Goal: Task Accomplishment & Management: Manage account settings

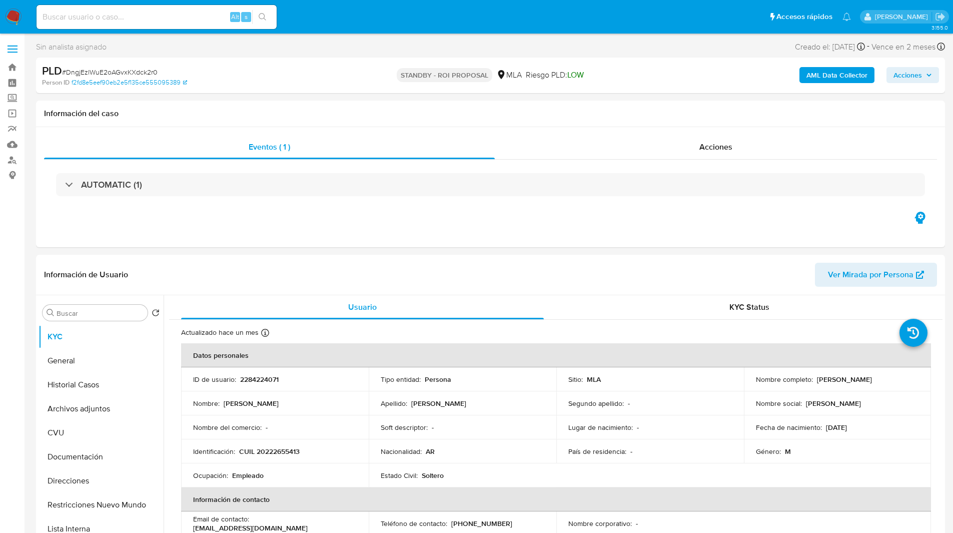
select select "10"
click at [290, 54] on div "Sin analista asignado Asignado el: 18/08/2025 14:17:43 Creado el: 12/08/2025 Cr…" at bounding box center [490, 49] width 909 height 18
click at [348, 15] on ul "Pausado Ver notificaciones Alt s Accesos rápidos Presiona las siguientes teclas…" at bounding box center [444, 16] width 824 height 25
click at [12, 19] on img at bounding box center [13, 17] width 17 height 17
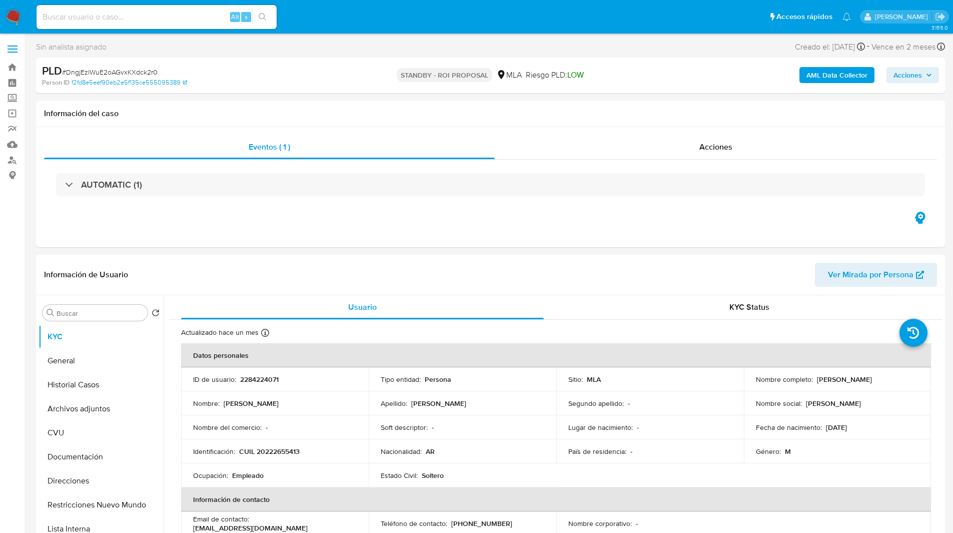
click at [93, 8] on div "Alt s" at bounding box center [157, 17] width 240 height 24
click at [103, 21] on input at bounding box center [157, 17] width 240 height 13
paste input "3giVp1U5OUsIRV4ktnSpGifJ"
type input "3giVp1U5OUsIRV4ktnSpGifJ"
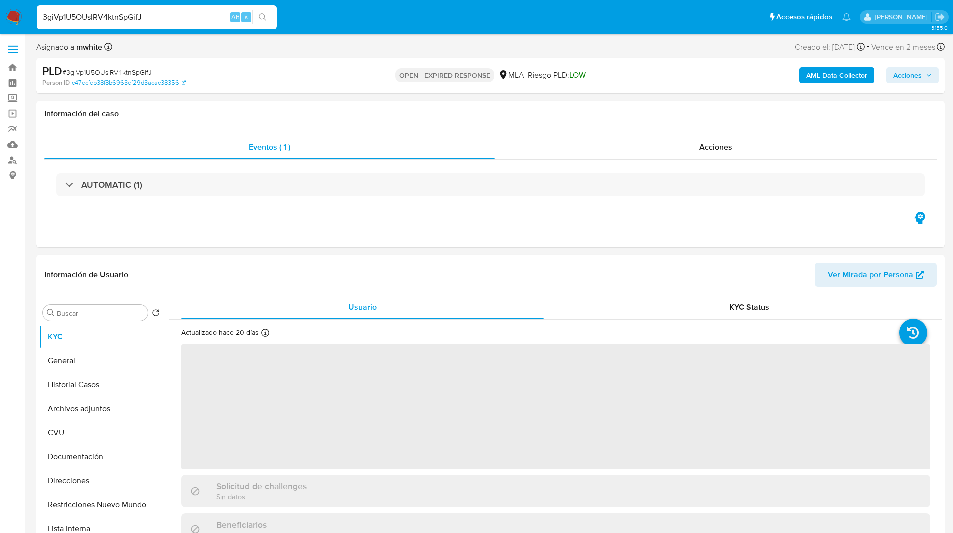
select select "10"
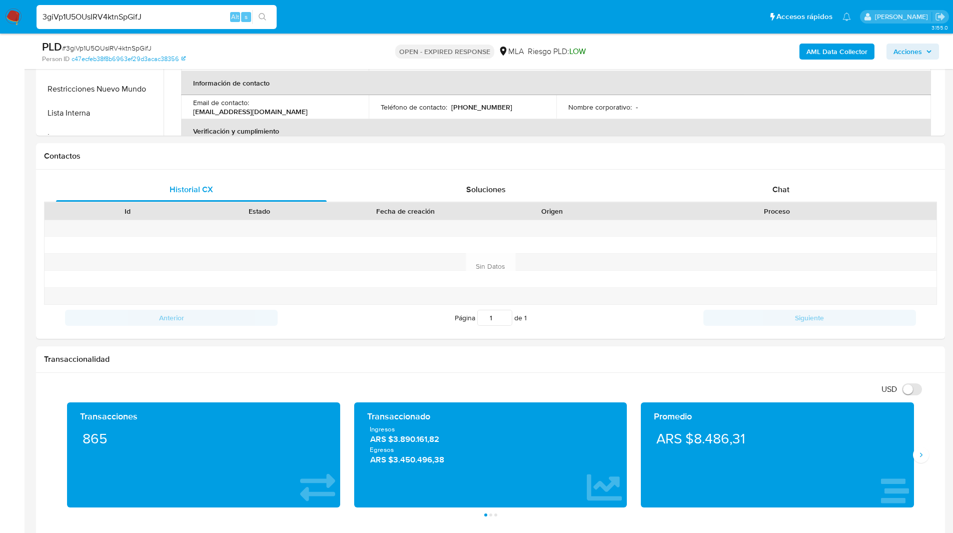
scroll to position [456, 0]
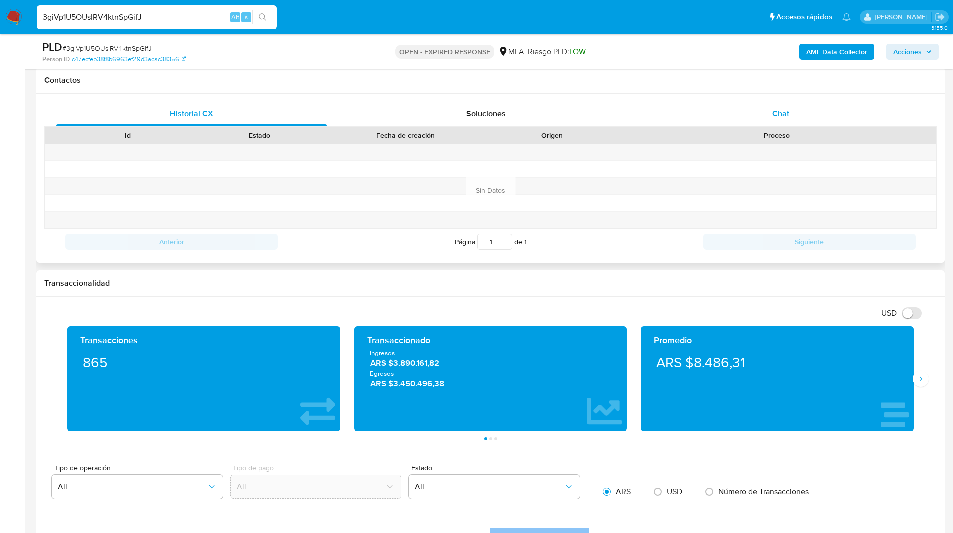
click at [788, 113] on span "Chat" at bounding box center [780, 114] width 17 height 12
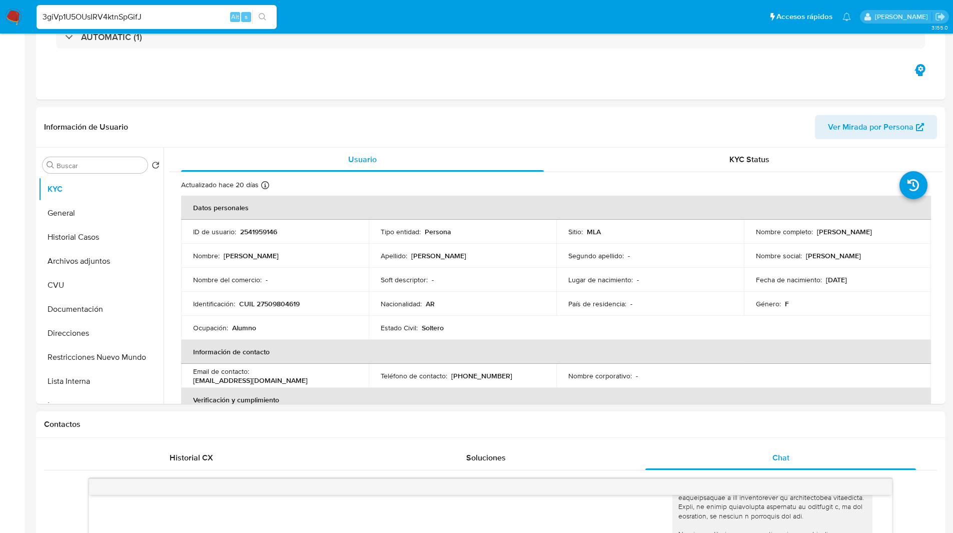
scroll to position [0, 0]
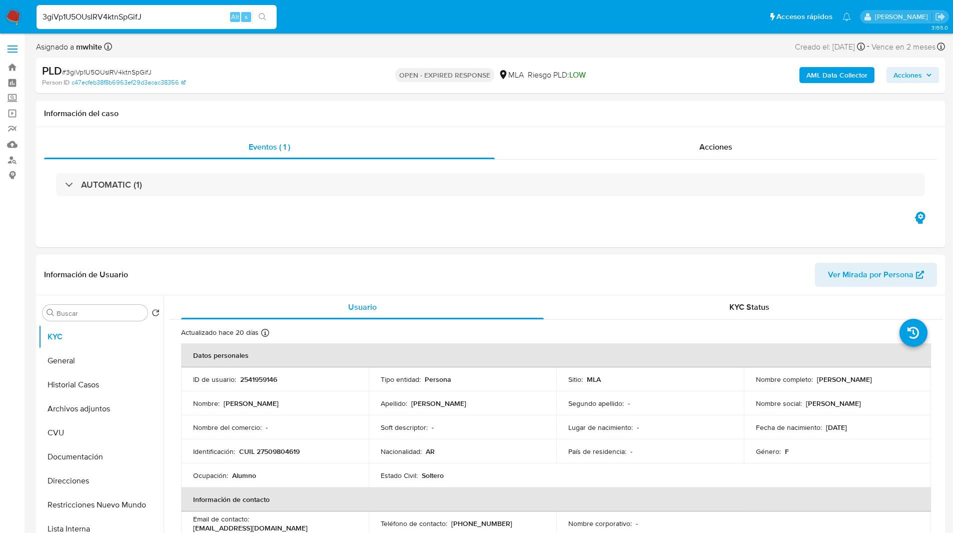
click at [137, 32] on nav "Pausado Ver notificaciones 3giVp1U5OUsIRV4ktnSpGifJ Alt s Accesos rápidos Presi…" at bounding box center [476, 17] width 953 height 34
click at [111, 24] on div "3giVp1U5OUsIRV4ktnSpGifJ Alt s" at bounding box center [157, 17] width 240 height 24
click at [107, 20] on input "3giVp1U5OUsIRV4ktnSpGifJ" at bounding box center [157, 17] width 240 height 13
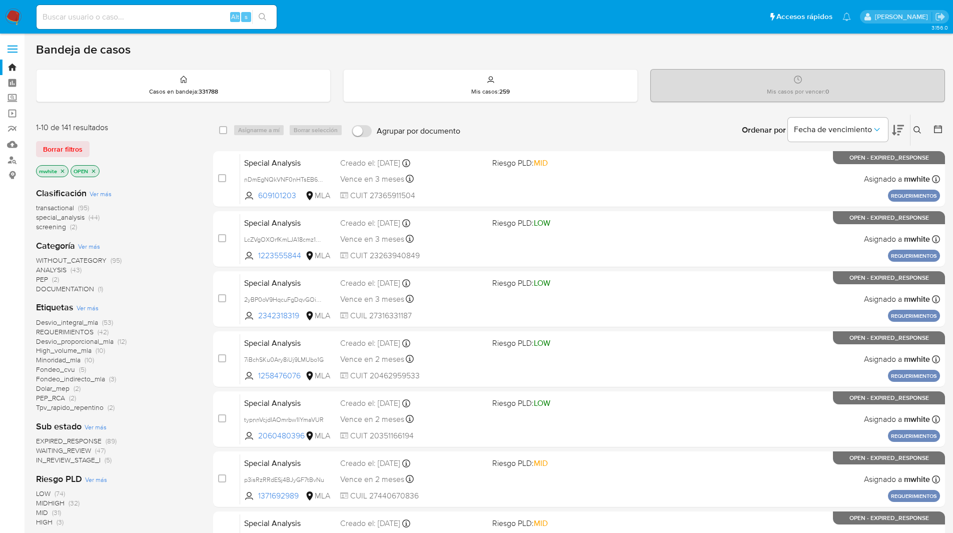
click at [914, 134] on icon at bounding box center [917, 130] width 8 height 8
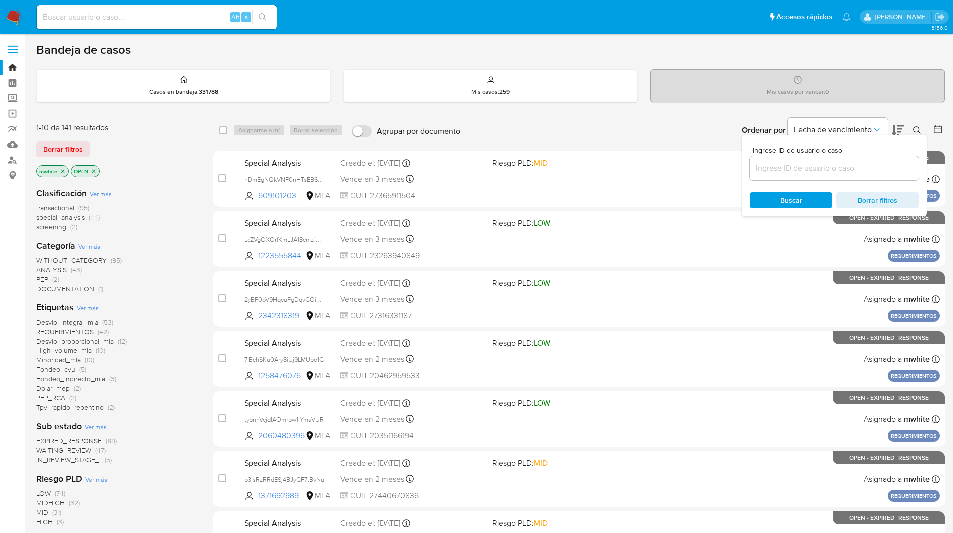
click at [795, 165] on input at bounding box center [834, 168] width 169 height 13
type input "DVbFtP3tsBLKG0A2kFYBd4EX"
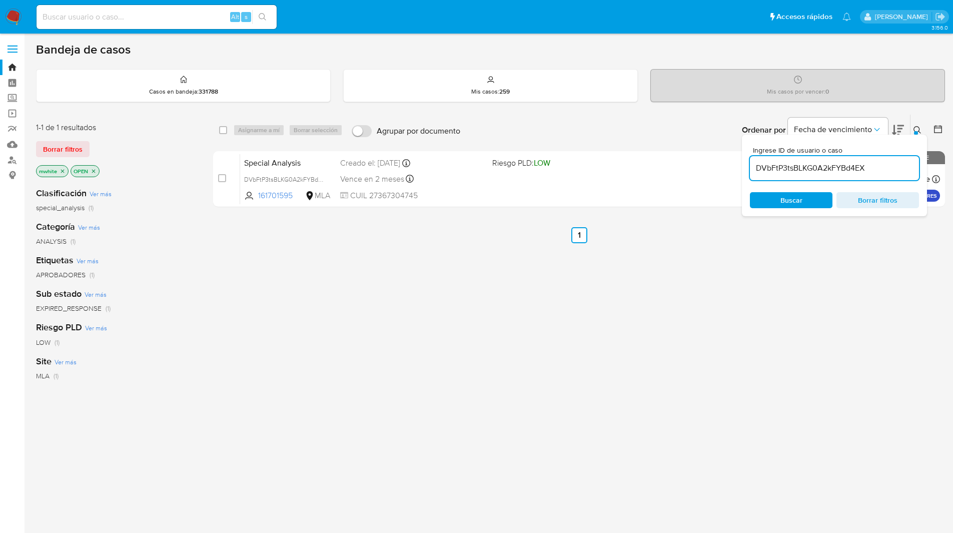
click at [194, 16] on input at bounding box center [157, 17] width 240 height 13
paste input "DVbFtP3tsBLKG0A2kFYBd4EX"
type input "DVbFtP3tsBLKG0A2kFYBd4EX"
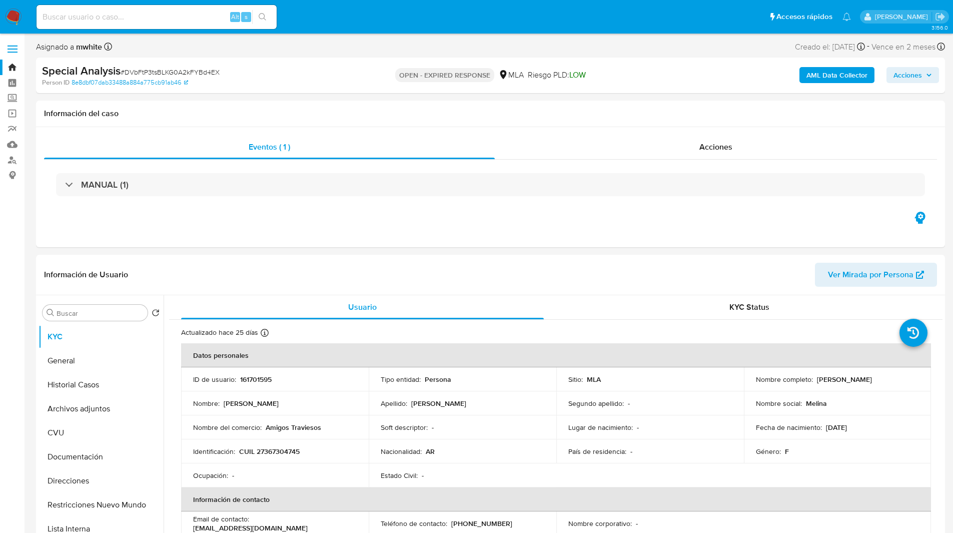
select select "10"
click at [16, 17] on img at bounding box center [13, 17] width 17 height 17
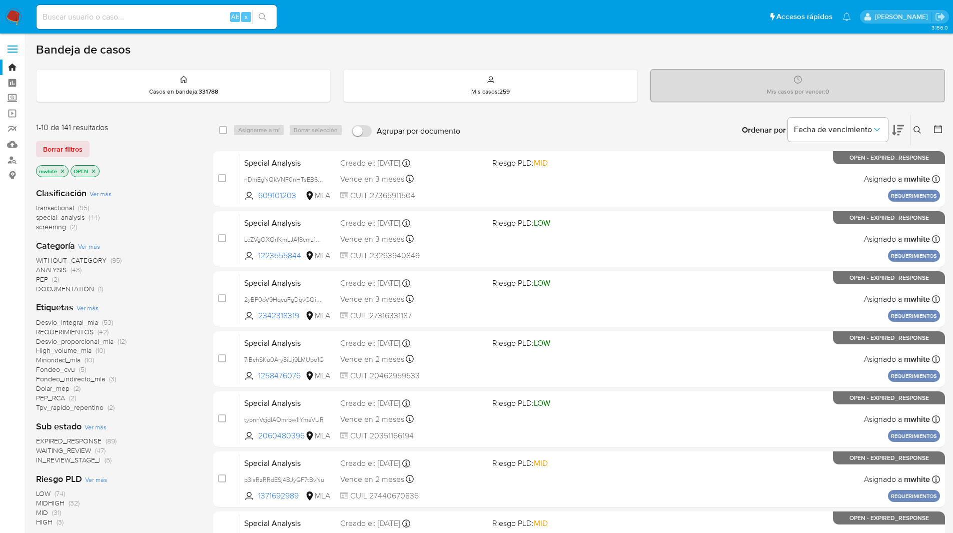
click at [916, 127] on icon at bounding box center [917, 130] width 8 height 8
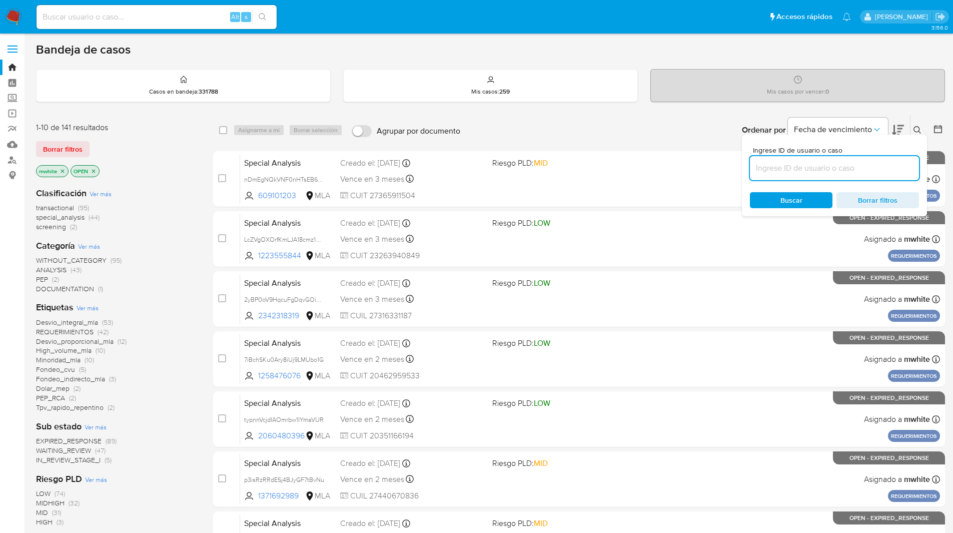
click at [773, 171] on input at bounding box center [834, 168] width 169 height 13
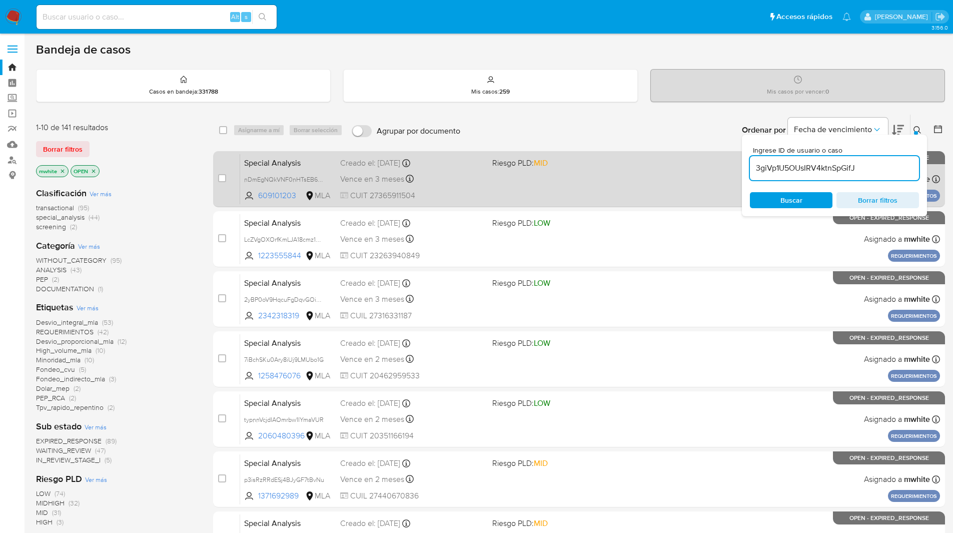
type input "3giVp1U5OUsIRV4ktnSpGifJ"
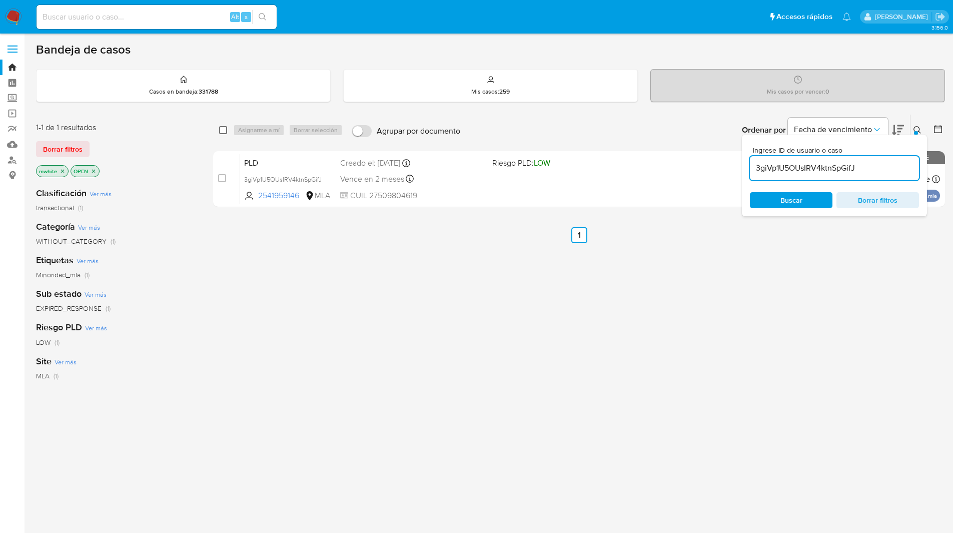
click at [222, 131] on input "checkbox" at bounding box center [223, 130] width 8 height 8
checkbox input "true"
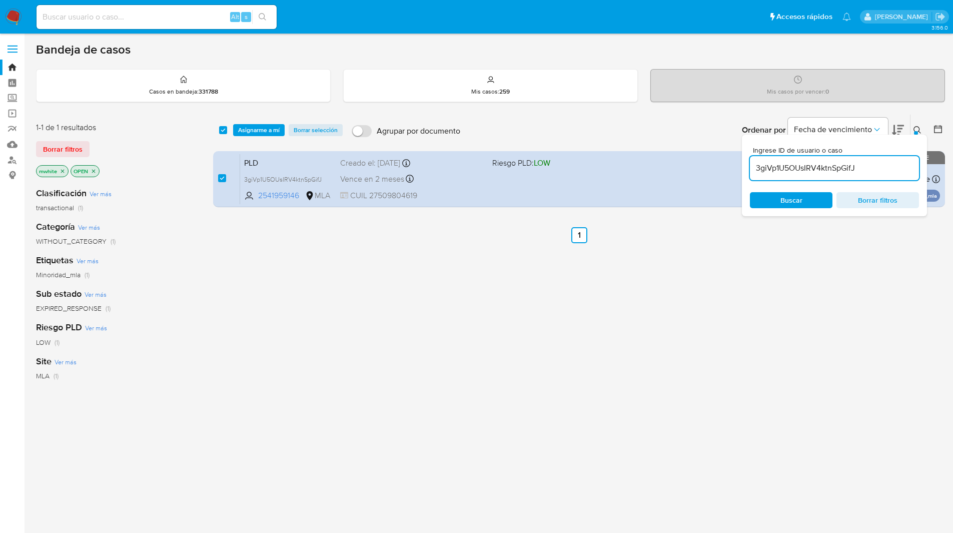
click at [808, 165] on input "3giVp1U5OUsIRV4ktnSpGifJ" at bounding box center [834, 168] width 169 height 13
type input "DVbFtP3tsBLKG0A2kFYBd4EX"
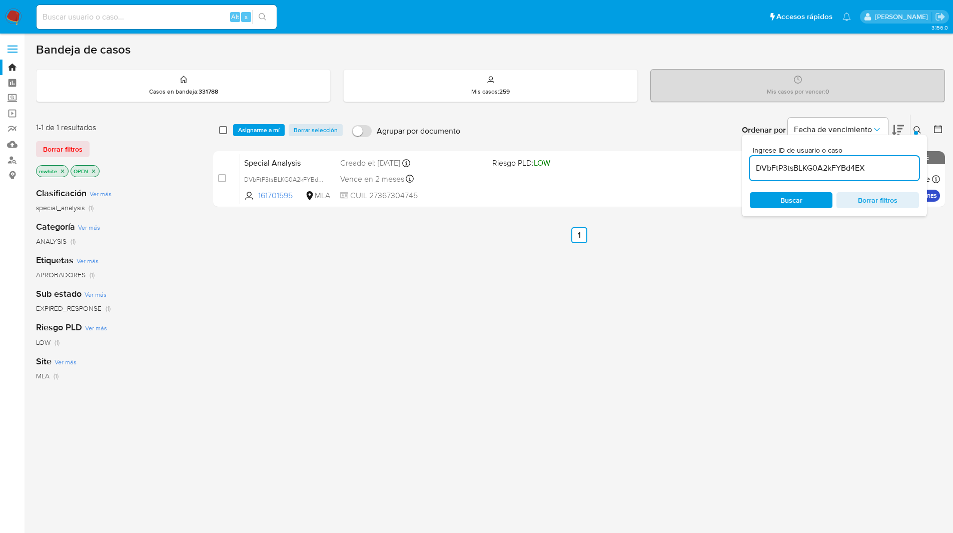
click at [221, 132] on input "checkbox" at bounding box center [223, 130] width 8 height 8
checkbox input "true"
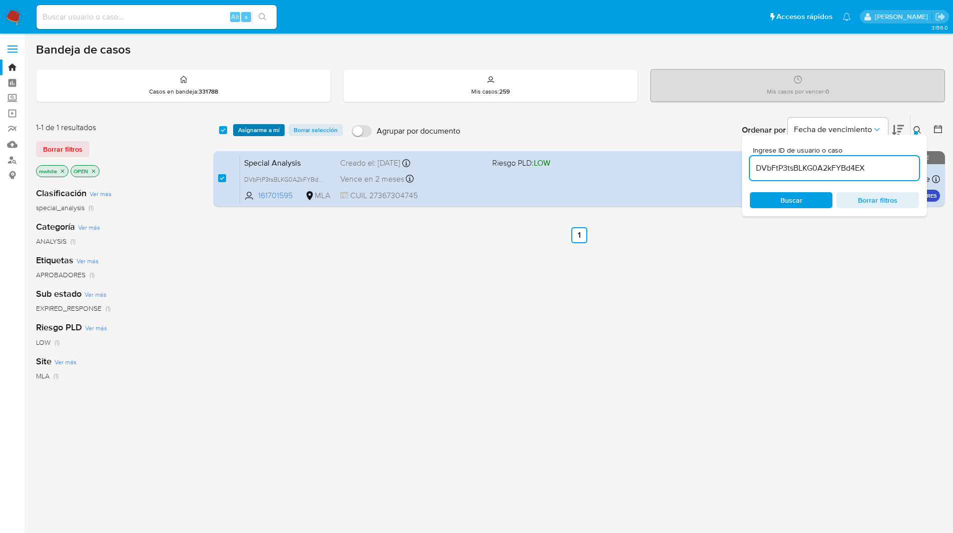
click at [259, 131] on span "Asignarme a mí" at bounding box center [259, 130] width 42 height 10
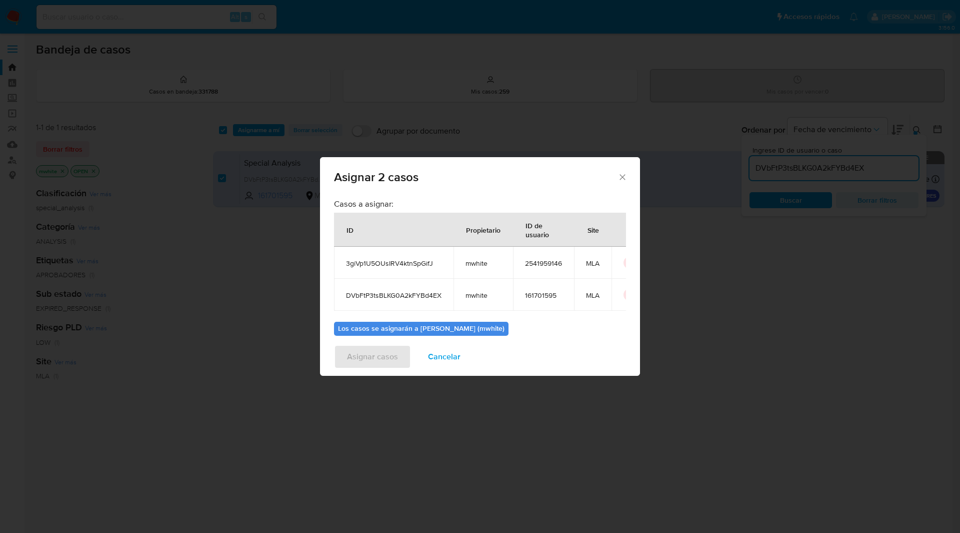
click at [480, 295] on span "mwhite" at bounding box center [484, 295] width 36 height 9
copy span "mwhite"
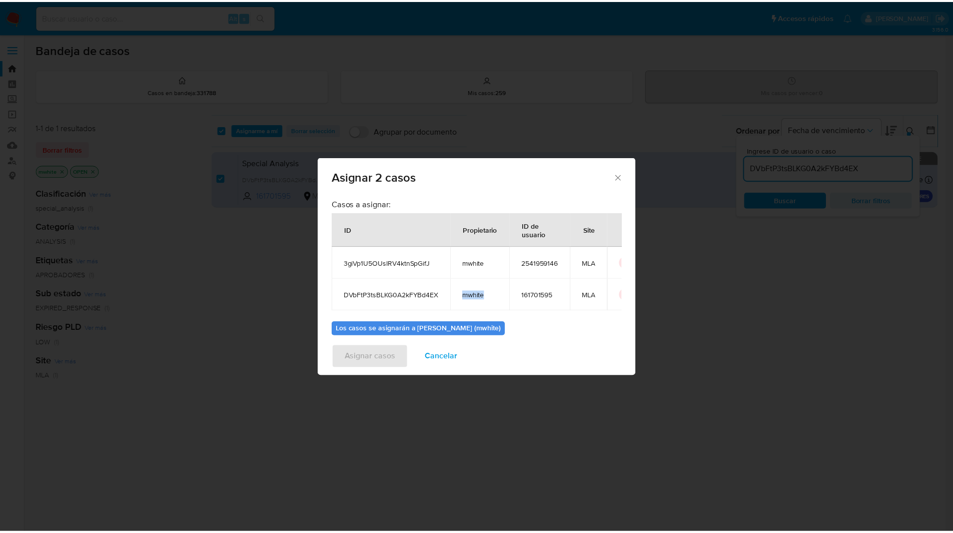
scroll to position [57, 0]
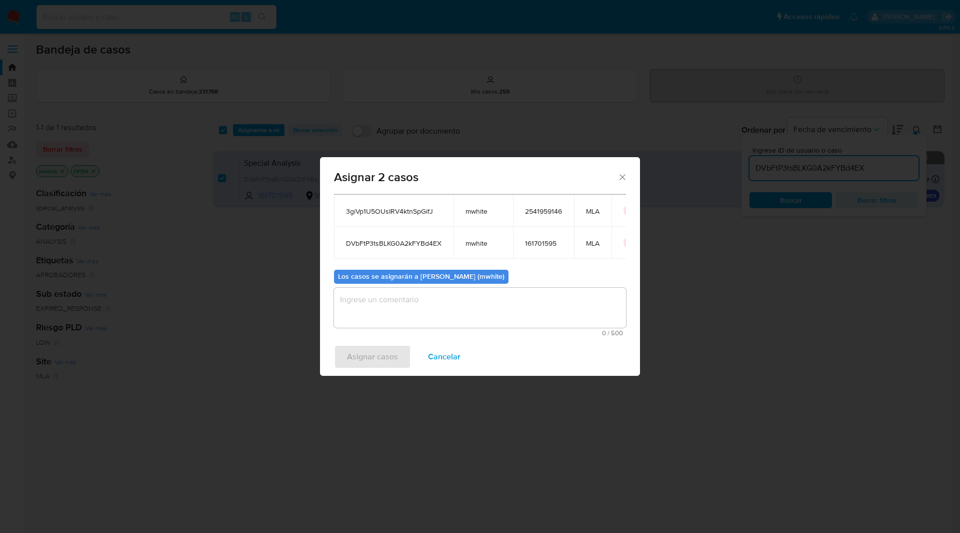
click at [428, 315] on textarea "assign-modal" at bounding box center [480, 308] width 292 height 40
paste textarea "mwhite"
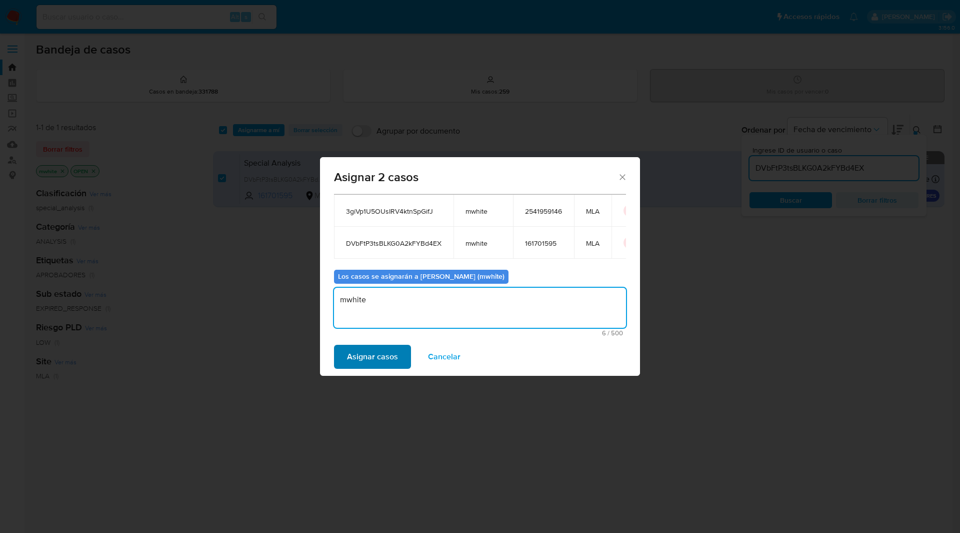
type textarea "mwhite"
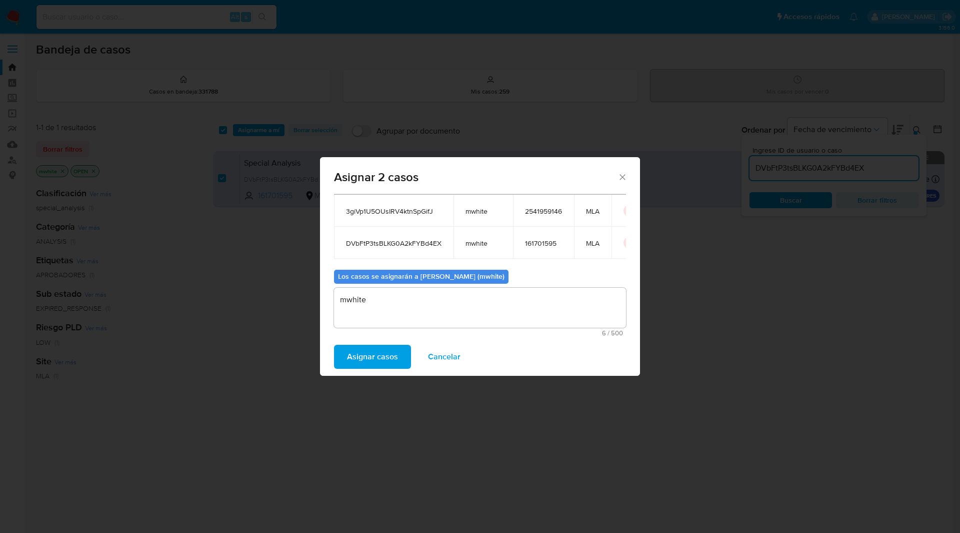
click at [384, 362] on span "Asignar casos" at bounding box center [372, 357] width 51 height 22
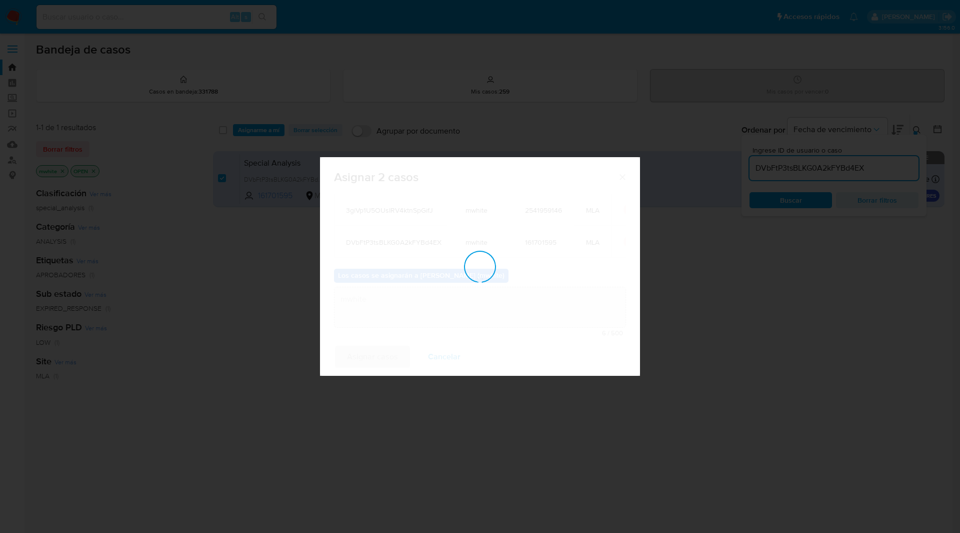
checkbox input "false"
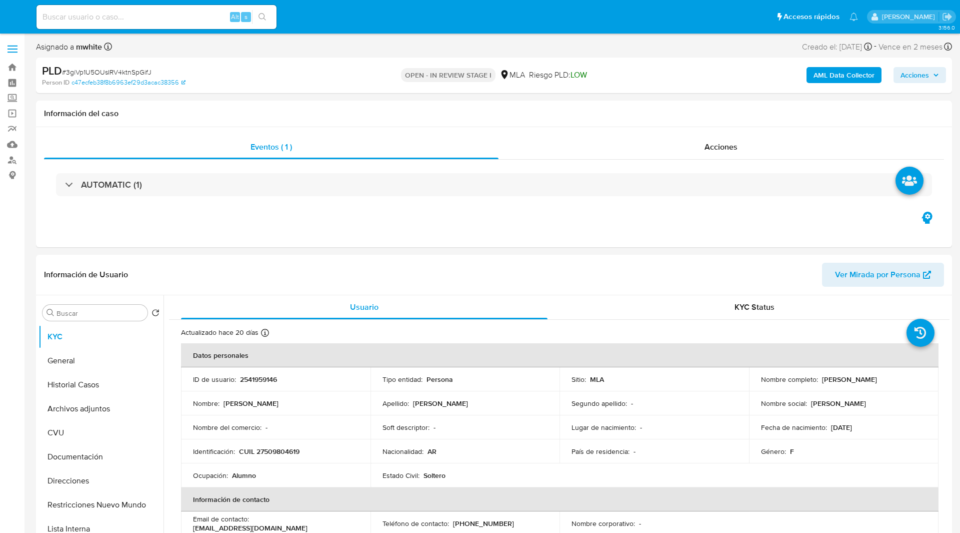
select select "10"
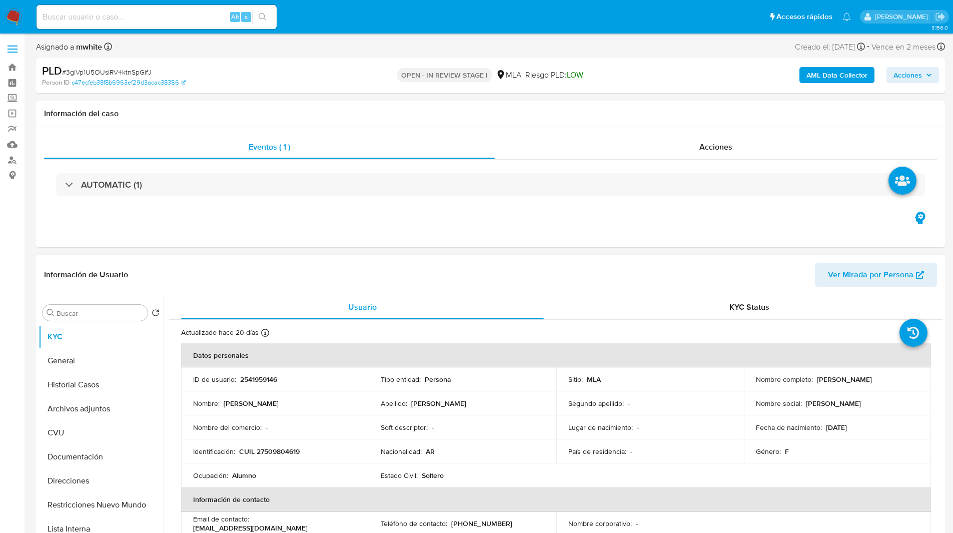
click at [720, 255] on div "Información de Usuario Ver Mirada por Persona" at bounding box center [490, 275] width 909 height 41
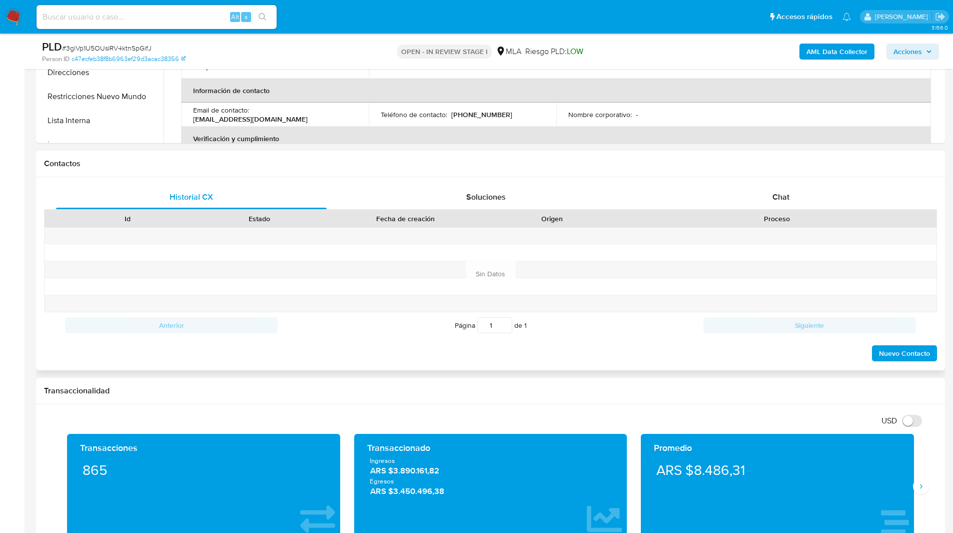
scroll to position [378, 0]
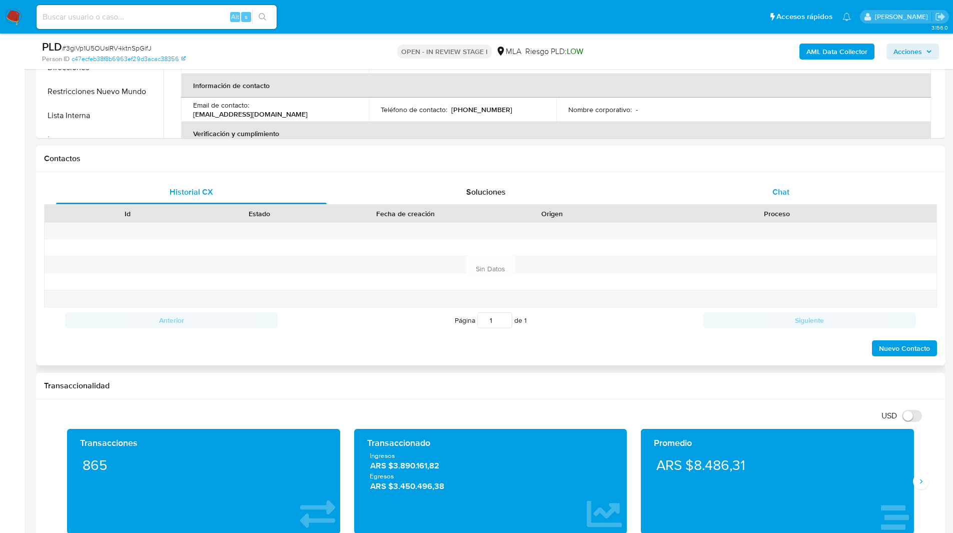
click at [778, 193] on span "Chat" at bounding box center [780, 192] width 17 height 12
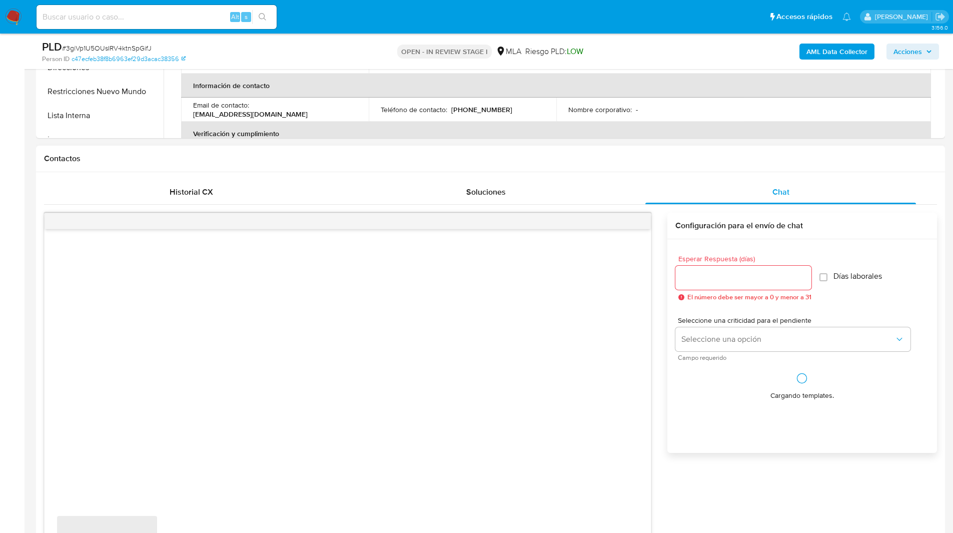
click at [692, 161] on h1 "Contactos" at bounding box center [490, 159] width 893 height 10
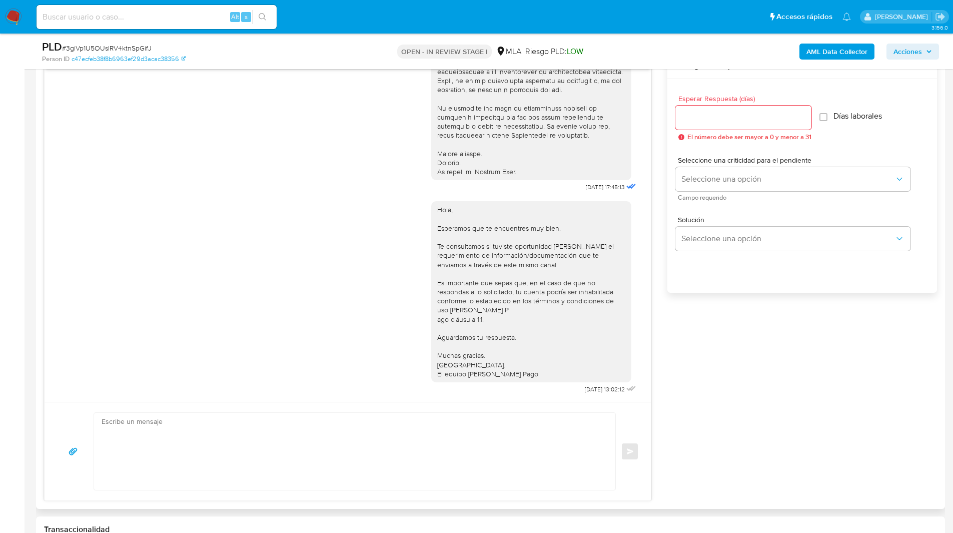
scroll to position [538, 0]
drag, startPoint x: 596, startPoint y: 388, endPoint x: 562, endPoint y: 388, distance: 34.0
click at [562, 388] on div "Hola, Esperamos que te encuentres muy bien. Te consultamos si tuviste oportunid…" at bounding box center [534, 295] width 207 height 202
copy span "[DATE]"
click at [795, 269] on div "Esperar Respuesta (días) El número debe ser mayor a 0 y menor a 31 Días laboral…" at bounding box center [802, 199] width 270 height 240
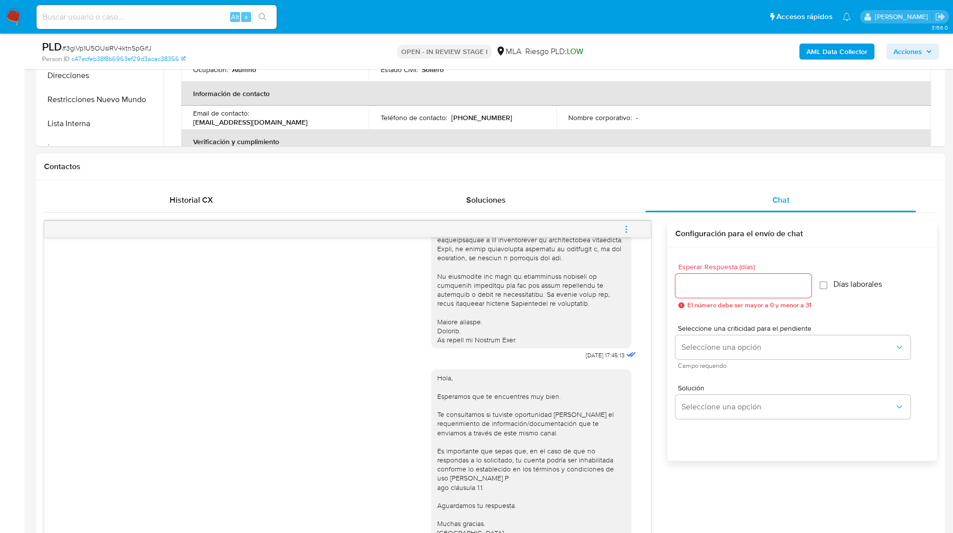
scroll to position [361, 0]
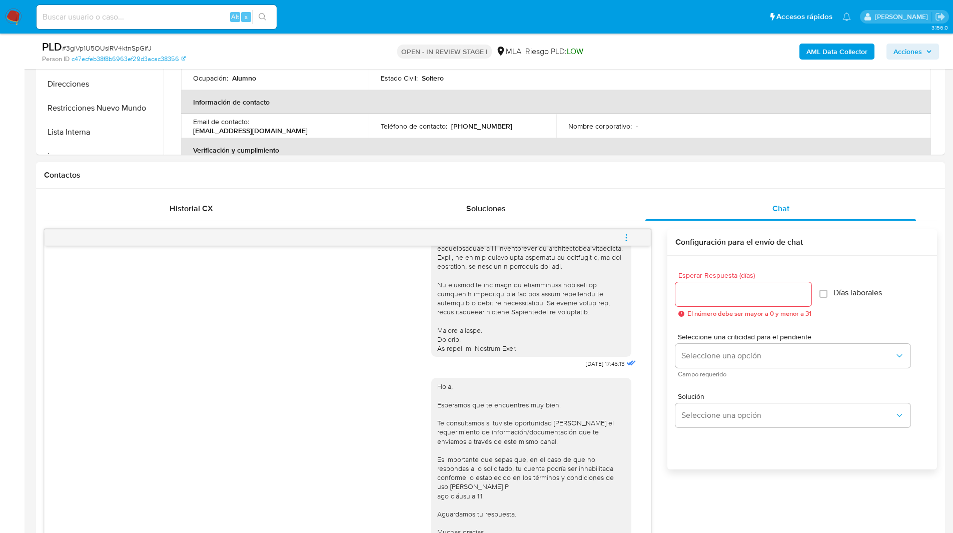
click at [626, 236] on icon "menu-action" at bounding box center [626, 237] width 9 height 9
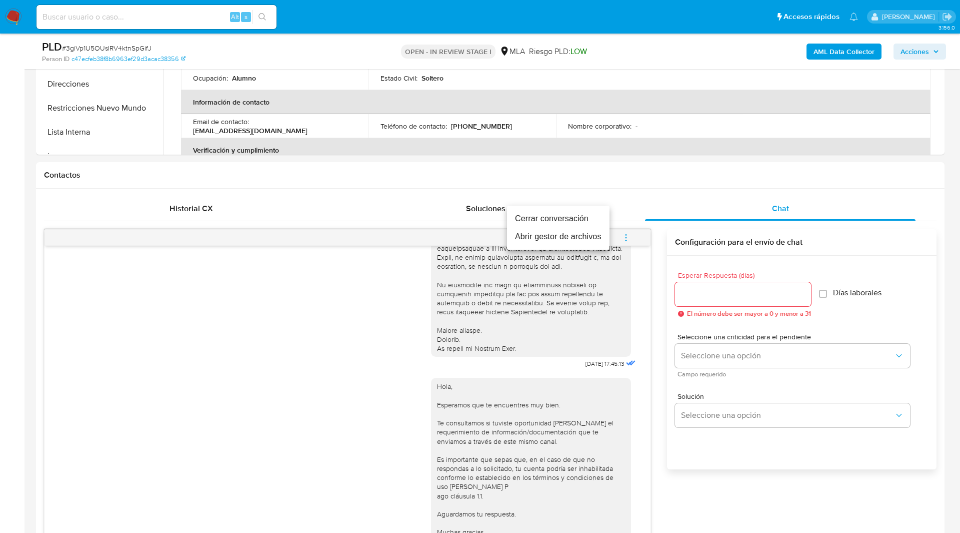
click at [554, 216] on li "Cerrar conversación" at bounding box center [558, 219] width 103 height 18
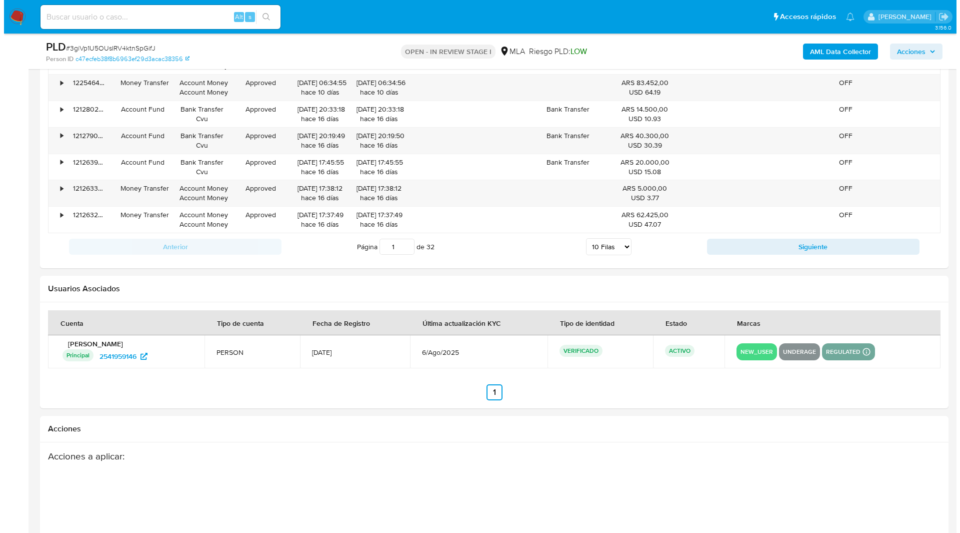
scroll to position [1759, 0]
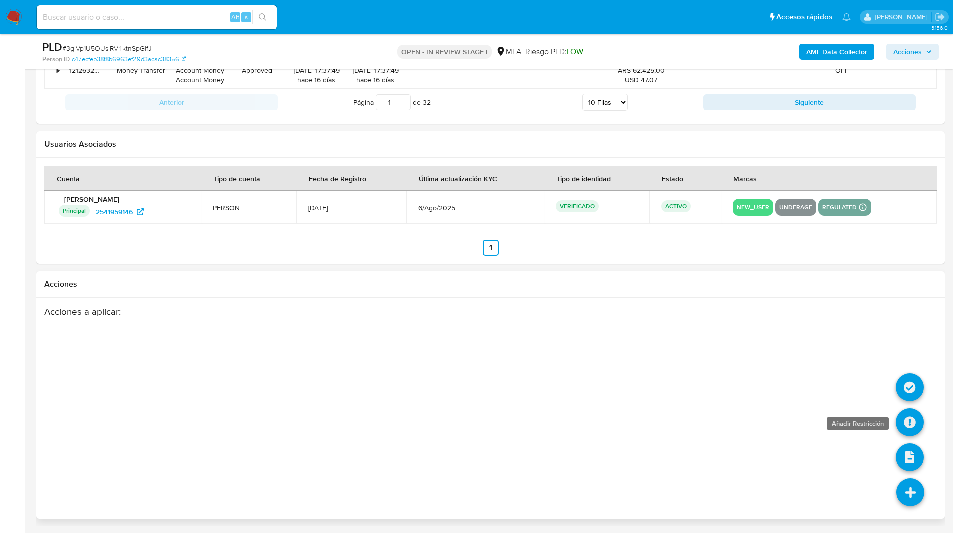
click at [912, 417] on icon at bounding box center [910, 422] width 28 height 28
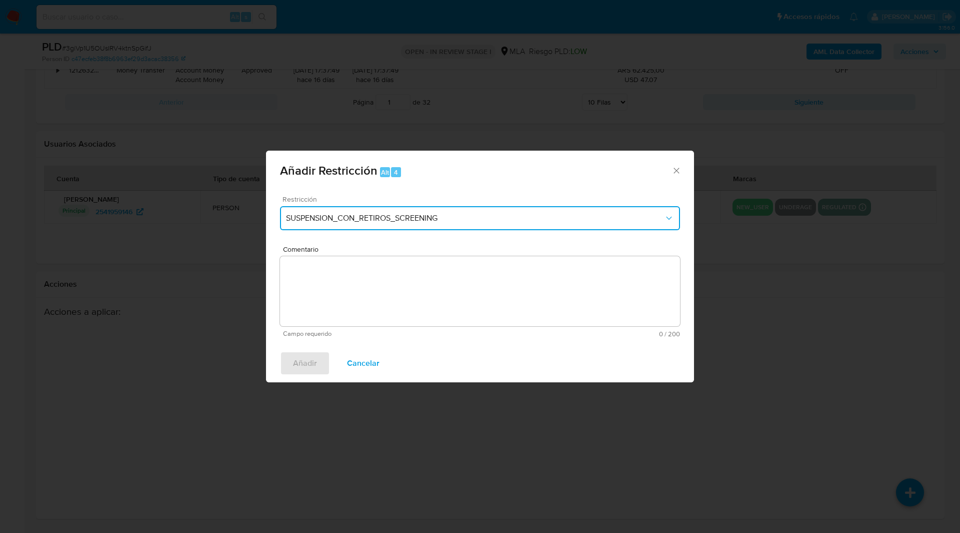
click at [354, 219] on span "SUSPENSION_CON_RETIROS_SCREENING" at bounding box center [475, 218] width 378 height 10
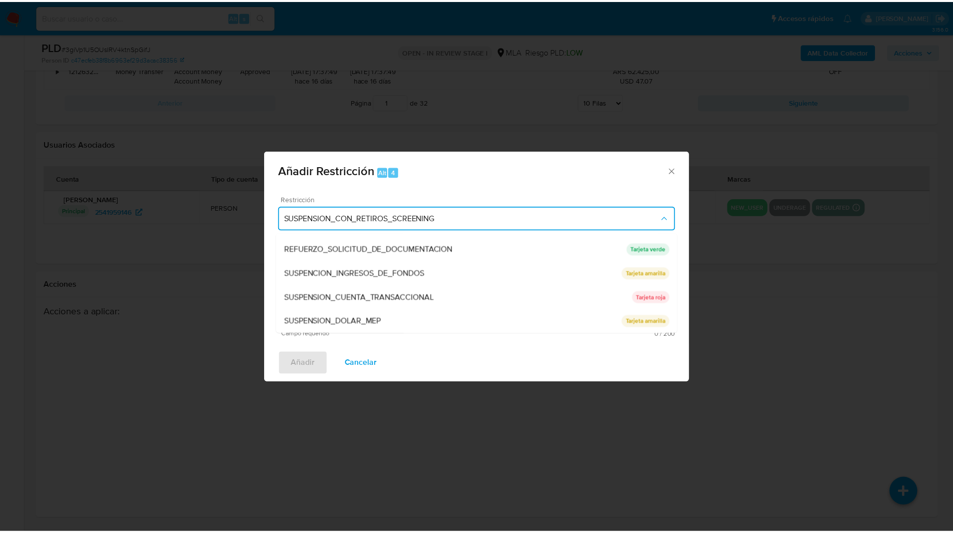
scroll to position [212, 0]
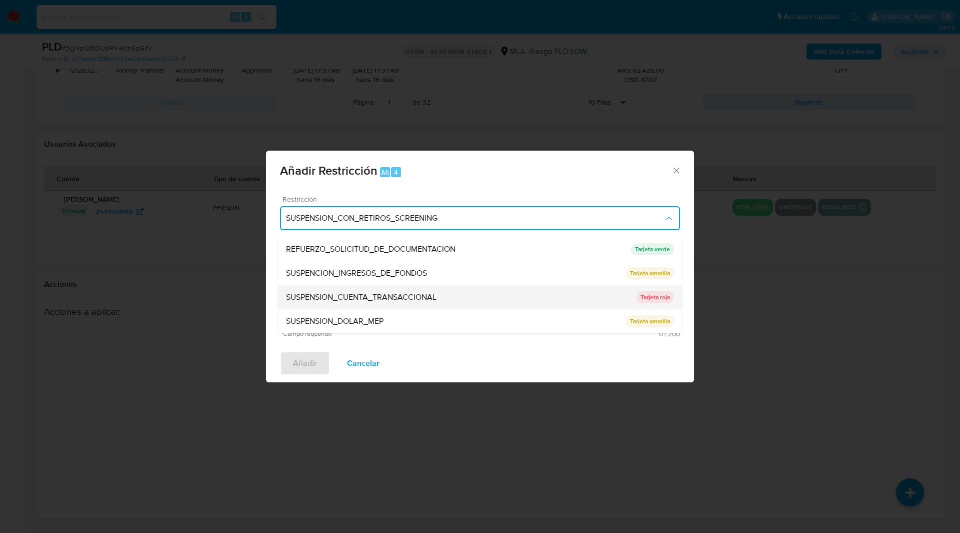
click at [350, 291] on div "SUSPENSION_CUENTA_TRANSACCIONAL" at bounding box center [461, 297] width 351 height 24
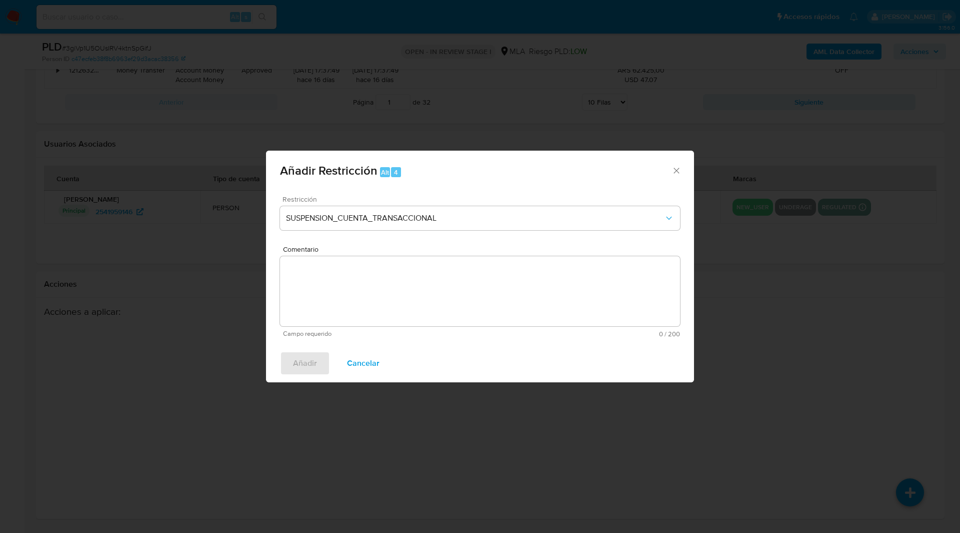
click at [328, 315] on textarea "Comentario" at bounding box center [480, 291] width 400 height 70
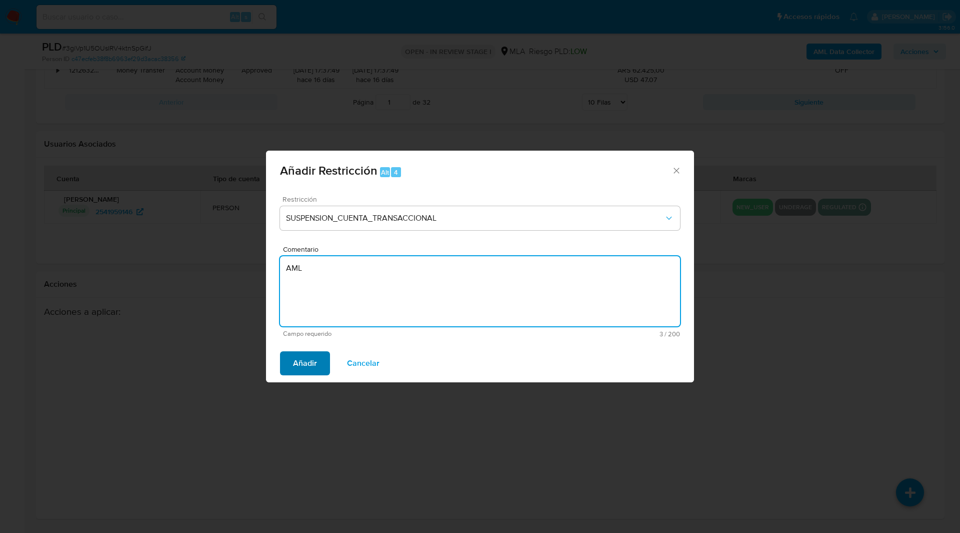
type textarea "AML"
click at [310, 363] on span "Añadir" at bounding box center [305, 363] width 24 height 22
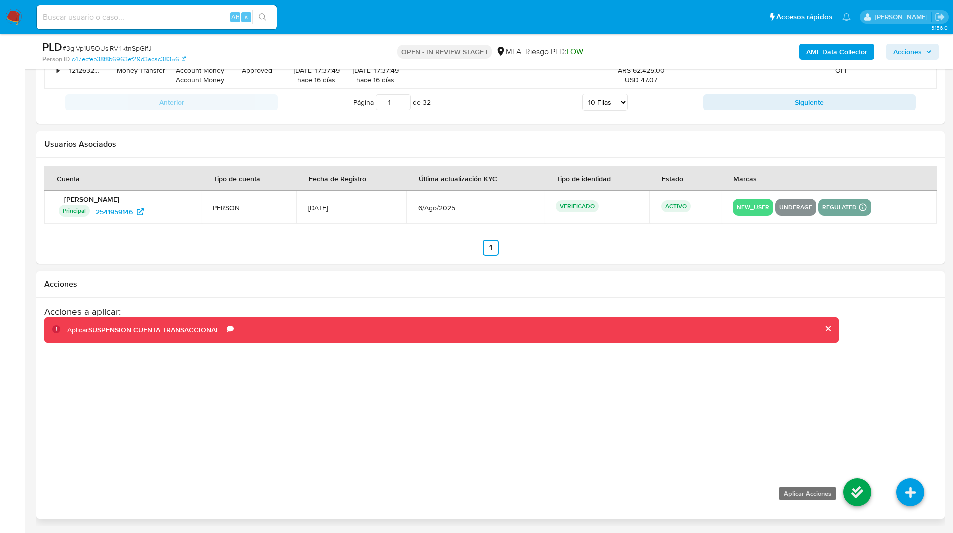
click at [856, 490] on icon at bounding box center [857, 492] width 28 height 28
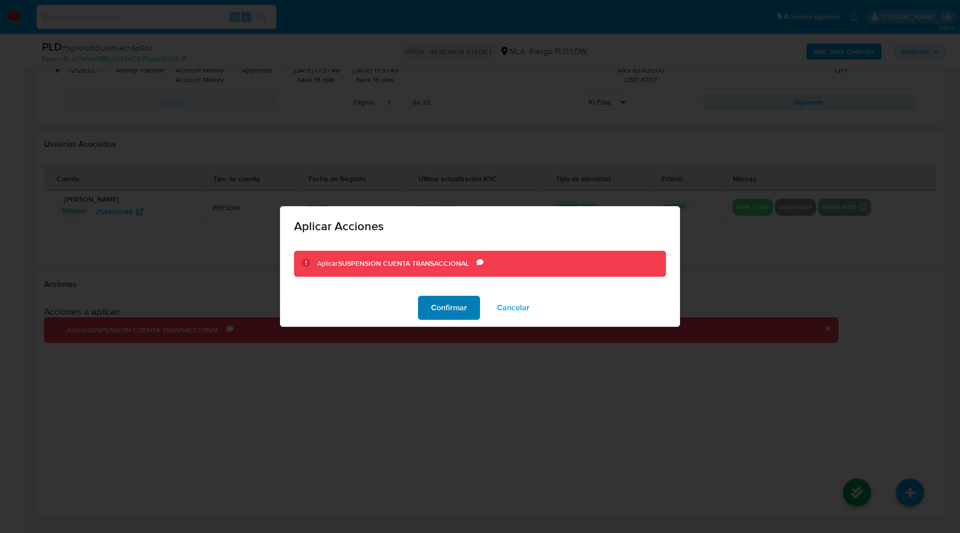
click at [447, 313] on span "Confirmar" at bounding box center [449, 308] width 36 height 22
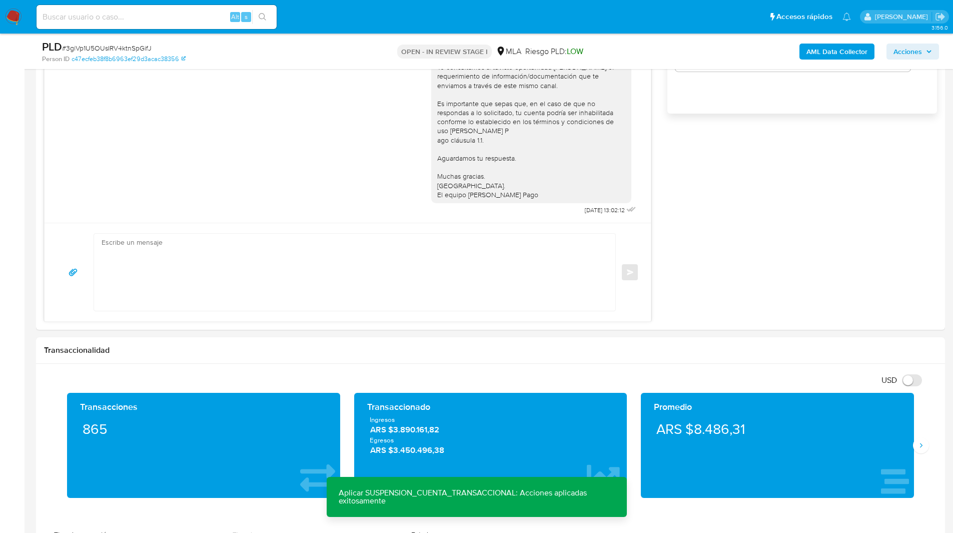
scroll to position [250, 0]
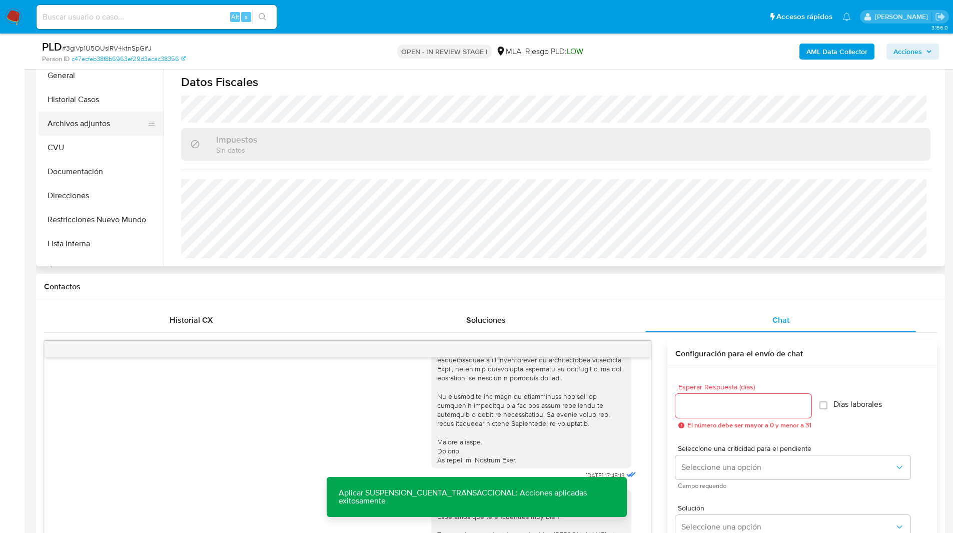
click at [98, 121] on button "Archivos adjuntos" at bounding box center [97, 124] width 117 height 24
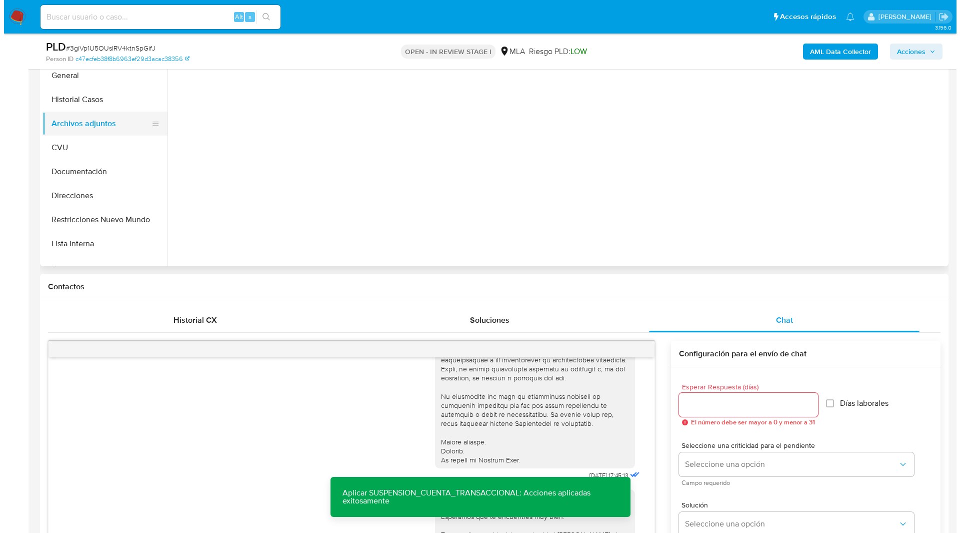
scroll to position [0, 0]
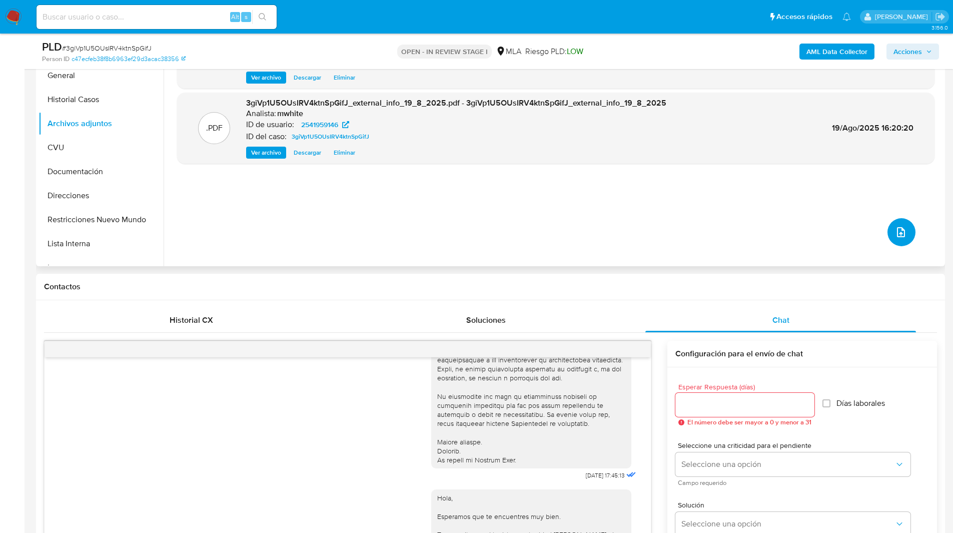
click at [902, 239] on button "upload-file" at bounding box center [901, 232] width 28 height 28
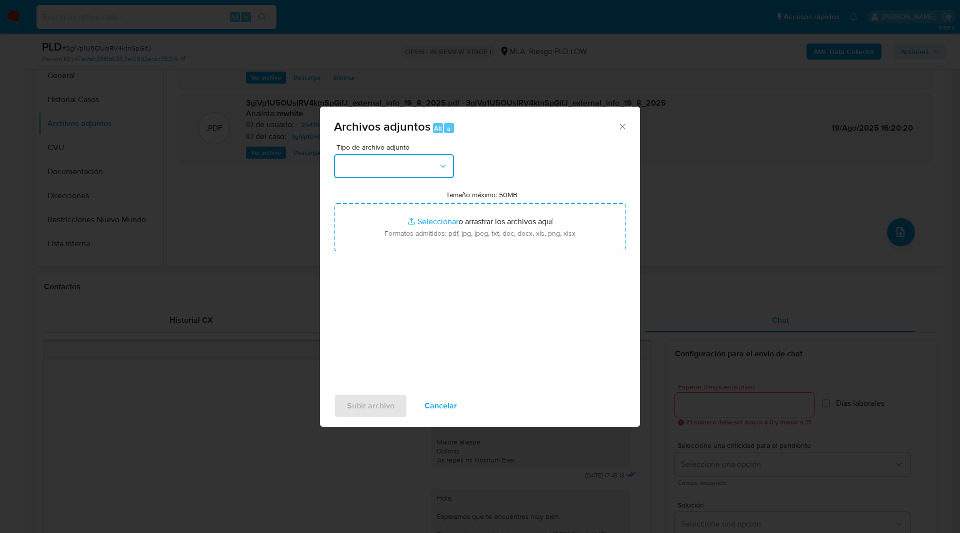
click at [376, 172] on button "button" at bounding box center [394, 166] width 120 height 24
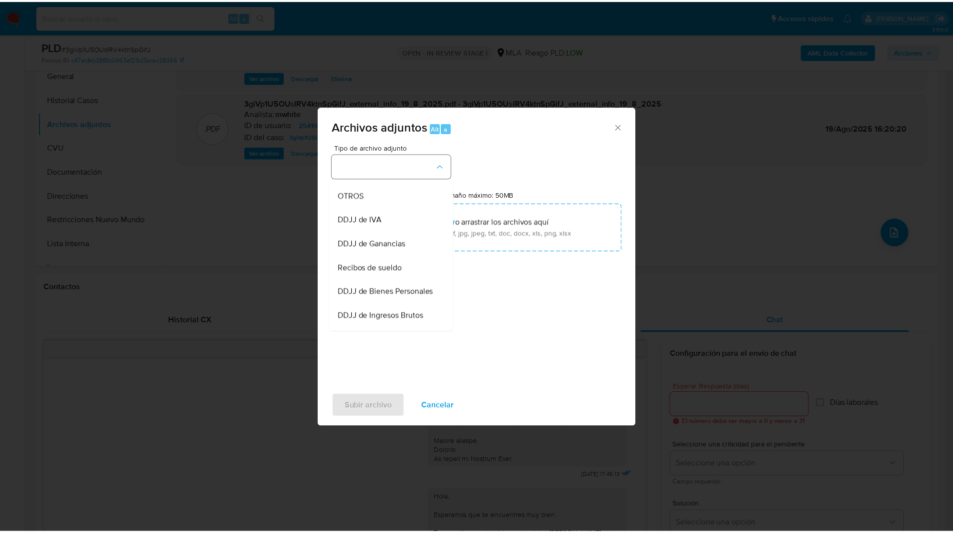
scroll to position [189, 0]
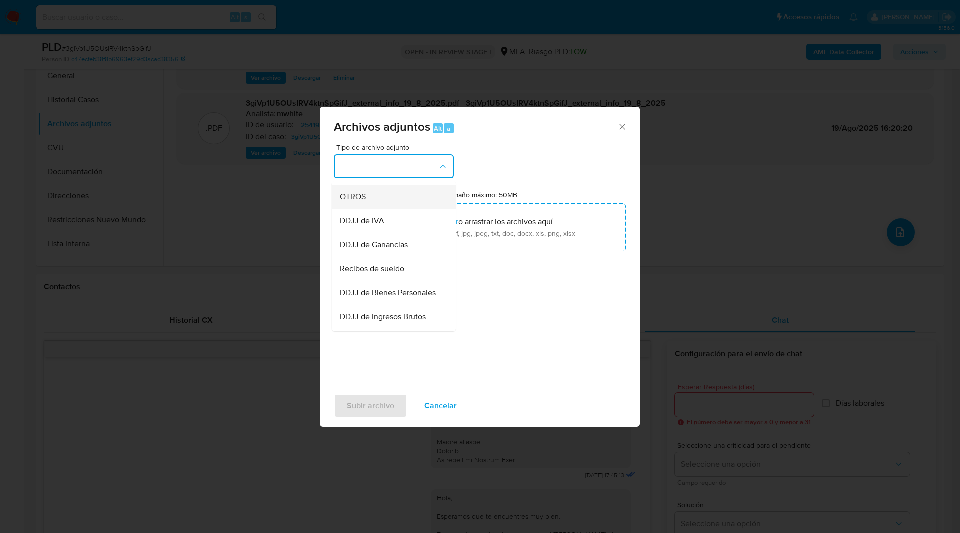
click at [361, 198] on div "OTROS" at bounding box center [391, 197] width 102 height 24
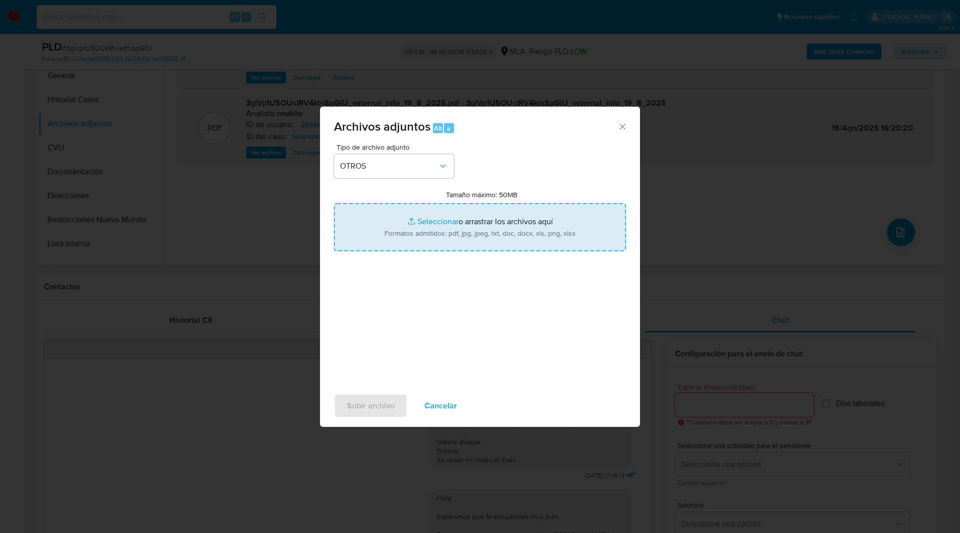
type input "C:\fakepath\Movimientos-2541959146.xlsx"
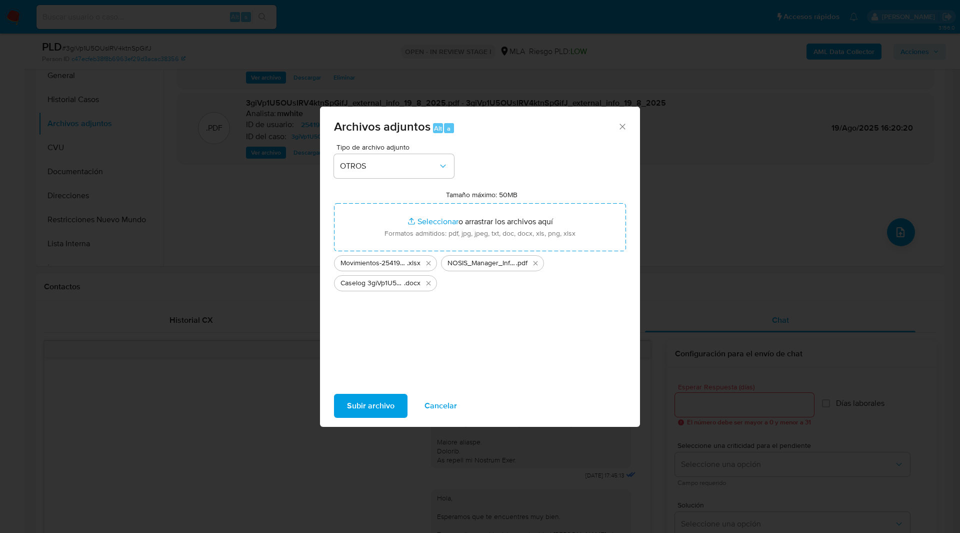
click at [372, 406] on span "Subir archivo" at bounding box center [371, 406] width 48 height 22
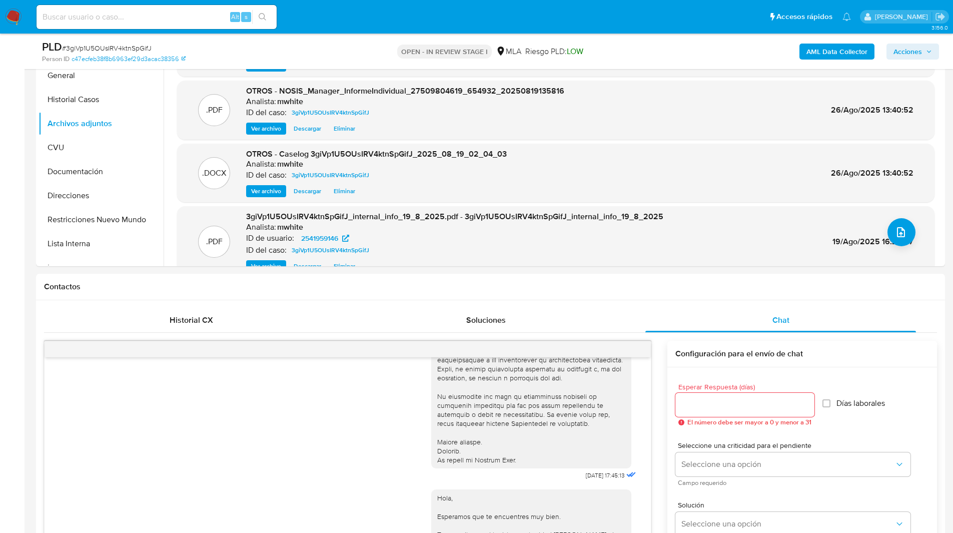
click at [898, 51] on span "Acciones" at bounding box center [907, 52] width 29 height 16
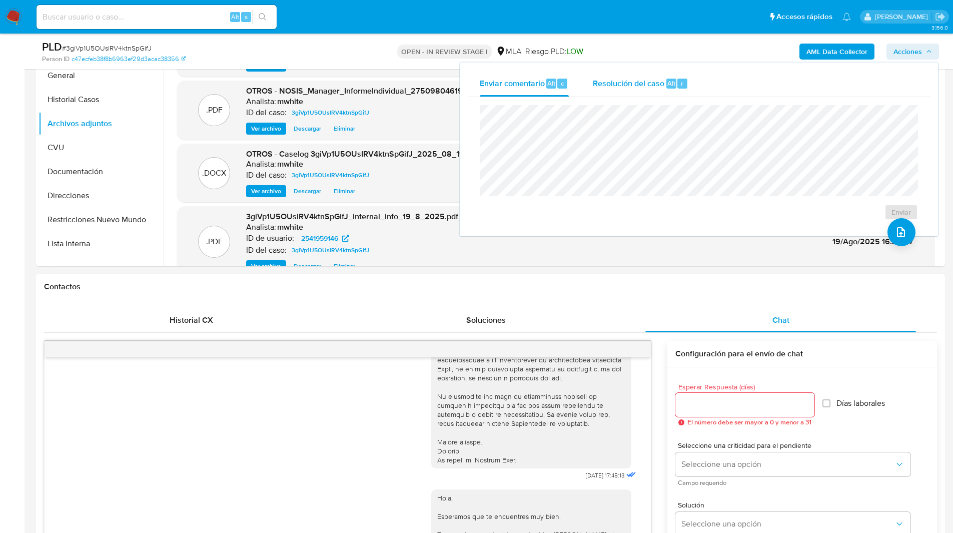
click at [651, 84] on span "Resolución del caso" at bounding box center [629, 83] width 72 height 12
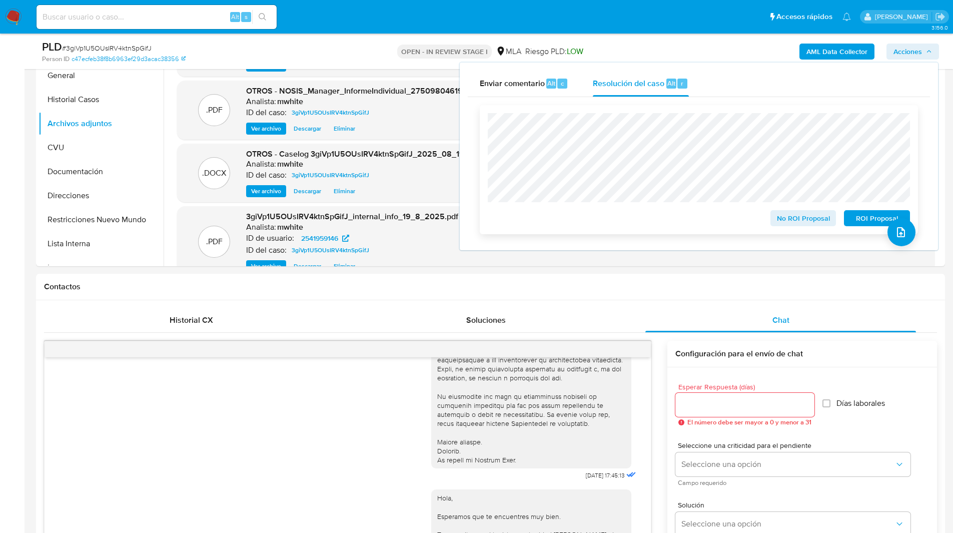
click at [859, 221] on span "ROI Proposal" at bounding box center [877, 218] width 52 height 14
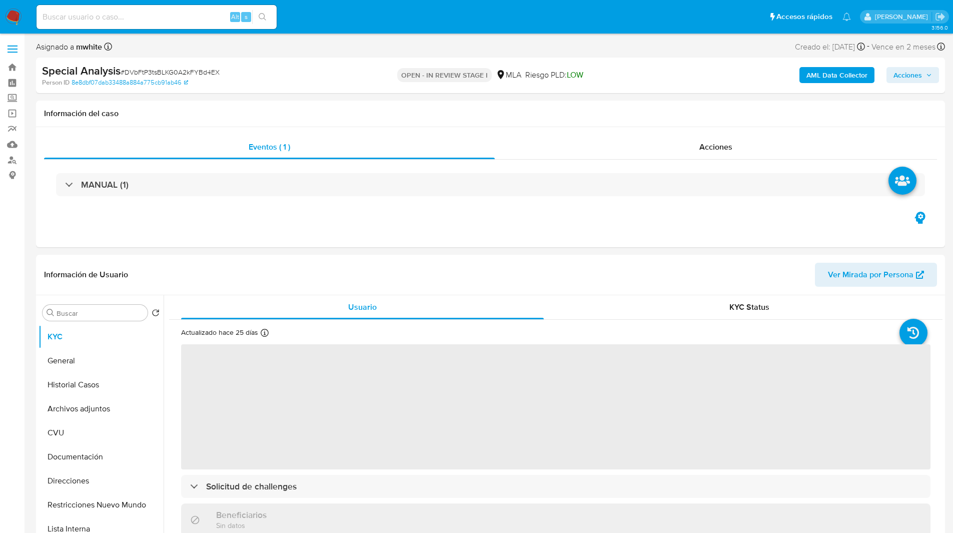
select select "10"
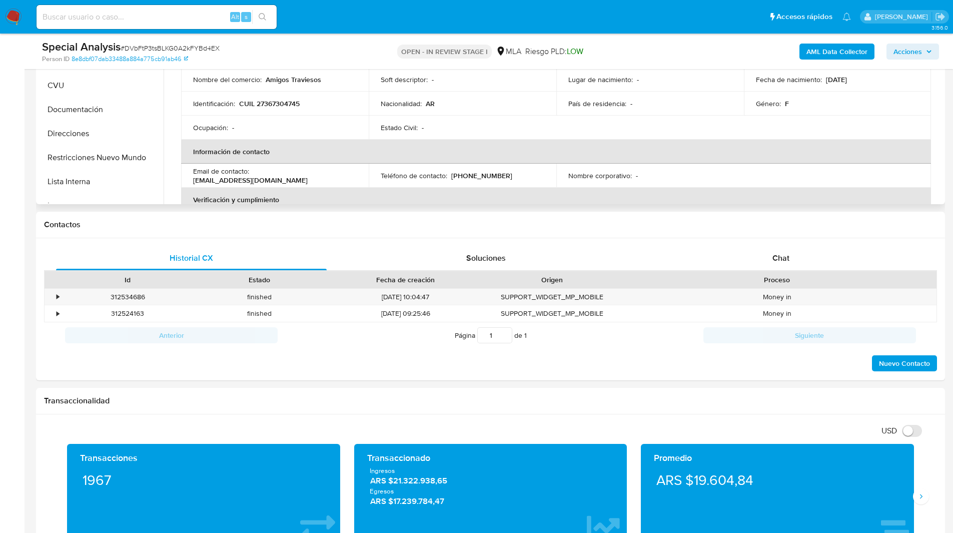
scroll to position [325, 0]
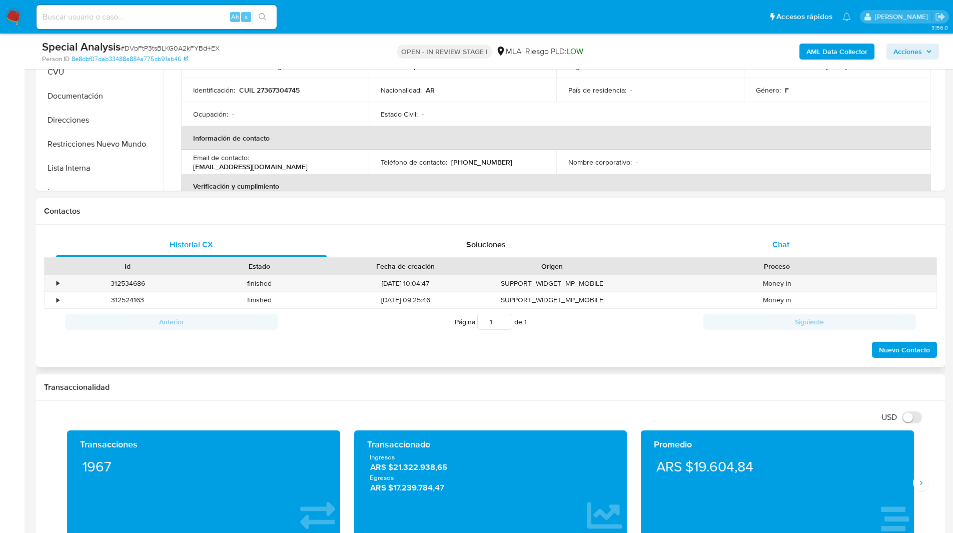
click at [752, 235] on div "Chat" at bounding box center [780, 245] width 271 height 24
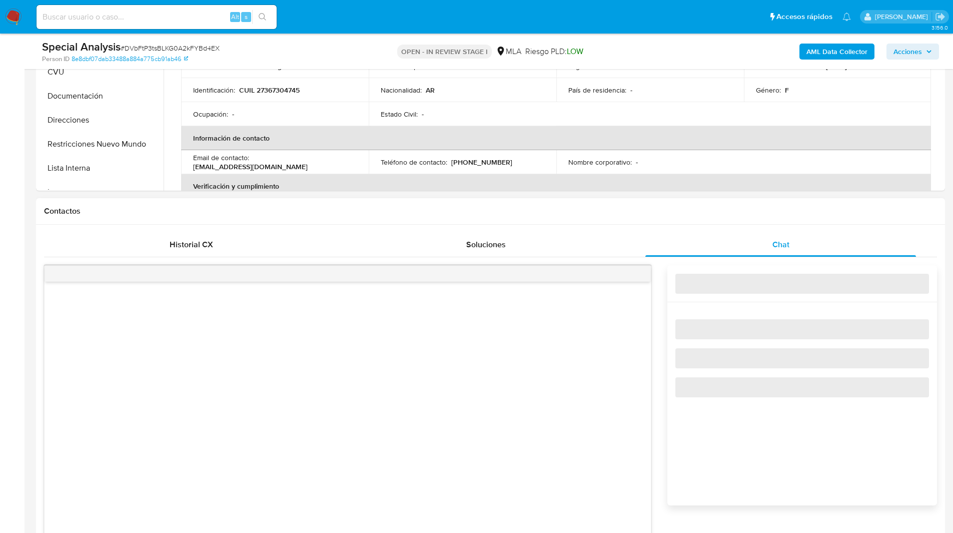
click at [683, 223] on div "Contactos" at bounding box center [490, 211] width 909 height 27
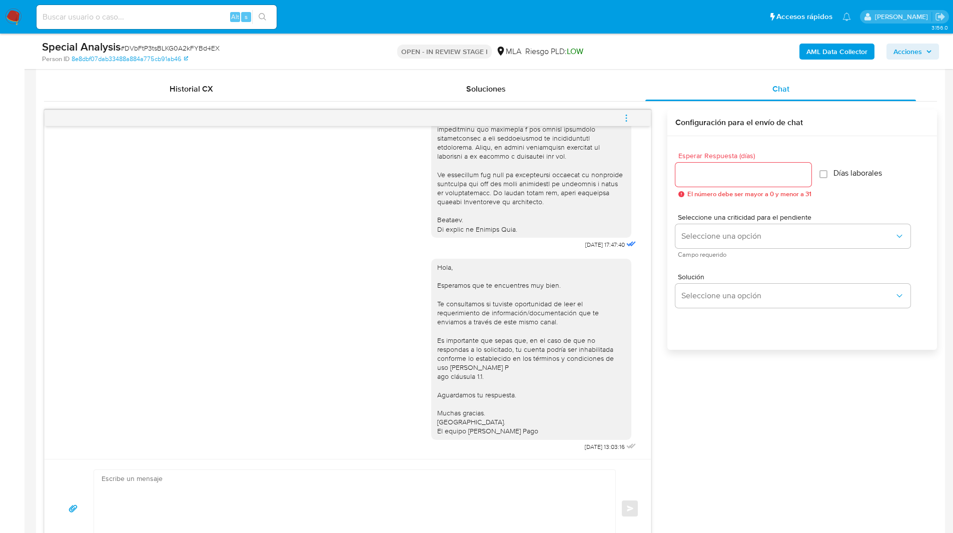
scroll to position [459, 0]
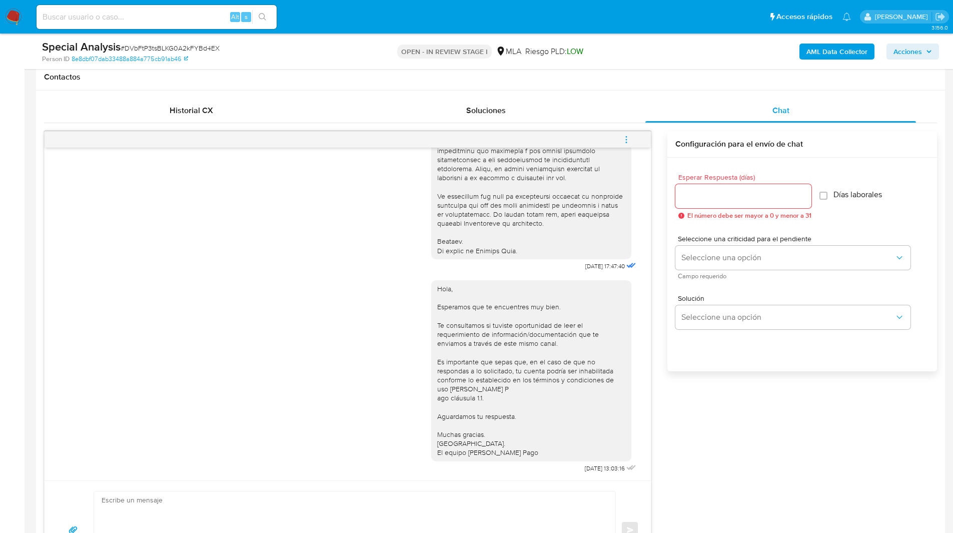
click at [623, 143] on icon "menu-action" at bounding box center [626, 139] width 9 height 9
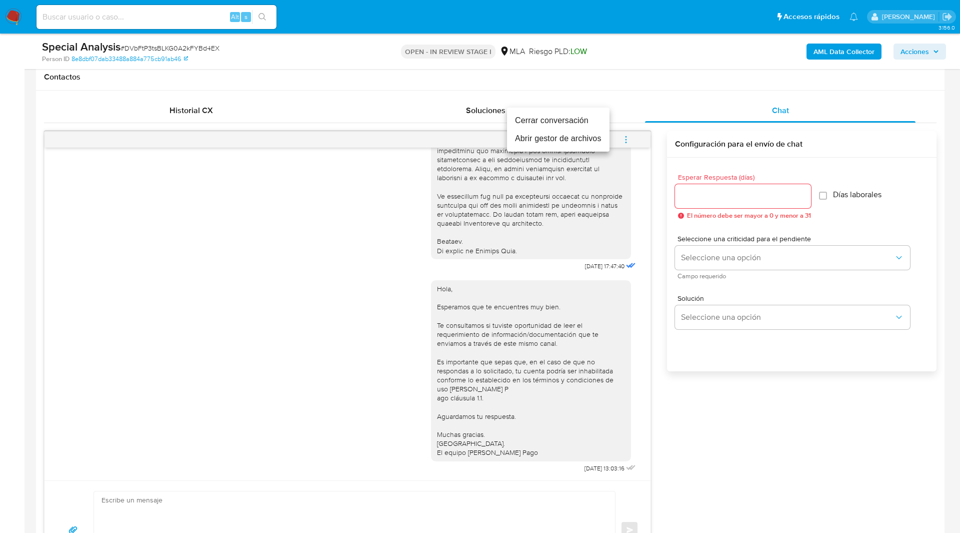
click at [556, 116] on li "Cerrar conversación" at bounding box center [558, 121] width 103 height 18
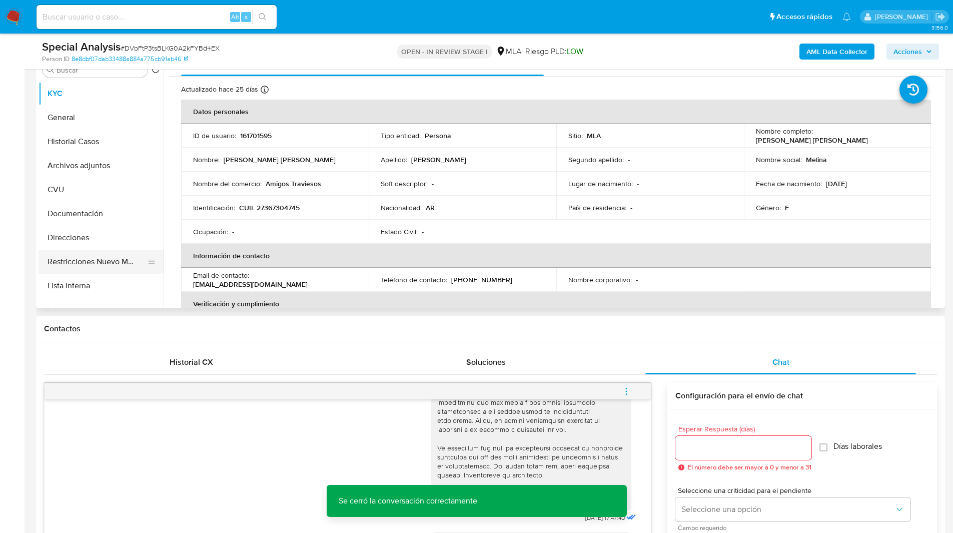
scroll to position [207, 0]
click at [80, 267] on button "Restricciones Nuevo Mundo" at bounding box center [97, 262] width 117 height 24
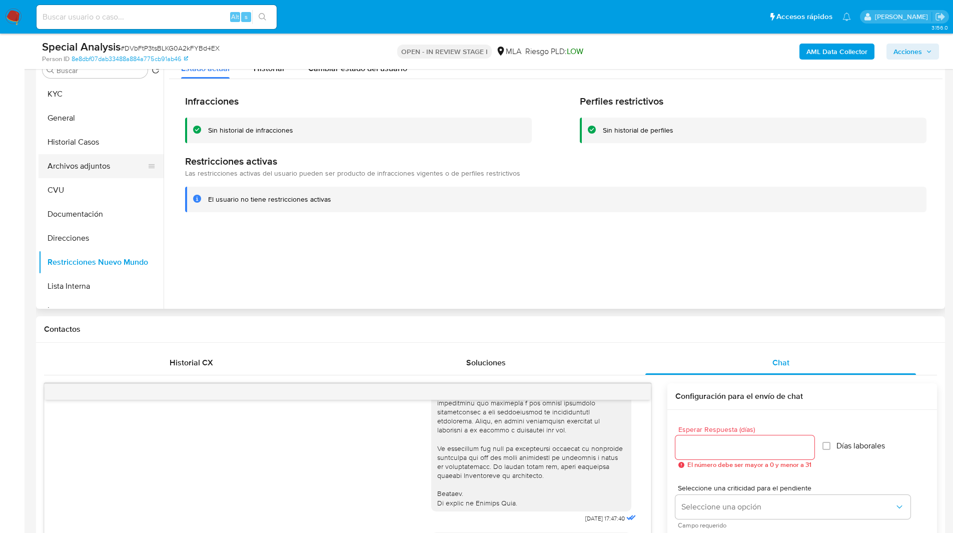
click at [94, 165] on button "Archivos adjuntos" at bounding box center [97, 166] width 117 height 24
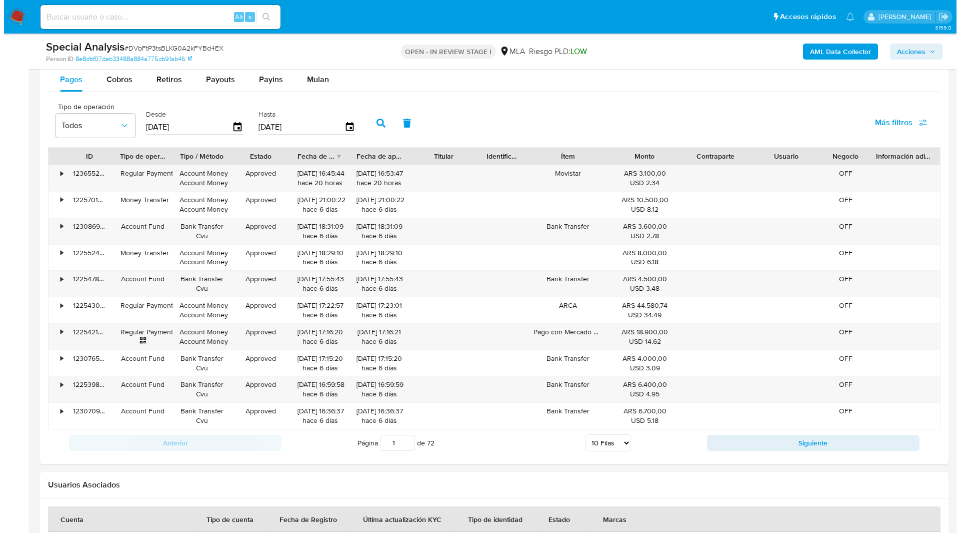
scroll to position [1759, 0]
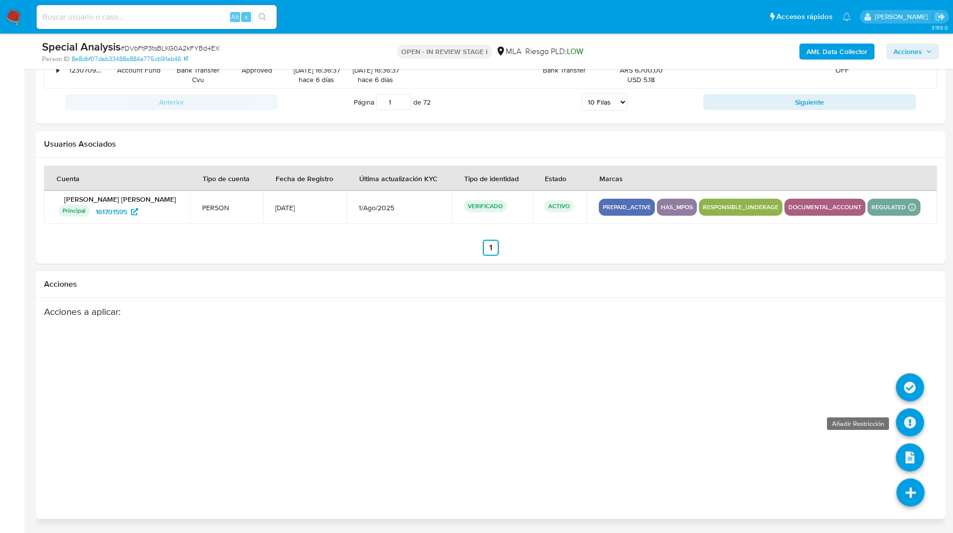
click at [912, 433] on icon at bounding box center [910, 422] width 28 height 28
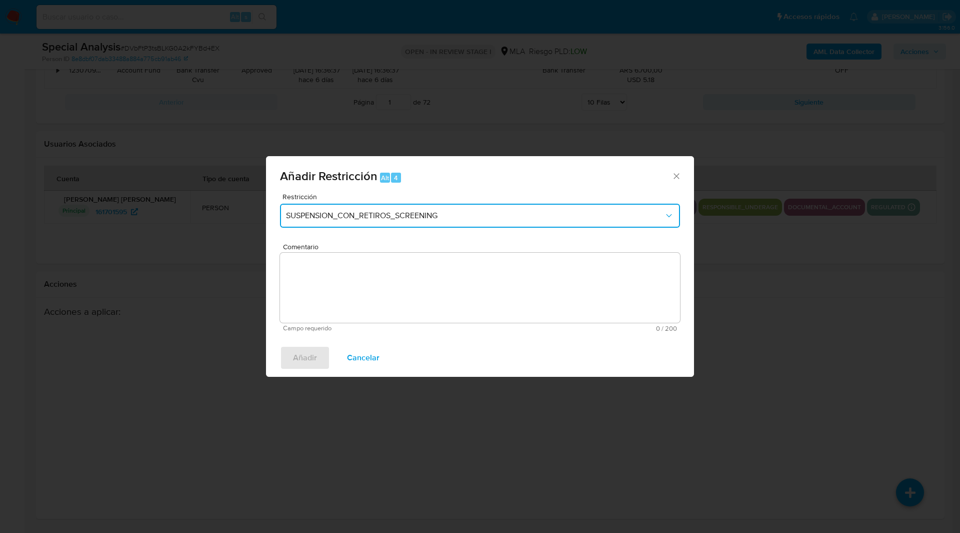
click at [377, 205] on button "SUSPENSION_CON_RETIROS_SCREENING" at bounding box center [480, 216] width 400 height 24
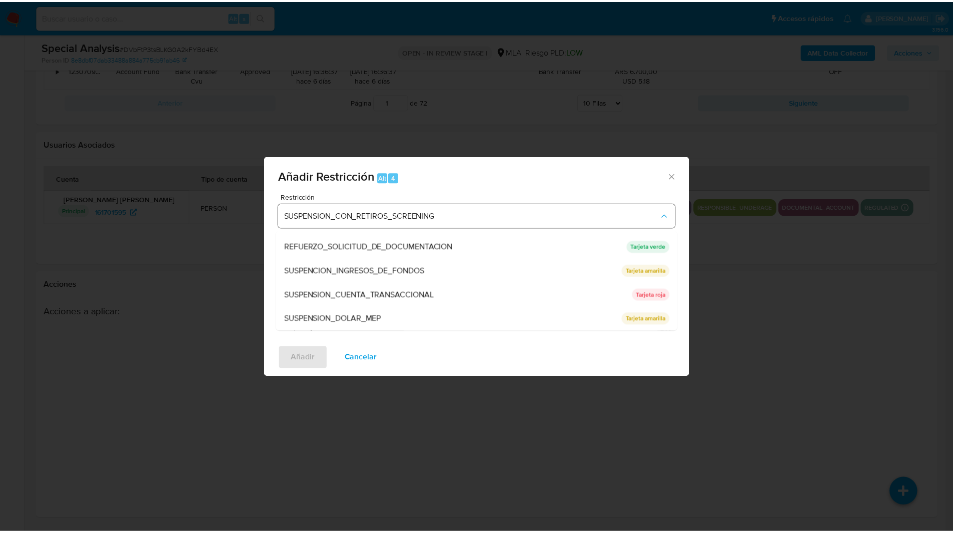
scroll to position [212, 0]
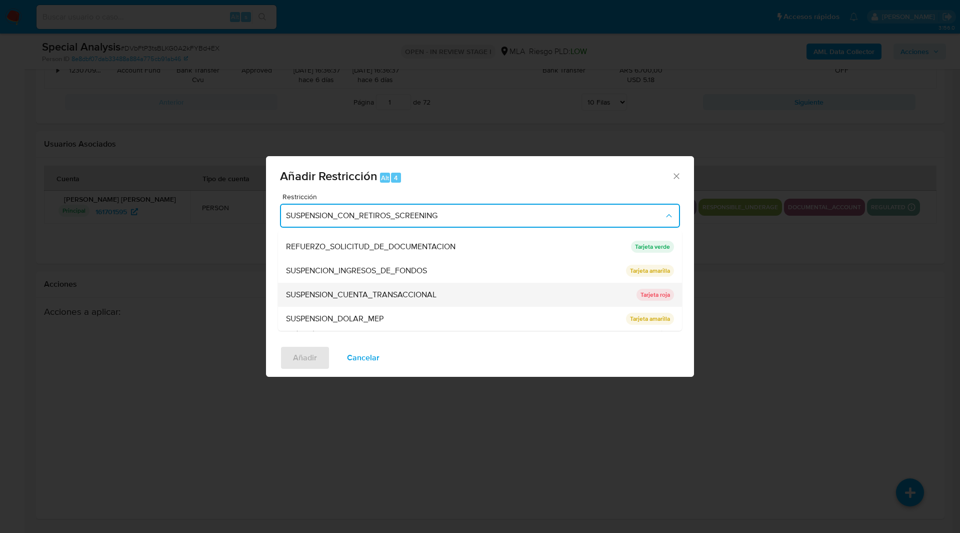
click at [331, 290] on span "SUSPENSION_CUENTA_TRANSACCIONAL" at bounding box center [361, 295] width 151 height 10
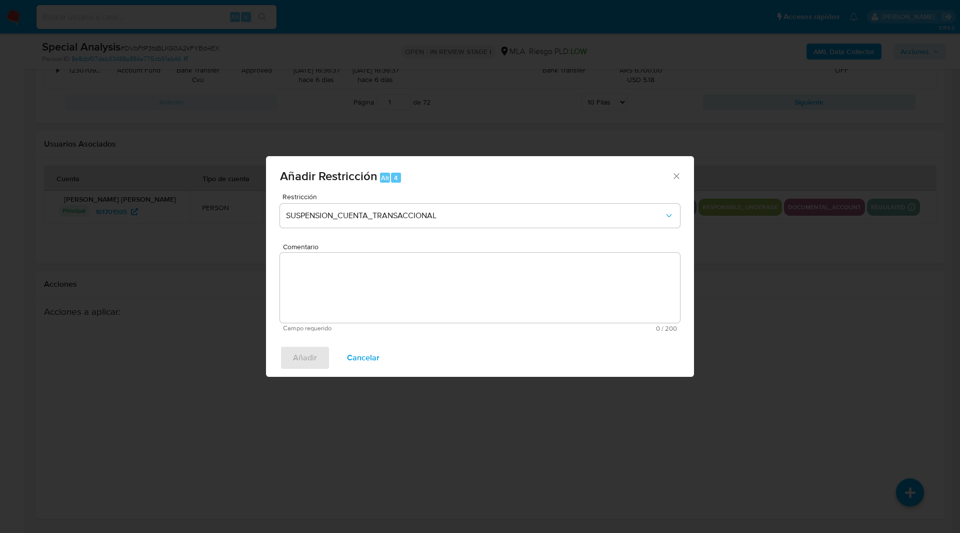
click at [447, 295] on textarea "Comentario" at bounding box center [480, 288] width 400 height 70
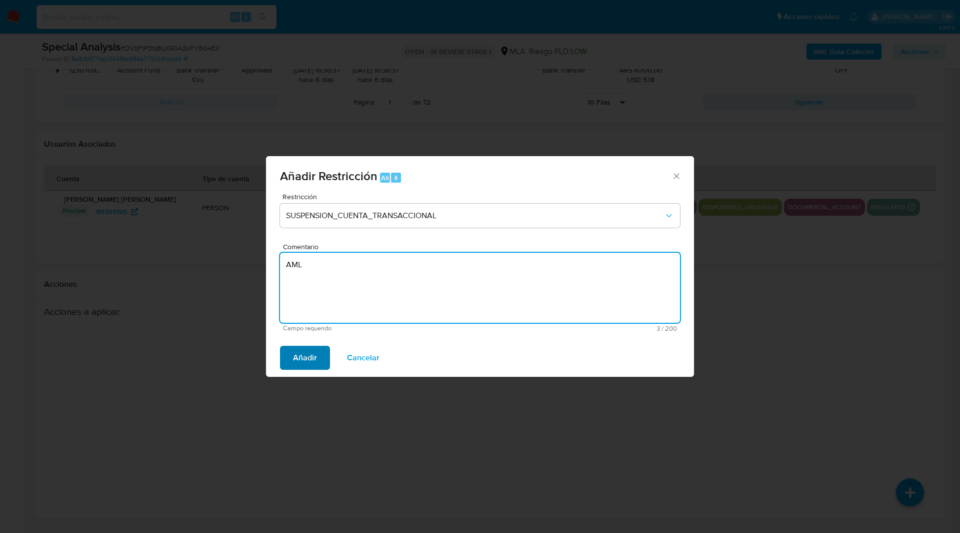
type textarea "AML"
click at [303, 358] on span "Añadir" at bounding box center [305, 358] width 24 height 22
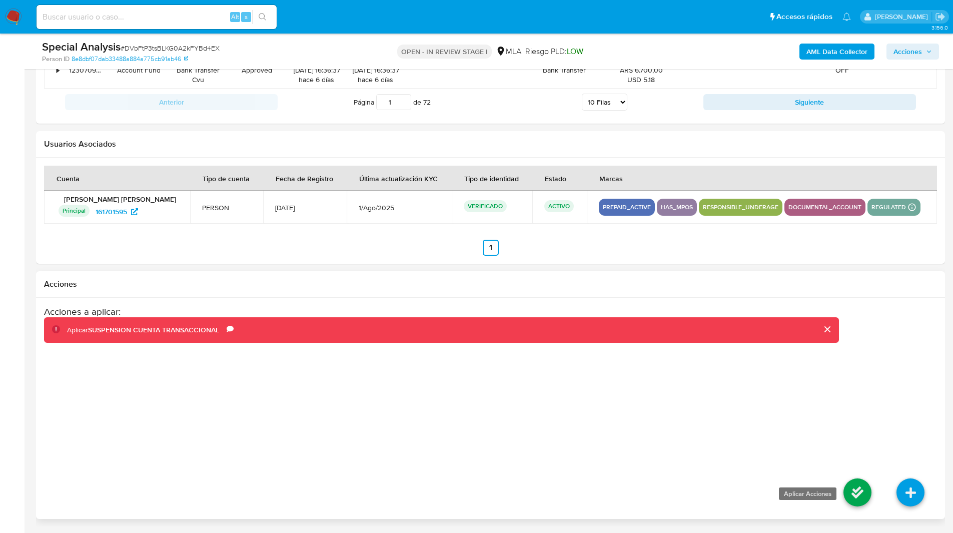
click at [849, 492] on icon at bounding box center [857, 492] width 28 height 28
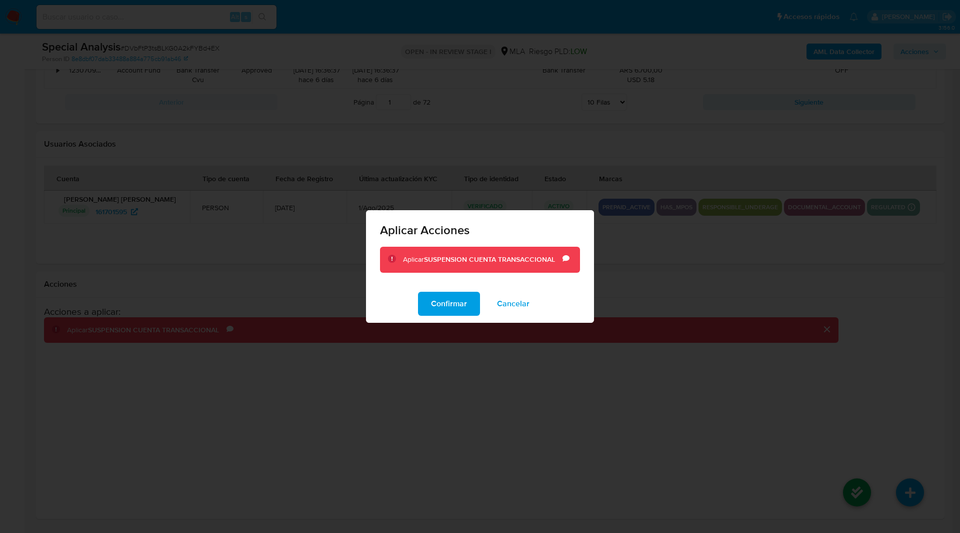
click at [515, 225] on span "Aplicar Acciones" at bounding box center [480, 230] width 200 height 12
click at [436, 302] on span "Confirmar" at bounding box center [449, 304] width 36 height 22
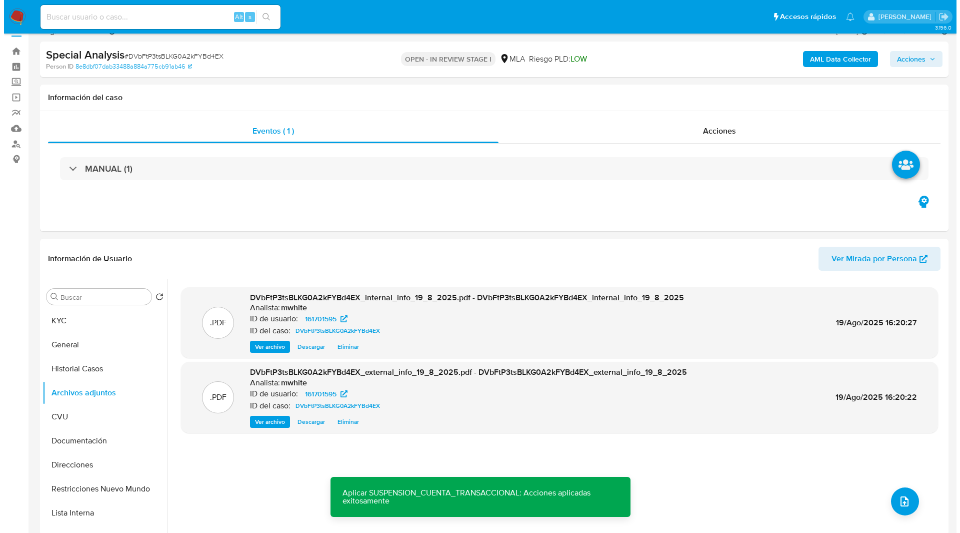
scroll to position [0, 0]
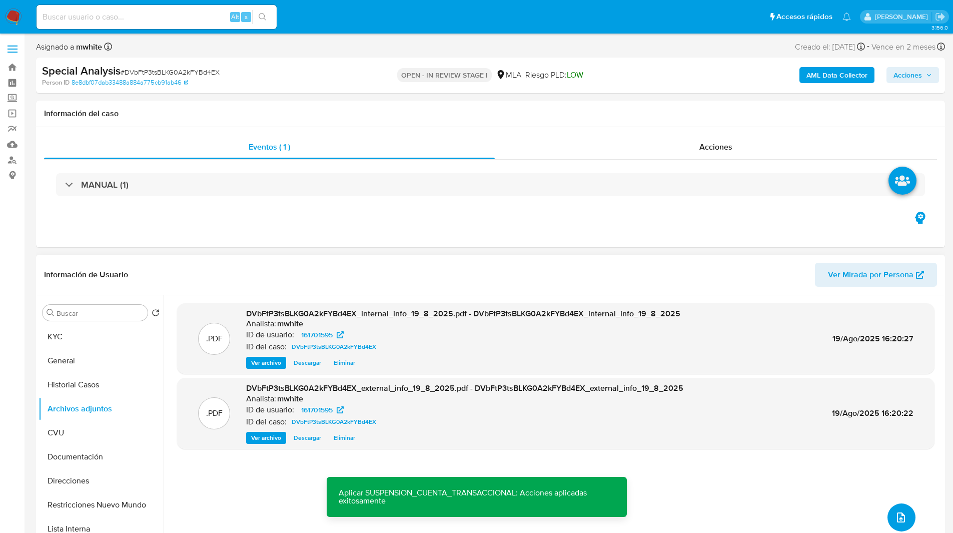
click at [905, 517] on button "upload-file" at bounding box center [901, 517] width 28 height 28
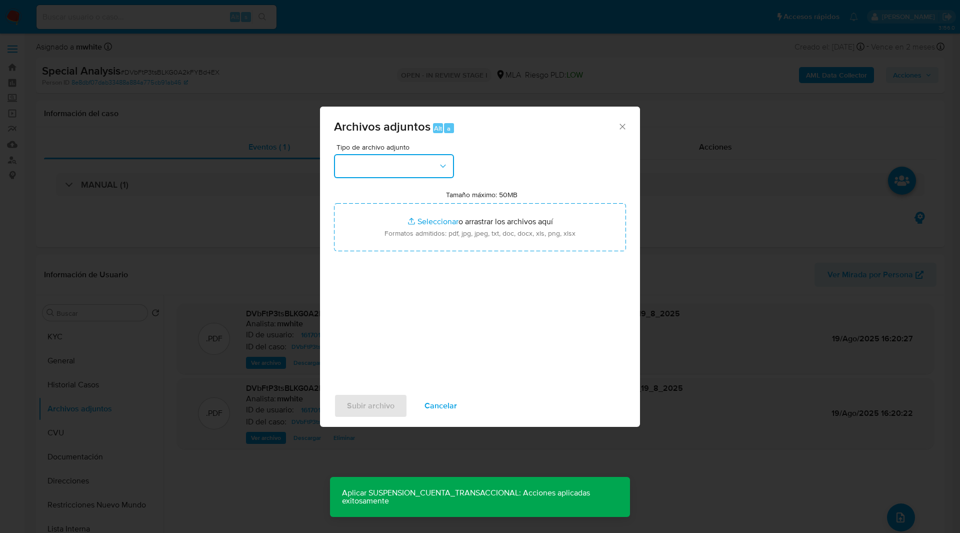
click at [417, 175] on button "button" at bounding box center [394, 166] width 120 height 24
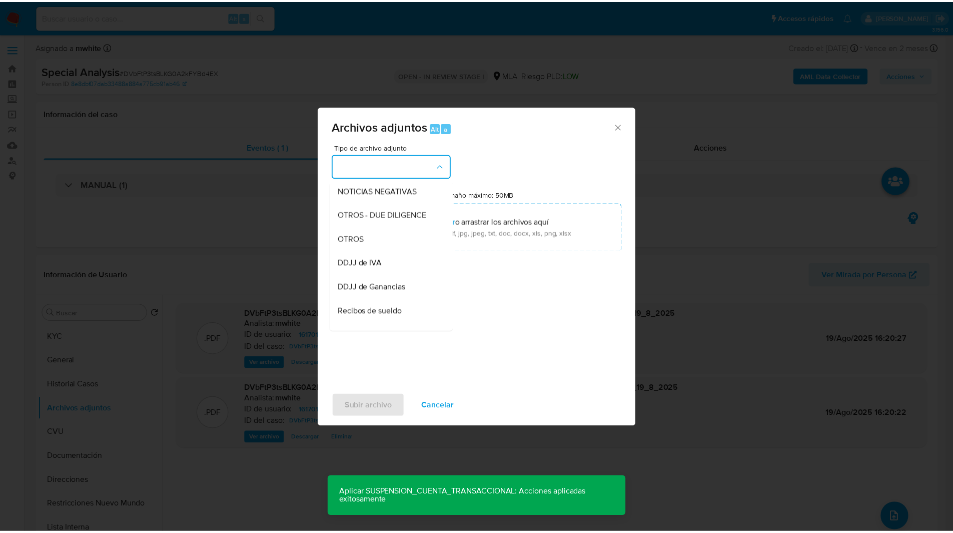
scroll to position [146, 0]
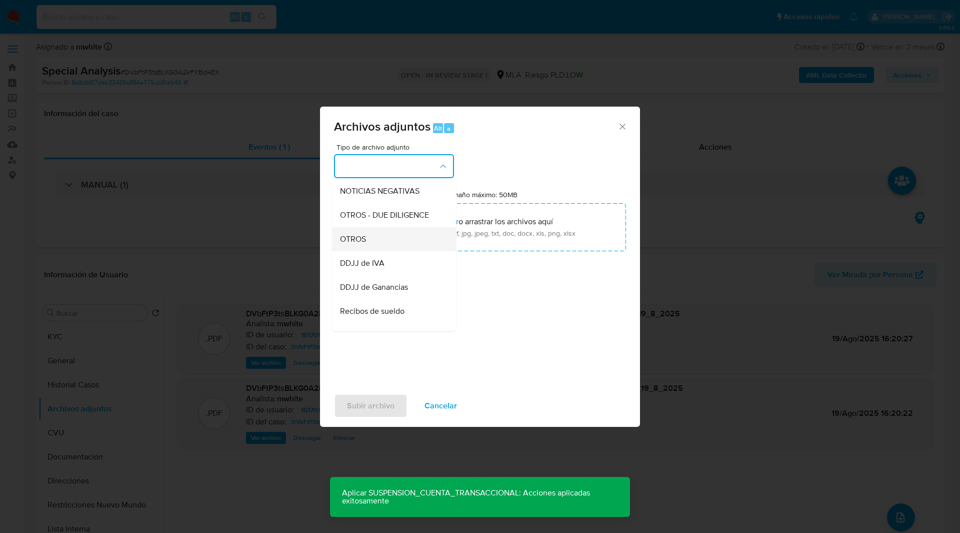
click at [365, 243] on span "OTROS" at bounding box center [353, 239] width 26 height 10
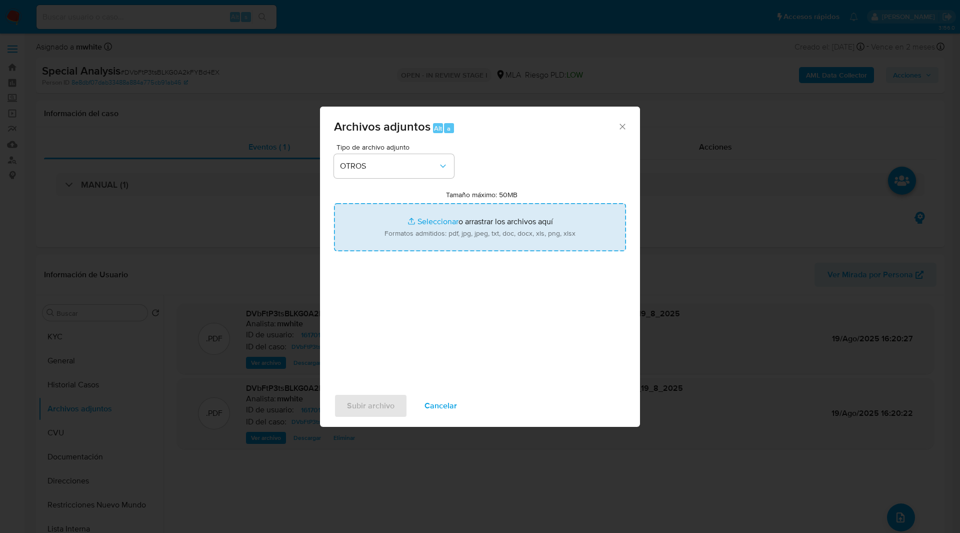
type input "C:\fakepath\Movimientos-Aladdin-v10_2.xlsx"
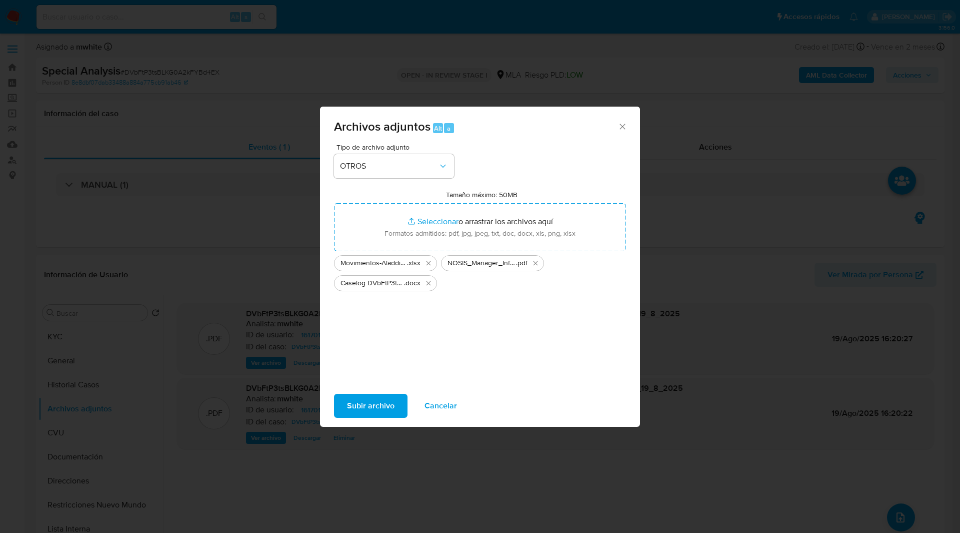
click at [357, 409] on span "Subir archivo" at bounding box center [371, 406] width 48 height 22
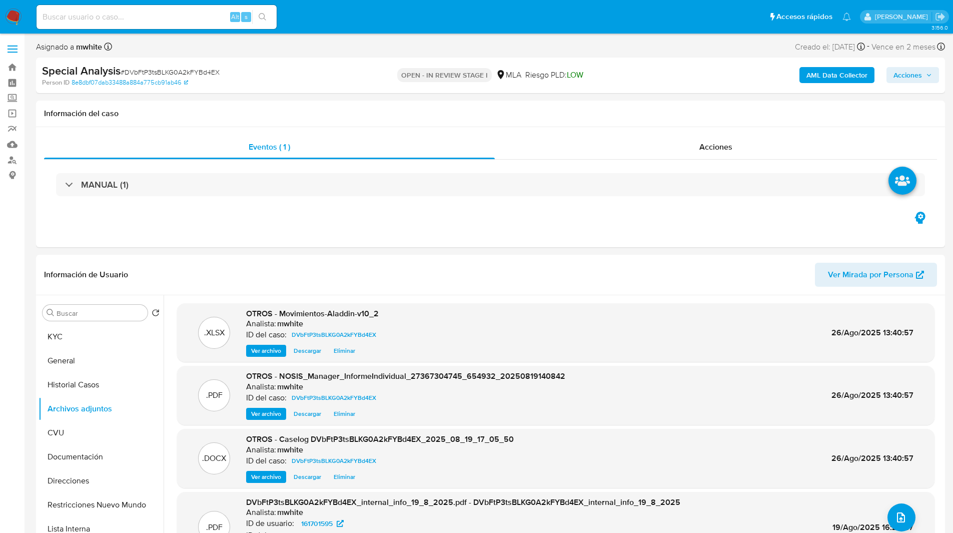
click at [926, 82] on span "Acciones" at bounding box center [912, 75] width 39 height 14
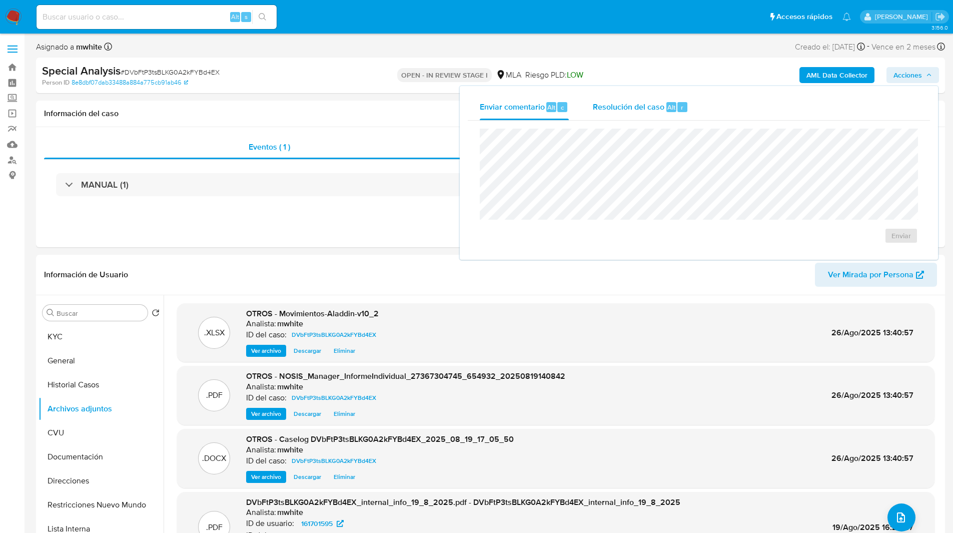
click at [653, 101] on span "Resolución del caso" at bounding box center [629, 107] width 72 height 12
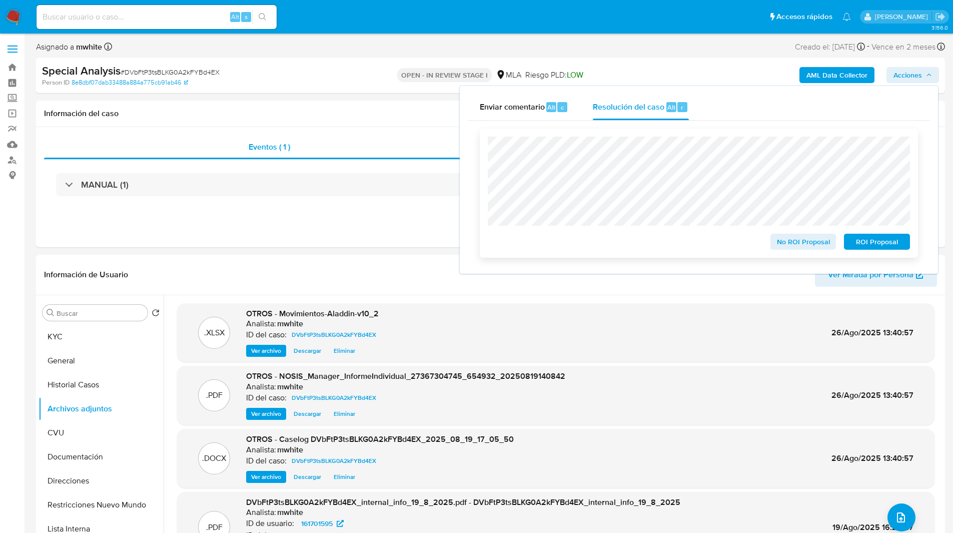
click at [879, 242] on span "ROI Proposal" at bounding box center [877, 242] width 52 height 14
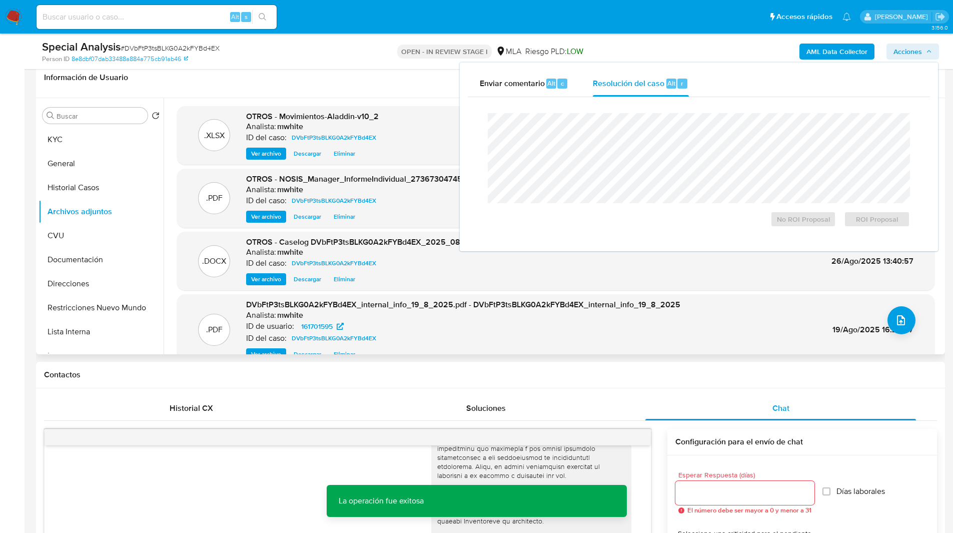
scroll to position [161, 0]
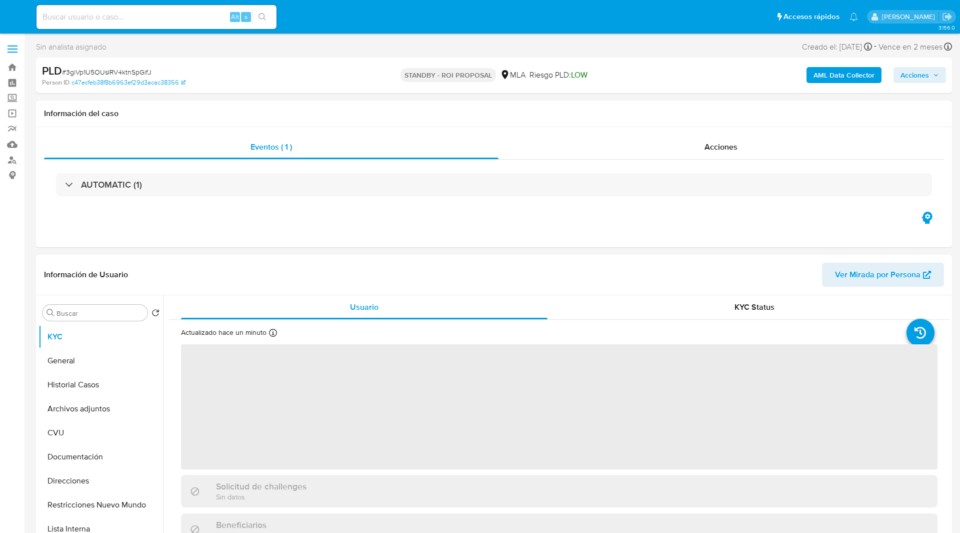
select select "10"
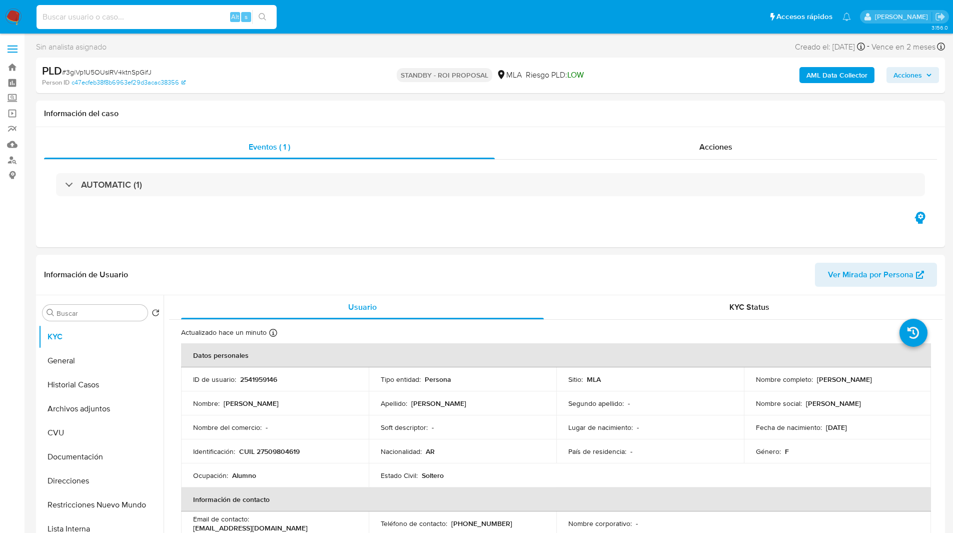
click at [96, 19] on input at bounding box center [157, 17] width 240 height 13
paste input "14YIwAwsut3oqyA6ZxYvdtX7"
type input "14YIwAwsut3oqyA6ZxYvdtX7"
select select "10"
click at [611, 50] on div "Asignado a mwhite Asignado el: [DATE] 14:10:57 Creado el: [DATE] Creado el: [DA…" at bounding box center [490, 49] width 909 height 18
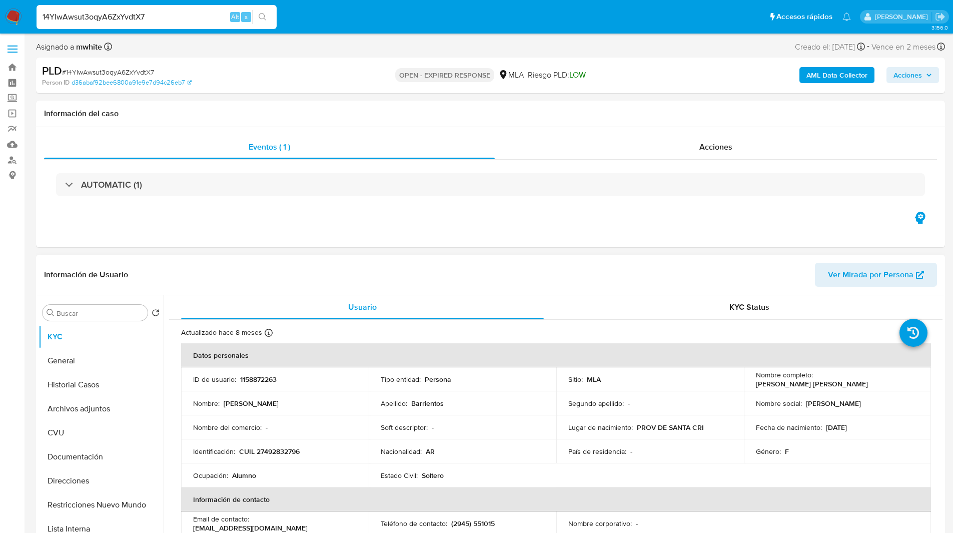
click at [267, 381] on p "1158872263" at bounding box center [258, 379] width 37 height 9
copy p "1158872263"
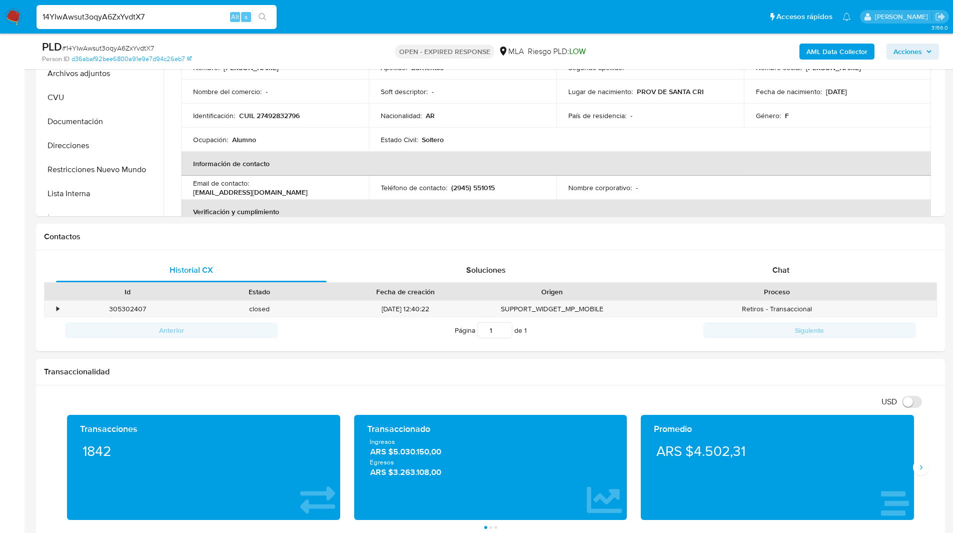
scroll to position [341, 0]
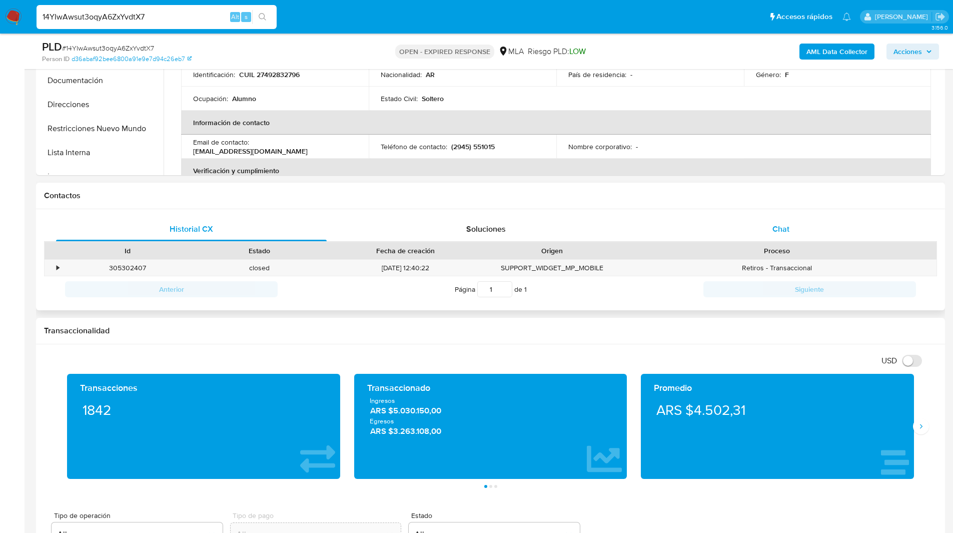
click at [780, 218] on div "Chat" at bounding box center [780, 229] width 271 height 24
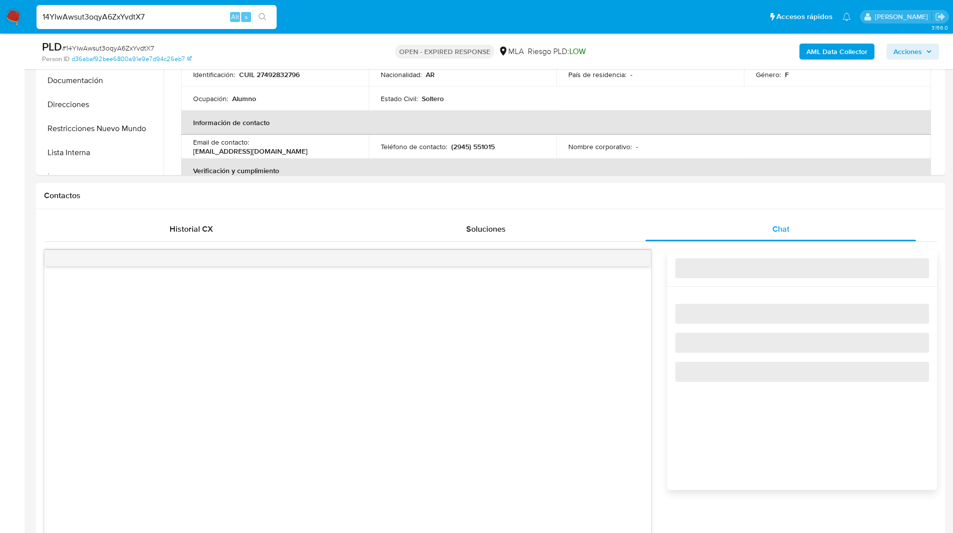
click at [690, 208] on div "Contactos" at bounding box center [490, 196] width 909 height 27
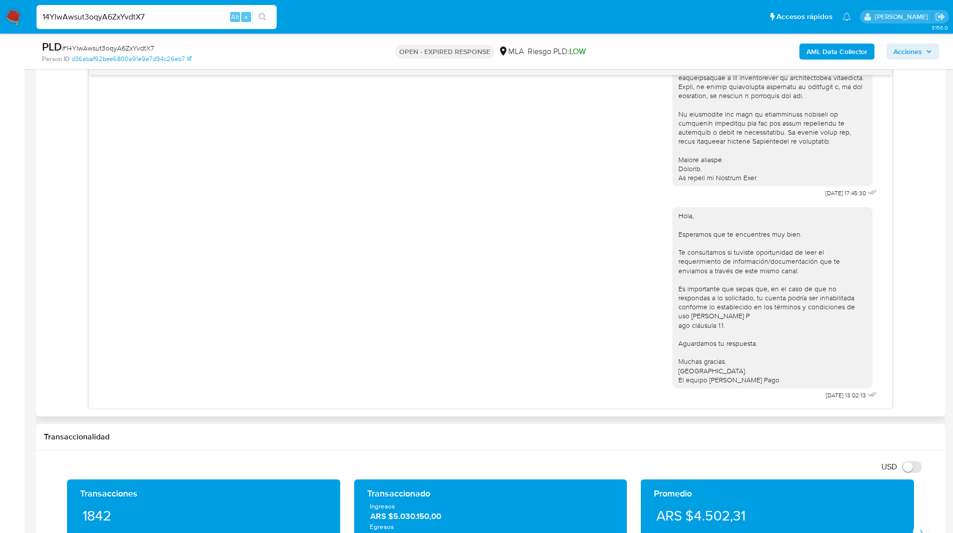
scroll to position [532, 0]
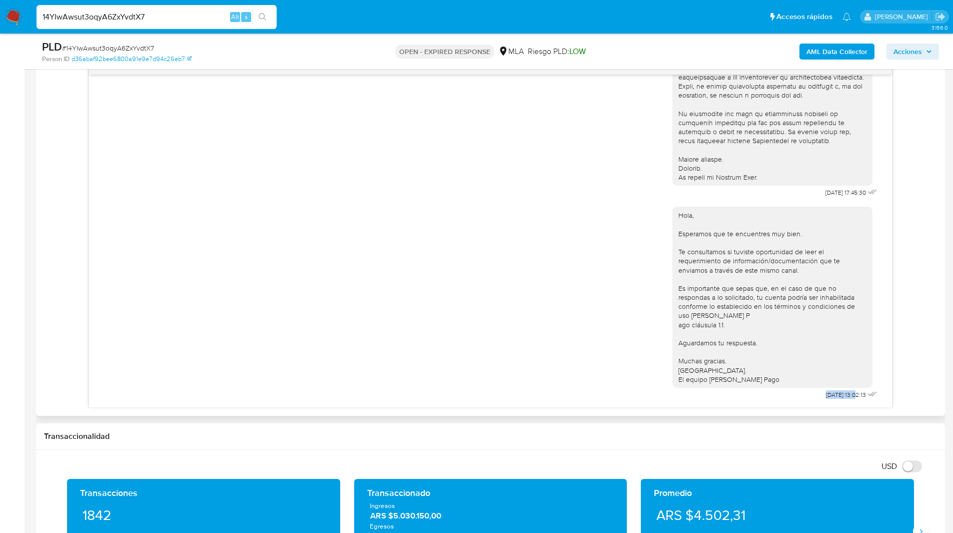
drag, startPoint x: 838, startPoint y: 397, endPoint x: 804, endPoint y: 393, distance: 33.7
click at [804, 393] on div "Hola, Esperamos que te encuentres muy bien. Te consultamos si tuviste oportunid…" at bounding box center [775, 301] width 207 height 202
copy span "22/08/2025"
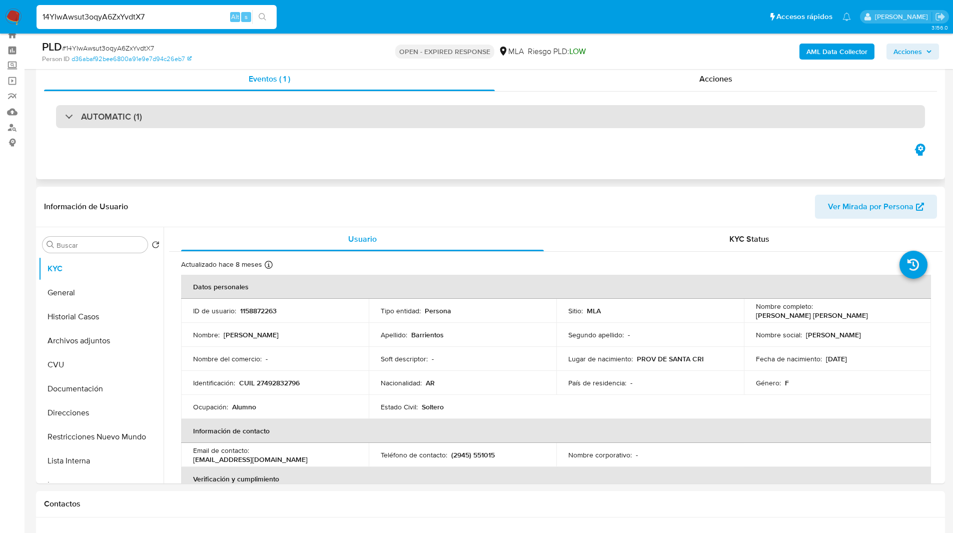
scroll to position [10, 0]
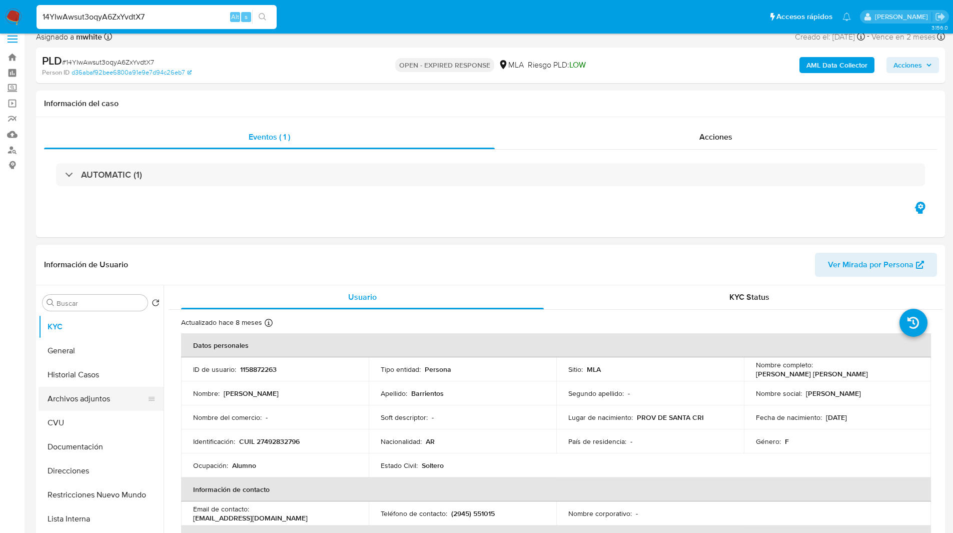
click at [105, 398] on button "Archivos adjuntos" at bounding box center [97, 399] width 117 height 24
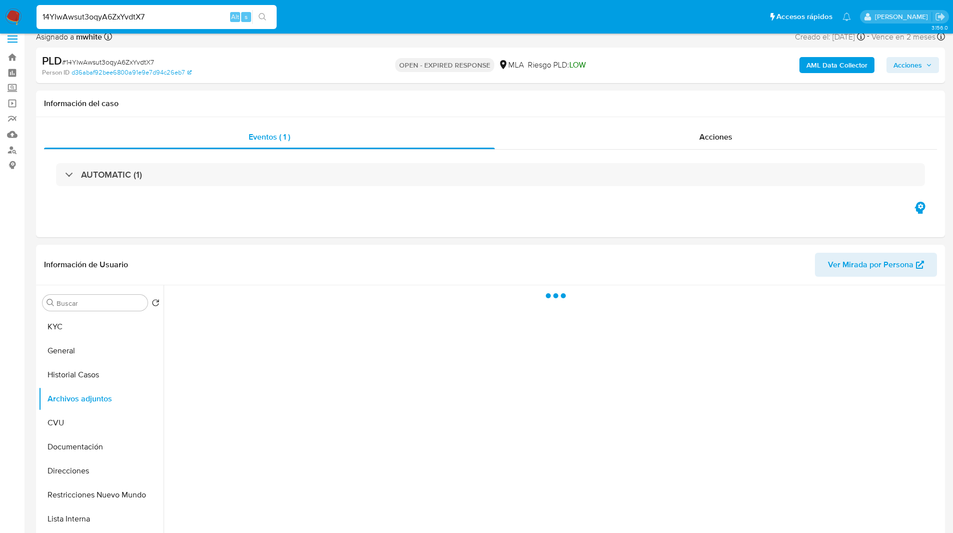
click at [116, 19] on input "14YIwAwsut3oqyA6ZxYvdtX7" at bounding box center [157, 17] width 240 height 13
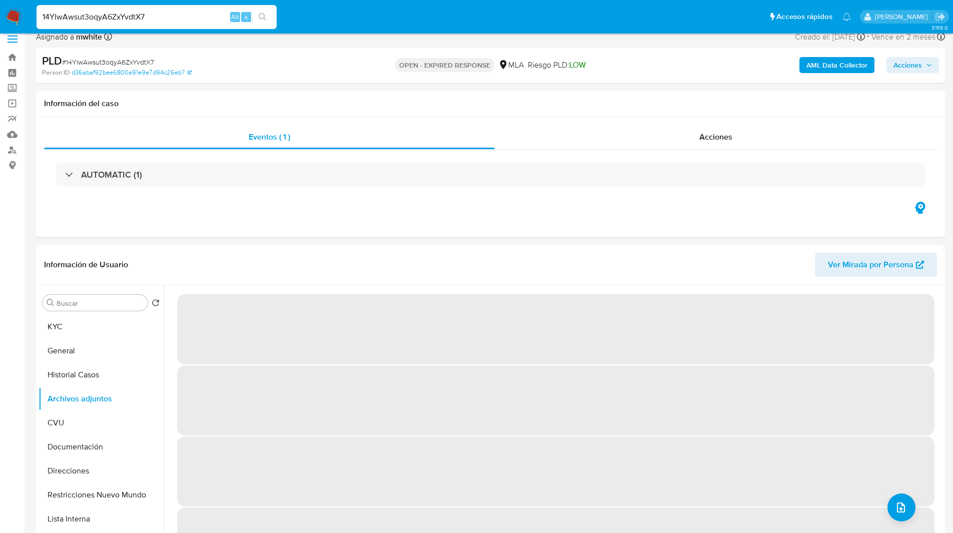
click at [116, 19] on input "14YIwAwsut3oqyA6ZxYvdtX7" at bounding box center [157, 17] width 240 height 13
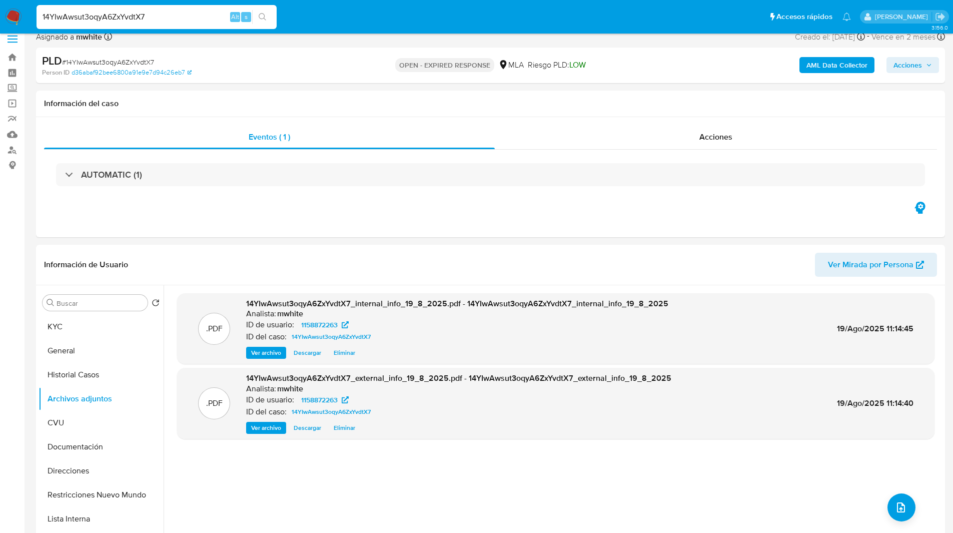
click at [8, 22] on img at bounding box center [13, 17] width 17 height 17
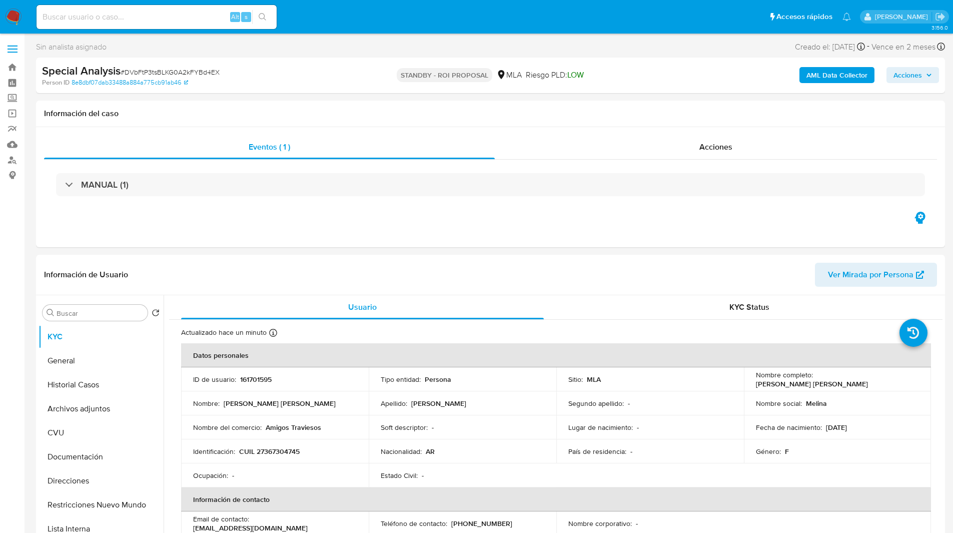
select select "10"
click at [540, 44] on div "Sin analista asignado Asignado el: [DATE] 13:00:26 Creado el: [DATE] Creado el:…" at bounding box center [490, 49] width 909 height 18
click at [199, 73] on span "# DVbFtP3tsBLKG0A2kFYBd4EX" at bounding box center [170, 72] width 99 height 10
copy span "DVbFtP3tsBLKG0A2kFYBd4EX"
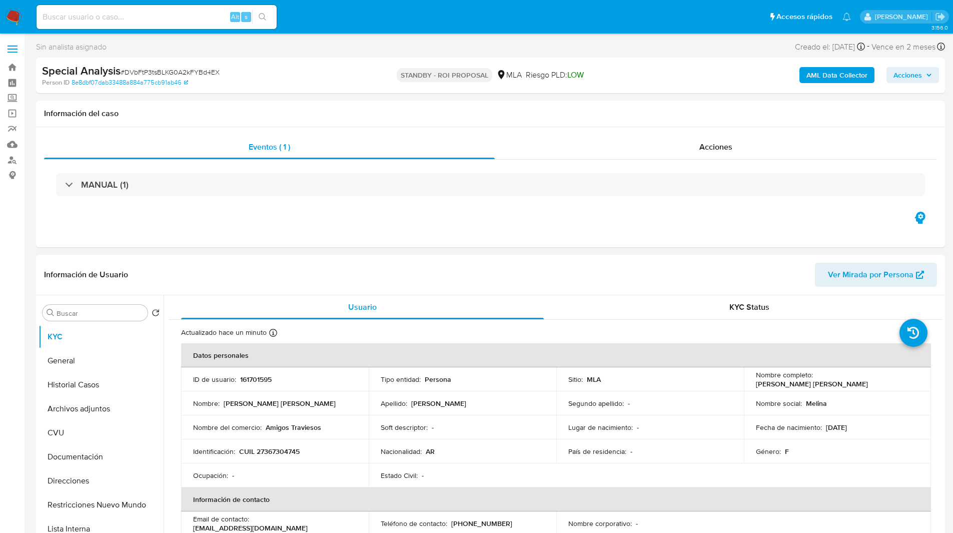
click at [264, 379] on p "161701595" at bounding box center [256, 379] width 32 height 9
copy p "161701595"
click at [174, 76] on span "# DVbFtP3tsBLKG0A2kFYBd4EX" at bounding box center [170, 72] width 99 height 10
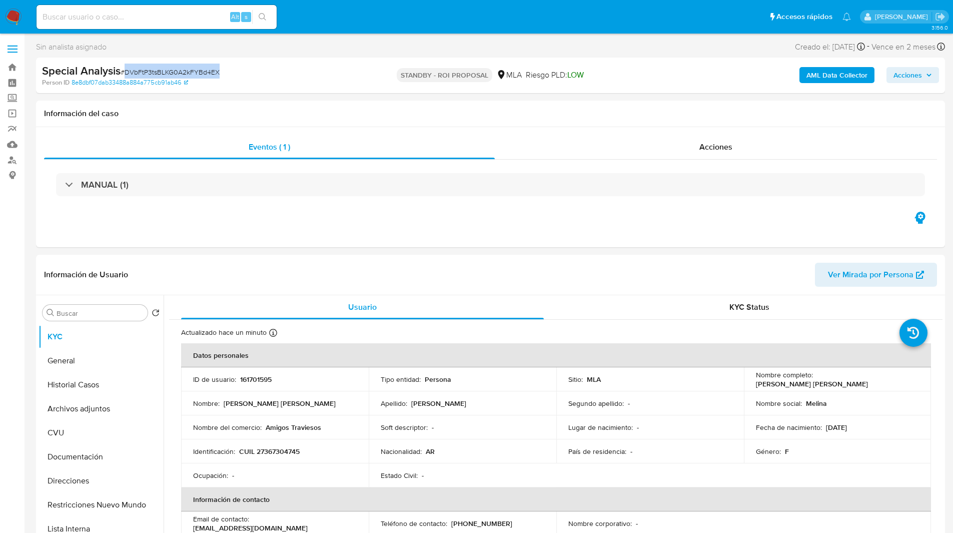
copy span "DVbFtP3tsBLKG0A2kFYBd4EX"
click at [100, 404] on button "Archivos adjuntos" at bounding box center [97, 409] width 117 height 24
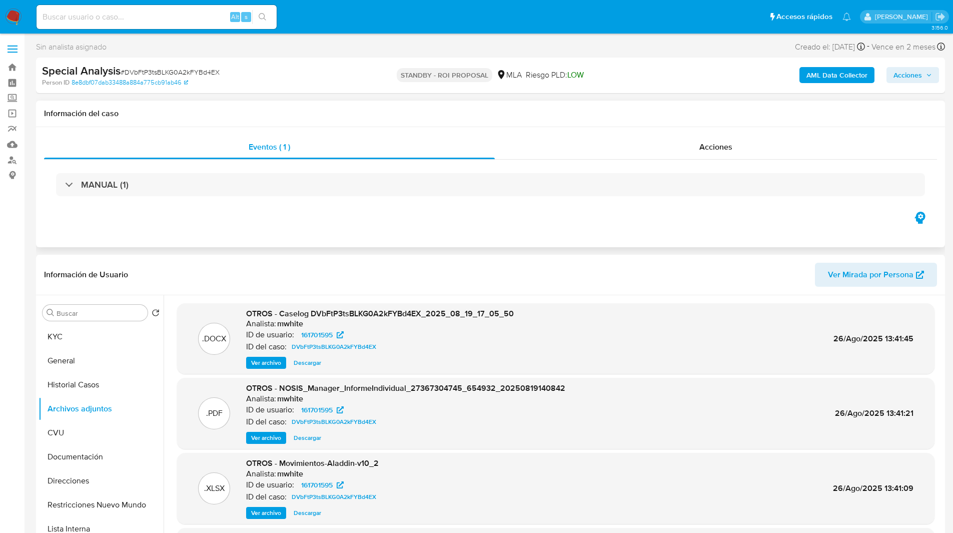
click at [551, 113] on h1 "Información del caso" at bounding box center [490, 114] width 893 height 10
click at [662, 58] on div "Special Analysis # DVbFtP3tsBLKG0A2kFYBd4EX Person ID 8e8dbf07dab33488a884a775c…" at bounding box center [490, 76] width 909 height 36
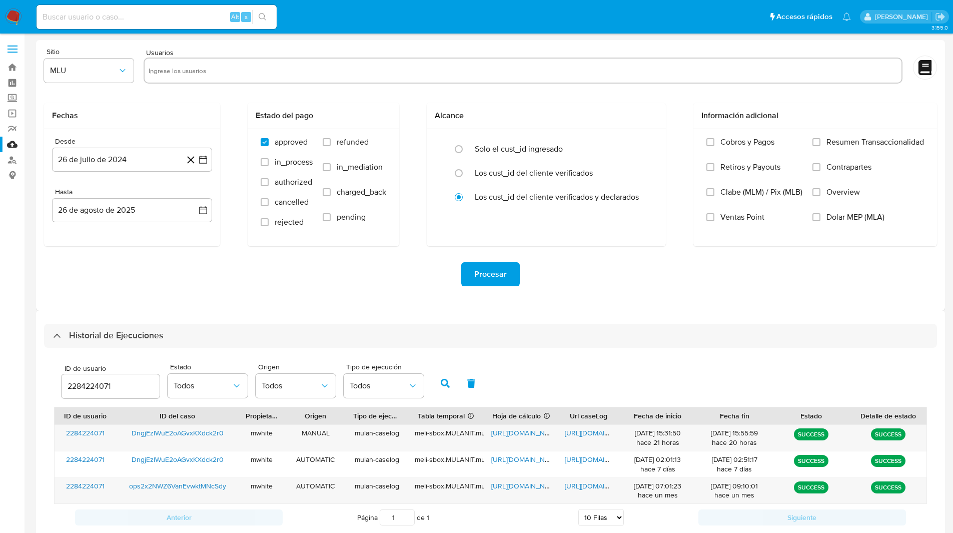
select select "10"
click at [99, 386] on input "2284224071" at bounding box center [111, 386] width 98 height 13
type input "161701595"
click at [450, 381] on icon "button" at bounding box center [445, 383] width 9 height 9
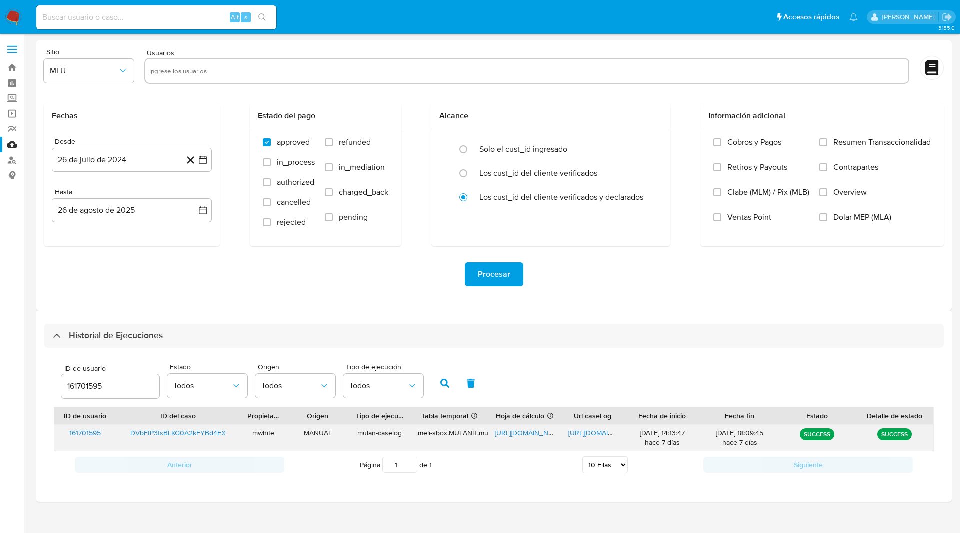
click at [539, 435] on span "[URL][DOMAIN_NAME]" at bounding box center [529, 433] width 69 height 10
click at [529, 40] on main "3.155.0" at bounding box center [480, 266] width 960 height 533
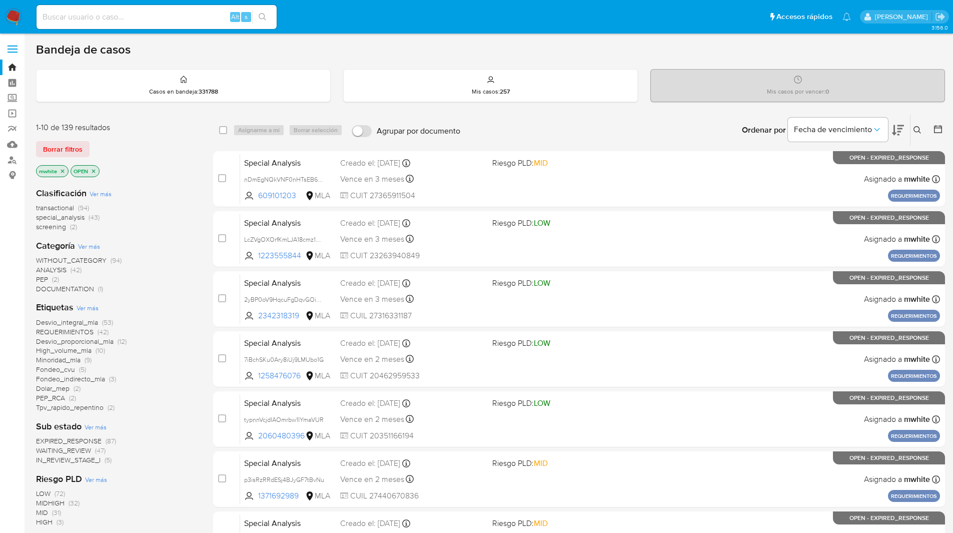
click at [919, 124] on button at bounding box center [918, 130] width 17 height 12
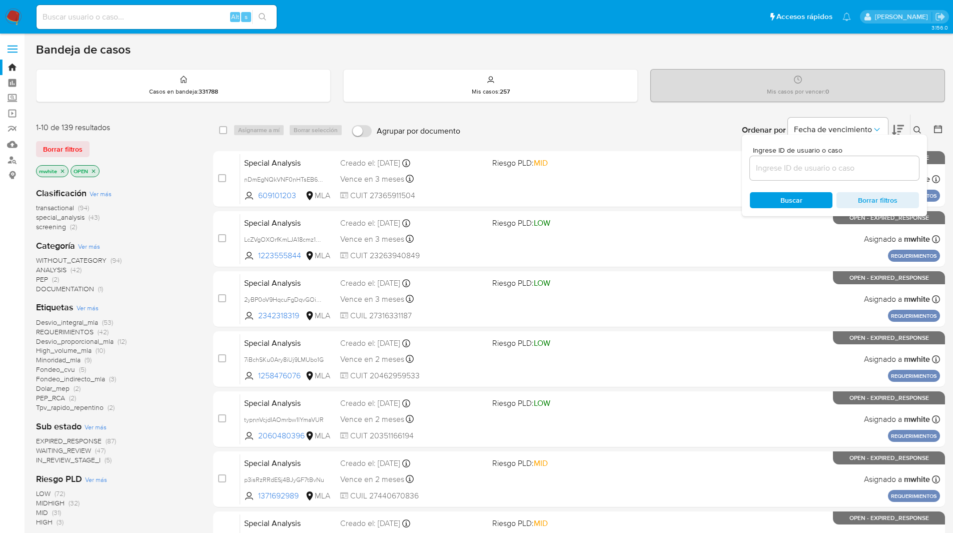
click at [806, 168] on input at bounding box center [834, 168] width 169 height 13
type input "14YIwAwsut3oqyA6ZxYvdtX7"
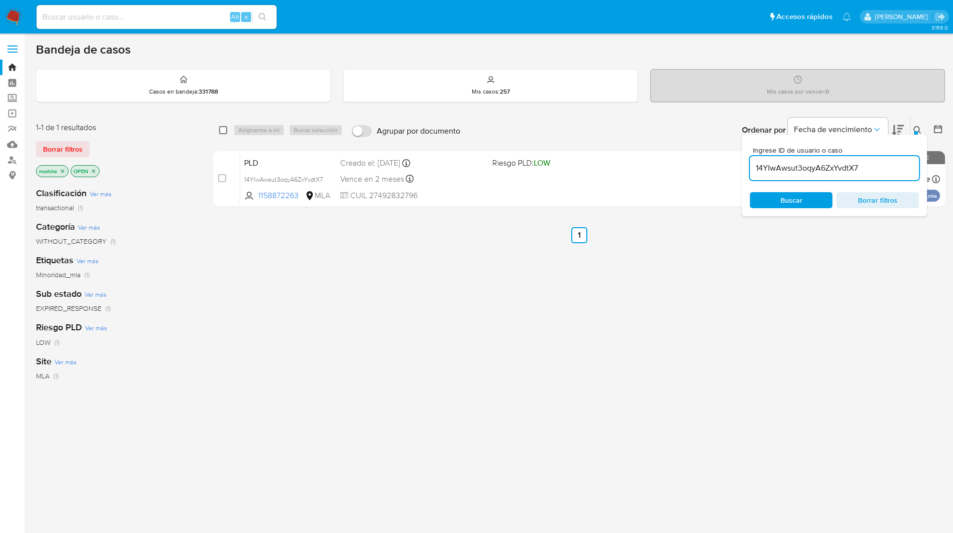
click at [224, 130] on input "checkbox" at bounding box center [223, 130] width 8 height 8
checkbox input "true"
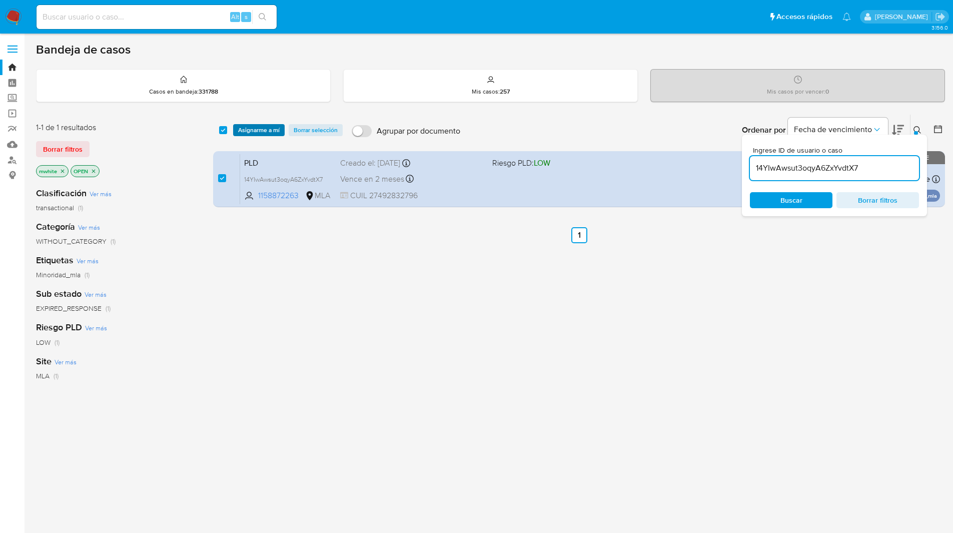
click at [261, 130] on span "Asignarme a mí" at bounding box center [259, 130] width 42 height 10
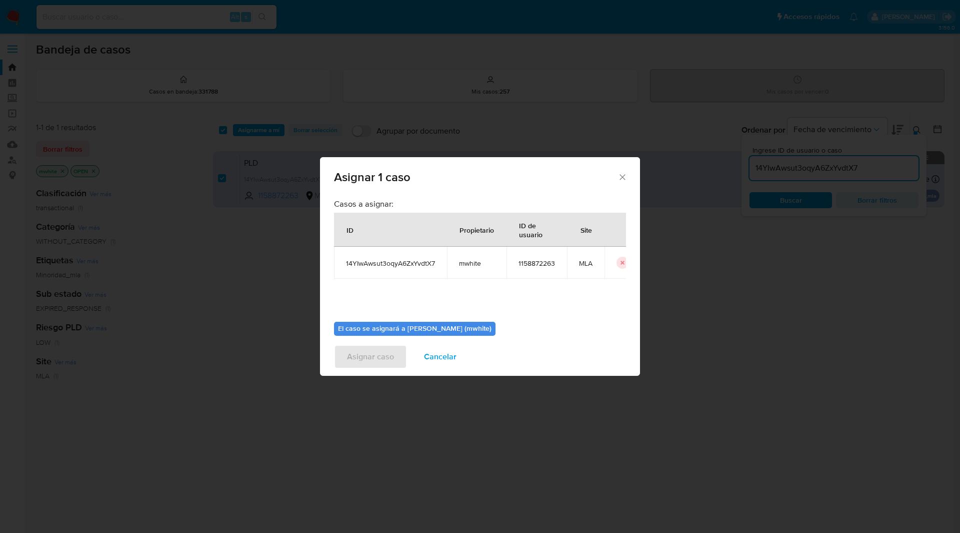
click at [475, 262] on span "mwhite" at bounding box center [477, 263] width 36 height 9
copy span "mwhite"
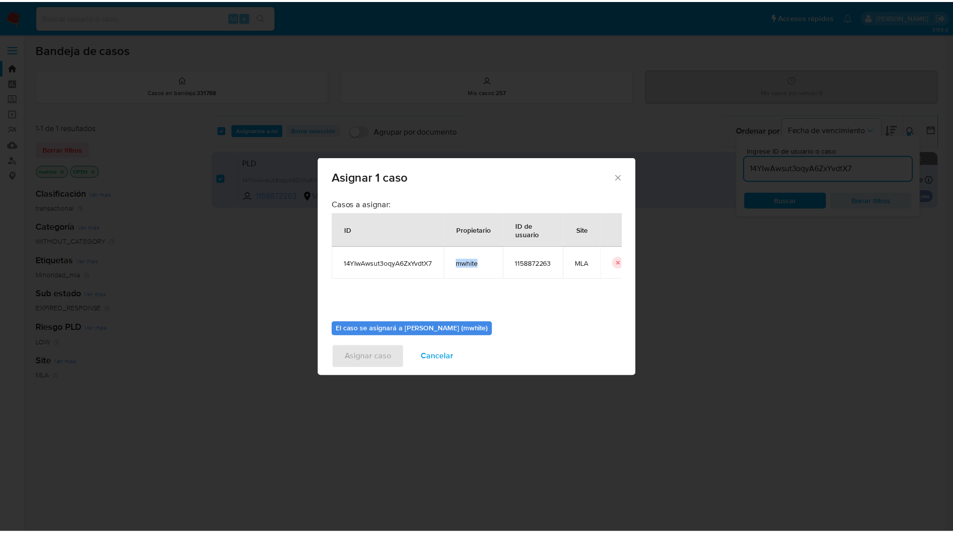
scroll to position [52, 0]
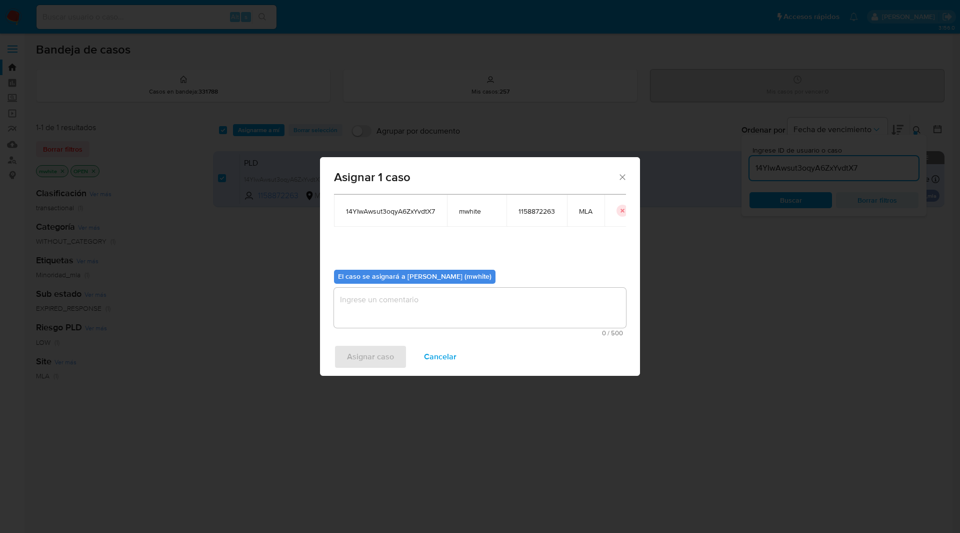
click at [399, 316] on textarea "assign-modal" at bounding box center [480, 308] width 292 height 40
paste textarea "mwhite"
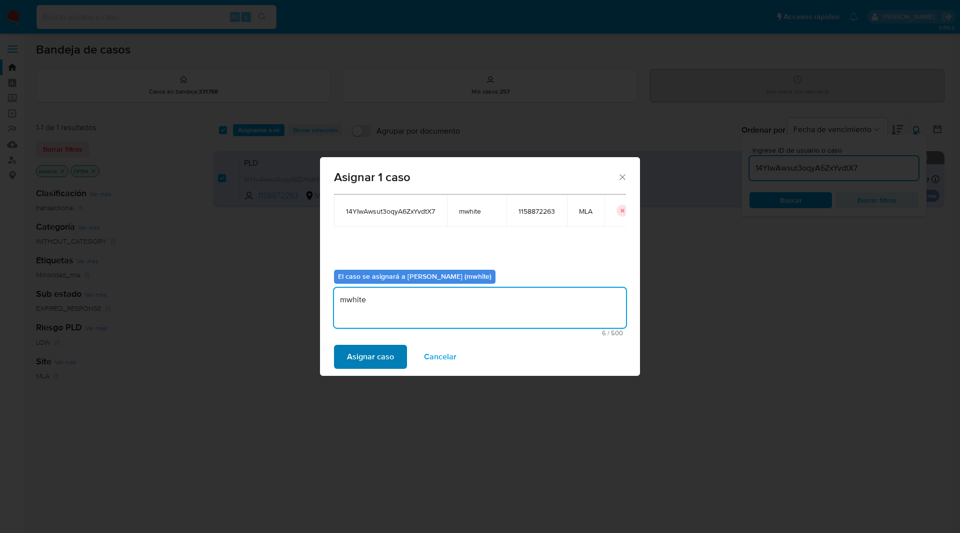
type textarea "mwhite"
click at [369, 354] on span "Asignar caso" at bounding box center [370, 357] width 47 height 22
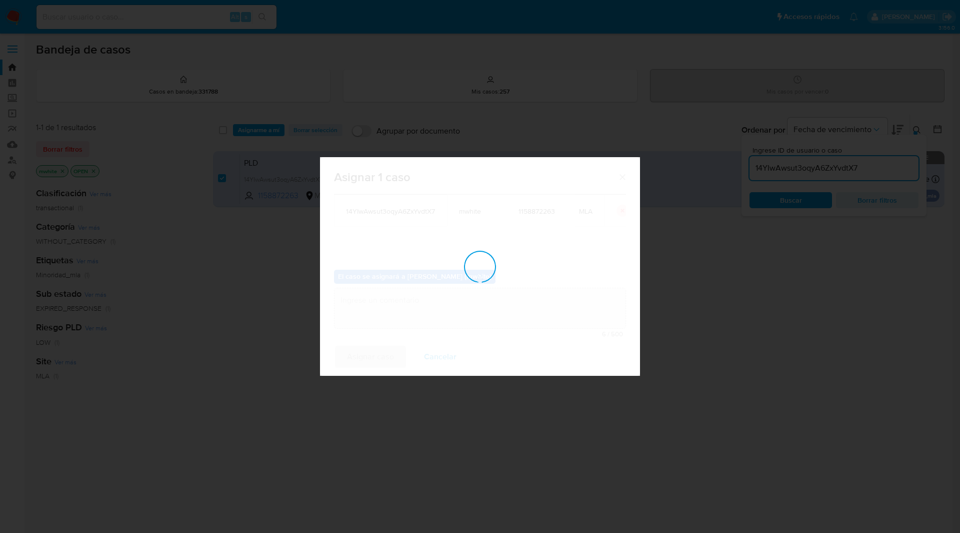
checkbox input "false"
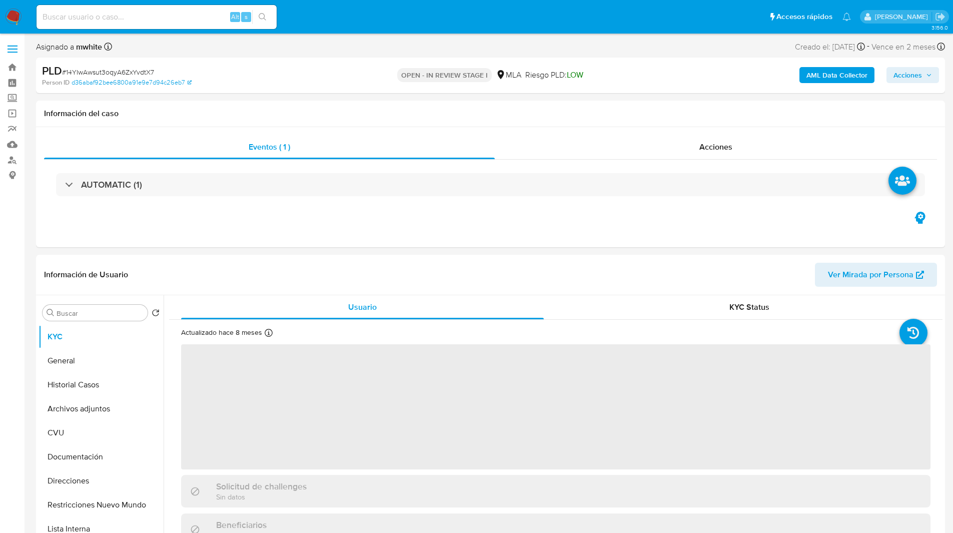
click at [319, 70] on div "PLD # 14YIwAwsut3oqyA6ZxYvdtX7" at bounding box center [189, 71] width 295 height 15
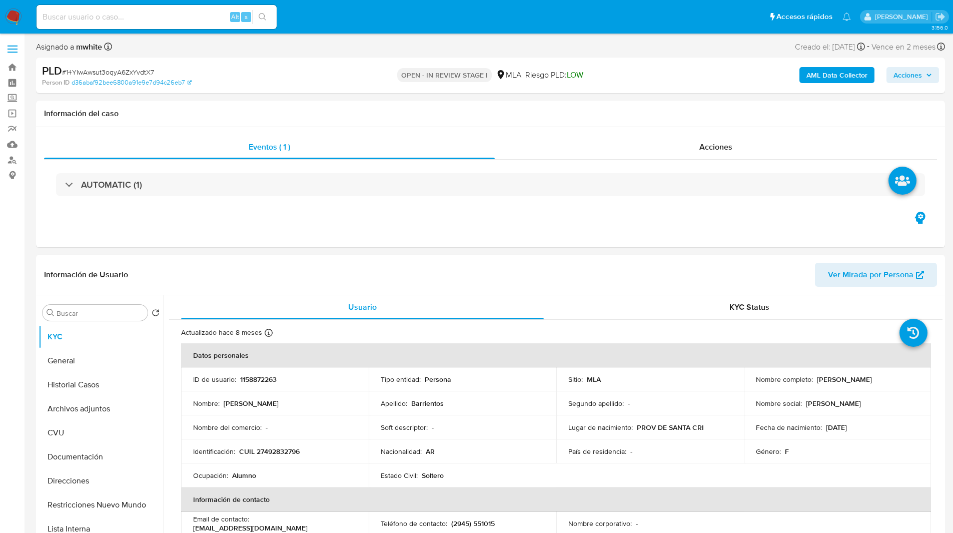
select select "10"
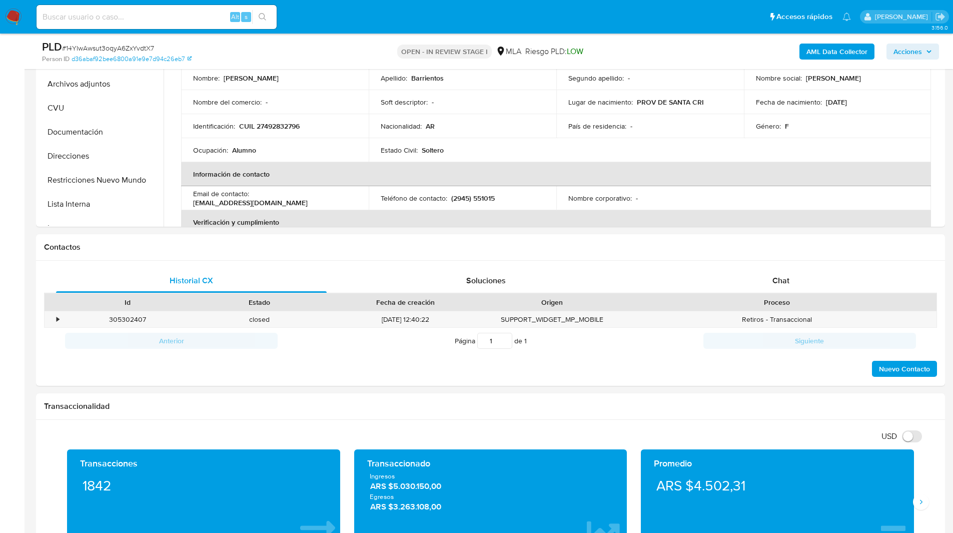
scroll to position [290, 0]
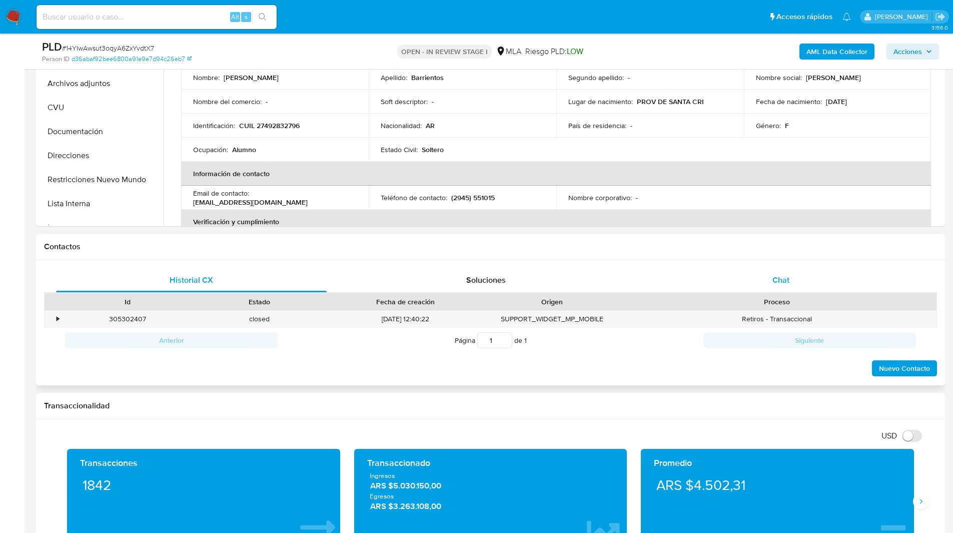
click at [777, 286] on div "Chat" at bounding box center [780, 280] width 271 height 24
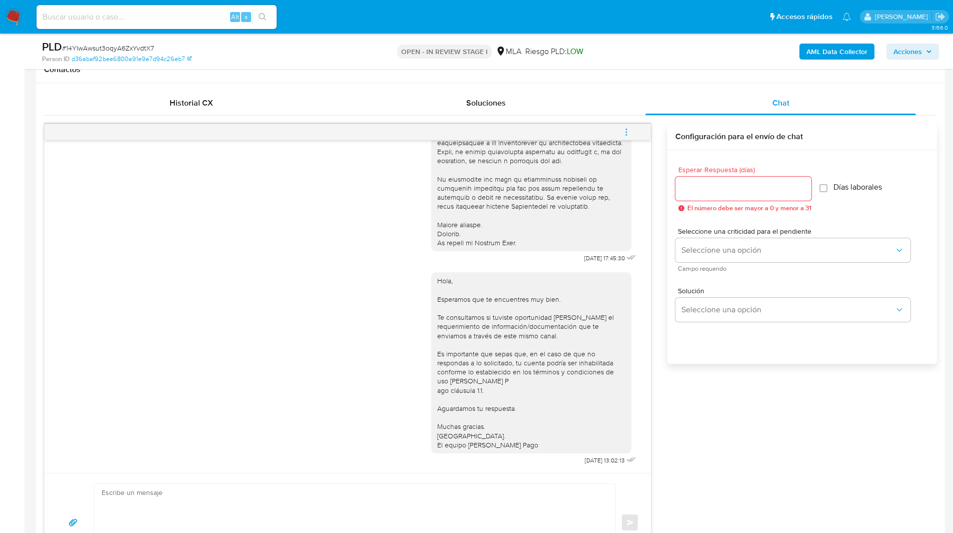
scroll to position [466, 0]
click at [616, 132] on button "menu-action" at bounding box center [626, 133] width 33 height 24
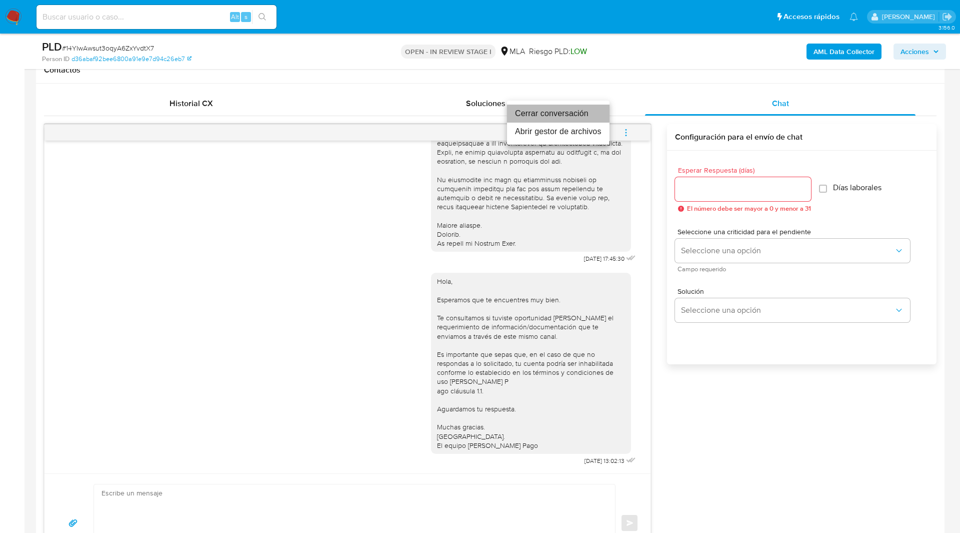
click at [579, 113] on li "Cerrar conversación" at bounding box center [558, 114] width 103 height 18
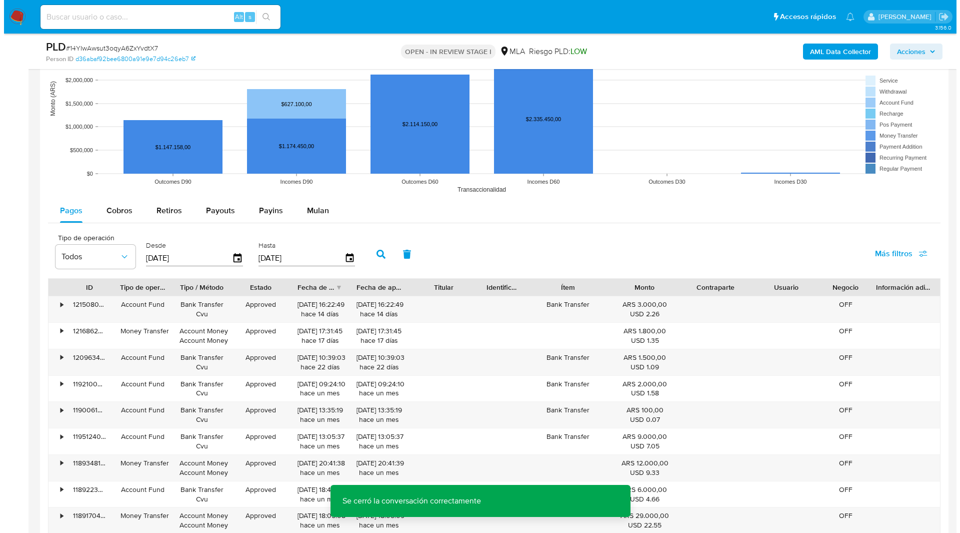
scroll to position [1759, 0]
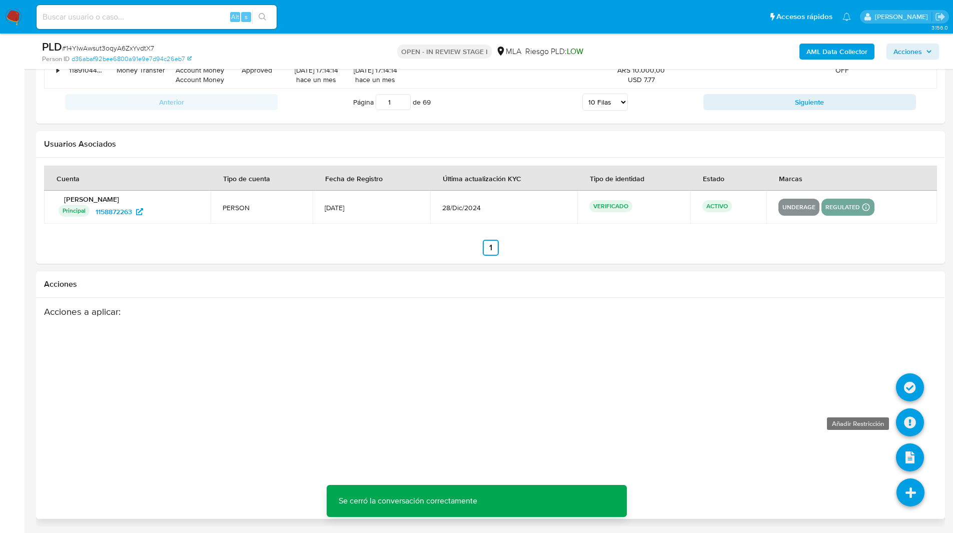
click at [908, 425] on icon at bounding box center [910, 422] width 28 height 28
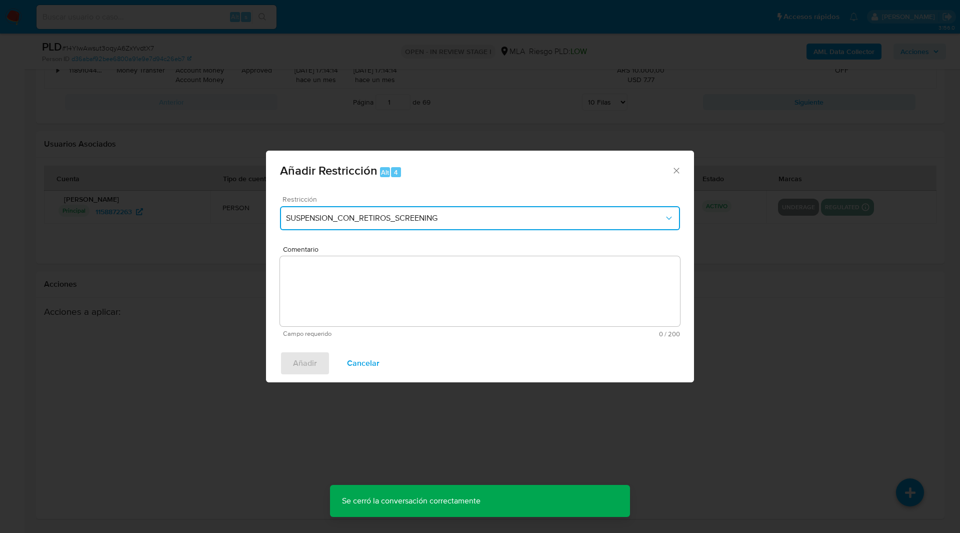
click at [356, 221] on span "SUSPENSION_CON_RETIROS_SCREENING" at bounding box center [475, 218] width 378 height 10
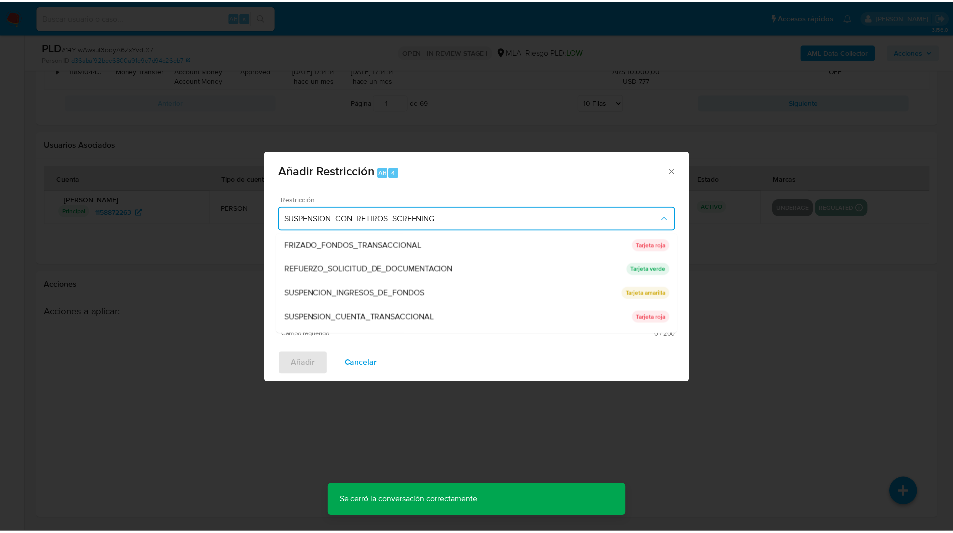
scroll to position [212, 0]
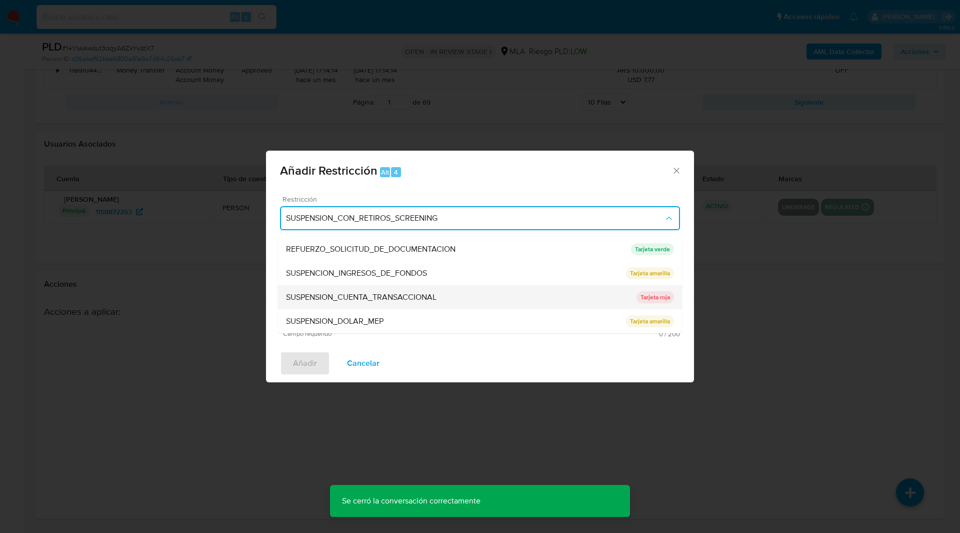
click at [321, 302] on span "SUSPENSION_CUENTA_TRANSACCIONAL" at bounding box center [361, 297] width 151 height 10
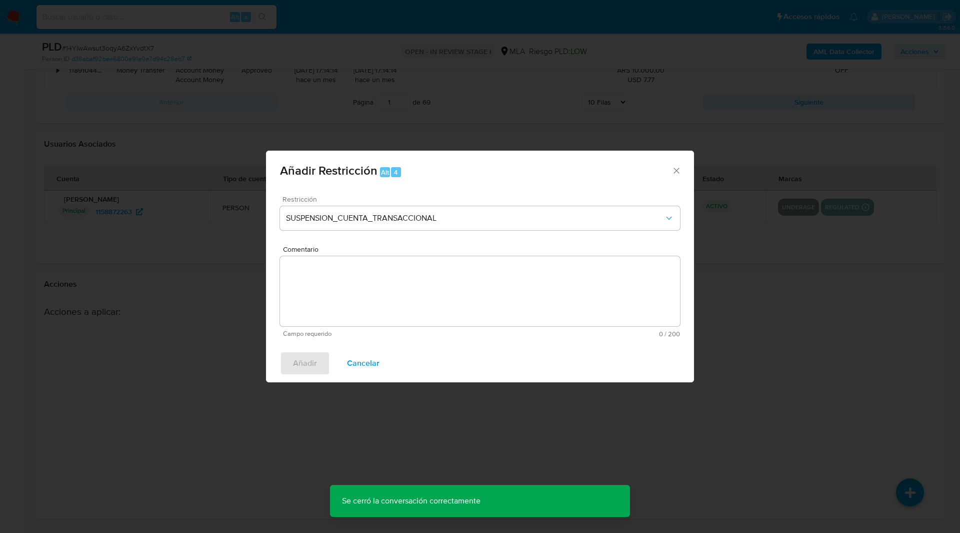
click at [427, 308] on textarea "Comentario" at bounding box center [480, 291] width 400 height 70
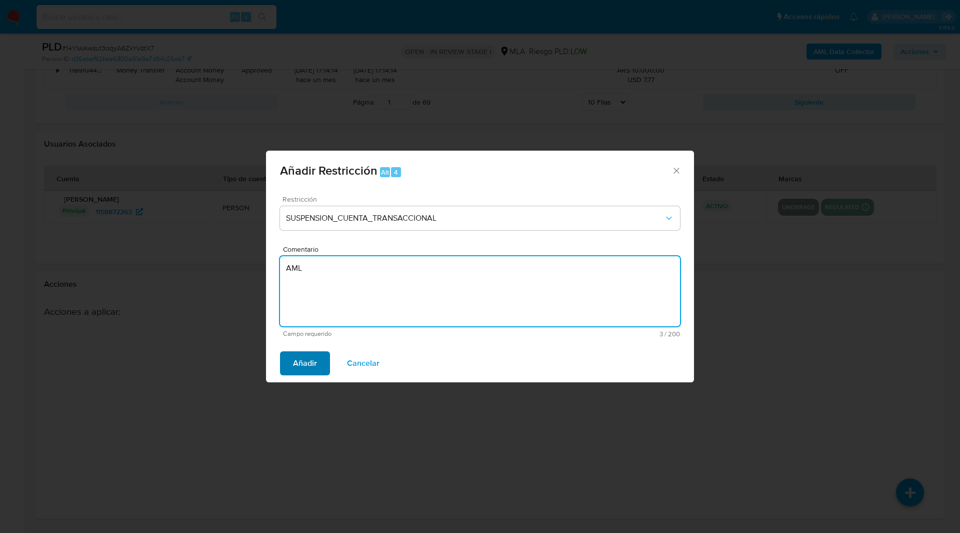
type textarea "AML"
click at [299, 366] on span "Añadir" at bounding box center [305, 363] width 24 height 22
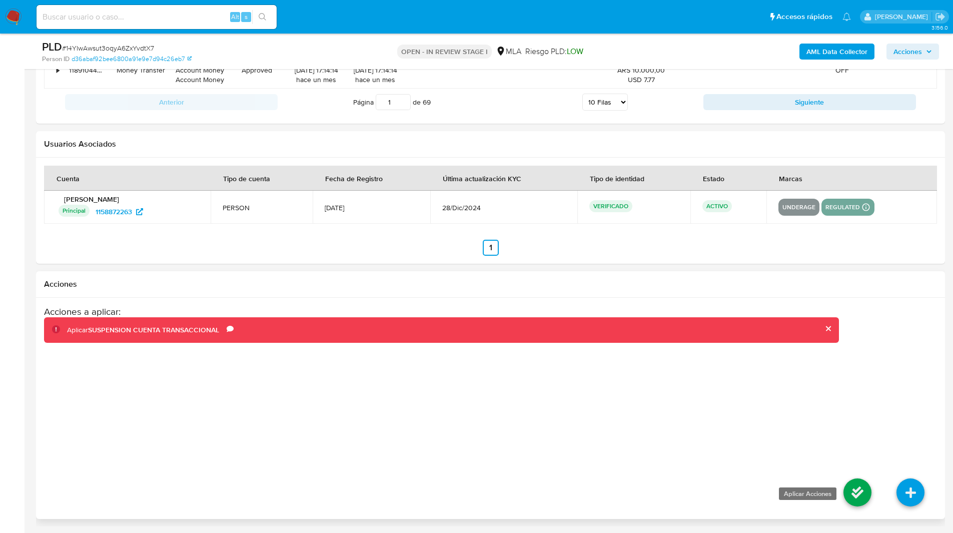
click at [846, 490] on icon at bounding box center [857, 492] width 28 height 28
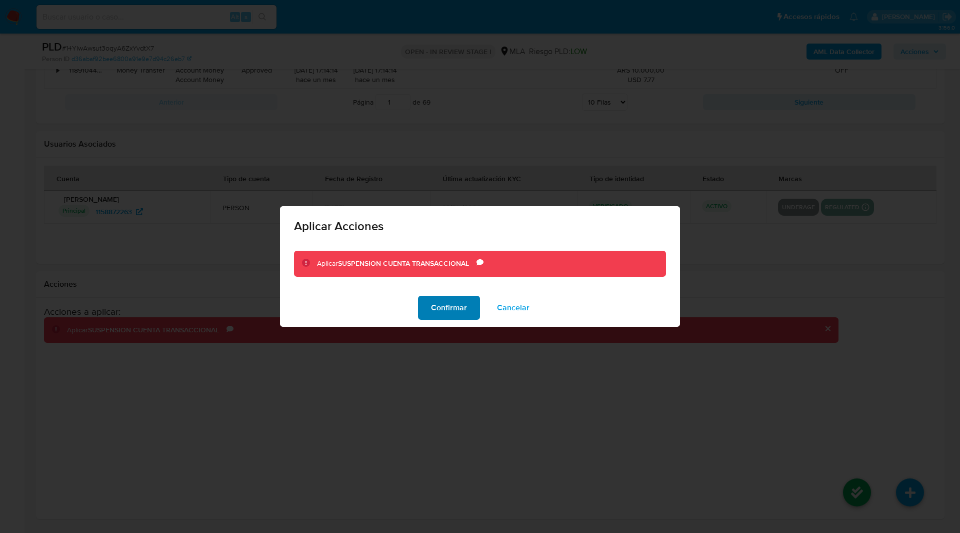
click at [451, 300] on span "Confirmar" at bounding box center [449, 308] width 36 height 22
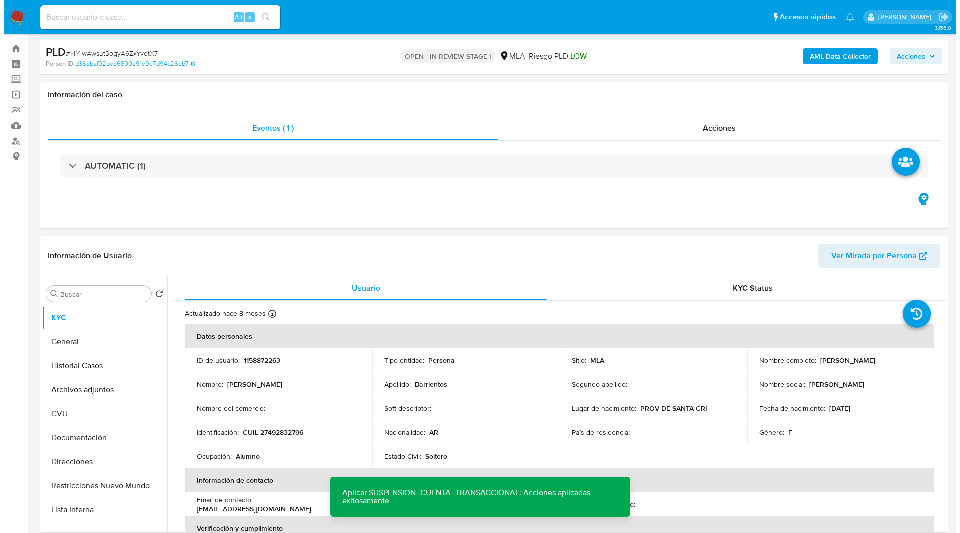
scroll to position [0, 0]
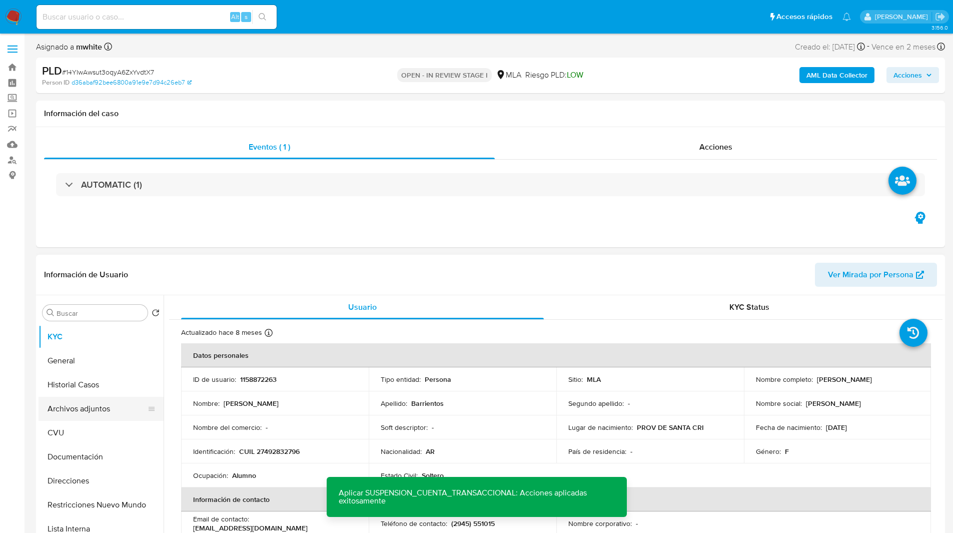
click at [91, 407] on button "Archivos adjuntos" at bounding box center [97, 409] width 117 height 24
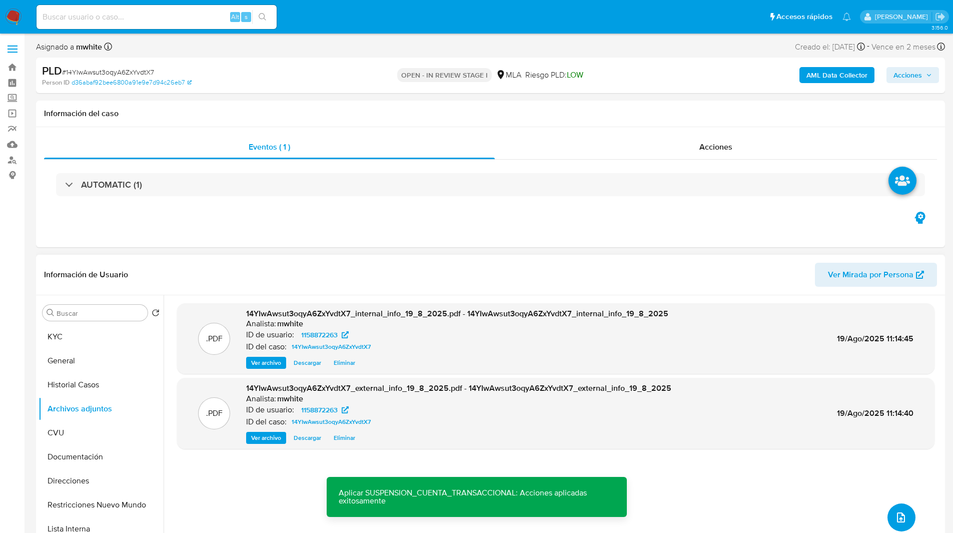
click at [905, 515] on button "upload-file" at bounding box center [901, 517] width 28 height 28
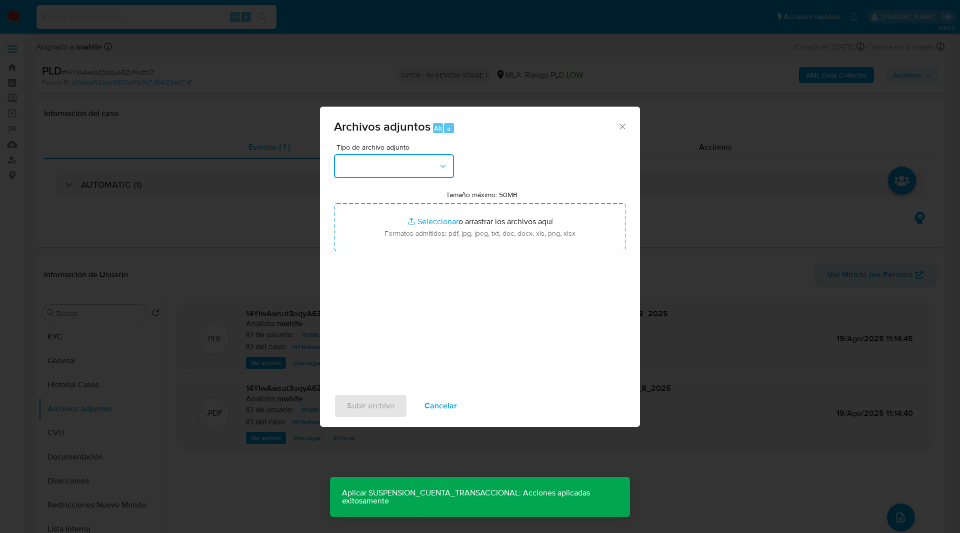
click at [408, 177] on button "button" at bounding box center [394, 166] width 120 height 24
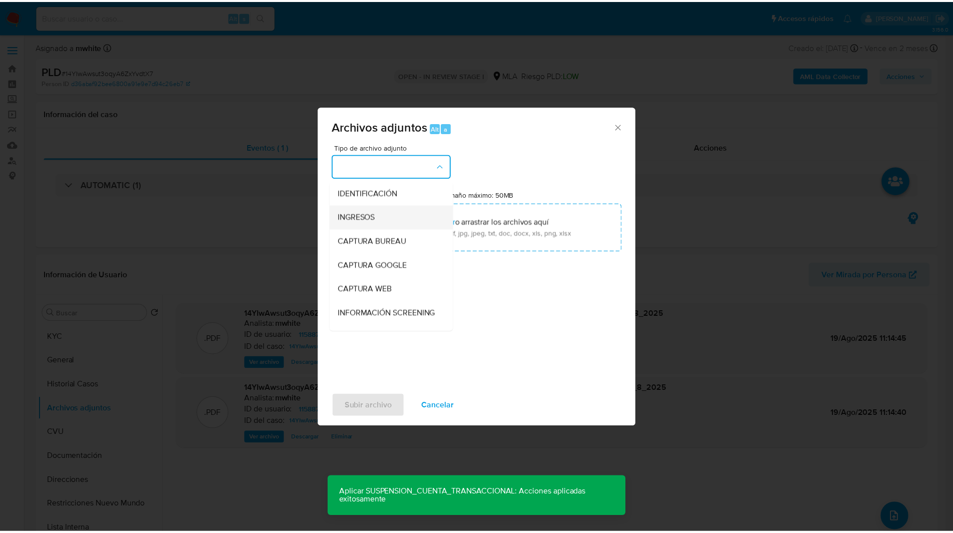
scroll to position [188, 0]
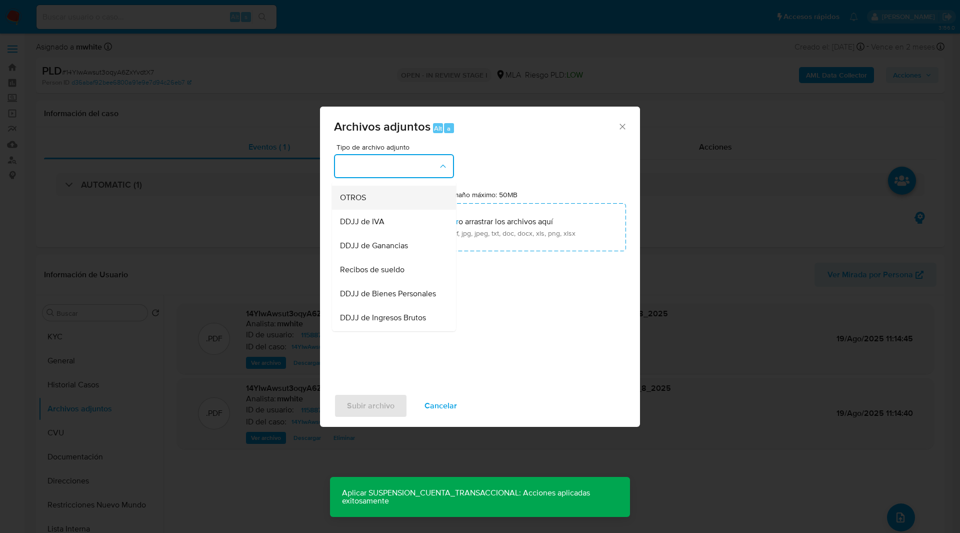
click at [355, 210] on div "OTROS" at bounding box center [391, 198] width 102 height 24
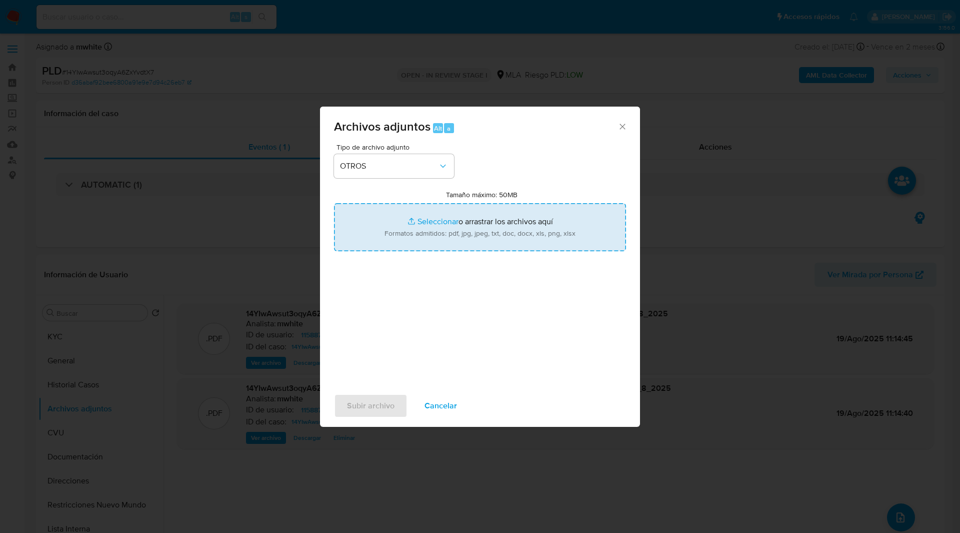
type input "C:\fakepath\Caselog 14YIwAwsut3oqyA6ZxYvdtX7_2025_08_18_17_38_57.docx"
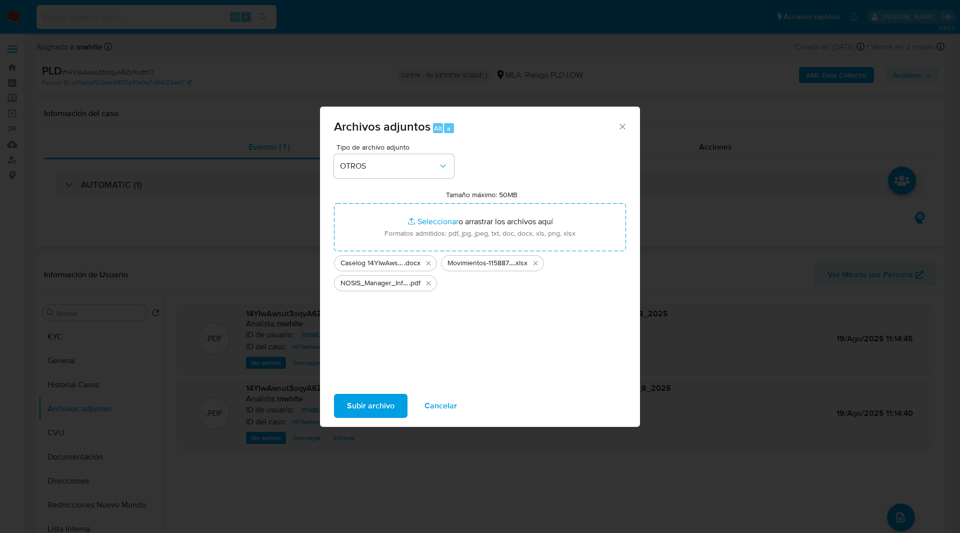
click at [394, 407] on button "Subir archivo" at bounding box center [371, 406] width 74 height 24
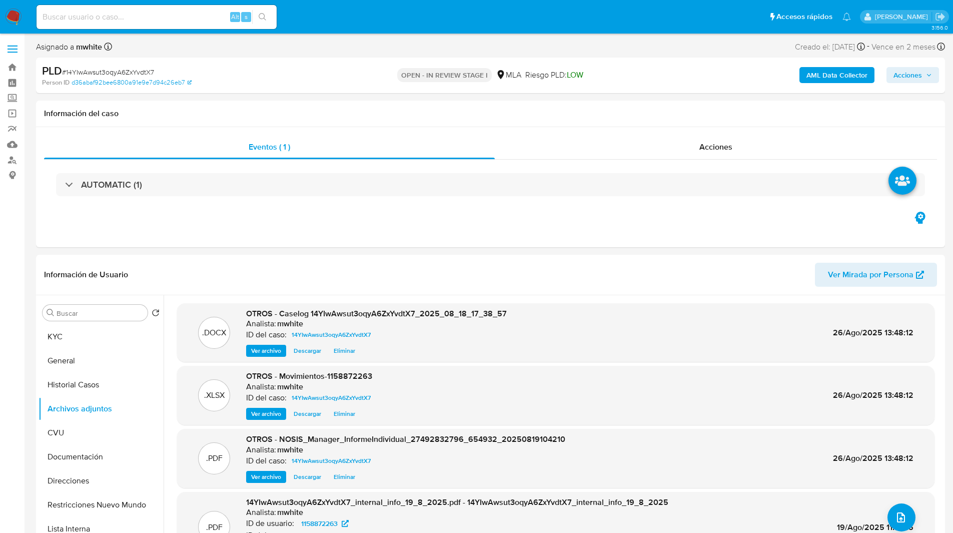
click at [904, 74] on span "Acciones" at bounding box center [907, 75] width 29 height 16
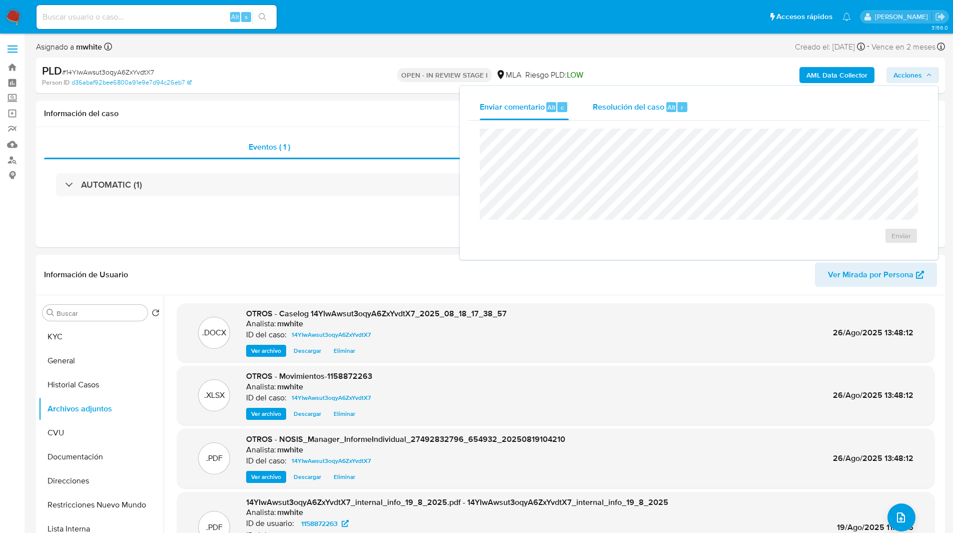
click at [666, 112] on div "Alt" at bounding box center [671, 107] width 10 height 10
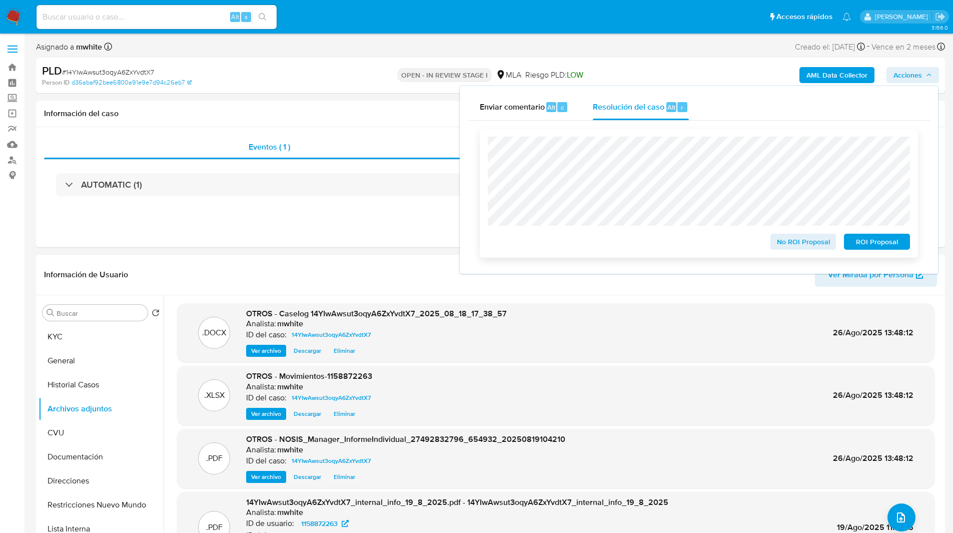
click at [900, 245] on span "ROI Proposal" at bounding box center [877, 242] width 52 height 14
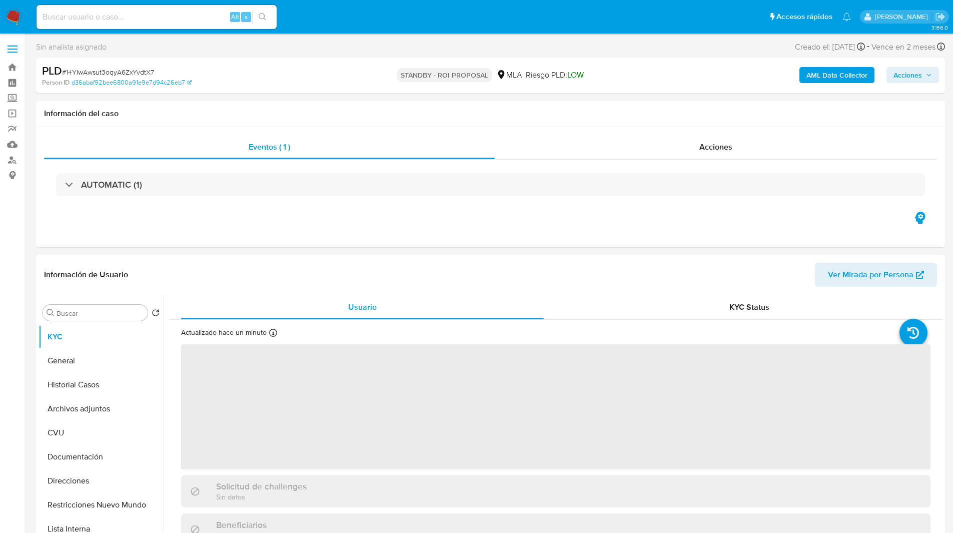
click at [139, 23] on input at bounding box center [157, 17] width 240 height 13
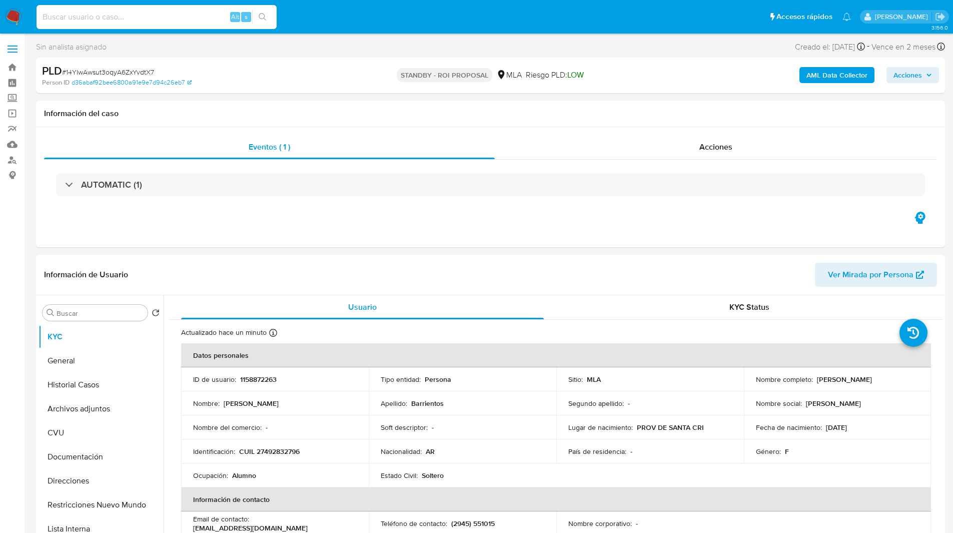
paste input "Y9zDKwo9VLtaQMYSD8fGmgHW"
type input "Y9zDKwo9VLtaQMYSD8fGmgHW"
select select "10"
type input "Y9zDKwo9VLtaQMYSD8fGmgHW"
select select "10"
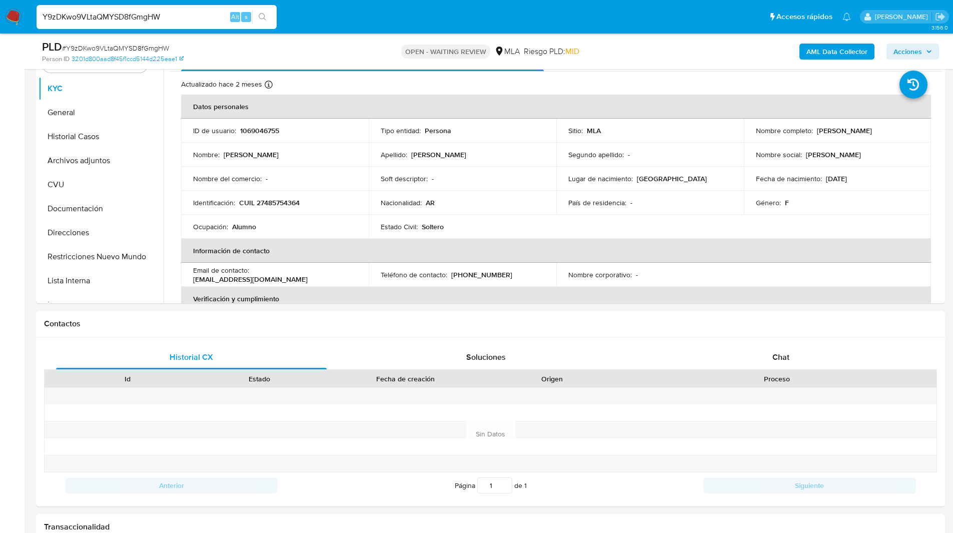
scroll to position [216, 0]
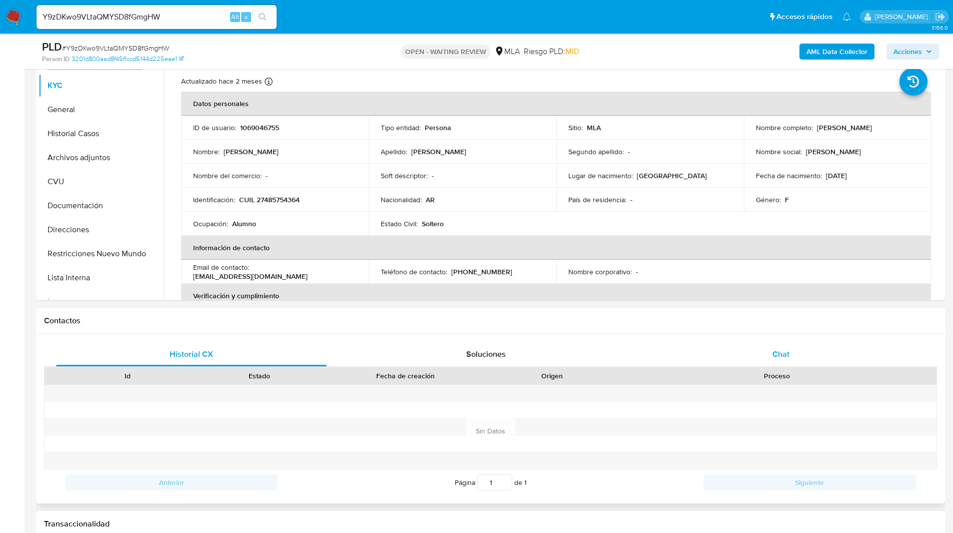
click at [750, 345] on div "Chat" at bounding box center [780, 354] width 271 height 24
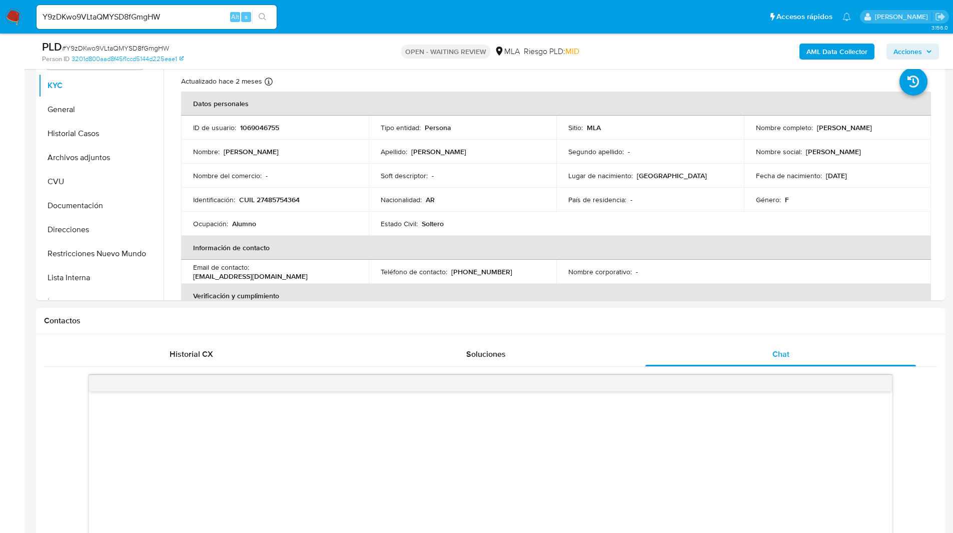
click at [681, 323] on h1 "Contactos" at bounding box center [490, 321] width 893 height 10
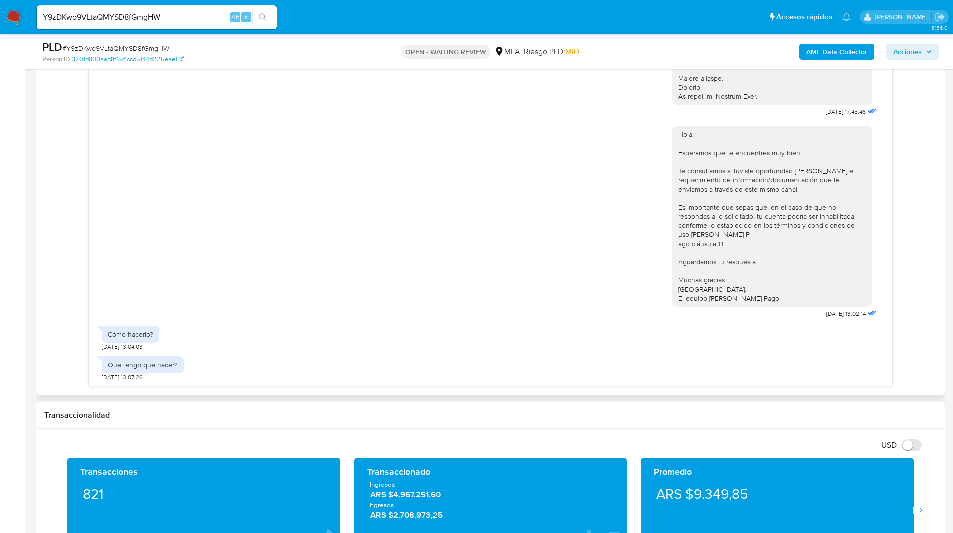
scroll to position [554, 0]
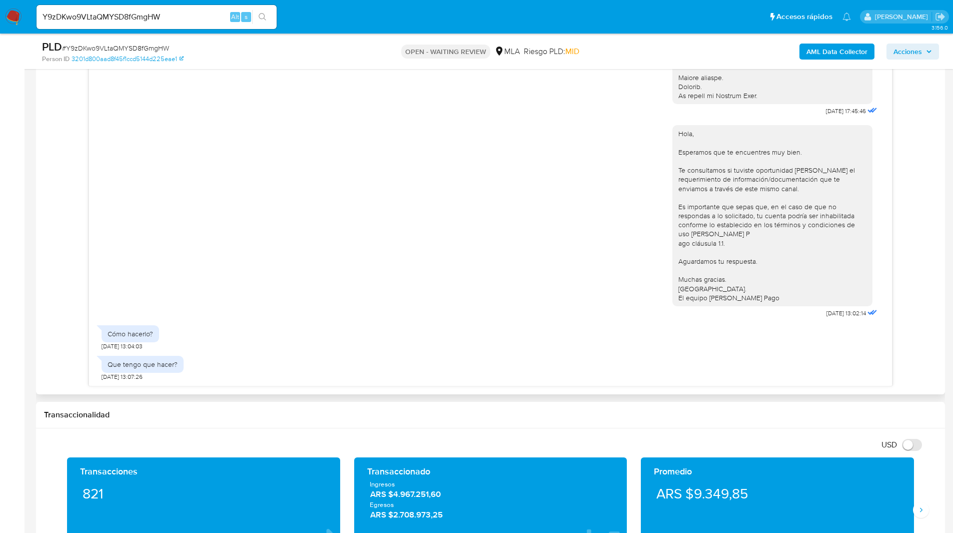
click at [812, 235] on div "Hola, Esperamos que te encuentres muy bien. Te consultamos si tuviste oportunid…" at bounding box center [772, 215] width 188 height 173
drag, startPoint x: 836, startPoint y: 312, endPoint x: 801, endPoint y: 312, distance: 34.5
click at [801, 312] on div "Hola, Esperamos que te encuentres muy bien. Te consultamos si tuviste oportunid…" at bounding box center [775, 219] width 207 height 202
copy span "[DATE]"
click at [579, 307] on div "Hola, Esperamos que te encuentres muy bien. Te consultamos si tuviste oportunid…" at bounding box center [491, 219] width 778 height 202
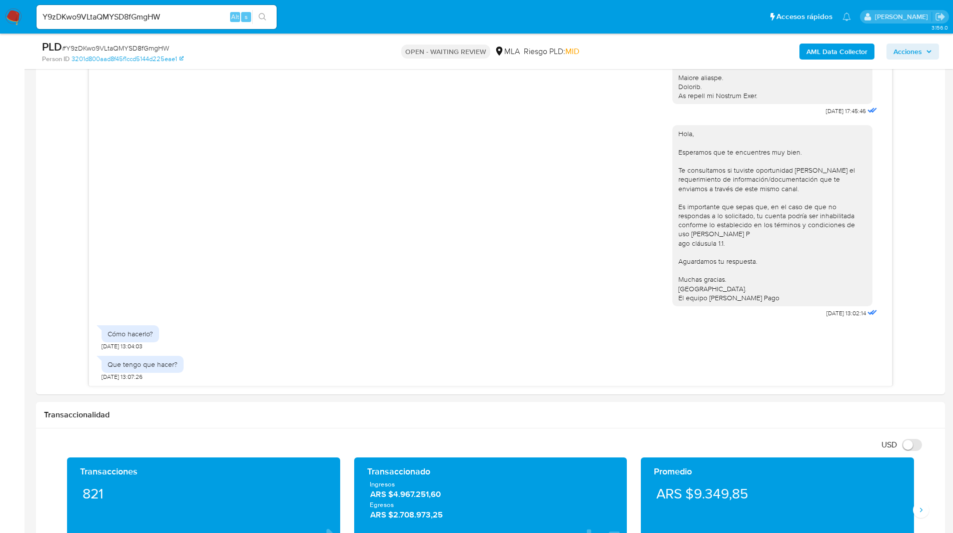
click at [117, 49] on span "# Y9zDKwo9VLtaQMYSD8fGmgHW" at bounding box center [115, 48] width 107 height 10
copy span "Y9zDKwo9VLtaQMYSD8fGmgHW"
click at [16, 17] on img at bounding box center [13, 17] width 17 height 17
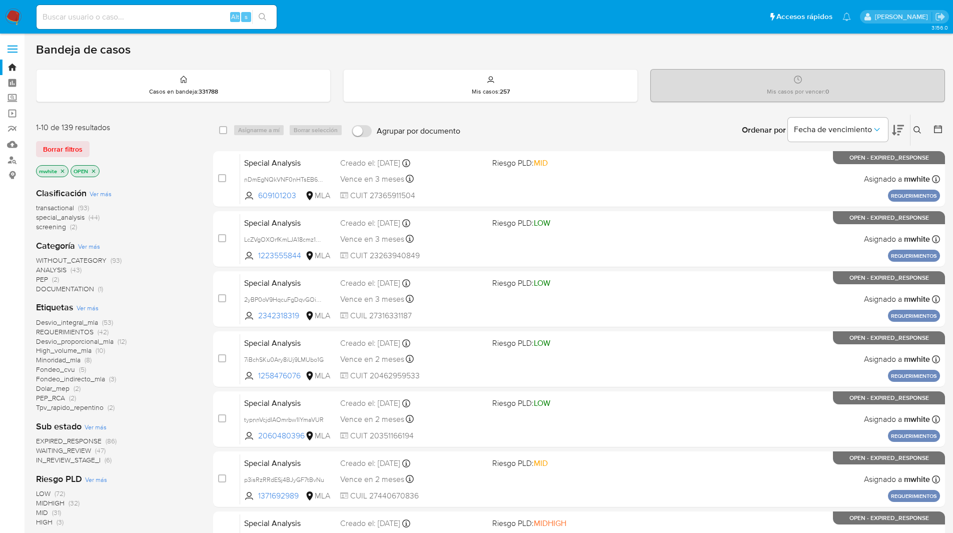
click at [917, 133] on icon at bounding box center [917, 130] width 8 height 8
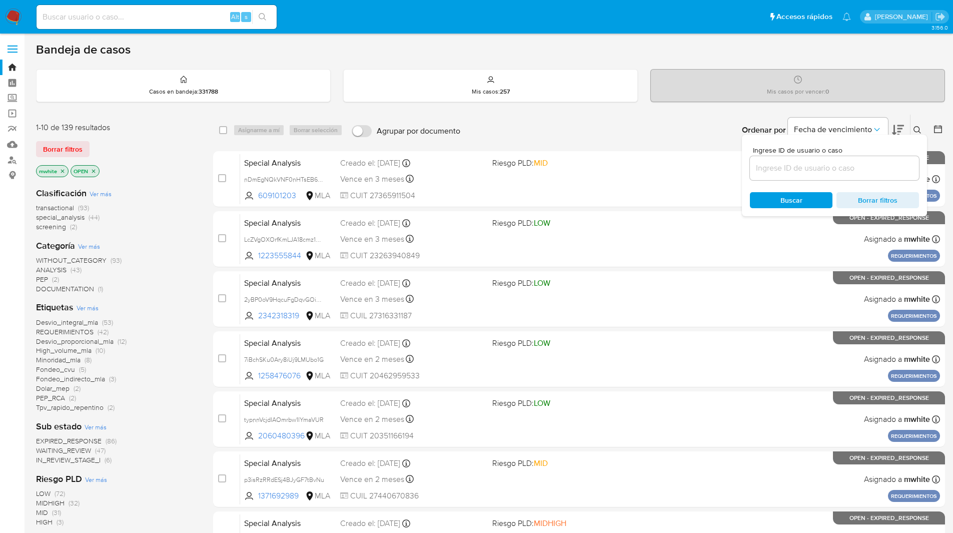
click at [813, 167] on input at bounding box center [834, 168] width 169 height 13
type input "Y9zDKwo9VLtaQMYSD8fGmgHW"
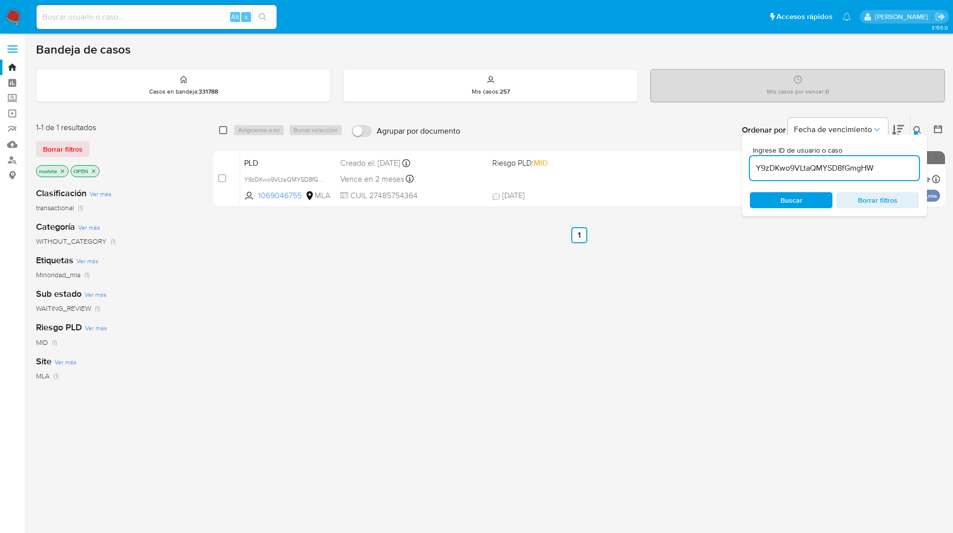
click at [221, 130] on input "checkbox" at bounding box center [223, 130] width 8 height 8
checkbox input "true"
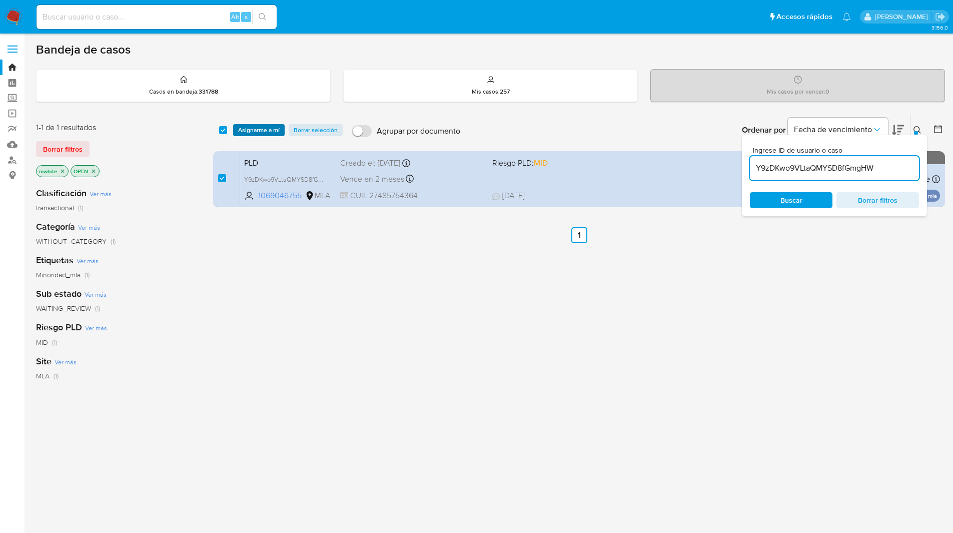
click at [257, 131] on span "Asignarme a mí" at bounding box center [259, 130] width 42 height 10
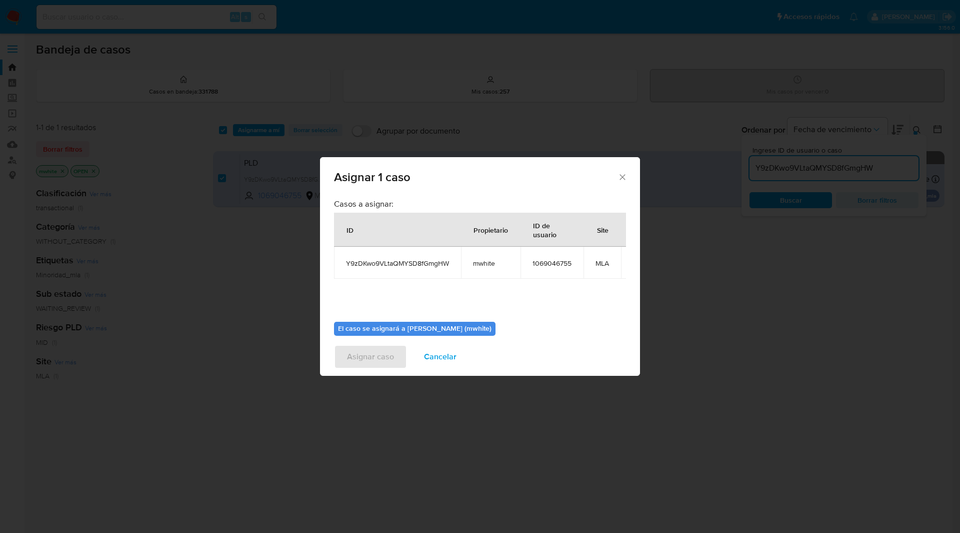
click at [487, 258] on td "mwhite" at bounding box center [491, 263] width 60 height 32
copy span "mwhite"
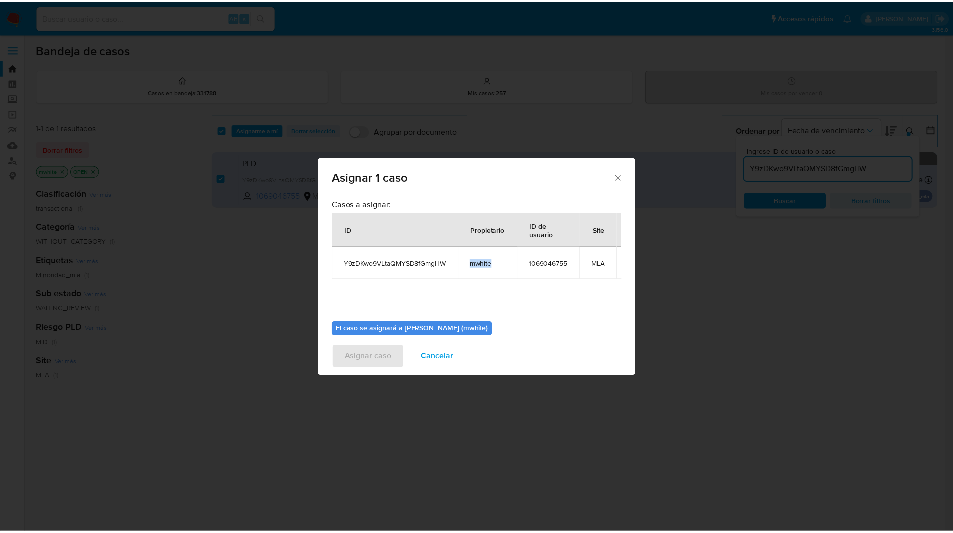
scroll to position [60, 0]
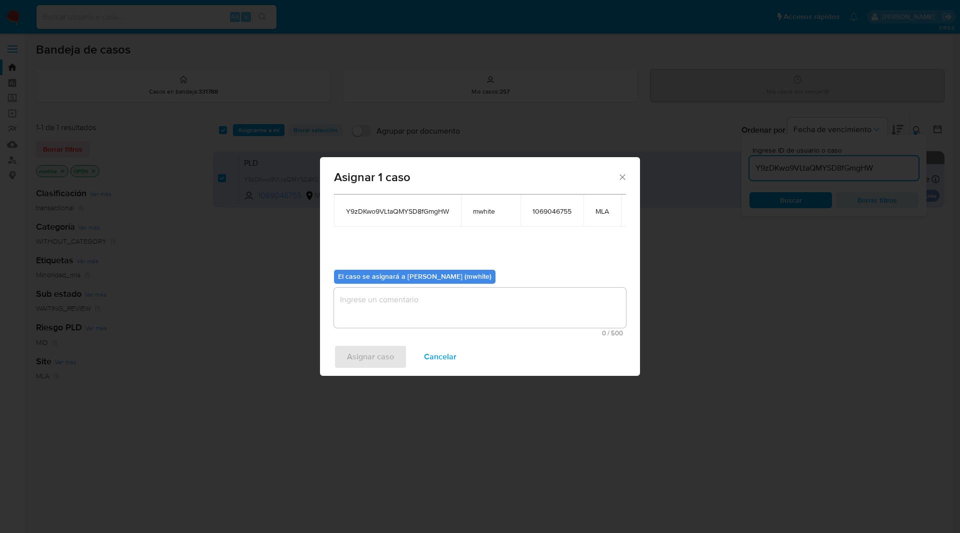
click at [404, 298] on textarea "assign-modal" at bounding box center [480, 308] width 292 height 40
paste textarea "mwhite"
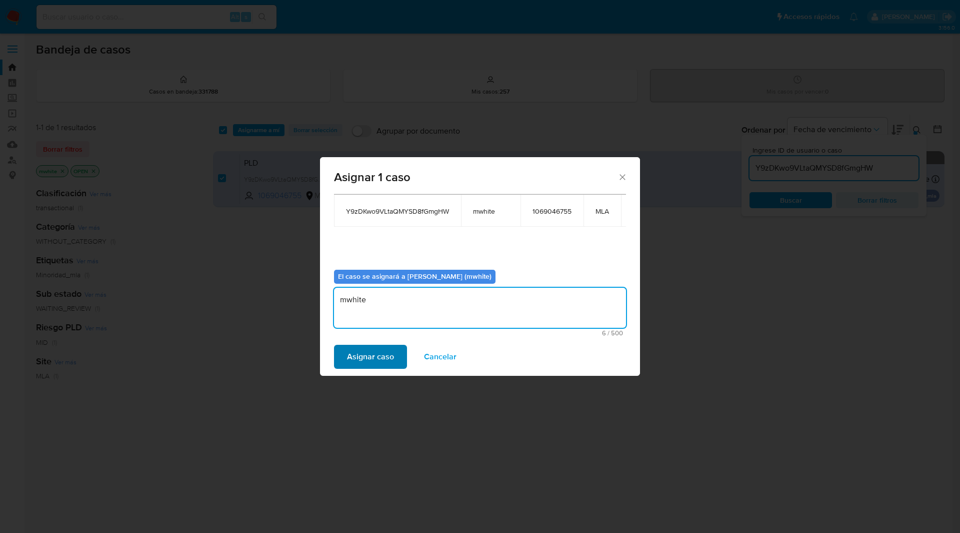
type textarea "mwhite"
click at [372, 356] on span "Asignar caso" at bounding box center [370, 357] width 47 height 22
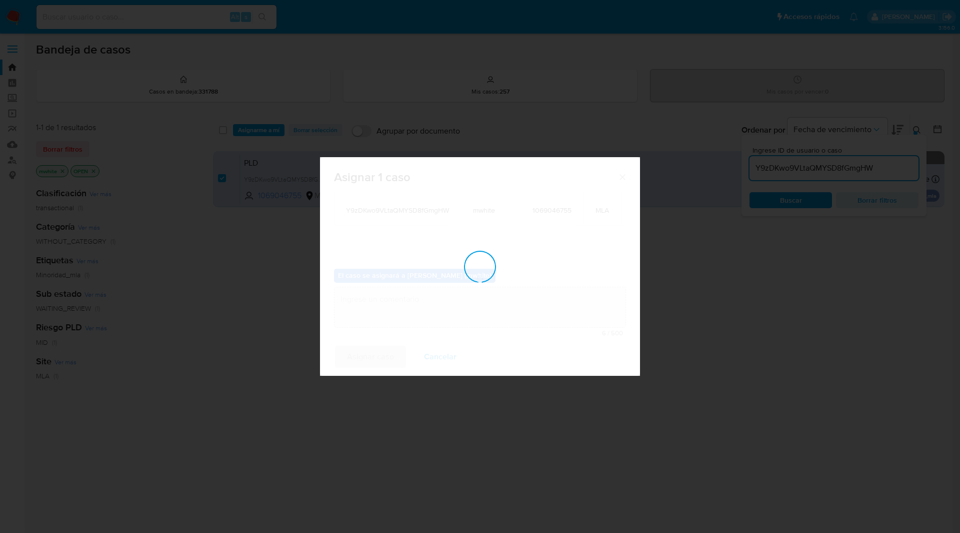
checkbox input "false"
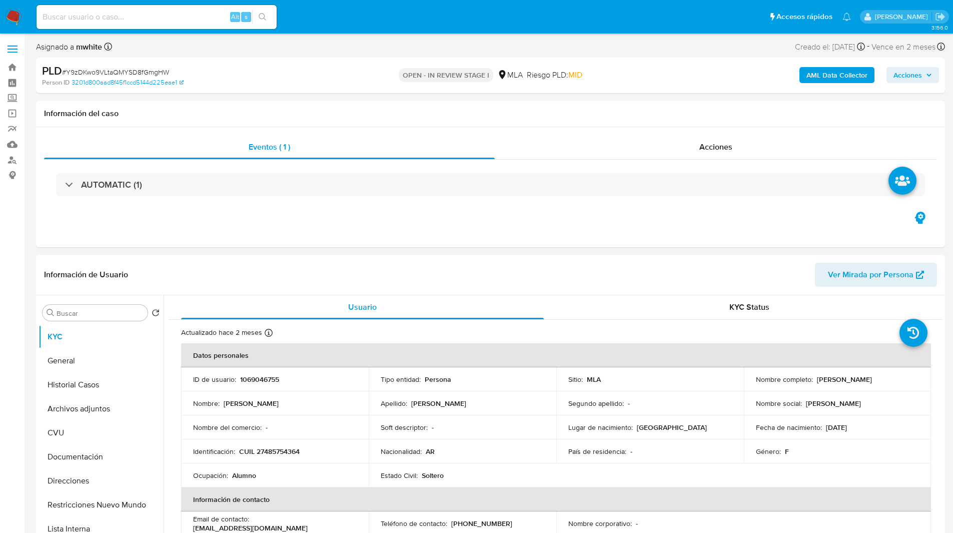
select select "10"
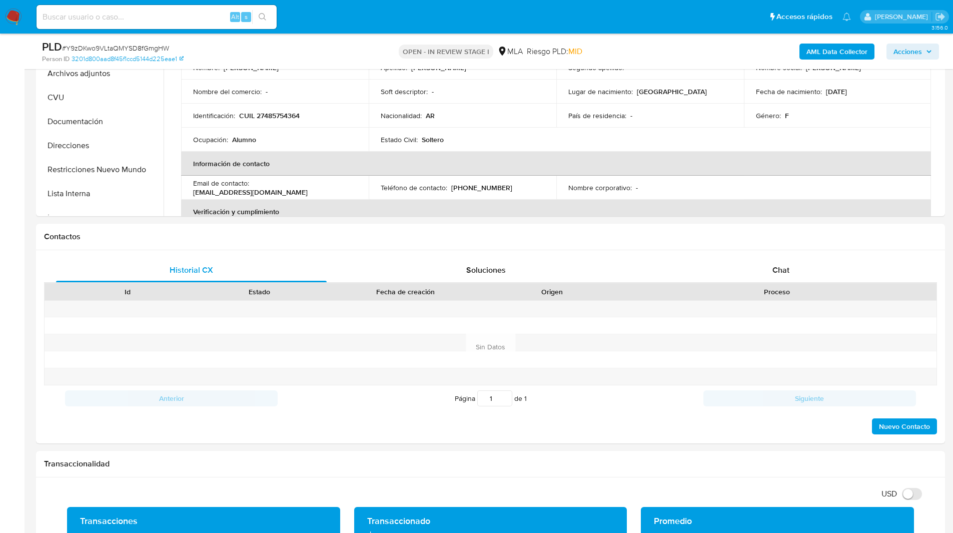
scroll to position [480, 0]
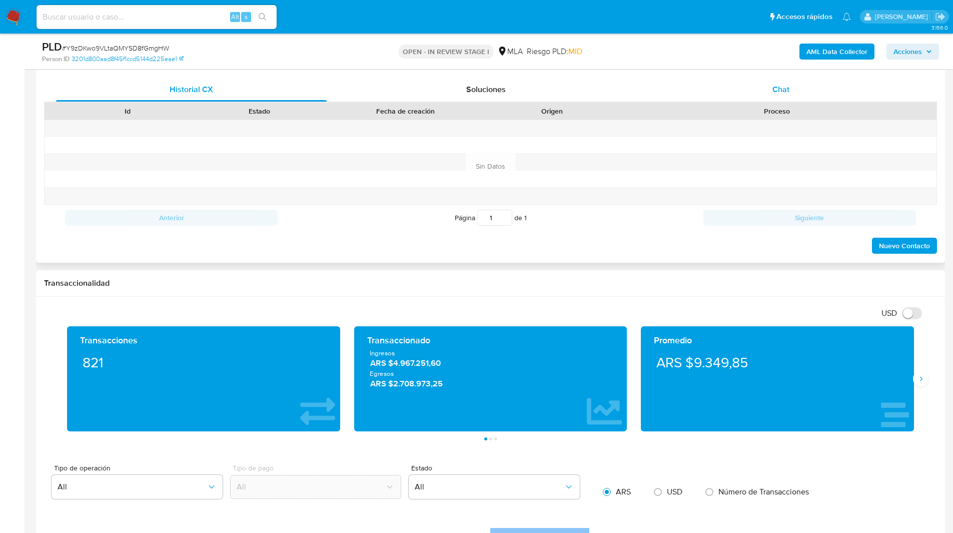
click at [836, 81] on div "Chat" at bounding box center [780, 90] width 271 height 24
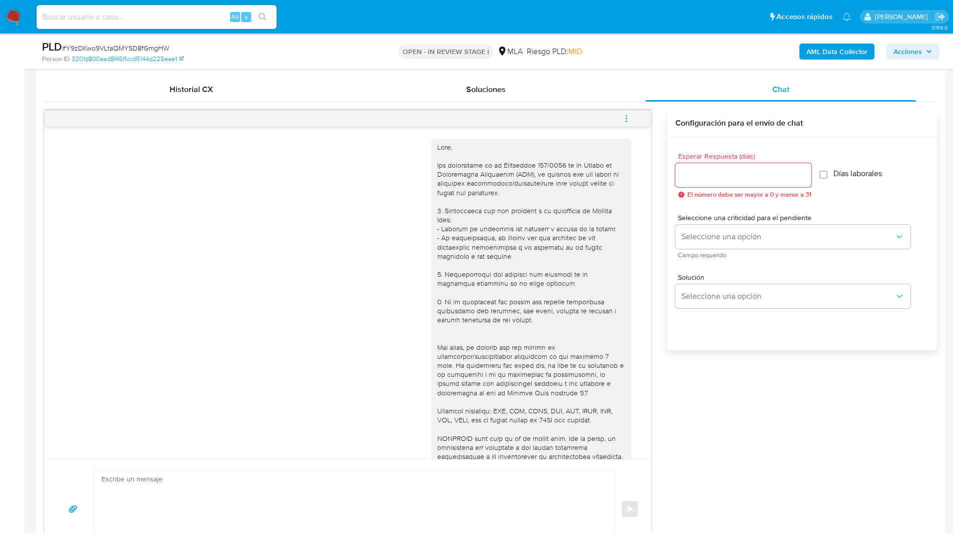
scroll to position [406, 0]
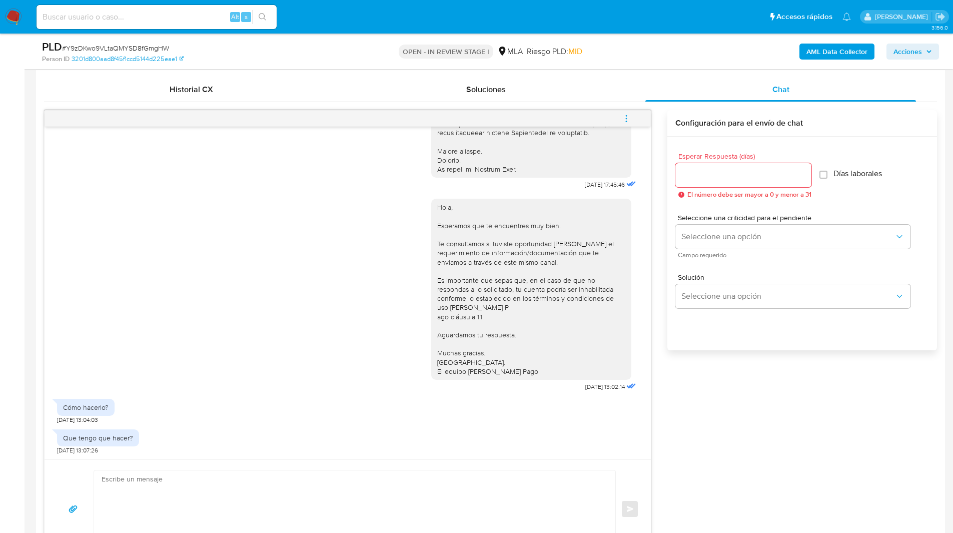
click at [158, 485] on textarea at bounding box center [352, 508] width 501 height 77
paste textarea "Hola, Esperamos que te encuentres muy bien. Te consultamos si tuviste oportunid…"
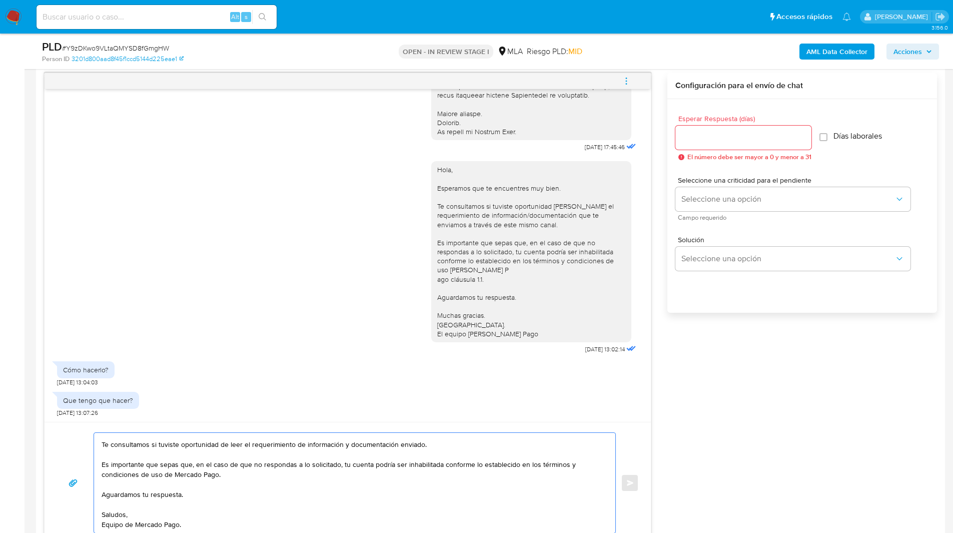
scroll to position [37, 0]
drag, startPoint x: 112, startPoint y: 445, endPoint x: 460, endPoint y: 446, distance: 348.6
click at [460, 446] on textarea "Hola, Esperamos que te encuentres muy bien. Te consultamos si tuviste oportunid…" at bounding box center [352, 483] width 501 height 100
click at [292, 445] on textarea "Hola, Esperamos que te encuentres muy bien. Te consultamos si tuviste oportunid…" at bounding box center [352, 483] width 501 height 100
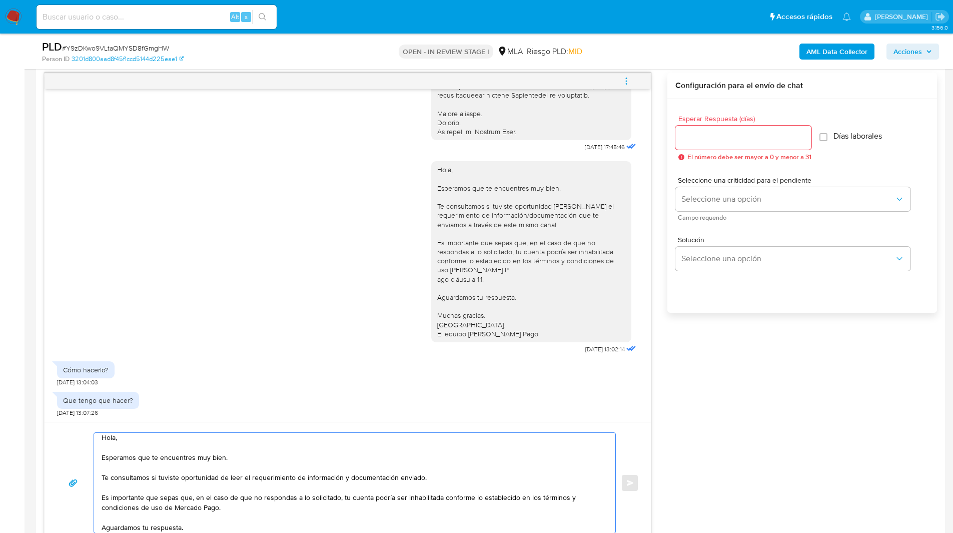
scroll to position [0, 0]
drag, startPoint x: 303, startPoint y: 445, endPoint x: 110, endPoint y: 483, distance: 196.2
click at [110, 483] on textarea "Hola, Esperamos que te encuentres muy bien. Te consultamos si tuviste oportunid…" at bounding box center [352, 483] width 501 height 100
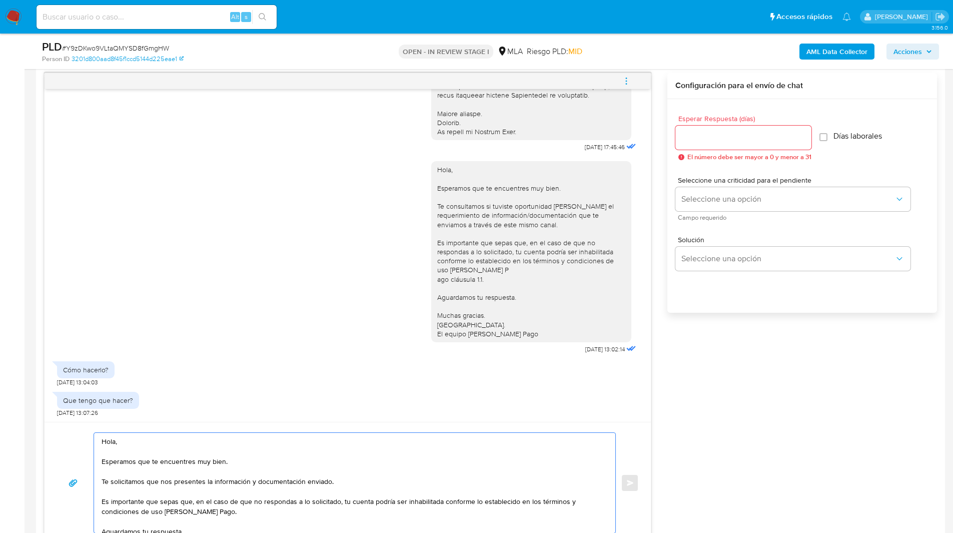
click at [327, 480] on textarea "Hola, Esperamos que te encuentres muy bien. Te solicitamos que nos presentes la…" at bounding box center [352, 483] width 501 height 100
type textarea "Hola, Esperamos que te encuentres muy bien. Te solicitamos que nos presentes la…"
click at [727, 135] on input "Esperar Respuesta (días)" at bounding box center [743, 137] width 136 height 13
type input "1"
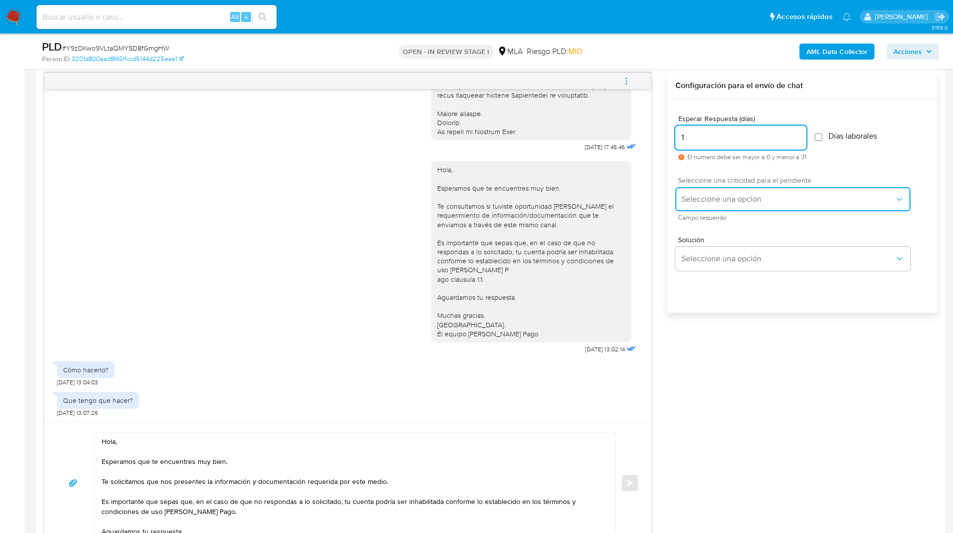
click at [766, 196] on span "Seleccione una opción" at bounding box center [787, 199] width 213 height 10
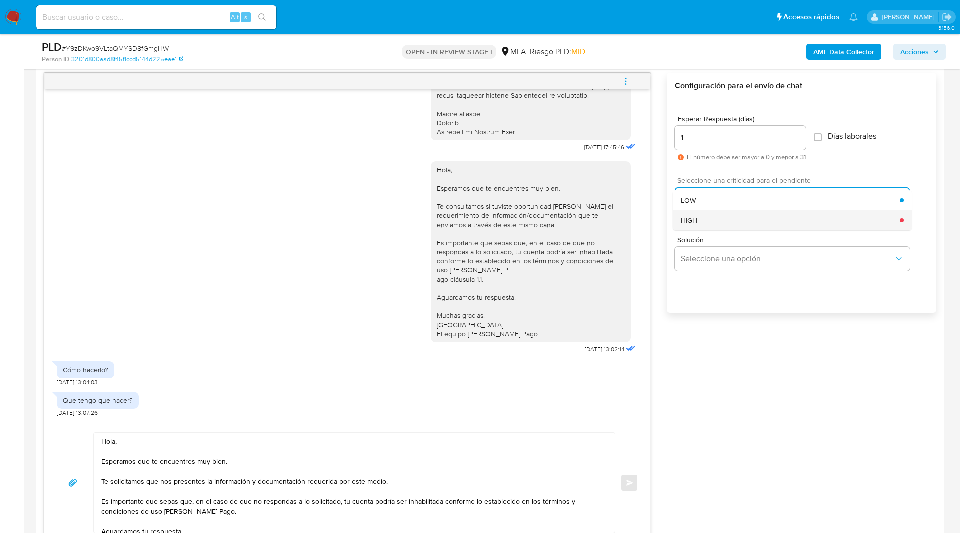
click at [731, 222] on div "HIGH" at bounding box center [790, 220] width 219 height 20
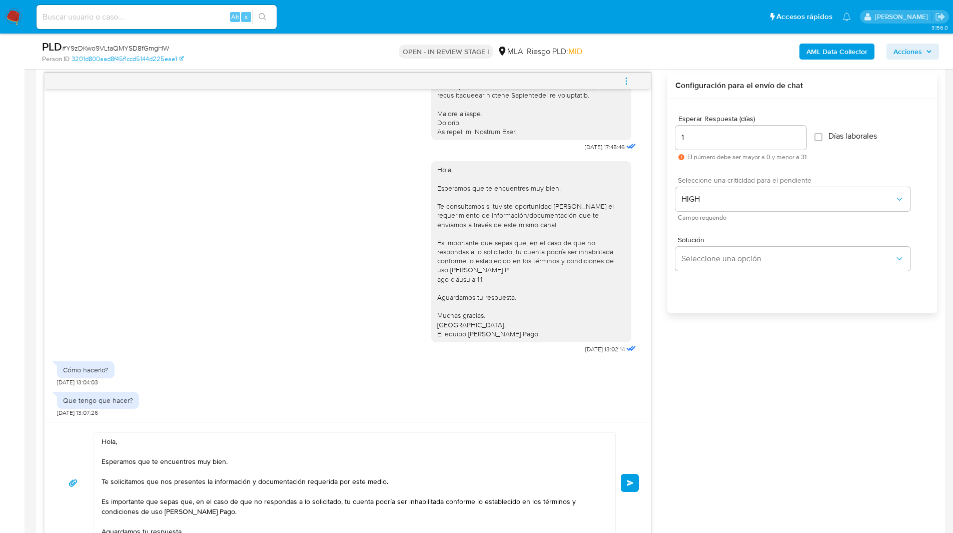
click at [635, 480] on button "Enviar" at bounding box center [630, 483] width 18 height 18
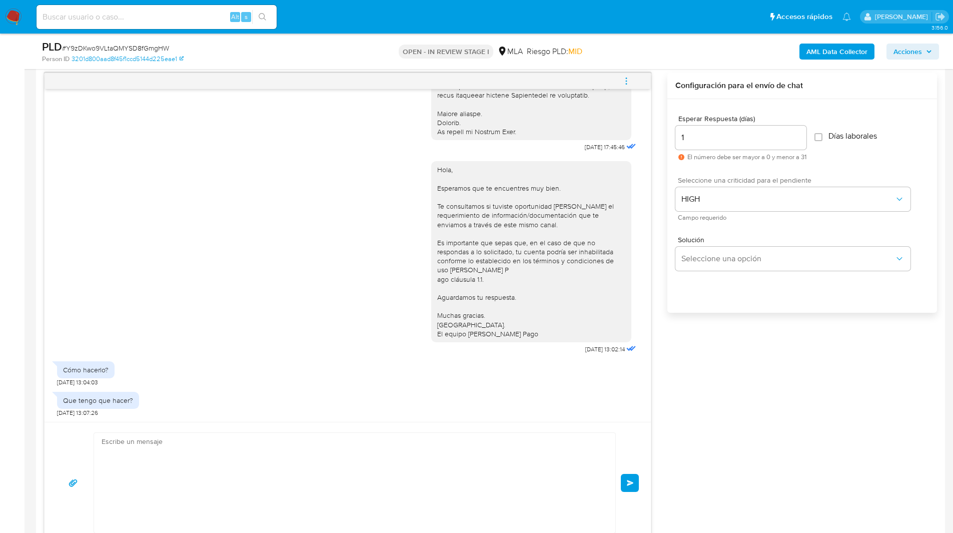
scroll to position [580, 0]
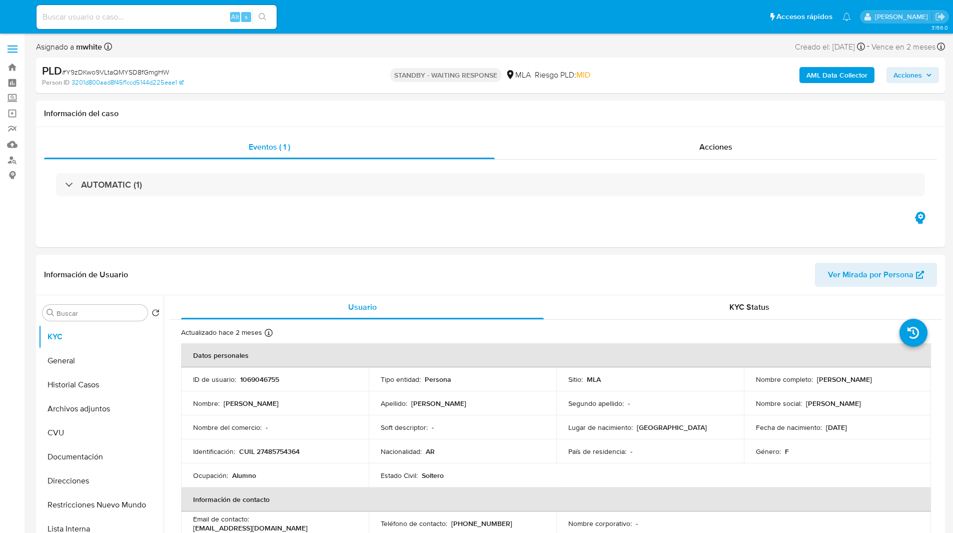
select select "10"
click at [147, 17] on input at bounding box center [157, 17] width 240 height 13
paste input "9OwCeFDP2WTX0pNSXtCvBpl1"
type input "9OwCeFDP2WTX0pNSXtCvBpl1"
select select "10"
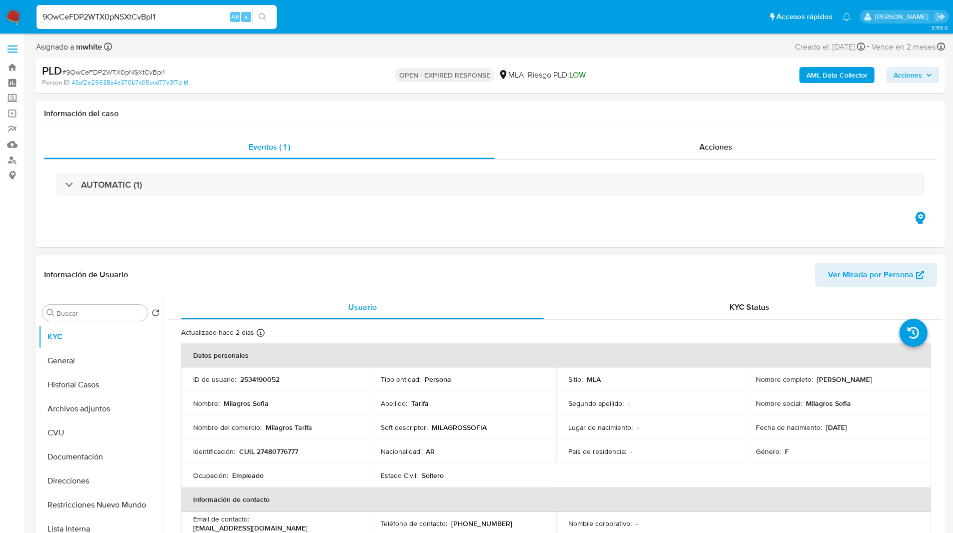
click at [267, 381] on p "2534190052" at bounding box center [260, 379] width 40 height 9
copy p "2534190052"
click at [688, 136] on div "Acciones" at bounding box center [716, 147] width 442 height 24
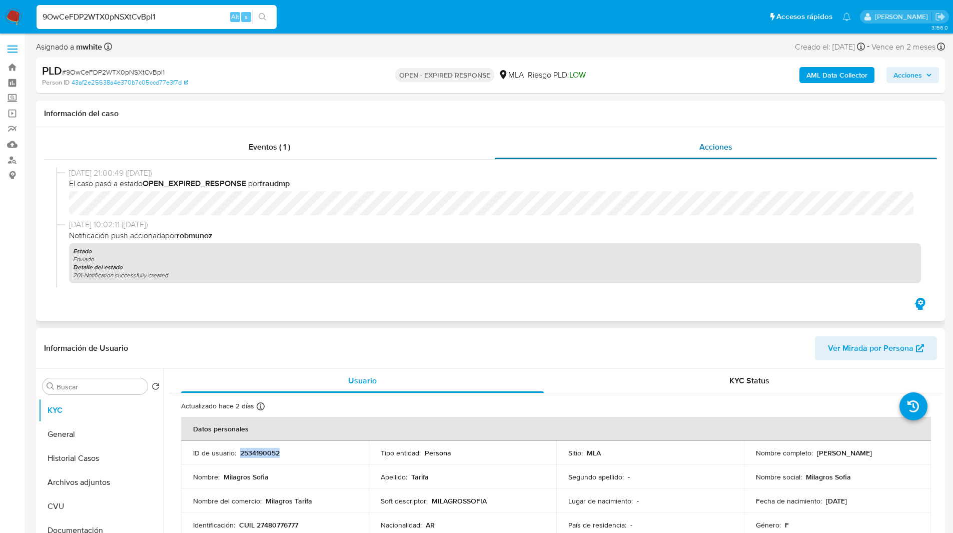
click at [516, 145] on div "Acciones" at bounding box center [716, 147] width 442 height 24
click at [461, 146] on div "Eventos ( 1 )" at bounding box center [269, 147] width 451 height 24
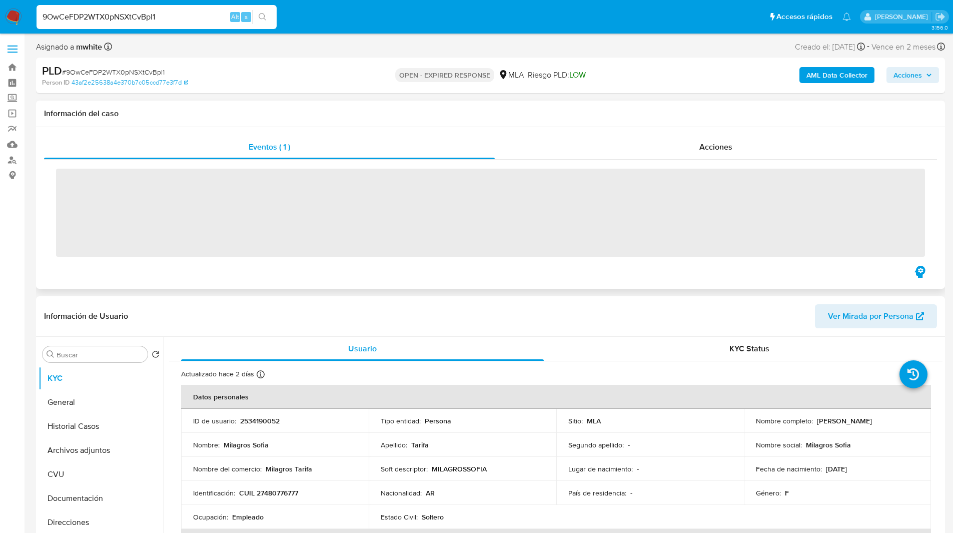
click at [655, 132] on div "Eventos ( 1 ) Acciones ‌" at bounding box center [490, 208] width 909 height 162
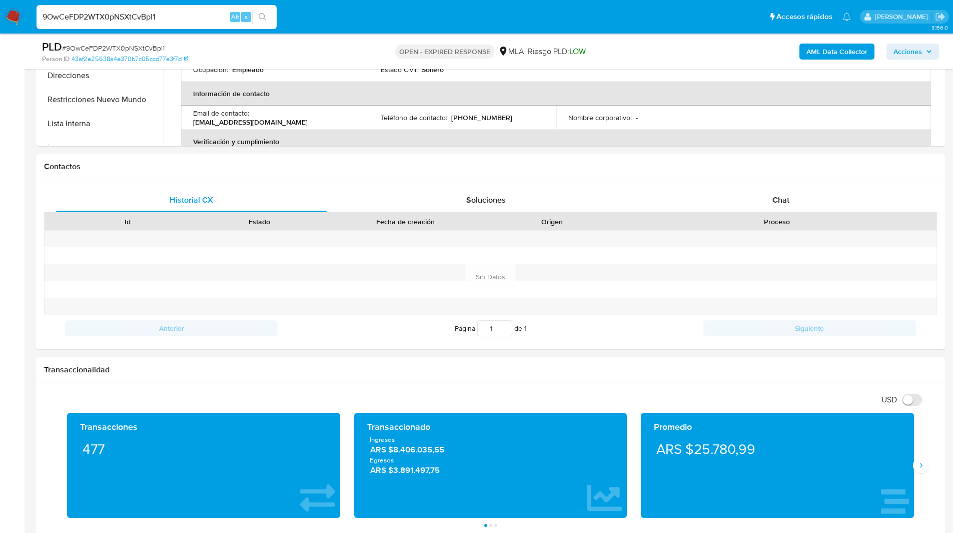
scroll to position [407, 0]
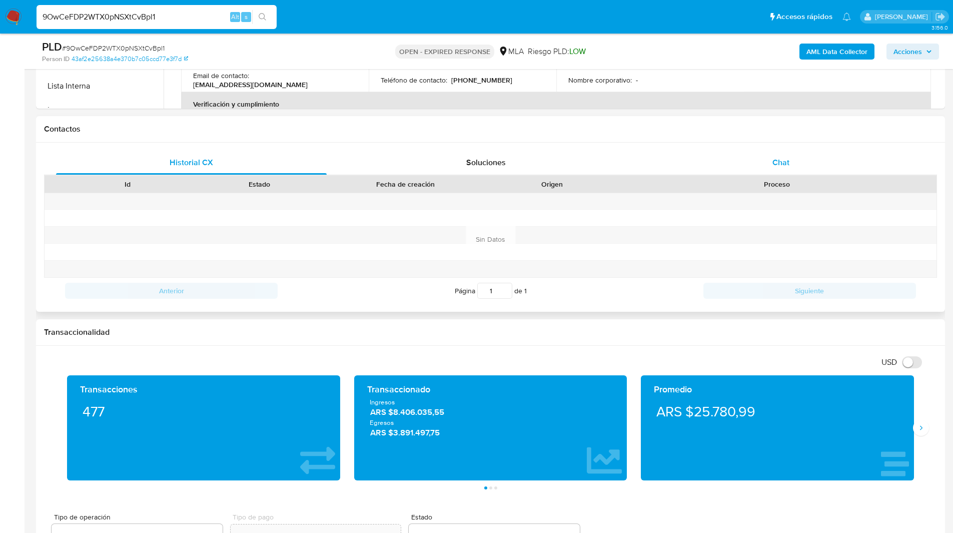
click at [755, 167] on div "Chat" at bounding box center [780, 163] width 271 height 24
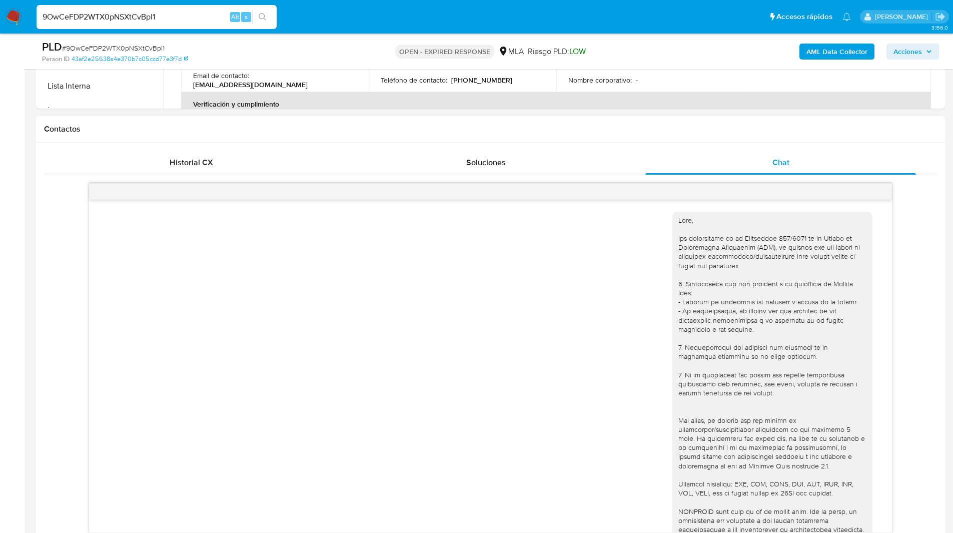
scroll to position [345, 0]
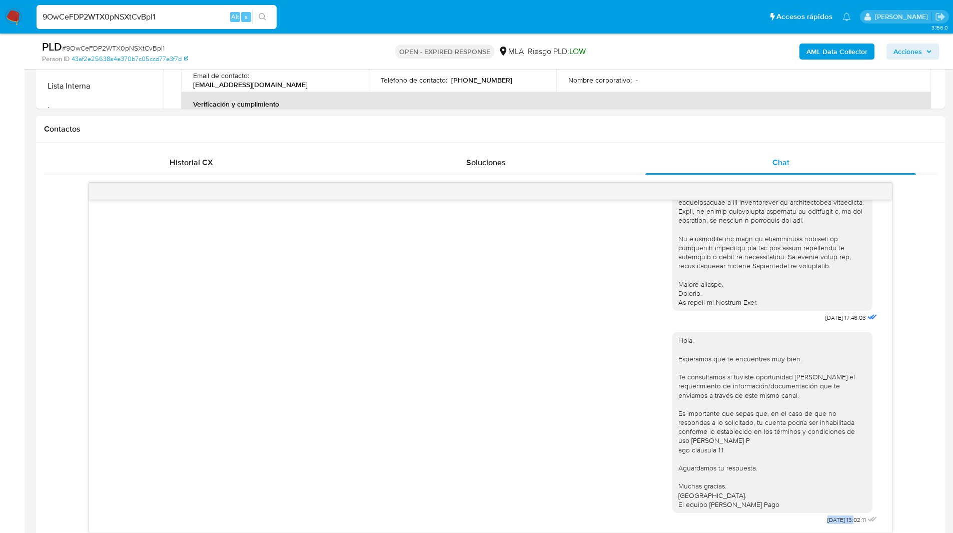
drag, startPoint x: 837, startPoint y: 519, endPoint x: 805, endPoint y: 520, distance: 31.5
click at [805, 520] on div "Hola, Esperamos que te encuentres muy bien. Te consultamos si tuviste oportunid…" at bounding box center [775, 426] width 207 height 202
copy span "[DATE]"
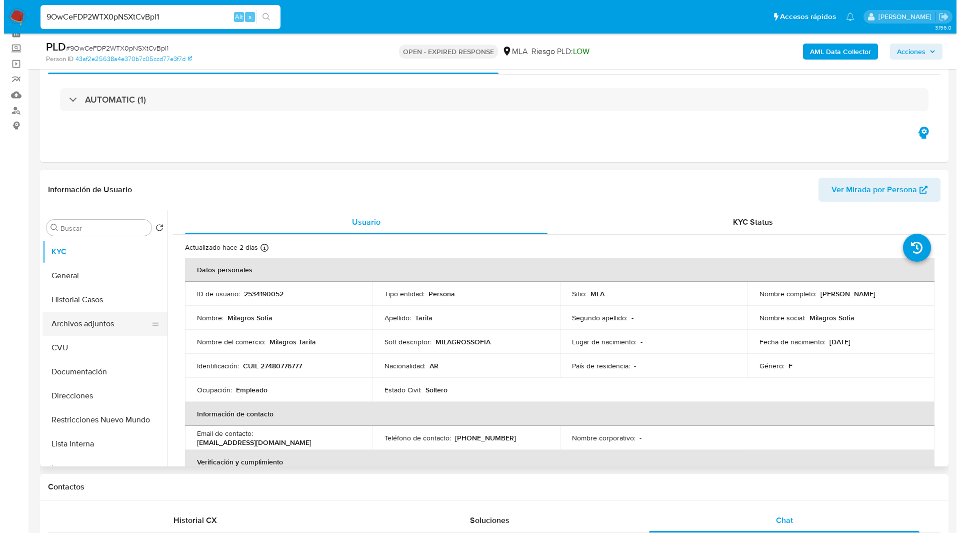
scroll to position [36, 0]
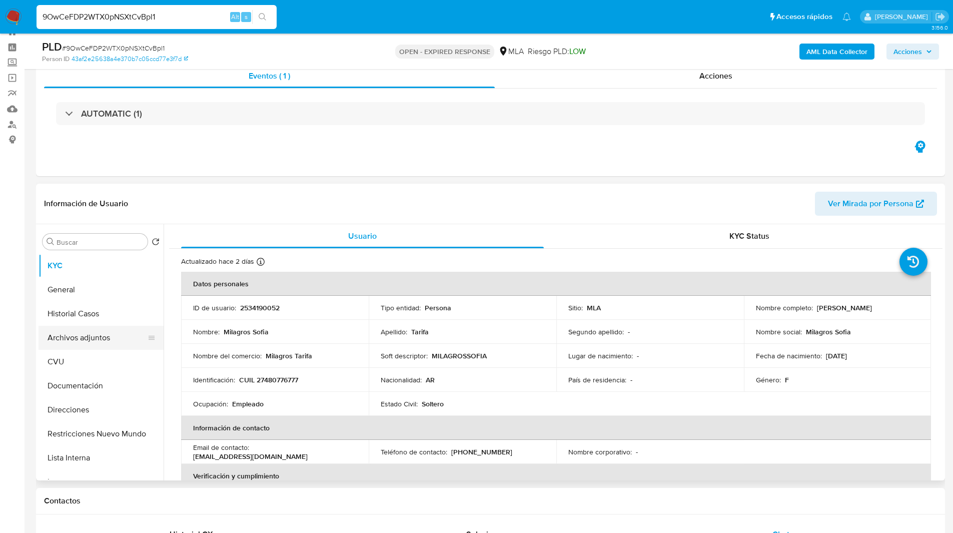
click at [72, 341] on button "Archivos adjuntos" at bounding box center [97, 338] width 117 height 24
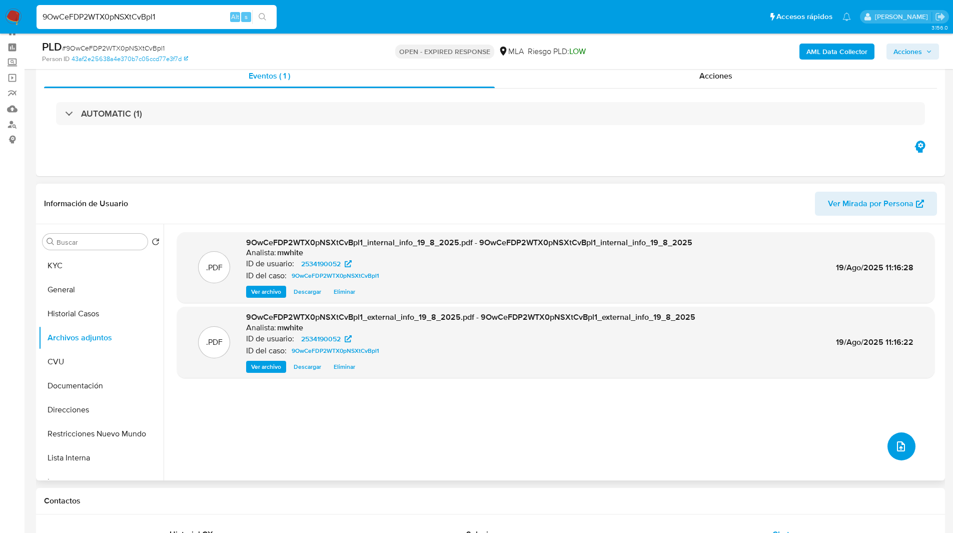
click at [897, 442] on icon "upload-file" at bounding box center [901, 446] width 8 height 10
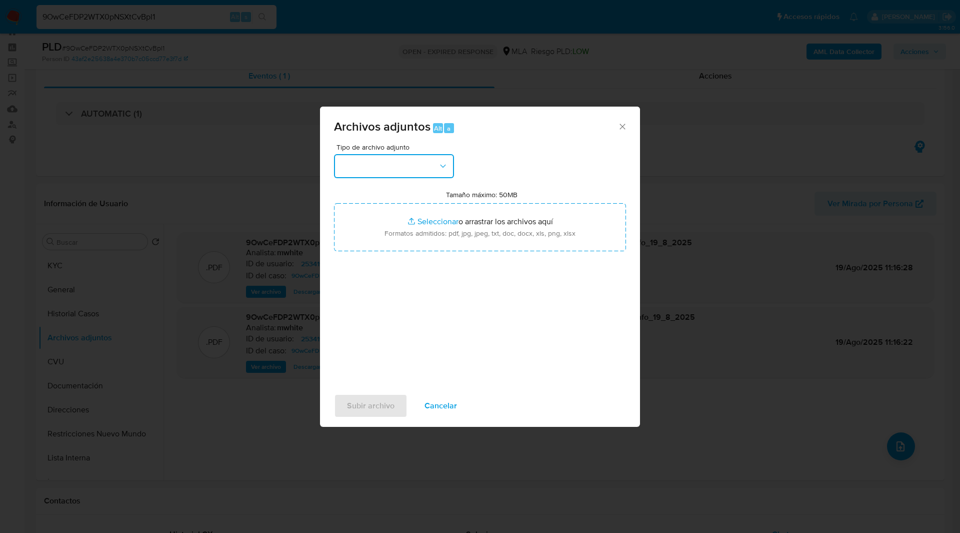
click at [368, 163] on button "button" at bounding box center [394, 166] width 120 height 24
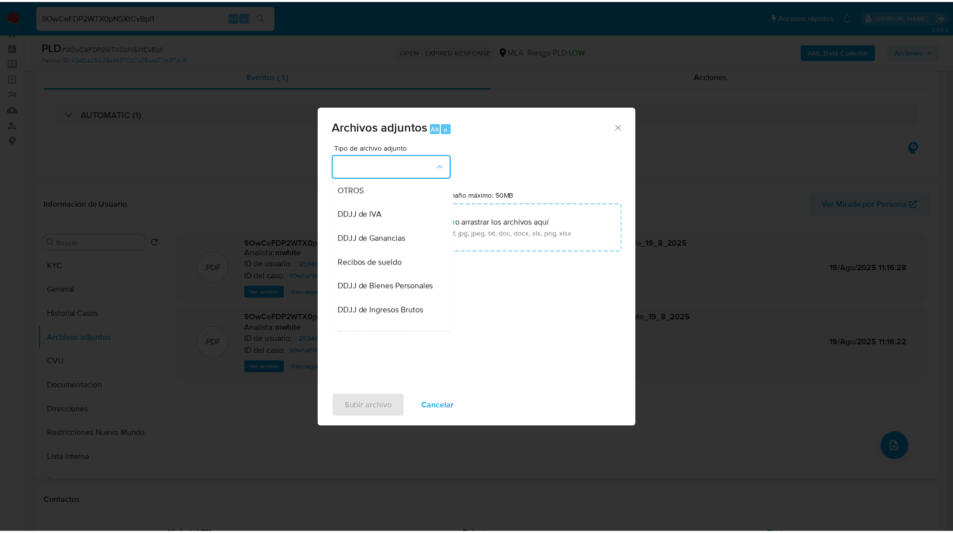
scroll to position [196, 0]
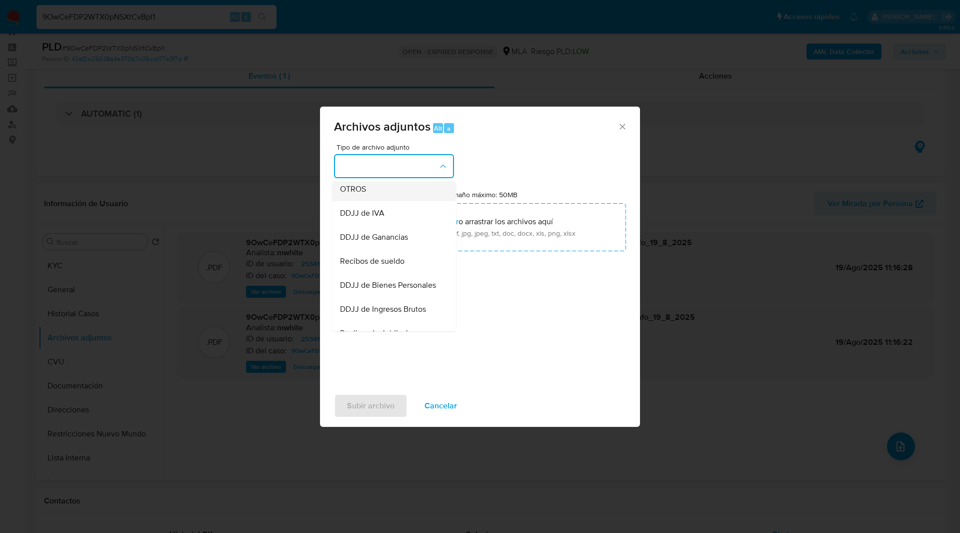
click at [359, 194] on span "OTROS" at bounding box center [353, 189] width 26 height 10
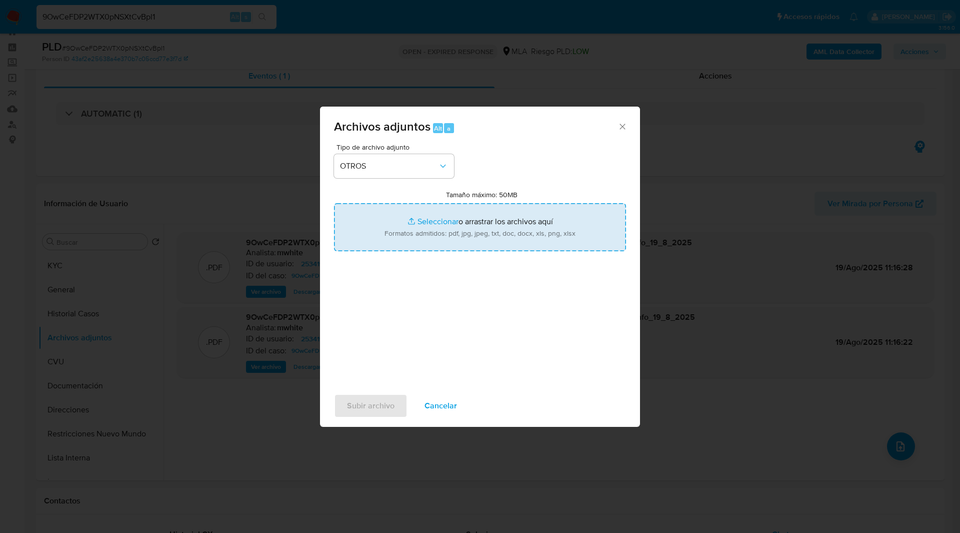
type input "C:\fakepath\Caselog 9OwCeFDP2WTX0pNSXtCvBpl1_2025_08_18_14_50_28.docx"
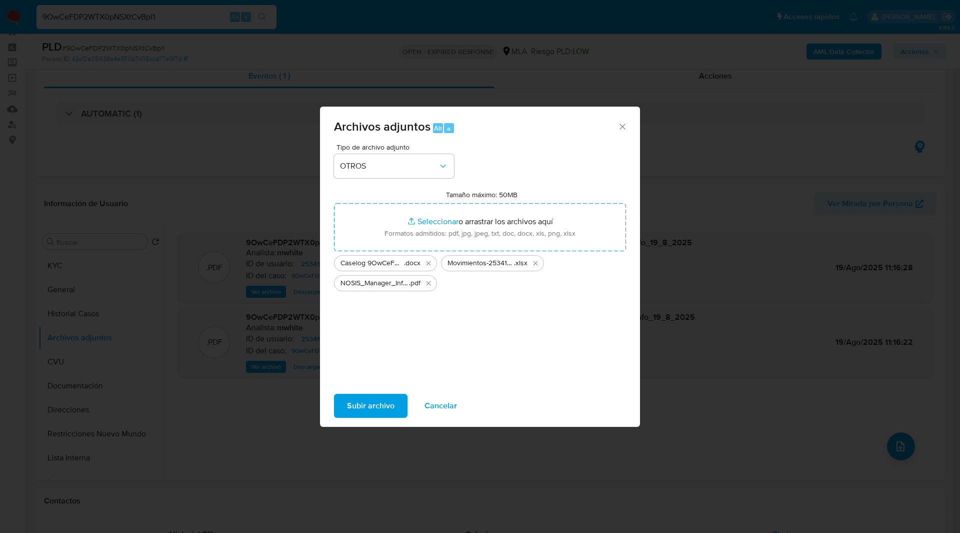
click at [376, 403] on span "Subir archivo" at bounding box center [371, 406] width 48 height 22
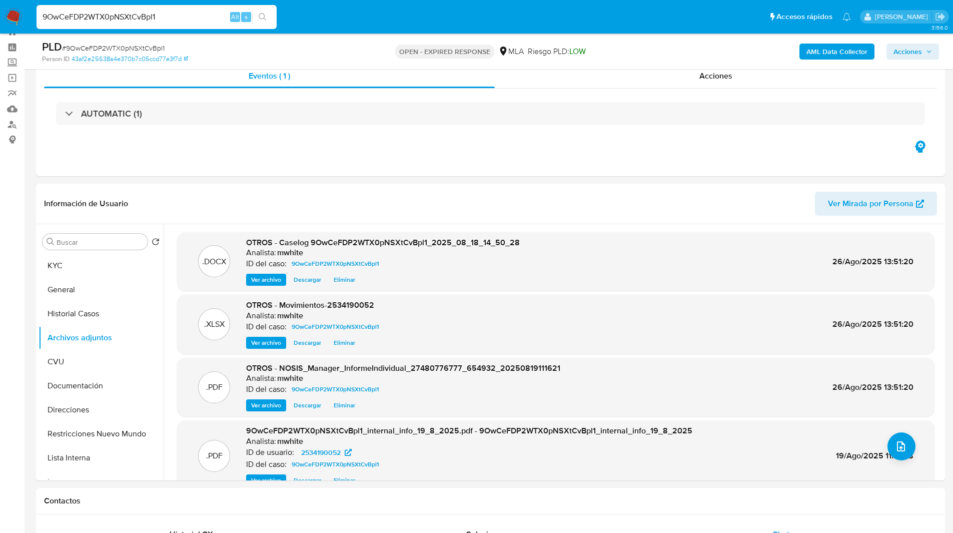
click at [133, 17] on input "9OwCeFDP2WTX0pNSXtCvBpl1" at bounding box center [157, 17] width 240 height 13
click at [15, 16] on img at bounding box center [13, 17] width 17 height 17
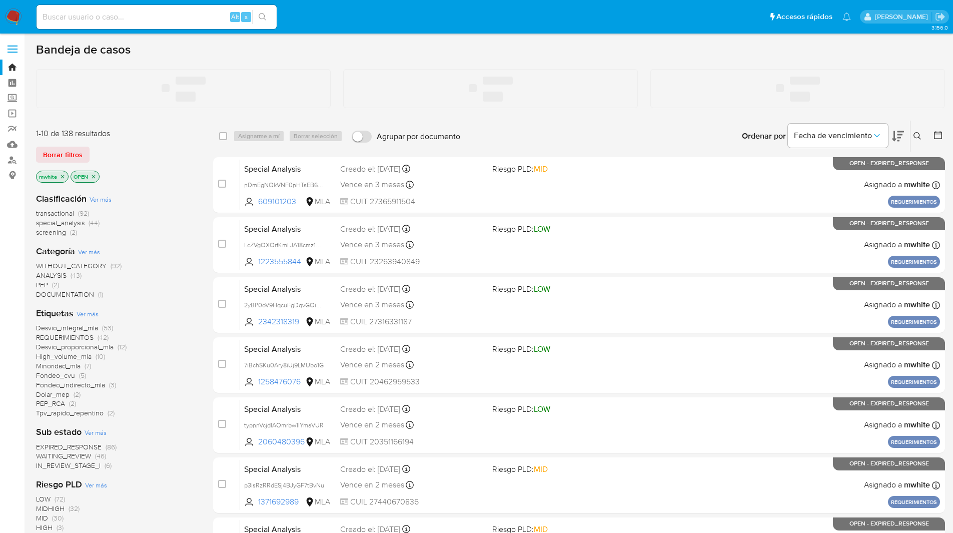
click at [556, 5] on ul "Pausado Ver notificaciones Alt s Accesos rápidos Presiona las siguientes teclas…" at bounding box center [444, 16] width 824 height 25
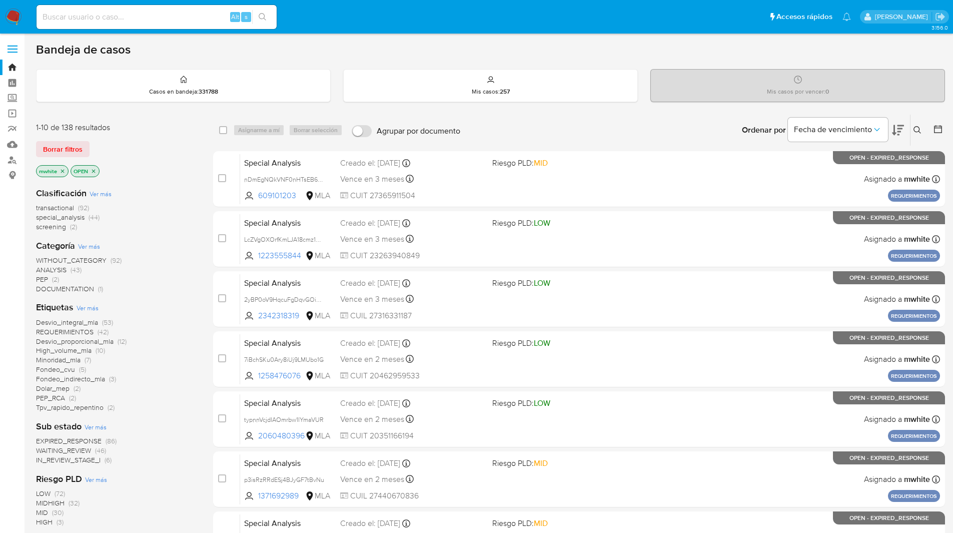
click at [920, 134] on icon at bounding box center [917, 130] width 8 height 8
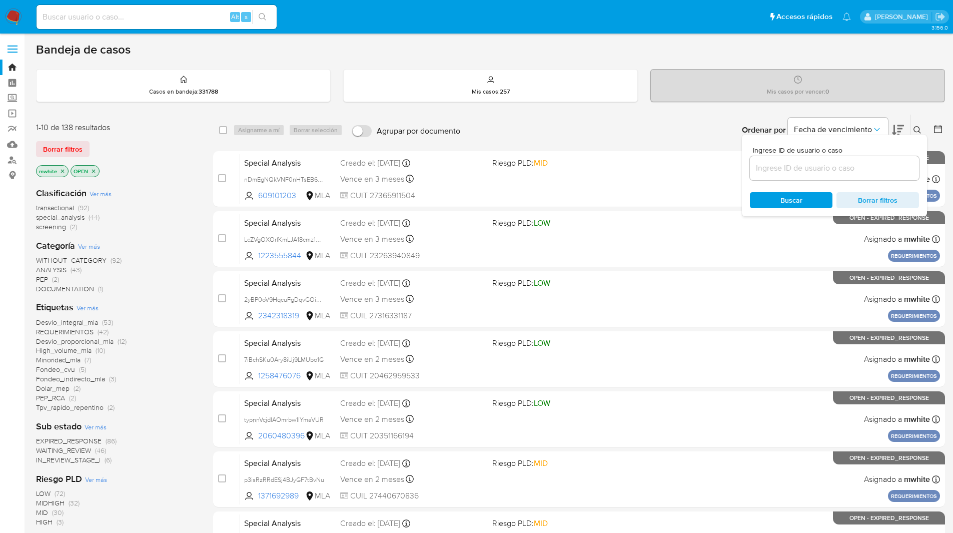
click at [861, 165] on input at bounding box center [834, 168] width 169 height 13
type input "9OwCeFDP2WTX0pNSXtCvBpl1"
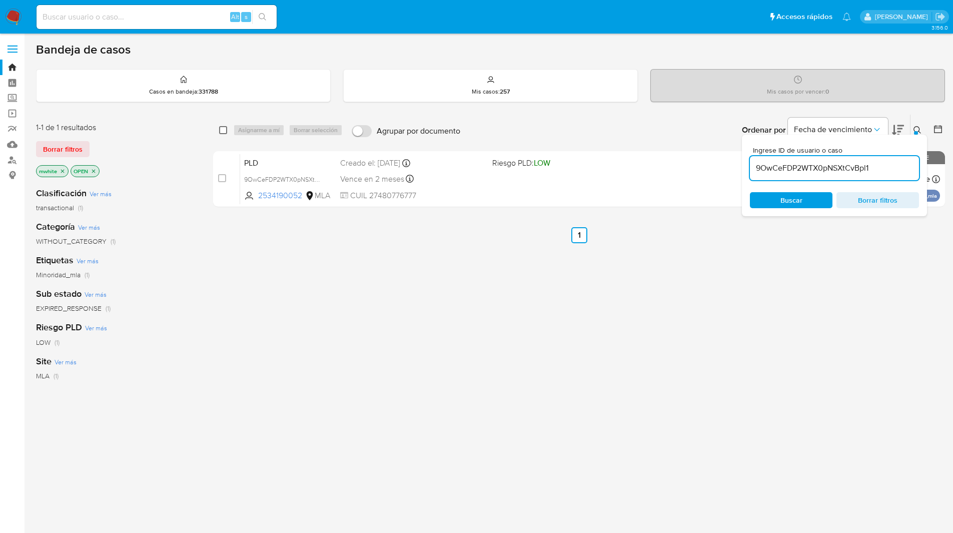
click at [222, 130] on input "checkbox" at bounding box center [223, 130] width 8 height 8
checkbox input "true"
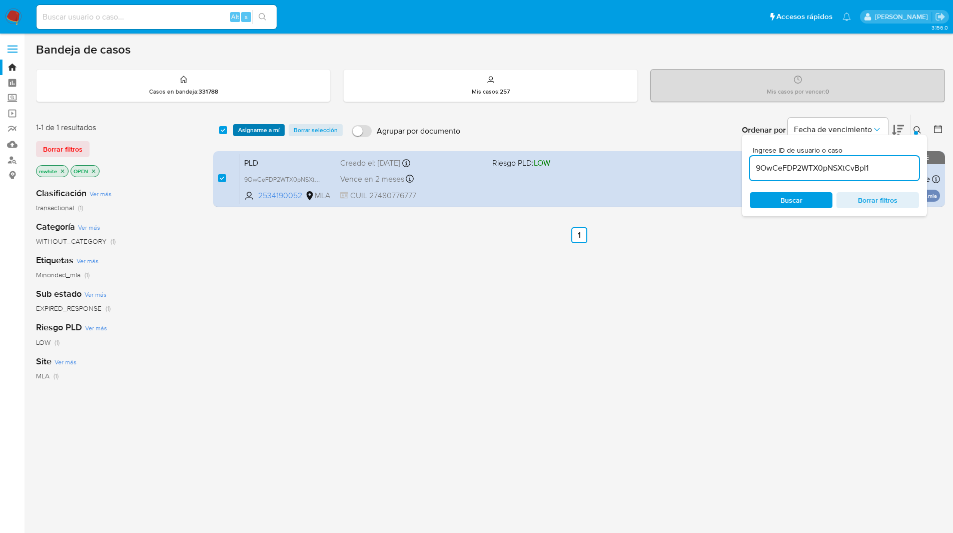
click at [245, 129] on span "Asignarme a mí" at bounding box center [259, 130] width 42 height 10
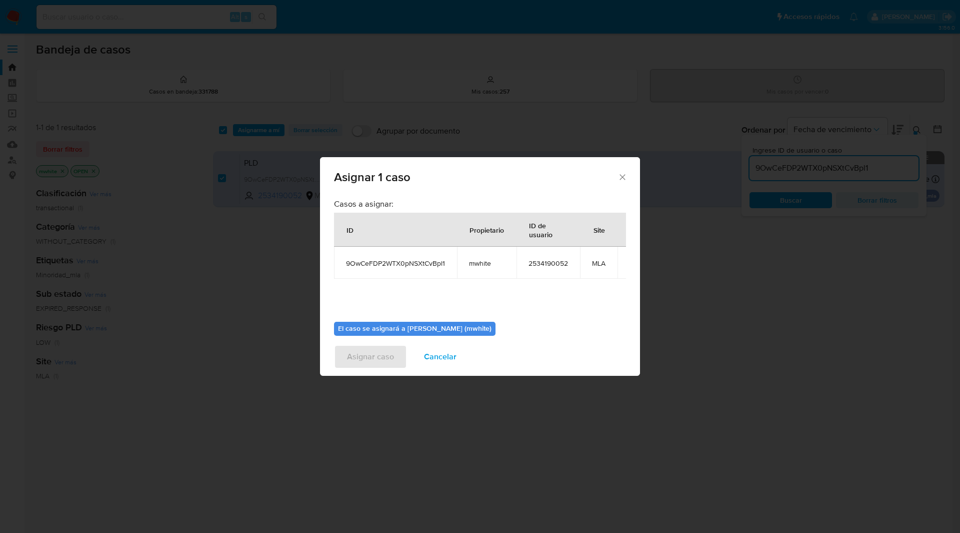
click at [478, 261] on span "mwhite" at bounding box center [487, 263] width 36 height 9
copy span "mwhite"
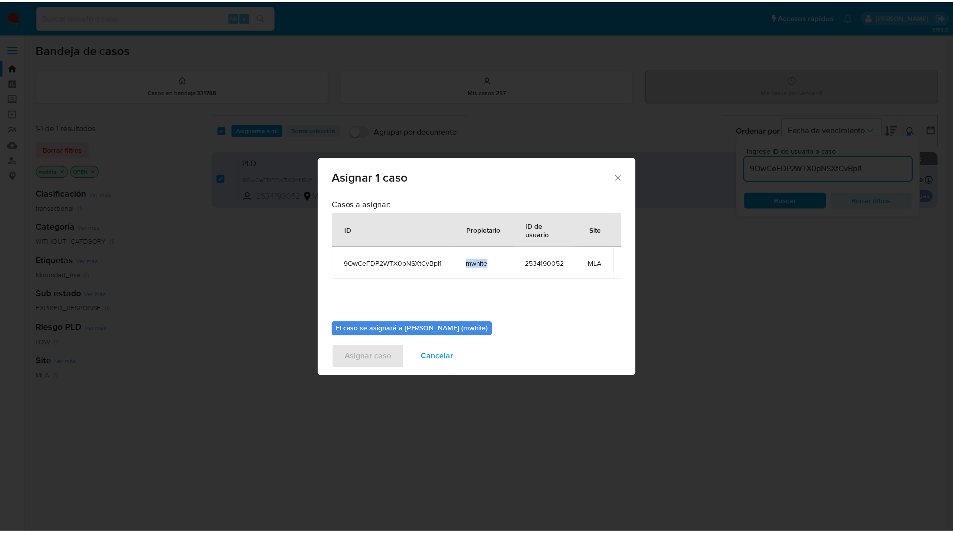
scroll to position [52, 0]
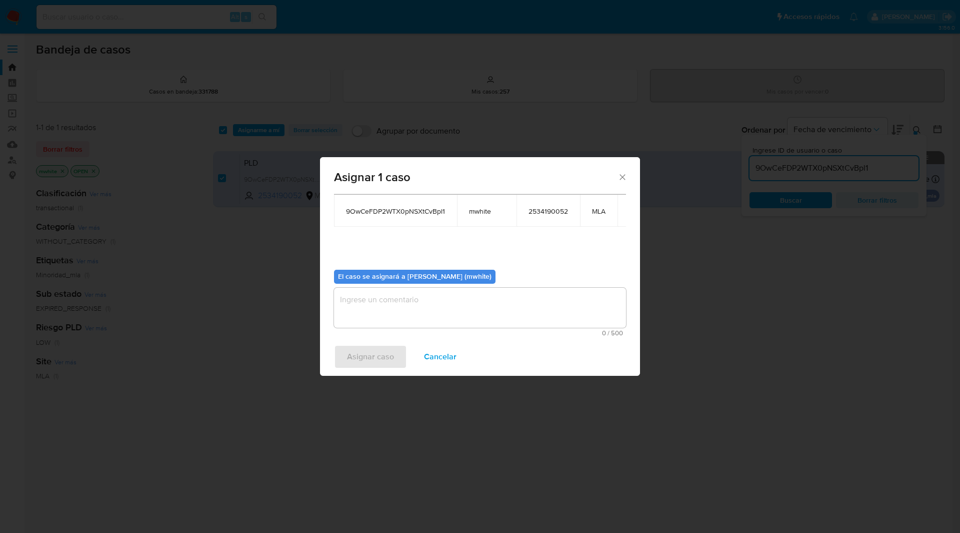
click at [403, 305] on textarea "assign-modal" at bounding box center [480, 308] width 292 height 40
paste textarea "mwhite"
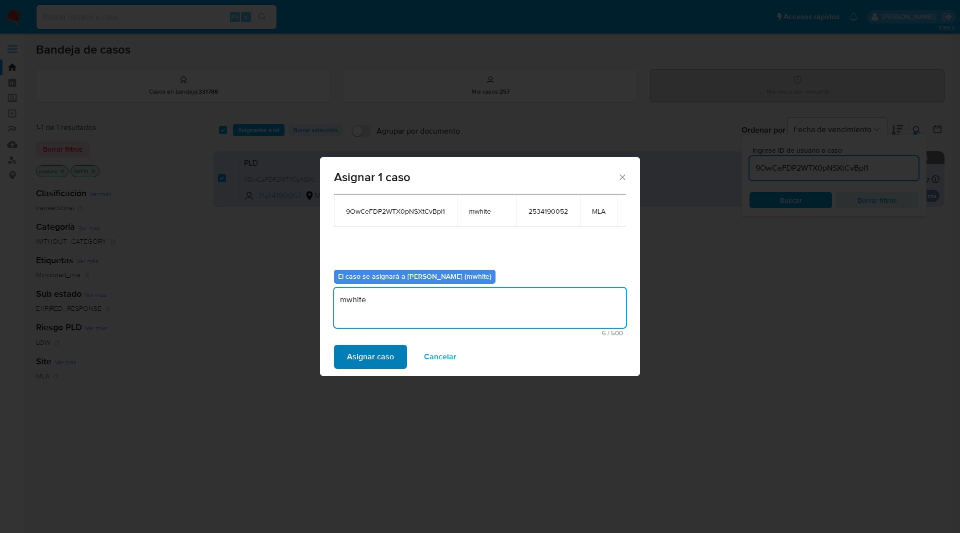
type textarea "mwhite"
click at [349, 356] on span "Asignar caso" at bounding box center [370, 357] width 47 height 22
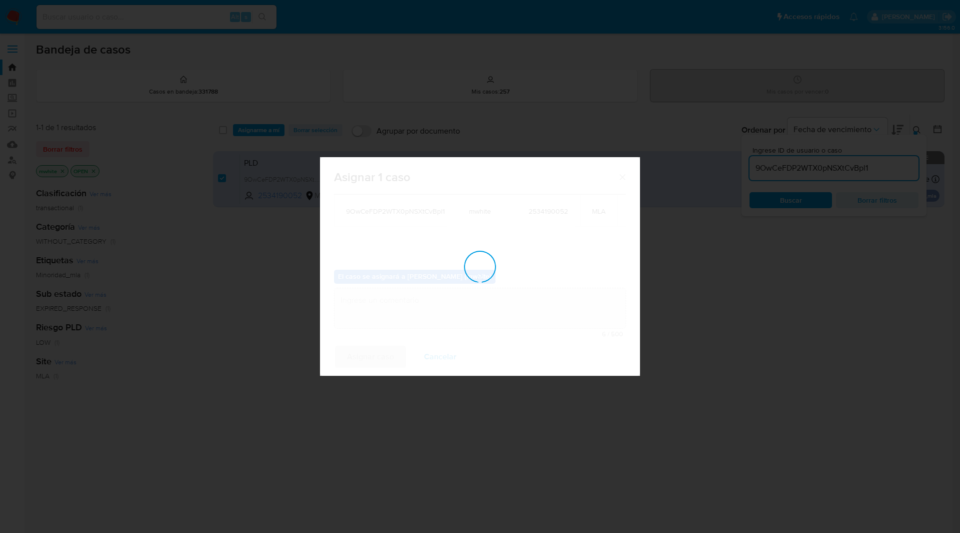
checkbox input "false"
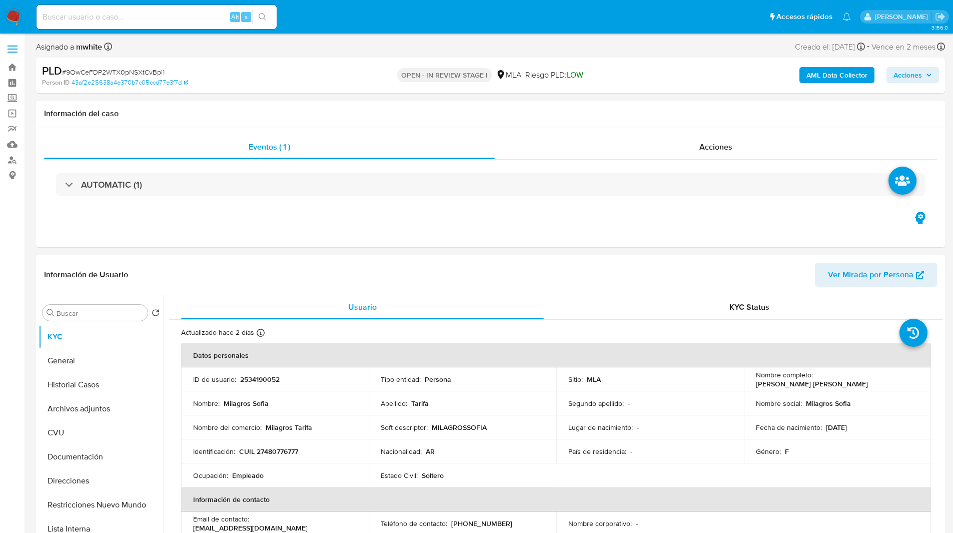
select select "10"
click at [379, 6] on ul "Pausado Ver notificaciones Alt s Accesos rápidos Presiona las siguientes teclas…" at bounding box center [444, 16] width 824 height 25
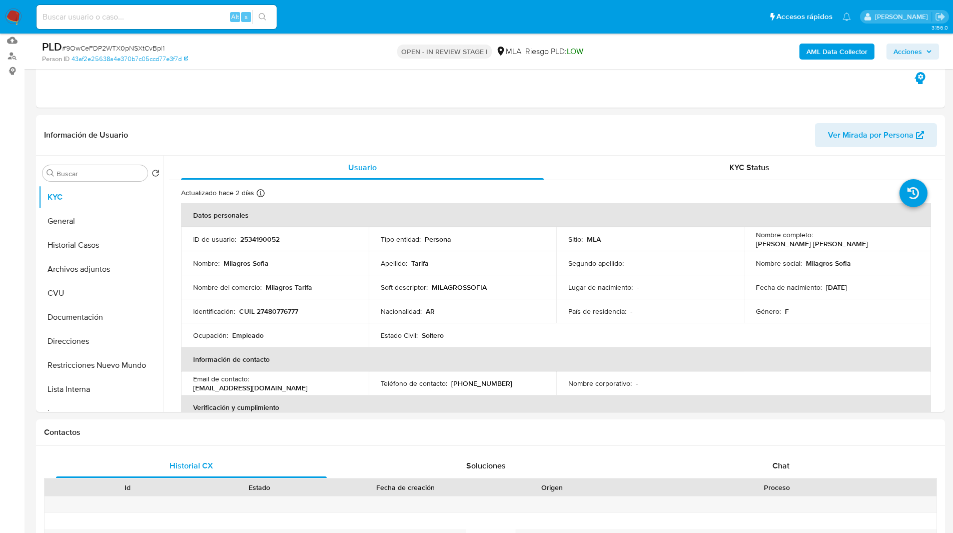
scroll to position [106, 0]
click at [766, 462] on div "Chat" at bounding box center [780, 464] width 271 height 24
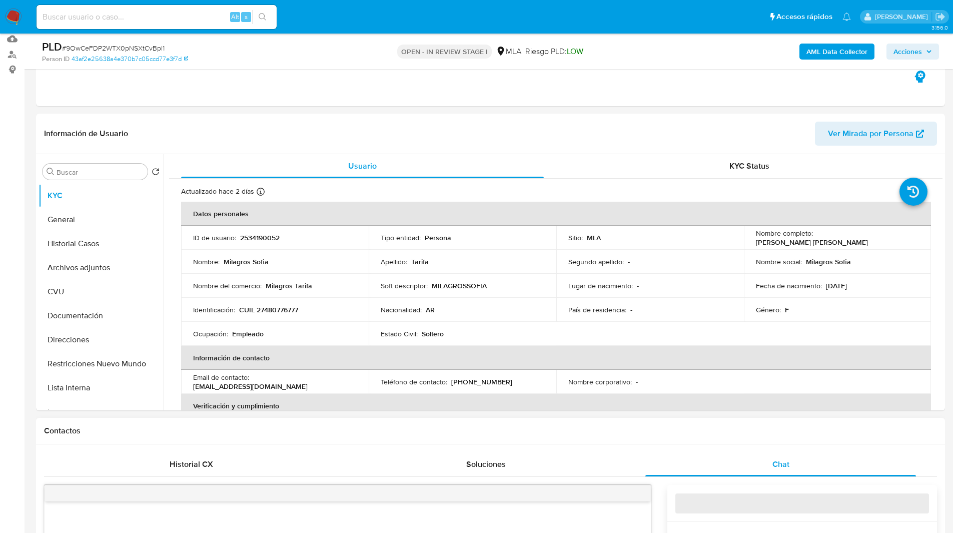
click at [704, 434] on h1 "Contactos" at bounding box center [490, 431] width 893 height 10
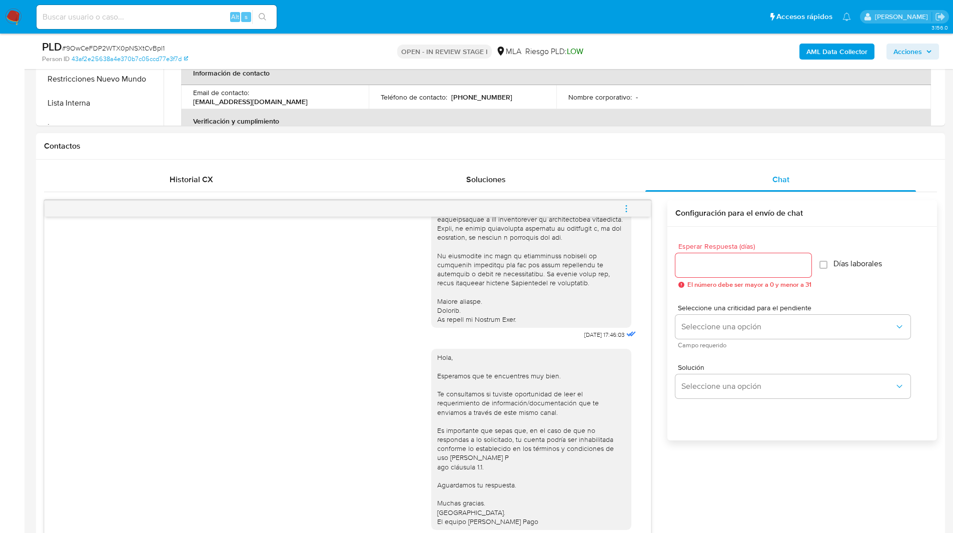
scroll to position [404, 0]
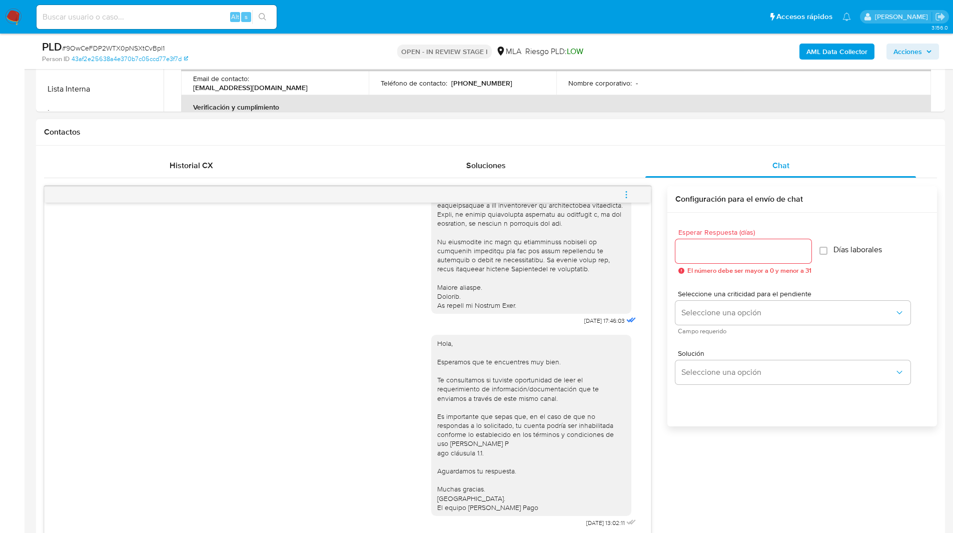
click at [627, 195] on icon "menu-action" at bounding box center [626, 194] width 1 height 1
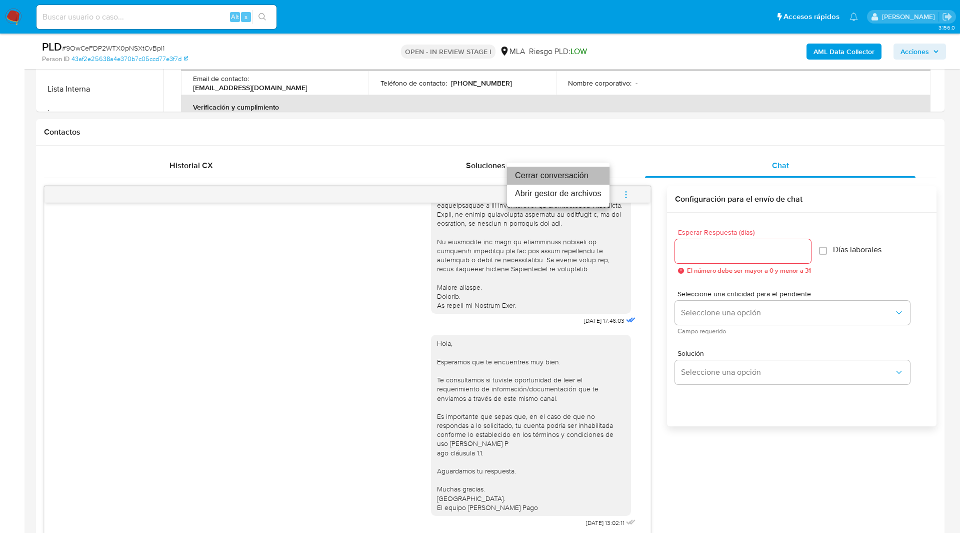
click at [573, 174] on li "Cerrar conversación" at bounding box center [558, 176] width 103 height 18
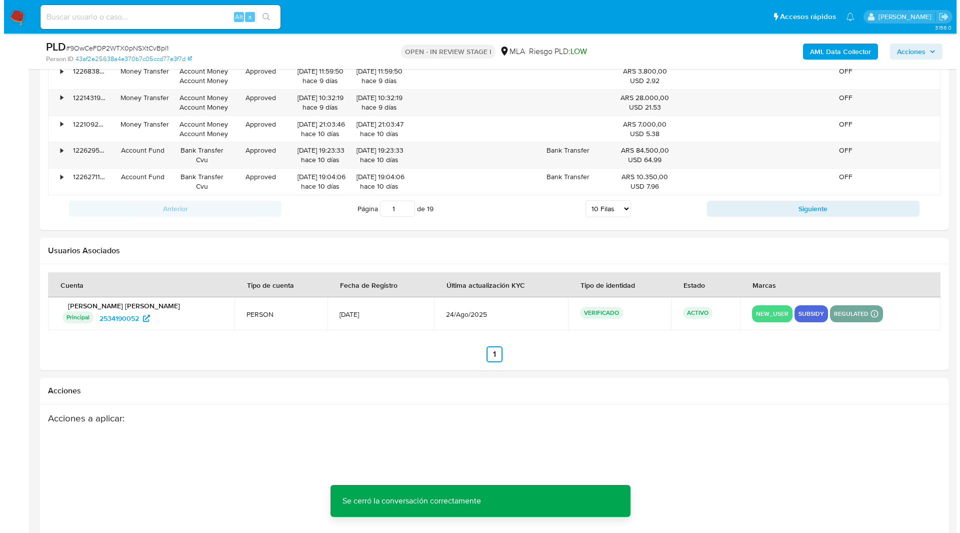
scroll to position [1759, 0]
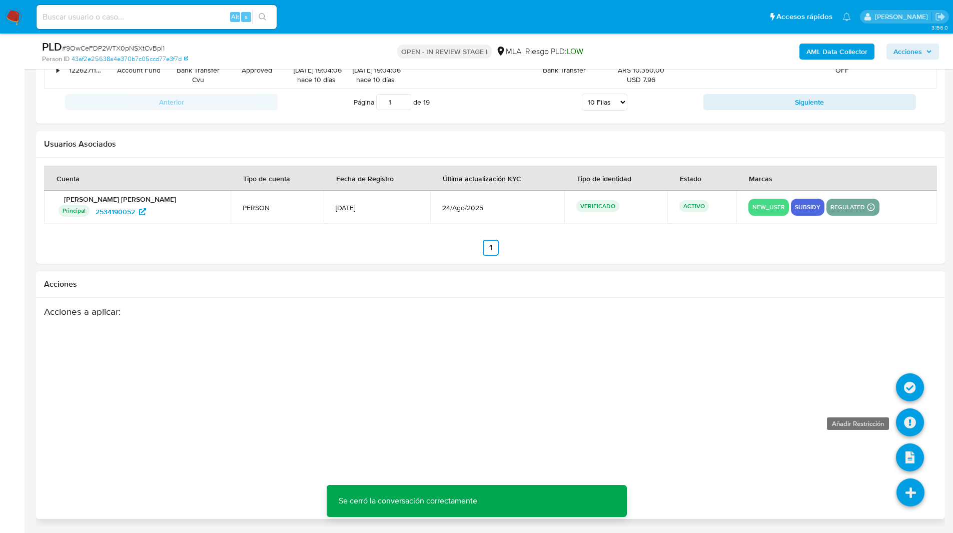
click at [910, 417] on icon at bounding box center [910, 422] width 28 height 28
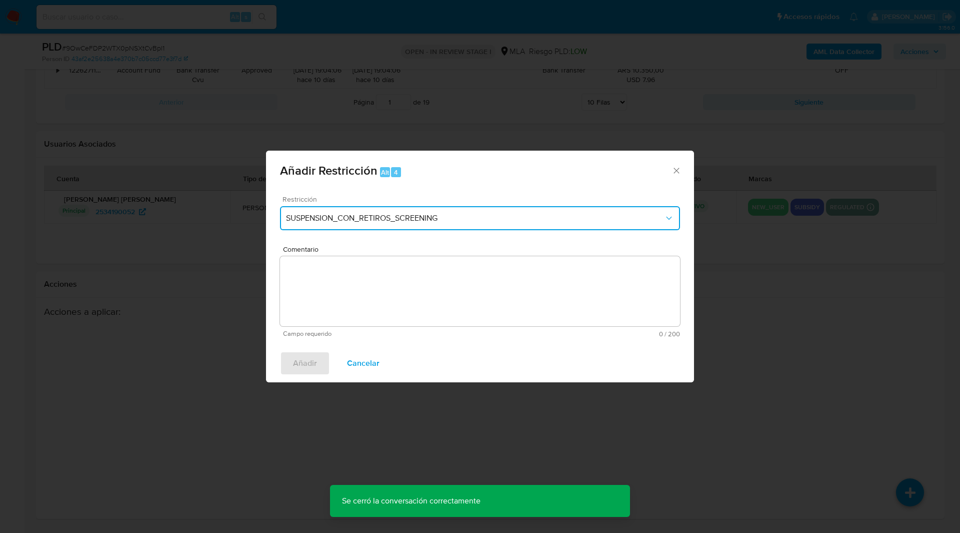
click at [372, 223] on span "SUSPENSION_CON_RETIROS_SCREENING" at bounding box center [475, 218] width 378 height 10
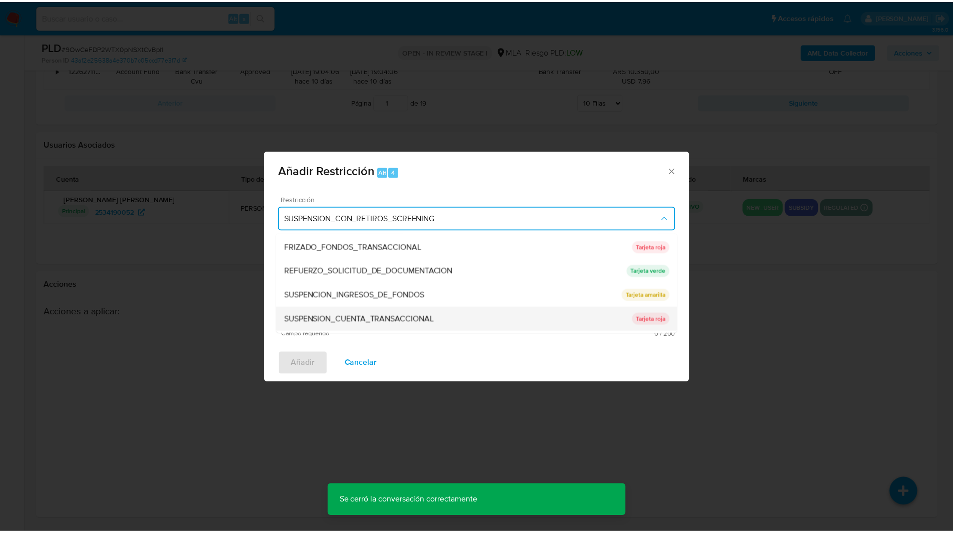
scroll to position [212, 0]
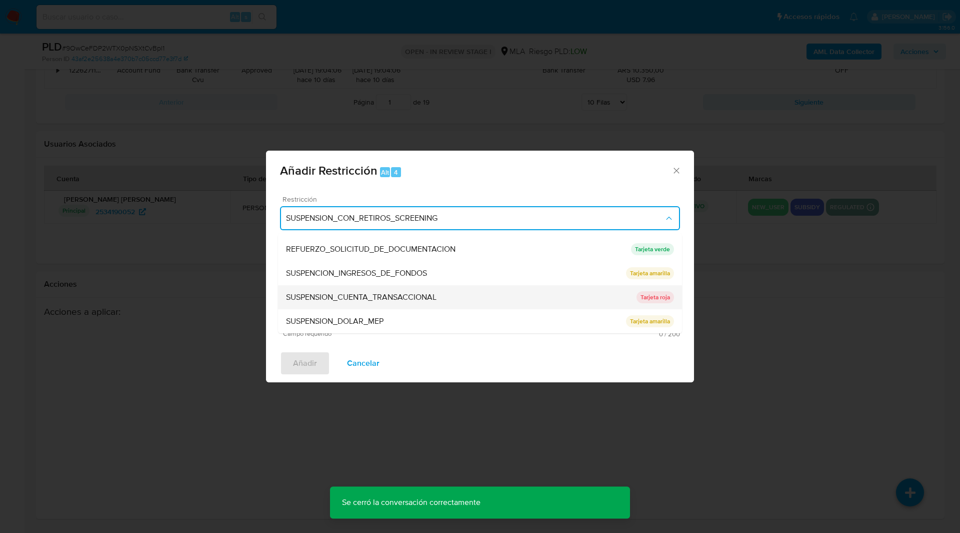
click at [345, 300] on span "SUSPENSION_CUENTA_TRANSACCIONAL" at bounding box center [361, 297] width 151 height 10
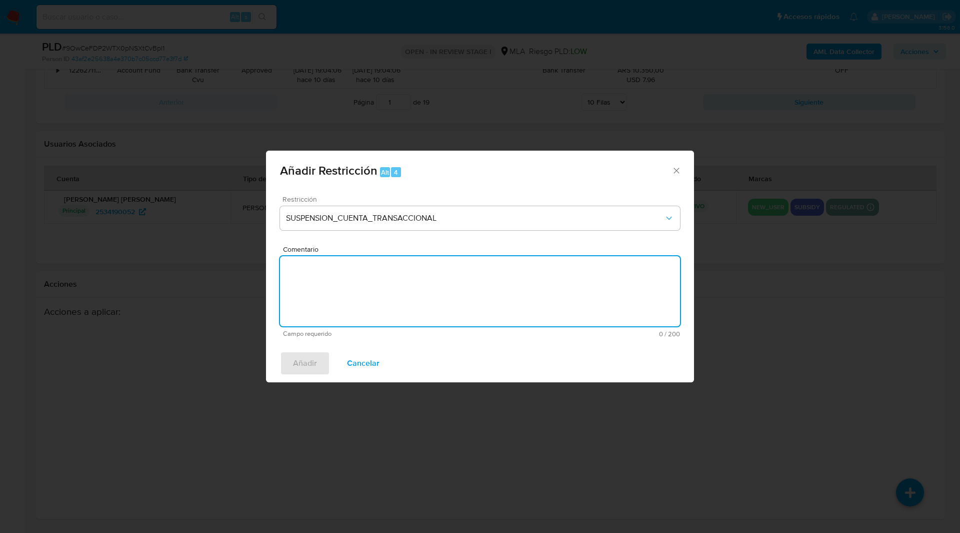
click at [421, 293] on textarea "Comentario" at bounding box center [480, 291] width 400 height 70
type textarea "AML"
click at [311, 369] on span "Añadir" at bounding box center [305, 363] width 24 height 22
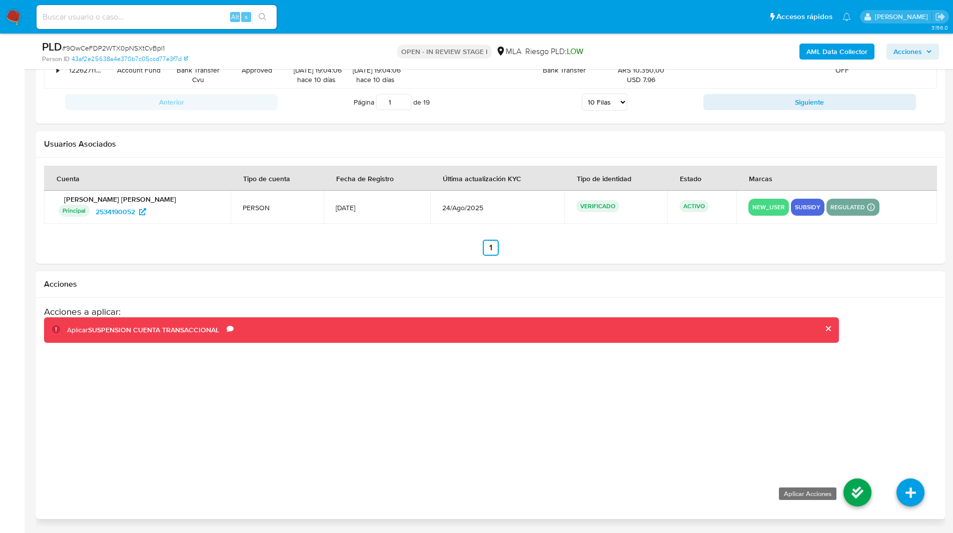
click at [865, 505] on icon at bounding box center [857, 492] width 28 height 28
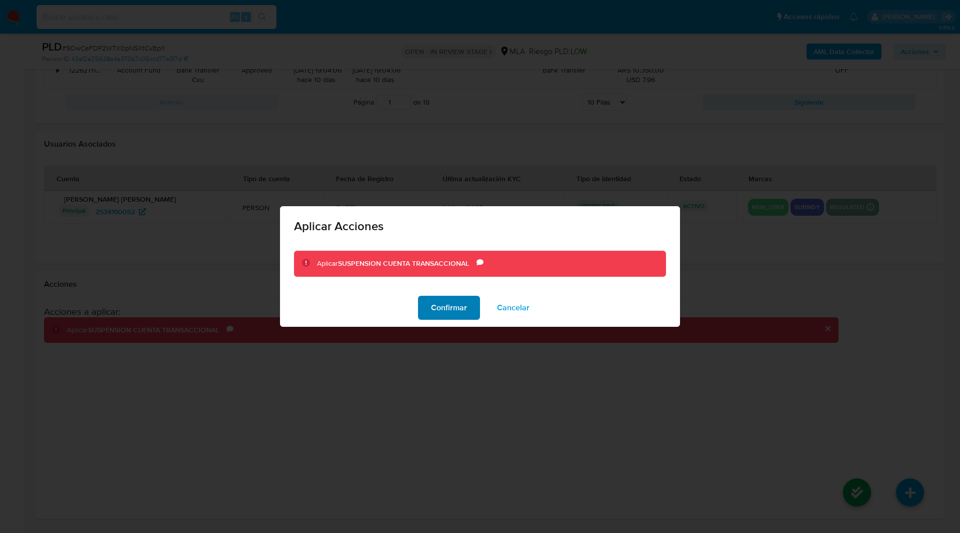
click at [449, 315] on span "Confirmar" at bounding box center [449, 308] width 36 height 22
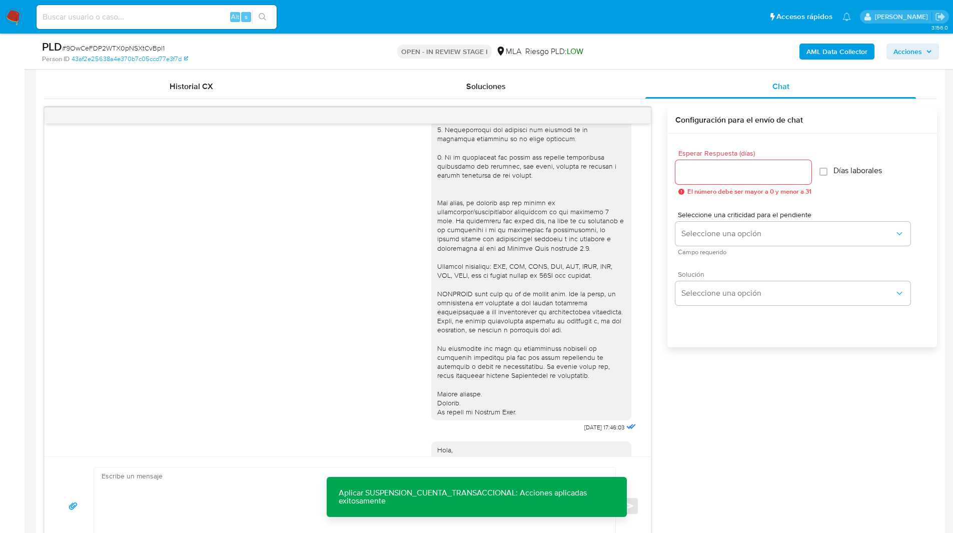
scroll to position [0, 0]
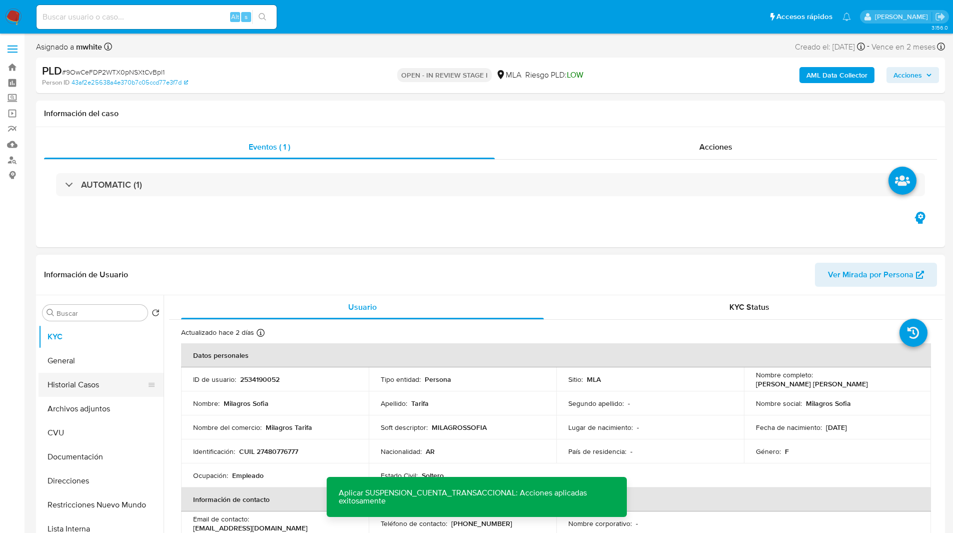
click at [67, 382] on button "Historial Casos" at bounding box center [97, 385] width 117 height 24
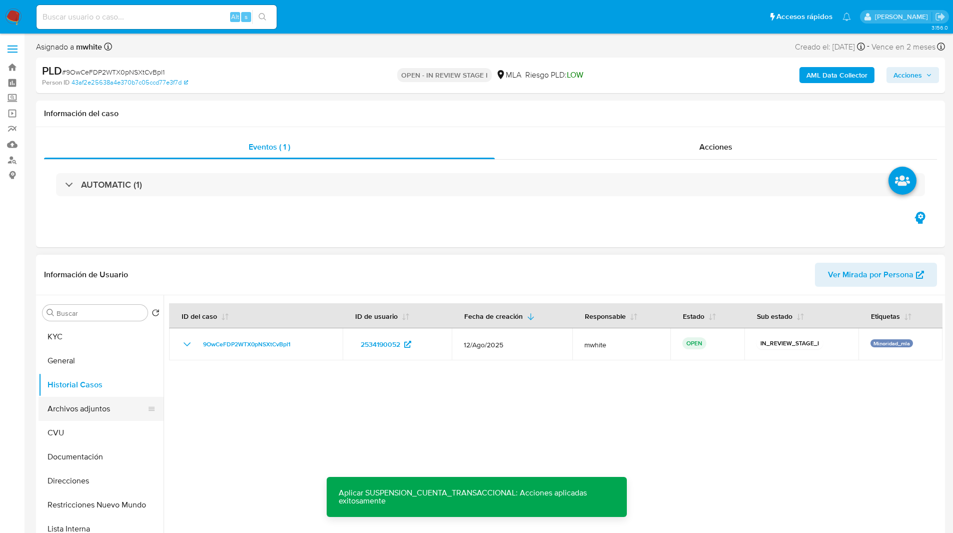
click at [83, 414] on button "Archivos adjuntos" at bounding box center [97, 409] width 117 height 24
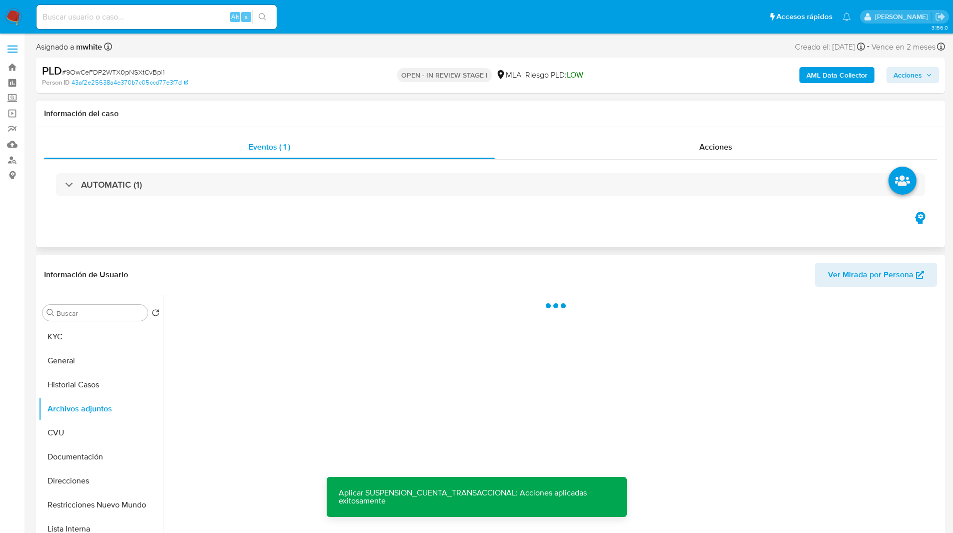
click at [510, 212] on div "Eventos ( 1 ) Acciones AUTOMATIC (1)" at bounding box center [490, 187] width 909 height 120
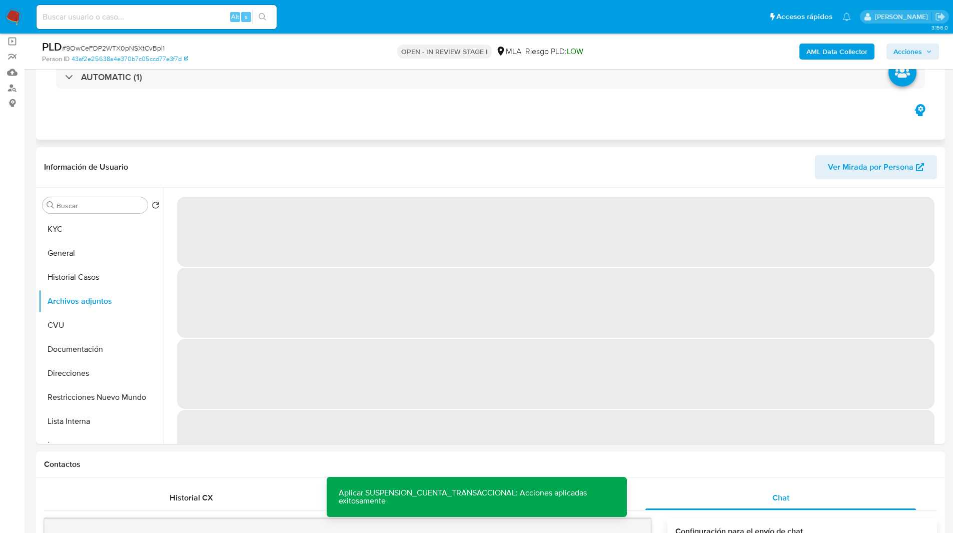
scroll to position [74, 0]
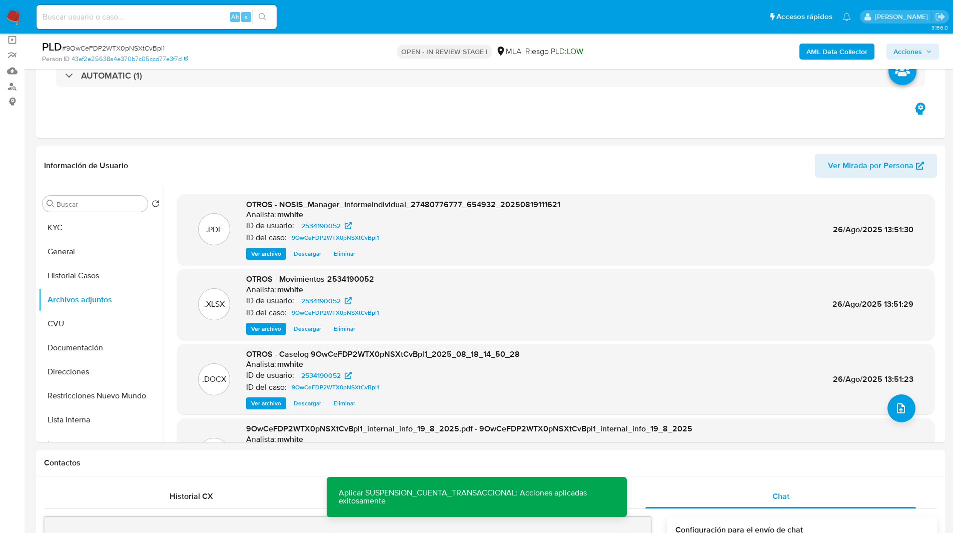
click at [927, 51] on icon "button" at bounding box center [929, 52] width 6 height 6
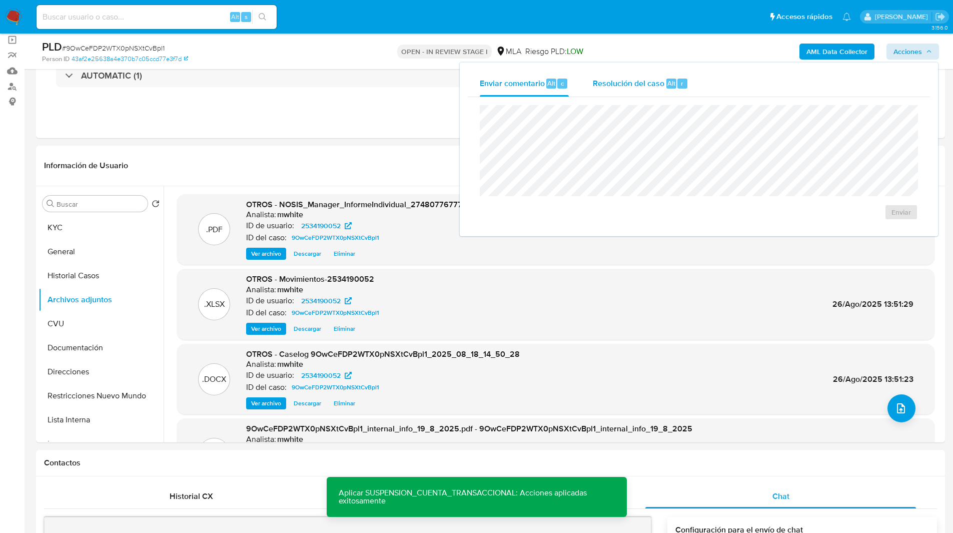
click at [631, 86] on span "Resolución del caso" at bounding box center [629, 83] width 72 height 12
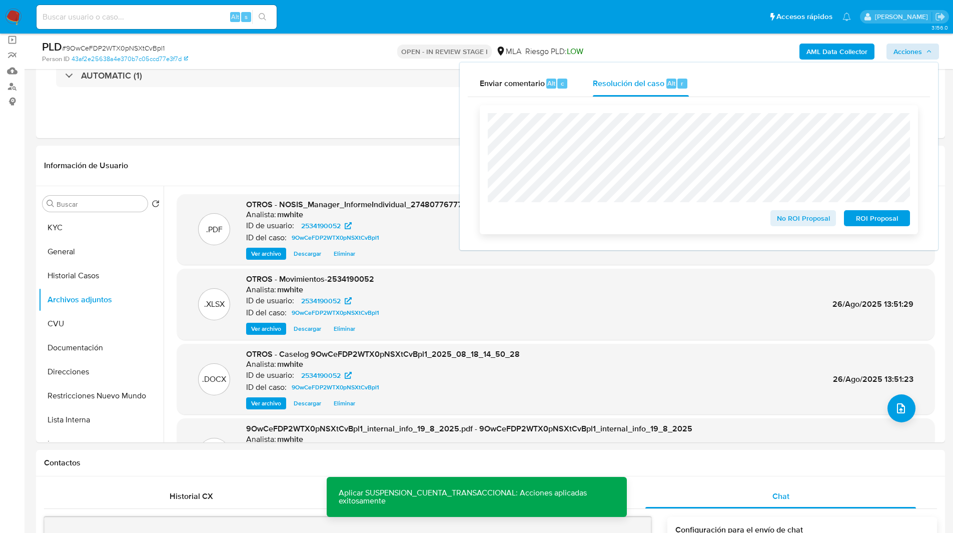
click at [887, 220] on span "ROI Proposal" at bounding box center [877, 218] width 52 height 14
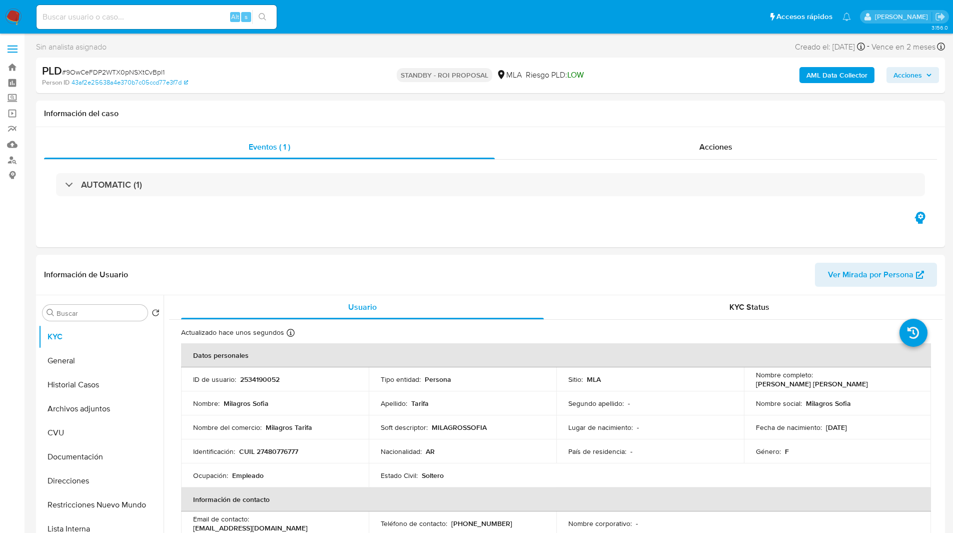
click at [155, 19] on input at bounding box center [157, 17] width 240 height 13
paste input "AWRPs1lRR12w3a21pPdGTgWU"
type input "AWRPs1lRR12w3a21pPdGTgWU"
select select "10"
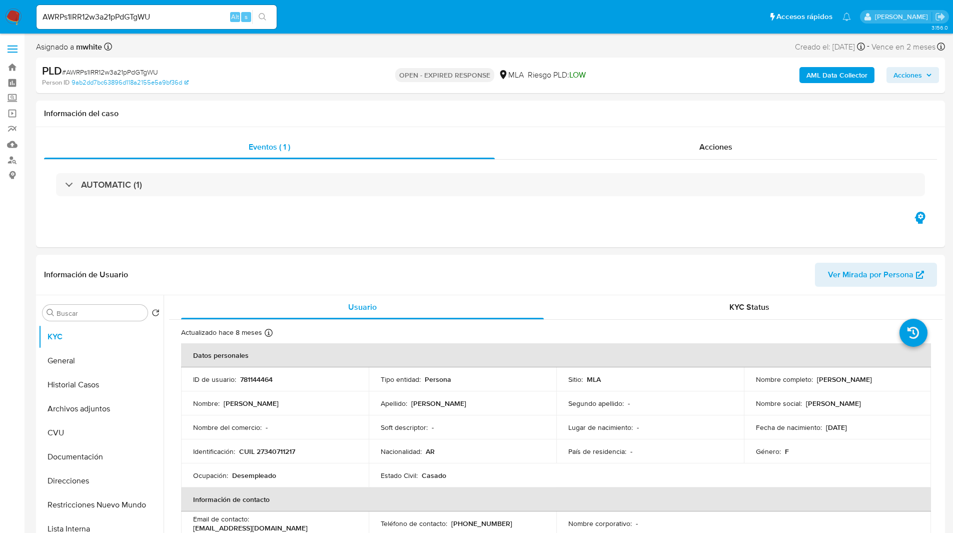
click at [547, 59] on div "PLD # AWRPs1lRR12w3a21pPdGTgWU Person ID 9ab2dd7bc63896d118a2155e5a9bf36d OPEN …" at bounding box center [490, 76] width 909 height 36
click at [195, 18] on input "AWRPs1lRR12w3a21pPdGTgWU" at bounding box center [157, 17] width 240 height 13
paste input "DVbFtP3tsBLKG0A2kFYBd4EX"
type input "DVbFtP3tsBLKG0A2kFYBd4EX"
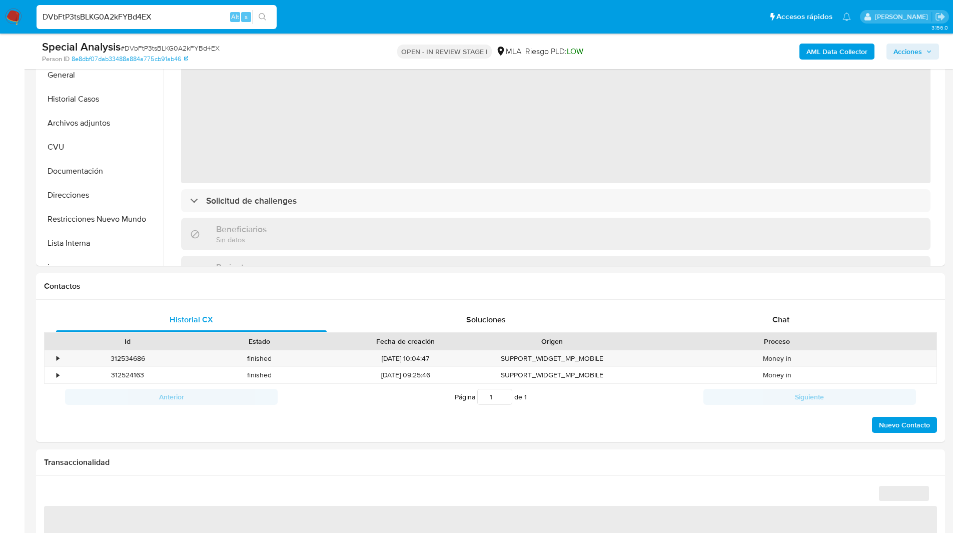
scroll to position [251, 0]
select select "10"
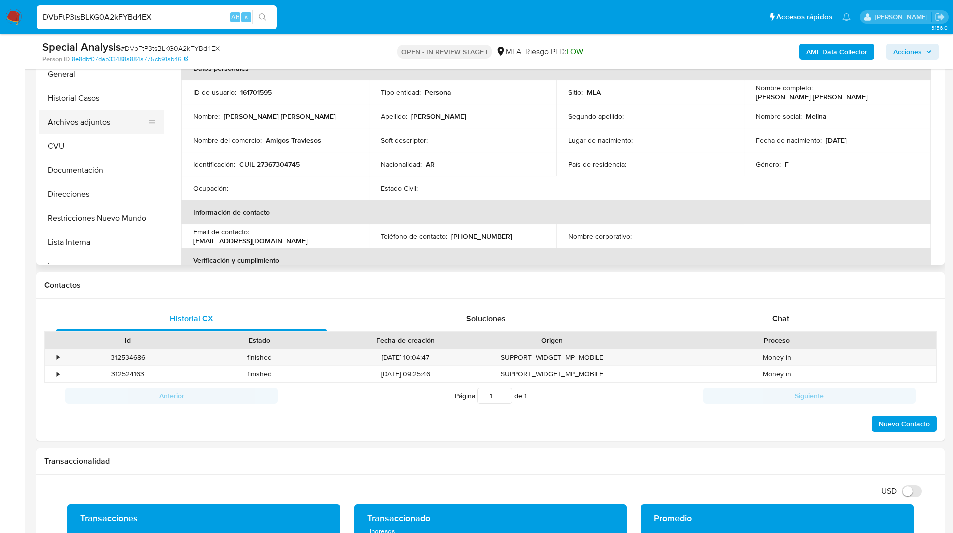
click at [105, 122] on button "Archivos adjuntos" at bounding box center [97, 122] width 117 height 24
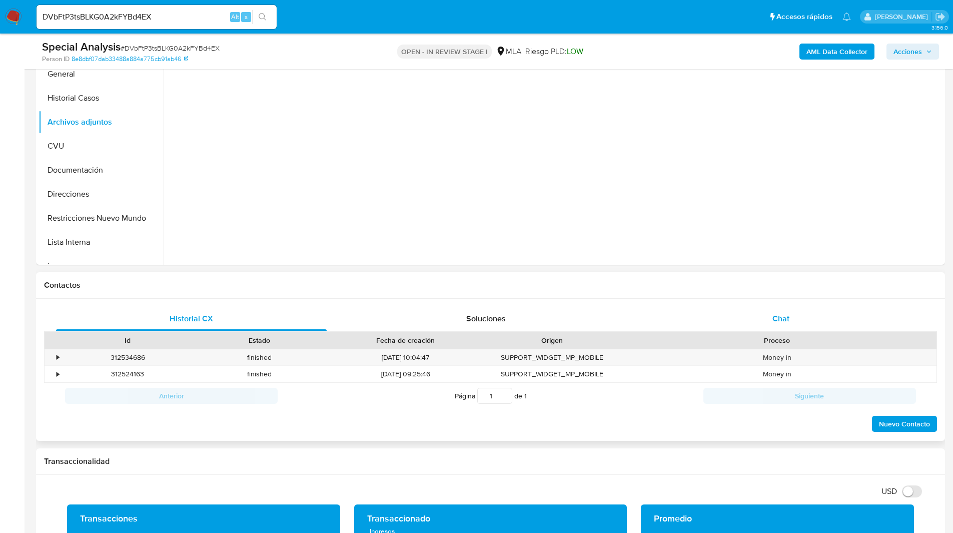
click at [760, 307] on div "Chat" at bounding box center [780, 319] width 271 height 24
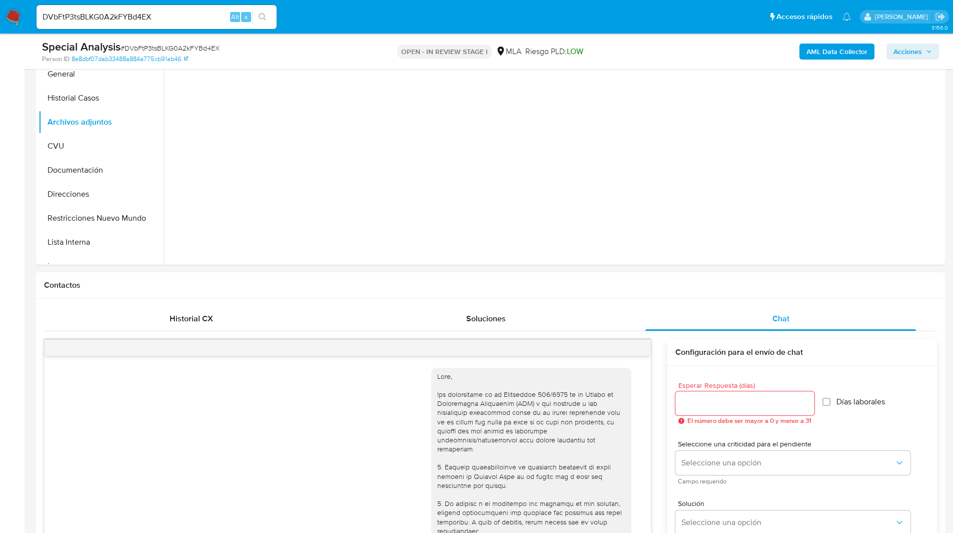
scroll to position [463, 0]
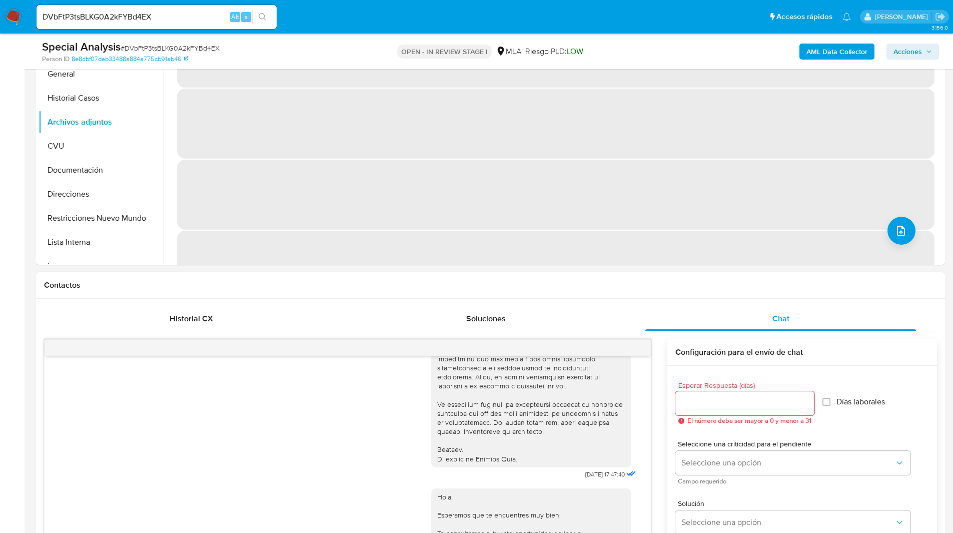
click at [626, 285] on h1 "Contactos" at bounding box center [490, 285] width 893 height 10
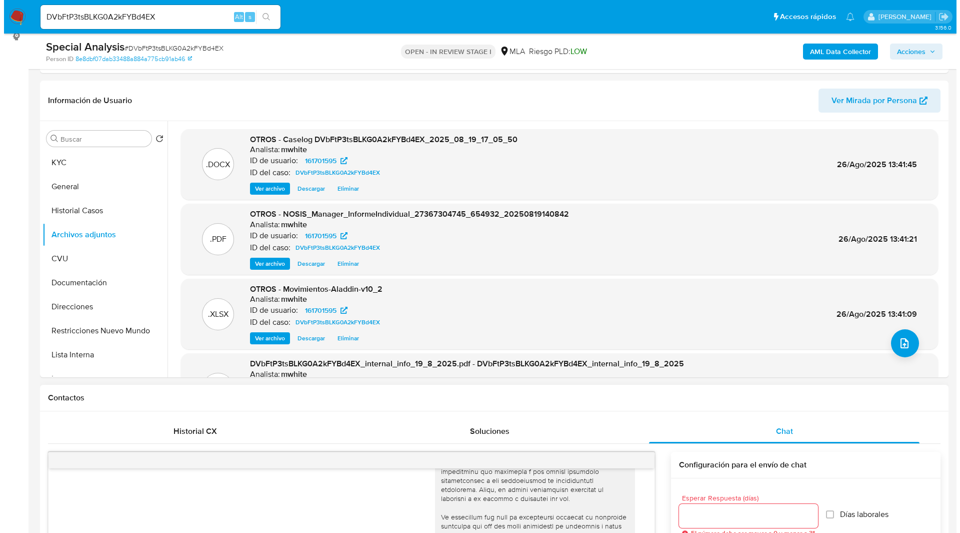
scroll to position [138, 0]
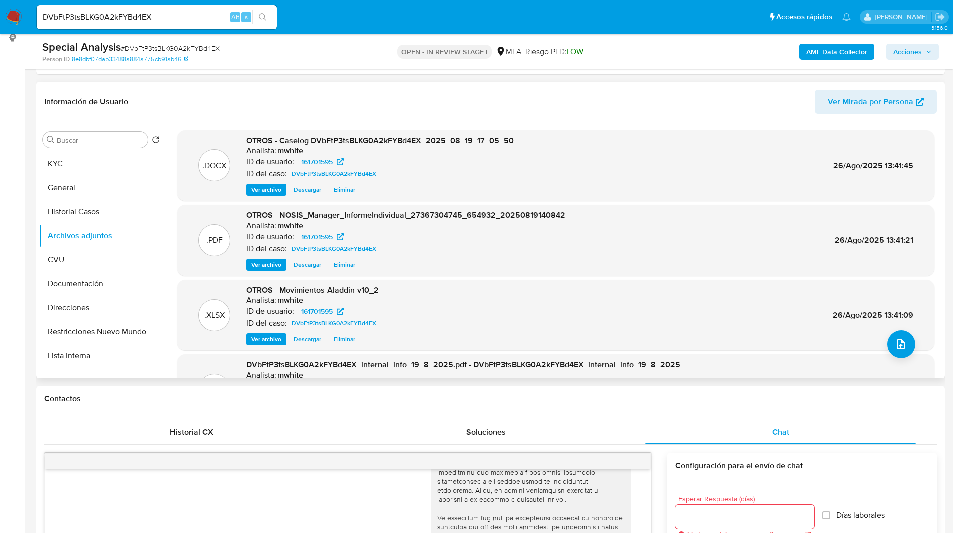
click at [351, 340] on span "Eliminar" at bounding box center [345, 339] width 22 height 10
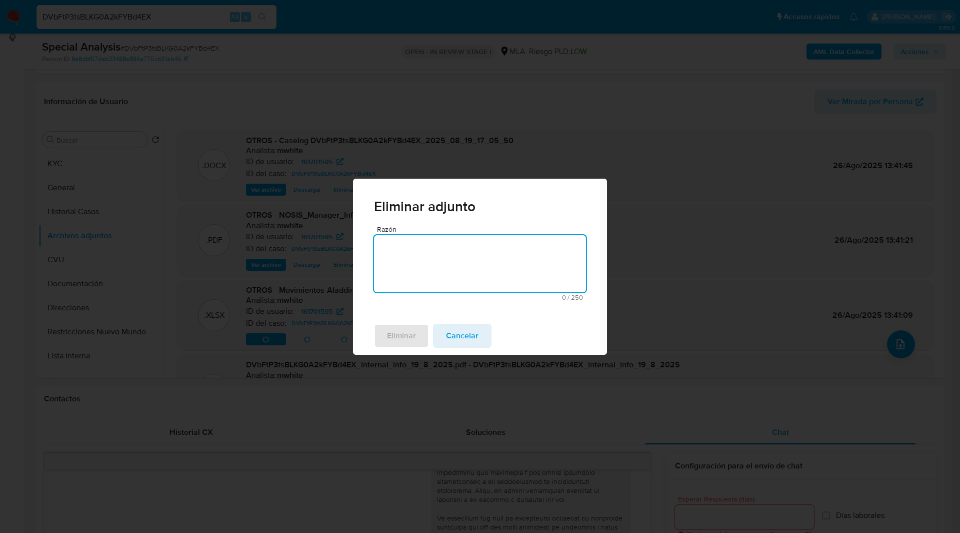
click at [408, 274] on textarea "Razón" at bounding box center [480, 263] width 212 height 57
click at [399, 337] on span "Eliminar" at bounding box center [401, 336] width 29 height 22
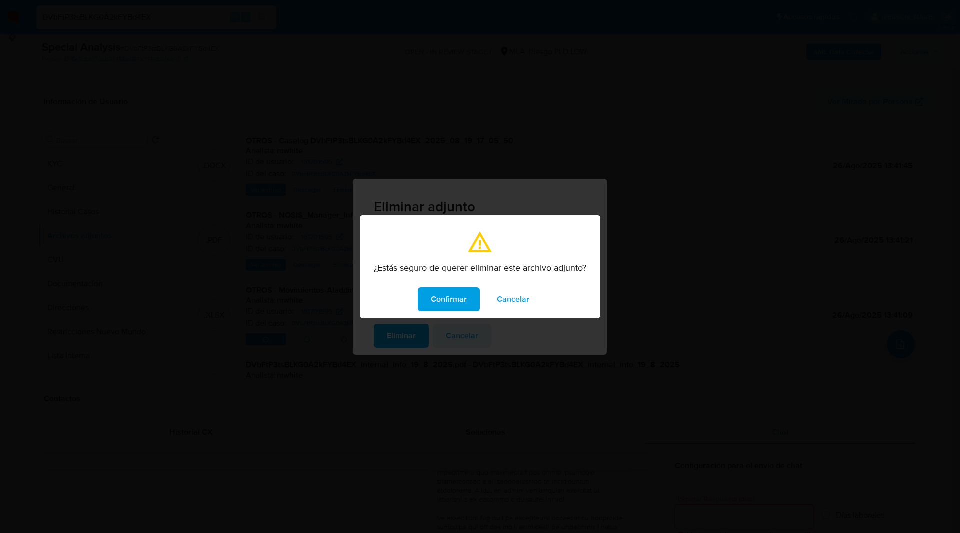
click at [439, 298] on span "Confirmar" at bounding box center [449, 299] width 36 height 22
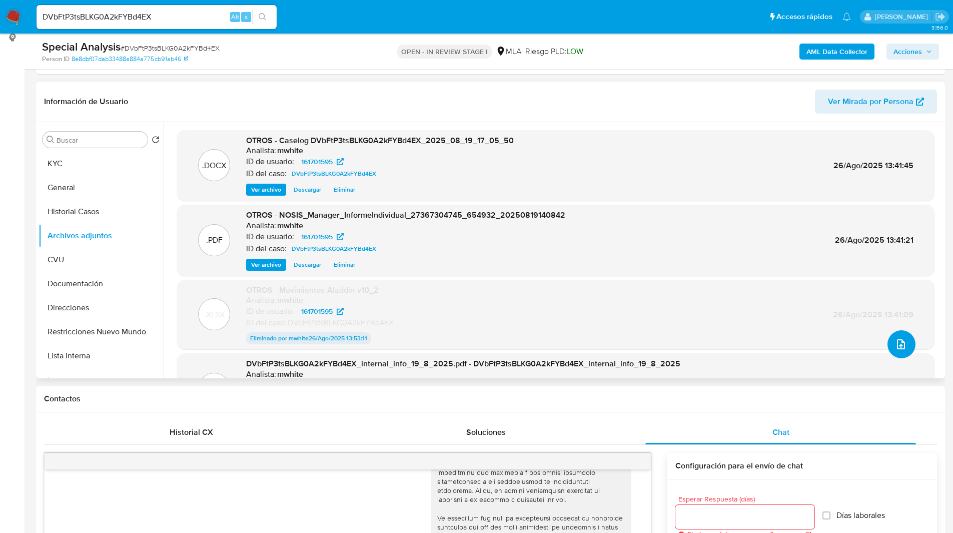
click at [898, 346] on icon "upload-file" at bounding box center [901, 344] width 12 height 12
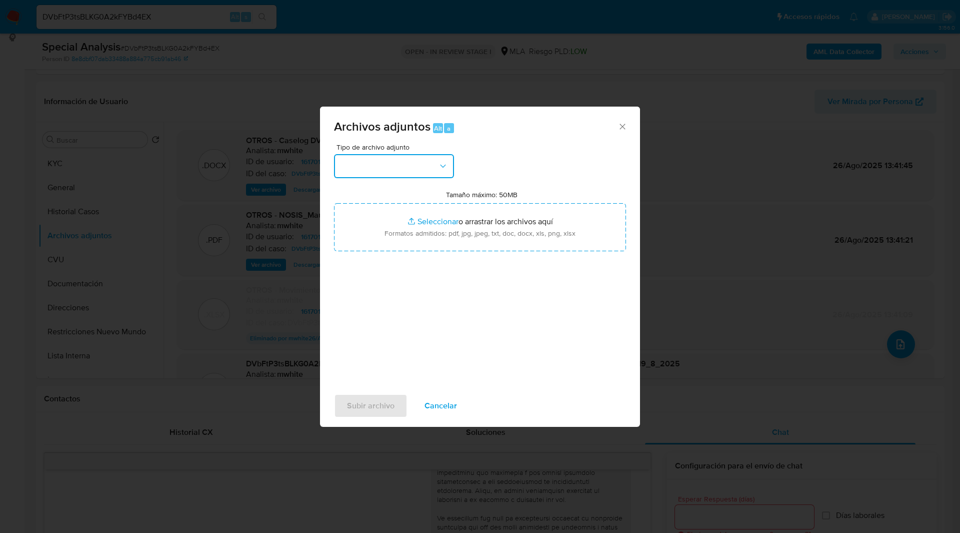
click at [421, 175] on button "button" at bounding box center [394, 166] width 120 height 24
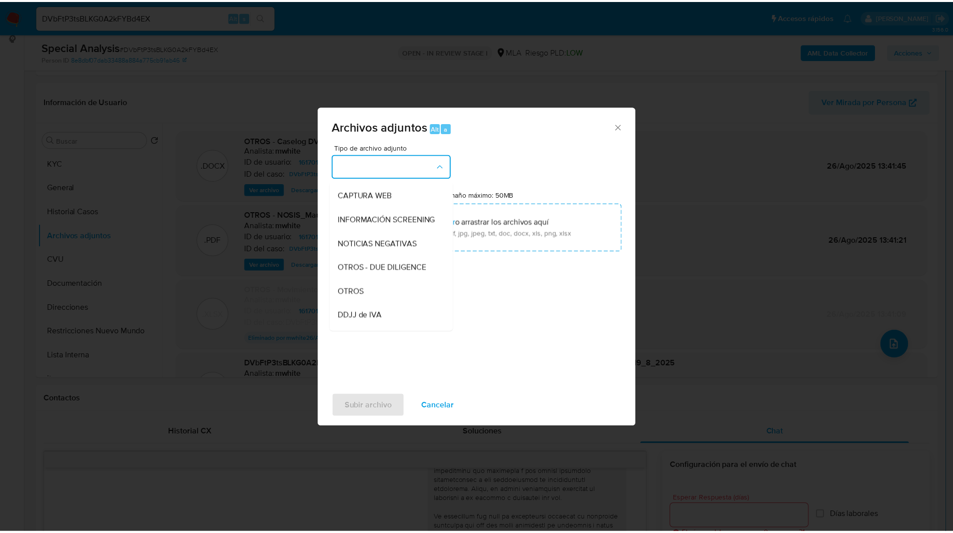
scroll to position [95, 0]
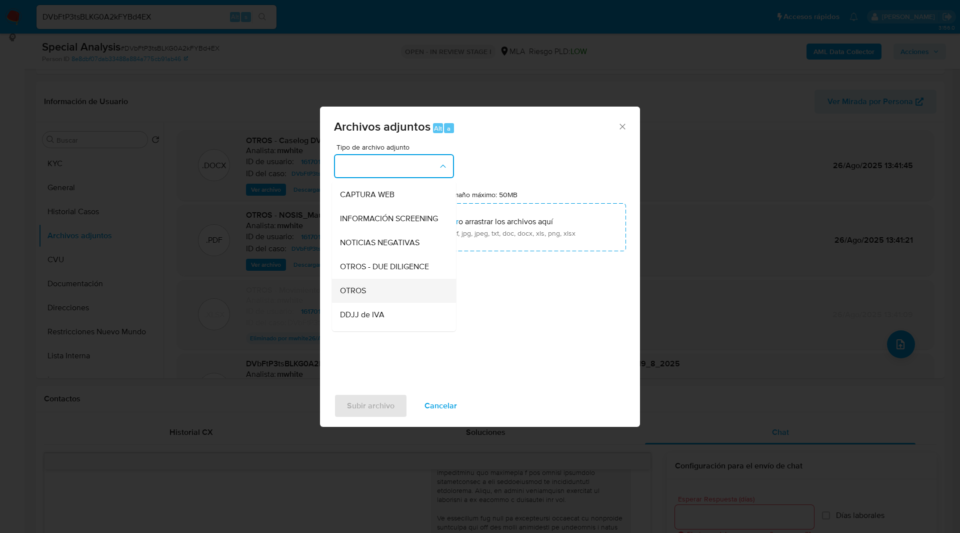
click at [376, 296] on div "OTROS" at bounding box center [391, 291] width 102 height 24
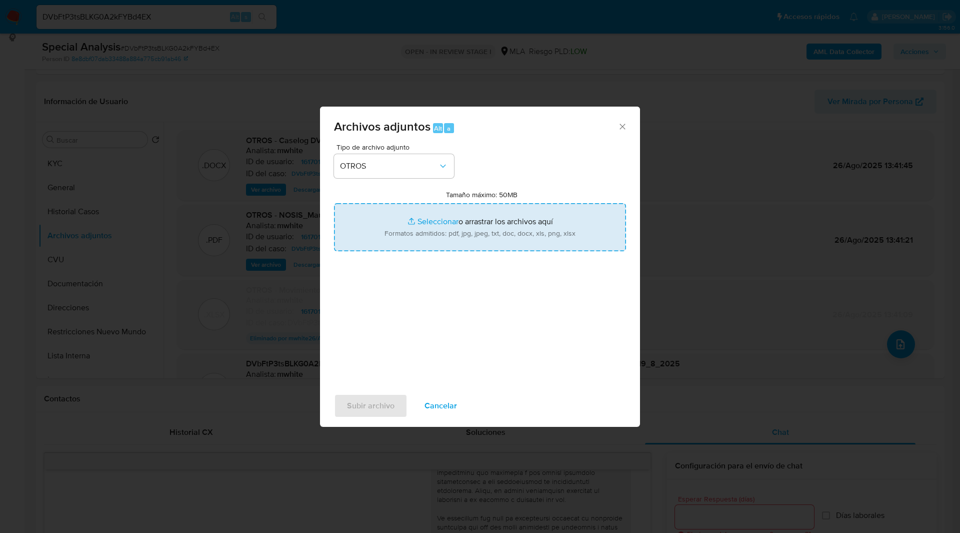
type input "C:\fakepath\Movimientos-161701595.xlsx"
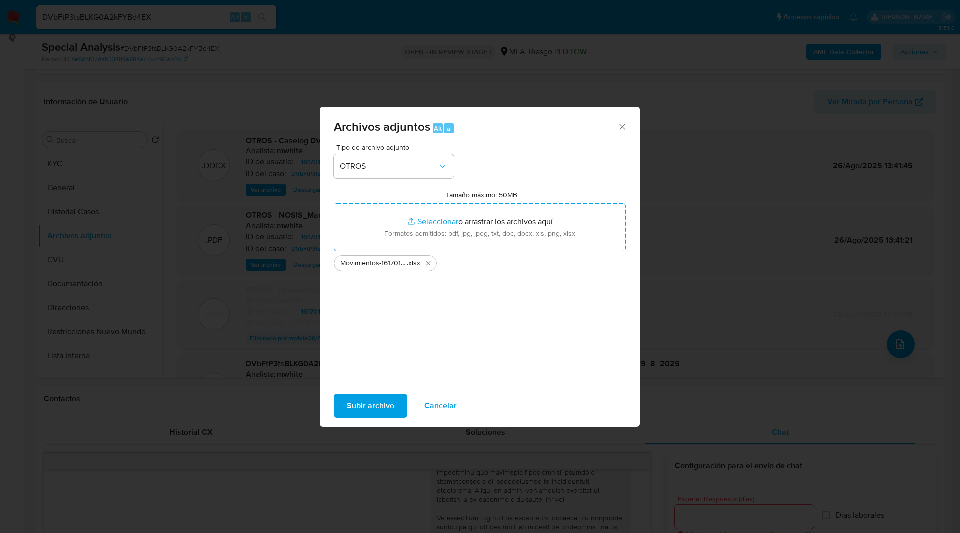
click at [365, 400] on span "Subir archivo" at bounding box center [371, 406] width 48 height 22
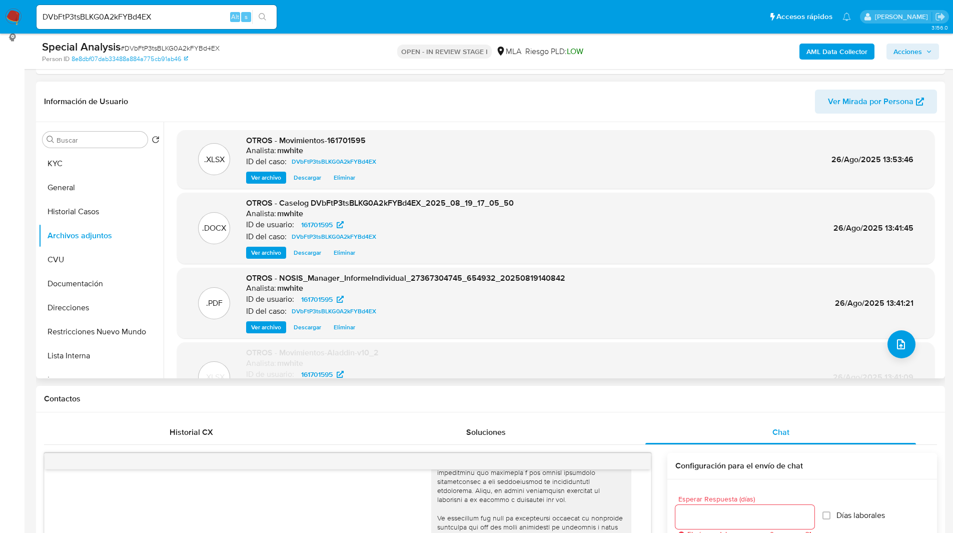
click at [400, 107] on header "Información de Usuario Ver Mirada por Persona" at bounding box center [490, 102] width 893 height 24
click at [927, 53] on icon "button" at bounding box center [929, 52] width 6 height 6
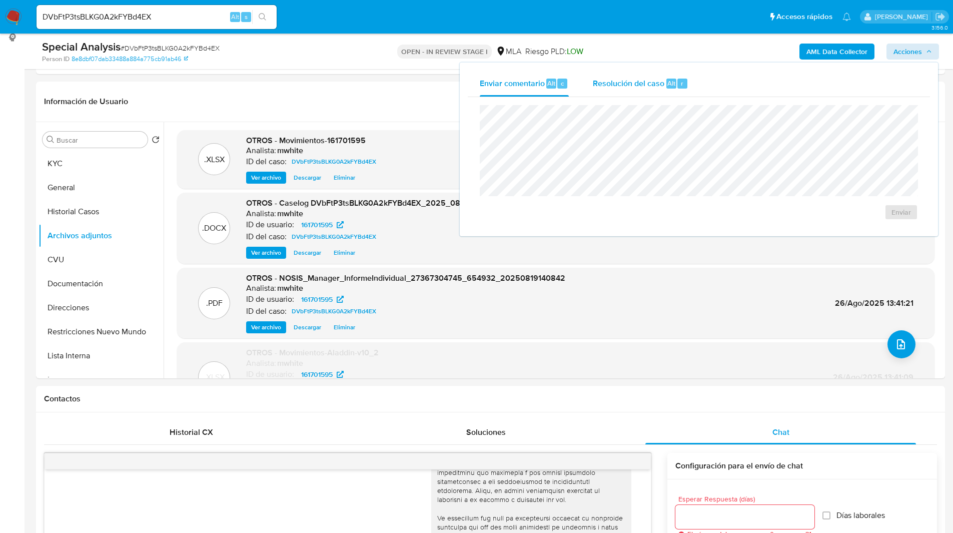
click at [647, 78] on span "Resolución del caso" at bounding box center [629, 83] width 72 height 12
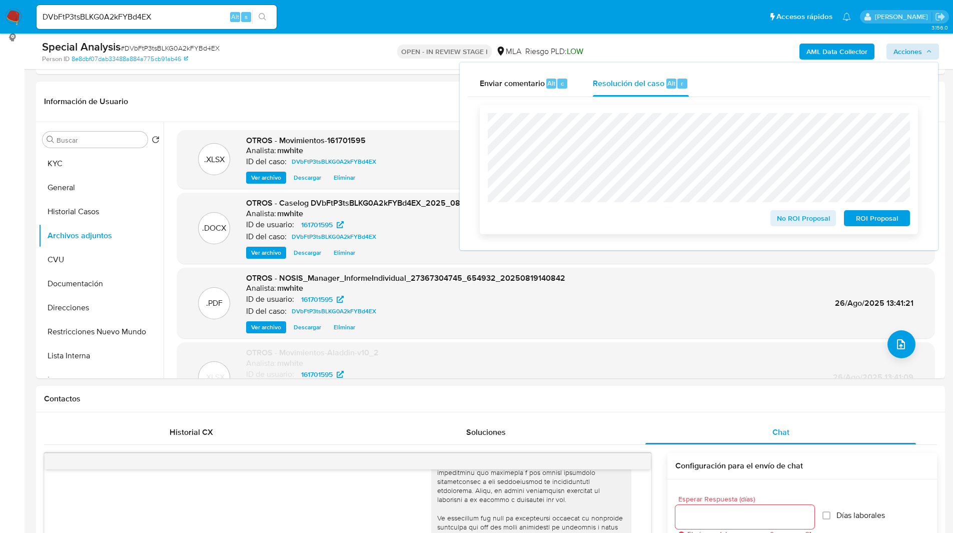
click at [860, 218] on span "ROI Proposal" at bounding box center [877, 218] width 52 height 14
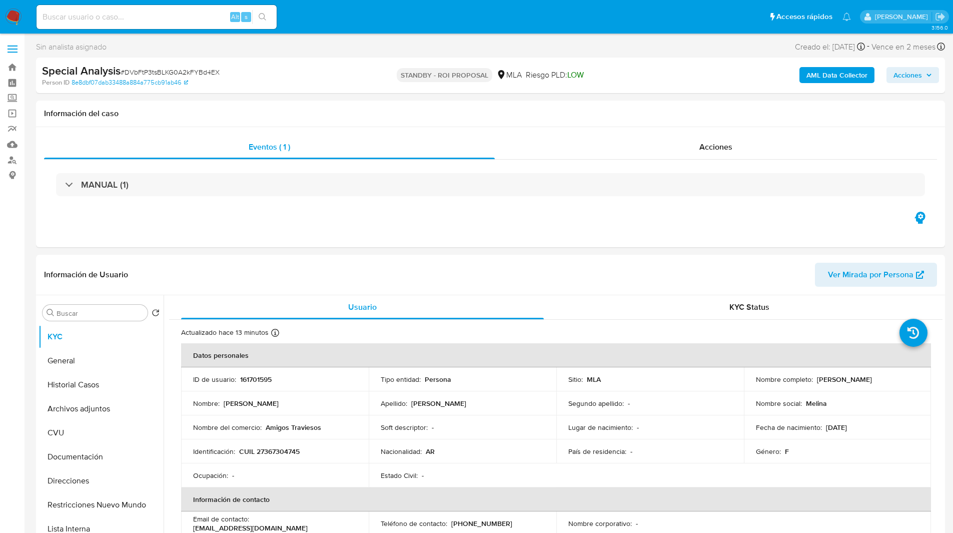
click at [175, 16] on input at bounding box center [157, 17] width 240 height 13
paste input "AWRPs1lRR12w3a21pPdGTgWU"
type input "AWRPs1lRR12w3a21pPdGTgWU"
select select "10"
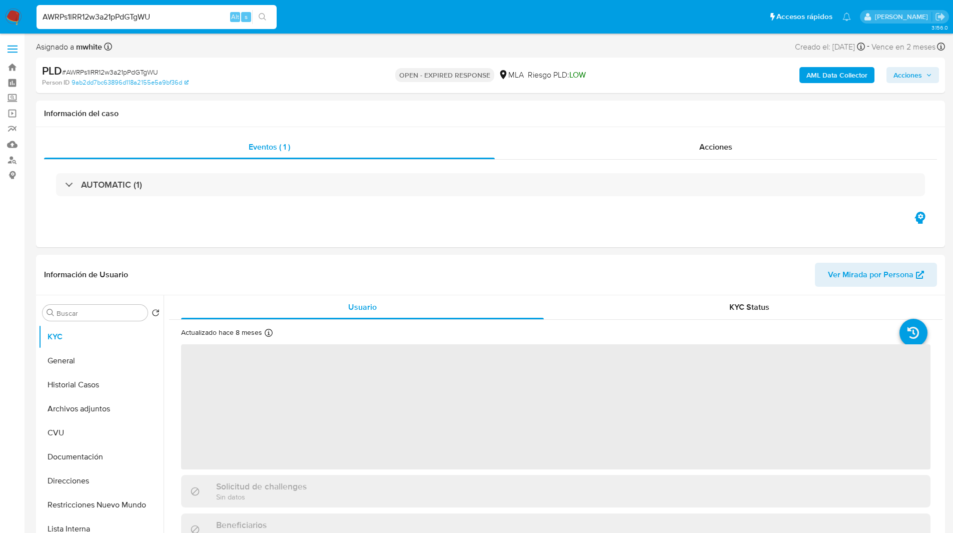
select select "10"
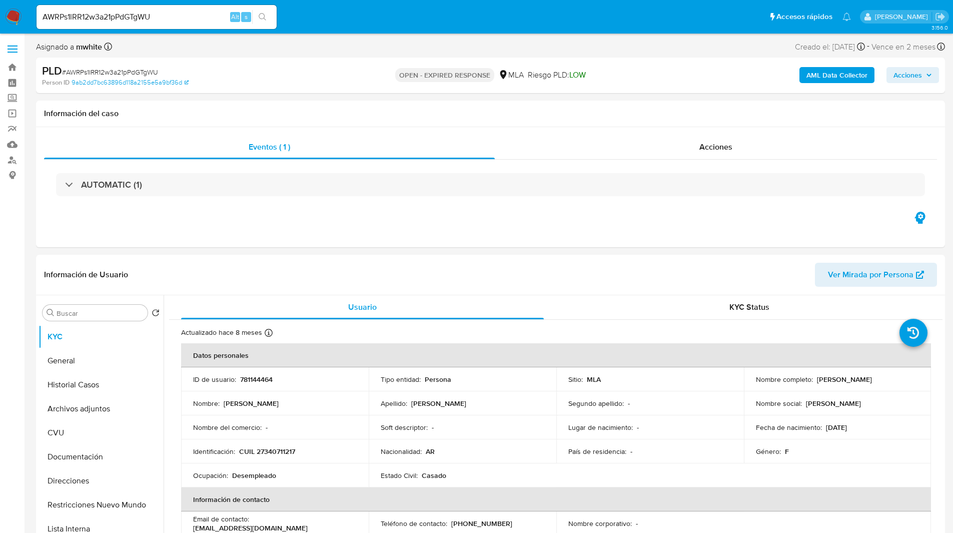
click at [328, 16] on ul "Pausado Ver notificaciones AWRPs1lRR12w3a21pPdGTgWU Alt s Accesos rápidos Presi…" at bounding box center [444, 16] width 824 height 25
click at [262, 380] on p "781144464" at bounding box center [256, 379] width 33 height 9
copy p "781144464"
click at [637, 46] on div "Asignado a mwhite Asignado el: [DATE] 14:11:28 Creado el: [DATE] Creado el: [DA…" at bounding box center [490, 49] width 909 height 18
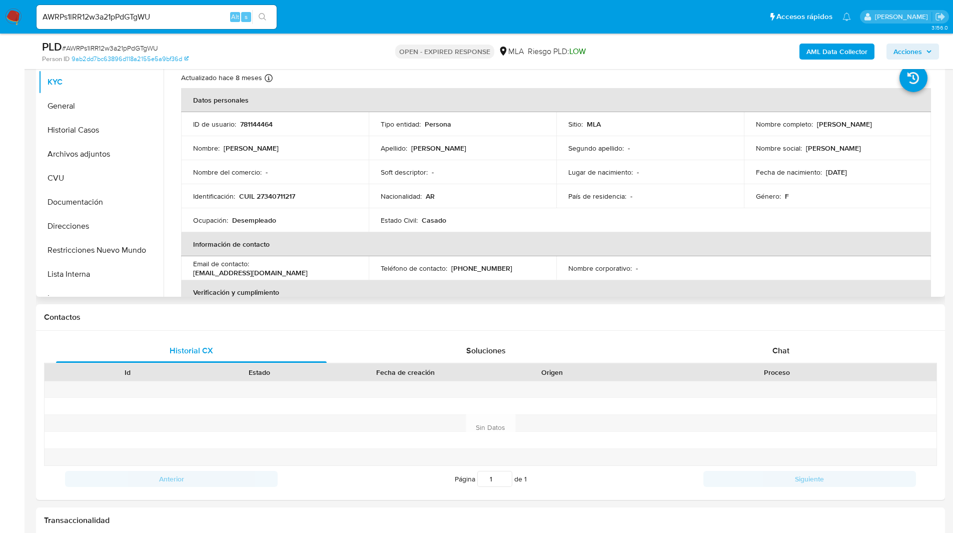
scroll to position [221, 0]
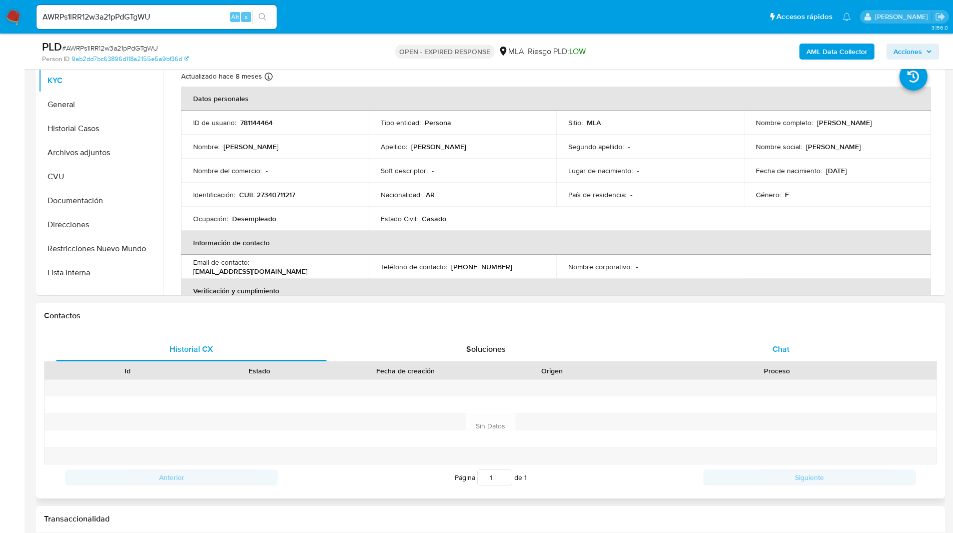
click at [767, 337] on div "Chat" at bounding box center [780, 349] width 271 height 24
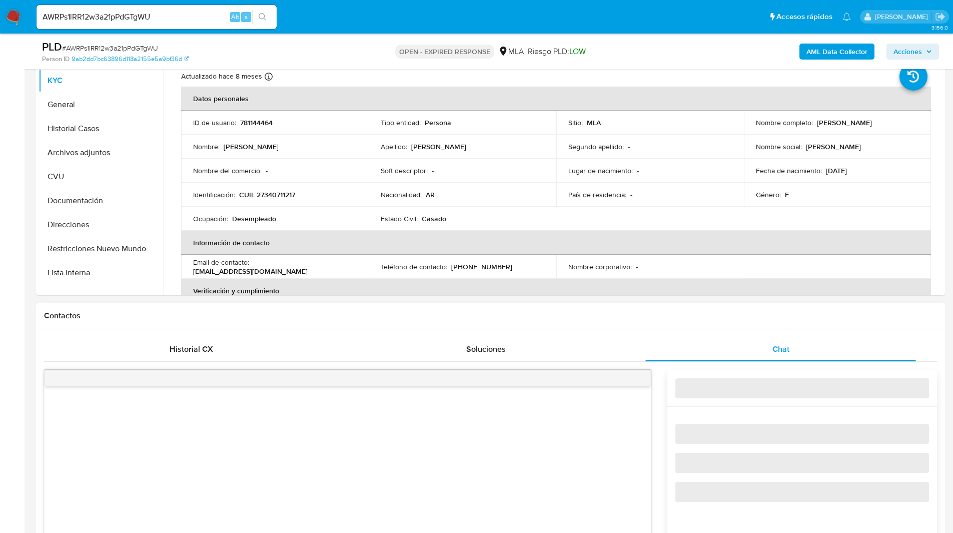
click at [710, 327] on div "Contactos" at bounding box center [490, 316] width 909 height 27
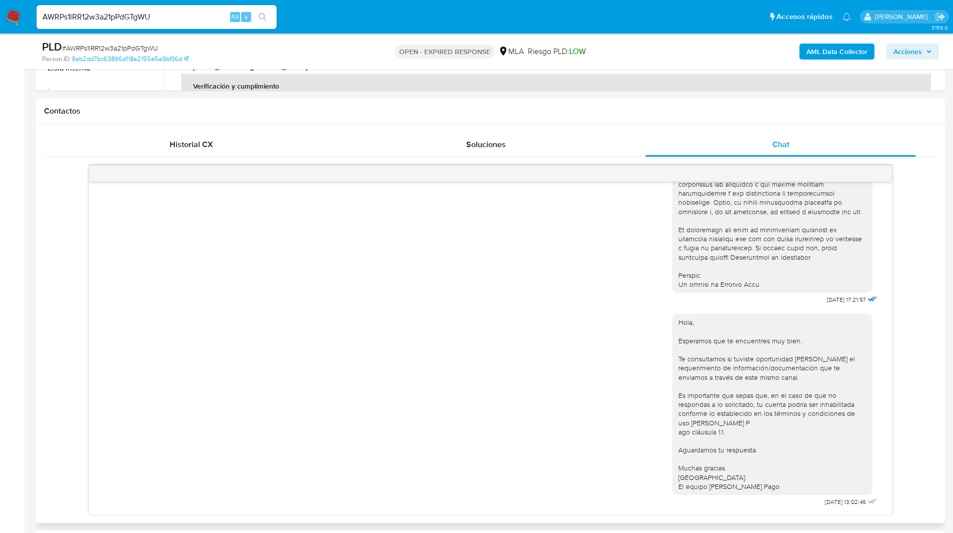
scroll to position [427, 0]
drag, startPoint x: 835, startPoint y: 501, endPoint x: 795, endPoint y: 502, distance: 40.0
click at [795, 502] on div "Hola, Esperamos que te encuentres muy bien. Te consultamos si tuviste oportunid…" at bounding box center [775, 406] width 207 height 202
copy span "[DATE]"
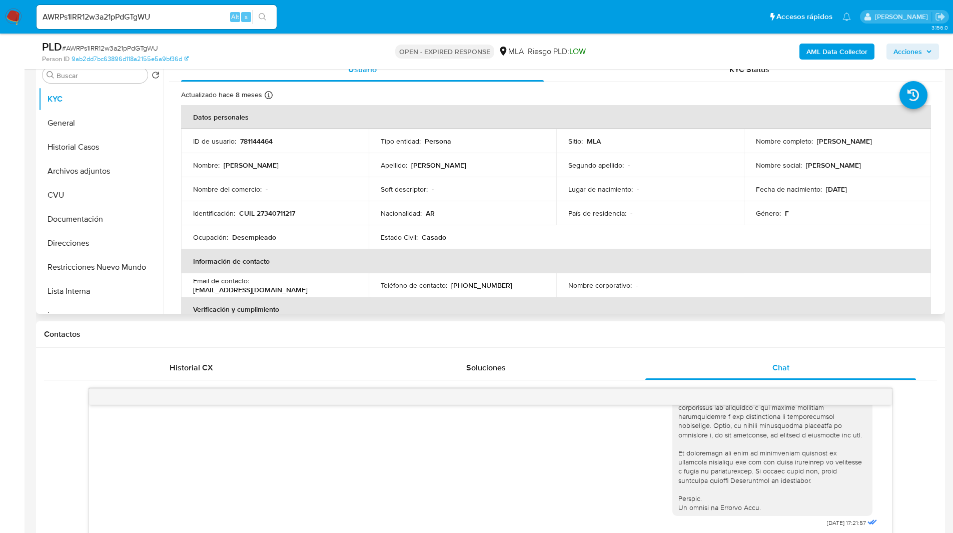
scroll to position [185, 0]
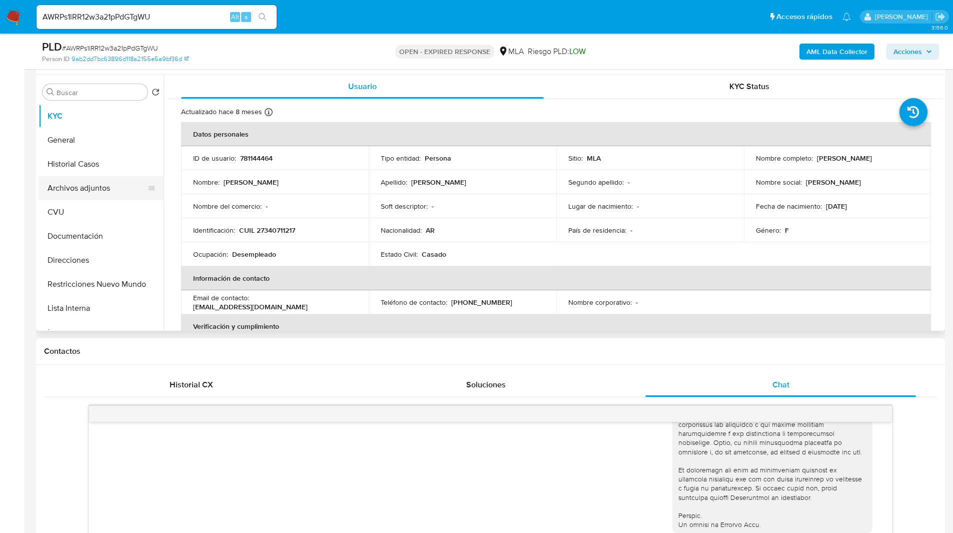
click at [105, 187] on button "Archivos adjuntos" at bounding box center [97, 188] width 117 height 24
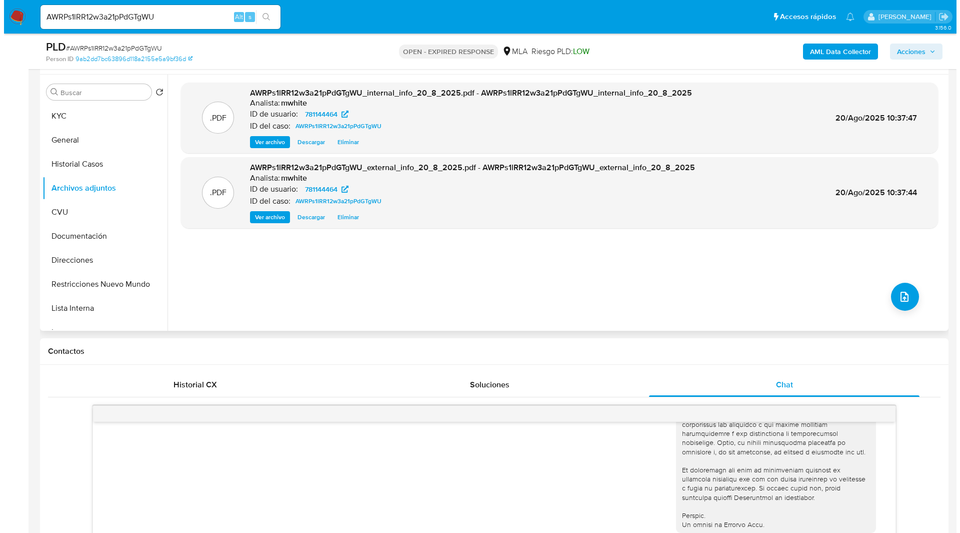
scroll to position [71, 0]
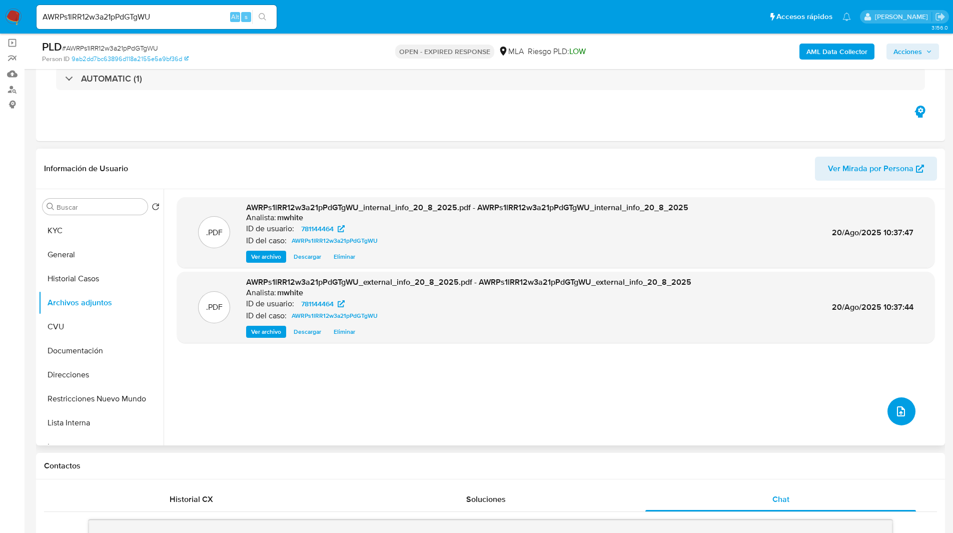
click at [901, 410] on icon "upload-file" at bounding box center [901, 411] width 8 height 10
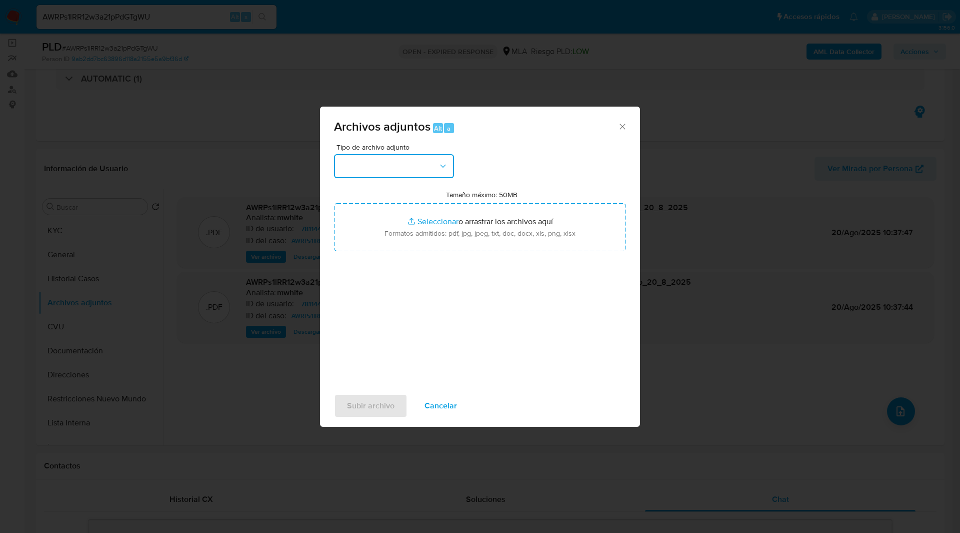
click at [374, 168] on button "button" at bounding box center [394, 166] width 120 height 24
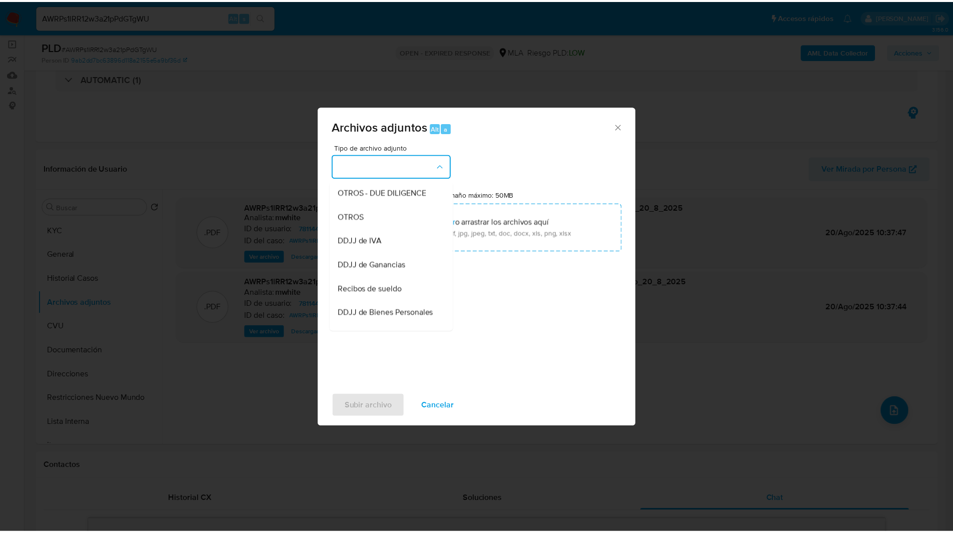
scroll to position [169, 0]
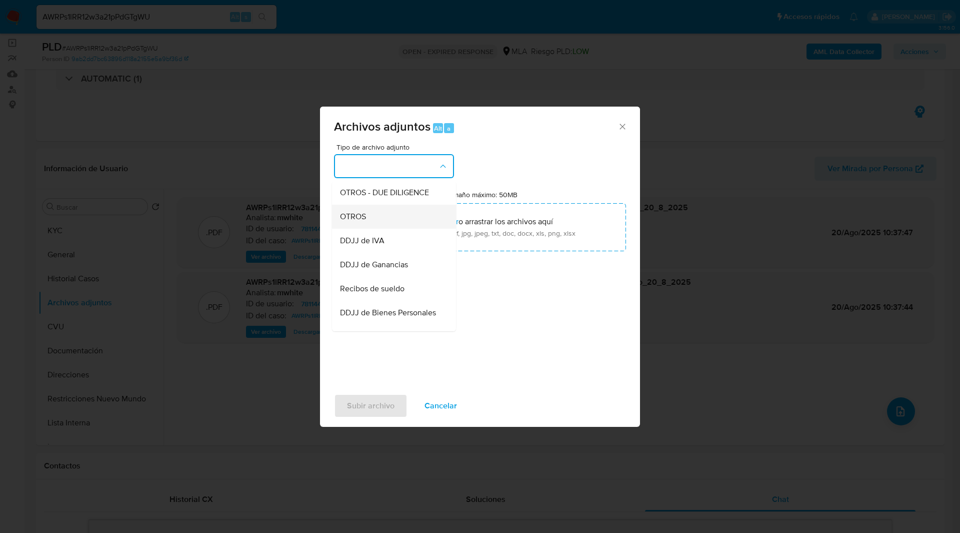
click at [371, 226] on div "OTROS" at bounding box center [391, 217] width 102 height 24
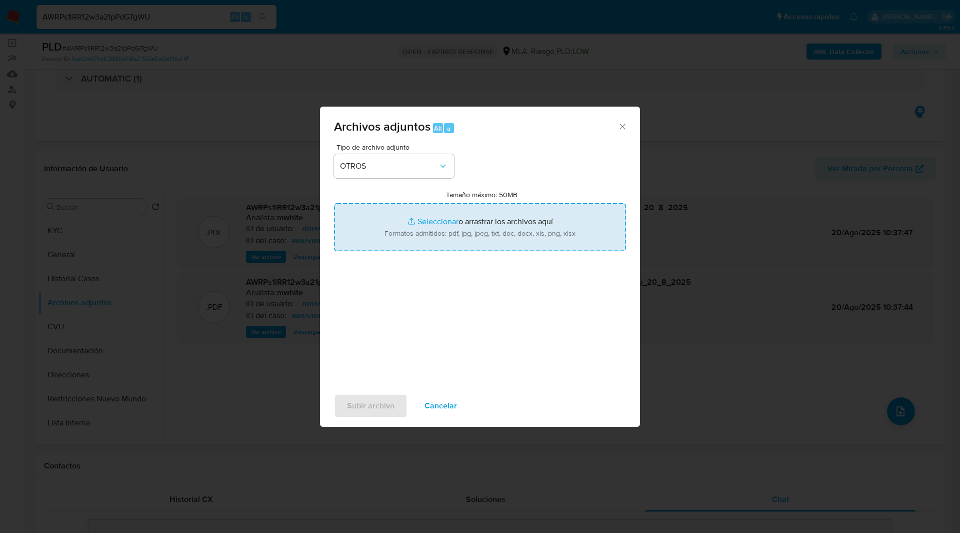
type input "C:\fakepath\Caselog AWRPs1lRR12w3a21pPdGTgWU_2025_08_19_20_57_12.docx"
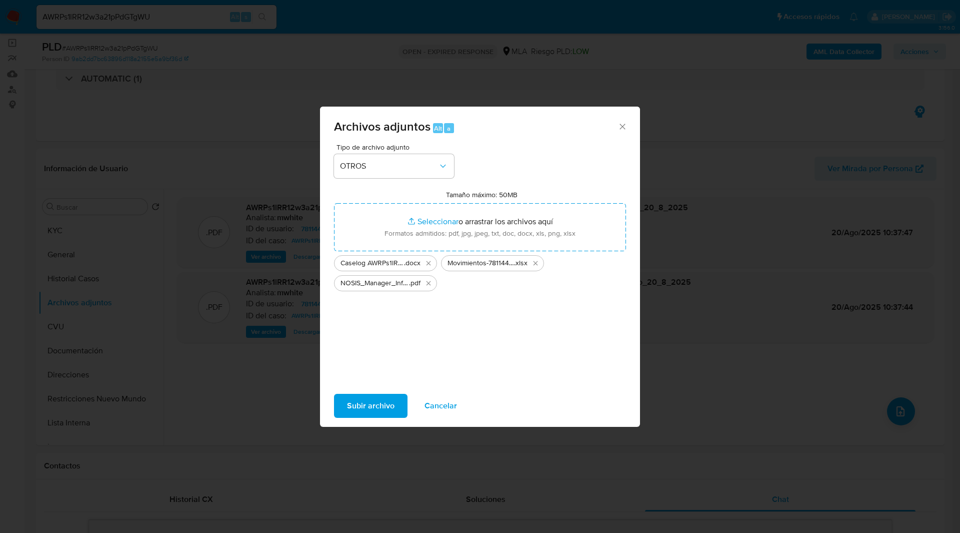
click at [378, 407] on span "Subir archivo" at bounding box center [371, 406] width 48 height 22
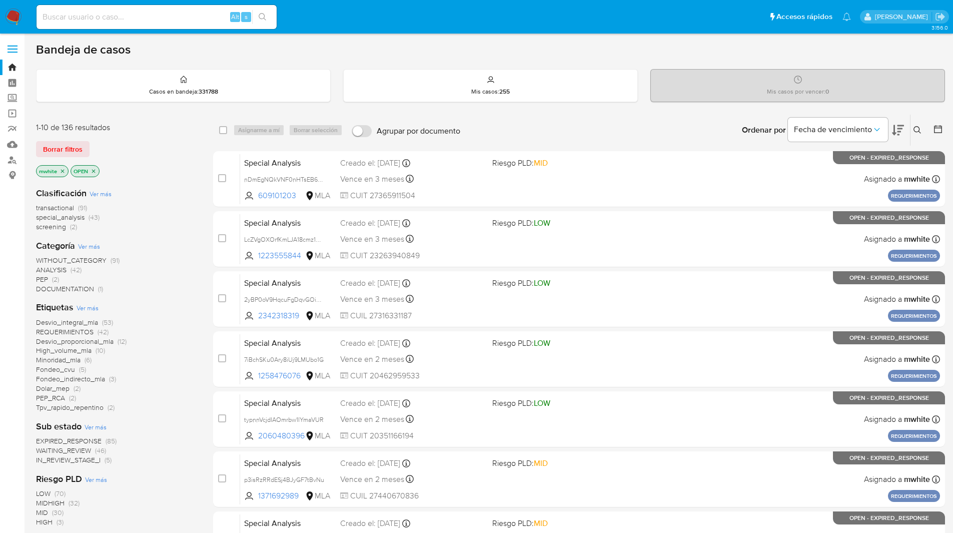
click at [674, 25] on ul "Pausado Ver notificaciones Alt s Accesos rápidos Presiona las siguientes teclas…" at bounding box center [444, 16] width 824 height 25
click at [922, 127] on button at bounding box center [918, 130] width 17 height 12
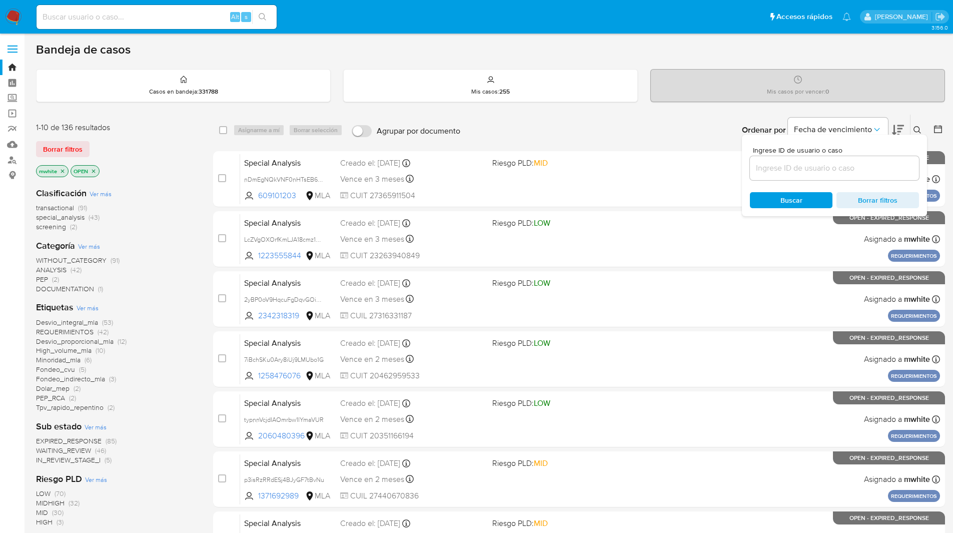
click at [784, 165] on input at bounding box center [834, 168] width 169 height 13
type input "AWRPs1lRR12w3a21pPdGTgWU"
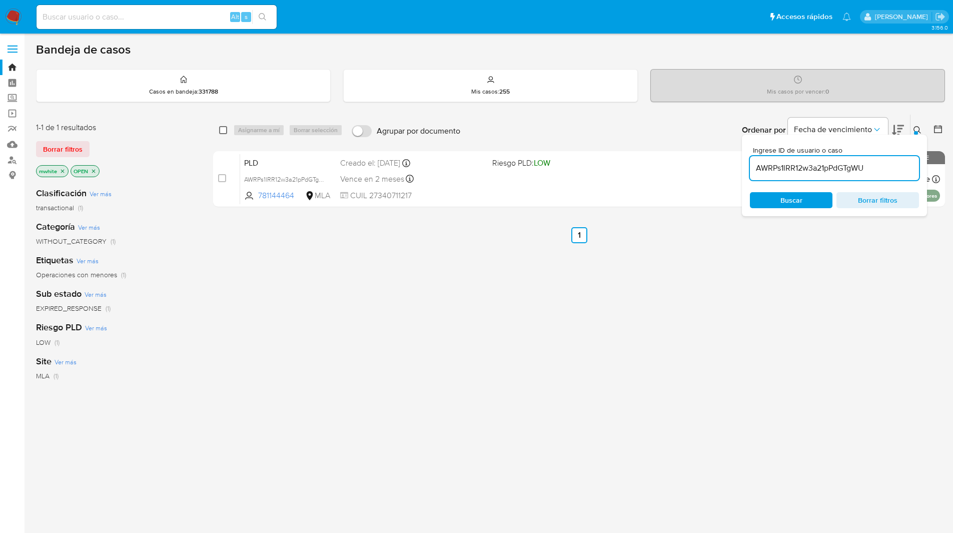
click at [224, 131] on input "checkbox" at bounding box center [223, 130] width 8 height 8
checkbox input "true"
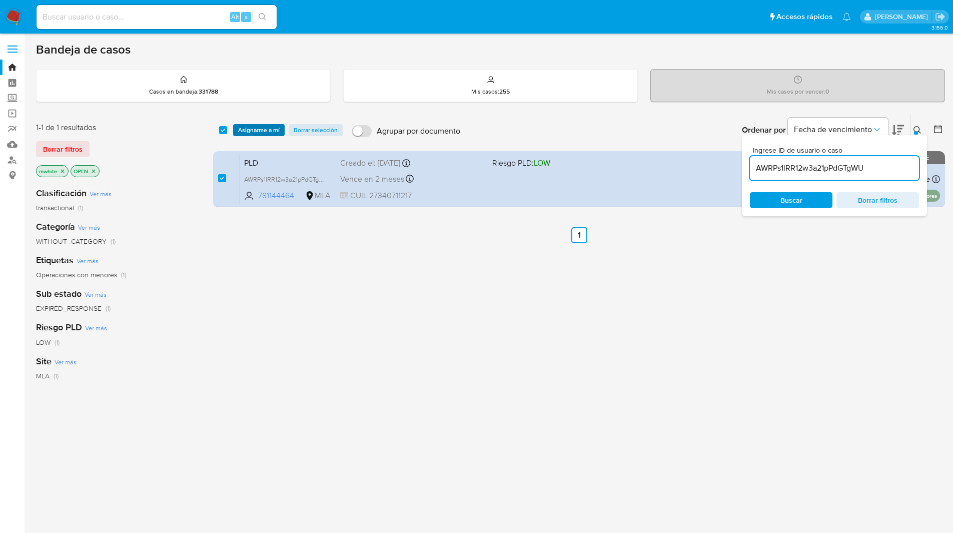
click at [247, 128] on span "Asignarme a mí" at bounding box center [259, 130] width 42 height 10
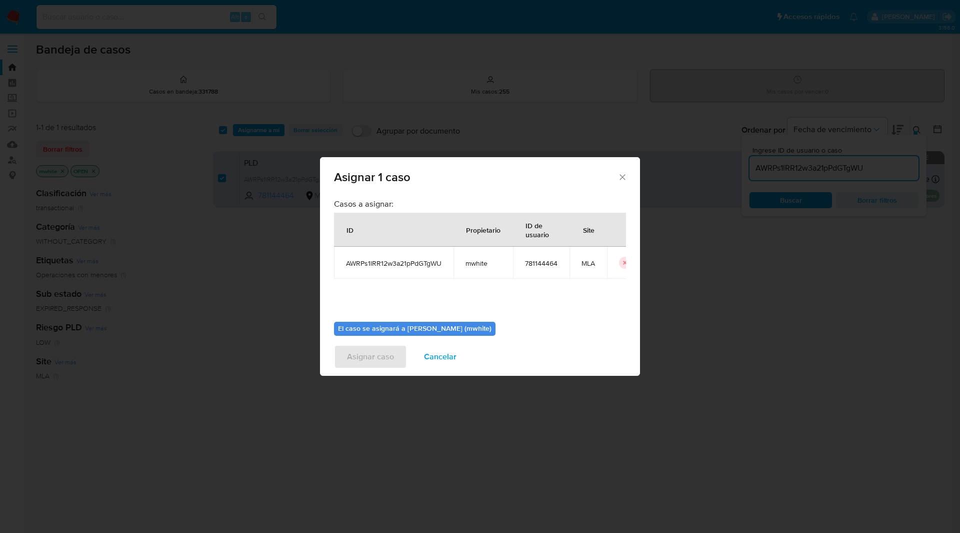
click at [477, 261] on span "mwhite" at bounding box center [484, 263] width 36 height 9
copy span "mwhite"
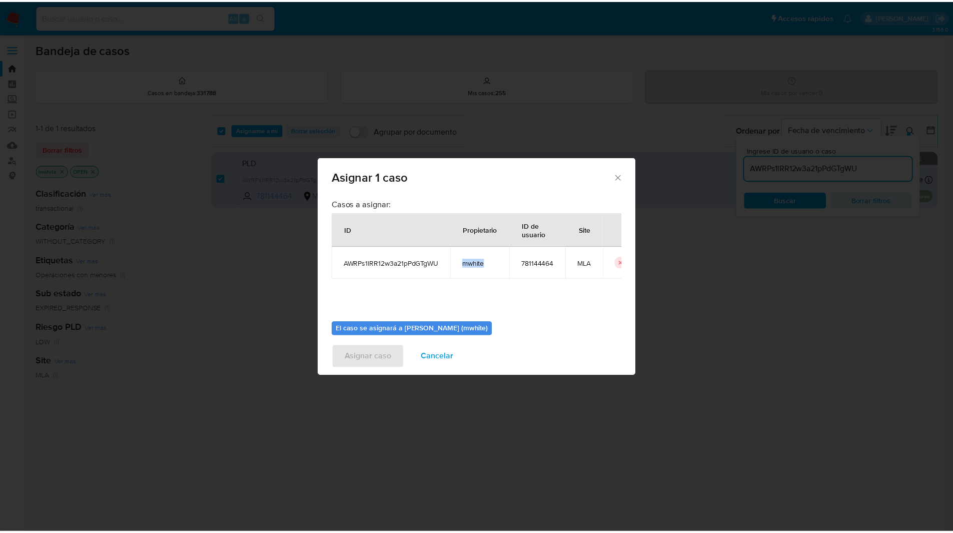
scroll to position [52, 0]
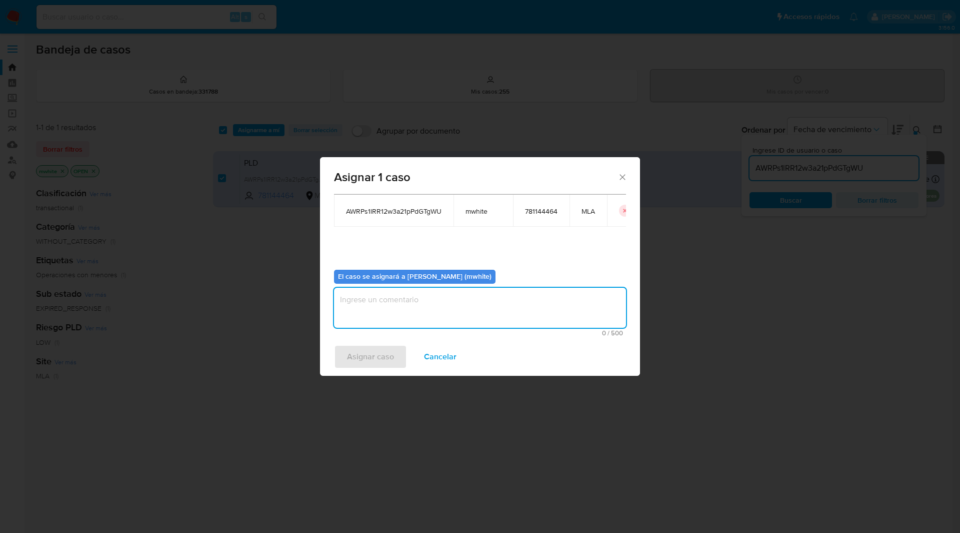
click at [384, 301] on textarea "assign-modal" at bounding box center [480, 308] width 292 height 40
paste textarea "mwhite"
type textarea "mwhite"
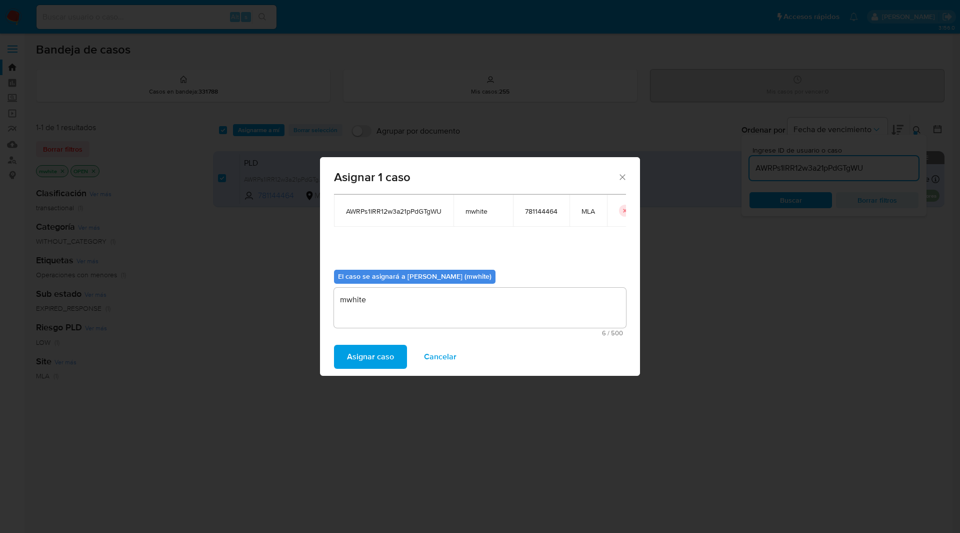
click at [370, 364] on span "Asignar caso" at bounding box center [370, 357] width 47 height 22
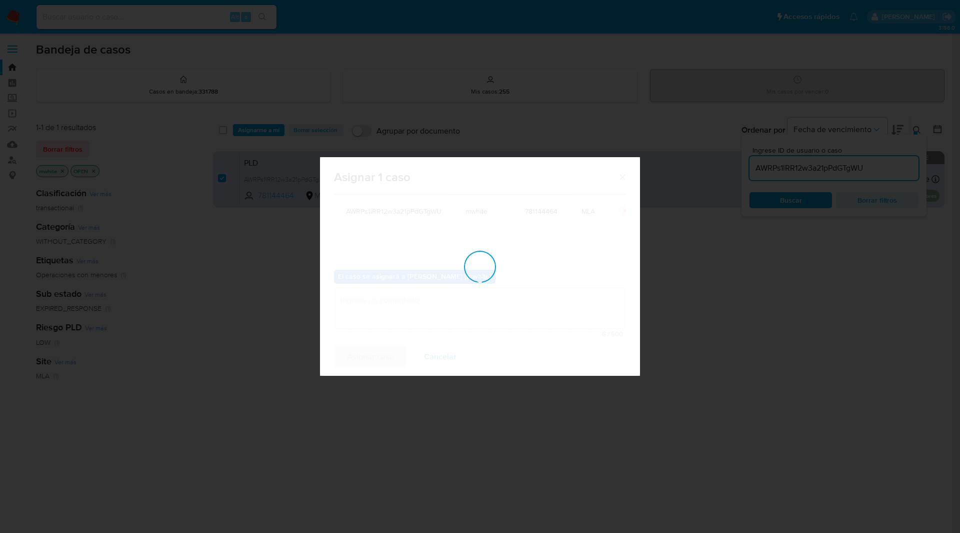
checkbox input "false"
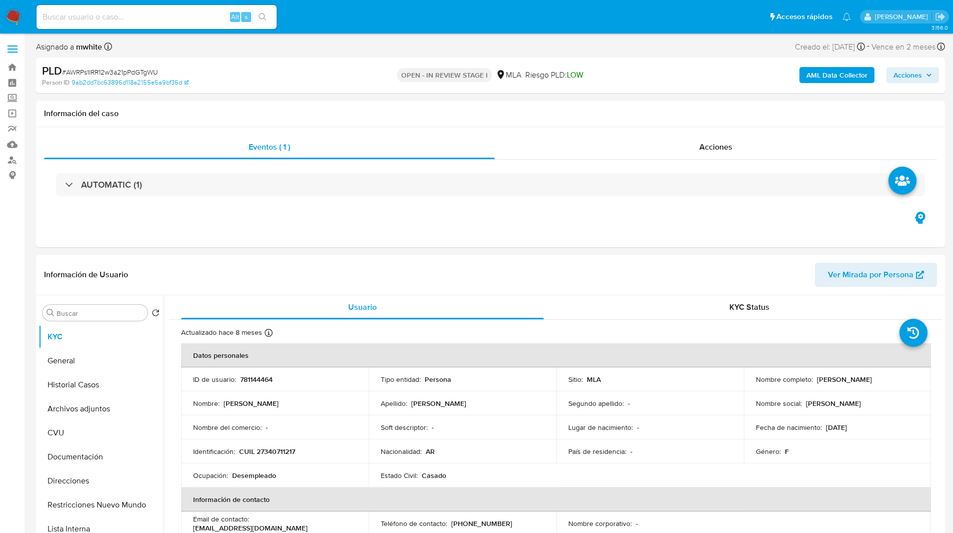
select select "10"
click at [440, 116] on h1 "Información del caso" at bounding box center [490, 114] width 893 height 10
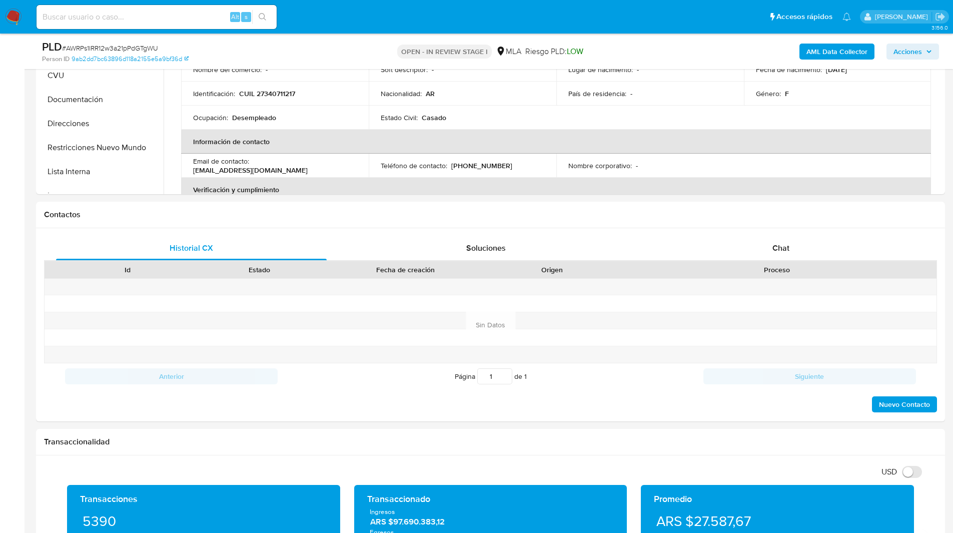
scroll to position [353, 0]
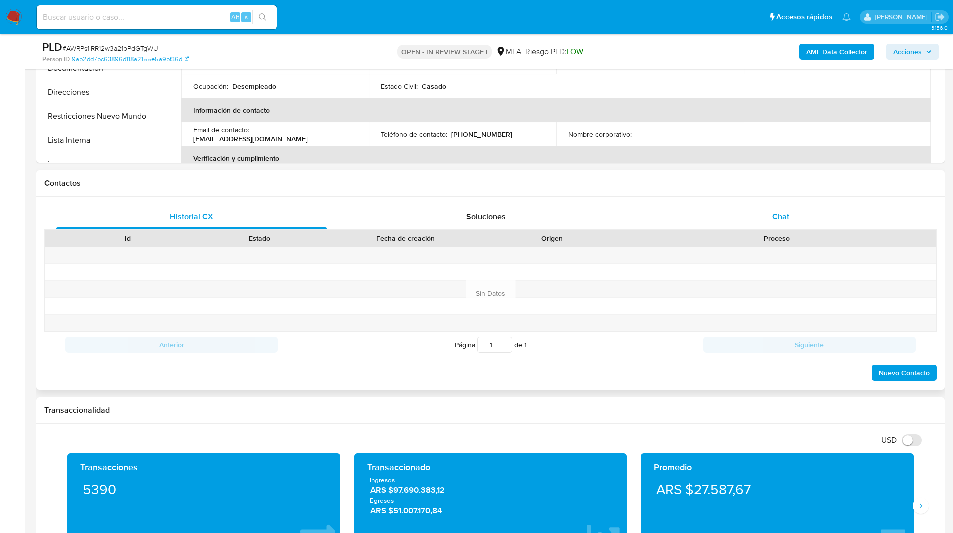
click at [823, 228] on div "Chat" at bounding box center [780, 217] width 271 height 24
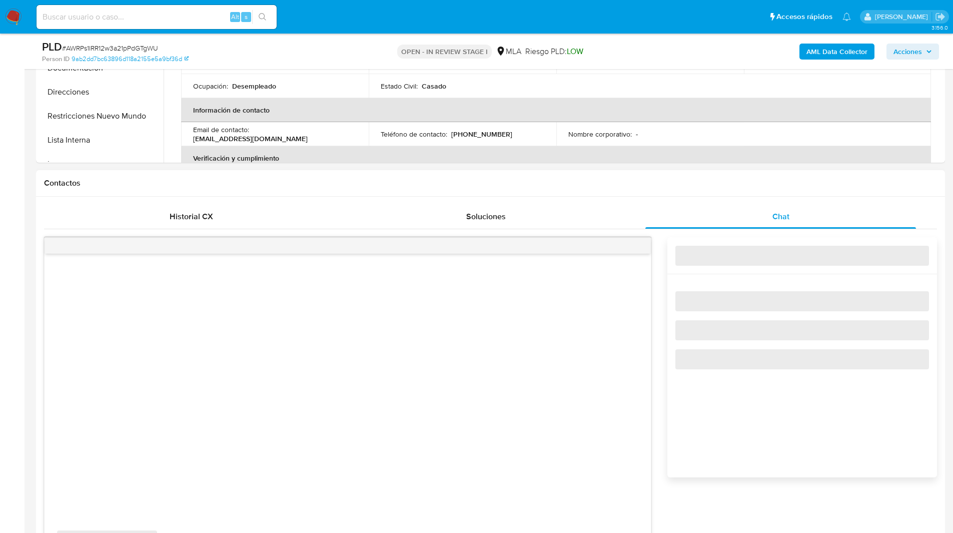
click at [741, 192] on div "Contactos" at bounding box center [490, 183] width 909 height 27
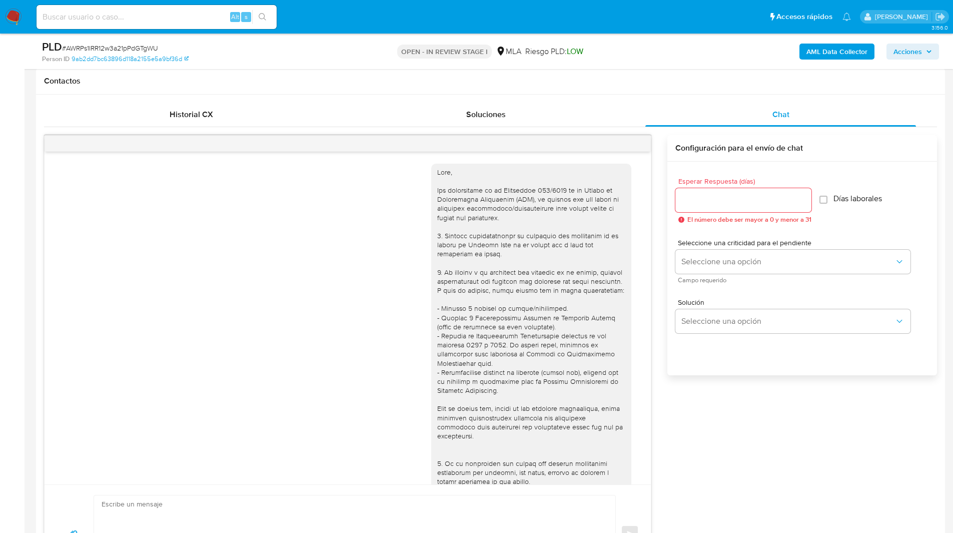
scroll to position [454, 0]
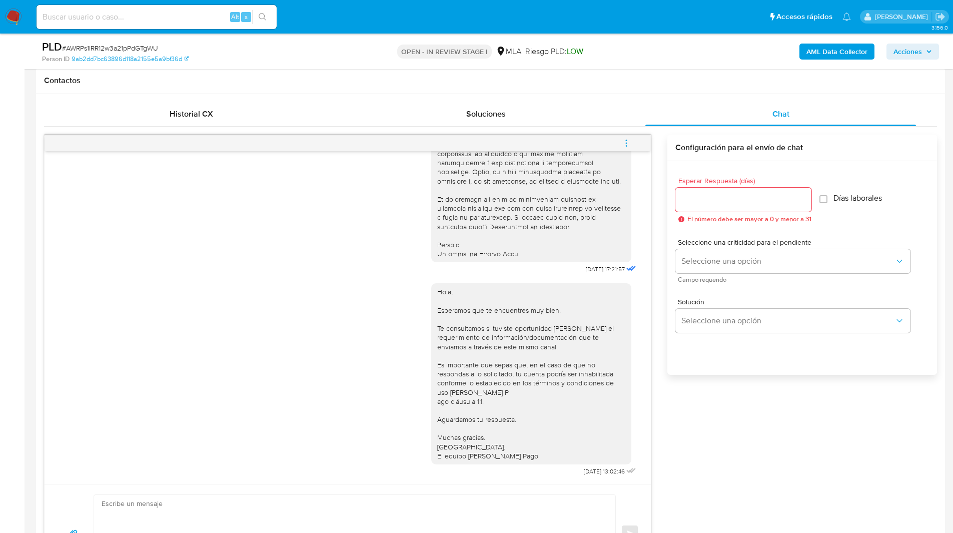
click at [629, 147] on icon "menu-action" at bounding box center [626, 143] width 9 height 9
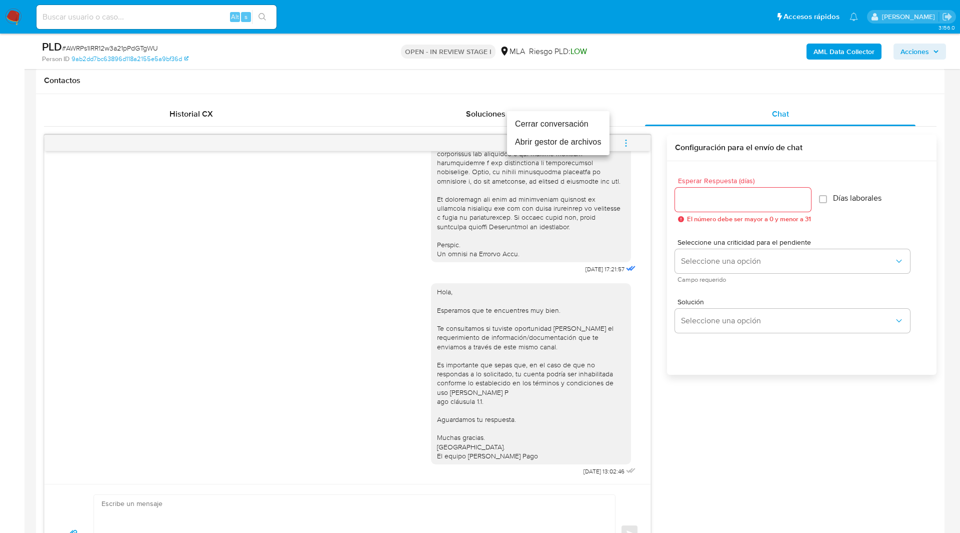
click at [566, 127] on li "Cerrar conversación" at bounding box center [558, 124] width 103 height 18
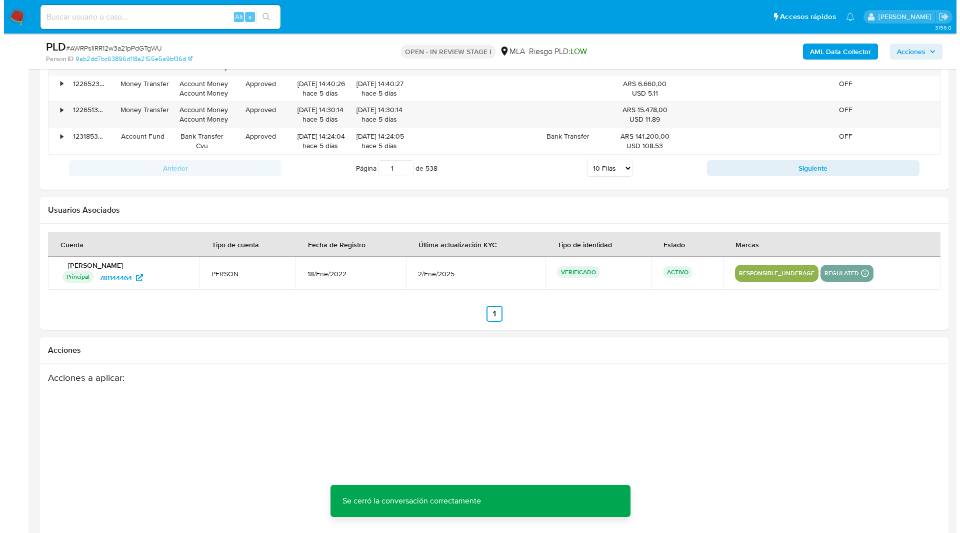
scroll to position [1759, 0]
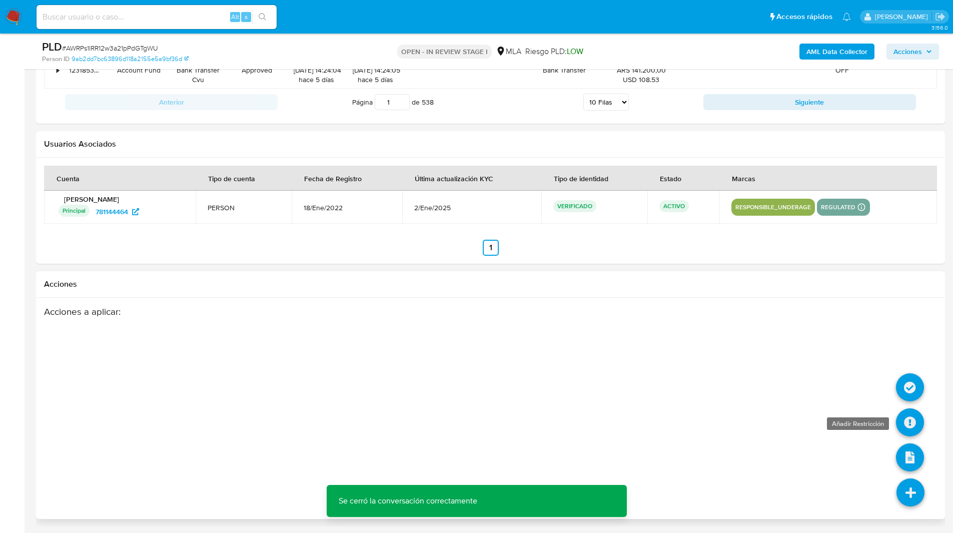
click at [908, 428] on icon at bounding box center [910, 422] width 28 height 28
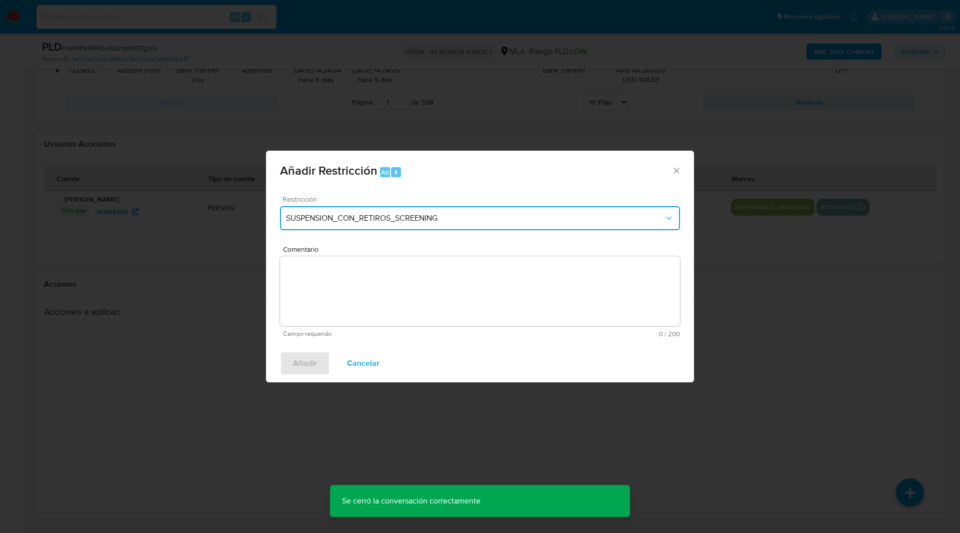
click at [412, 228] on button "SUSPENSION_CON_RETIROS_SCREENING" at bounding box center [480, 218] width 400 height 24
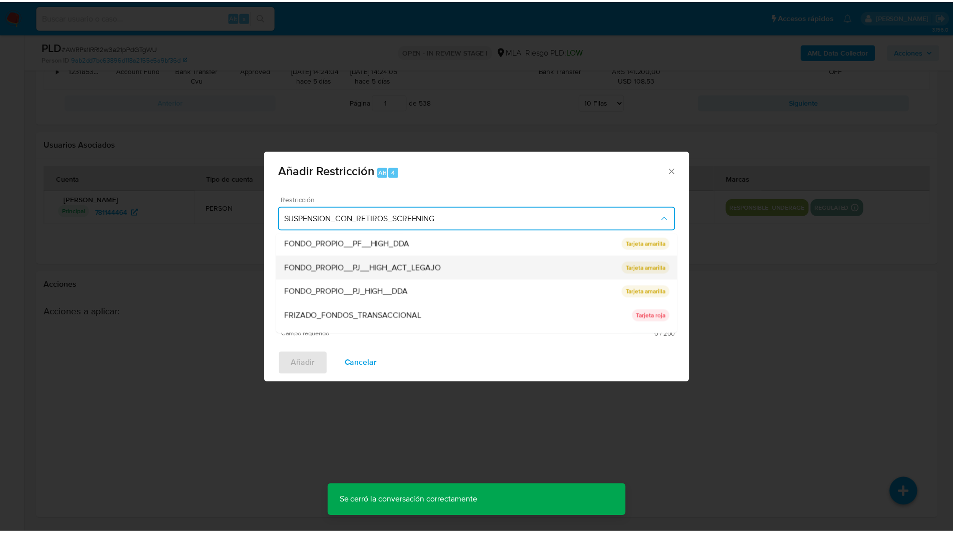
scroll to position [212, 0]
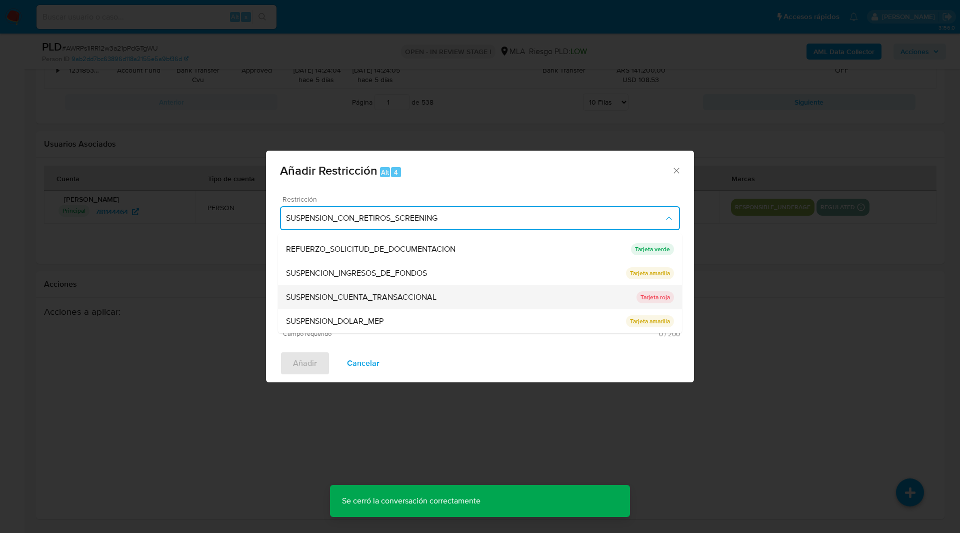
click at [330, 298] on span "SUSPENSION_CUENTA_TRANSACCIONAL" at bounding box center [361, 297] width 151 height 10
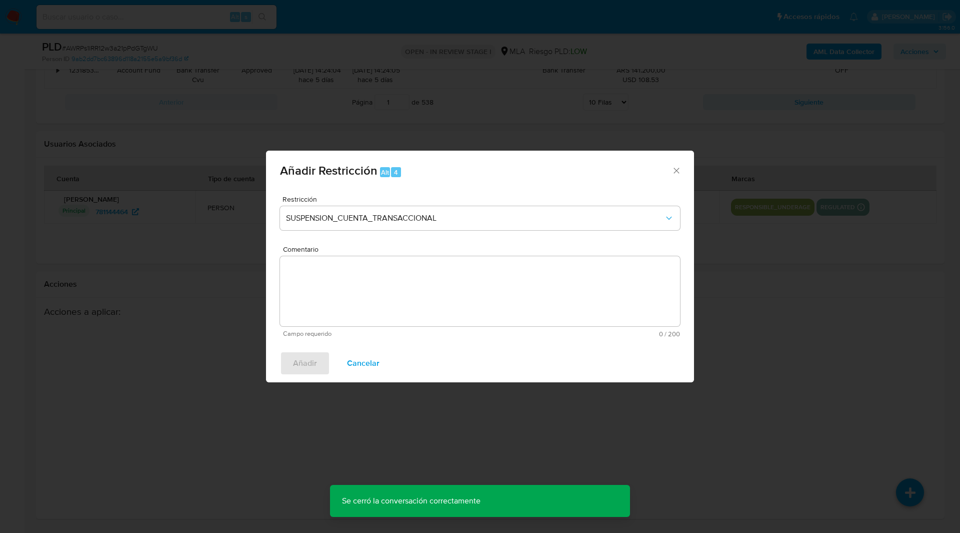
click at [424, 312] on textarea "Comentario" at bounding box center [480, 291] width 400 height 70
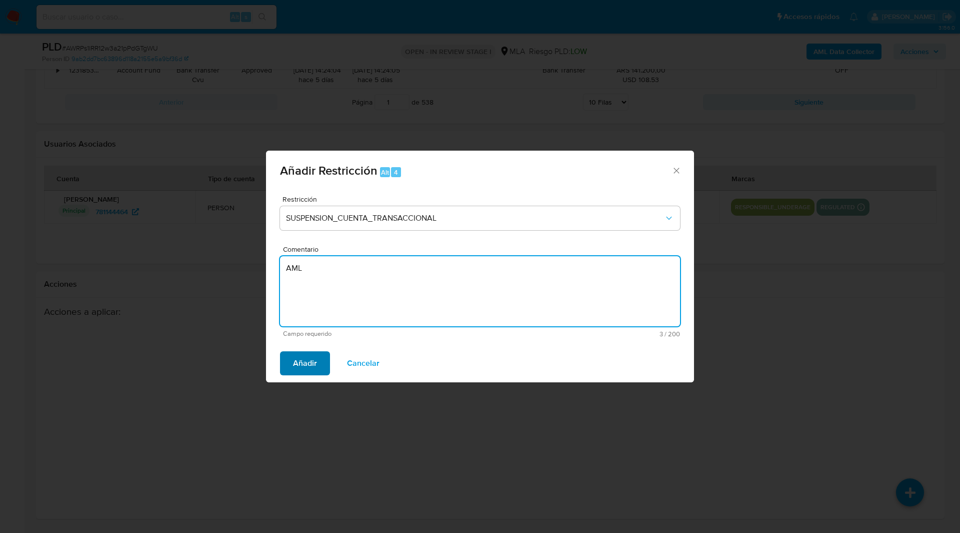
type textarea "AML"
click at [306, 357] on span "Añadir" at bounding box center [305, 363] width 24 height 22
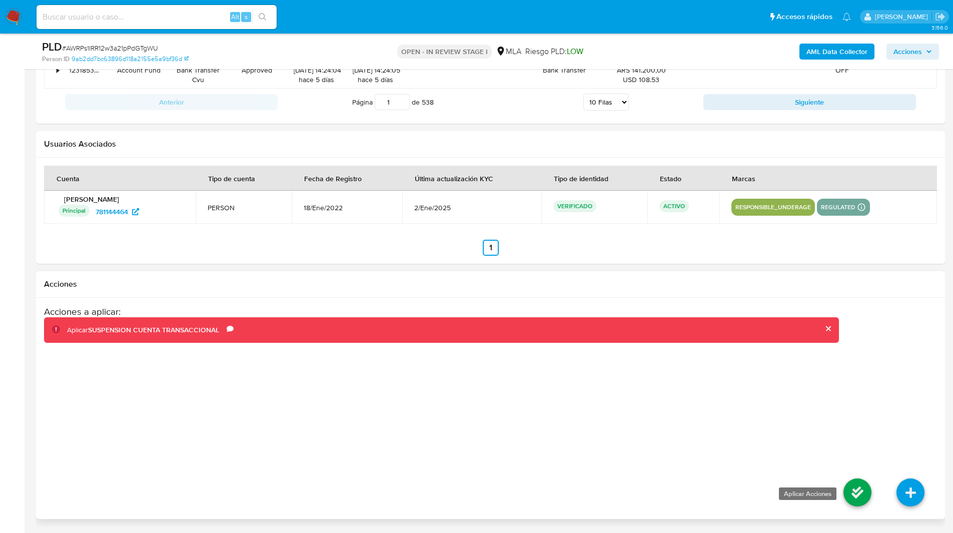
click at [856, 503] on icon at bounding box center [857, 492] width 28 height 28
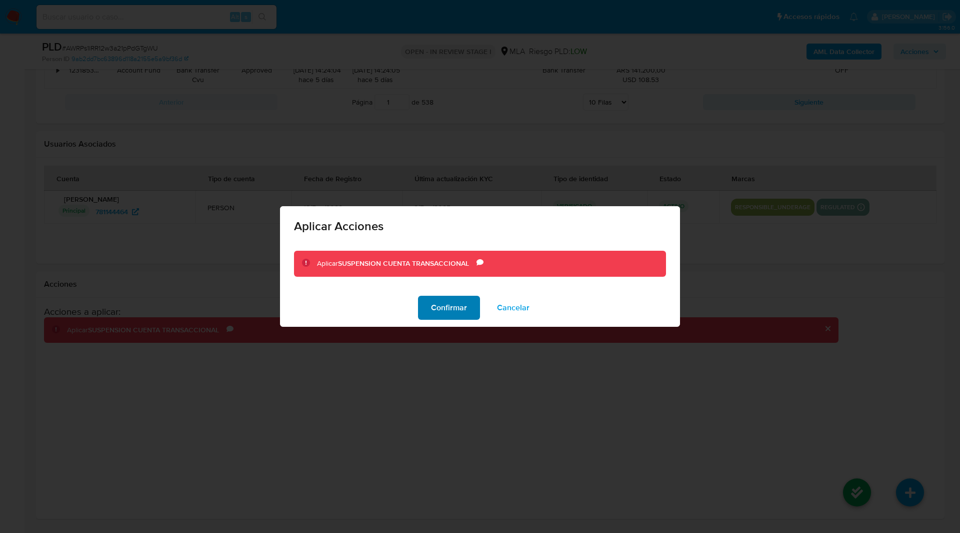
click at [466, 313] on span "Confirmar" at bounding box center [449, 308] width 36 height 22
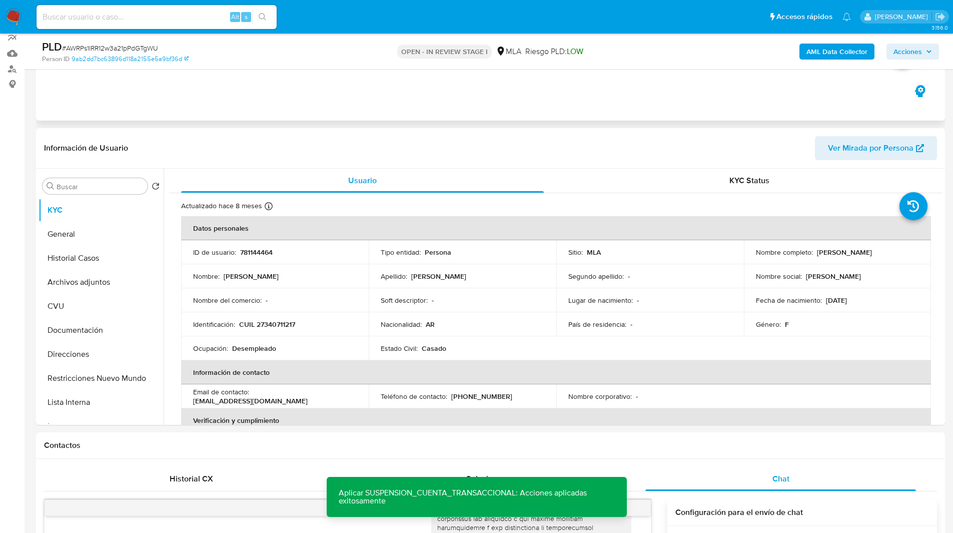
scroll to position [92, 0]
click at [80, 278] on button "Archivos adjuntos" at bounding box center [101, 282] width 125 height 24
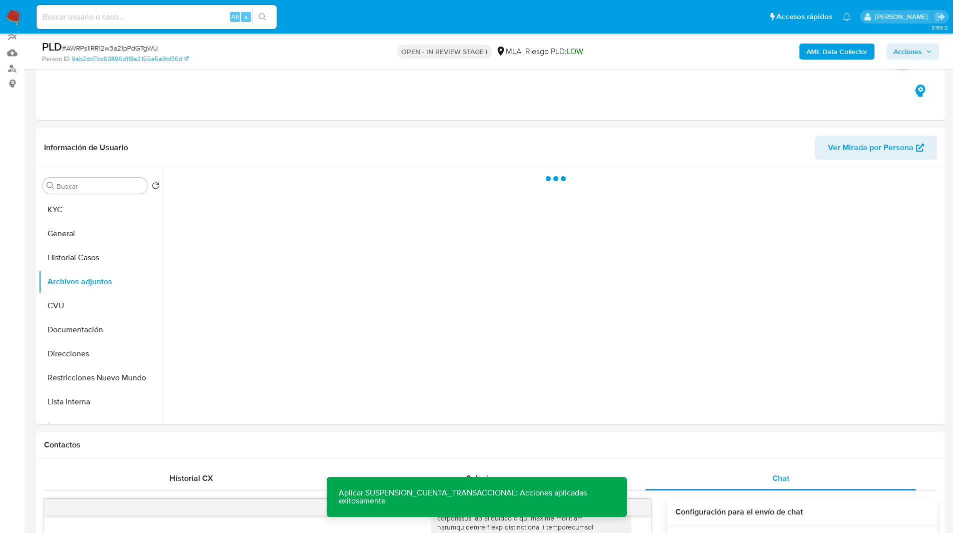
click at [919, 60] on div "AML Data Collector Acciones" at bounding box center [791, 52] width 296 height 24
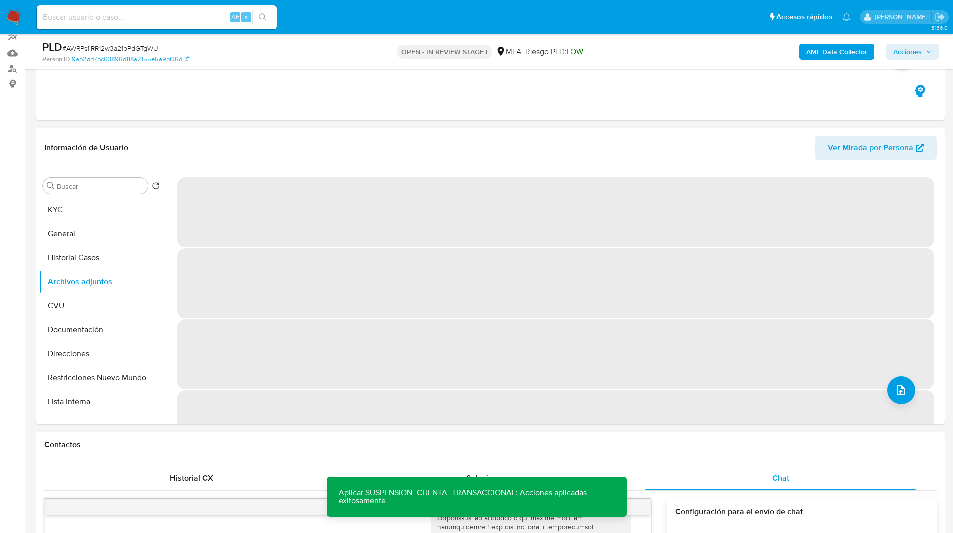
click at [893, 56] on span "Acciones" at bounding box center [907, 52] width 29 height 16
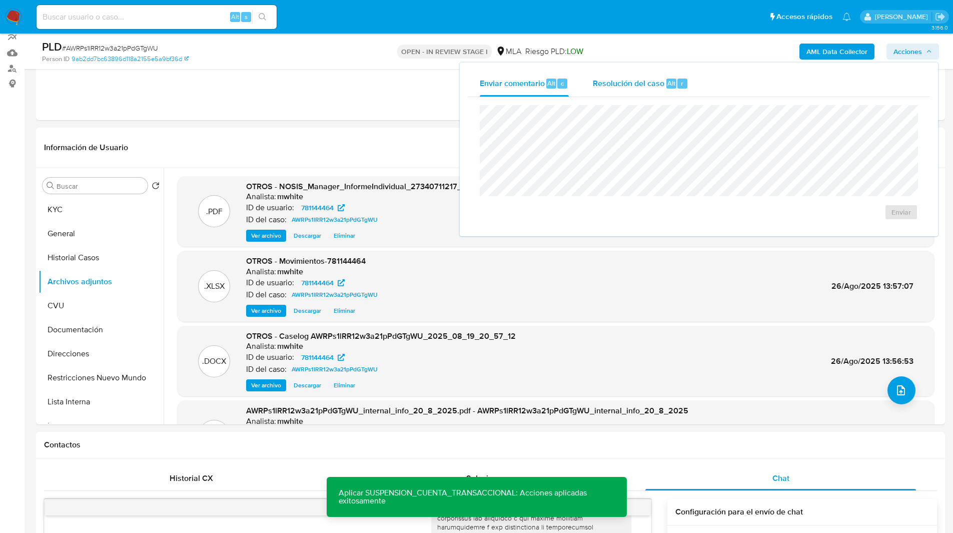
click at [667, 79] on div "Alt" at bounding box center [671, 84] width 10 height 10
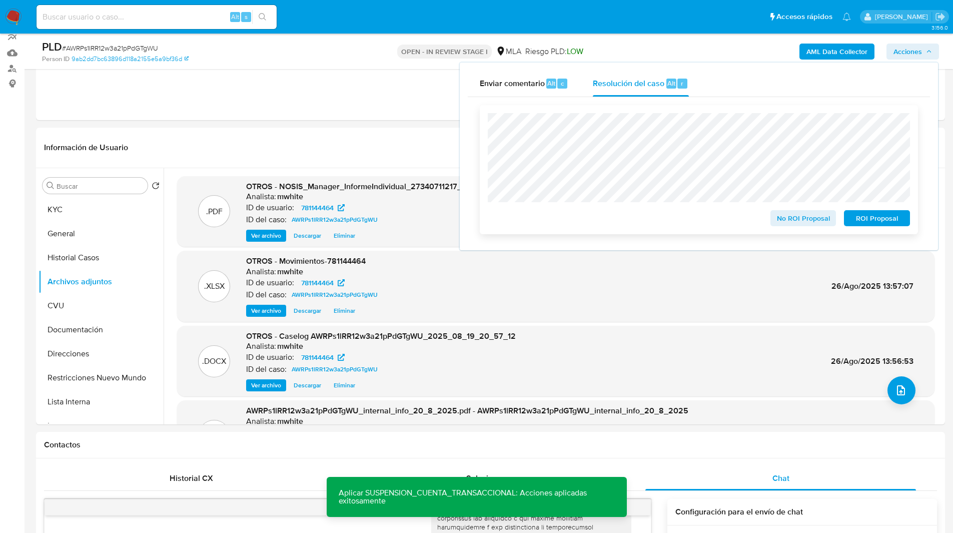
click at [885, 221] on span "ROI Proposal" at bounding box center [877, 218] width 52 height 14
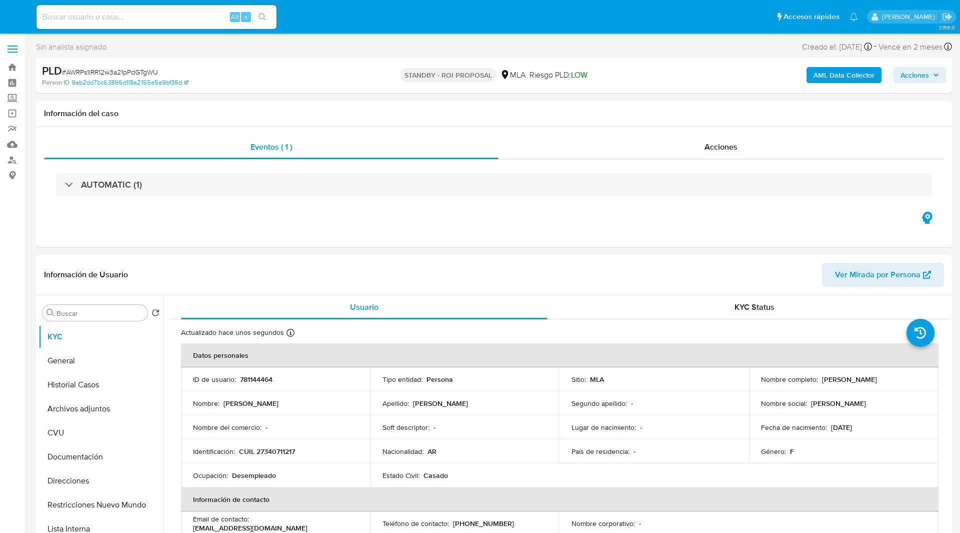
select select "10"
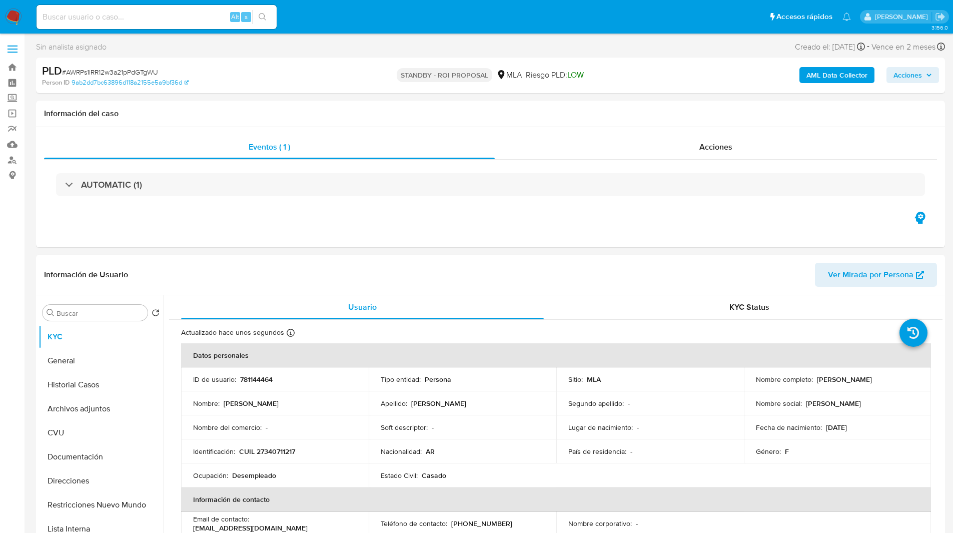
click at [155, 15] on input at bounding box center [157, 17] width 240 height 13
paste input "LggNkqzMHEae3uH5lzGWjB5f"
type input "LggNkqzMHEae3uH5lzGWjB5f"
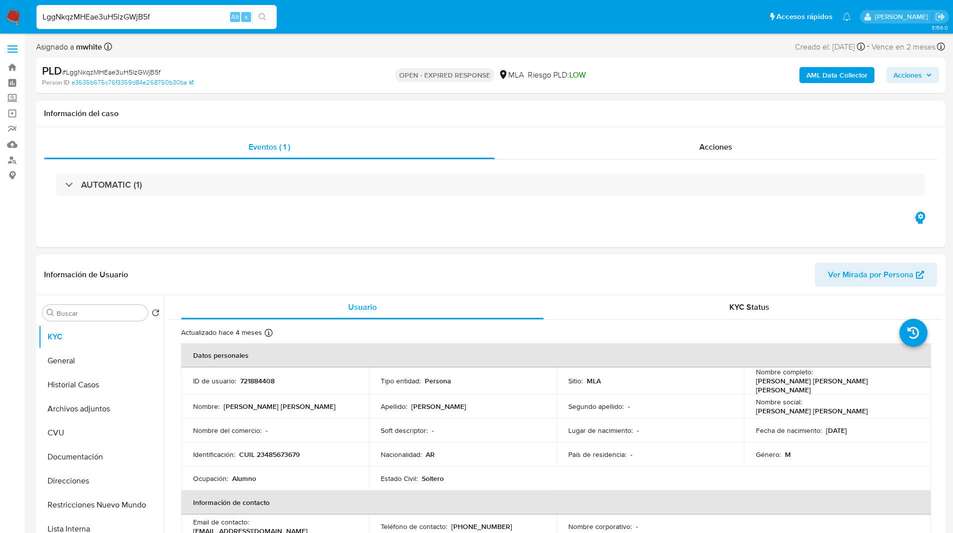
click at [6, 17] on img at bounding box center [13, 17] width 17 height 17
select select "10"
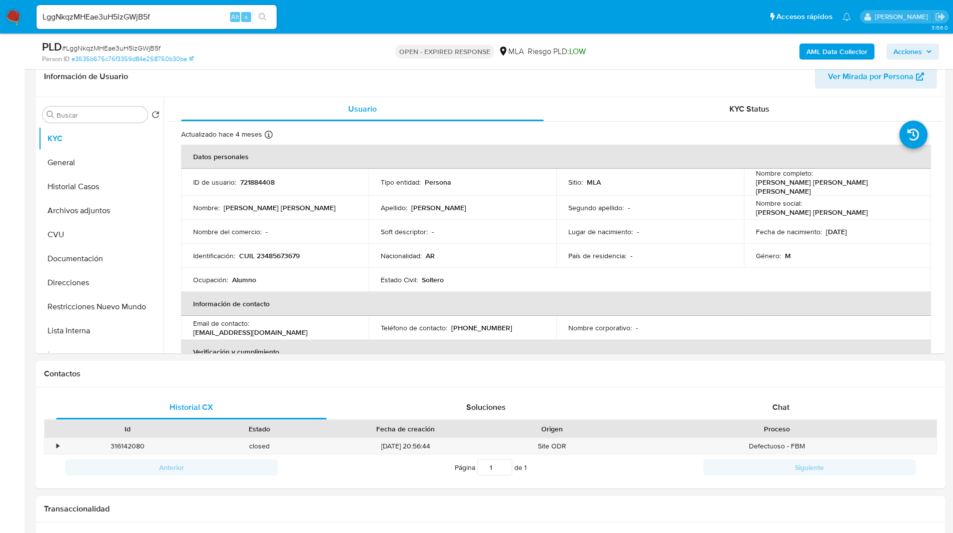
scroll to position [163, 0]
click at [103, 207] on button "Archivos adjuntos" at bounding box center [101, 210] width 125 height 24
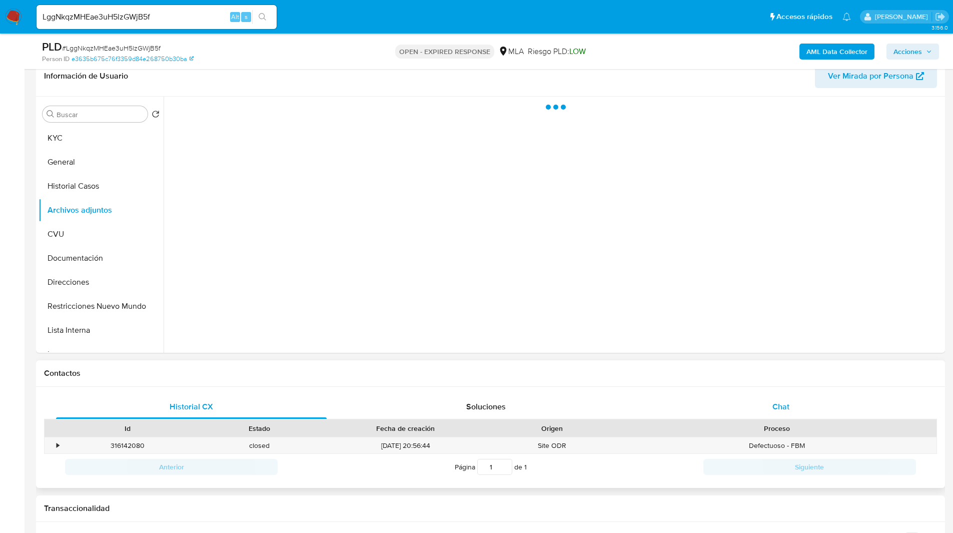
click at [803, 405] on div "Chat" at bounding box center [780, 407] width 271 height 24
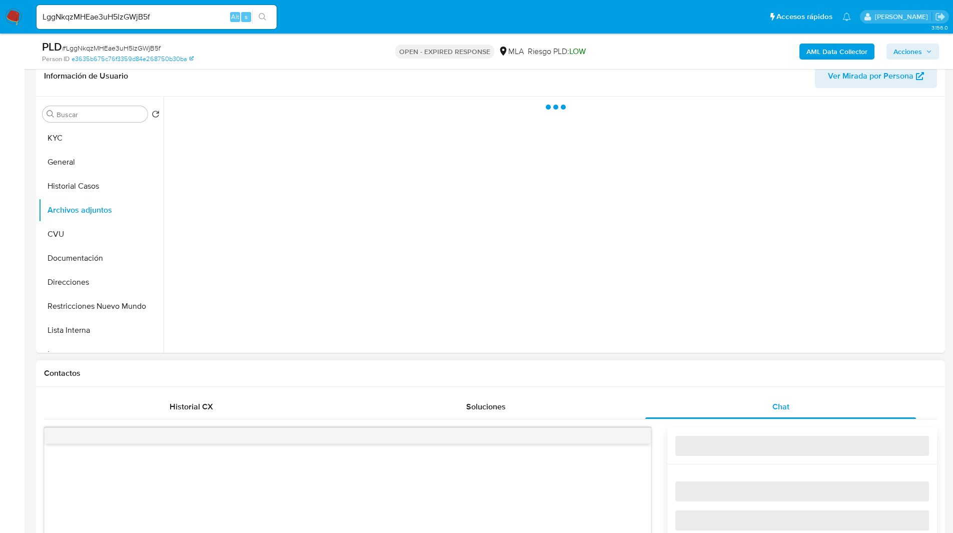
click at [692, 369] on h1 "Contactos" at bounding box center [490, 373] width 893 height 10
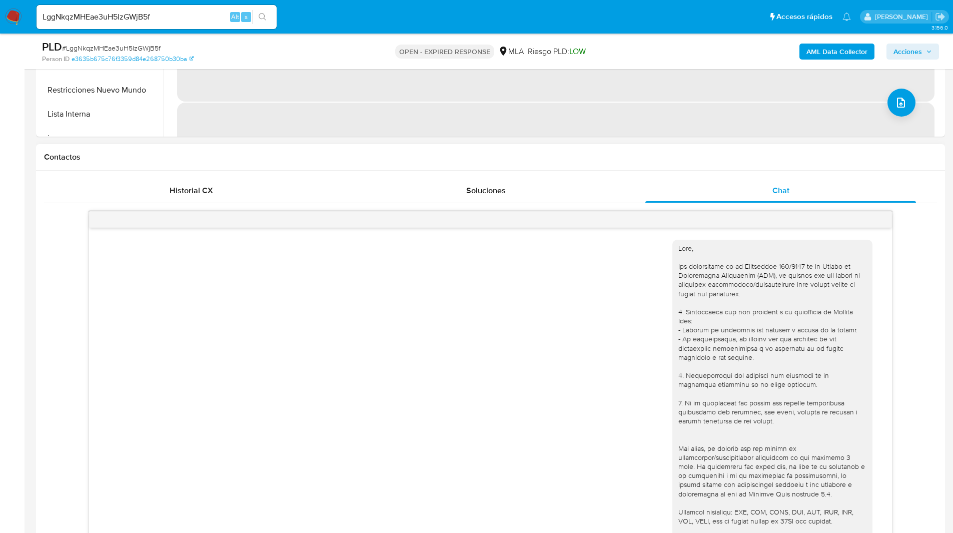
scroll to position [345, 0]
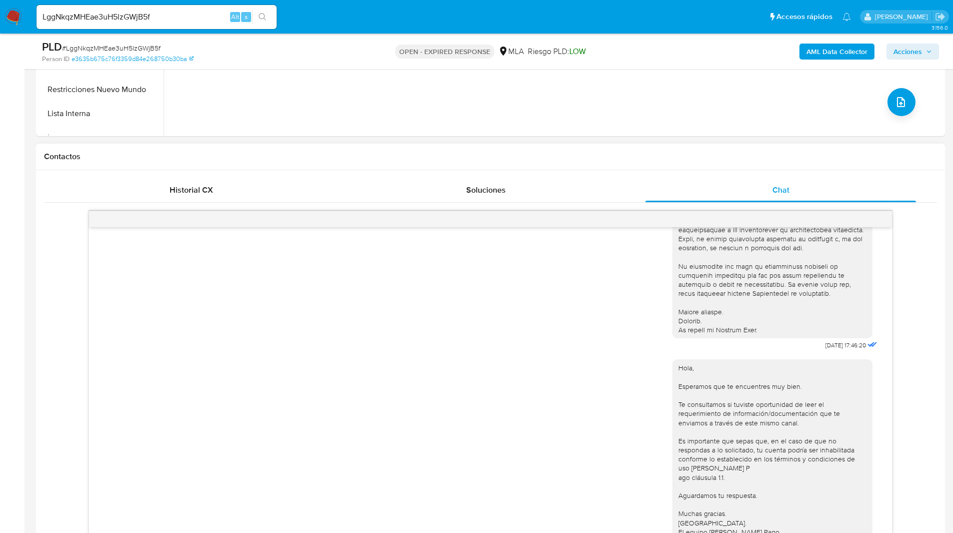
click at [666, 167] on div "Contactos" at bounding box center [490, 157] width 909 height 27
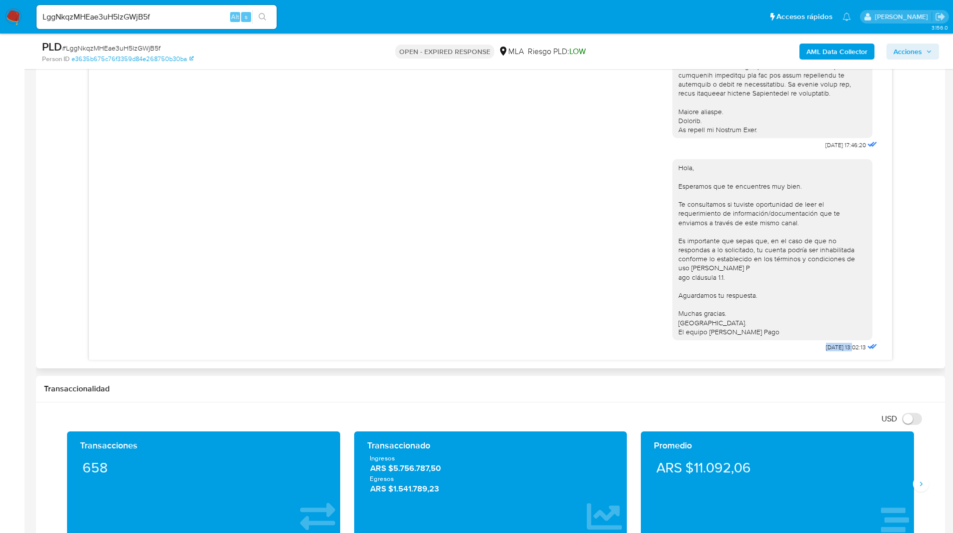
drag, startPoint x: 837, startPoint y: 348, endPoint x: 797, endPoint y: 348, distance: 40.0
click at [797, 348] on div "Hola, Esperamos que te encuentres muy bien. Te consultamos si tuviste oportunid…" at bounding box center [775, 253] width 207 height 202
copy span "22/08/2025"
click at [591, 62] on div "OPEN - EXPIRED RESPONSE MLA Riesgo PLD: LOW" at bounding box center [490, 52] width 296 height 24
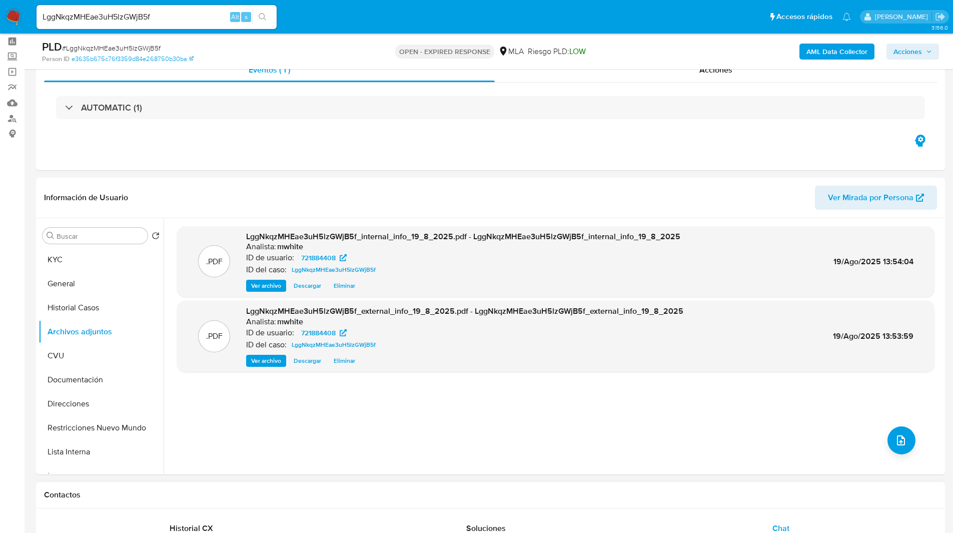
scroll to position [0, 0]
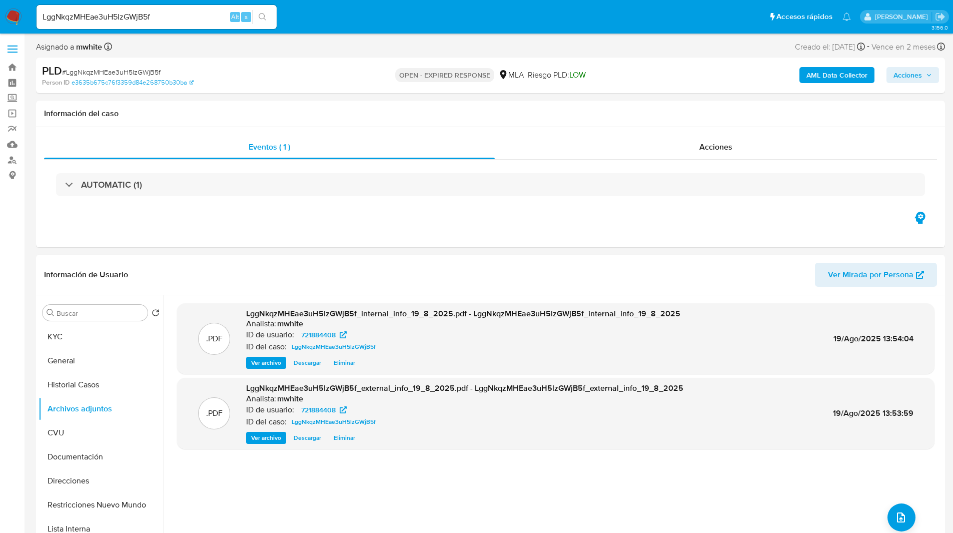
click at [130, 18] on input "LggNkqzMHEae3uH5lzGWjB5f" at bounding box center [157, 17] width 240 height 13
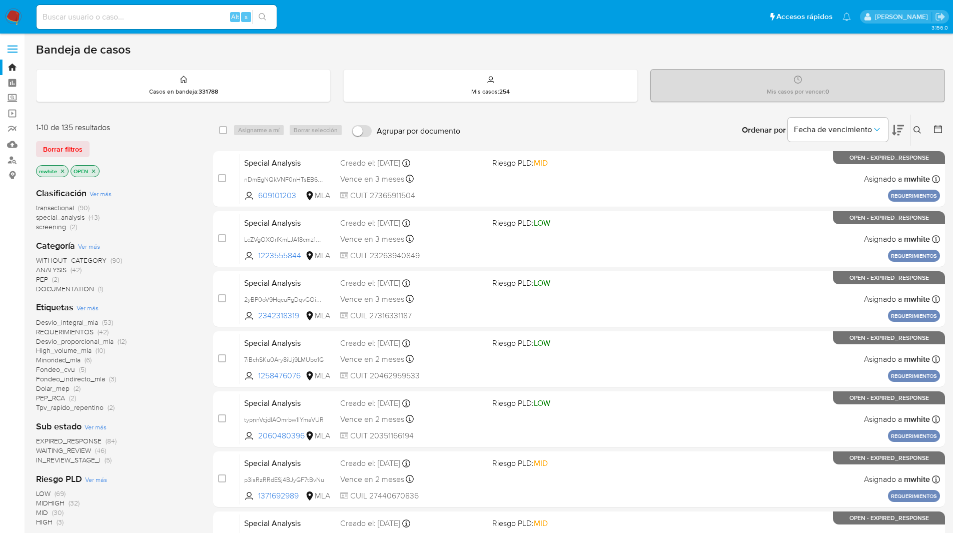
click at [920, 133] on icon at bounding box center [917, 130] width 8 height 8
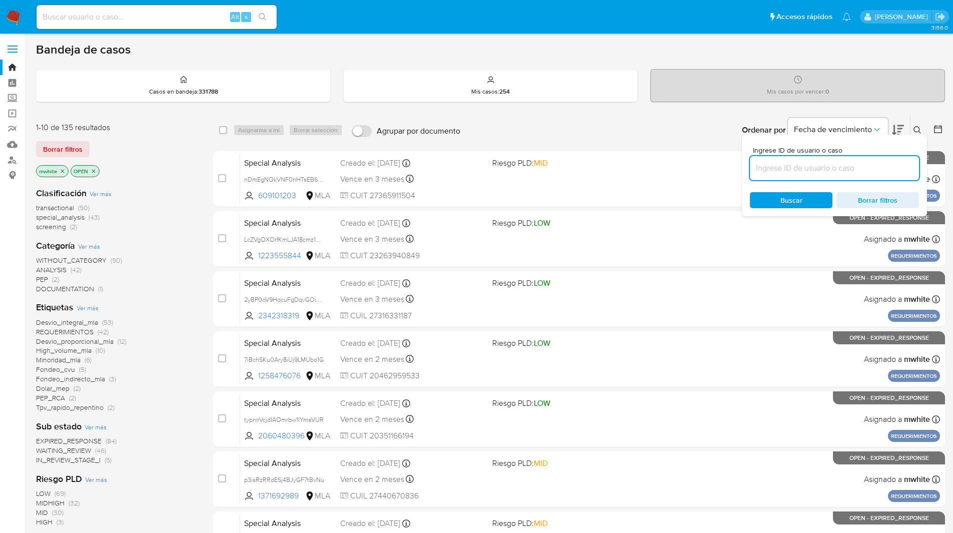
click at [786, 165] on input at bounding box center [834, 168] width 169 height 13
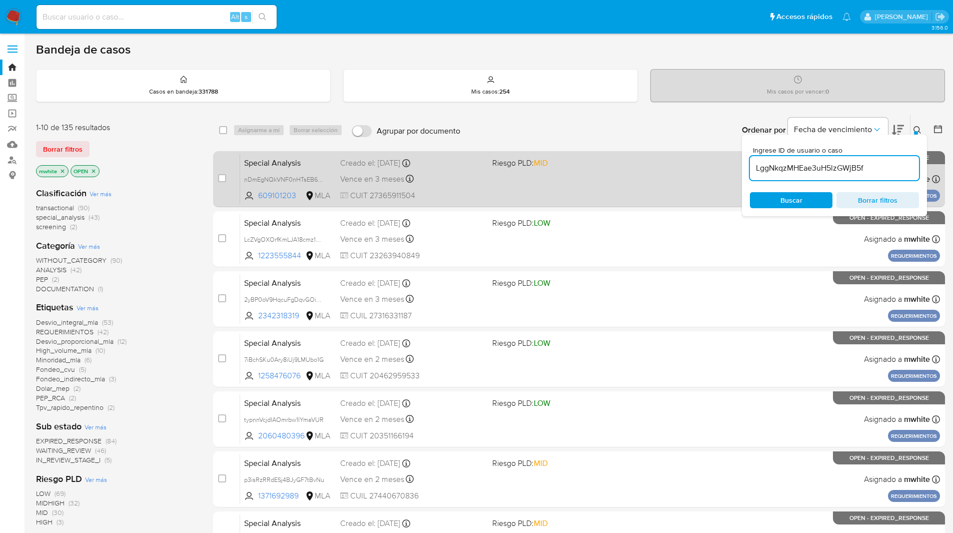
type input "LggNkqzMHEae3uH5lzGWjB5f"
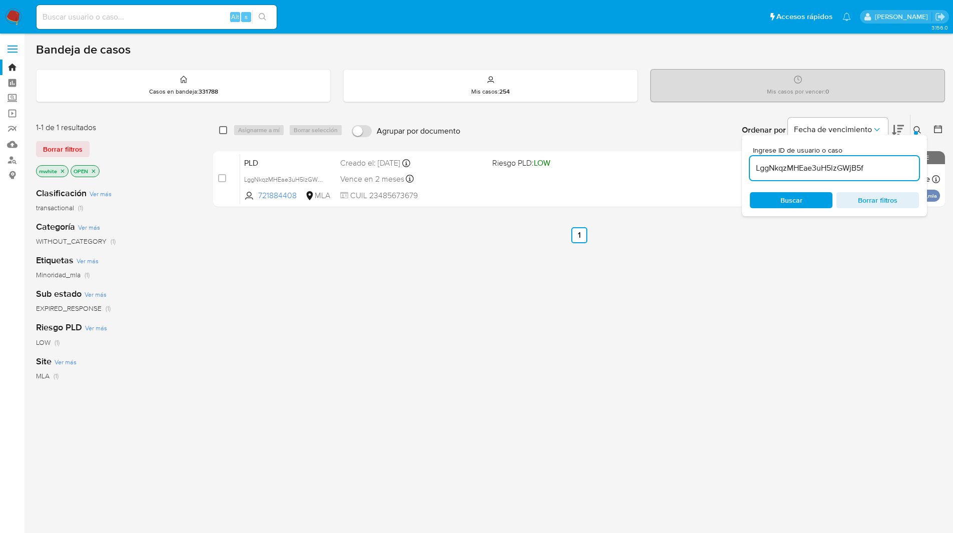
click at [222, 129] on input "checkbox" at bounding box center [223, 130] width 8 height 8
checkbox input "true"
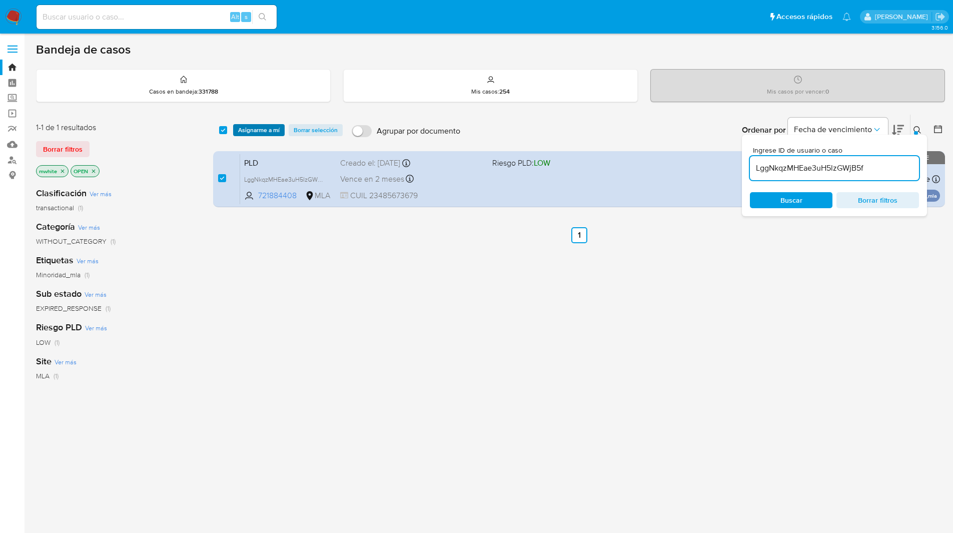
click at [250, 128] on span "Asignarme a mí" at bounding box center [259, 130] width 42 height 10
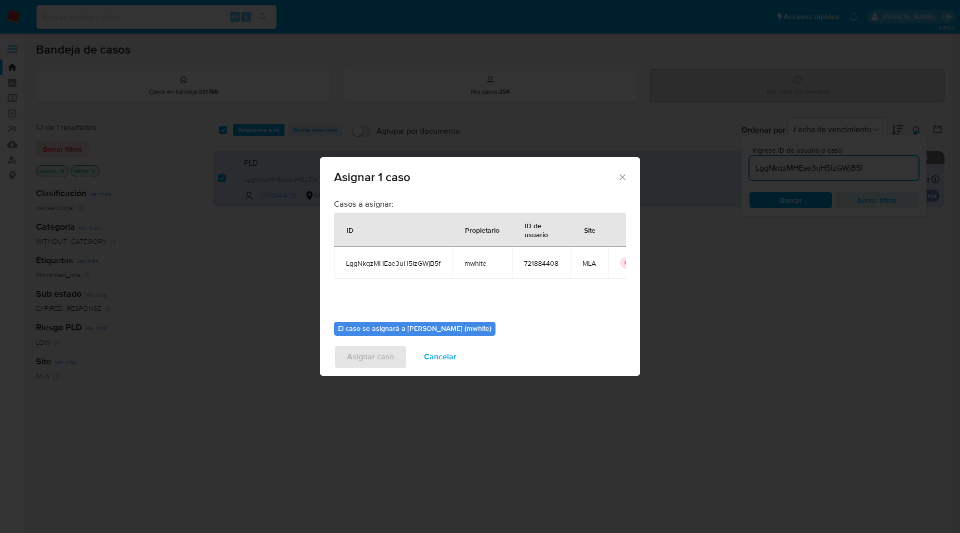
click at [477, 263] on span "mwhite" at bounding box center [483, 263] width 36 height 9
copy span "mwhite"
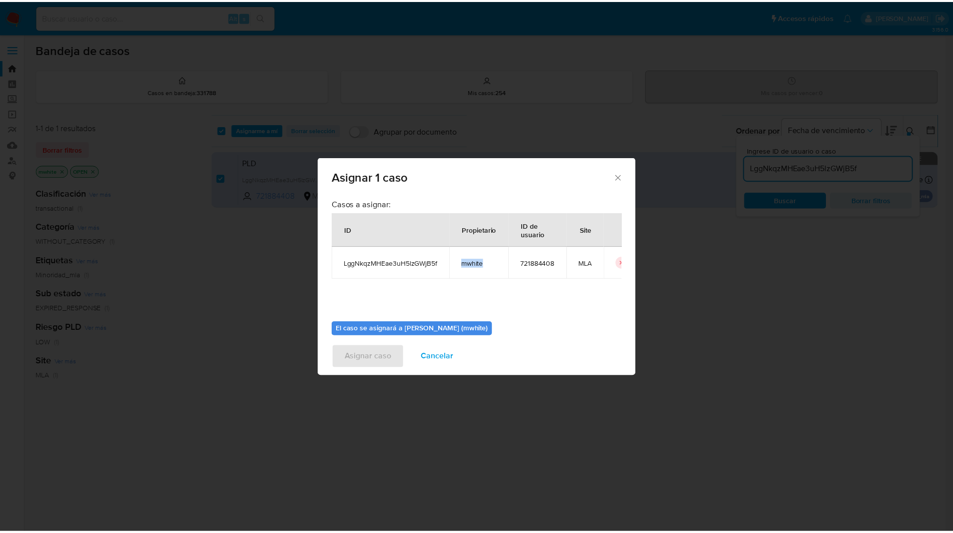
scroll to position [52, 0]
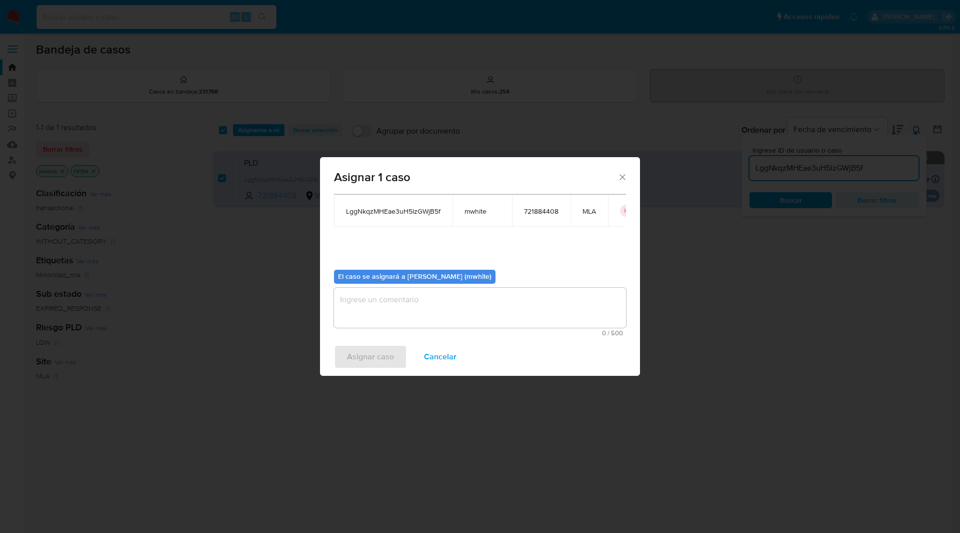
click at [389, 300] on textarea "assign-modal" at bounding box center [480, 308] width 292 height 40
paste textarea "mwhite"
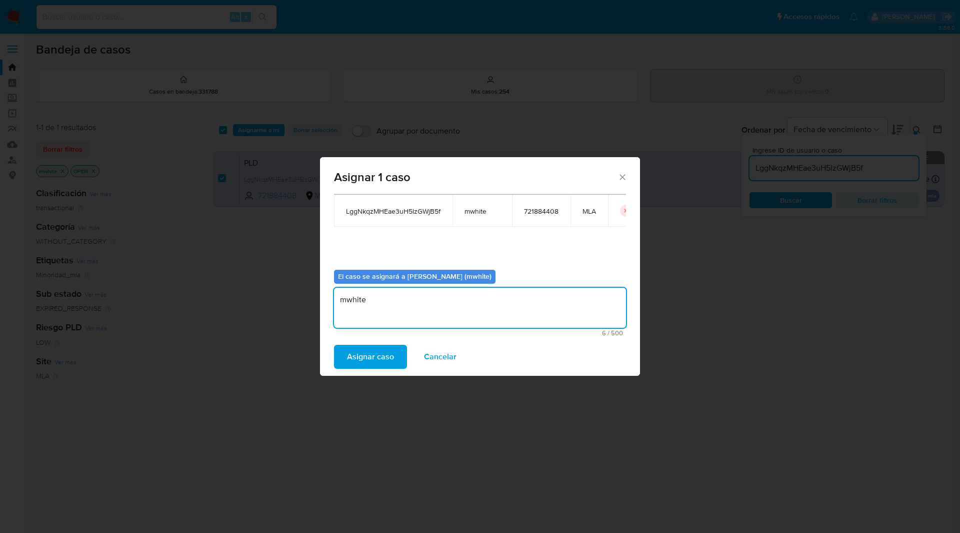
type textarea "mwhite"
click at [381, 342] on div "Asignar caso Cancelar" at bounding box center [480, 357] width 320 height 38
click at [395, 362] on button "Asignar caso" at bounding box center [370, 357] width 73 height 24
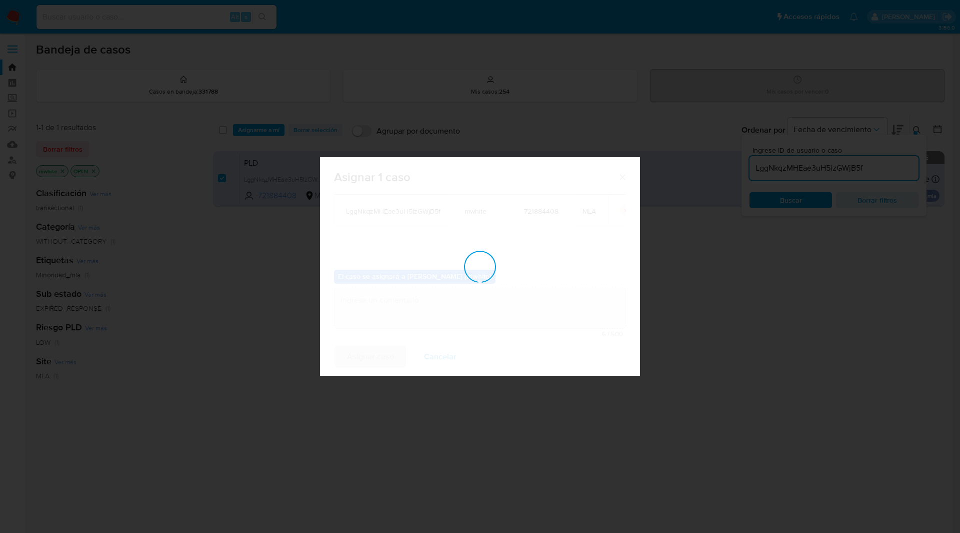
checkbox input "false"
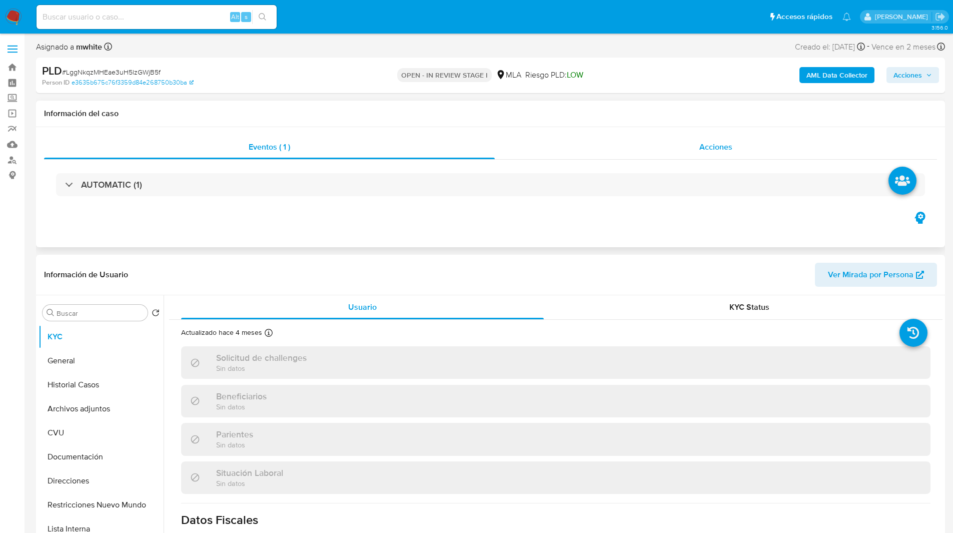
select select "10"
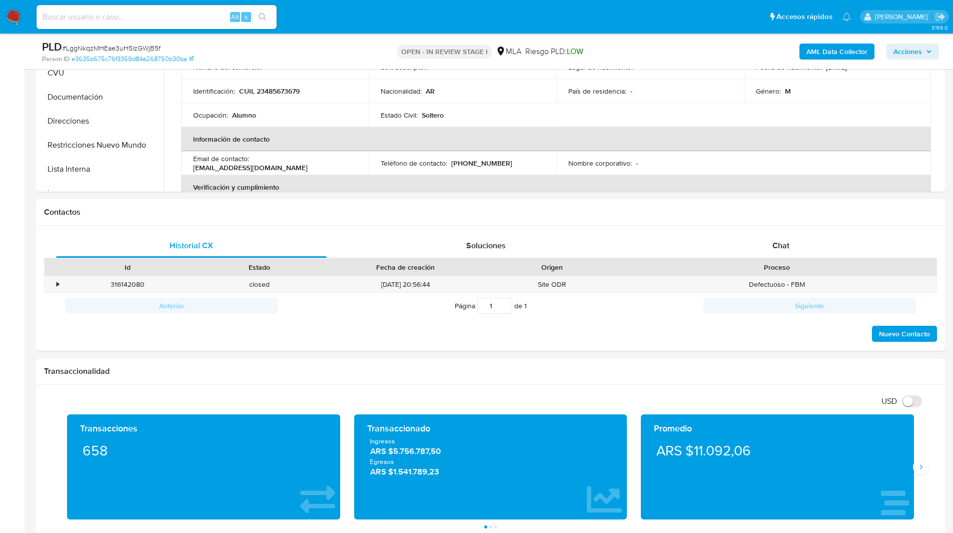
scroll to position [361, 0]
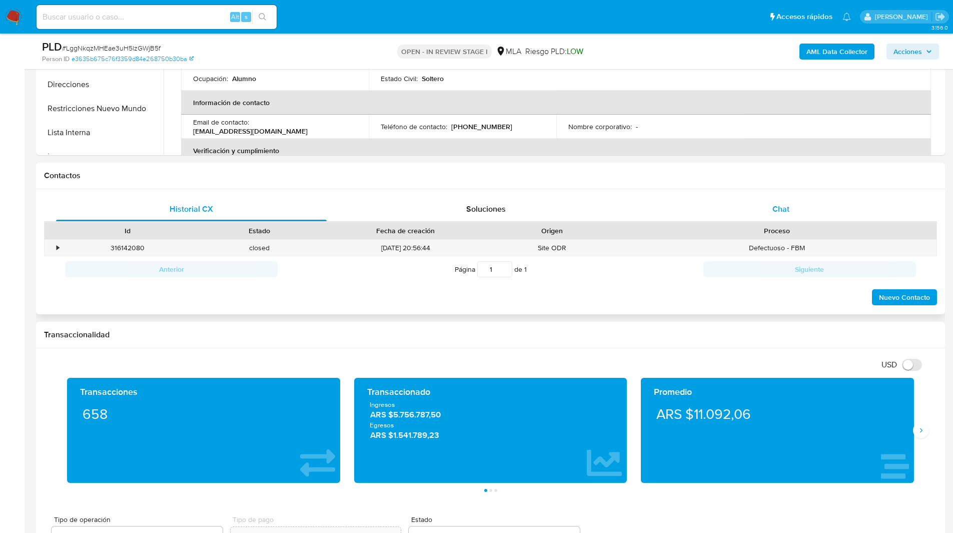
click at [779, 218] on div "Chat" at bounding box center [780, 209] width 271 height 24
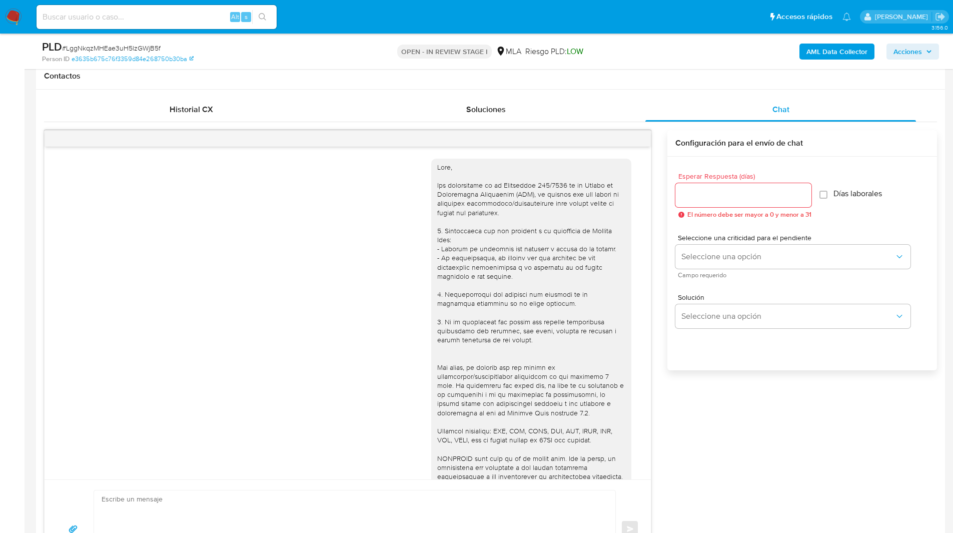
scroll to position [345, 0]
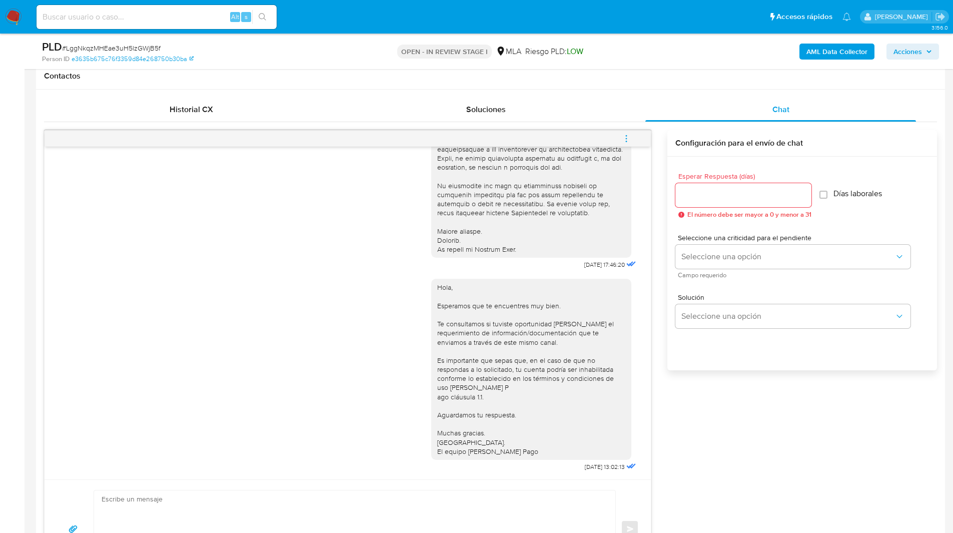
click at [634, 138] on button "menu-action" at bounding box center [626, 139] width 33 height 24
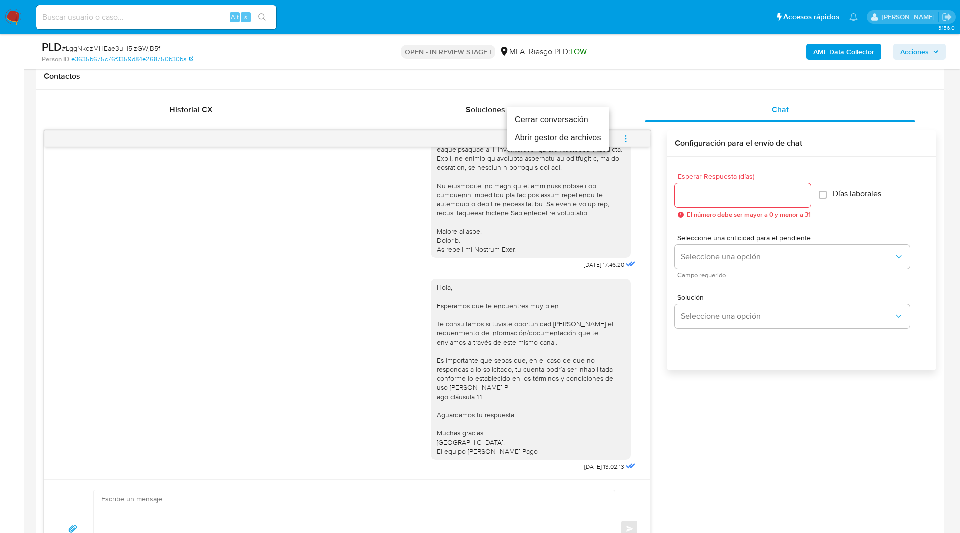
click at [570, 119] on li "Cerrar conversación" at bounding box center [558, 120] width 103 height 18
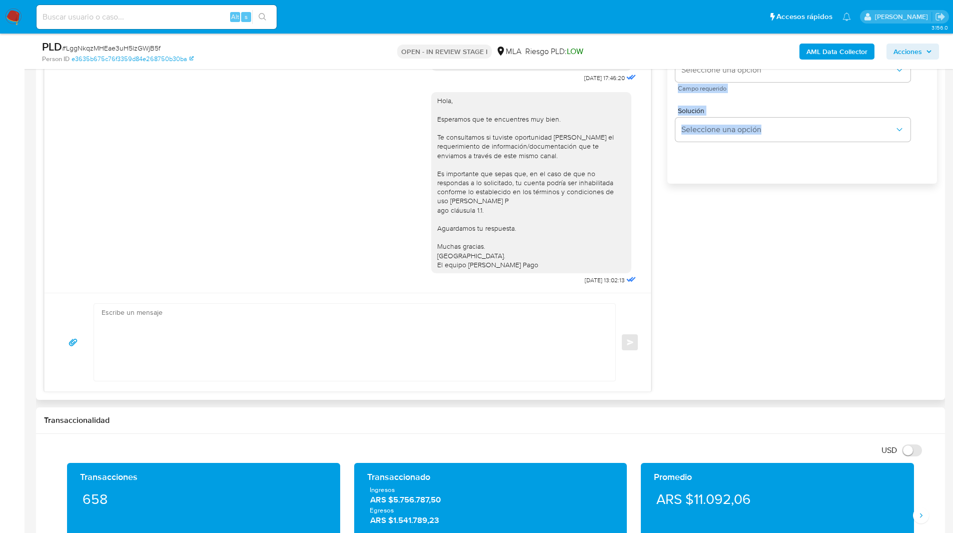
drag, startPoint x: 804, startPoint y: 355, endPoint x: 828, endPoint y: 215, distance: 142.5
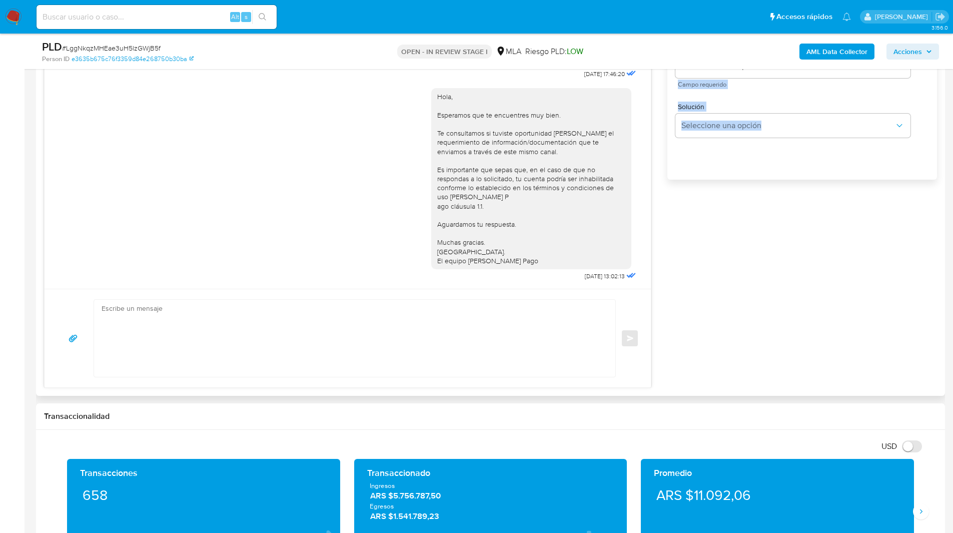
click at [828, 206] on div "Esperar Respuesta (días) El número debe ser mayor a 0 y menor a 31 Días laboral…" at bounding box center [802, 86] width 270 height 240
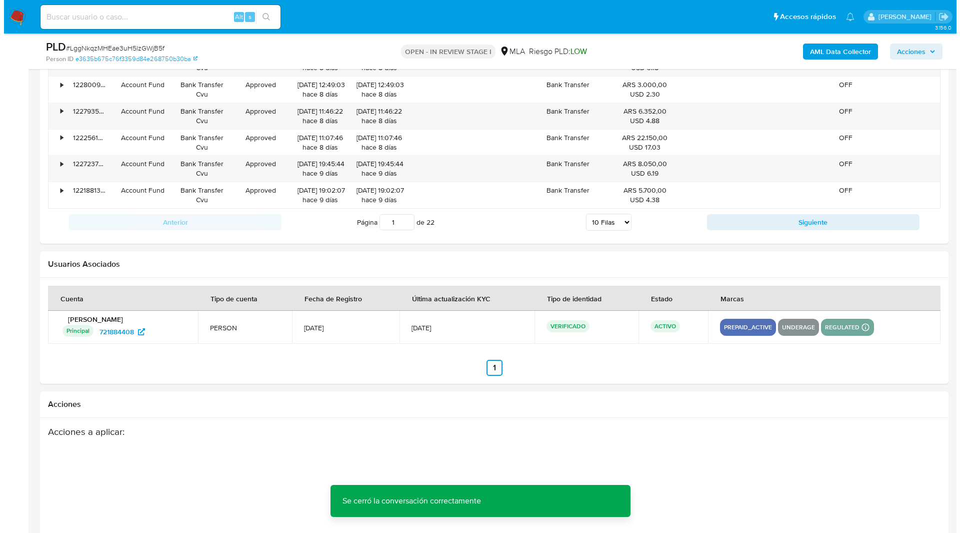
scroll to position [1759, 0]
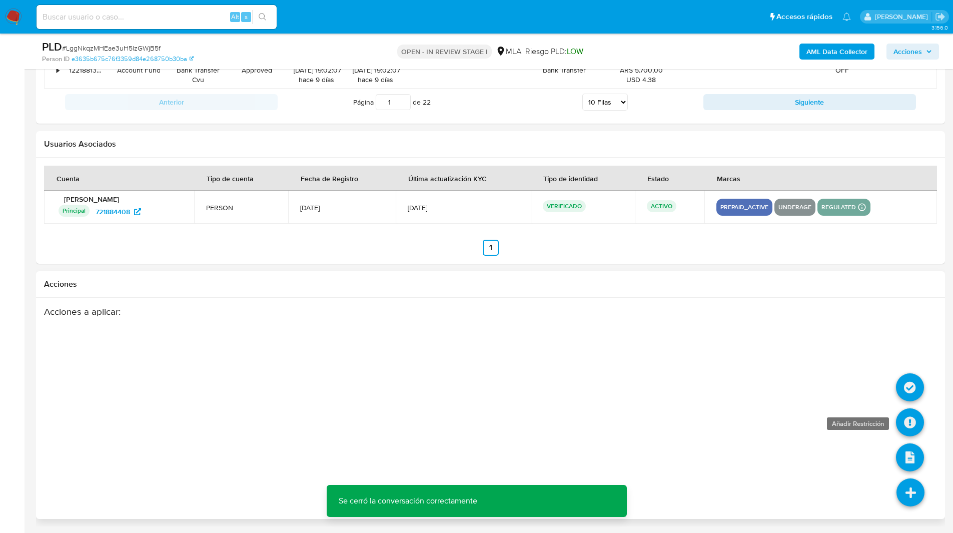
click at [911, 417] on icon at bounding box center [910, 422] width 28 height 28
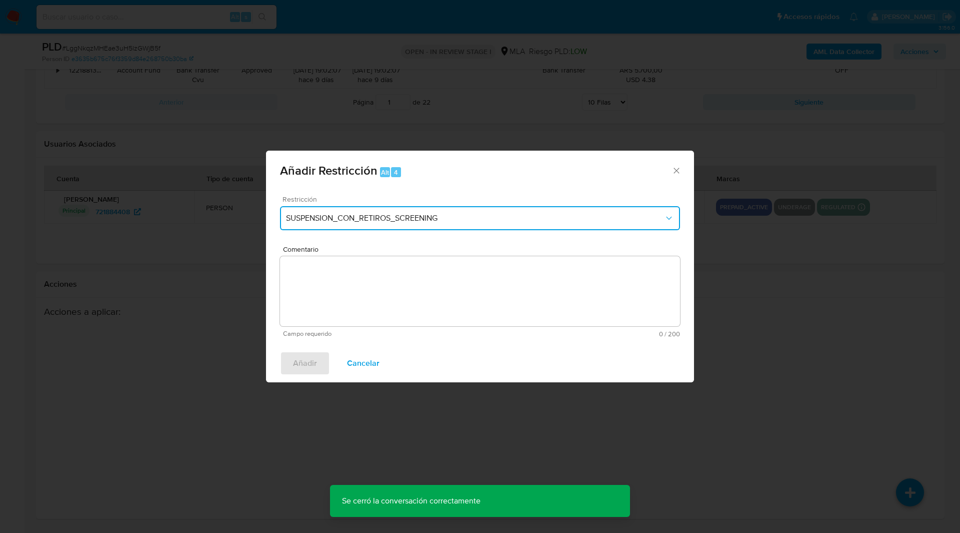
click at [333, 219] on span "SUSPENSION_CON_RETIROS_SCREENING" at bounding box center [475, 218] width 378 height 10
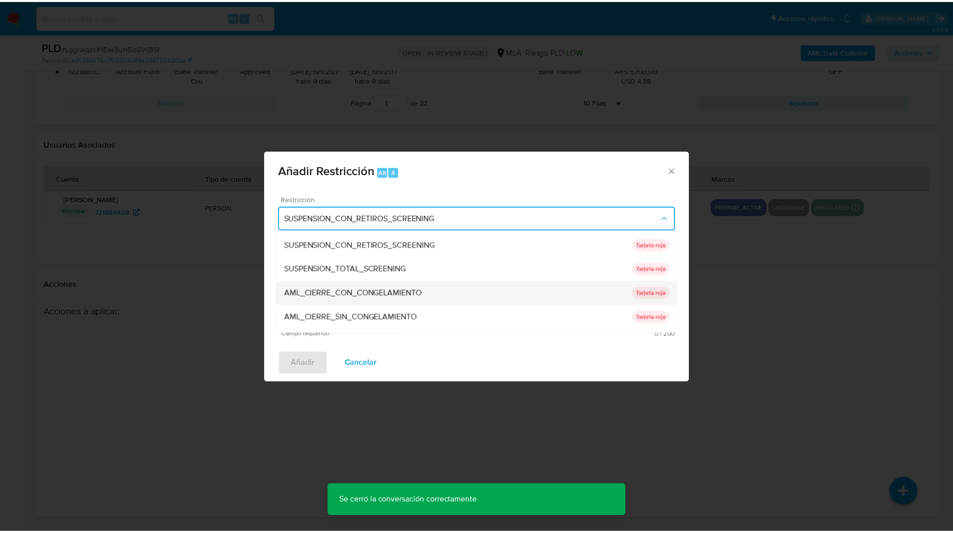
scroll to position [212, 0]
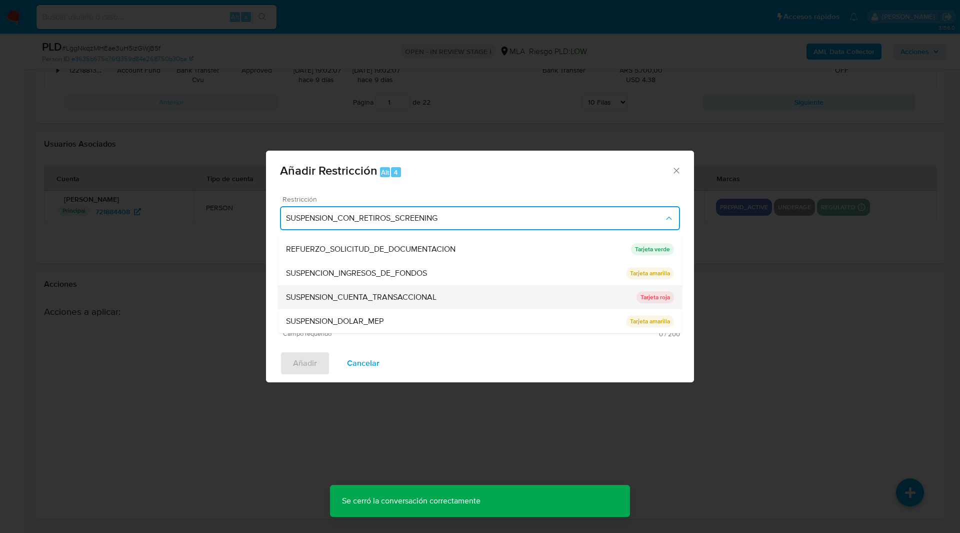
click at [324, 292] on span "SUSPENSION_CUENTA_TRANSACCIONAL" at bounding box center [361, 297] width 151 height 10
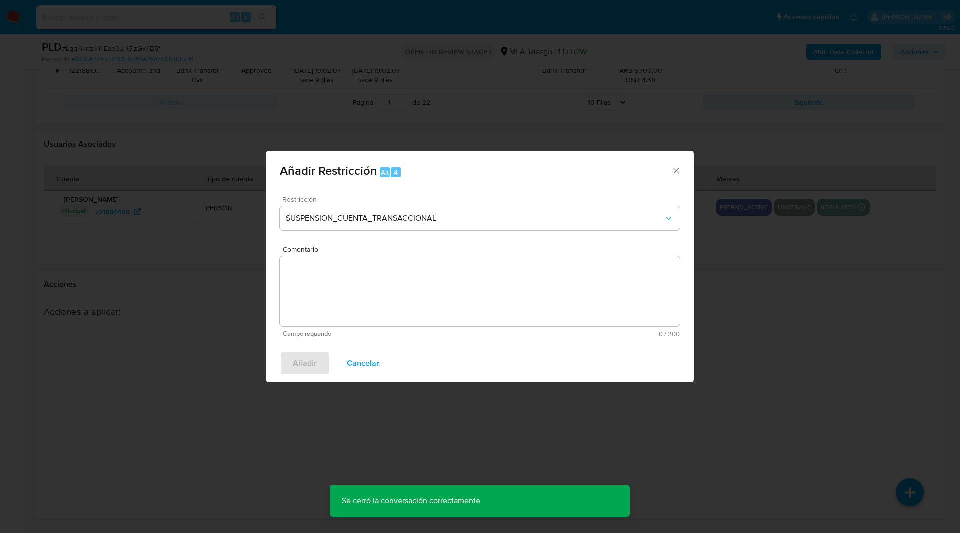
click at [428, 301] on textarea "Comentario" at bounding box center [480, 291] width 400 height 70
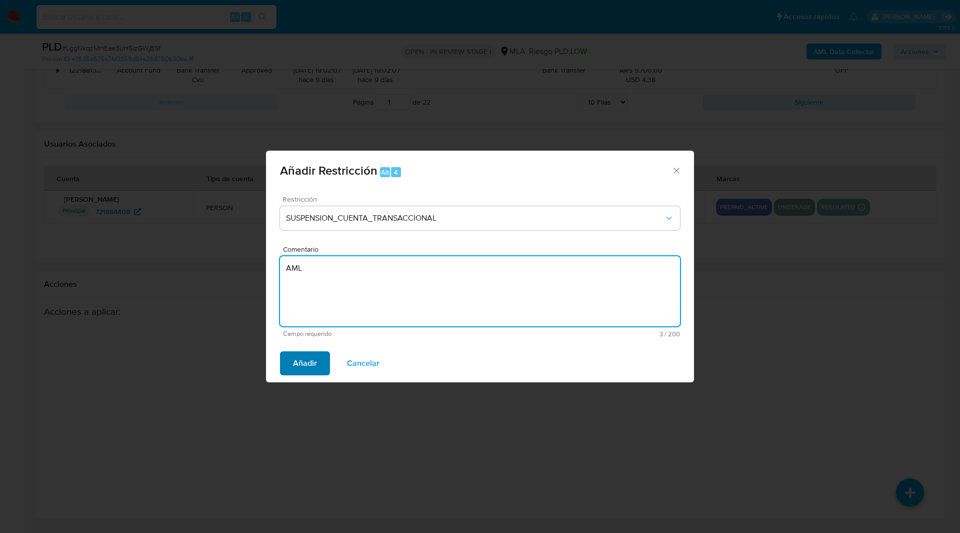
type textarea "AML"
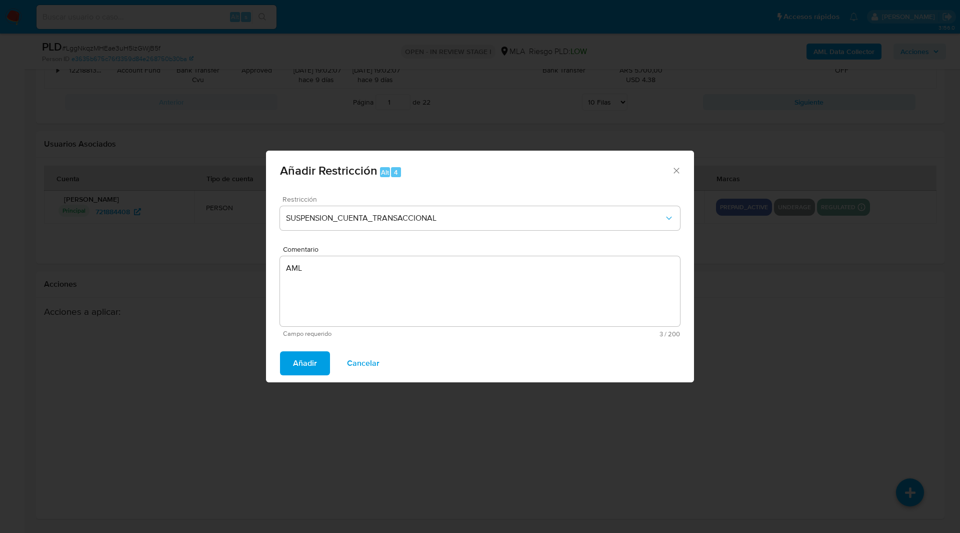
click at [296, 365] on span "Añadir" at bounding box center [305, 363] width 24 height 22
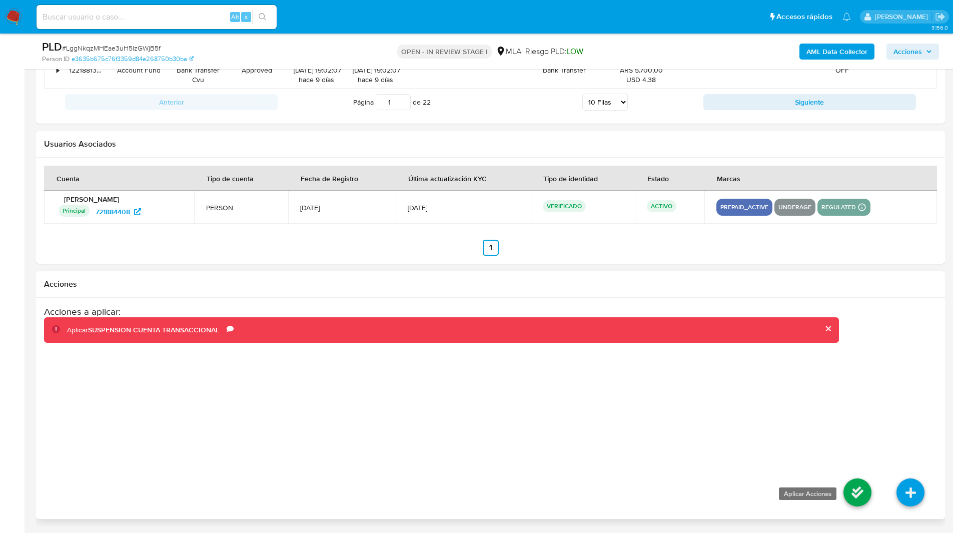
click at [864, 494] on icon at bounding box center [857, 492] width 28 height 28
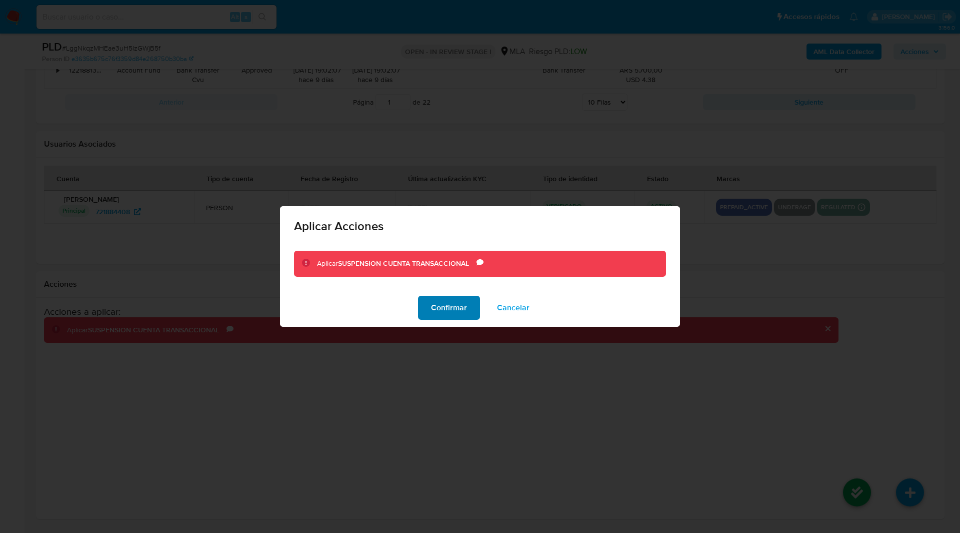
click at [435, 310] on span "Confirmar" at bounding box center [449, 308] width 36 height 22
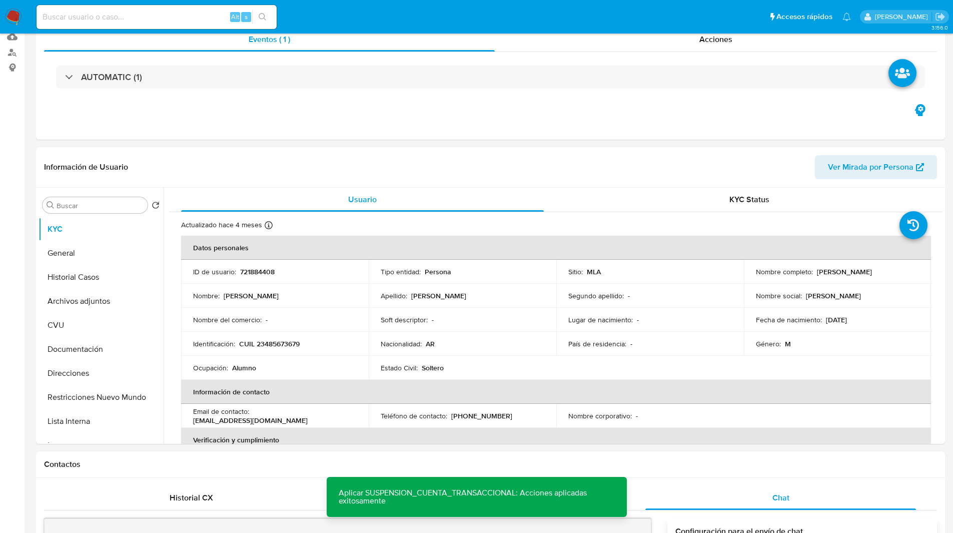
scroll to position [0, 0]
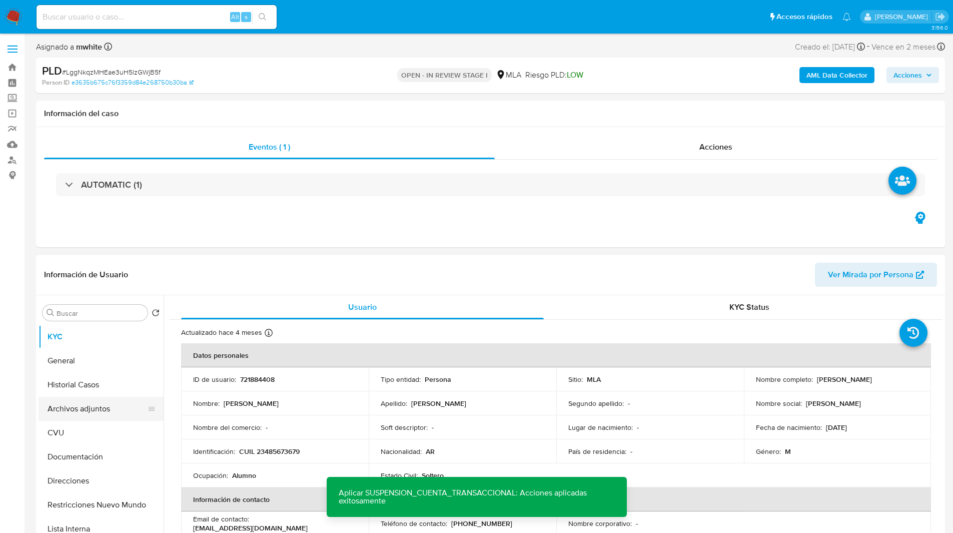
click at [95, 412] on button "Archivos adjuntos" at bounding box center [97, 409] width 117 height 24
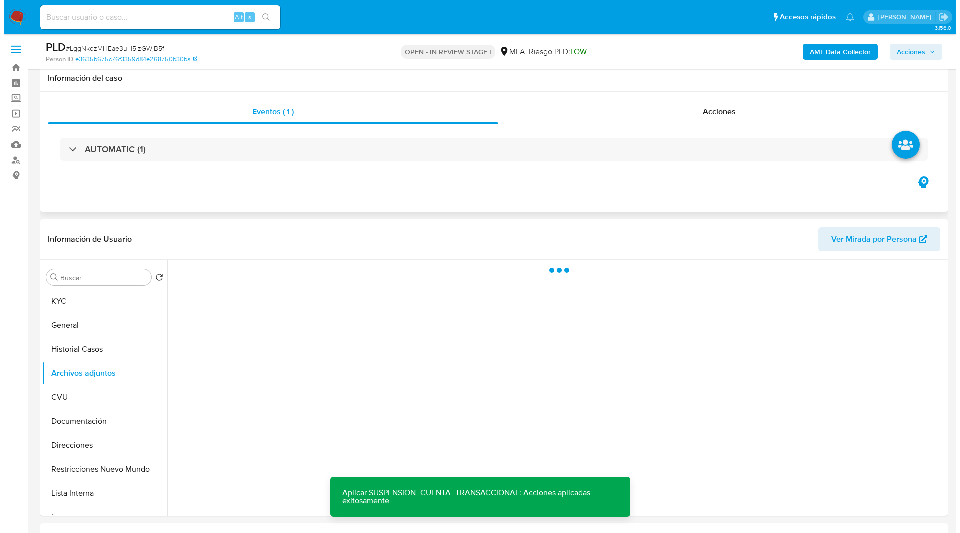
scroll to position [174, 0]
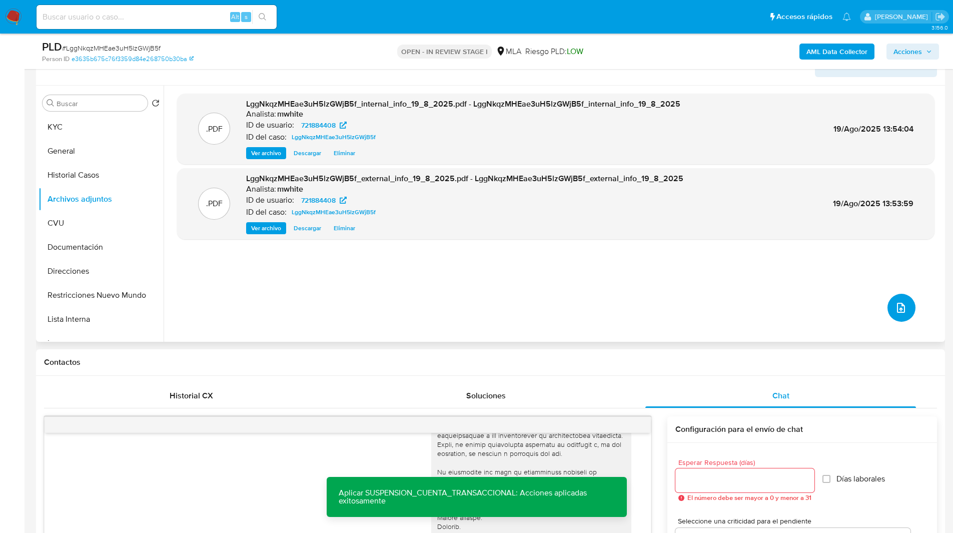
click at [897, 299] on button "upload-file" at bounding box center [901, 308] width 28 height 28
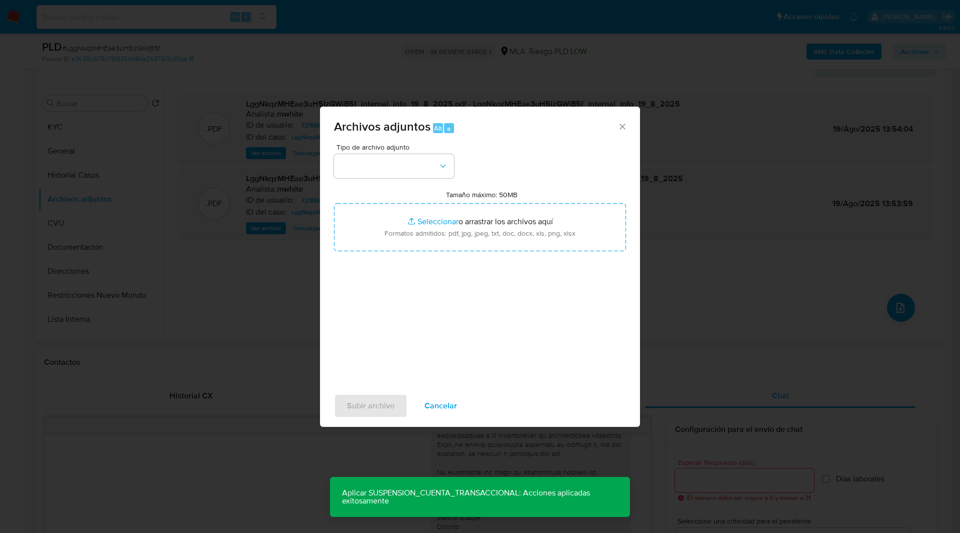
click at [424, 181] on div "Tipo de archivo adjunto Tamaño máximo: 50MB Seleccionar archivos Seleccionar o …" at bounding box center [480, 262] width 292 height 236
click at [388, 171] on button "button" at bounding box center [394, 166] width 120 height 24
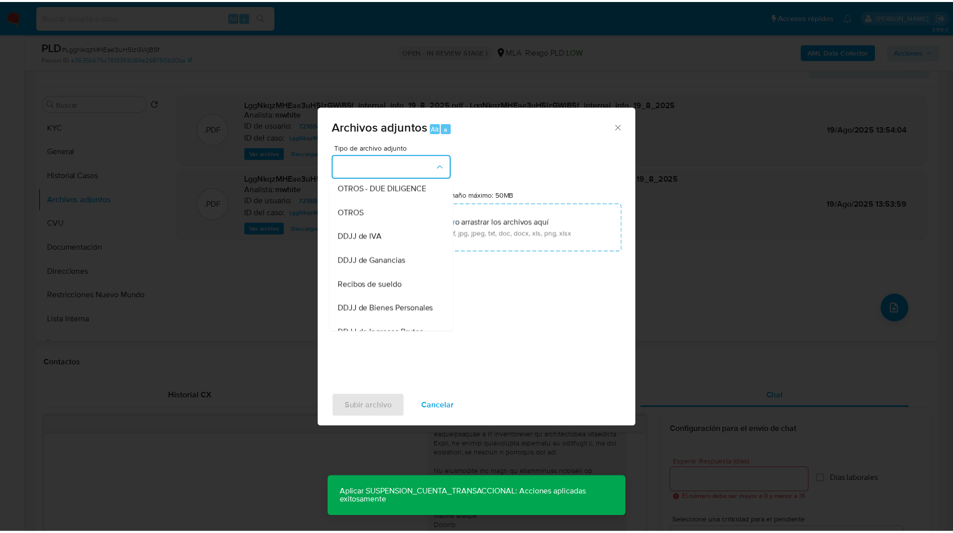
scroll to position [179, 0]
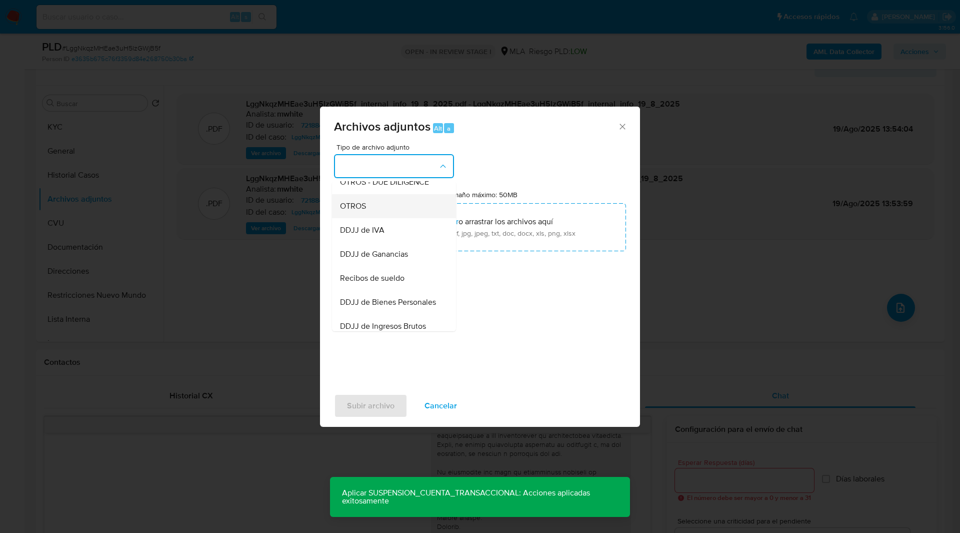
click at [361, 211] on span "OTROS" at bounding box center [353, 206] width 26 height 10
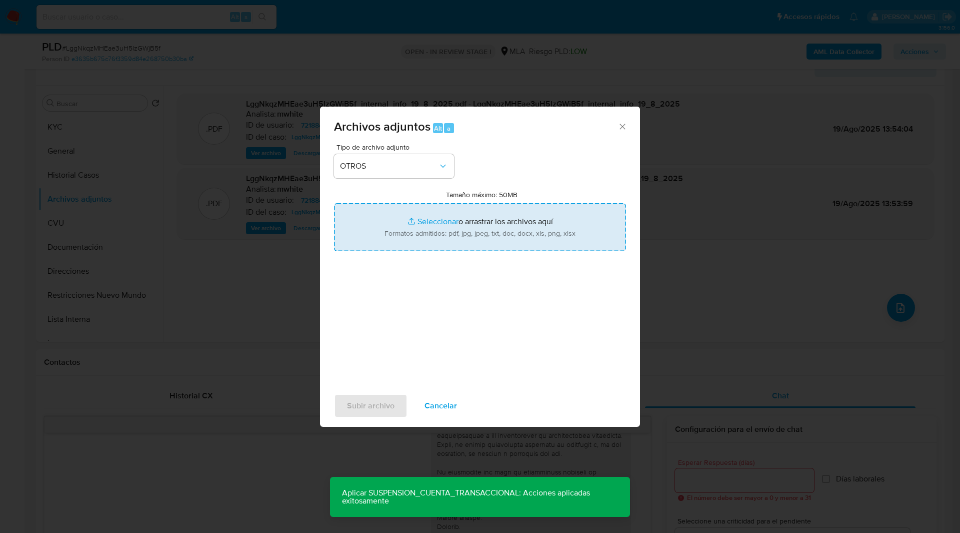
type input "C:\fakepath\Movimientos-721884408.xlsx"
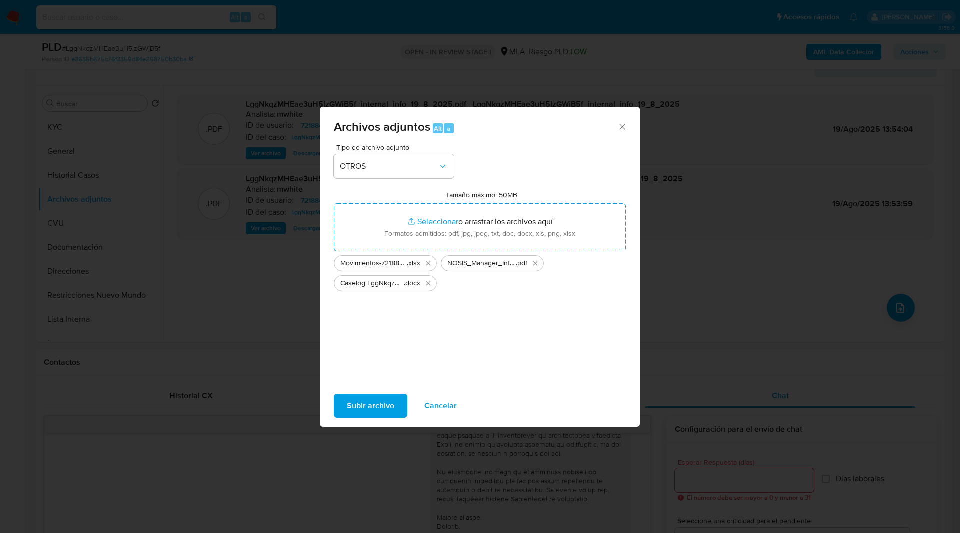
click at [559, 325] on div "Tipo de archivo adjunto OTROS Tamaño máximo: 50MB Seleccionar archivos Seleccio…" at bounding box center [480, 262] width 292 height 236
click at [380, 397] on span "Subir archivo" at bounding box center [371, 406] width 48 height 22
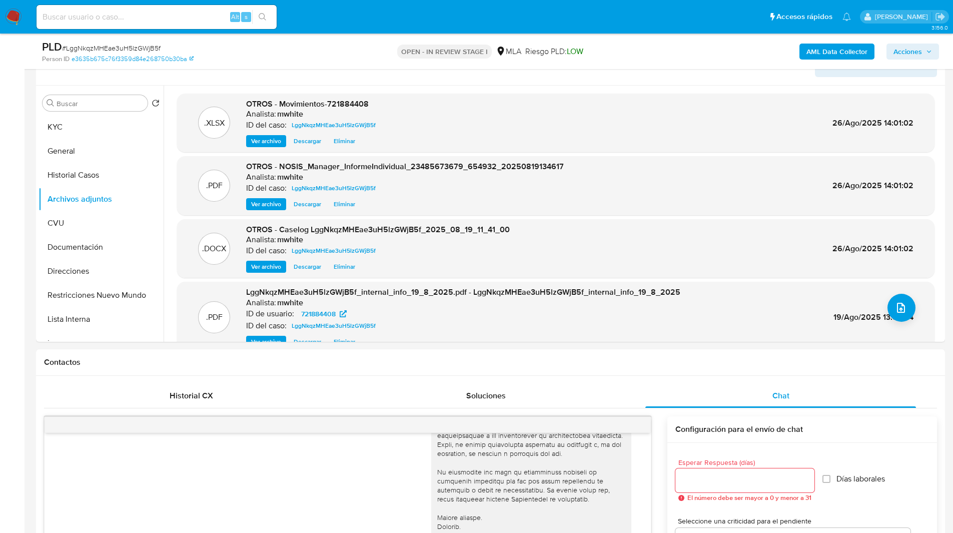
click at [924, 48] on span "Acciones" at bounding box center [912, 52] width 39 height 14
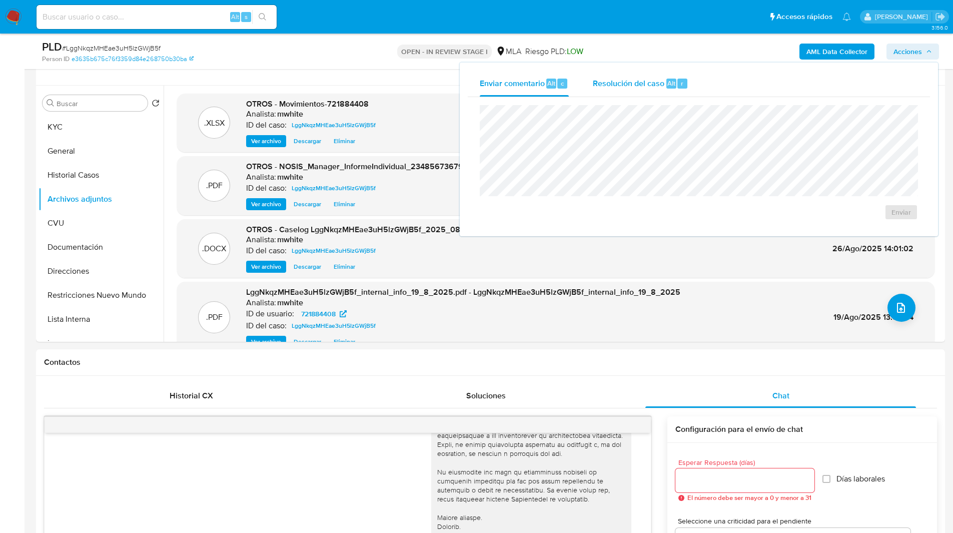
click at [624, 84] on span "Resolución del caso" at bounding box center [629, 83] width 72 height 12
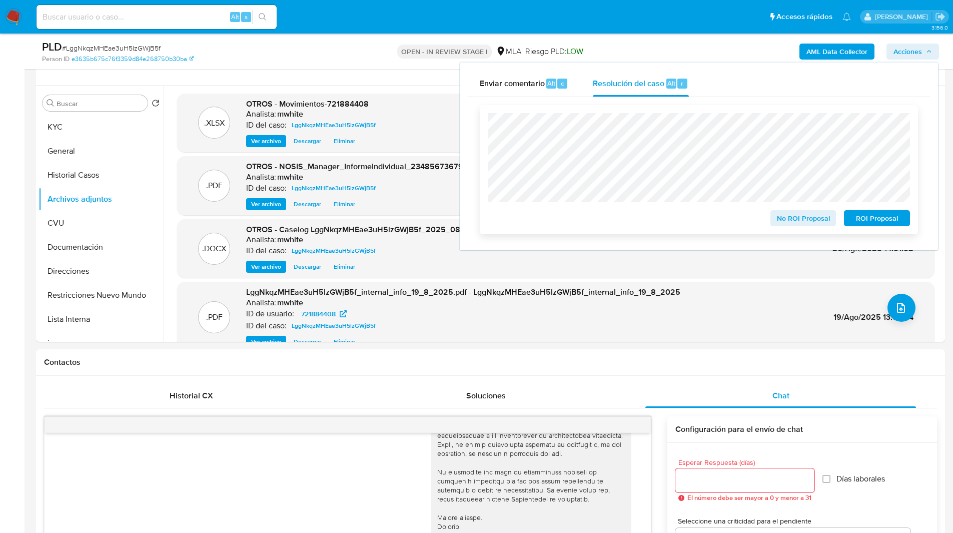
click at [883, 219] on span "ROI Proposal" at bounding box center [877, 218] width 52 height 14
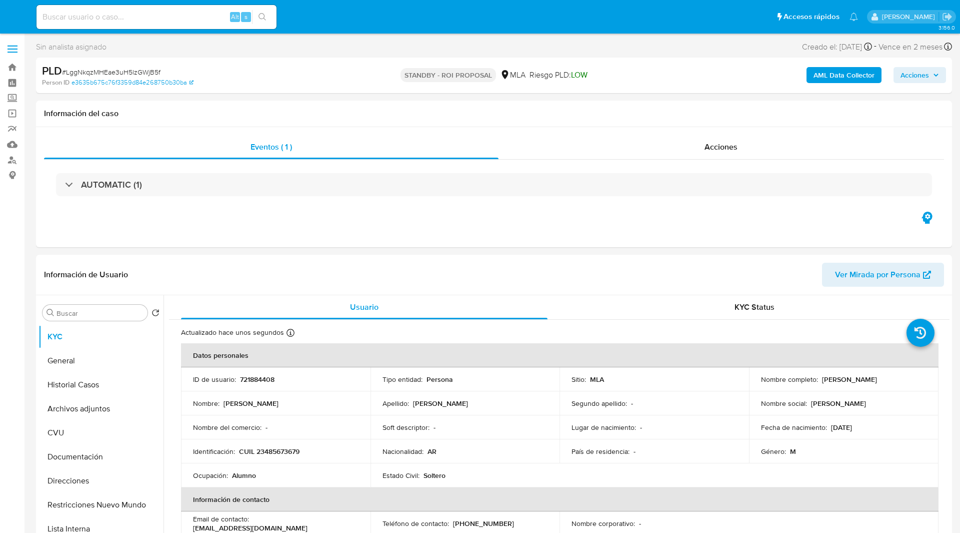
select select "10"
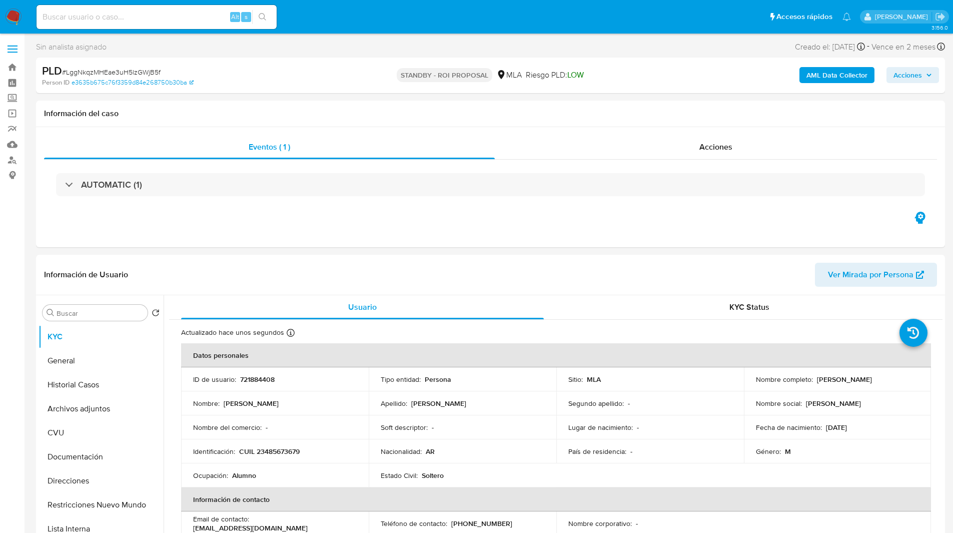
click at [145, 14] on input at bounding box center [157, 17] width 240 height 13
paste input "0ey9U9f7UpAOtKnRMrOATzui"
type input "0ey9U9f7UpAOtKnRMrOATzui"
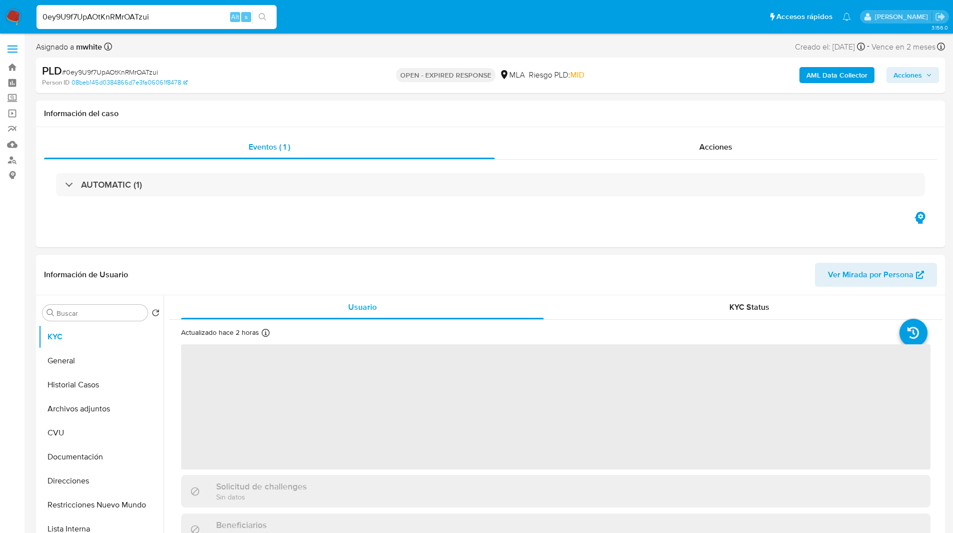
select select "10"
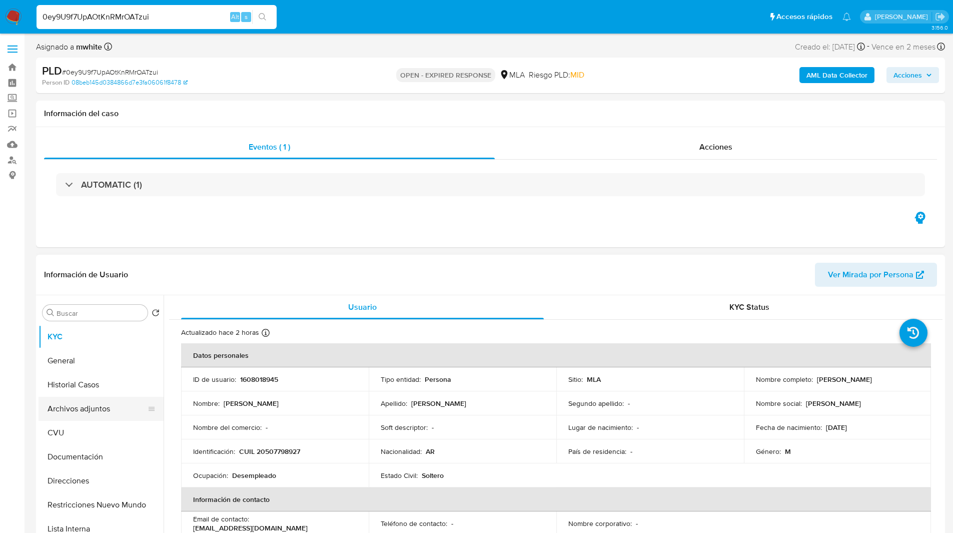
click at [86, 407] on button "Archivos adjuntos" at bounding box center [97, 409] width 117 height 24
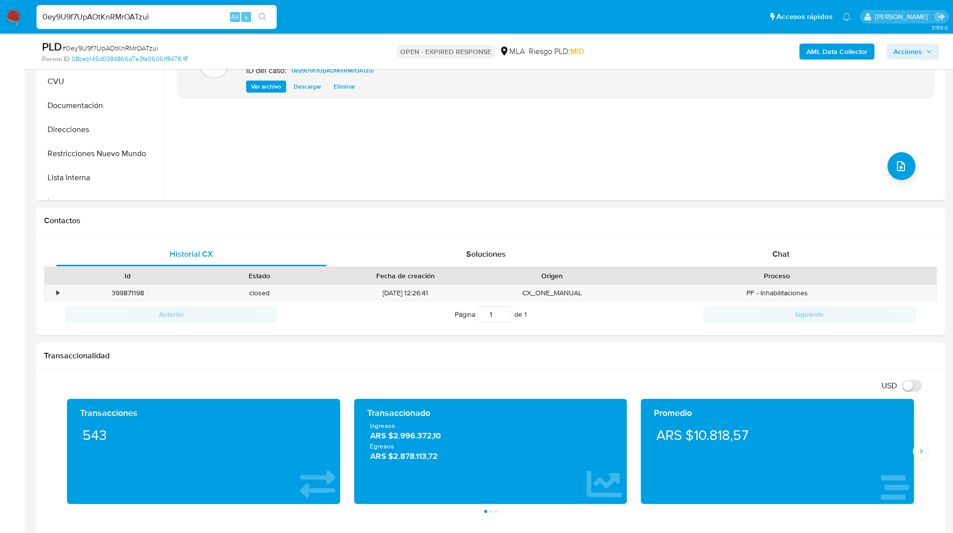
scroll to position [350, 0]
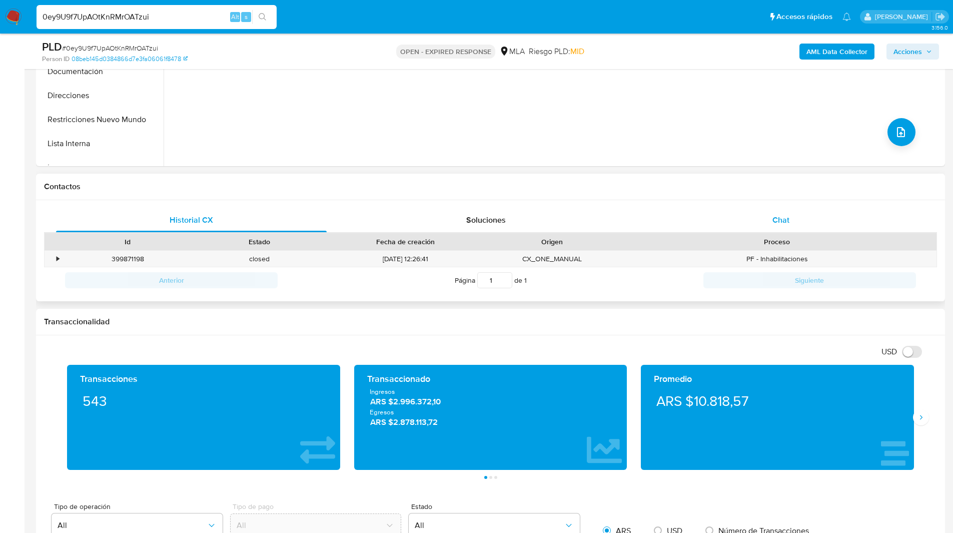
click at [742, 222] on div "Chat" at bounding box center [780, 220] width 271 height 24
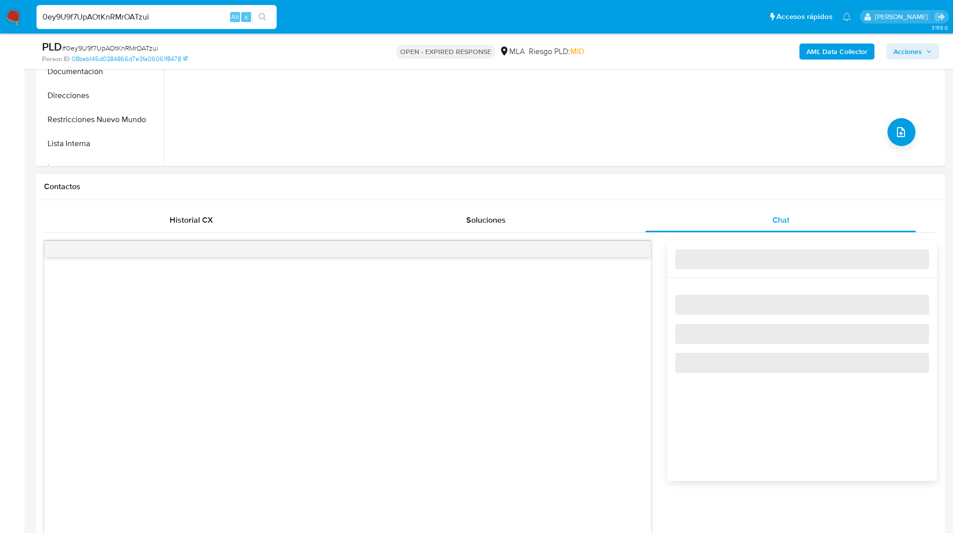
click at [656, 191] on h1 "Contactos" at bounding box center [490, 187] width 893 height 10
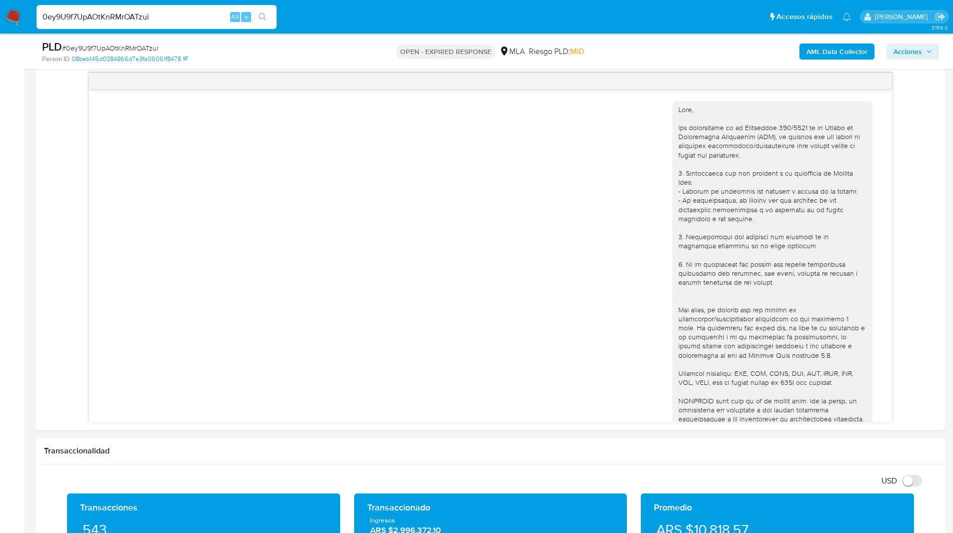
scroll to position [345, 0]
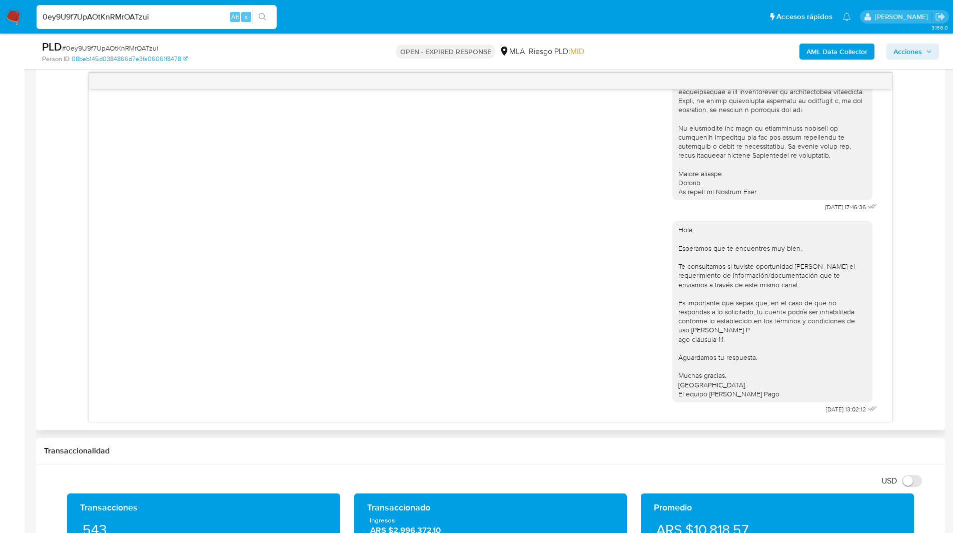
click at [762, 402] on div "Hola, Esperamos que te encuentres muy bien. Te consultamos si tuviste oportunid…" at bounding box center [772, 311] width 200 height 181
drag, startPoint x: 835, startPoint y: 409, endPoint x: 789, endPoint y: 409, distance: 46.0
click at [789, 409] on div "Hola, Esperamos que te encuentres muy bien. Te consultamos si tuviste oportunid…" at bounding box center [775, 315] width 207 height 202
copy div "[DATE]"
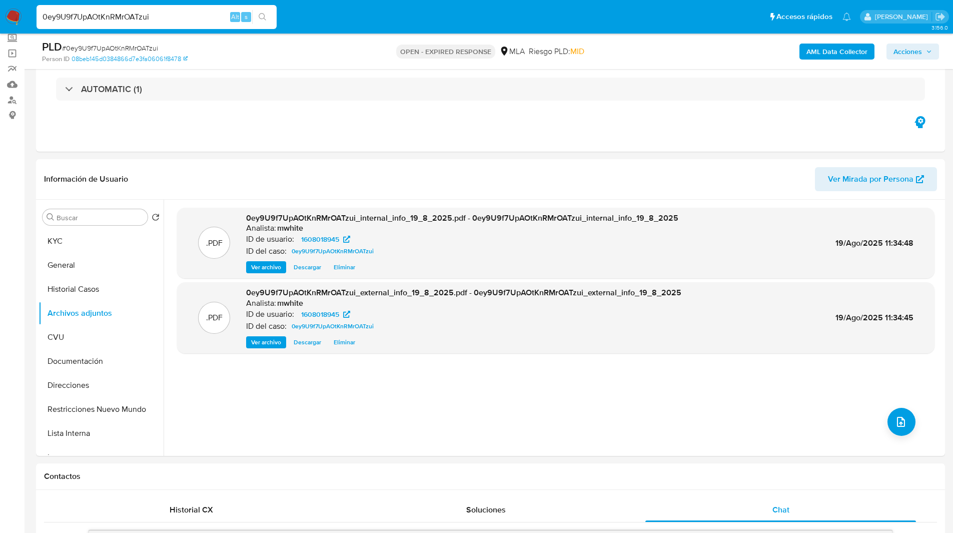
scroll to position [0, 0]
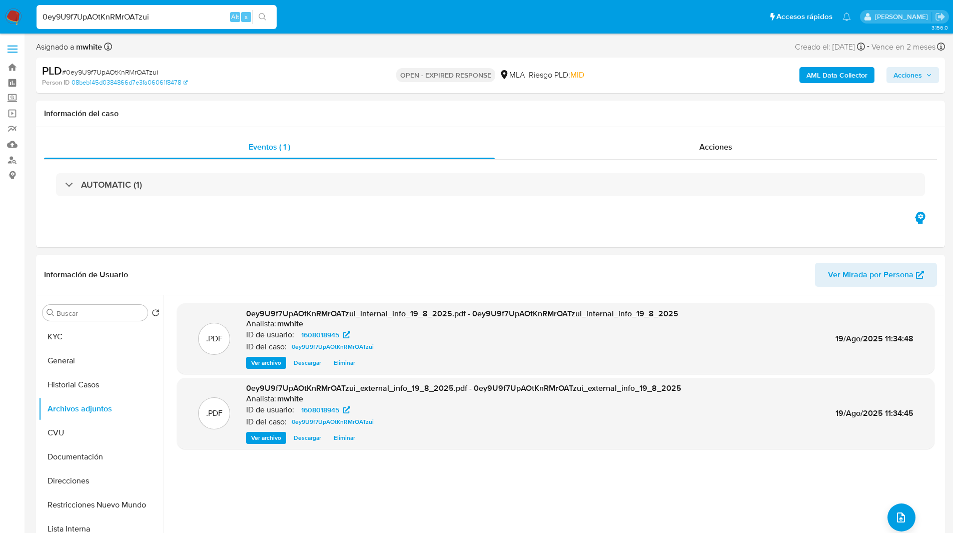
click at [69, 19] on input "0ey9U9f7UpAOtKnRMrOATzui" at bounding box center [157, 17] width 240 height 13
click at [12, 21] on img at bounding box center [13, 17] width 17 height 17
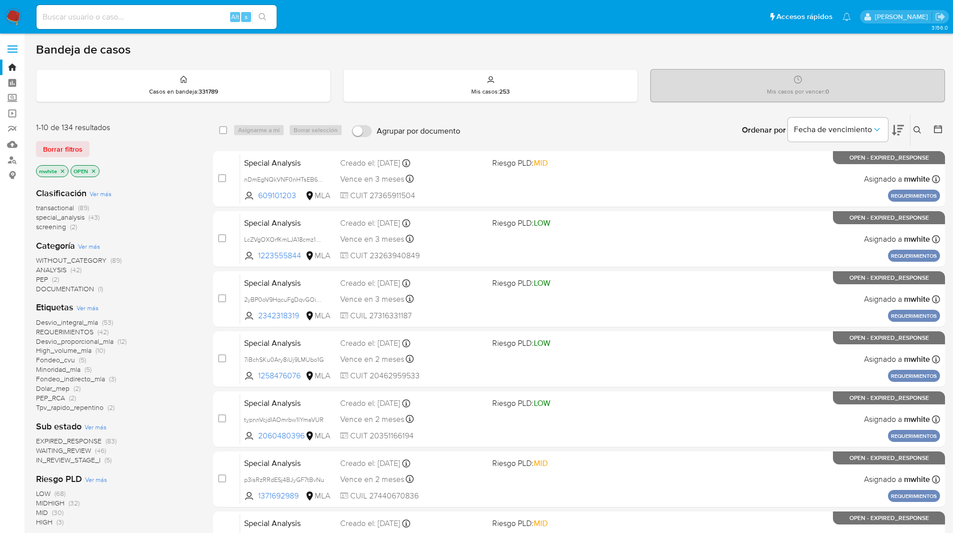
click at [917, 133] on icon at bounding box center [917, 130] width 8 height 8
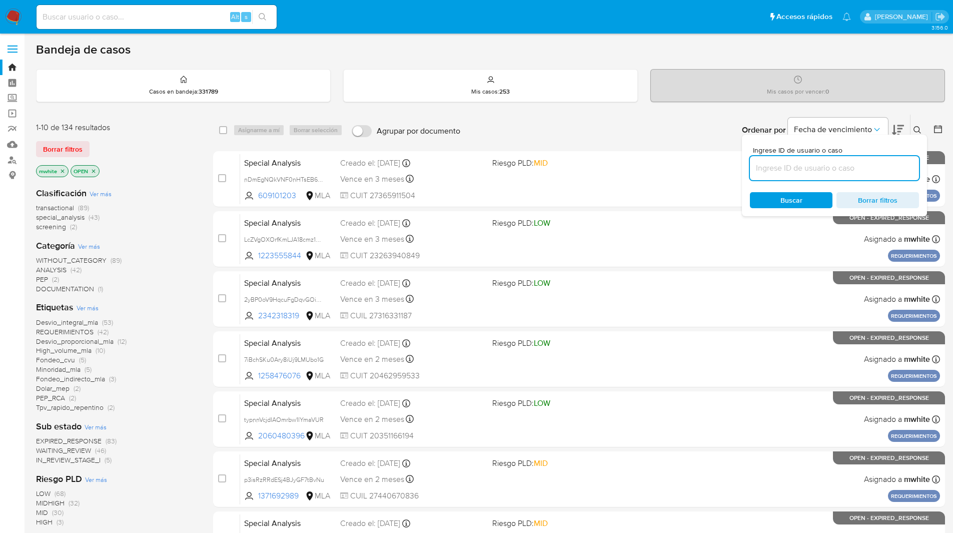
click at [784, 168] on input at bounding box center [834, 168] width 169 height 13
type input "0ey9U9f7UpAOtKnRMrOATzui"
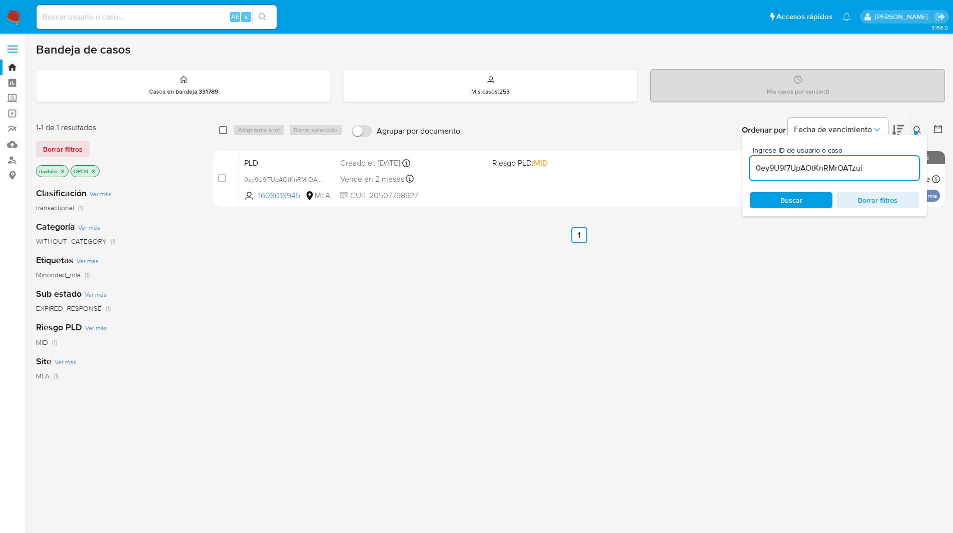
click at [224, 130] on input "checkbox" at bounding box center [223, 130] width 8 height 8
checkbox input "true"
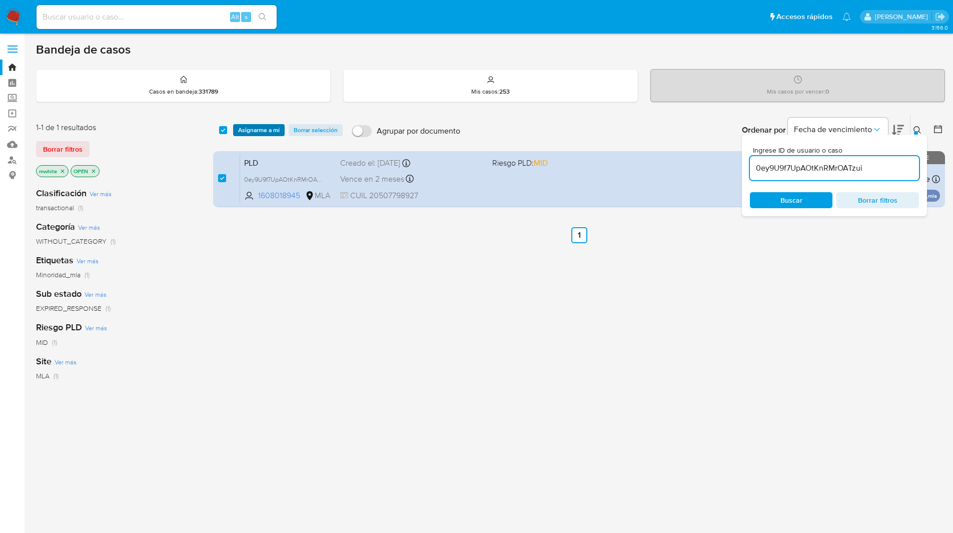
click at [245, 130] on span "Asignarme a mí" at bounding box center [259, 130] width 42 height 10
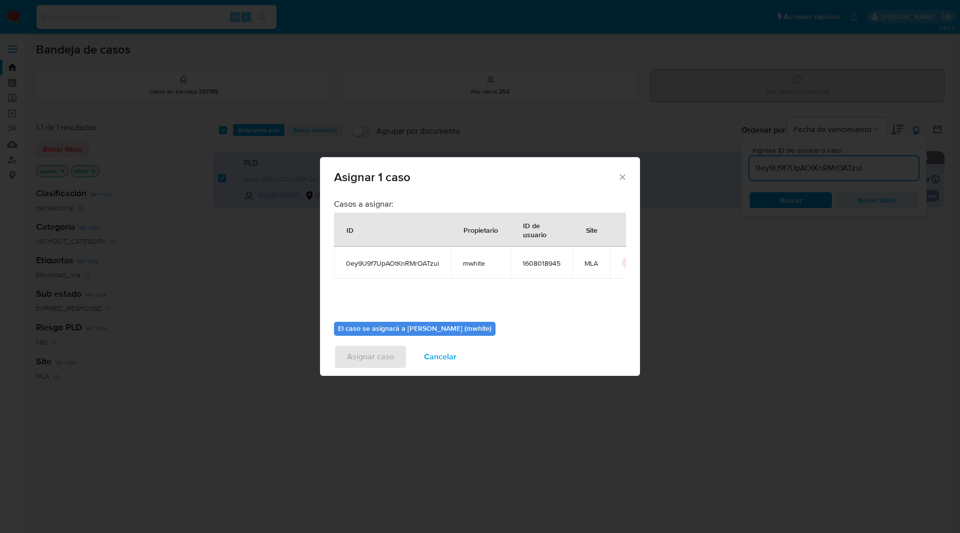
click at [479, 265] on span "mwhite" at bounding box center [481, 263] width 36 height 9
copy span "mwhite"
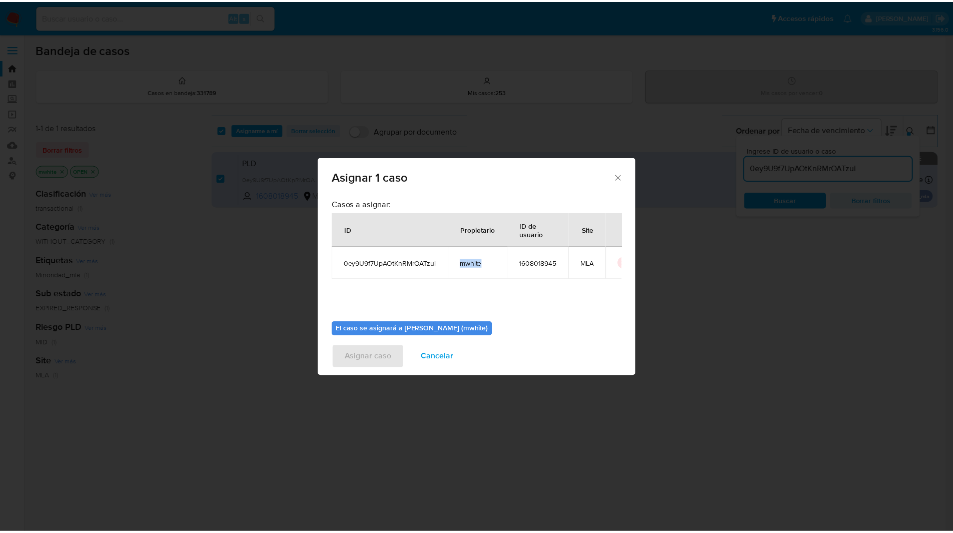
scroll to position [52, 0]
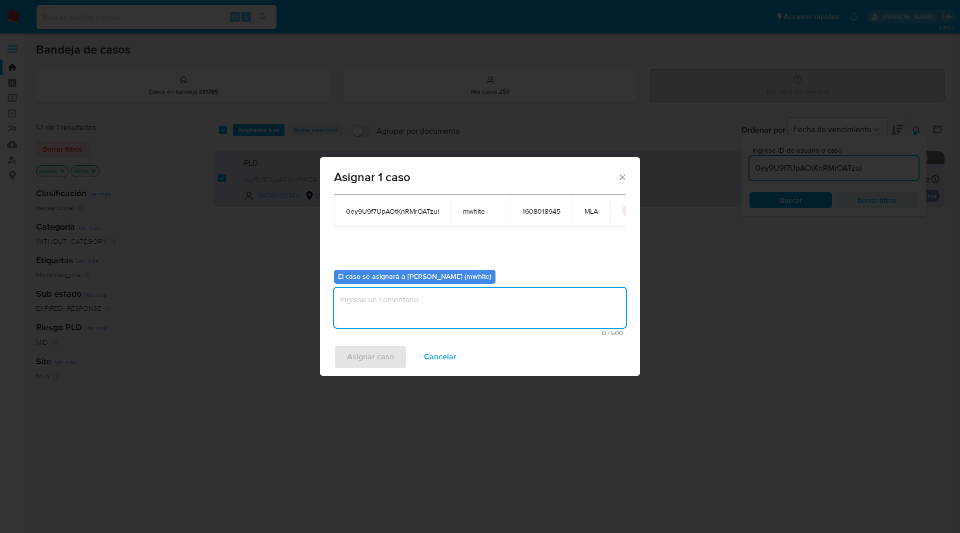
click at [389, 303] on textarea "assign-modal" at bounding box center [480, 308] width 292 height 40
paste textarea "mwhite"
type textarea "mwhite"
click at [382, 348] on span "Asignar caso" at bounding box center [370, 357] width 47 height 22
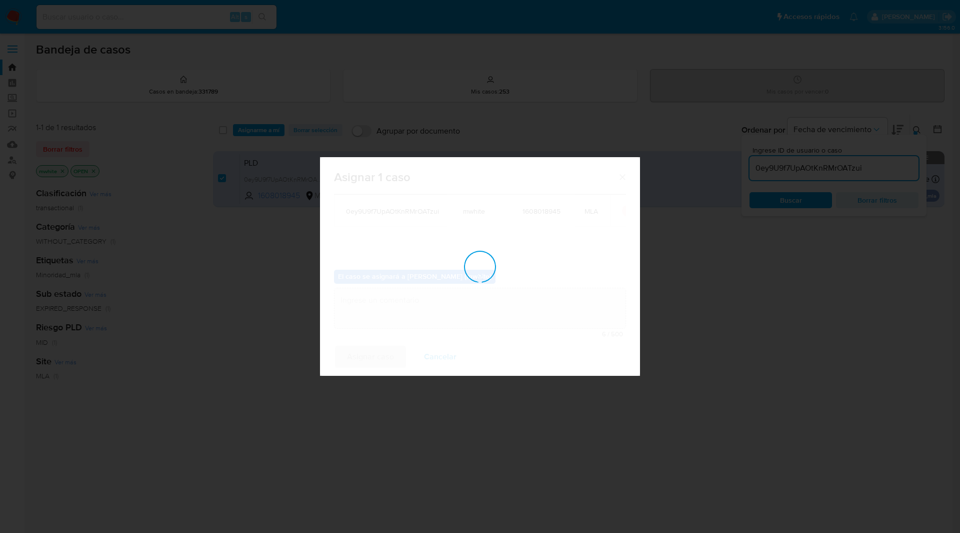
checkbox input "false"
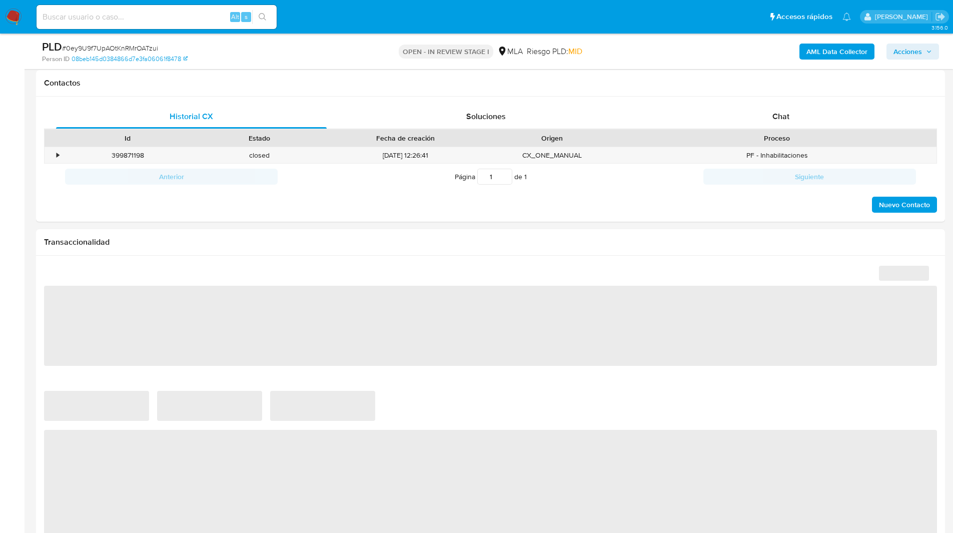
scroll to position [480, 0]
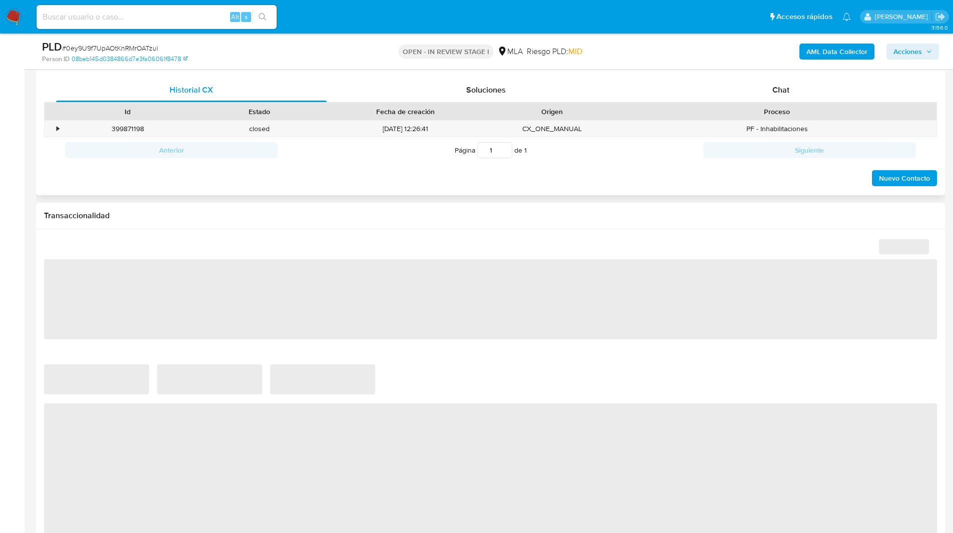
click at [790, 75] on div "Historial CX Soluciones Chat Id Estado Fecha de creación Origen Proceso • 39987…" at bounding box center [490, 133] width 909 height 126
click at [787, 83] on div "Chat" at bounding box center [780, 90] width 271 height 24
select select "10"
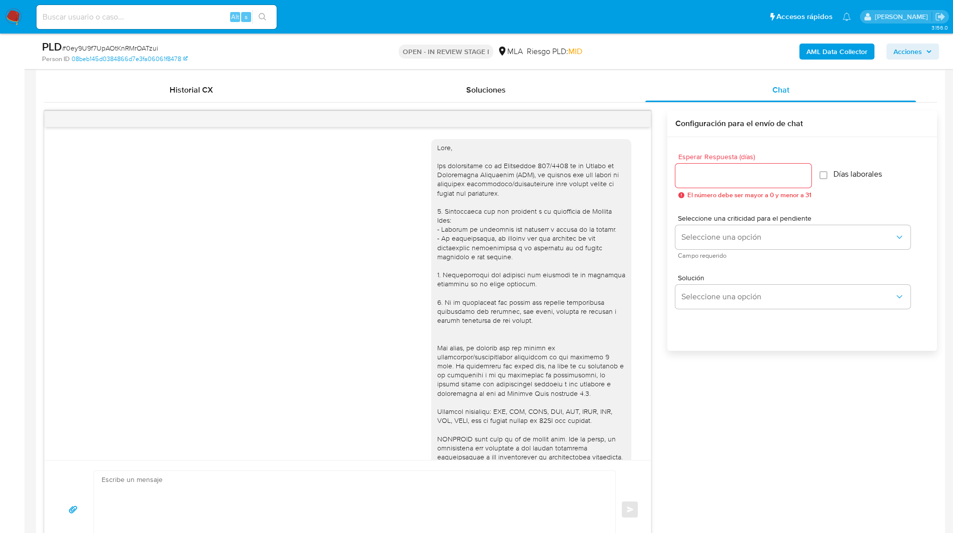
scroll to position [345, 0]
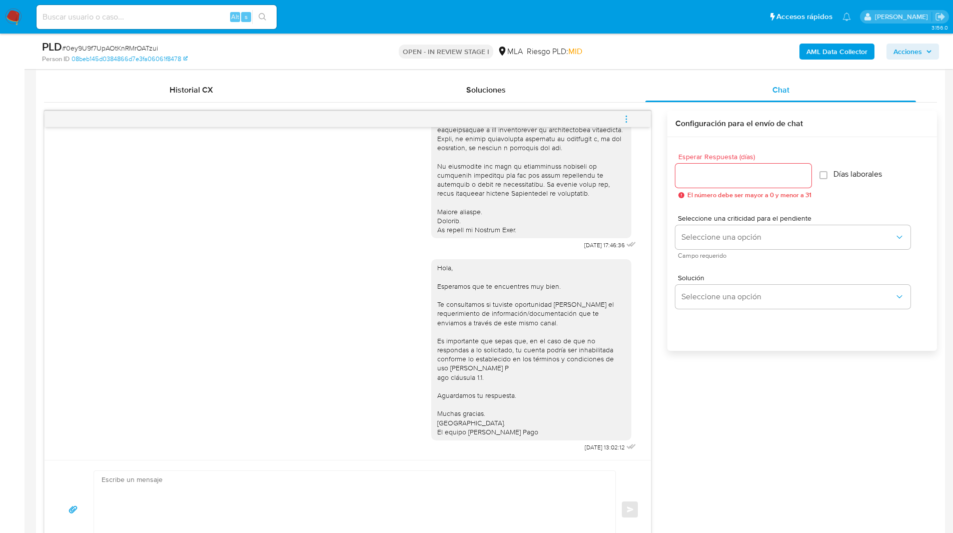
click at [623, 119] on icon "menu-action" at bounding box center [626, 119] width 9 height 9
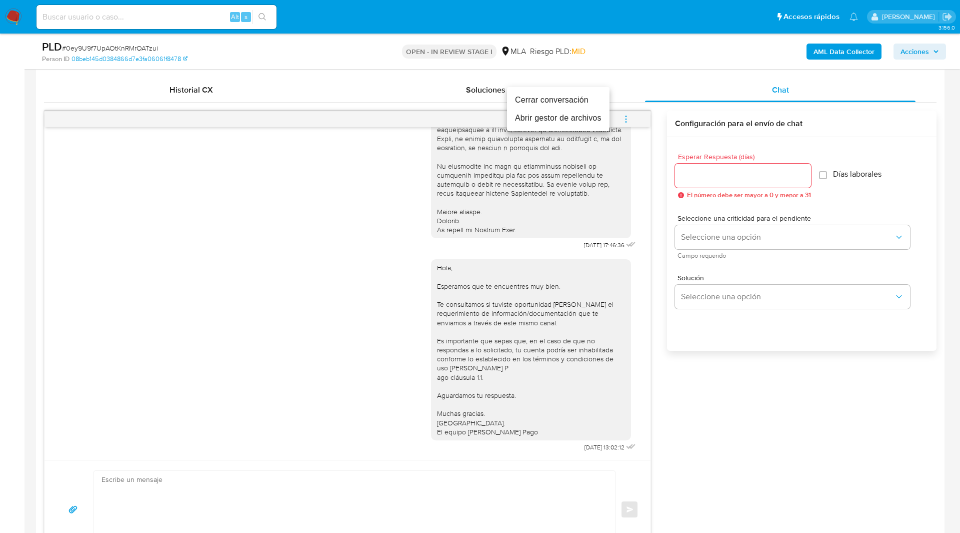
click at [561, 100] on li "Cerrar conversación" at bounding box center [558, 100] width 103 height 18
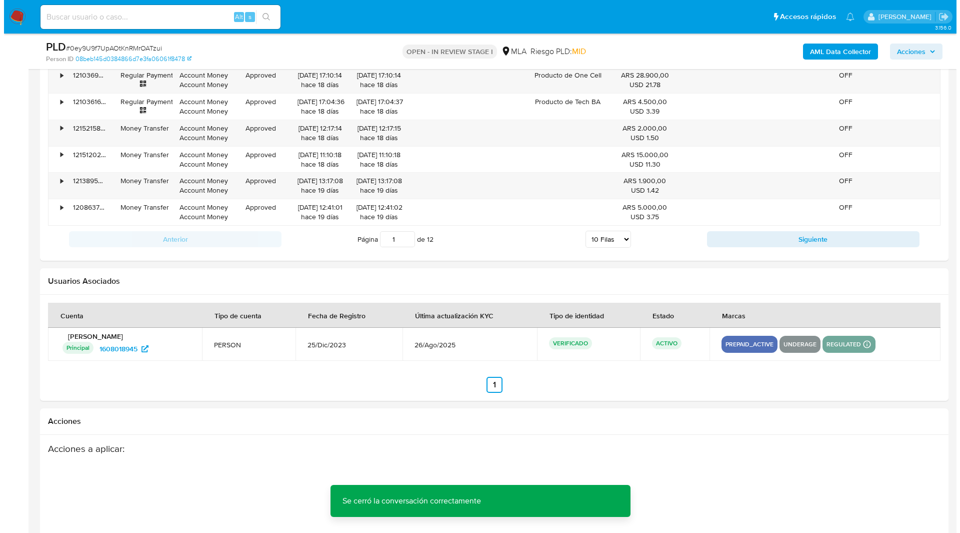
scroll to position [1759, 0]
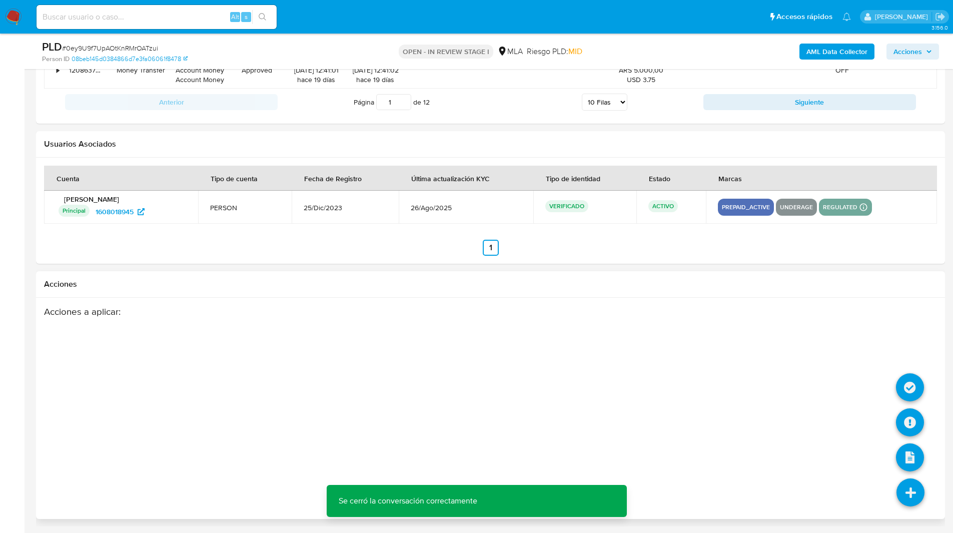
click at [909, 407] on li at bounding box center [910, 388] width 28 height 41
click at [910, 420] on icon at bounding box center [910, 422] width 28 height 28
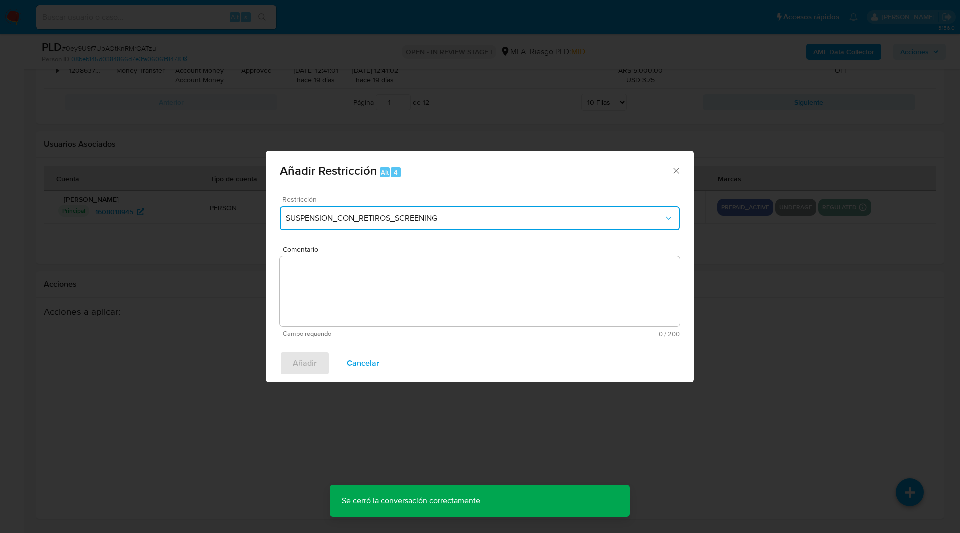
click at [333, 210] on button "SUSPENSION_CON_RETIROS_SCREENING" at bounding box center [480, 218] width 400 height 24
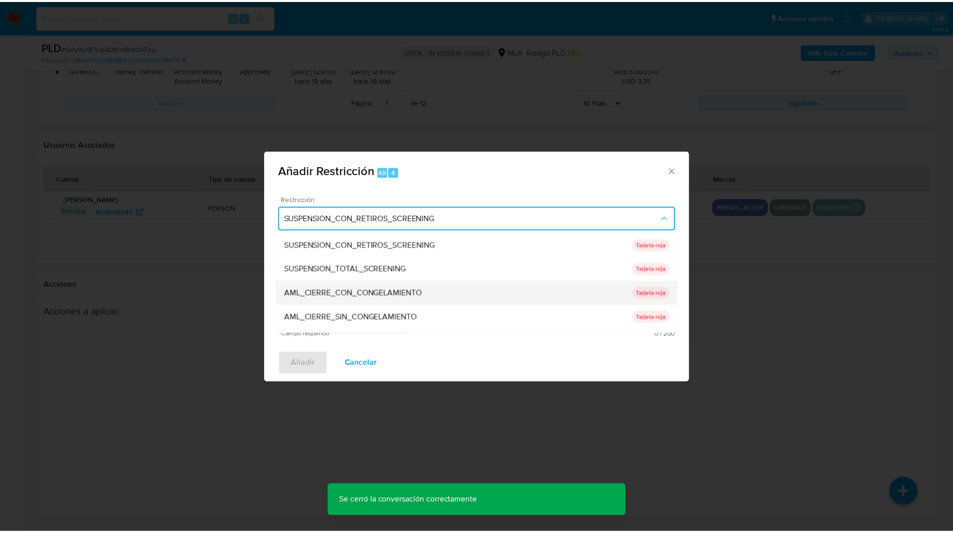
scroll to position [212, 0]
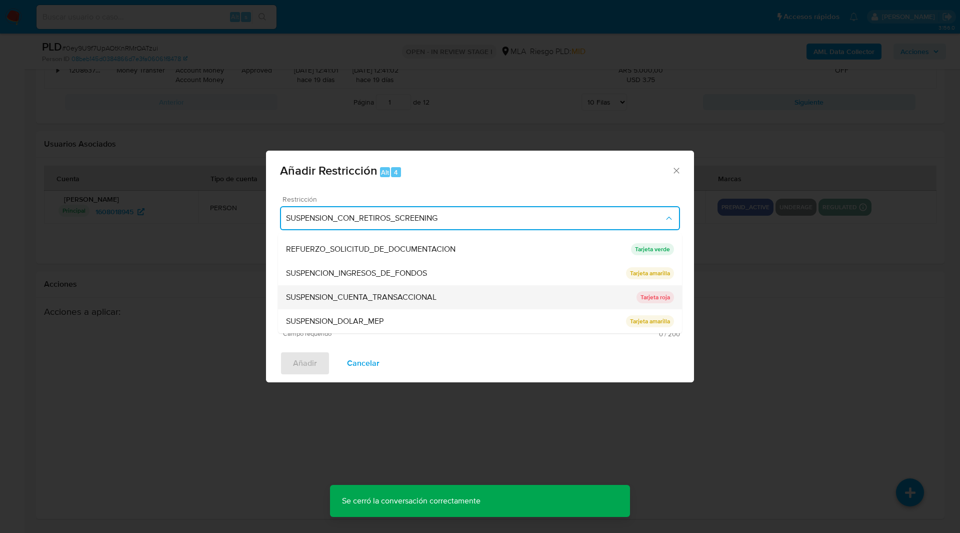
click at [330, 298] on span "SUSPENSION_CUENTA_TRANSACCIONAL" at bounding box center [361, 297] width 151 height 10
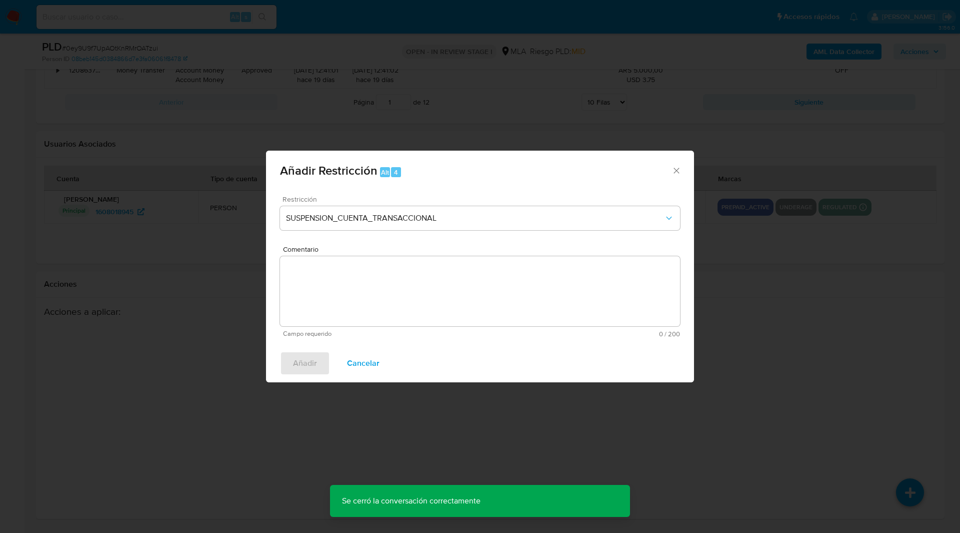
click at [406, 302] on textarea "Comentario" at bounding box center [480, 291] width 400 height 70
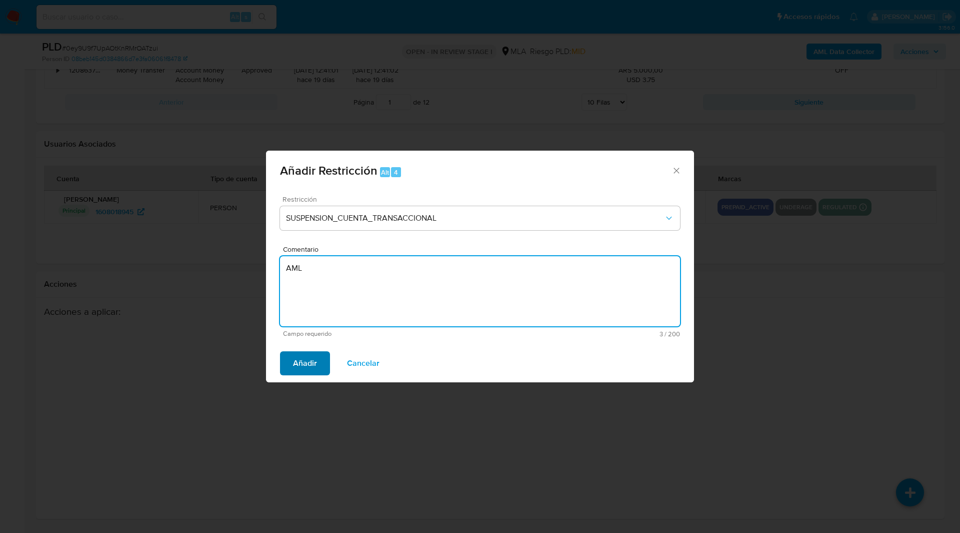
type textarea "AML"
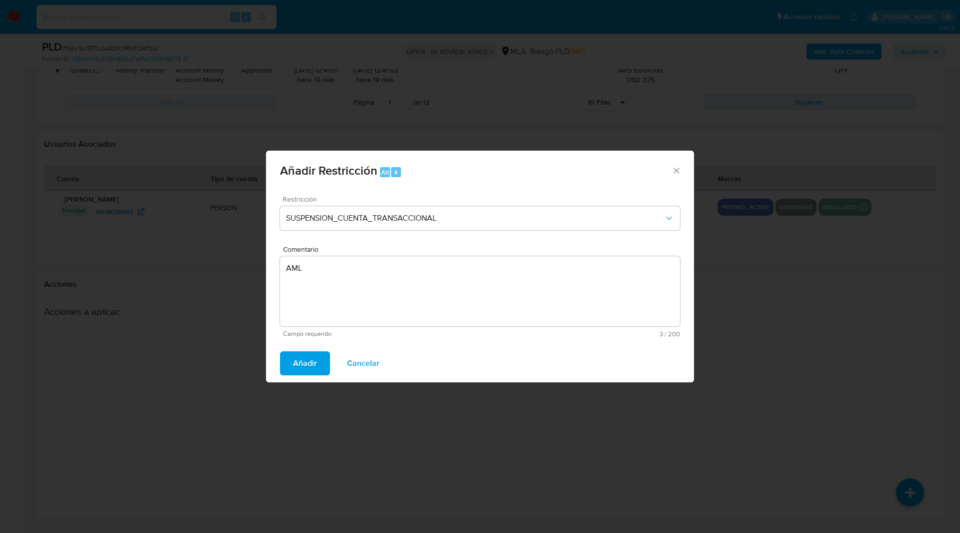
click at [298, 363] on span "Añadir" at bounding box center [305, 363] width 24 height 22
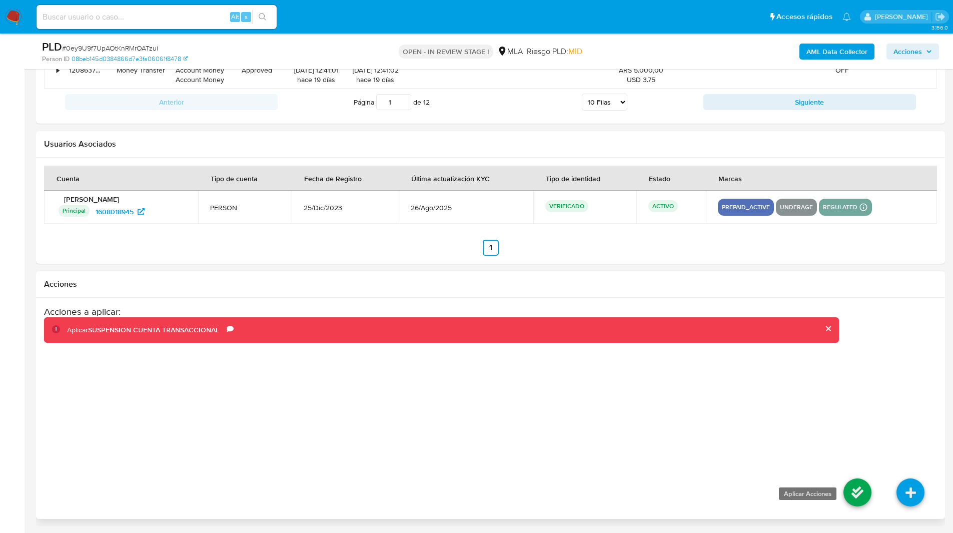
click at [849, 494] on icon at bounding box center [857, 492] width 28 height 28
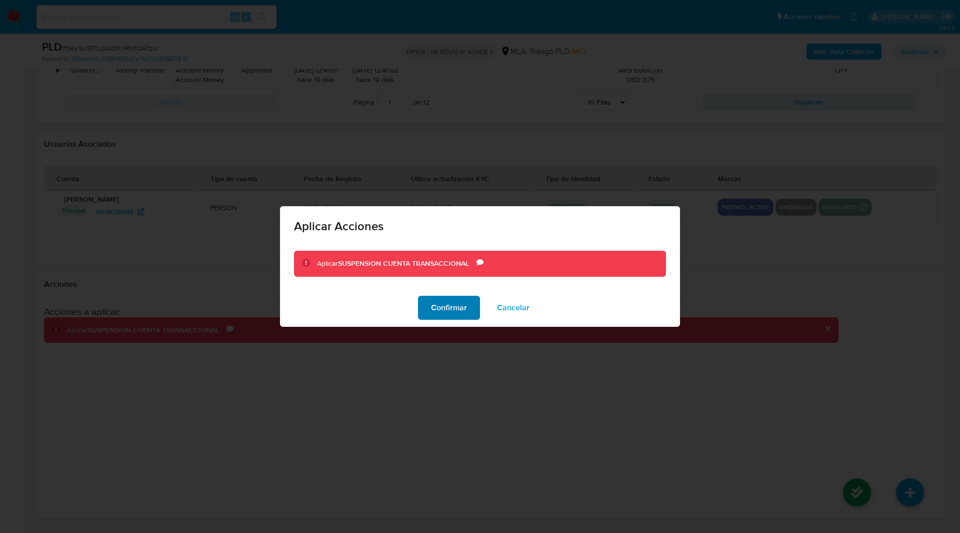
click at [437, 306] on span "Confirmar" at bounding box center [449, 308] width 36 height 22
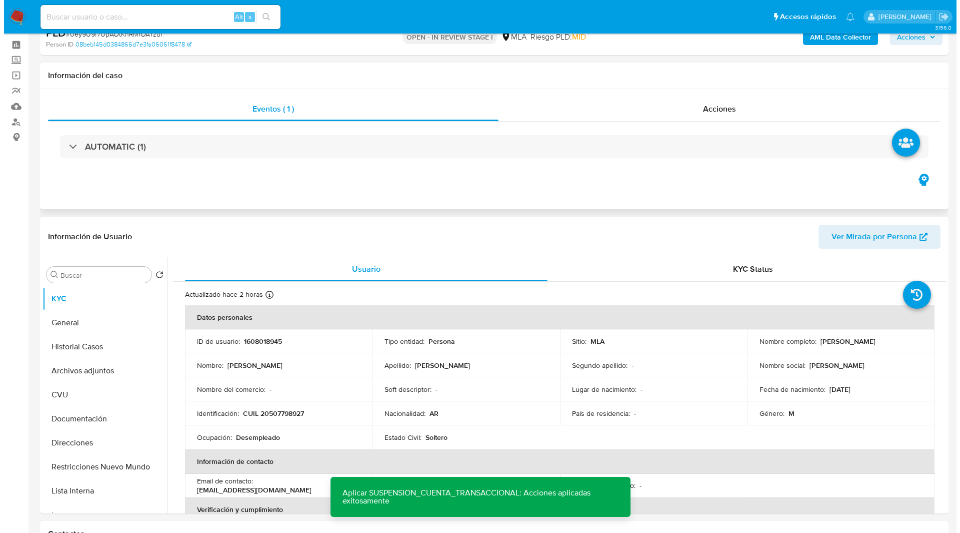
scroll to position [0, 0]
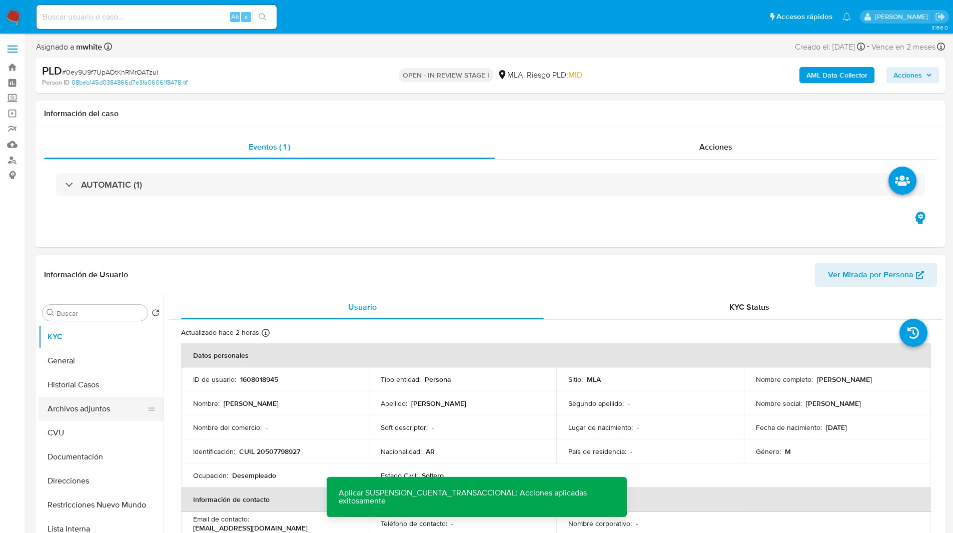
click at [63, 411] on button "Archivos adjuntos" at bounding box center [97, 409] width 117 height 24
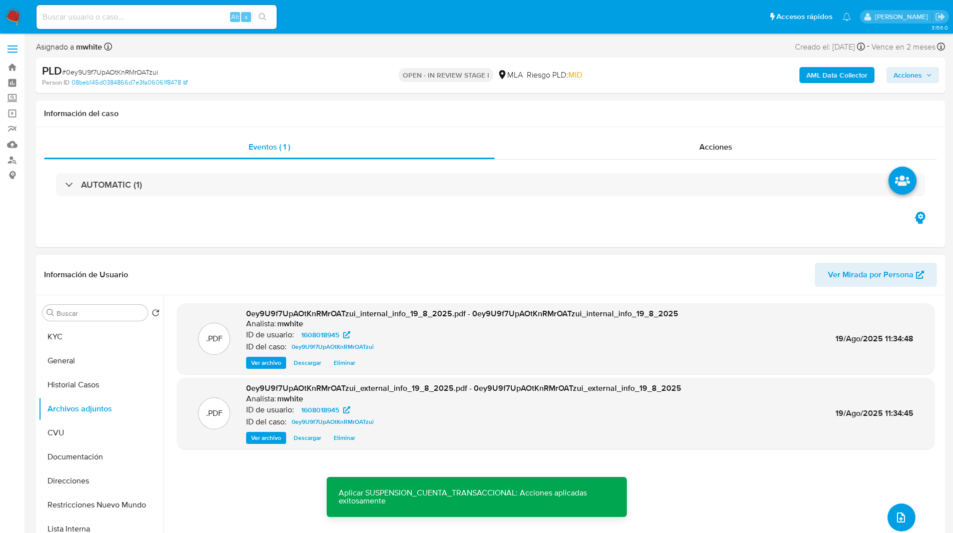
click at [909, 516] on button "upload-file" at bounding box center [901, 517] width 28 height 28
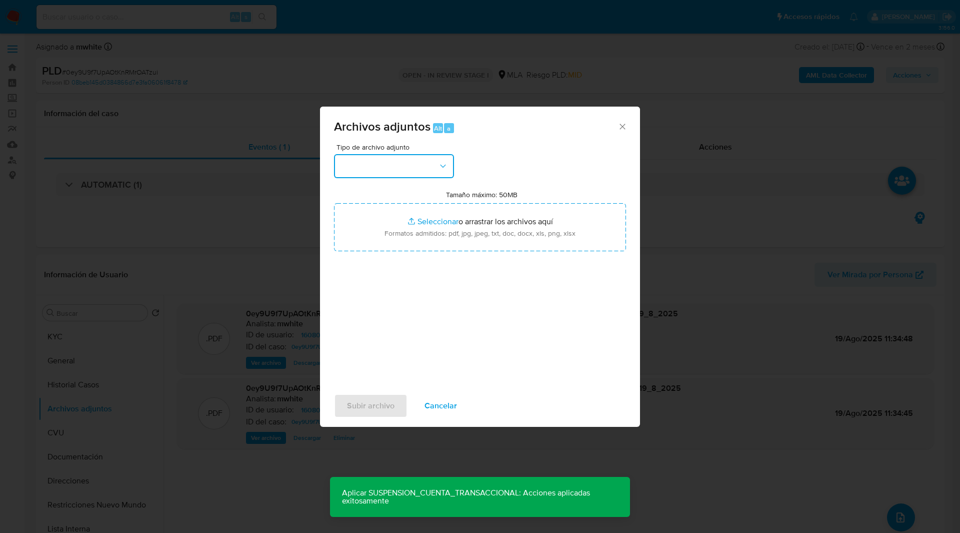
click at [434, 170] on button "button" at bounding box center [394, 166] width 120 height 24
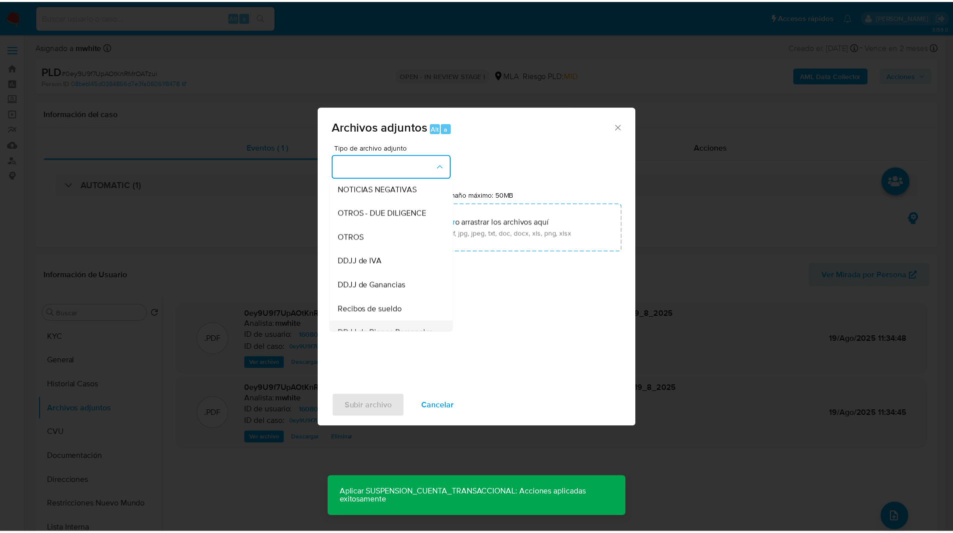
scroll to position [148, 0]
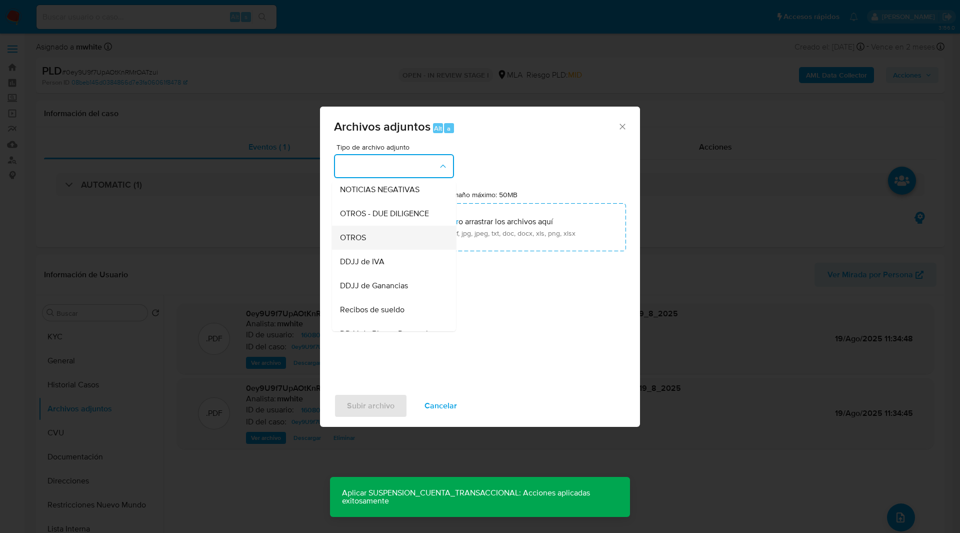
click at [357, 238] on div "OTROS" at bounding box center [391, 238] width 102 height 24
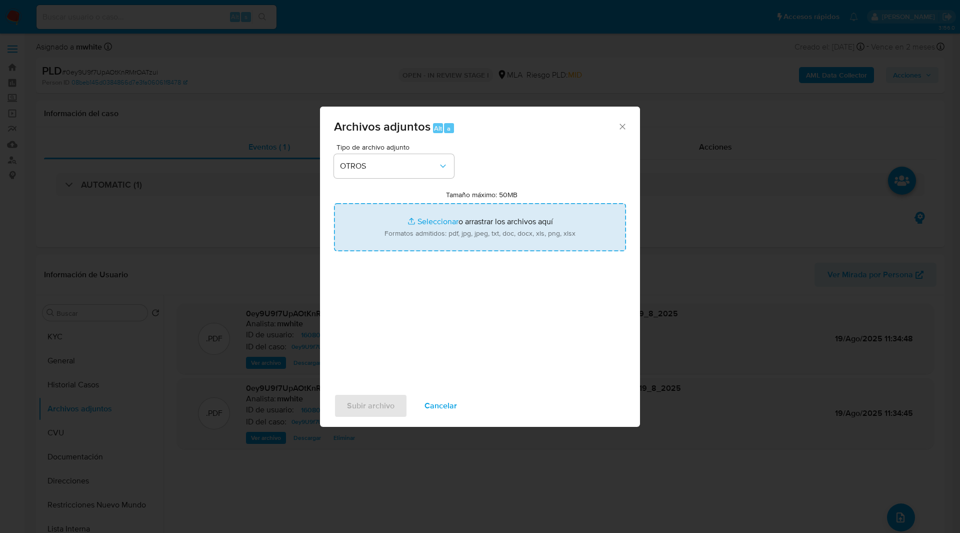
type input "C:\fakepath\Caselog 0ey9U9f7UpAOtKnRMrOATzui_2025_08_18_19_34_53.docx"
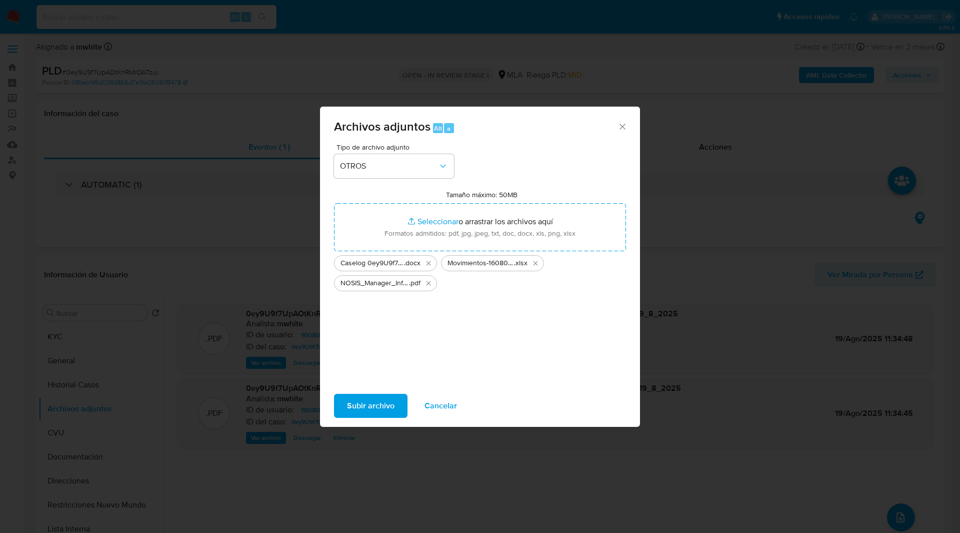
click at [363, 406] on span "Subir archivo" at bounding box center [371, 406] width 48 height 22
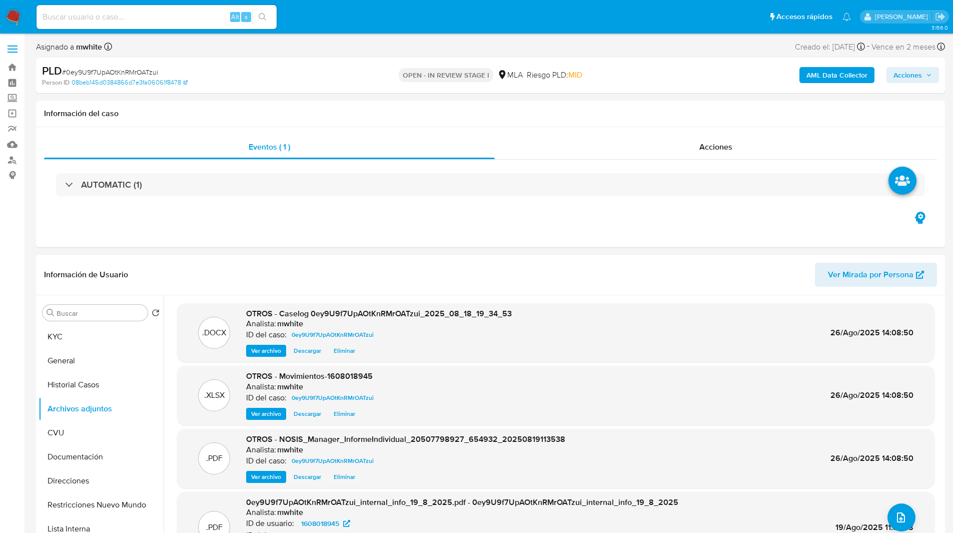
click at [910, 78] on span "Acciones" at bounding box center [907, 75] width 29 height 16
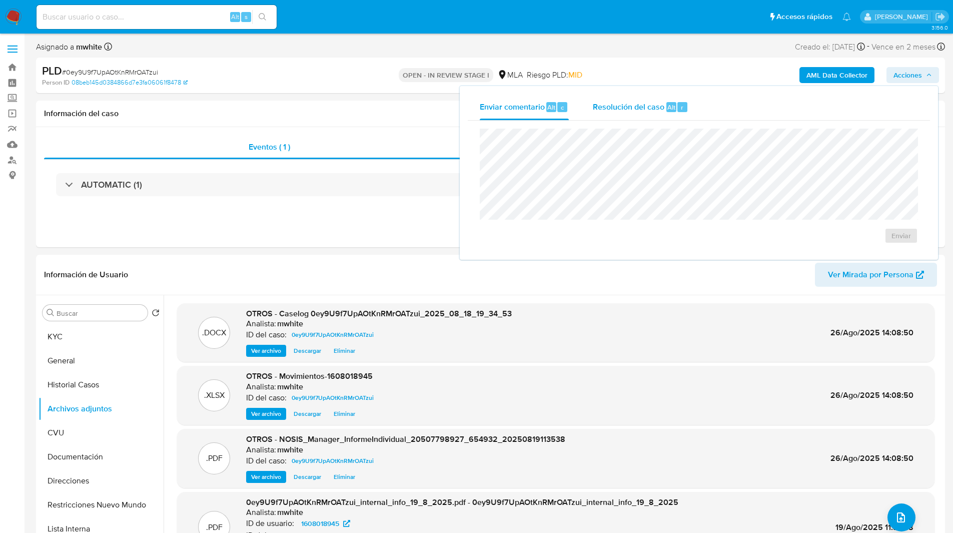
click at [644, 97] on div "Resolución del caso Alt r" at bounding box center [641, 107] width 96 height 26
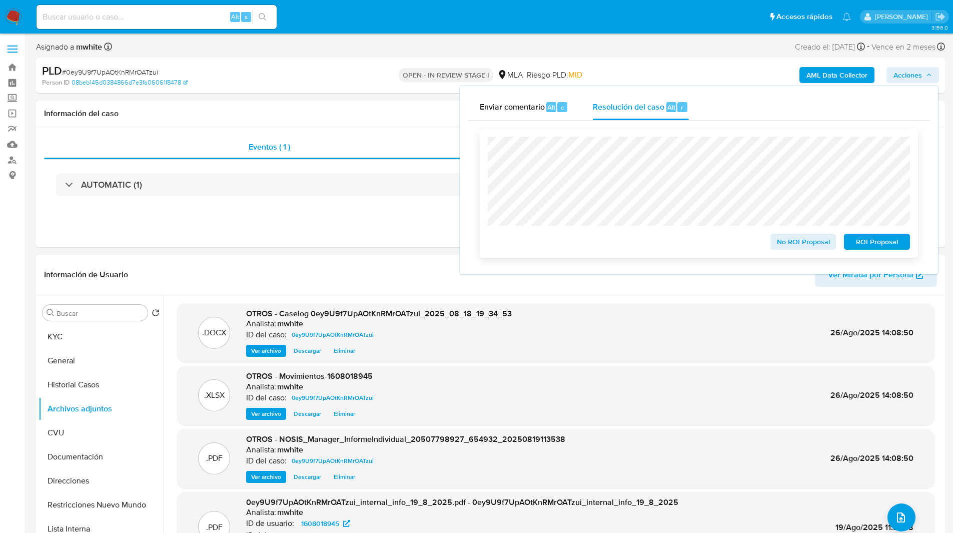
click at [893, 249] on span "ROI Proposal" at bounding box center [877, 242] width 52 height 14
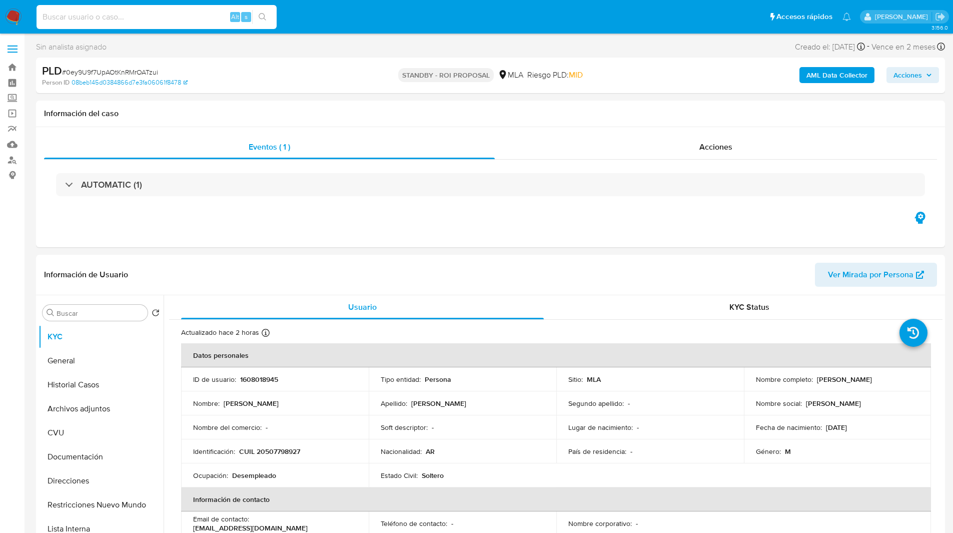
click at [148, 18] on input at bounding box center [157, 17] width 240 height 13
paste input "Dn74PAYVw8wI14YA9dJMj4SY"
type input "Dn74PAYVw8wI14YA9dJMj4SY"
select select "10"
type input "Dn74PAYVw8wI14YA9dJMj4SY"
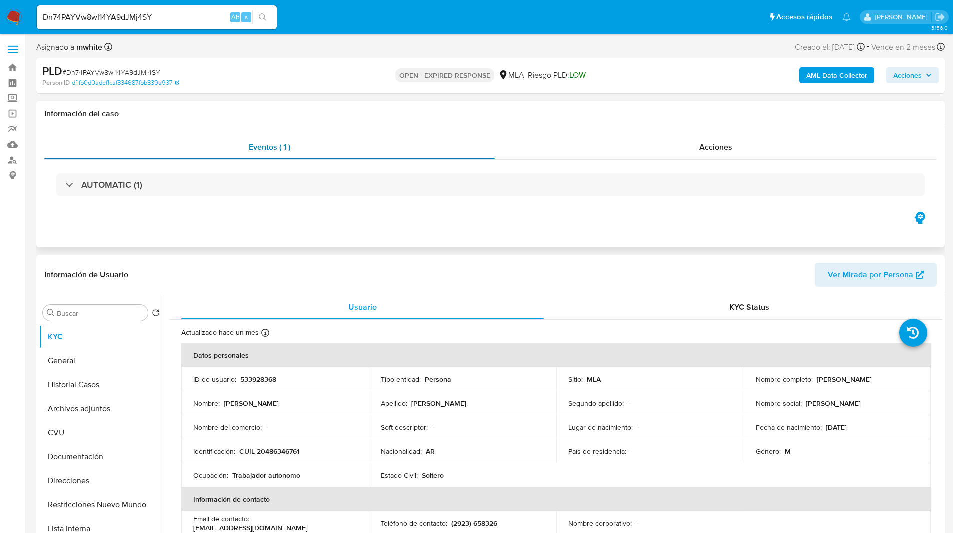
select select "10"
click at [597, 112] on h1 "Información del caso" at bounding box center [490, 114] width 893 height 10
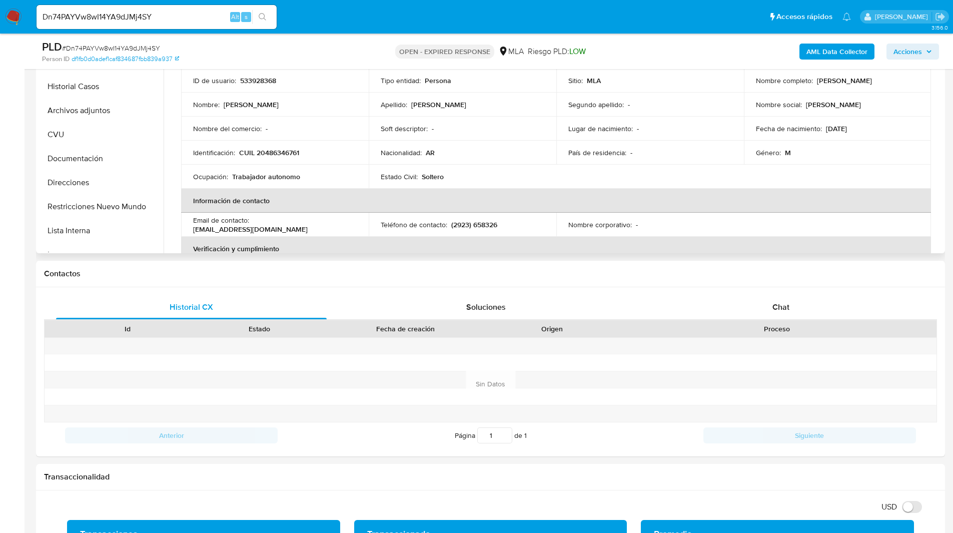
scroll to position [261, 0]
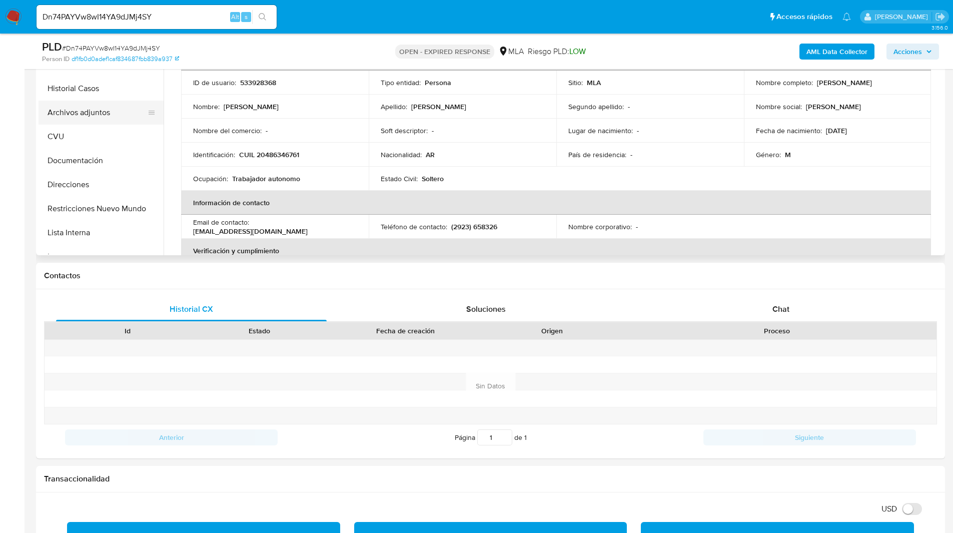
click at [79, 122] on button "Archivos adjuntos" at bounding box center [97, 113] width 117 height 24
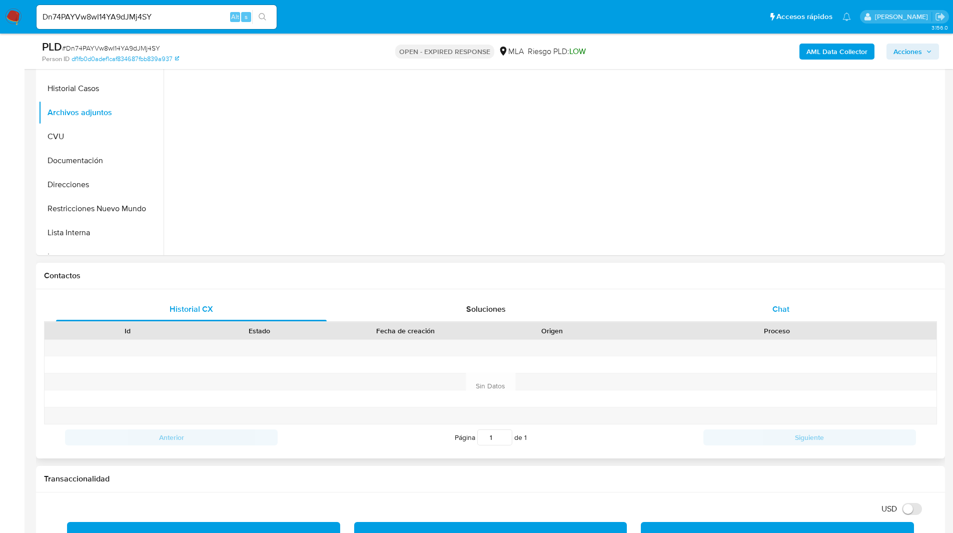
click at [839, 307] on div "Chat" at bounding box center [780, 309] width 271 height 24
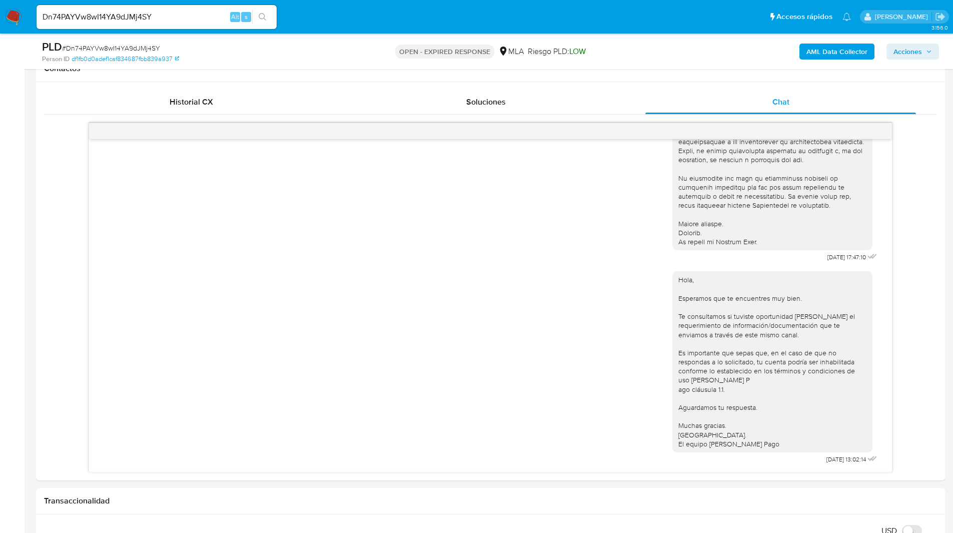
scroll to position [561, 0]
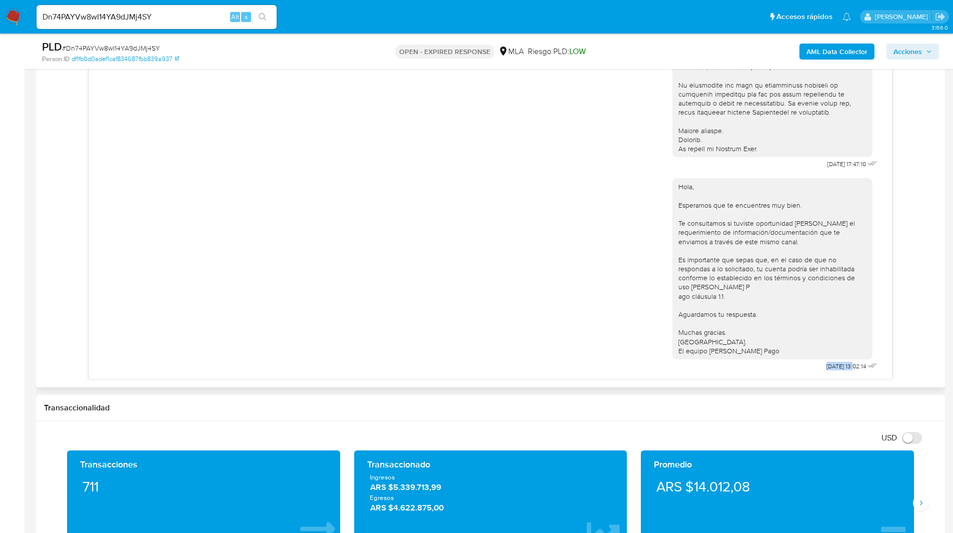
drag, startPoint x: 836, startPoint y: 366, endPoint x: 802, endPoint y: 368, distance: 34.1
click at [802, 368] on div "Hola, Esperamos que te encuentres muy bien. Te consultamos si tuviste oportunid…" at bounding box center [775, 272] width 207 height 202
copy span "[DATE]"
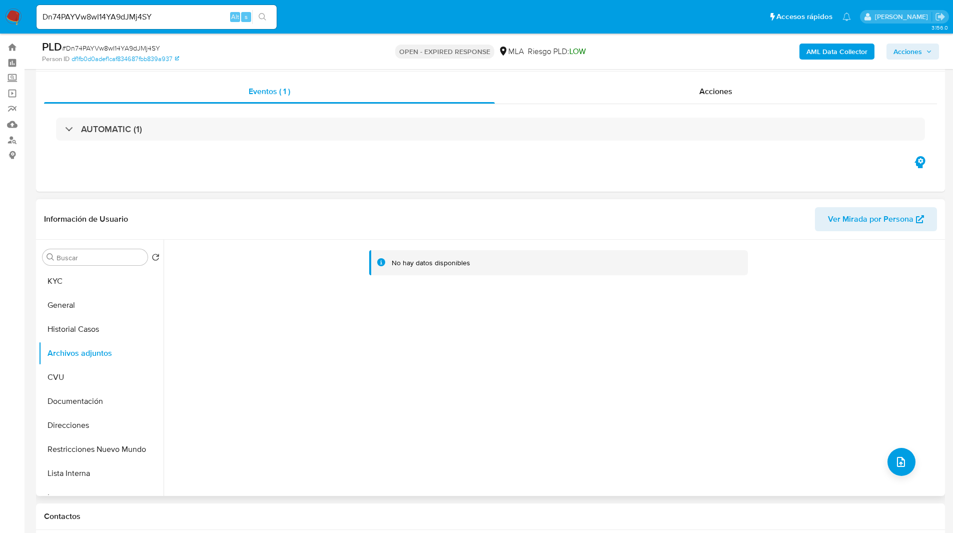
scroll to position [0, 0]
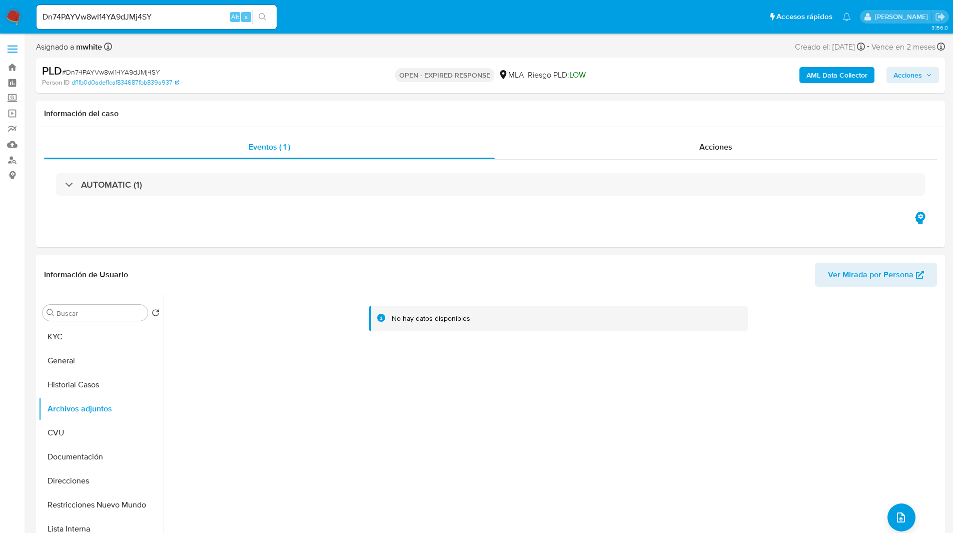
click at [805, 74] on button "AML Data Collector" at bounding box center [836, 75] width 75 height 16
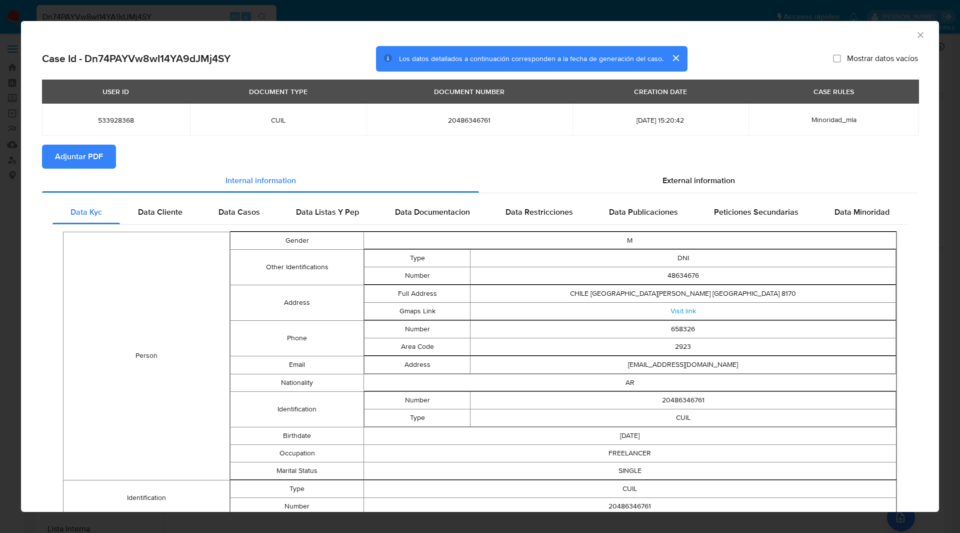
click at [725, 47] on div "Case Id - Dn74PAYVw8wI14YA9dJMj4SY Los datos detallados a continuación correspo…" at bounding box center [480, 59] width 876 height 26
click at [67, 150] on span "Adjuntar PDF" at bounding box center [79, 157] width 48 height 22
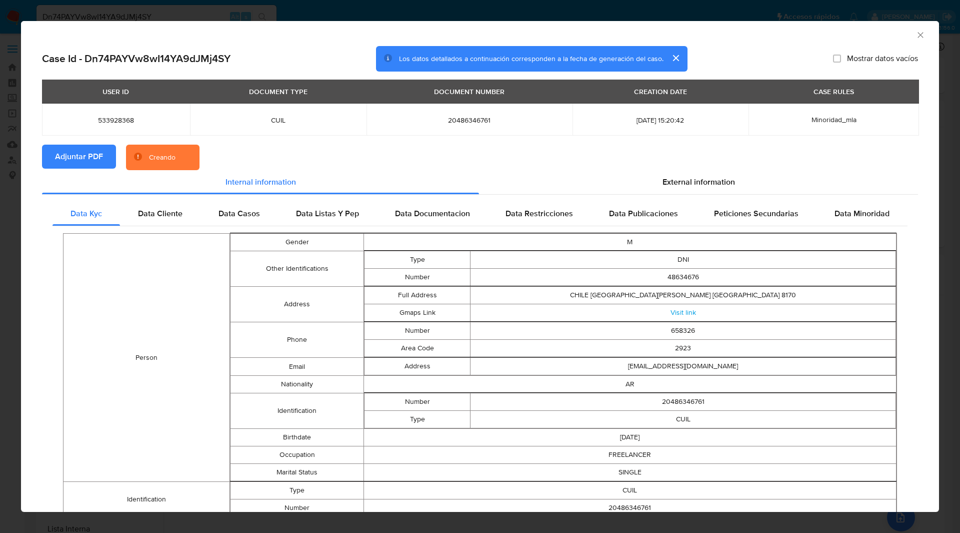
click at [157, 64] on h2 "Case Id - Dn74PAYVw8wI14YA9dJMj4SY" at bounding box center [136, 58] width 189 height 13
copy h2 "Dn74PAYVw8wI14YA9dJMj4SY"
click at [303, 71] on div "Case Id - Dn74PAYVw8wI14YA9dJMj4SY Los datos detallados a continuación correspo…" at bounding box center [480, 59] width 876 height 26
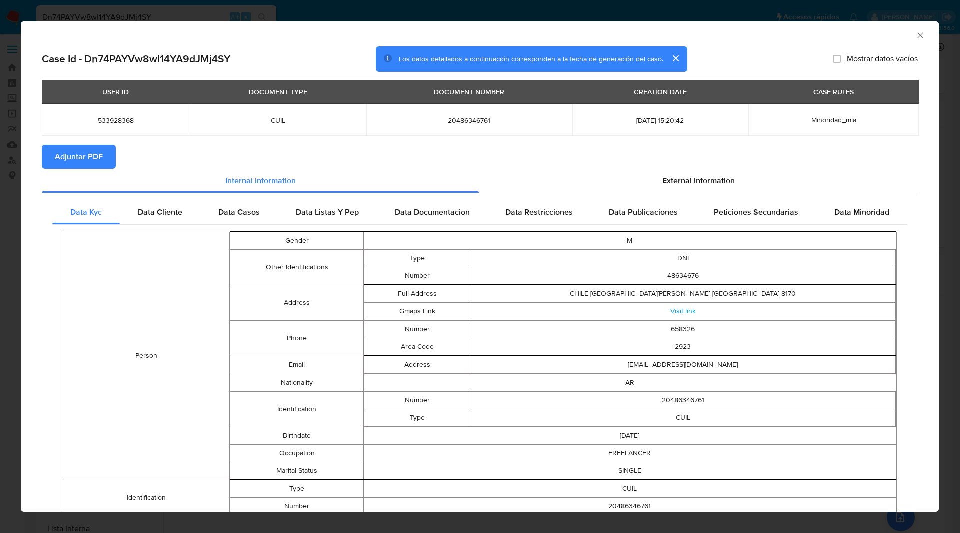
click at [916, 32] on icon "Cerrar ventana" at bounding box center [921, 35] width 10 height 10
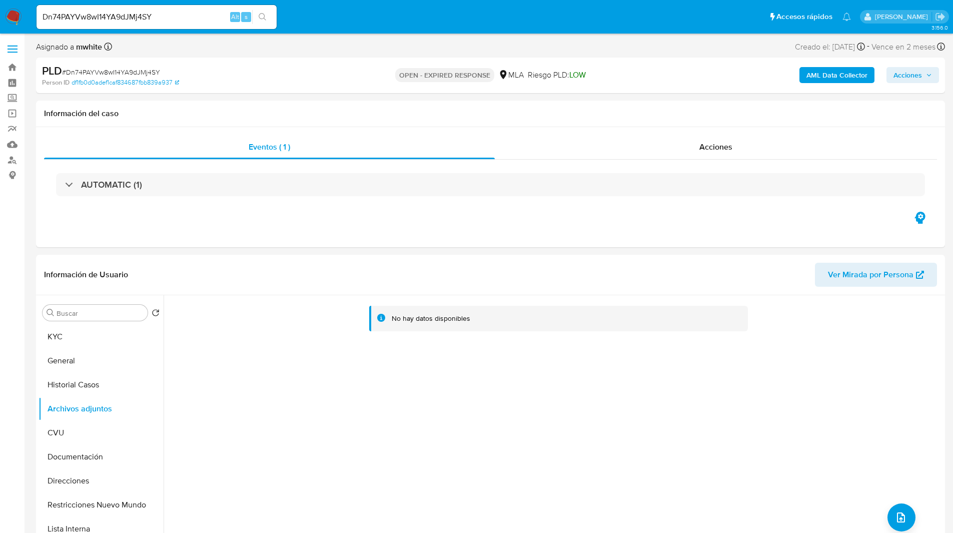
click at [18, 19] on img at bounding box center [13, 17] width 17 height 17
click at [123, 12] on input "Dn74PAYVw8wI14YA9dJMj4SY" at bounding box center [157, 17] width 240 height 13
type input "c"
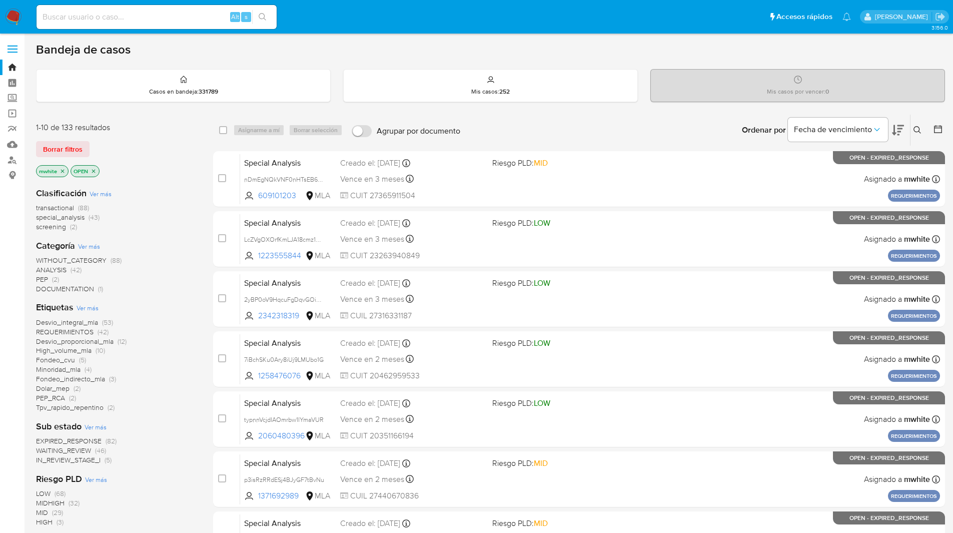
click at [910, 129] on div "Ingrese ID de usuario o caso Buscar Borrar filtros" at bounding box center [918, 130] width 17 height 31
click at [915, 128] on icon at bounding box center [917, 130] width 8 height 8
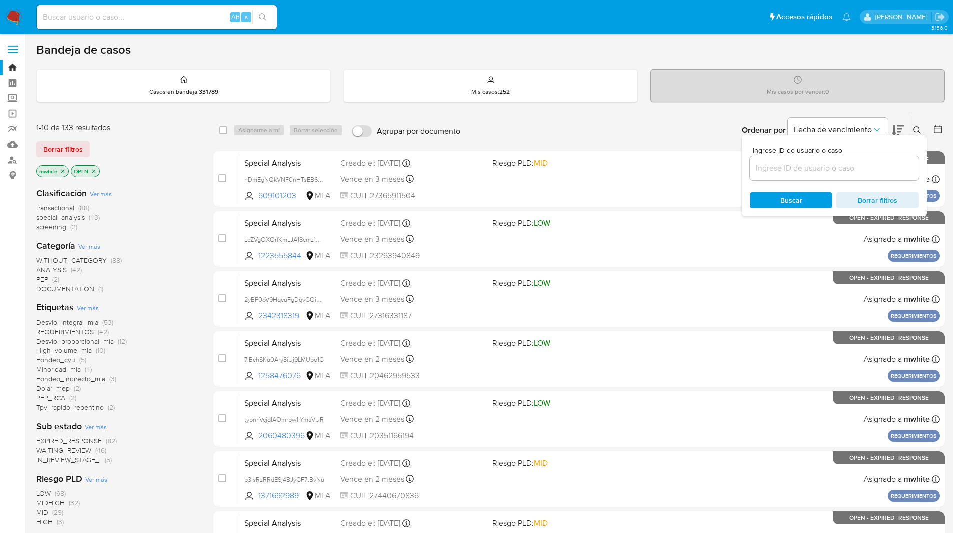
click at [797, 170] on input at bounding box center [834, 168] width 169 height 13
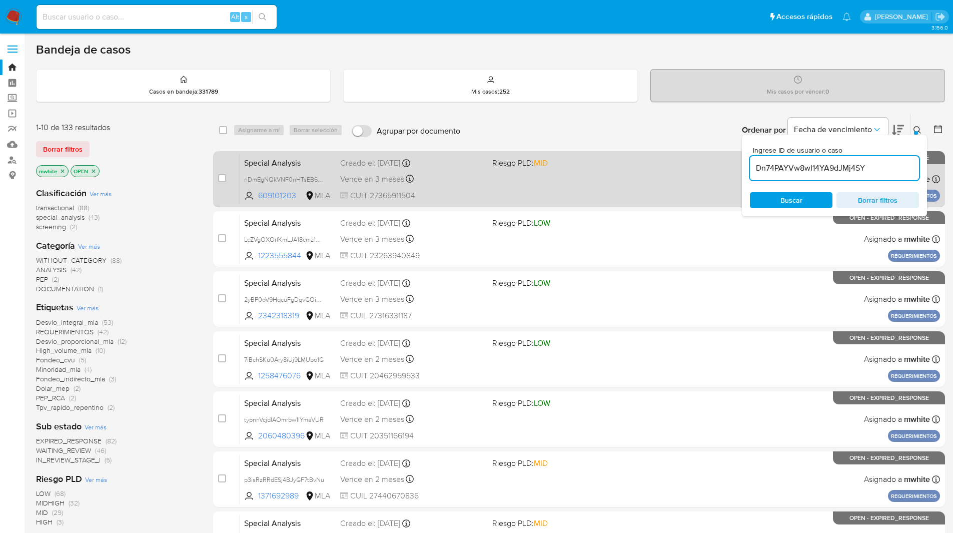
type input "Dn74PAYVw8wI14YA9dJMj4SY"
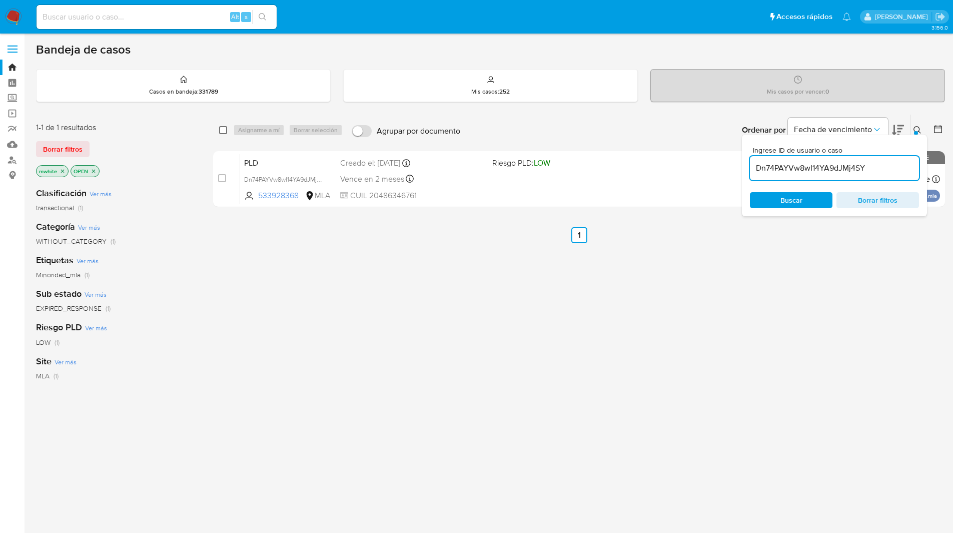
click at [222, 127] on input "checkbox" at bounding box center [223, 130] width 8 height 8
checkbox input "true"
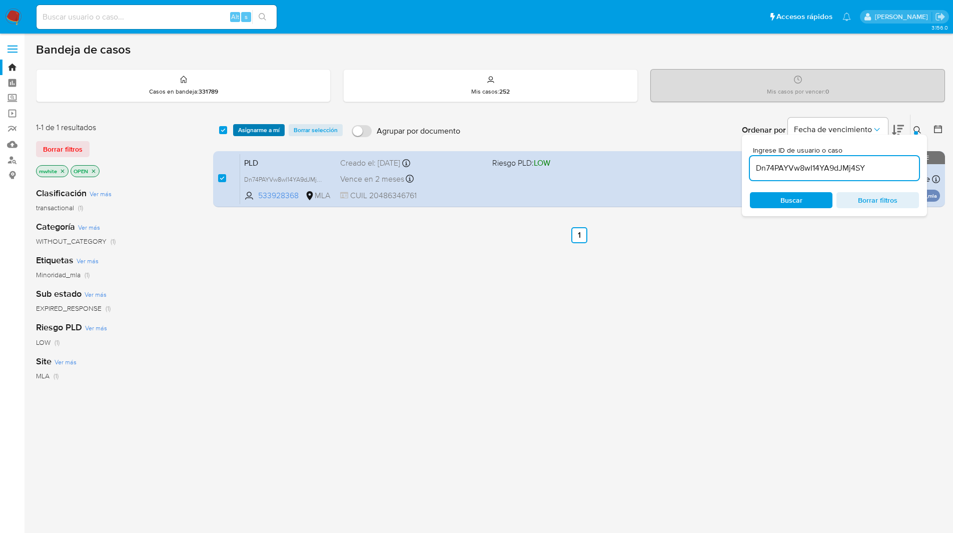
click at [239, 126] on span "Asignarme a mí" at bounding box center [259, 130] width 42 height 10
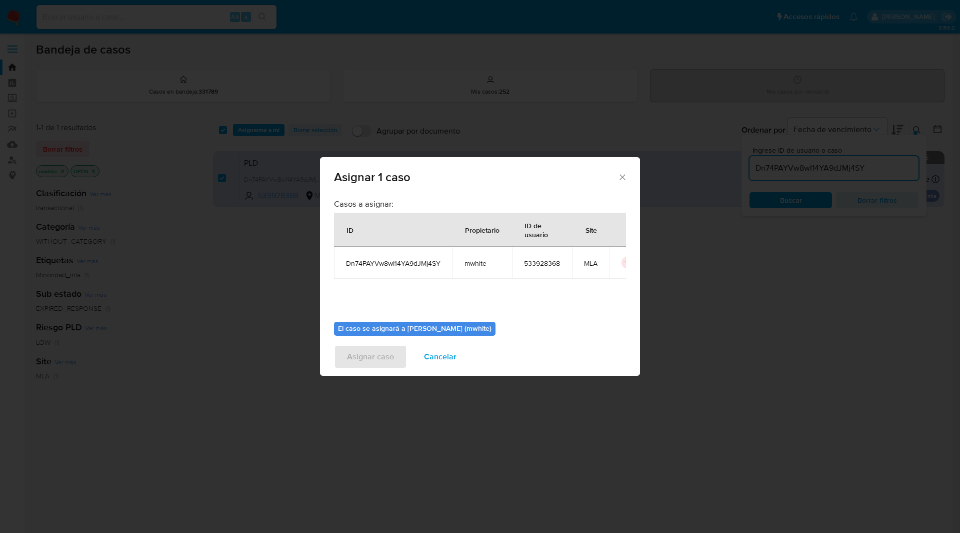
click at [482, 260] on span "mwhite" at bounding box center [483, 263] width 36 height 9
copy span "mwhite"
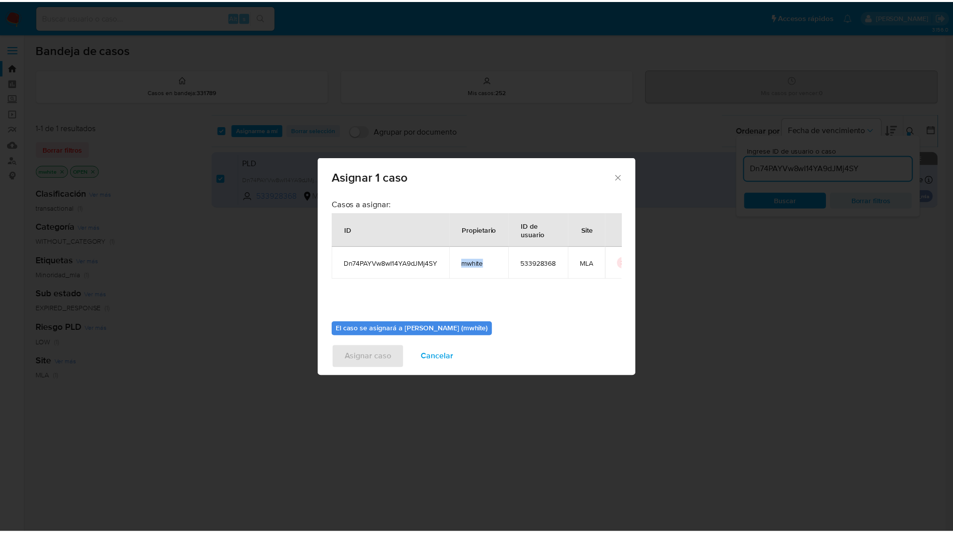
scroll to position [52, 0]
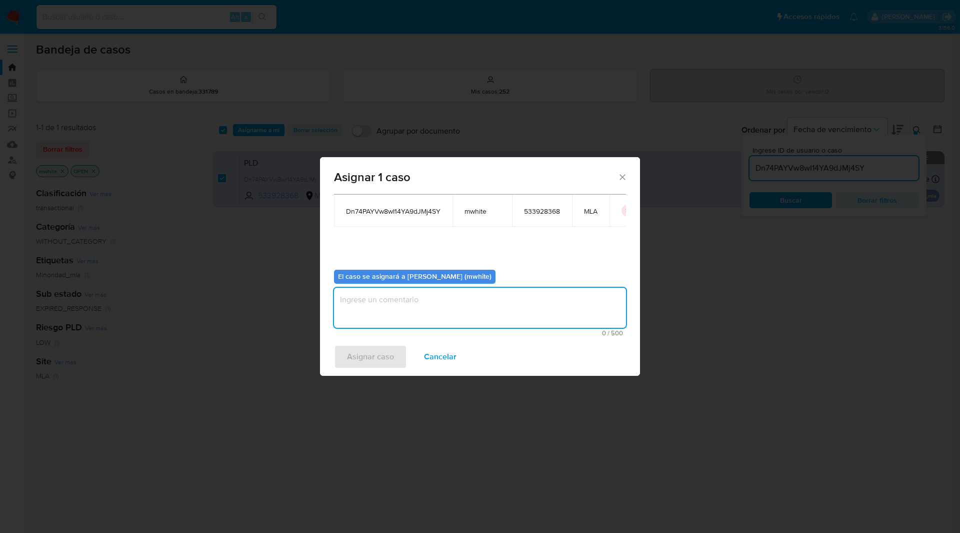
click at [406, 303] on textarea "assign-modal" at bounding box center [480, 308] width 292 height 40
paste textarea "mwhite"
type textarea "mwhite"
click at [379, 347] on span "Asignar caso" at bounding box center [370, 357] width 47 height 22
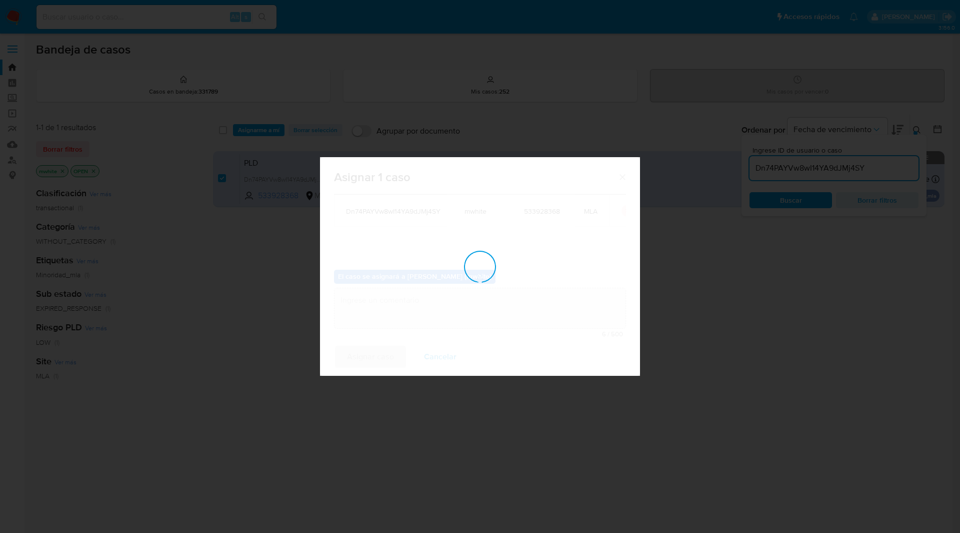
checkbox input "false"
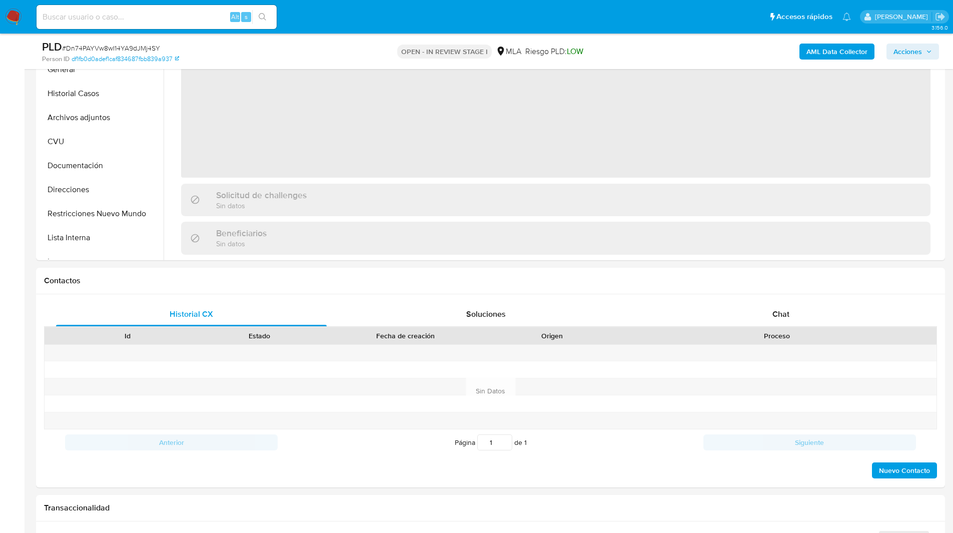
scroll to position [294, 0]
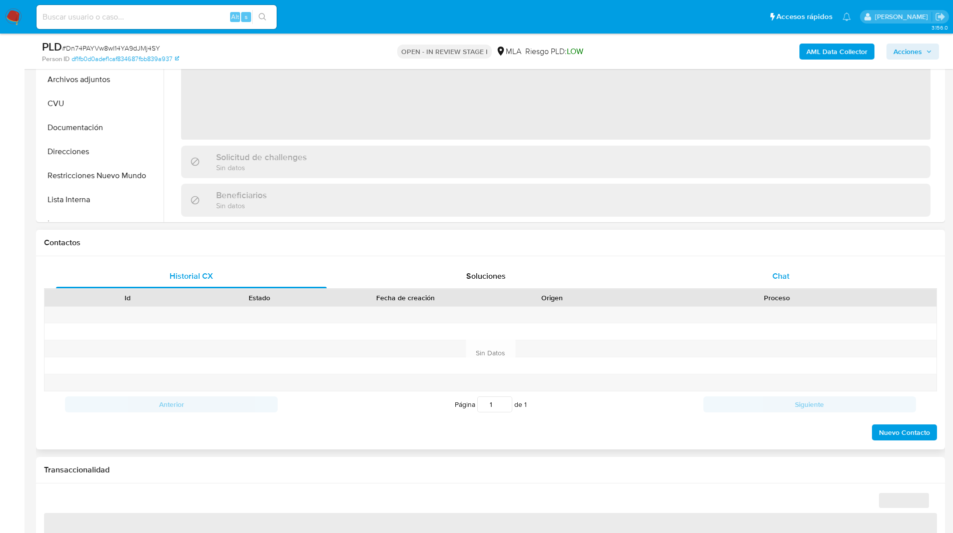
click at [823, 282] on div "Chat" at bounding box center [780, 276] width 271 height 24
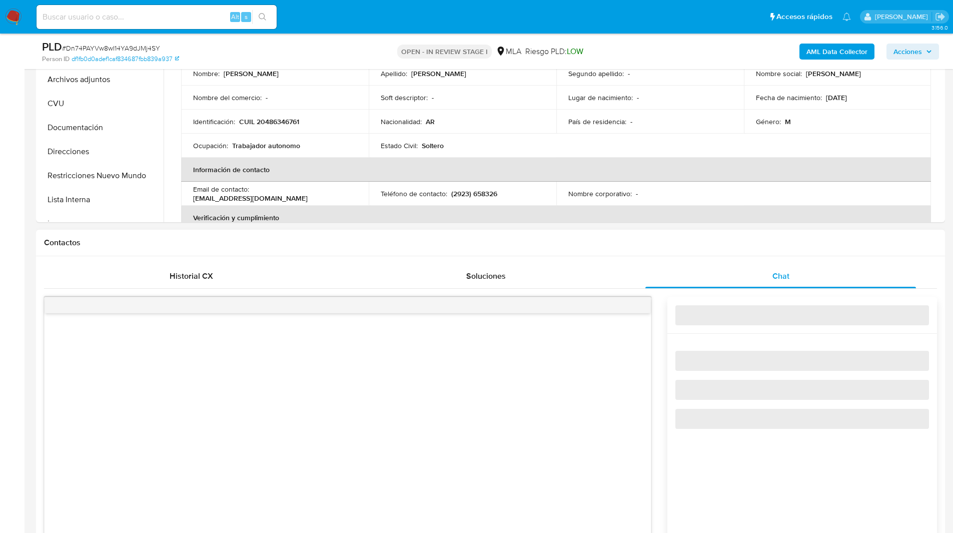
select select "10"
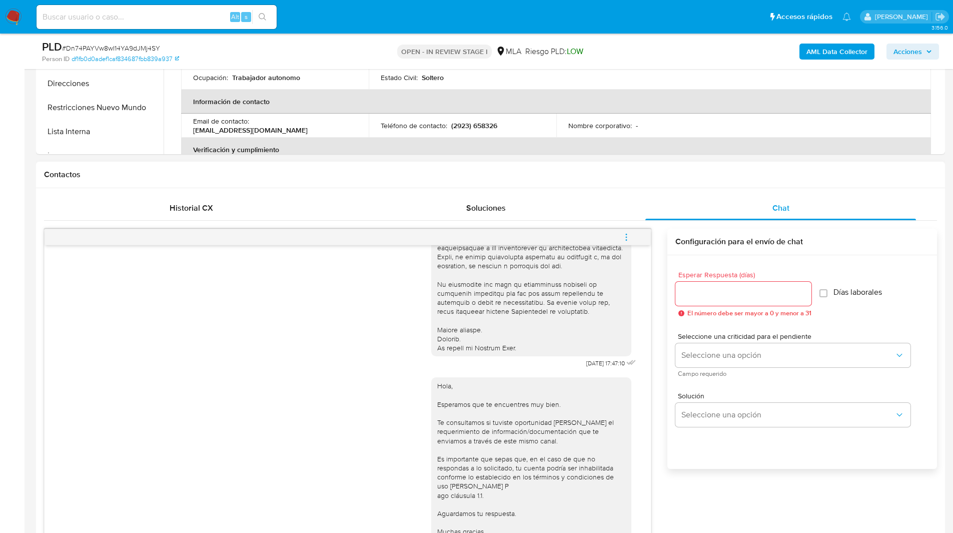
scroll to position [362, 0]
click at [624, 245] on span "menu-action" at bounding box center [626, 237] width 9 height 24
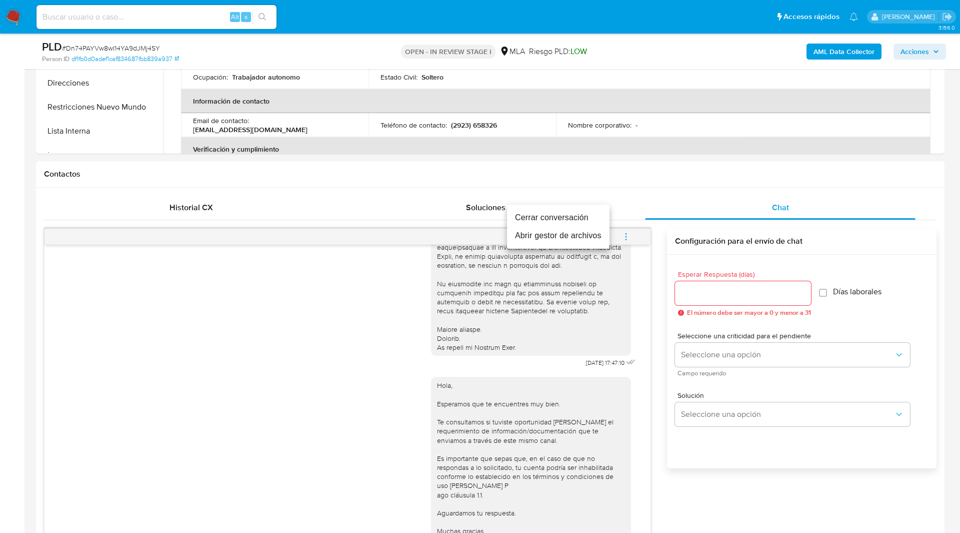
click at [538, 215] on li "Cerrar conversación" at bounding box center [558, 218] width 103 height 18
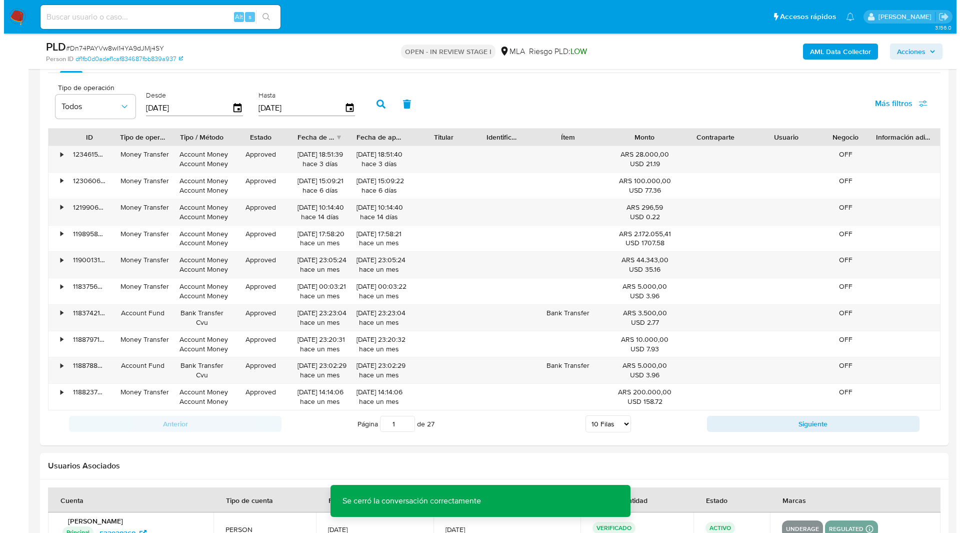
scroll to position [1759, 0]
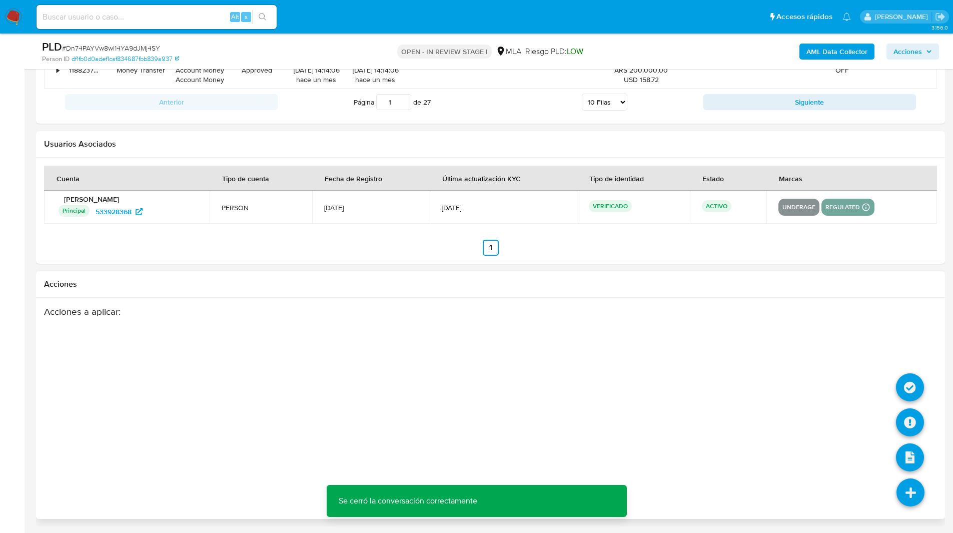
click at [910, 497] on icon at bounding box center [910, 492] width 28 height 28
click at [910, 429] on icon at bounding box center [910, 422] width 28 height 28
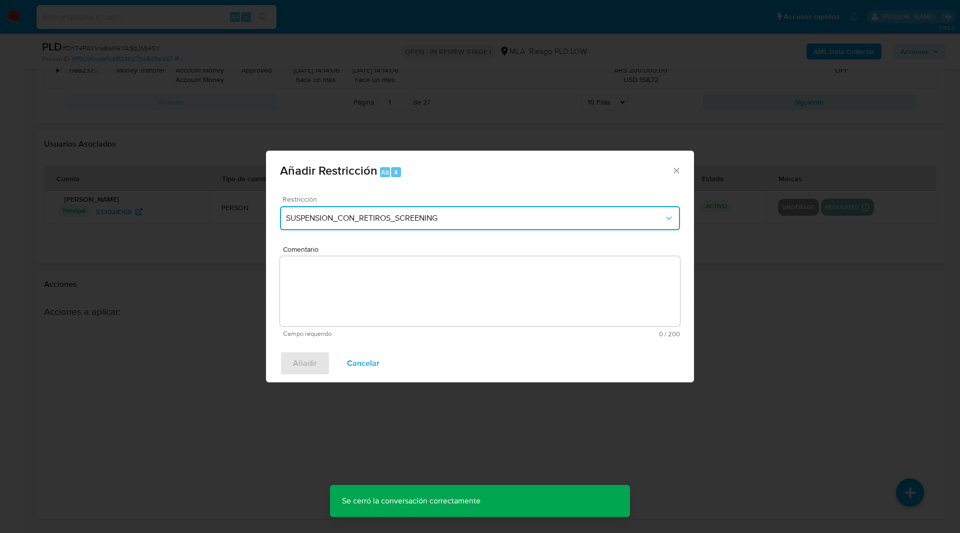
click at [361, 219] on span "SUSPENSION_CON_RETIROS_SCREENING" at bounding box center [475, 218] width 378 height 10
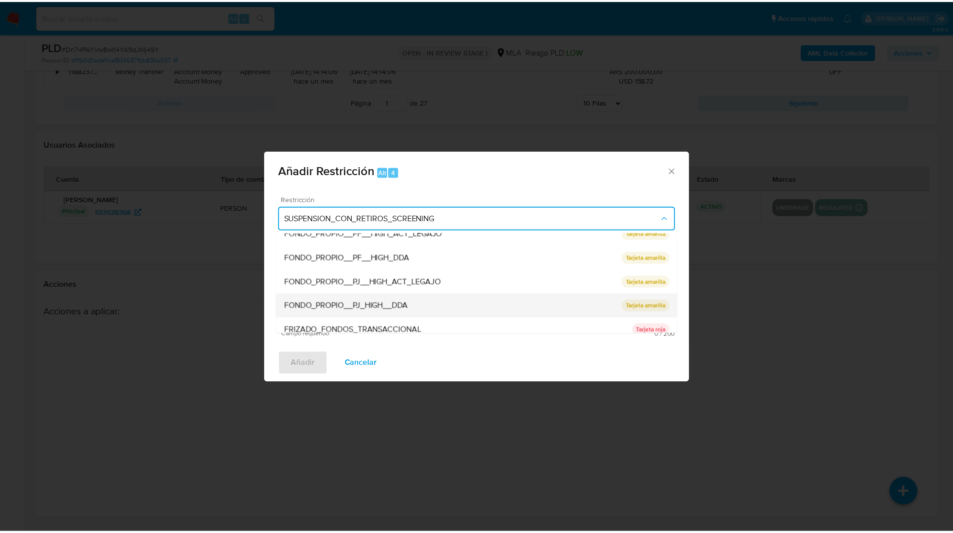
scroll to position [212, 0]
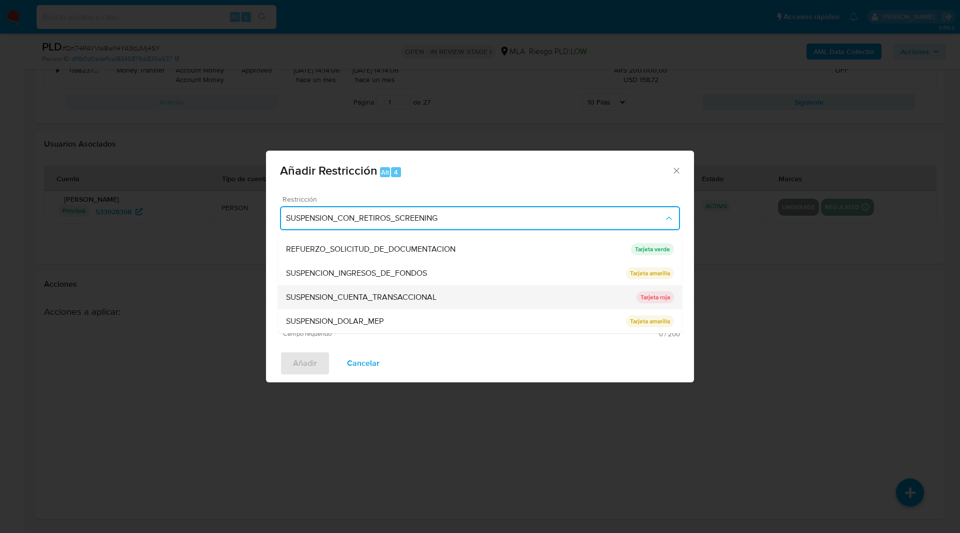
click at [331, 291] on div "SUSPENSION_CUENTA_TRANSACCIONAL" at bounding box center [461, 297] width 351 height 24
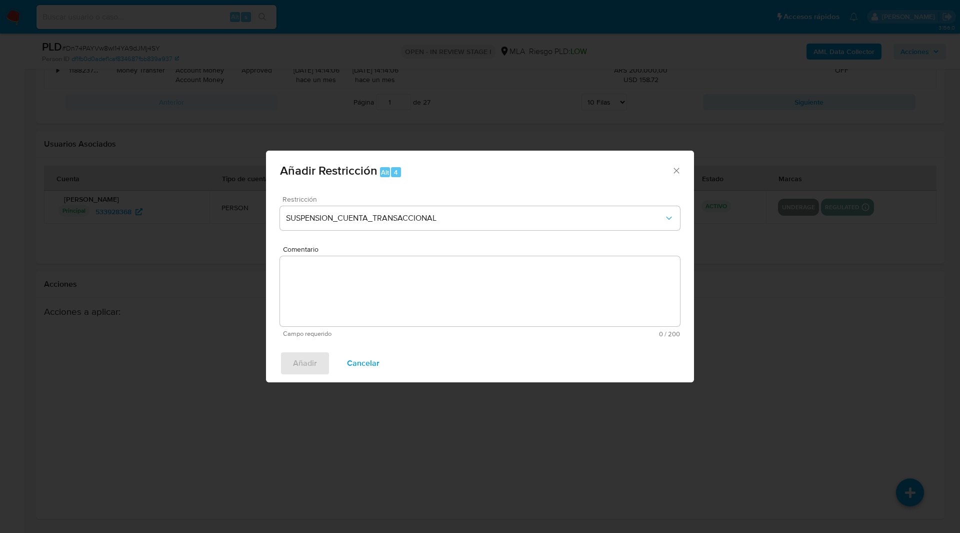
click at [423, 303] on textarea "Comentario" at bounding box center [480, 291] width 400 height 70
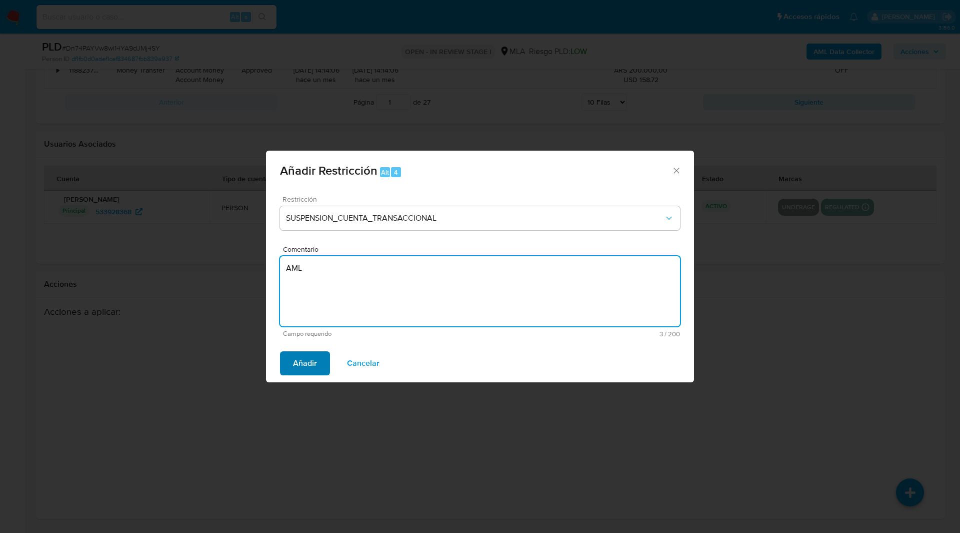
type textarea "AML"
click at [313, 354] on span "Añadir" at bounding box center [305, 363] width 24 height 22
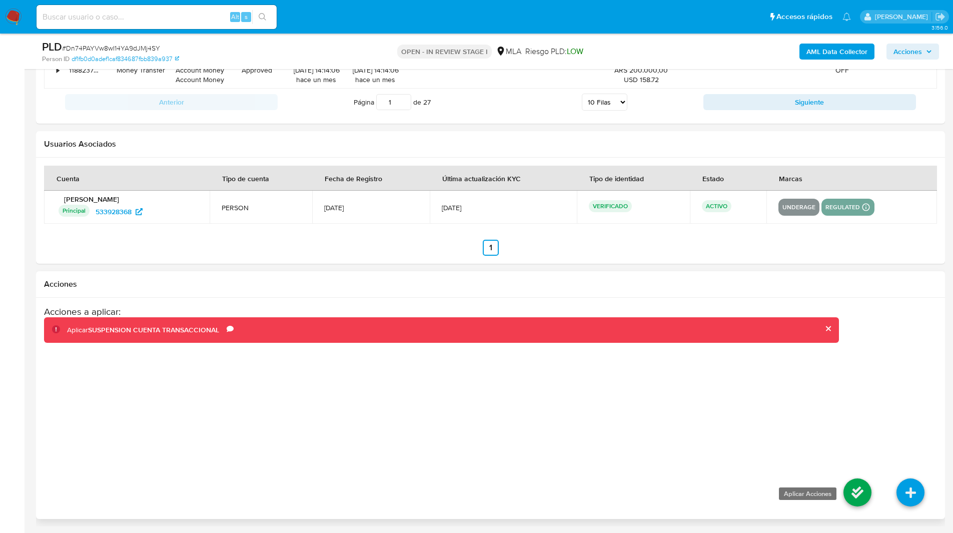
click at [855, 494] on icon at bounding box center [857, 492] width 28 height 28
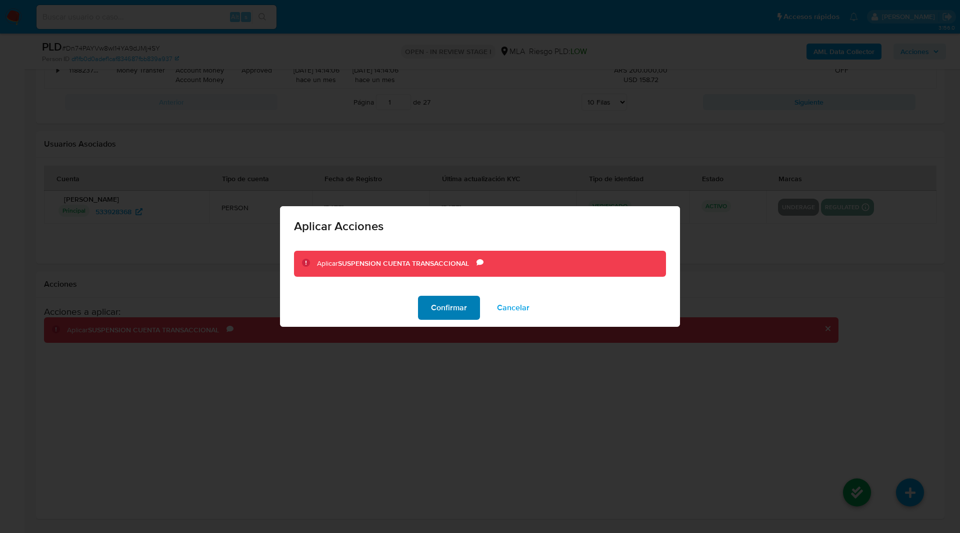
click at [449, 304] on span "Confirmar" at bounding box center [449, 308] width 36 height 22
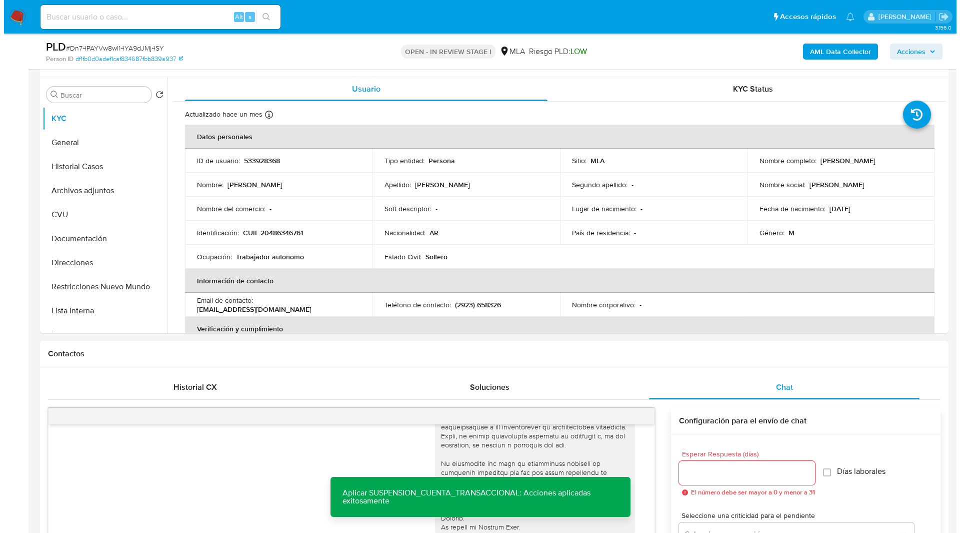
scroll to position [0, 0]
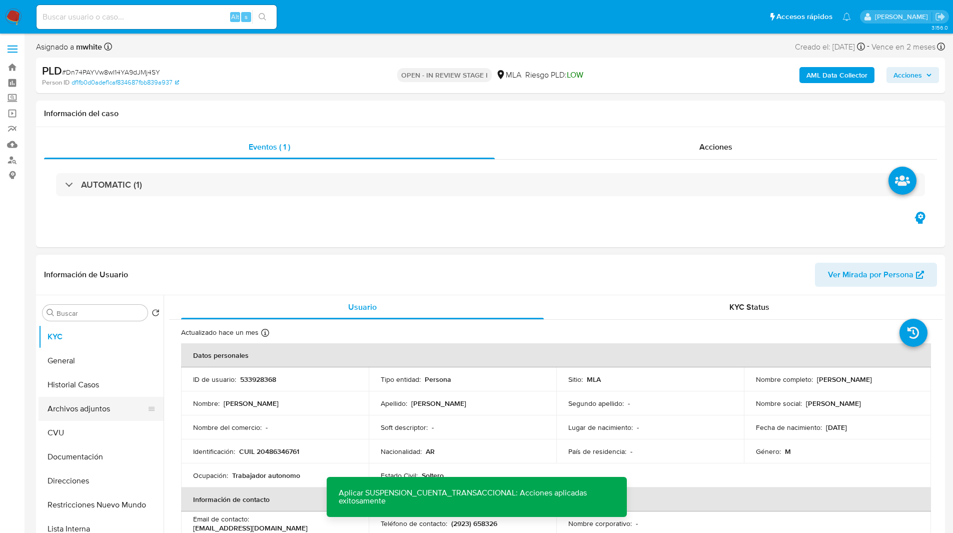
click at [93, 411] on button "Archivos adjuntos" at bounding box center [97, 409] width 117 height 24
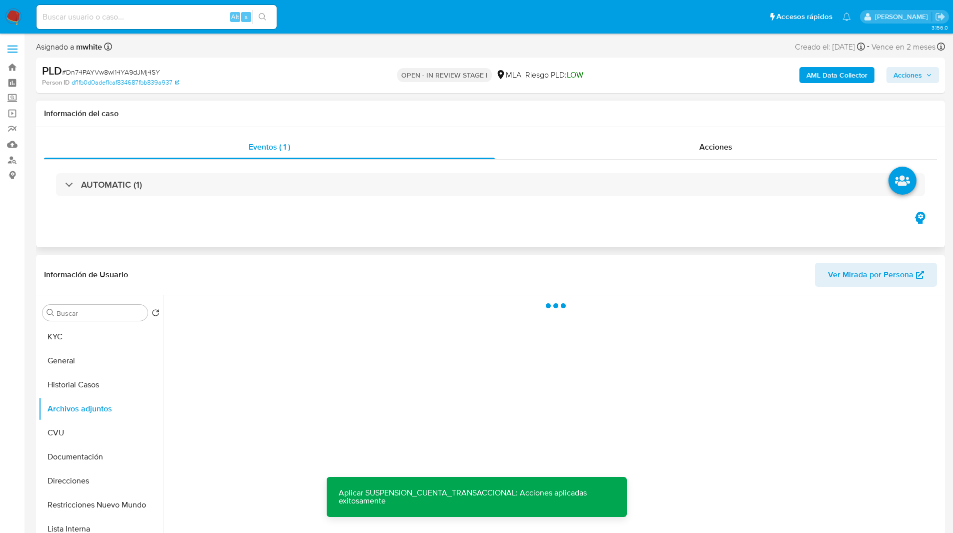
click at [420, 233] on div "Eventos ( 1 ) Acciones AUTOMATIC (1)" at bounding box center [490, 187] width 909 height 120
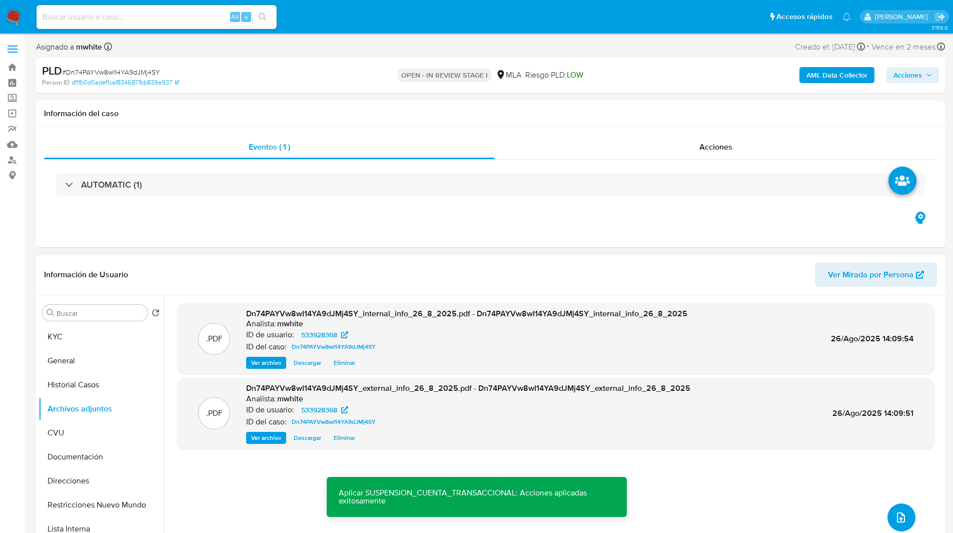
click at [896, 509] on button "upload-file" at bounding box center [901, 517] width 28 height 28
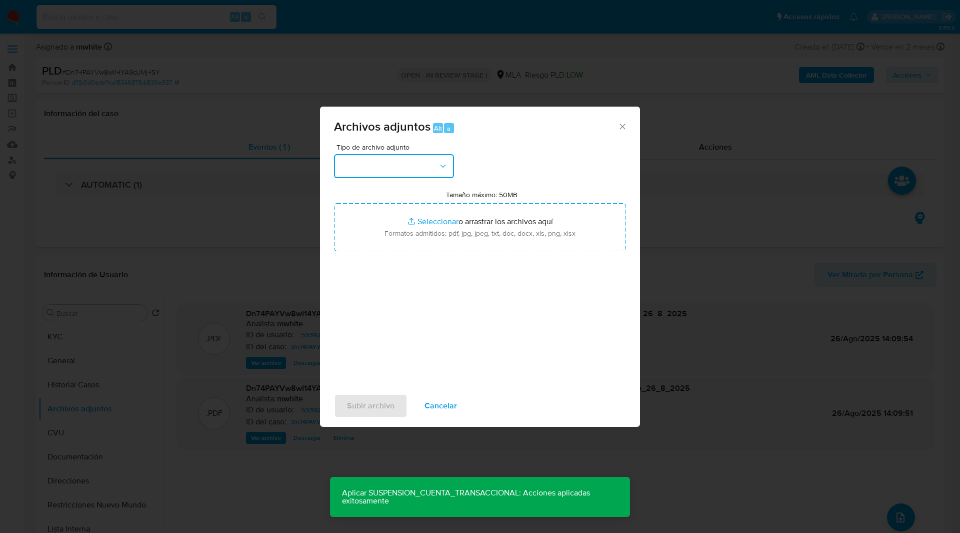
click at [391, 171] on button "button" at bounding box center [394, 166] width 120 height 24
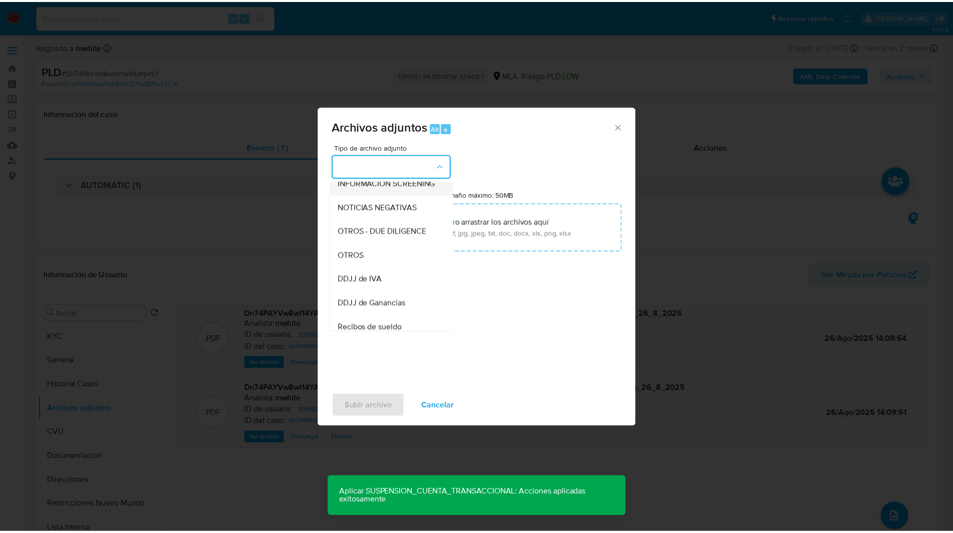
scroll to position [135, 0]
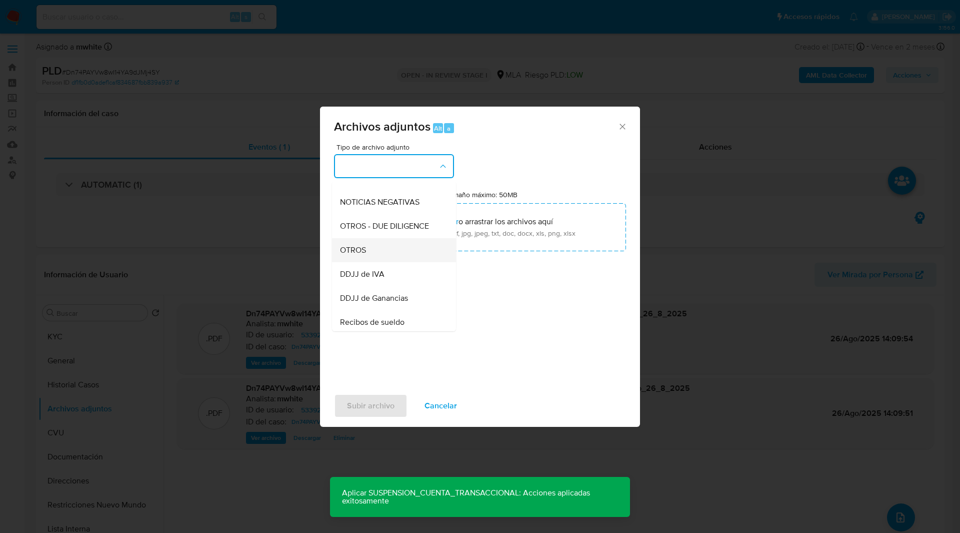
click at [367, 254] on div "OTROS" at bounding box center [391, 250] width 102 height 24
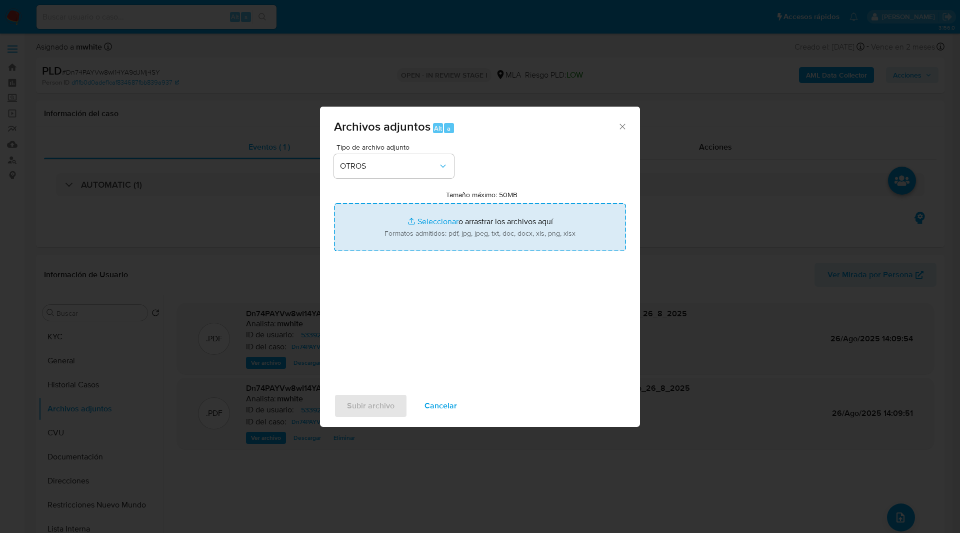
type input "C:\fakepath\Caselog Dn74PAYVw8wI14YA9dJMj4SY_2025_08_18_21_51_48.docx"
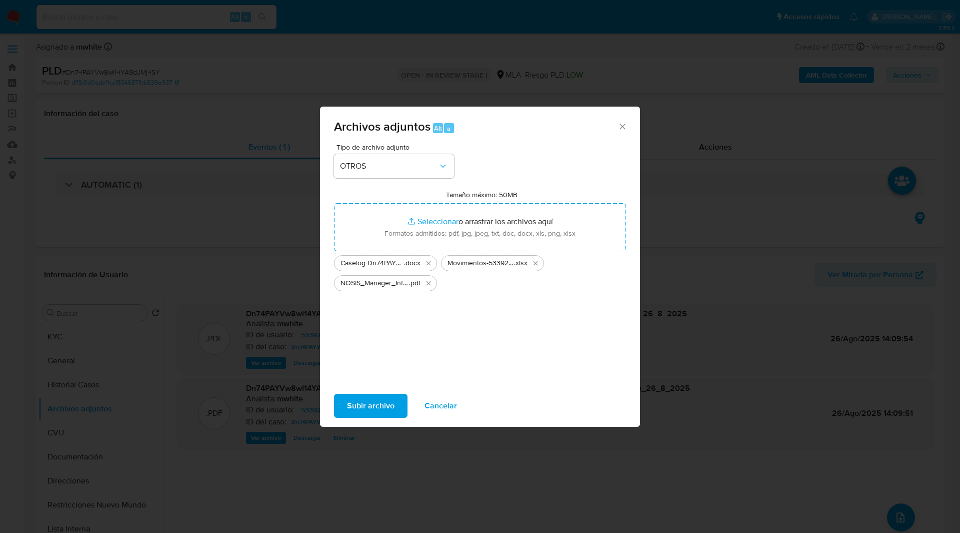
click at [368, 409] on span "Subir archivo" at bounding box center [371, 406] width 48 height 22
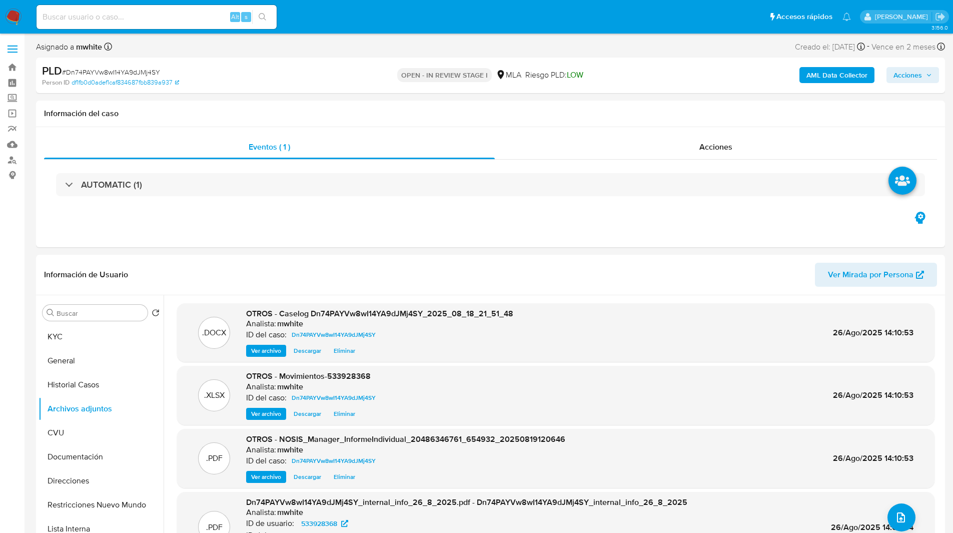
click at [916, 77] on span "Acciones" at bounding box center [907, 75] width 29 height 16
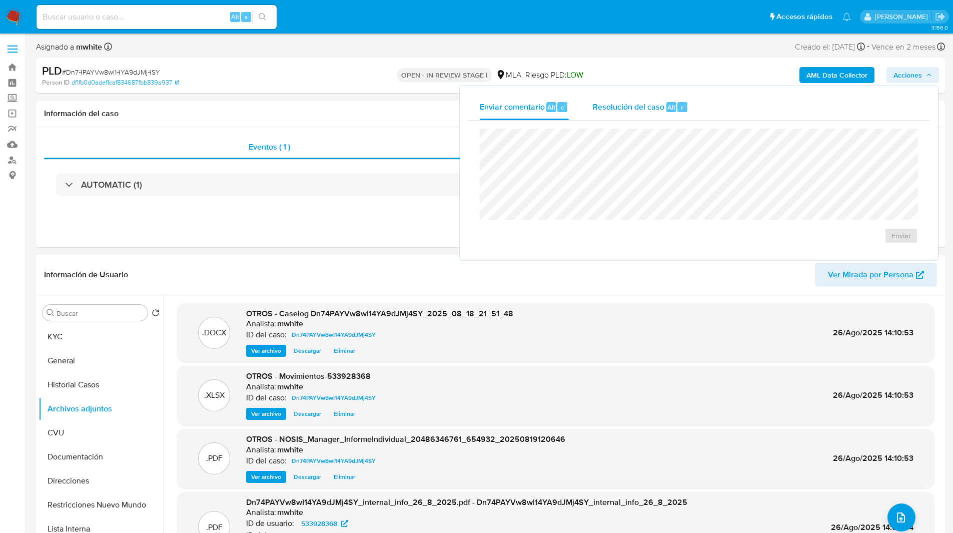
click at [677, 110] on div "r" at bounding box center [682, 107] width 10 height 10
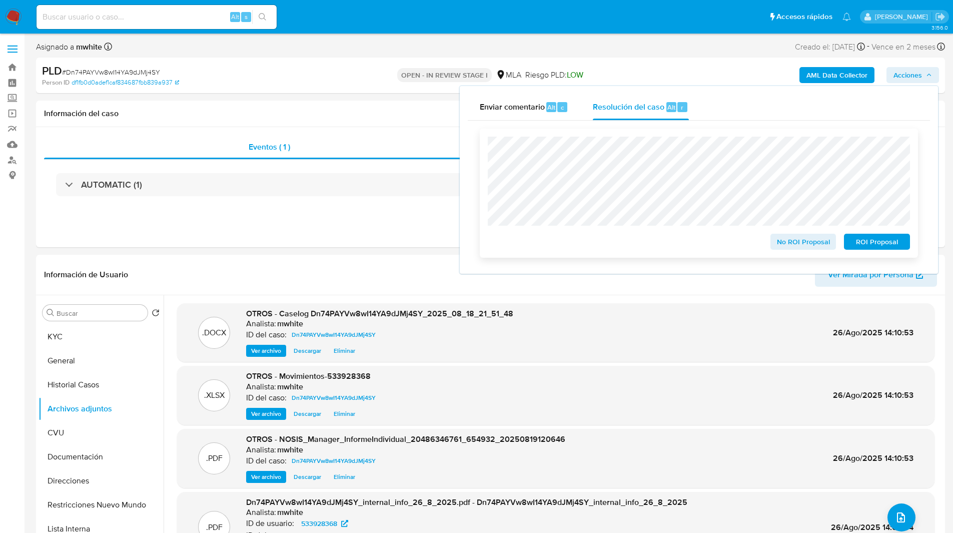
click at [863, 239] on span "ROI Proposal" at bounding box center [877, 242] width 52 height 14
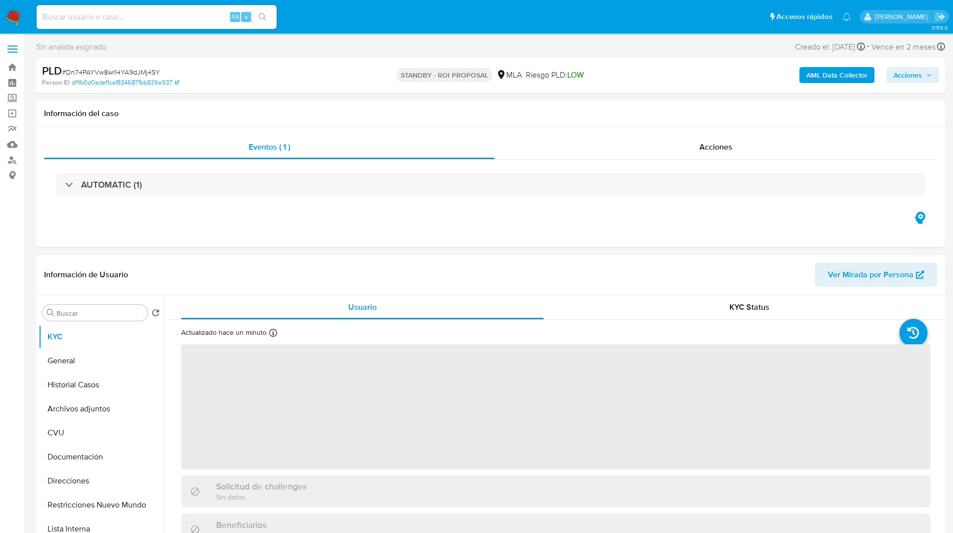
select select "10"
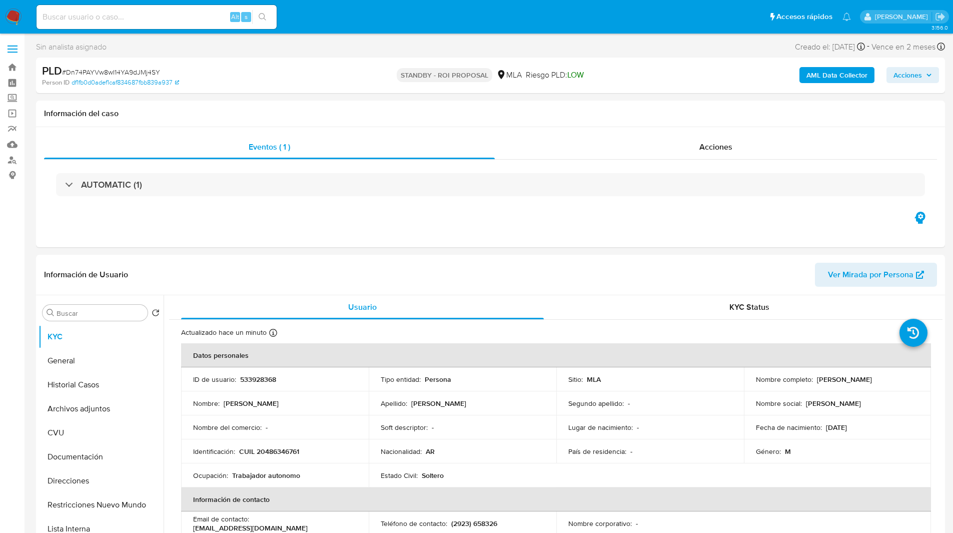
click at [167, 16] on input at bounding box center [157, 17] width 240 height 13
paste input "rX8R2npIMYqPD0veZIAlln9I"
type input "rX8R2npIMYqPD0veZIAlln9I"
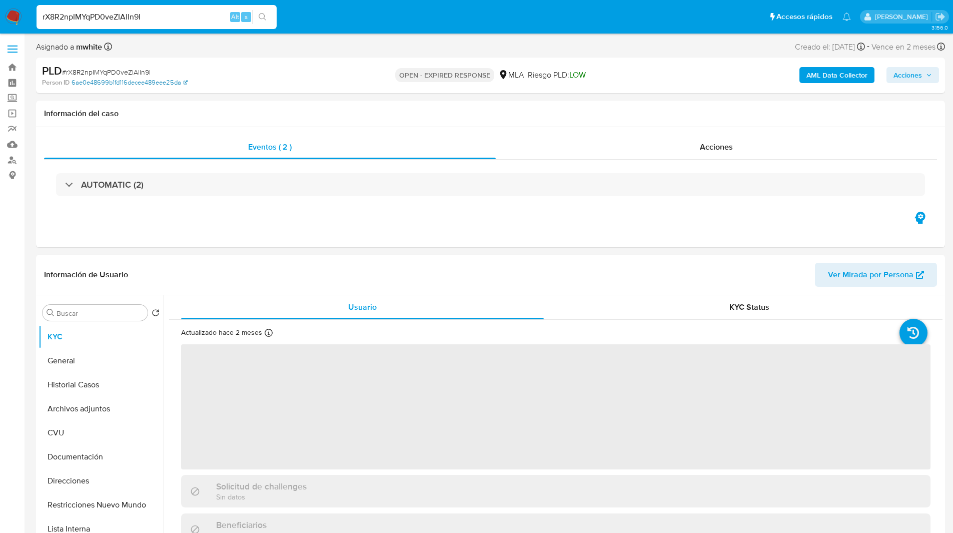
select select "10"
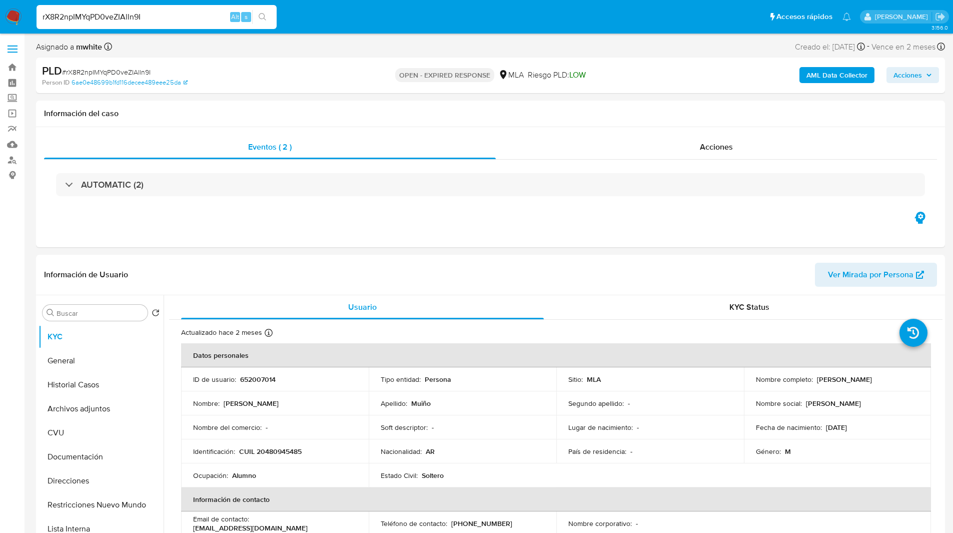
click at [546, 31] on nav "Pausado Ver notificaciones rX8R2npIMYqPD0veZIAlln9I Alt s Accesos rápidos Presi…" at bounding box center [476, 17] width 953 height 34
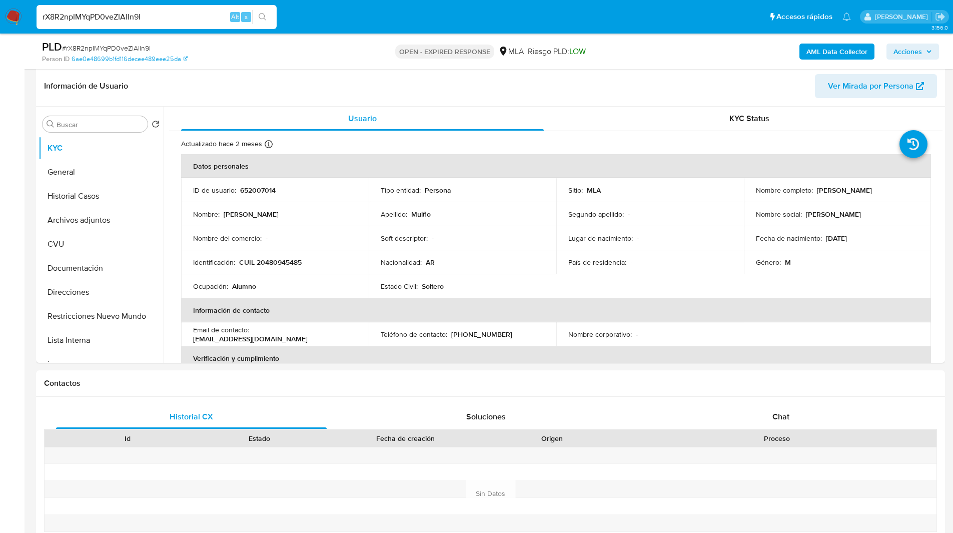
scroll to position [154, 0]
click at [104, 217] on button "Archivos adjuntos" at bounding box center [97, 220] width 117 height 24
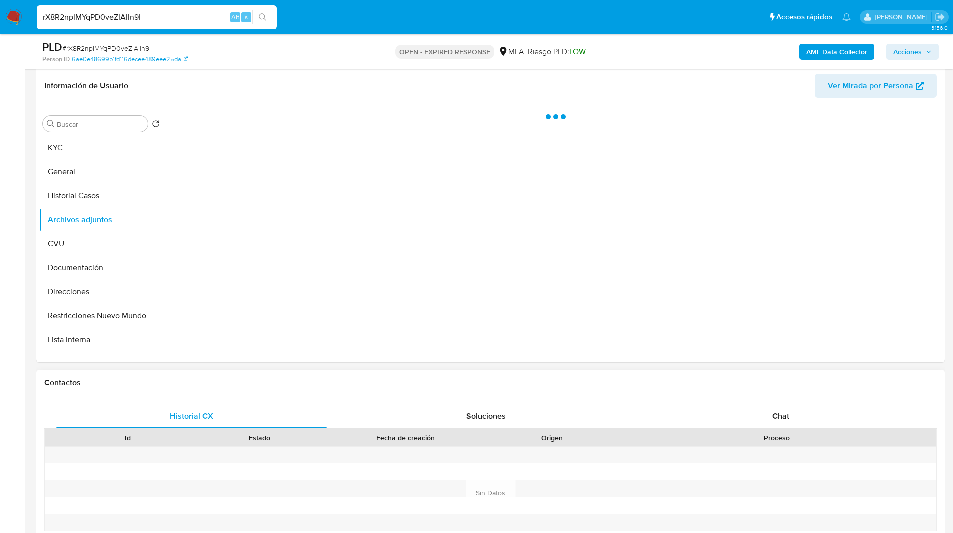
click at [790, 438] on div "Proceso" at bounding box center [777, 438] width 305 height 10
click at [753, 408] on div "Chat" at bounding box center [780, 416] width 271 height 24
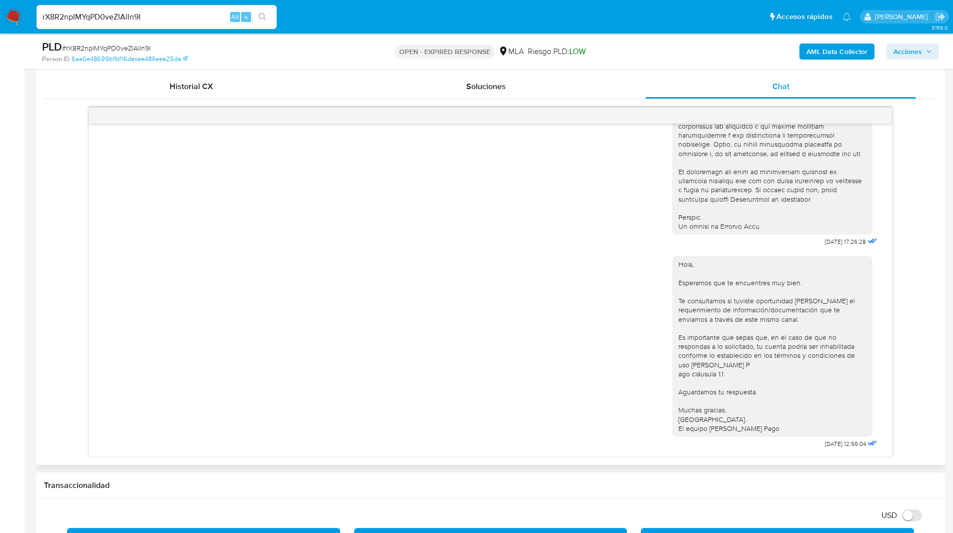
scroll to position [496, 0]
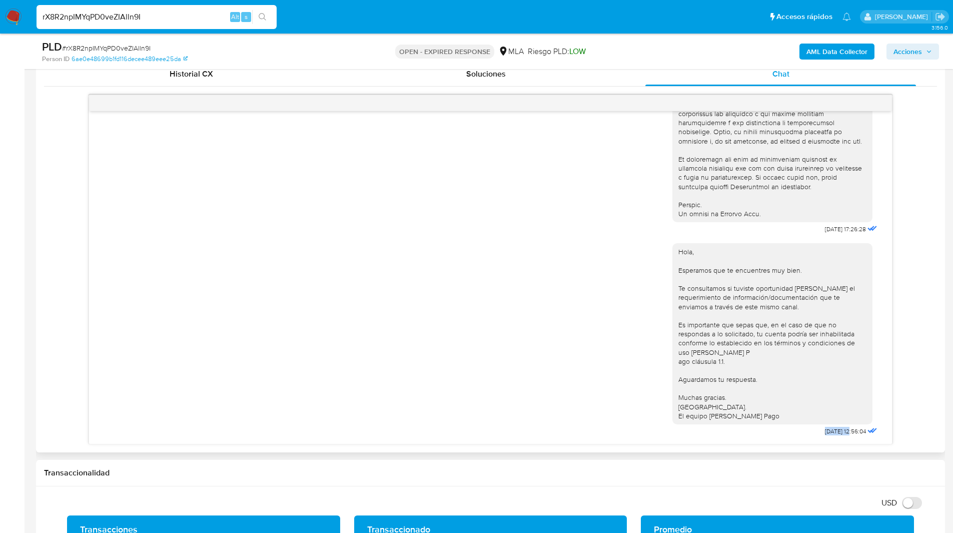
drag, startPoint x: 833, startPoint y: 431, endPoint x: 802, endPoint y: 431, distance: 30.5
click at [802, 431] on div "Hola, Esperamos que te encuentres muy bien. Te consultamos si tuviste oportunid…" at bounding box center [775, 337] width 207 height 202
copy span "22/08/202"
drag, startPoint x: 834, startPoint y: 431, endPoint x: 803, endPoint y: 432, distance: 31.5
click at [825, 432] on span "[DATE] 12:56:04" at bounding box center [845, 431] width 41 height 8
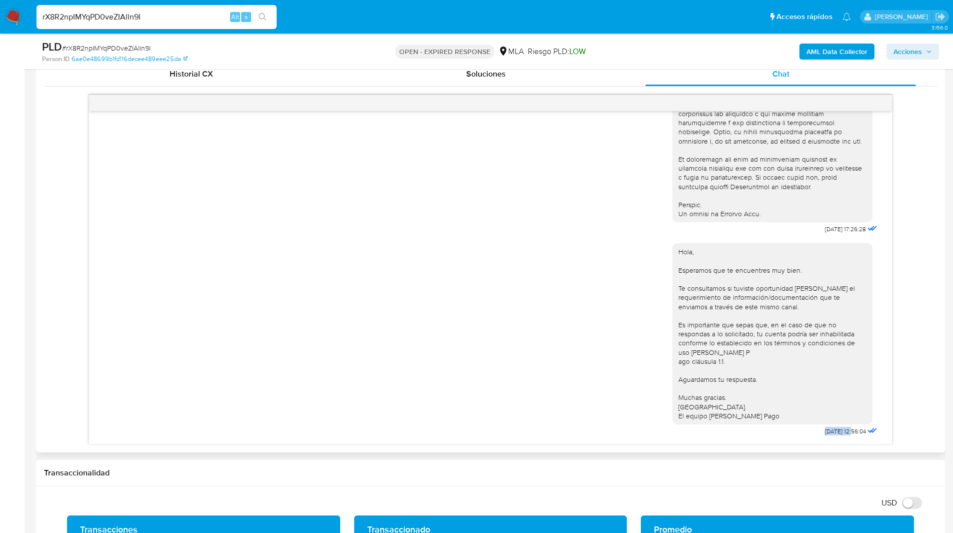
copy span "[DATE]"
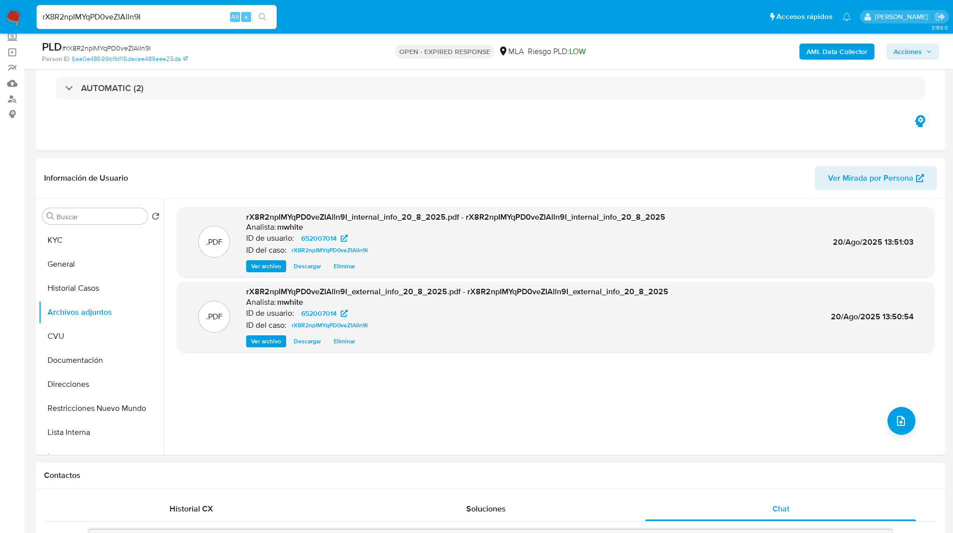
scroll to position [8, 0]
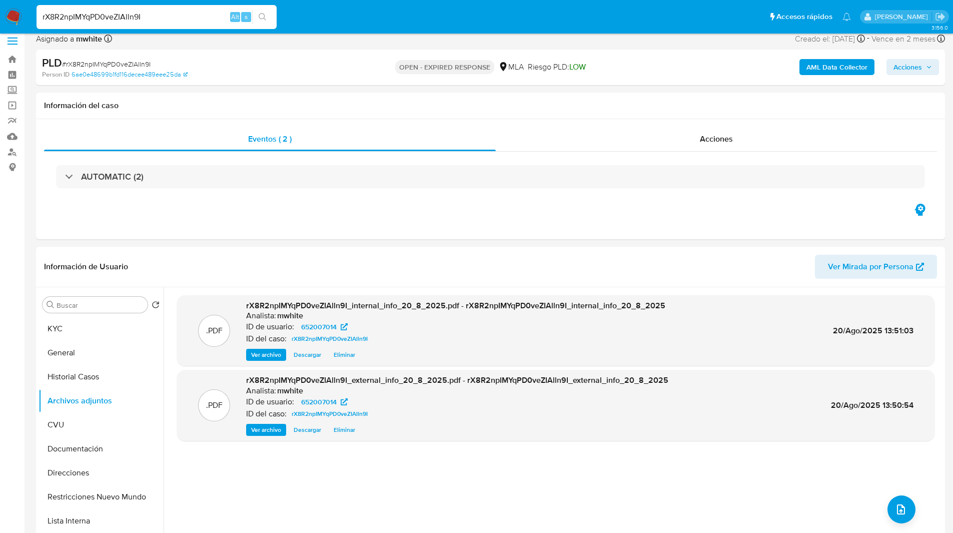
click at [616, 64] on div "OPEN - EXPIRED RESPONSE MLA [PERSON_NAME] PLD: LOW" at bounding box center [490, 68] width 296 height 24
click at [99, 19] on input "rX8R2npIMYqPD0veZIAlln9I" at bounding box center [157, 17] width 240 height 13
click at [9, 15] on img at bounding box center [13, 17] width 17 height 17
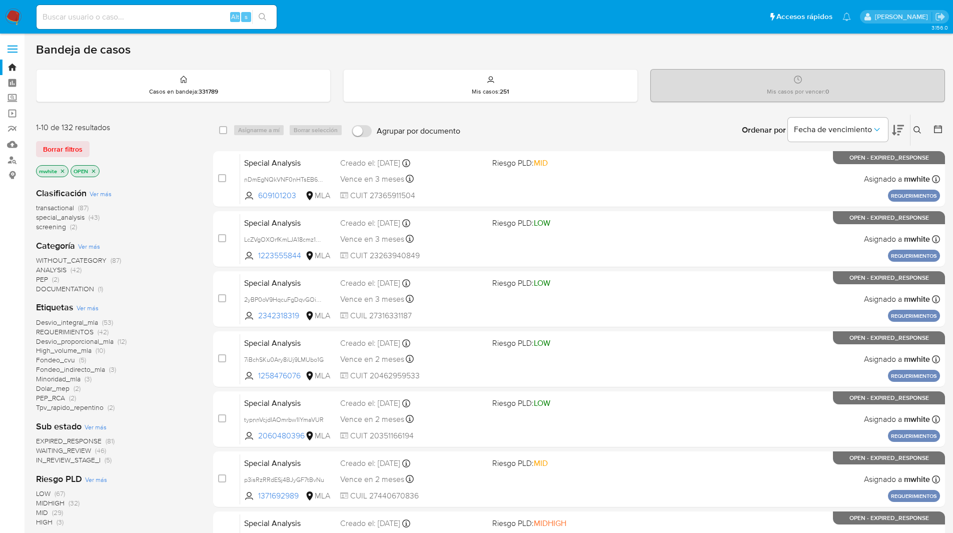
click at [918, 129] on icon at bounding box center [917, 130] width 8 height 8
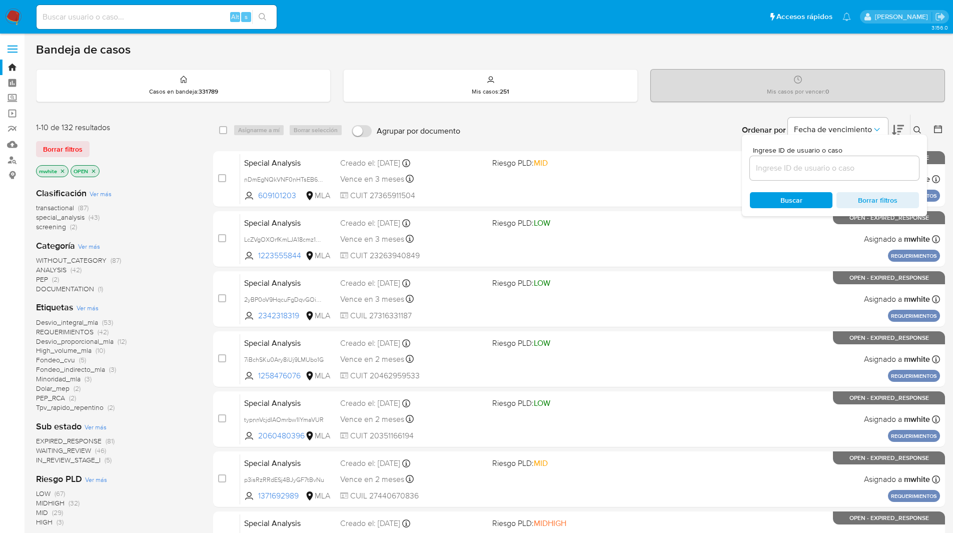
click at [844, 168] on input at bounding box center [834, 168] width 169 height 13
type input "rX8R2npIMYqPD0veZIAlln9I"
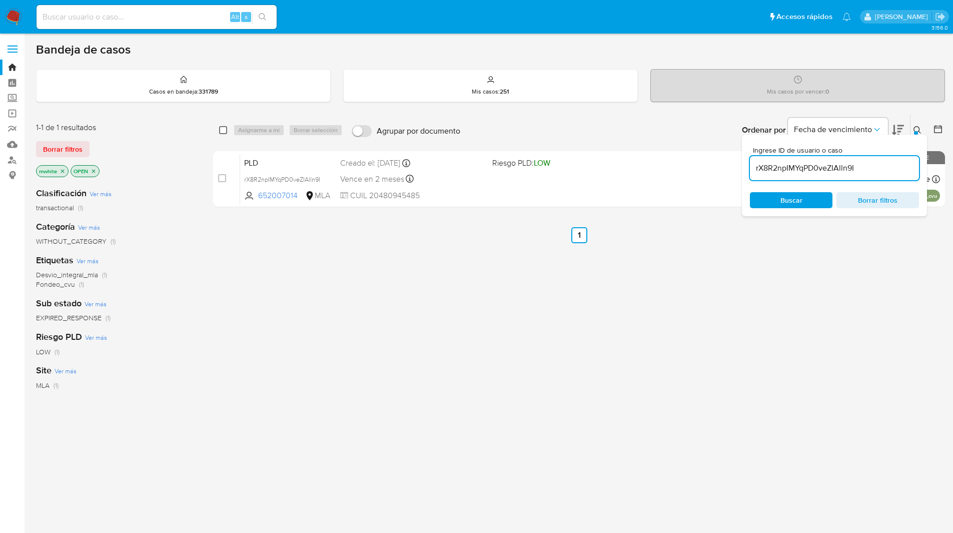
click at [222, 132] on input "checkbox" at bounding box center [223, 130] width 8 height 8
checkbox input "true"
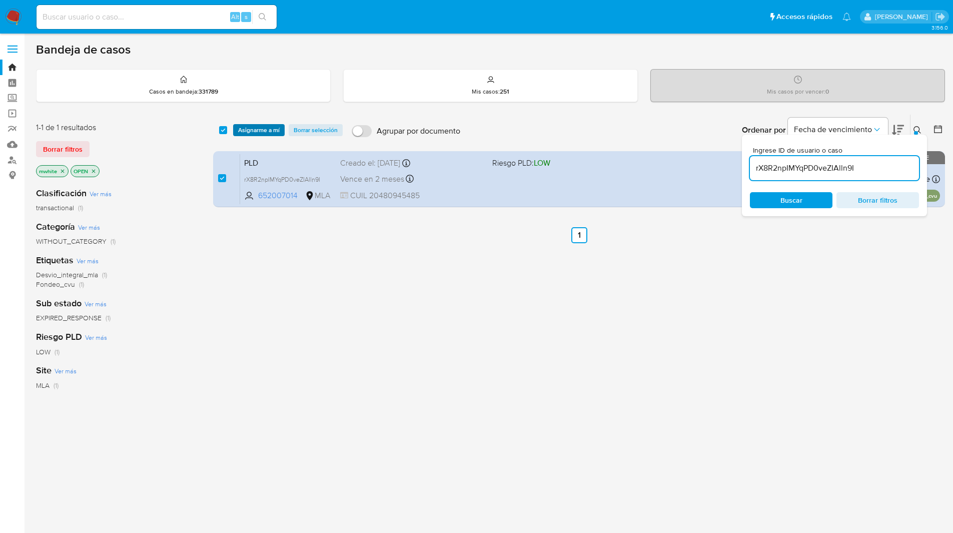
click at [266, 131] on span "Asignarme a mí" at bounding box center [259, 130] width 42 height 10
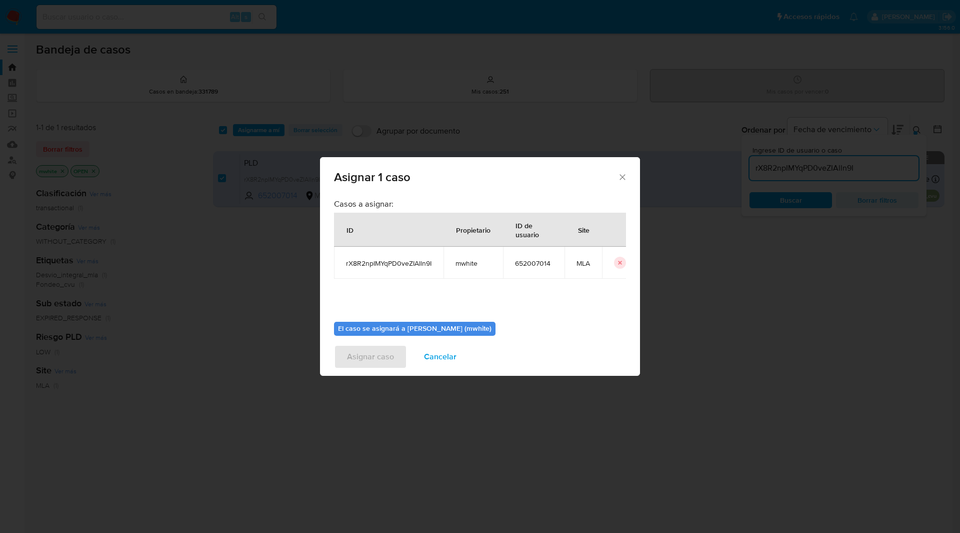
click at [462, 265] on span "mwhite" at bounding box center [474, 263] width 36 height 9
copy span "mwhite"
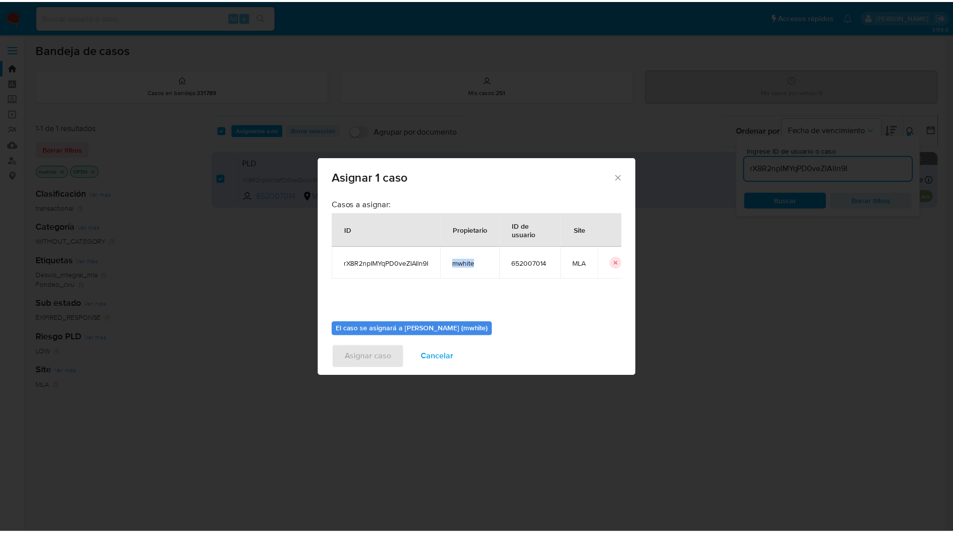
scroll to position [52, 0]
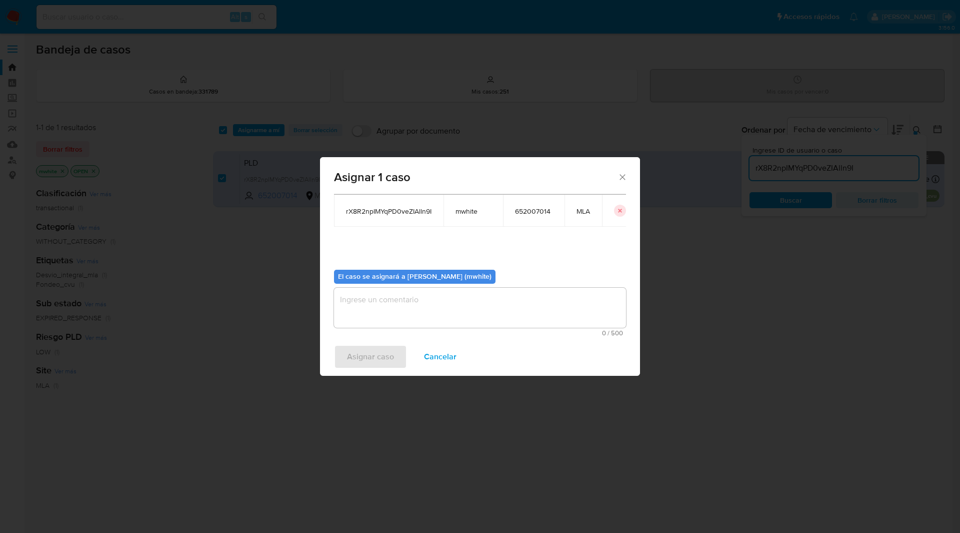
click at [407, 308] on textarea "assign-modal" at bounding box center [480, 308] width 292 height 40
paste textarea "mwhite"
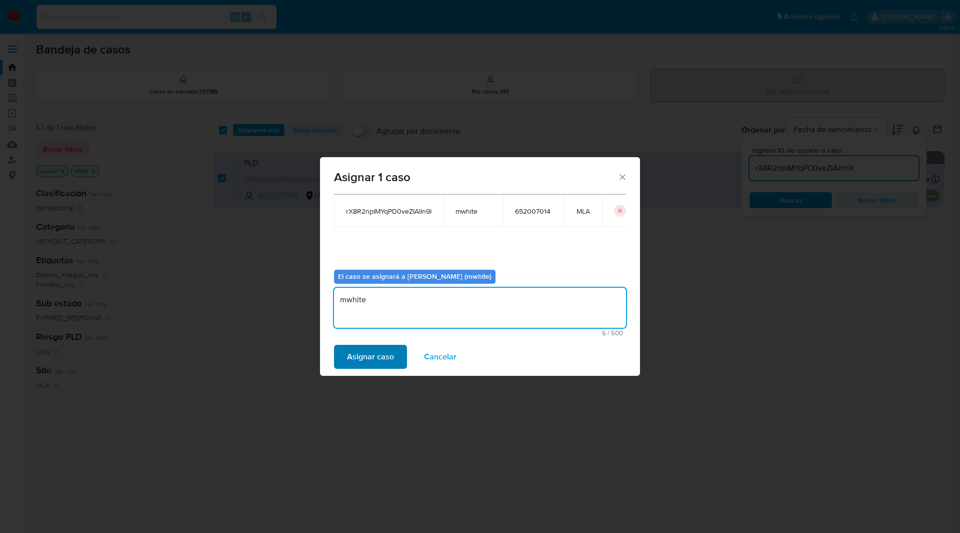
type textarea "mwhite"
click at [366, 360] on span "Asignar caso" at bounding box center [370, 357] width 47 height 22
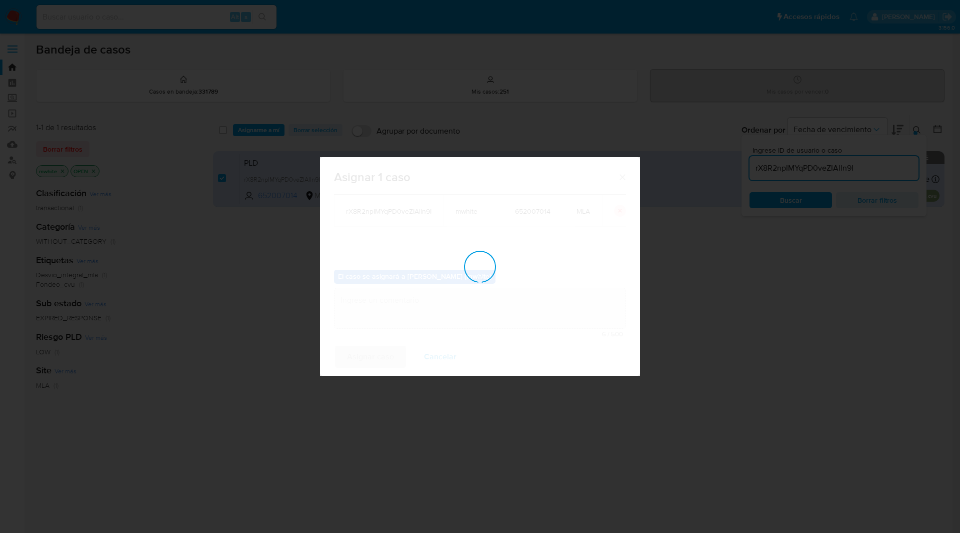
checkbox input "false"
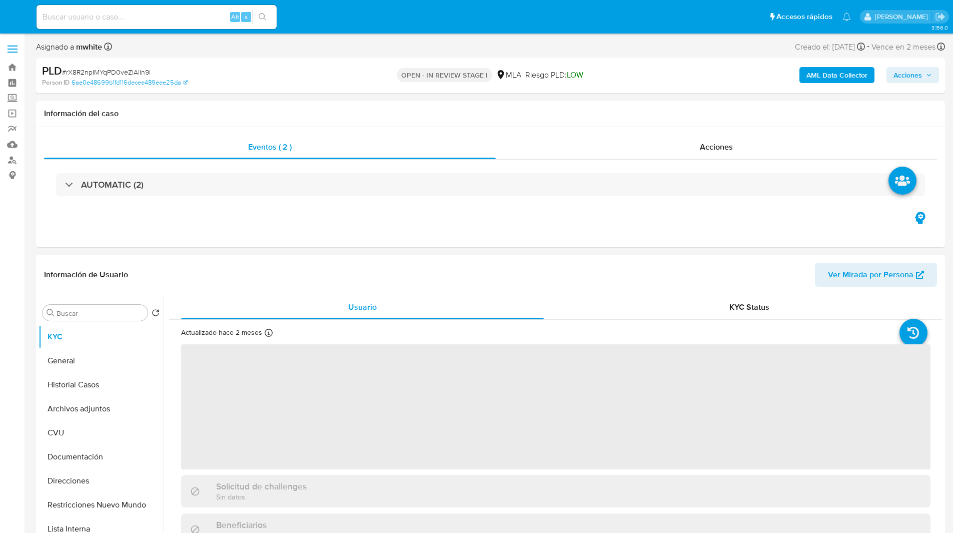
select select "10"
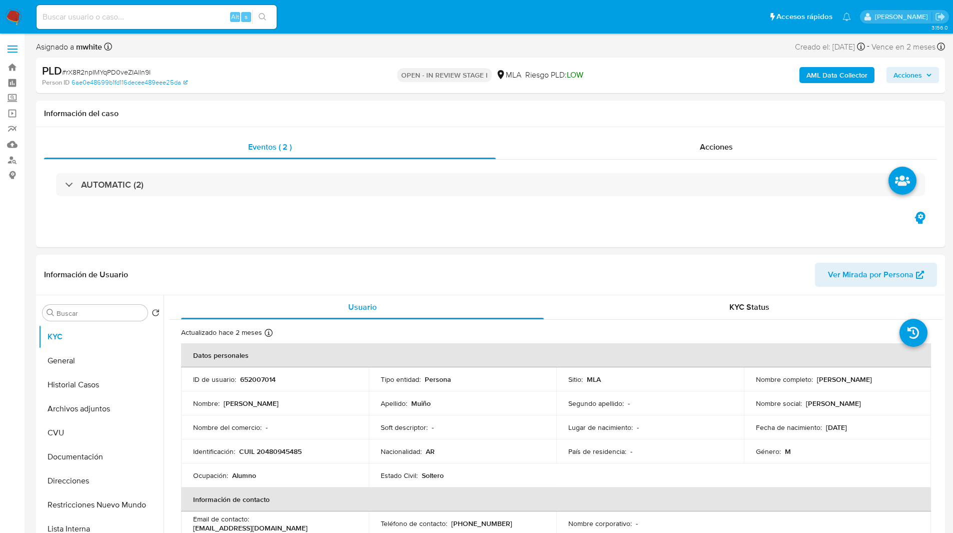
click at [328, 21] on ul "Pausado Ver notificaciones Alt s Accesos rápidos Presiona las siguientes teclas…" at bounding box center [444, 16] width 824 height 25
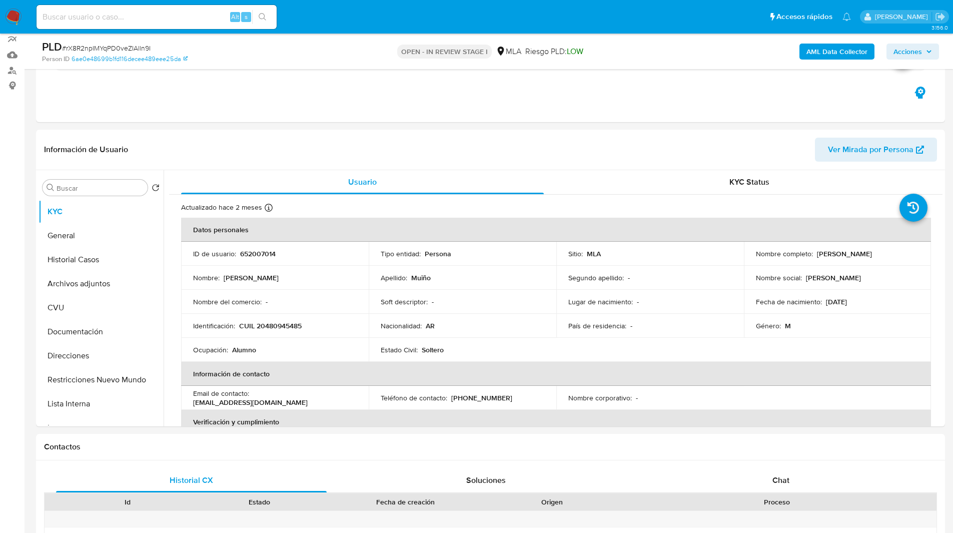
scroll to position [96, 0]
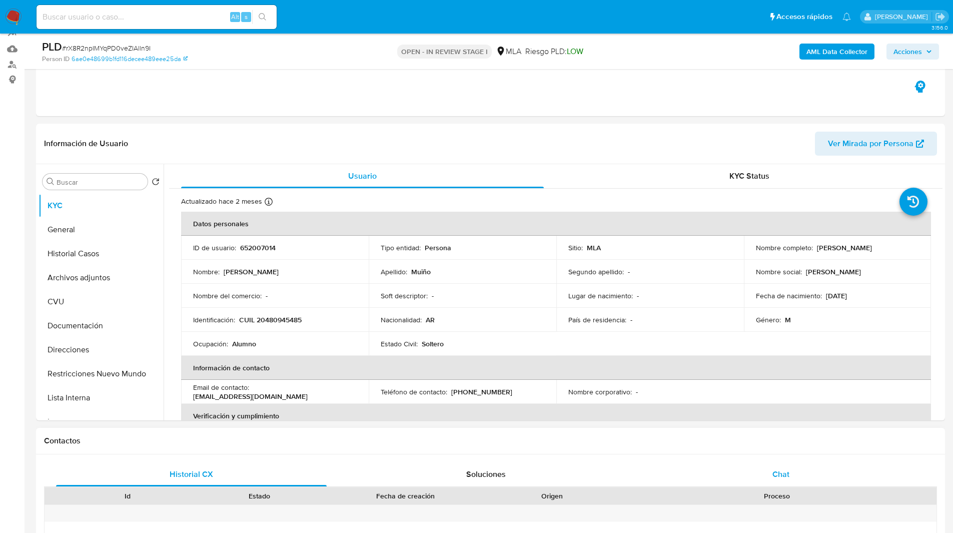
click at [793, 462] on div "Chat" at bounding box center [780, 474] width 271 height 24
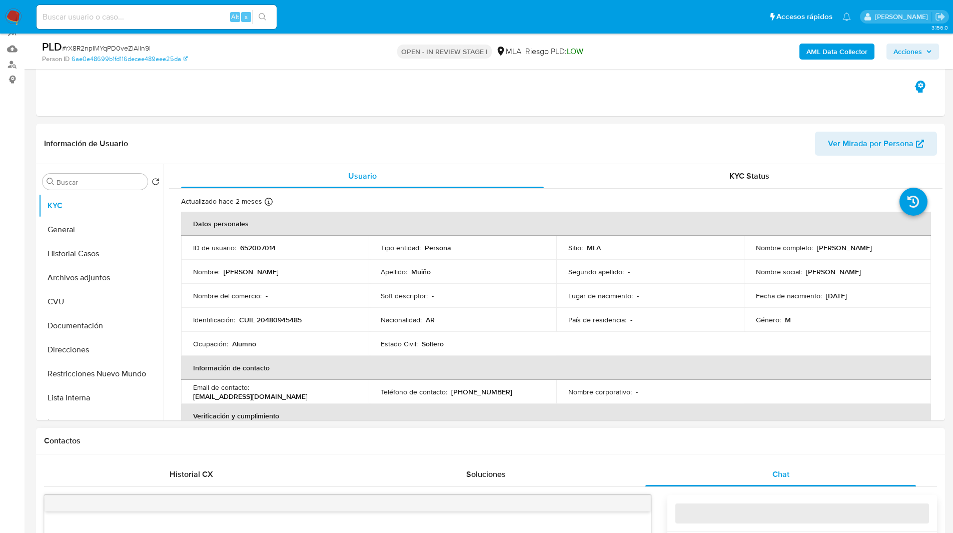
click at [749, 444] on h1 "Contactos" at bounding box center [490, 441] width 893 height 10
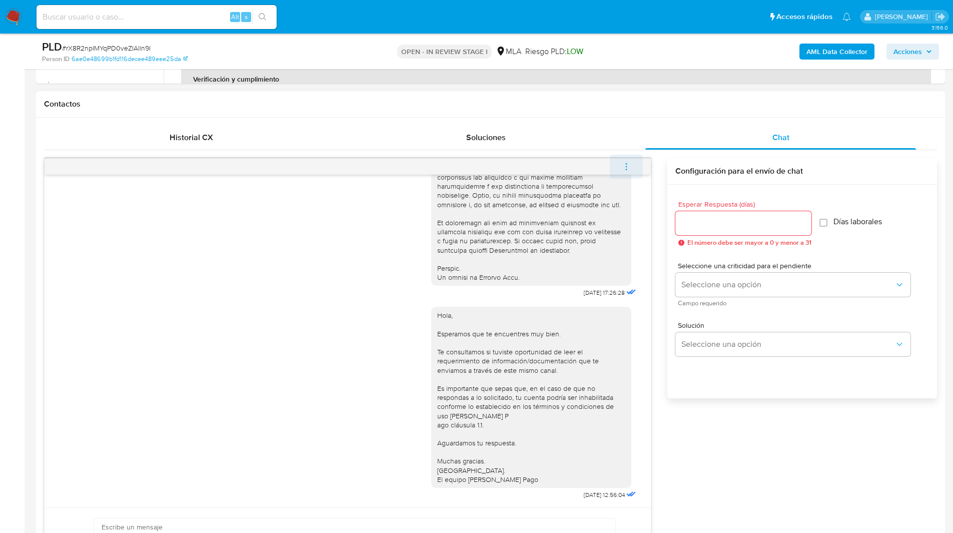
scroll to position [433, 0]
click at [626, 168] on icon "menu-action" at bounding box center [626, 166] width 9 height 9
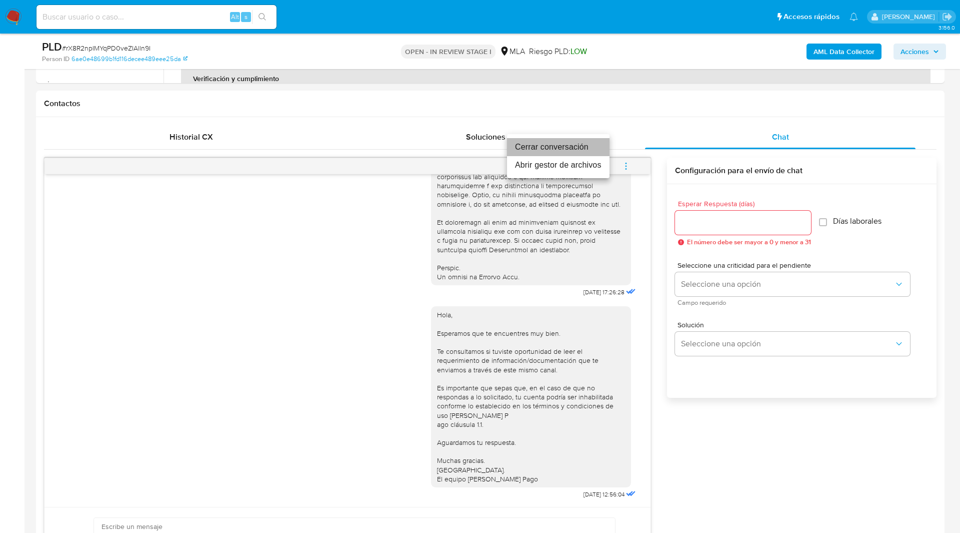
click at [577, 151] on li "Cerrar conversación" at bounding box center [558, 147] width 103 height 18
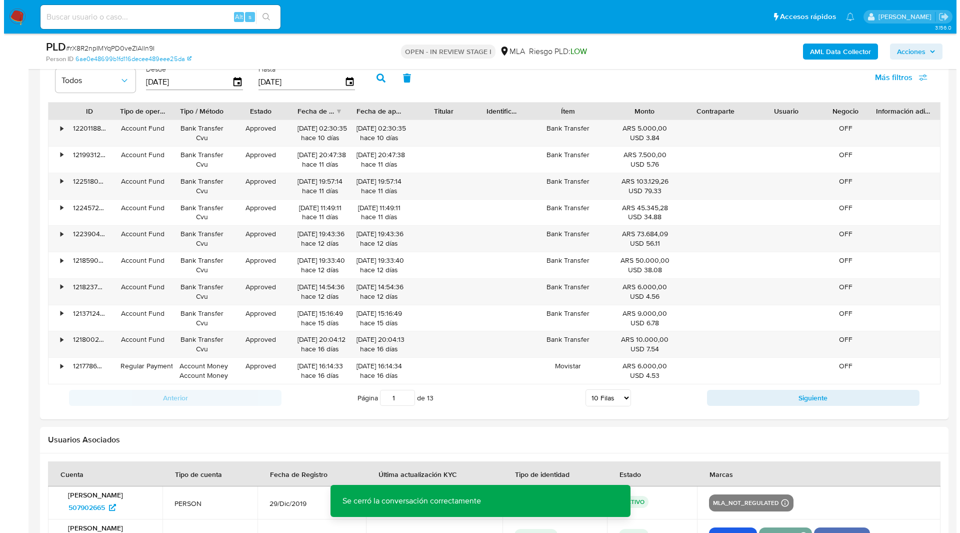
scroll to position [2048, 0]
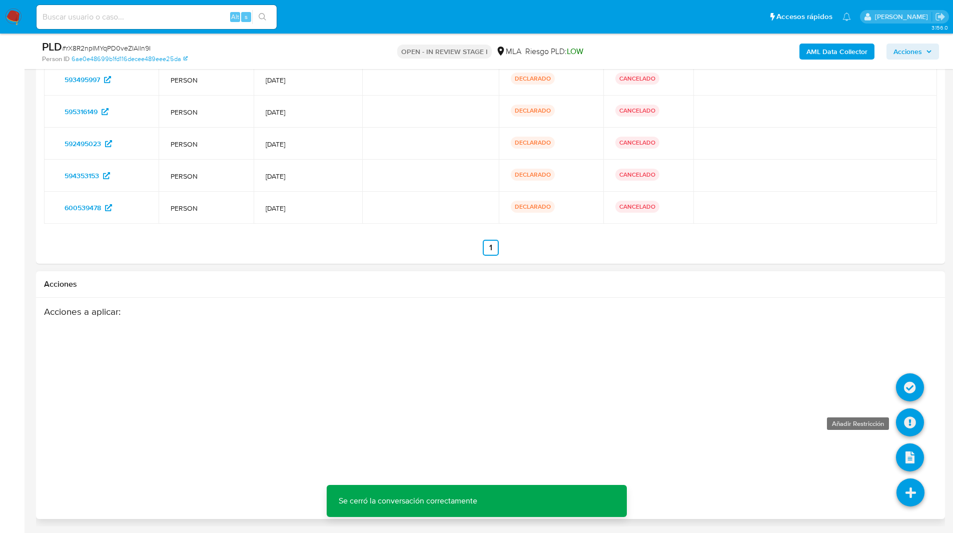
click at [903, 429] on icon at bounding box center [910, 422] width 28 height 28
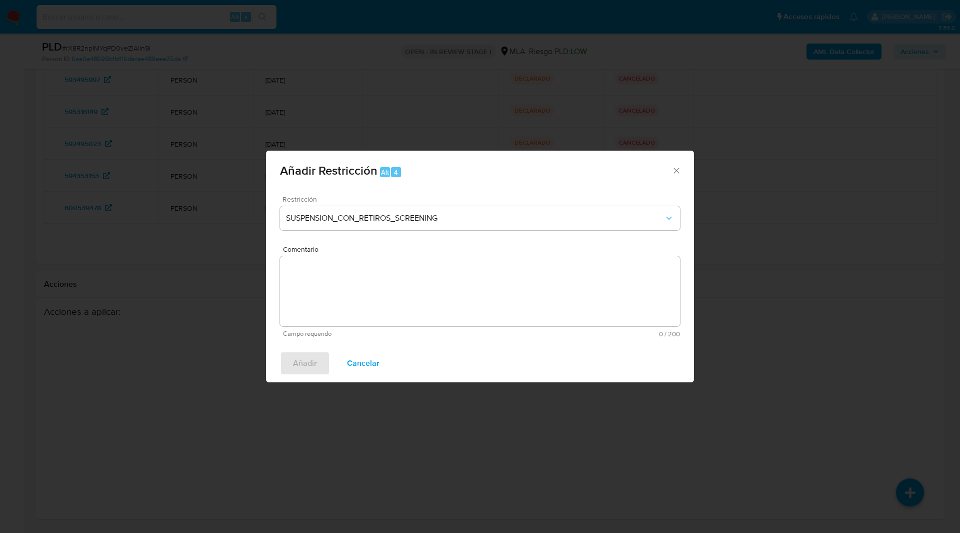
click at [357, 203] on div "Restricción SUSPENSION_CON_RETIROS_SCREENING" at bounding box center [480, 220] width 400 height 48
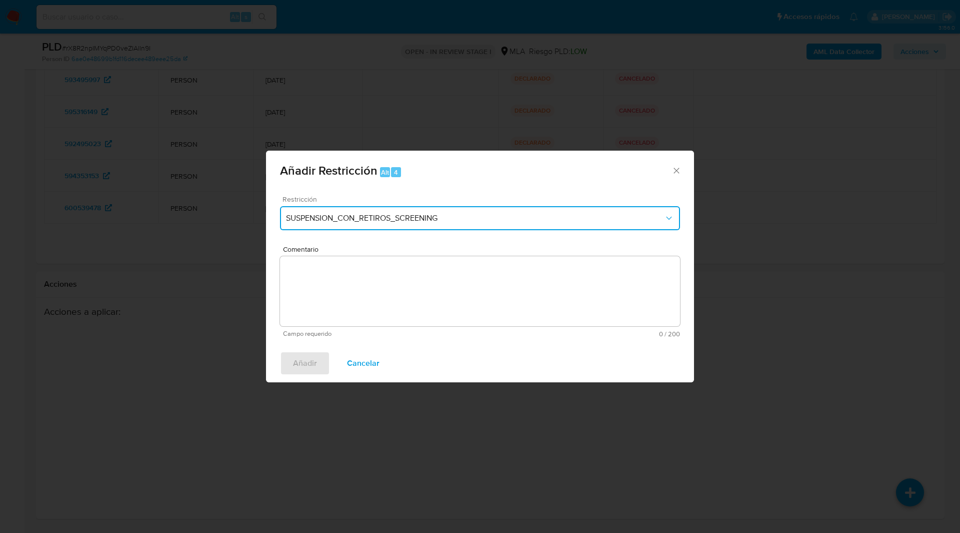
click at [359, 216] on span "SUSPENSION_CON_RETIROS_SCREENING" at bounding box center [475, 218] width 378 height 10
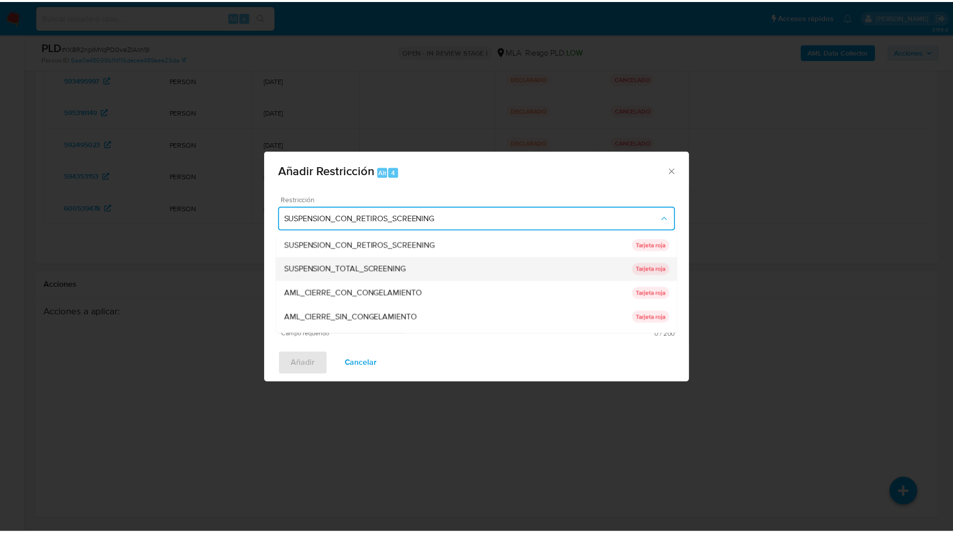
scroll to position [212, 0]
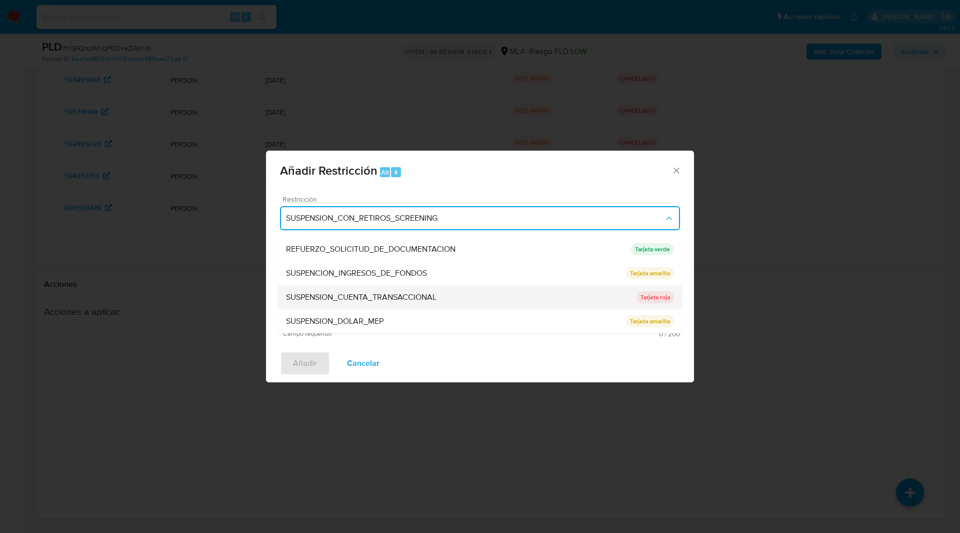
click at [342, 308] on div "SUSPENSION_CUENTA_TRANSACCIONAL" at bounding box center [461, 297] width 351 height 24
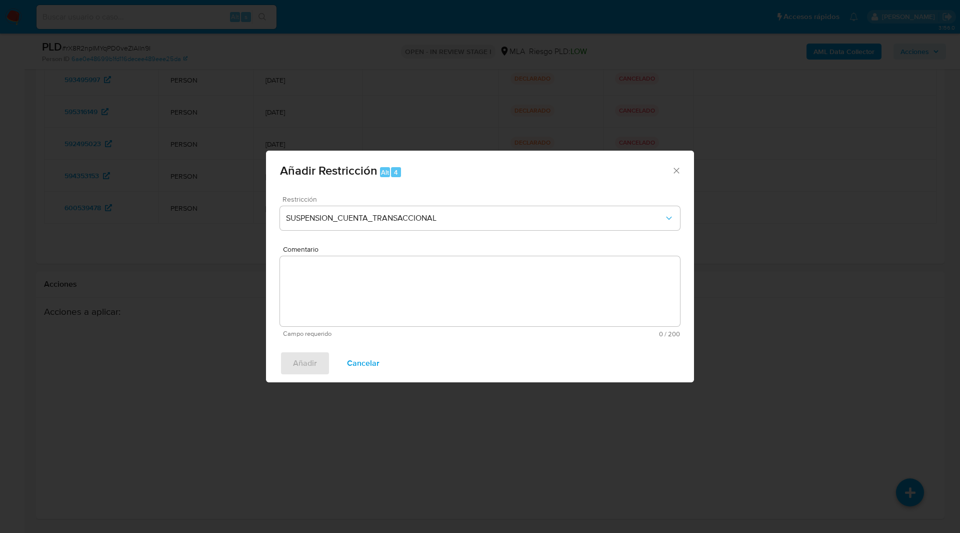
click at [420, 311] on textarea "Comentario" at bounding box center [480, 291] width 400 height 70
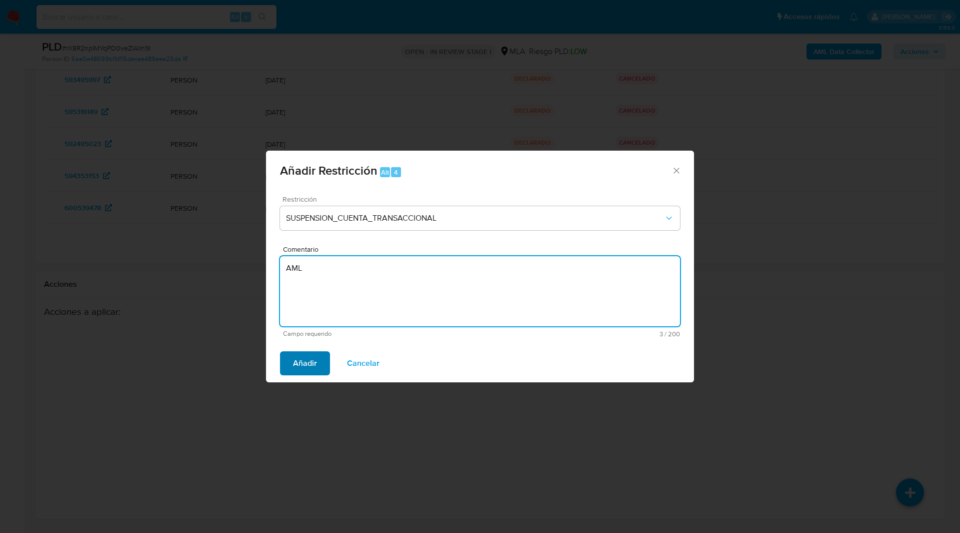
type textarea "AML"
click at [304, 365] on span "Añadir" at bounding box center [305, 363] width 24 height 22
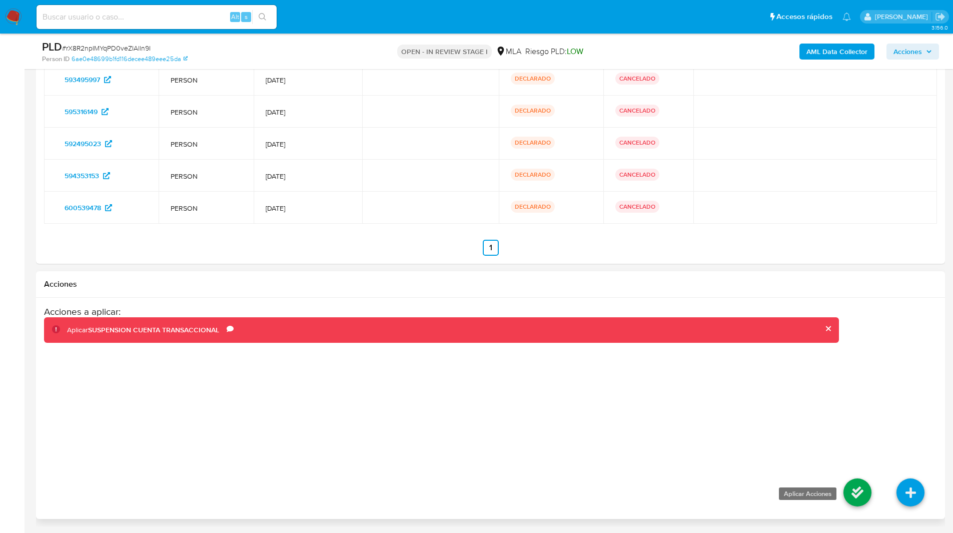
click at [858, 496] on icon at bounding box center [857, 492] width 28 height 28
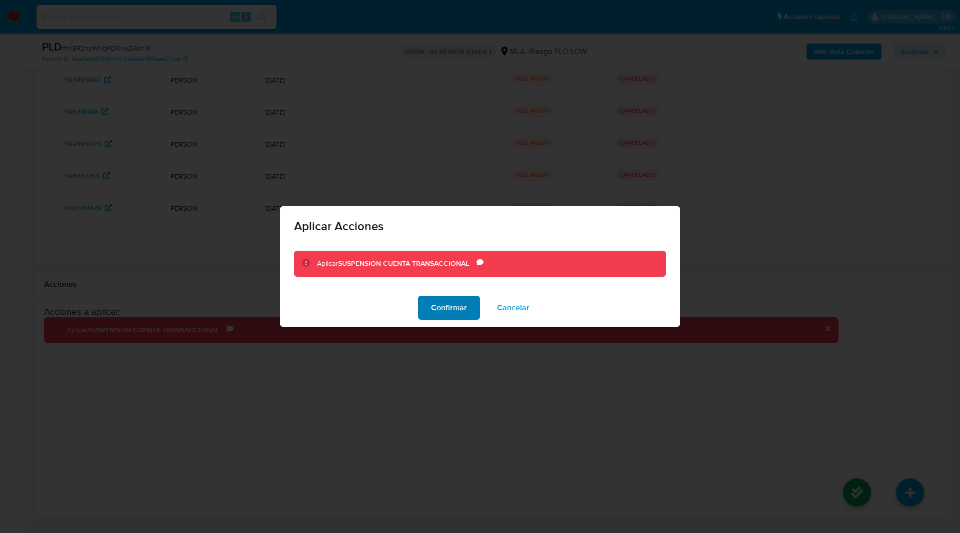
click at [438, 308] on span "Confirmar" at bounding box center [449, 308] width 36 height 22
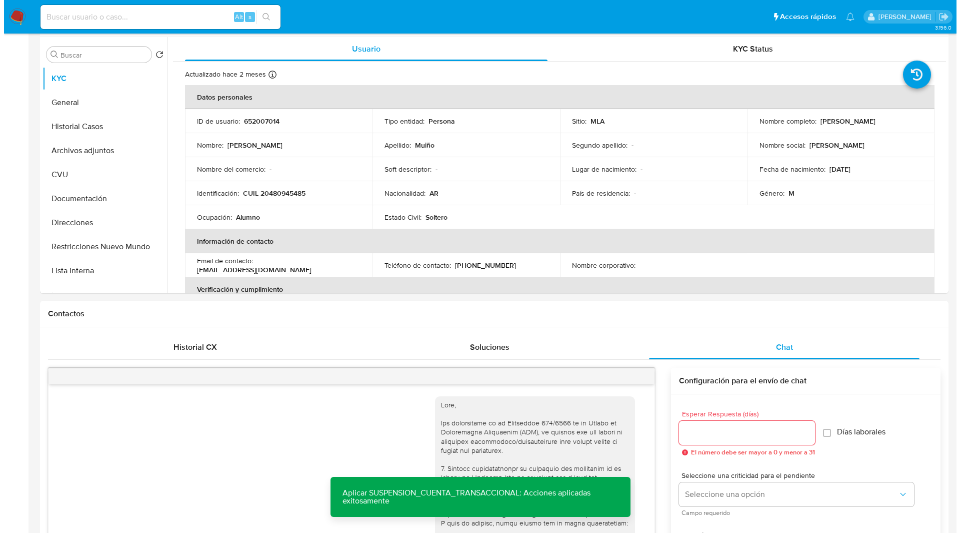
scroll to position [0, 0]
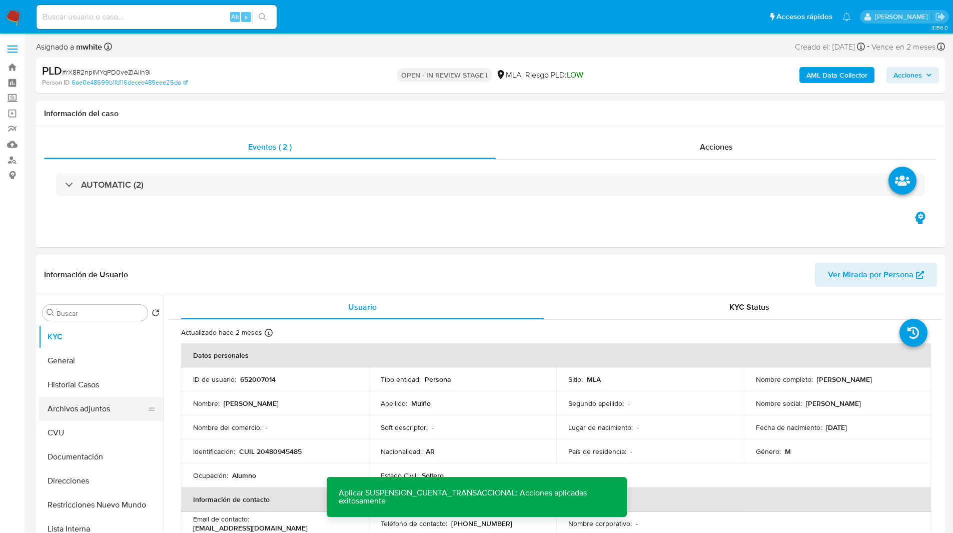
click at [81, 416] on button "Archivos adjuntos" at bounding box center [97, 409] width 117 height 24
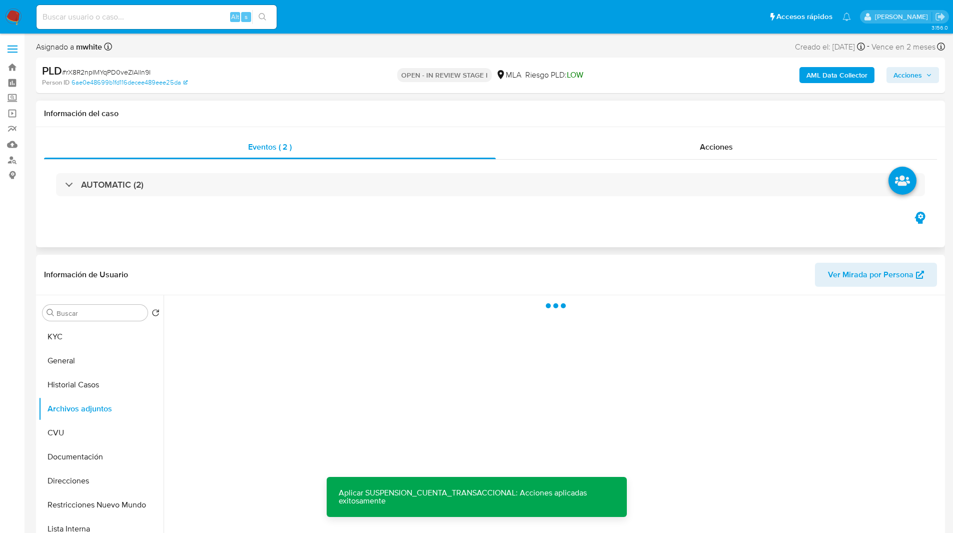
click at [487, 220] on div "Eventos ( 2 ) Acciones AUTOMATIC (2)" at bounding box center [490, 187] width 909 height 120
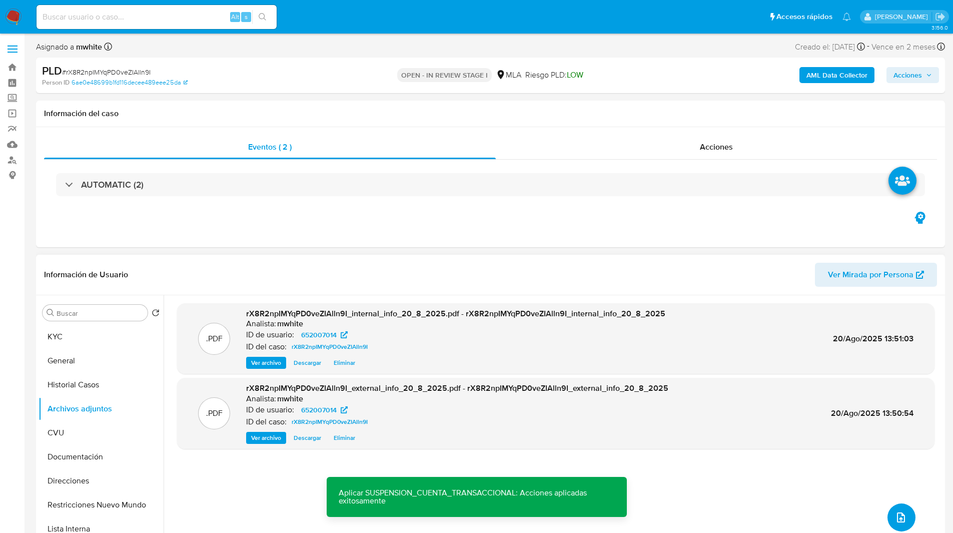
click at [890, 508] on button "upload-file" at bounding box center [901, 517] width 28 height 28
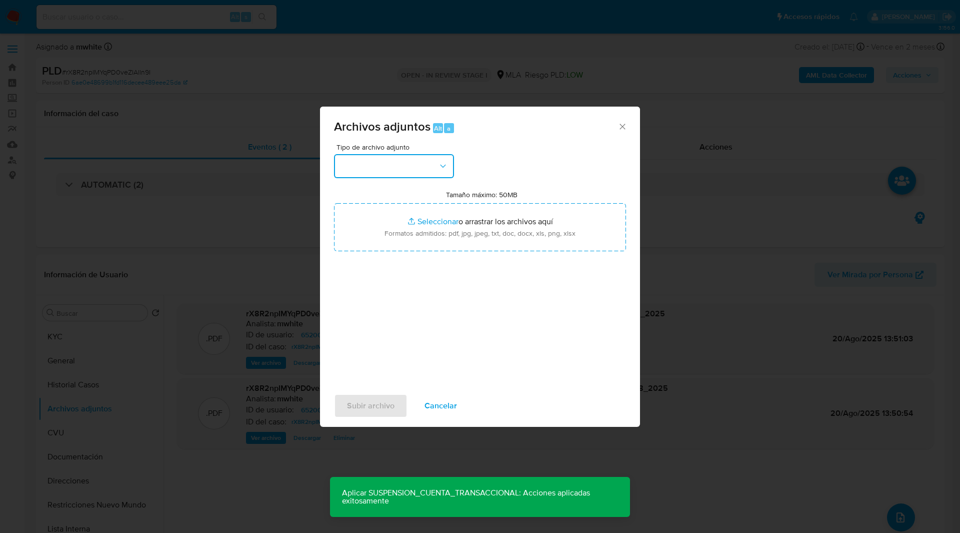
click at [405, 161] on button "button" at bounding box center [394, 166] width 120 height 24
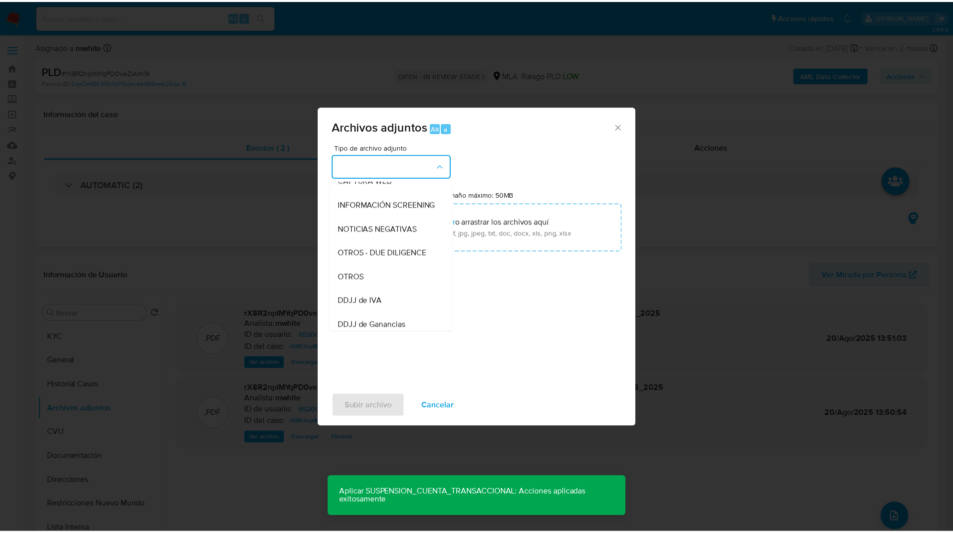
scroll to position [111, 0]
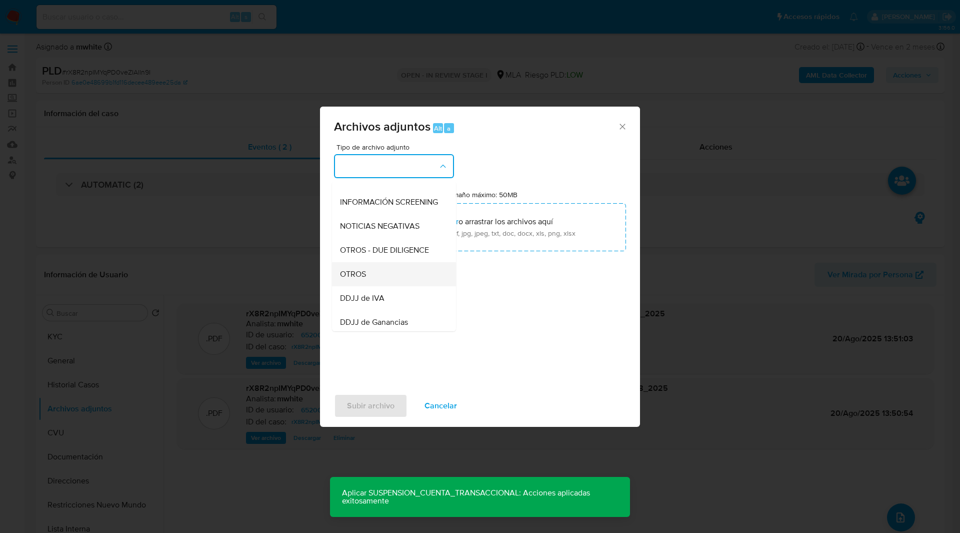
click at [368, 283] on div "OTROS" at bounding box center [391, 274] width 102 height 24
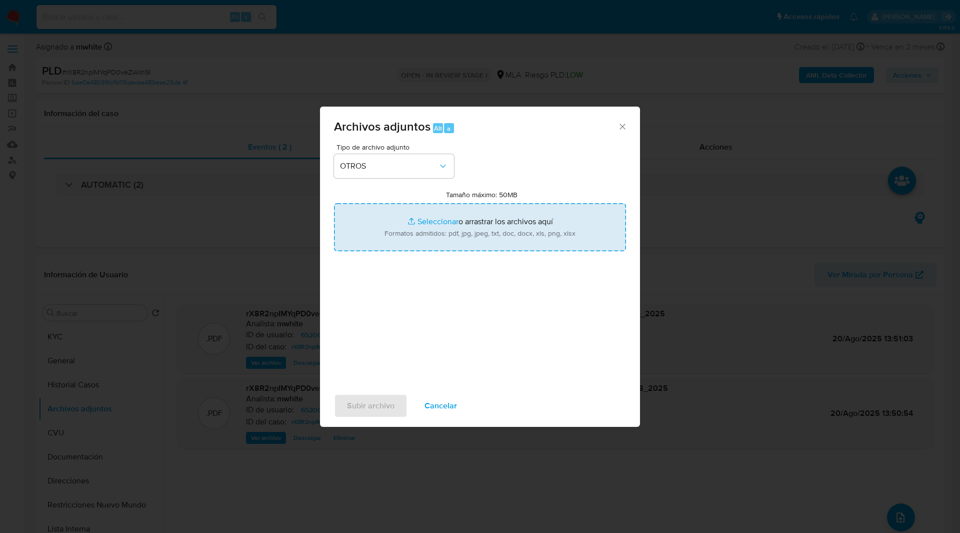
type input "C:\fakepath\Movimientos-652007014.xlsx"
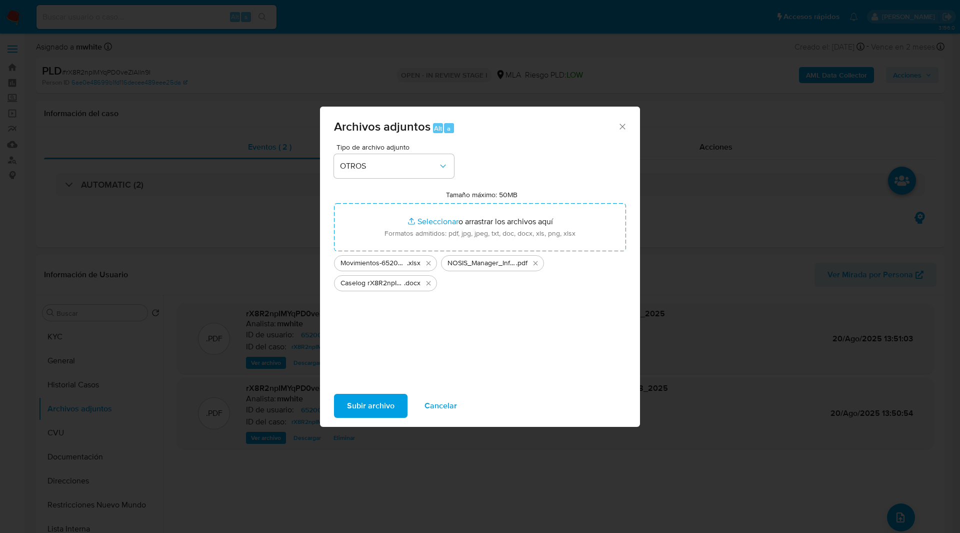
click at [380, 399] on span "Subir archivo" at bounding box center [371, 406] width 48 height 22
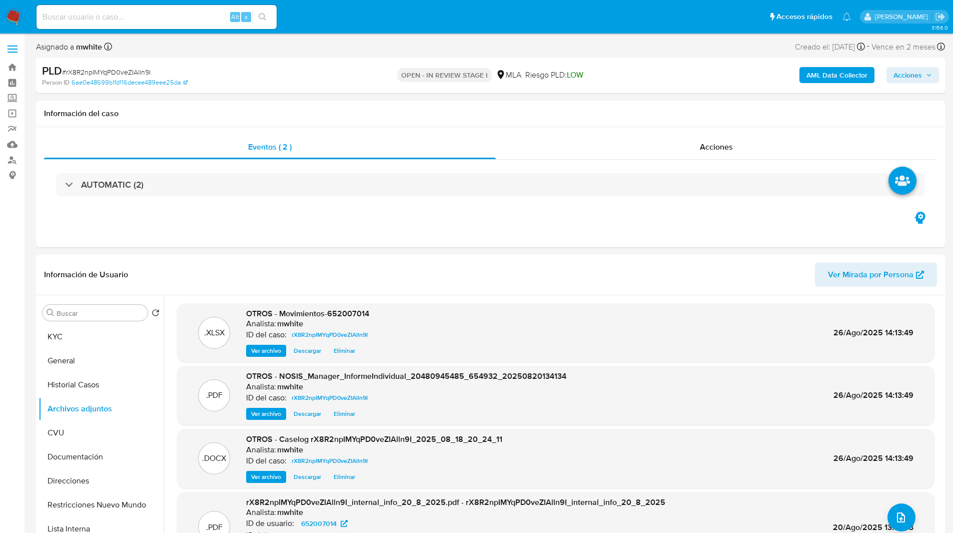
click at [918, 74] on span "Acciones" at bounding box center [907, 75] width 29 height 16
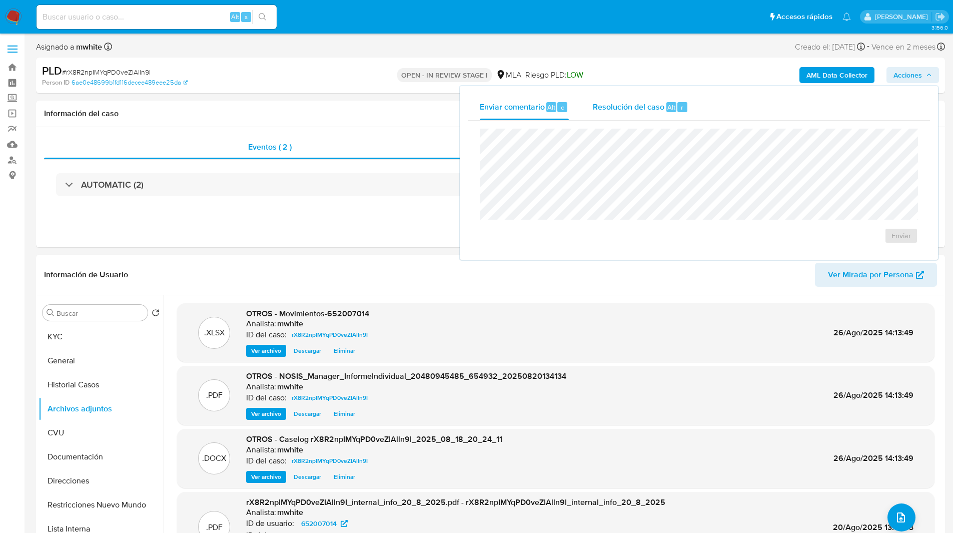
click at [613, 99] on div "Resolución del caso Alt r" at bounding box center [641, 107] width 96 height 26
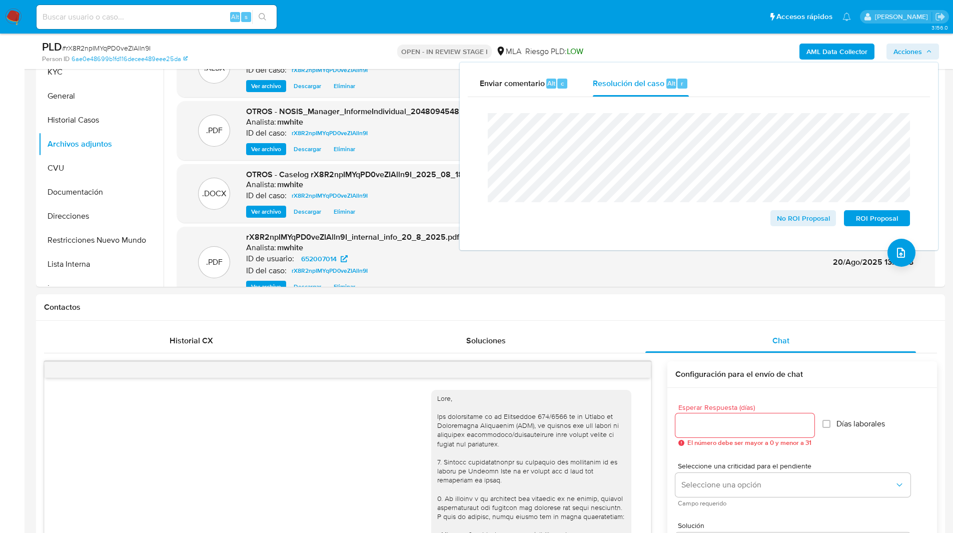
scroll to position [0, 0]
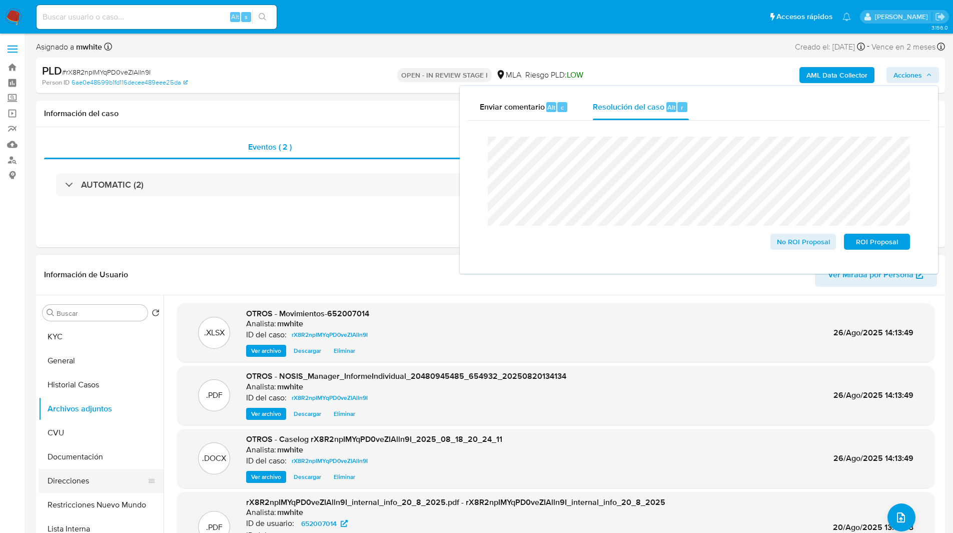
click at [97, 499] on button "Restricciones Nuevo Mundo" at bounding box center [101, 505] width 125 height 24
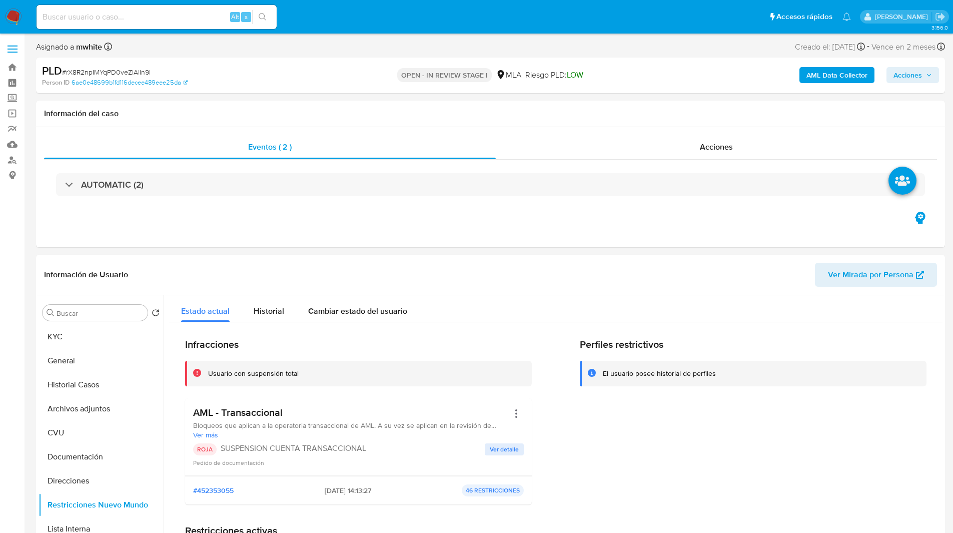
click at [908, 79] on span "Acciones" at bounding box center [907, 75] width 29 height 16
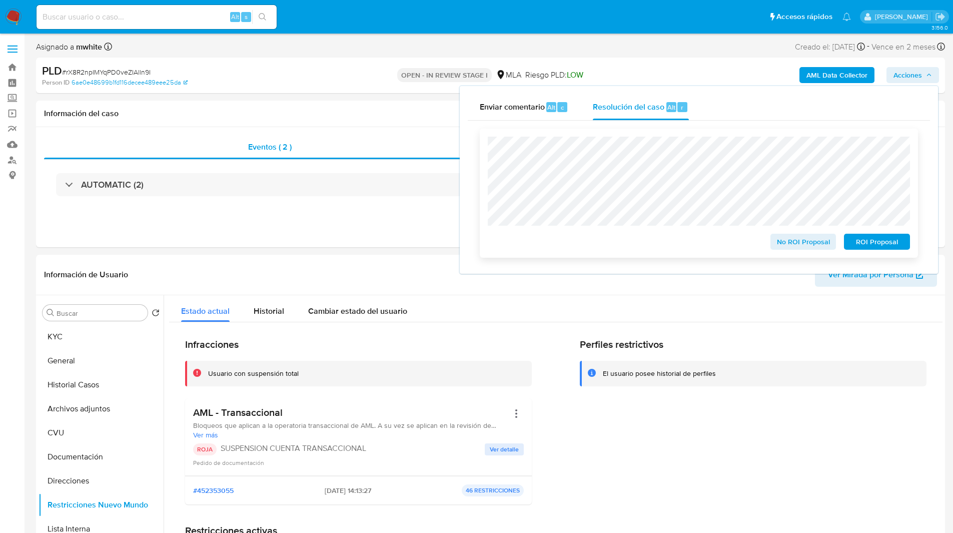
click at [875, 238] on span "ROI Proposal" at bounding box center [877, 242] width 52 height 14
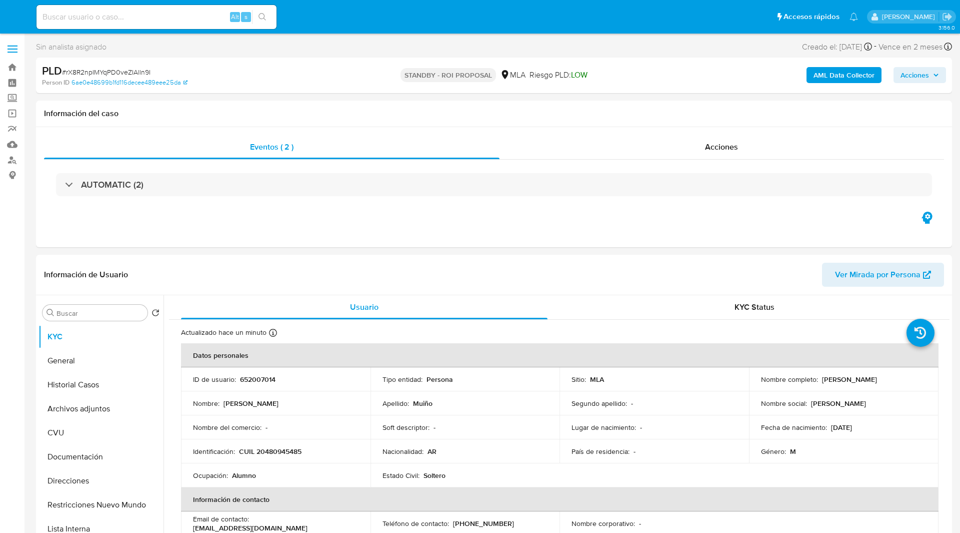
select select "10"
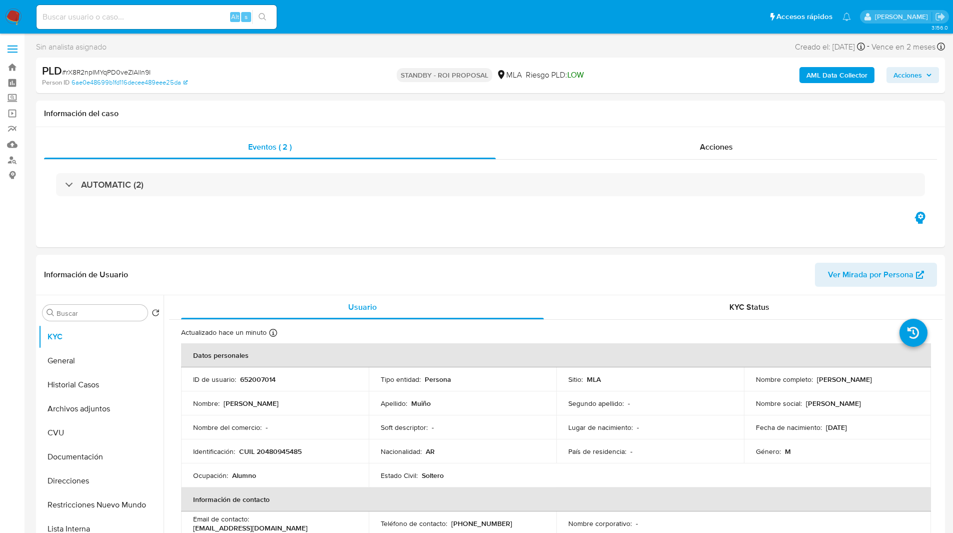
click at [171, 16] on input at bounding box center [157, 17] width 240 height 13
paste input "nGeO3cqEg38qrj3mfOfYganx"
type input "nGeO3cqEg38qrj3mfOfYganx"
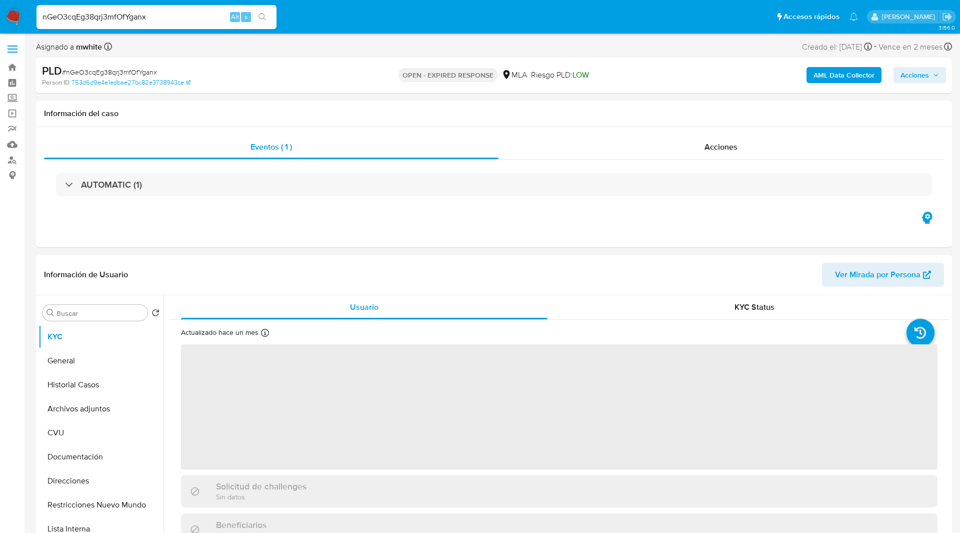
select select "10"
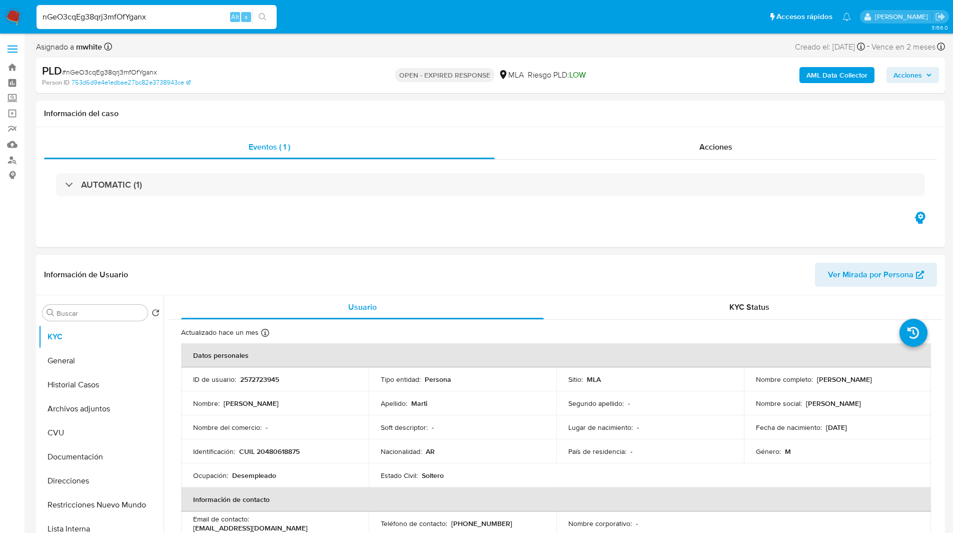
click at [129, 19] on input "nGeO3cqEg38qrj3mfOfYganx" at bounding box center [157, 17] width 240 height 13
paste input "8go4cvqg2BxuLJBheVJ8DI7Y"
type input "8go4cvqg2BxuLJBheVJ8DI7Y"
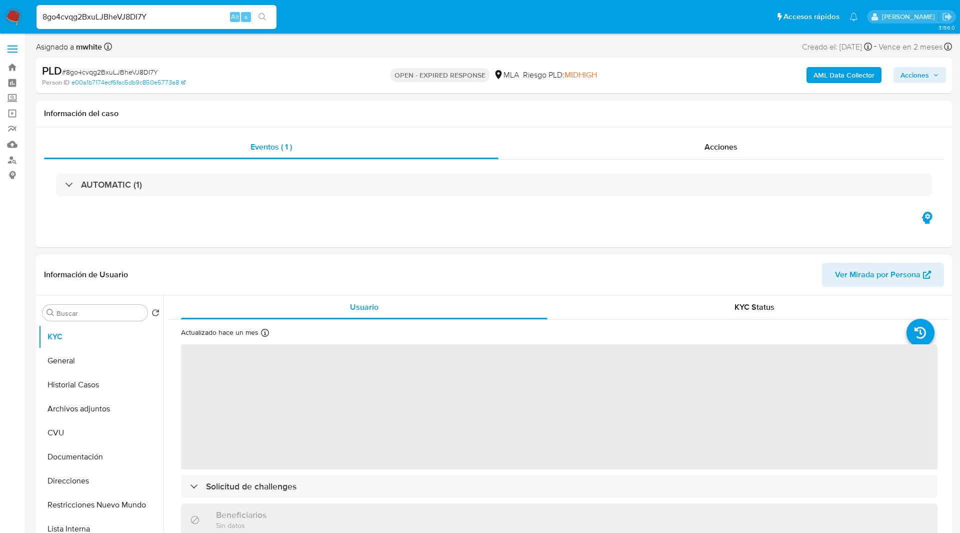
select select "10"
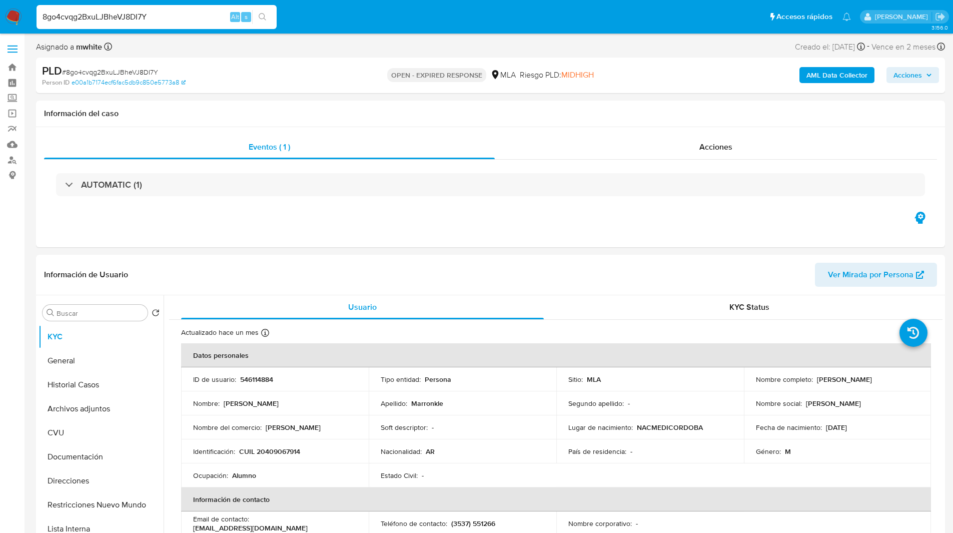
click at [195, 15] on input "8go4cvqg2BxuLJBheVJ8DI7Y" at bounding box center [157, 17] width 240 height 13
paste input "yJzNUuN9byszxt65pDYeIBae"
type input "yJzNUuN9byszxt65pDYeIBae"
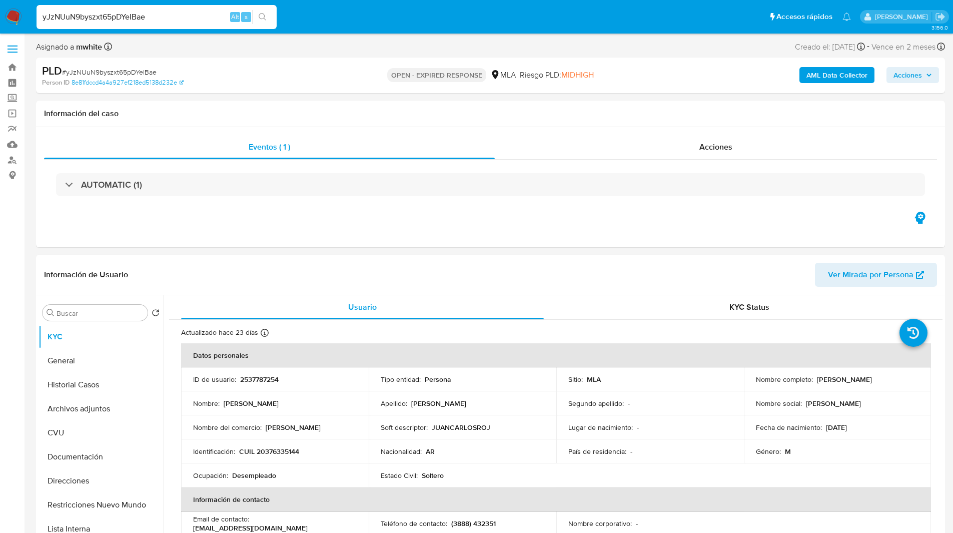
select select "10"
click at [543, 20] on ul "Pausado Ver notificaciones yJzNUuN9byszxt65pDYeIBae Alt s Accesos rápidos Presi…" at bounding box center [444, 16] width 824 height 25
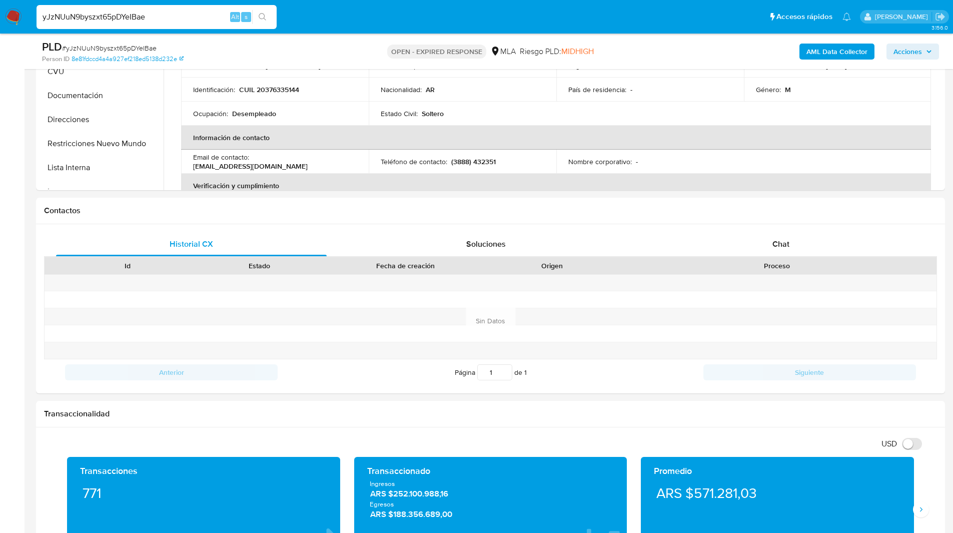
scroll to position [333, 0]
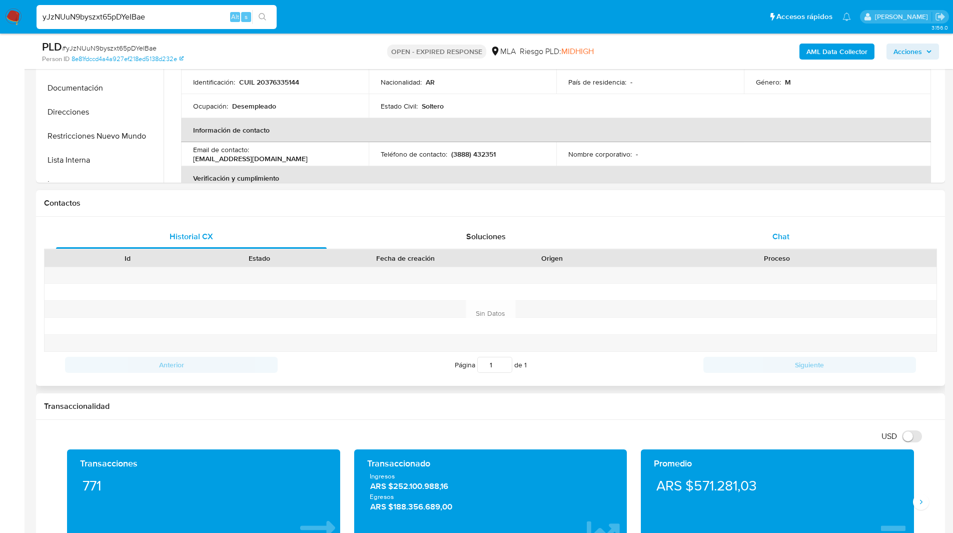
click at [777, 243] on div "Chat" at bounding box center [780, 237] width 271 height 24
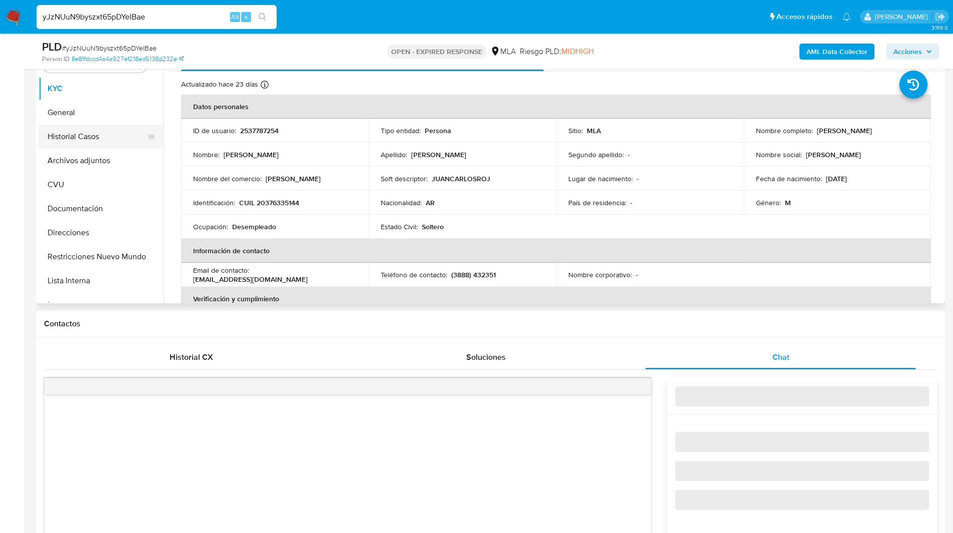
scroll to position [212, 0]
click at [79, 170] on button "Archivos adjuntos" at bounding box center [97, 161] width 117 height 24
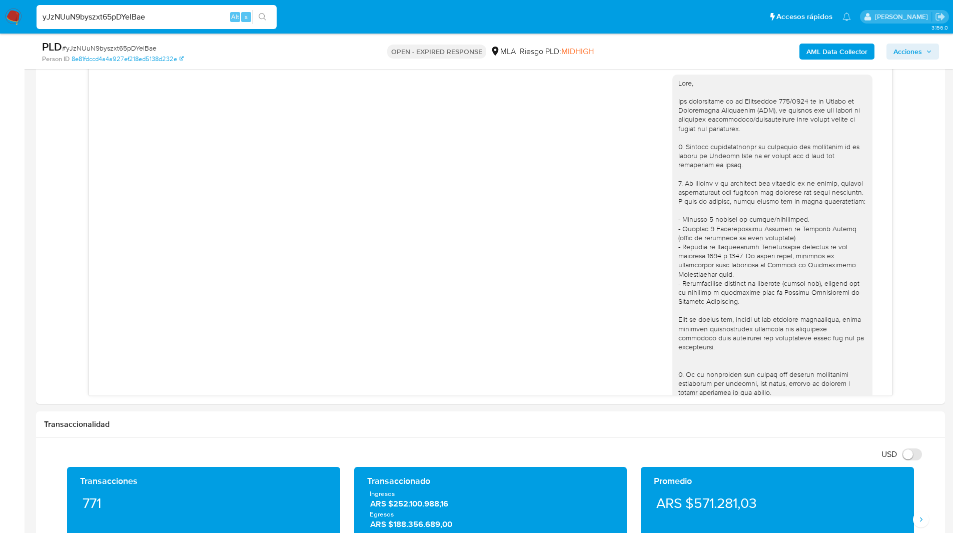
scroll to position [454, 0]
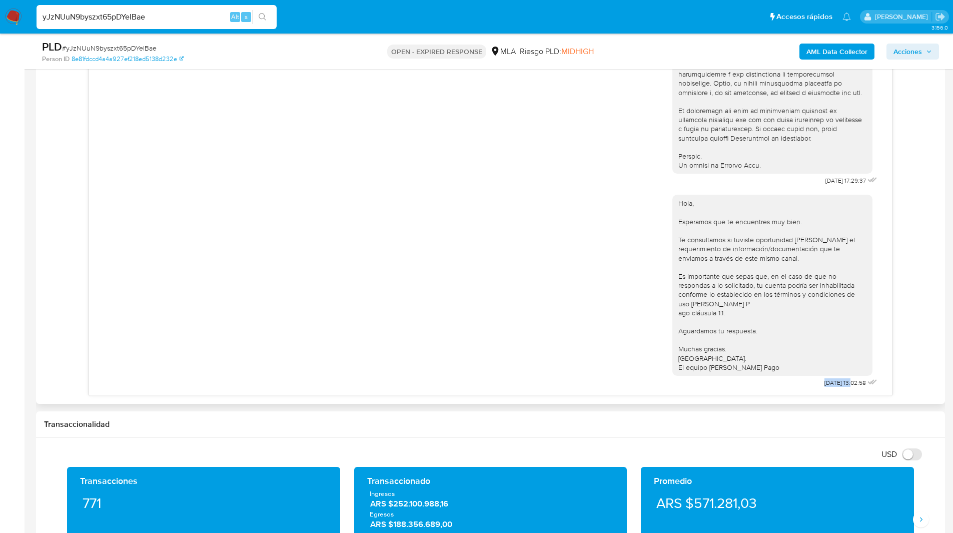
drag, startPoint x: 834, startPoint y: 384, endPoint x: 798, endPoint y: 382, distance: 36.0
click at [798, 382] on div "Hola, Esperamos que te encuentres muy bien. Te consultamos si tuviste oportunid…" at bounding box center [775, 289] width 207 height 202
copy span "[DATE]"
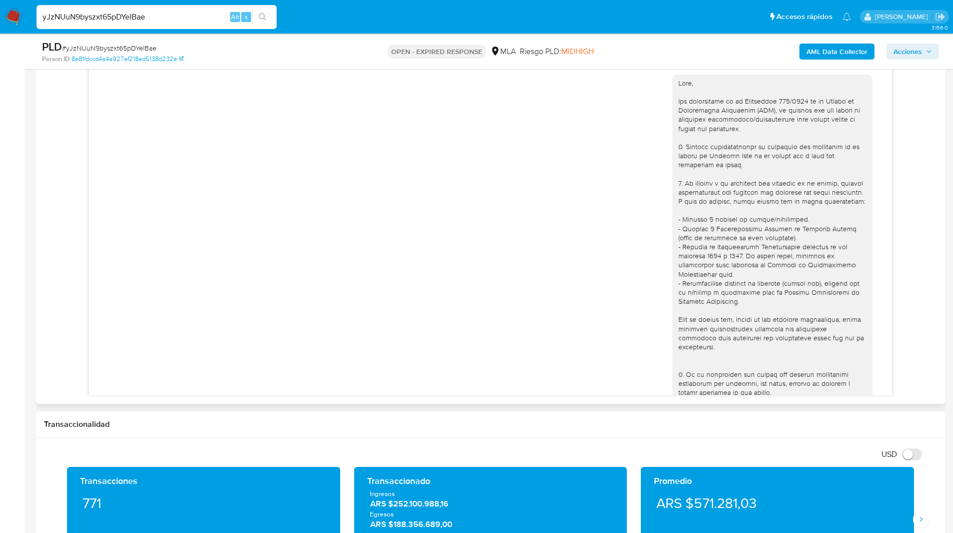
scroll to position [0, 0]
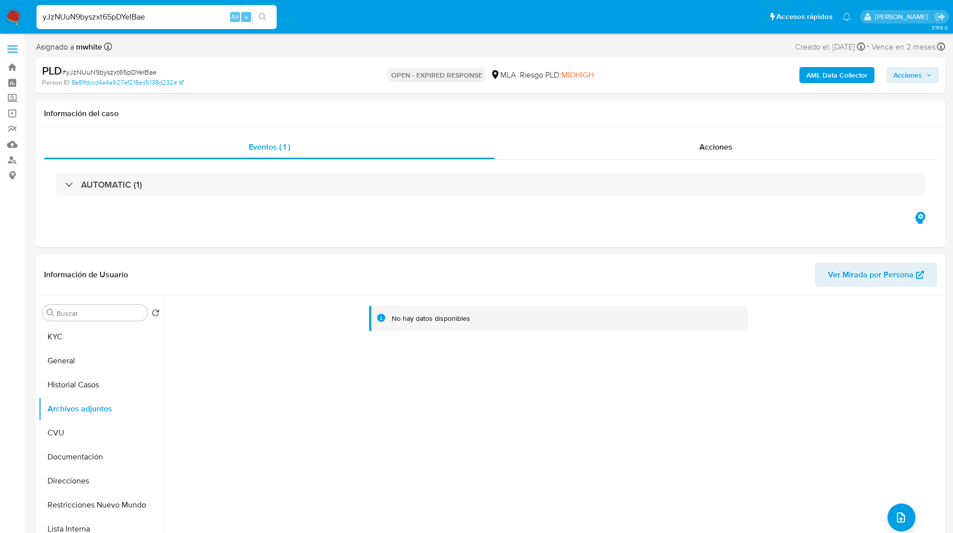
click at [812, 76] on b "AML Data Collector" at bounding box center [836, 75] width 61 height 16
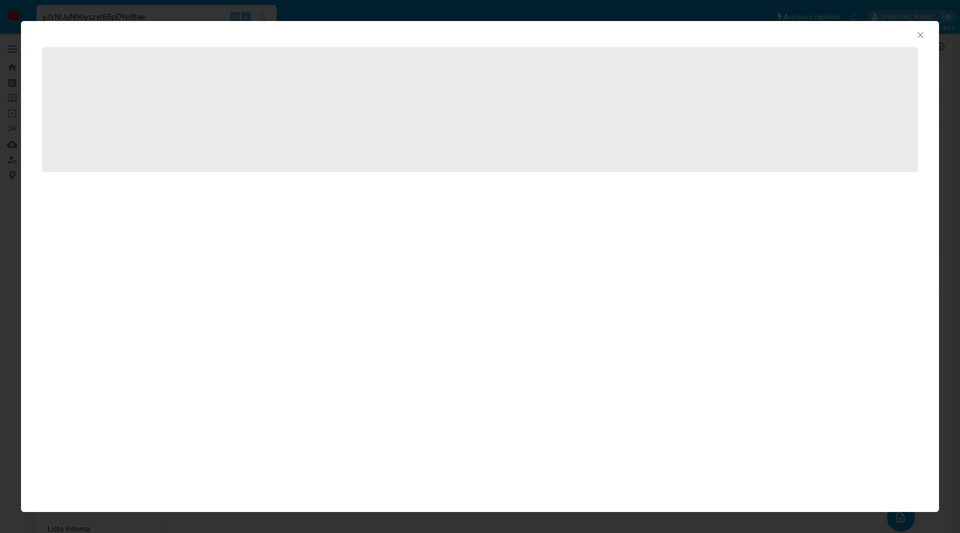
click at [564, 65] on span "‌" at bounding box center [480, 109] width 876 height 125
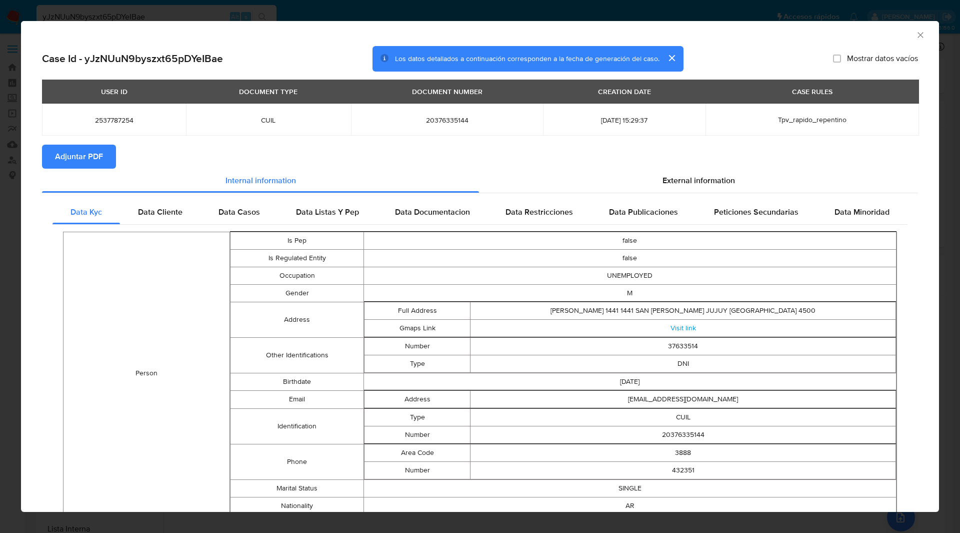
click at [101, 157] on span "Adjuntar PDF" at bounding box center [79, 157] width 48 height 22
click at [916, 35] on icon "Cerrar ventana" at bounding box center [921, 35] width 10 height 10
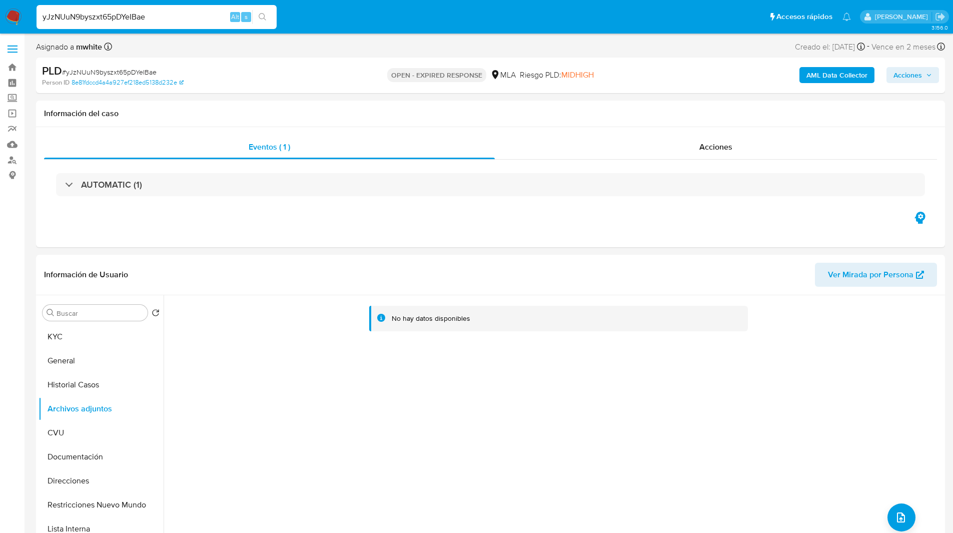
click at [109, 73] on span "# yJzNUuN9byszxt65pDYeIBae" at bounding box center [109, 72] width 95 height 10
copy span "yJzNUuN9byszxt65pDYeIBae"
click at [14, 14] on img at bounding box center [13, 17] width 17 height 17
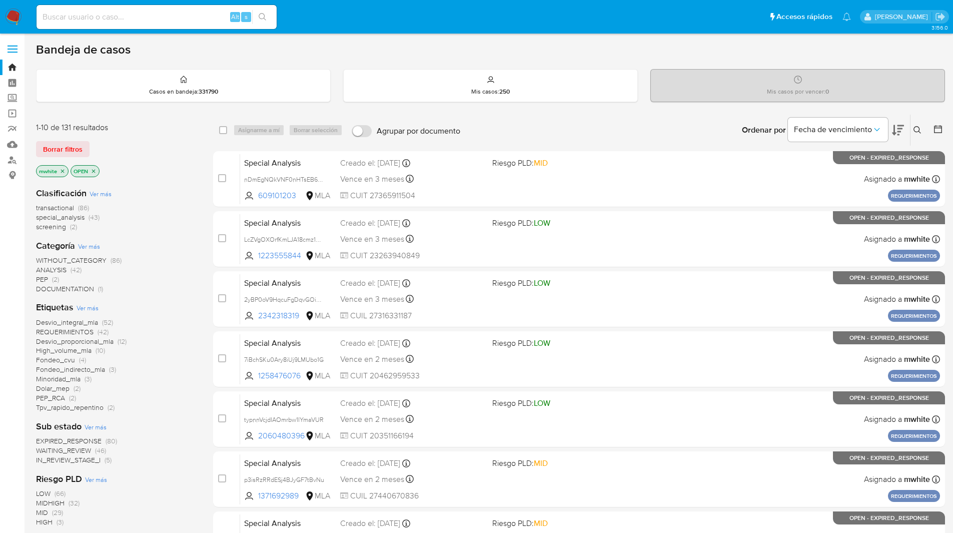
click at [920, 129] on icon at bounding box center [917, 130] width 8 height 8
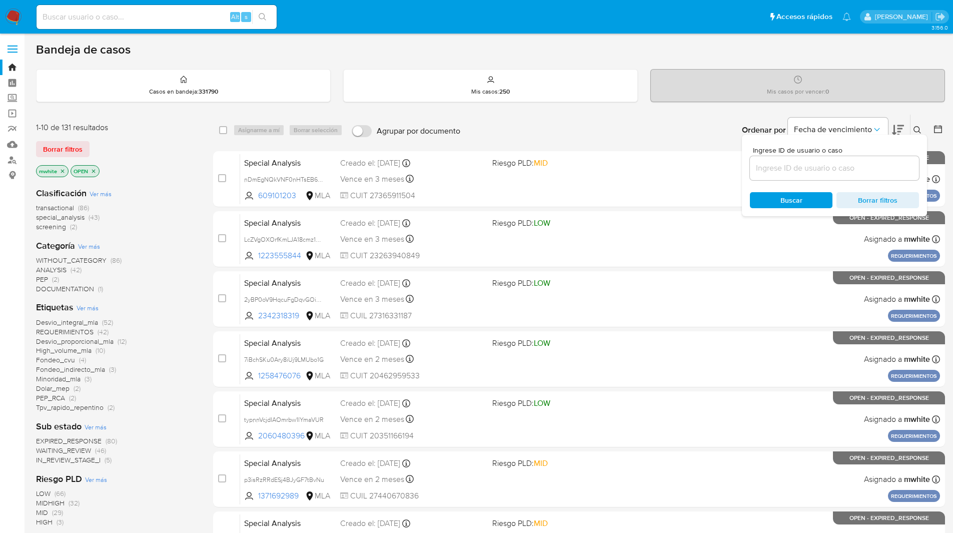
click at [816, 166] on input at bounding box center [834, 168] width 169 height 13
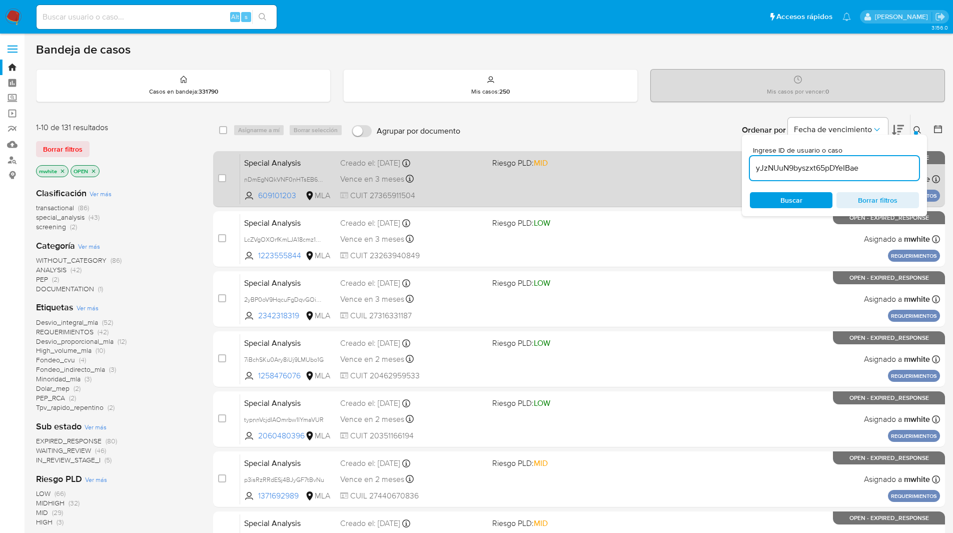
type input "yJzNUuN9byszxt65pDYeIBae"
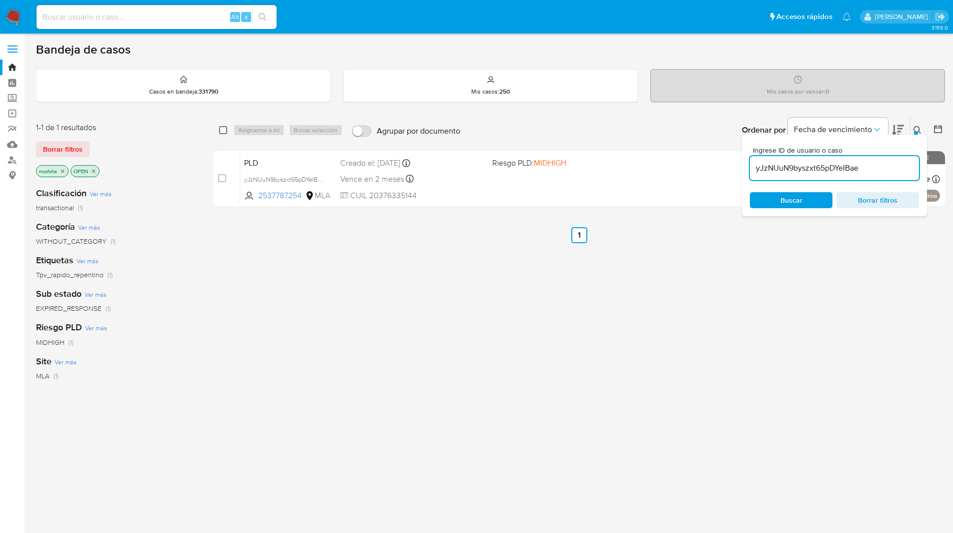
click at [223, 132] on input "checkbox" at bounding box center [223, 130] width 8 height 8
checkbox input "true"
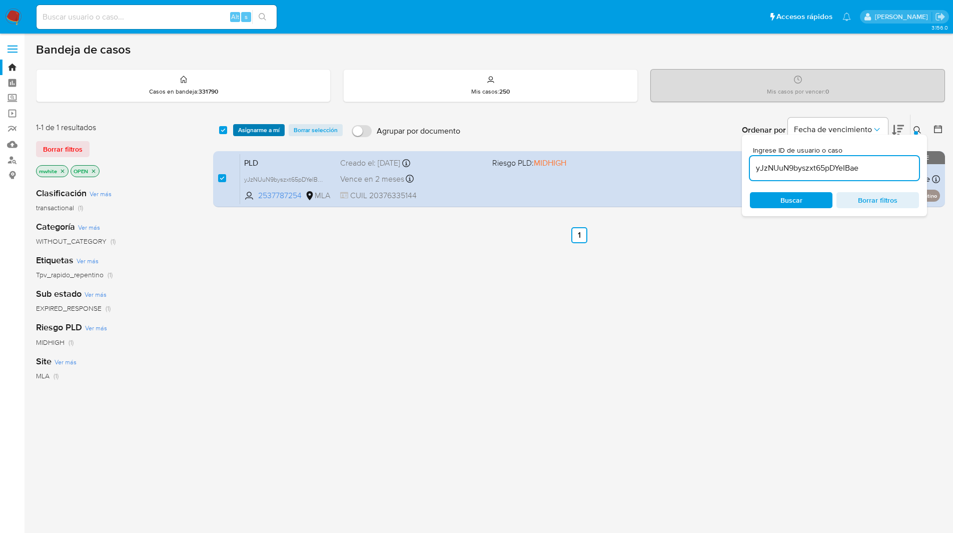
click at [258, 134] on span "Asignarme a mí" at bounding box center [259, 130] width 42 height 10
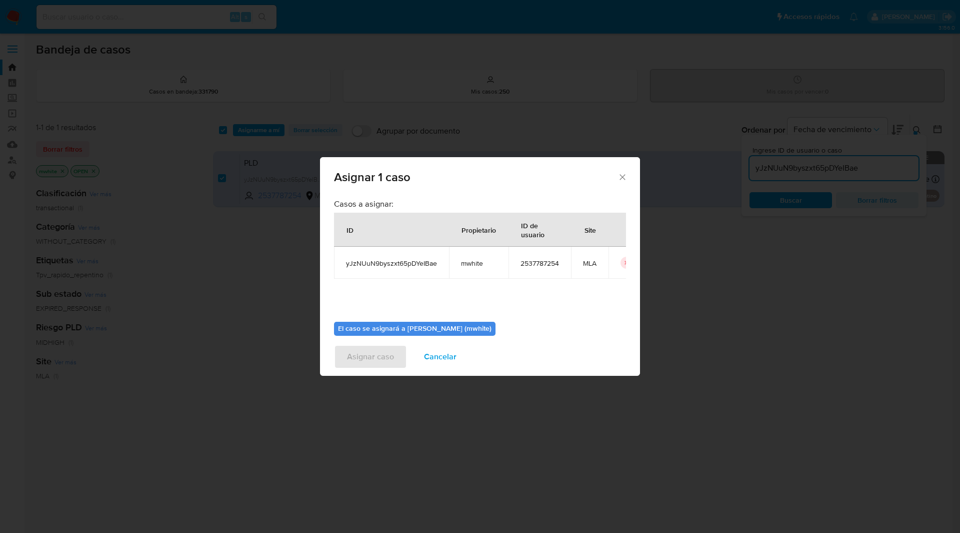
click at [476, 263] on span "mwhite" at bounding box center [479, 263] width 36 height 9
copy span "mwhite"
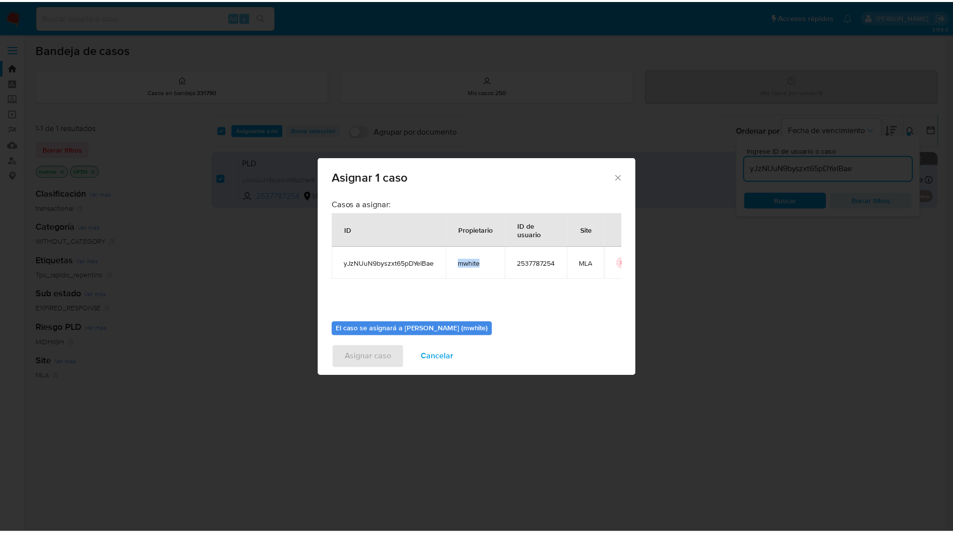
scroll to position [52, 0]
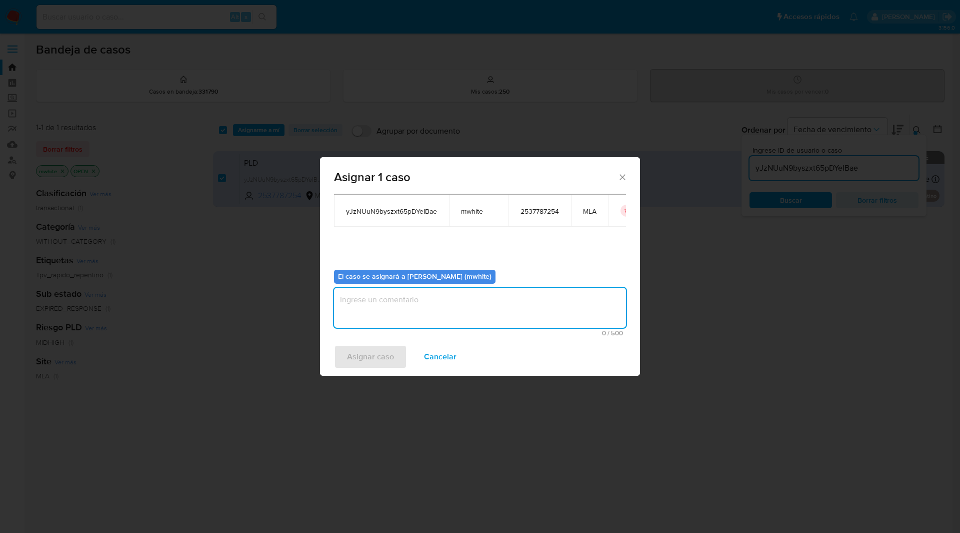
click at [394, 310] on textarea "assign-modal" at bounding box center [480, 308] width 292 height 40
paste textarea "mwhite"
type textarea "mwhite"
click at [362, 358] on span "Asignar caso" at bounding box center [370, 357] width 47 height 22
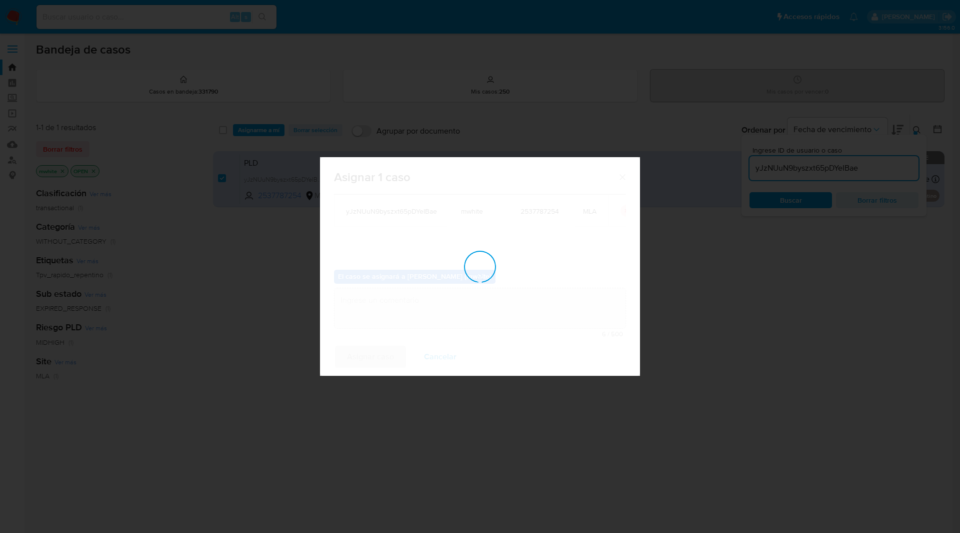
checkbox input "false"
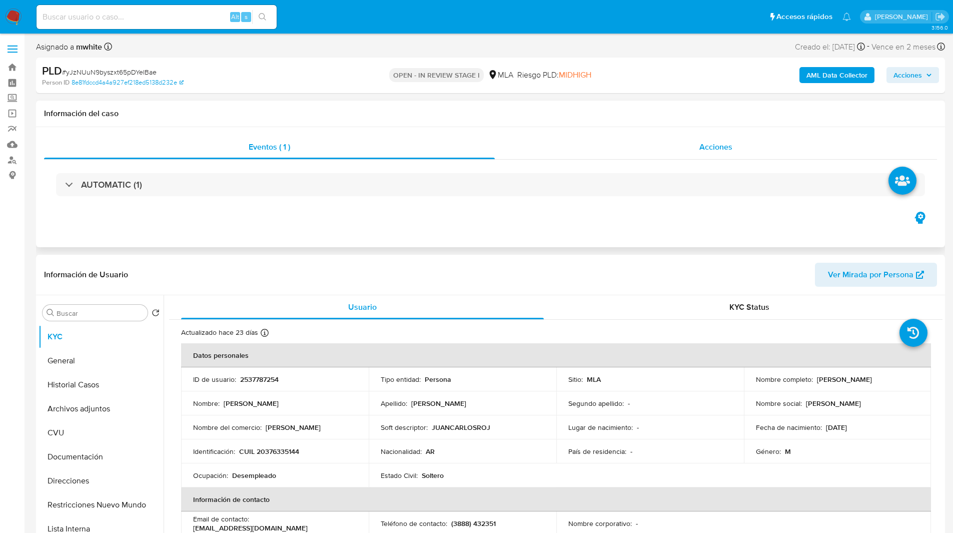
select select "10"
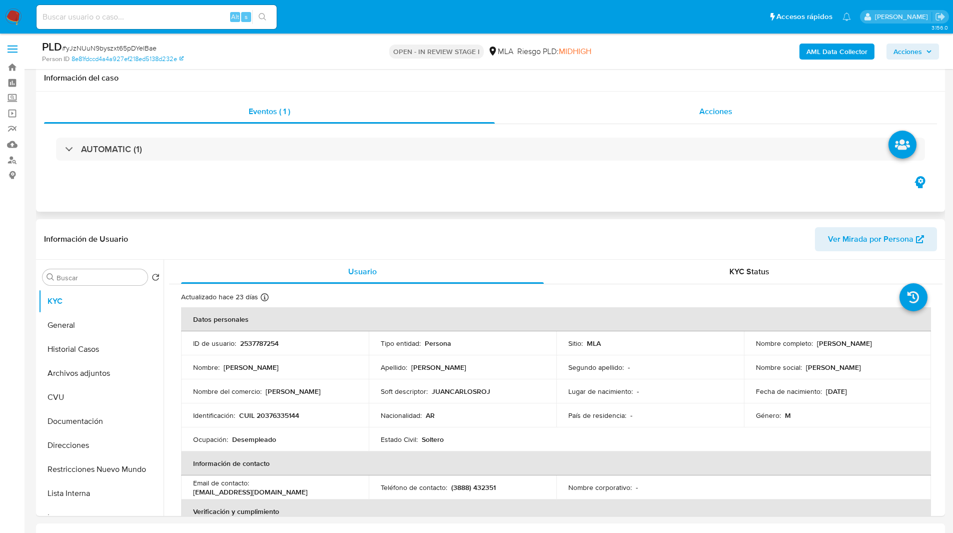
scroll to position [209, 0]
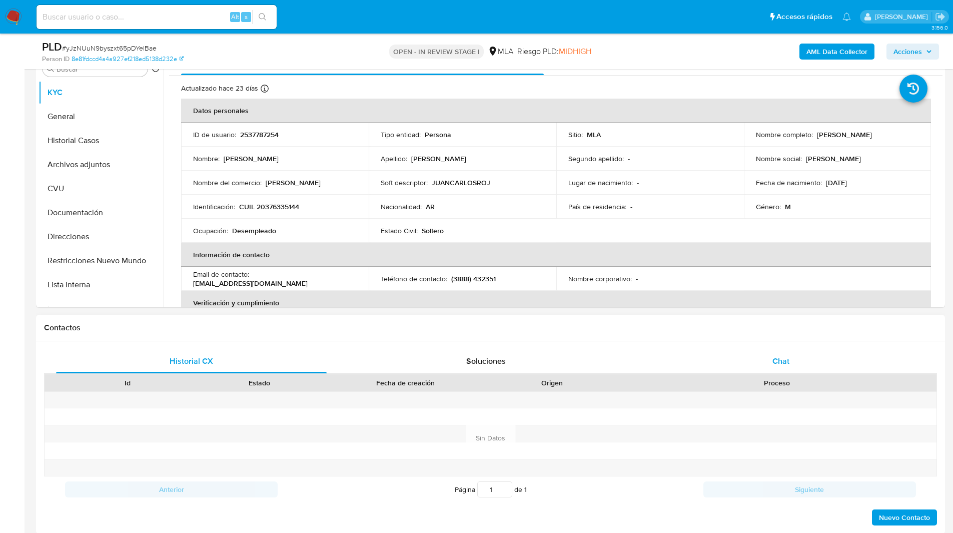
click at [793, 353] on div "Chat" at bounding box center [780, 361] width 271 height 24
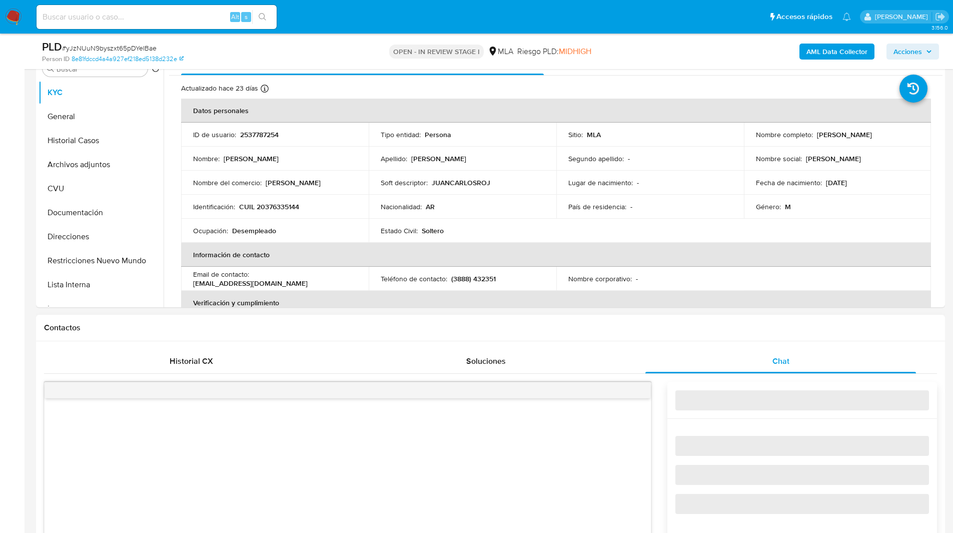
click at [720, 333] on div "Contactos" at bounding box center [490, 328] width 909 height 27
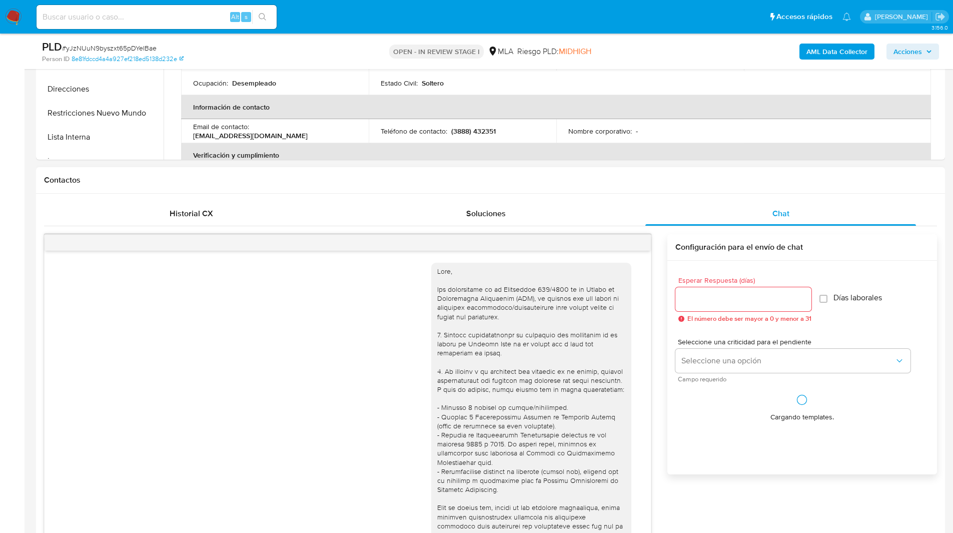
scroll to position [358, 0]
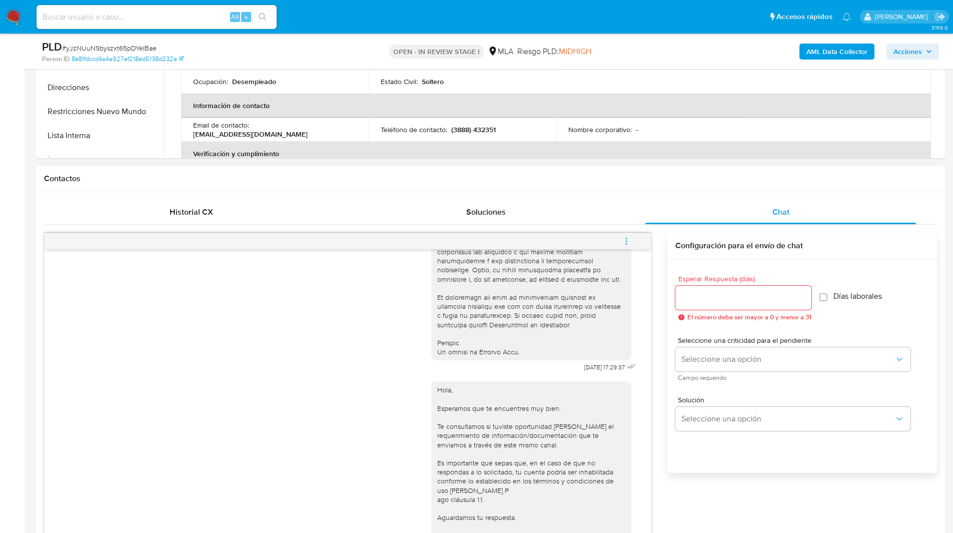
click at [625, 245] on icon "menu-action" at bounding box center [626, 241] width 9 height 9
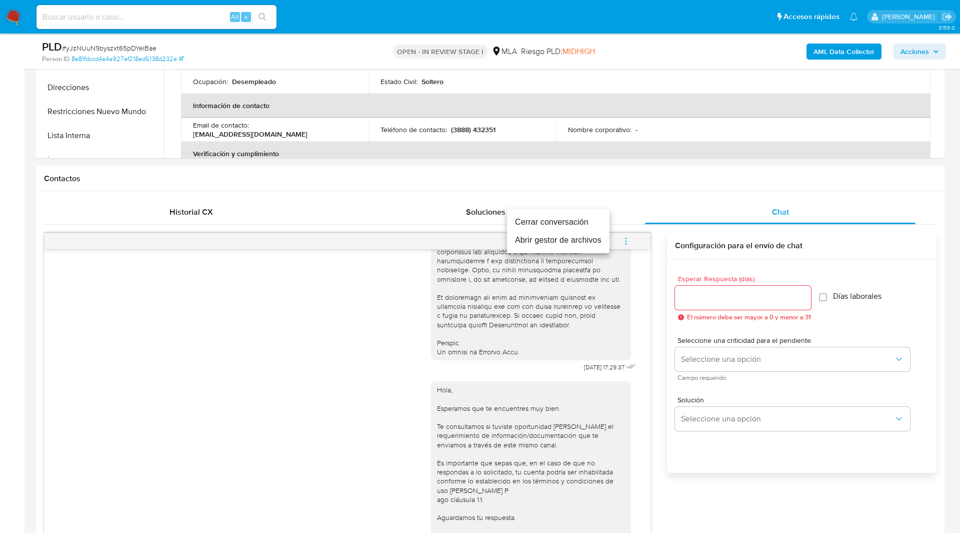
drag, startPoint x: 566, startPoint y: 233, endPoint x: 560, endPoint y: 215, distance: 19.1
click at [560, 215] on ul "Cerrar conversación Abrir gestor de archivos" at bounding box center [558, 231] width 103 height 44
click at [560, 215] on li "Cerrar conversación" at bounding box center [558, 222] width 103 height 18
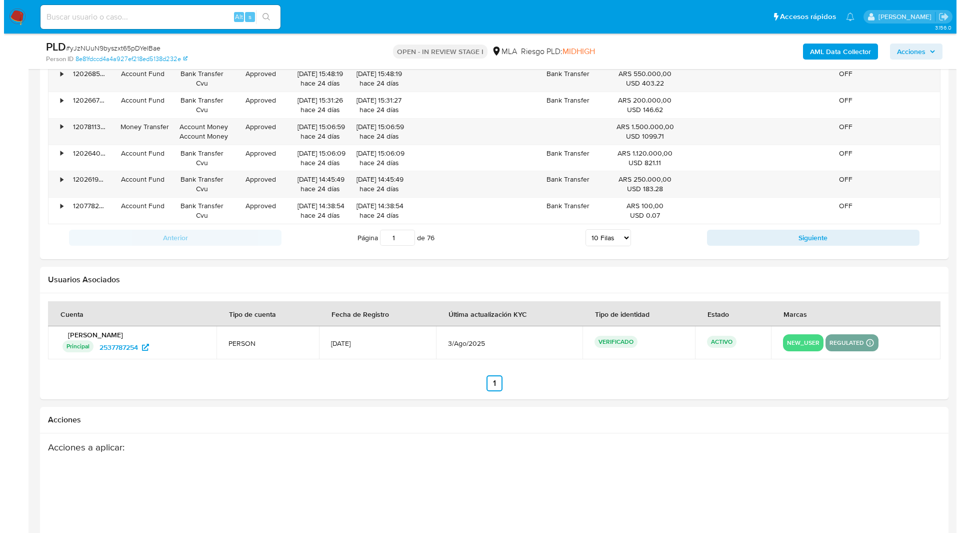
scroll to position [1759, 0]
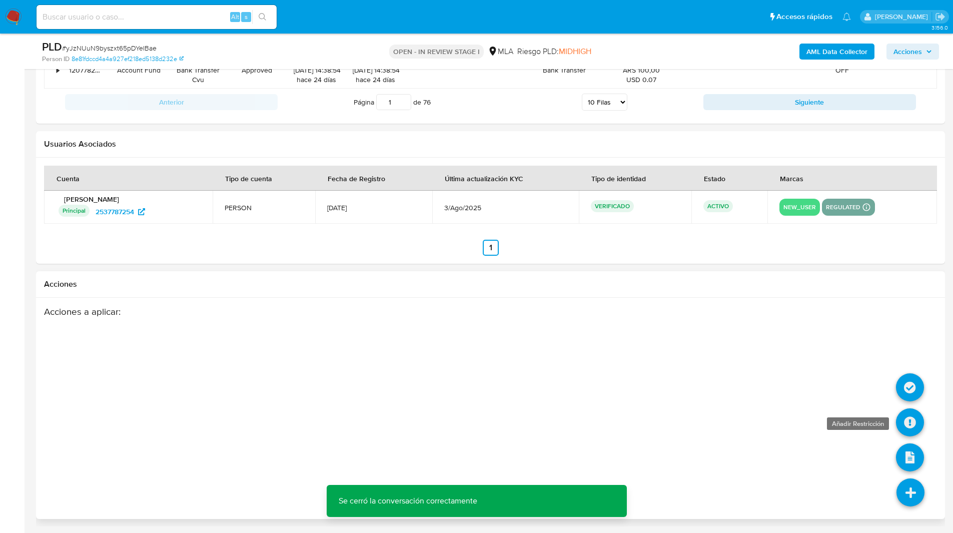
click at [909, 431] on icon at bounding box center [910, 422] width 28 height 28
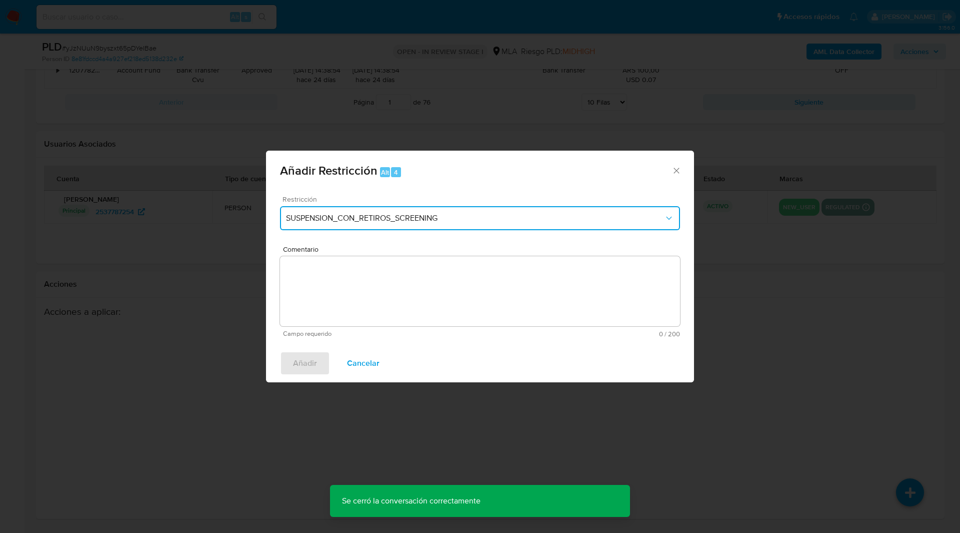
click at [324, 223] on span "SUSPENSION_CON_RETIROS_SCREENING" at bounding box center [475, 218] width 378 height 10
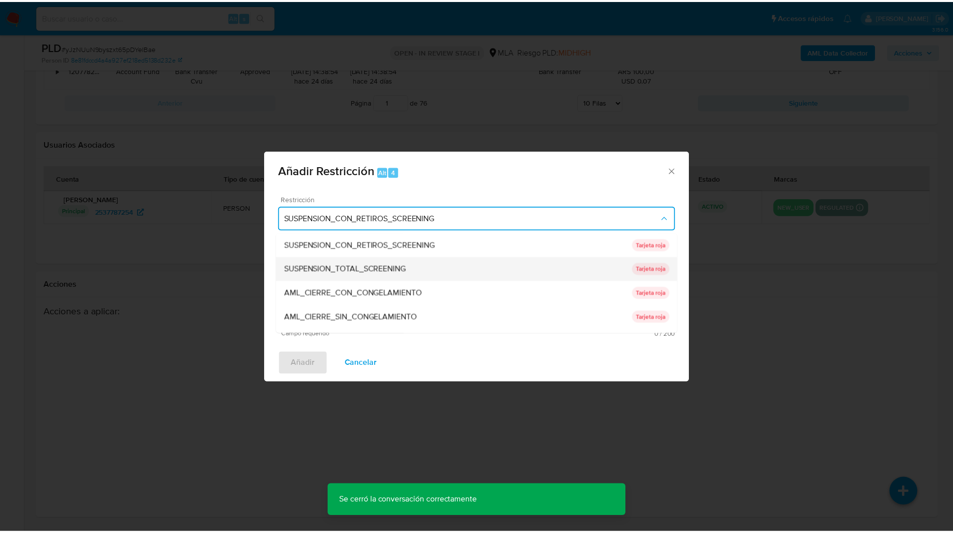
scroll to position [212, 0]
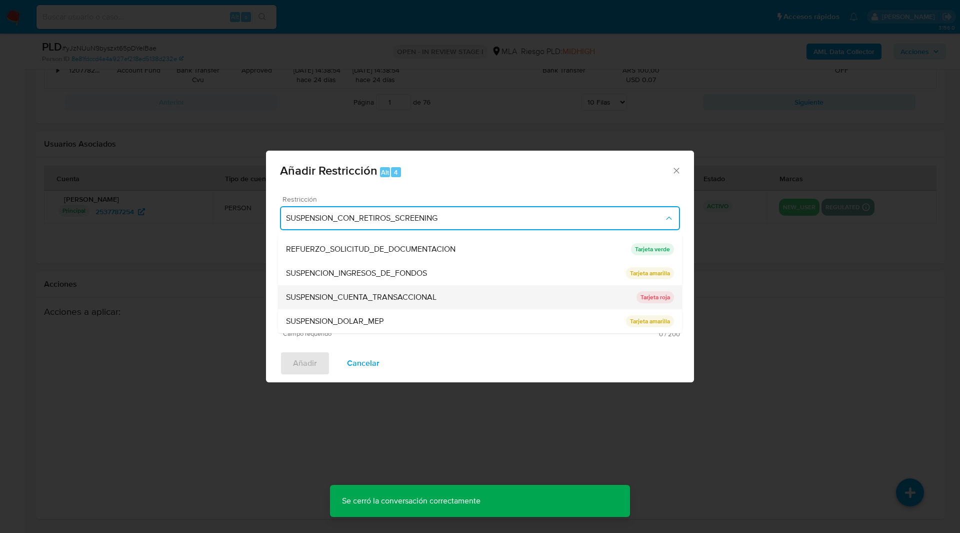
click at [332, 298] on span "SUSPENSION_CUENTA_TRANSACCIONAL" at bounding box center [361, 297] width 151 height 10
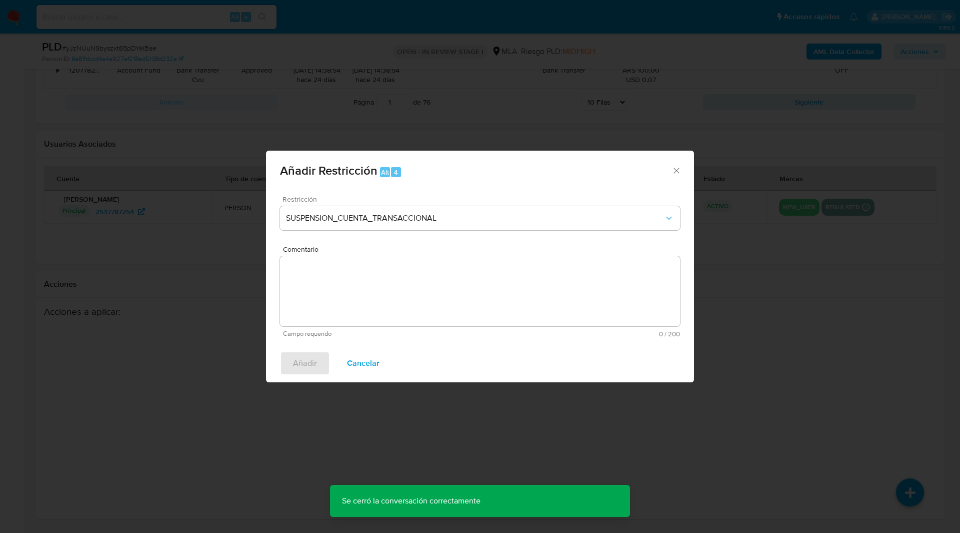
click at [421, 293] on textarea "Comentario" at bounding box center [480, 291] width 400 height 70
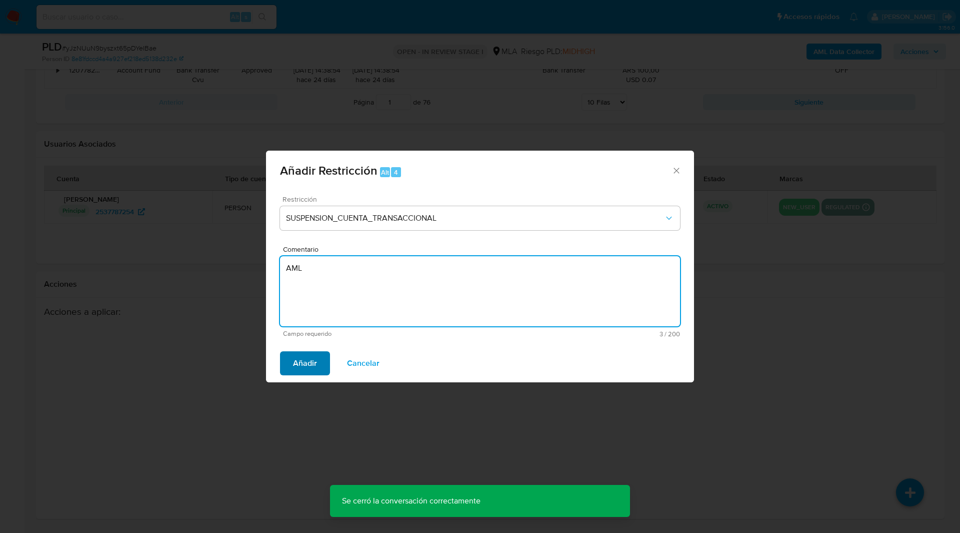
type textarea "AML"
click at [310, 364] on span "Añadir" at bounding box center [305, 363] width 24 height 22
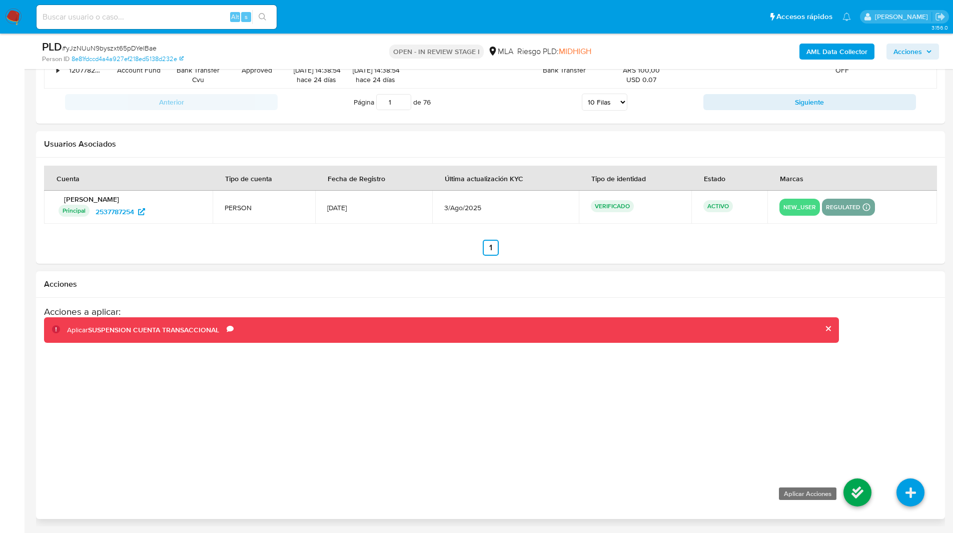
click at [851, 492] on icon at bounding box center [857, 492] width 28 height 28
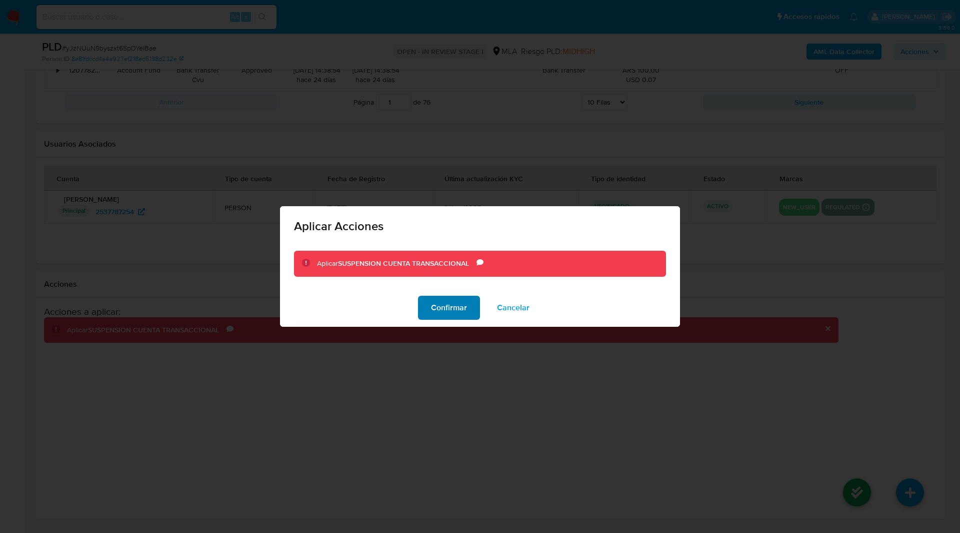
click at [453, 313] on span "Confirmar" at bounding box center [449, 308] width 36 height 22
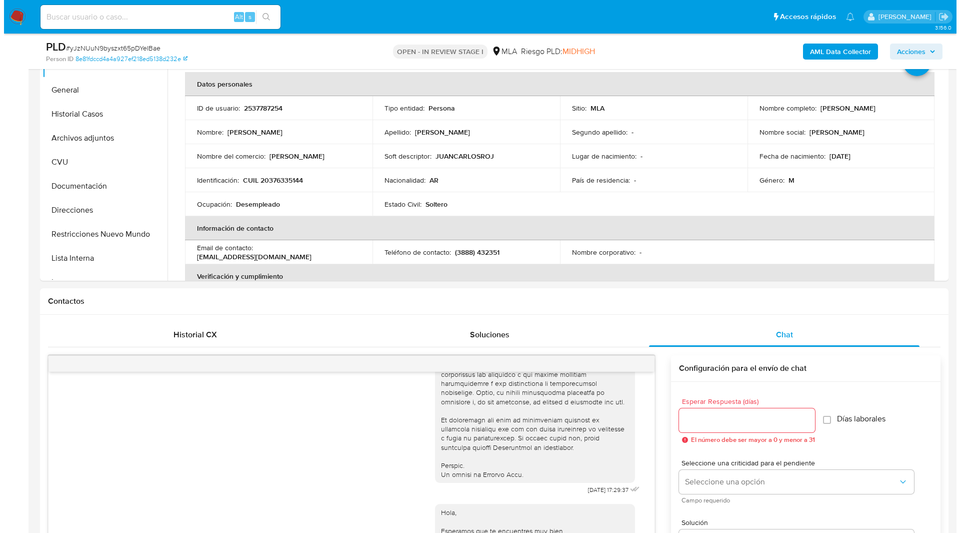
scroll to position [0, 0]
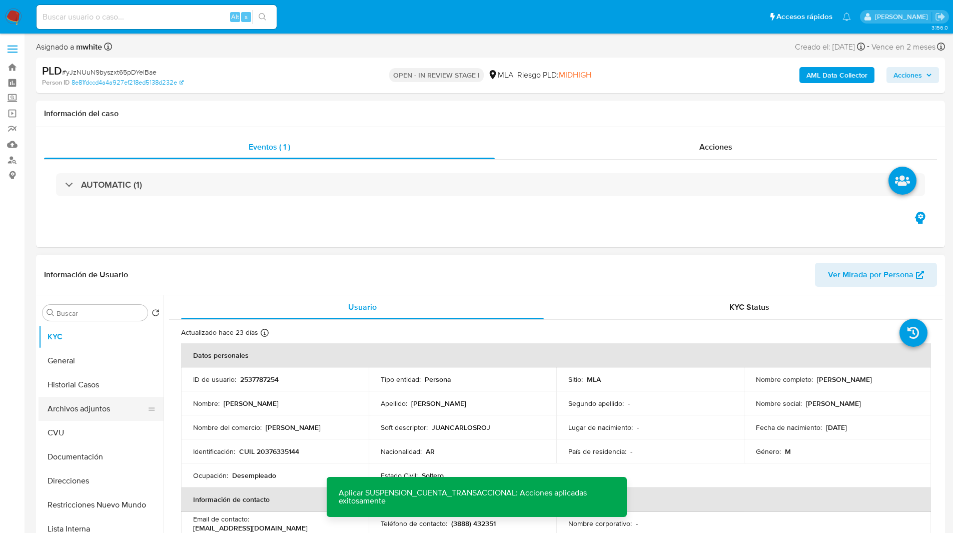
click at [93, 409] on button "Archivos adjuntos" at bounding box center [97, 409] width 117 height 24
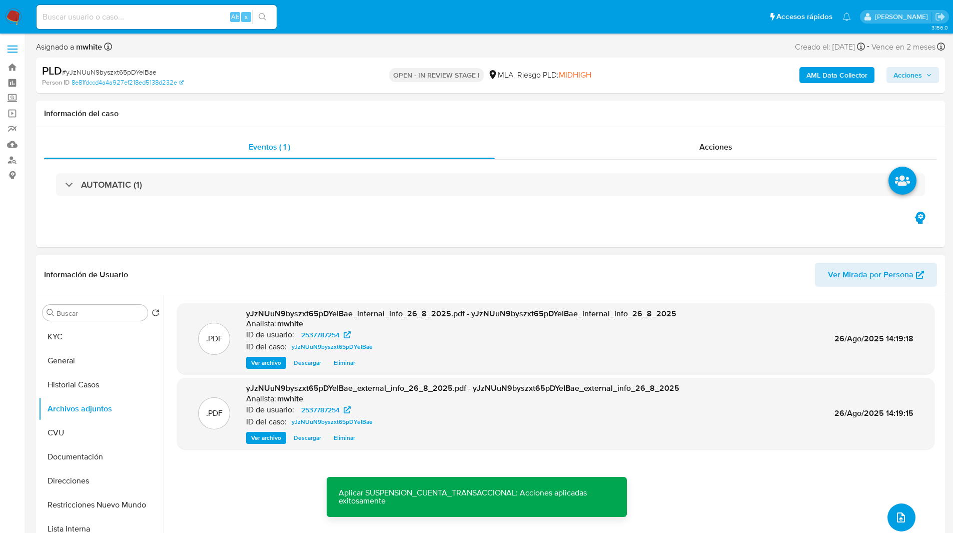
click at [904, 512] on button "upload-file" at bounding box center [901, 517] width 28 height 28
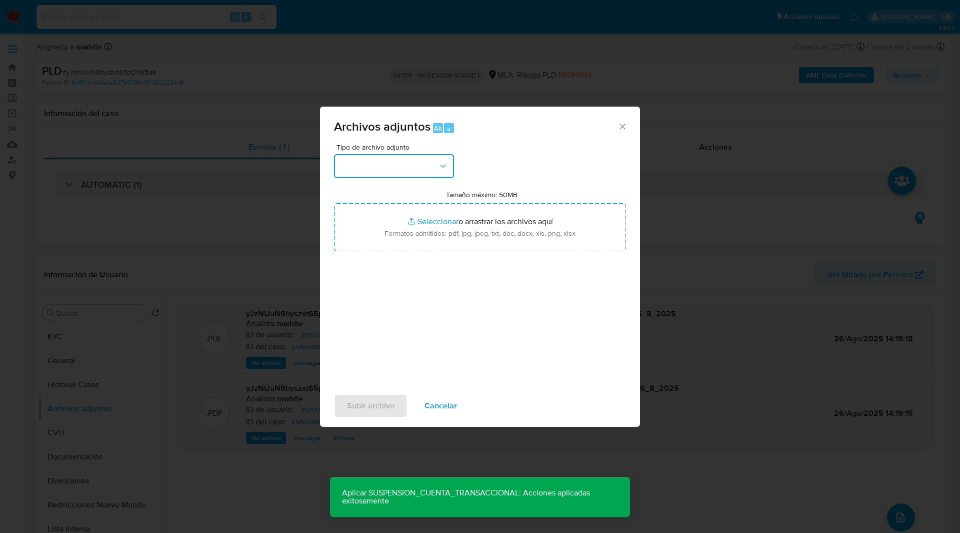
click at [383, 166] on button "button" at bounding box center [394, 166] width 120 height 24
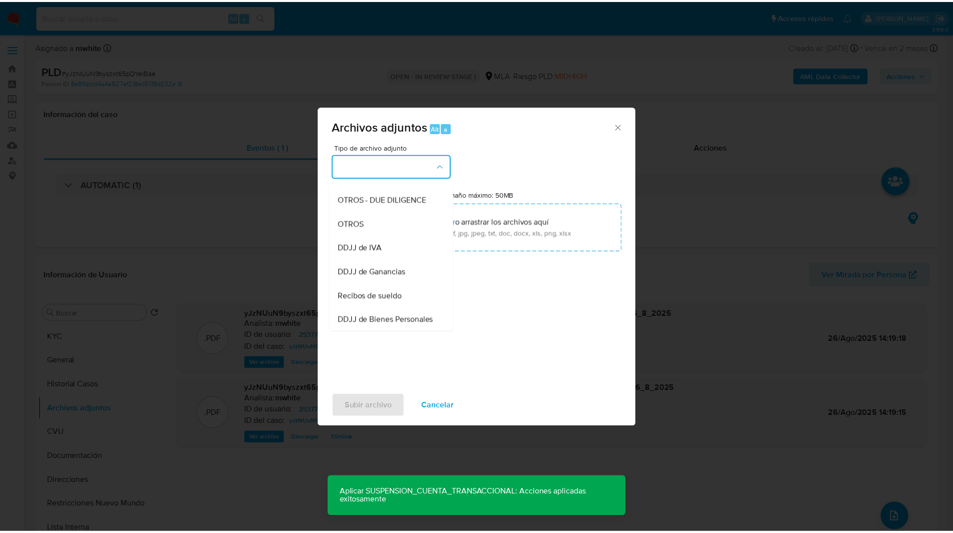
scroll to position [162, 0]
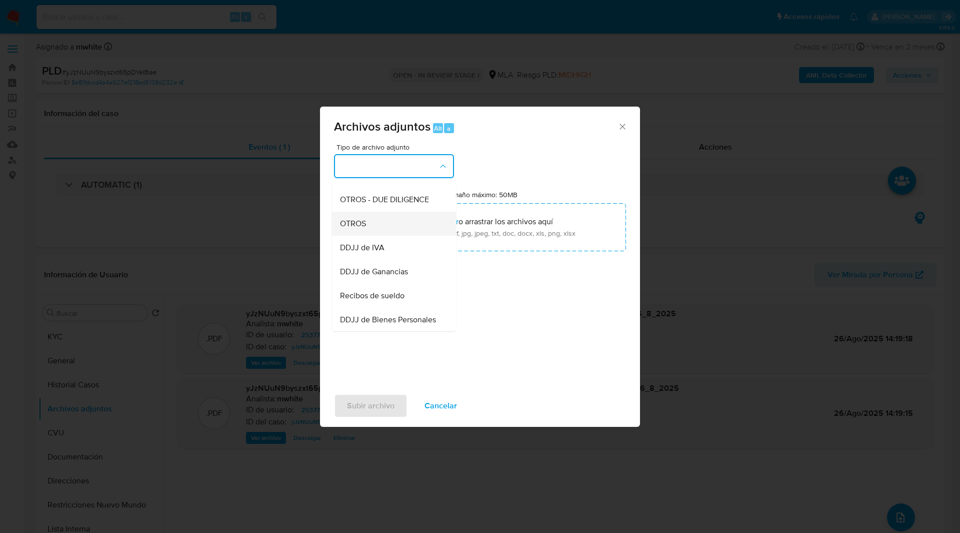
click at [361, 236] on div "OTROS" at bounding box center [391, 224] width 102 height 24
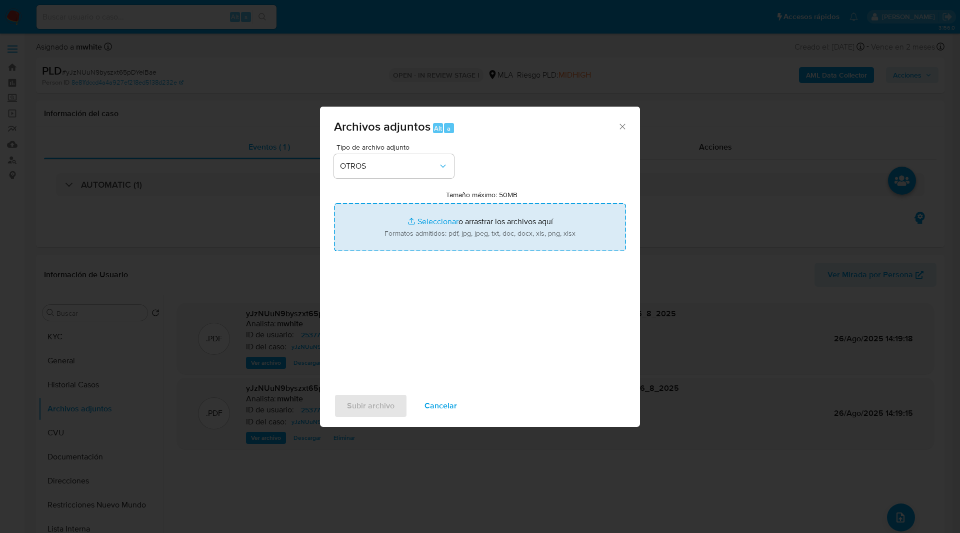
type input "C:\fakepath\Movimientos-2537787254.xlsx"
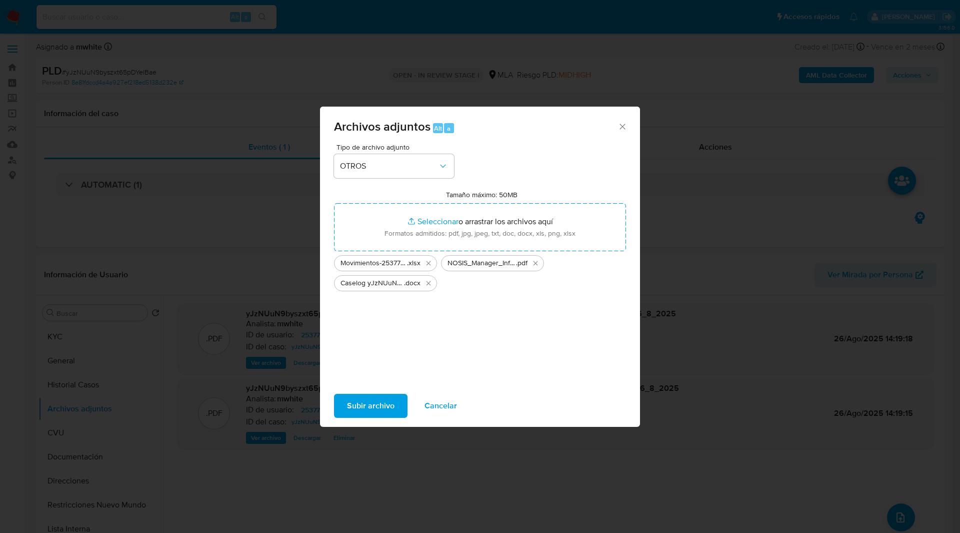
click at [376, 409] on span "Subir archivo" at bounding box center [371, 406] width 48 height 22
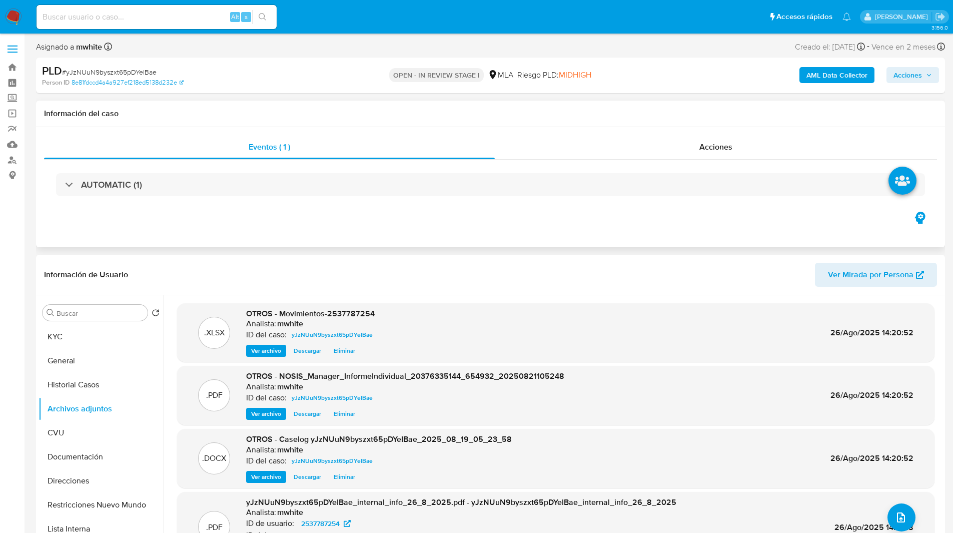
click at [299, 120] on div "Información del caso" at bounding box center [490, 114] width 909 height 27
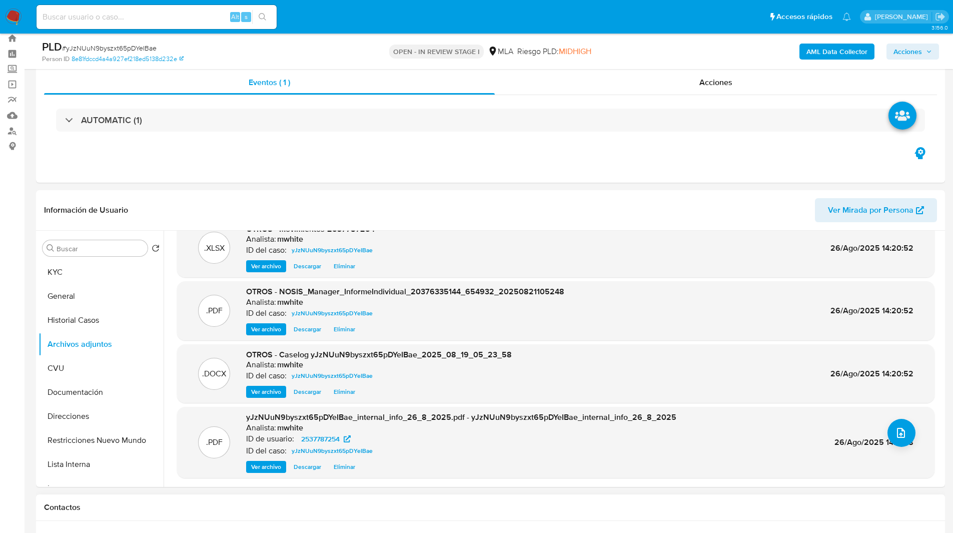
scroll to position [0, 0]
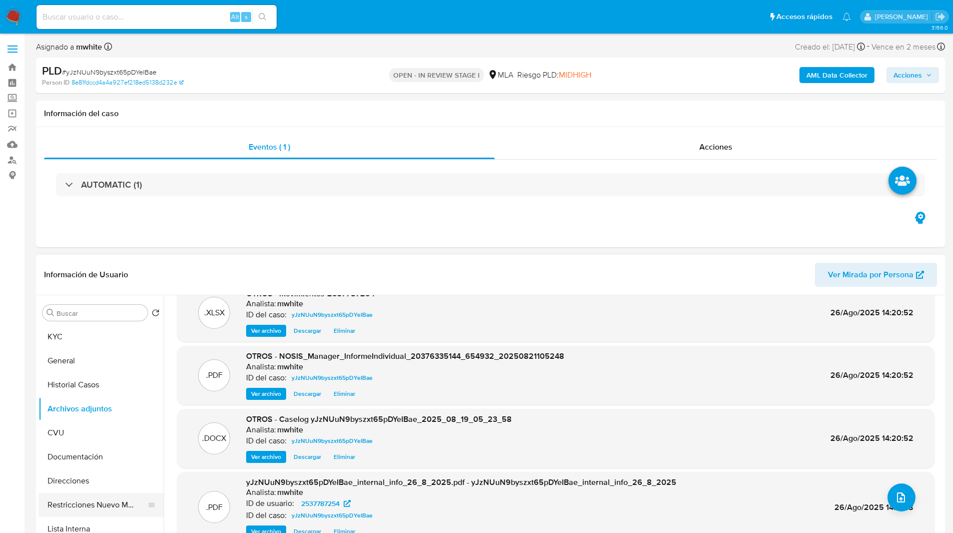
click at [106, 510] on button "Restricciones Nuevo Mundo" at bounding box center [97, 505] width 117 height 24
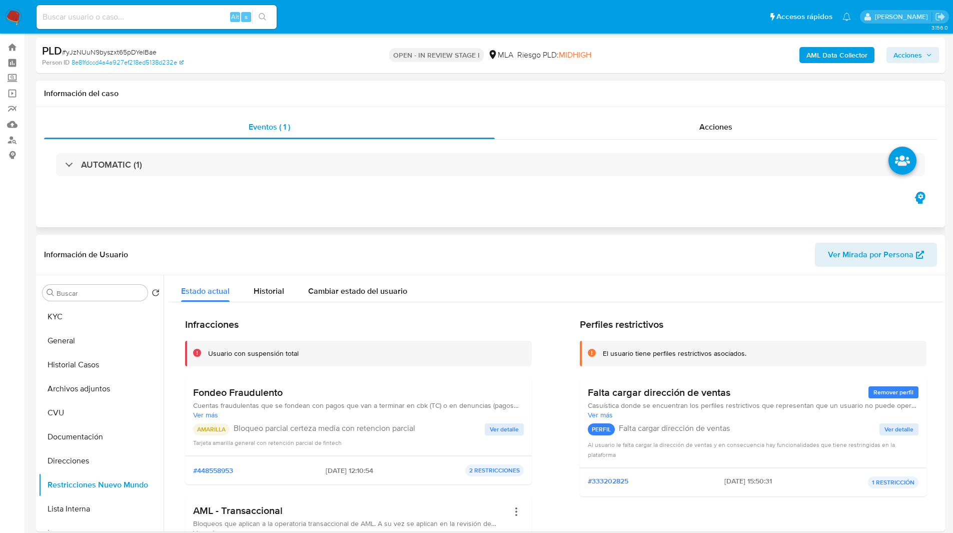
scroll to position [17, 0]
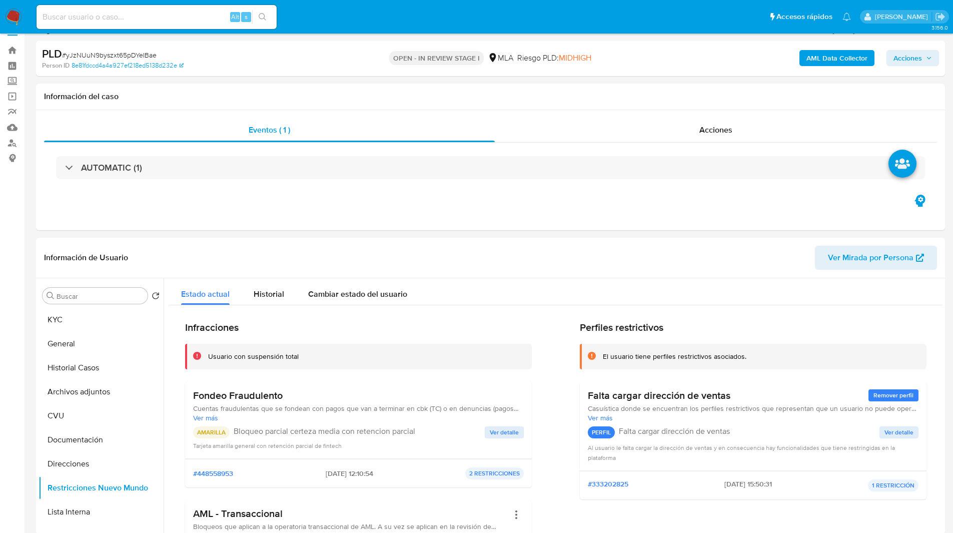
click at [911, 60] on span "Acciones" at bounding box center [907, 58] width 29 height 16
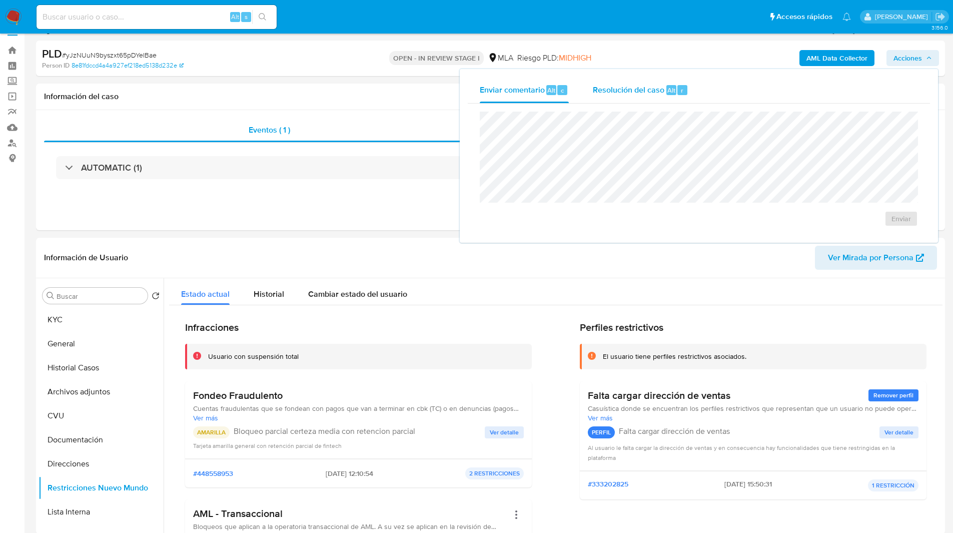
click at [689, 95] on button "Resolución del caso Alt r" at bounding box center [641, 90] width 120 height 26
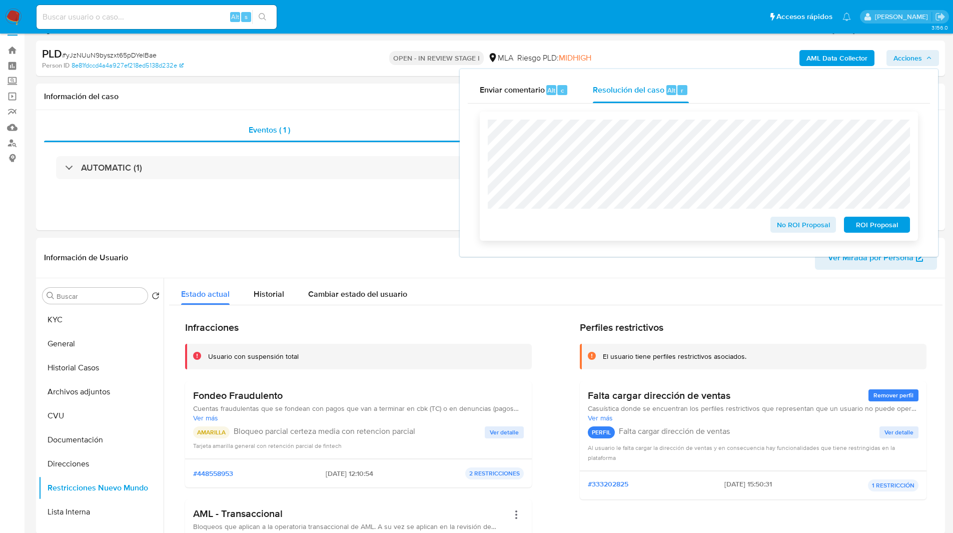
click at [873, 227] on span "ROI Proposal" at bounding box center [877, 225] width 52 height 14
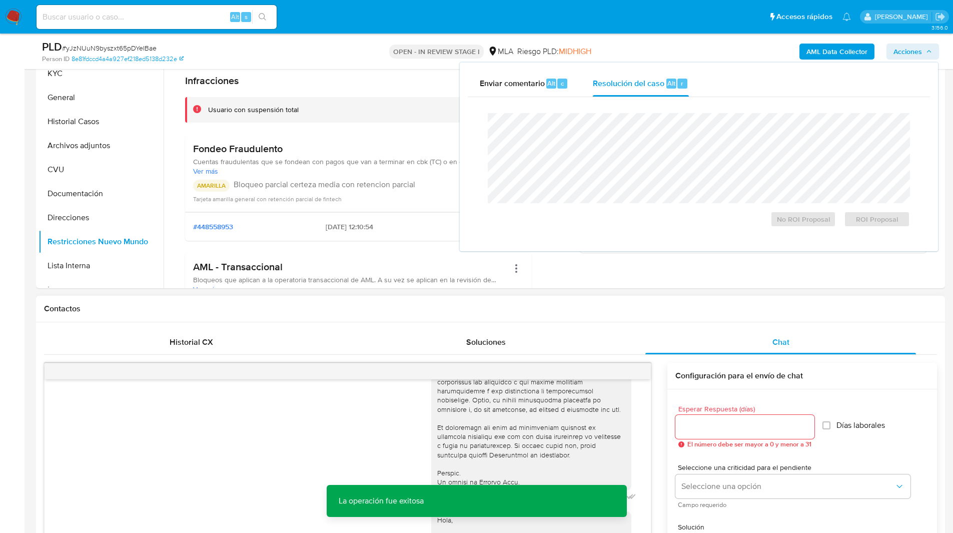
scroll to position [227, 0]
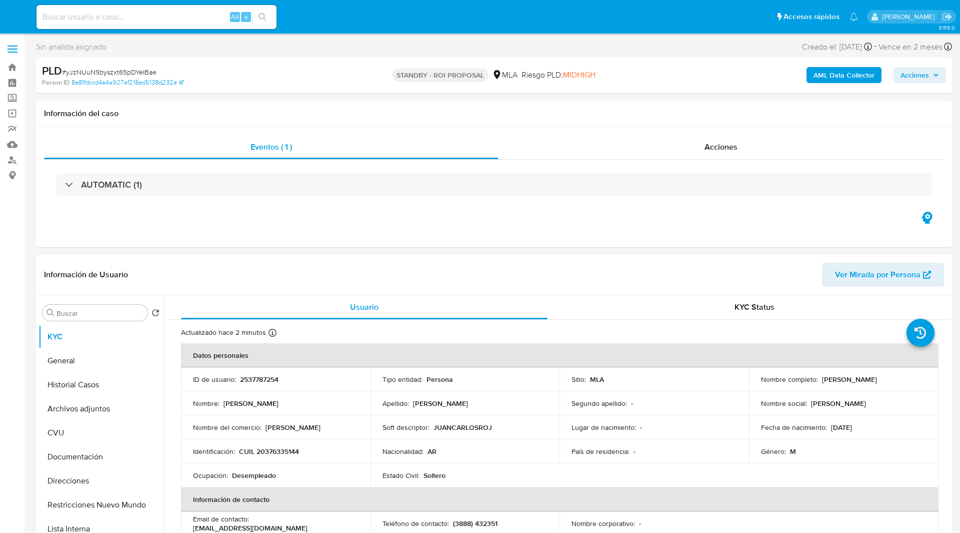
select select "10"
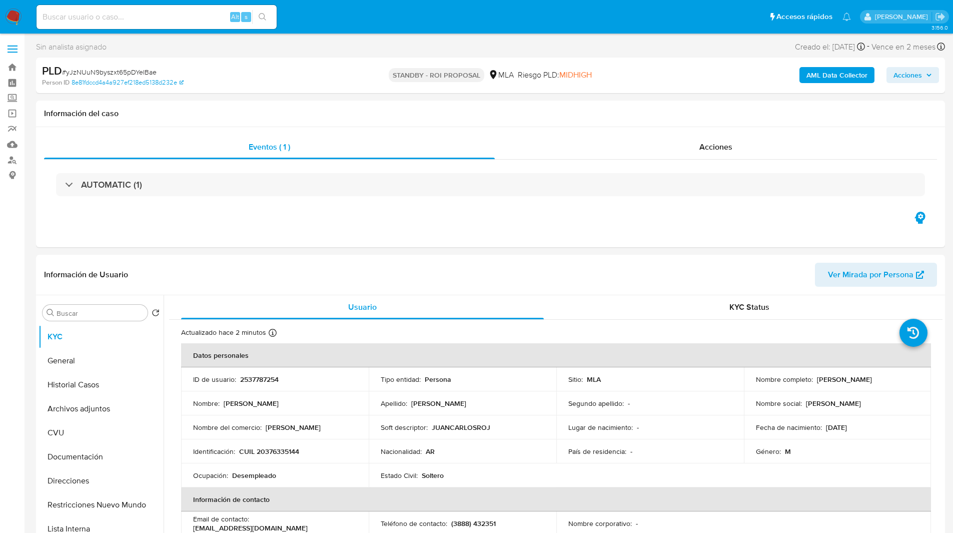
click at [155, 19] on input at bounding box center [157, 17] width 240 height 13
paste input "F43b1SK3tPrZo0CYxaAQI54D"
type input "F43b1SK3tPrZo0CYxaAQI54D"
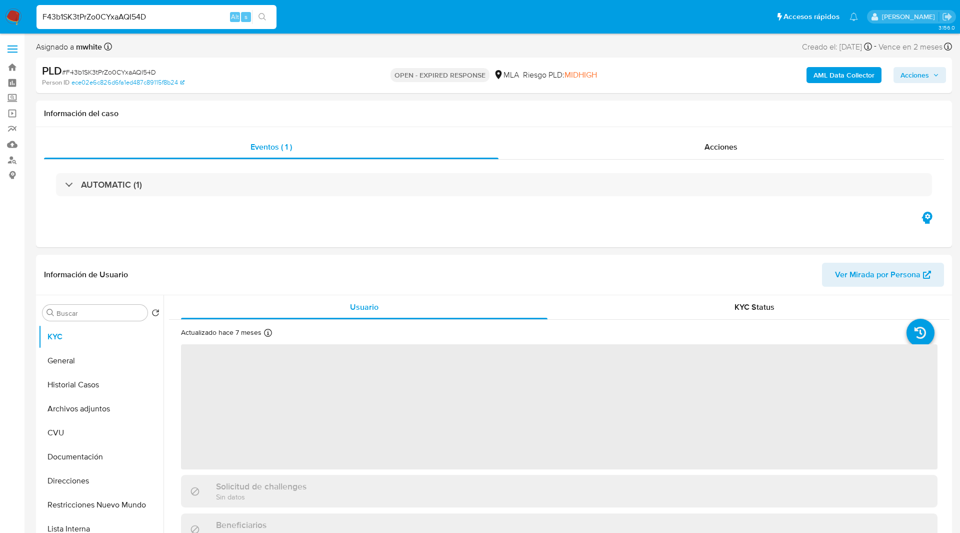
select select "10"
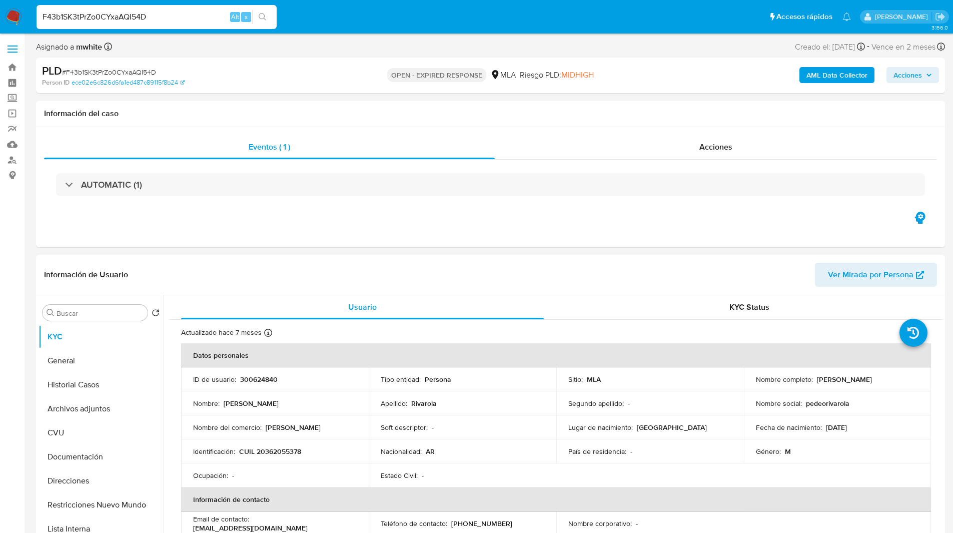
click at [626, 44] on div "Asignado a mwhite Asignado el: [DATE] 14:14:04 Creado el: [DATE] Creado el: [DA…" at bounding box center [490, 49] width 909 height 18
click at [60, 418] on button "Archivos adjuntos" at bounding box center [97, 409] width 117 height 24
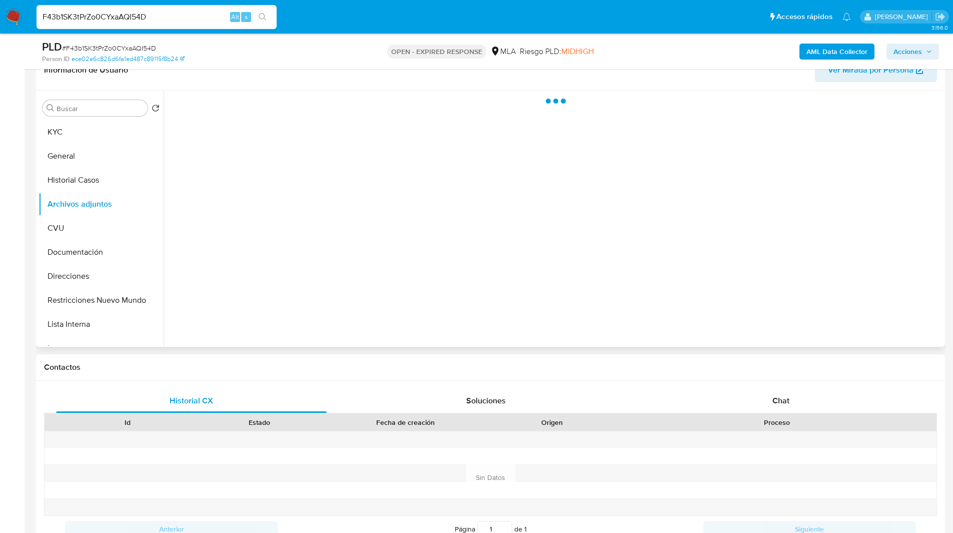
scroll to position [170, 0]
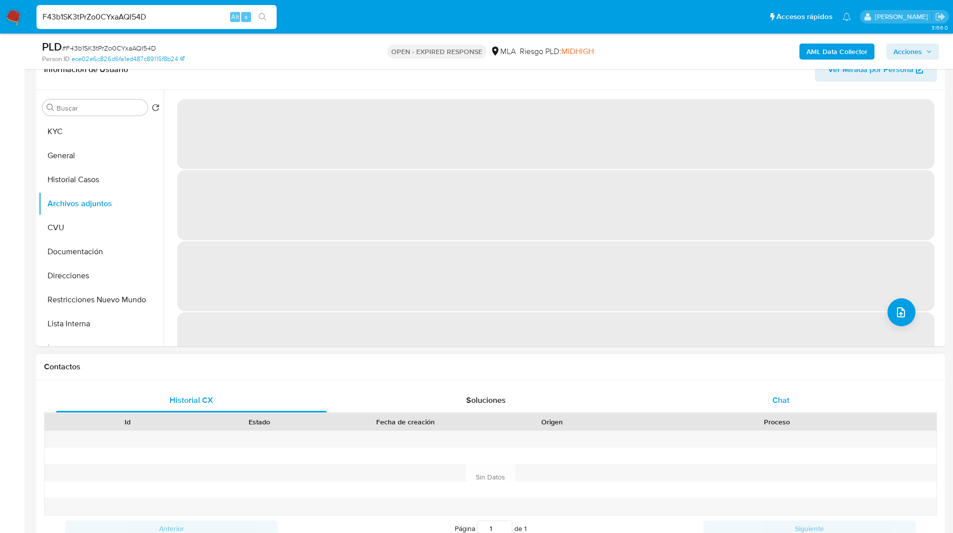
click at [764, 396] on div "Chat" at bounding box center [780, 400] width 271 height 24
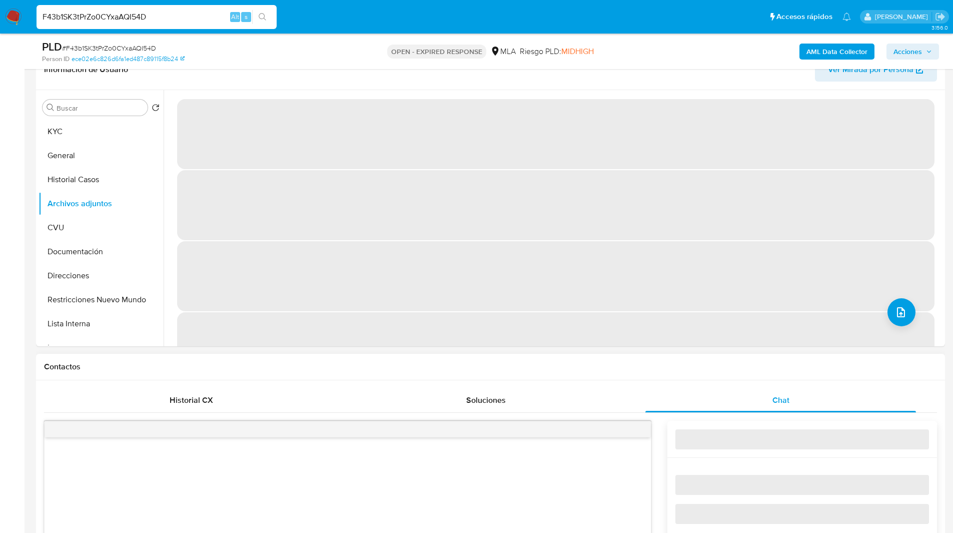
click at [713, 369] on h1 "Contactos" at bounding box center [490, 367] width 893 height 10
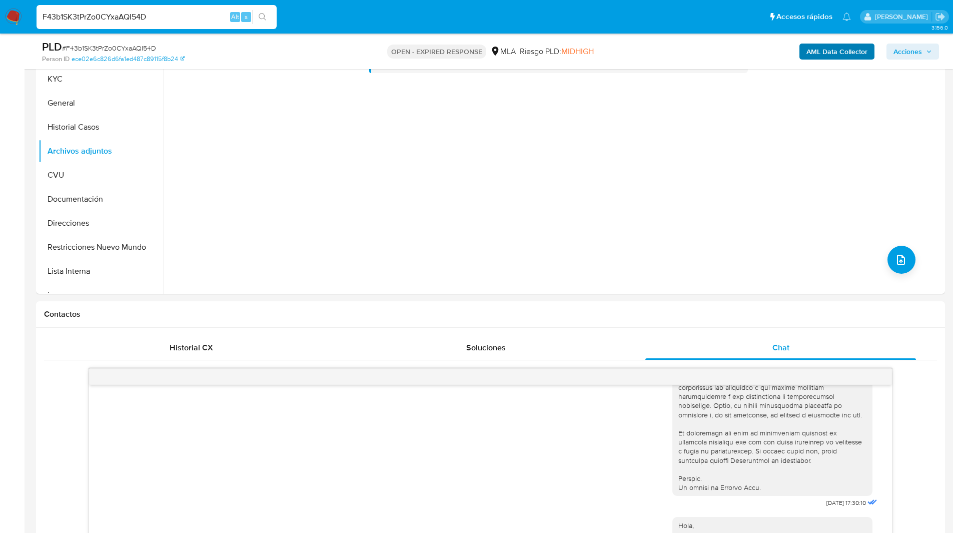
scroll to position [192, 0]
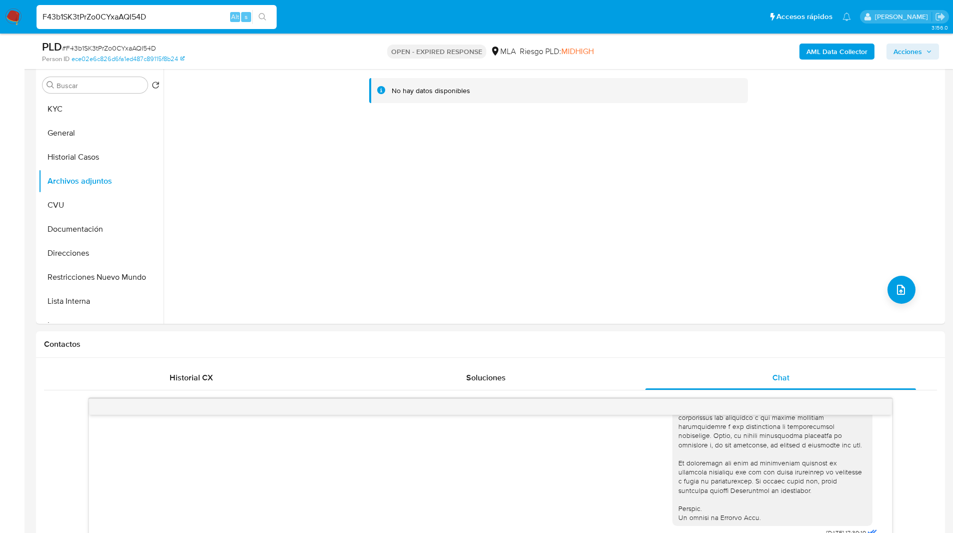
click at [821, 53] on b "AML Data Collector" at bounding box center [836, 52] width 61 height 16
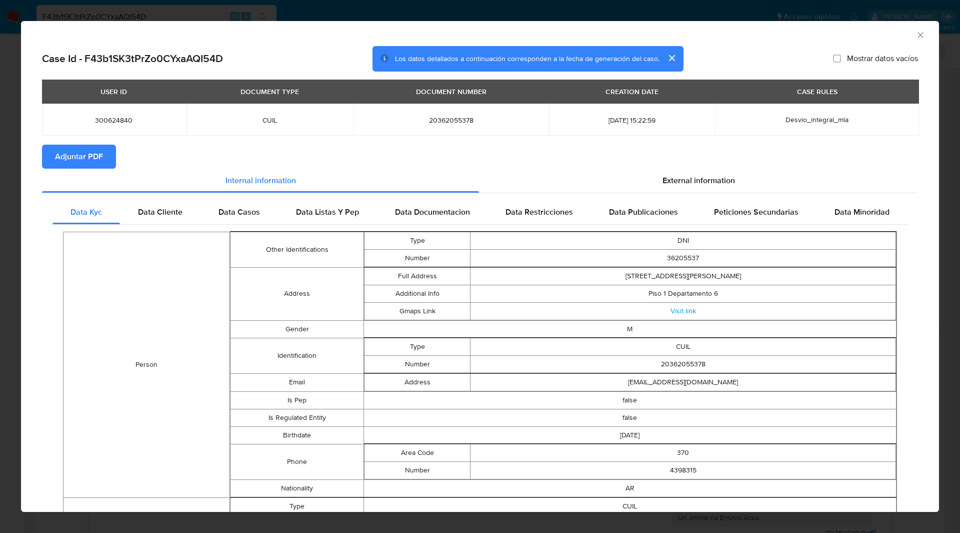
click at [515, 134] on td "20362055378" at bounding box center [452, 120] width 196 height 32
click at [79, 158] on span "Adjuntar PDF" at bounding box center [79, 157] width 48 height 22
click at [916, 36] on icon "Cerrar ventana" at bounding box center [921, 35] width 10 height 10
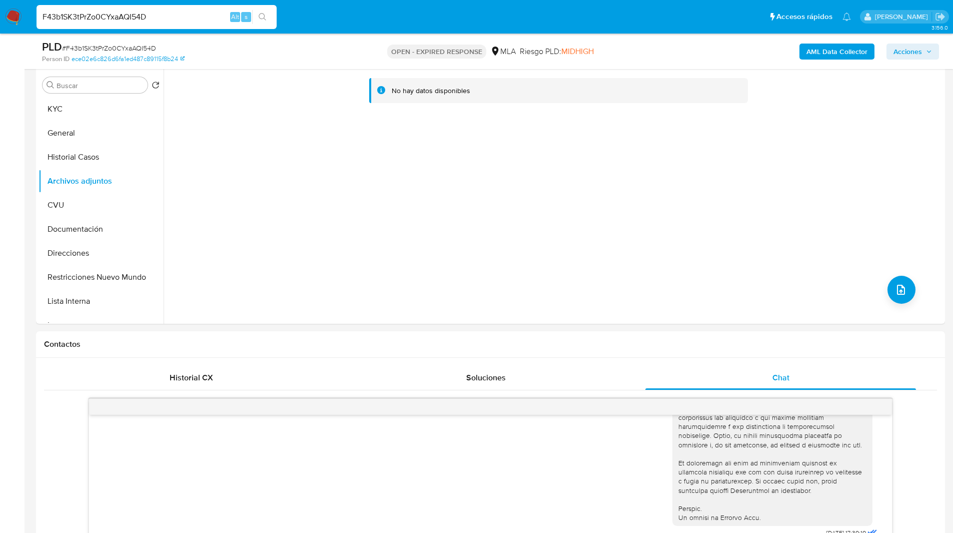
click at [94, 18] on input "F43b1SK3tPrZo0CYxaAQI54D" at bounding box center [157, 17] width 240 height 13
click at [11, 16] on img at bounding box center [13, 17] width 17 height 17
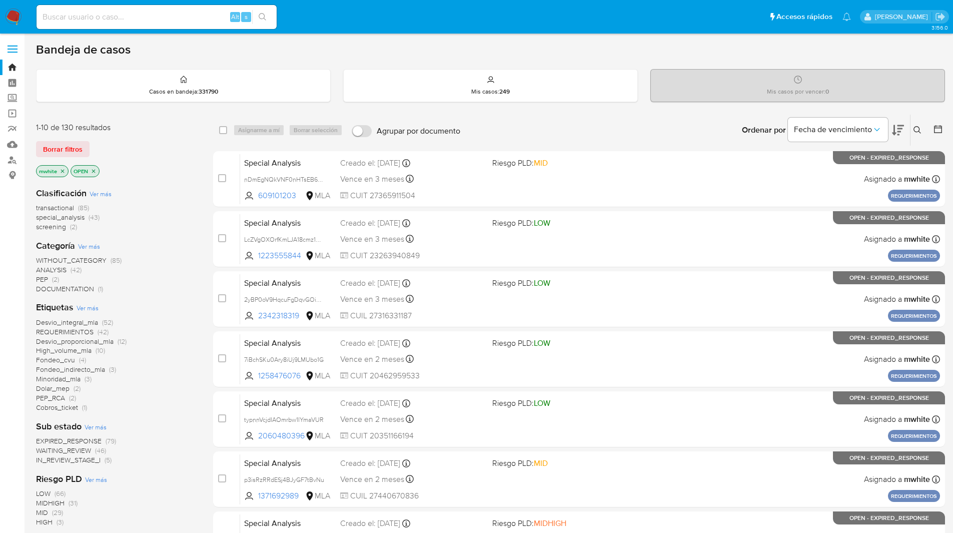
click at [648, 22] on ul "Pausado Ver notificaciones Alt s Accesos rápidos Presiona las siguientes teclas…" at bounding box center [444, 16] width 824 height 25
click at [915, 132] on icon at bounding box center [917, 130] width 8 height 8
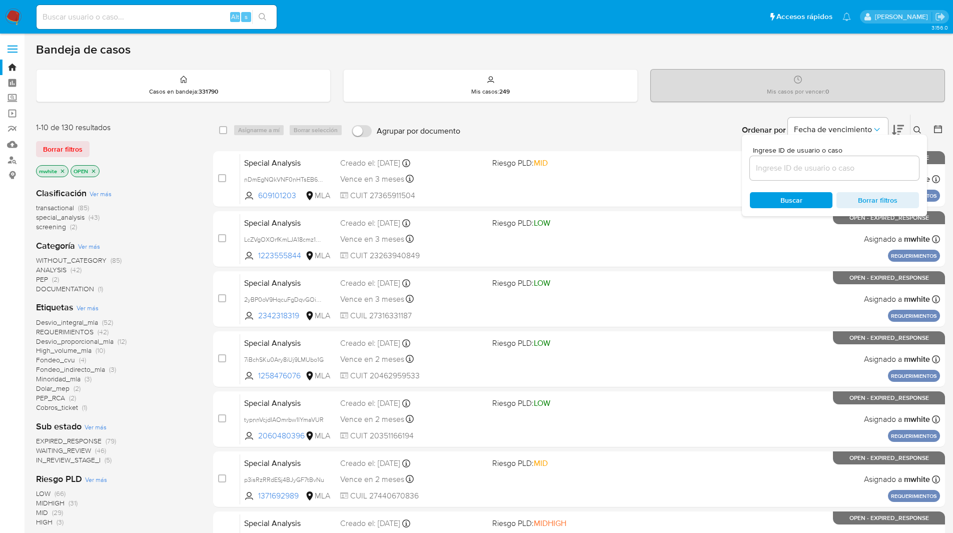
click at [795, 172] on input at bounding box center [834, 168] width 169 height 13
type input "F43b1SK3tPrZo0CYxaAQI54D"
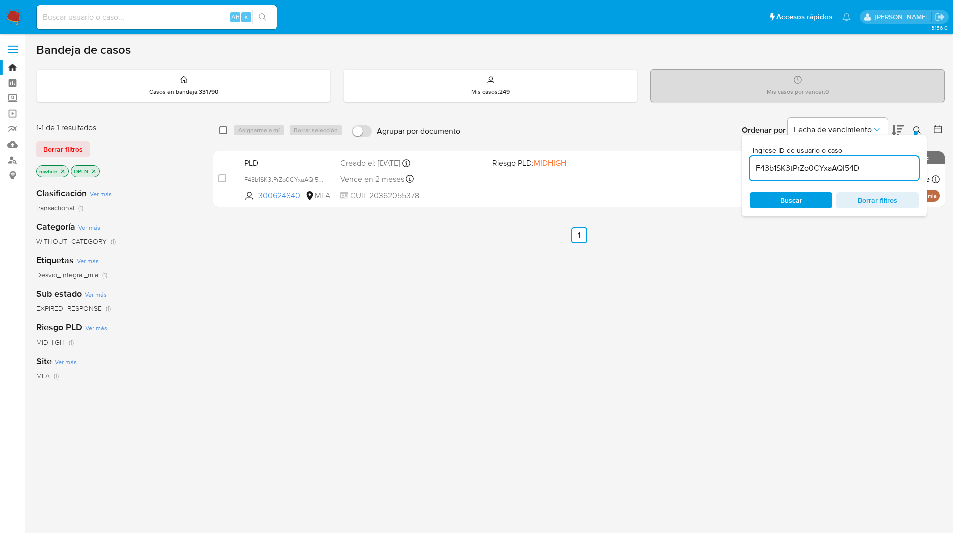
click at [224, 131] on input "checkbox" at bounding box center [223, 130] width 8 height 8
checkbox input "true"
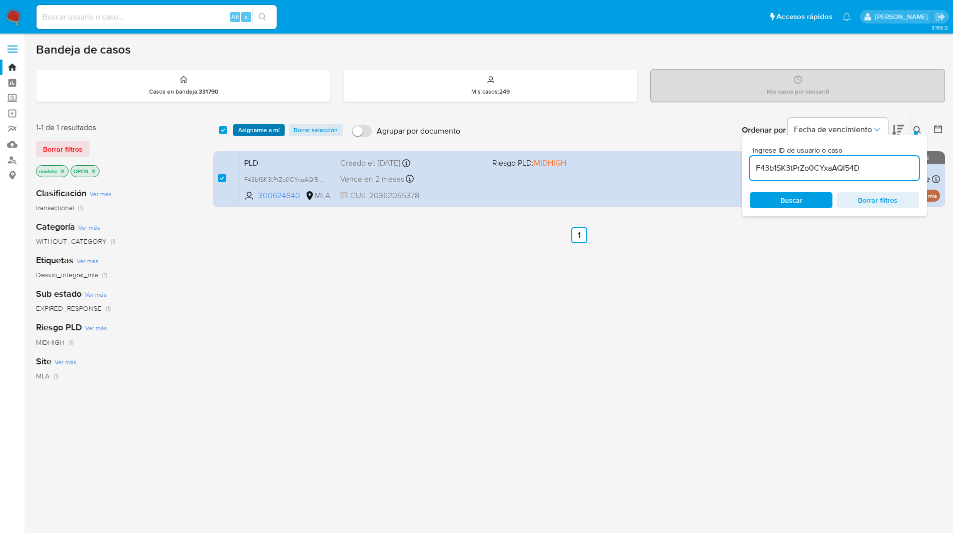
click at [274, 131] on span "Asignarme a mí" at bounding box center [259, 130] width 42 height 10
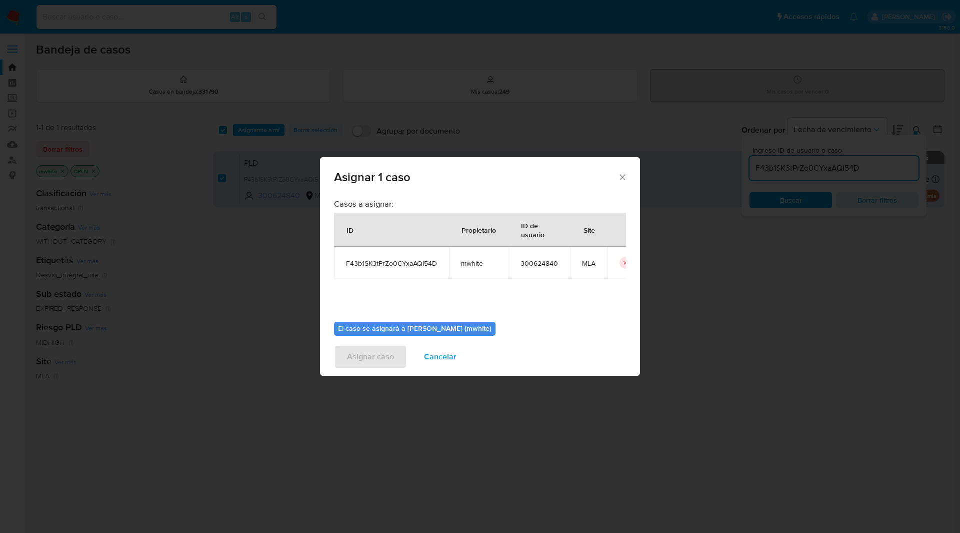
click at [476, 260] on span "mwhite" at bounding box center [479, 263] width 36 height 9
copy span "mwhite"
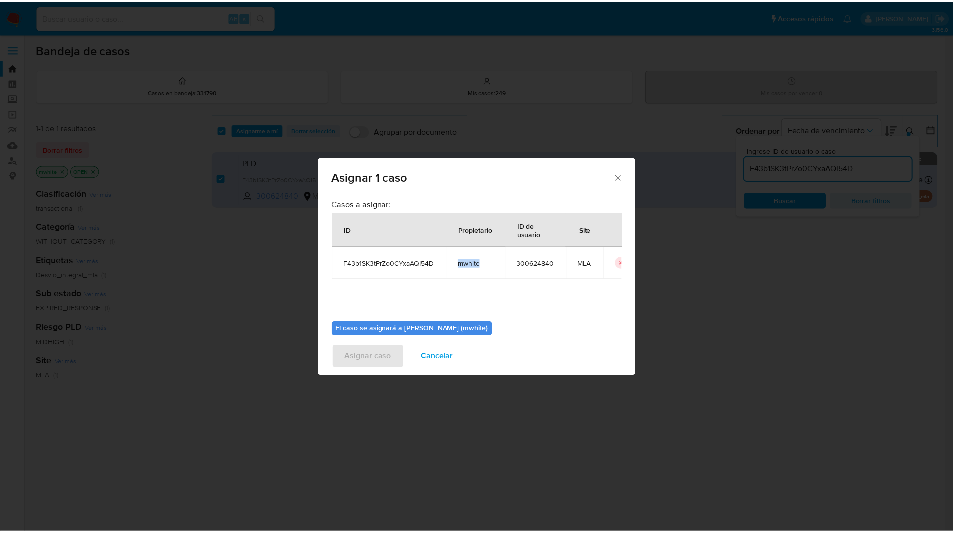
scroll to position [52, 0]
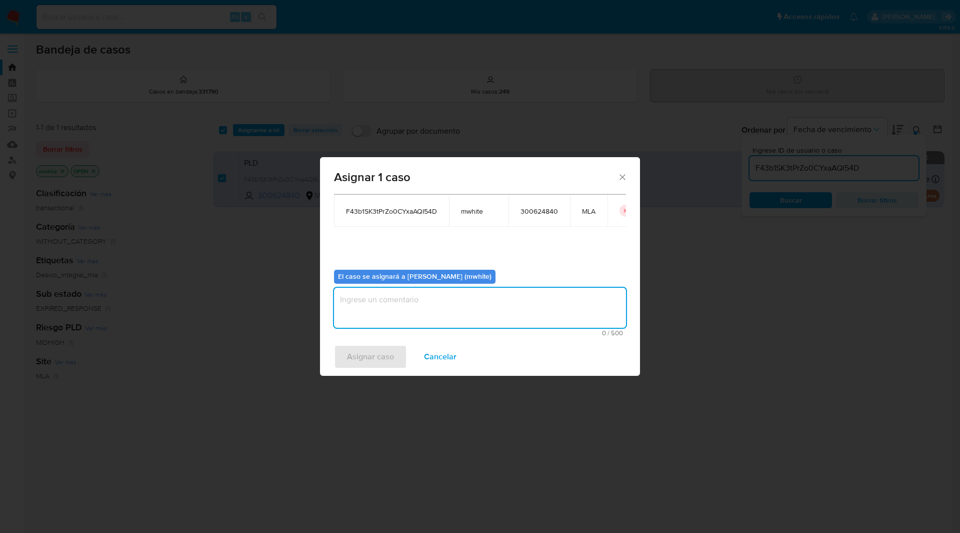
click at [398, 291] on textarea "assign-modal" at bounding box center [480, 308] width 292 height 40
paste textarea "mwhite"
type textarea "mwhite"
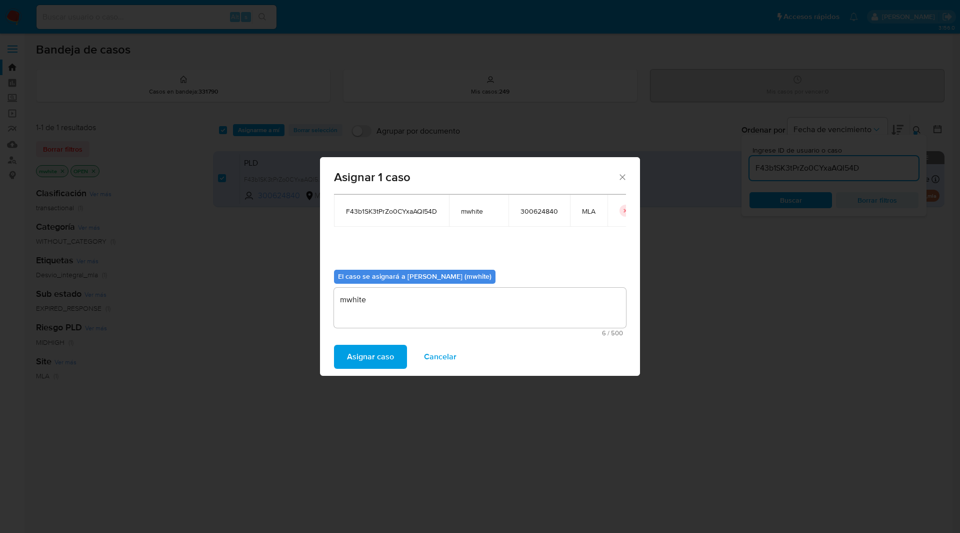
click at [364, 360] on span "Asignar caso" at bounding box center [370, 357] width 47 height 22
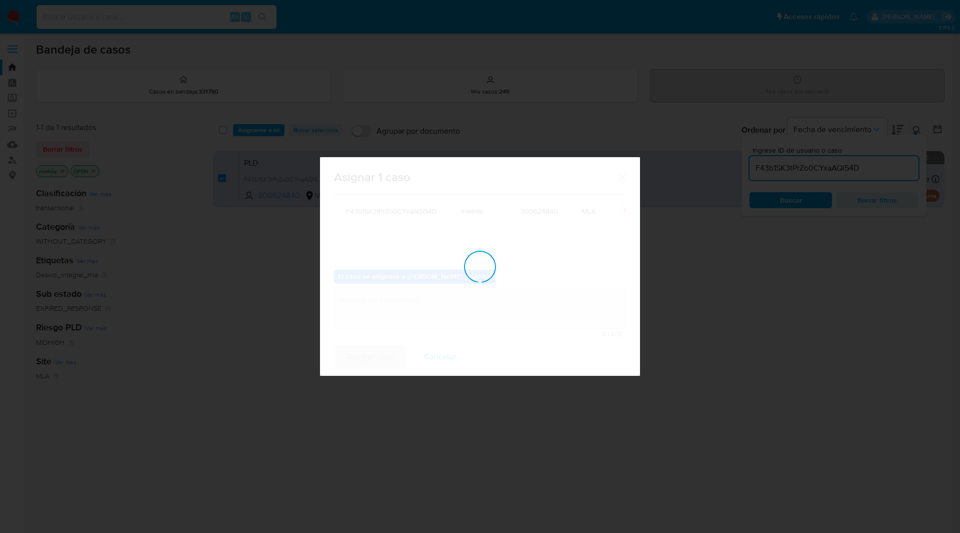
checkbox input "false"
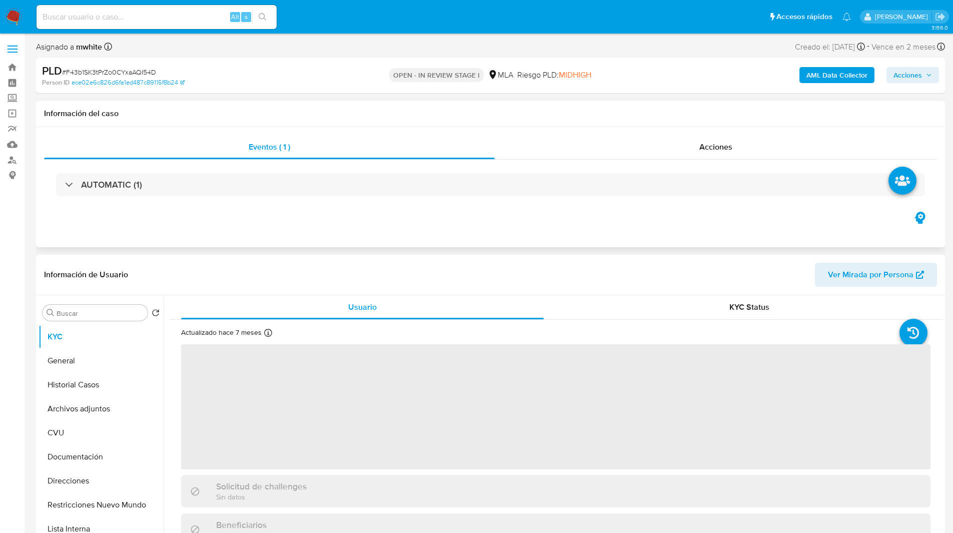
click at [712, 101] on div "Información del caso" at bounding box center [490, 114] width 909 height 27
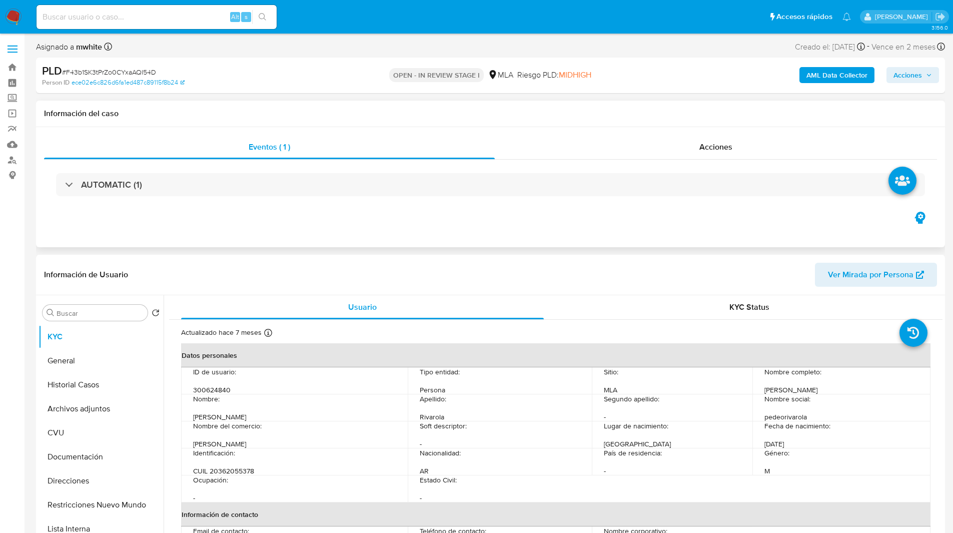
select select "10"
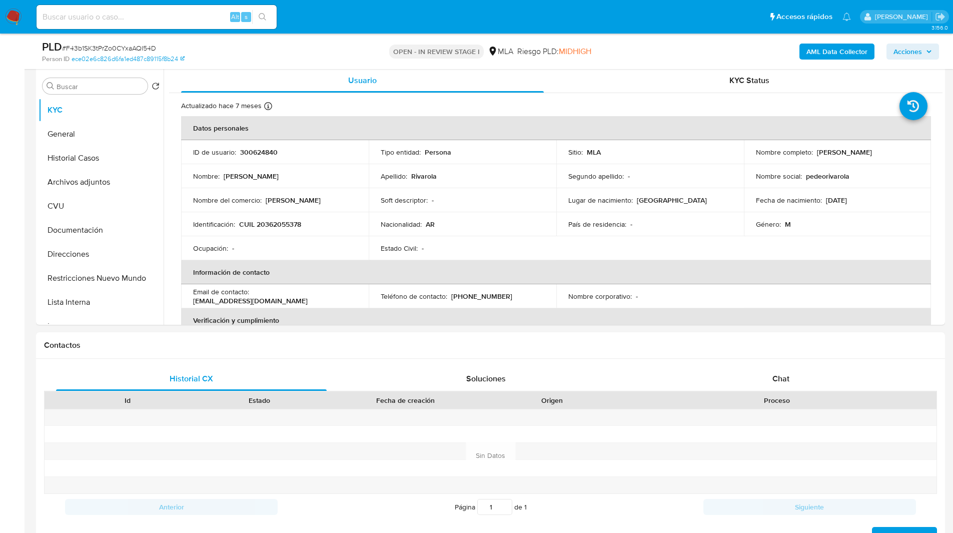
scroll to position [192, 0]
click at [811, 369] on div "Chat" at bounding box center [780, 378] width 271 height 24
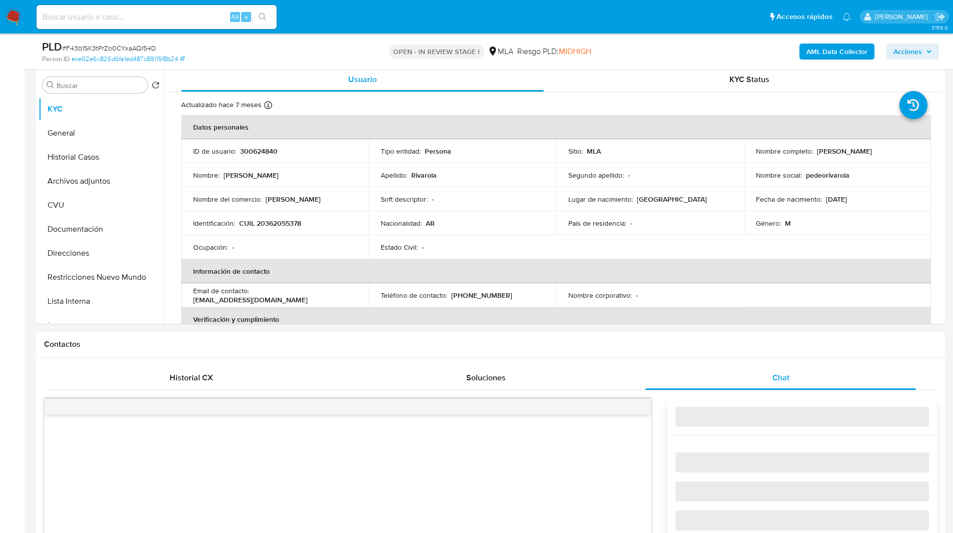
click at [773, 348] on h1 "Contactos" at bounding box center [490, 344] width 893 height 10
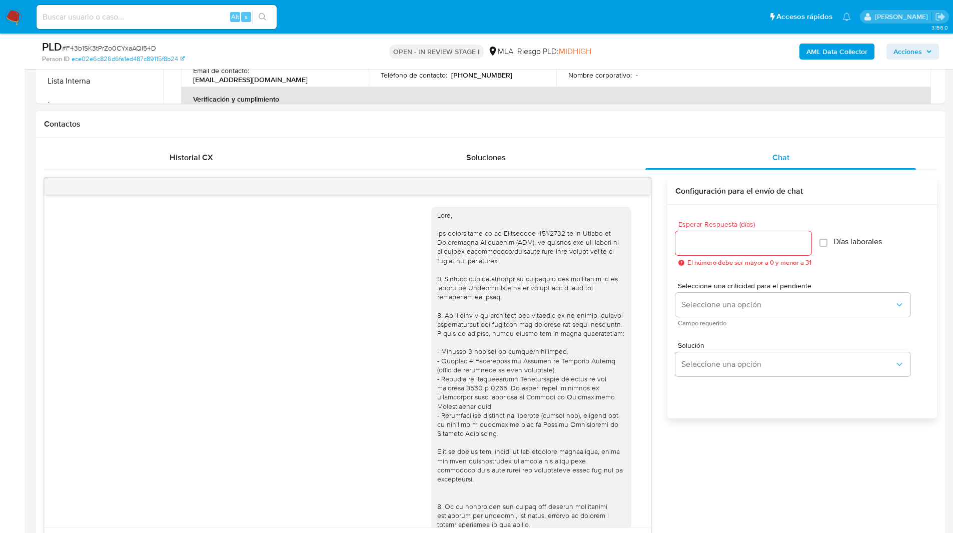
scroll to position [454, 0]
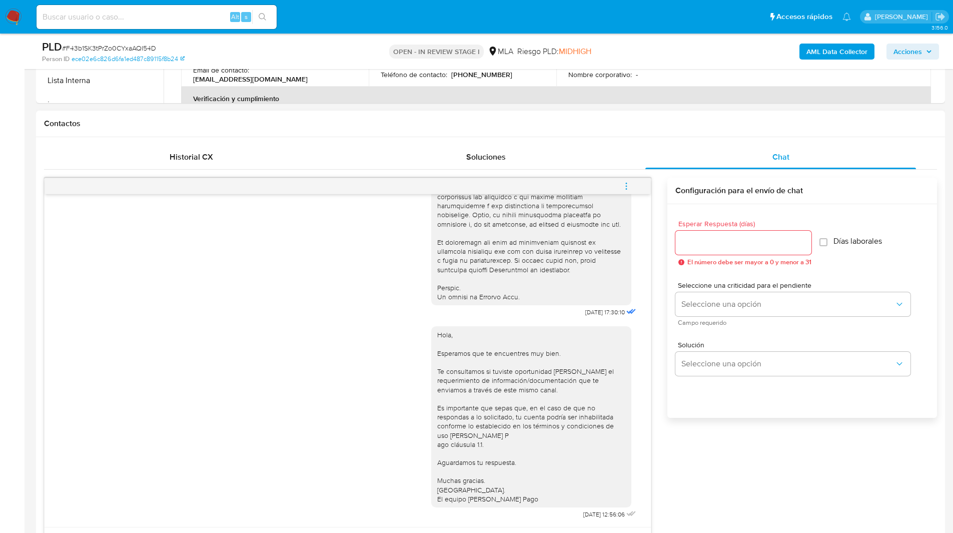
click at [630, 191] on span "menu-action" at bounding box center [626, 186] width 9 height 24
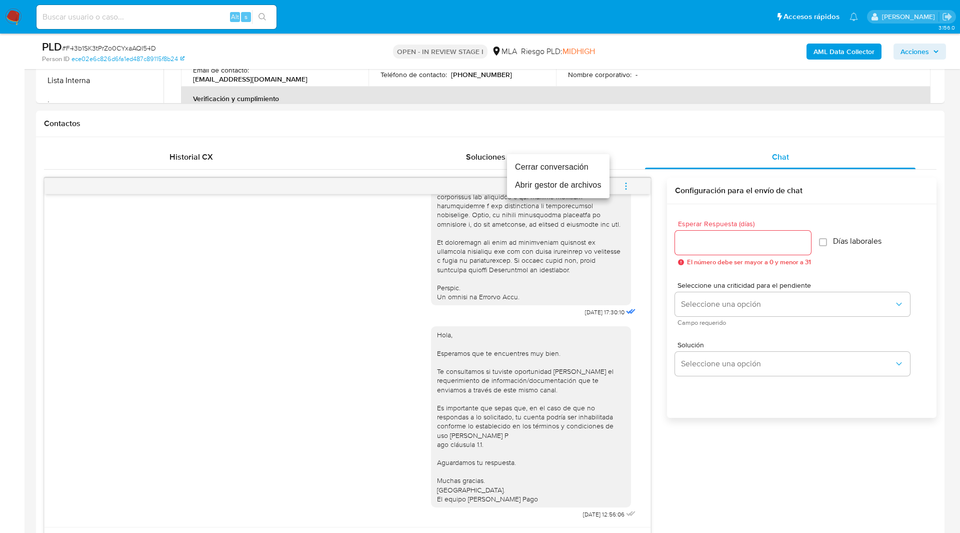
click at [534, 161] on li "Cerrar conversación" at bounding box center [558, 167] width 103 height 18
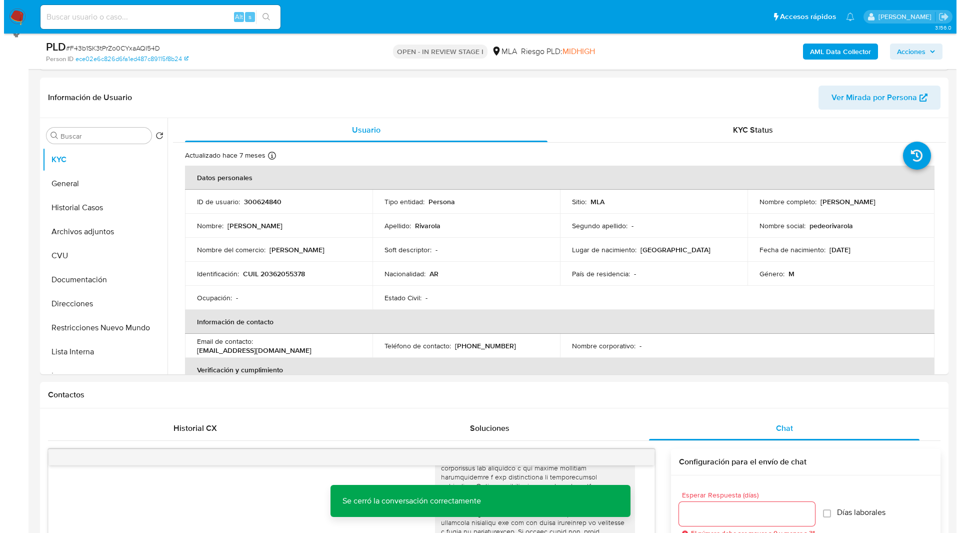
scroll to position [0, 0]
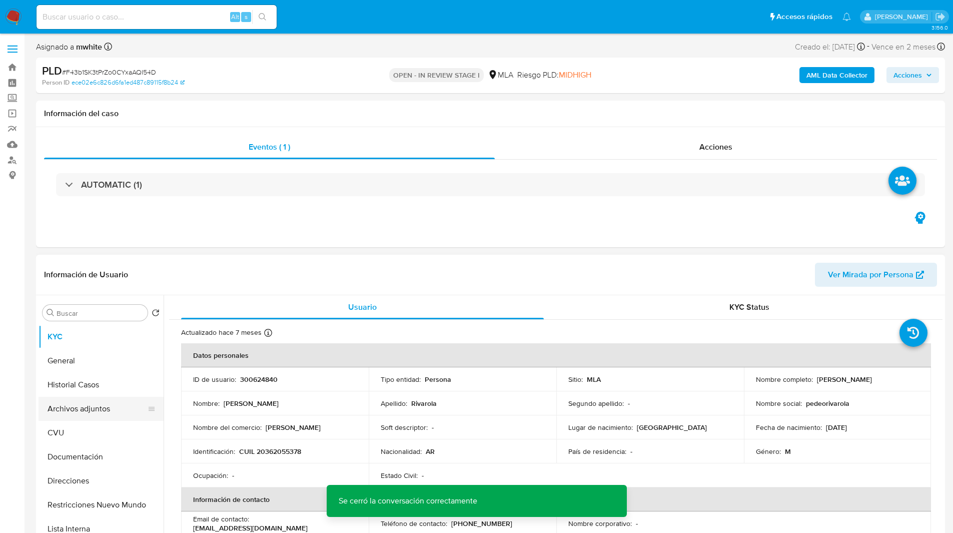
click at [87, 411] on button "Archivos adjuntos" at bounding box center [97, 409] width 117 height 24
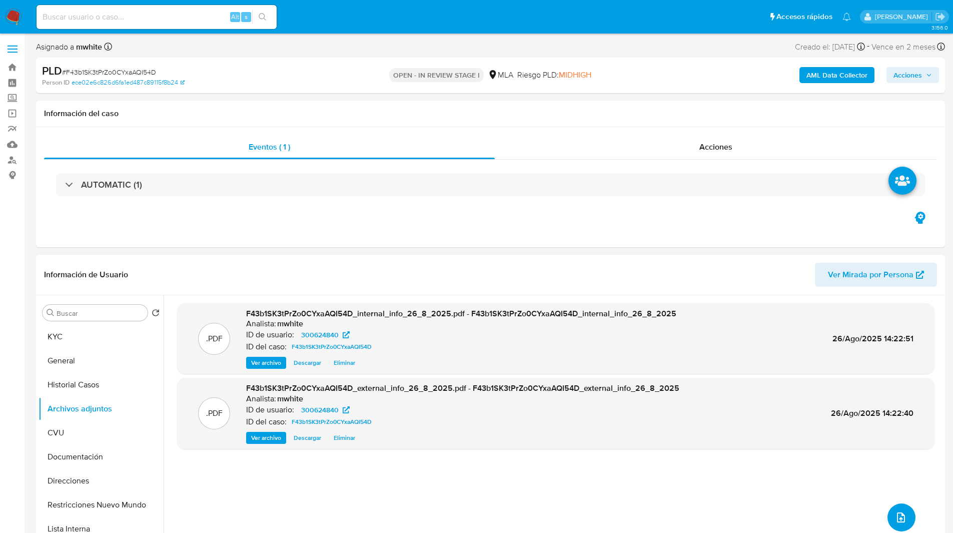
click at [900, 514] on icon "upload-file" at bounding box center [901, 517] width 12 height 12
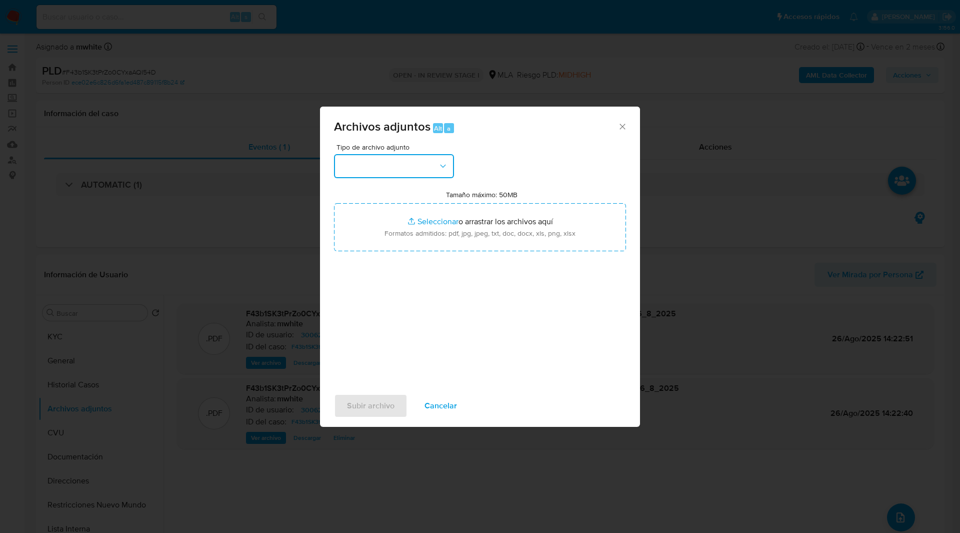
click at [393, 159] on button "button" at bounding box center [394, 166] width 120 height 24
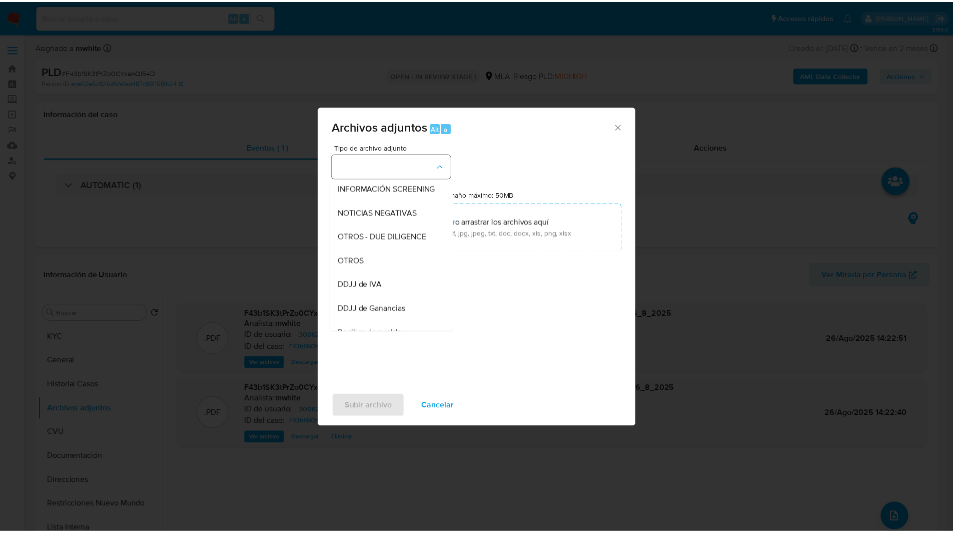
scroll to position [127, 0]
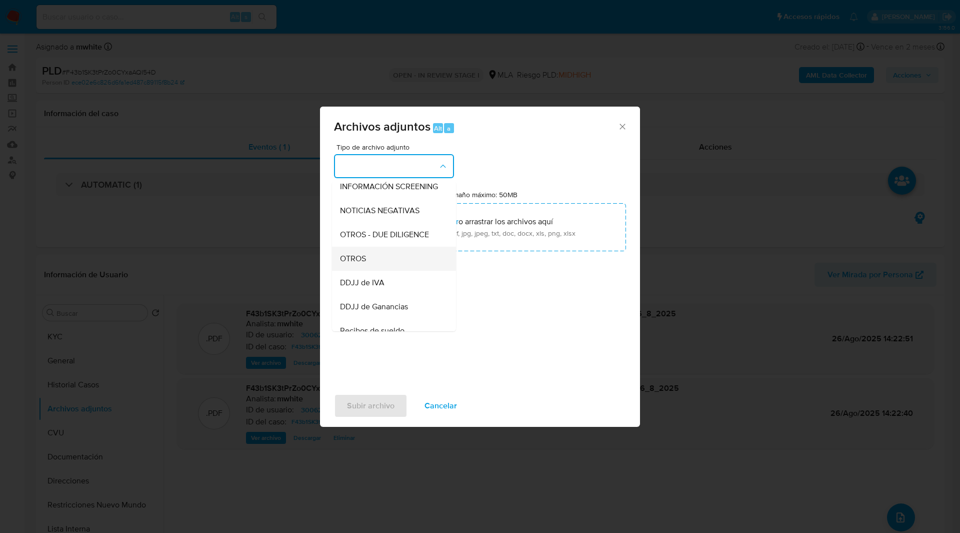
click at [357, 264] on span "OTROS" at bounding box center [353, 259] width 26 height 10
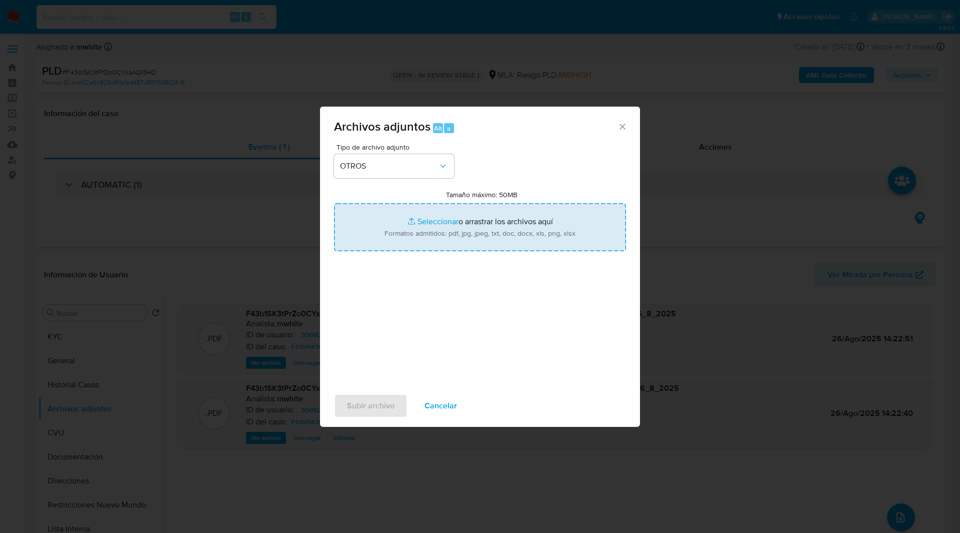
type input "C:\fakepath\NOSIS_Manager_InformeIndividual_20362055378_654932_20250821110609.p…"
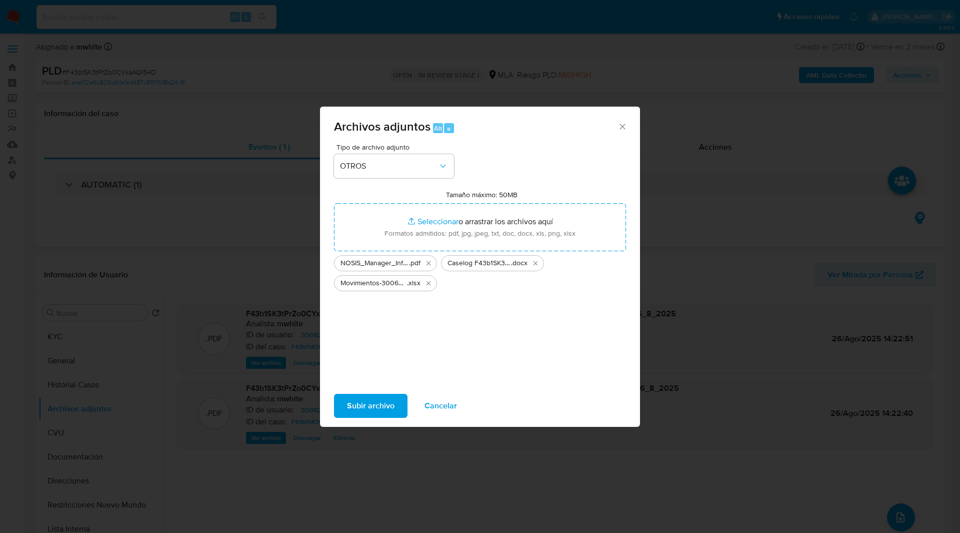
click at [376, 407] on span "Subir archivo" at bounding box center [371, 406] width 48 height 22
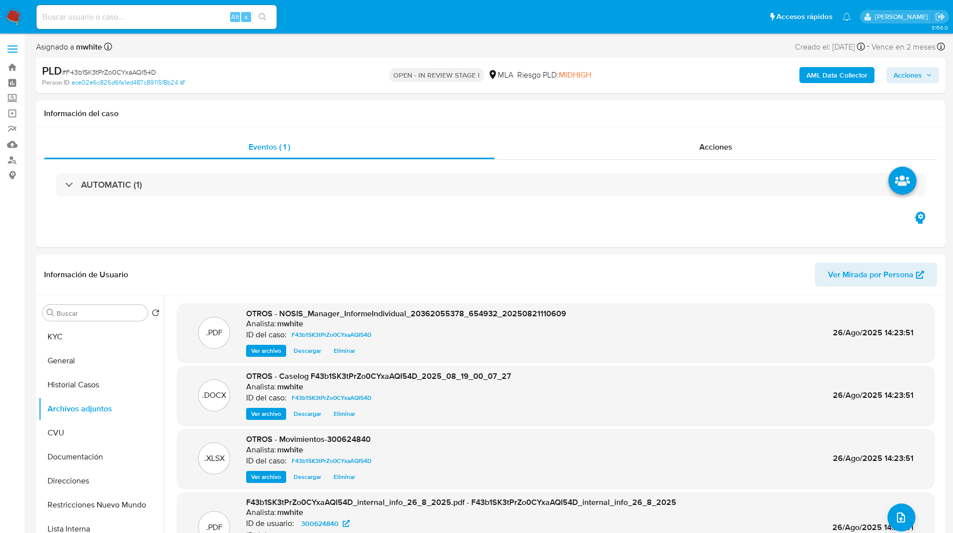
click at [928, 76] on icon "button" at bounding box center [929, 75] width 6 height 6
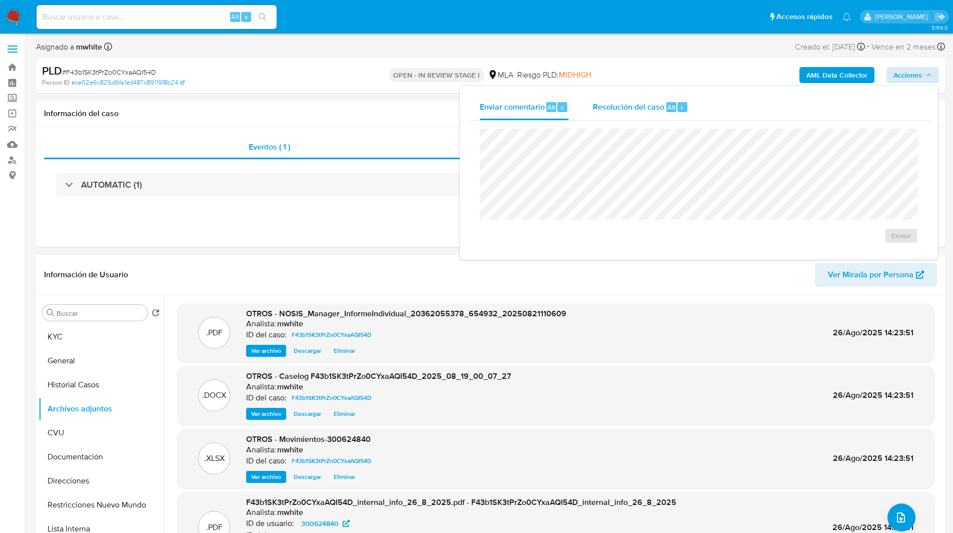
click at [667, 109] on span "Alt" at bounding box center [671, 108] width 8 height 10
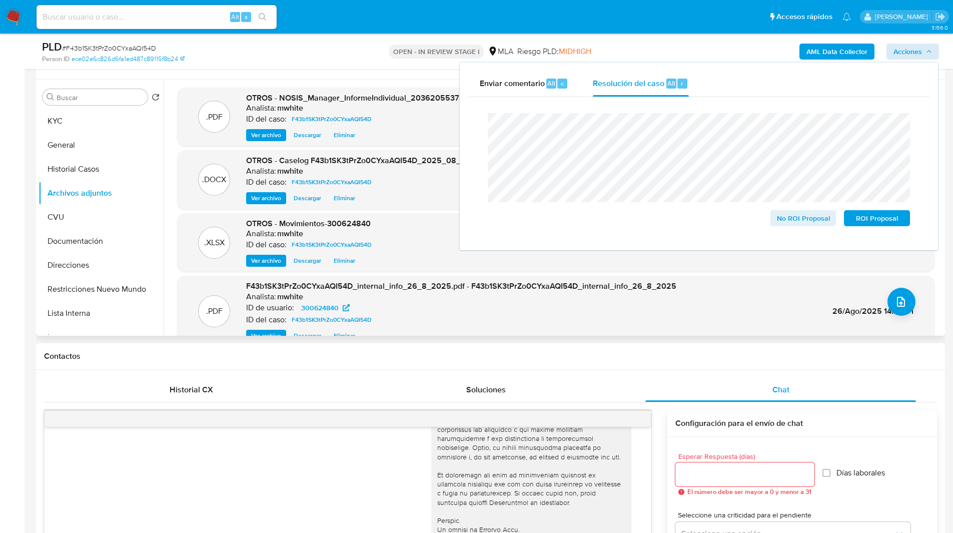
scroll to position [0, 0]
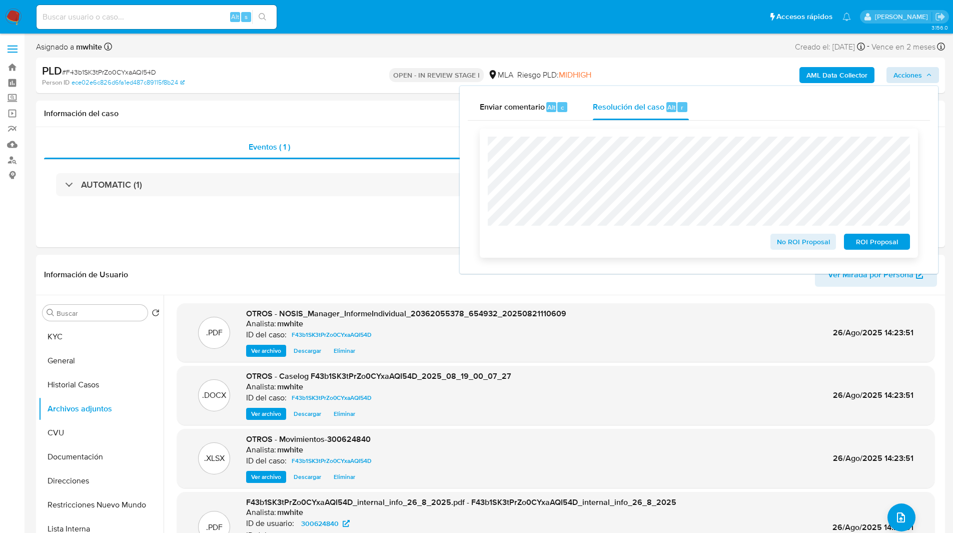
click at [795, 244] on span "No ROI Proposal" at bounding box center [803, 242] width 52 height 14
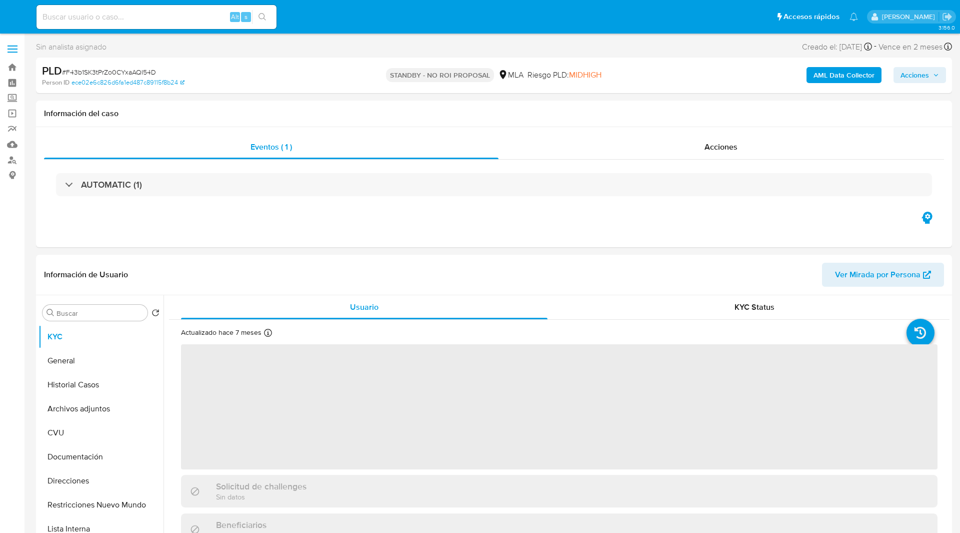
select select "10"
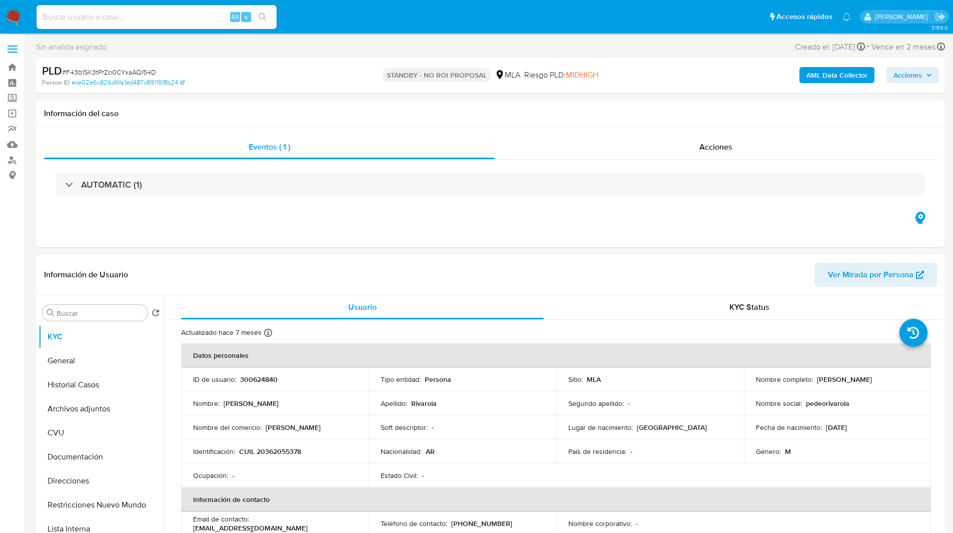
click at [189, 16] on input at bounding box center [157, 17] width 240 height 13
paste input "lvgXeUOD66cQkUnYhAfXbUnv"
type input "lvgXeUOD66cQkUnYhAfXbUnv"
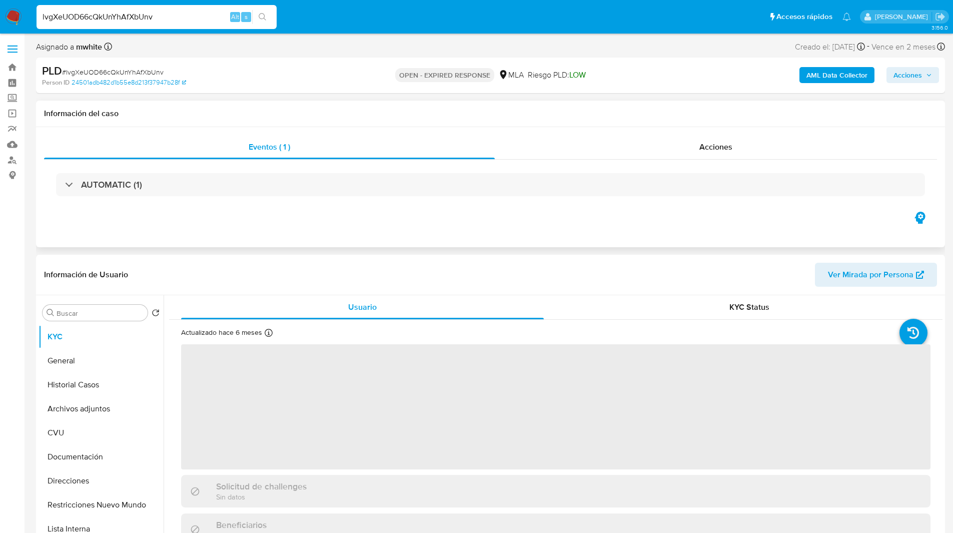
select select "10"
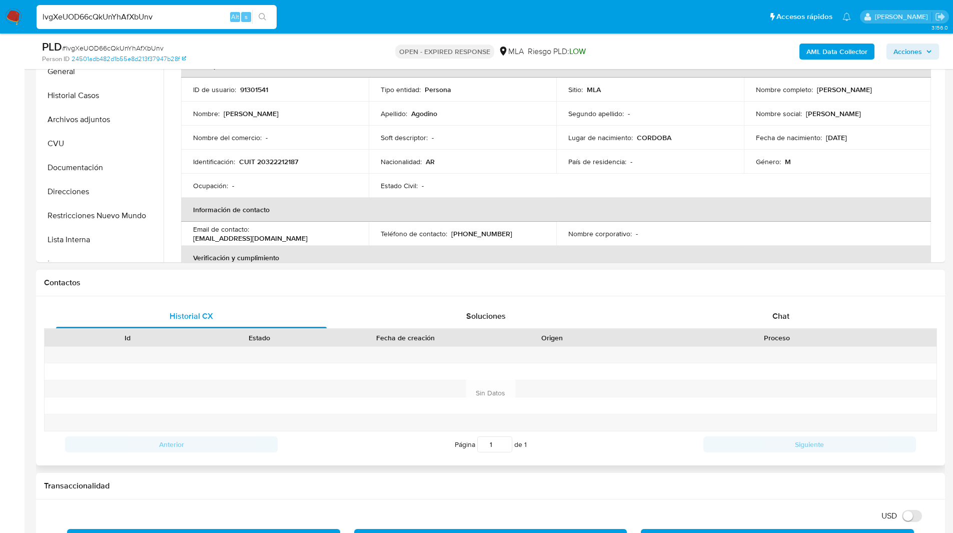
scroll to position [254, 0]
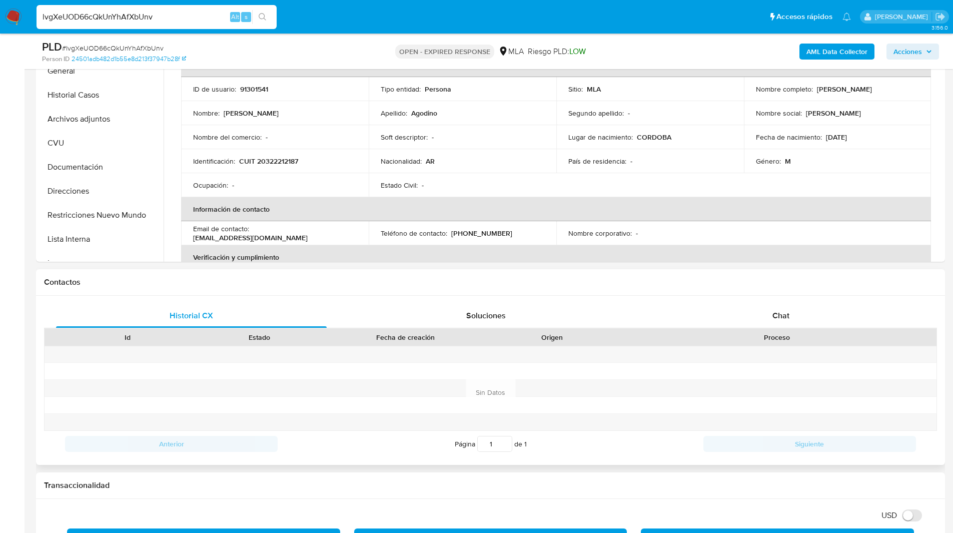
click at [807, 343] on div "Proceso" at bounding box center [777, 337] width 319 height 17
click at [761, 320] on div "Chat" at bounding box center [780, 316] width 271 height 24
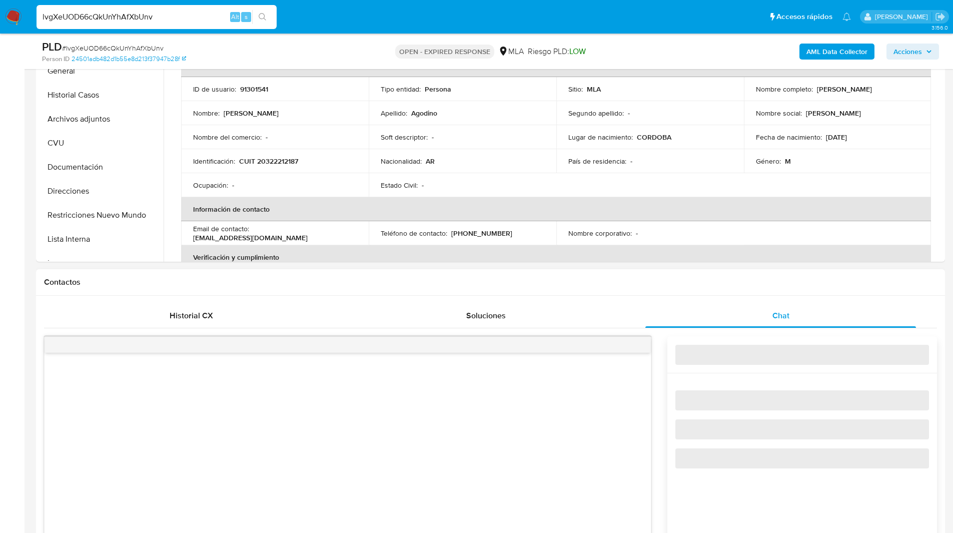
click at [640, 283] on h1 "Contactos" at bounding box center [490, 282] width 893 height 10
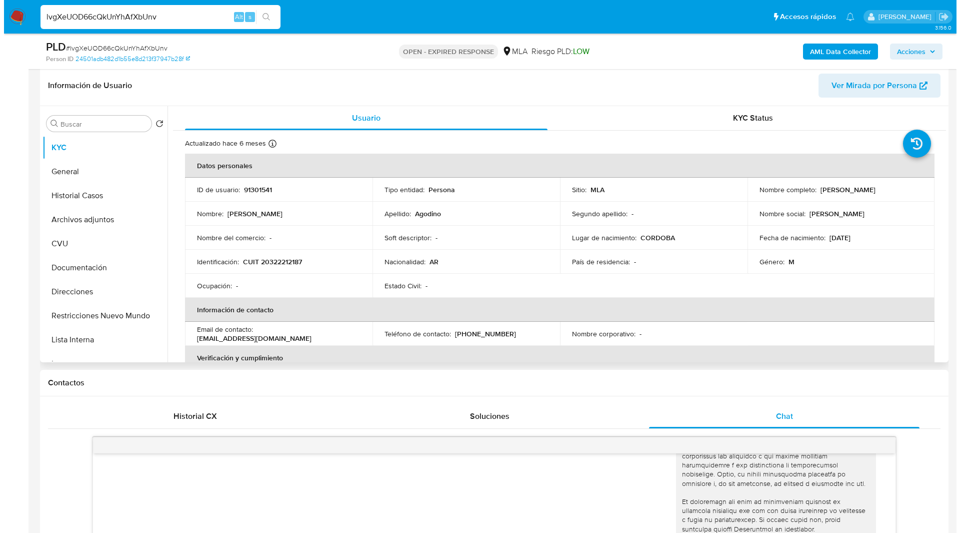
scroll to position [153, 0]
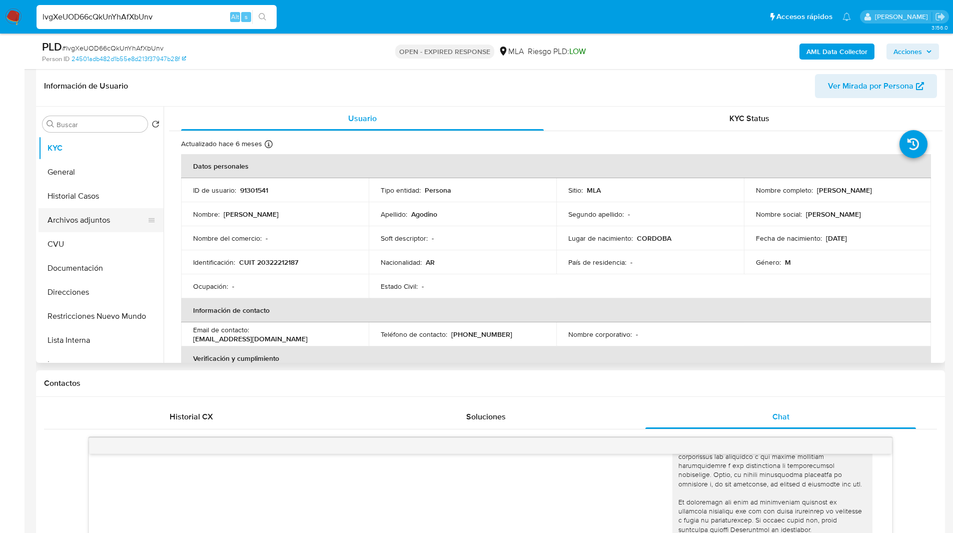
click at [87, 228] on button "Archivos adjuntos" at bounding box center [97, 220] width 117 height 24
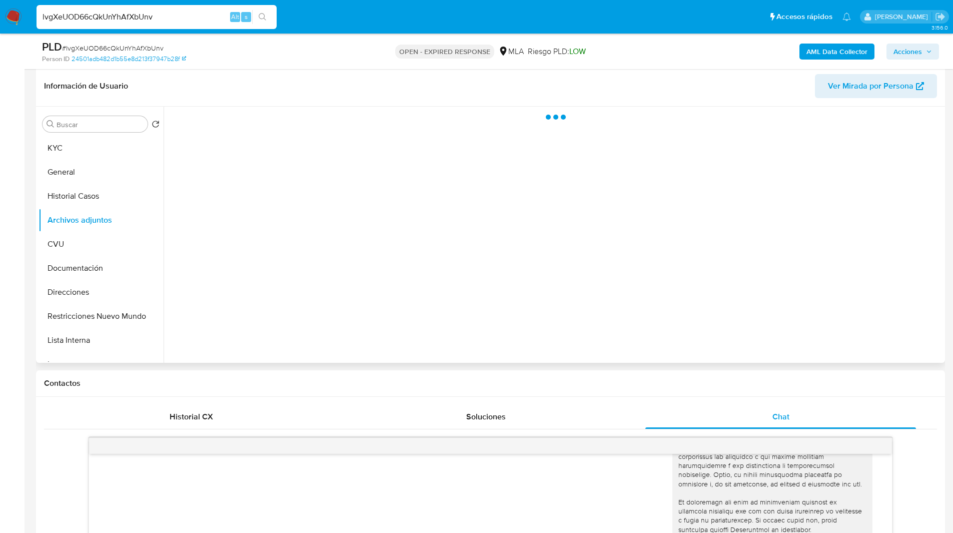
click at [274, 97] on header "Información de Usuario Ver Mirada por Persona" at bounding box center [490, 86] width 893 height 24
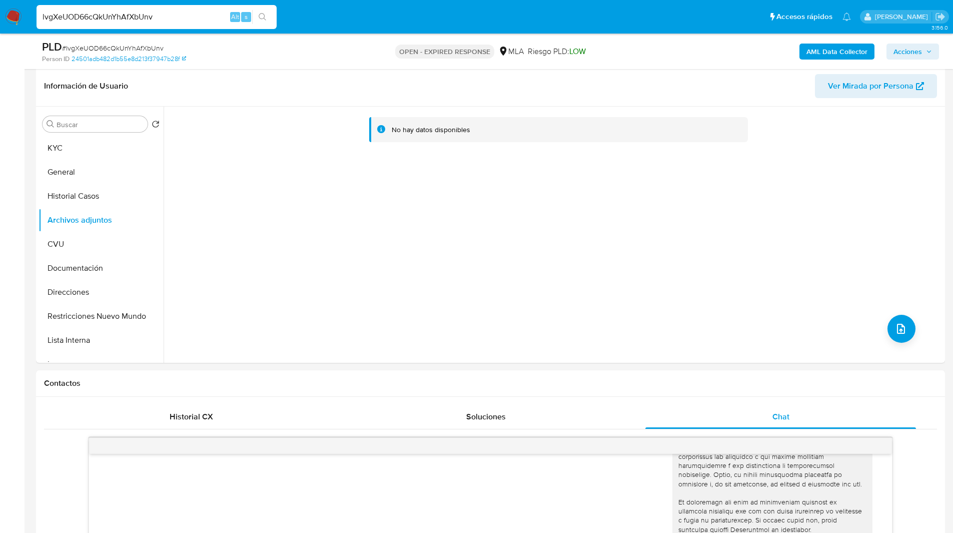
click at [833, 54] on b "AML Data Collector" at bounding box center [836, 52] width 61 height 16
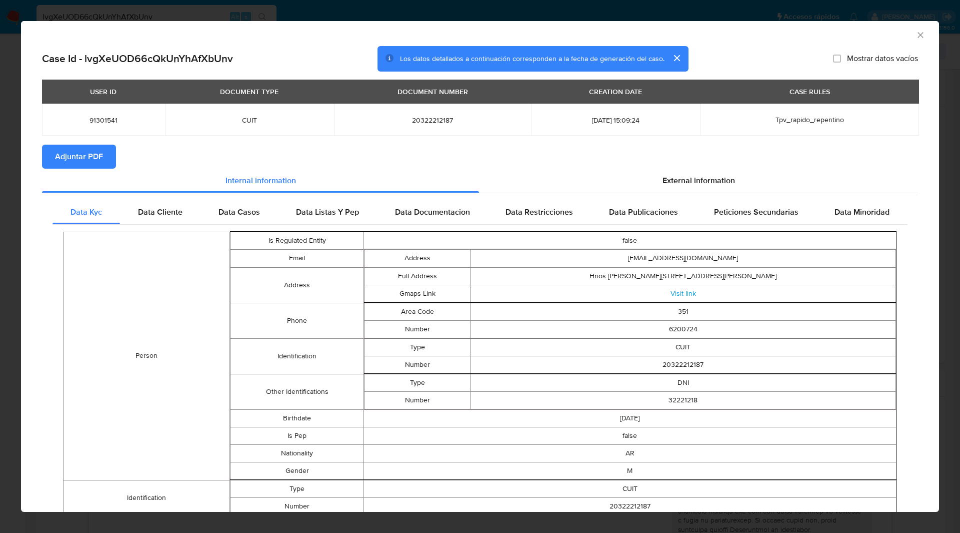
click at [564, 36] on div "AML Data Collector" at bounding box center [472, 33] width 888 height 11
click at [111, 140] on div "USER ID DOCUMENT TYPE DOCUMENT NUMBER CREATION DATE CASE RULES 91301541 CUIT 20…" at bounding box center [480, 112] width 876 height 65
click at [111, 148] on button "Adjuntar PDF" at bounding box center [79, 157] width 74 height 24
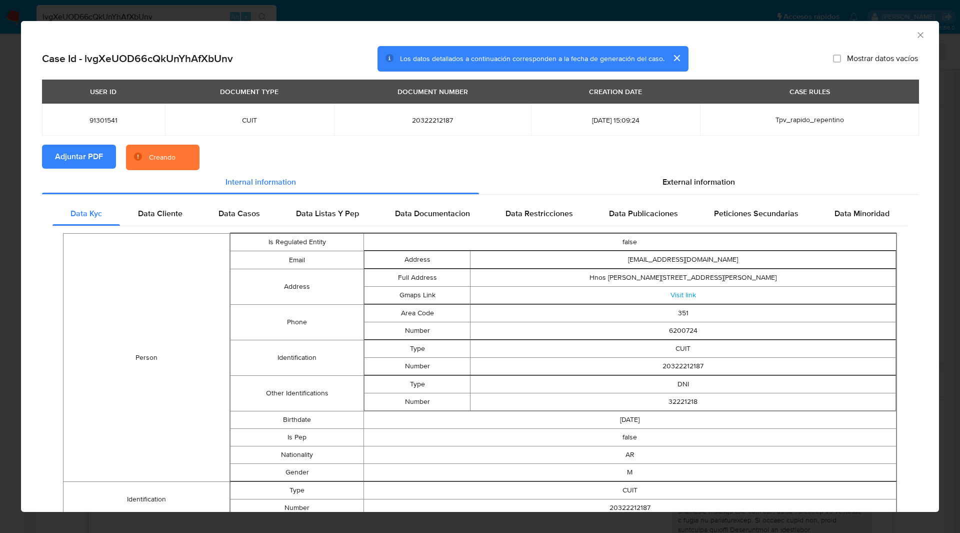
click at [814, 40] on div "AML Data Collector" at bounding box center [480, 33] width 918 height 25
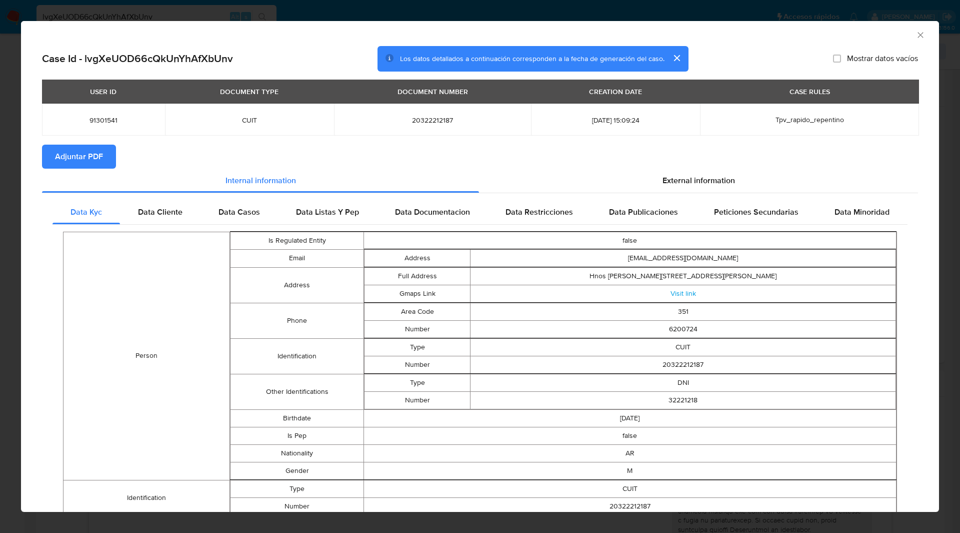
click at [916, 35] on icon "Cerrar ventana" at bounding box center [921, 35] width 10 height 10
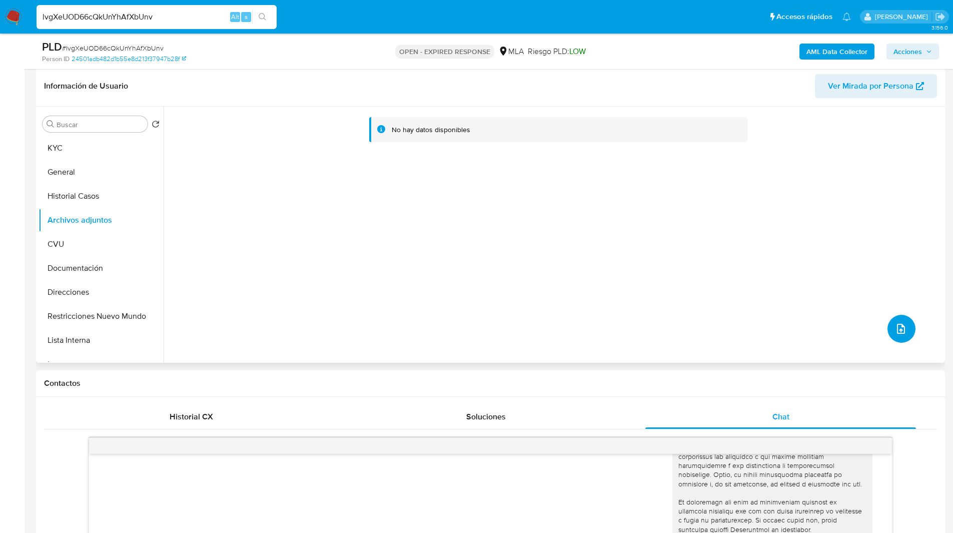
click at [897, 325] on icon "upload-file" at bounding box center [901, 329] width 8 height 10
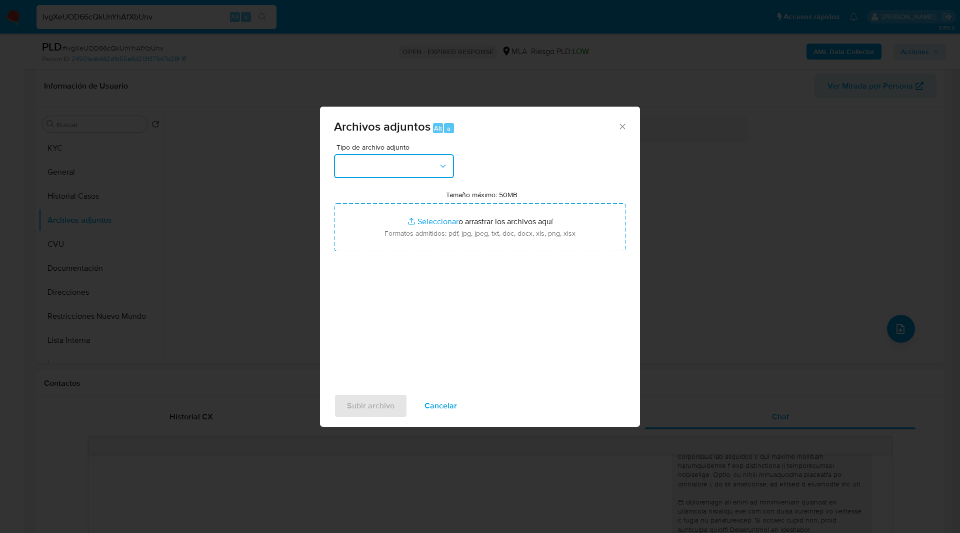
click at [379, 167] on button "button" at bounding box center [394, 166] width 120 height 24
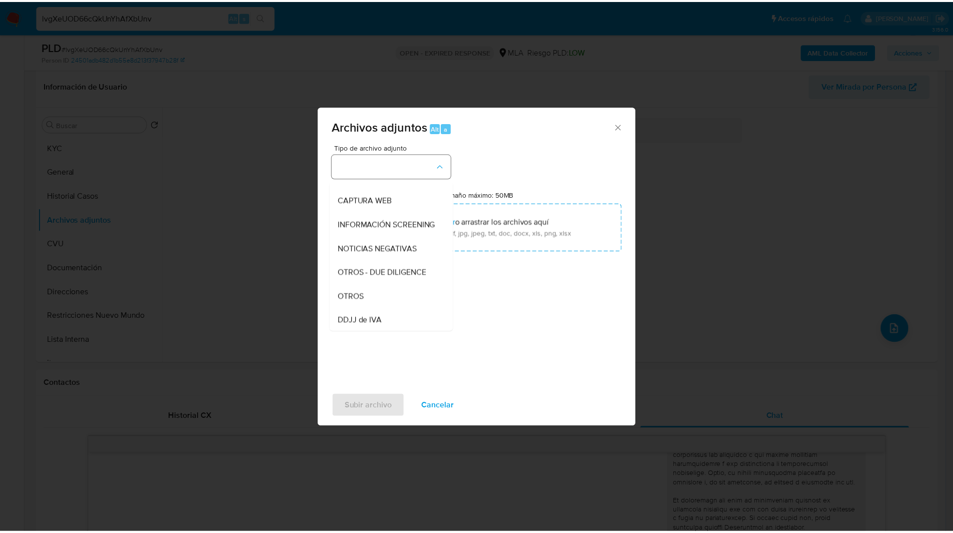
scroll to position [90, 0]
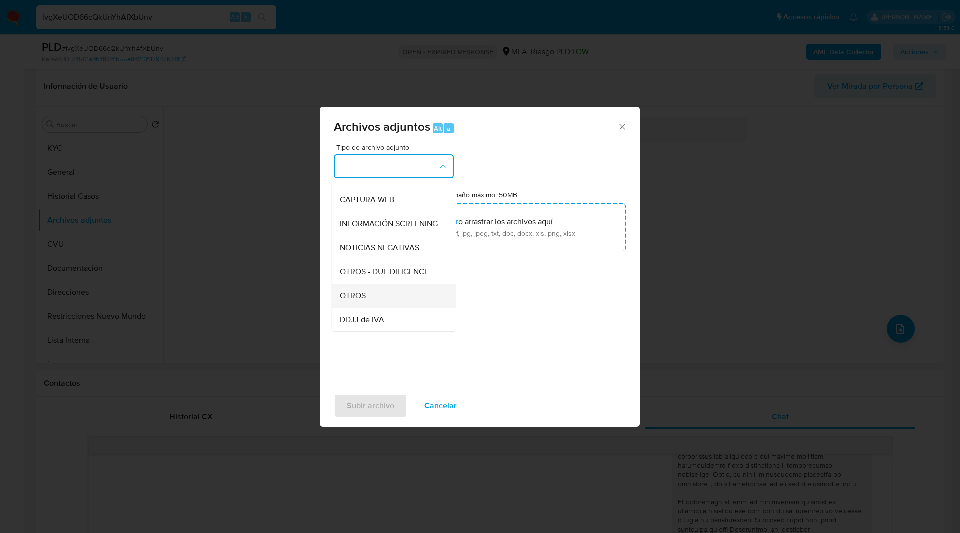
click at [361, 301] on span "OTROS" at bounding box center [353, 296] width 26 height 10
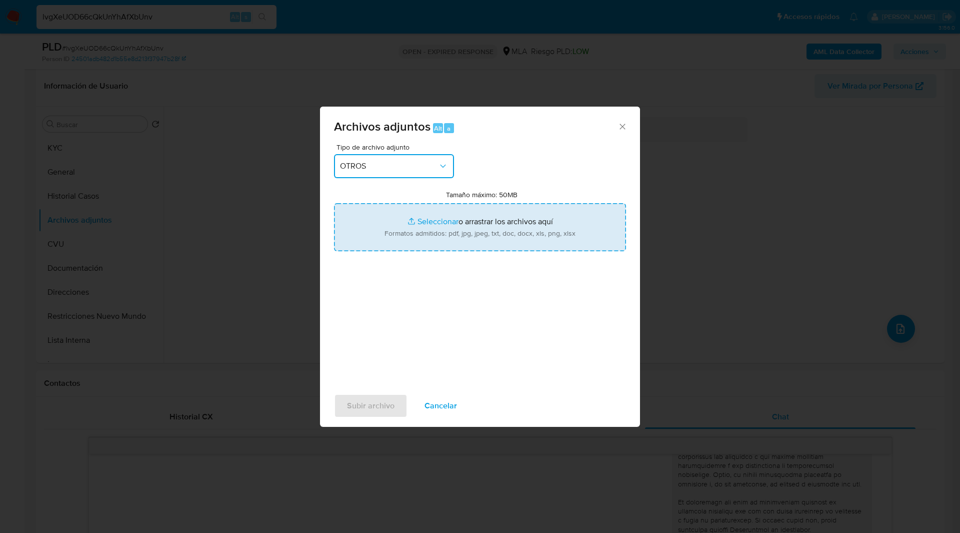
type input "C:\fakepath\Movimientos-91301541.xlsx"
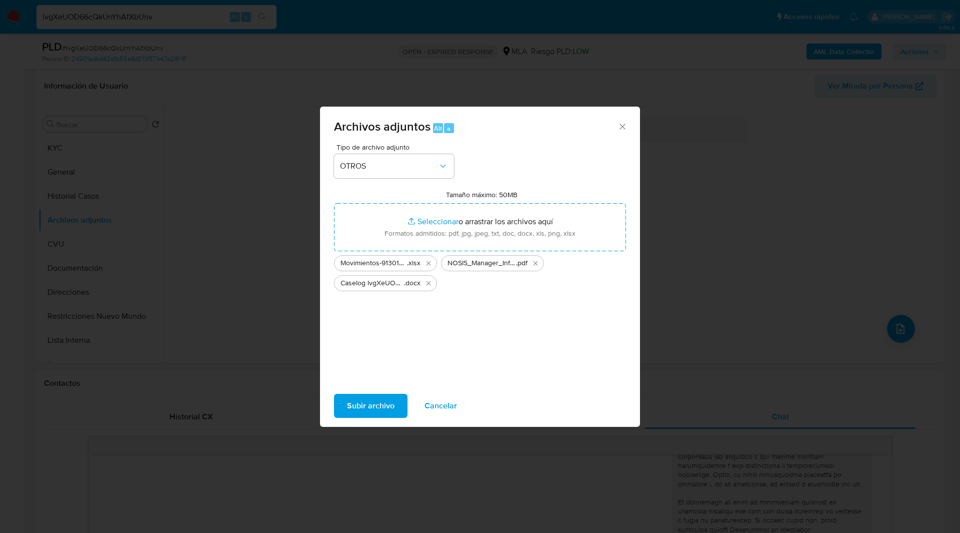
click at [378, 407] on span "Subir archivo" at bounding box center [371, 406] width 48 height 22
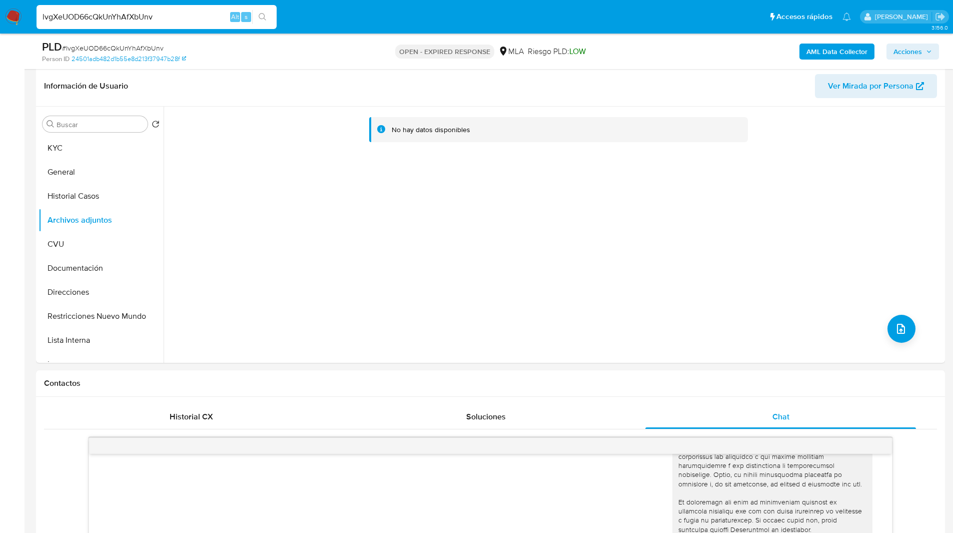
click at [97, 17] on input "lvgXeUOD66cQkUnYhAfXbUnv" at bounding box center [157, 17] width 240 height 13
click at [12, 16] on img at bounding box center [13, 17] width 17 height 17
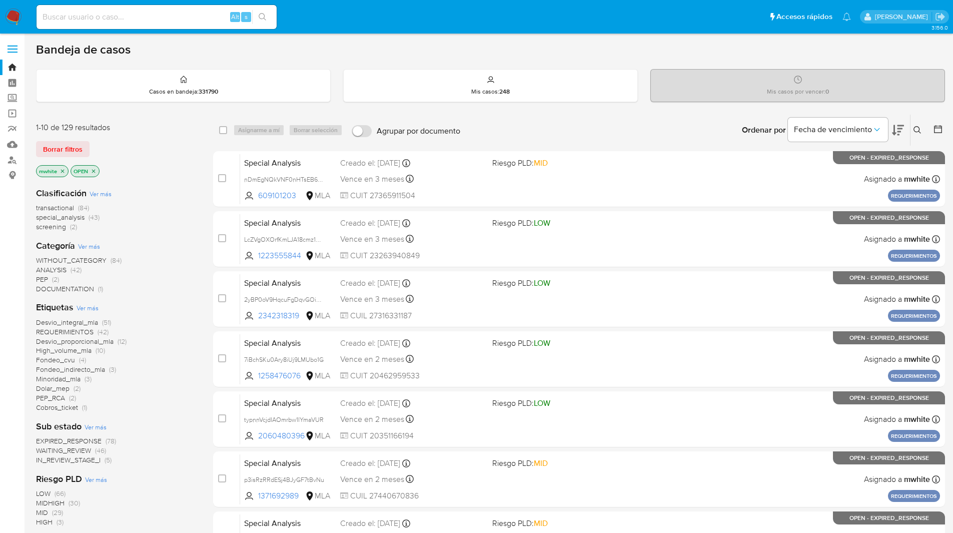
click at [918, 132] on icon at bounding box center [917, 130] width 8 height 8
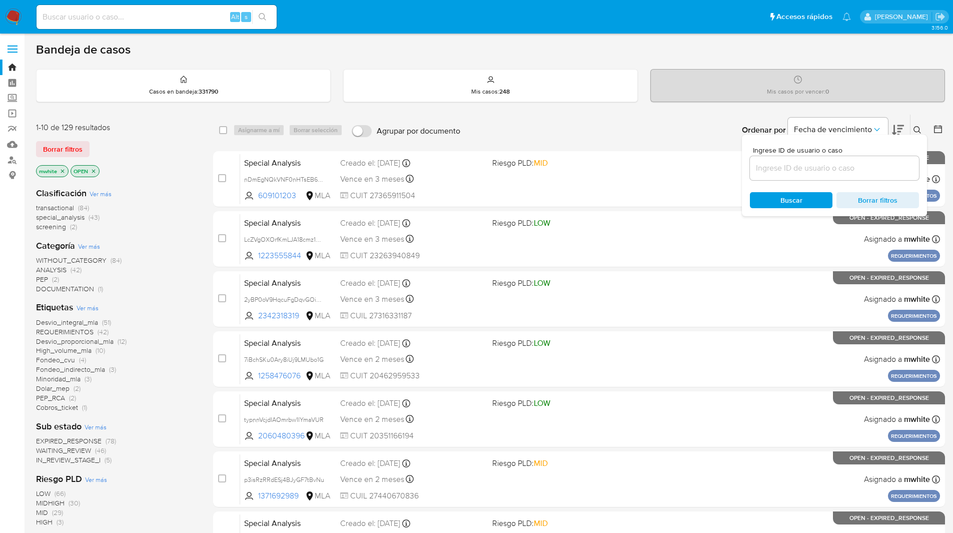
click at [793, 171] on input at bounding box center [834, 168] width 169 height 13
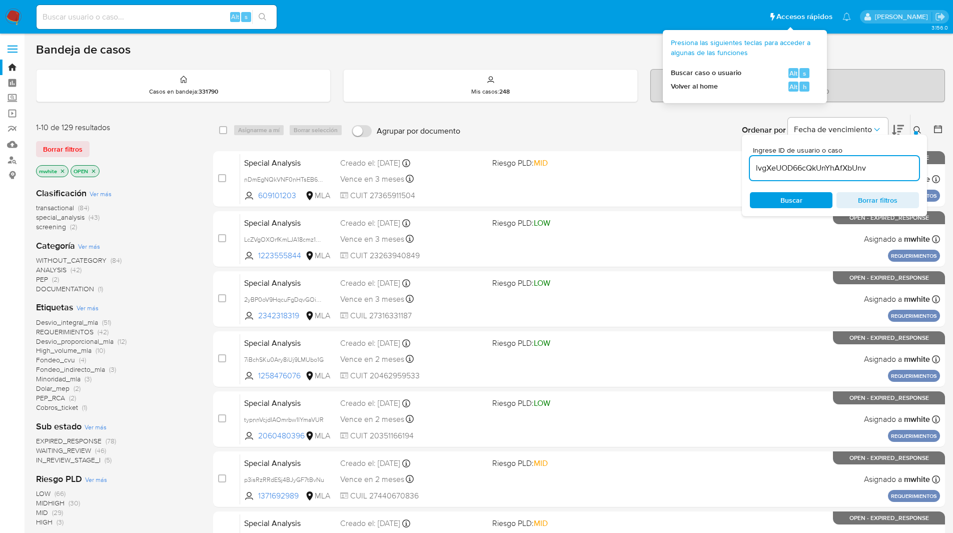
type input "lvgXeUOD66cQkUnYhAfXbUnv"
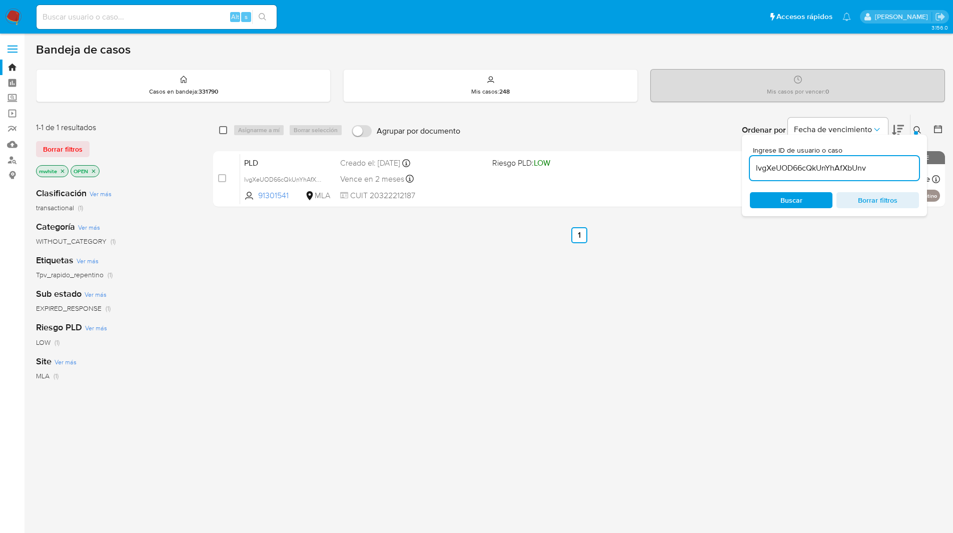
click at [224, 127] on input "checkbox" at bounding box center [223, 130] width 8 height 8
checkbox input "true"
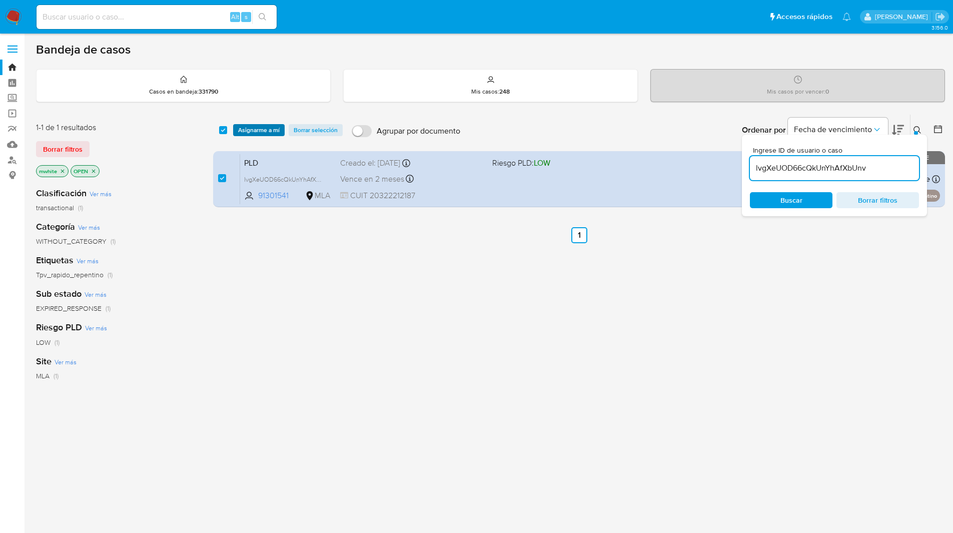
click at [265, 125] on span "Asignarme a mí" at bounding box center [259, 130] width 42 height 10
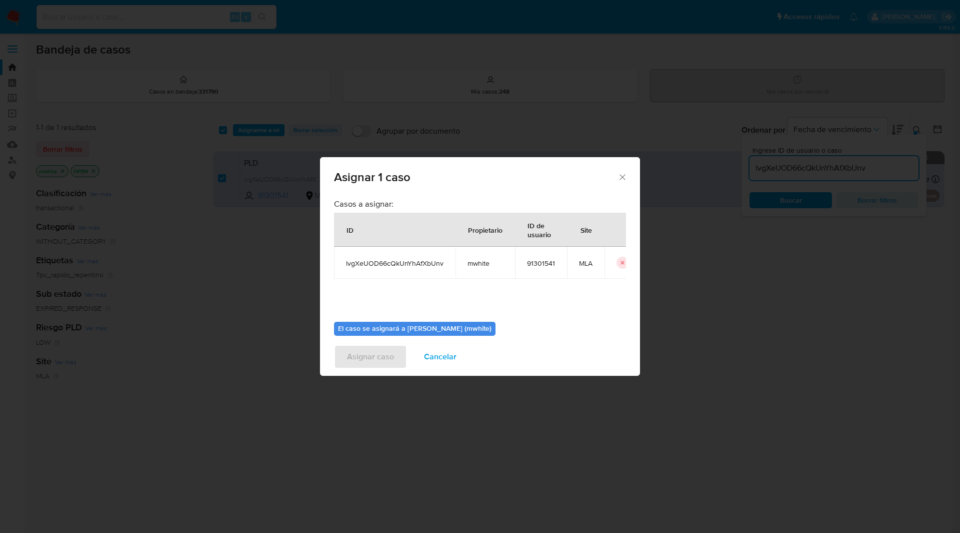
click at [481, 258] on td "mwhite" at bounding box center [486, 263] width 60 height 32
click at [481, 265] on span "mwhite" at bounding box center [486, 263] width 36 height 9
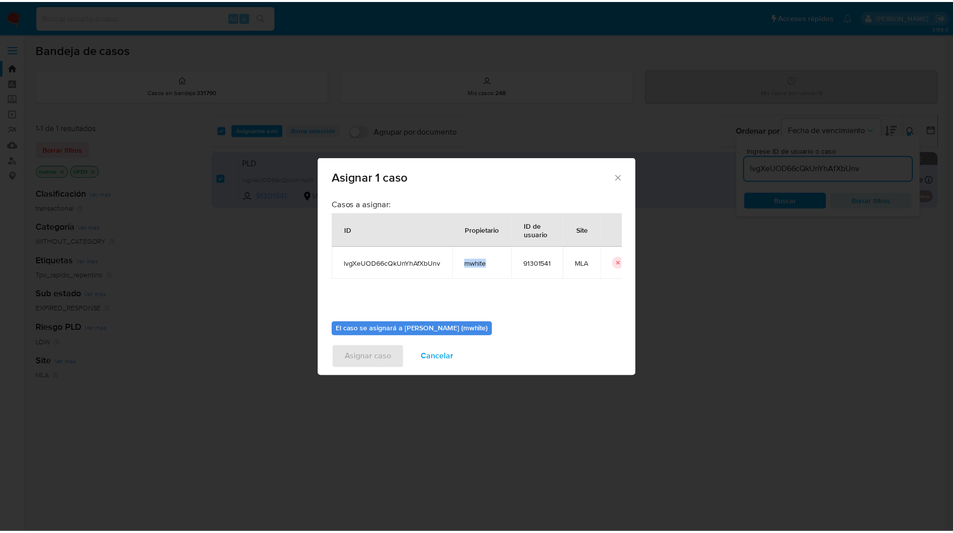
scroll to position [52, 0]
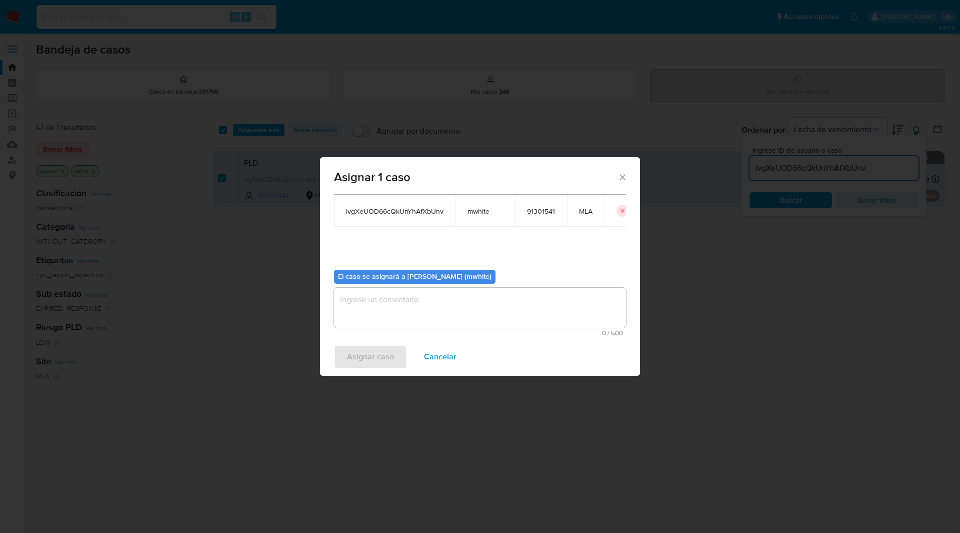
click at [406, 304] on textarea "assign-modal" at bounding box center [480, 308] width 292 height 40
paste textarea "mwhite"
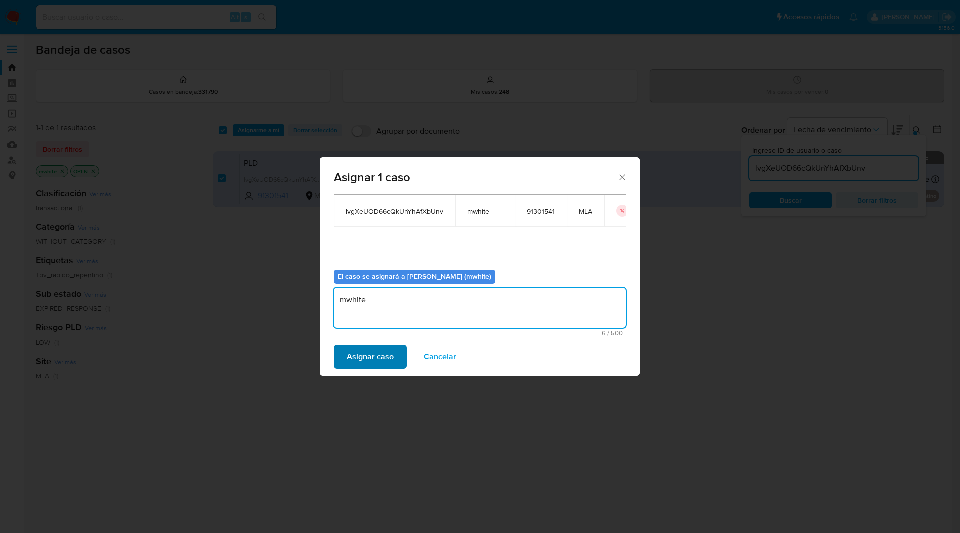
type textarea "mwhite"
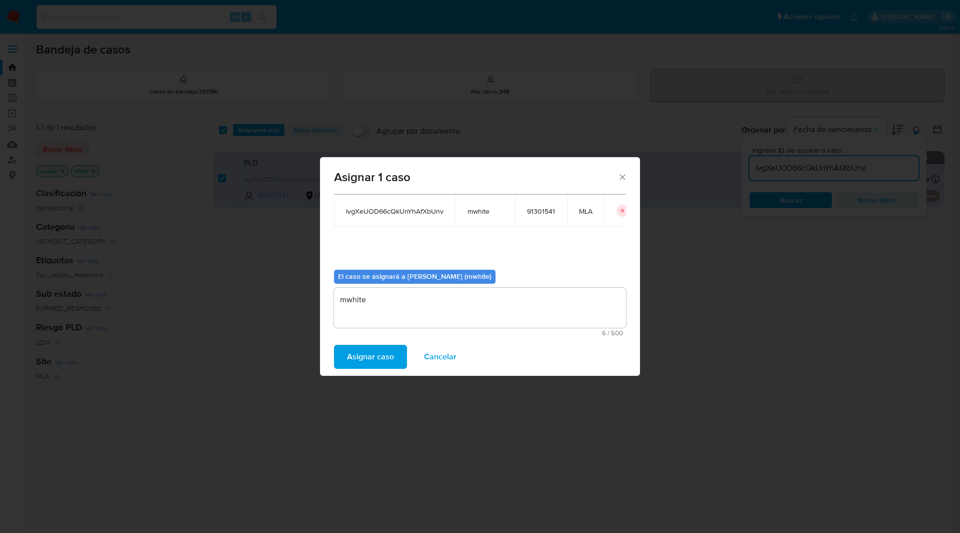
click at [378, 355] on span "Asignar caso" at bounding box center [370, 357] width 47 height 22
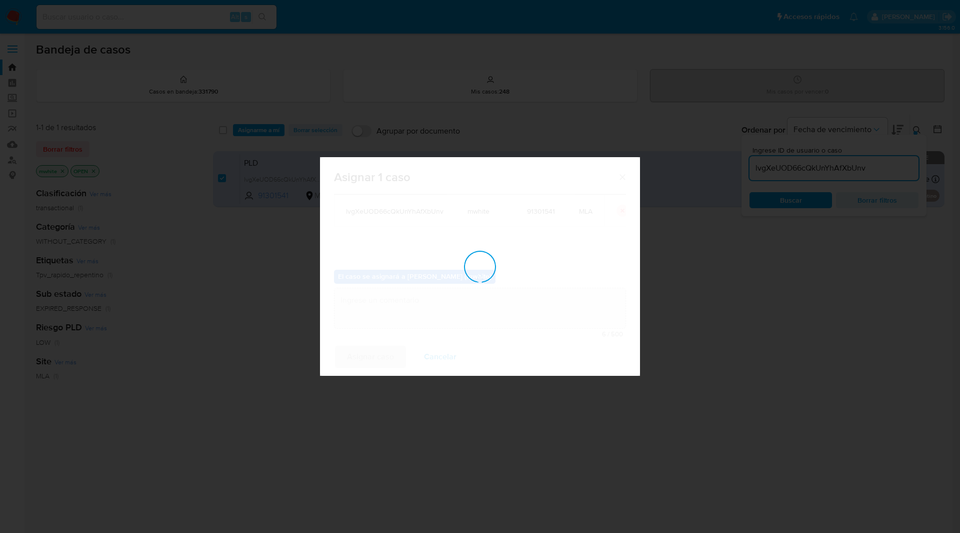
checkbox input "false"
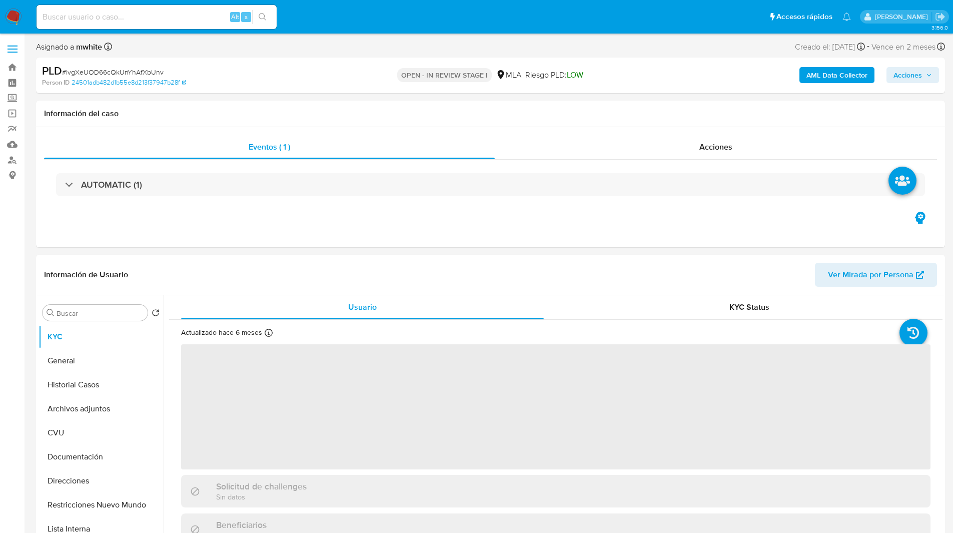
click at [334, 7] on ul "Pausado Ver notificaciones Alt s Accesos rápidos Presiona las siguientes teclas…" at bounding box center [444, 16] width 824 height 25
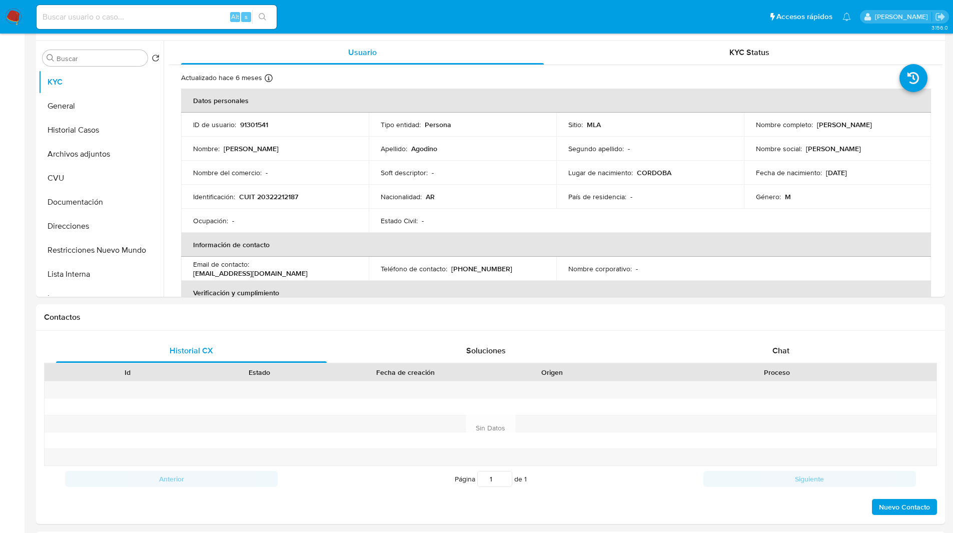
select select "10"
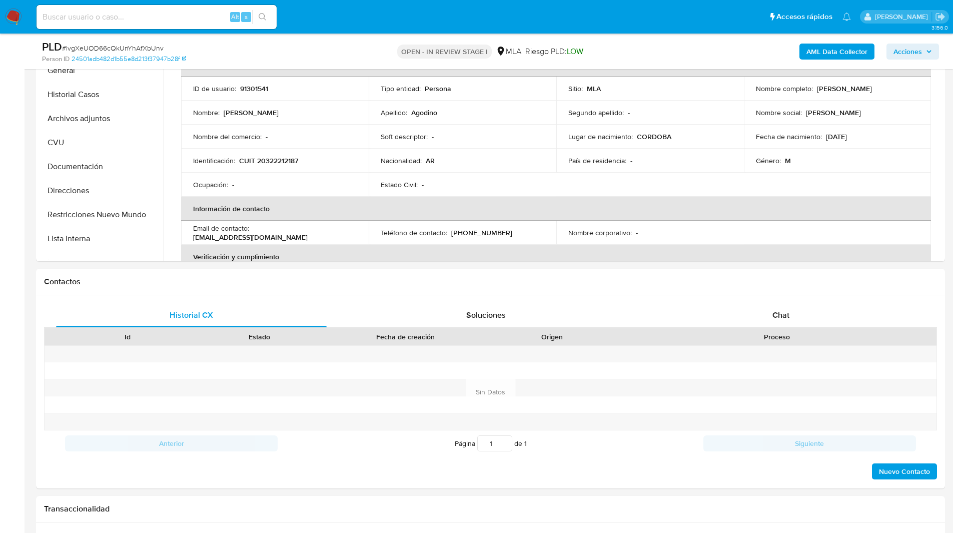
scroll to position [275, 0]
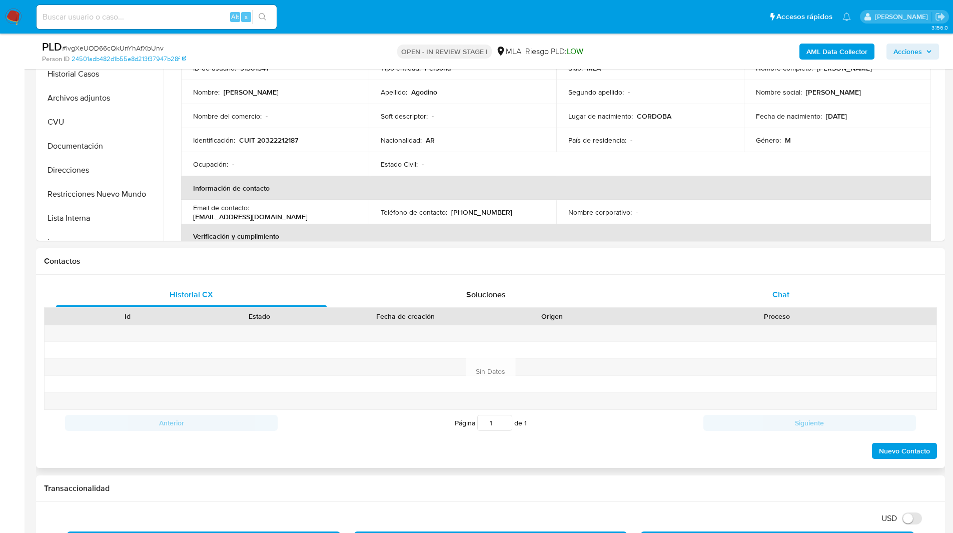
click at [742, 284] on div "Chat" at bounding box center [780, 295] width 271 height 24
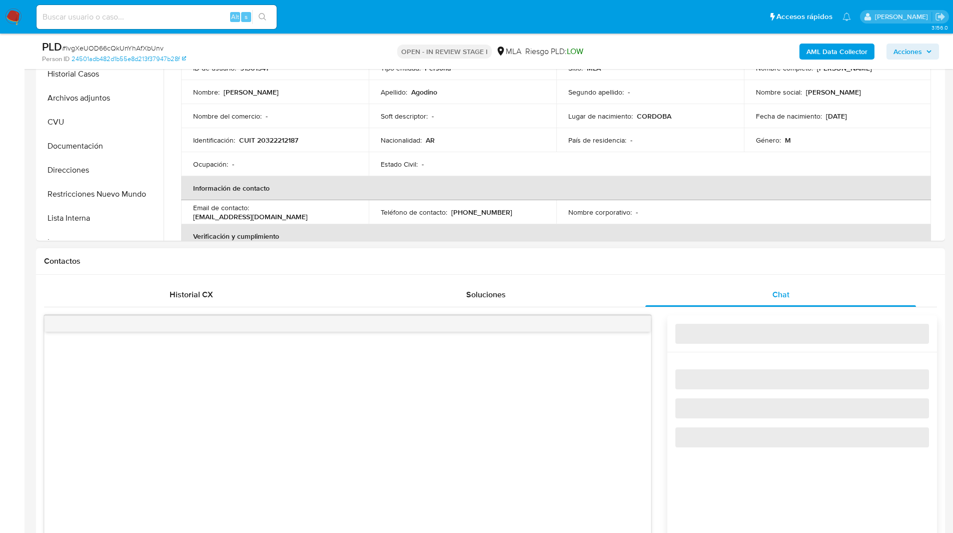
click at [683, 255] on div "Contactos" at bounding box center [490, 261] width 909 height 27
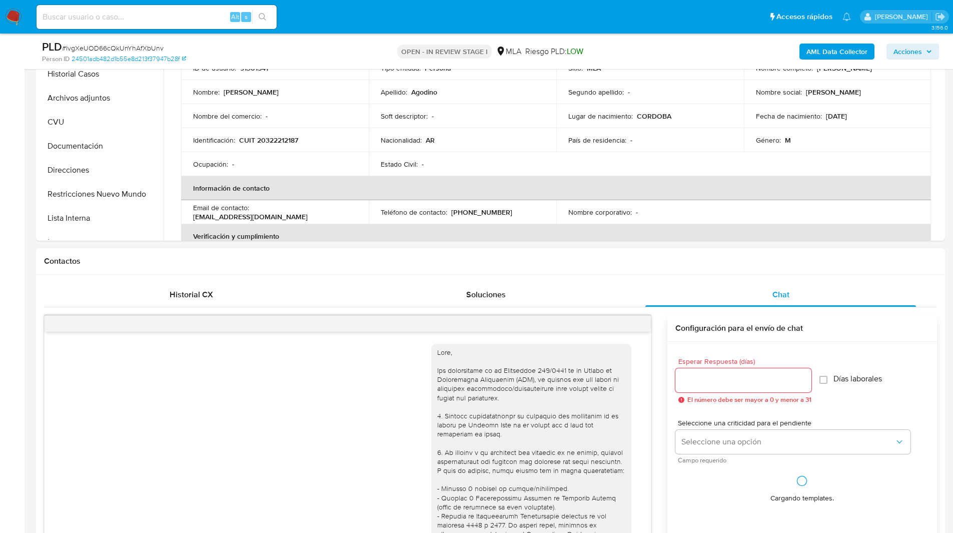
scroll to position [454, 0]
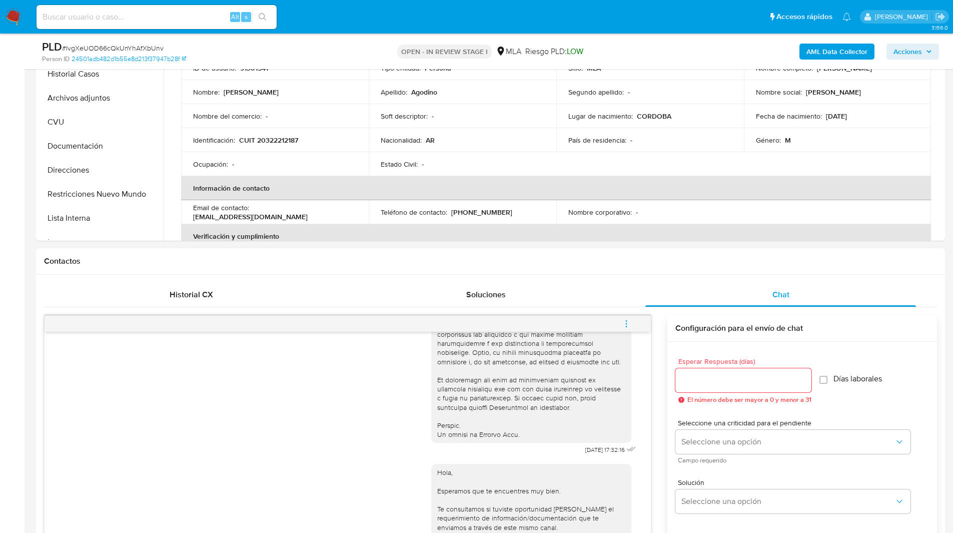
click at [627, 325] on icon "menu-action" at bounding box center [626, 323] width 9 height 9
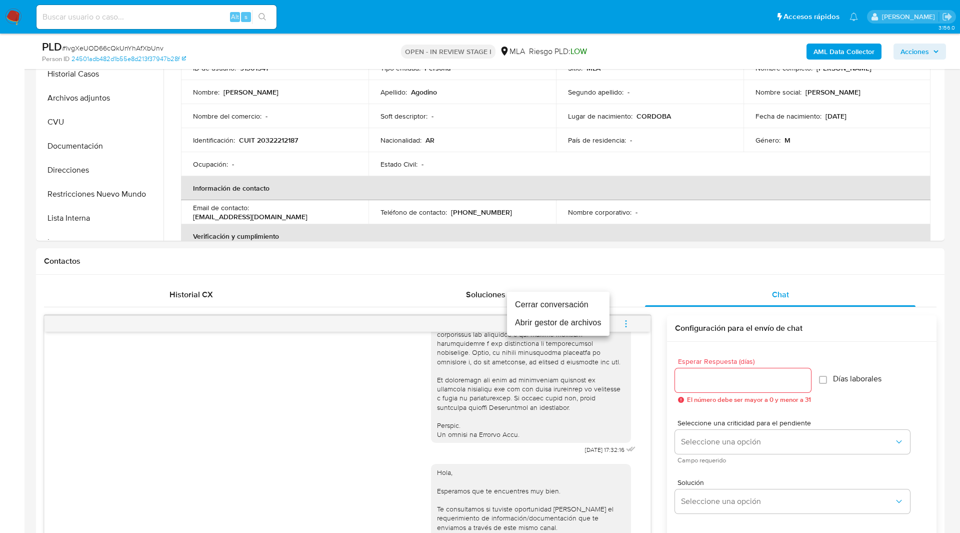
click at [553, 300] on li "Cerrar conversación" at bounding box center [558, 305] width 103 height 18
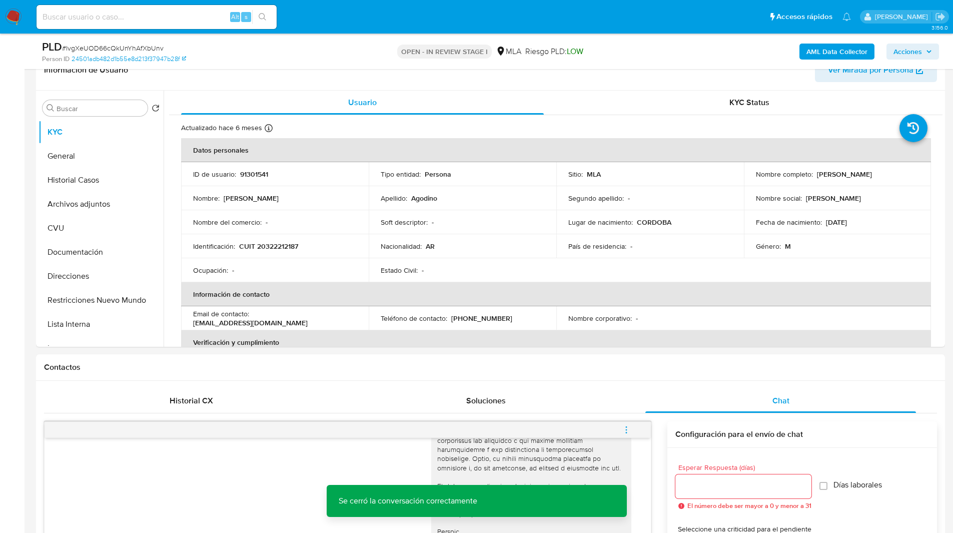
scroll to position [0, 0]
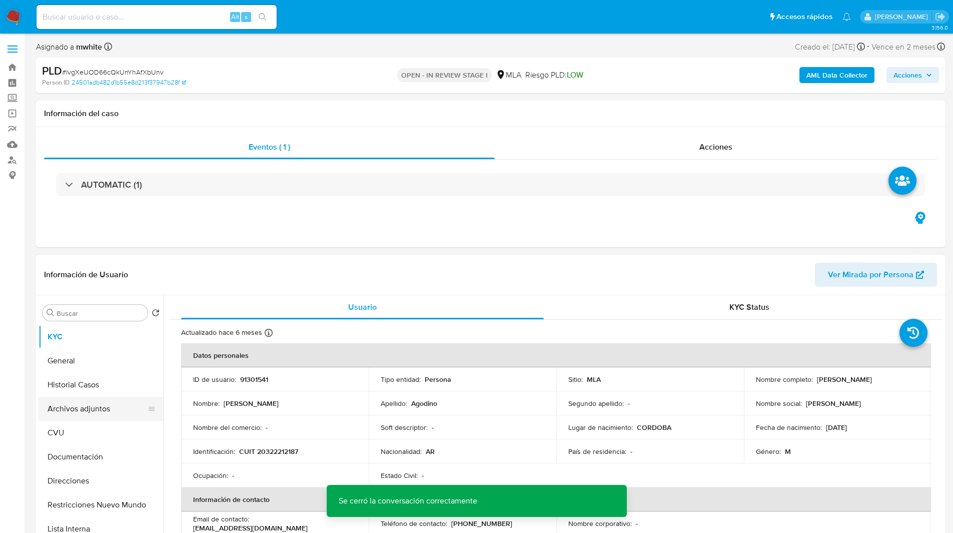
click at [79, 406] on button "Archivos adjuntos" at bounding box center [97, 409] width 117 height 24
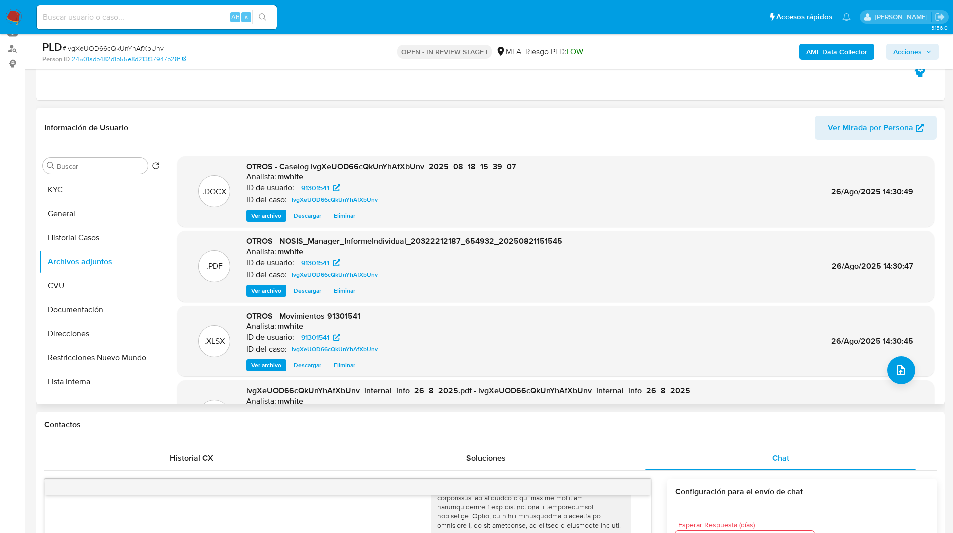
scroll to position [84, 0]
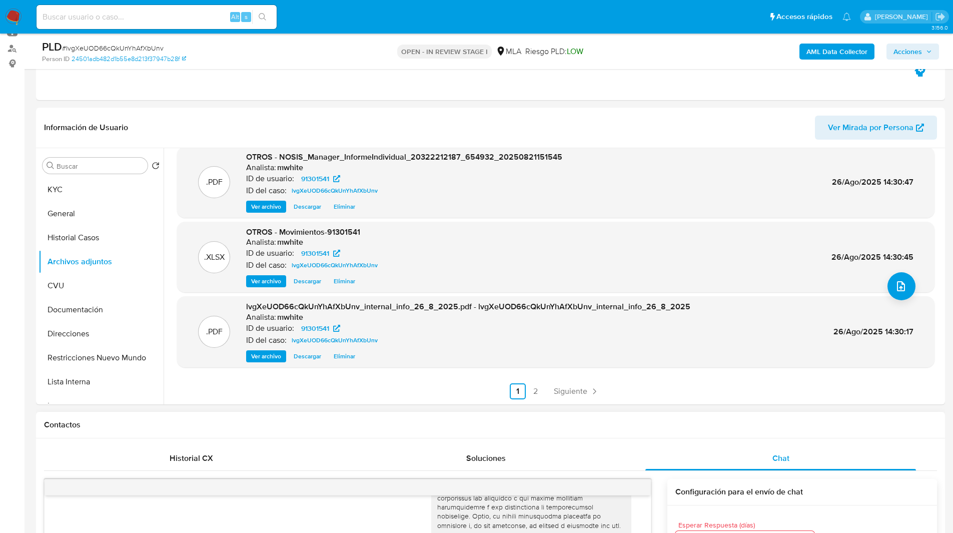
click at [653, 423] on h1 "Contactos" at bounding box center [490, 425] width 893 height 10
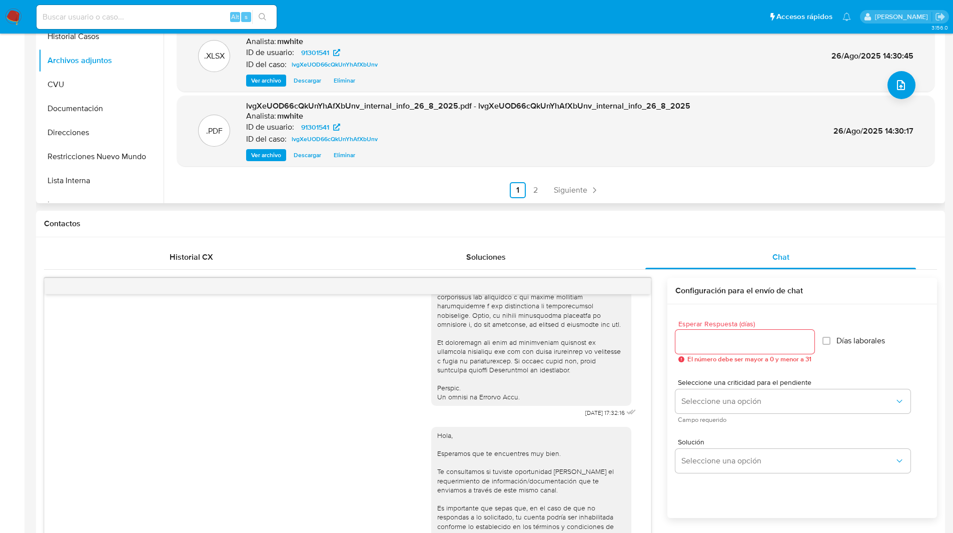
scroll to position [0, 0]
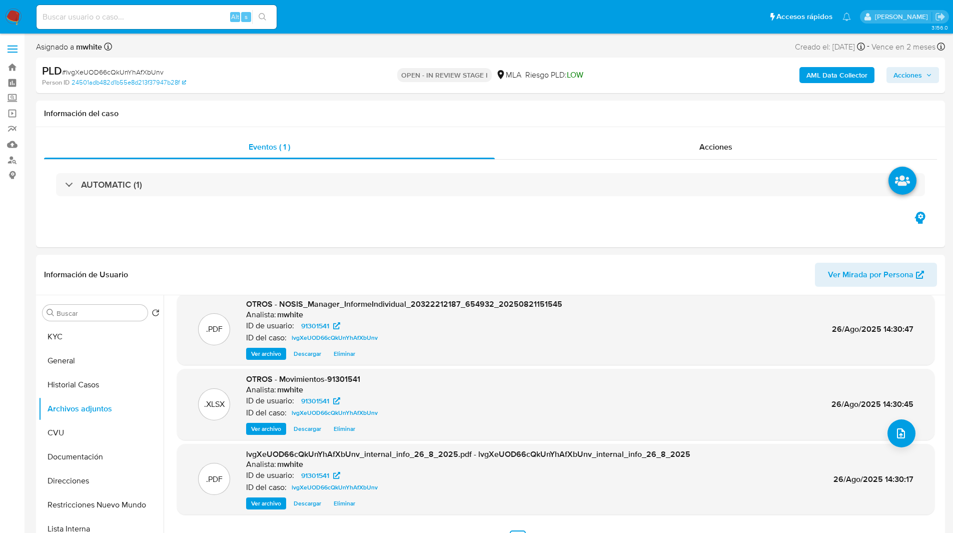
click at [916, 74] on span "Acciones" at bounding box center [907, 75] width 29 height 16
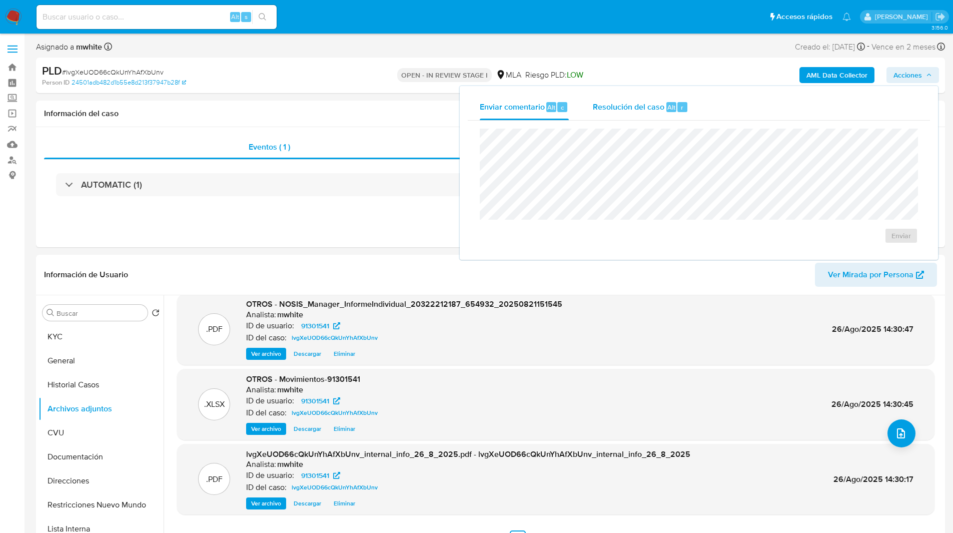
click at [674, 112] on span "Alt" at bounding box center [671, 108] width 8 height 10
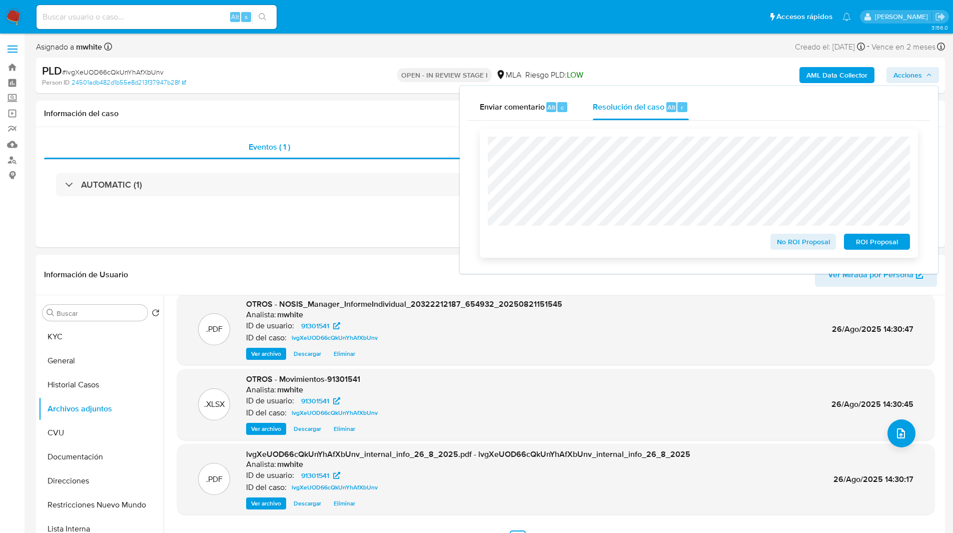
click at [793, 243] on span "No ROI Proposal" at bounding box center [803, 242] width 52 height 14
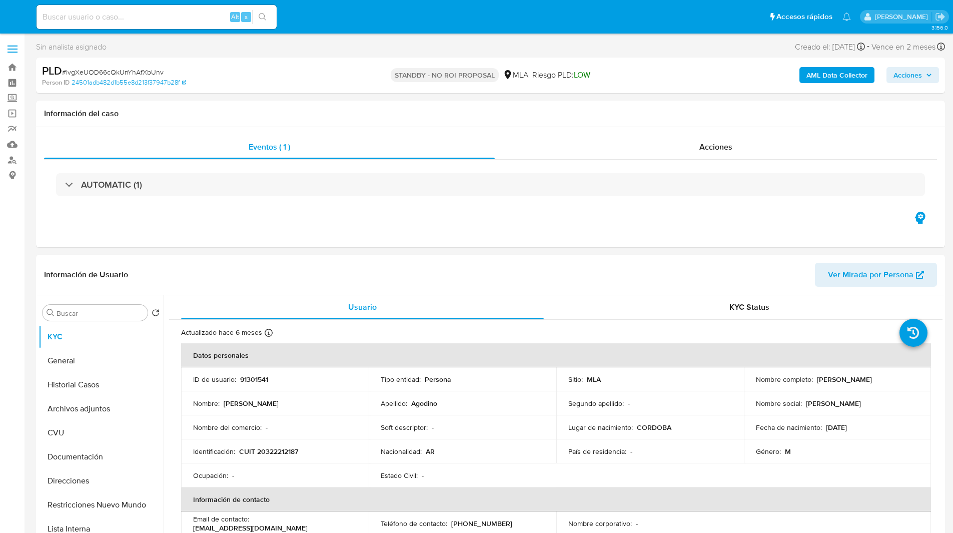
select select "10"
click at [131, 13] on input at bounding box center [157, 17] width 240 height 13
click at [13, 14] on img at bounding box center [13, 17] width 17 height 17
click at [62, 15] on input at bounding box center [157, 17] width 240 height 13
paste input "vC0TBhExU7rmdTOY4Ph0jkZm"
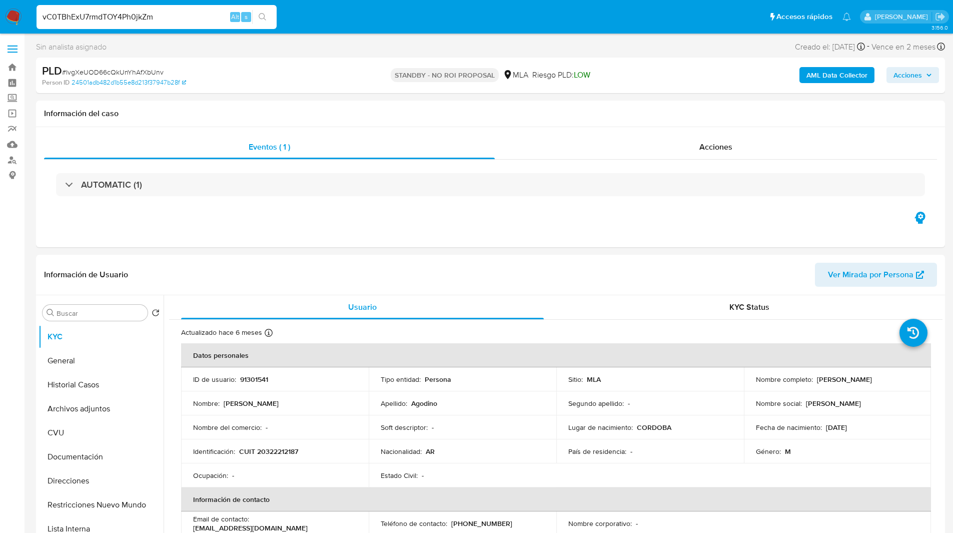
type input "vC0TBhExU7rmdTOY4Ph0jkZm"
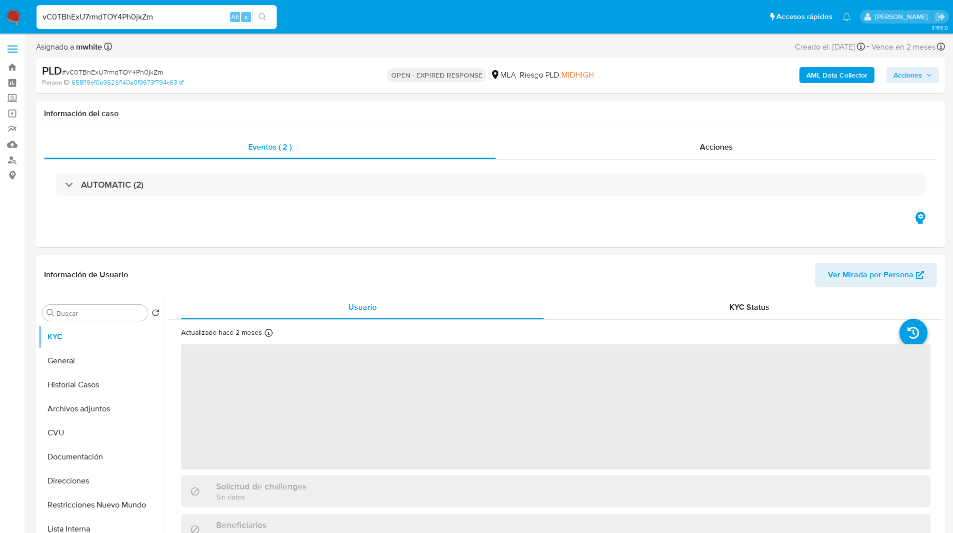
select select "10"
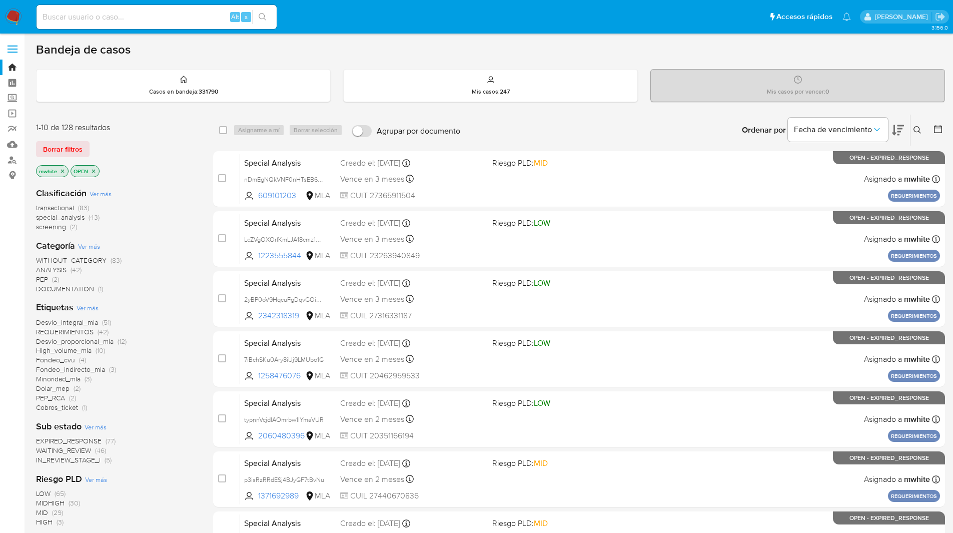
click at [917, 126] on button at bounding box center [918, 130] width 17 height 12
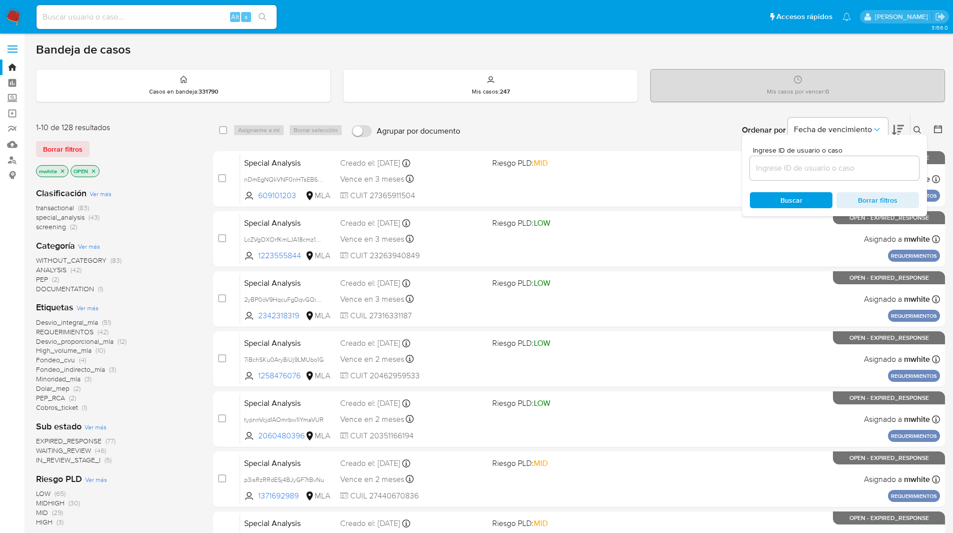
click at [794, 162] on input at bounding box center [834, 168] width 169 height 13
type input "vC0TBhExU7rmdTOY4Ph0jkZm"
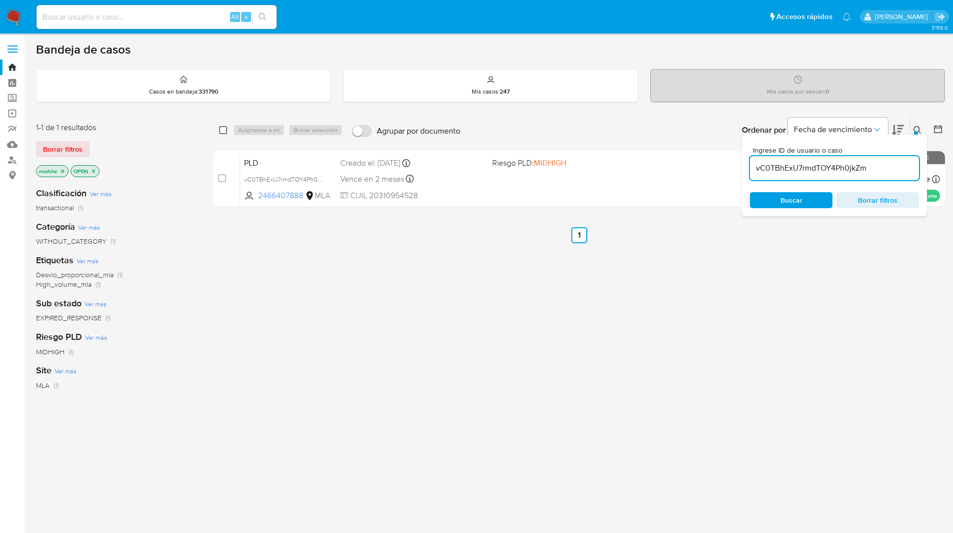
click at [223, 132] on input "checkbox" at bounding box center [223, 130] width 8 height 8
checkbox input "true"
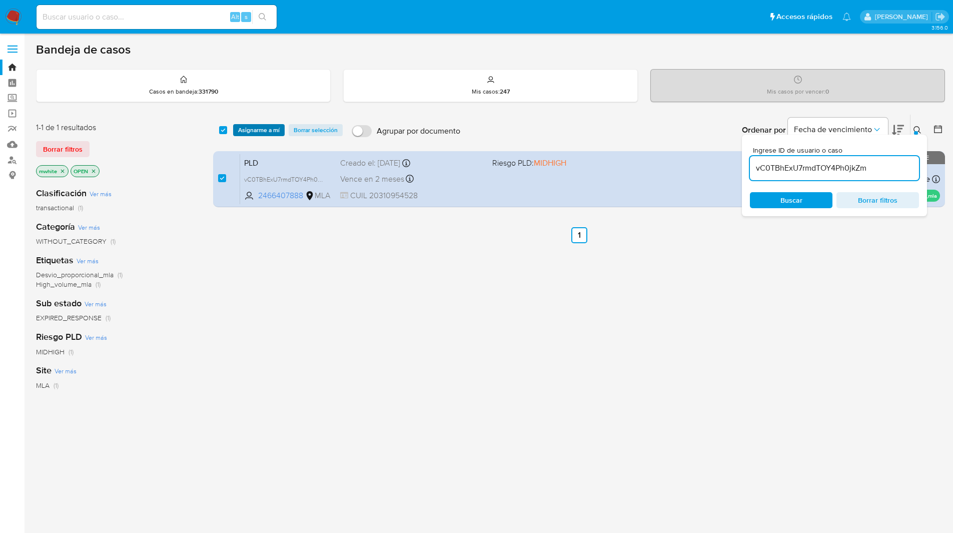
click at [255, 131] on span "Asignarme a mí" at bounding box center [259, 130] width 42 height 10
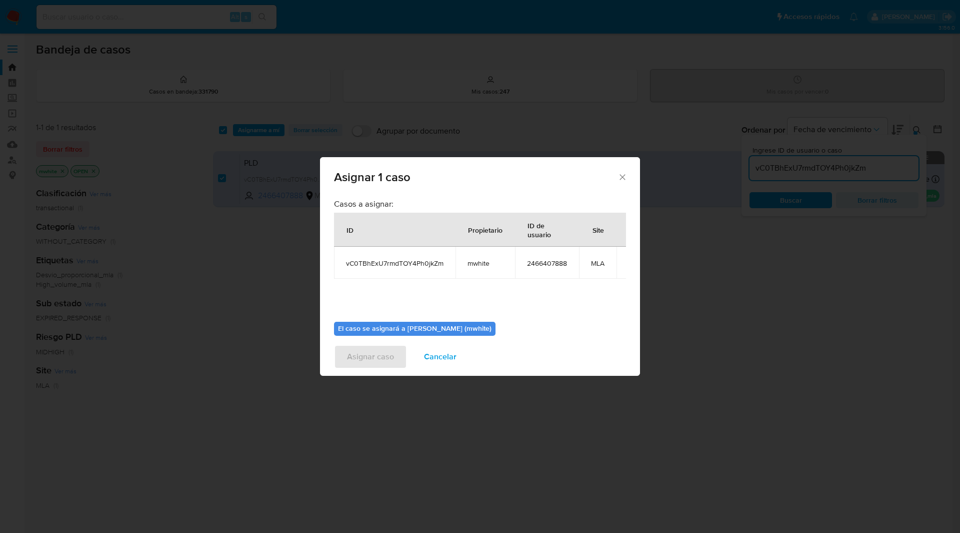
click at [485, 265] on span "mwhite" at bounding box center [486, 263] width 36 height 9
copy span "mwhite"
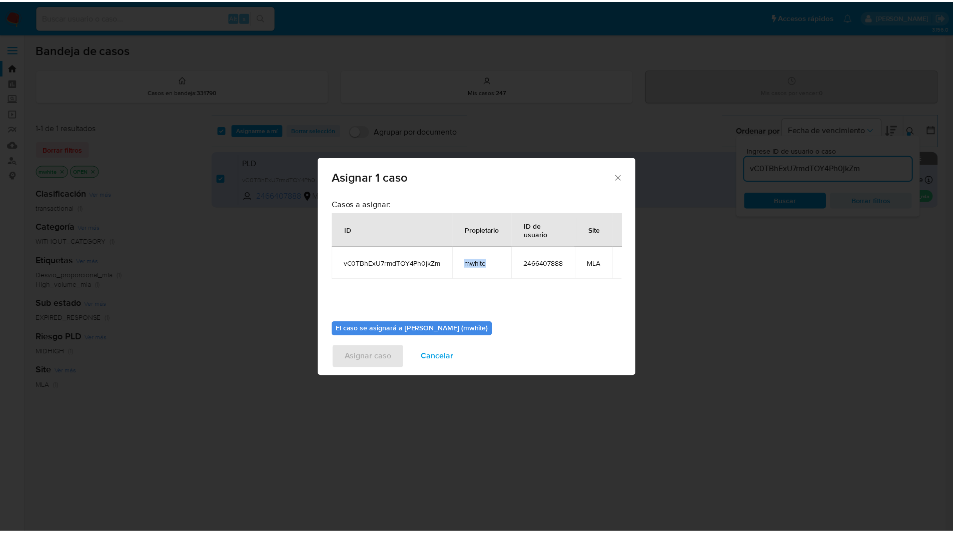
scroll to position [52, 0]
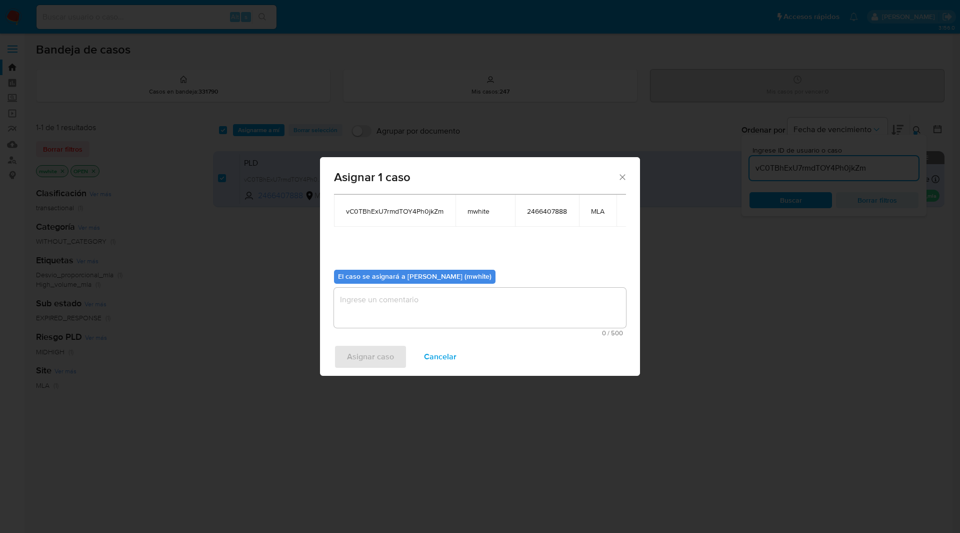
click at [420, 304] on textarea "assign-modal" at bounding box center [480, 308] width 292 height 40
paste textarea "mwhite"
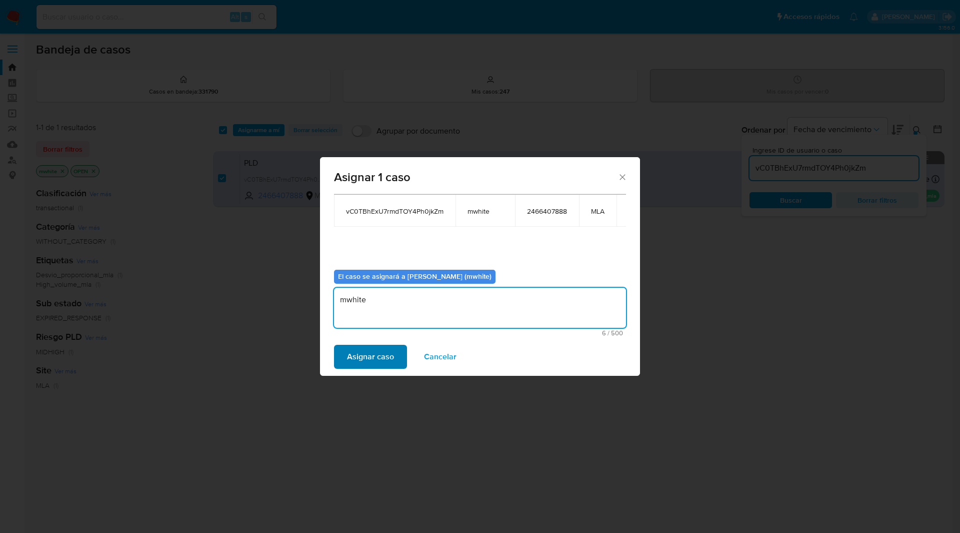
type textarea "mwhite"
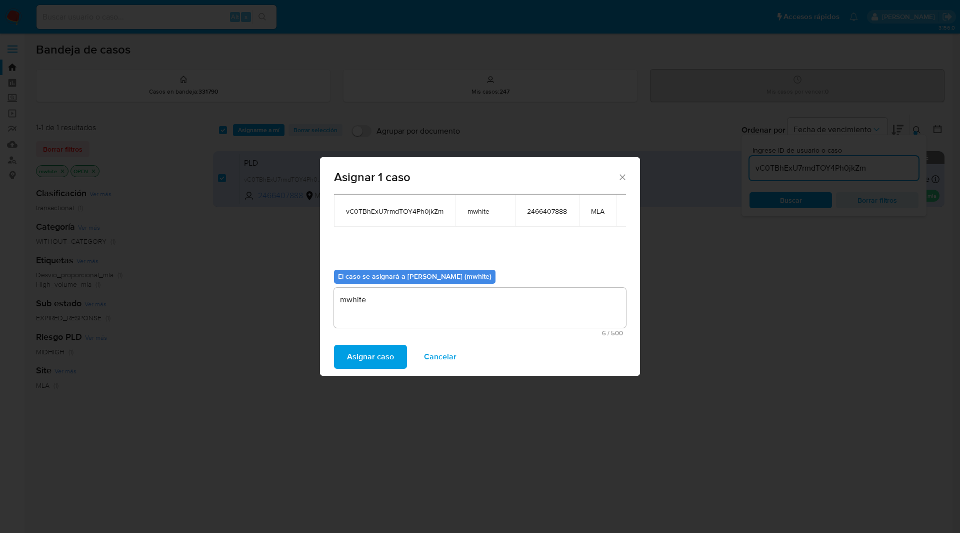
click at [386, 346] on span "Asignar caso" at bounding box center [370, 357] width 47 height 22
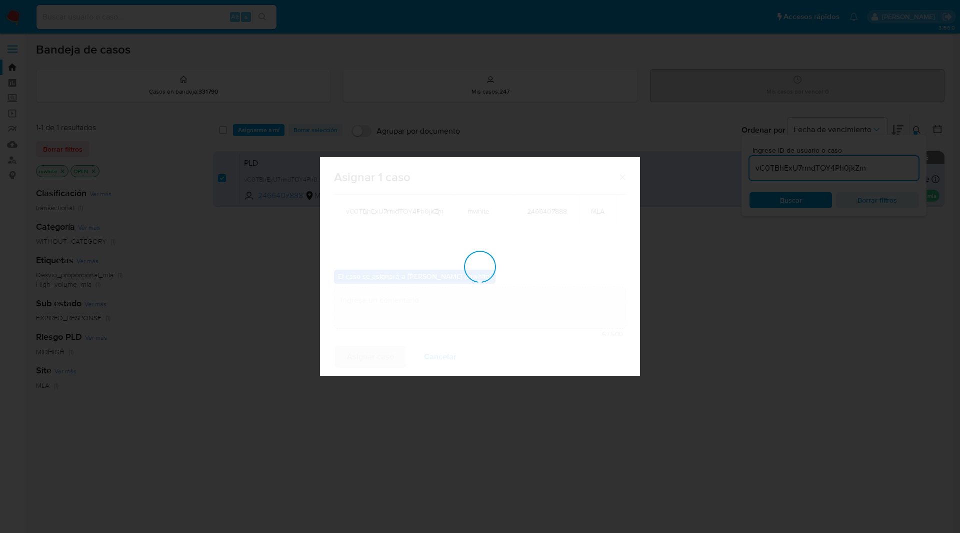
checkbox input "false"
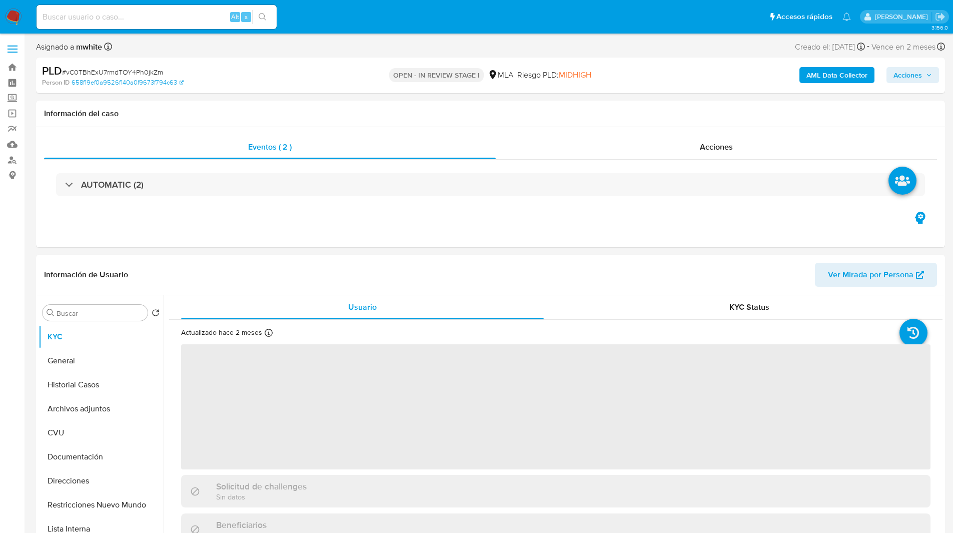
select select "10"
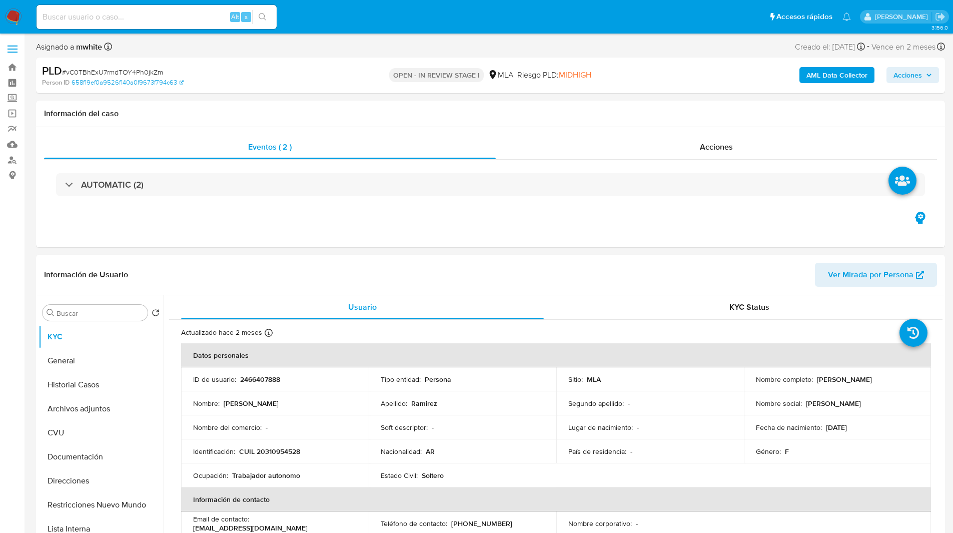
click at [287, 84] on div "Person ID 658f19ef0a9526f140a0f9673f794c63" at bounding box center [190, 82] width 296 height 9
click at [606, 74] on div "OPEN - IN REVIEW STAGE I MLA Riesgo PLD: MIDHIGH" at bounding box center [490, 76] width 296 height 24
click at [530, 20] on ul "Pausado Ver notificaciones Alt s Accesos rápidos Presiona las siguientes teclas…" at bounding box center [444, 16] width 824 height 25
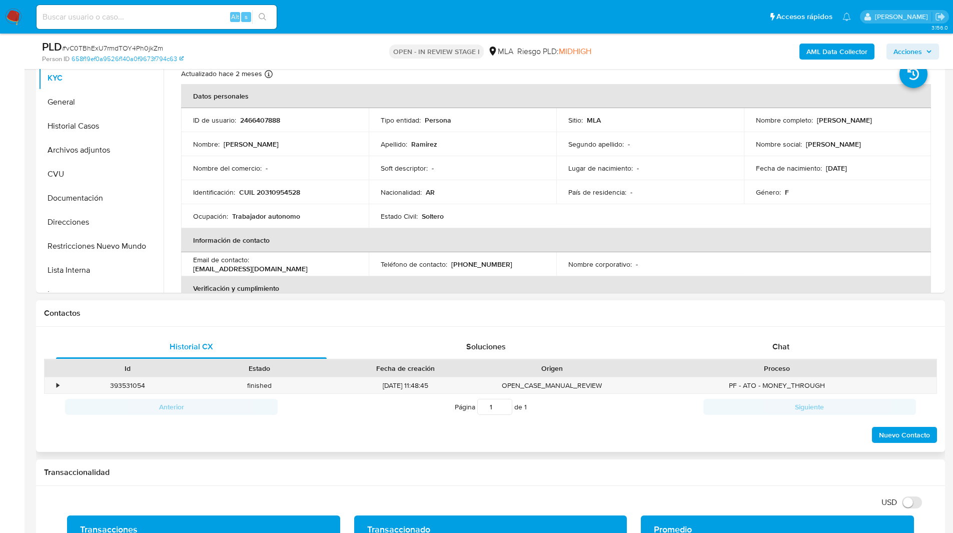
scroll to position [227, 0]
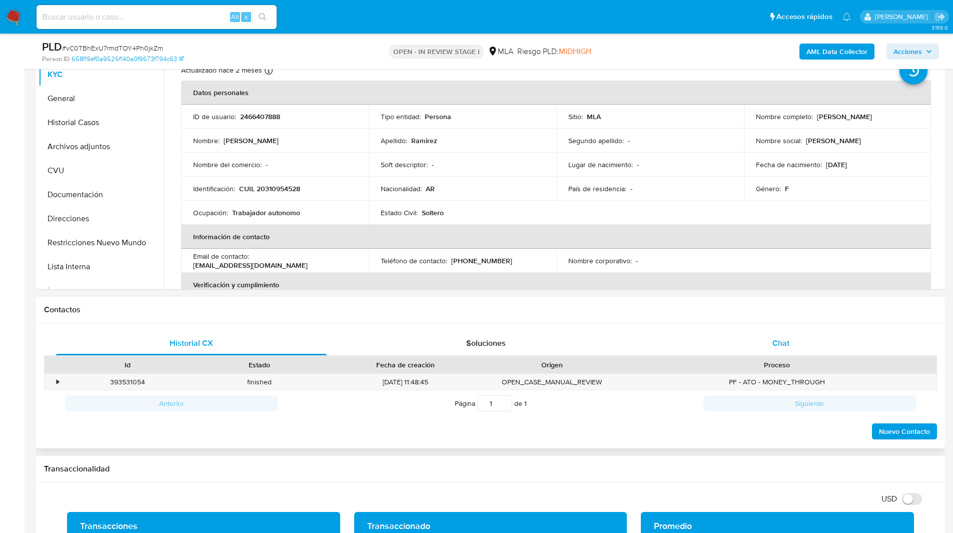
click at [800, 353] on div "Chat" at bounding box center [780, 343] width 271 height 24
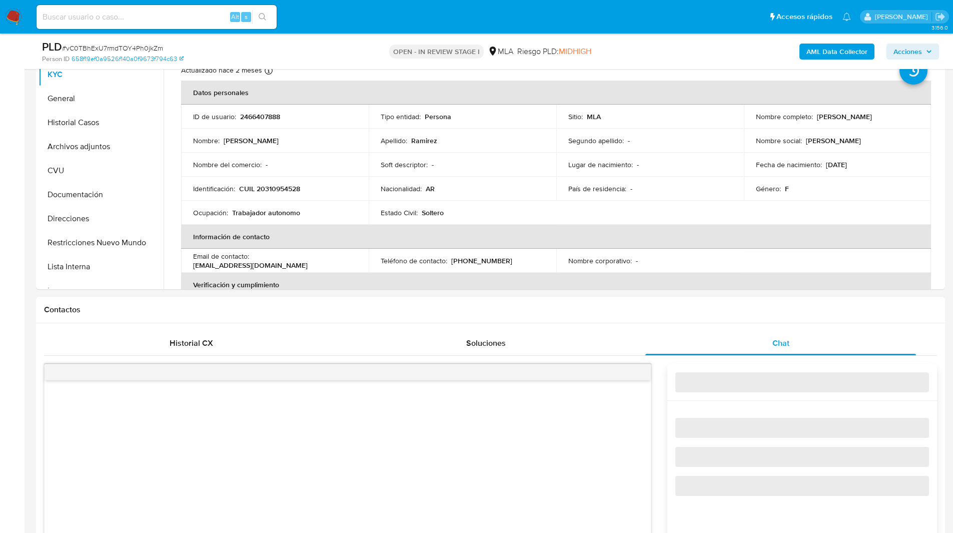
click at [667, 317] on div "Contactos" at bounding box center [490, 310] width 909 height 27
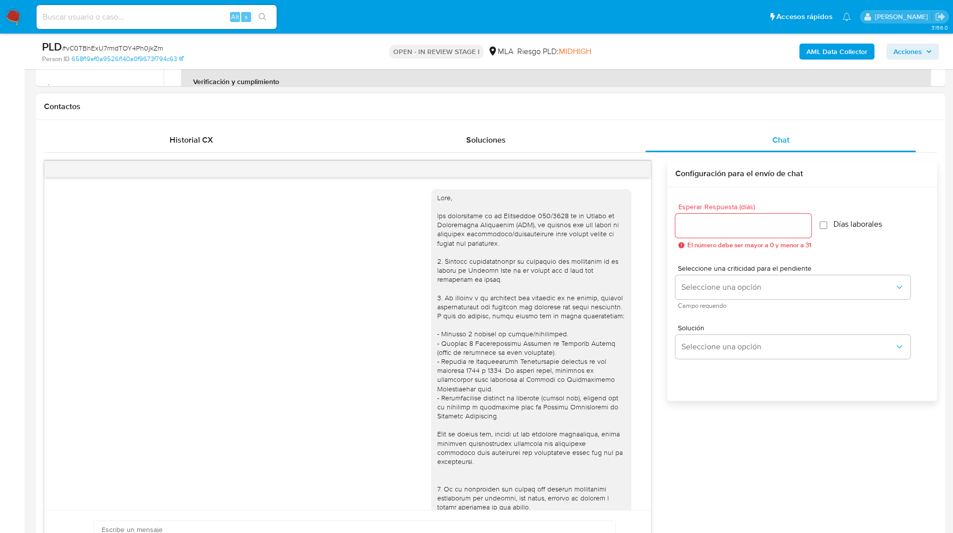
scroll to position [454, 0]
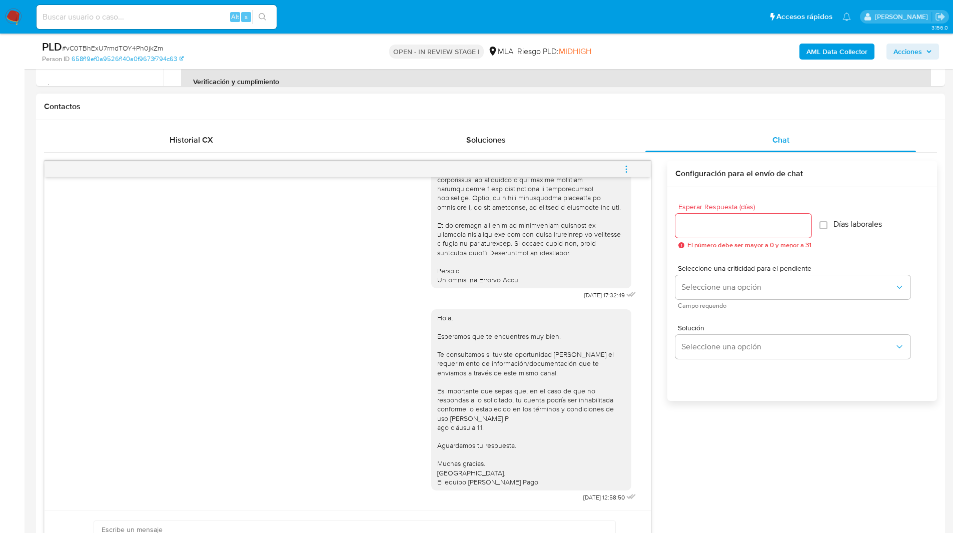
click at [628, 171] on icon "menu-action" at bounding box center [626, 169] width 9 height 9
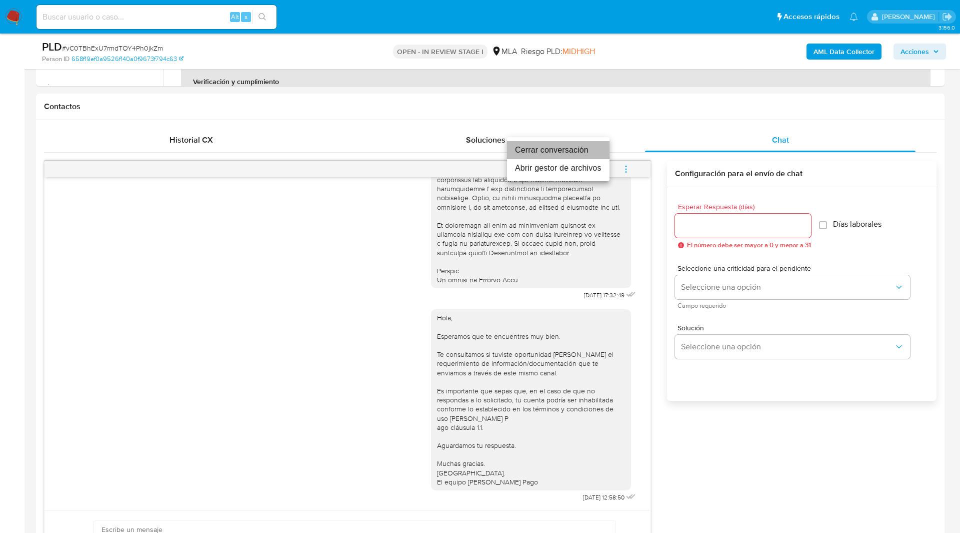
click at [551, 155] on li "Cerrar conversación" at bounding box center [558, 150] width 103 height 18
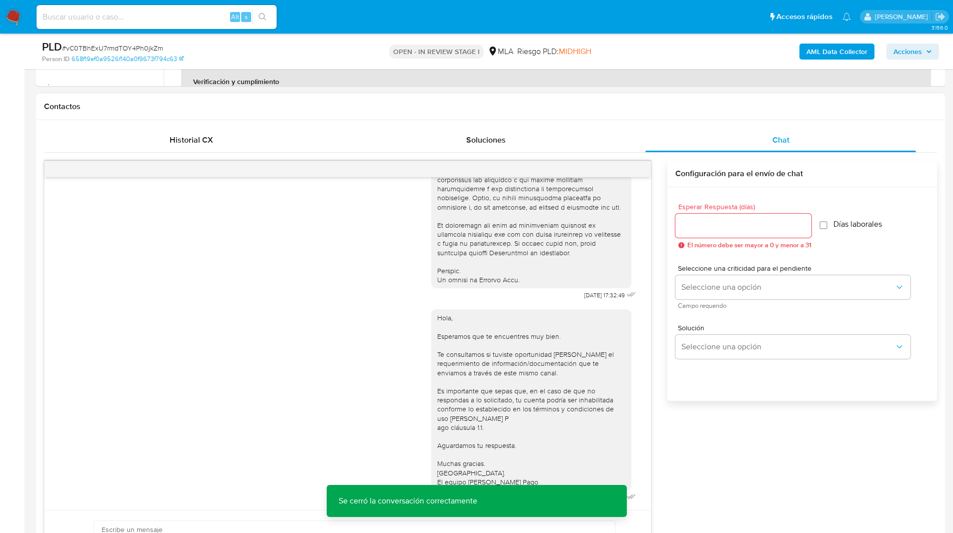
scroll to position [500, 0]
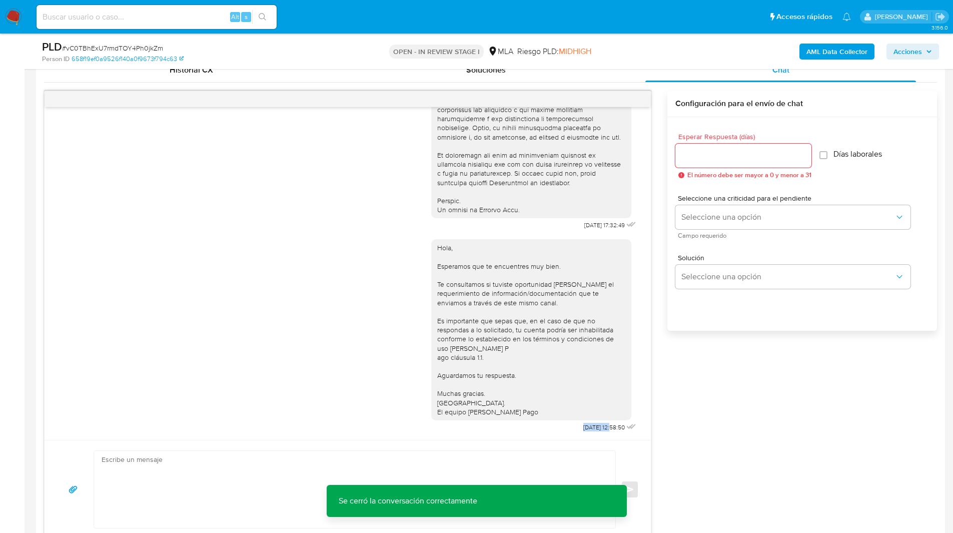
drag, startPoint x: 593, startPoint y: 427, endPoint x: 555, endPoint y: 428, distance: 37.5
click at [555, 428] on div "Hola, Esperamos que te encuentres muy bien. Te consultamos si tuviste oportunid…" at bounding box center [534, 333] width 207 height 202
copy span "[DATE]"
click at [778, 387] on div "18/08/2025 17:32:49 Hola, Esperamos que te encuentres muy bien. Te consultamos …" at bounding box center [490, 315] width 893 height 448
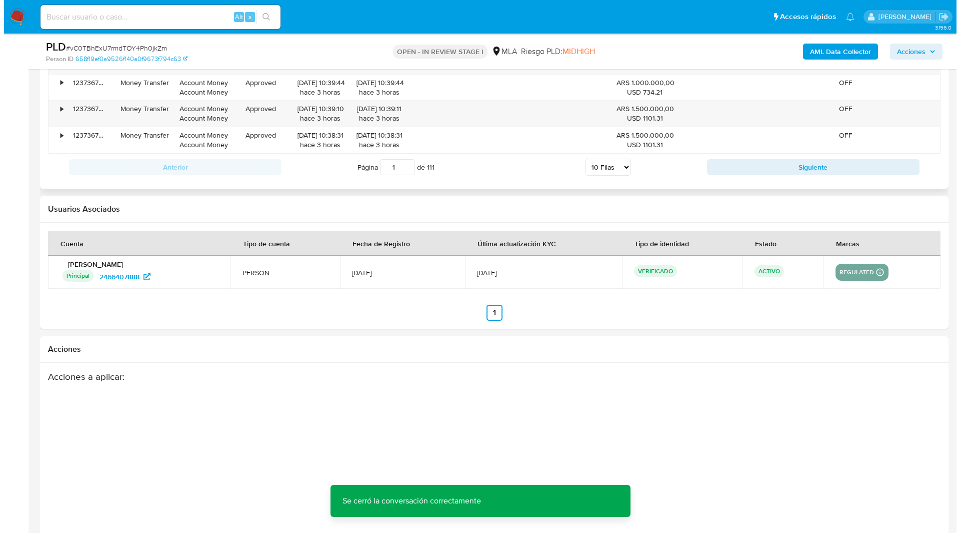
scroll to position [1759, 0]
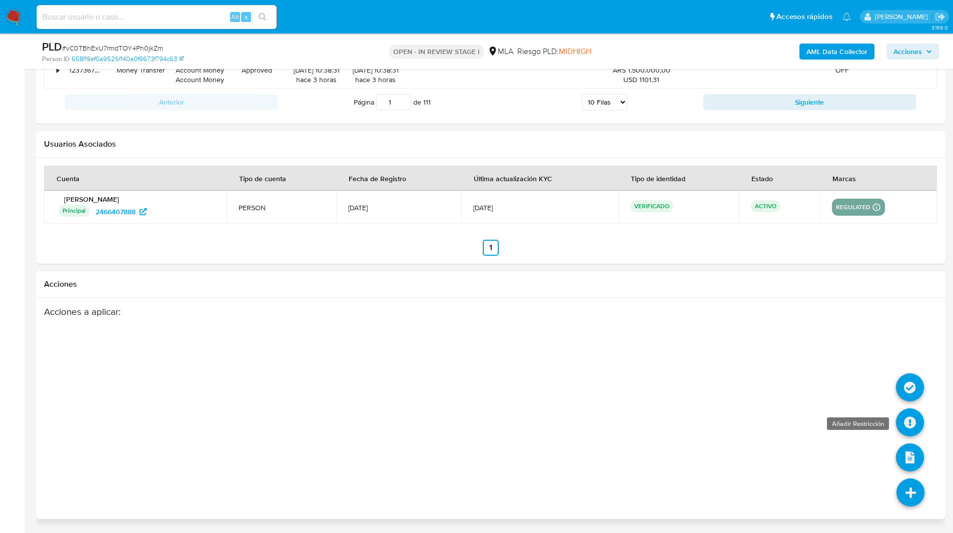
click at [911, 421] on icon at bounding box center [910, 422] width 28 height 28
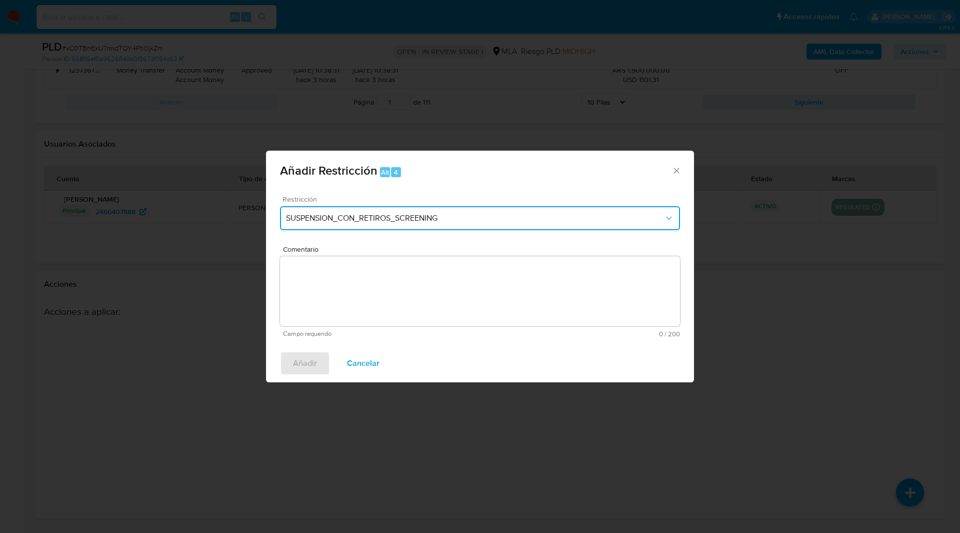
click at [512, 216] on span "SUSPENSION_CON_RETIROS_SCREENING" at bounding box center [475, 218] width 378 height 10
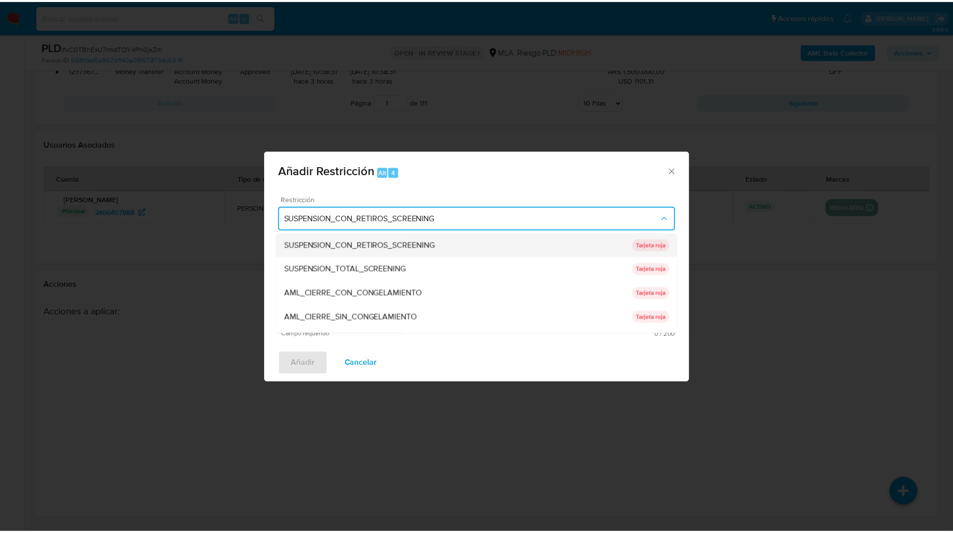
scroll to position [212, 0]
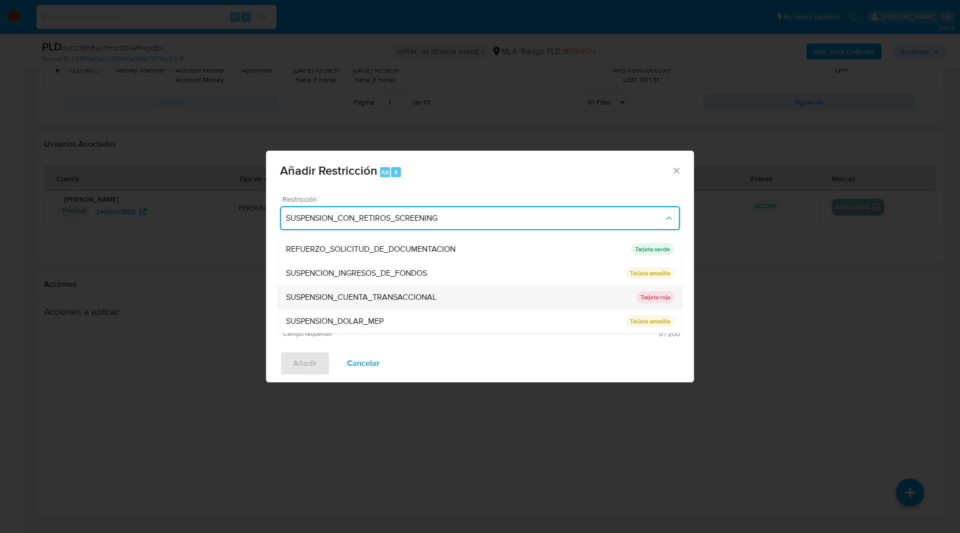
click at [331, 292] on span "SUSPENSION_CUENTA_TRANSACCIONAL" at bounding box center [361, 297] width 151 height 10
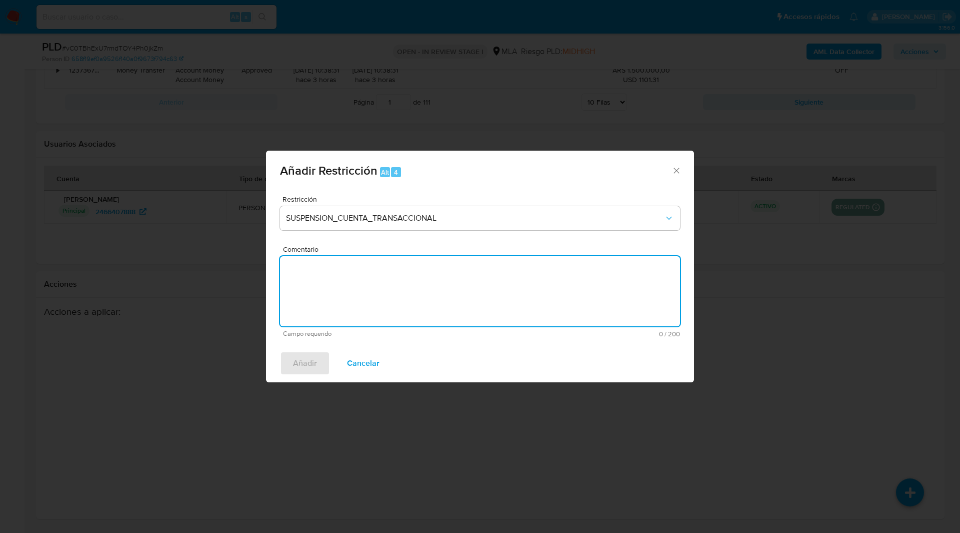
click at [432, 307] on textarea "Comentario" at bounding box center [480, 291] width 400 height 70
type textarea "a"
type textarea "AML"
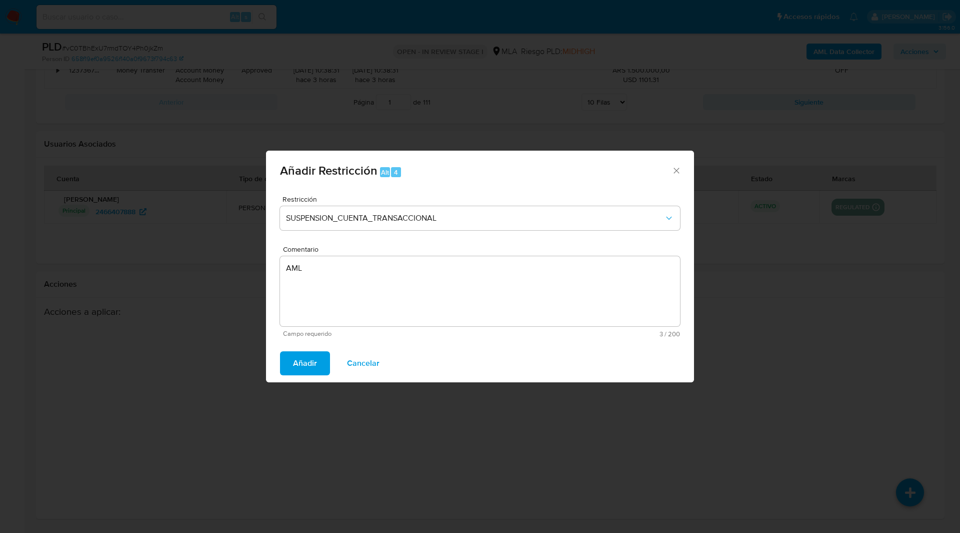
click at [309, 361] on span "Añadir" at bounding box center [305, 363] width 24 height 22
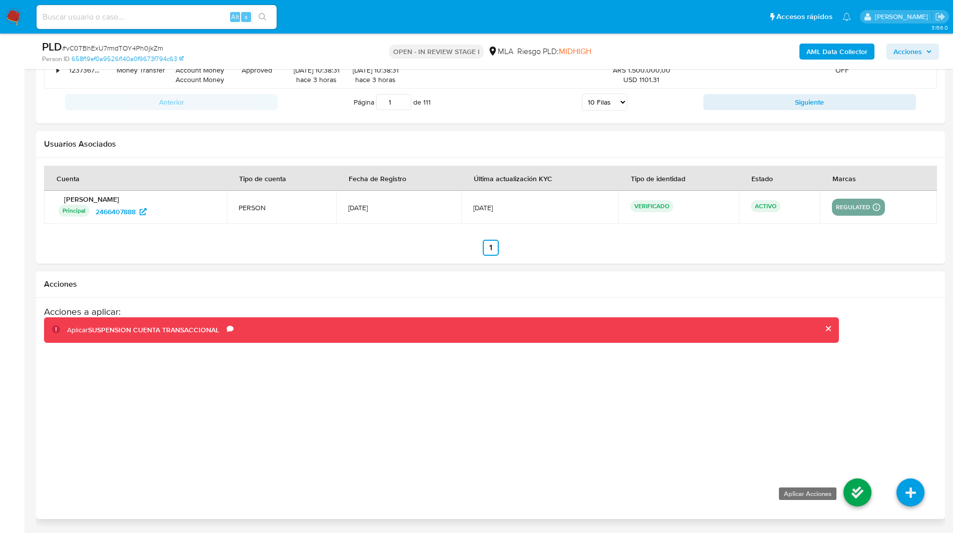
click at [849, 493] on icon at bounding box center [857, 492] width 28 height 28
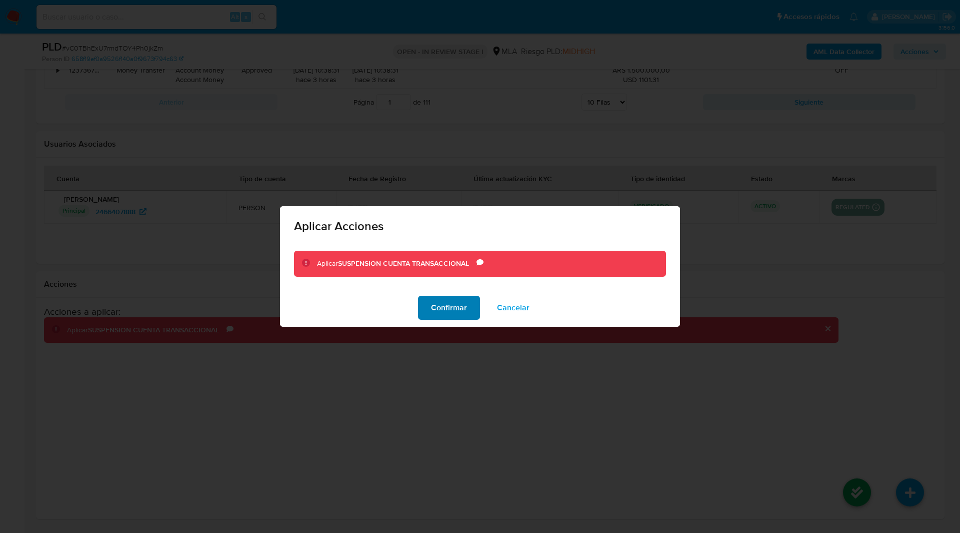
click at [453, 309] on span "Confirmar" at bounding box center [449, 308] width 36 height 22
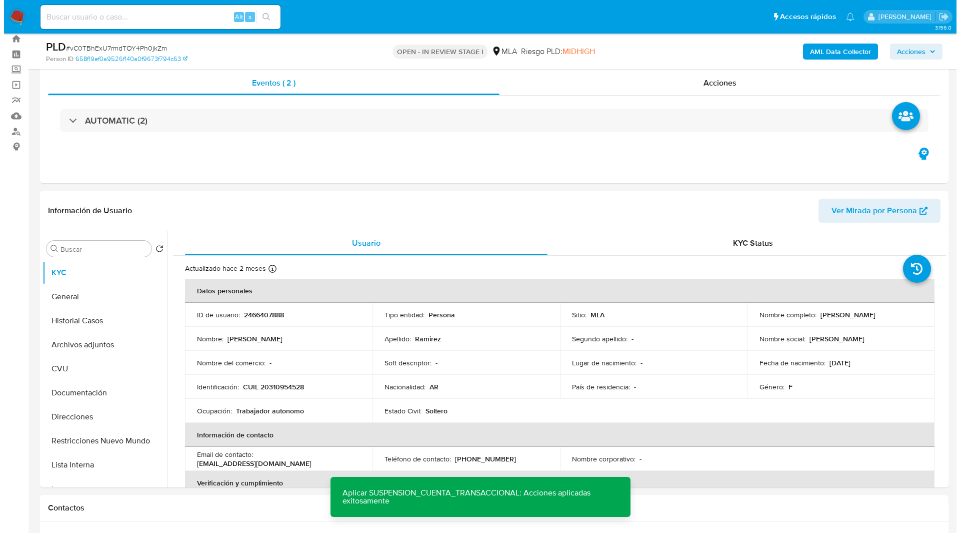
scroll to position [0, 0]
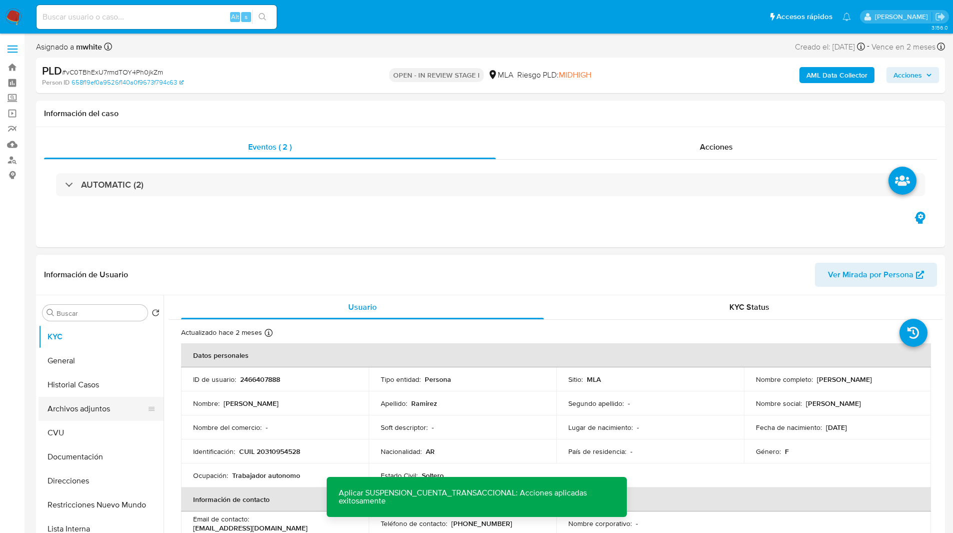
click at [86, 409] on button "Archivos adjuntos" at bounding box center [97, 409] width 117 height 24
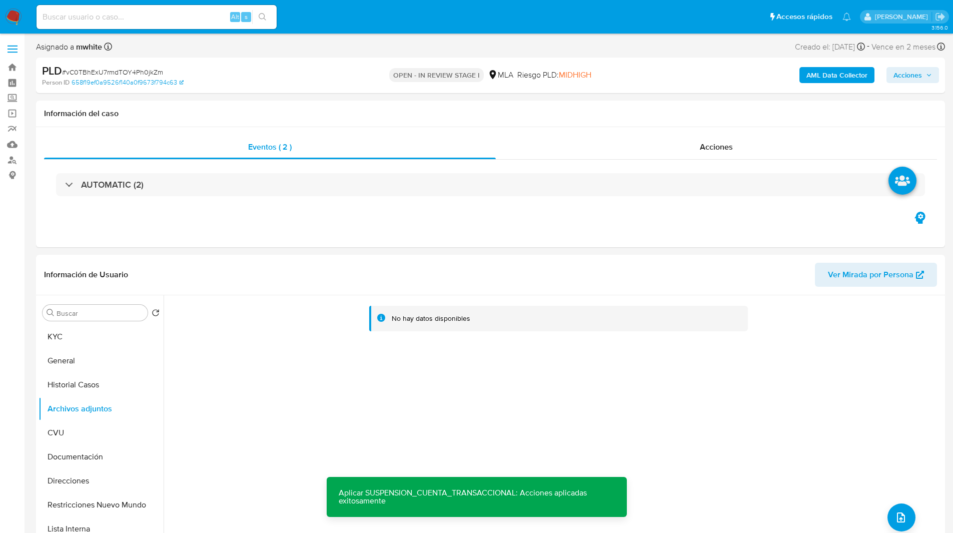
click at [714, 77] on div "AML Data Collector Acciones" at bounding box center [791, 76] width 296 height 24
click at [783, 76] on div "AML Data Collector Acciones" at bounding box center [791, 76] width 296 height 24
click at [843, 82] on b "AML Data Collector" at bounding box center [836, 75] width 61 height 16
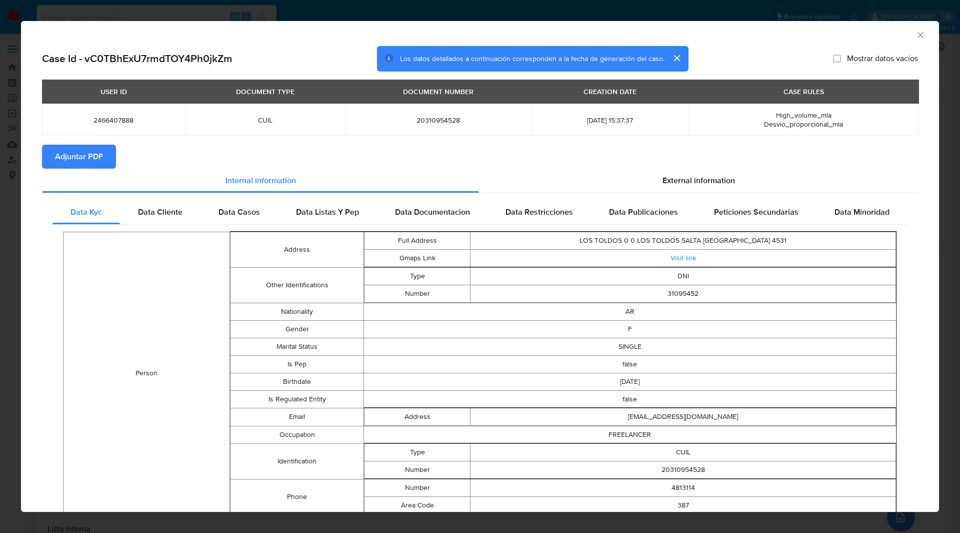
click at [107, 163] on button "Adjuntar PDF" at bounding box center [79, 157] width 74 height 24
click at [371, 154] on section "Adjuntar PDF Creando" at bounding box center [480, 158] width 876 height 26
click at [916, 37] on icon "Cerrar ventana" at bounding box center [921, 35] width 10 height 10
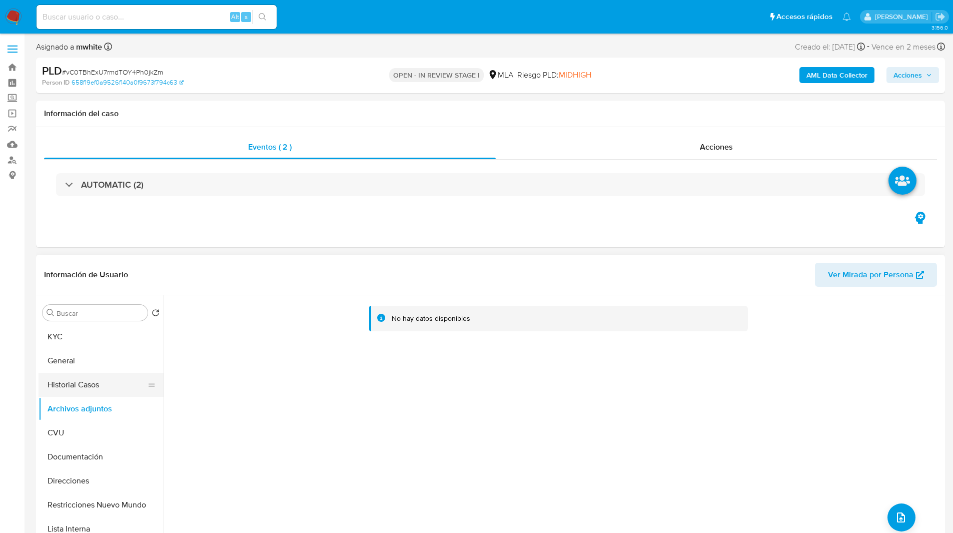
click at [81, 393] on button "Historial Casos" at bounding box center [97, 385] width 117 height 24
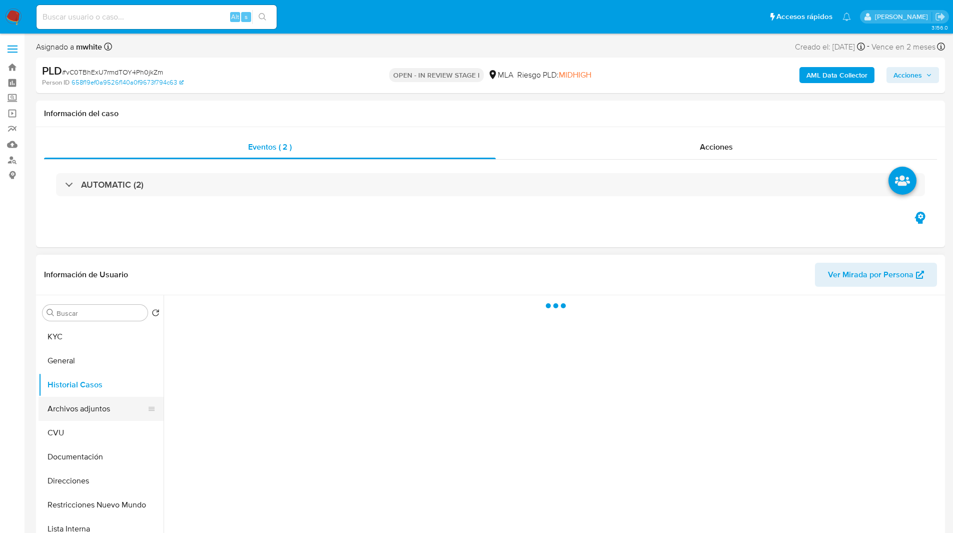
click at [99, 413] on button "Archivos adjuntos" at bounding box center [97, 409] width 117 height 24
drag, startPoint x: 515, startPoint y: 40, endPoint x: 504, endPoint y: 37, distance: 12.0
click at [515, 40] on div "Asignado a mwhite Asignado el: 18/08/2025 14:14:48 Creado el: 12/08/2025 Creado…" at bounding box center [490, 49] width 909 height 18
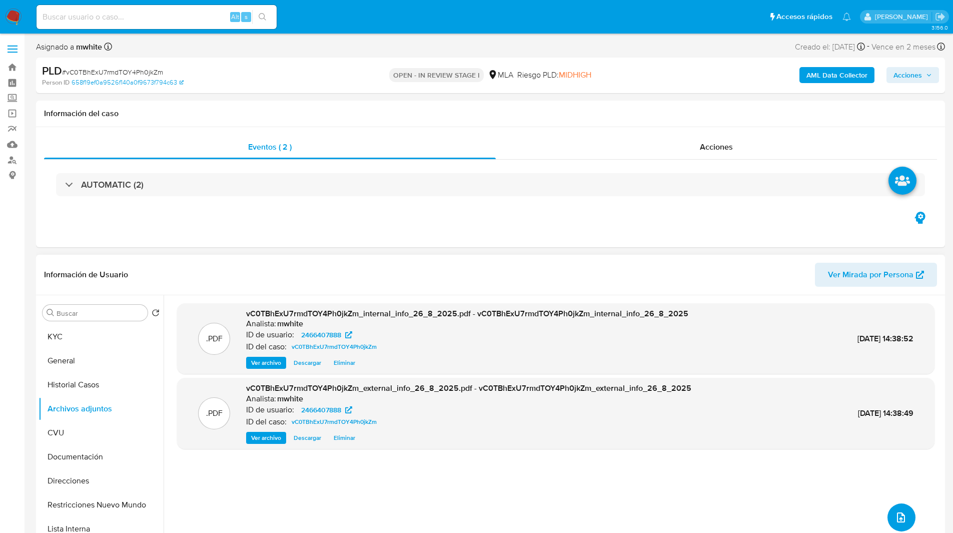
click at [893, 509] on button "upload-file" at bounding box center [901, 517] width 28 height 28
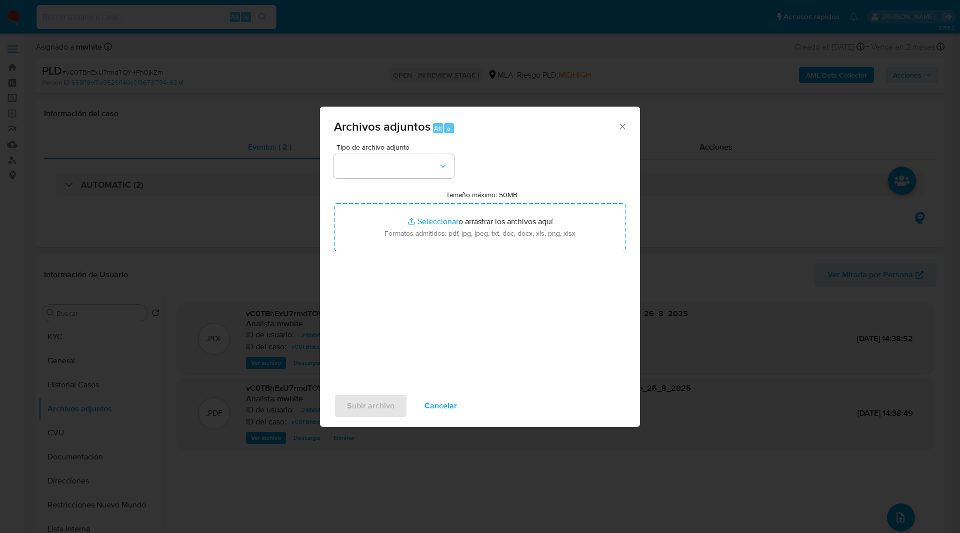
click at [383, 182] on div "Tipo de archivo adjunto Tamaño máximo: 50MB Seleccionar archivos Seleccionar o …" at bounding box center [480, 262] width 292 height 236
click at [364, 166] on button "button" at bounding box center [394, 166] width 120 height 24
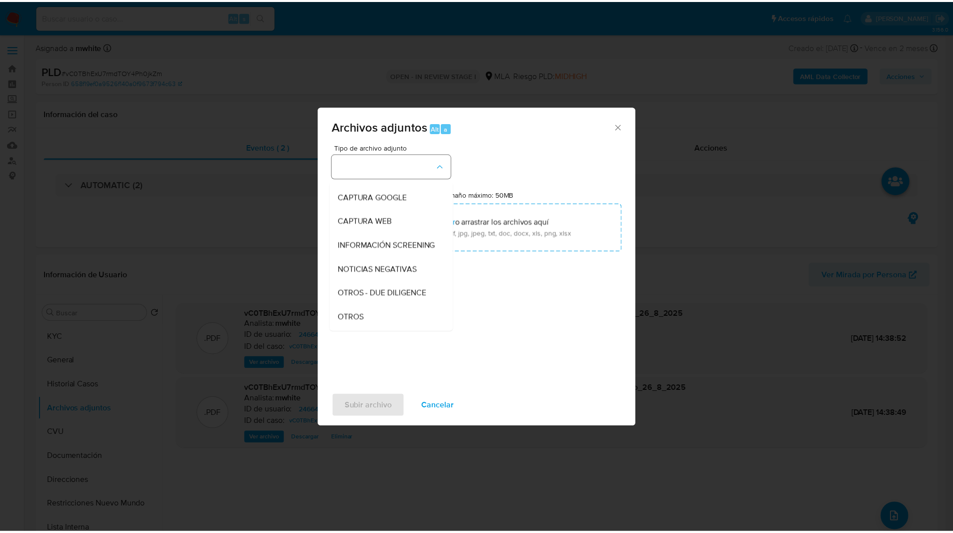
scroll to position [68, 0]
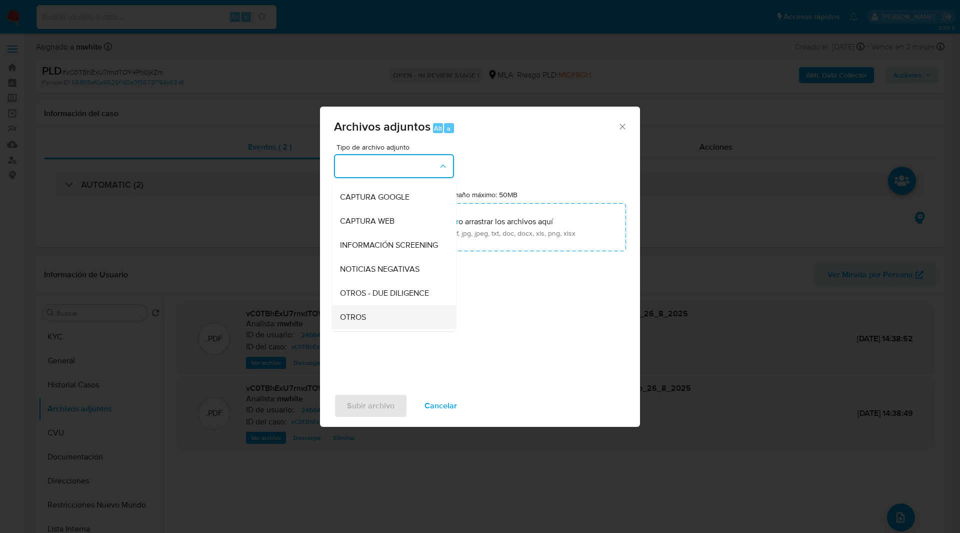
click at [365, 321] on div "OTROS" at bounding box center [391, 317] width 102 height 24
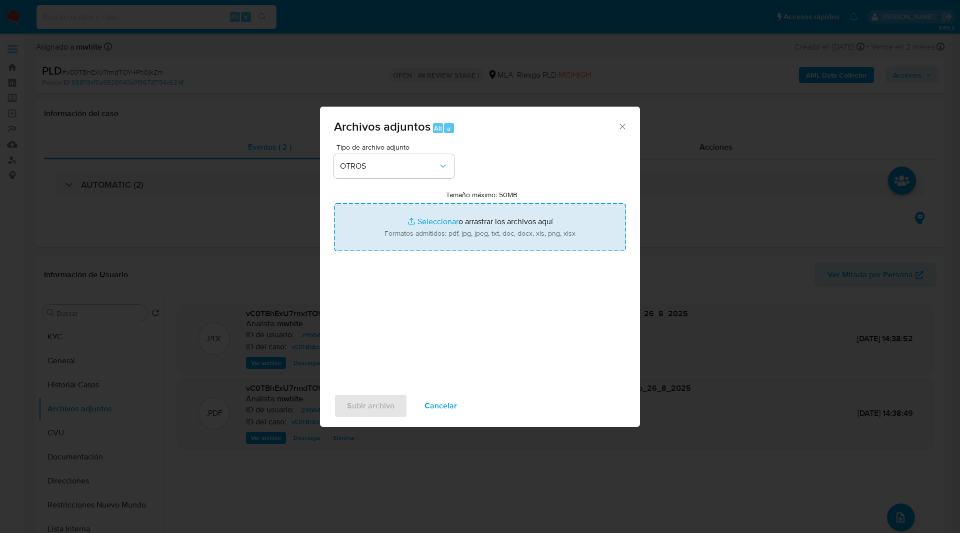
type input "C:\fakepath\Movimientos-2466407888.xlsx"
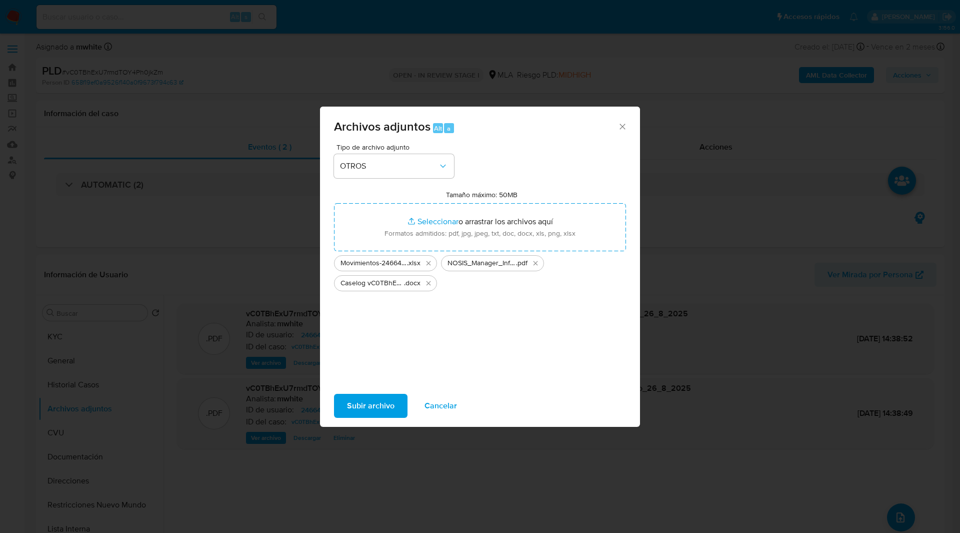
click at [373, 406] on span "Subir archivo" at bounding box center [371, 406] width 48 height 22
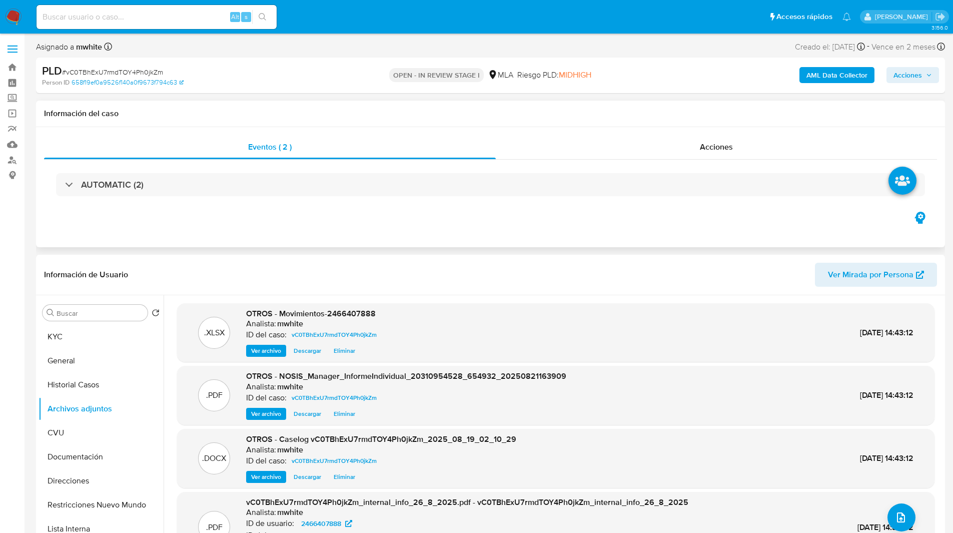
click at [791, 223] on div "Eventos ( 2 ) Acciones AUTOMATIC (2)" at bounding box center [490, 187] width 909 height 120
click at [909, 75] on span "Acciones" at bounding box center [907, 75] width 29 height 16
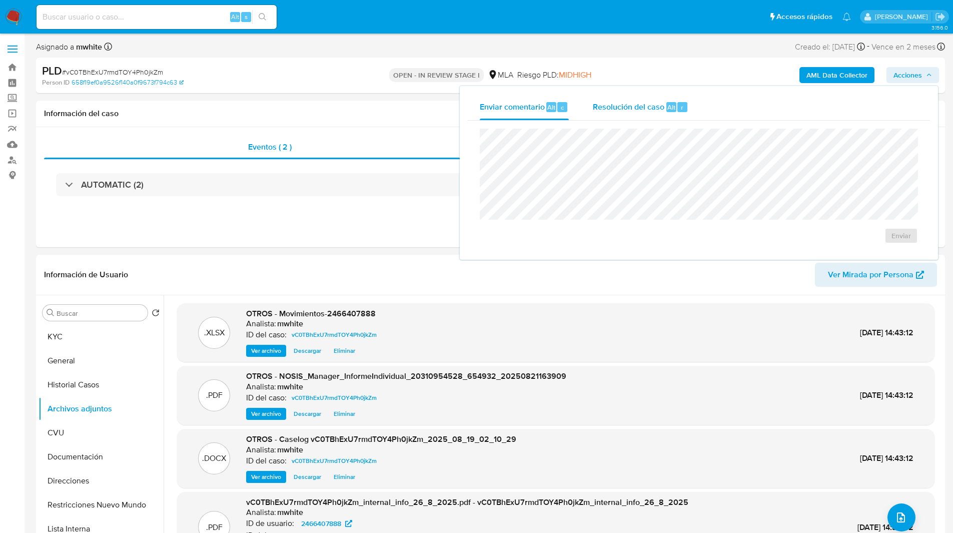
click at [638, 110] on span "Resolución del caso" at bounding box center [629, 107] width 72 height 12
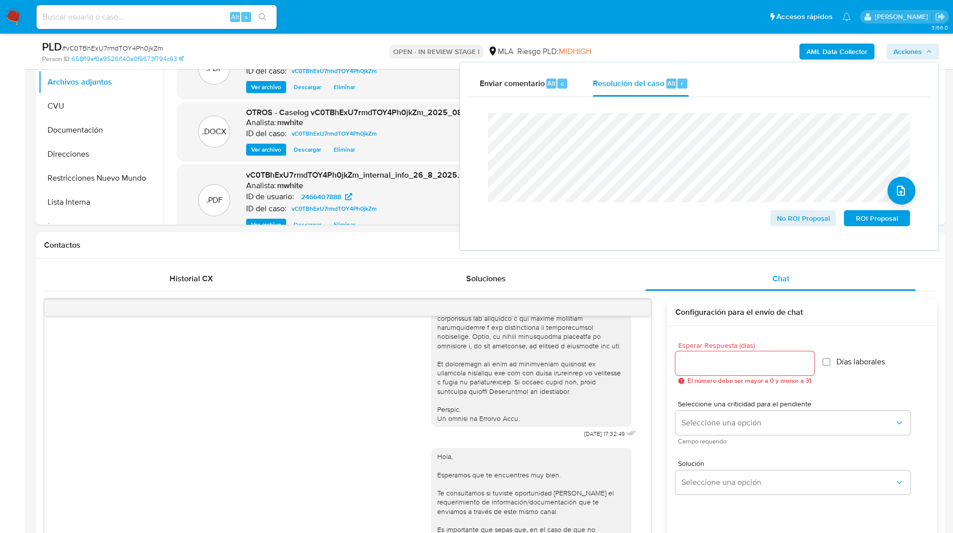
scroll to position [312, 0]
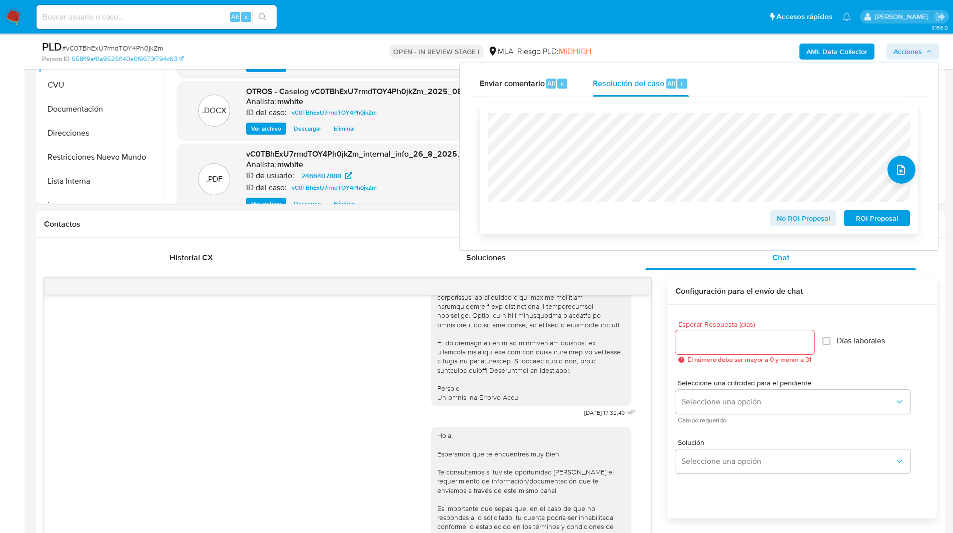
click at [880, 220] on span "ROI Proposal" at bounding box center [877, 218] width 52 height 14
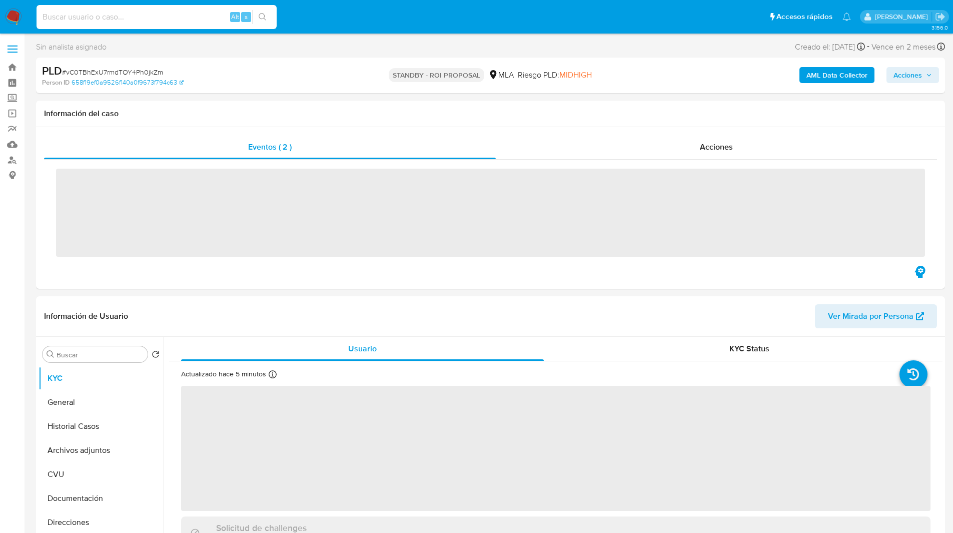
click at [103, 21] on input at bounding box center [157, 17] width 240 height 13
paste input "aLmI4l60O5FiyrToTP5Rmy5i"
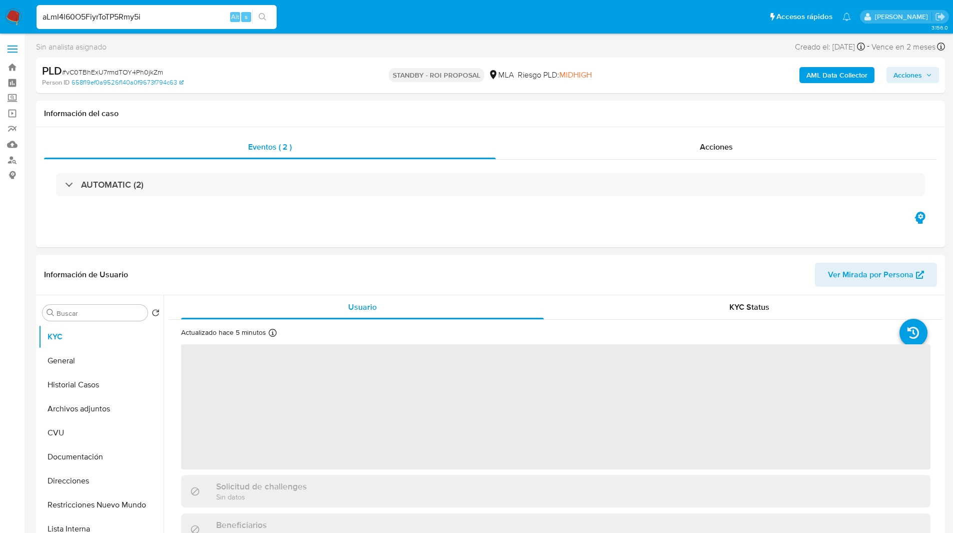
type input "aLmI4l60O5FiyrToTP5Rmy5i"
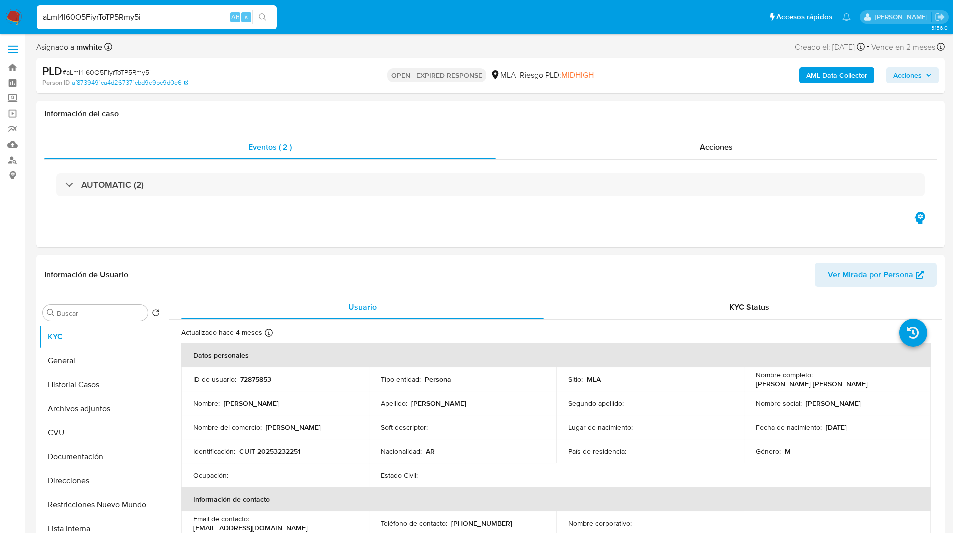
select select "10"
click at [582, 53] on div "Asignado a mwhite Asignado el: [DATE] 14:15:27 Creado el: [DATE] Creado el: [DA…" at bounding box center [490, 49] width 909 height 18
click at [839, 81] on b "AML Data Collector" at bounding box center [836, 75] width 61 height 16
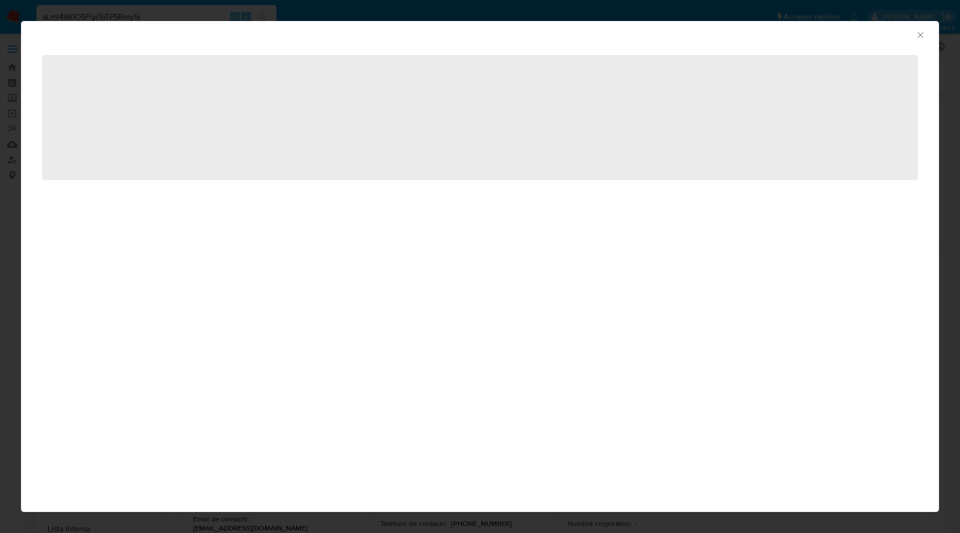
click at [921, 38] on icon "Cerrar ventana" at bounding box center [921, 35] width 10 height 10
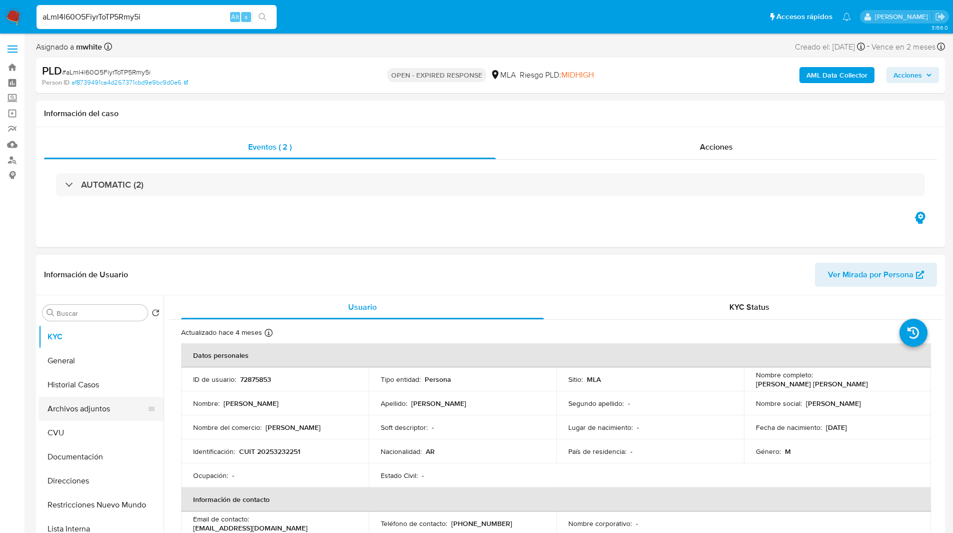
click at [85, 412] on button "Archivos adjuntos" at bounding box center [97, 409] width 117 height 24
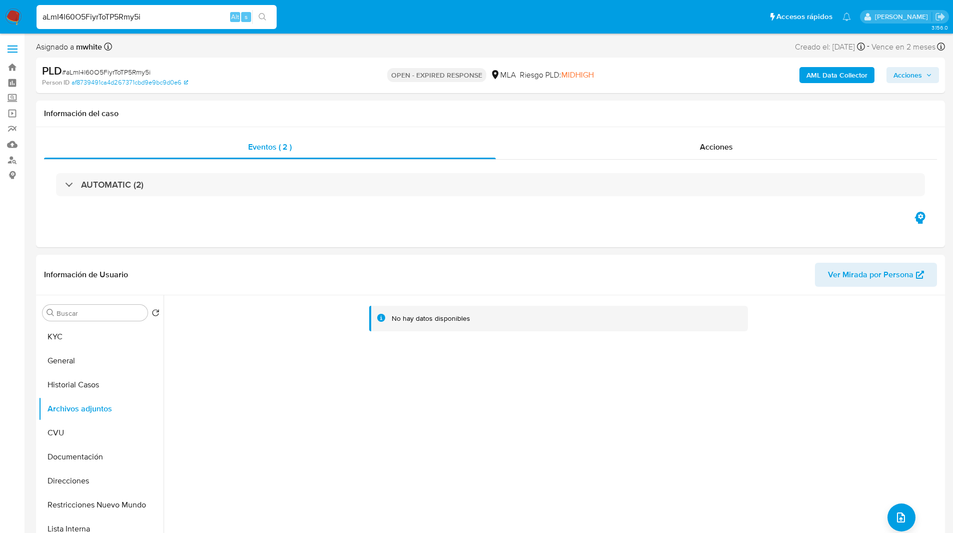
click at [851, 76] on b "AML Data Collector" at bounding box center [836, 75] width 61 height 16
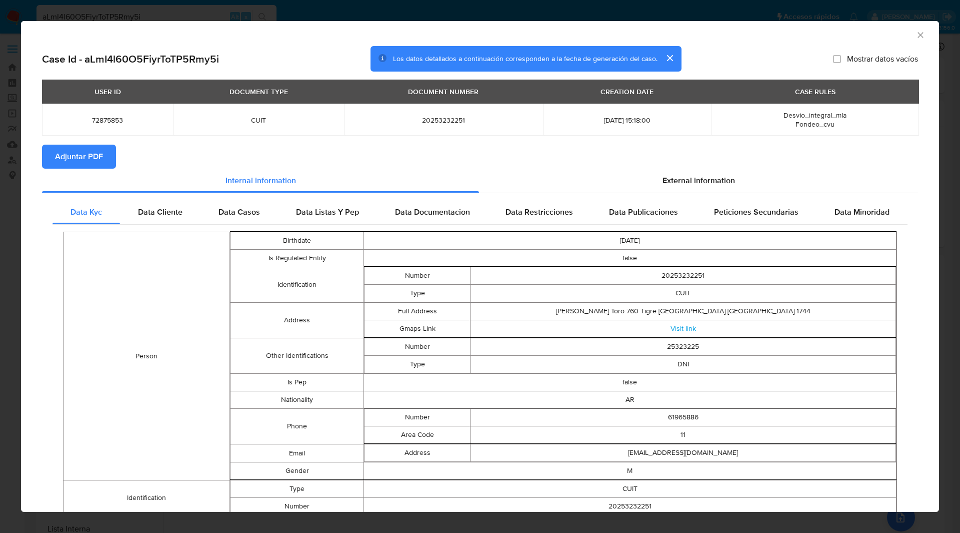
click at [107, 167] on button "Adjuntar PDF" at bounding box center [79, 157] width 74 height 24
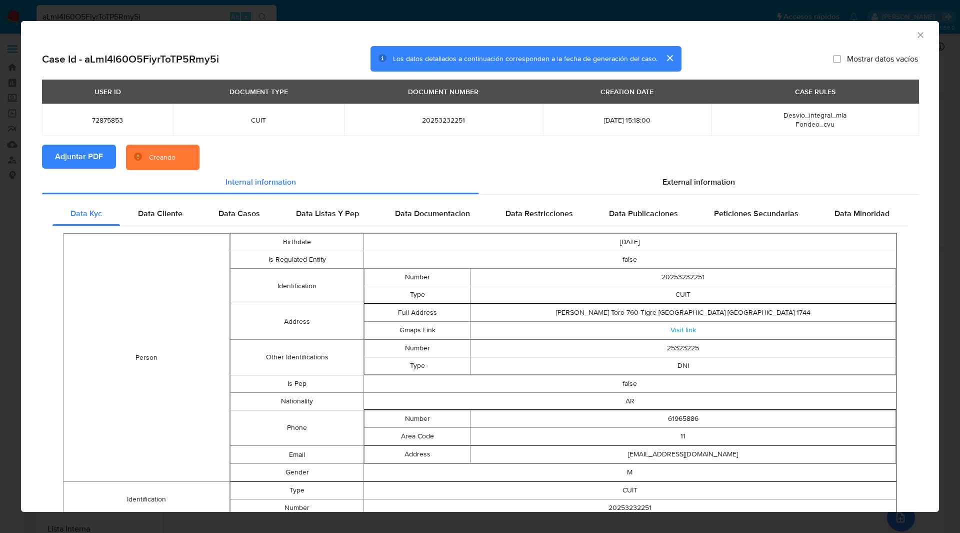
click at [197, 156] on div "Creando" at bounding box center [163, 158] width 74 height 26
click at [214, 156] on section "Adjuntar PDF Creando" at bounding box center [480, 158] width 876 height 26
click at [189, 157] on div "Creando" at bounding box center [163, 158] width 74 height 26
click at [199, 157] on div "Creando" at bounding box center [163, 158] width 74 height 26
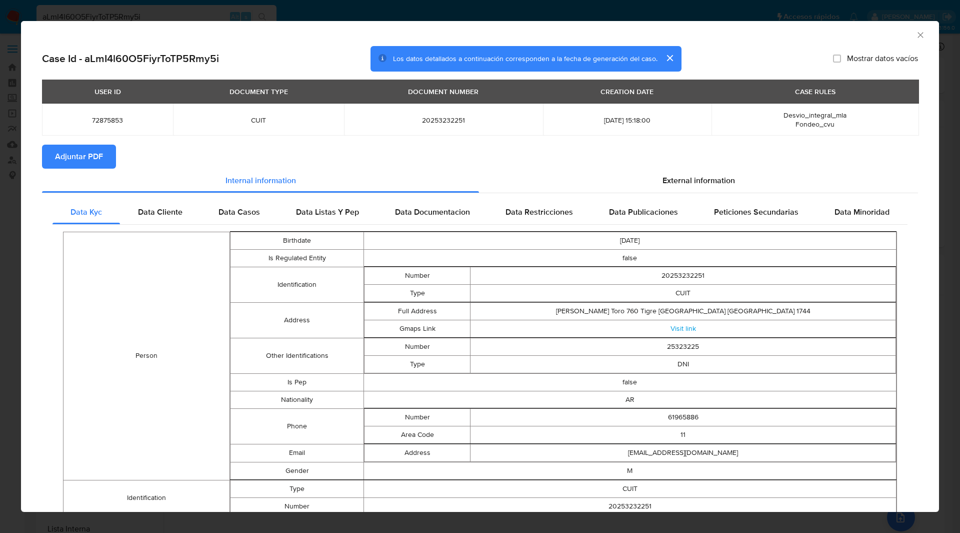
click at [918, 36] on icon "Cerrar ventana" at bounding box center [921, 35] width 6 height 6
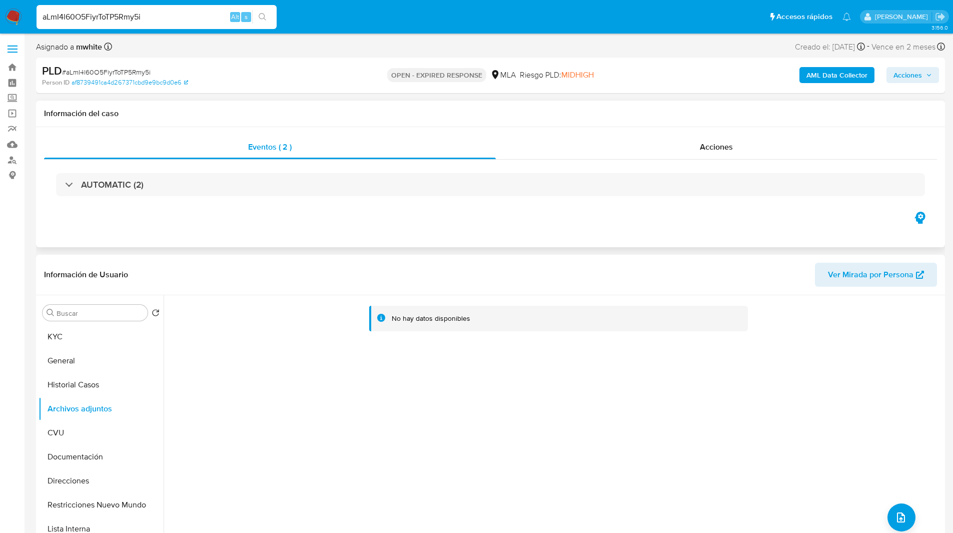
click at [564, 223] on div "Eventos ( 2 ) Acciones AUTOMATIC (2)" at bounding box center [490, 187] width 909 height 120
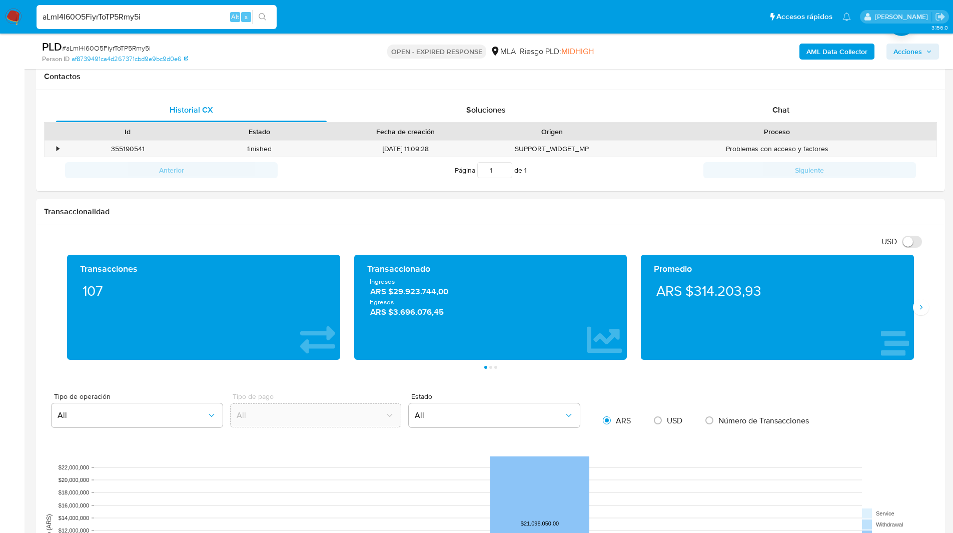
scroll to position [460, 0]
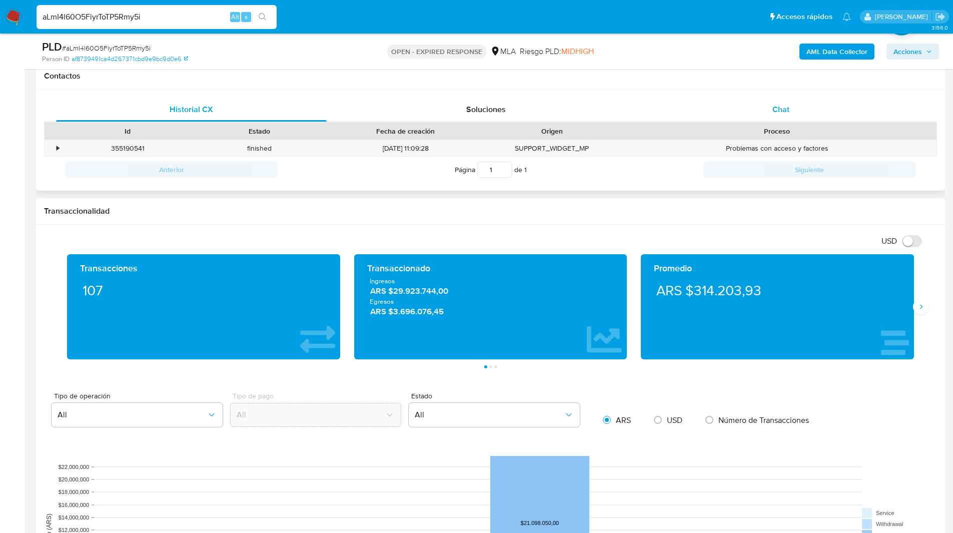
click at [775, 99] on div "Chat" at bounding box center [780, 110] width 271 height 24
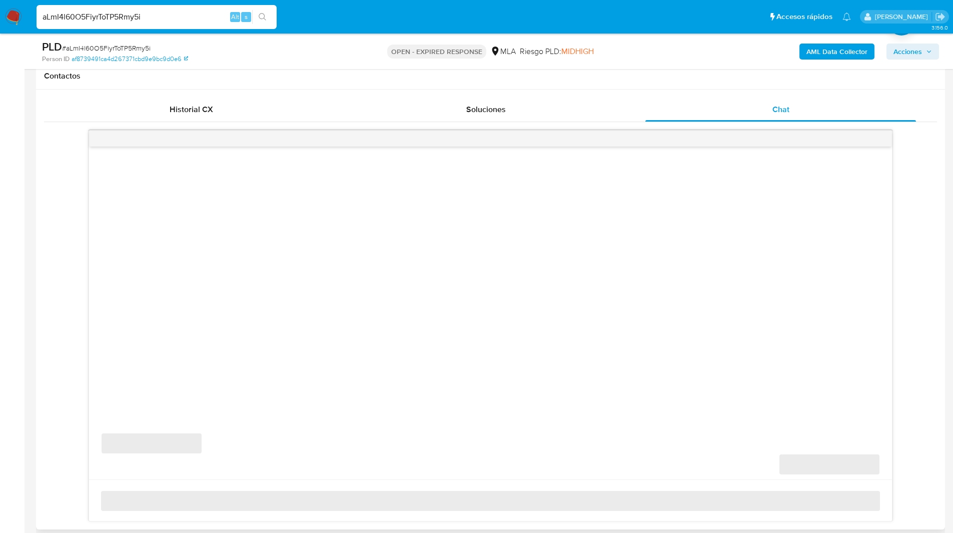
click at [732, 81] on div "Contactos" at bounding box center [490, 76] width 909 height 27
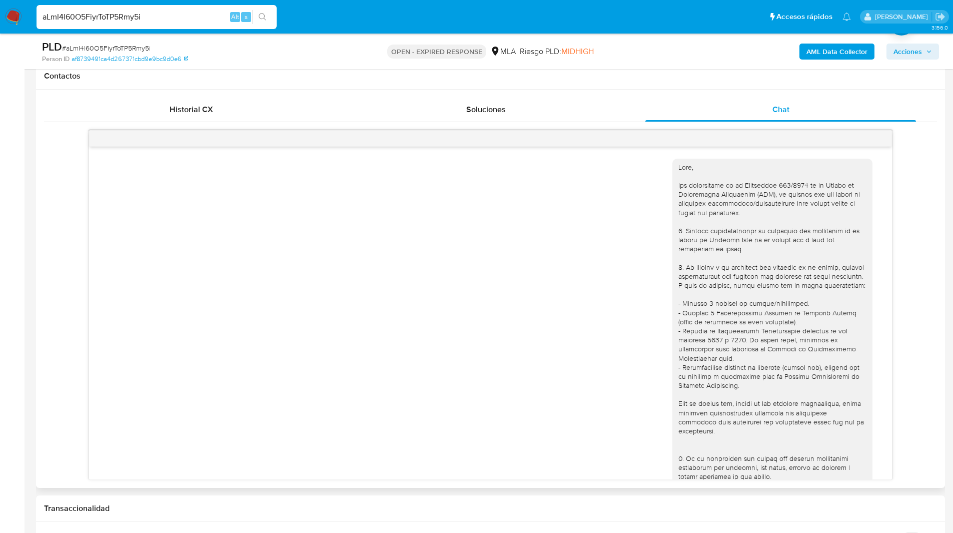
scroll to position [454, 0]
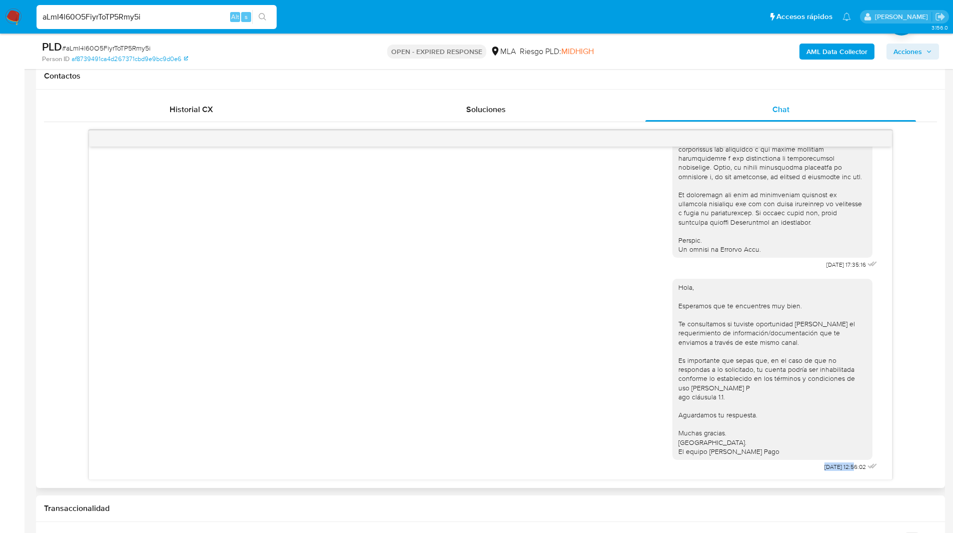
drag, startPoint x: 835, startPoint y: 465, endPoint x: 801, endPoint y: 466, distance: 34.0
click at [801, 466] on div "Hola, Esperamos que te encuentres muy bien. Te consultamos si tuviste oportunid…" at bounding box center [775, 373] width 207 height 202
copy span "[DATE]"
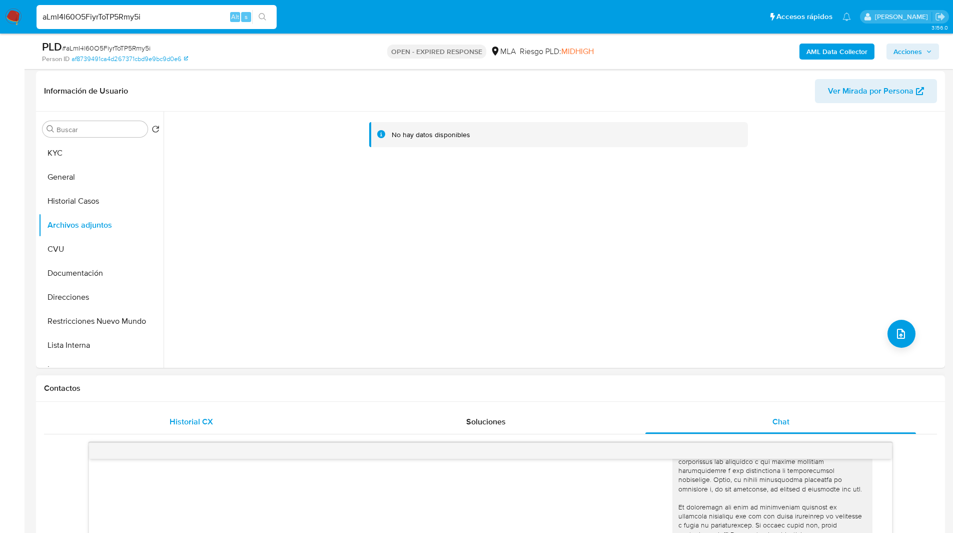
scroll to position [148, 0]
click at [837, 52] on b "AML Data Collector" at bounding box center [836, 52] width 61 height 16
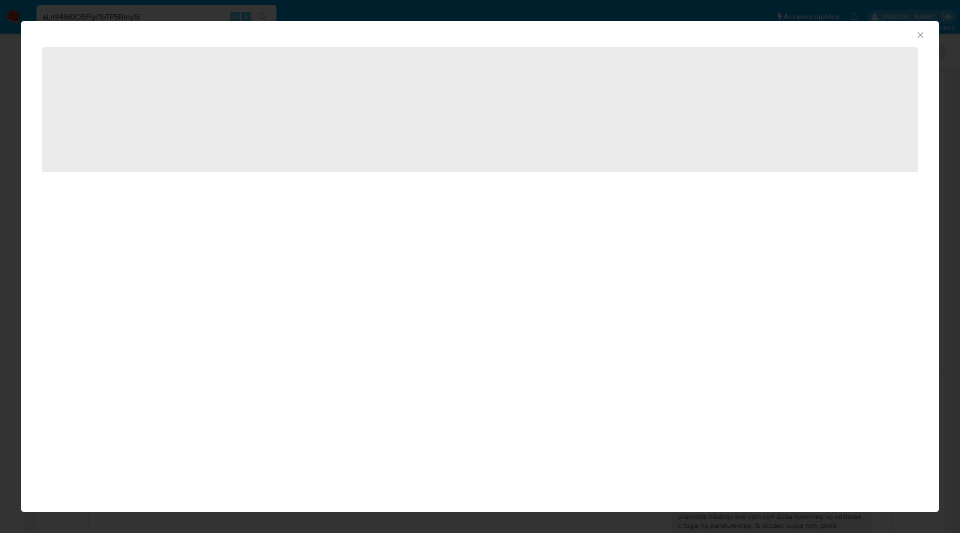
click at [202, 17] on div "AML Data Collector ‌" at bounding box center [480, 266] width 960 height 533
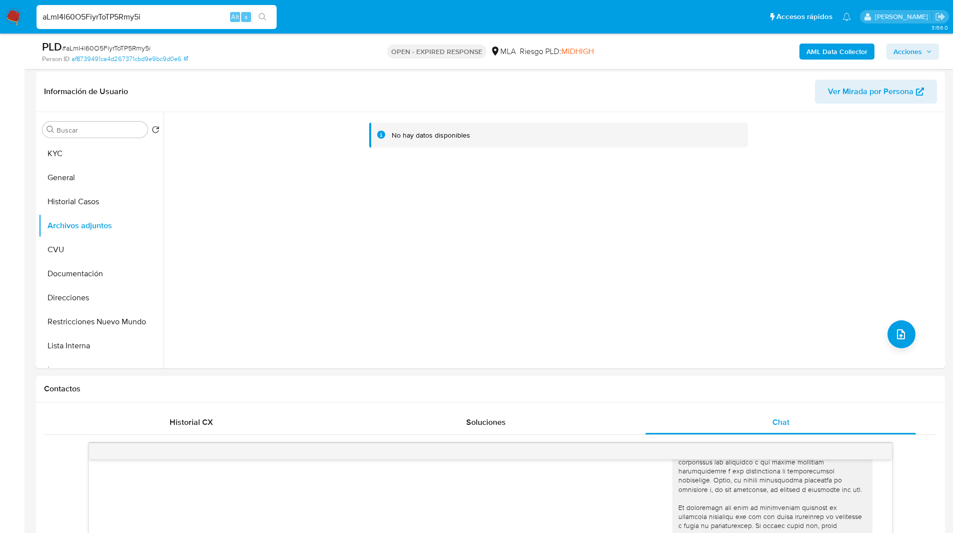
click at [15, 17] on img at bounding box center [13, 17] width 17 height 17
click at [87, 20] on input "aLmI4l60O5FiyrToTP5Rmy5i" at bounding box center [157, 17] width 240 height 13
click at [895, 331] on icon "upload-file" at bounding box center [901, 334] width 12 height 12
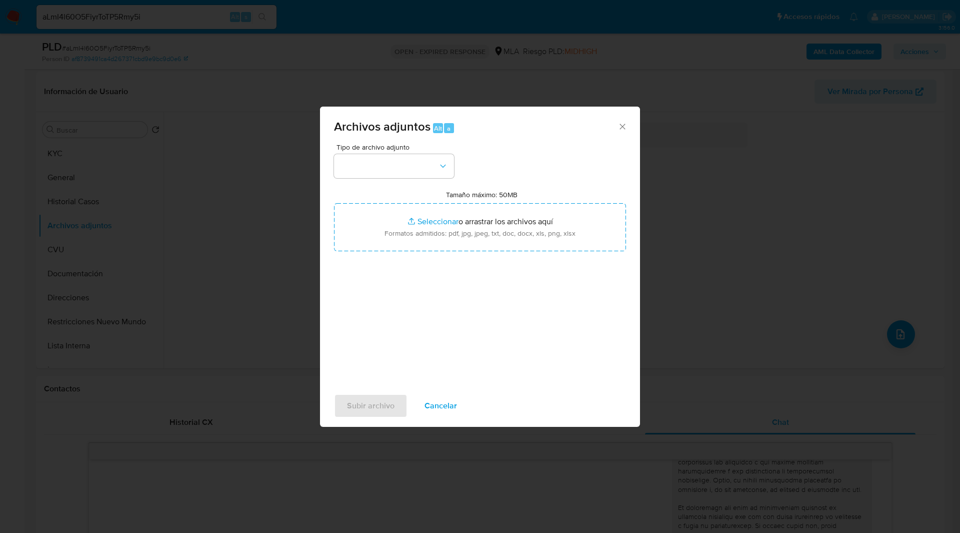
click at [621, 130] on icon "Cerrar" at bounding box center [623, 127] width 10 height 10
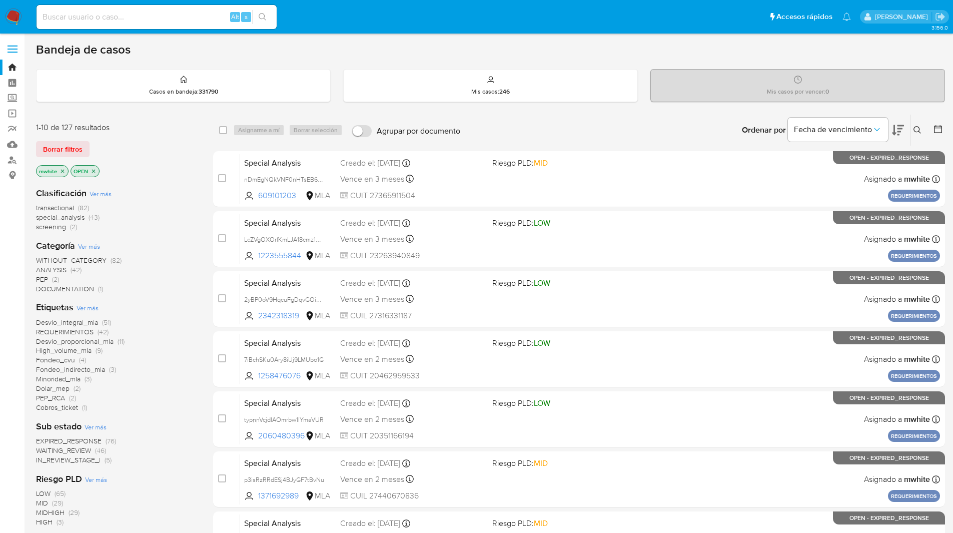
click at [927, 122] on div at bounding box center [936, 130] width 18 height 31
click at [917, 129] on icon at bounding box center [917, 130] width 8 height 8
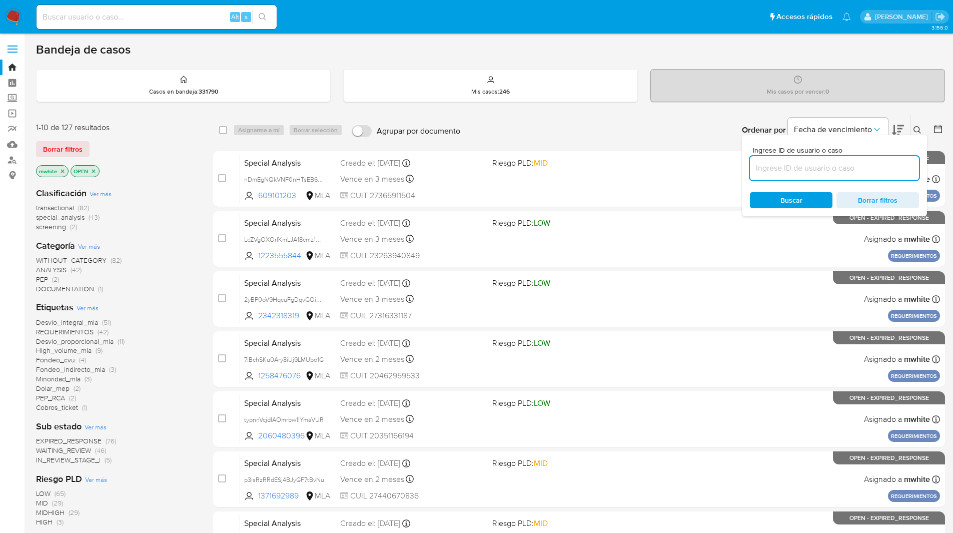
click at [825, 171] on input at bounding box center [834, 168] width 169 height 13
type input "aLmI4l60O5FiyrToTP5Rmy5i"
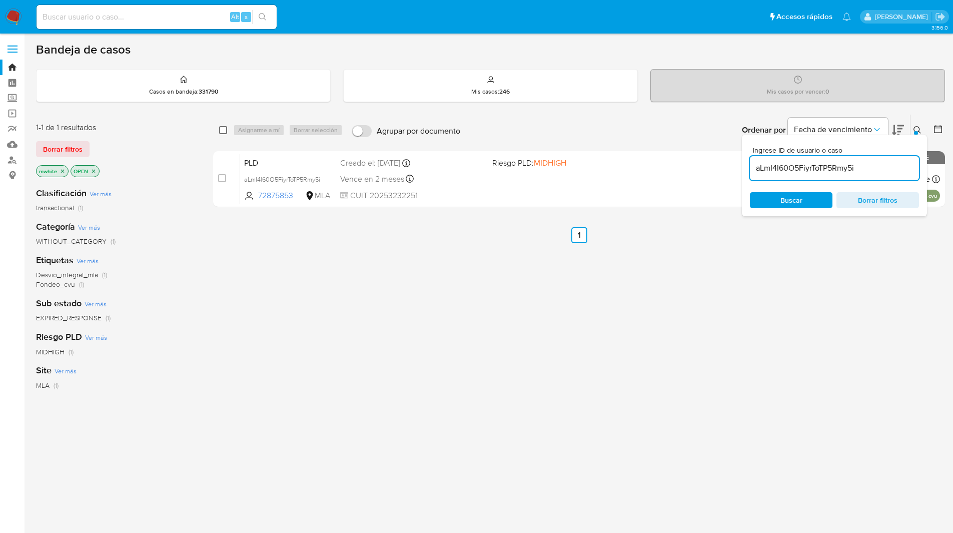
click at [221, 133] on input "checkbox" at bounding box center [223, 130] width 8 height 8
checkbox input "true"
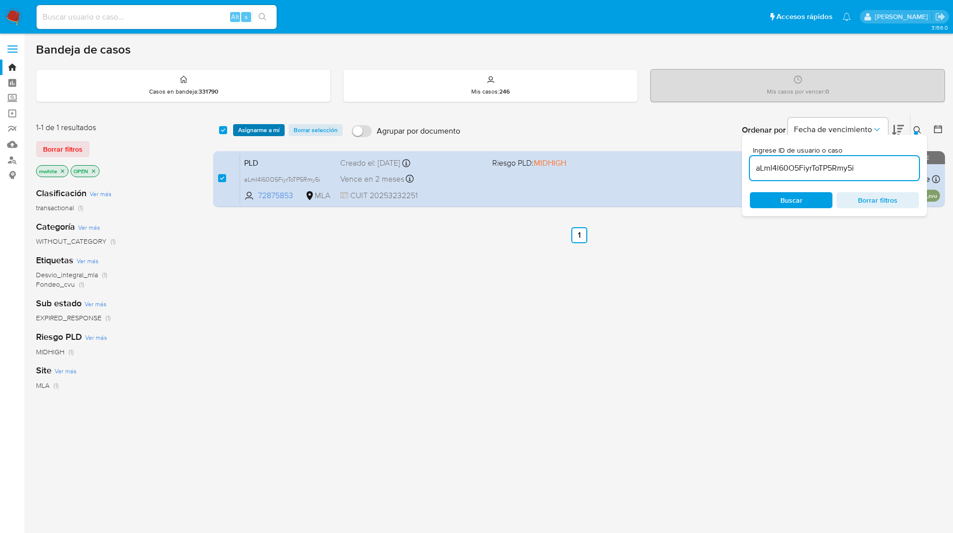
click at [244, 133] on span "Asignarme a mí" at bounding box center [259, 130] width 42 height 10
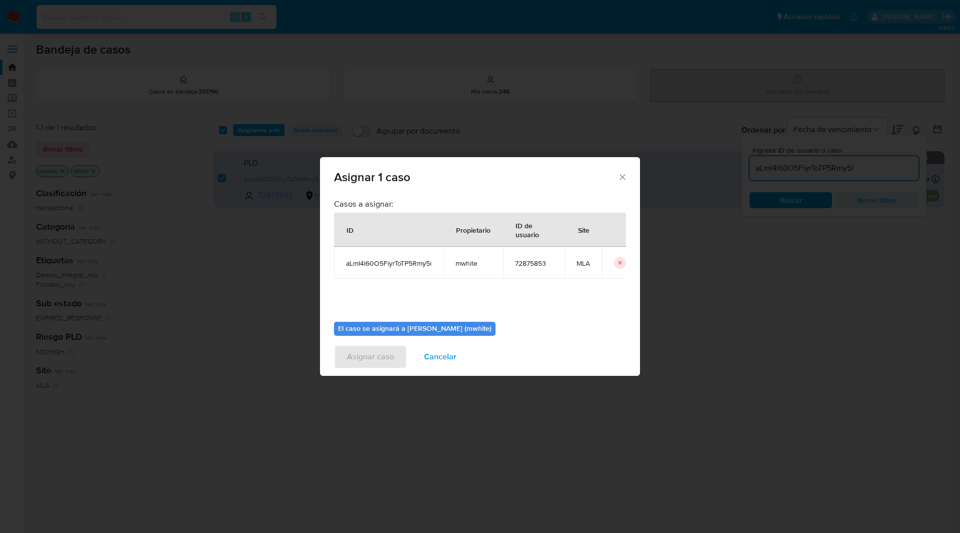
click at [466, 267] on span "mwhite" at bounding box center [474, 263] width 36 height 9
copy span "mwhite"
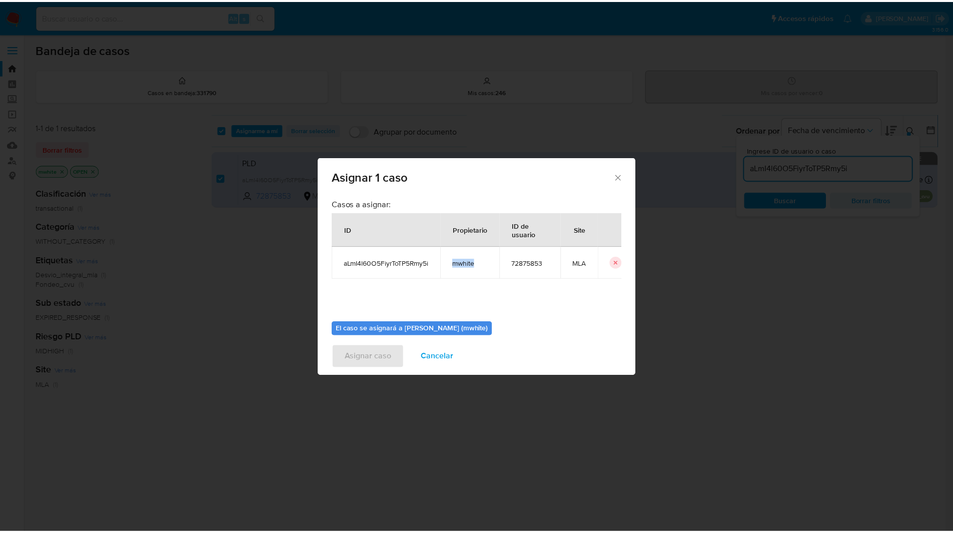
scroll to position [52, 0]
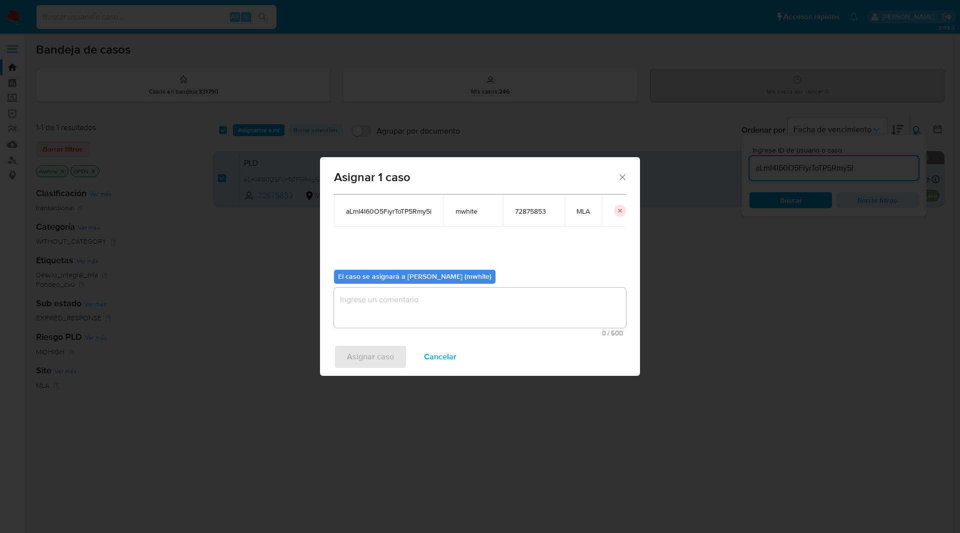
click at [378, 297] on textarea "assign-modal" at bounding box center [480, 308] width 292 height 40
paste textarea "mwhite"
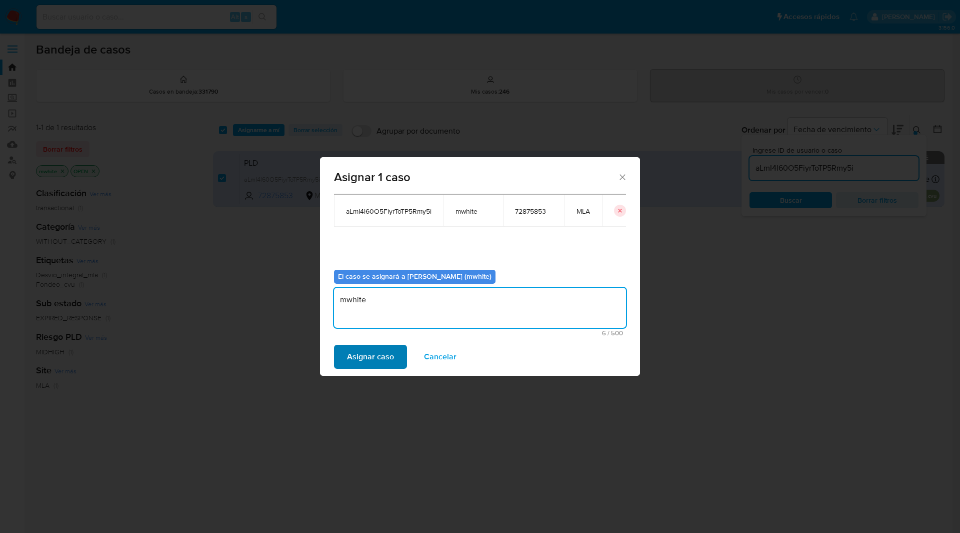
type textarea "mwhite"
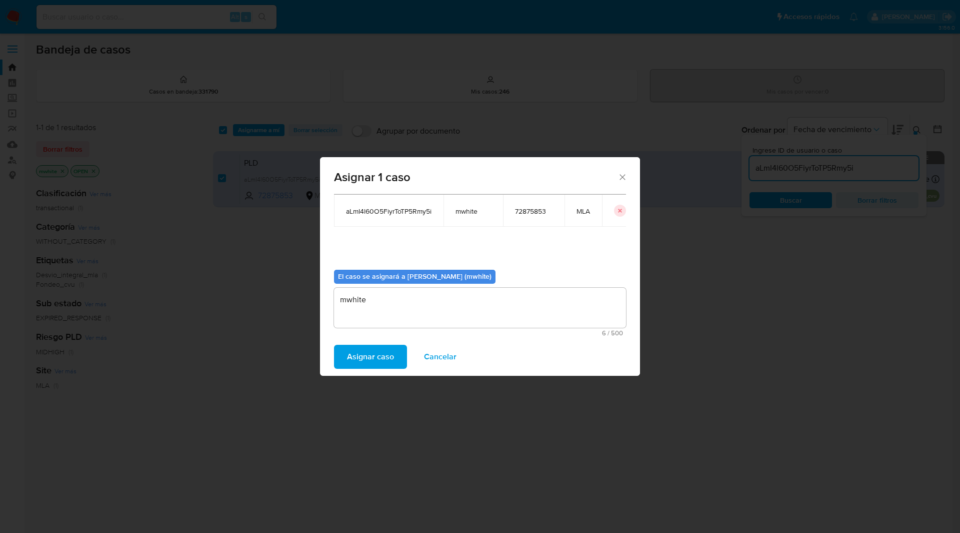
click at [370, 355] on span "Asignar caso" at bounding box center [370, 357] width 47 height 22
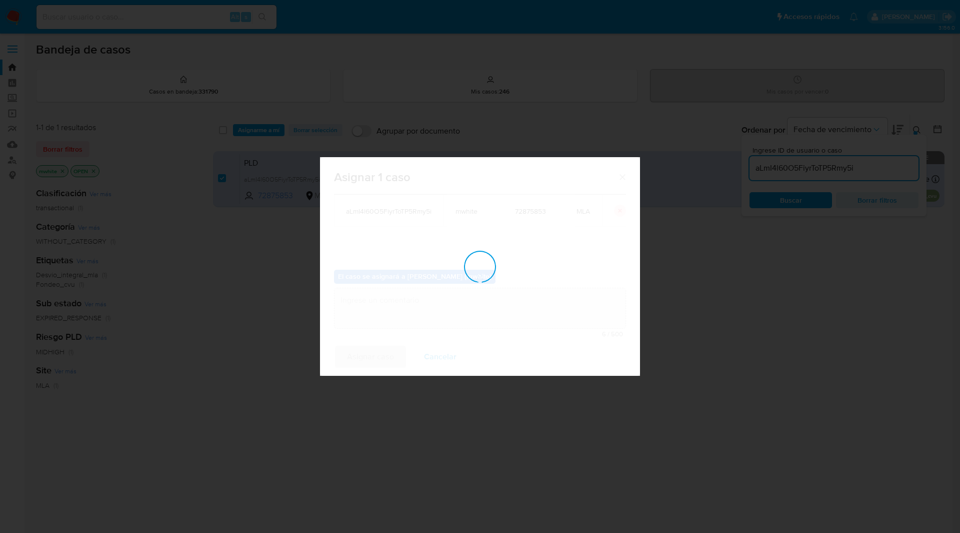
checkbox input "false"
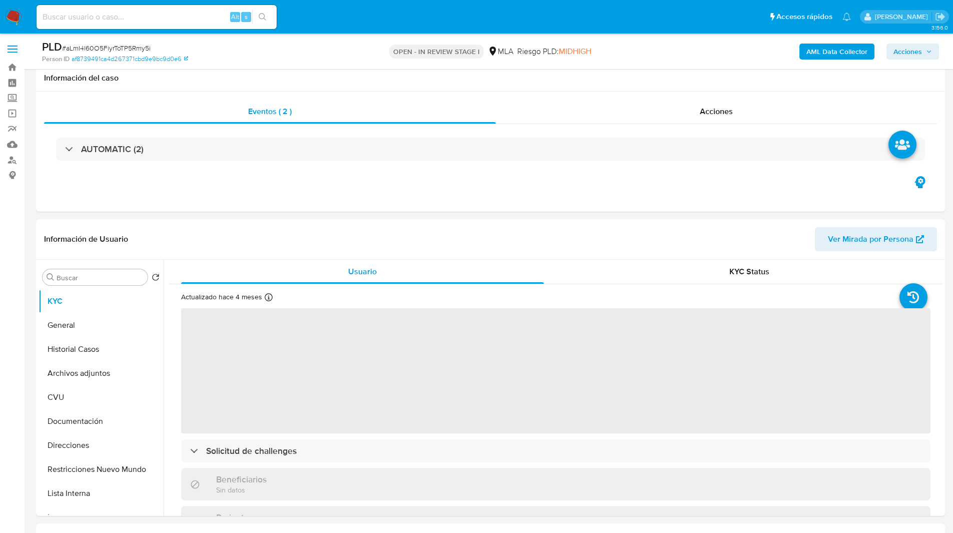
scroll to position [184, 0]
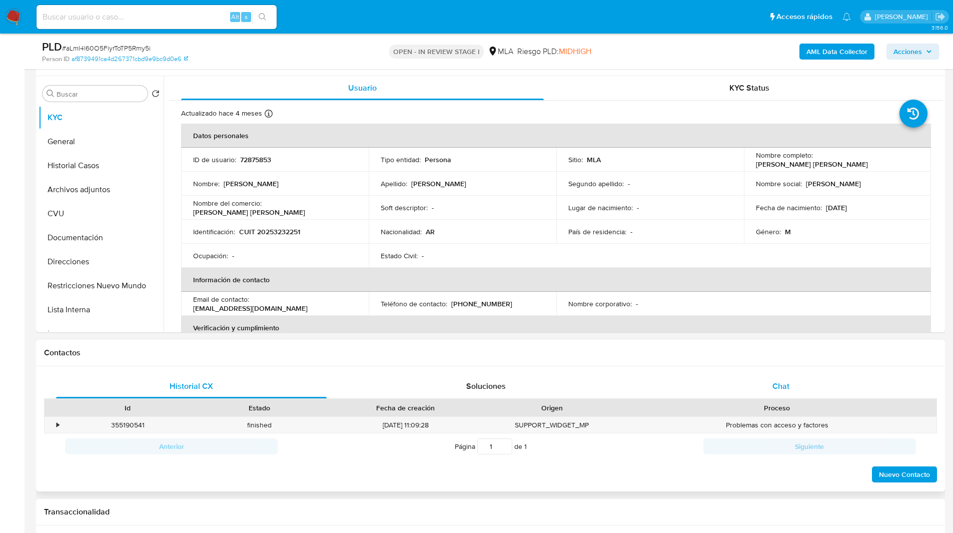
click at [816, 385] on div "Chat" at bounding box center [780, 386] width 271 height 24
select select "10"
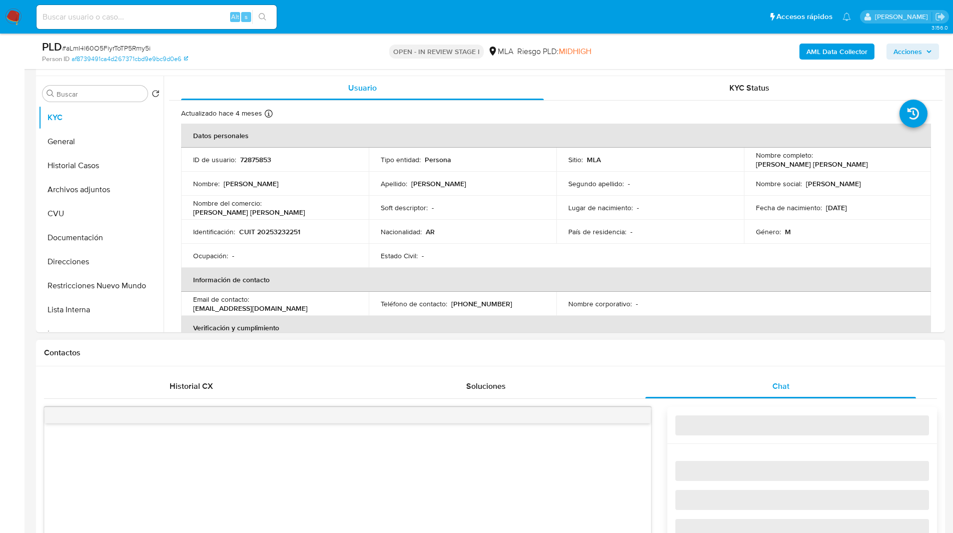
click at [721, 356] on h1 "Contactos" at bounding box center [490, 353] width 893 height 10
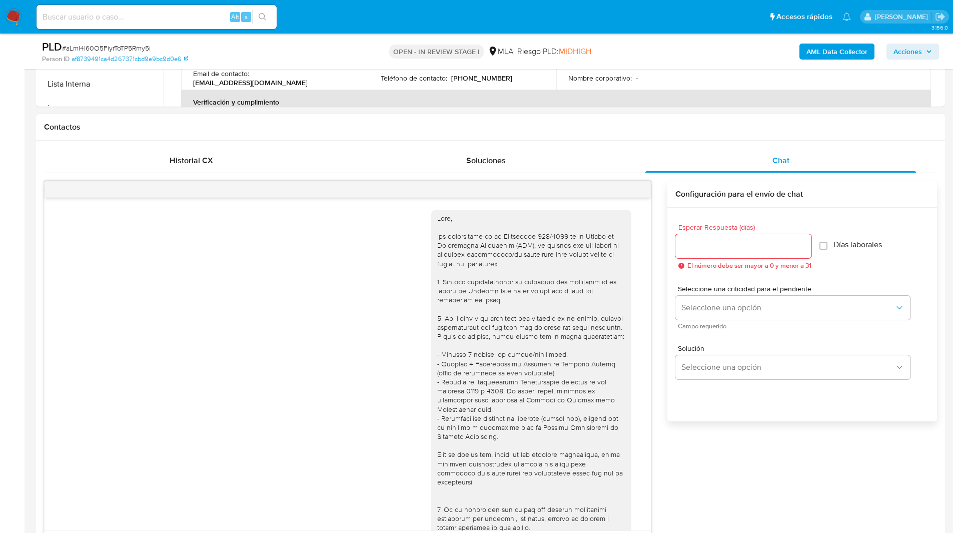
scroll to position [454, 0]
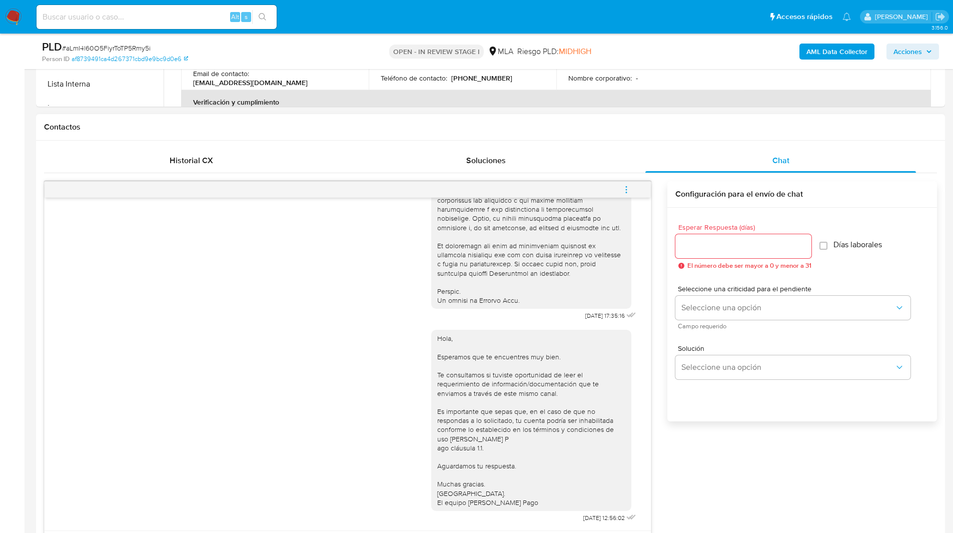
click at [622, 190] on icon "menu-action" at bounding box center [626, 189] width 9 height 9
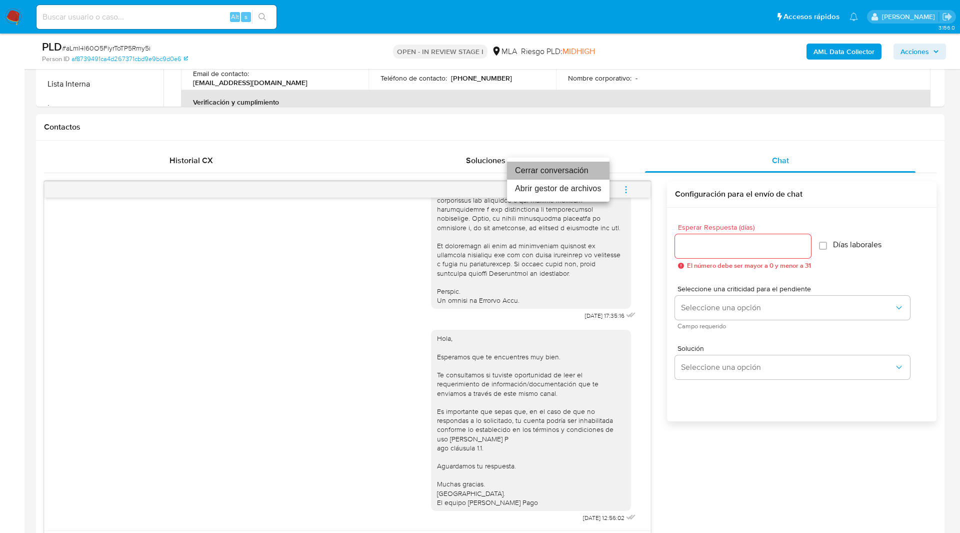
click at [564, 165] on li "Cerrar conversación" at bounding box center [558, 171] width 103 height 18
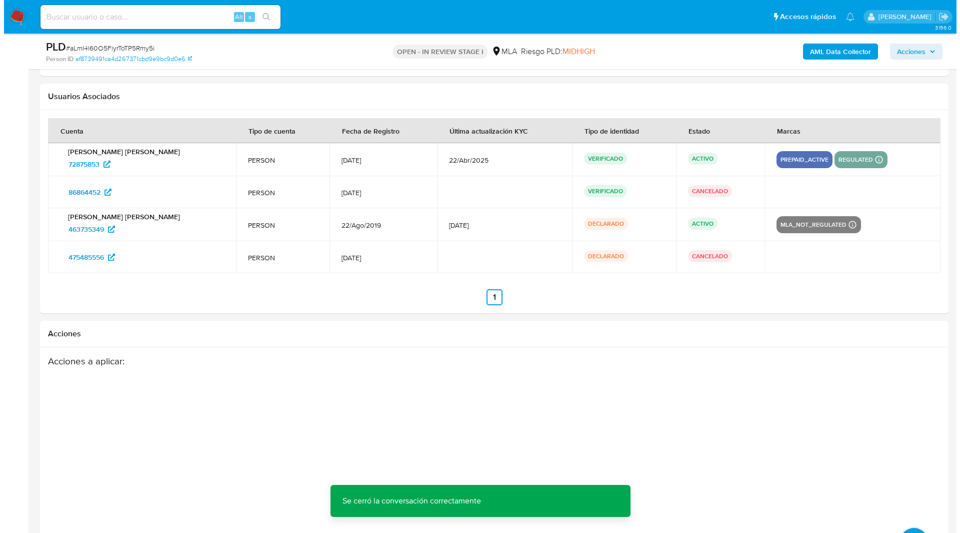
scroll to position [1856, 0]
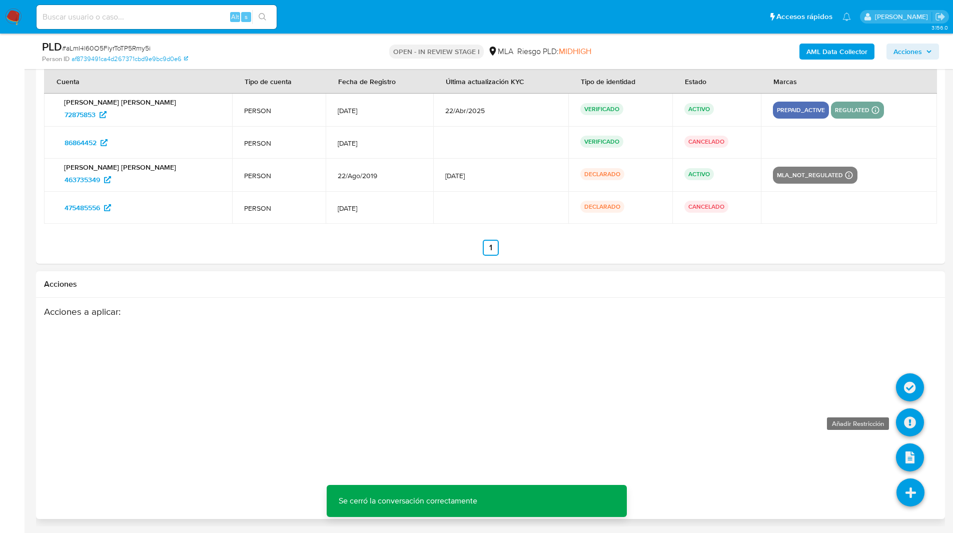
click at [915, 419] on icon at bounding box center [910, 422] width 28 height 28
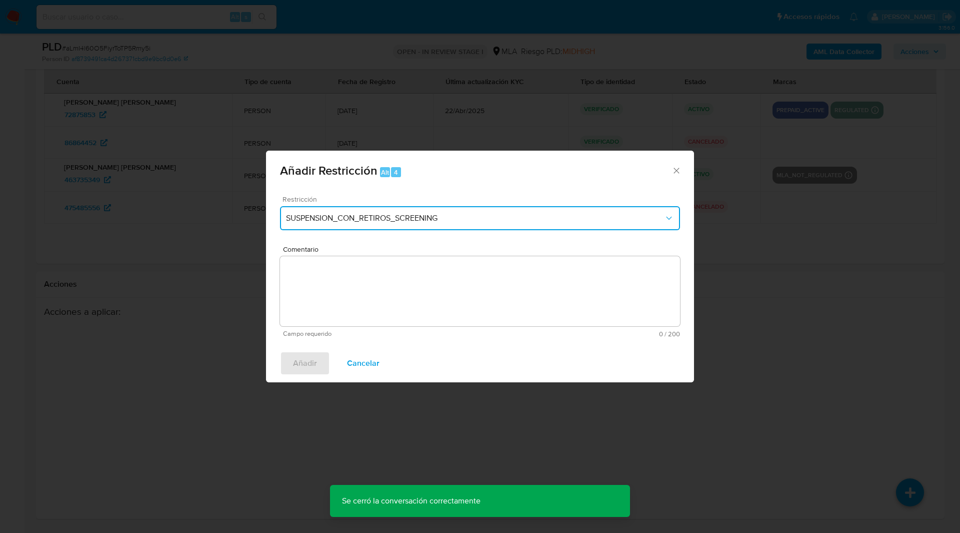
click at [404, 216] on span "SUSPENSION_CON_RETIROS_SCREENING" at bounding box center [475, 218] width 378 height 10
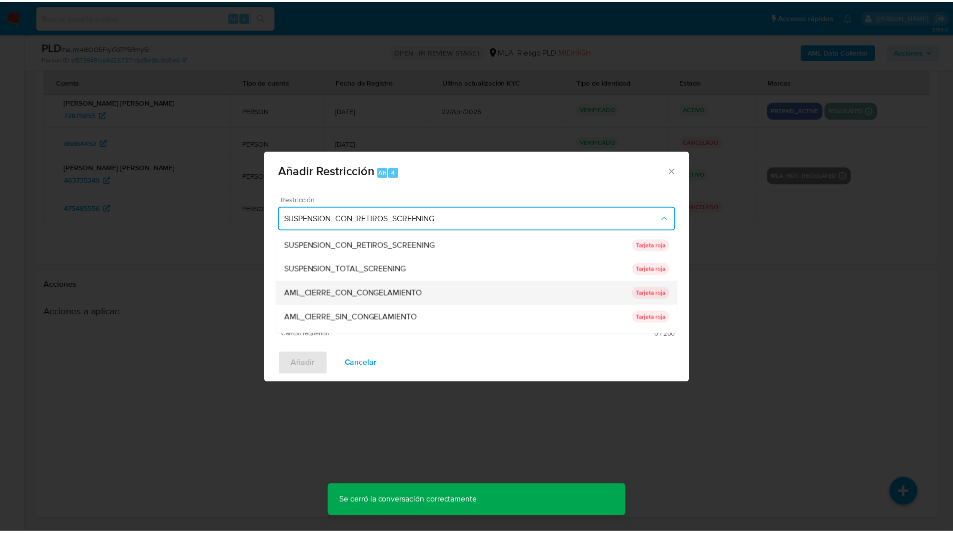
scroll to position [212, 0]
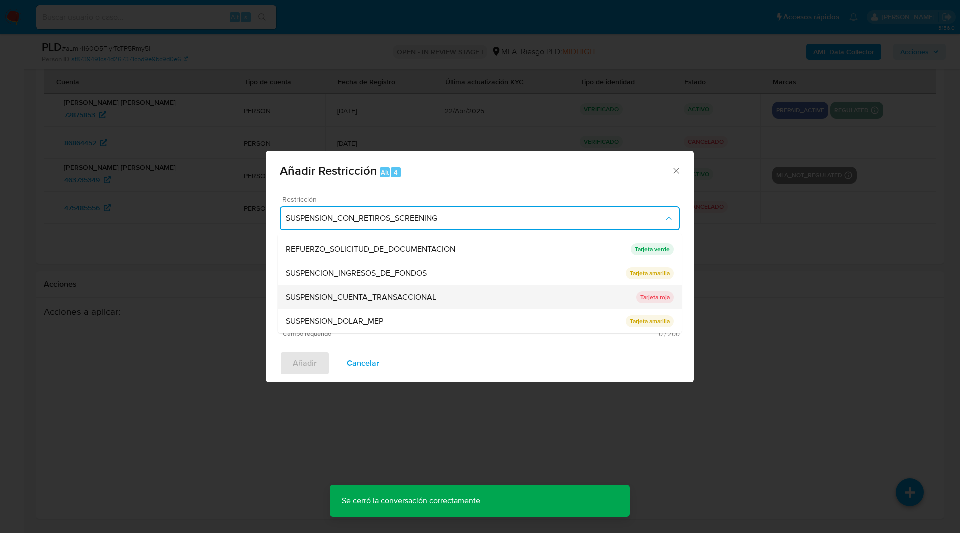
click at [338, 289] on div "SUSPENSION_CUENTA_TRANSACCIONAL" at bounding box center [461, 297] width 351 height 24
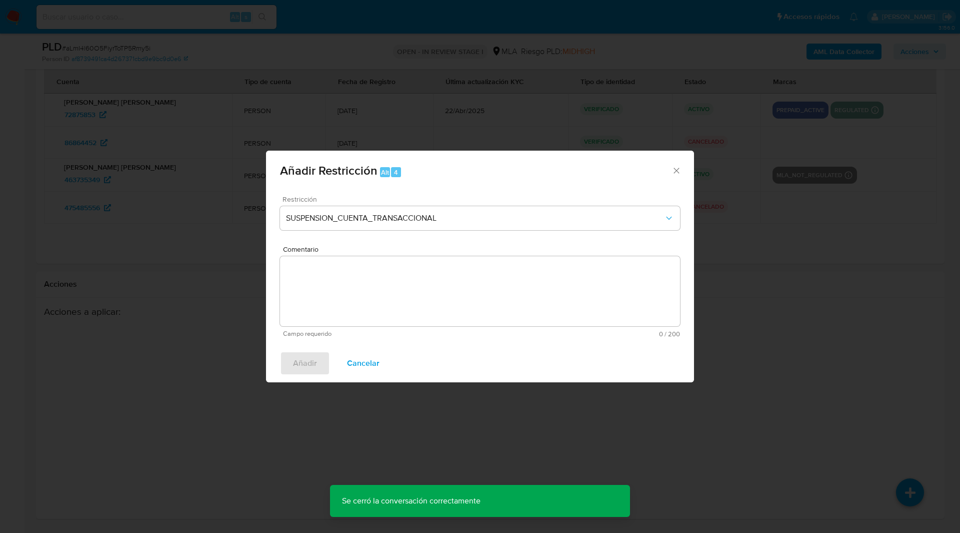
click at [478, 305] on textarea "Comentario" at bounding box center [480, 291] width 400 height 70
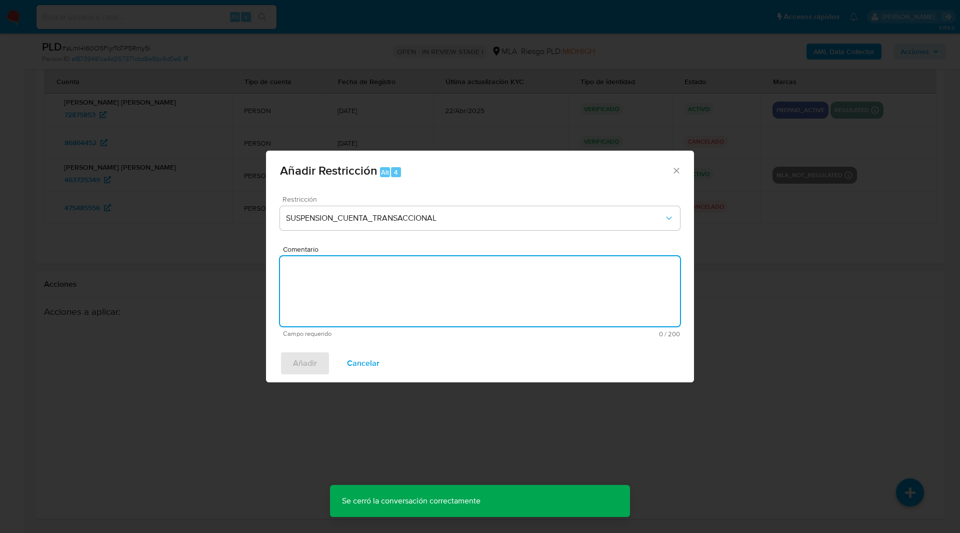
type textarea "a"
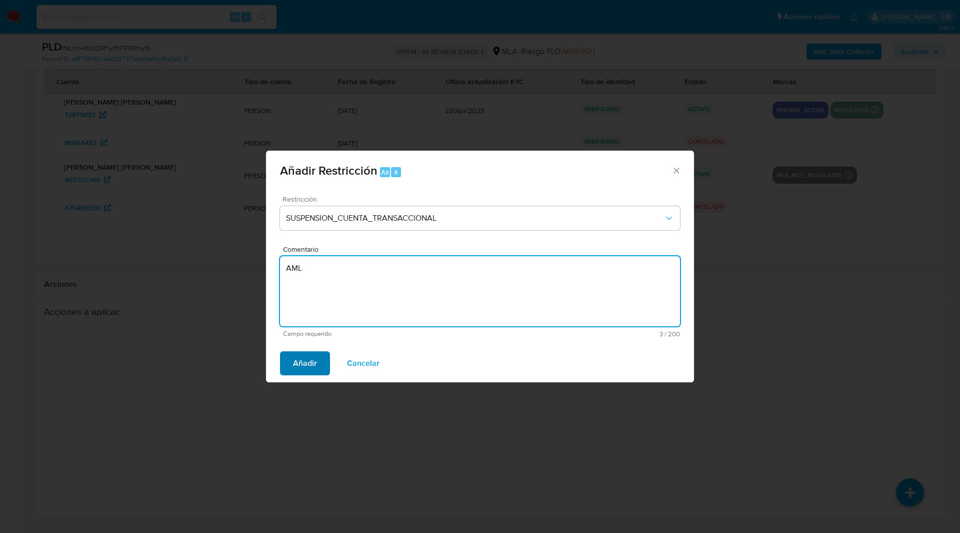
type textarea "AML"
click at [308, 360] on span "Añadir" at bounding box center [305, 363] width 24 height 22
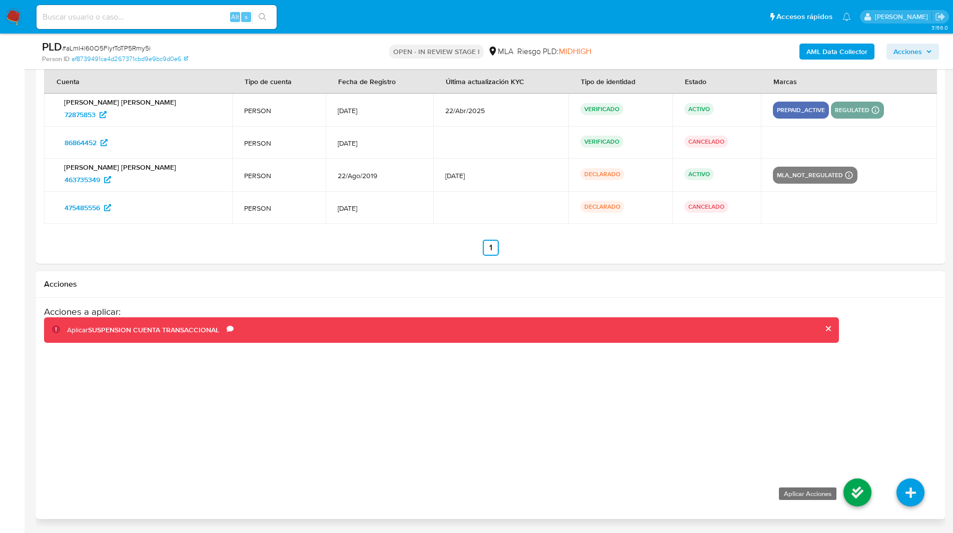
click at [854, 501] on icon at bounding box center [857, 492] width 28 height 28
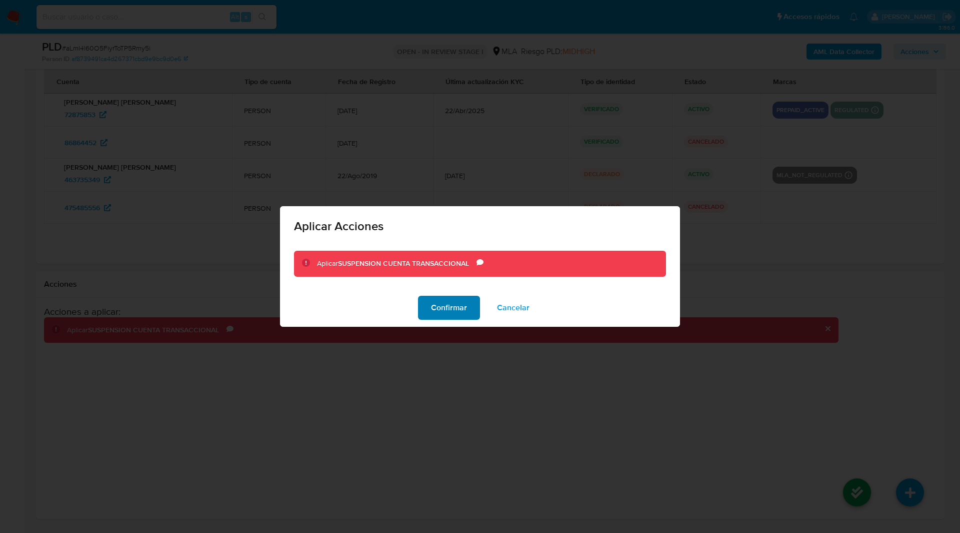
click at [445, 307] on span "Confirmar" at bounding box center [449, 308] width 36 height 22
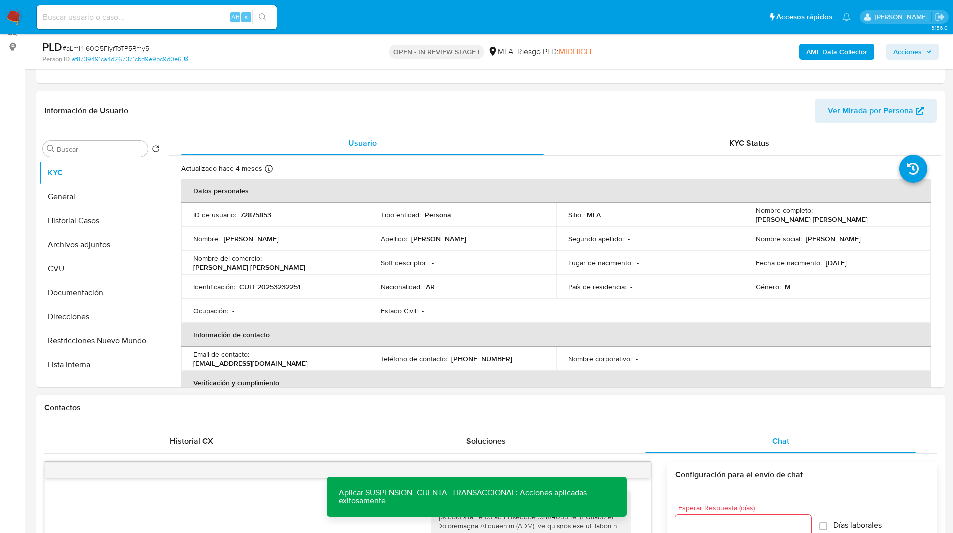
scroll to position [67, 0]
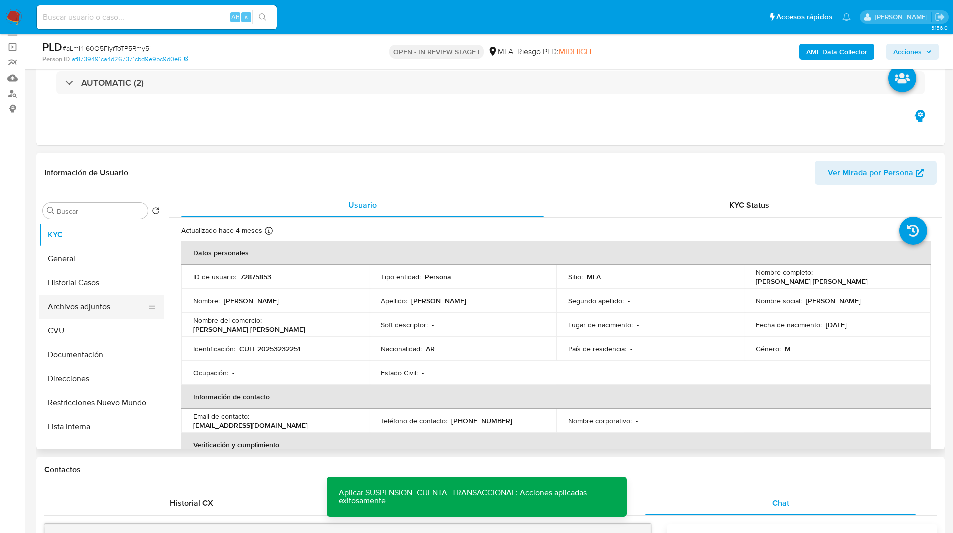
click at [90, 311] on button "Archivos adjuntos" at bounding box center [97, 307] width 117 height 24
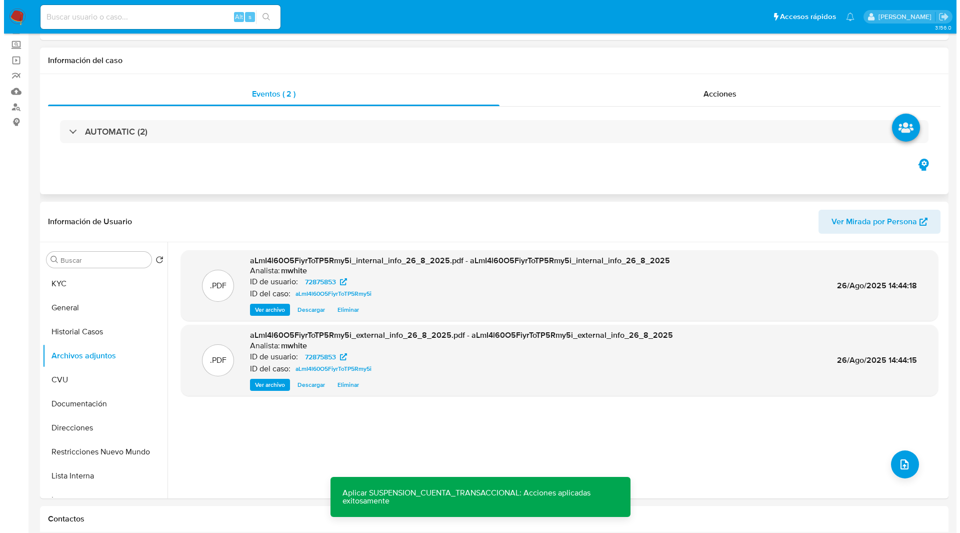
scroll to position [0, 0]
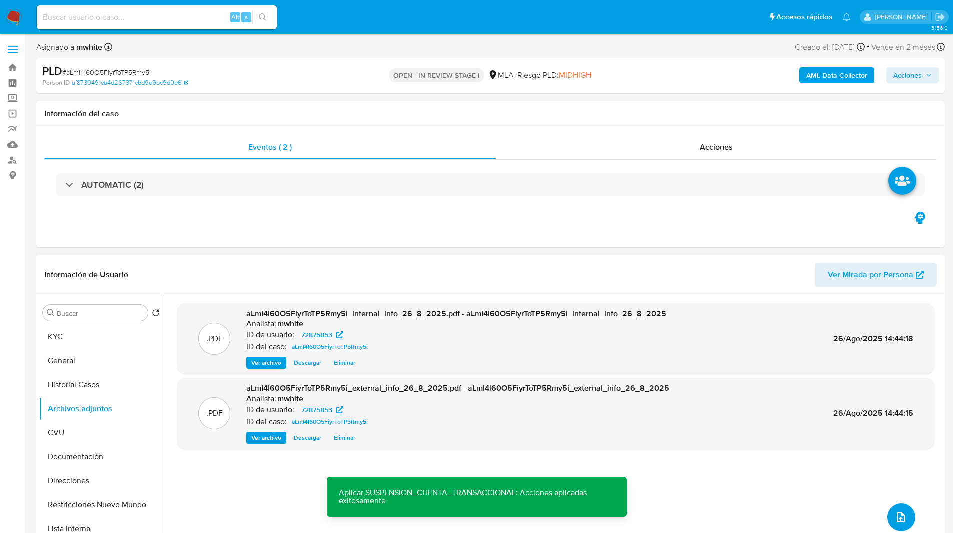
click at [895, 522] on span "upload-file" at bounding box center [901, 517] width 12 height 12
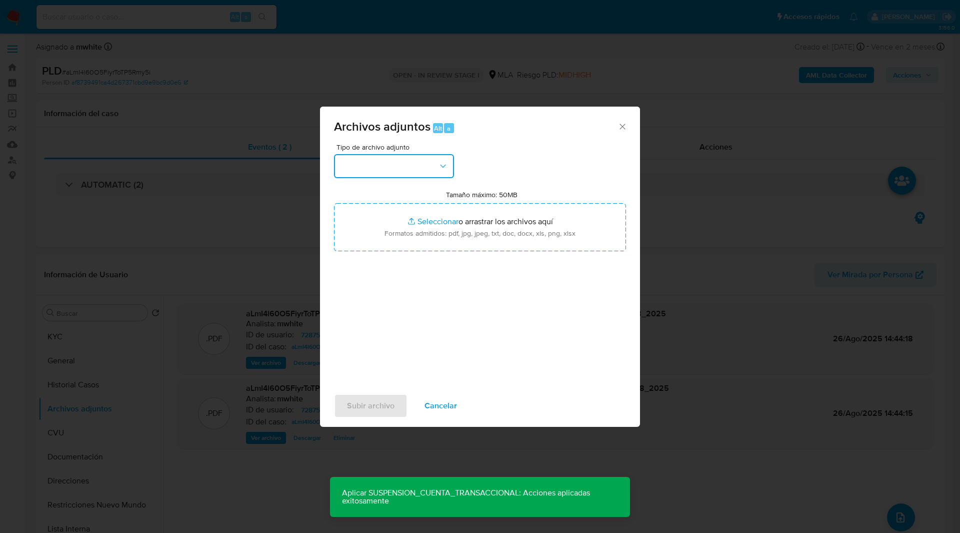
click at [367, 163] on button "button" at bounding box center [394, 166] width 120 height 24
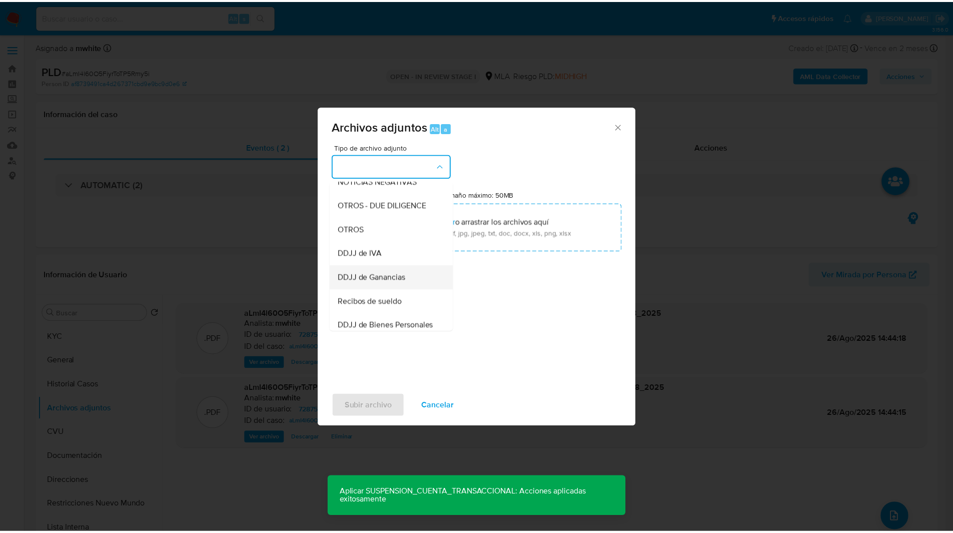
scroll to position [156, 0]
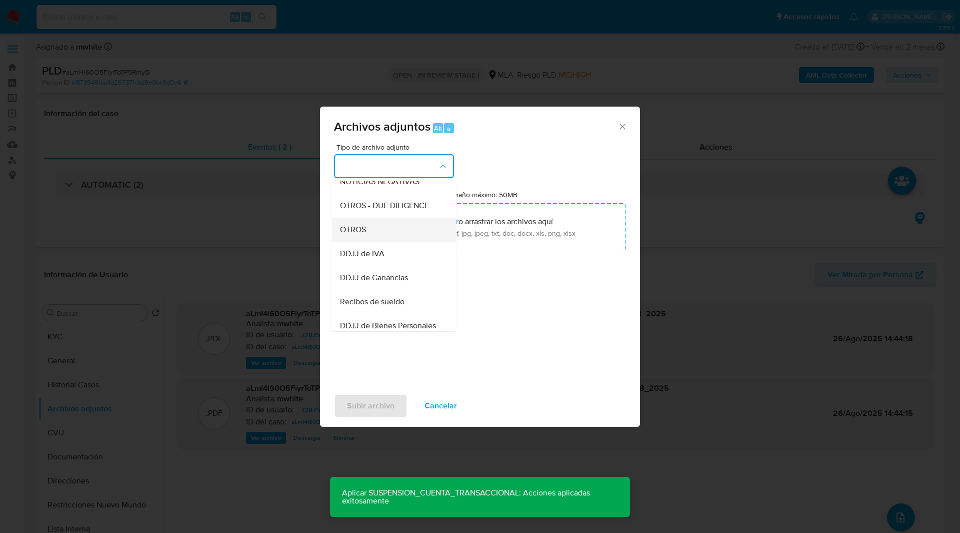
click at [380, 241] on div "OTROS" at bounding box center [391, 230] width 102 height 24
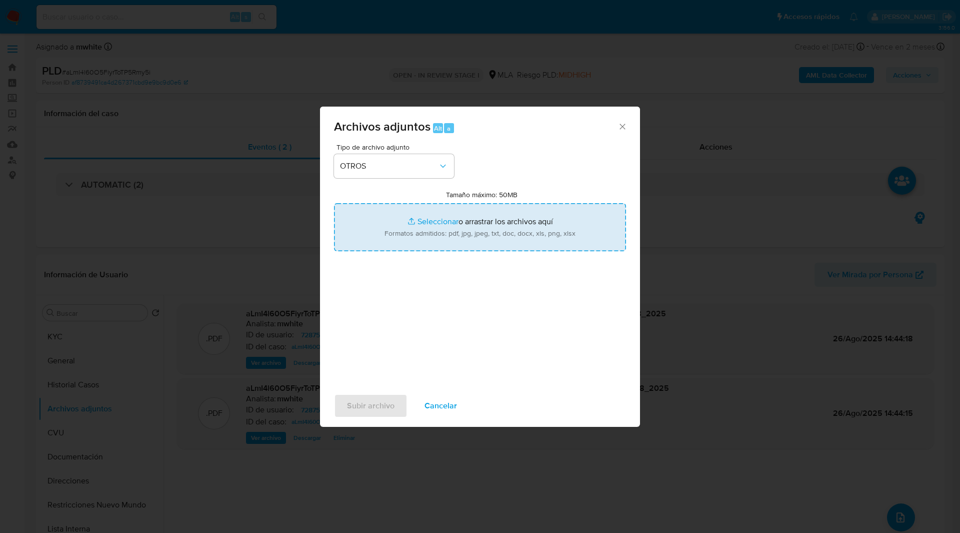
type input "C:\fakepath\Movimientos-72875853.xlsx"
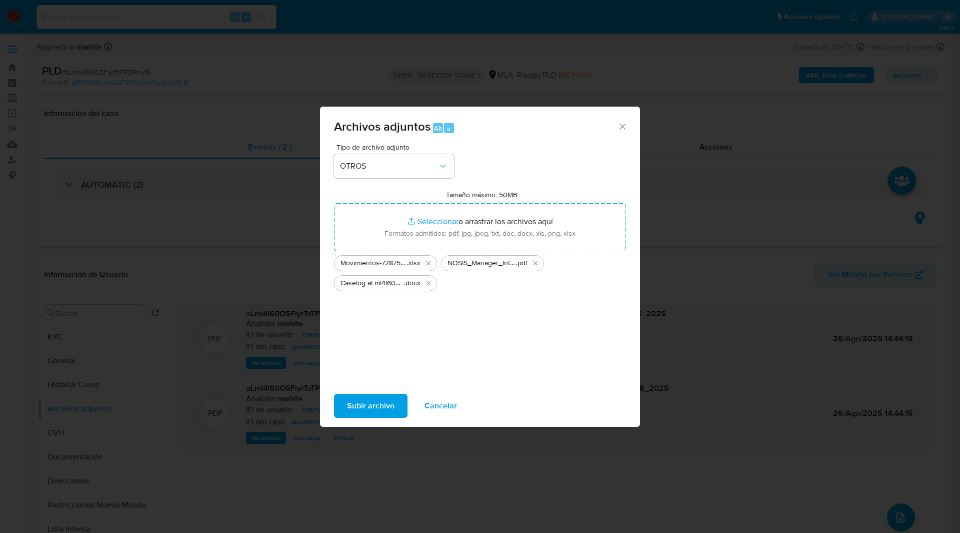
click at [380, 403] on span "Subir archivo" at bounding box center [371, 406] width 48 height 22
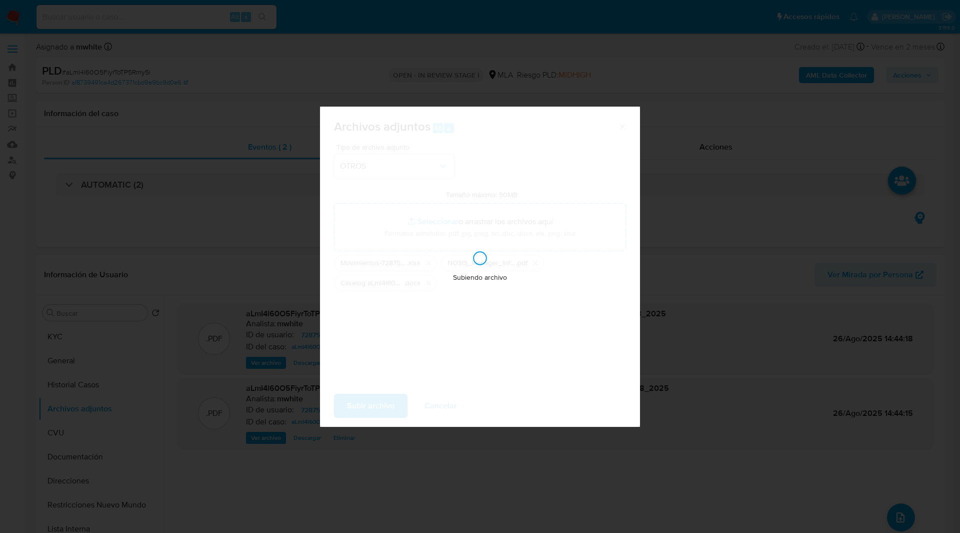
click at [550, 185] on div "Subiendo archivo" at bounding box center [480, 267] width 320 height 320
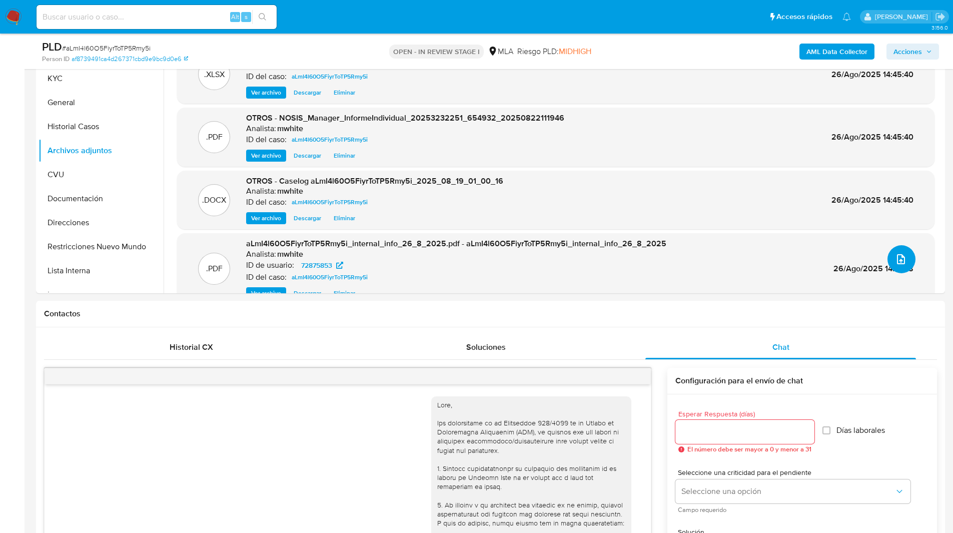
scroll to position [224, 0]
click at [109, 248] on button "Restricciones Nuevo Mundo" at bounding box center [97, 246] width 117 height 24
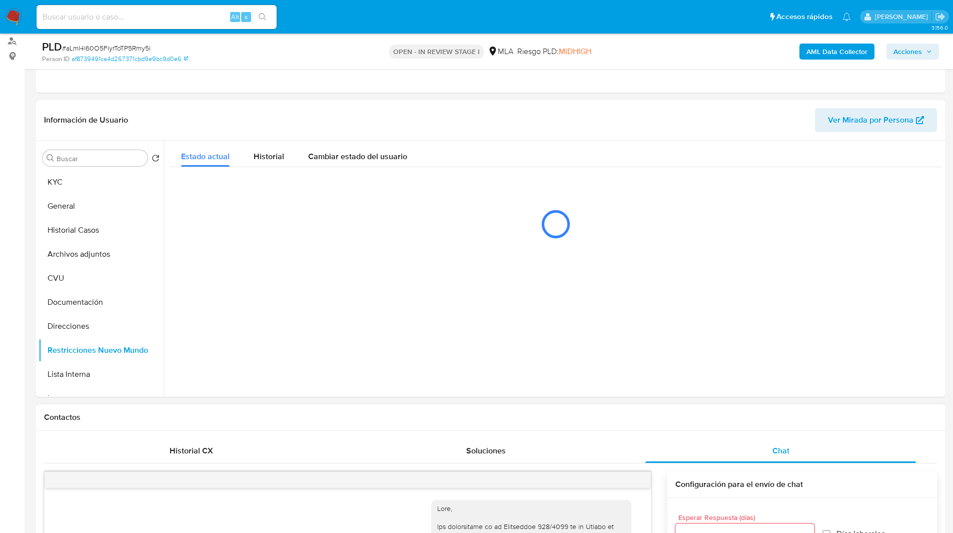
scroll to position [119, 0]
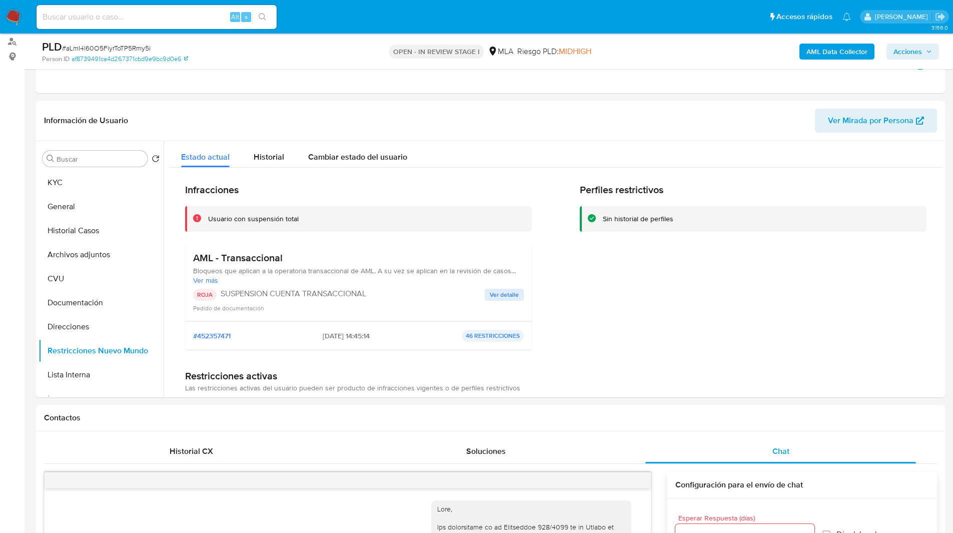
click at [920, 47] on span "Acciones" at bounding box center [907, 52] width 29 height 16
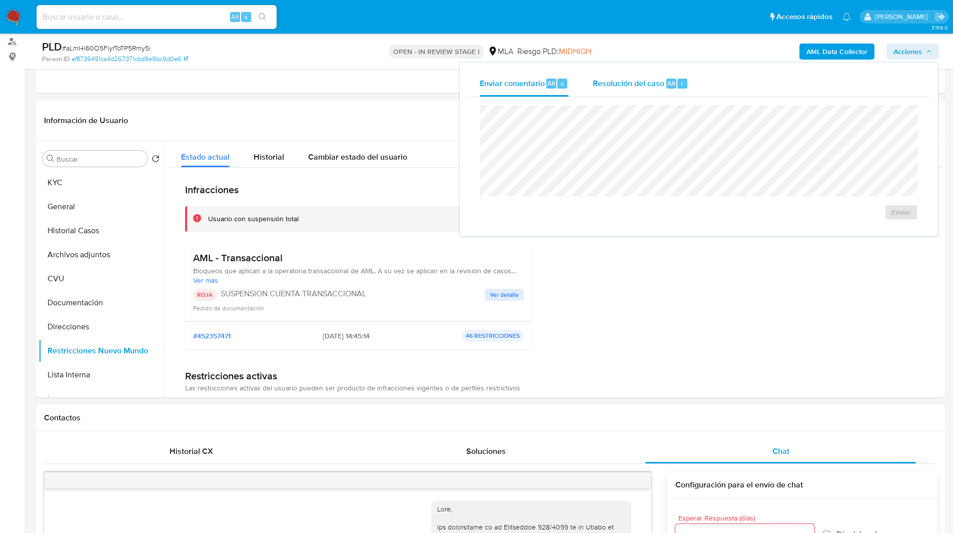
click at [613, 96] on div "Resolución del caso Alt r" at bounding box center [641, 84] width 96 height 26
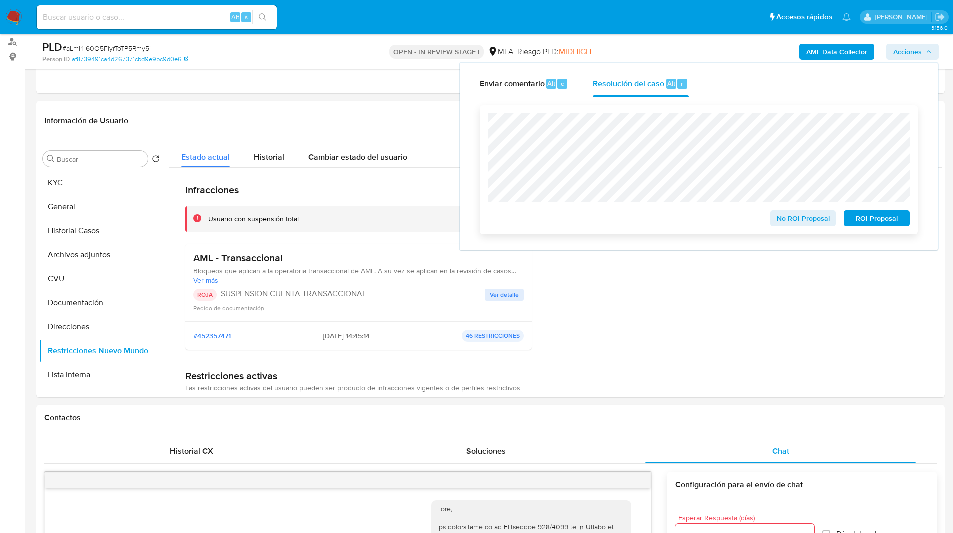
click at [868, 216] on span "ROI Proposal" at bounding box center [877, 218] width 52 height 14
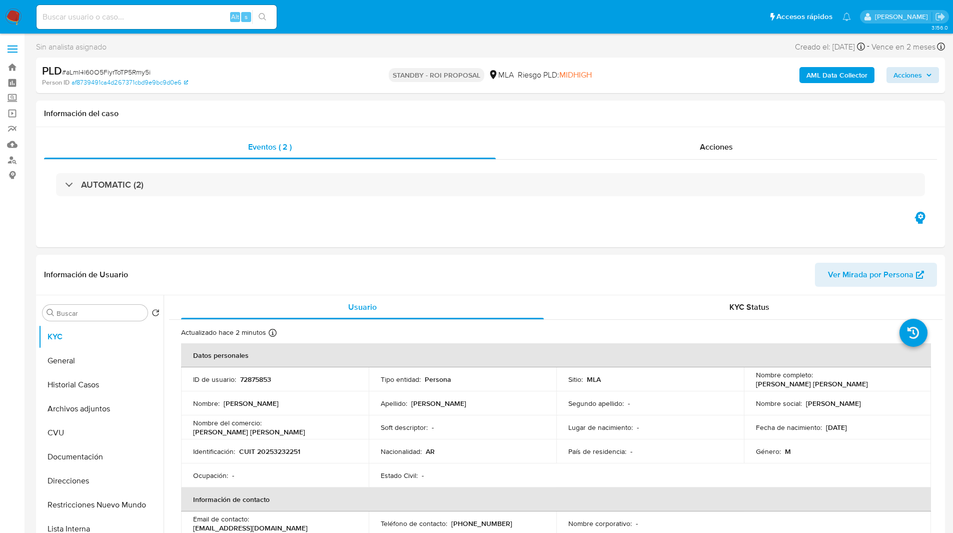
select select "10"
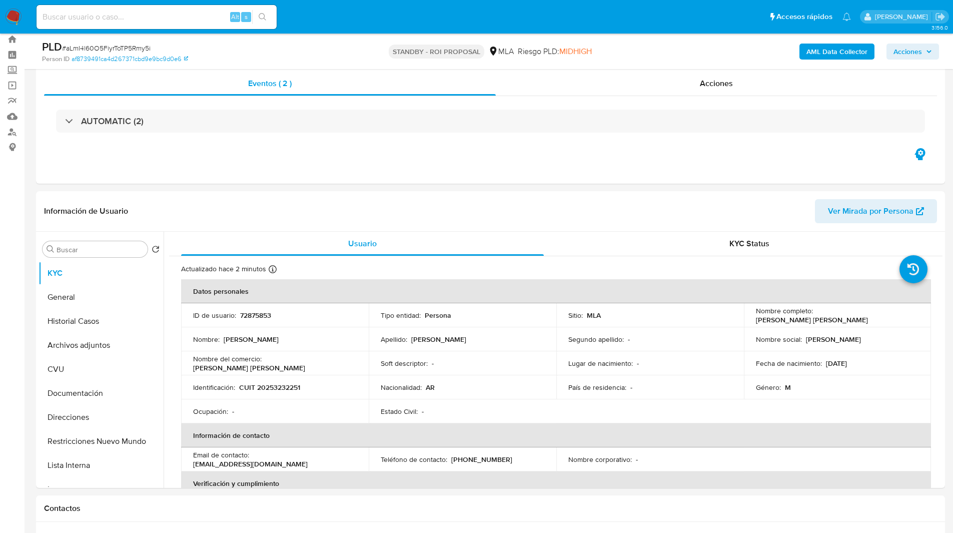
click at [213, 17] on input at bounding box center [157, 17] width 240 height 13
paste input "K4lc3ZB4wz5Dx6ggven5WvsL"
type input "K4lc3ZB4wz5Dx6ggven5WvsL"
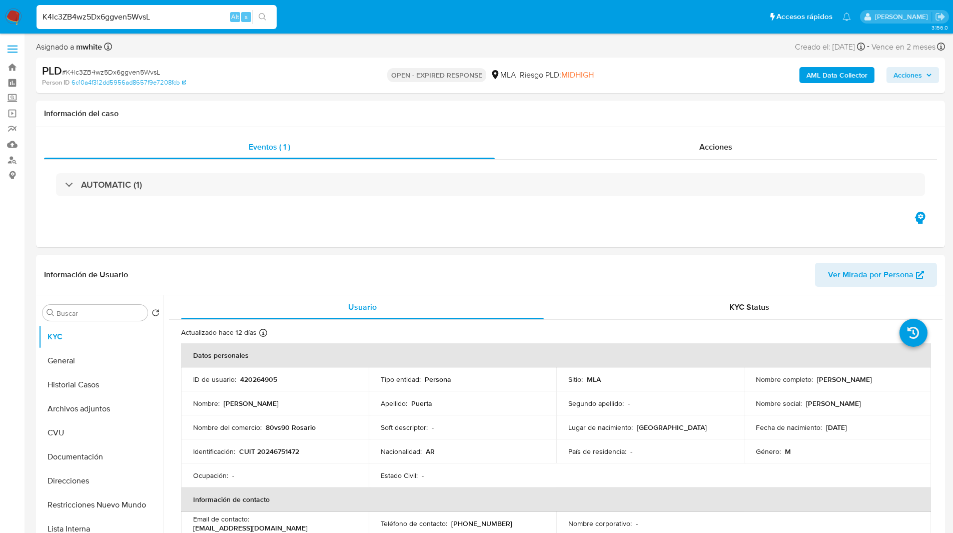
select select "10"
click at [564, 27] on ul "Pausado Ver notificaciones K4lc3ZB4wz5Dx6ggven5WvsL Alt s Accesos rápidos Presi…" at bounding box center [444, 16] width 824 height 25
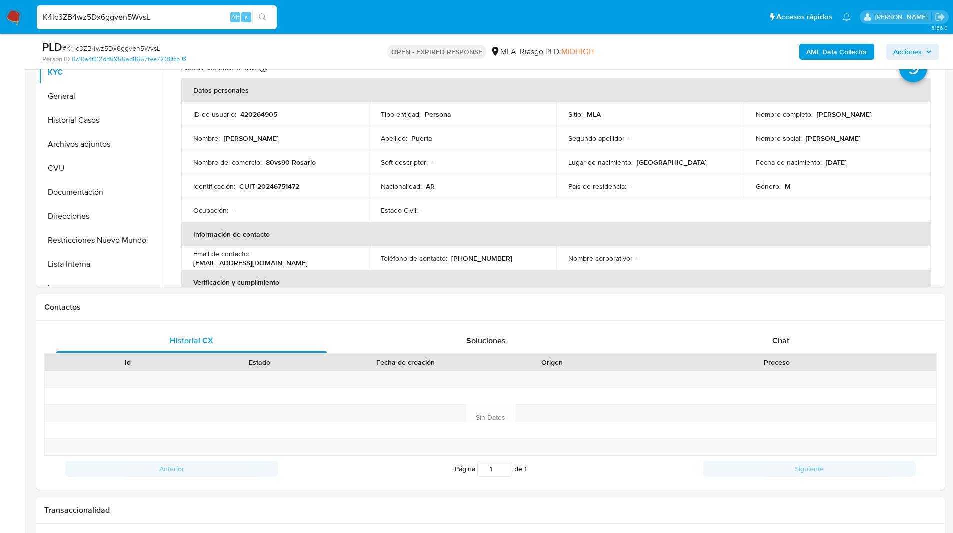
scroll to position [242, 0]
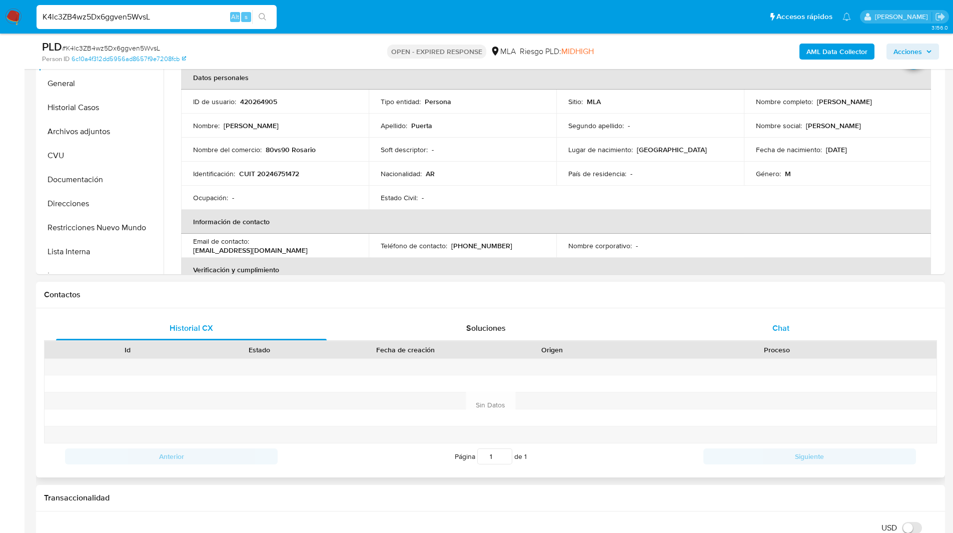
click at [744, 320] on div "Chat" at bounding box center [780, 328] width 271 height 24
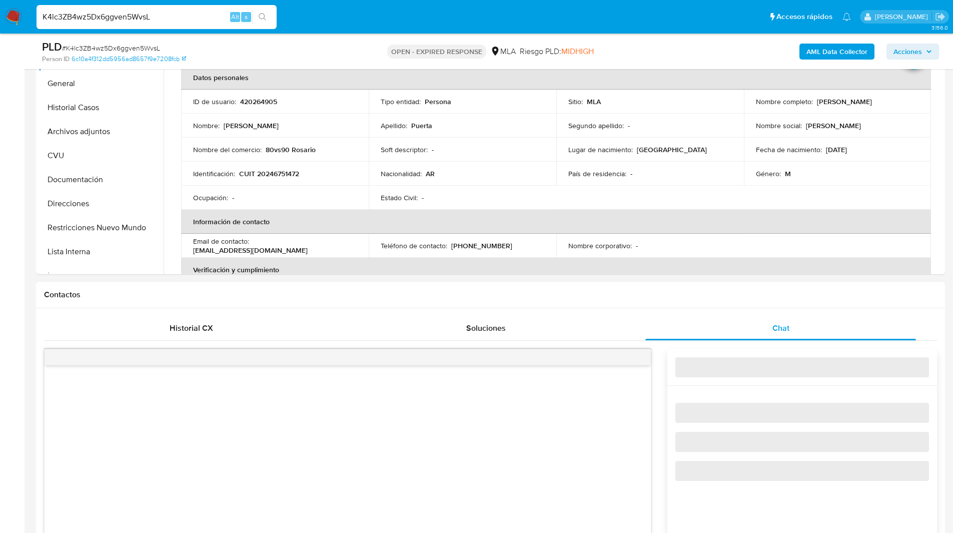
click at [656, 287] on div "Contactos" at bounding box center [490, 295] width 909 height 27
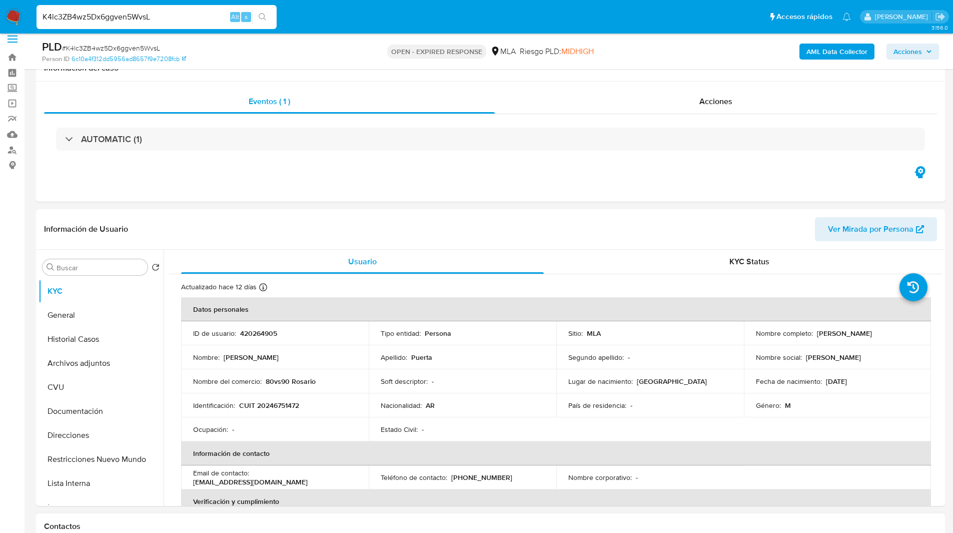
scroll to position [0, 0]
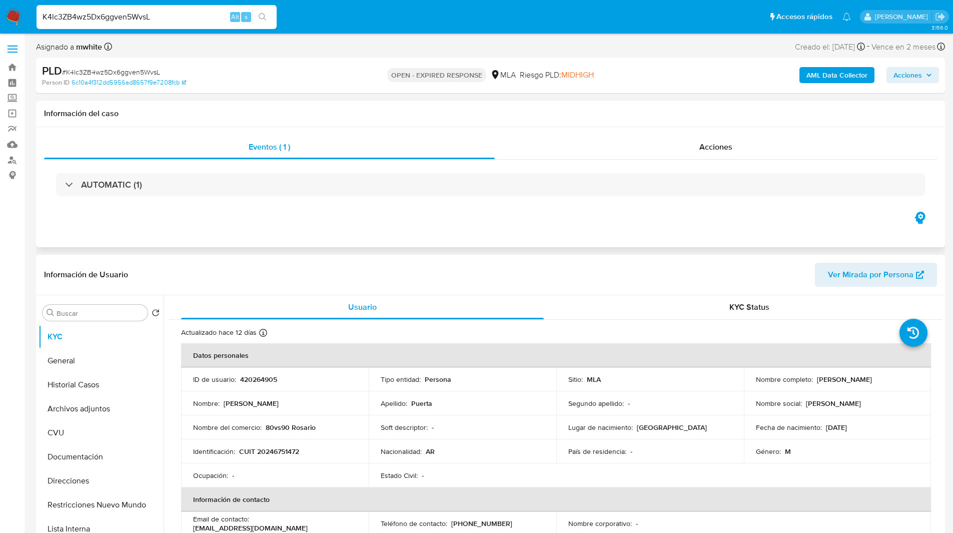
click at [667, 199] on div "AUTOMATIC (1)" at bounding box center [490, 185] width 893 height 50
click at [129, 74] on span "# K4lc3ZB4wz5Dx6ggven5WvsL" at bounding box center [111, 72] width 98 height 10
copy span "K4lc3ZB4wz5Dx6ggven5WvsL"
click at [14, 19] on img at bounding box center [13, 17] width 17 height 17
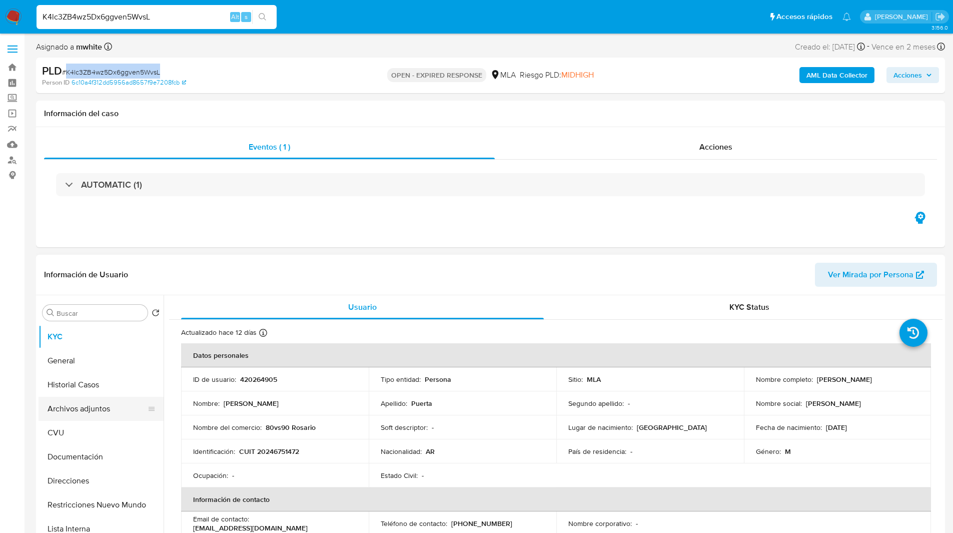
click at [82, 402] on button "Archivos adjuntos" at bounding box center [97, 409] width 117 height 24
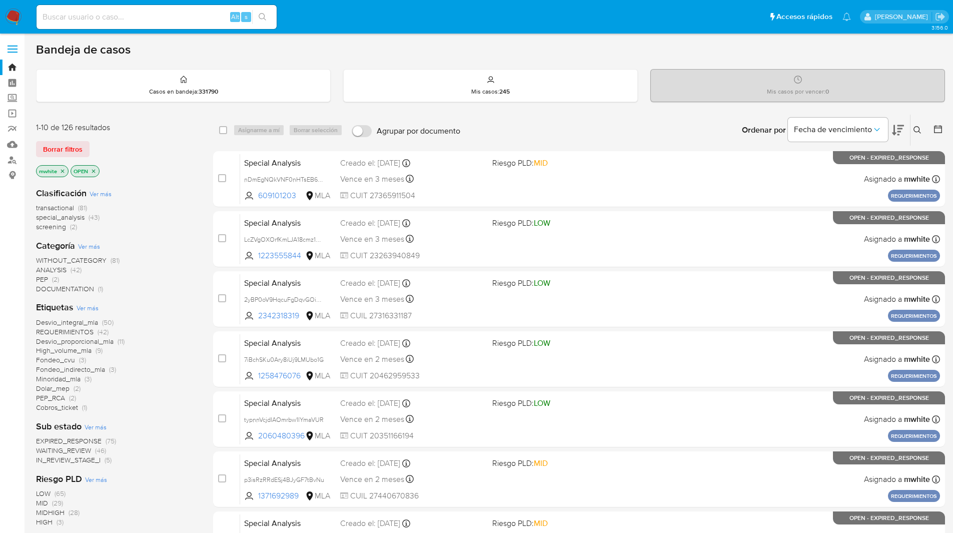
click at [918, 133] on icon at bounding box center [917, 130] width 8 height 8
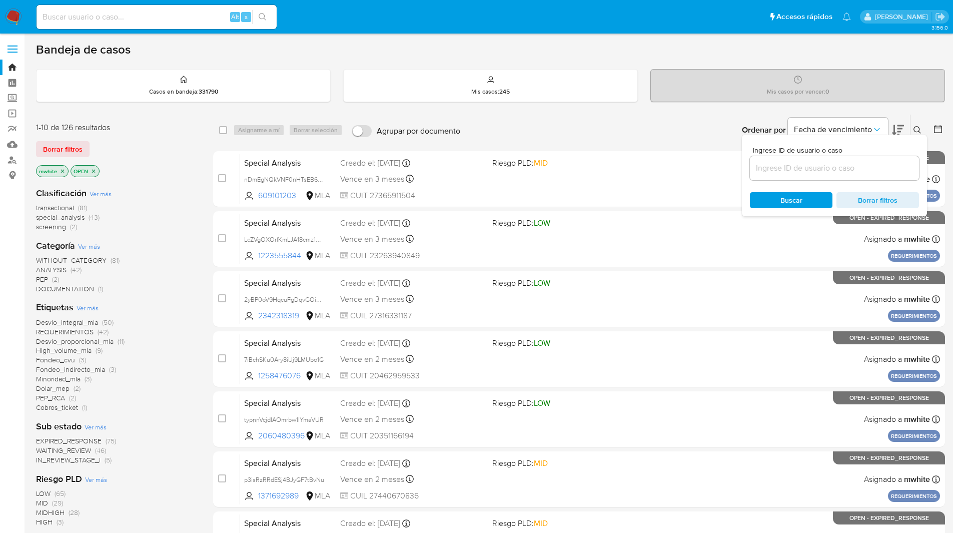
click at [824, 182] on div "Ingrese ID de usuario o caso Buscar Borrar filtros" at bounding box center [834, 176] width 185 height 82
click at [796, 170] on input at bounding box center [834, 168] width 169 height 13
paste input "K4lc3ZB4wz5Dx6ggven5WvsL"
type input "K4lc3ZB4wz5Dx6ggven5WvsL"
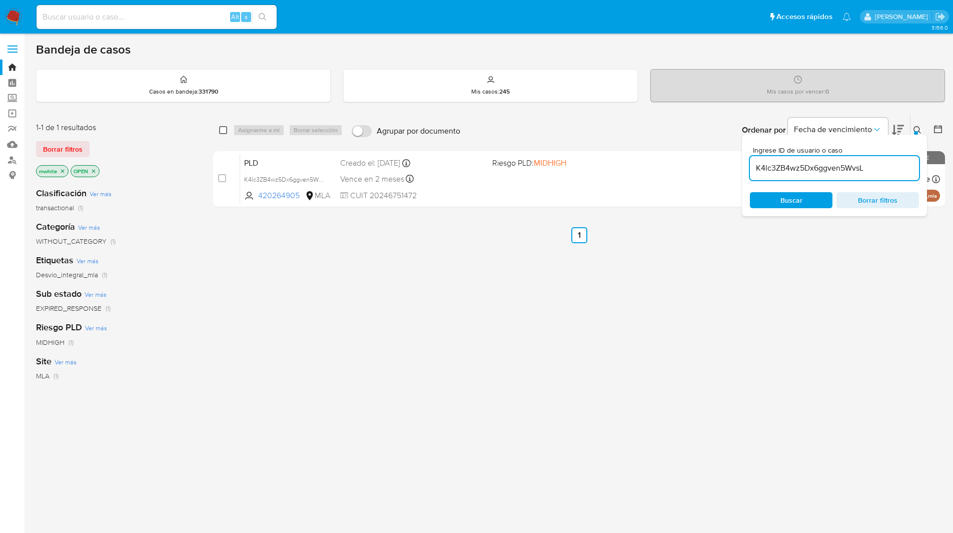
click at [223, 130] on input "checkbox" at bounding box center [223, 130] width 8 height 8
checkbox input "true"
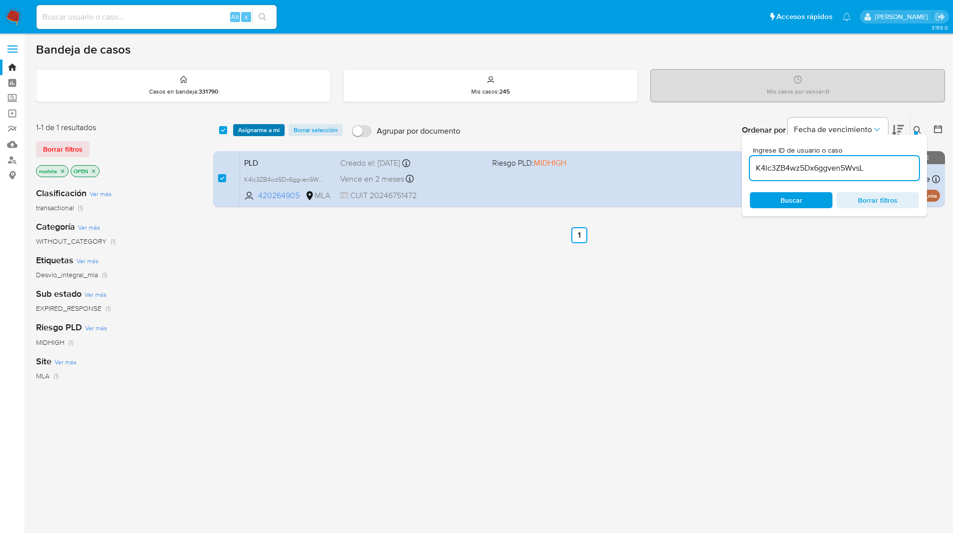
click at [247, 130] on span "Asignarme a mí" at bounding box center [259, 130] width 42 height 10
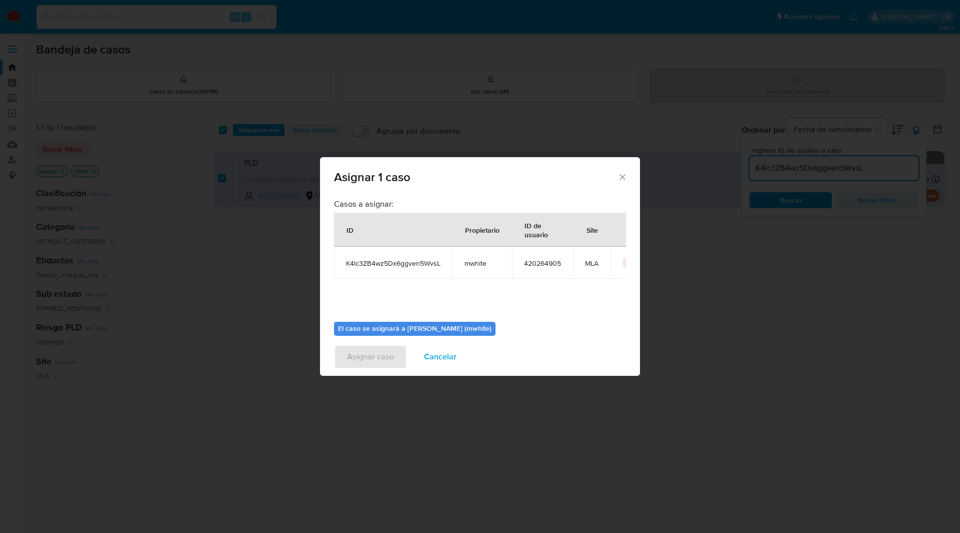
click at [461, 254] on td "mwhite" at bounding box center [483, 263] width 60 height 32
click at [472, 268] on span "mwhite" at bounding box center [483, 263] width 36 height 9
copy span "mwhite"
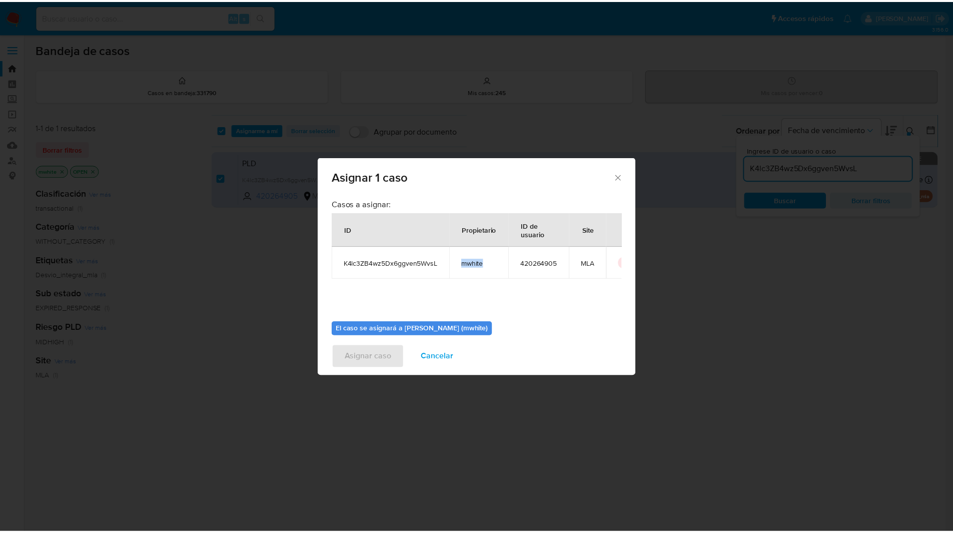
scroll to position [52, 0]
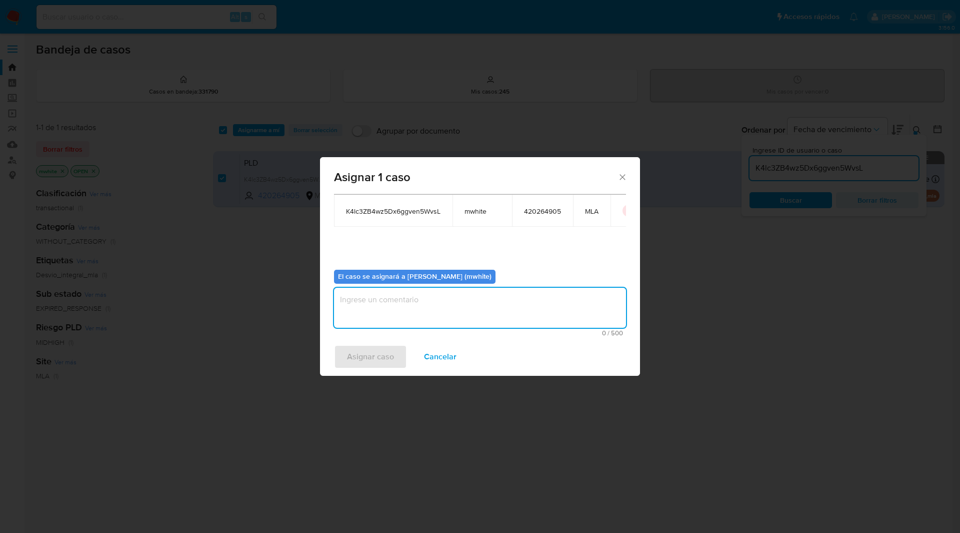
click at [437, 301] on textarea "assign-modal" at bounding box center [480, 308] width 292 height 40
paste textarea "mwhite"
type textarea "mwhite"
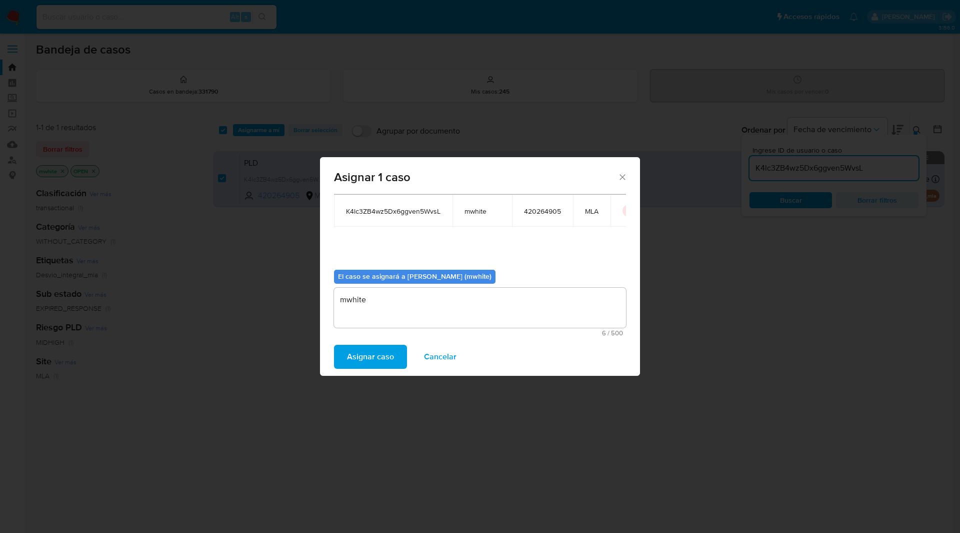
click at [380, 359] on span "Asignar caso" at bounding box center [370, 357] width 47 height 22
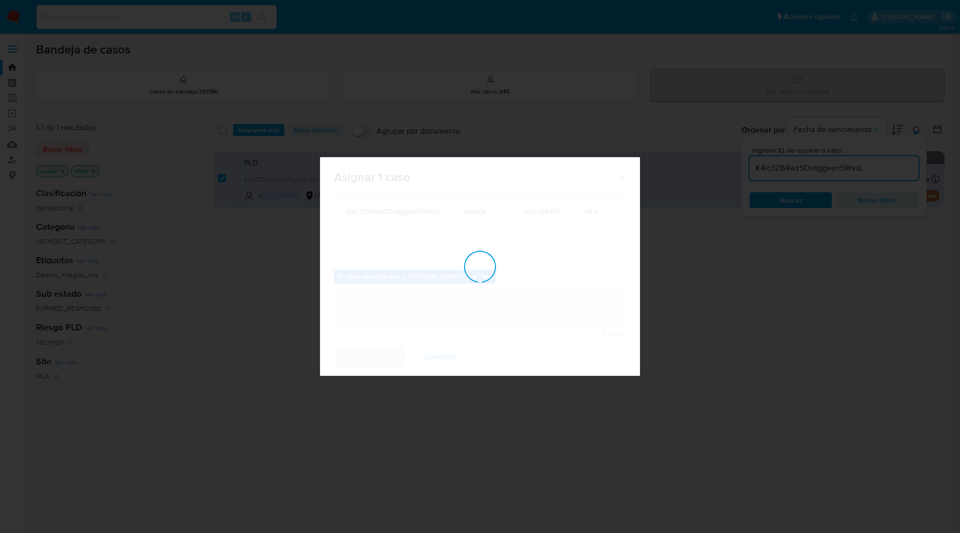
checkbox input "false"
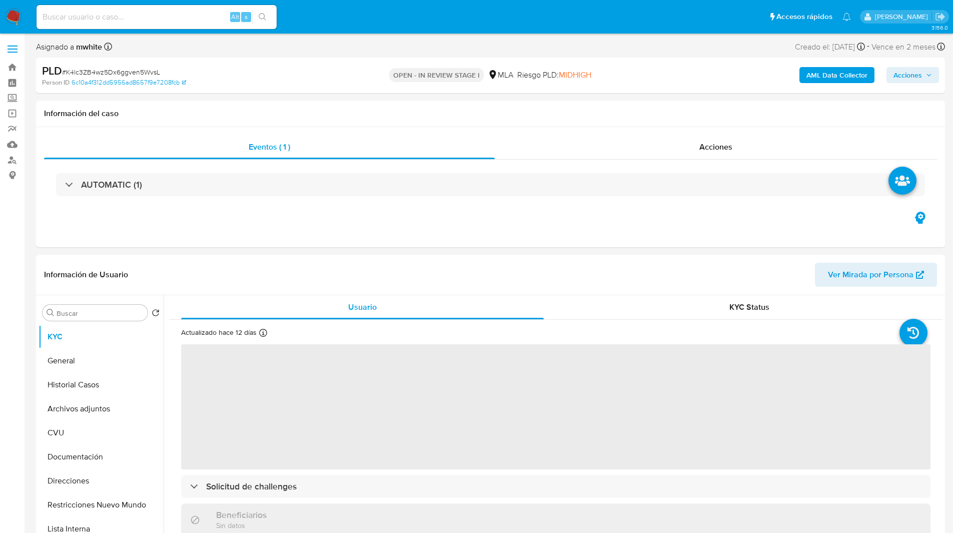
click at [829, 79] on b "AML Data Collector" at bounding box center [836, 75] width 61 height 16
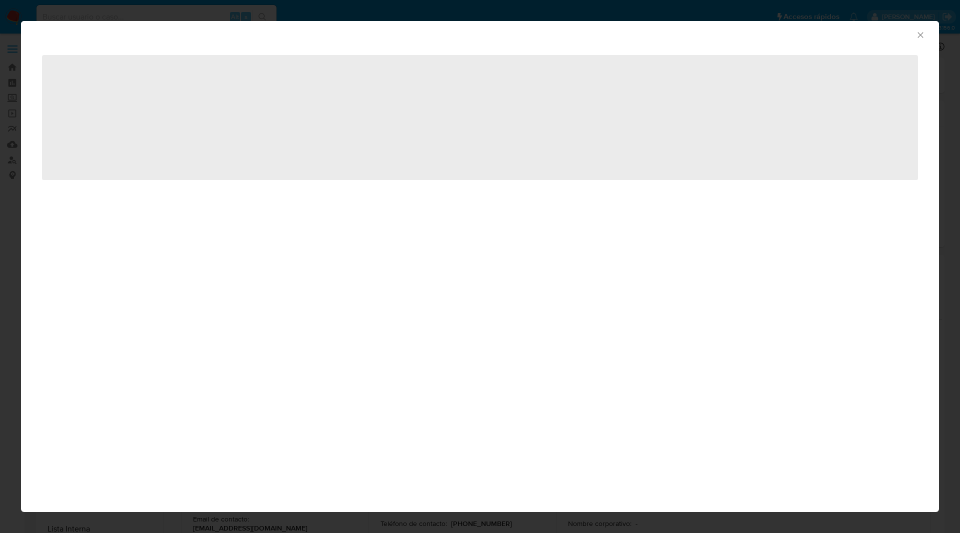
select select "10"
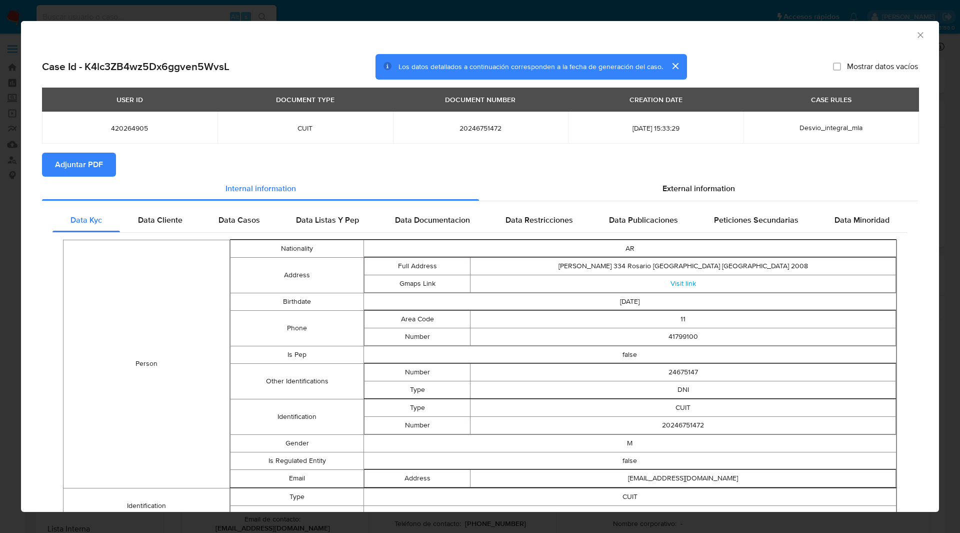
click at [90, 168] on span "Adjuntar PDF" at bounding box center [79, 165] width 48 height 22
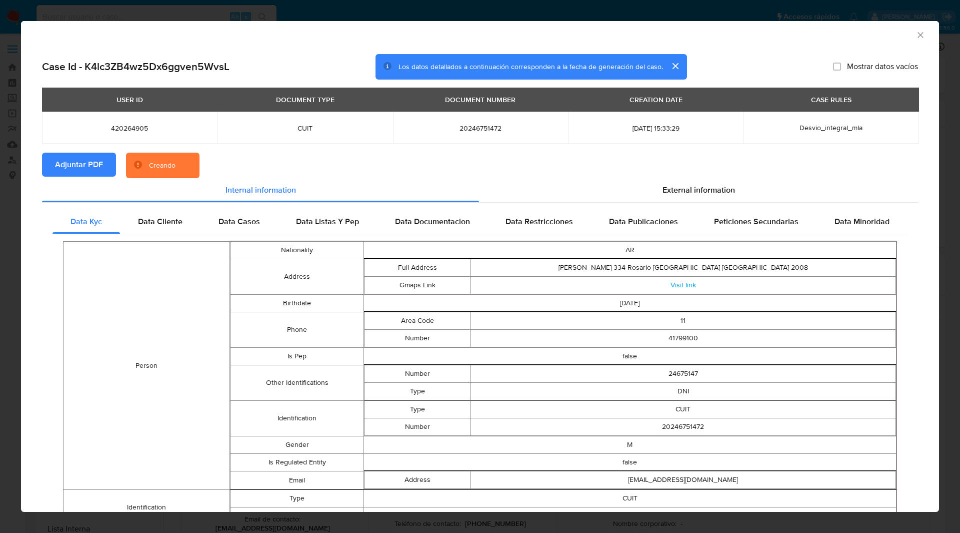
click at [255, 158] on section "Adjuntar PDF Creando" at bounding box center [480, 166] width 876 height 26
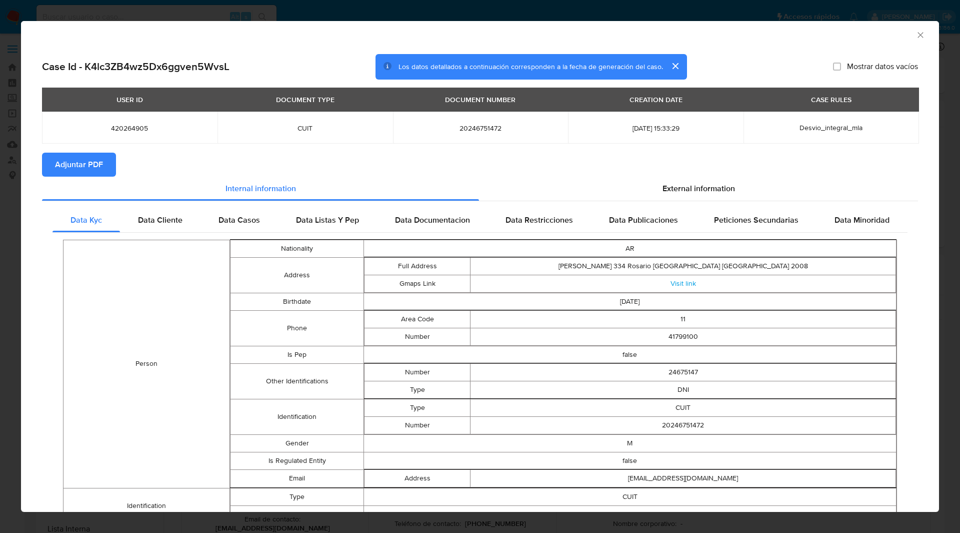
click at [916, 35] on icon "Cerrar ventana" at bounding box center [921, 35] width 10 height 10
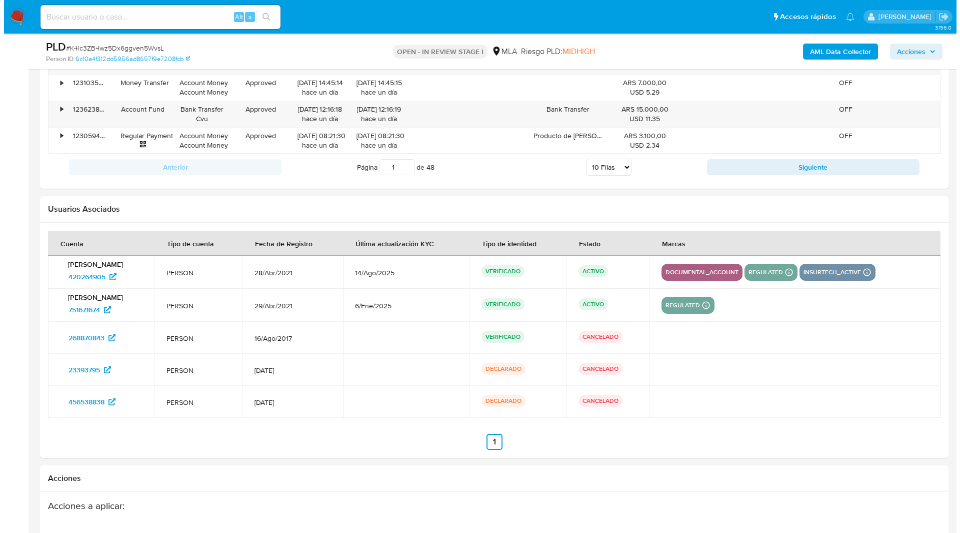
scroll to position [1584, 0]
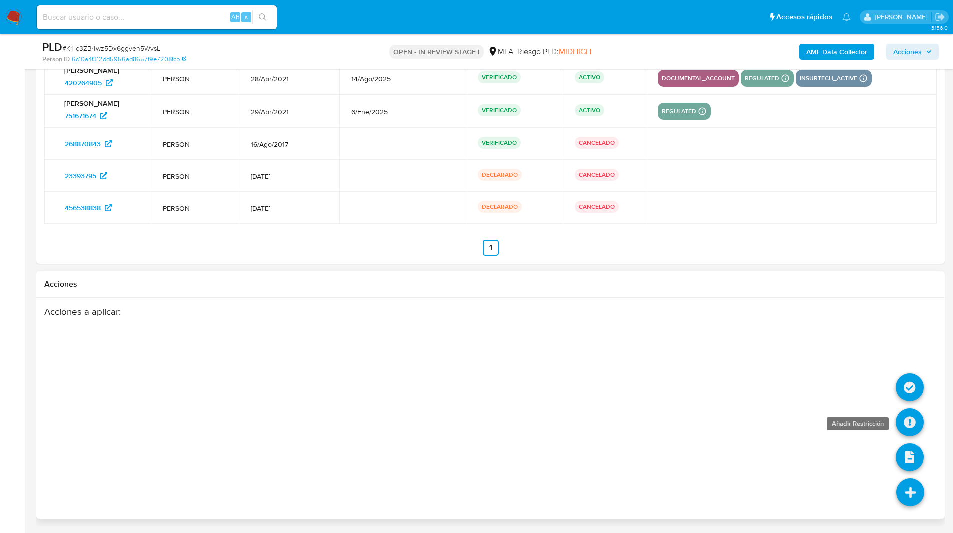
click at [915, 432] on icon at bounding box center [910, 422] width 28 height 28
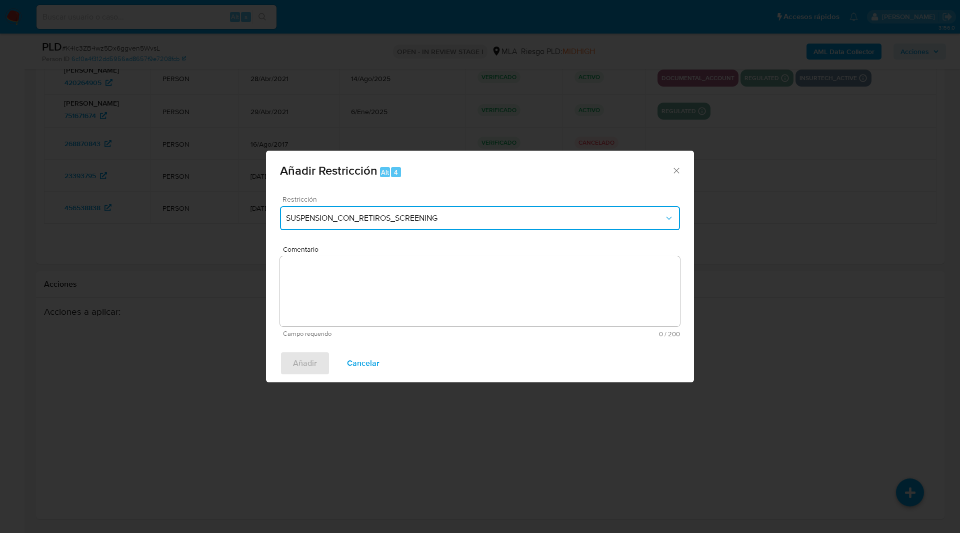
click at [494, 228] on button "SUSPENSION_CON_RETIROS_SCREENING" at bounding box center [480, 218] width 400 height 24
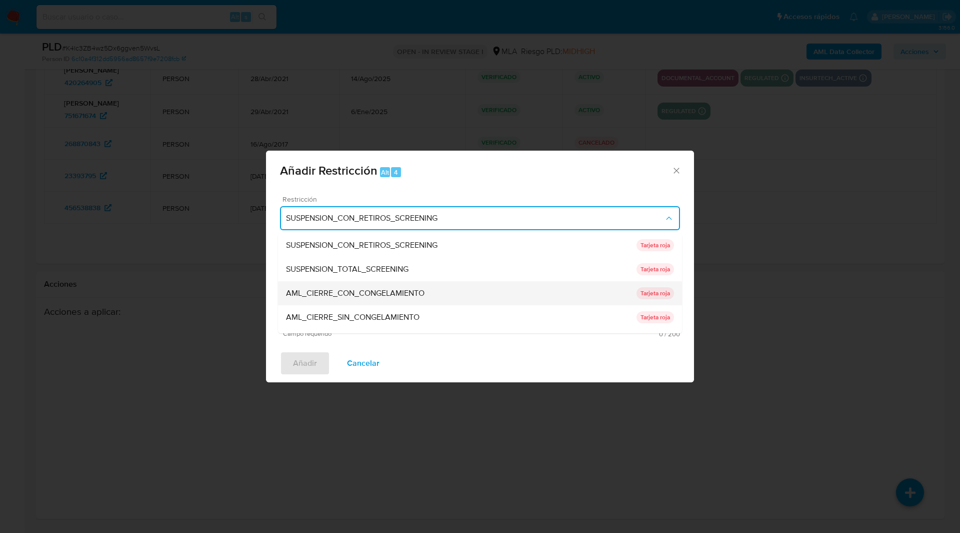
scroll to position [212, 0]
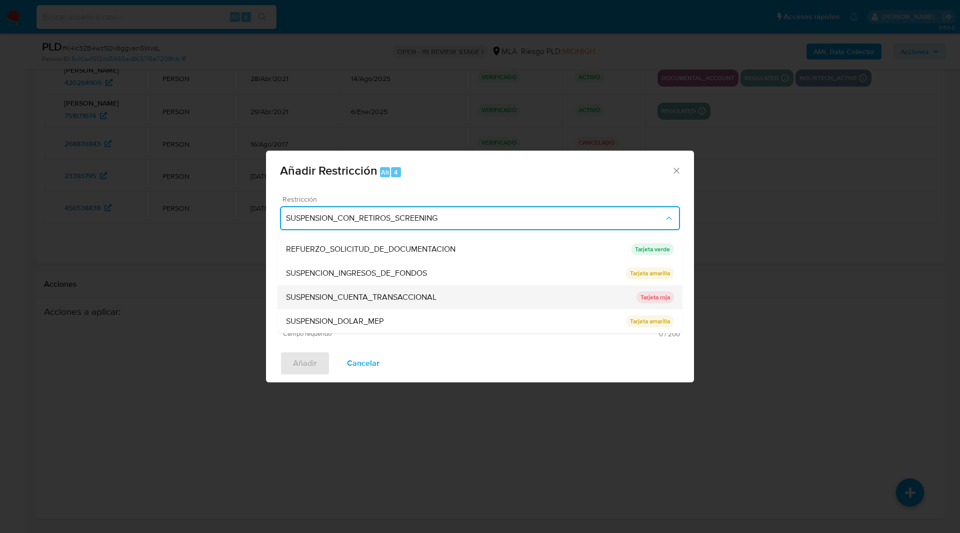
click at [339, 299] on span "SUSPENSION_CUENTA_TRANSACCIONAL" at bounding box center [361, 297] width 151 height 10
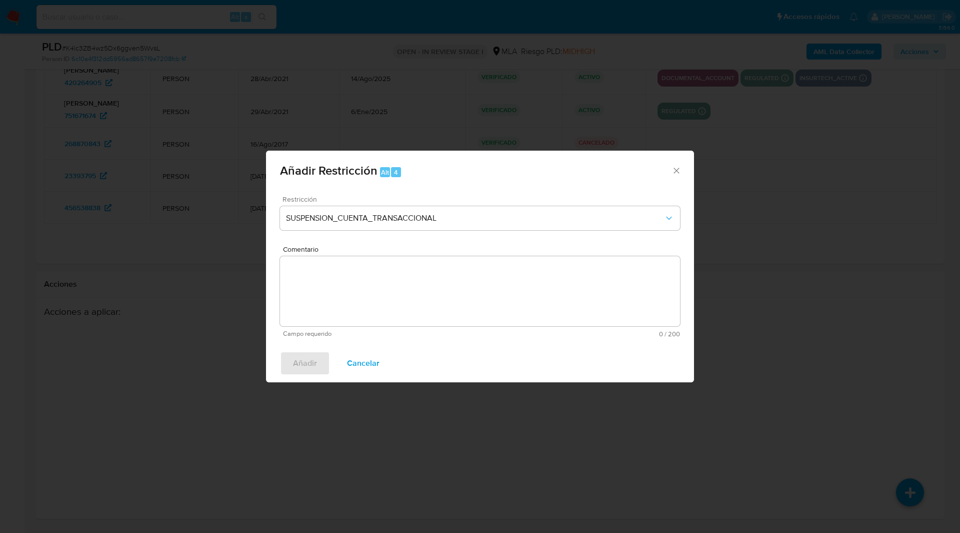
click at [446, 297] on textarea "Comentario" at bounding box center [480, 291] width 400 height 70
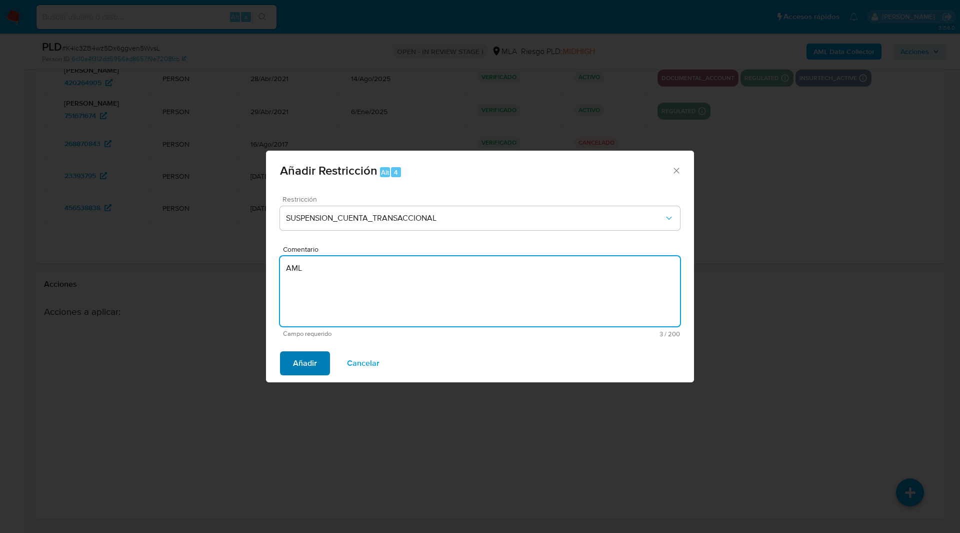
type textarea "AML"
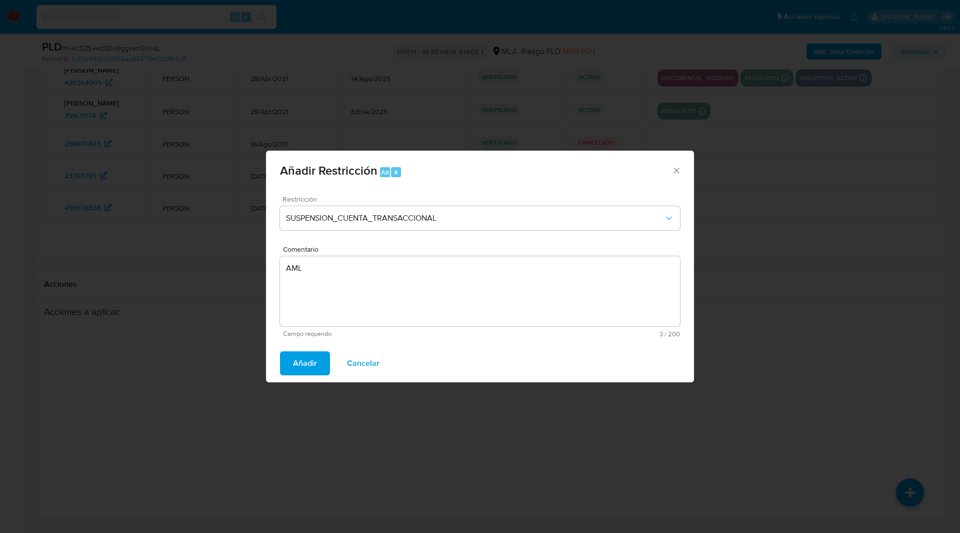
click at [307, 359] on span "Añadir" at bounding box center [305, 363] width 24 height 22
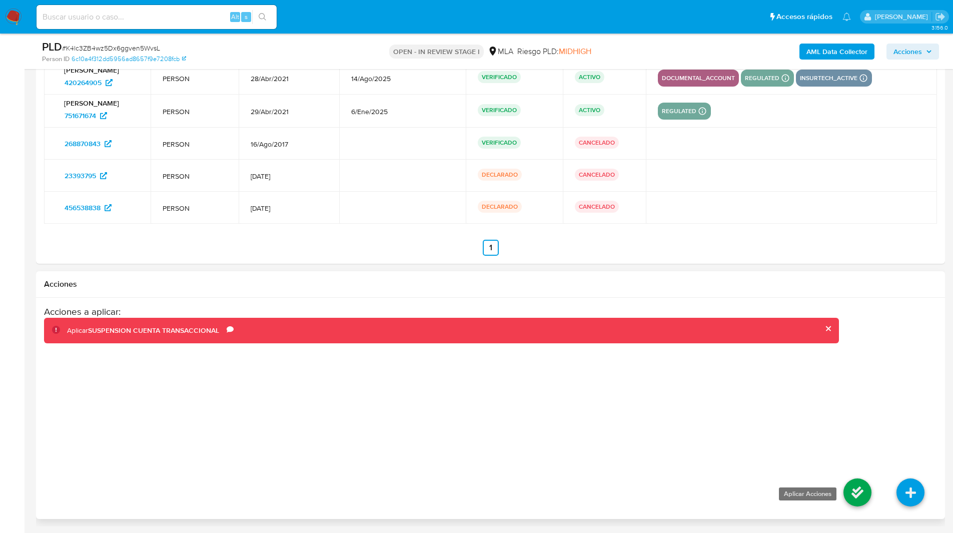
click at [849, 480] on icon at bounding box center [857, 492] width 28 height 28
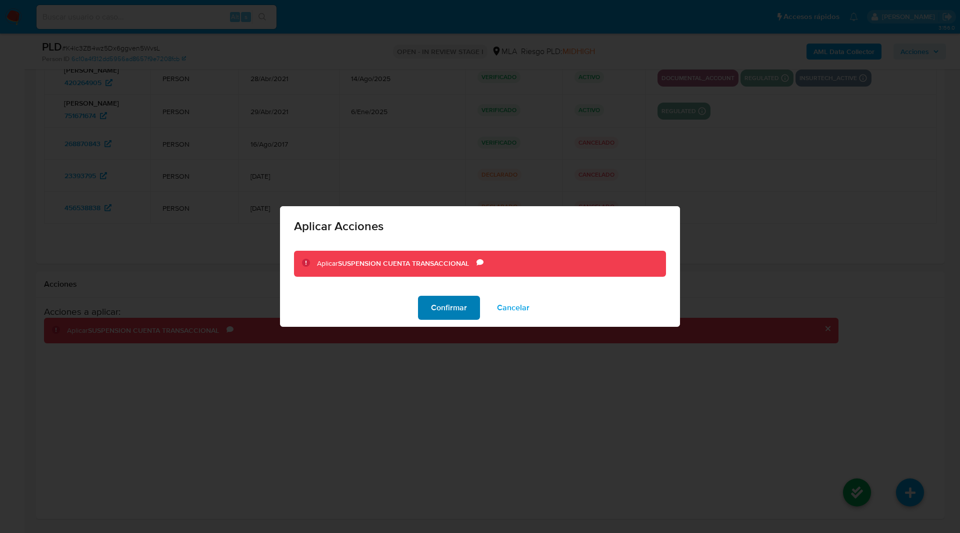
click at [475, 313] on button "Confirmar" at bounding box center [449, 308] width 62 height 24
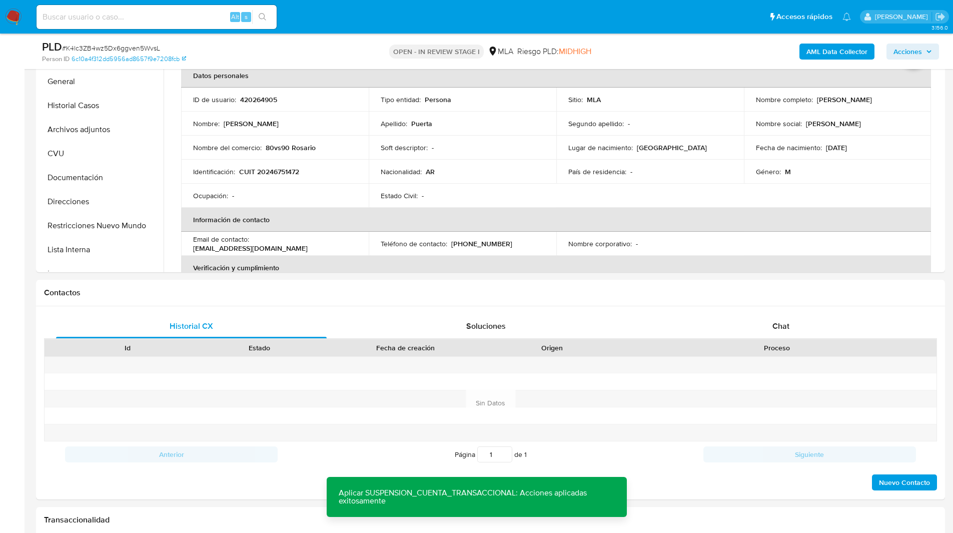
scroll to position [201, 0]
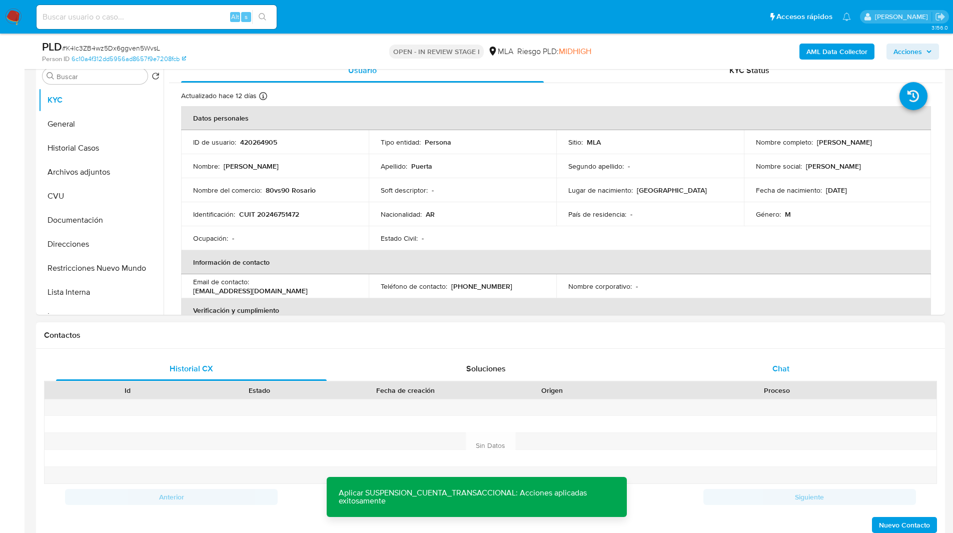
click at [779, 368] on span "Chat" at bounding box center [780, 369] width 17 height 12
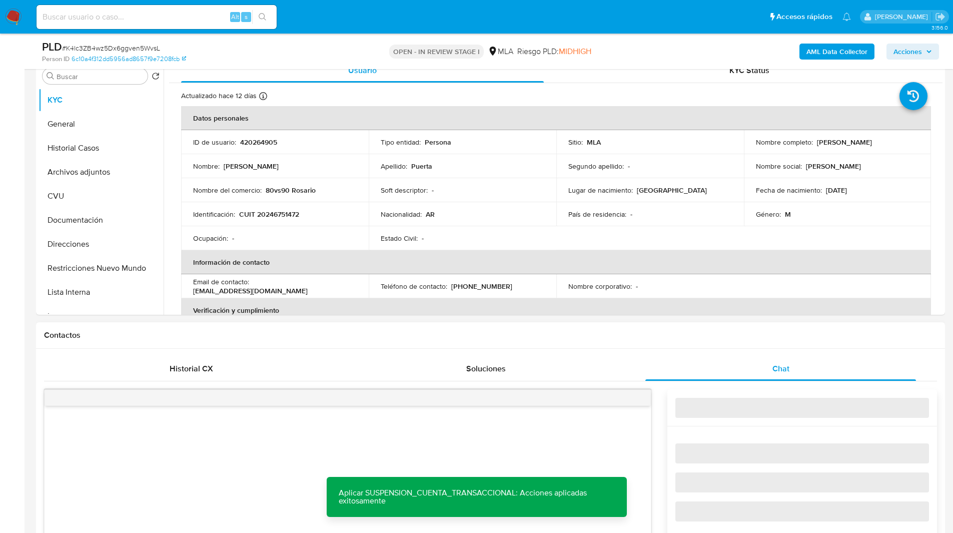
click at [850, 336] on h1 "Contactos" at bounding box center [490, 335] width 893 height 10
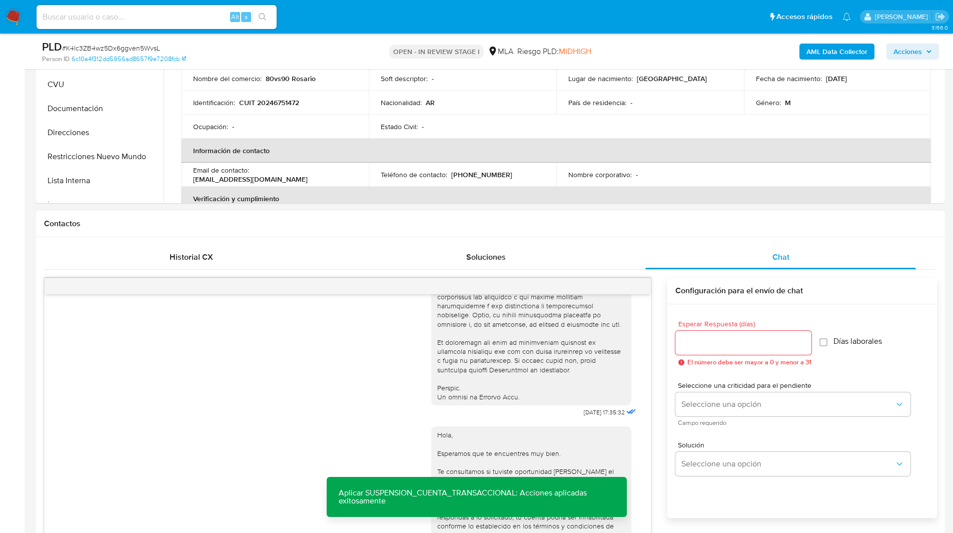
scroll to position [314, 0]
click at [626, 291] on span "menu-action" at bounding box center [626, 285] width 9 height 24
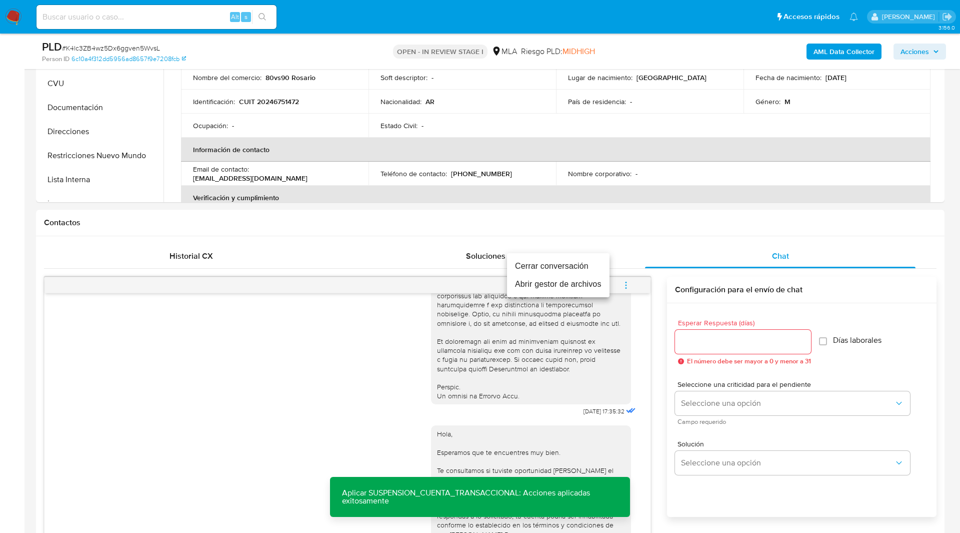
click at [562, 261] on li "Cerrar conversación" at bounding box center [558, 266] width 103 height 18
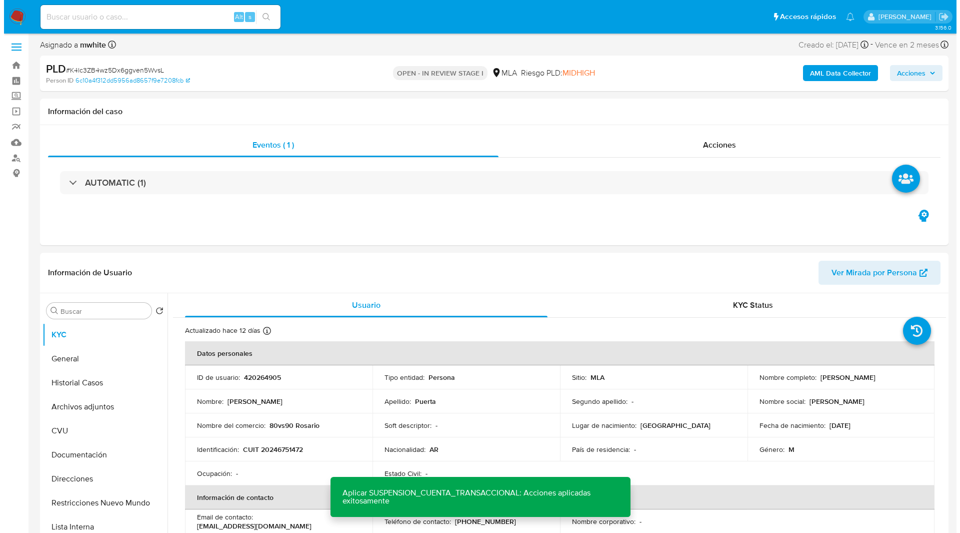
scroll to position [0, 0]
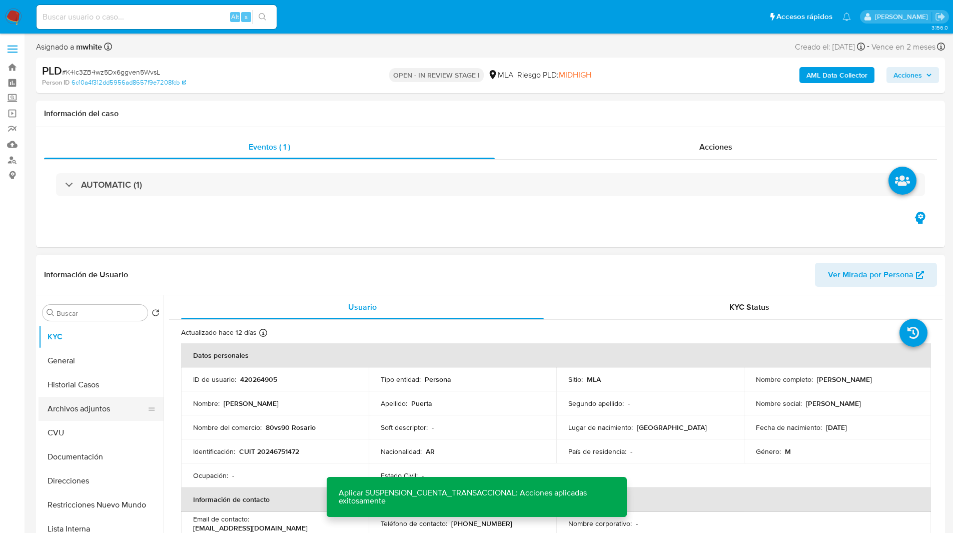
click at [67, 410] on button "Archivos adjuntos" at bounding box center [97, 409] width 117 height 24
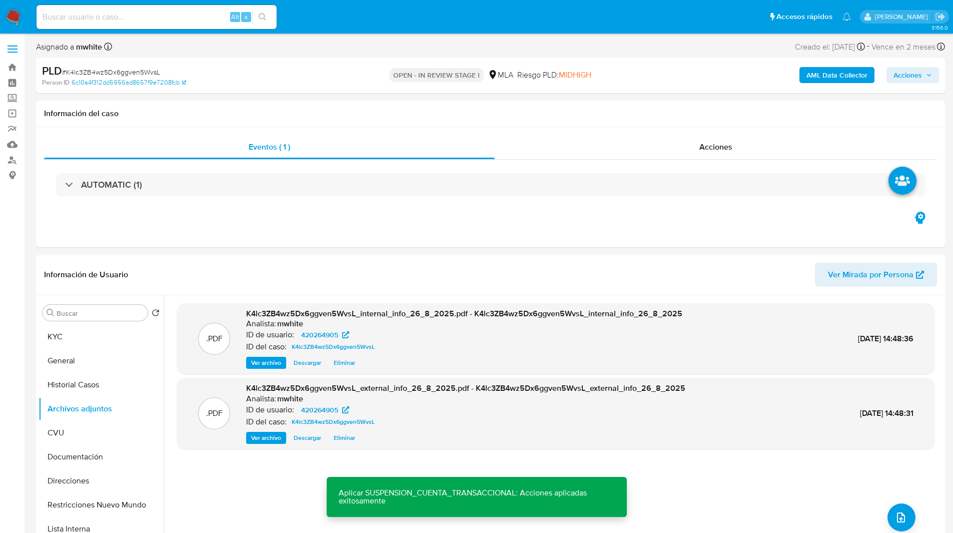
click at [560, 27] on ul "Pausado Ver notificaciones Alt s Accesos rápidos Presiona las siguientes teclas…" at bounding box center [444, 16] width 824 height 25
click at [899, 507] on button "upload-file" at bounding box center [901, 517] width 28 height 28
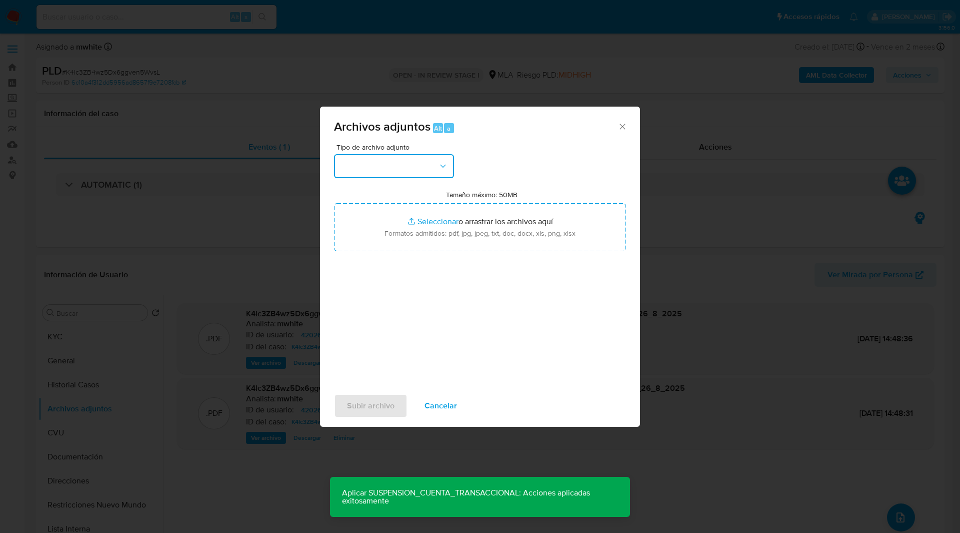
click at [397, 159] on button "button" at bounding box center [394, 166] width 120 height 24
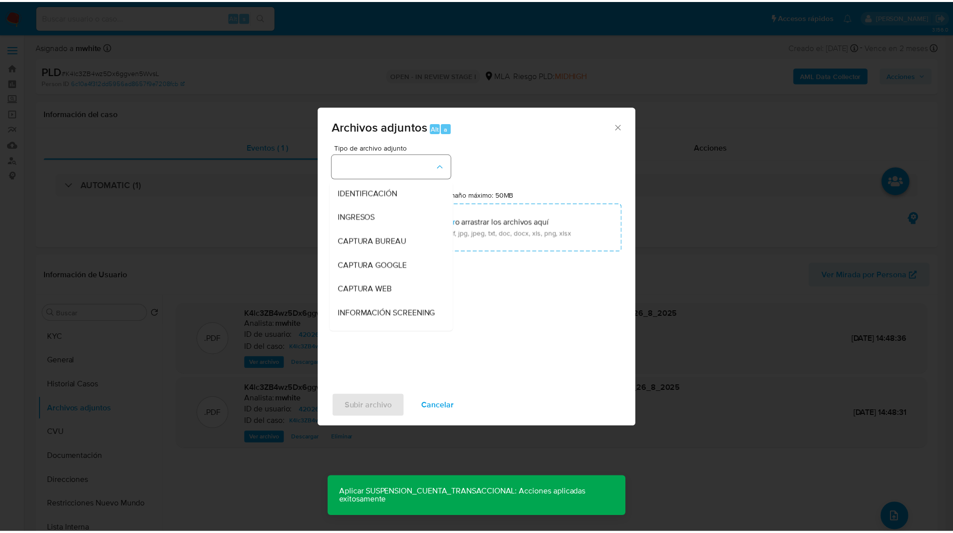
scroll to position [204, 0]
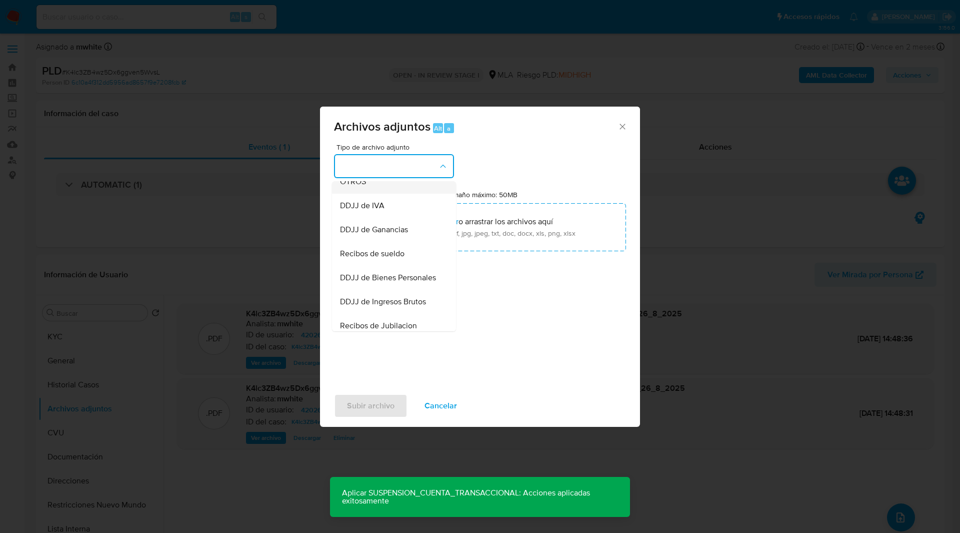
click at [354, 187] on span "OTROS" at bounding box center [353, 182] width 26 height 10
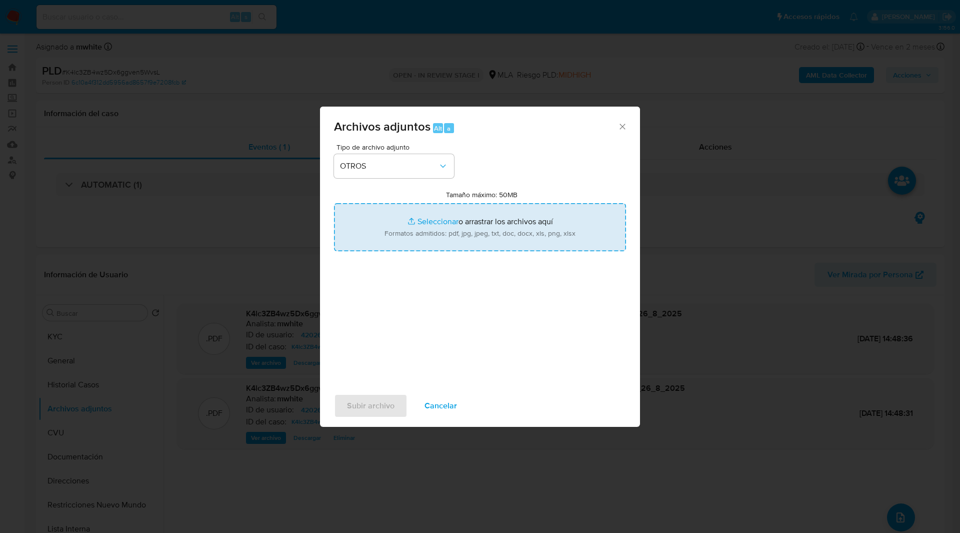
type input "C:\fakepath\Movimientos-420264905.xlsx"
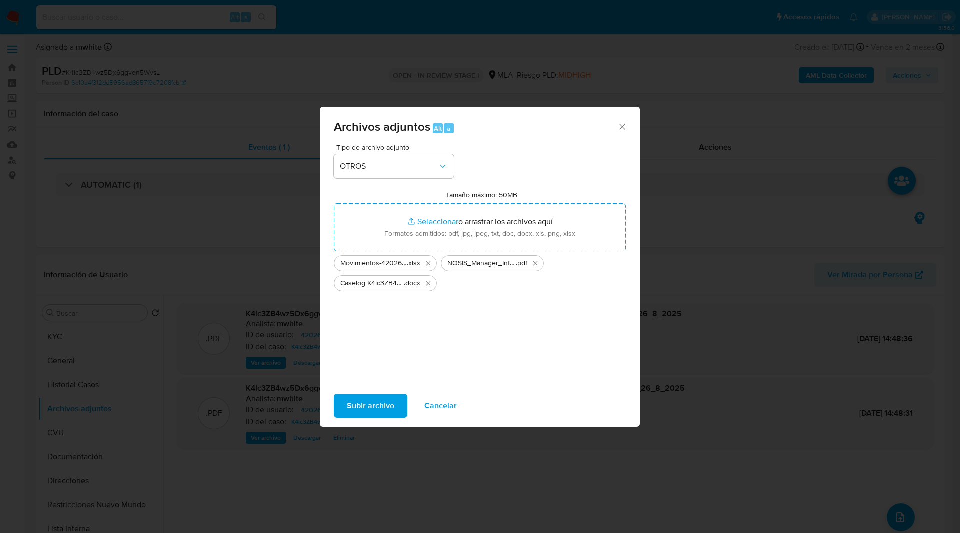
click at [379, 407] on span "Subir archivo" at bounding box center [371, 406] width 48 height 22
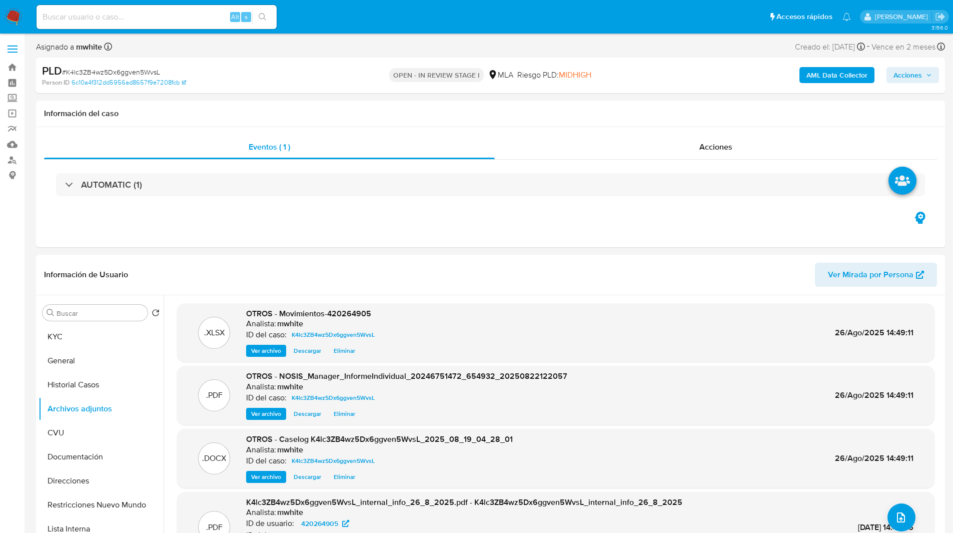
click at [914, 77] on span "Acciones" at bounding box center [907, 75] width 29 height 16
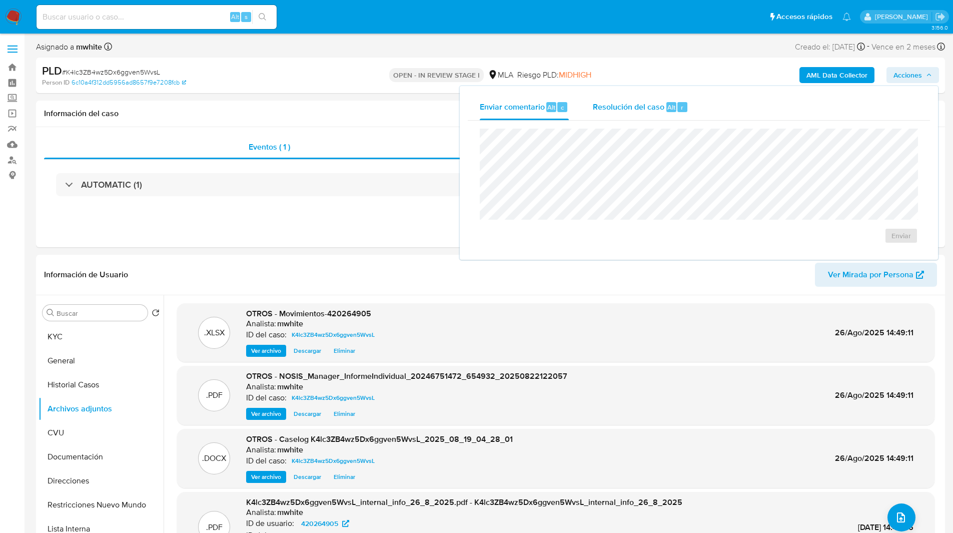
click at [612, 106] on span "Resolución del caso" at bounding box center [629, 107] width 72 height 12
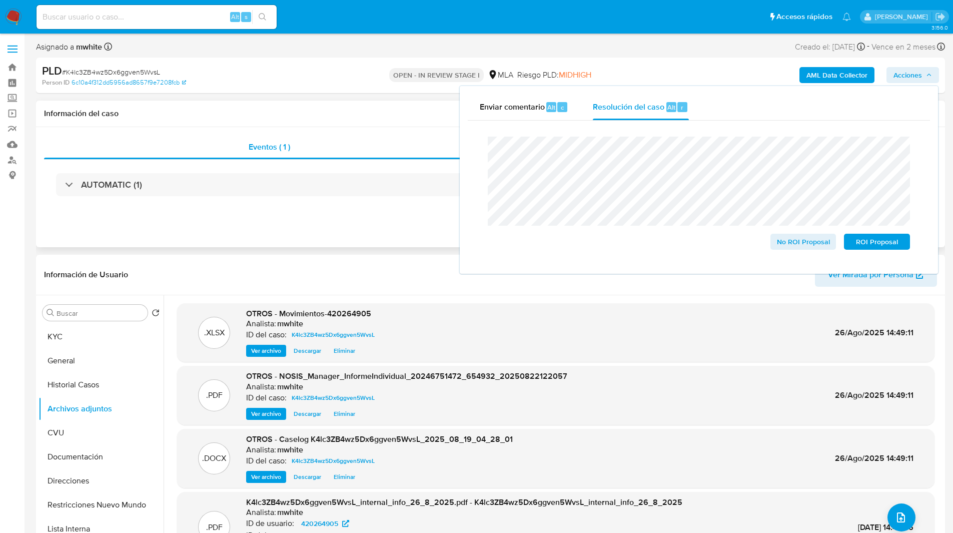
click at [382, 228] on div "Eventos ( 1 ) Acciones AUTOMATIC (1)" at bounding box center [490, 187] width 909 height 120
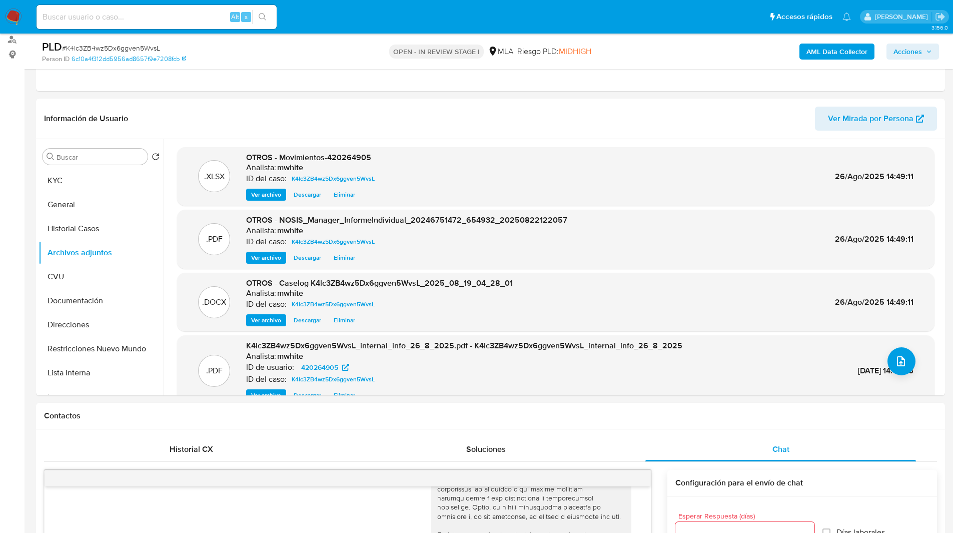
scroll to position [98, 0]
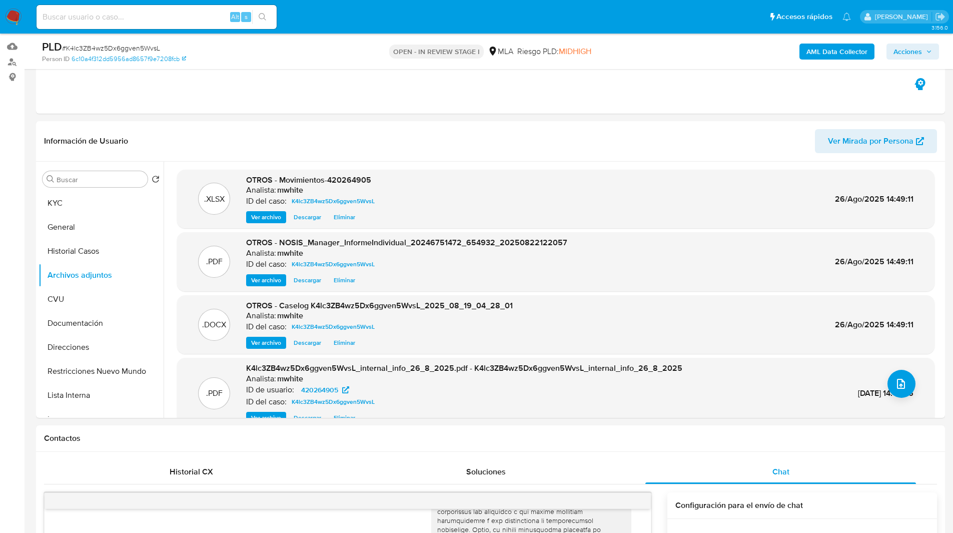
click at [914, 47] on span "Acciones" at bounding box center [907, 52] width 29 height 16
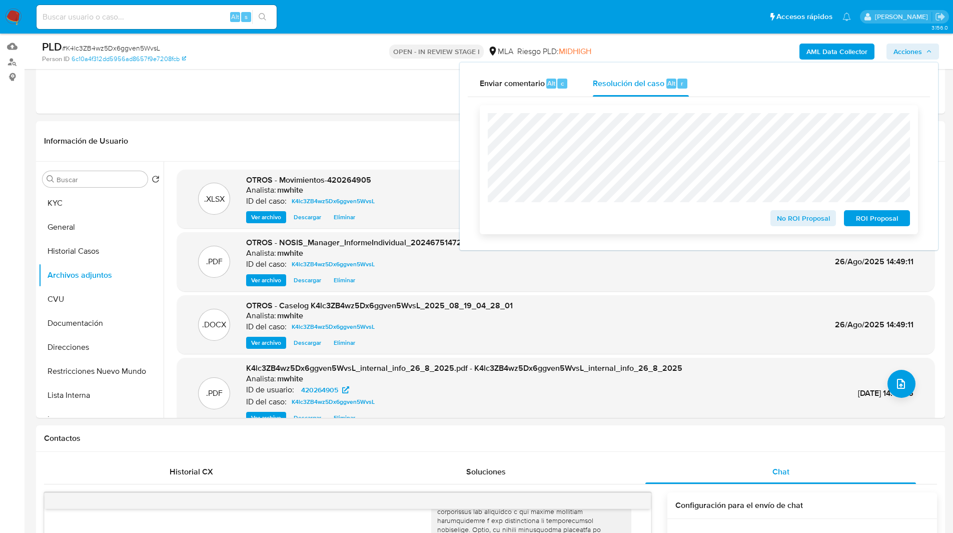
click at [875, 220] on span "ROI Proposal" at bounding box center [877, 218] width 52 height 14
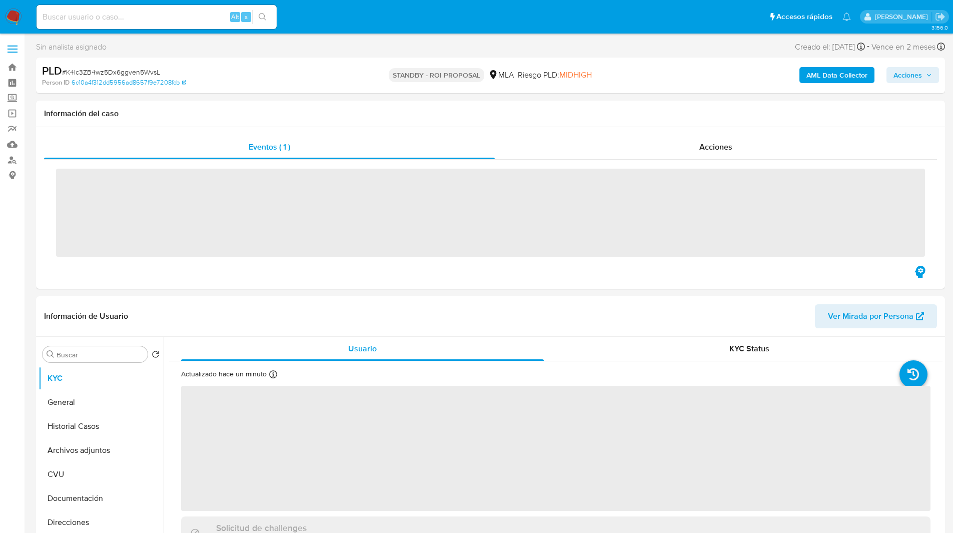
click at [182, 15] on input at bounding box center [157, 17] width 240 height 13
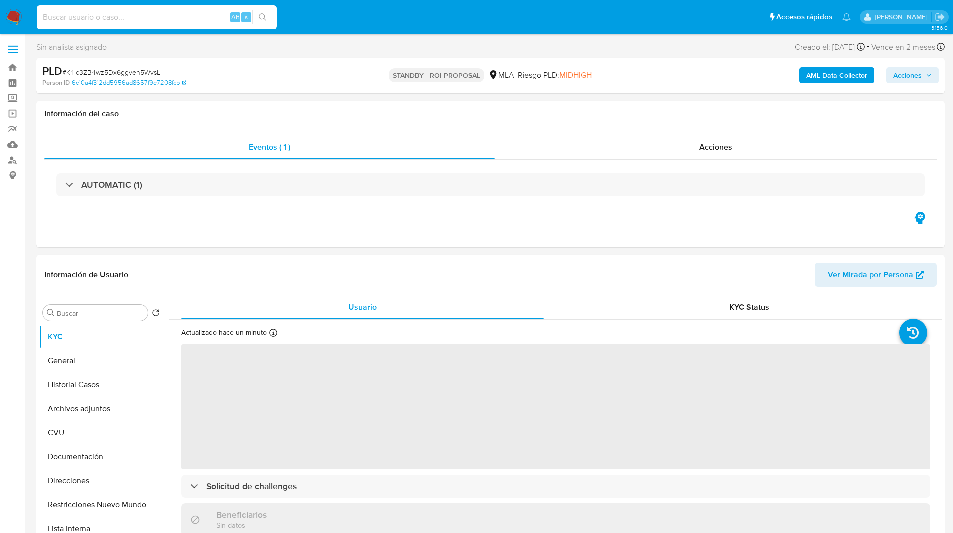
paste input "Zt3PhGzV1CGbagRoru83aUC0"
type input "Zt3PhGzV1CGbagRoru83aUC0"
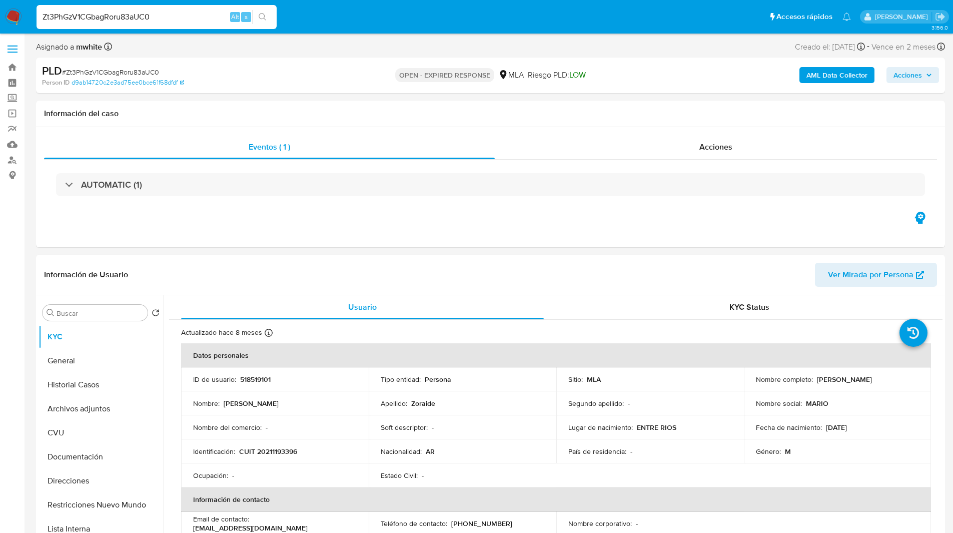
select select "10"
click at [598, 61] on div "PLD # Zt3PhGzV1CGbagRoru83aUC0 Person ID d9ab14720c2e3ad75ee0bce61f68dfdf OPEN …" at bounding box center [490, 76] width 909 height 36
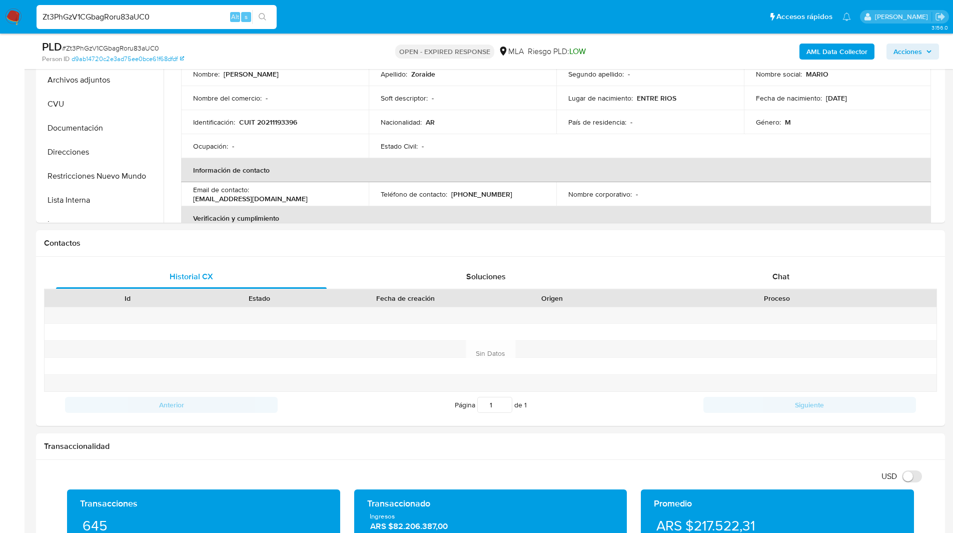
scroll to position [295, 0]
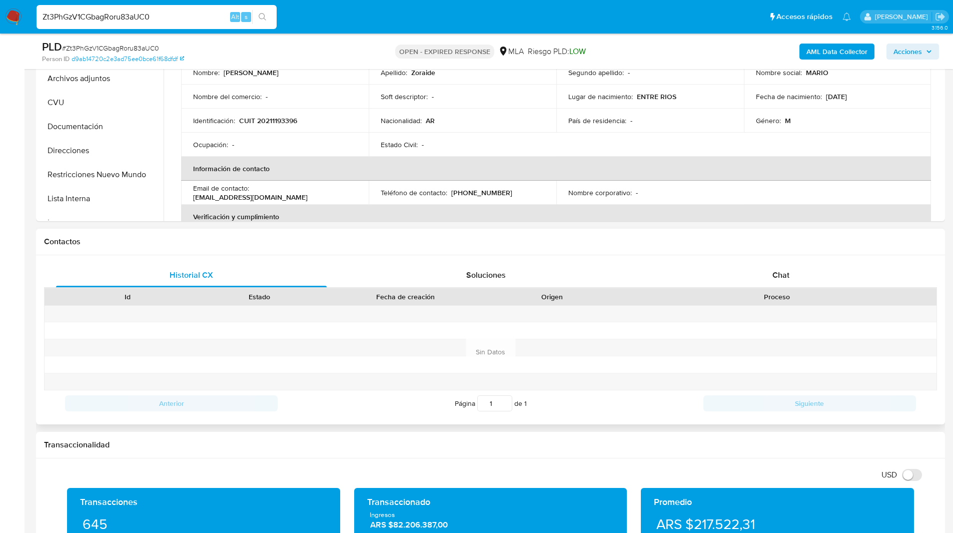
click at [779, 262] on div "Historial CX Soluciones Chat Id Estado Fecha de creación Origen Proceso Anterio…" at bounding box center [490, 339] width 909 height 169
click at [738, 271] on div "Chat" at bounding box center [780, 275] width 271 height 24
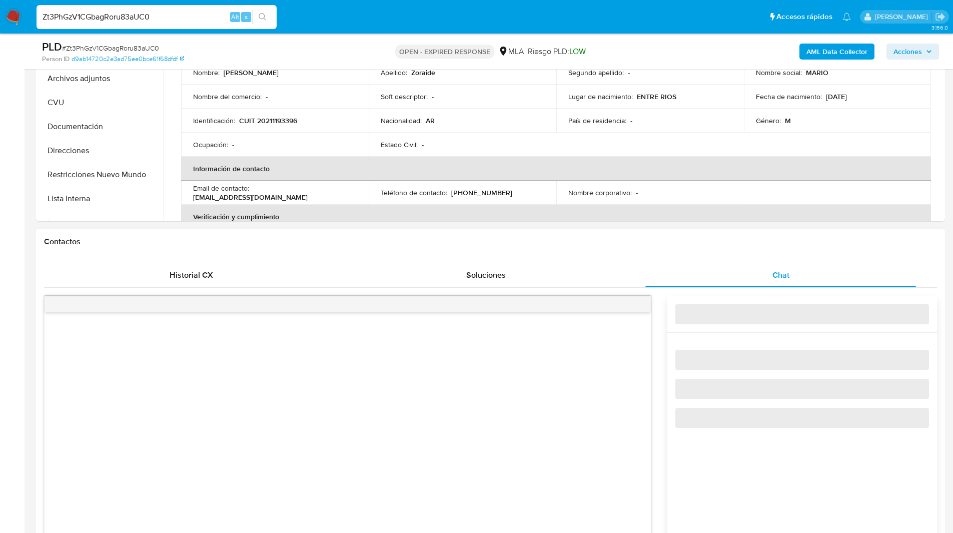
click at [661, 237] on h1 "Contactos" at bounding box center [490, 242] width 893 height 10
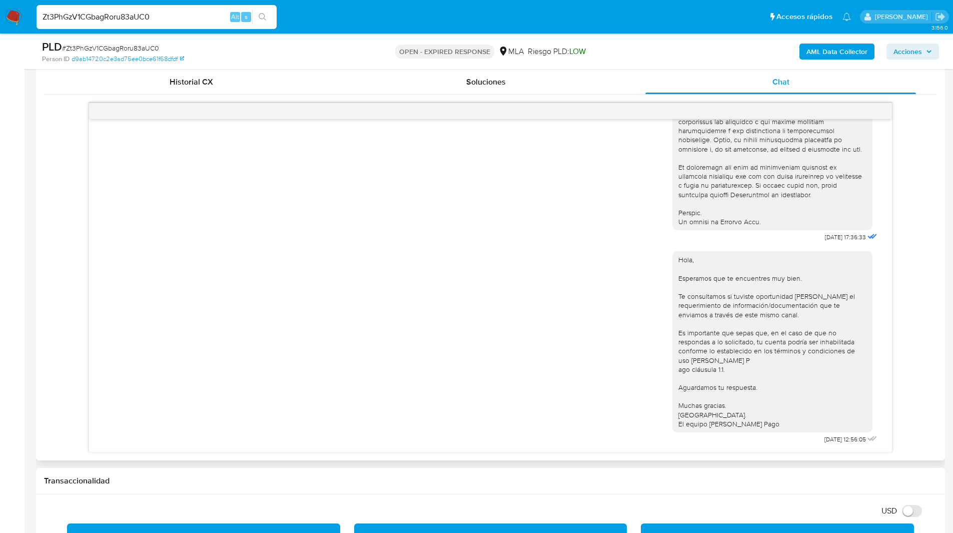
scroll to position [520, 0]
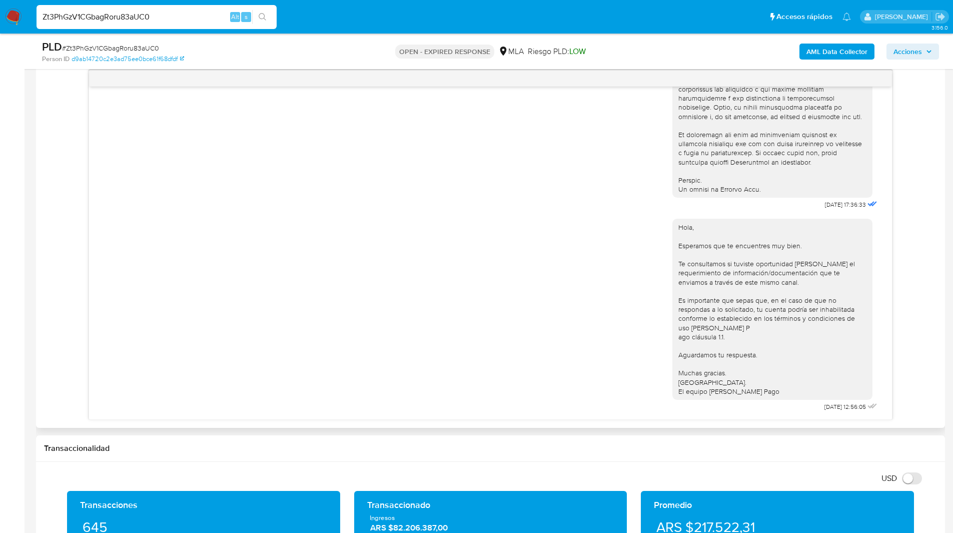
click at [915, 241] on div "18/08/2025 17:36:33 Hola, Esperamos que te encuentres muy bien. Te consultamos …" at bounding box center [490, 245] width 893 height 350
click at [920, 151] on div "18/08/2025 17:36:33 Hola, Esperamos que te encuentres muy bien. Te consultamos …" at bounding box center [490, 245] width 893 height 350
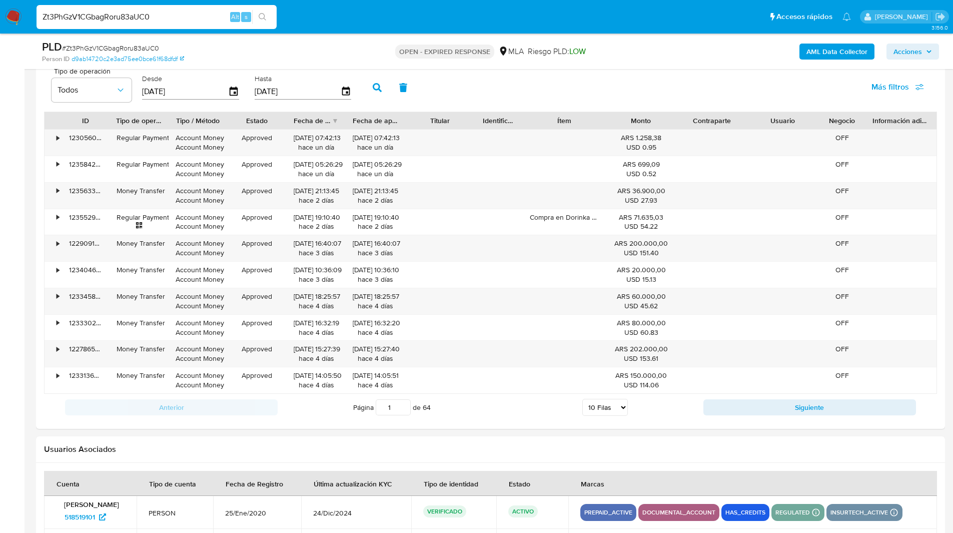
scroll to position [1565, 0]
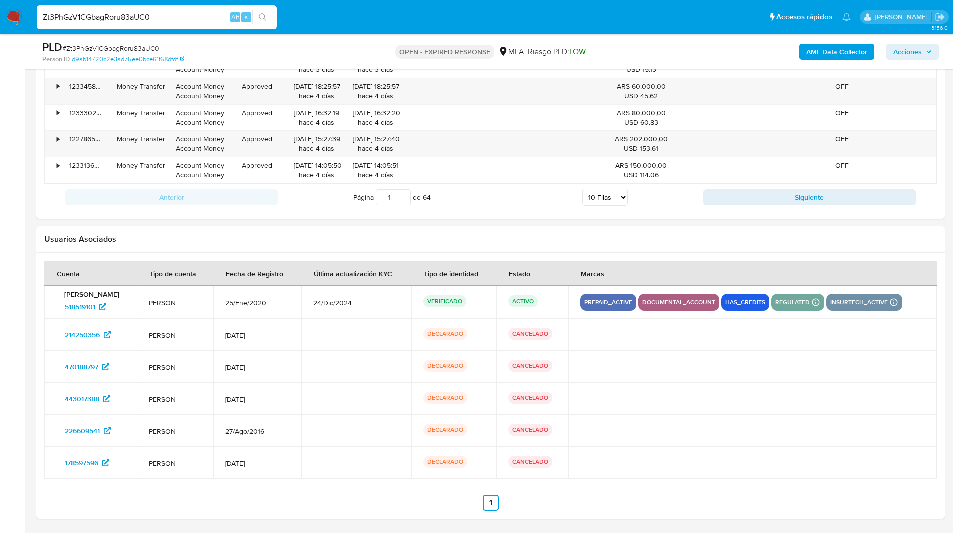
click at [97, 17] on input "Zt3PhGzV1CGbagRoru83aUC0" at bounding box center [157, 17] width 240 height 13
click at [8, 20] on img at bounding box center [13, 17] width 17 height 17
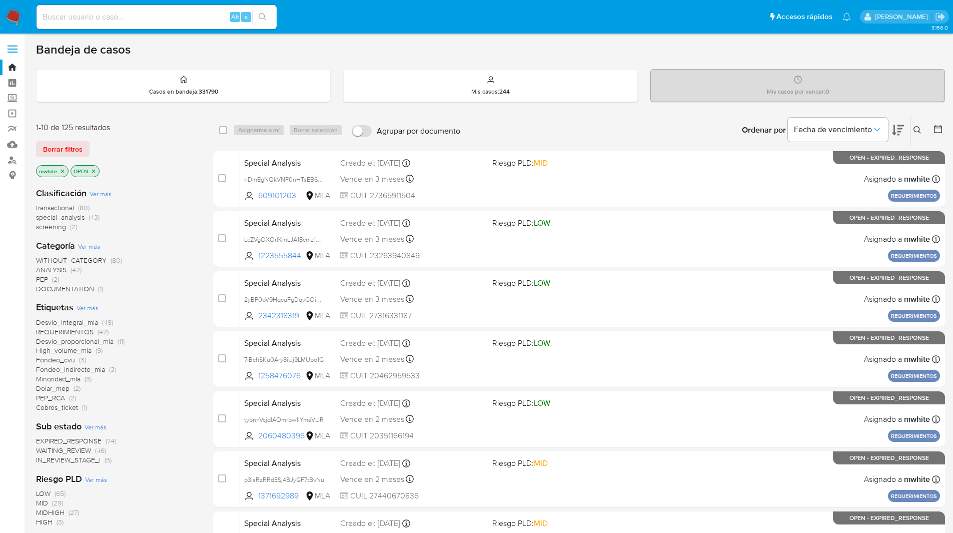
click at [919, 126] on button at bounding box center [918, 130] width 17 height 12
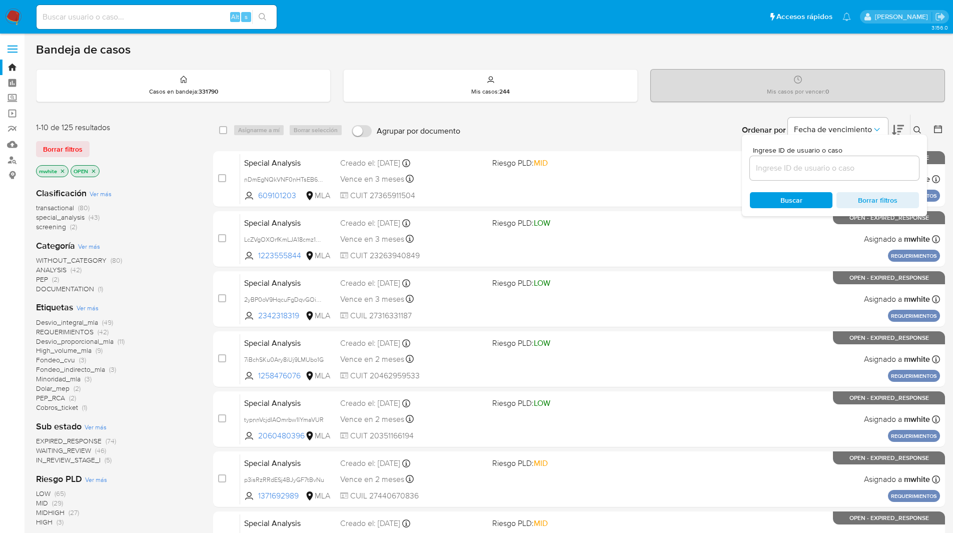
click at [801, 162] on input at bounding box center [834, 168] width 169 height 13
type input "Zt3PhGzV1CGbagRoru83aUC0"
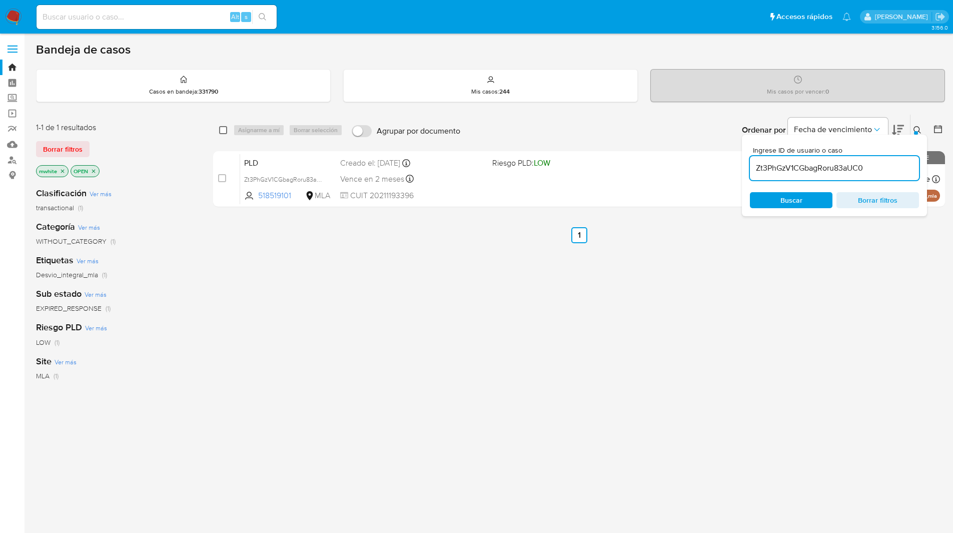
click at [220, 134] on input "checkbox" at bounding box center [223, 130] width 8 height 8
checkbox input "true"
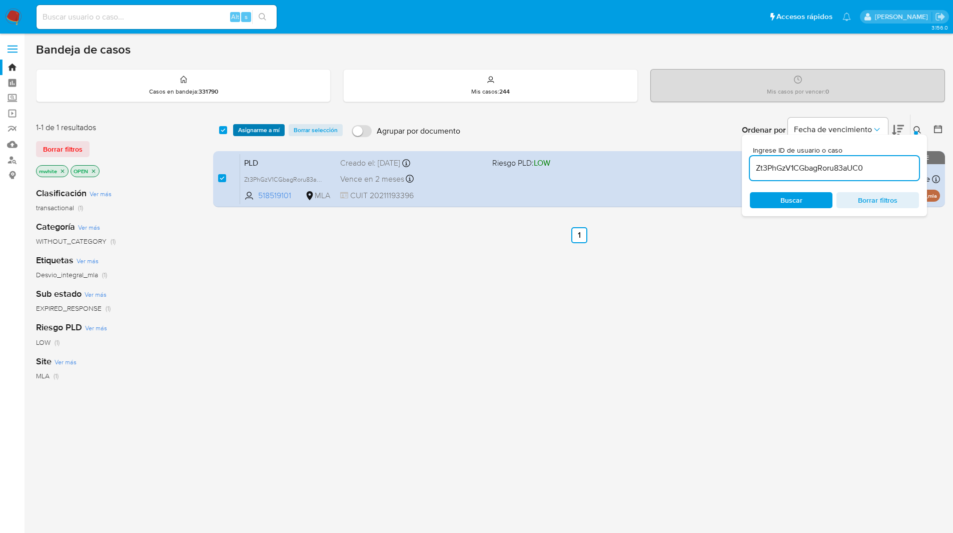
click at [247, 131] on span "Asignarme a mí" at bounding box center [259, 130] width 42 height 10
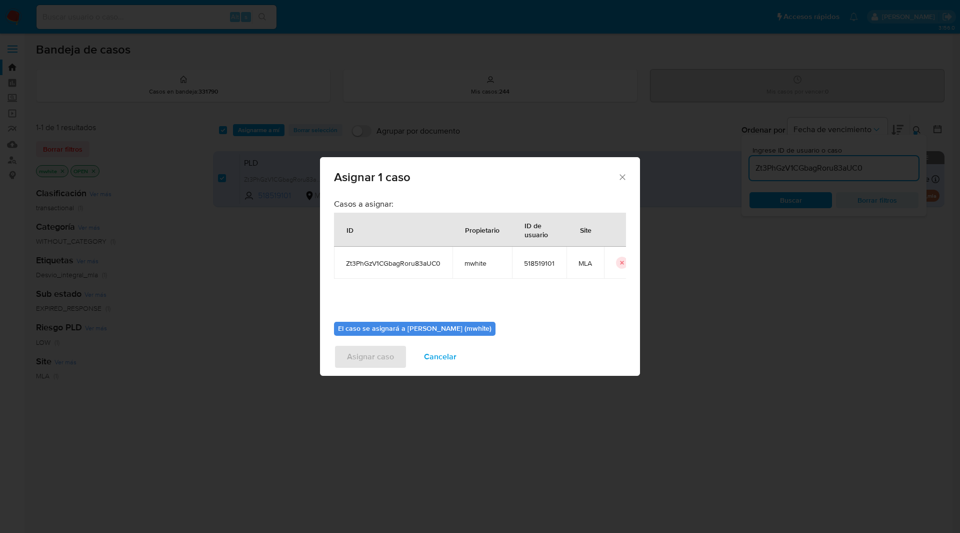
click at [476, 260] on span "mwhite" at bounding box center [483, 263] width 36 height 9
copy span "mwhite"
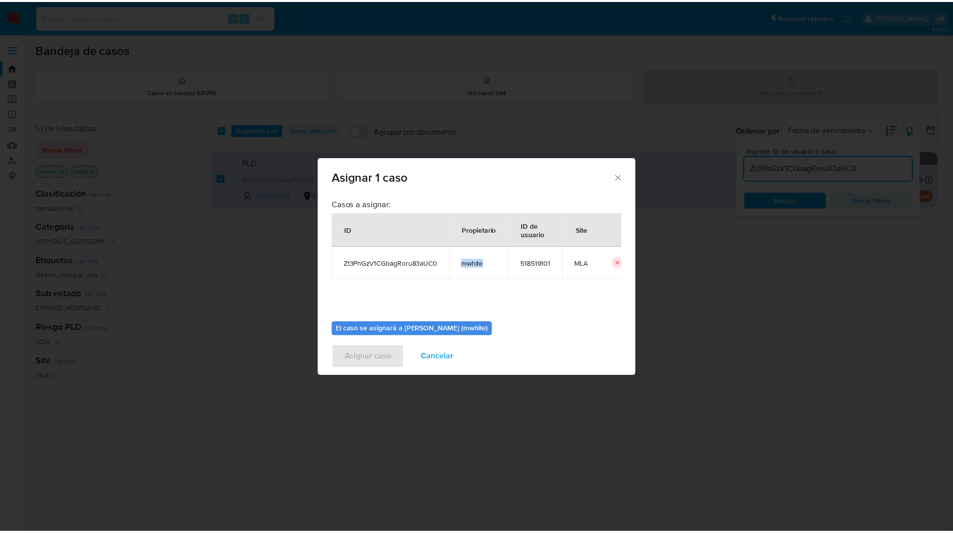
scroll to position [52, 0]
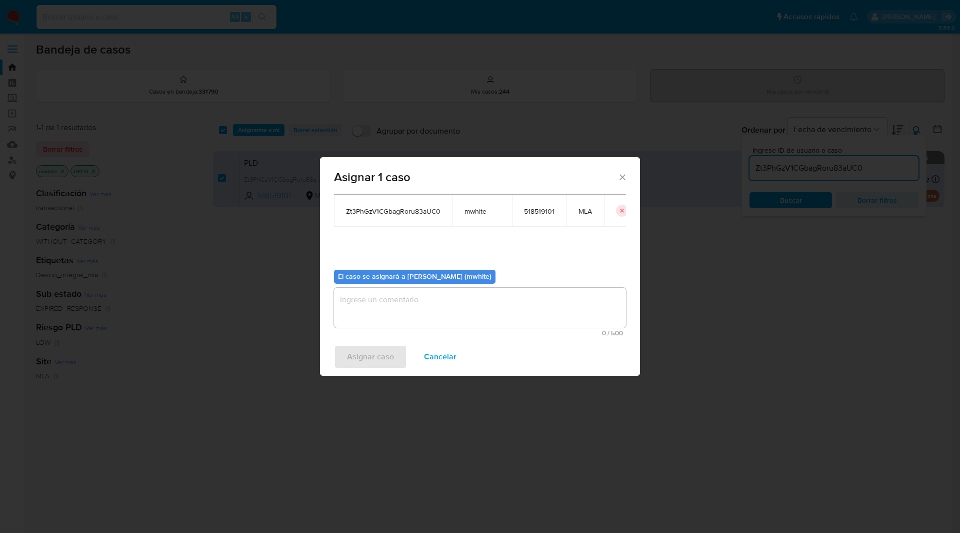
click at [402, 311] on textarea "assign-modal" at bounding box center [480, 308] width 292 height 40
paste textarea "mwhite"
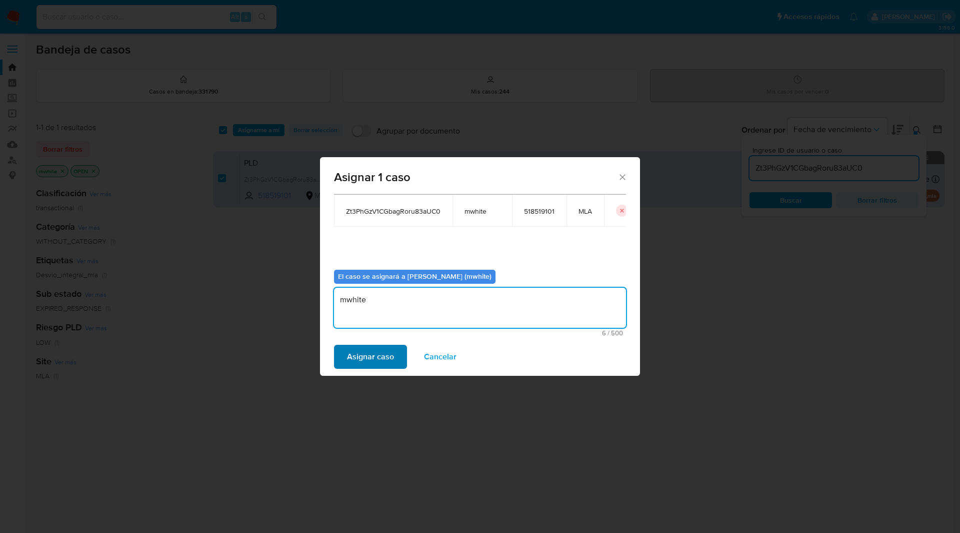
type textarea "mwhite"
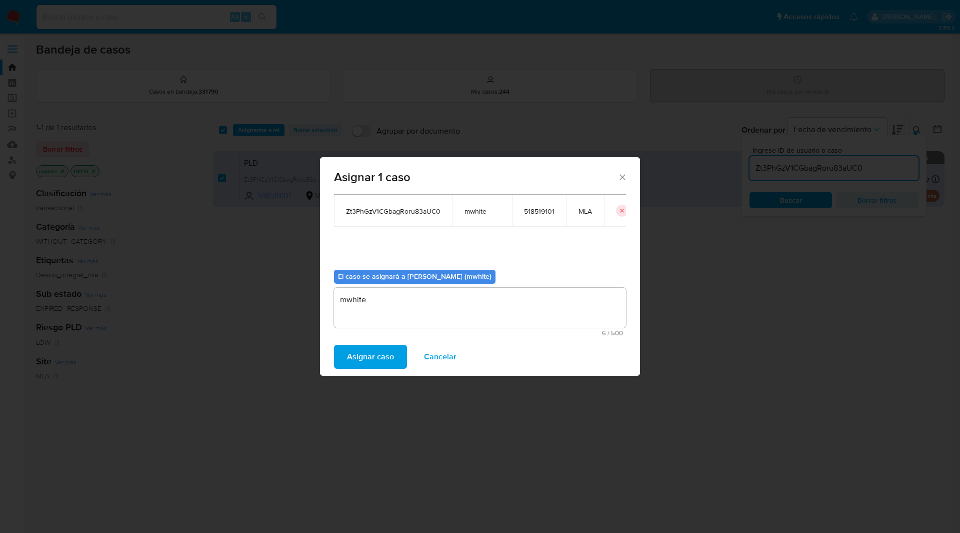
click at [367, 352] on span "Asignar caso" at bounding box center [370, 357] width 47 height 22
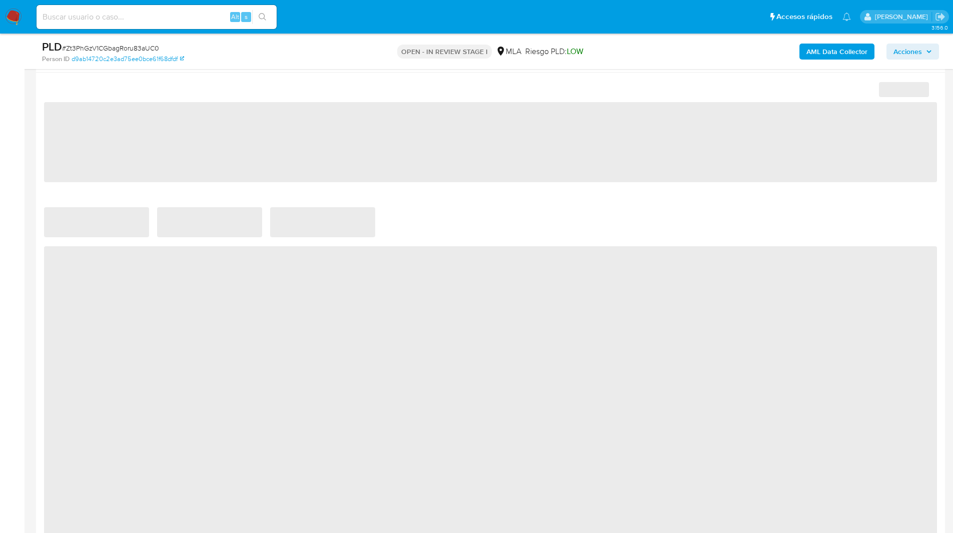
select select "10"
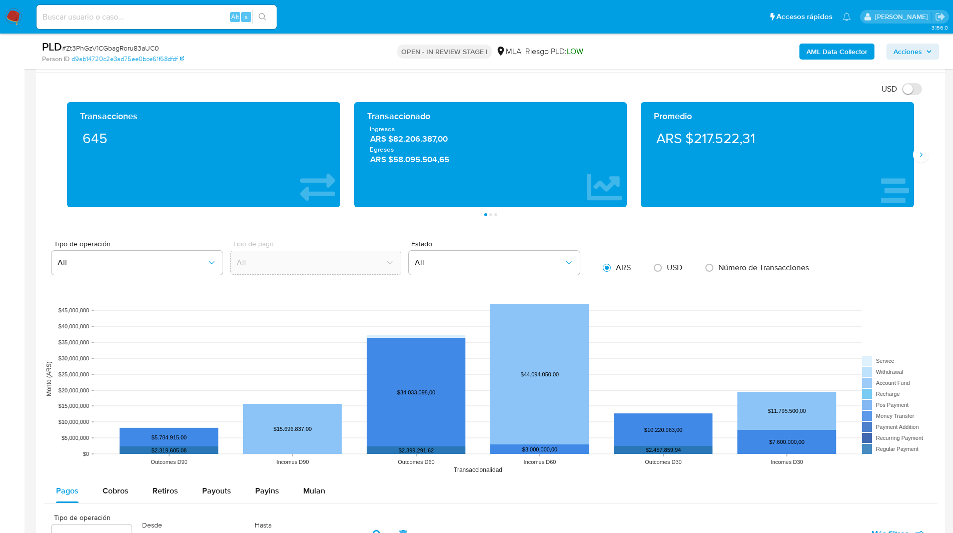
scroll to position [487, 0]
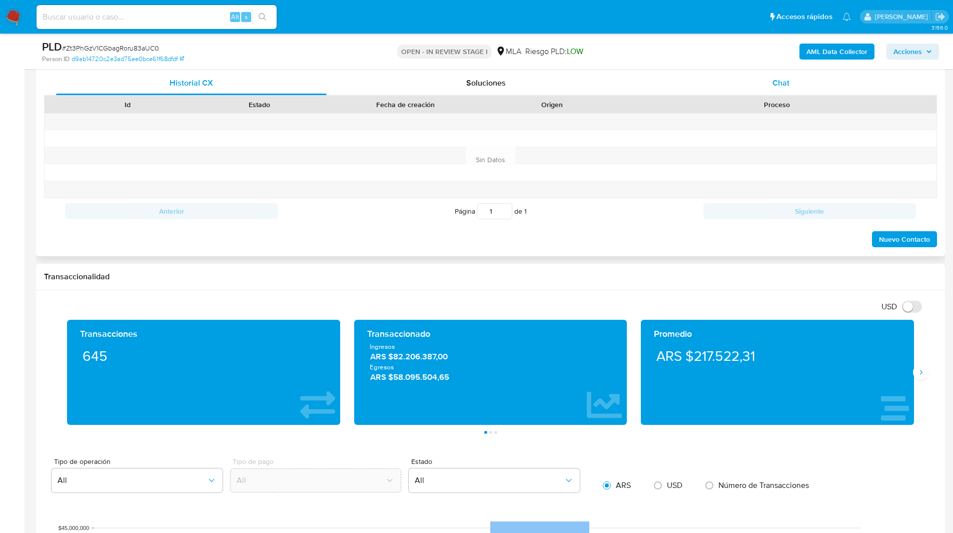
click at [790, 85] on div "Chat" at bounding box center [780, 83] width 271 height 24
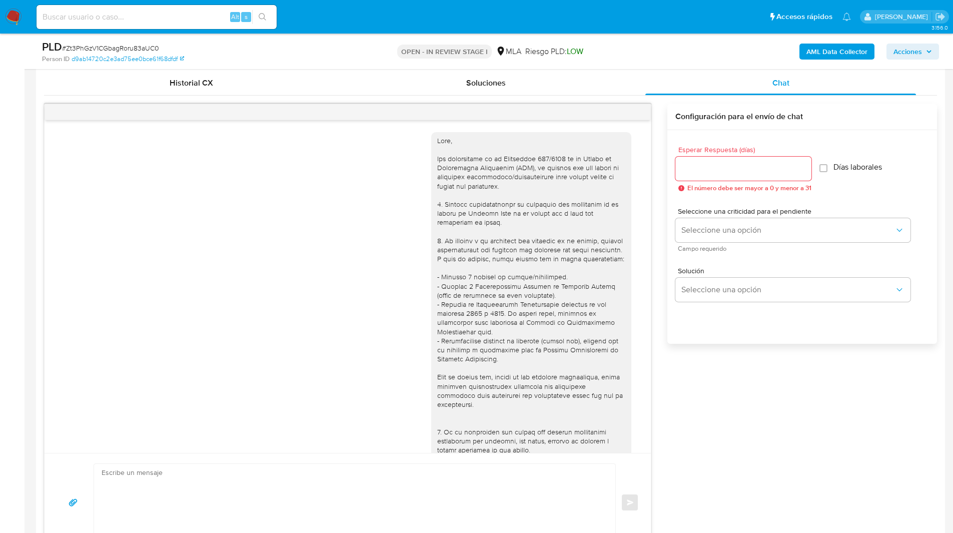
scroll to position [454, 0]
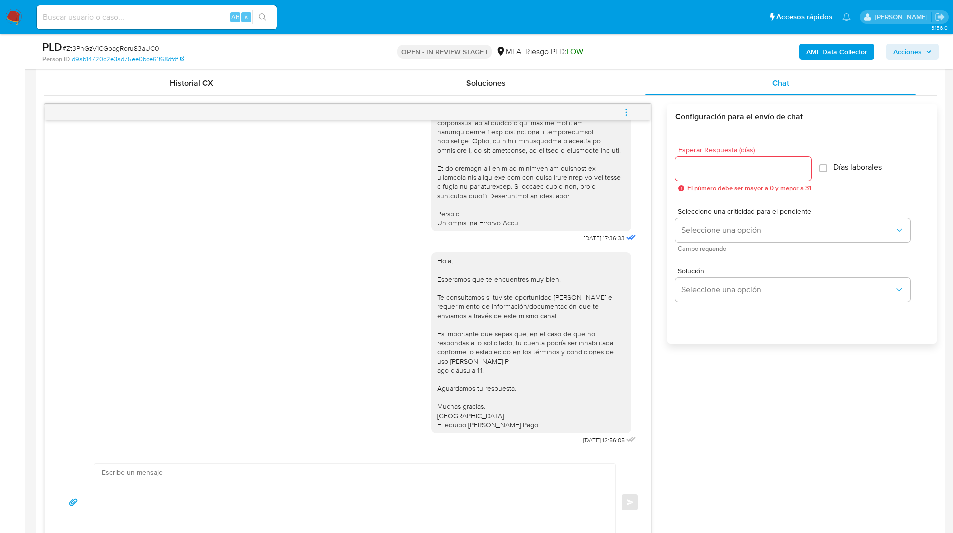
click at [627, 112] on icon "menu-action" at bounding box center [626, 111] width 1 height 1
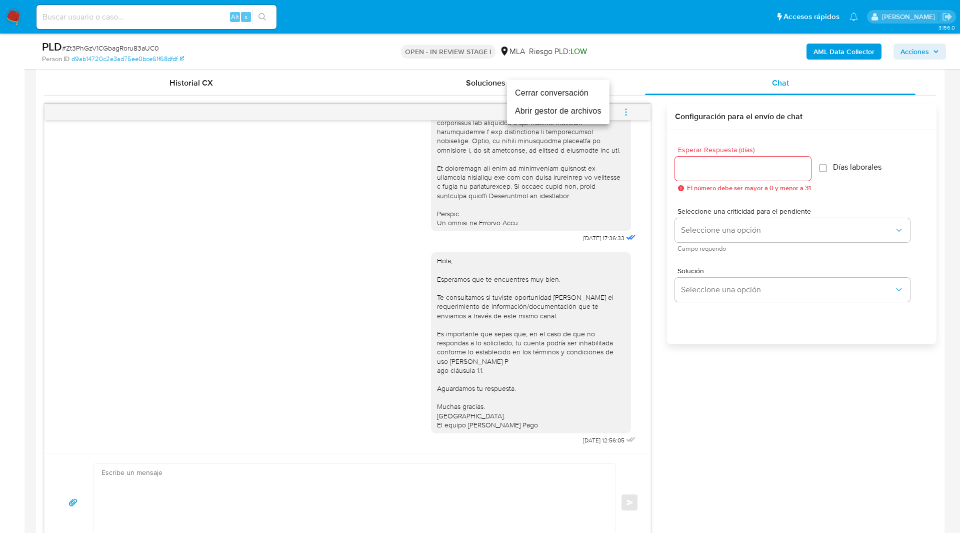
click at [522, 86] on li "Cerrar conversación" at bounding box center [558, 93] width 103 height 18
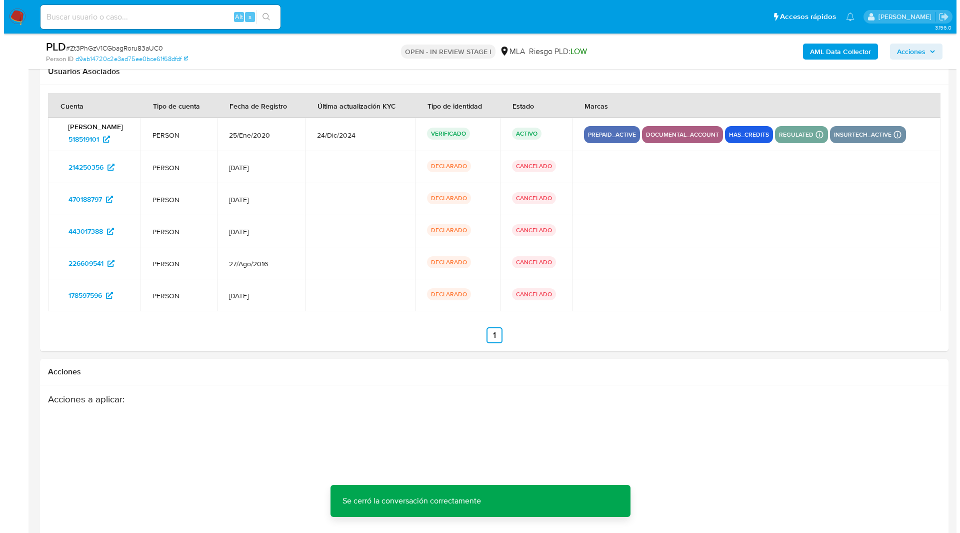
scroll to position [1919, 0]
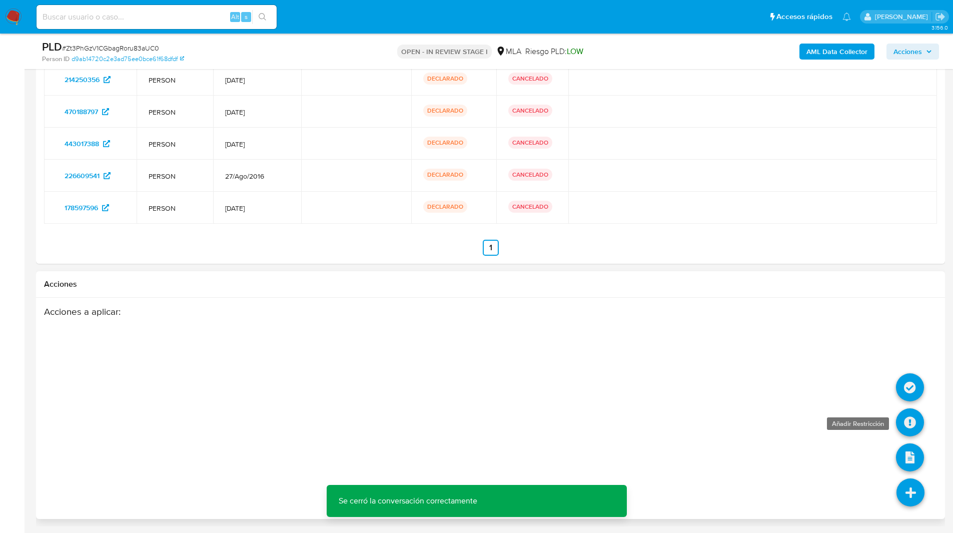
click at [912, 425] on icon at bounding box center [910, 422] width 28 height 28
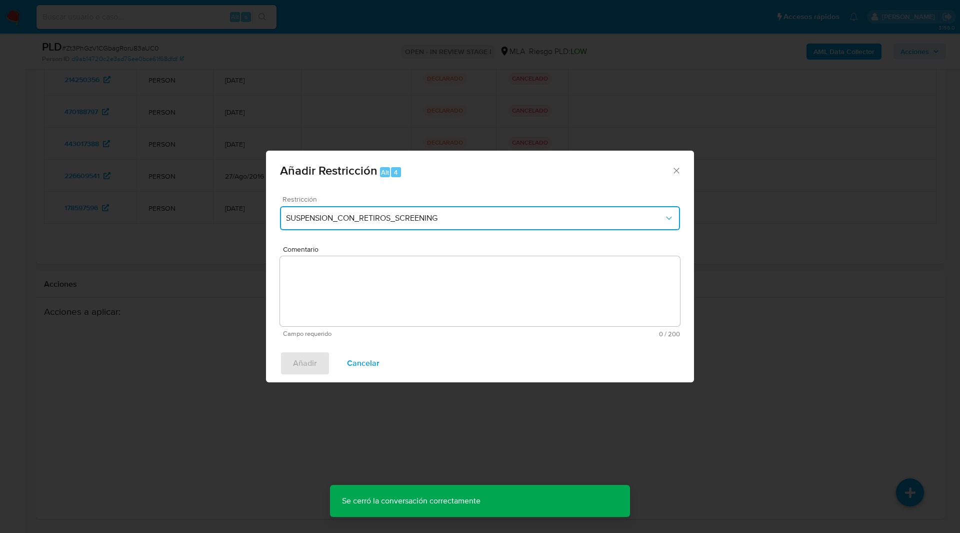
click at [463, 226] on button "SUSPENSION_CON_RETIROS_SCREENING" at bounding box center [480, 218] width 400 height 24
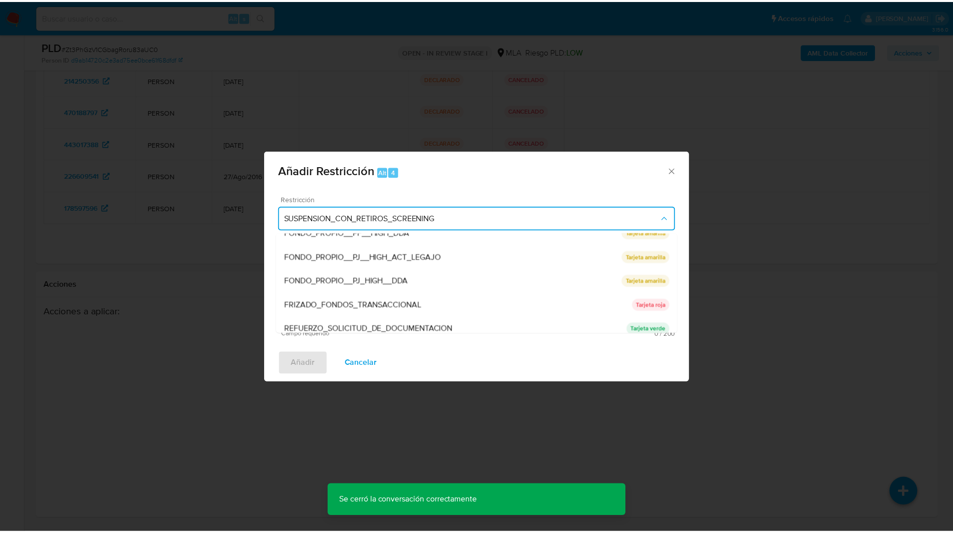
scroll to position [212, 0]
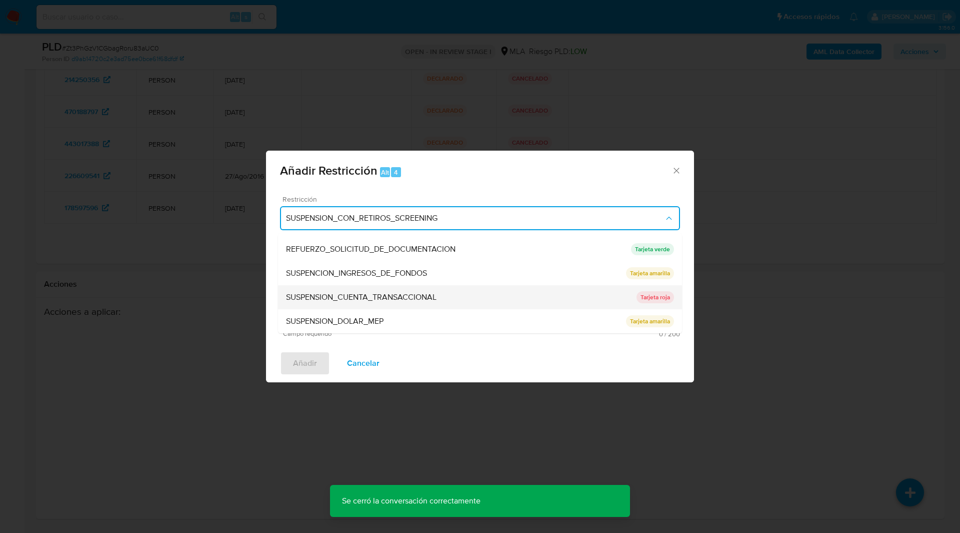
click at [405, 290] on div "SUSPENSION_CUENTA_TRANSACCIONAL" at bounding box center [461, 297] width 351 height 24
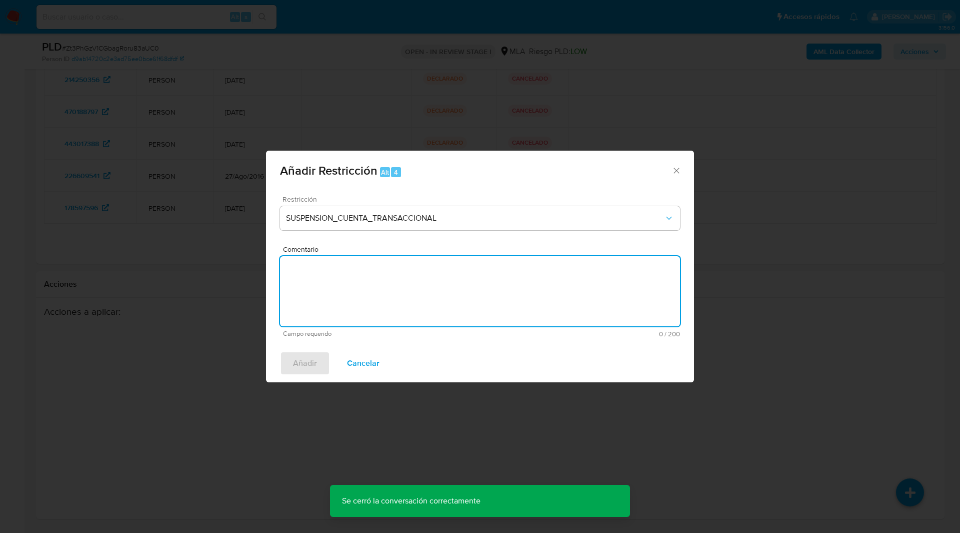
click at [447, 296] on textarea "Comentario" at bounding box center [480, 291] width 400 height 70
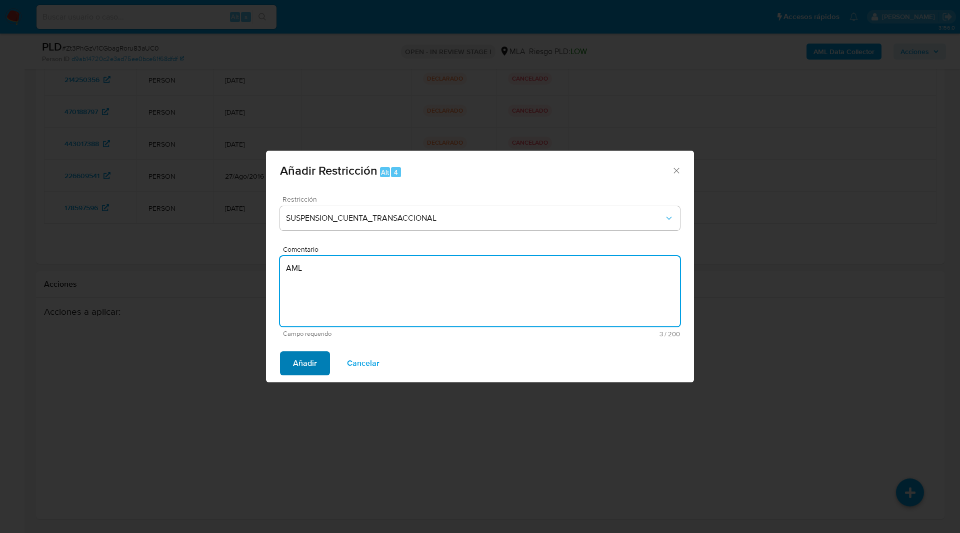
type textarea "AML"
click at [293, 366] on span "Añadir" at bounding box center [305, 363] width 24 height 22
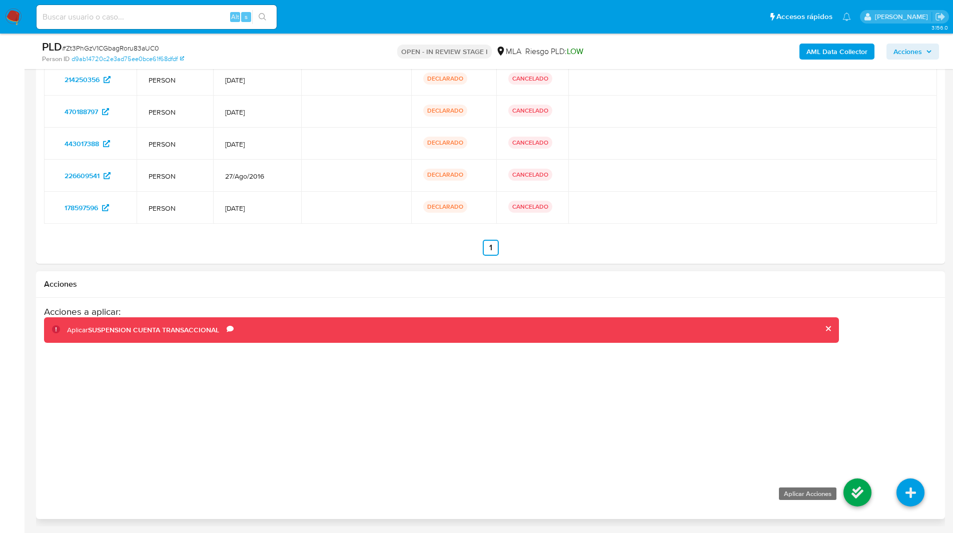
click at [857, 497] on icon at bounding box center [857, 492] width 28 height 28
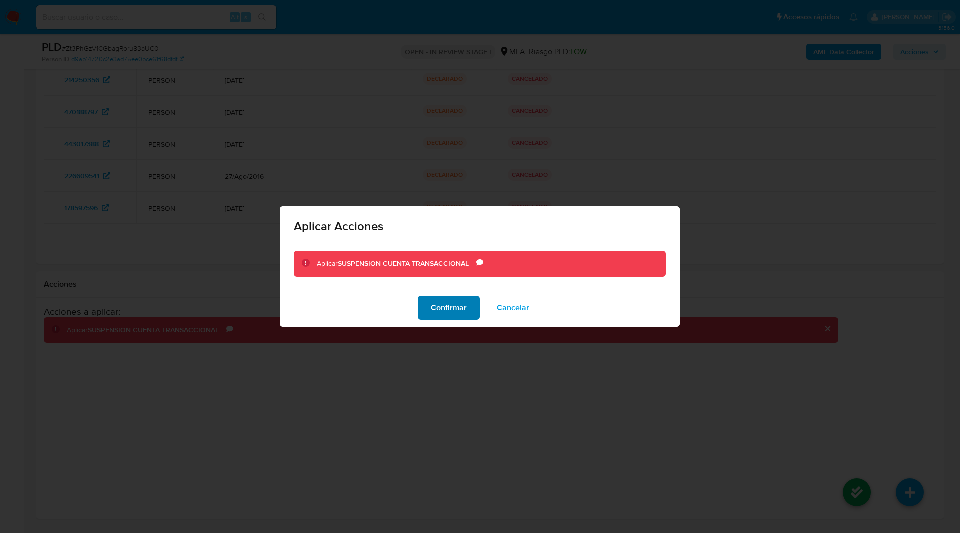
click at [449, 310] on span "Confirmar" at bounding box center [449, 308] width 36 height 22
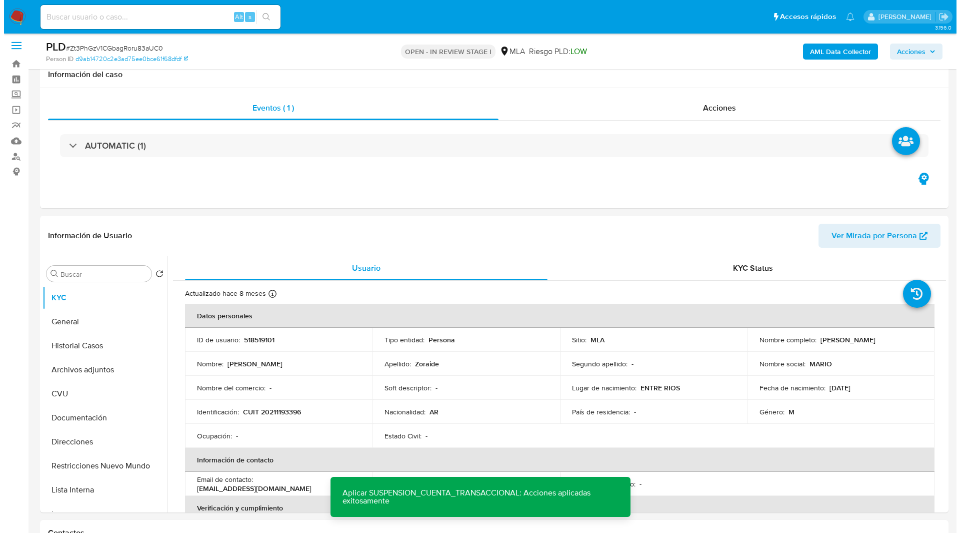
scroll to position [0, 0]
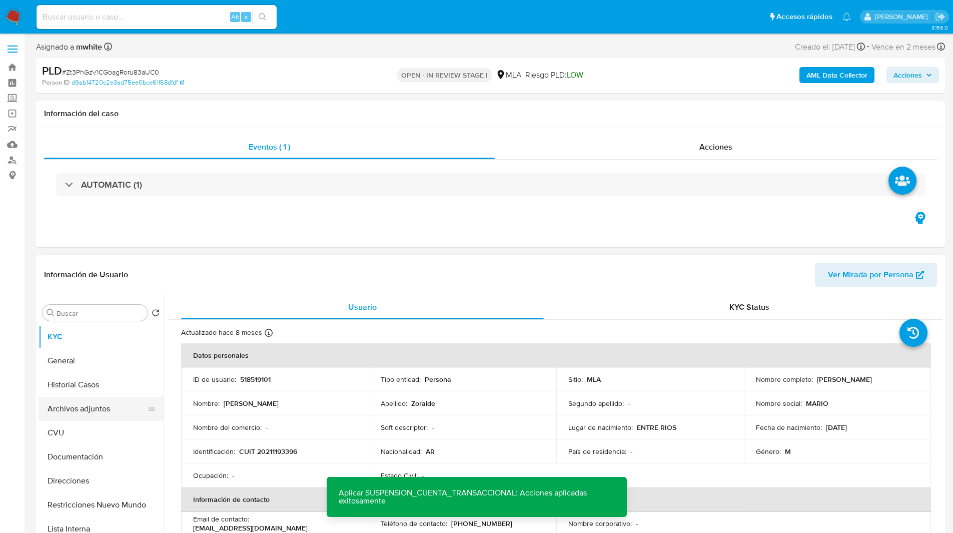
click at [87, 405] on button "Archivos adjuntos" at bounding box center [97, 409] width 117 height 24
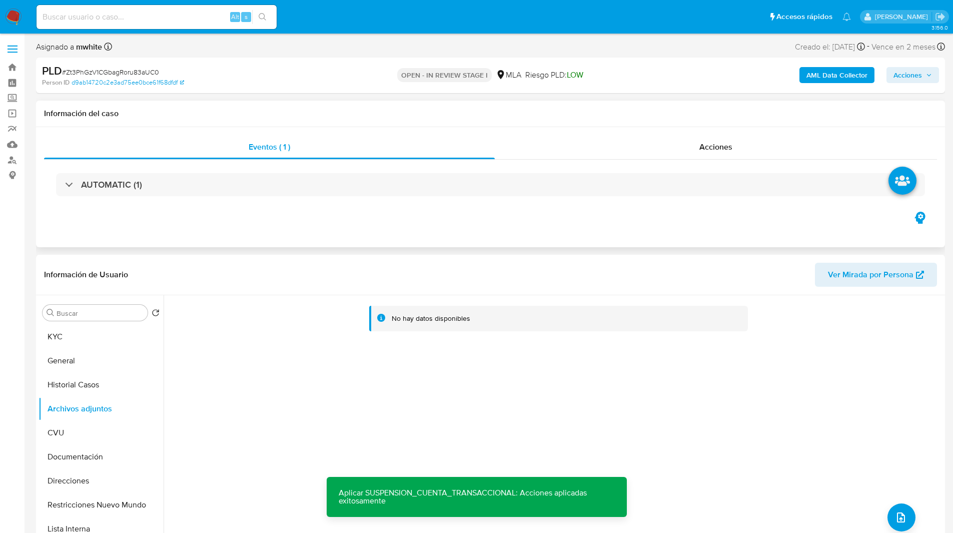
click at [654, 222] on div "Eventos ( 1 ) Acciones AUTOMATIC (1)" at bounding box center [490, 187] width 909 height 120
click at [817, 79] on b "AML Data Collector" at bounding box center [836, 75] width 61 height 16
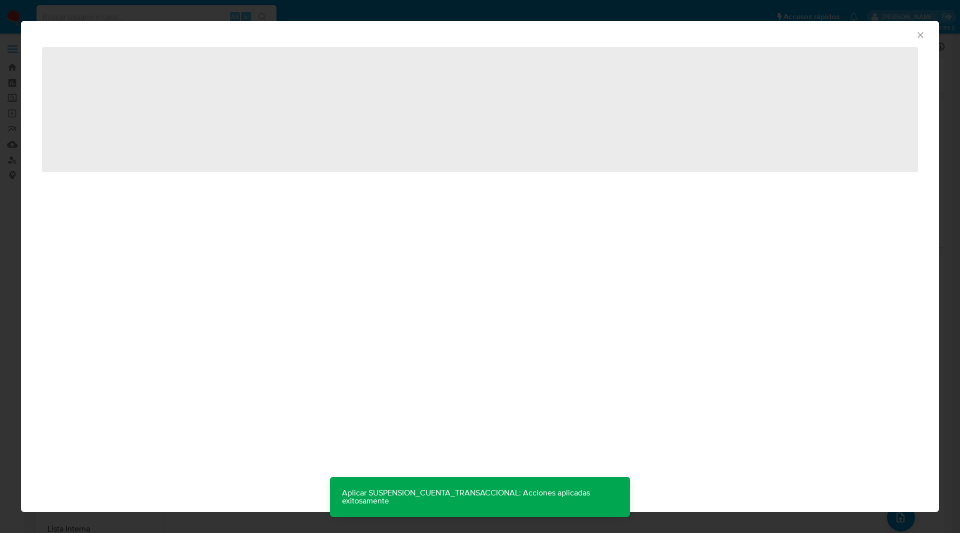
click at [663, 33] on div "AML Data Collector" at bounding box center [472, 33] width 888 height 11
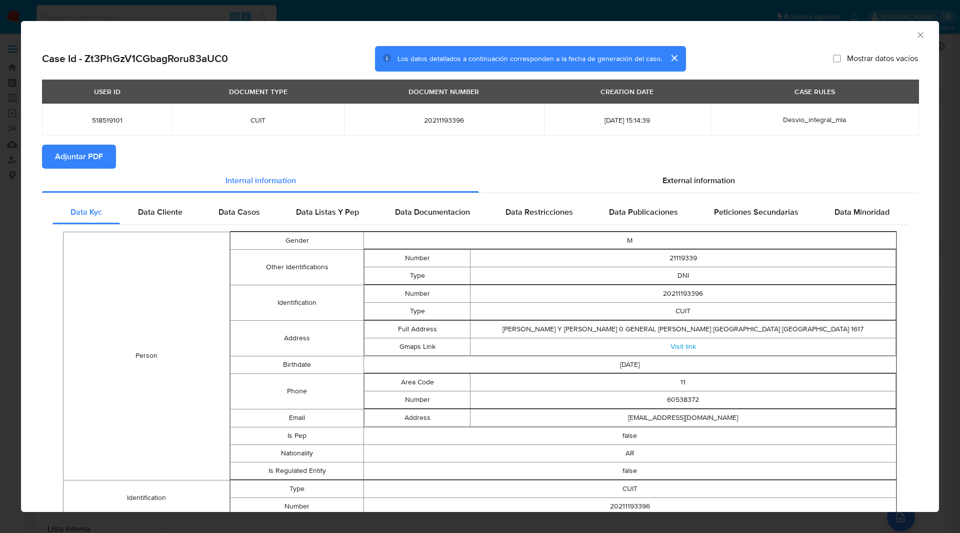
click at [80, 154] on span "Adjuntar PDF" at bounding box center [79, 157] width 48 height 22
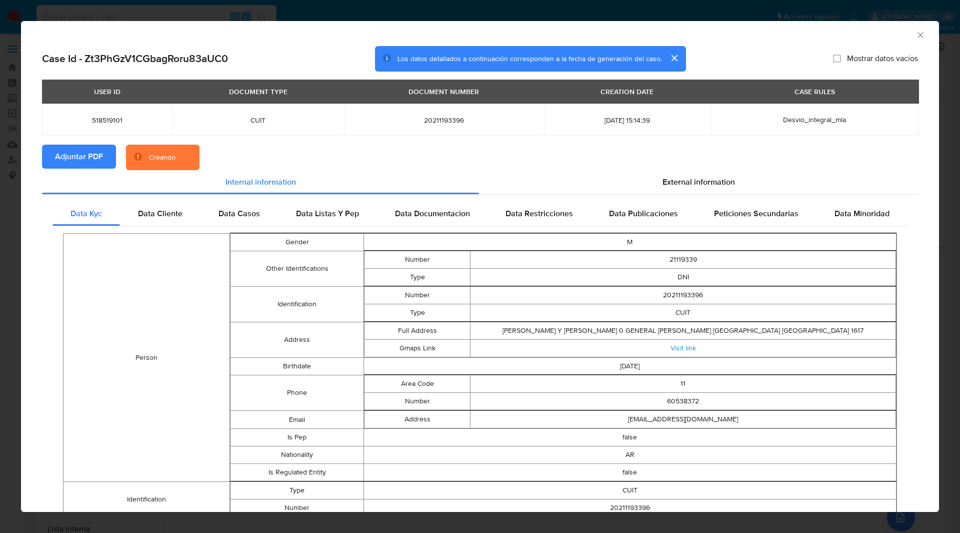
click at [344, 163] on section "Adjuntar PDF Creando" at bounding box center [480, 158] width 876 height 26
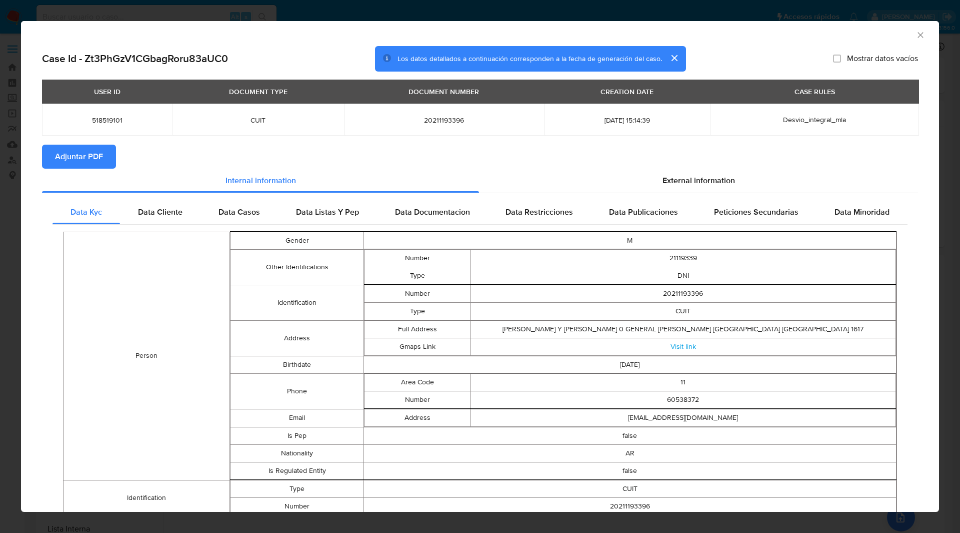
click at [916, 33] on icon "Cerrar ventana" at bounding box center [921, 35] width 10 height 10
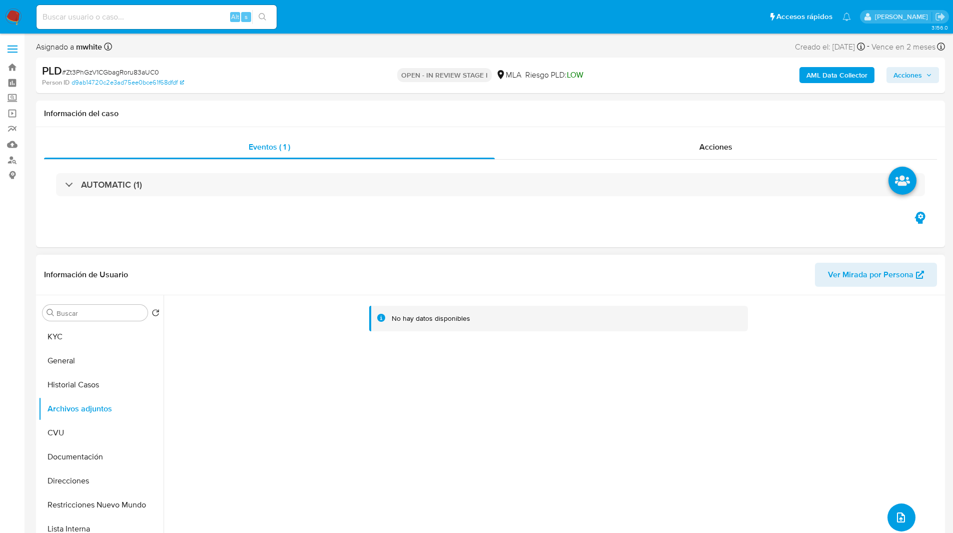
click at [902, 515] on icon "upload-file" at bounding box center [901, 517] width 12 height 12
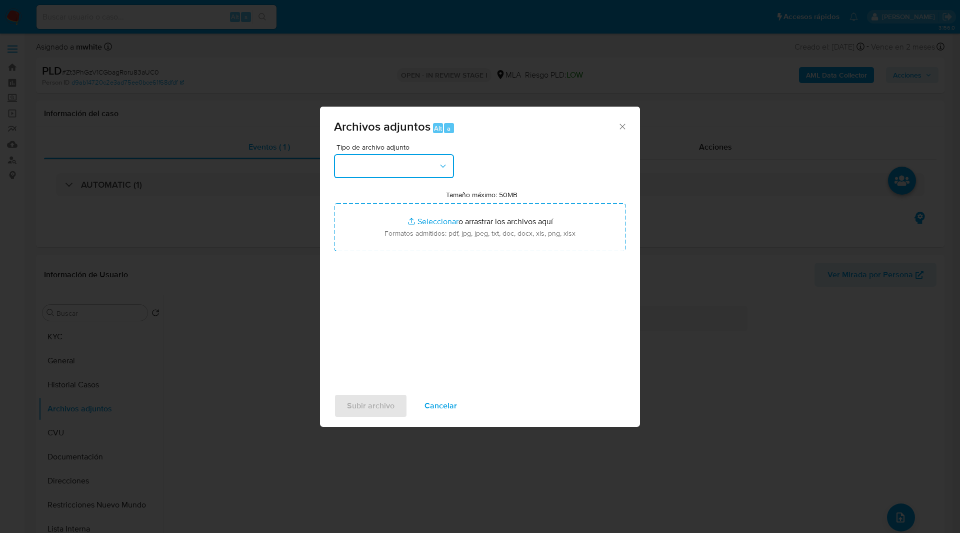
click at [410, 166] on button "button" at bounding box center [394, 166] width 120 height 24
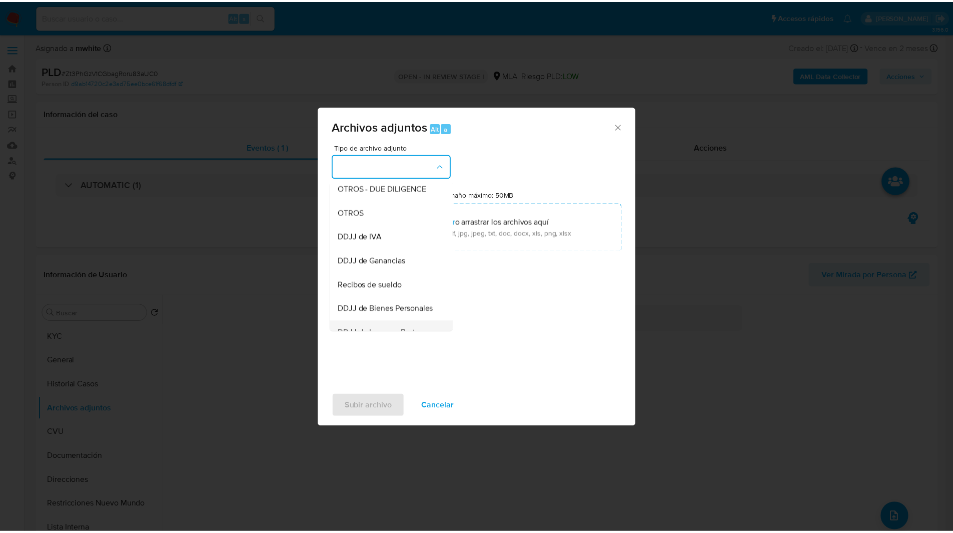
scroll to position [165, 0]
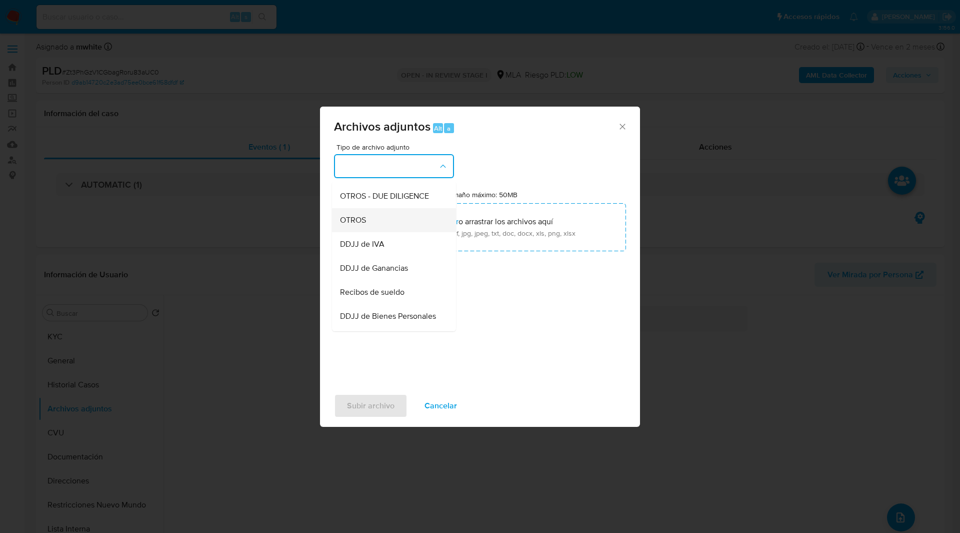
click at [360, 219] on div "OTROS" at bounding box center [391, 220] width 102 height 24
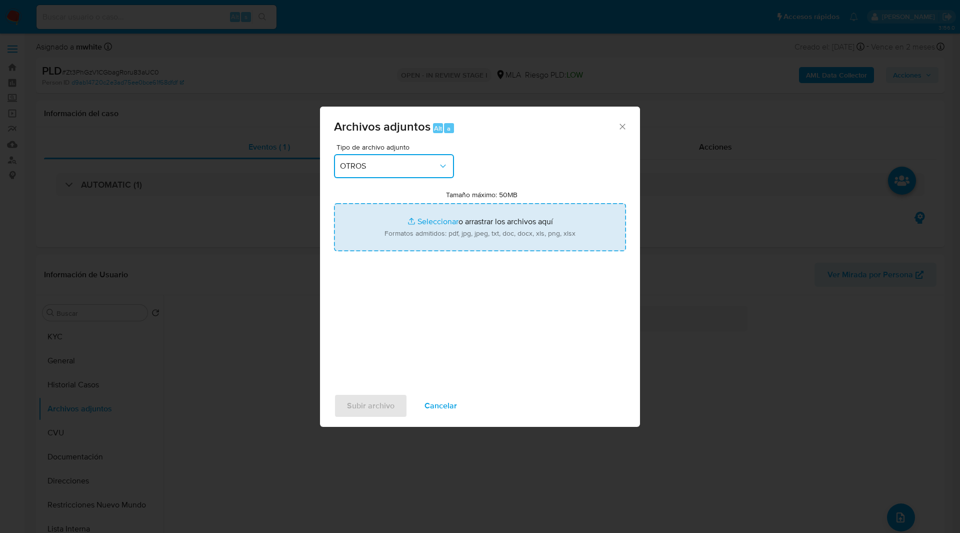
type input "C:\fakepath\Movimientos-518519101.xlsx"
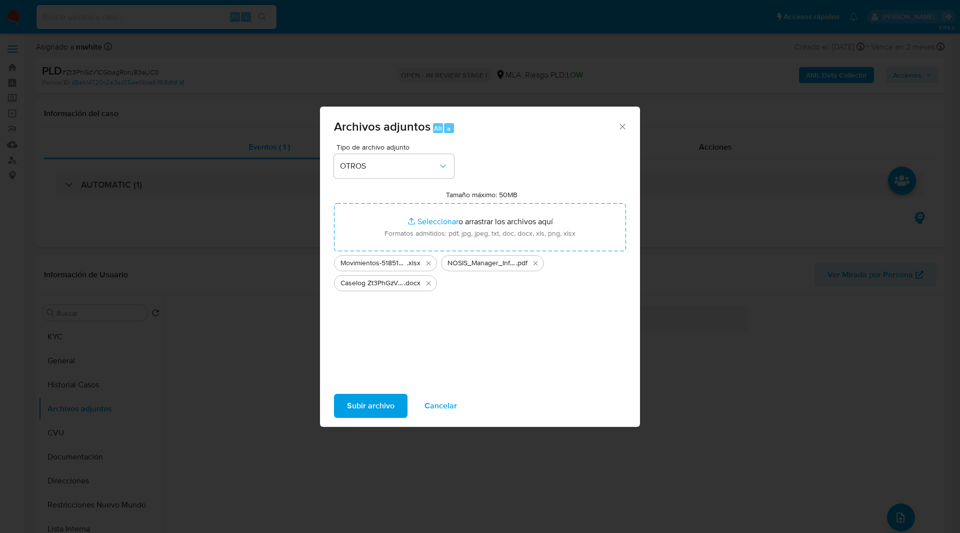
click at [542, 180] on div "Tipo de archivo adjunto OTROS Tamaño máximo: 50MB Seleccionar archivos Seleccio…" at bounding box center [480, 262] width 292 height 236
click at [365, 418] on div "Subir archivo Cancelar" at bounding box center [480, 406] width 320 height 38
click at [361, 404] on span "Subir archivo" at bounding box center [371, 406] width 48 height 22
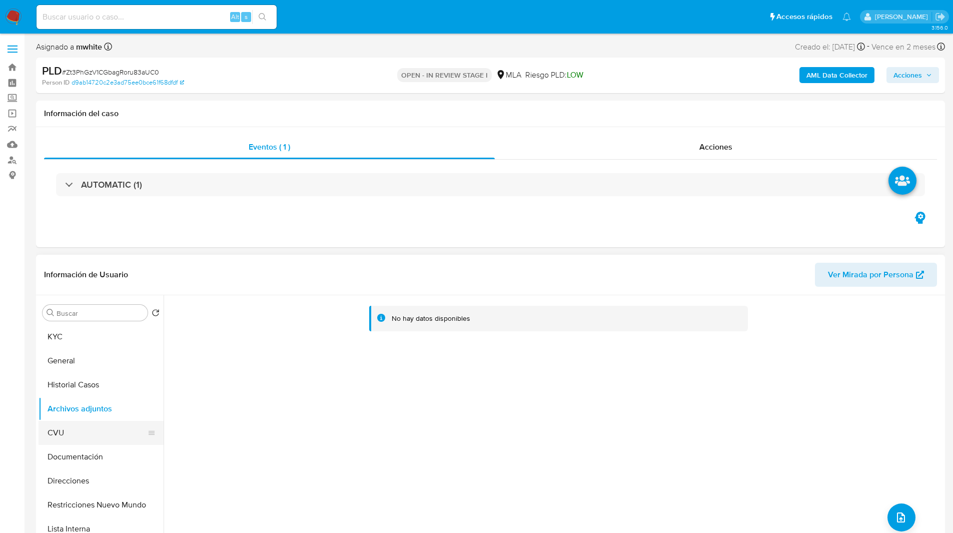
click at [83, 428] on button "CVU" at bounding box center [97, 433] width 117 height 24
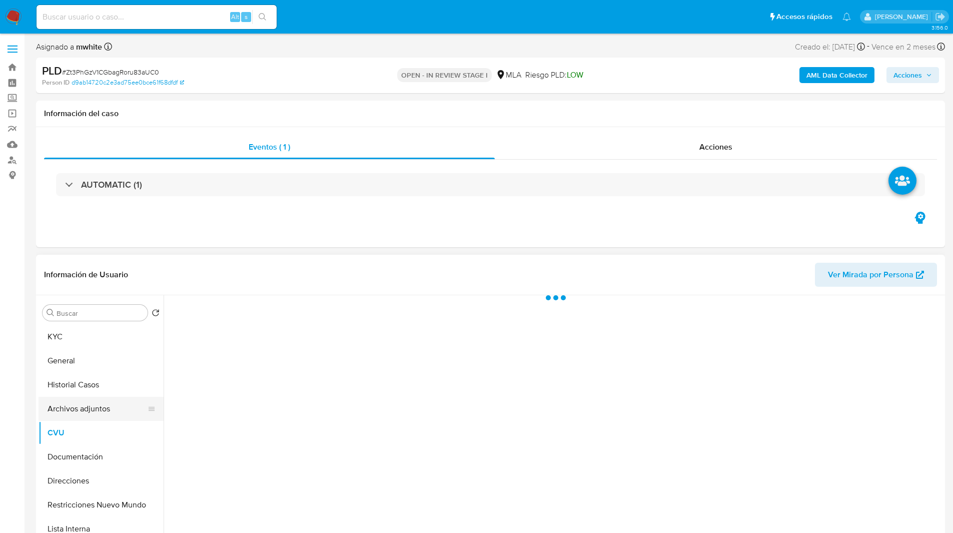
click at [112, 402] on button "Archivos adjuntos" at bounding box center [97, 409] width 117 height 24
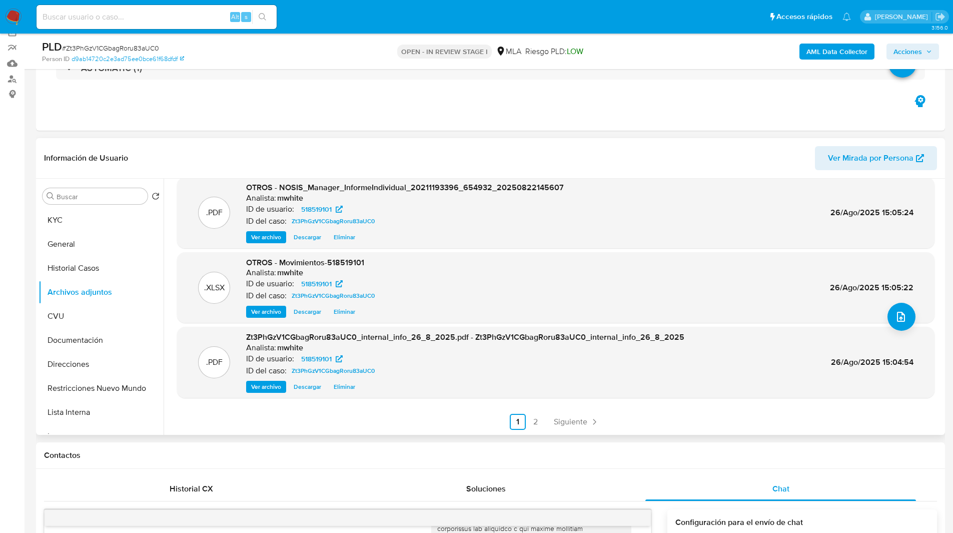
scroll to position [82, 0]
click at [913, 57] on span "Acciones" at bounding box center [907, 52] width 29 height 16
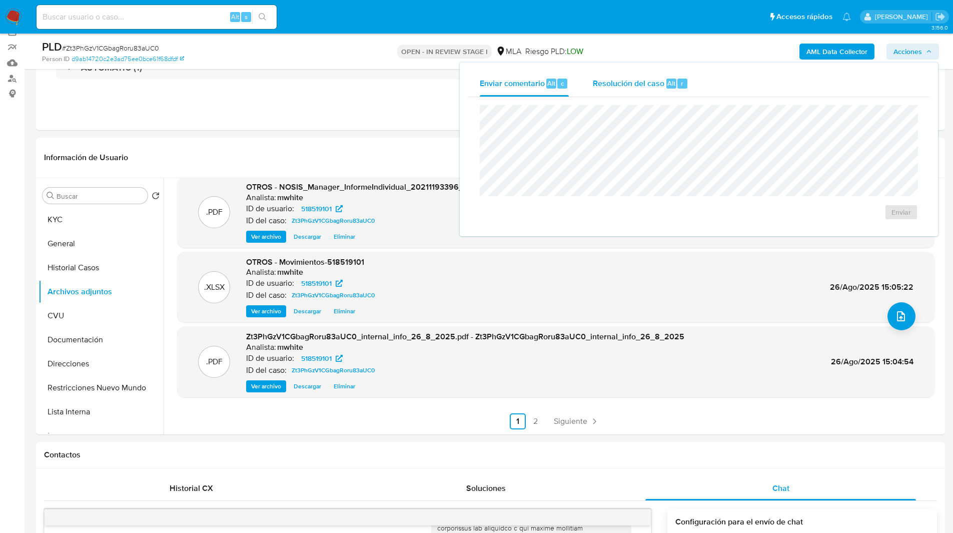
click at [637, 92] on div "Resolución del caso Alt r" at bounding box center [641, 84] width 96 height 26
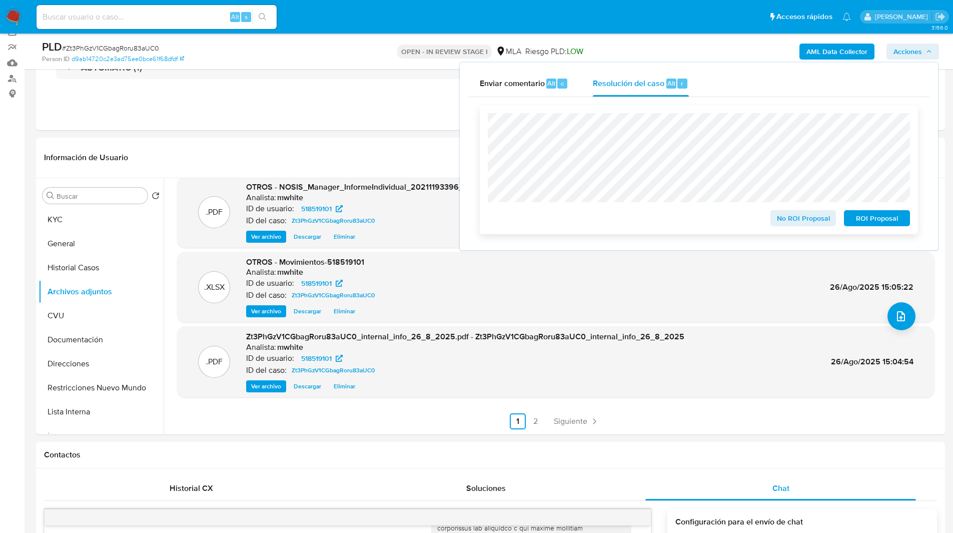
click at [863, 217] on span "ROI Proposal" at bounding box center [877, 218] width 52 height 14
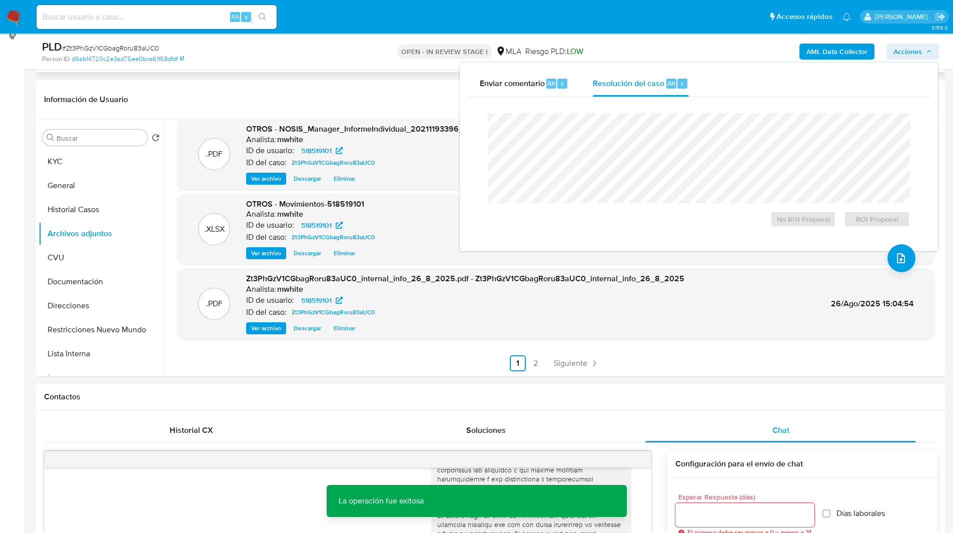
scroll to position [141, 0]
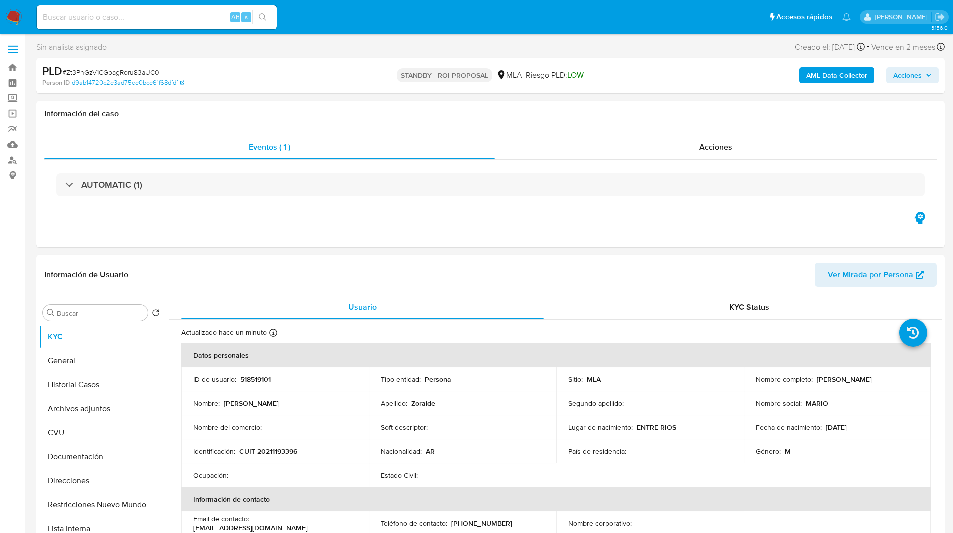
select select "10"
click at [337, 25] on ul "Pausado Ver notificaciones Alt s Accesos rápidos Presiona las siguientes teclas…" at bounding box center [444, 16] width 824 height 25
click at [176, 22] on input at bounding box center [157, 17] width 240 height 13
paste input "uivsWoMWMsOIgeXjzytjZzBU"
type input "uivsWoMWMsOIgeXjzytjZzBU"
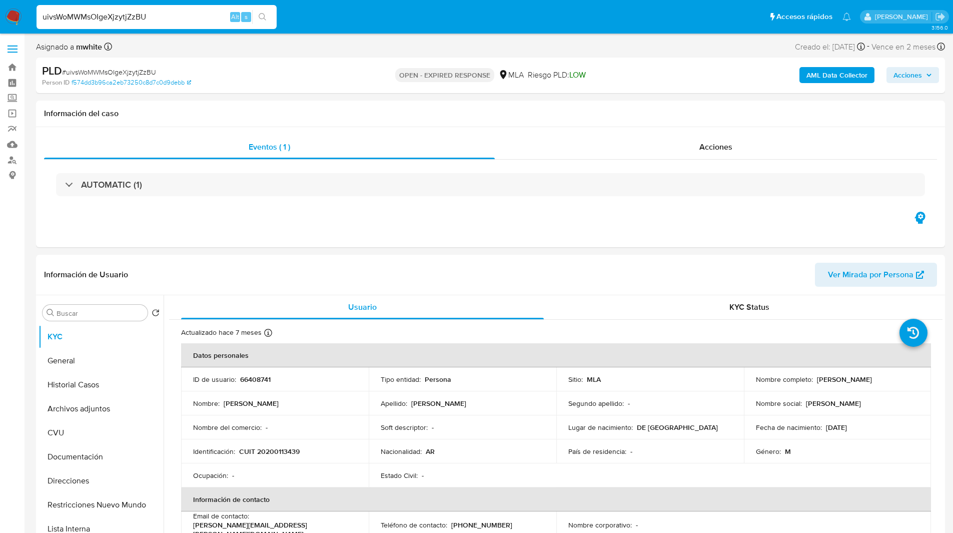
select select "10"
click at [324, 27] on ul "Pausado Ver notificaciones uivsWoMWMsOIgeXjzytjZzBU Alt s Accesos rápidos Presi…" at bounding box center [444, 16] width 824 height 25
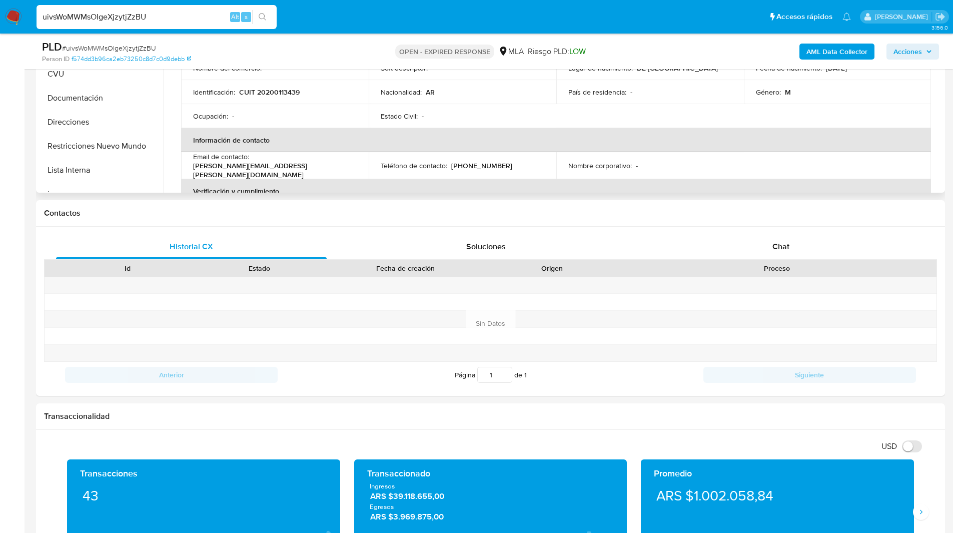
scroll to position [377, 0]
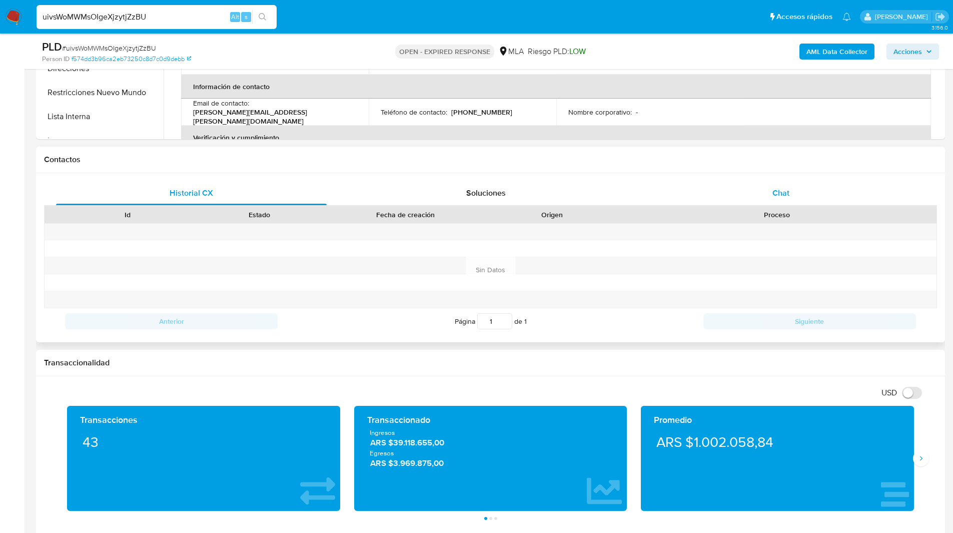
click at [766, 191] on div "Chat" at bounding box center [780, 193] width 271 height 24
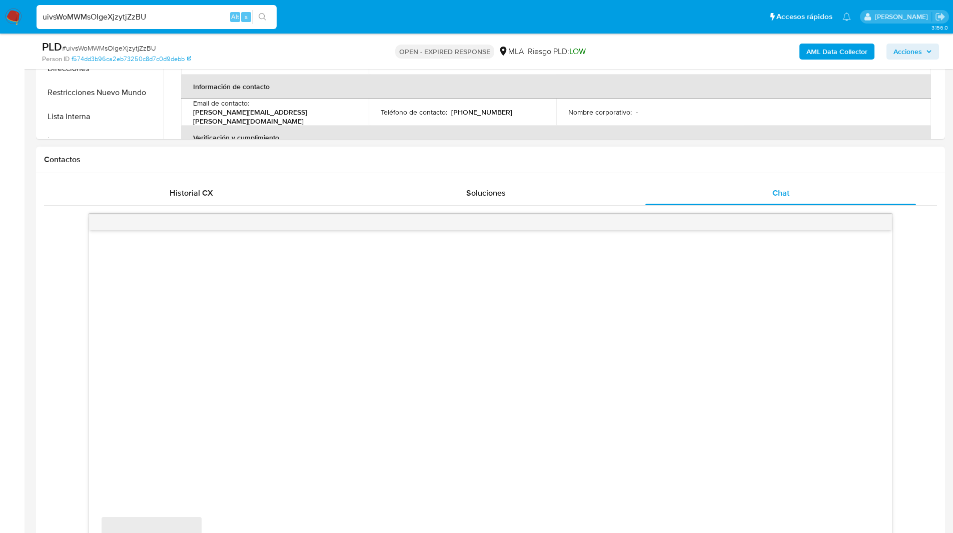
click at [636, 166] on div "Contactos" at bounding box center [490, 160] width 909 height 27
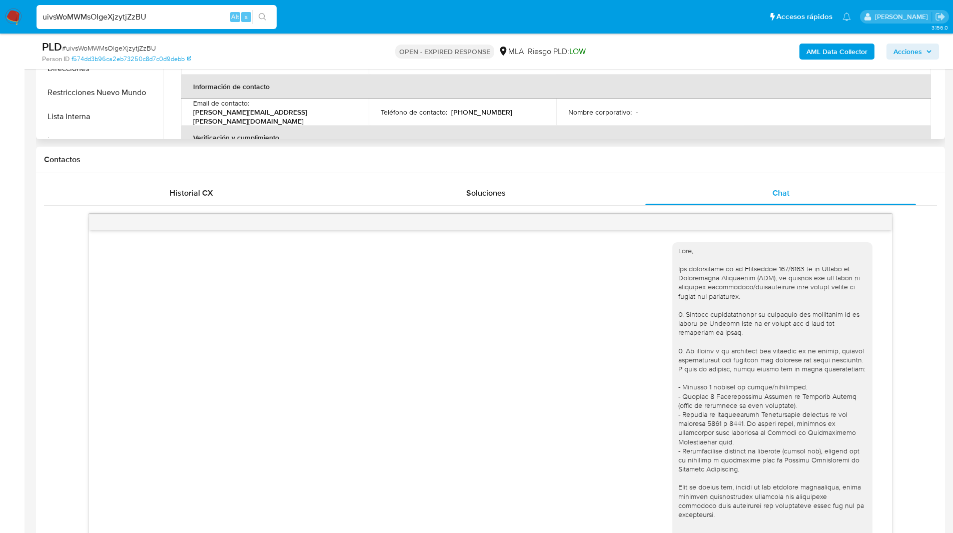
scroll to position [454, 0]
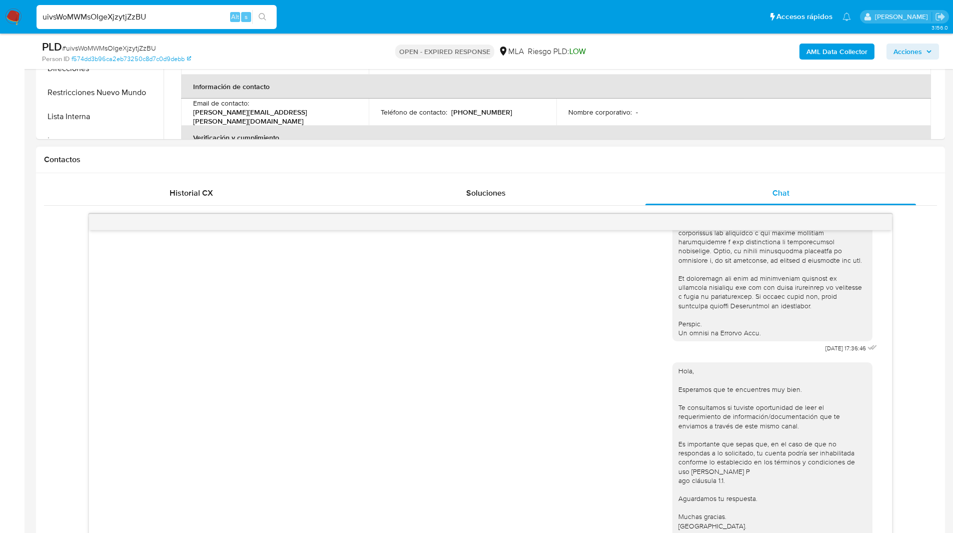
click at [583, 167] on div "Contactos" at bounding box center [490, 160] width 909 height 27
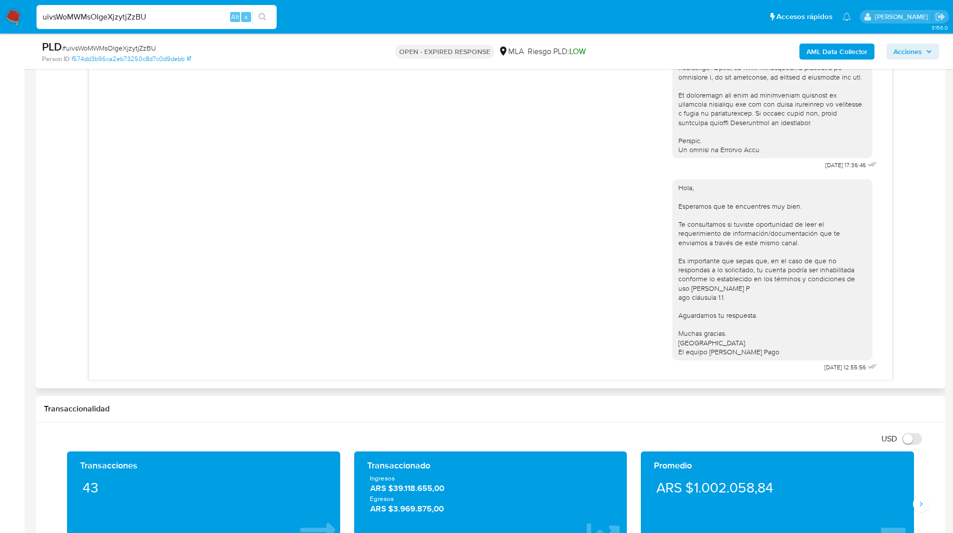
scroll to position [559, 0]
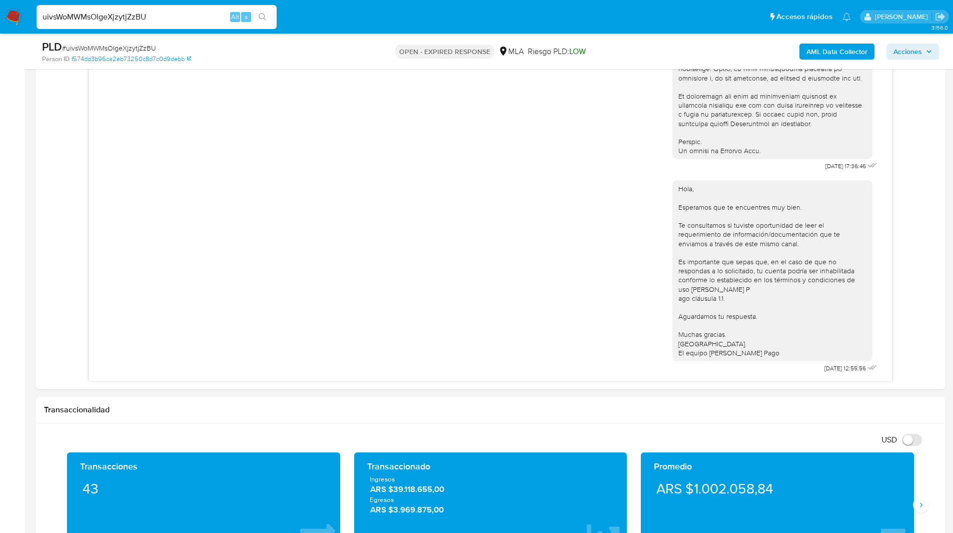
click at [100, 11] on input "uivsWoMWMsOIgeXjzytjZzBU" at bounding box center [157, 17] width 240 height 13
click at [15, 17] on img at bounding box center [13, 17] width 17 height 17
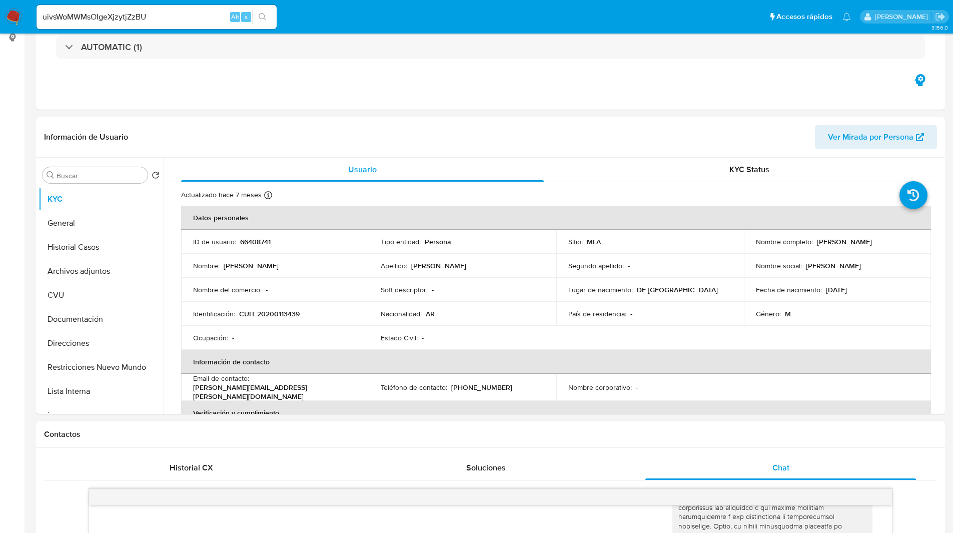
scroll to position [0, 0]
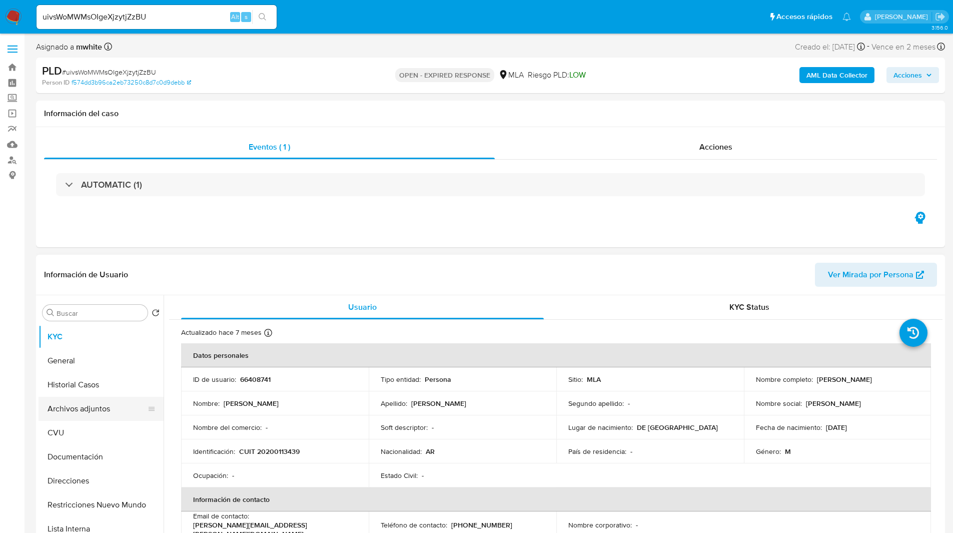
click at [110, 418] on button "Archivos adjuntos" at bounding box center [97, 409] width 117 height 24
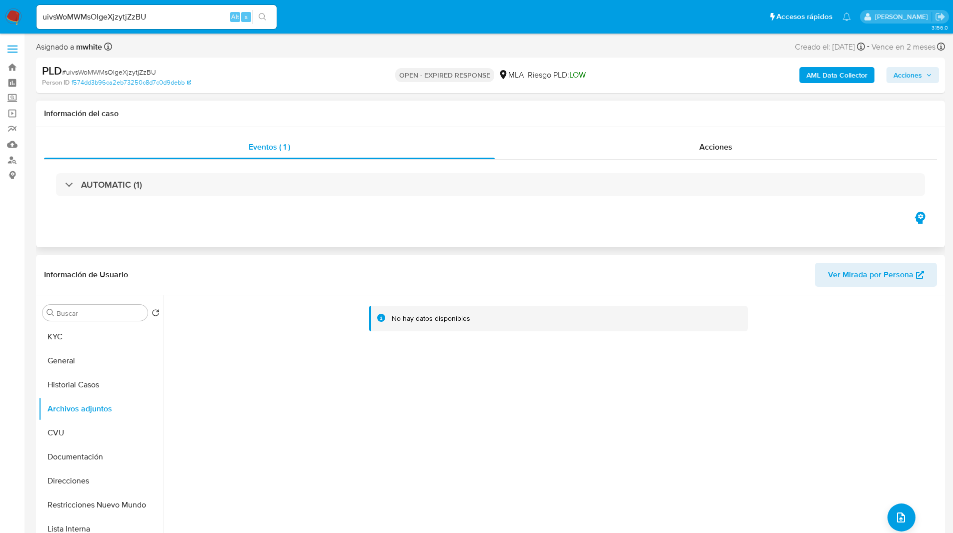
click at [207, 122] on div "Información del caso" at bounding box center [490, 114] width 909 height 27
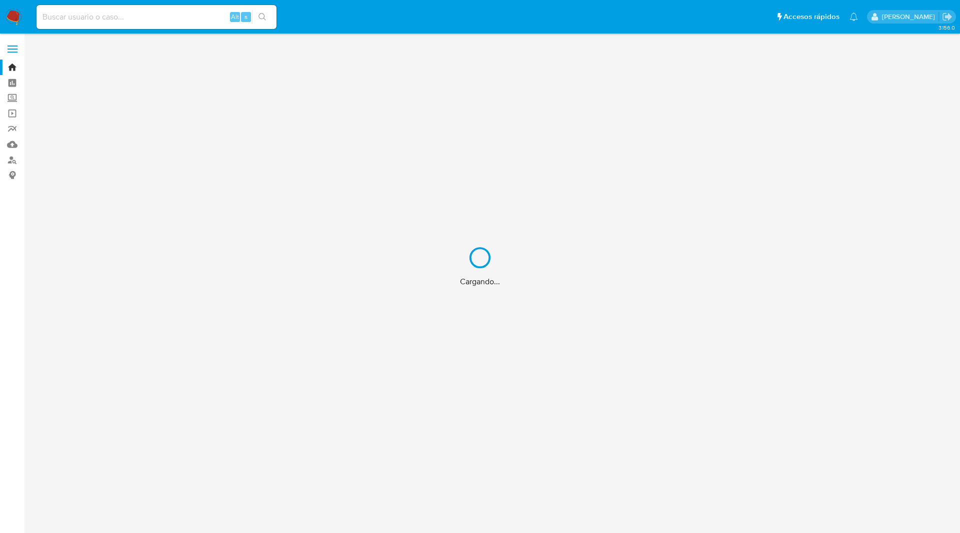
click at [705, 26] on div "Cargando..." at bounding box center [480, 266] width 960 height 533
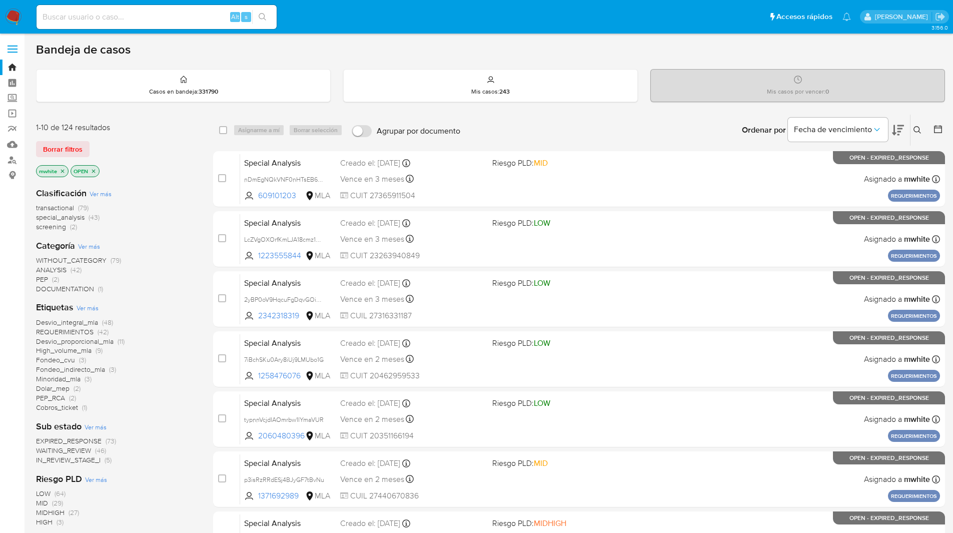
click at [912, 132] on button at bounding box center [918, 130] width 17 height 12
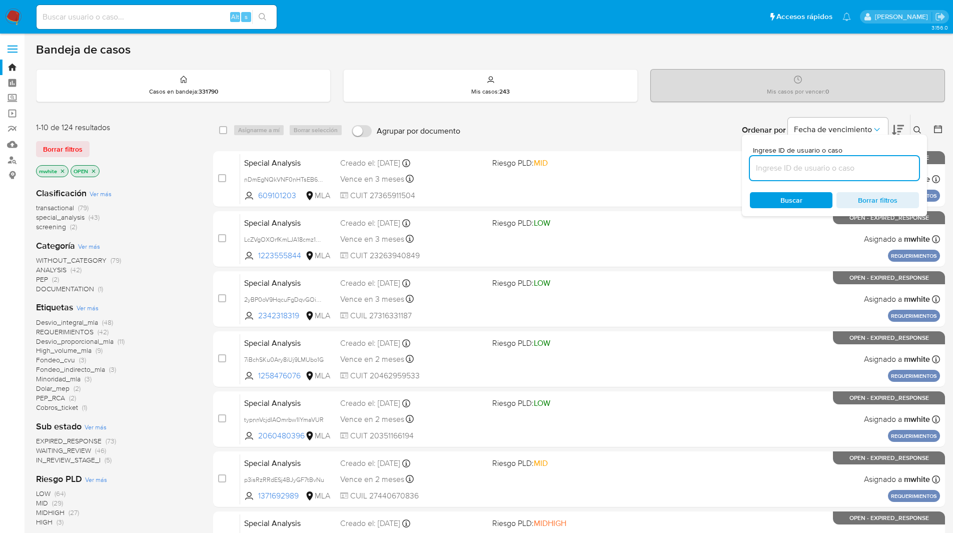
click at [853, 163] on input at bounding box center [834, 168] width 169 height 13
type input "uivsWoMWMsOIgeXjzytjZzBU"
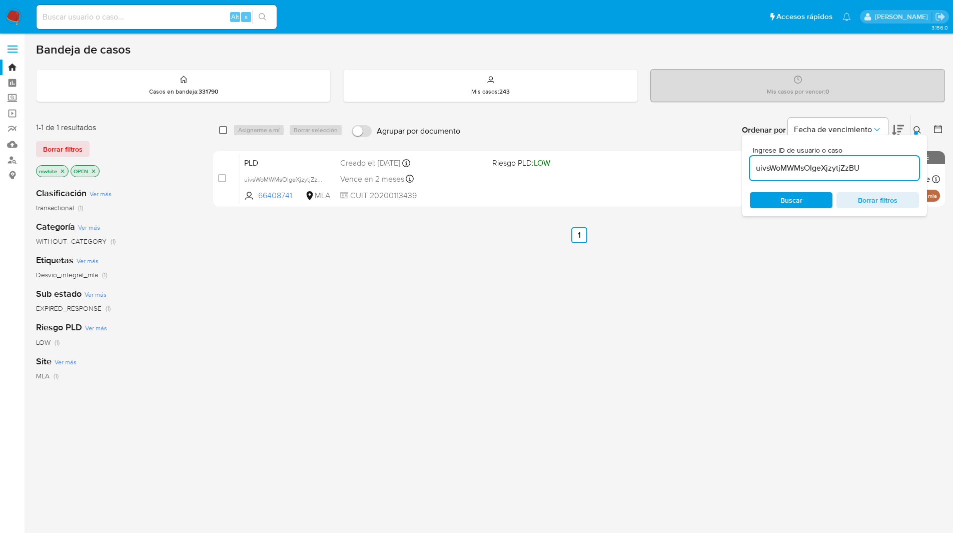
click at [223, 131] on input "checkbox" at bounding box center [223, 130] width 8 height 8
checkbox input "true"
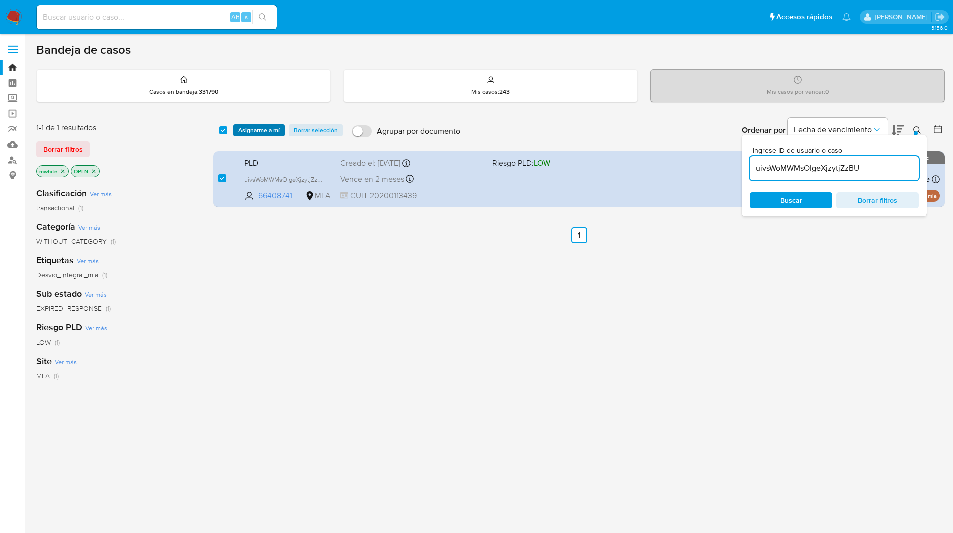
click at [240, 130] on span "Asignarme a mí" at bounding box center [259, 130] width 42 height 10
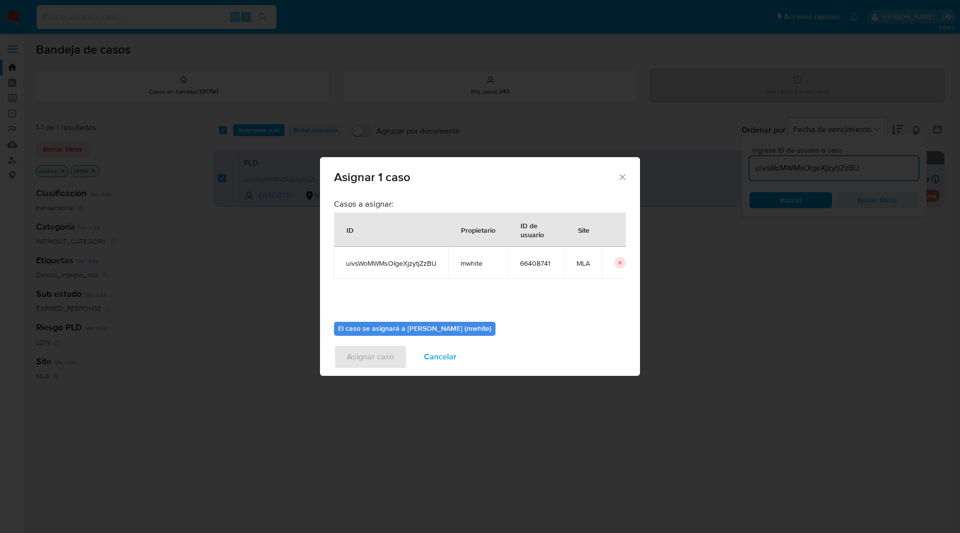
click at [470, 262] on span "mwhite" at bounding box center [479, 263] width 36 height 9
copy span "mwhite"
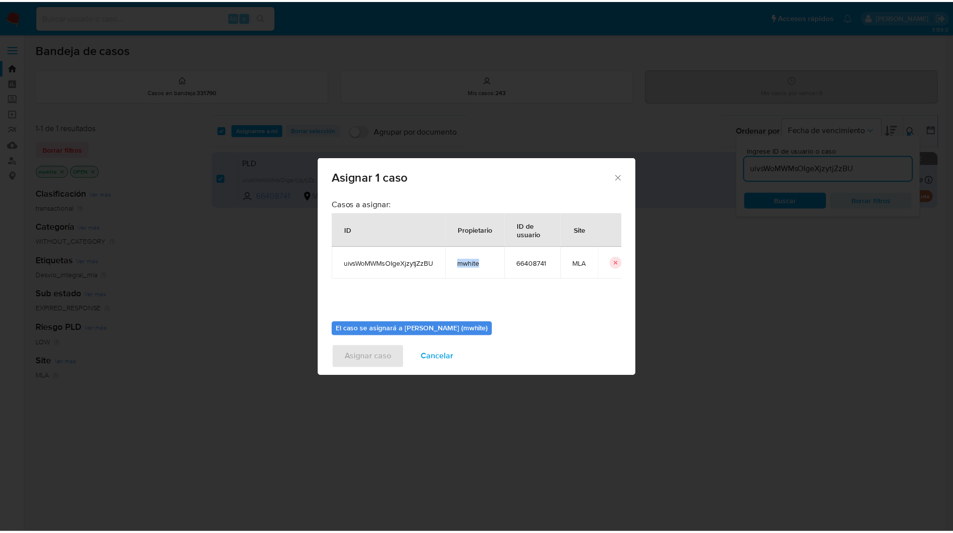
scroll to position [52, 0]
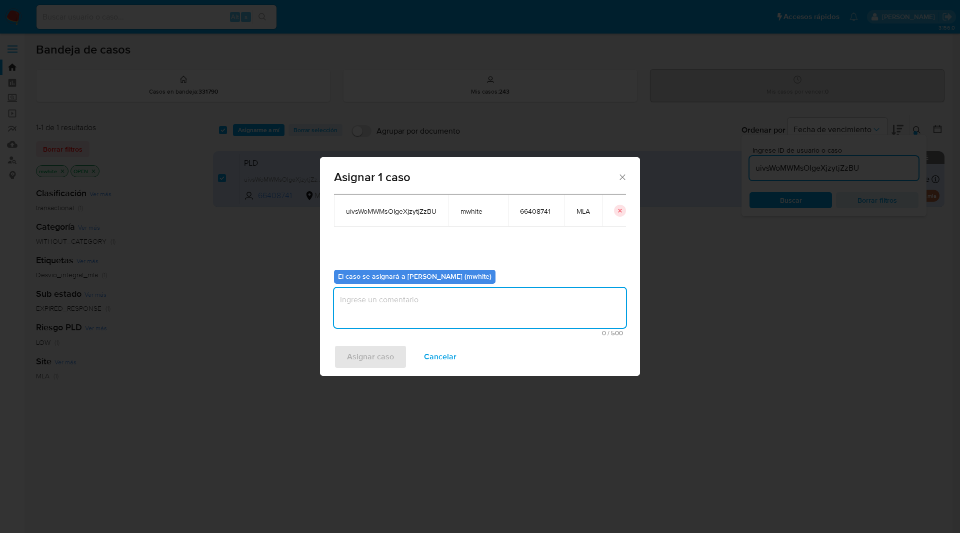
click at [388, 315] on textarea "assign-modal" at bounding box center [480, 308] width 292 height 40
paste textarea "mwhite"
type textarea "mwhite"
click at [377, 356] on span "Asignar caso" at bounding box center [370, 357] width 47 height 22
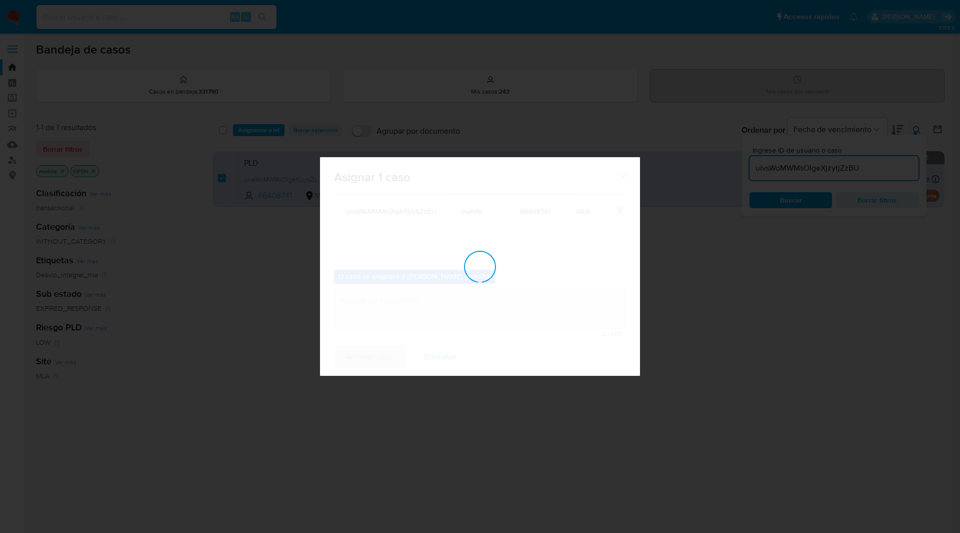
checkbox input "false"
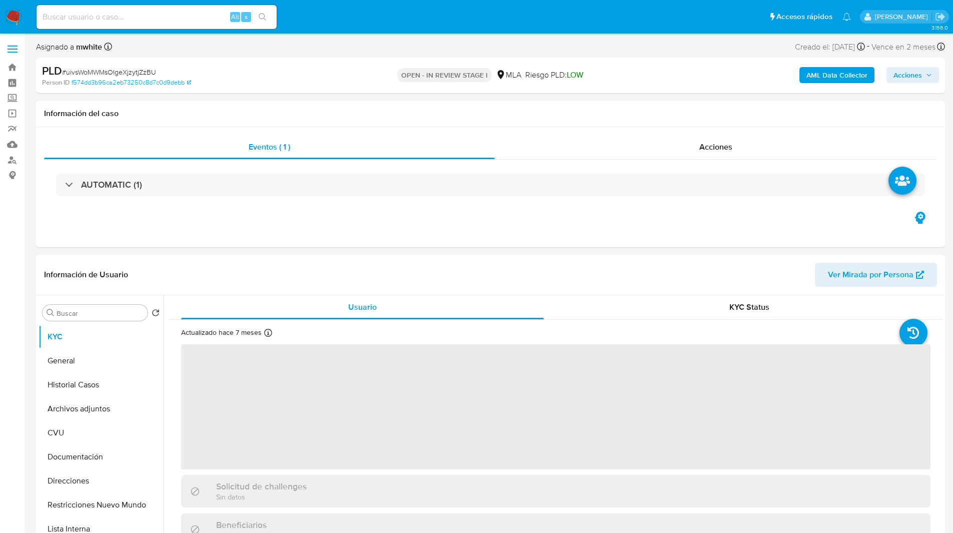
click at [829, 72] on b "AML Data Collector" at bounding box center [836, 75] width 61 height 16
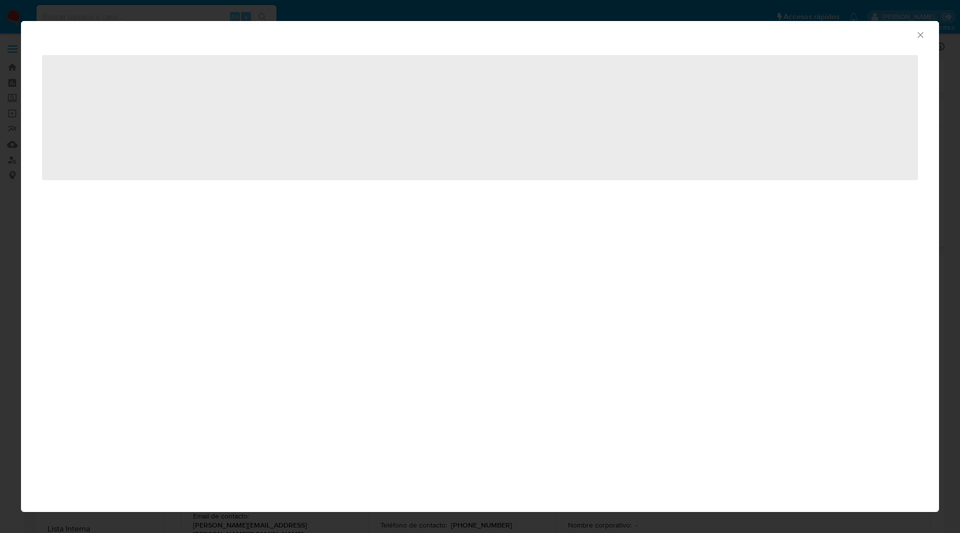
select select "10"
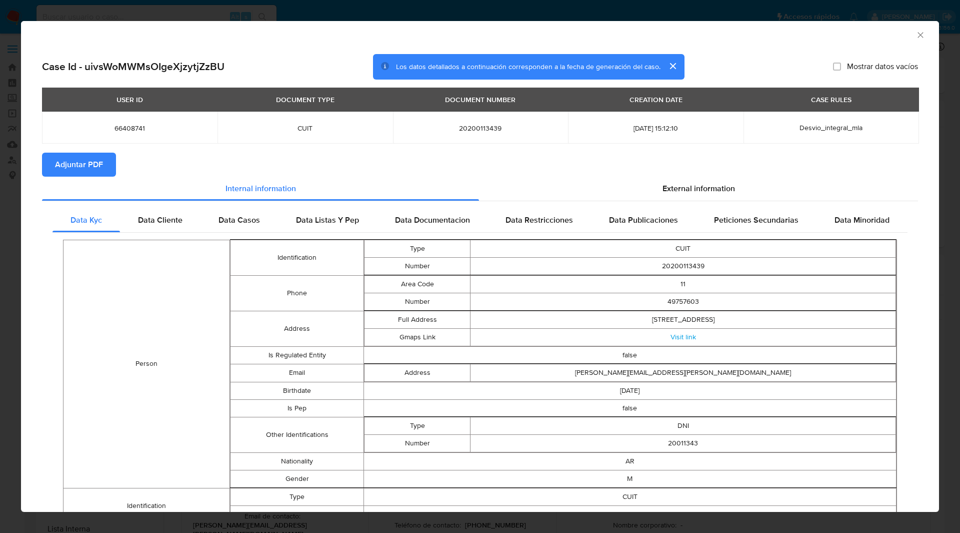
click at [60, 166] on span "Adjuntar PDF" at bounding box center [79, 165] width 48 height 22
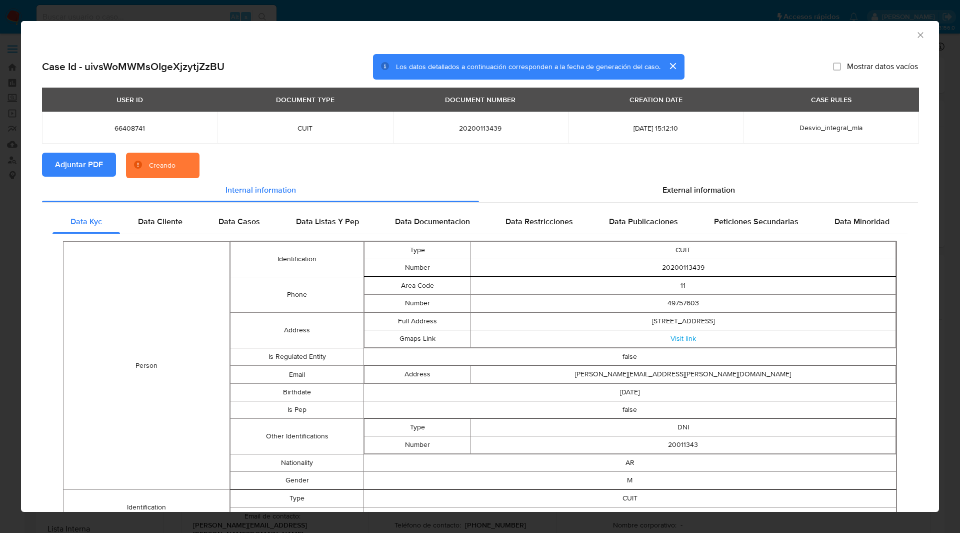
click at [545, 41] on div "AML Data Collector" at bounding box center [480, 33] width 918 height 25
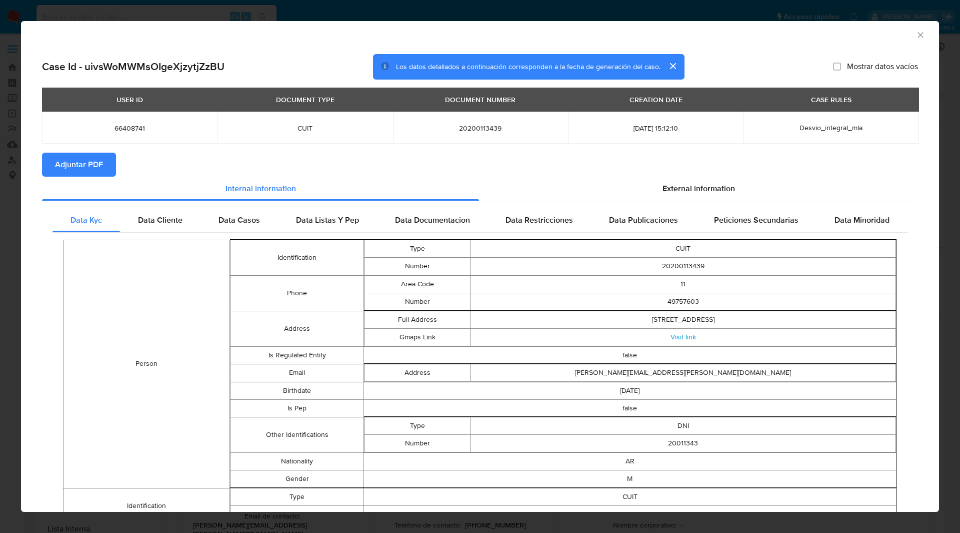
click at [916, 34] on icon "Cerrar ventana" at bounding box center [921, 35] width 10 height 10
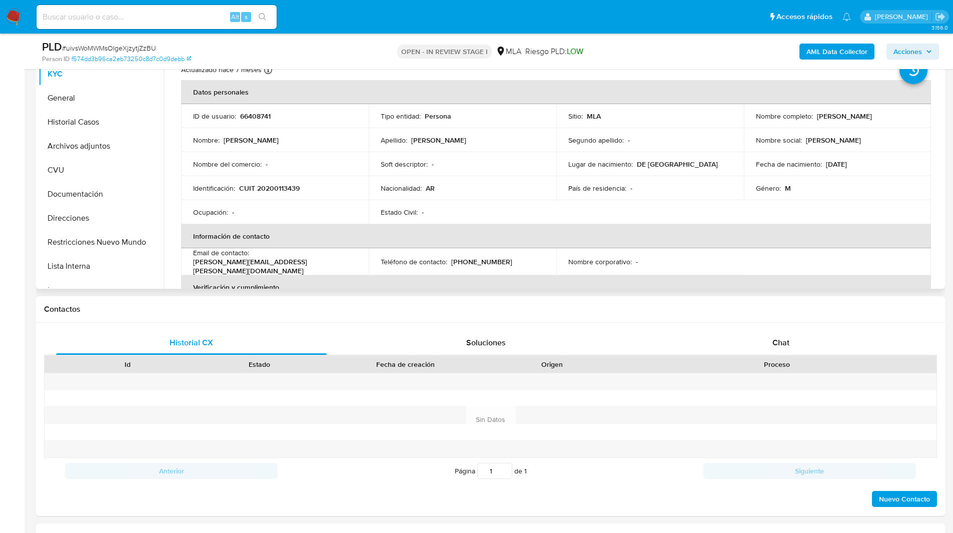
scroll to position [228, 0]
click at [760, 339] on div "Chat" at bounding box center [780, 342] width 271 height 24
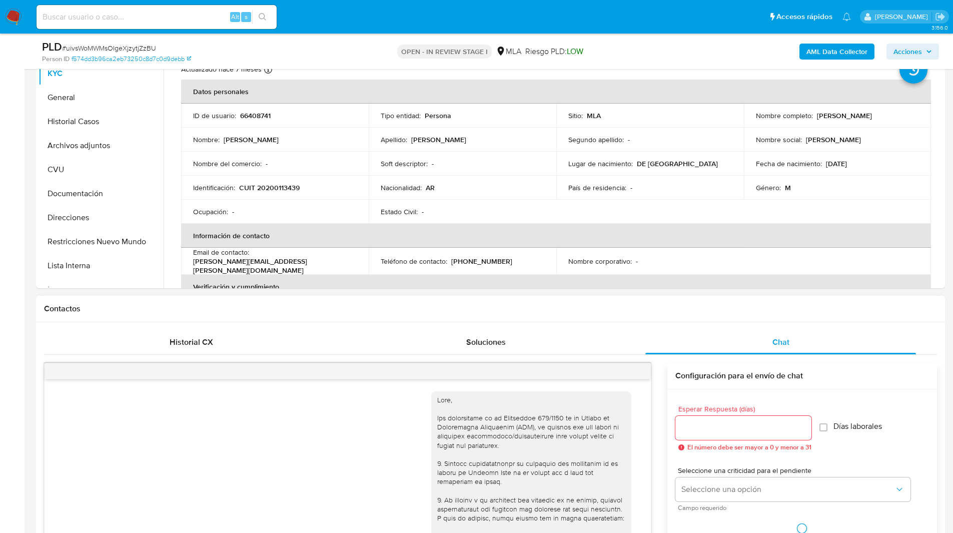
click at [711, 315] on div "Contactos" at bounding box center [490, 309] width 909 height 27
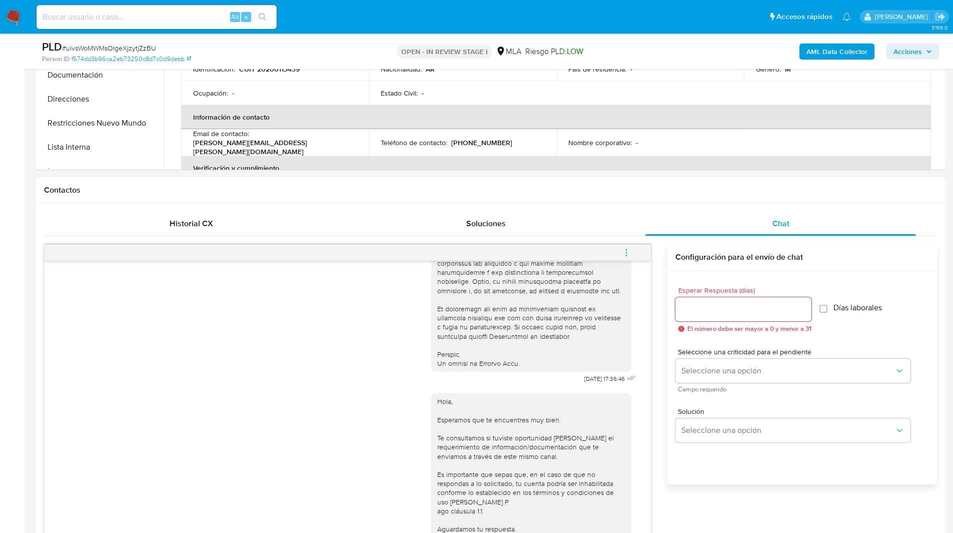
scroll to position [347, 0]
click at [628, 255] on icon "menu-action" at bounding box center [626, 251] width 9 height 9
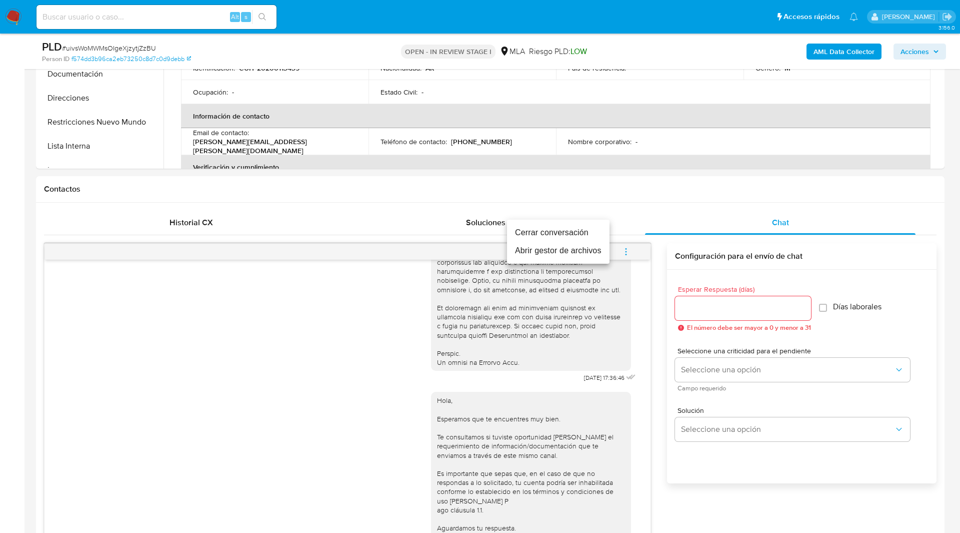
click at [552, 233] on li "Cerrar conversación" at bounding box center [558, 233] width 103 height 18
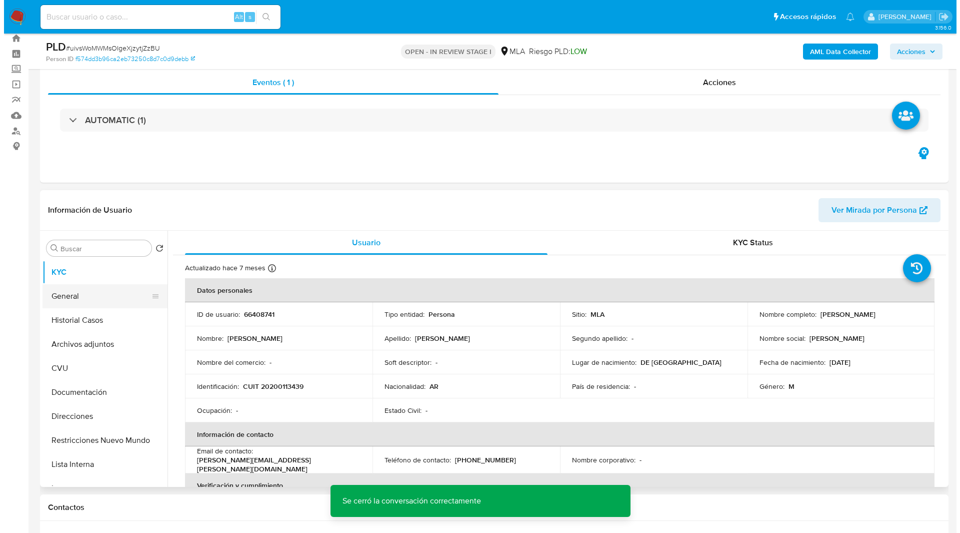
scroll to position [8, 0]
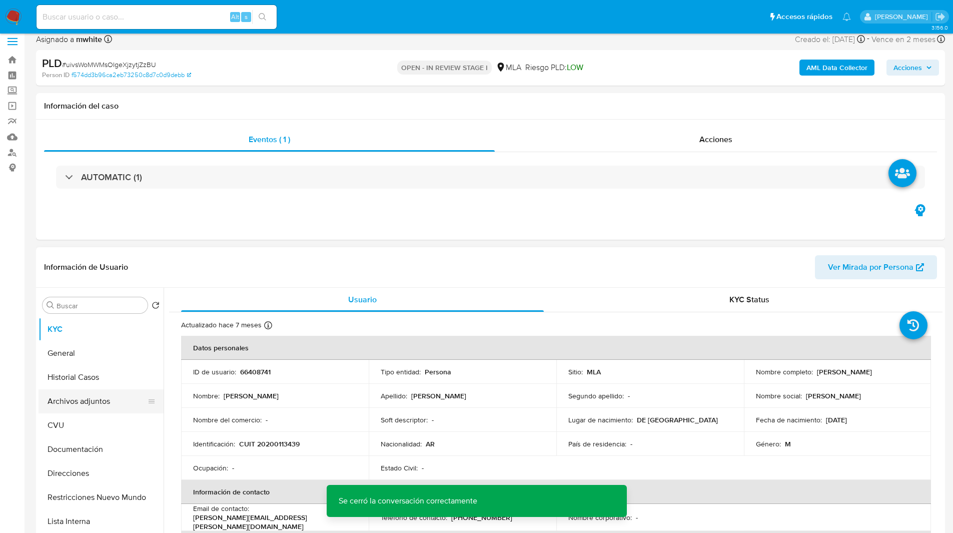
click at [93, 398] on button "Archivos adjuntos" at bounding box center [97, 401] width 117 height 24
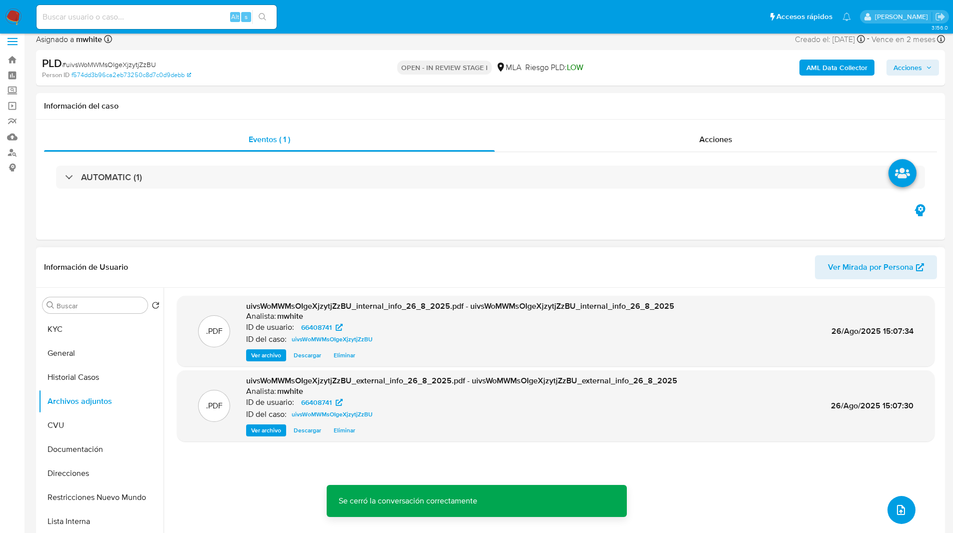
click at [905, 511] on button "upload-file" at bounding box center [901, 510] width 28 height 28
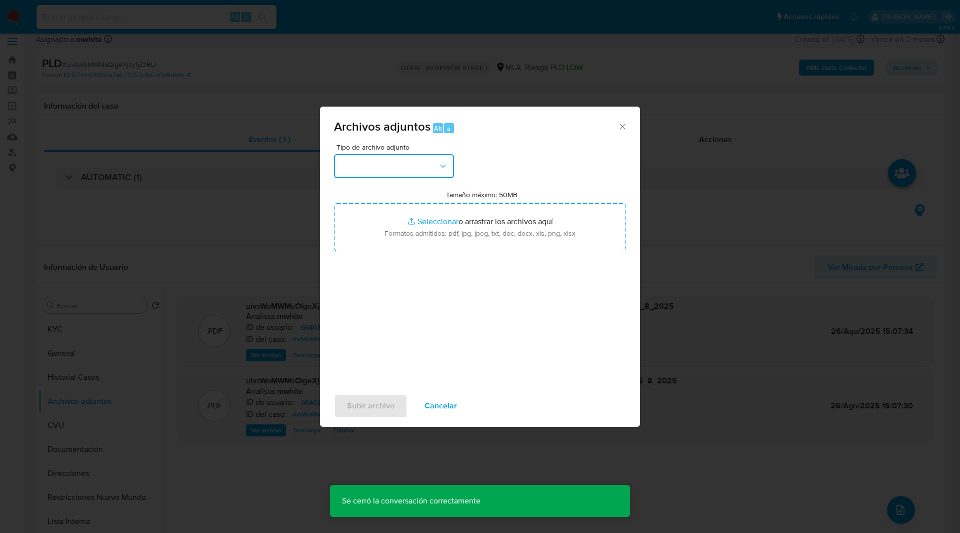
click at [373, 171] on button "button" at bounding box center [394, 166] width 120 height 24
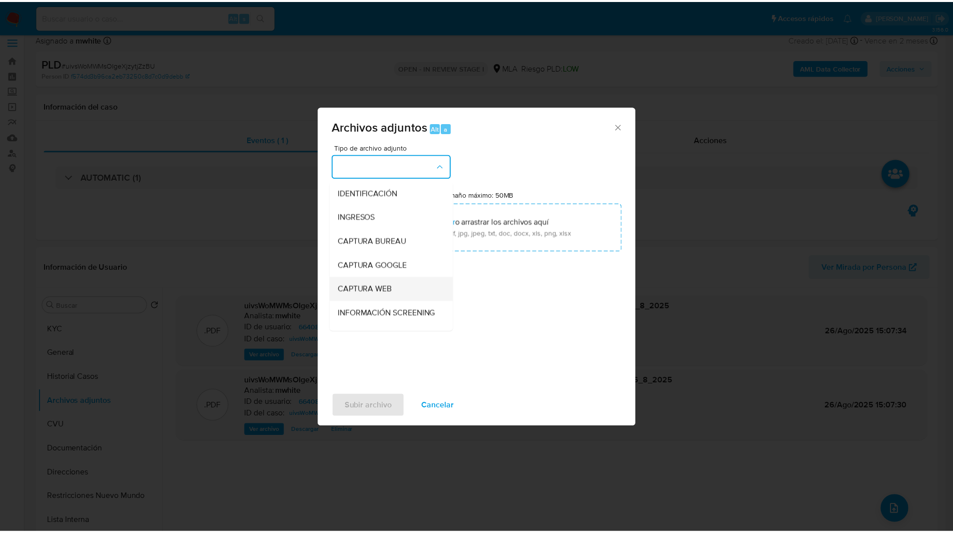
scroll to position [90, 0]
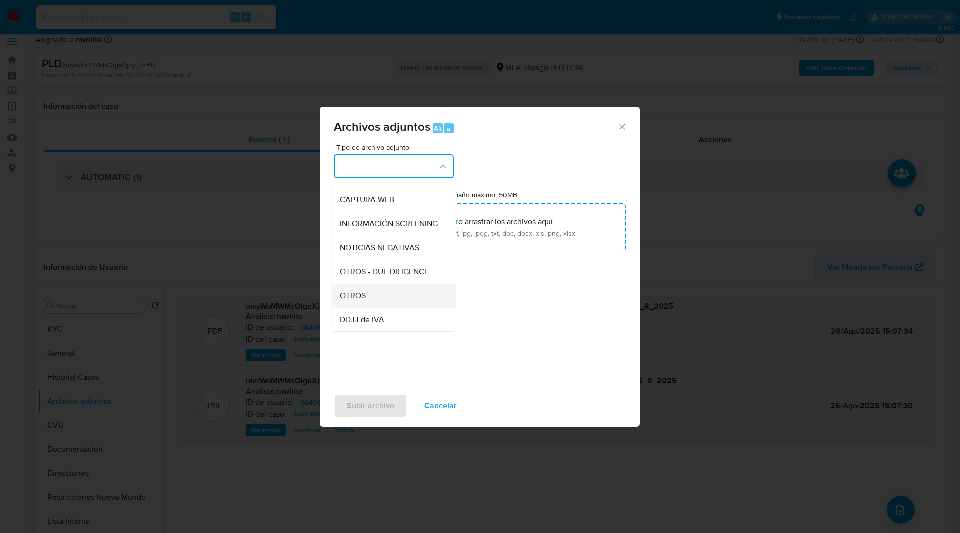
click at [379, 306] on div "OTROS" at bounding box center [391, 296] width 102 height 24
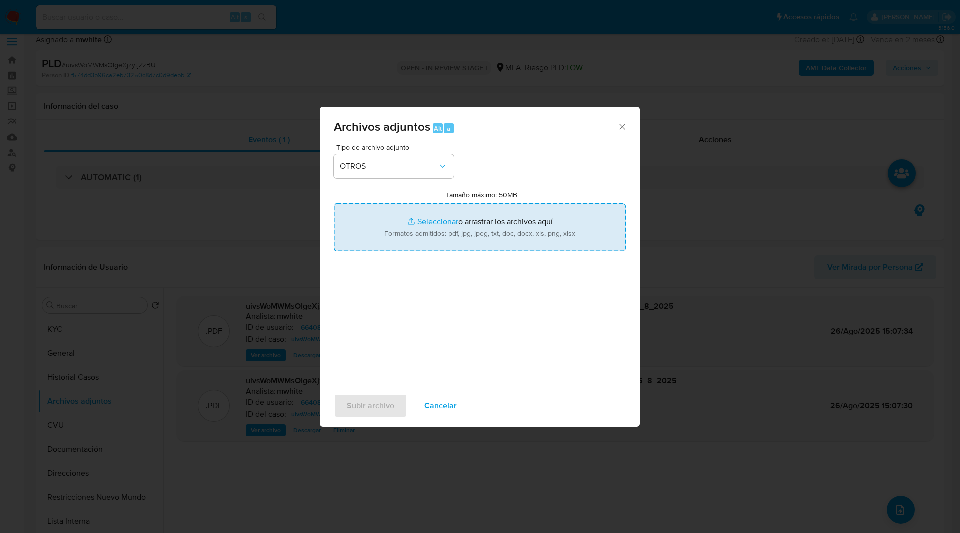
type input "C:\fakepath\Movimientos-66408741.xlsx"
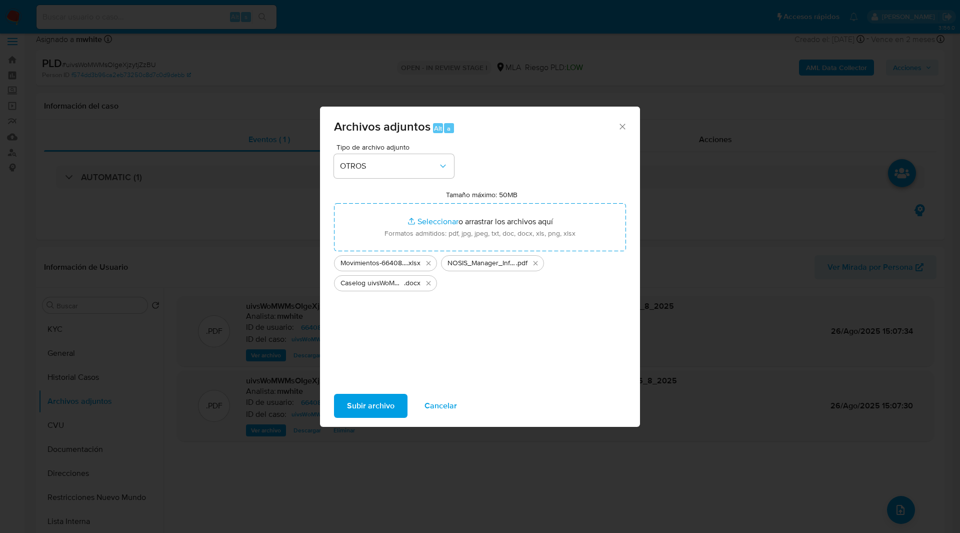
click at [373, 410] on span "Subir archivo" at bounding box center [371, 406] width 48 height 22
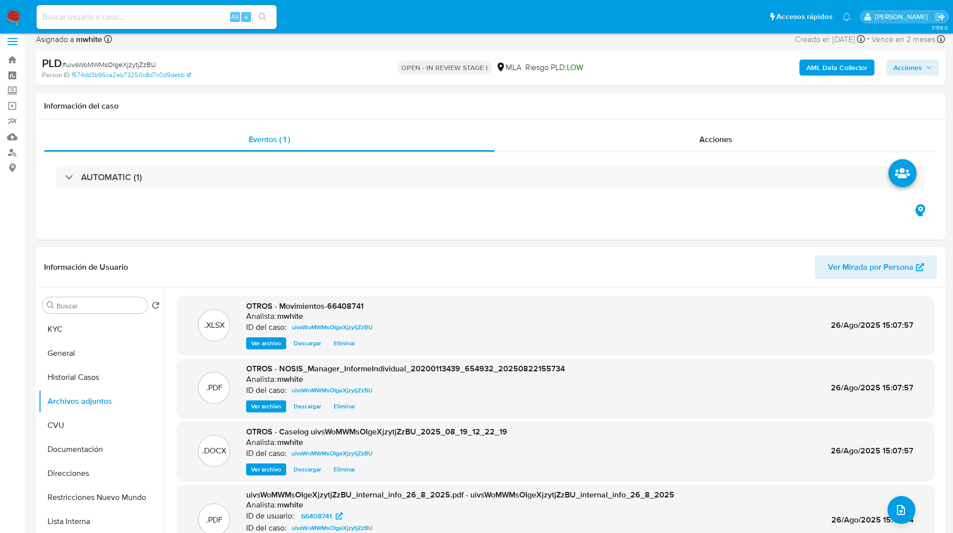
click at [910, 68] on span "Acciones" at bounding box center [907, 68] width 29 height 16
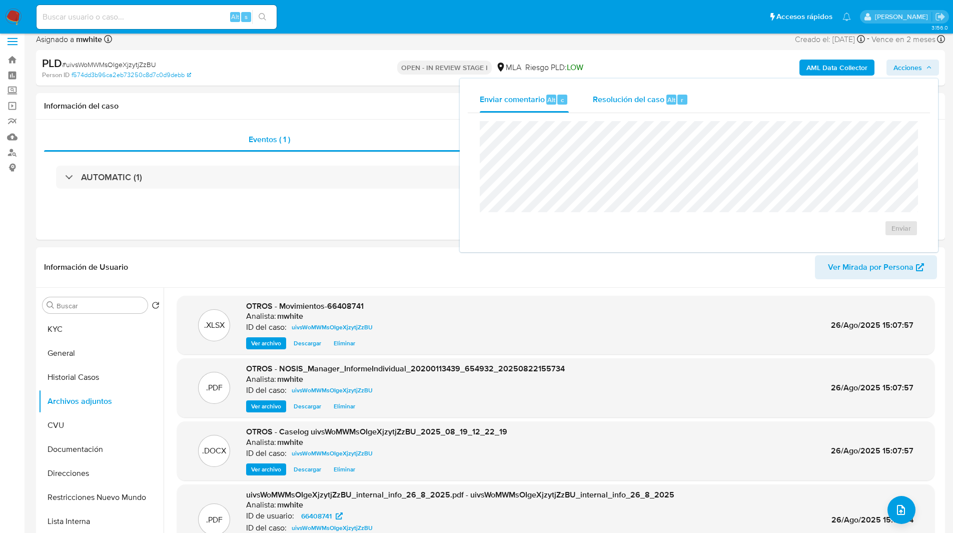
click at [668, 102] on span "Alt" at bounding box center [671, 100] width 8 height 10
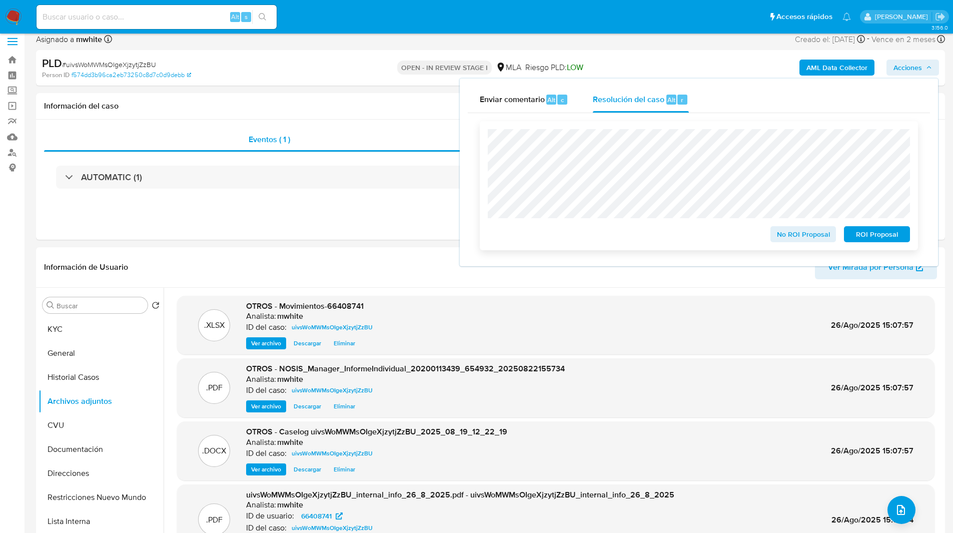
click at [800, 241] on span "No ROI Proposal" at bounding box center [803, 234] width 52 height 14
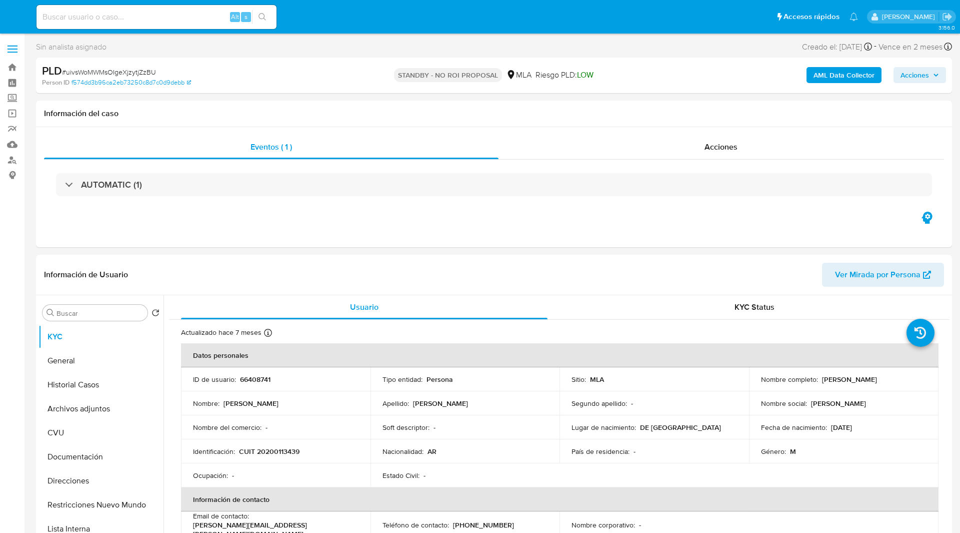
select select "10"
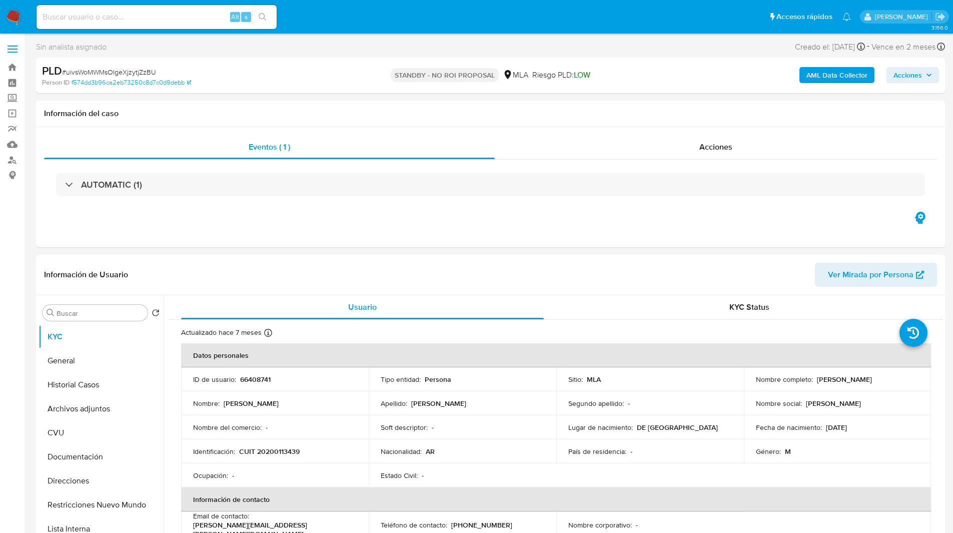
click at [182, 16] on input at bounding box center [157, 17] width 240 height 13
paste input "uK4QGyUHVVFGeq27lGixA16n"
type input "uK4QGyUHVVFGeq27lGixA16n"
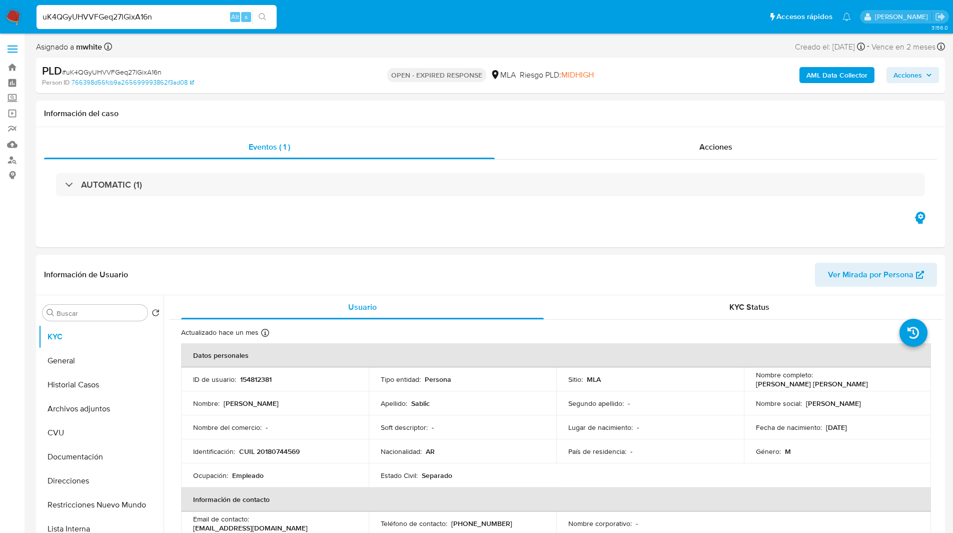
select select "10"
click at [463, 47] on div "Asignado a mwhite Asignado el: [DATE] 14:15:55 Creado el: [DATE] Creado el: [DA…" at bounding box center [490, 49] width 909 height 18
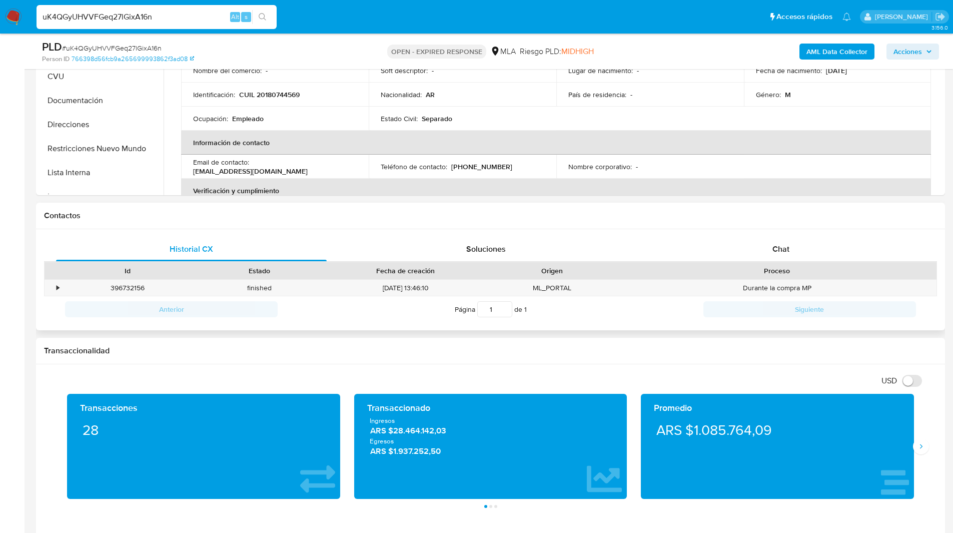
scroll to position [321, 0]
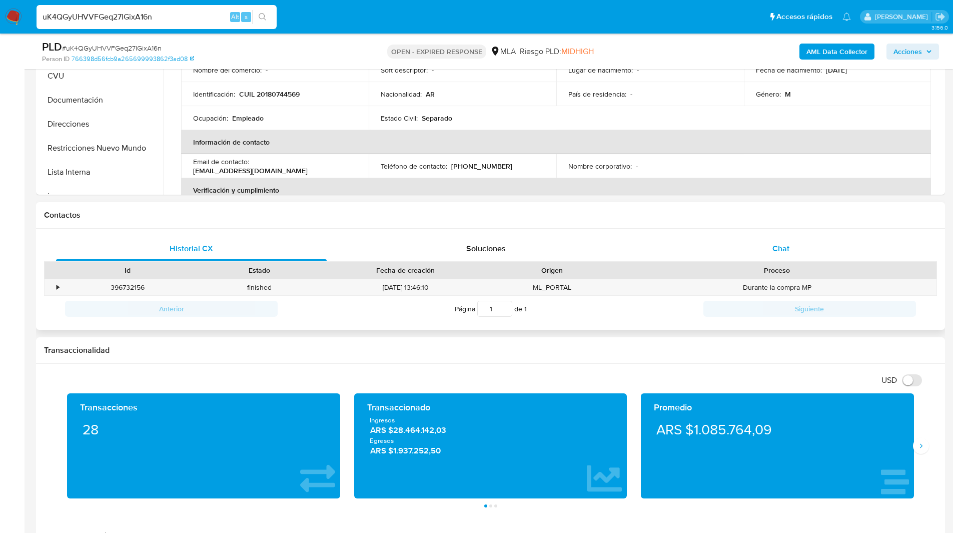
click at [835, 258] on div "Chat" at bounding box center [780, 249] width 271 height 24
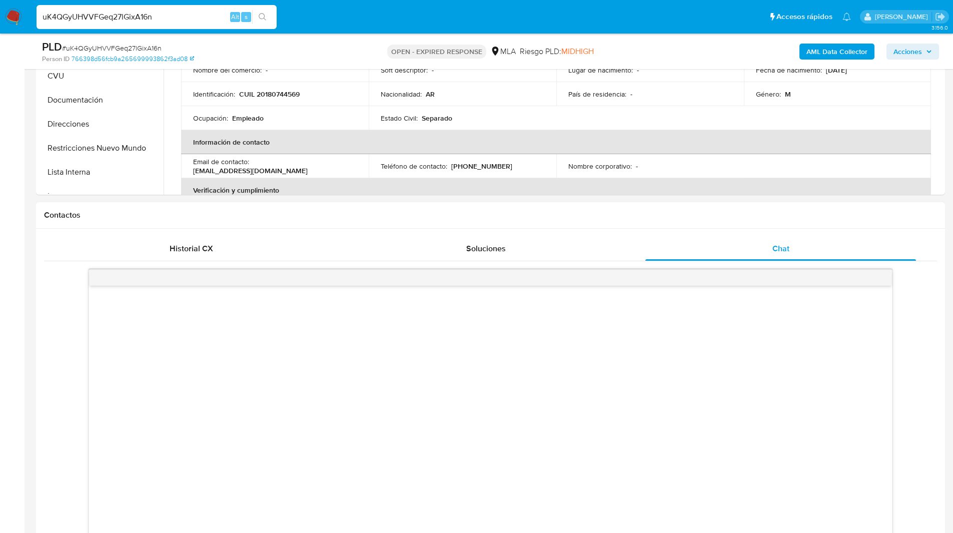
click at [725, 222] on div "Contactos" at bounding box center [490, 215] width 909 height 27
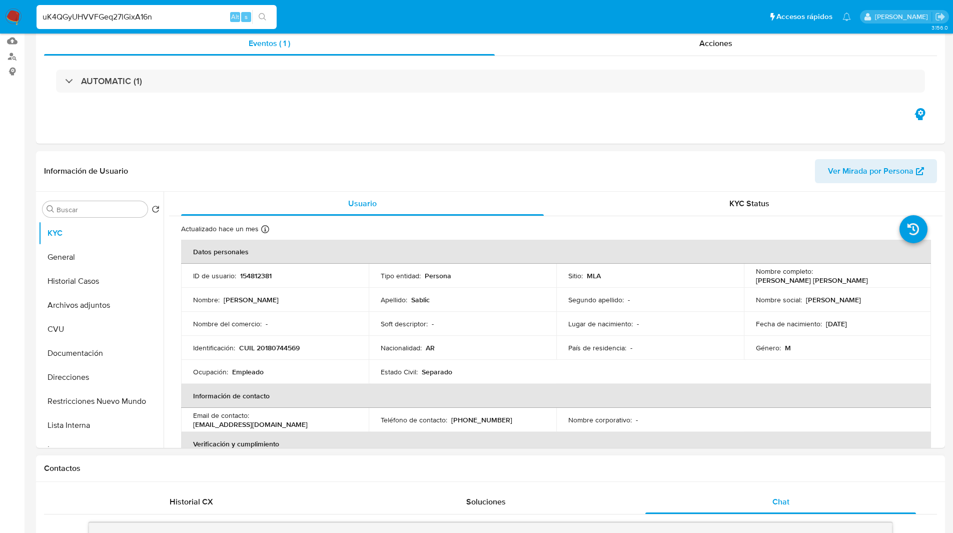
scroll to position [0, 0]
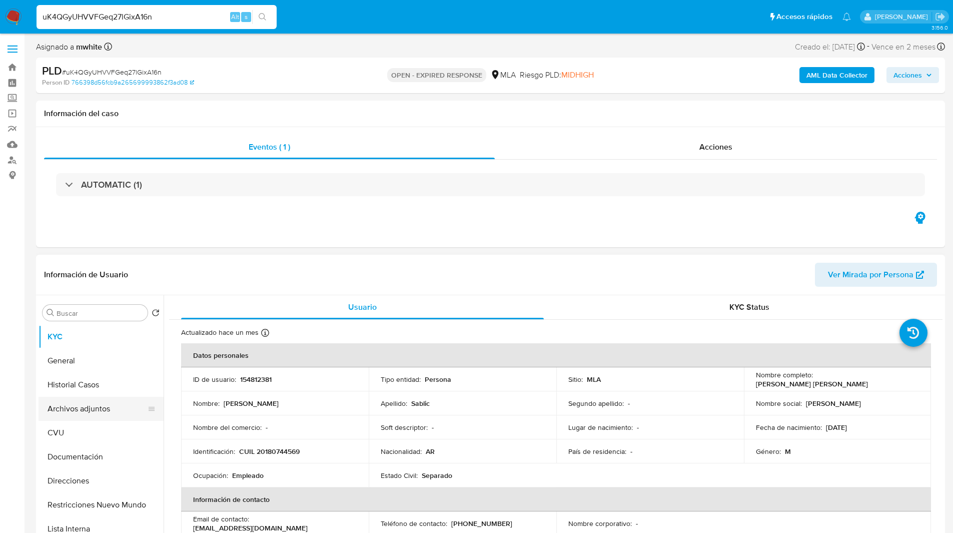
click at [92, 408] on button "Archivos adjuntos" at bounding box center [97, 409] width 117 height 24
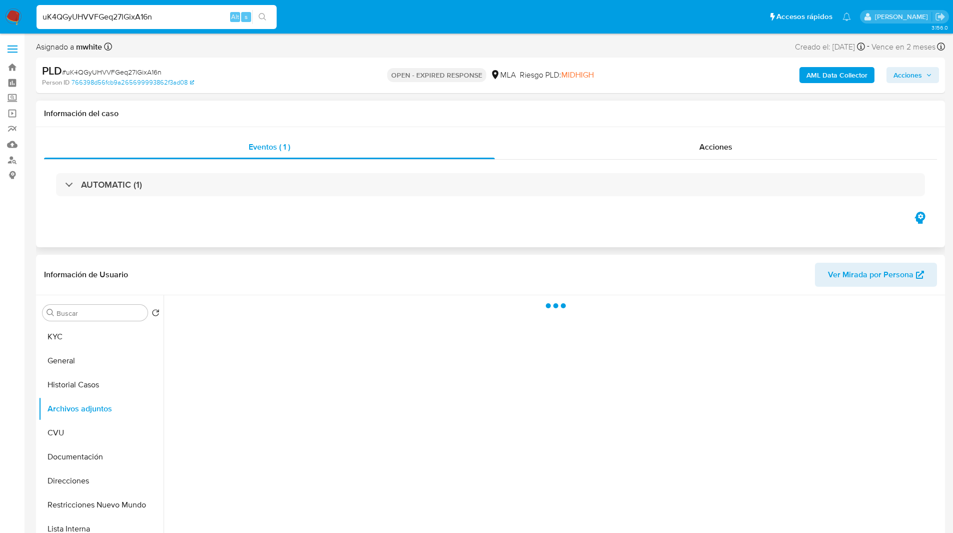
click at [291, 240] on div "Eventos ( 1 ) Acciones AUTOMATIC (1)" at bounding box center [490, 187] width 909 height 120
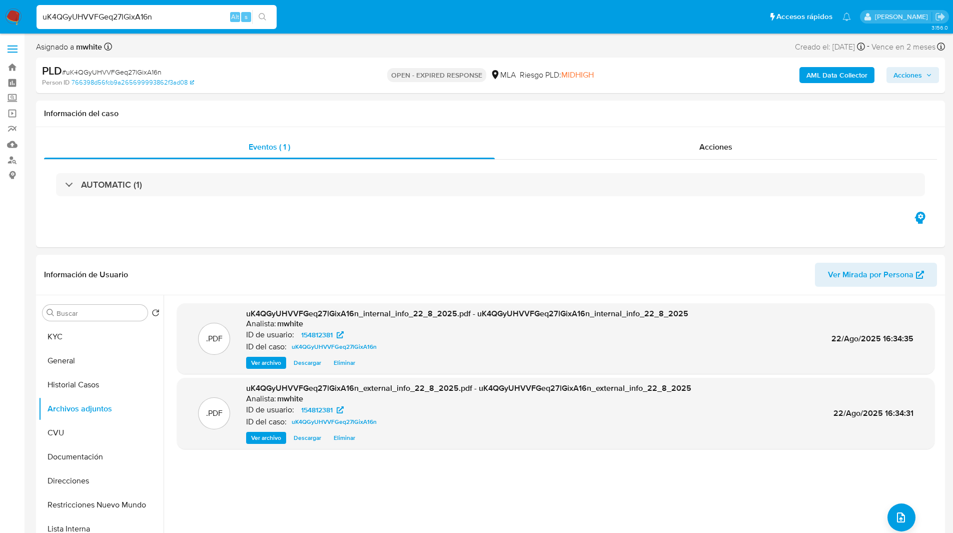
click at [108, 21] on input "uK4QGyUHVVFGeq27lGixA16n" at bounding box center [157, 17] width 240 height 13
click at [11, 17] on img at bounding box center [13, 17] width 17 height 17
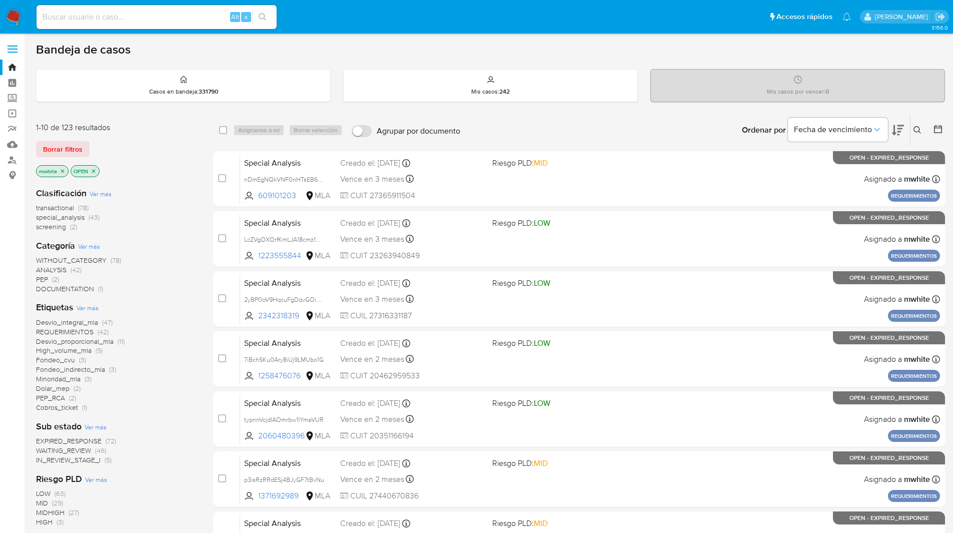
click at [914, 128] on icon at bounding box center [917, 130] width 8 height 8
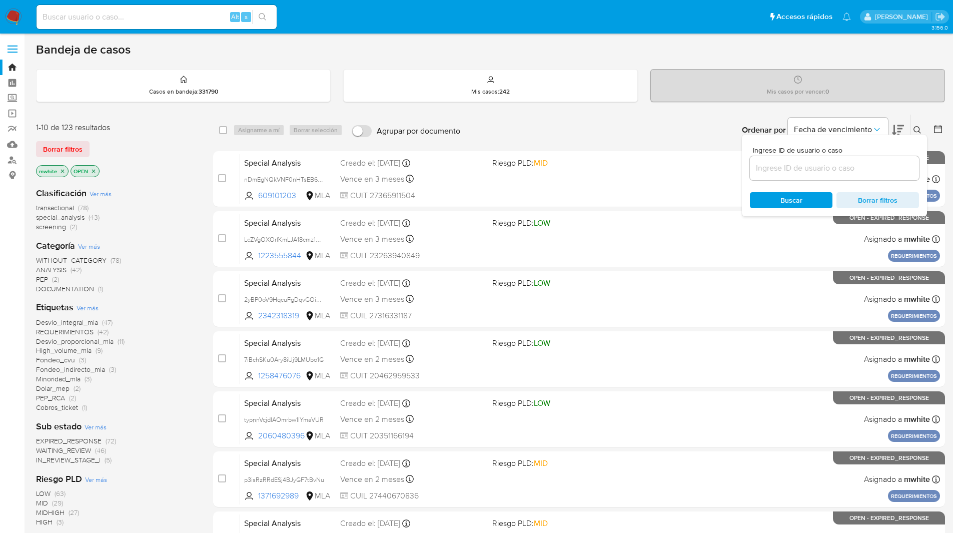
click at [797, 169] on input at bounding box center [834, 168] width 169 height 13
type input "uK4QGyUHVVFGeq27lGixA16n"
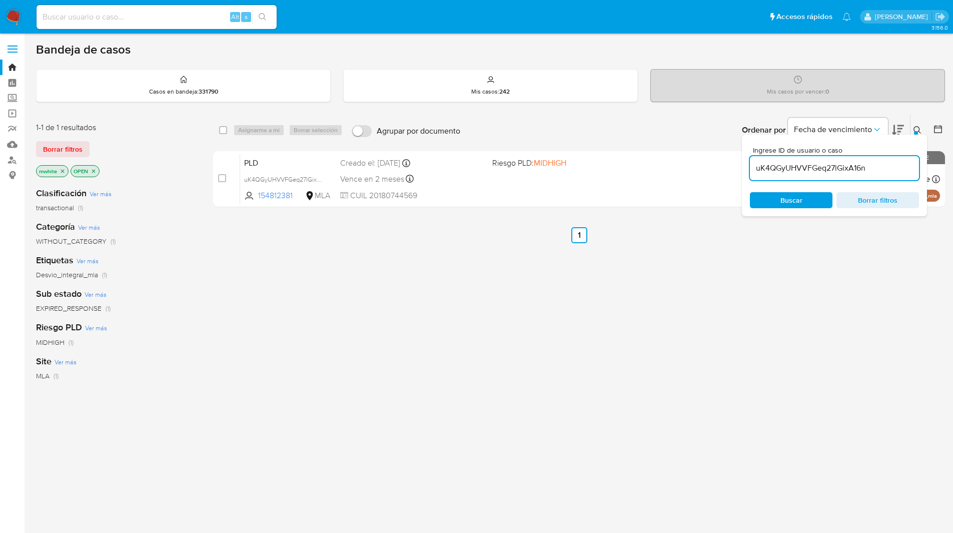
click at [228, 128] on div "select-all-cases-checkbox" at bounding box center [225, 130] width 12 height 12
click at [222, 131] on input "checkbox" at bounding box center [223, 130] width 8 height 8
checkbox input "true"
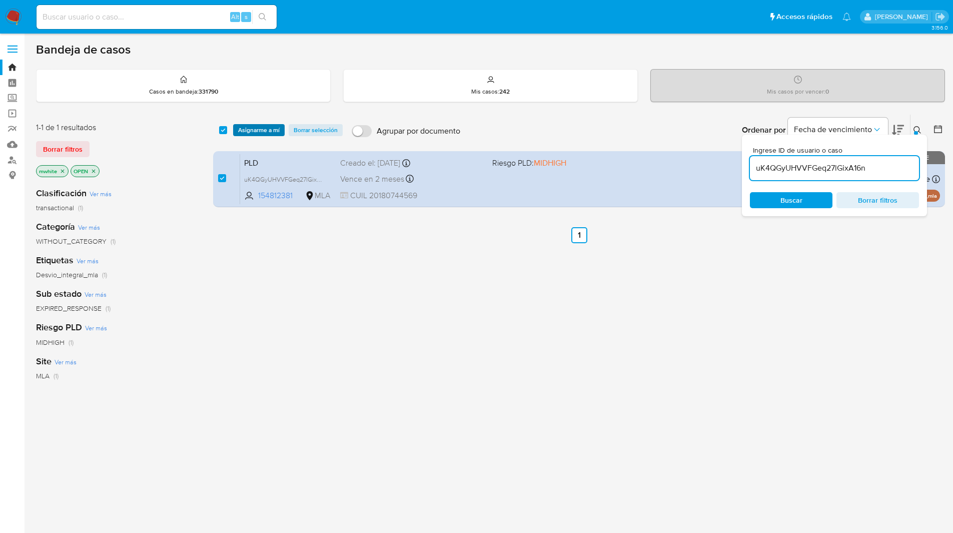
click at [264, 131] on span "Asignarme a mí" at bounding box center [259, 130] width 42 height 10
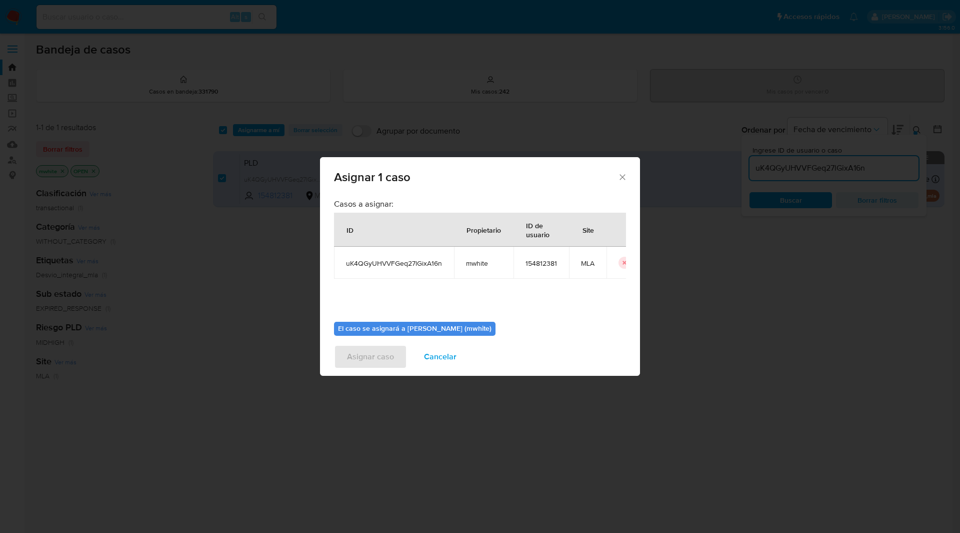
click at [471, 265] on span "mwhite" at bounding box center [484, 263] width 36 height 9
copy span "mwhite"
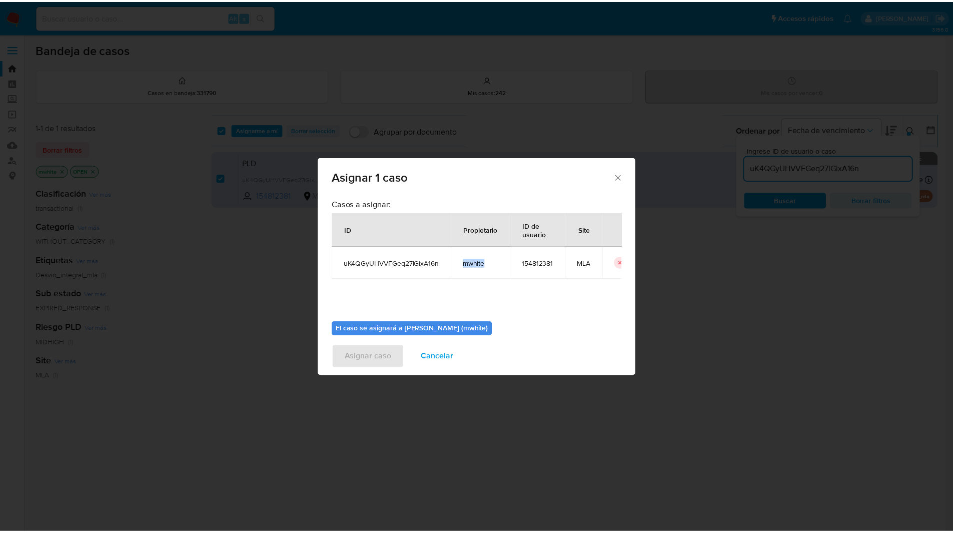
scroll to position [52, 0]
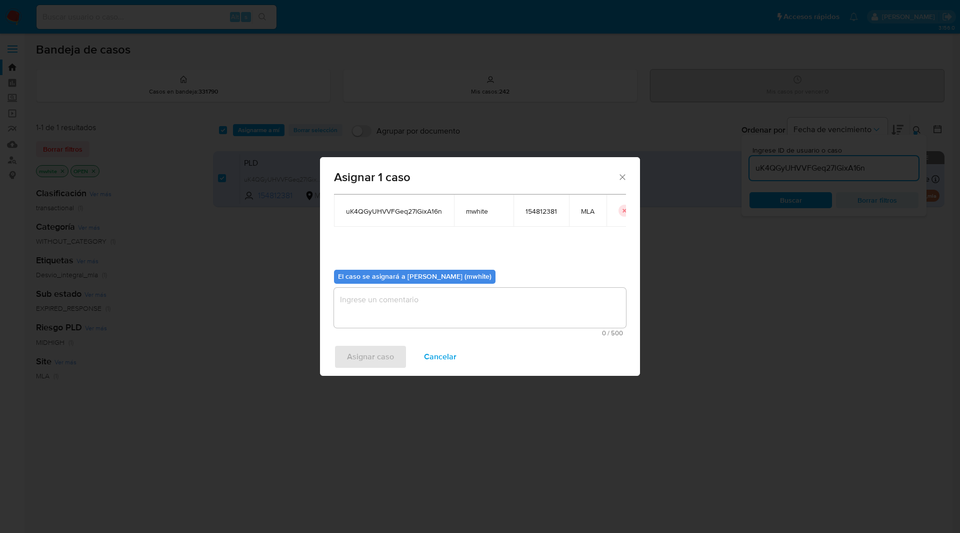
click at [400, 298] on textarea "assign-modal" at bounding box center [480, 308] width 292 height 40
paste textarea "mwhite"
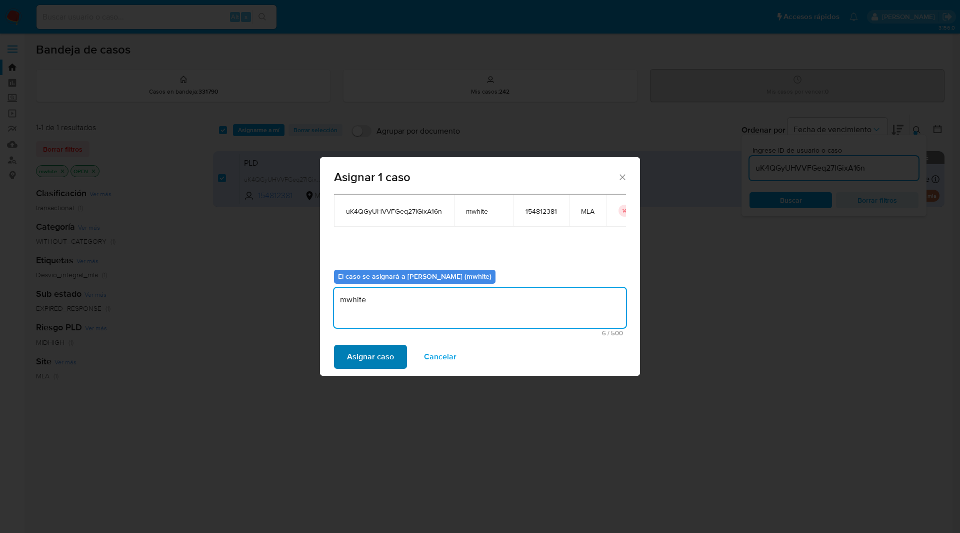
type textarea "mwhite"
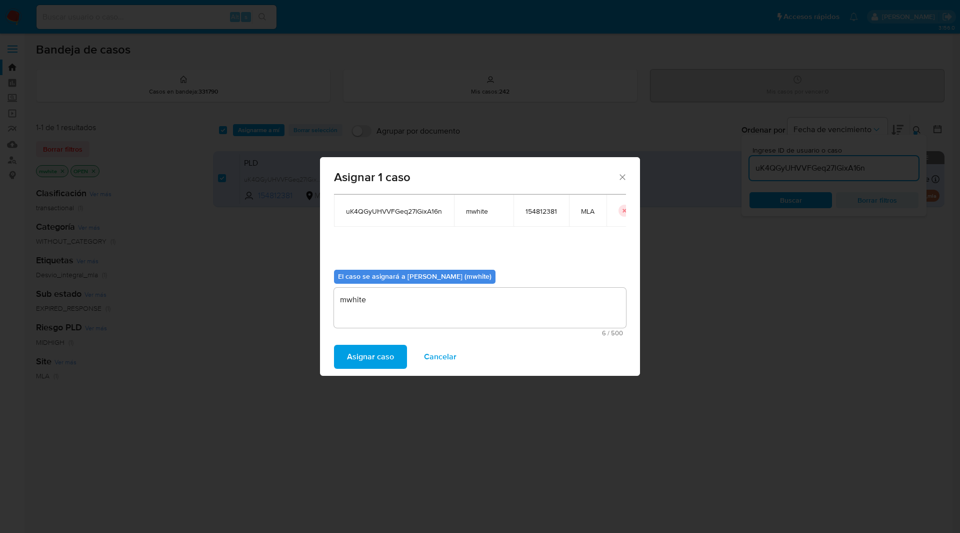
click at [366, 346] on span "Asignar caso" at bounding box center [370, 357] width 47 height 22
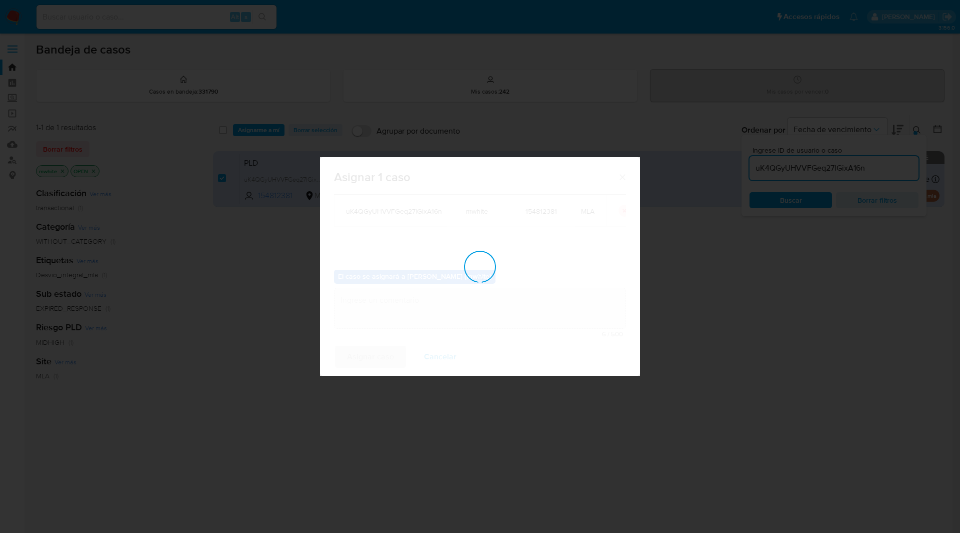
checkbox input "false"
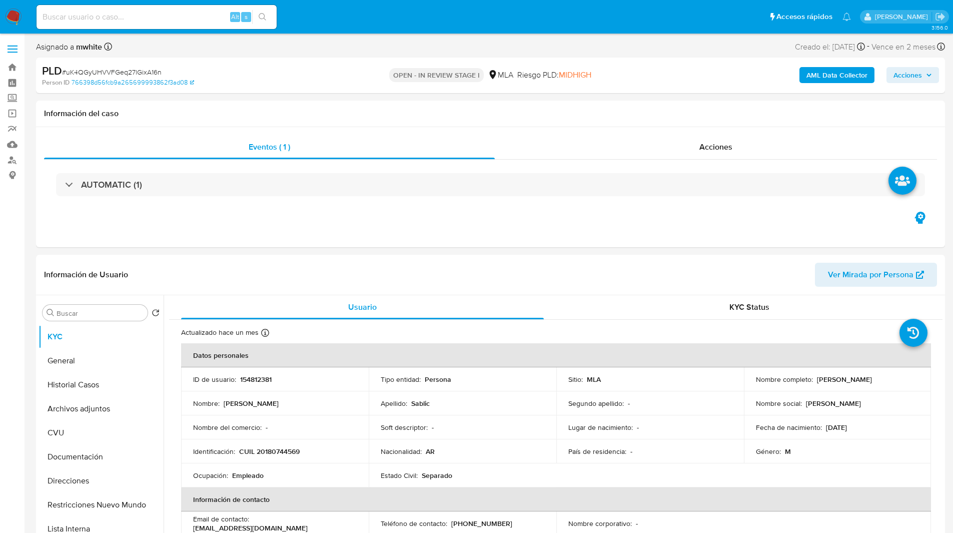
select select "10"
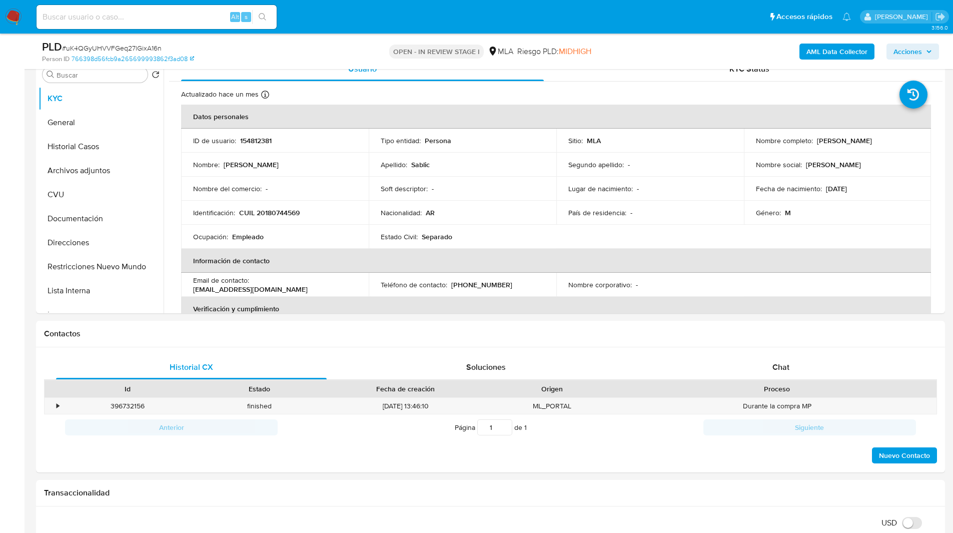
scroll to position [206, 0]
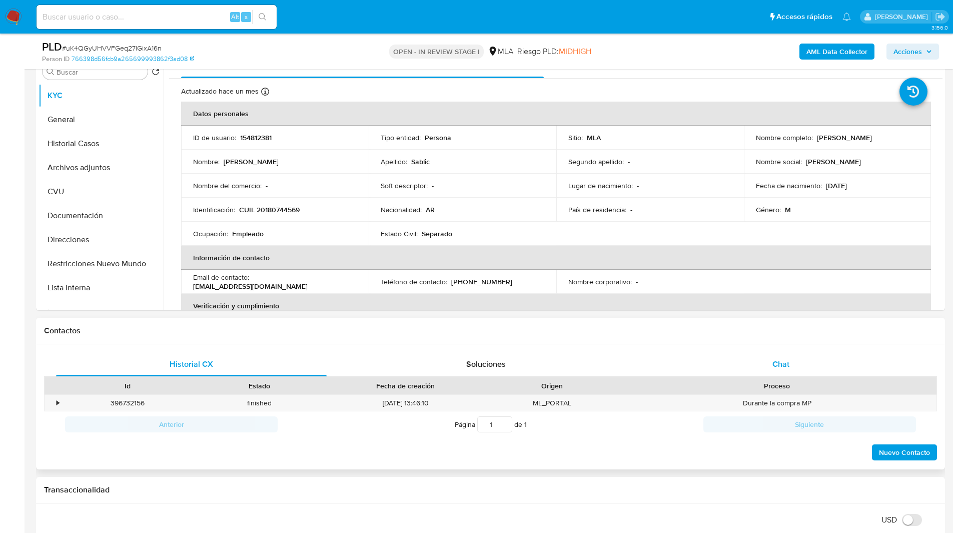
click at [786, 362] on span "Chat" at bounding box center [780, 364] width 17 height 12
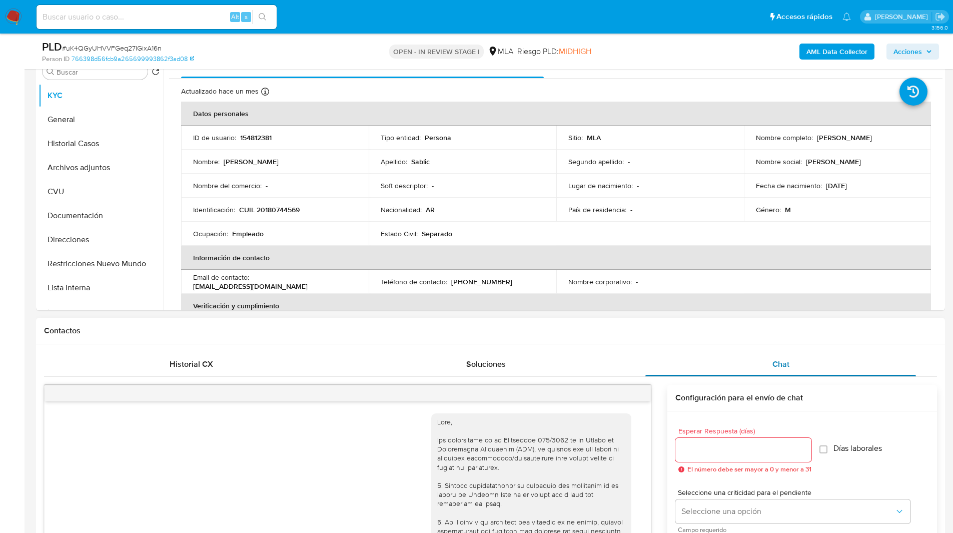
scroll to position [454, 0]
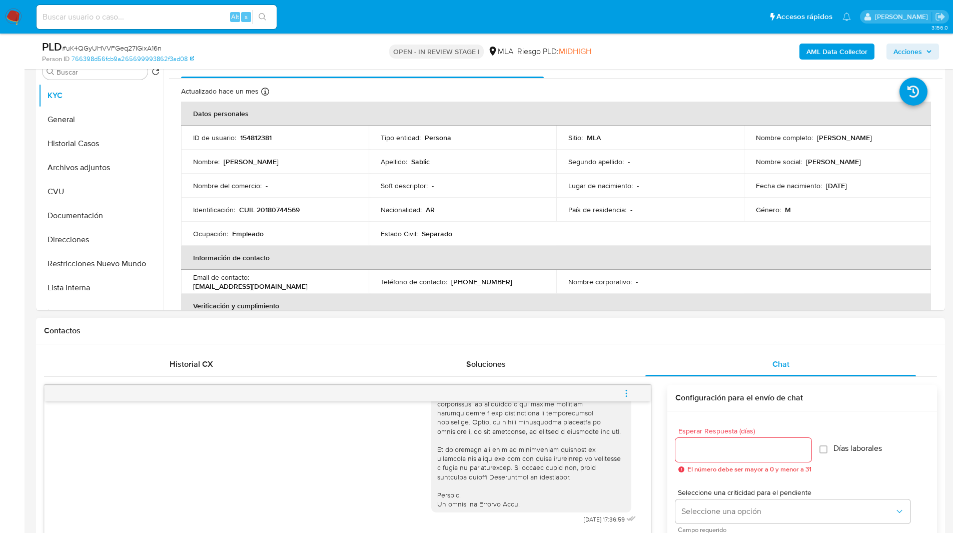
click at [520, 331] on h1 "Contactos" at bounding box center [490, 331] width 893 height 10
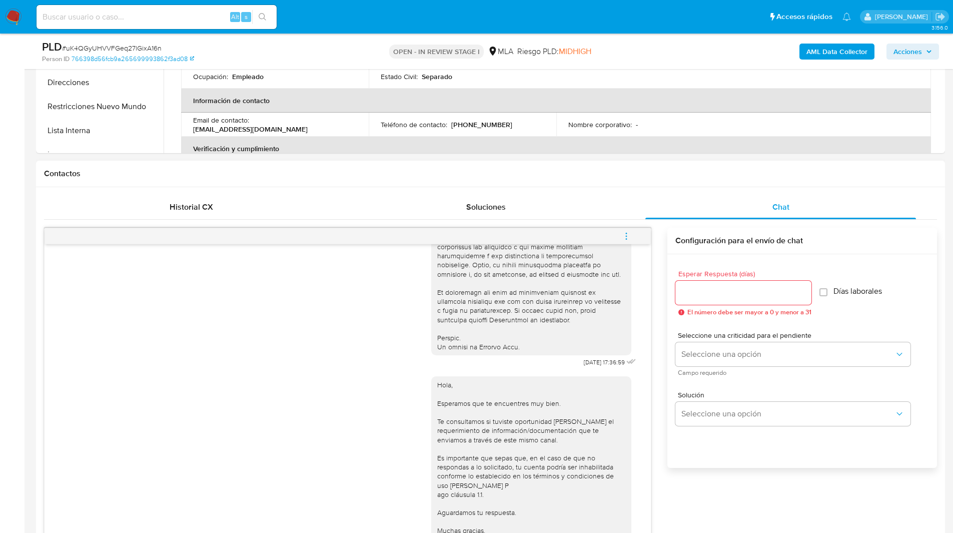
scroll to position [363, 0]
click at [622, 238] on icon "menu-action" at bounding box center [626, 235] width 9 height 9
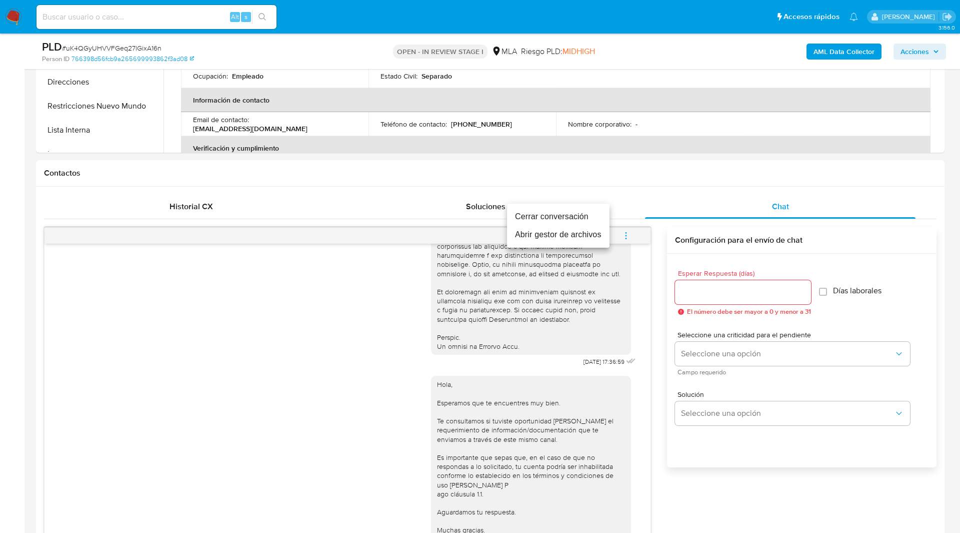
drag, startPoint x: 546, startPoint y: 227, endPoint x: 578, endPoint y: 214, distance: 34.7
click at [578, 214] on ul "Cerrar conversación Abrir gestor de archivos" at bounding box center [558, 226] width 103 height 44
click at [578, 214] on li "Cerrar conversación" at bounding box center [558, 217] width 103 height 18
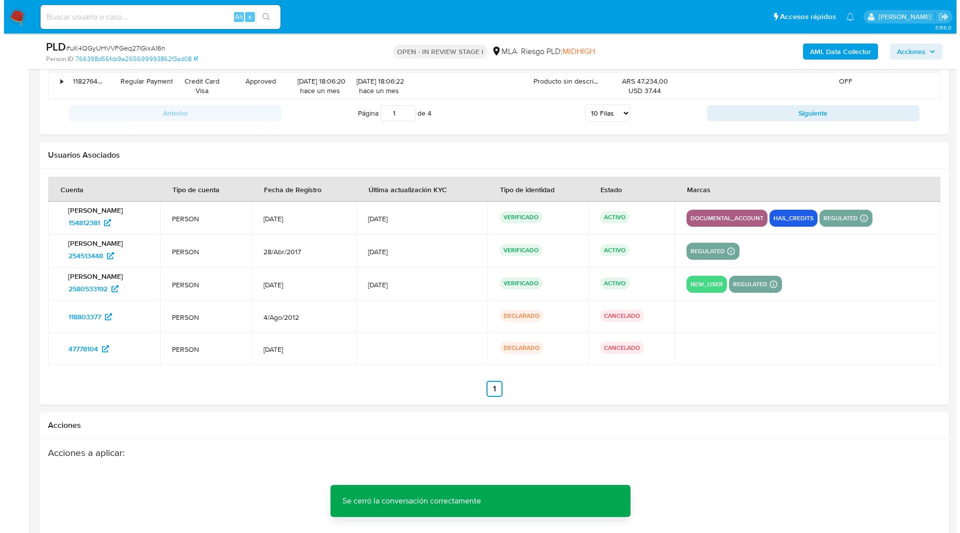
scroll to position [1889, 0]
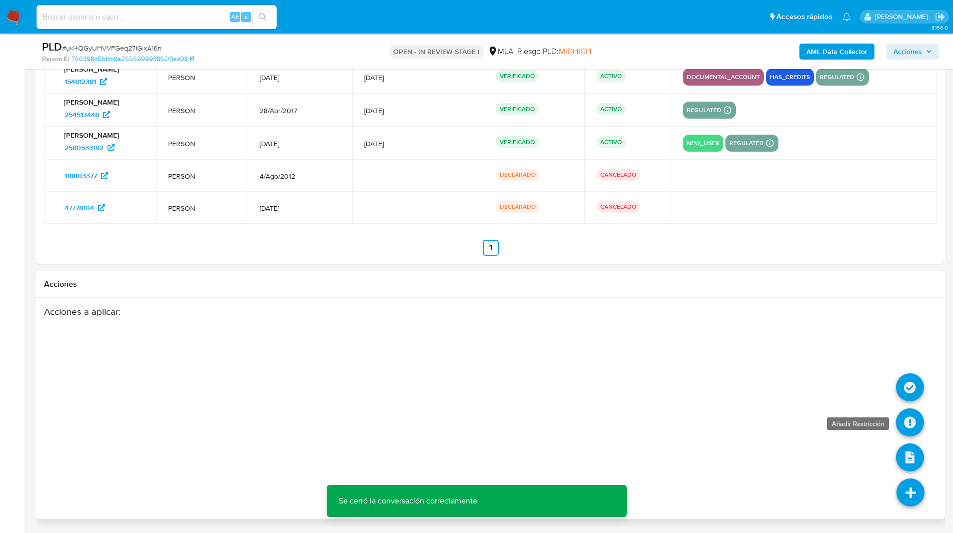
click at [907, 423] on icon at bounding box center [910, 422] width 28 height 28
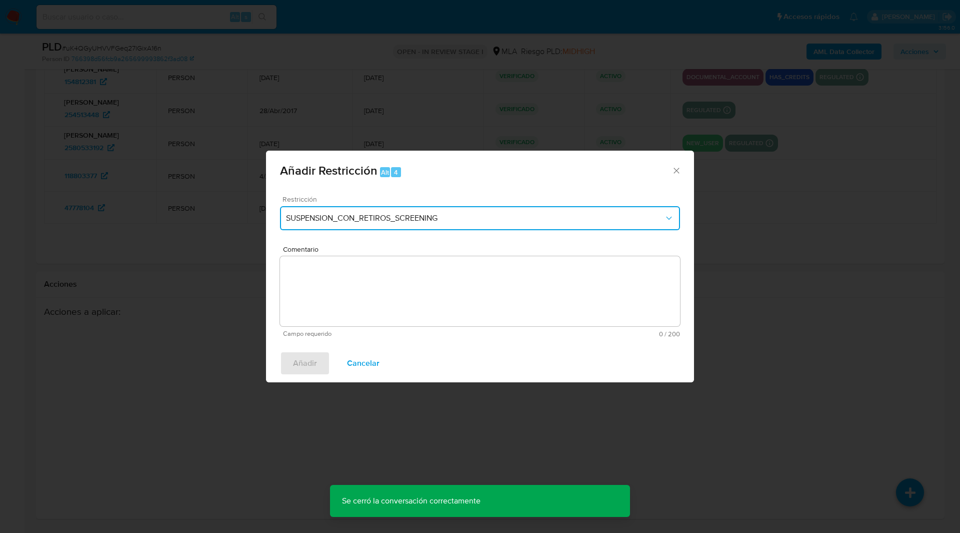
click at [420, 218] on span "SUSPENSION_CON_RETIROS_SCREENING" at bounding box center [475, 218] width 378 height 10
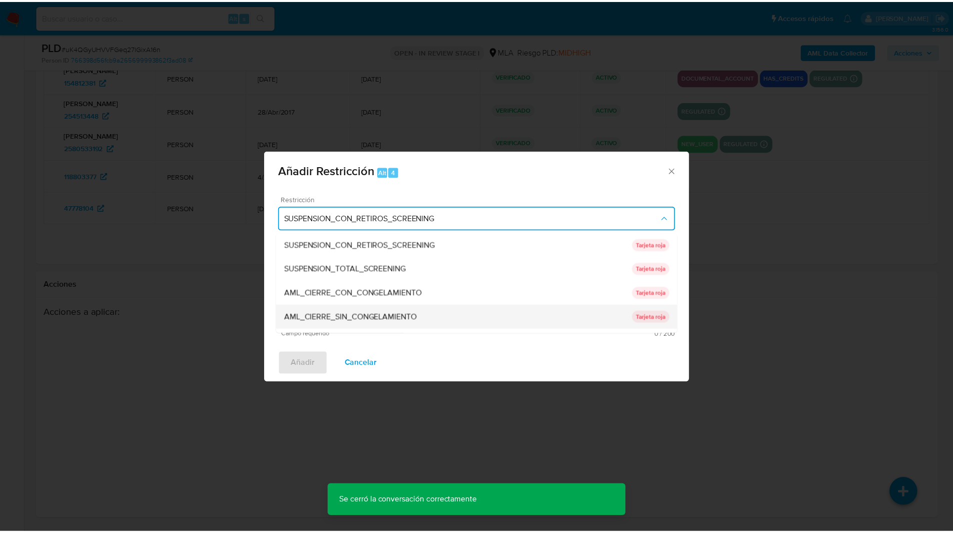
scroll to position [212, 0]
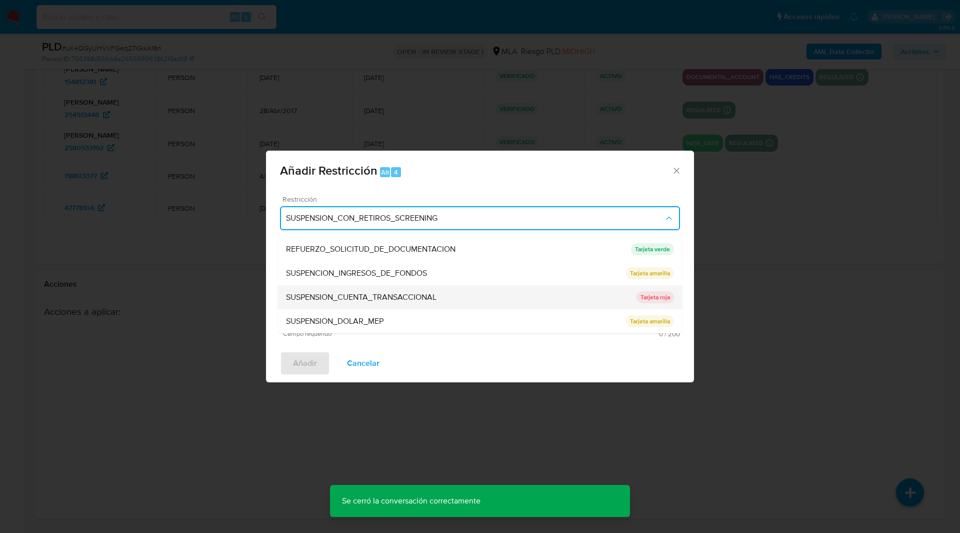
click at [335, 301] on span "SUSPENSION_CUENTA_TRANSACCIONAL" at bounding box center [361, 297] width 151 height 10
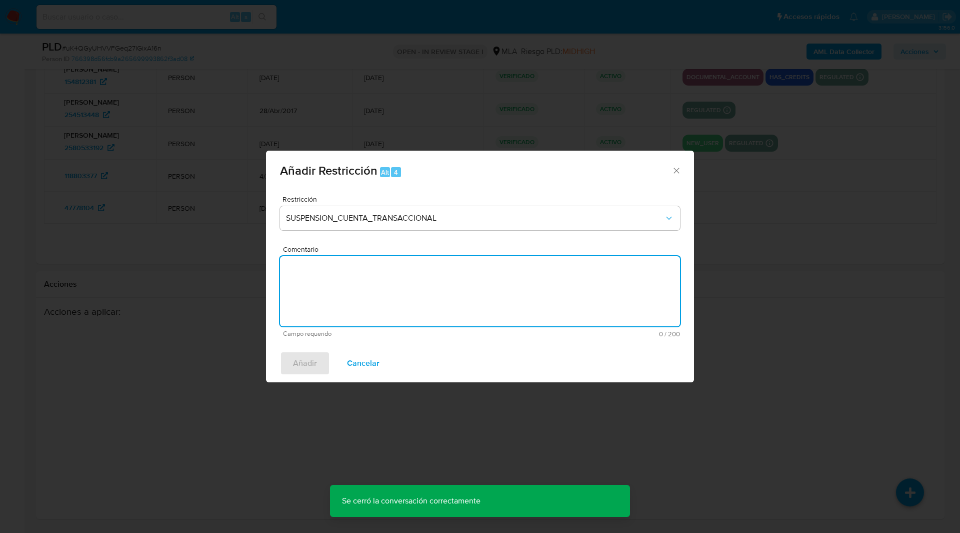
click at [401, 299] on textarea "Comentario" at bounding box center [480, 291] width 400 height 70
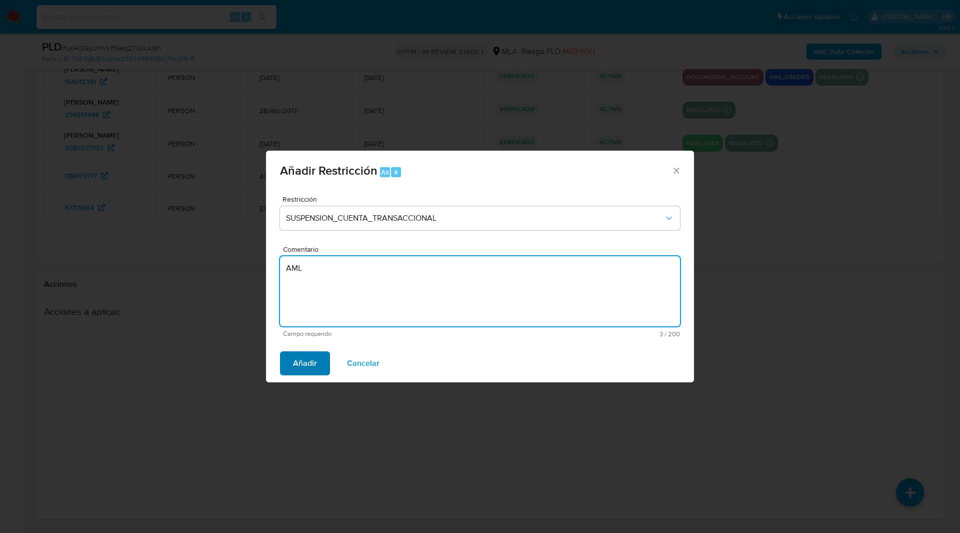
type textarea "AML"
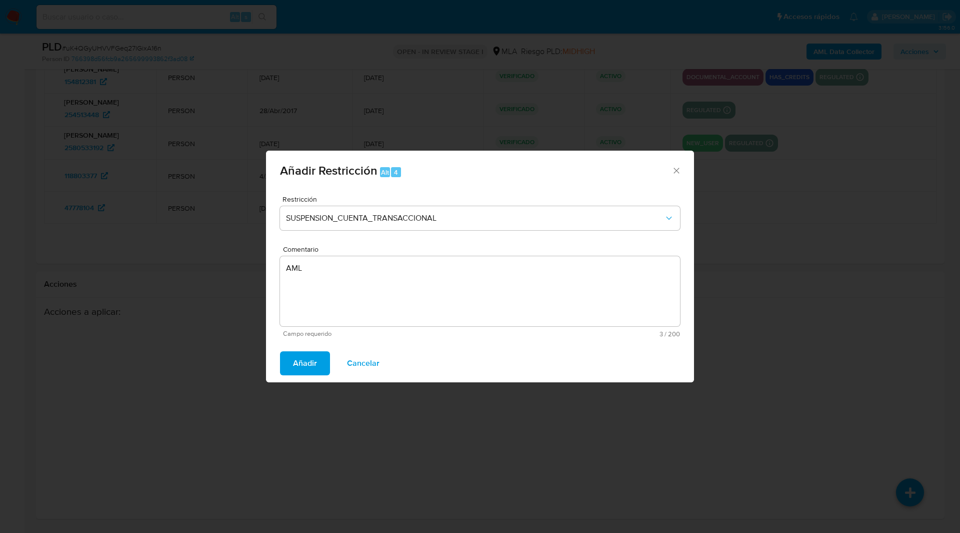
click at [318, 355] on button "Añadir" at bounding box center [305, 363] width 50 height 24
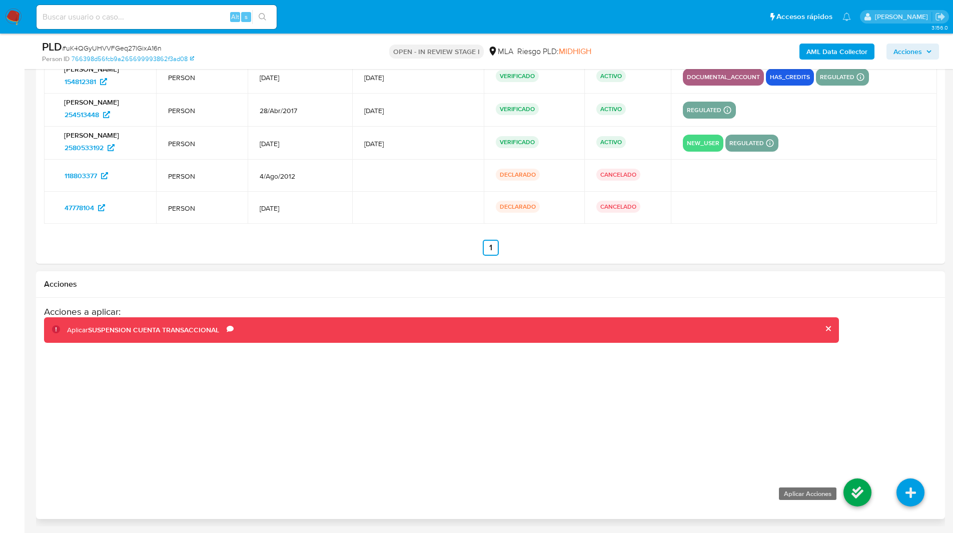
click at [865, 488] on icon at bounding box center [857, 492] width 28 height 28
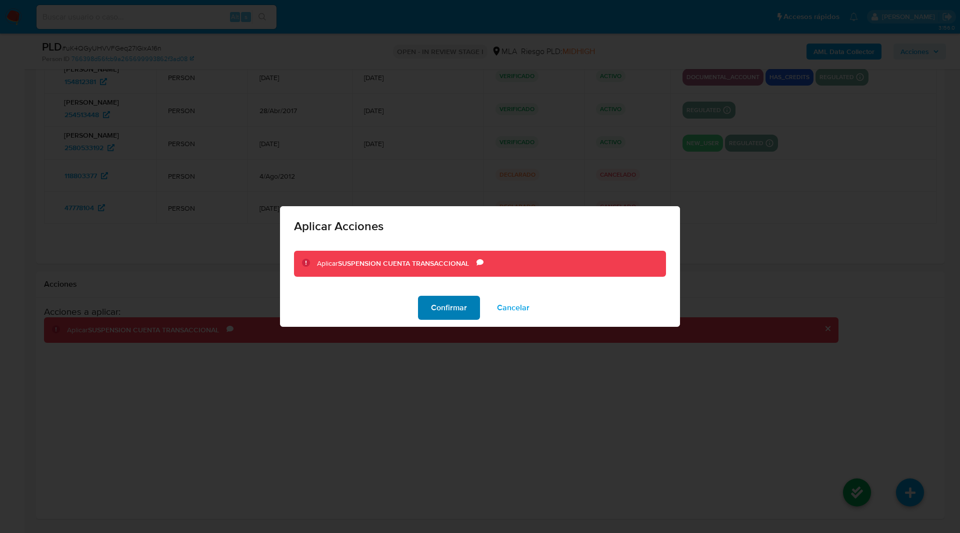
click at [443, 301] on span "Confirmar" at bounding box center [449, 308] width 36 height 22
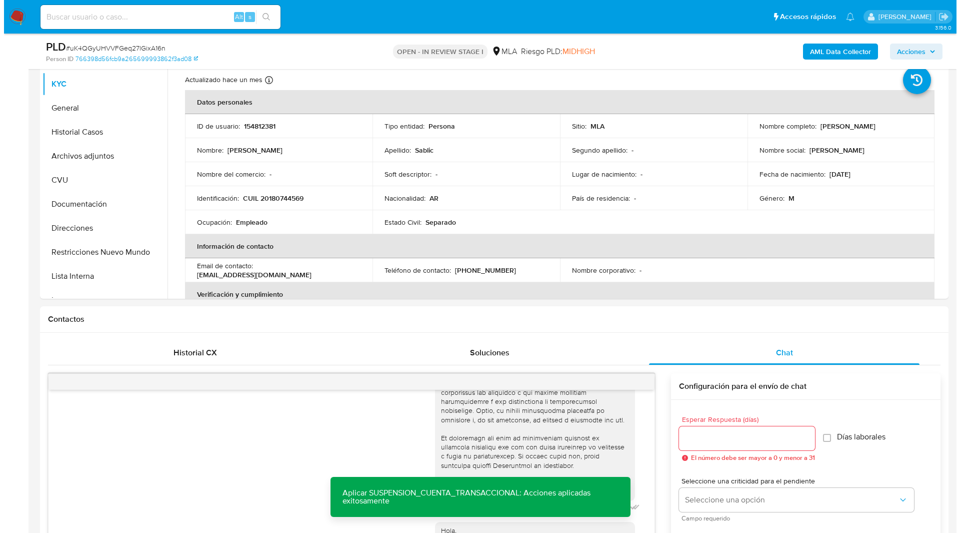
scroll to position [0, 0]
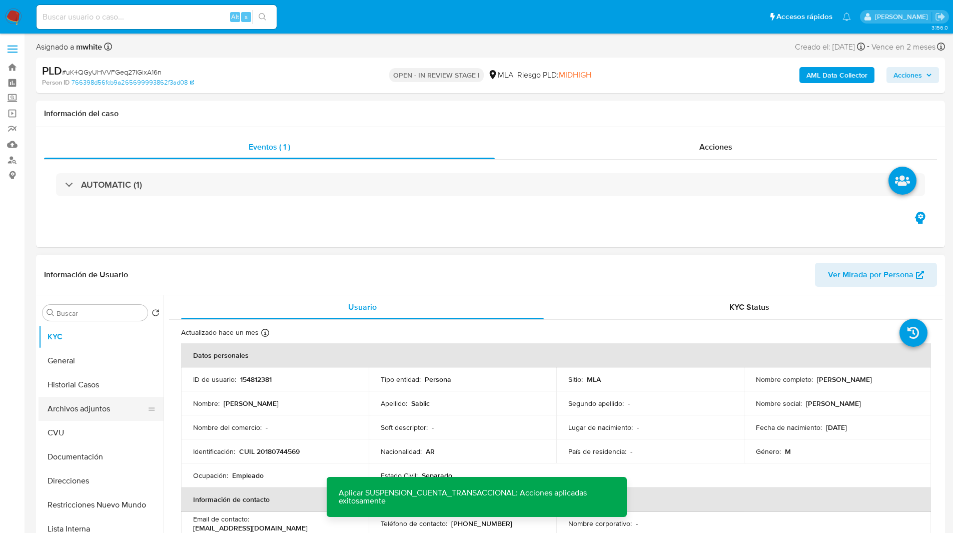
click at [81, 410] on button "Archivos adjuntos" at bounding box center [97, 409] width 117 height 24
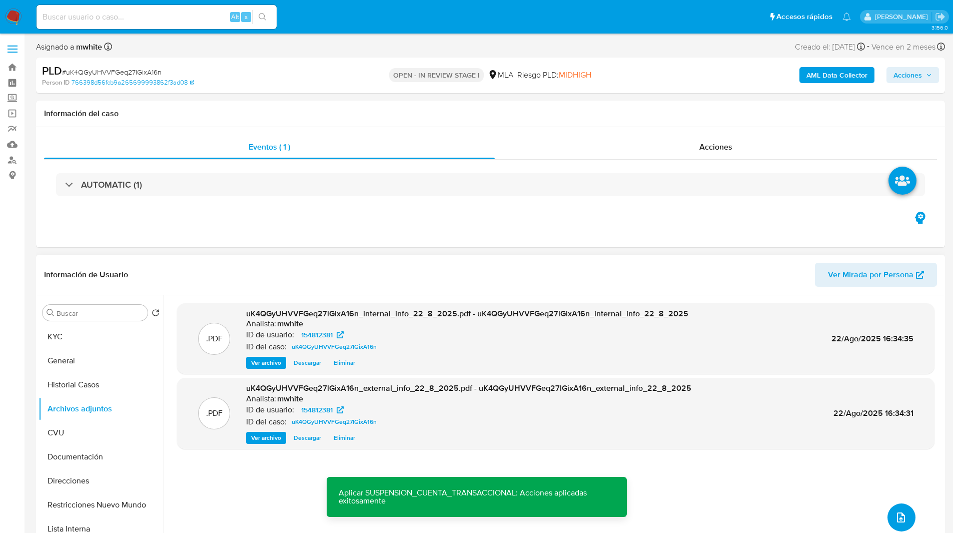
click at [900, 510] on button "upload-file" at bounding box center [901, 517] width 28 height 28
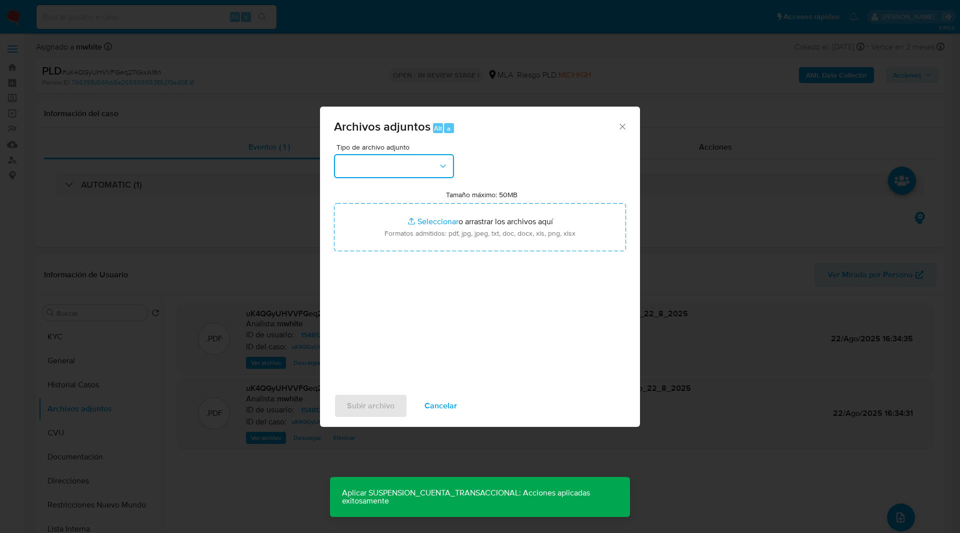
click at [394, 168] on button "button" at bounding box center [394, 166] width 120 height 24
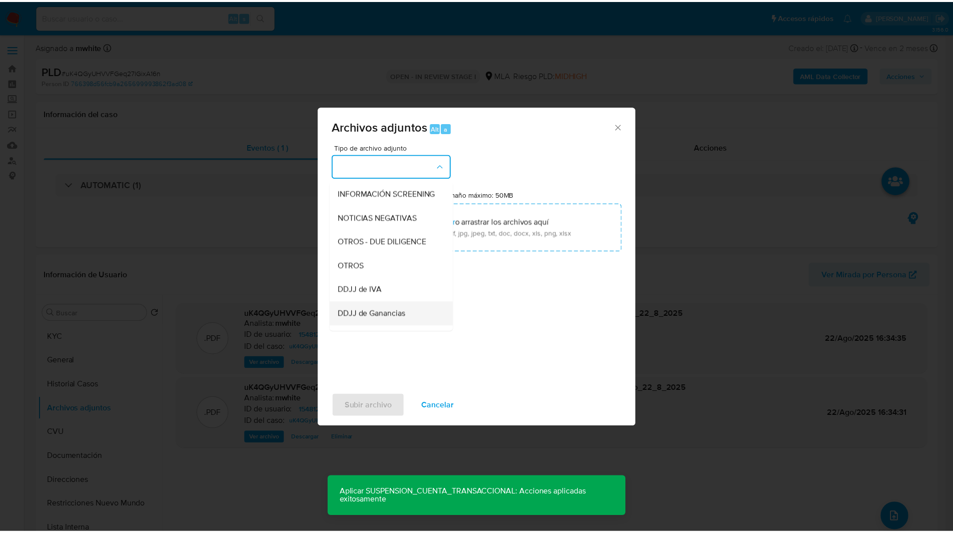
scroll to position [116, 0]
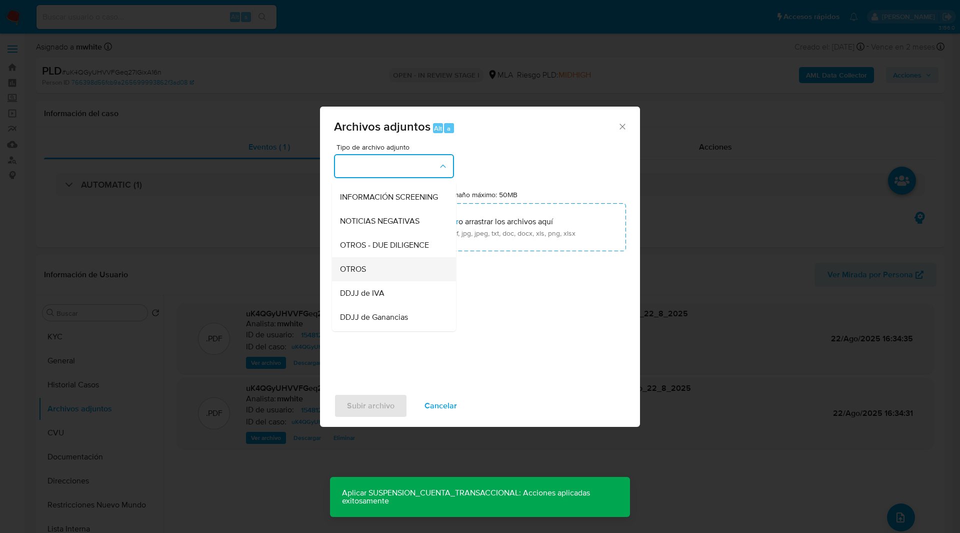
click at [354, 274] on span "OTROS" at bounding box center [353, 269] width 26 height 10
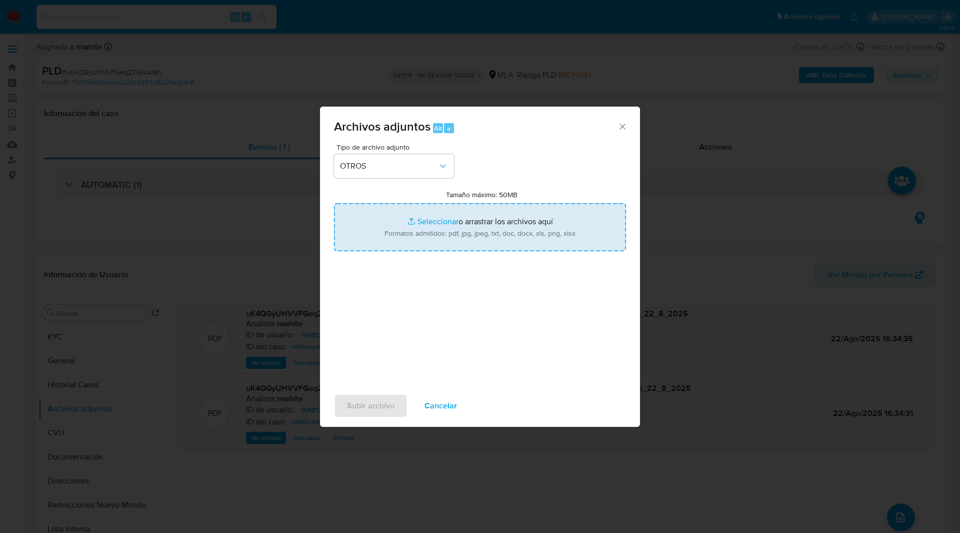
type input "C:\fakepath\Movimientos-154812381.xlsx"
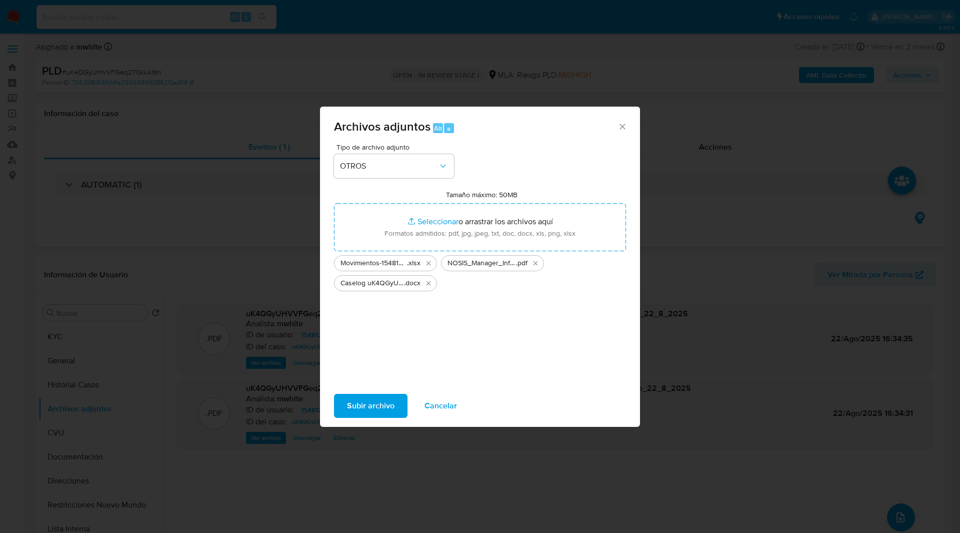
click at [364, 413] on span "Subir archivo" at bounding box center [371, 406] width 48 height 22
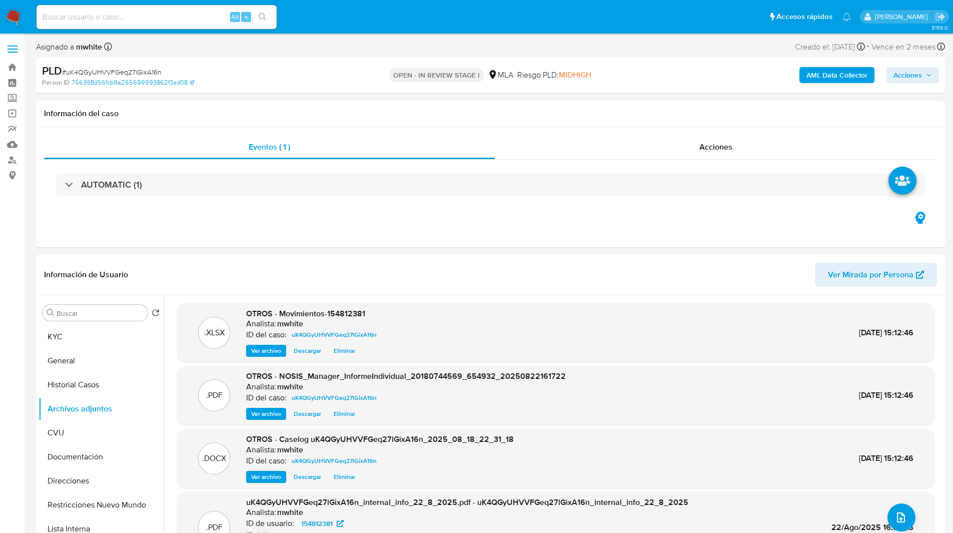
click at [912, 78] on span "Acciones" at bounding box center [907, 75] width 29 height 16
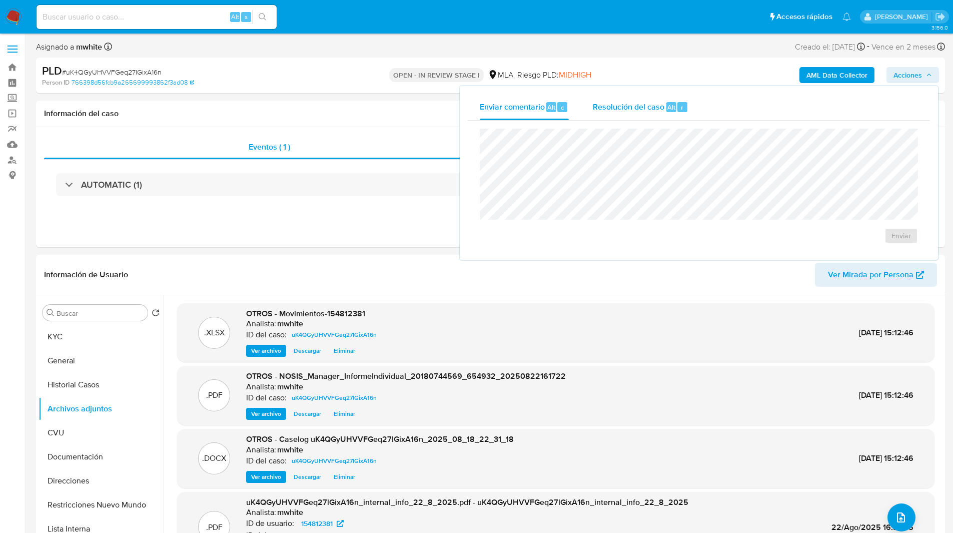
click at [640, 101] on span "Resolución del caso" at bounding box center [629, 107] width 72 height 12
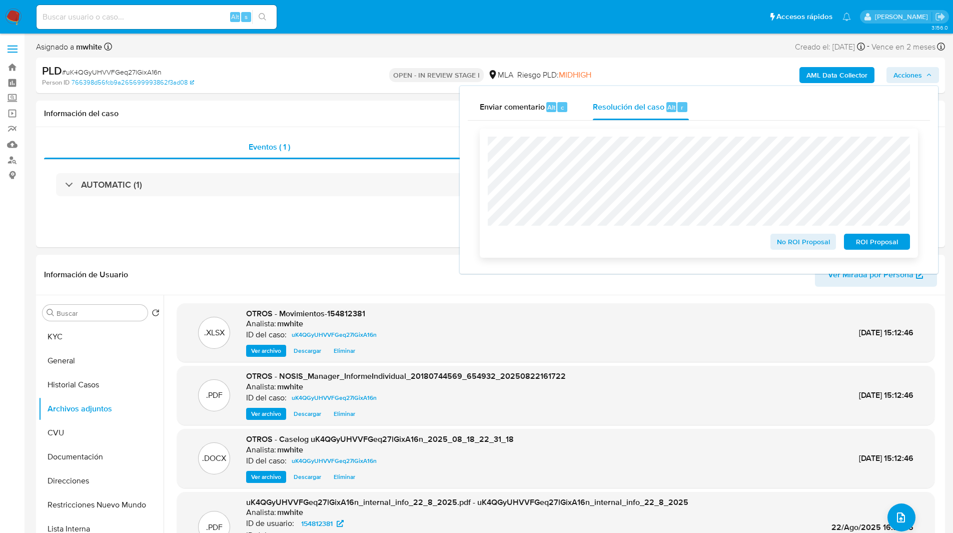
click at [888, 244] on span "ROI Proposal" at bounding box center [877, 242] width 52 height 14
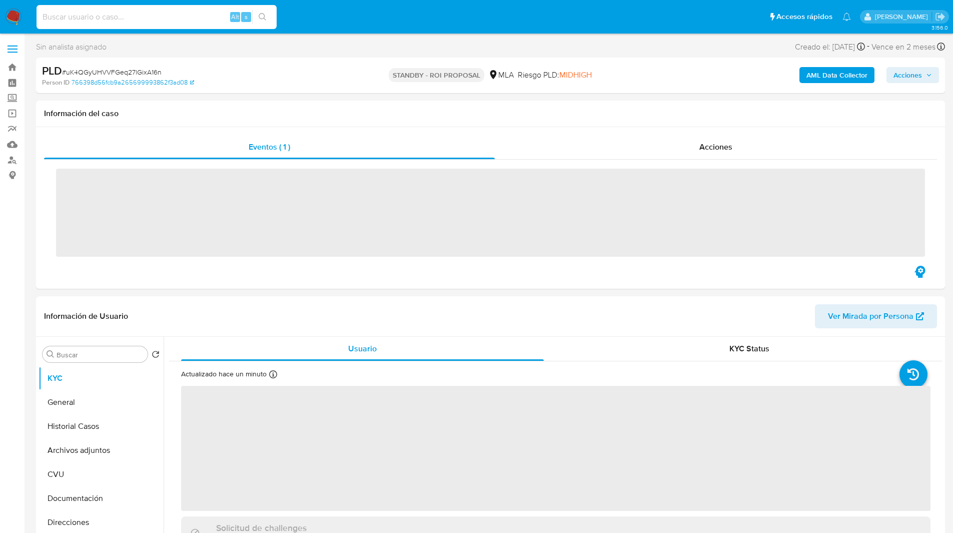
click at [164, 18] on input at bounding box center [157, 17] width 240 height 13
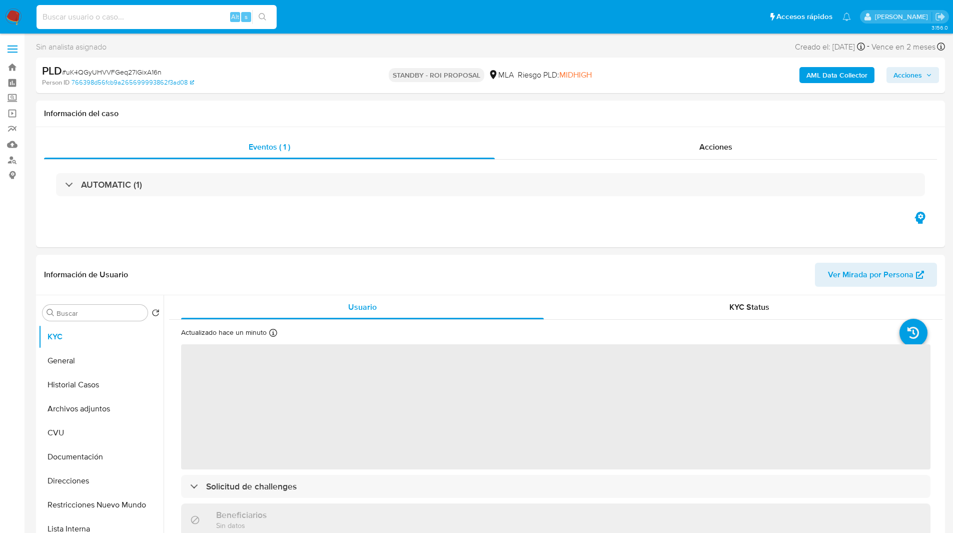
paste input "nGeO3cqEg38qrj3mfOfYganx"
type input "nGeO3cqEg38qrj3mfOfYganx"
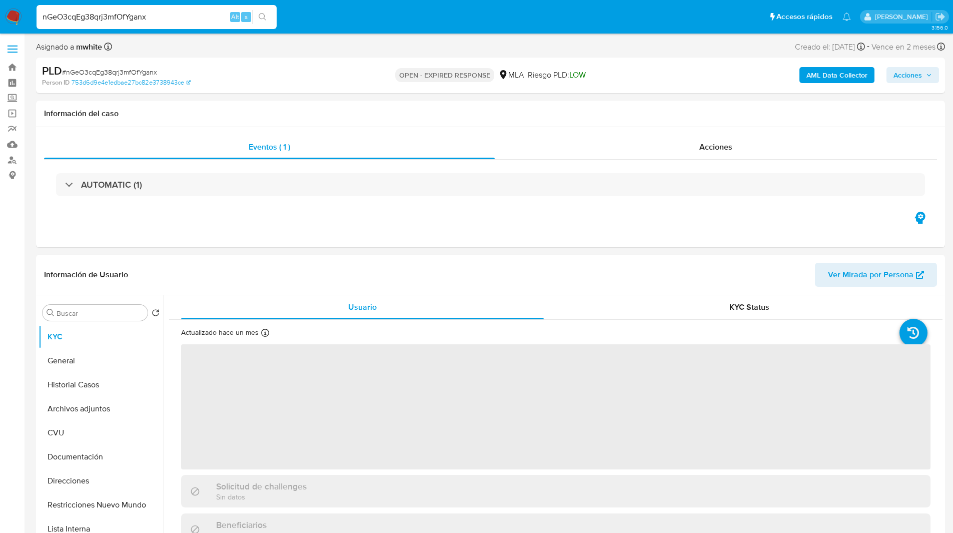
select select "10"
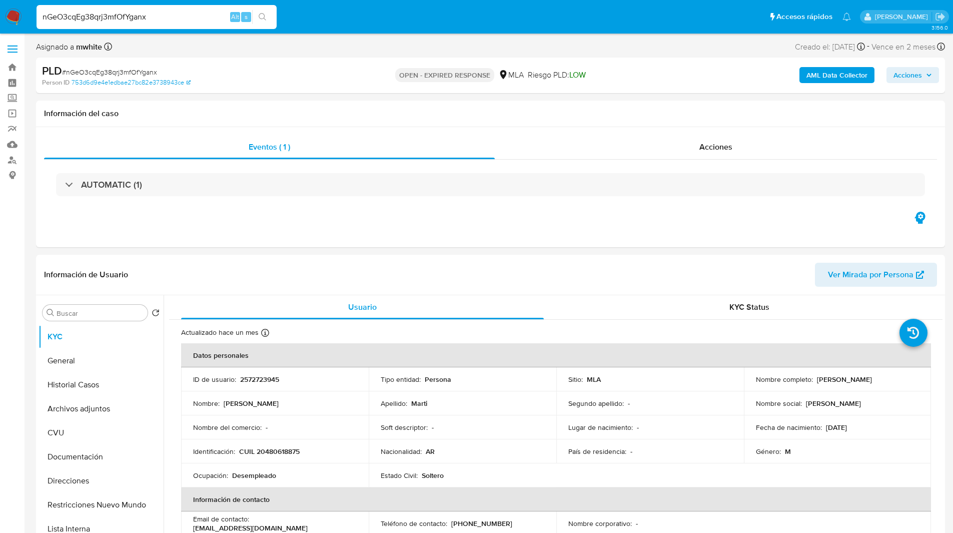
click at [555, 61] on div "PLD # nGeO3cqEg38qrj3mfOfYganx Person ID 753d6d9e4e1edbae27bc82e3738943ce OPEN …" at bounding box center [490, 76] width 909 height 36
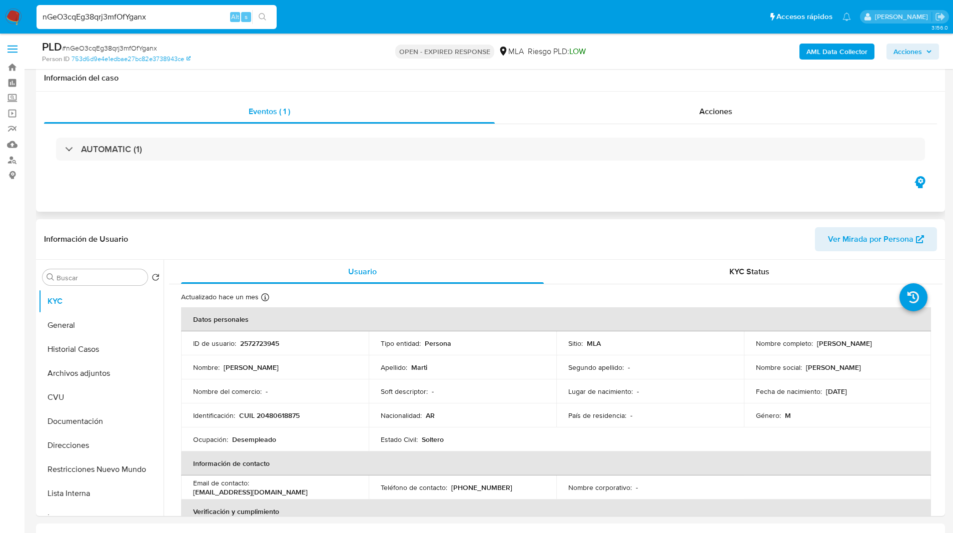
scroll to position [210, 0]
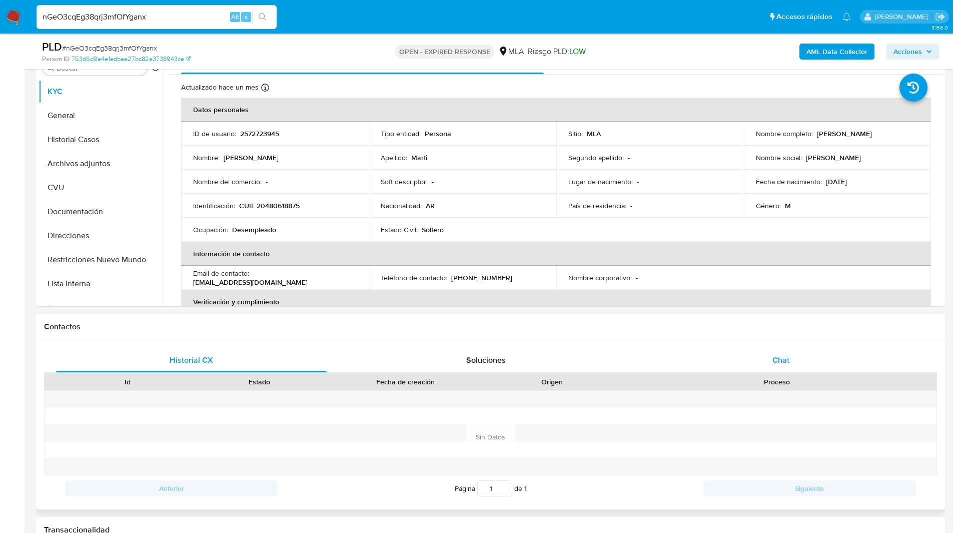
click at [780, 372] on div "Chat" at bounding box center [780, 360] width 271 height 24
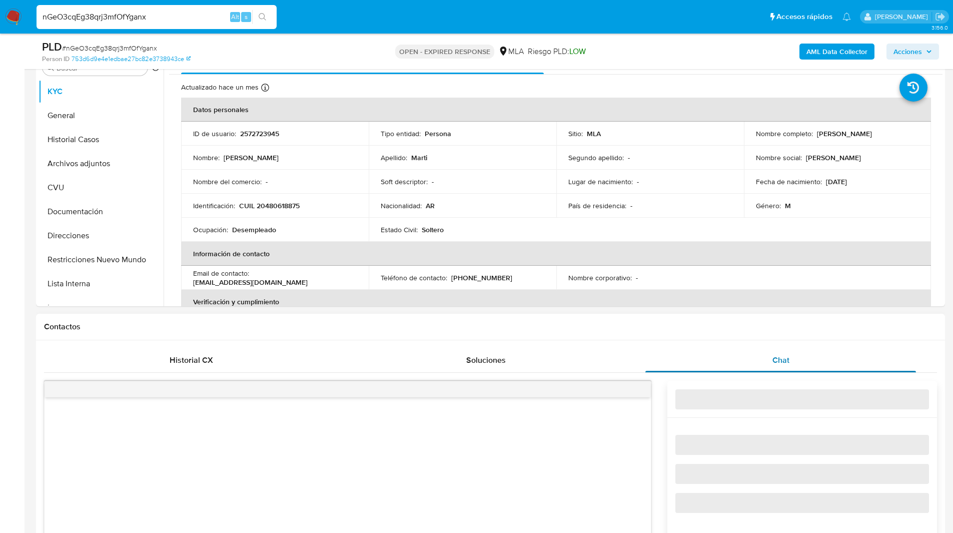
click at [761, 366] on div "Chat" at bounding box center [780, 360] width 271 height 24
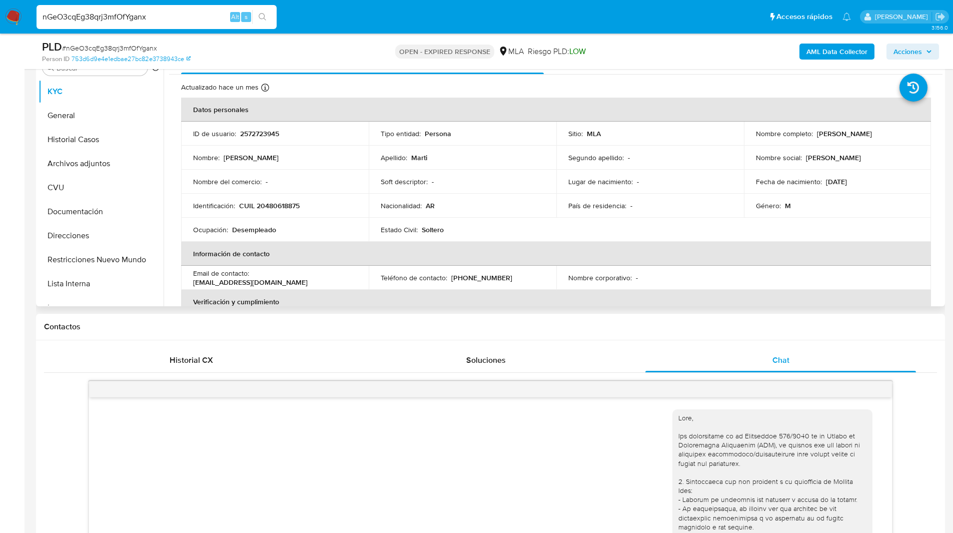
scroll to position [345, 0]
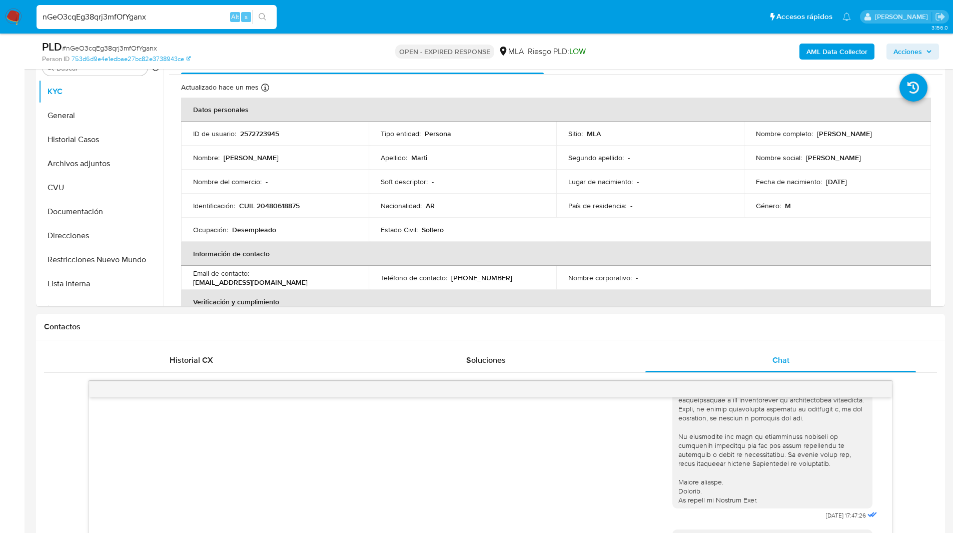
click at [18, 19] on img at bounding box center [13, 17] width 17 height 17
click at [111, 18] on input "nGeO3cqEg38qrj3mfOfYganx" at bounding box center [157, 17] width 240 height 13
click at [578, 26] on ul "Pausado Ver notificaciones nGeO3cqEg38qrj3mfOfYganx Alt s Accesos rápidos Presi…" at bounding box center [444, 16] width 824 height 25
click at [94, 18] on input "nGeO3cqEg38qrj3mfOfYganx" at bounding box center [157, 17] width 240 height 13
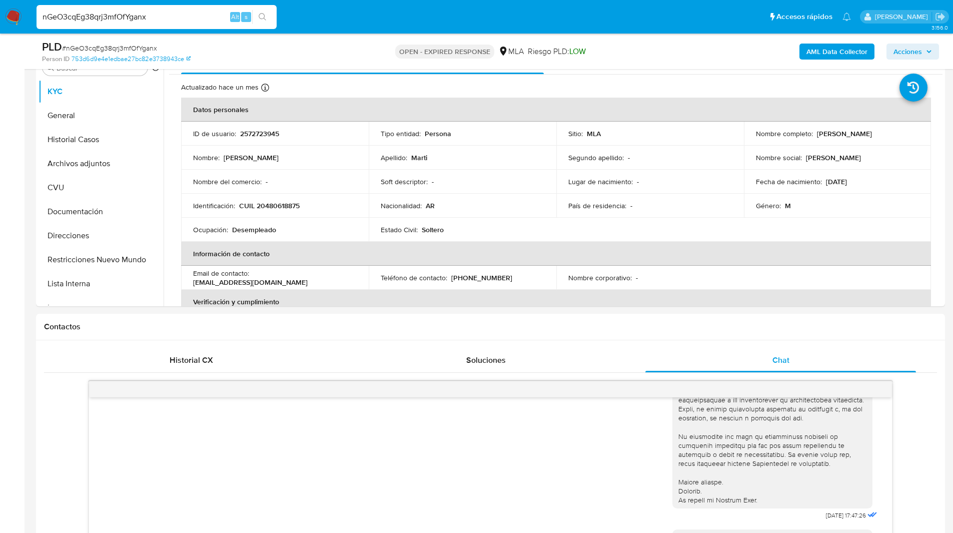
click at [94, 18] on input "nGeO3cqEg38qrj3mfOfYganx" at bounding box center [157, 17] width 240 height 13
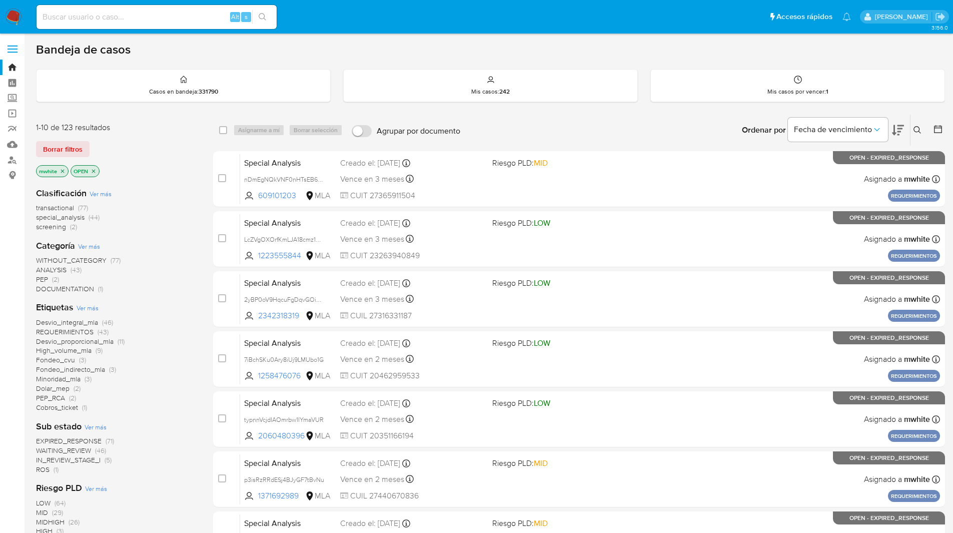
click at [917, 130] on icon at bounding box center [917, 130] width 8 height 8
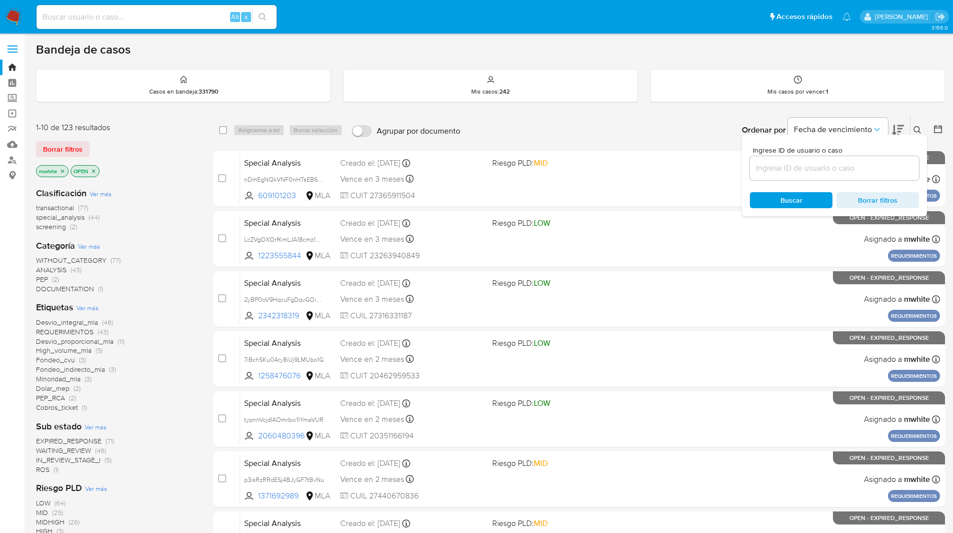
click at [804, 170] on input at bounding box center [834, 168] width 169 height 13
type input "nGeO3cqEg38qrj3mfOfYganx"
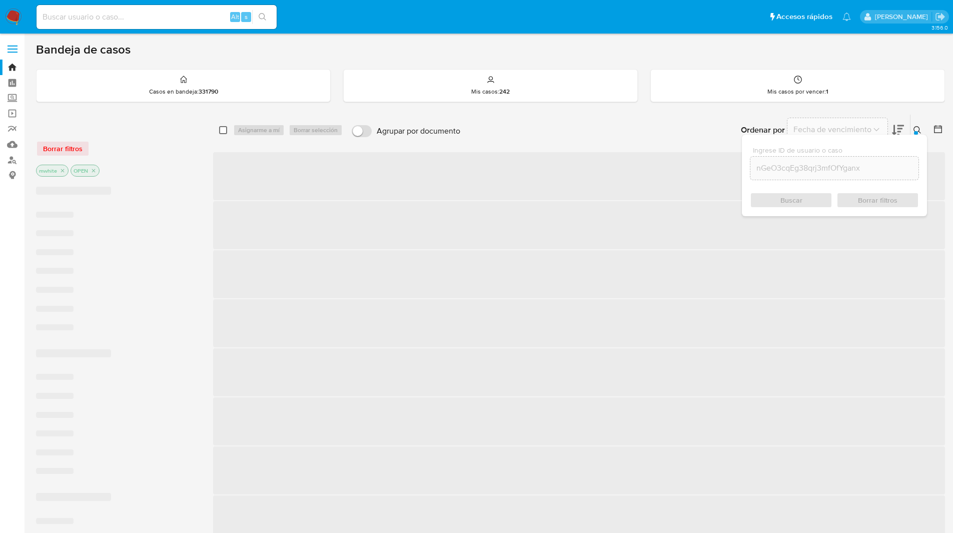
click at [223, 133] on input "checkbox" at bounding box center [223, 130] width 8 height 8
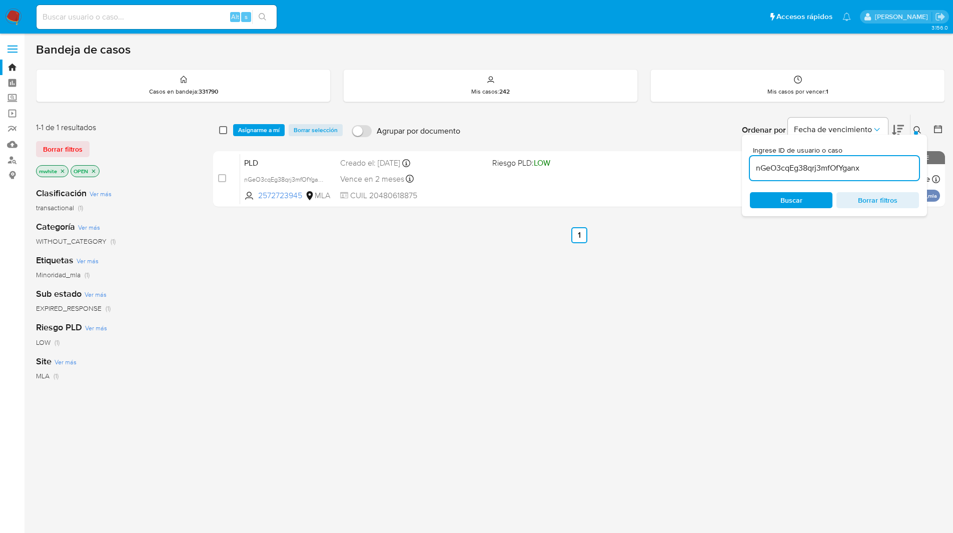
click at [220, 130] on input "checkbox" at bounding box center [223, 130] width 8 height 8
checkbox input "true"
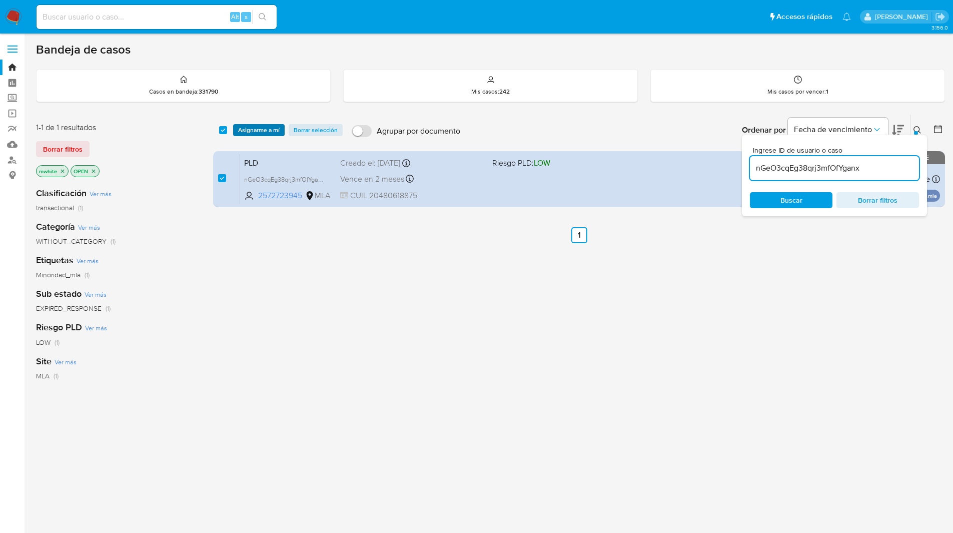
click at [236, 132] on button "Asignarme a mí" at bounding box center [259, 130] width 52 height 12
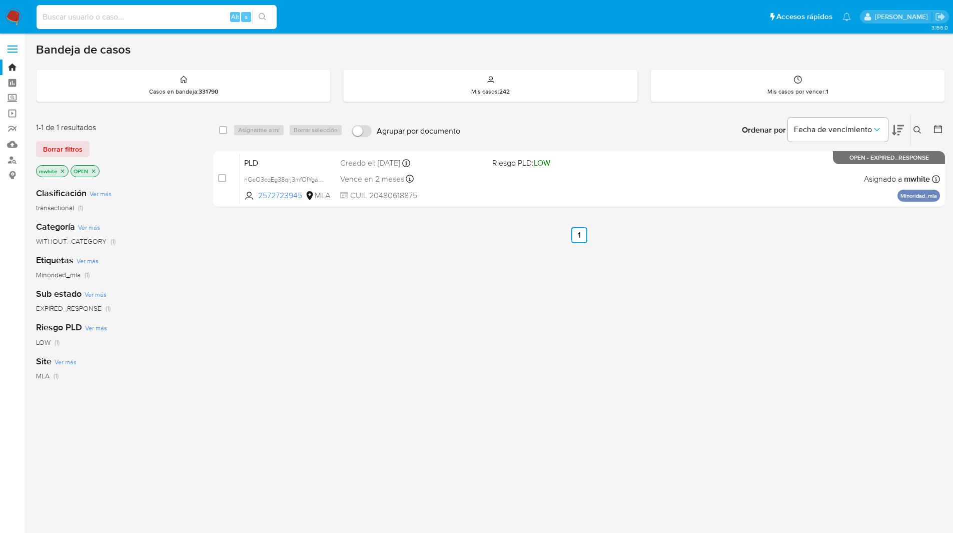
click at [916, 131] on icon at bounding box center [917, 130] width 8 height 8
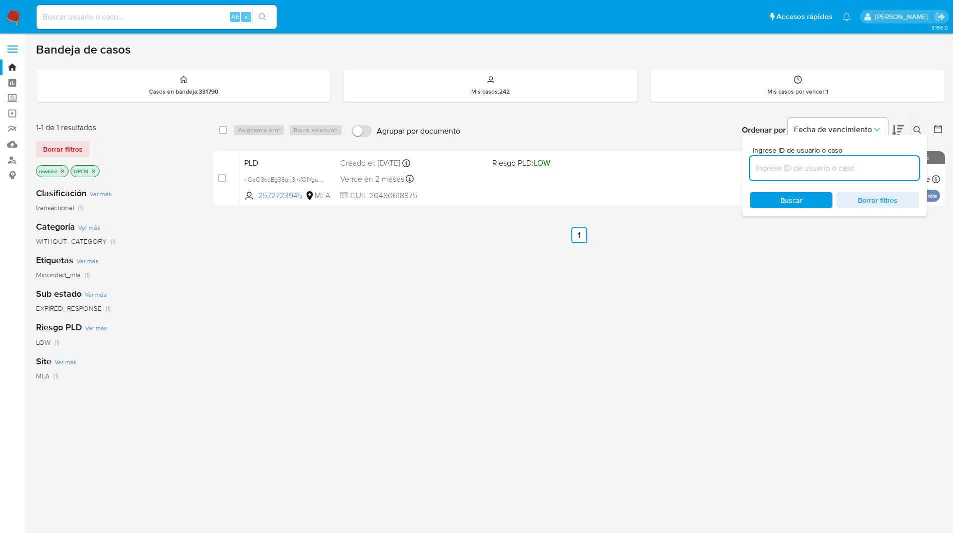
click at [790, 169] on input at bounding box center [834, 168] width 169 height 13
type input "nGeO3cqEg38qrj3mfOfYganx"
click at [224, 128] on input "checkbox" at bounding box center [223, 130] width 8 height 8
checkbox input "true"
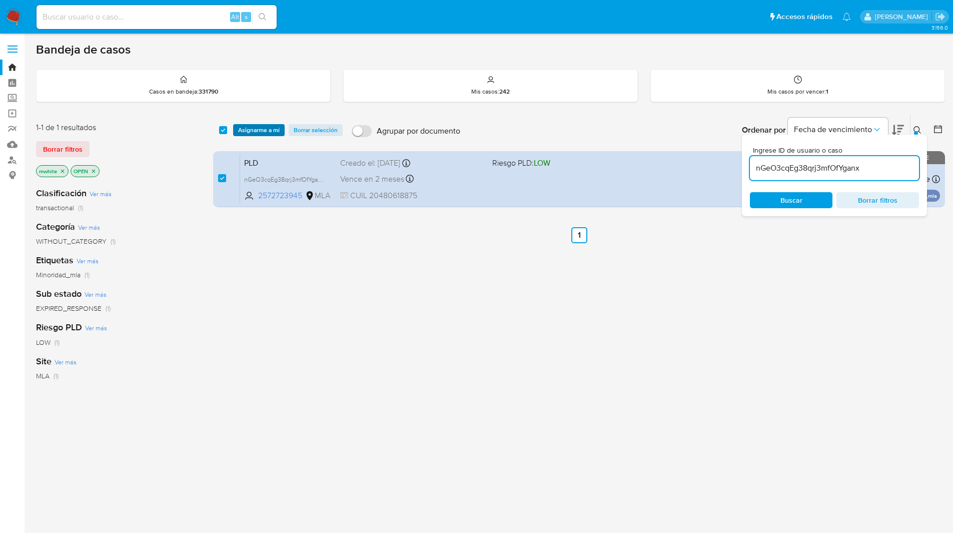
click at [242, 128] on span "Asignarme a mí" at bounding box center [259, 130] width 42 height 10
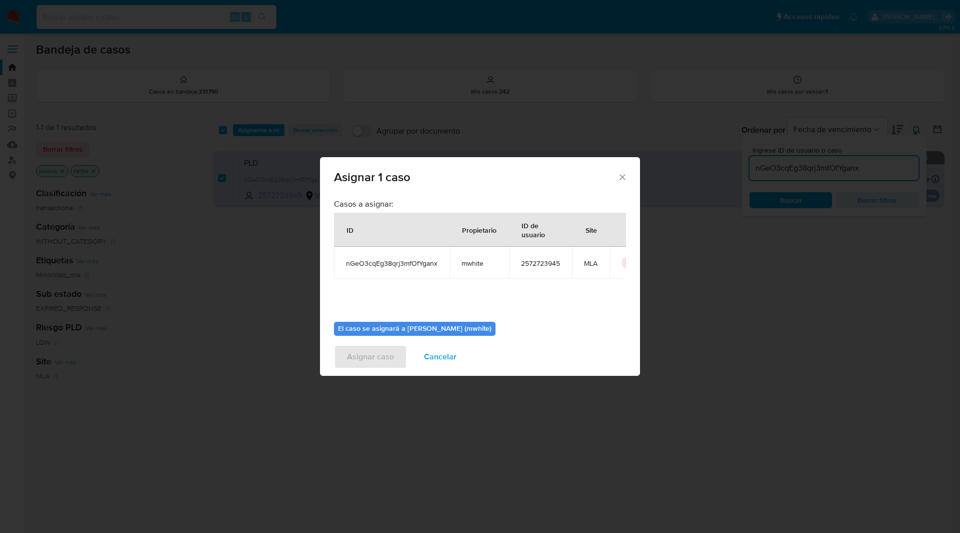
click at [473, 265] on span "mwhite" at bounding box center [480, 263] width 36 height 9
copy span "mwhite"
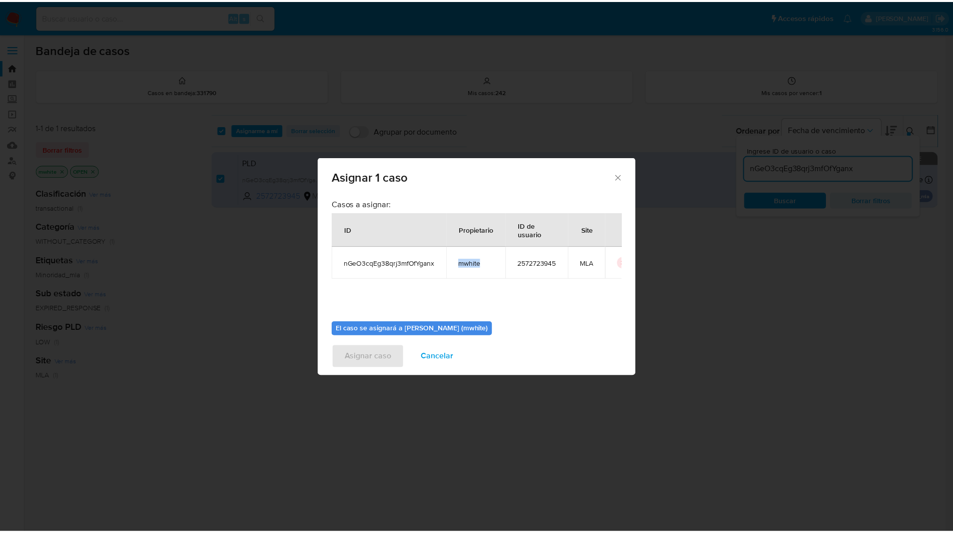
scroll to position [52, 0]
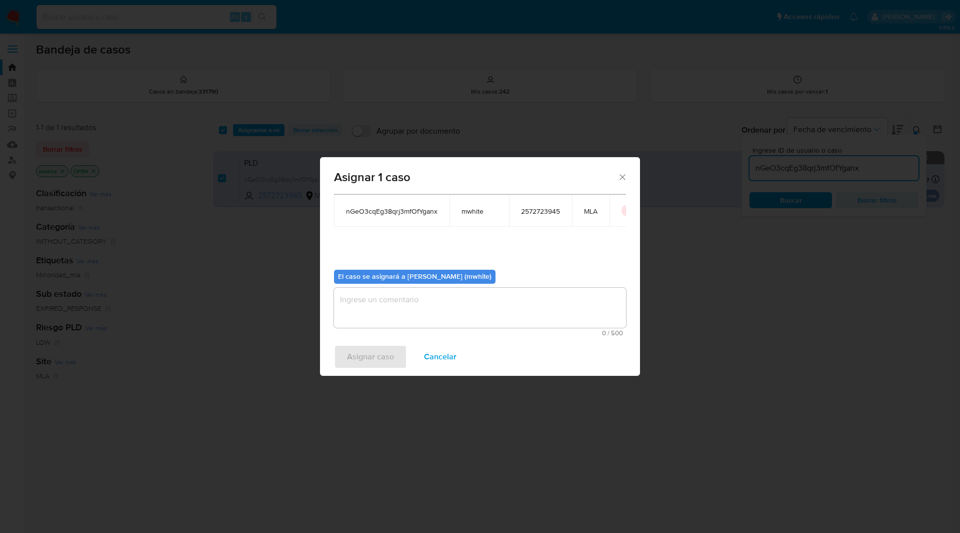
click at [421, 298] on textarea "assign-modal" at bounding box center [480, 308] width 292 height 40
paste textarea "mwhite"
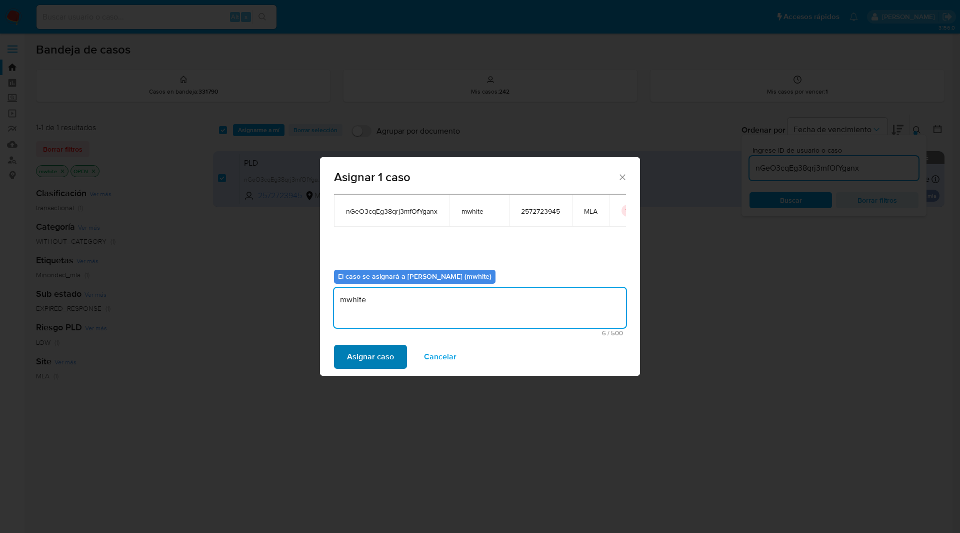
type textarea "mwhite"
click at [358, 357] on span "Asignar caso" at bounding box center [370, 357] width 47 height 22
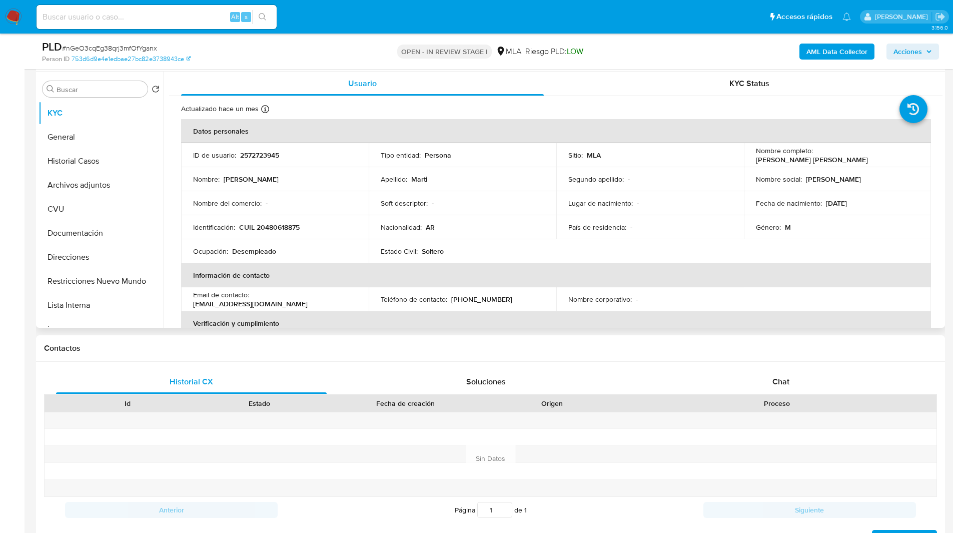
select select "10"
click at [788, 374] on div "Chat" at bounding box center [780, 381] width 271 height 24
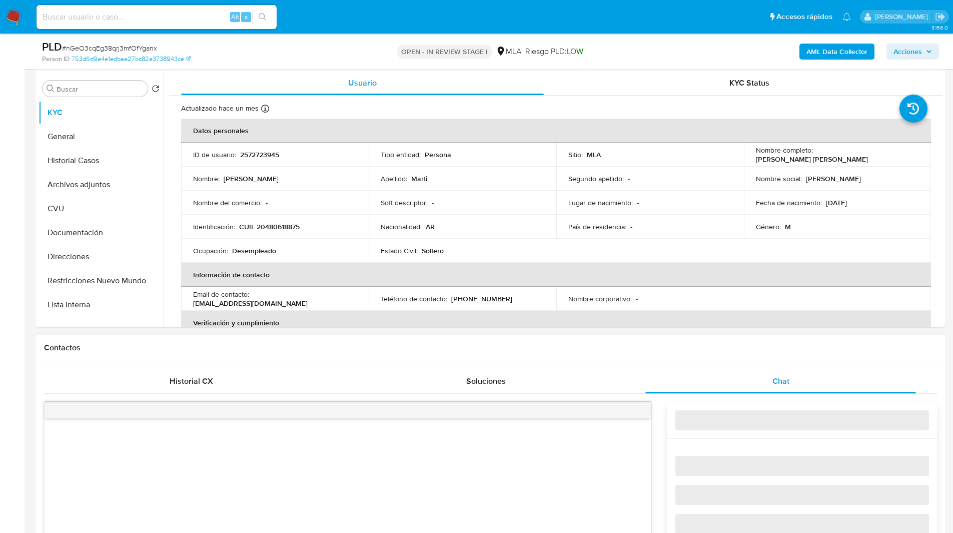
click at [736, 351] on h1 "Contactos" at bounding box center [490, 348] width 893 height 10
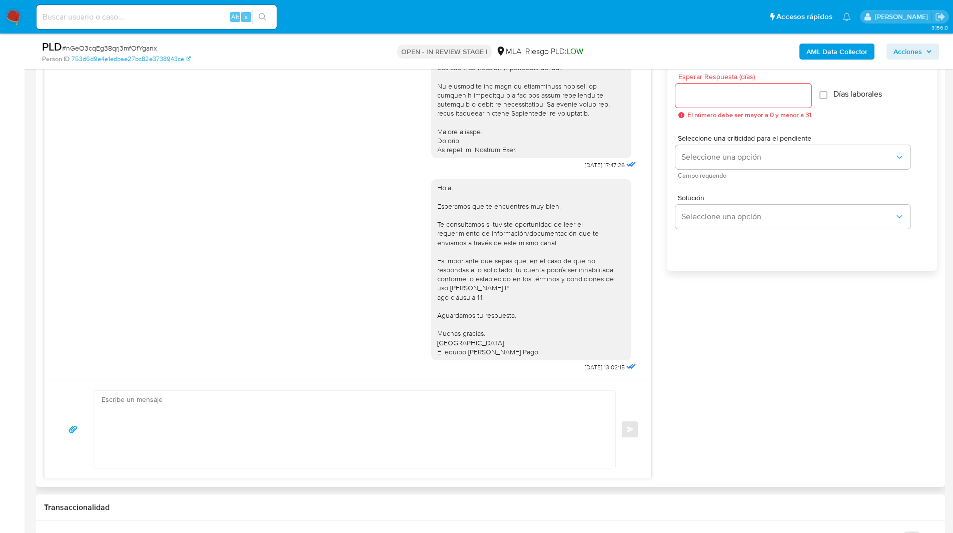
scroll to position [487, 0]
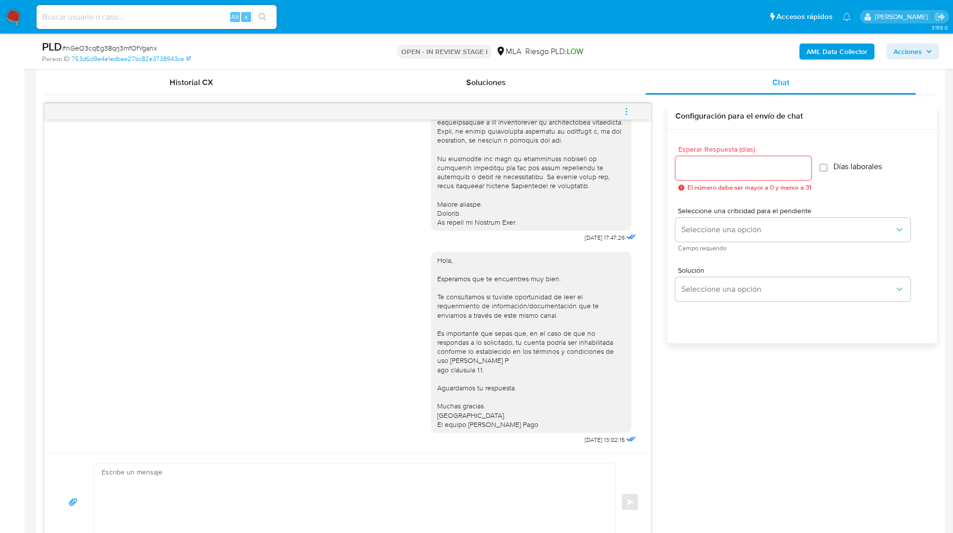
click at [624, 111] on icon "menu-action" at bounding box center [626, 111] width 9 height 9
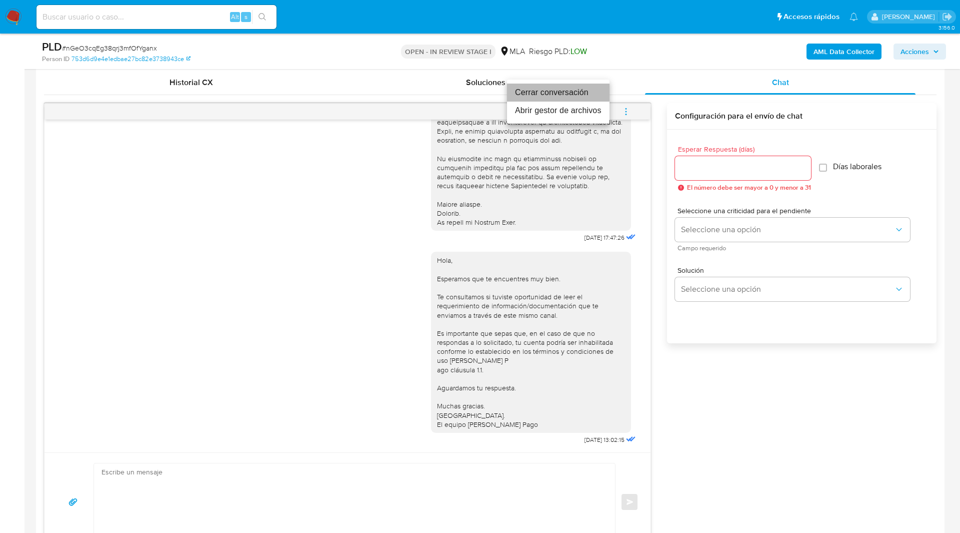
click at [558, 93] on li "Cerrar conversación" at bounding box center [558, 93] width 103 height 18
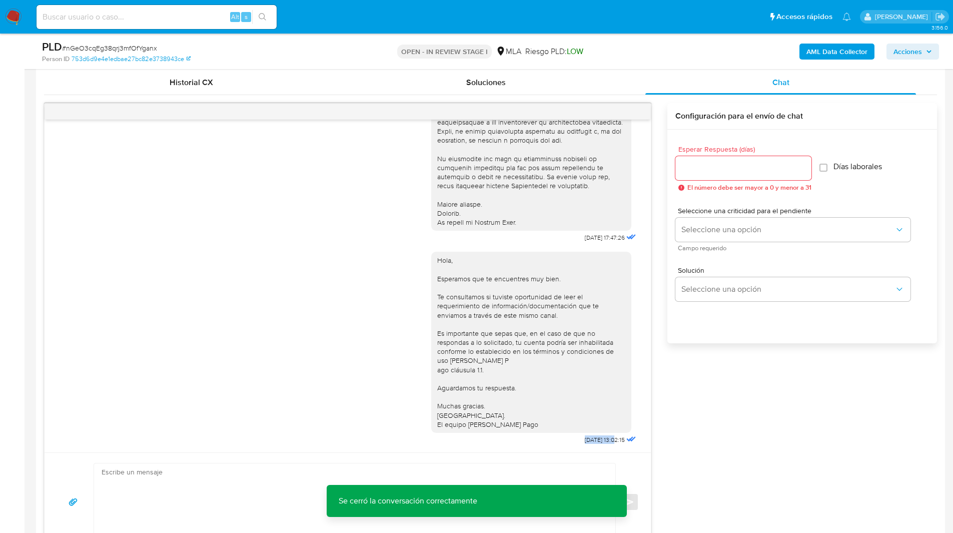
drag, startPoint x: 596, startPoint y: 440, endPoint x: 564, endPoint y: 439, distance: 32.0
click at [585, 439] on span "22/08/2025 13:02:15" at bounding box center [605, 440] width 40 height 8
copy span "22/08/2025"
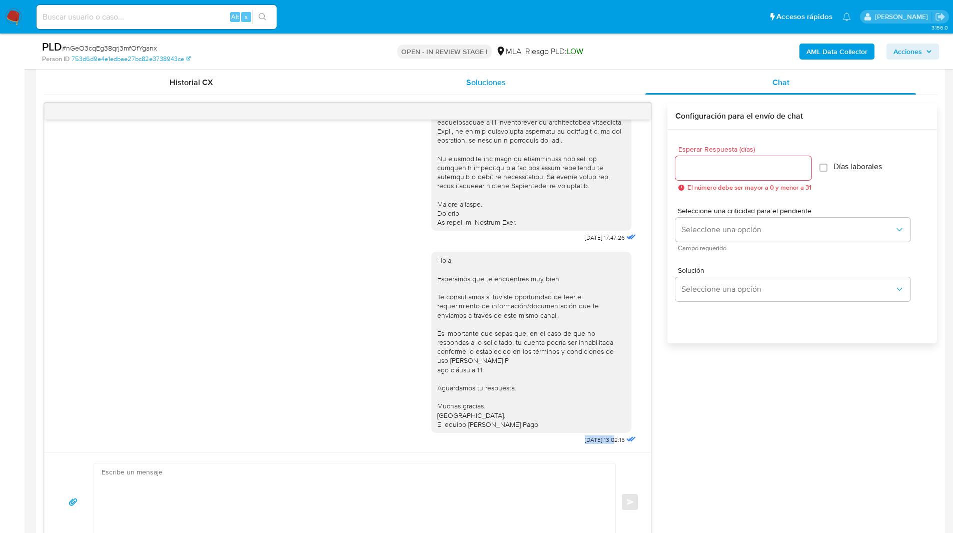
click at [615, 88] on div "Soluciones" at bounding box center [486, 83] width 271 height 24
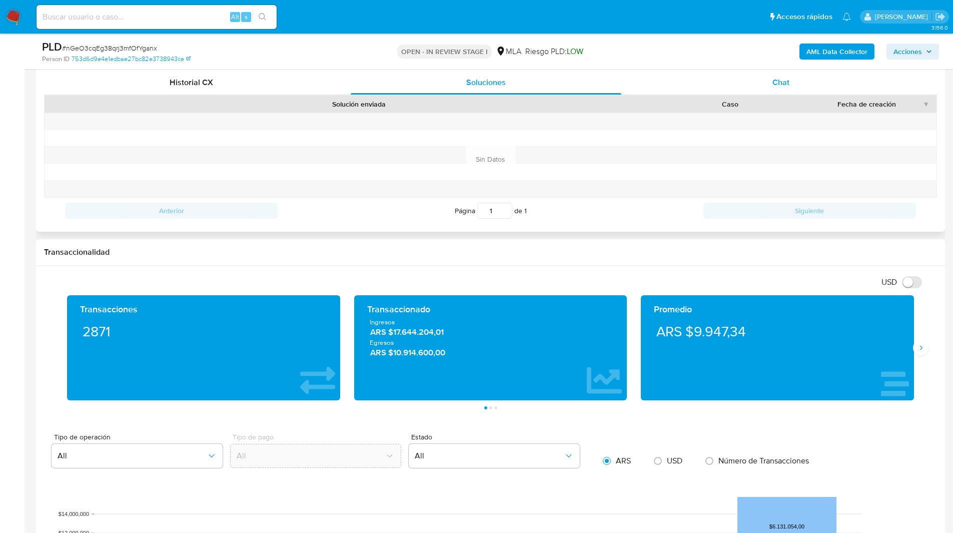
click at [697, 88] on div "Chat" at bounding box center [780, 83] width 271 height 24
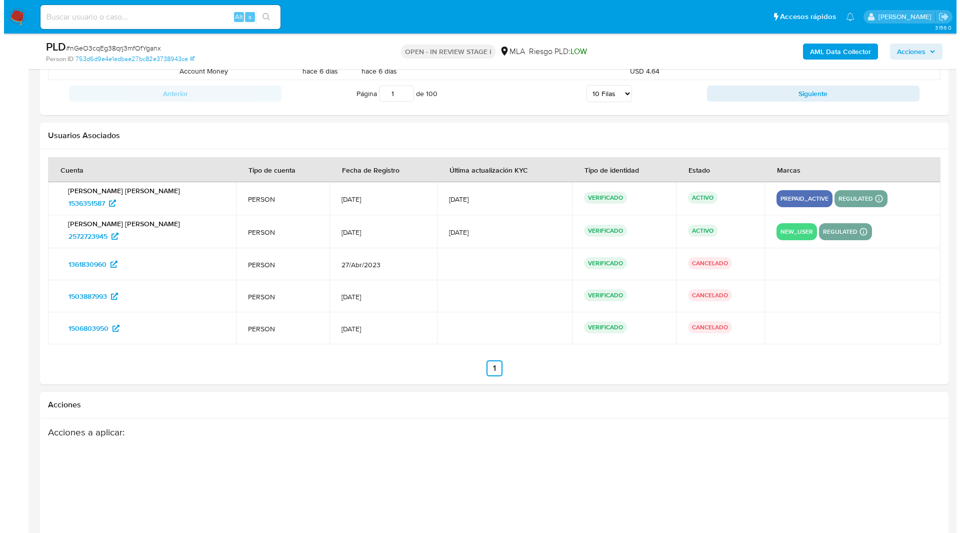
scroll to position [1888, 0]
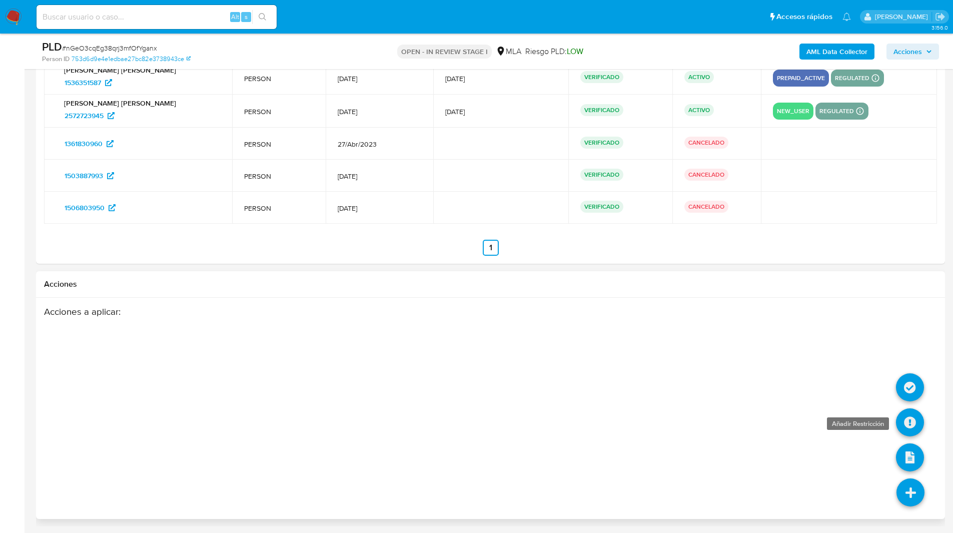
click at [917, 433] on icon at bounding box center [910, 422] width 28 height 28
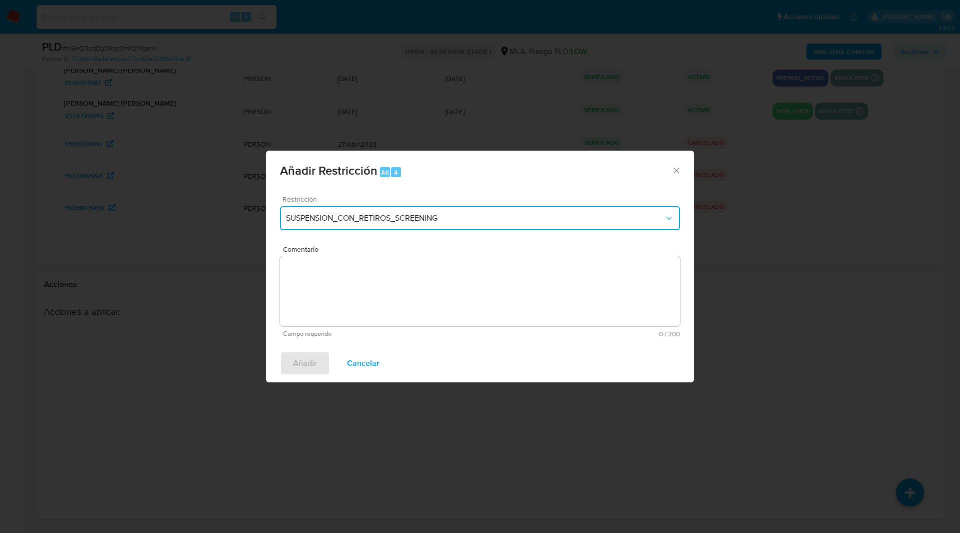
click at [374, 220] on span "SUSPENSION_CON_RETIROS_SCREENING" at bounding box center [475, 218] width 378 height 10
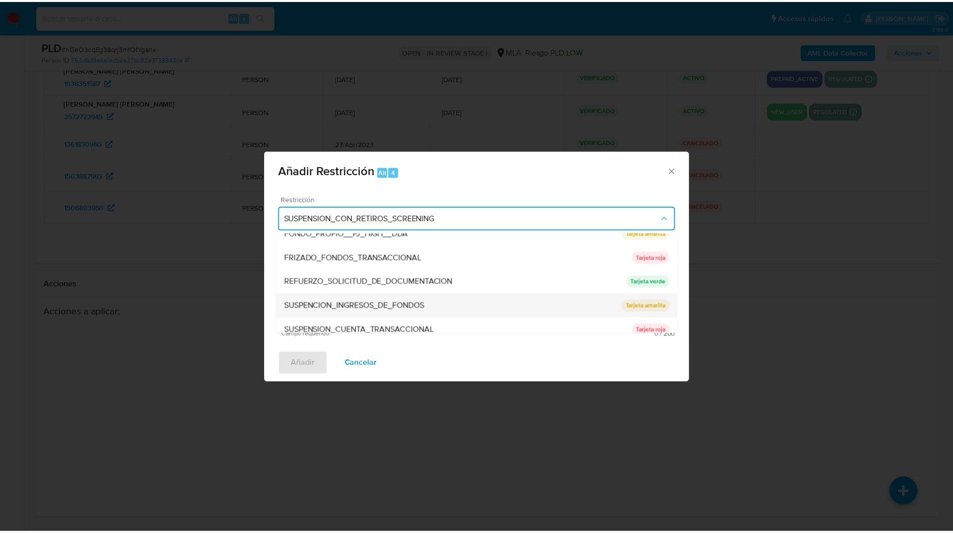
scroll to position [212, 0]
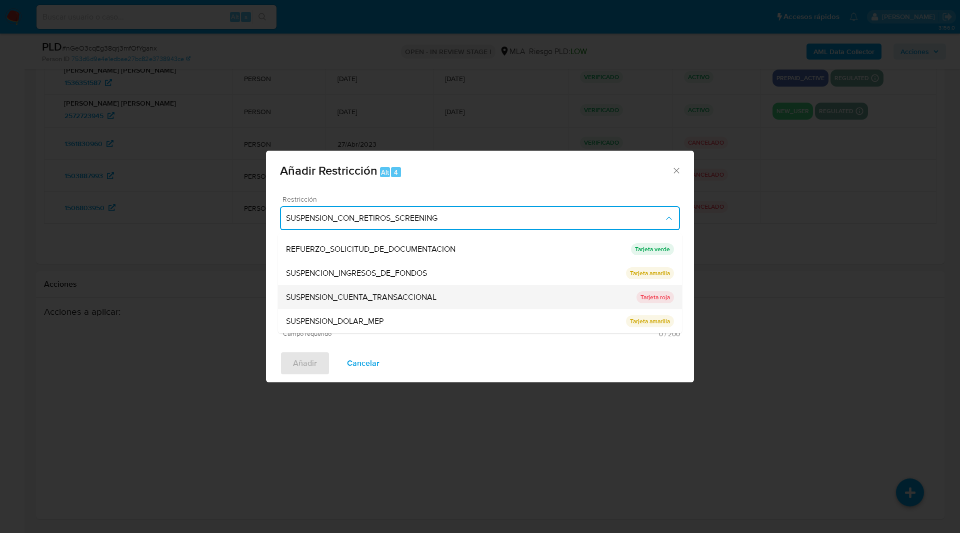
click at [391, 290] on div "SUSPENSION_CUENTA_TRANSACCIONAL" at bounding box center [461, 297] width 351 height 24
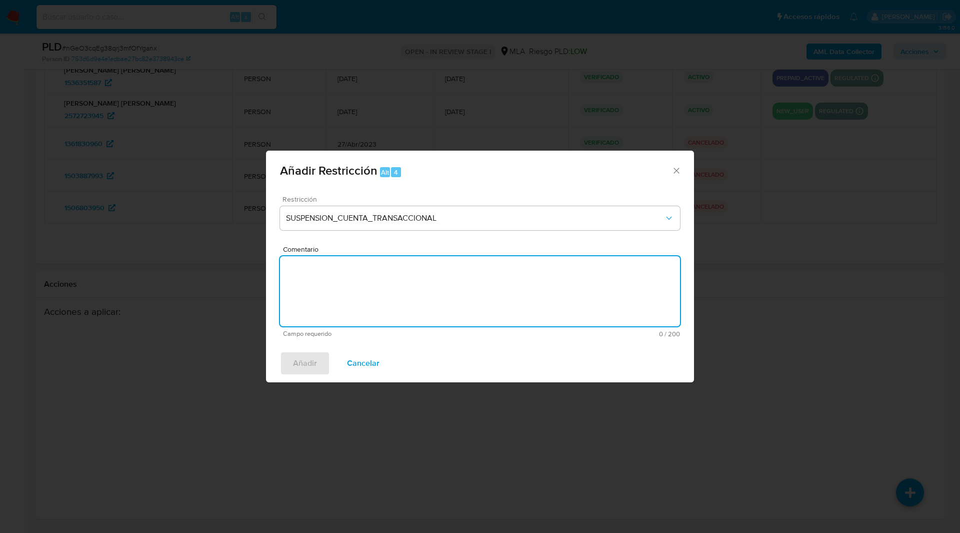
click at [466, 314] on textarea "Comentario" at bounding box center [480, 291] width 400 height 70
type textarea "AML"
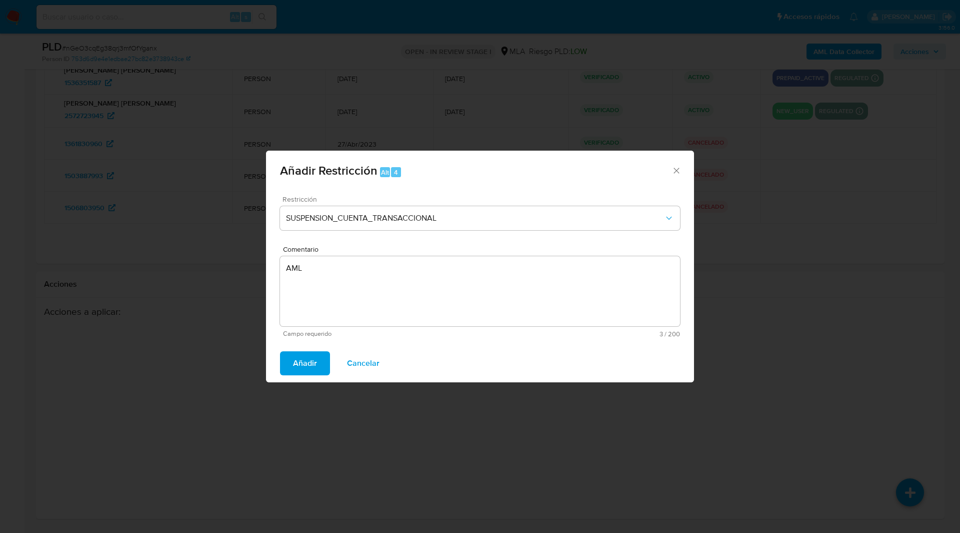
click at [296, 368] on span "Añadir" at bounding box center [305, 363] width 24 height 22
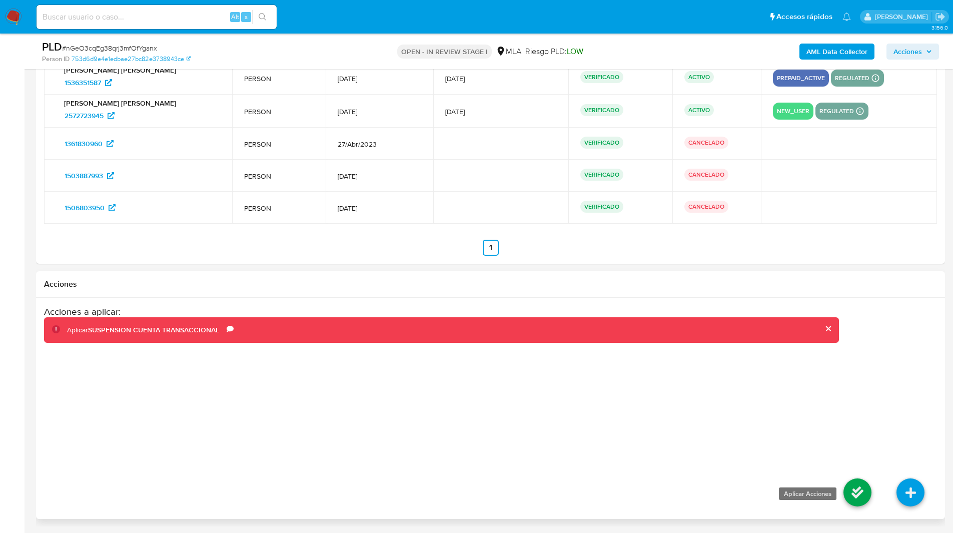
click at [853, 488] on icon at bounding box center [857, 492] width 28 height 28
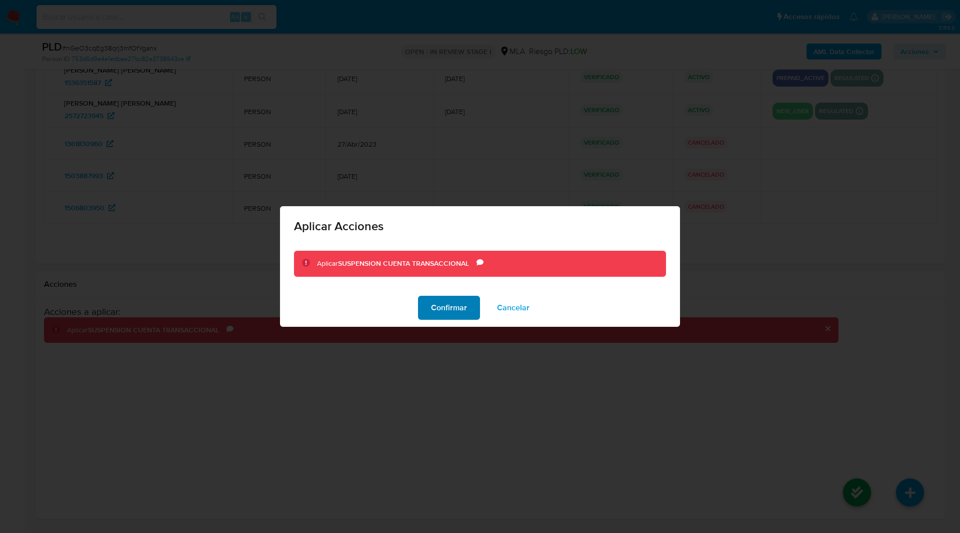
click at [426, 298] on button "Confirmar" at bounding box center [449, 308] width 62 height 24
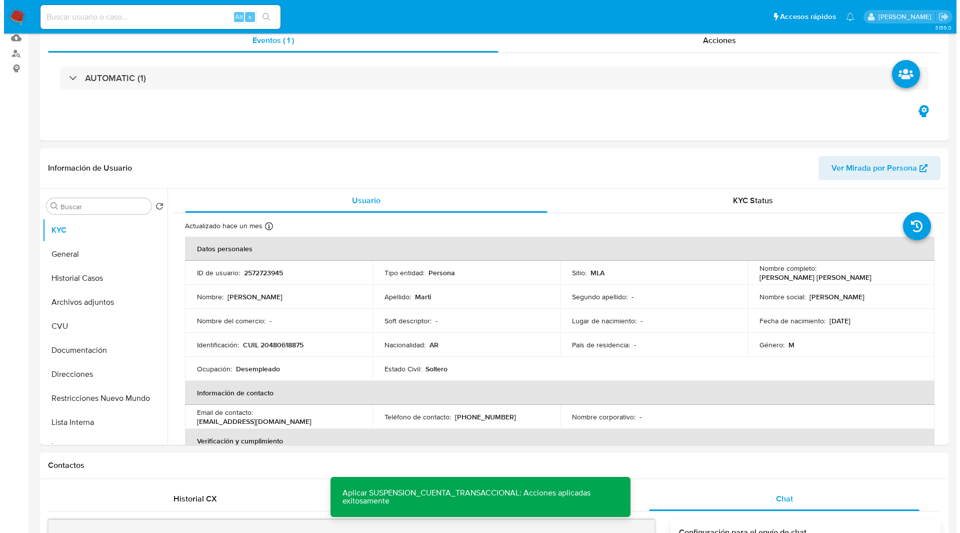
scroll to position [0, 0]
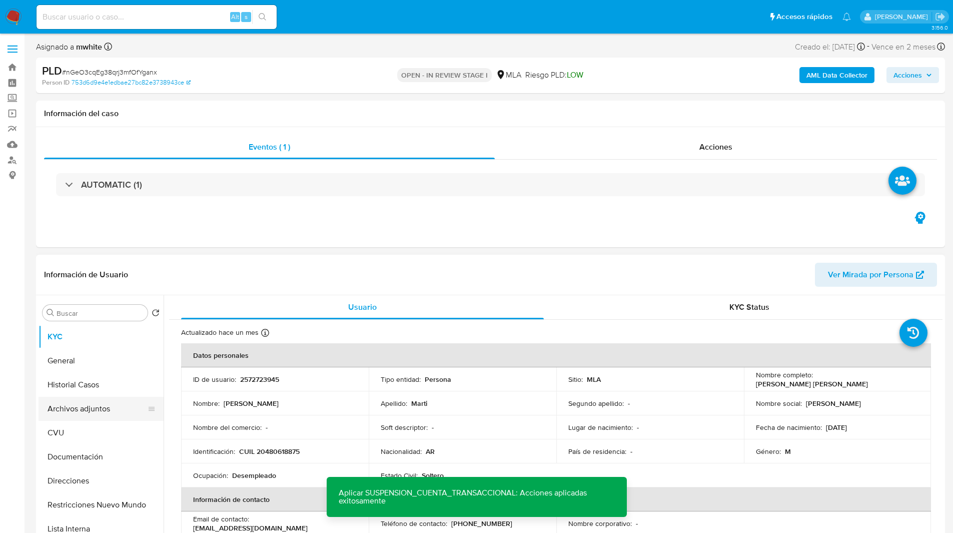
click at [77, 409] on button "Archivos adjuntos" at bounding box center [97, 409] width 117 height 24
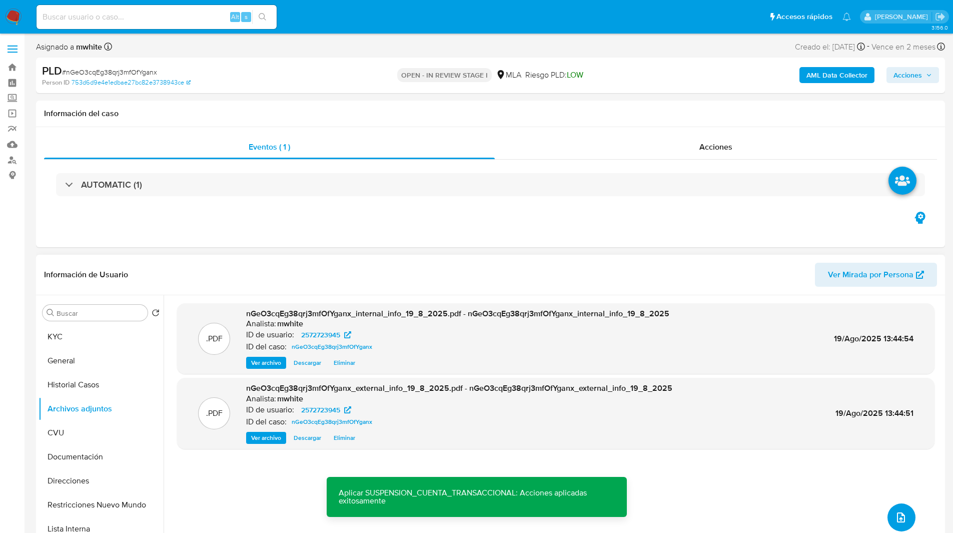
click at [895, 516] on icon "upload-file" at bounding box center [901, 517] width 12 height 12
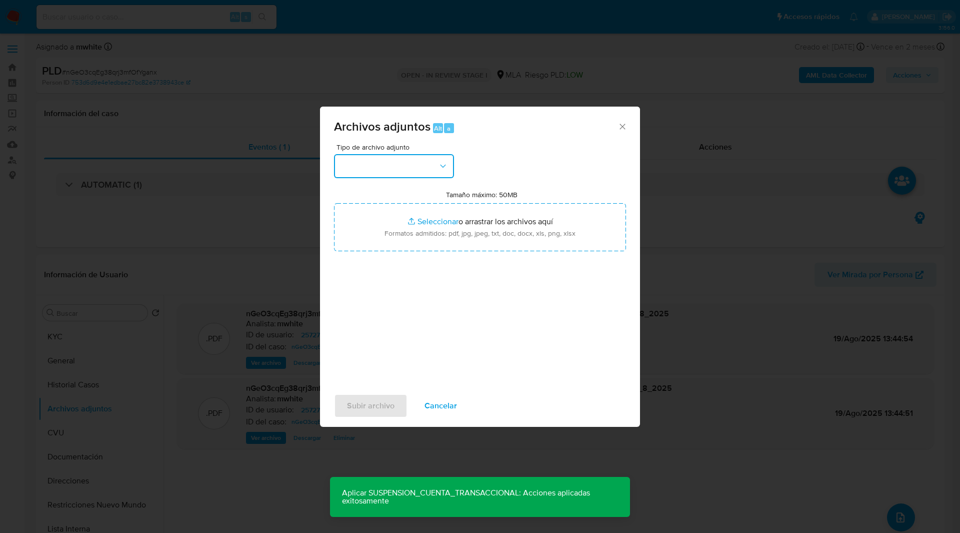
click at [406, 162] on button "button" at bounding box center [394, 166] width 120 height 24
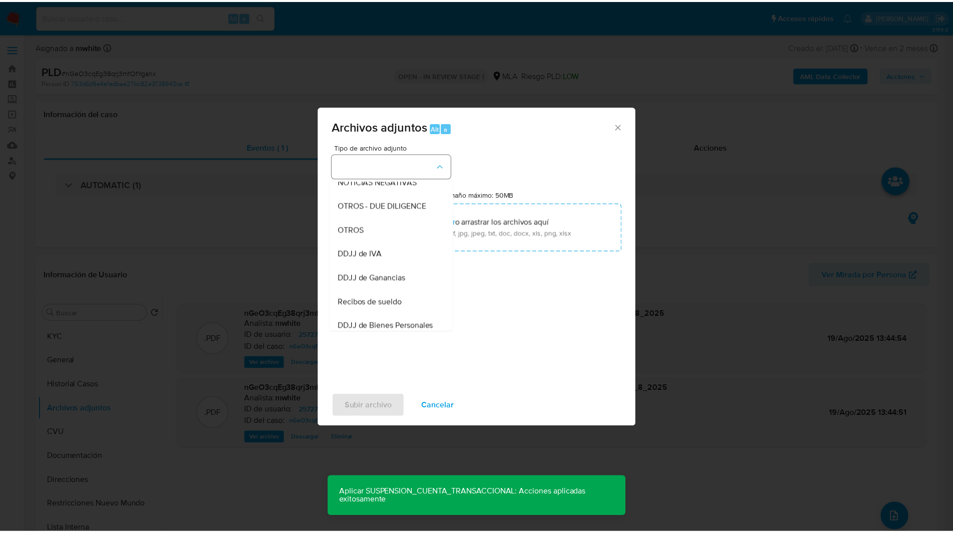
scroll to position [182, 0]
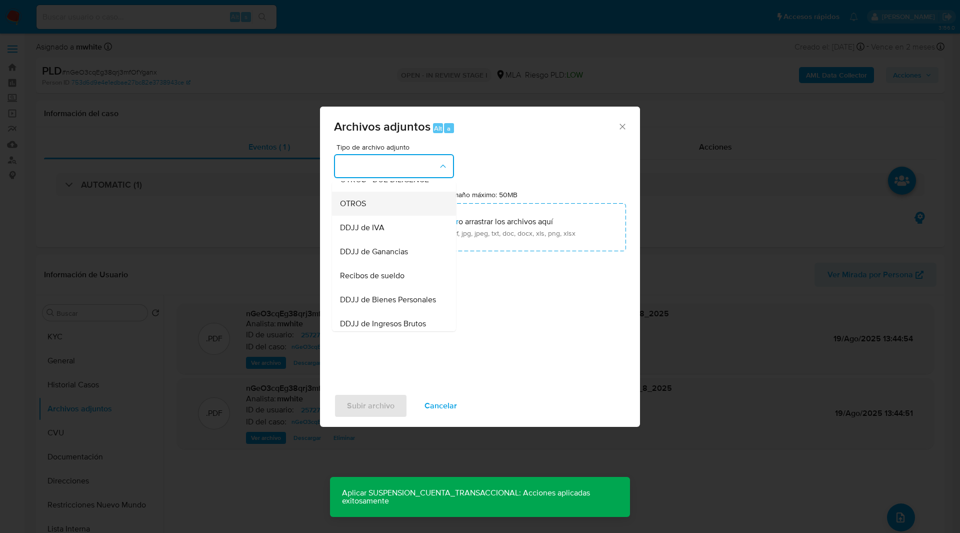
click at [374, 211] on div "OTROS" at bounding box center [391, 204] width 102 height 24
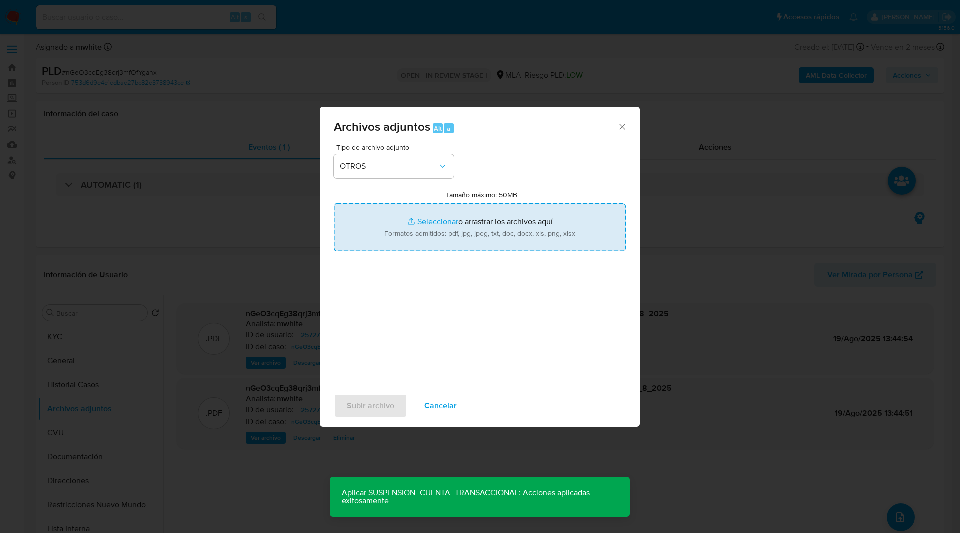
type input "C:\fakepath\Movimientos-2572723945.xlsx"
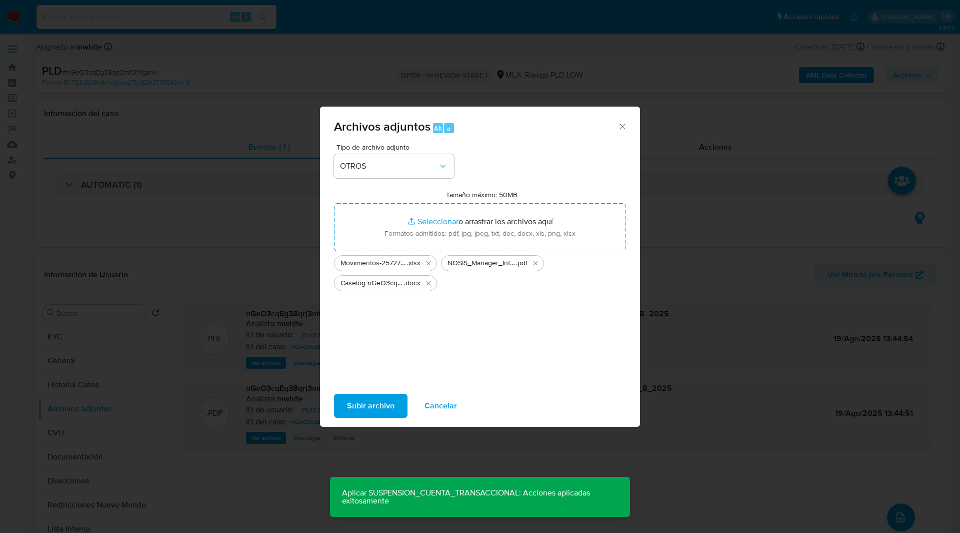
click at [371, 404] on span "Subir archivo" at bounding box center [371, 406] width 48 height 22
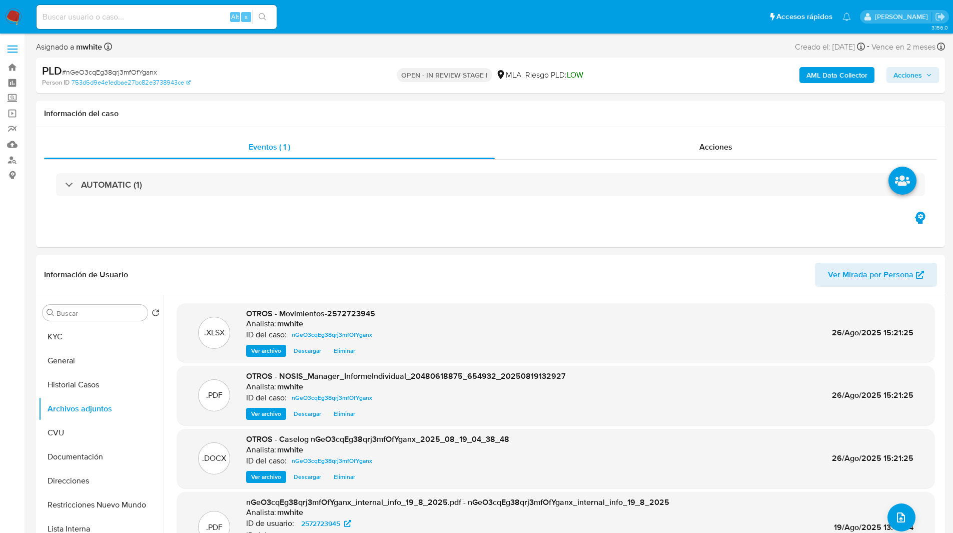
drag, startPoint x: 931, startPoint y: 72, endPoint x: 774, endPoint y: 87, distance: 157.8
click at [806, 86] on div "AML Data Collector Acciones" at bounding box center [791, 76] width 296 height 24
click at [915, 73] on span "Acciones" at bounding box center [907, 75] width 29 height 16
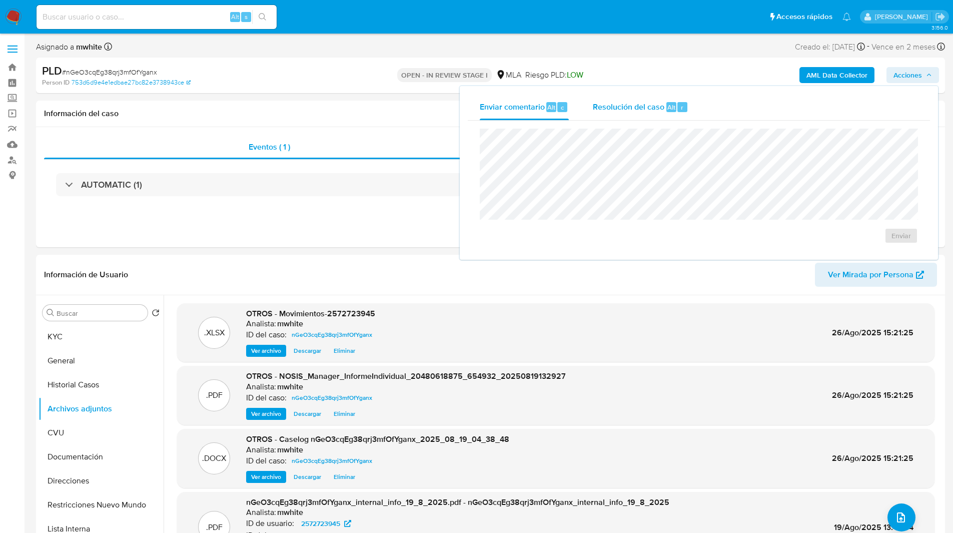
click at [617, 115] on div "Resolución del caso Alt r" at bounding box center [641, 107] width 96 height 26
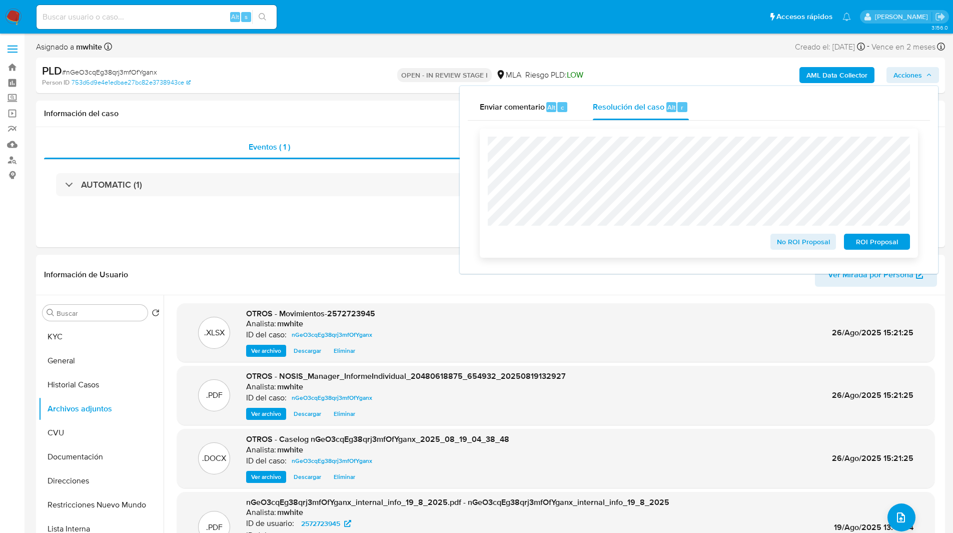
click at [865, 242] on span "ROI Proposal" at bounding box center [877, 242] width 52 height 14
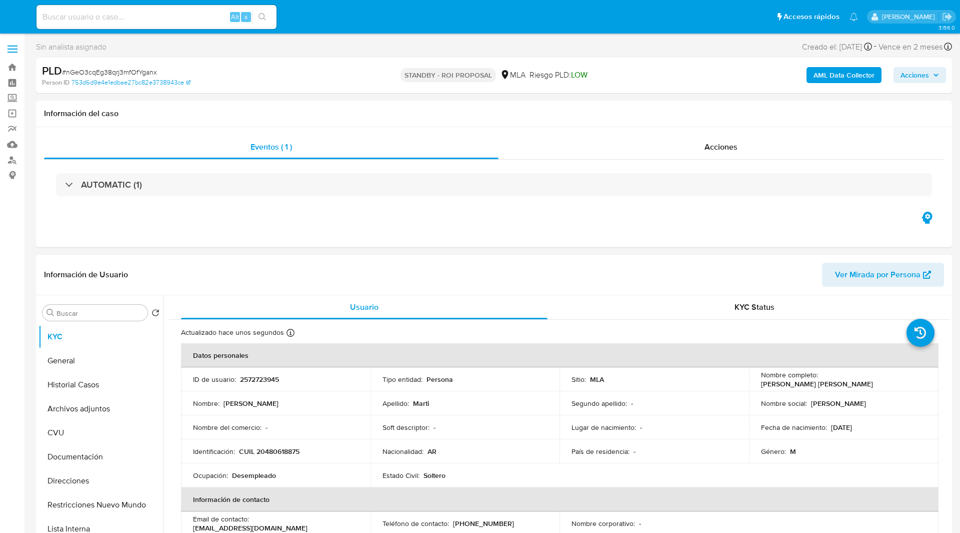
select select "10"
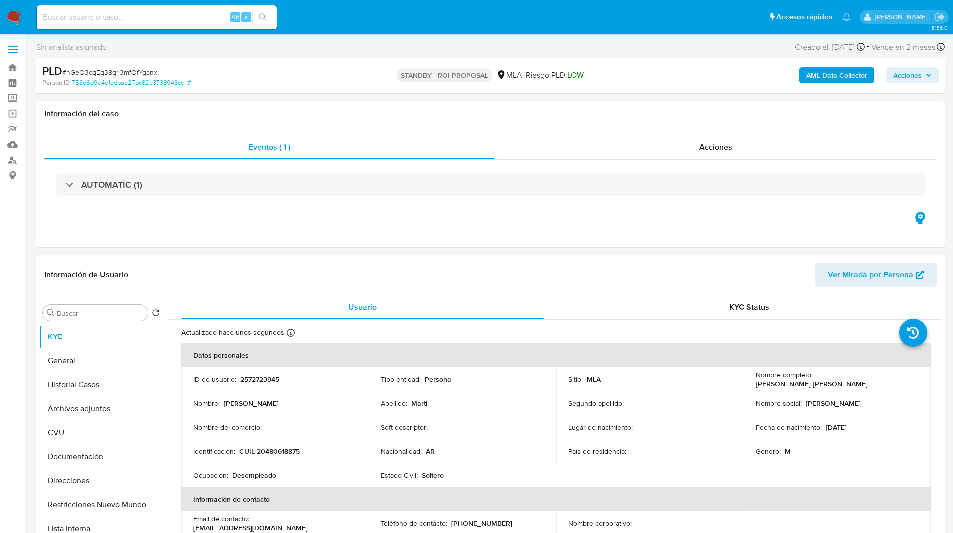
click at [12, 18] on img at bounding box center [13, 17] width 17 height 17
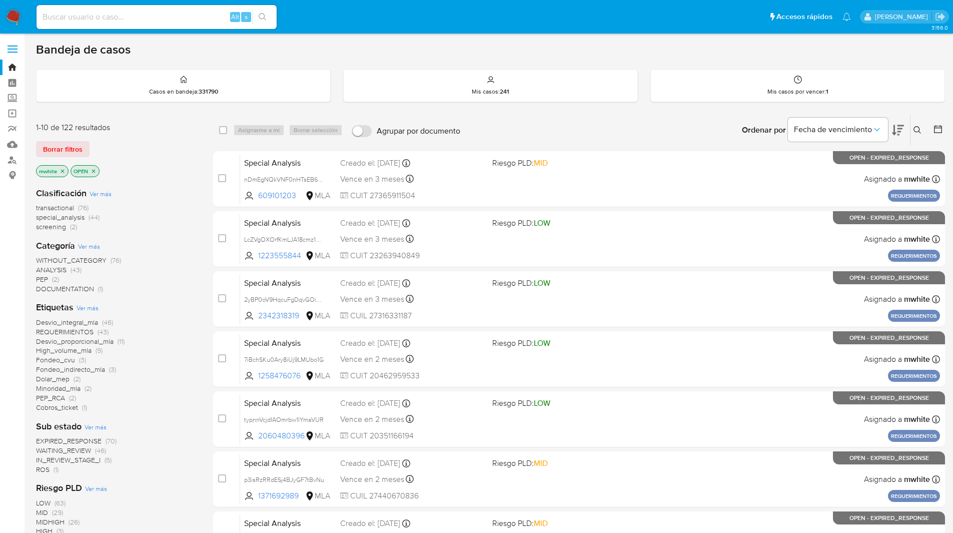
click at [63, 172] on icon "close-filter" at bounding box center [63, 171] width 6 height 6
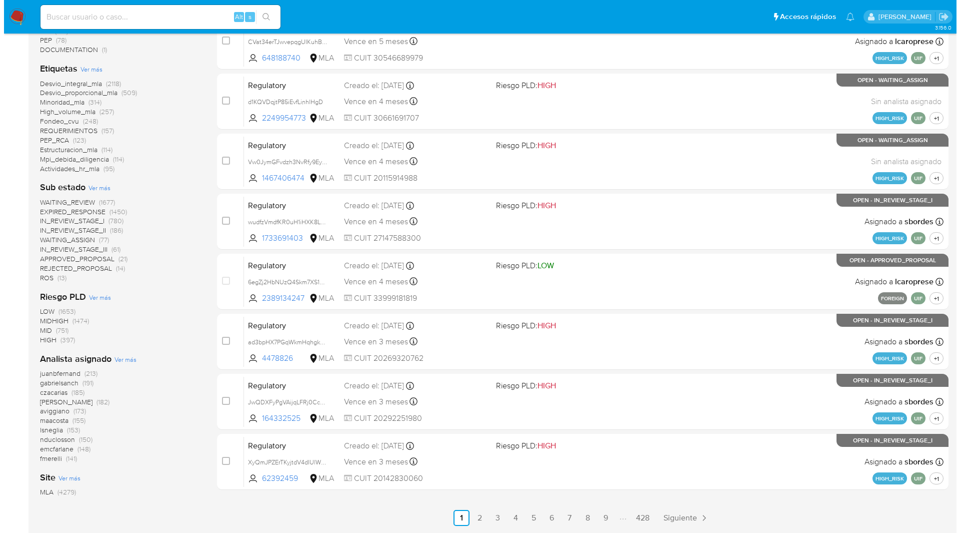
scroll to position [258, 0]
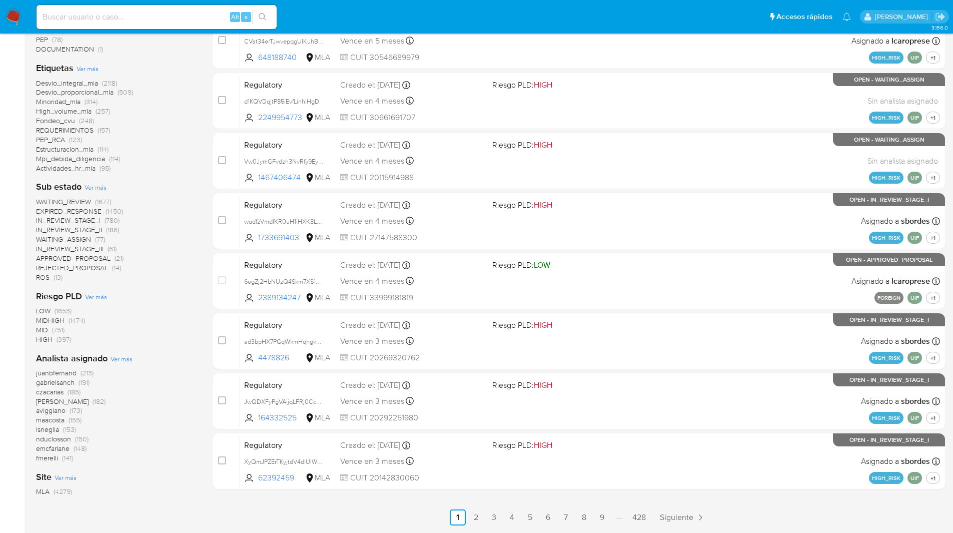
click at [118, 359] on span "Ver más" at bounding box center [122, 358] width 22 height 9
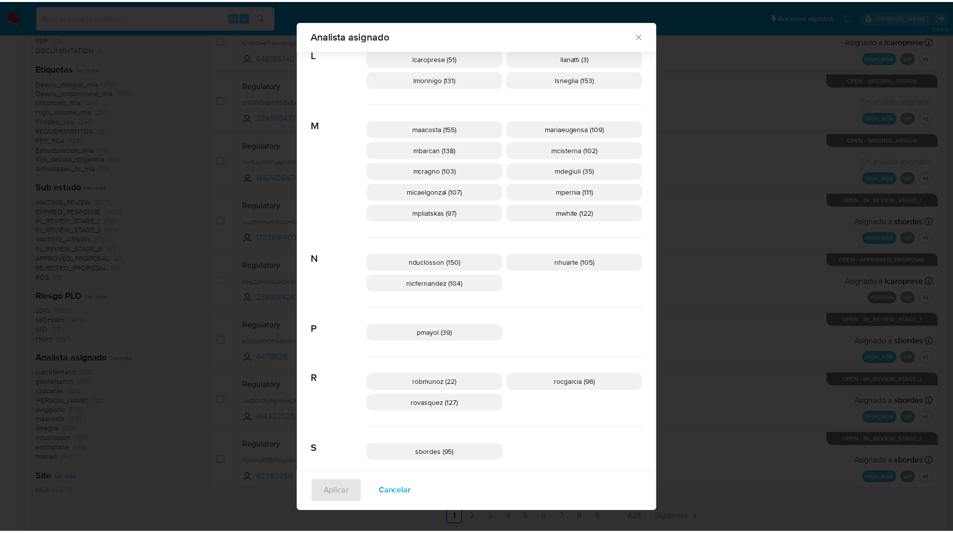
scroll to position [465, 0]
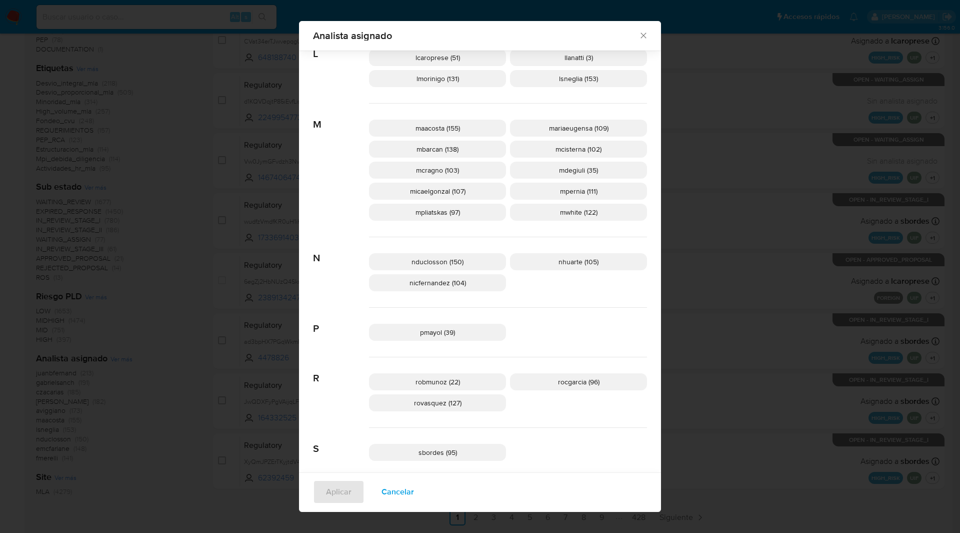
click at [640, 34] on icon "Cerrar" at bounding box center [644, 36] width 10 height 10
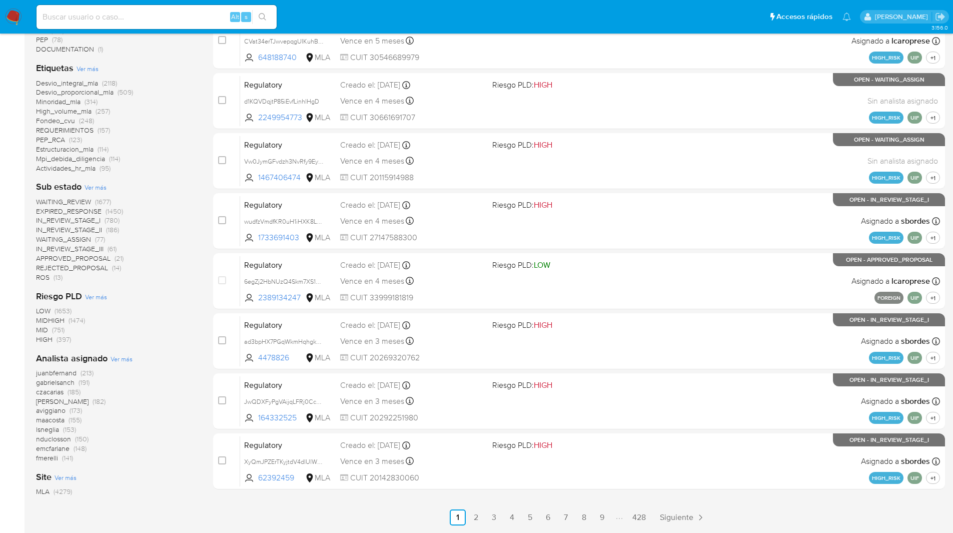
scroll to position [0, 0]
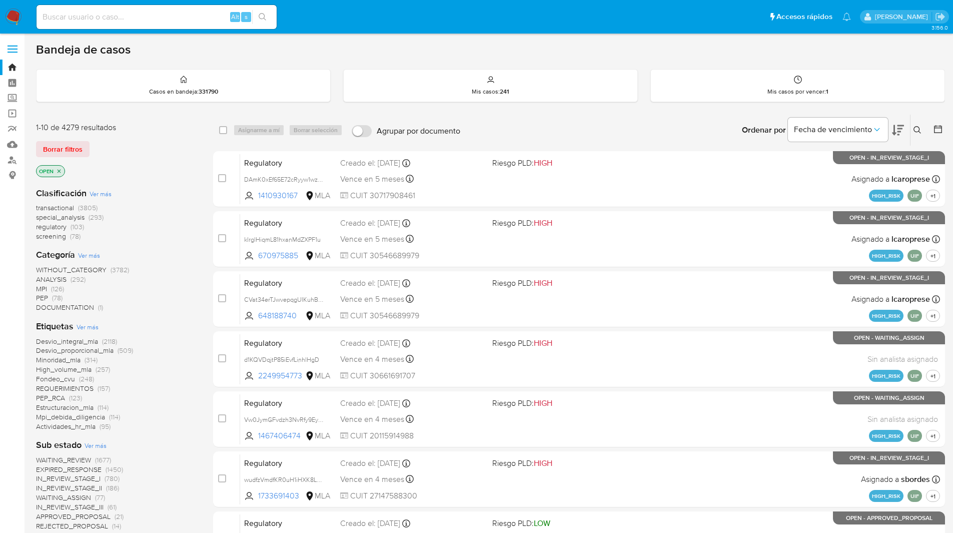
click at [171, 20] on input at bounding box center [157, 17] width 240 height 13
paste input "RWCAjwxKPLH8S8C9he9mGDbM"
type input "RWCAjwxKPLH8S8C9he9mGDbM"
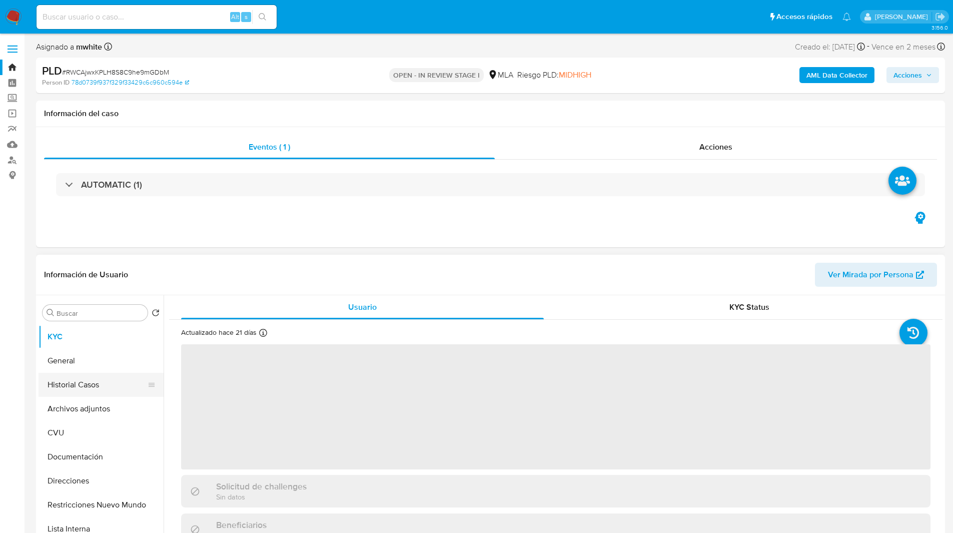
click at [68, 390] on button "Historial Casos" at bounding box center [97, 385] width 117 height 24
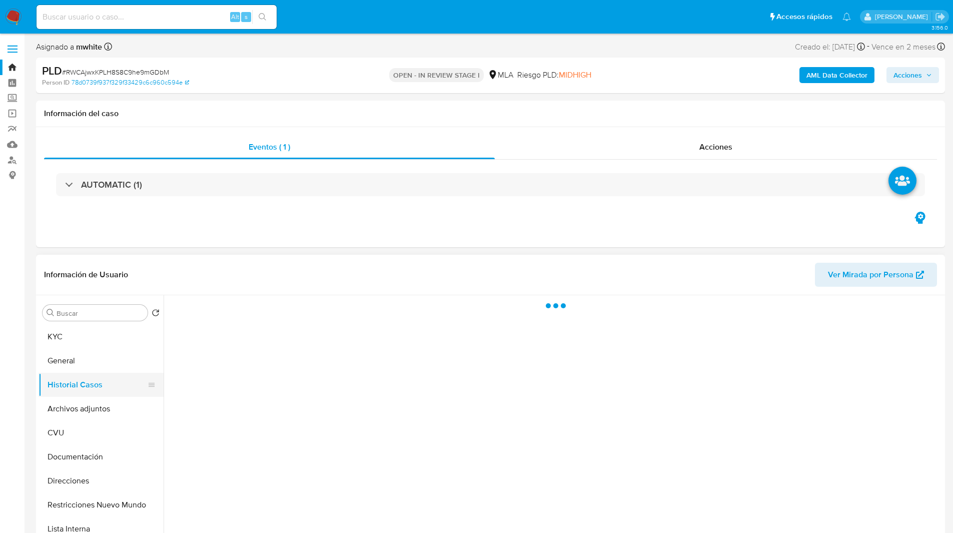
select select "10"
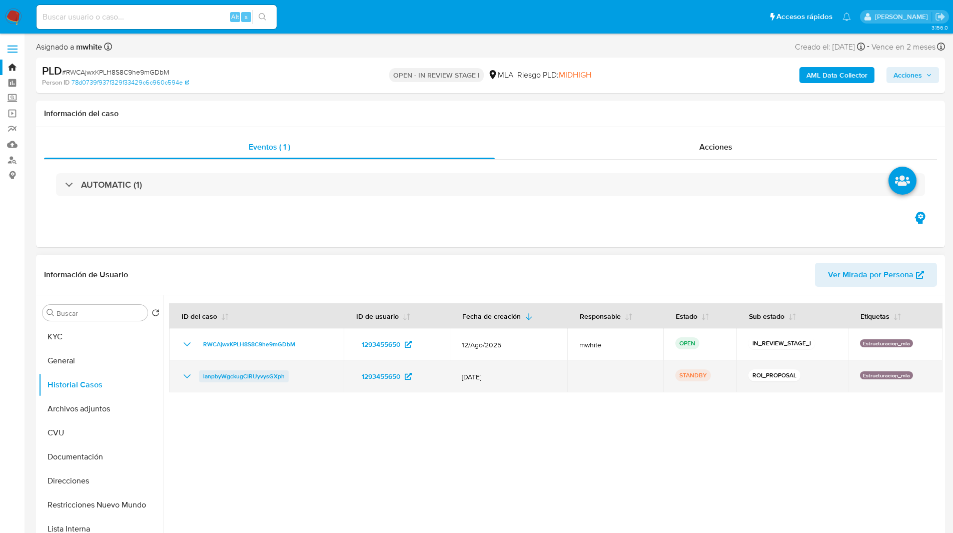
click at [261, 377] on span "lanpbyWgckugCIRUyvysGXph" at bounding box center [244, 376] width 82 height 12
drag, startPoint x: 298, startPoint y: 374, endPoint x: 201, endPoint y: 374, distance: 97.0
click at [201, 374] on div "lanpbyWgckugCIRUyvysGXph" at bounding box center [256, 376] width 151 height 12
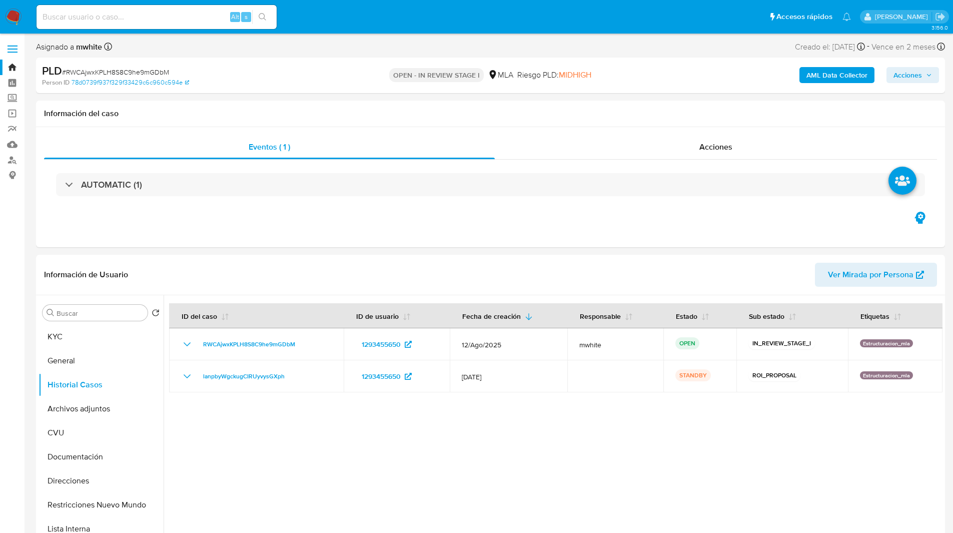
click at [296, 20] on ul "Pausado Ver notificaciones Alt s Accesos rápidos Presiona las siguientes teclas…" at bounding box center [444, 16] width 824 height 25
click at [314, 20] on ul "Pausado Ver notificaciones Alt s Accesos rápidos Presiona las siguientes teclas…" at bounding box center [444, 16] width 824 height 25
click at [350, 19] on ul "Pausado Ver notificaciones Alt s Accesos rápidos Presiona las siguientes teclas…" at bounding box center [444, 16] width 824 height 25
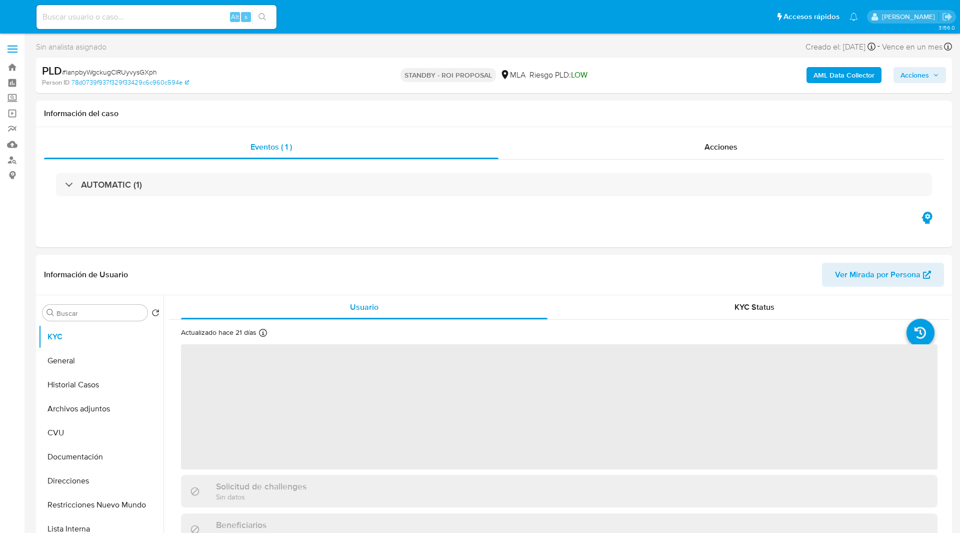
select select "10"
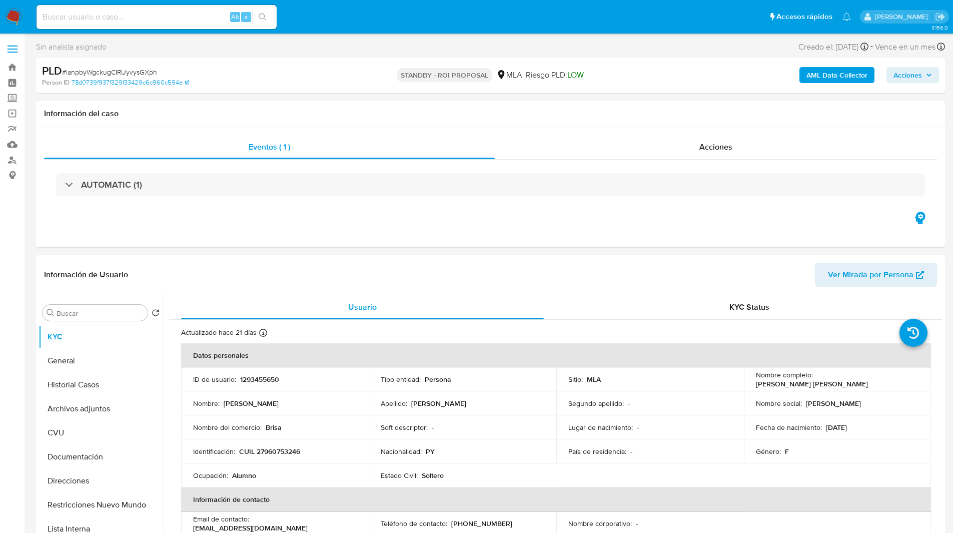
click at [116, 70] on span "# lanpbyWgckugCIRUyvysGXph" at bounding box center [109, 72] width 95 height 10
copy span "lanpbyWgckugCIRUyvysGXph"
click at [362, 33] on nav "Pausado Ver notificaciones Alt s Accesos rápidos Presiona las siguientes teclas…" at bounding box center [476, 17] width 953 height 34
click at [345, 50] on div "Sin analista asignado Asignado el: 17/07/2025 16:30:34 Creado el: 12/07/2025 Cr…" at bounding box center [490, 49] width 909 height 18
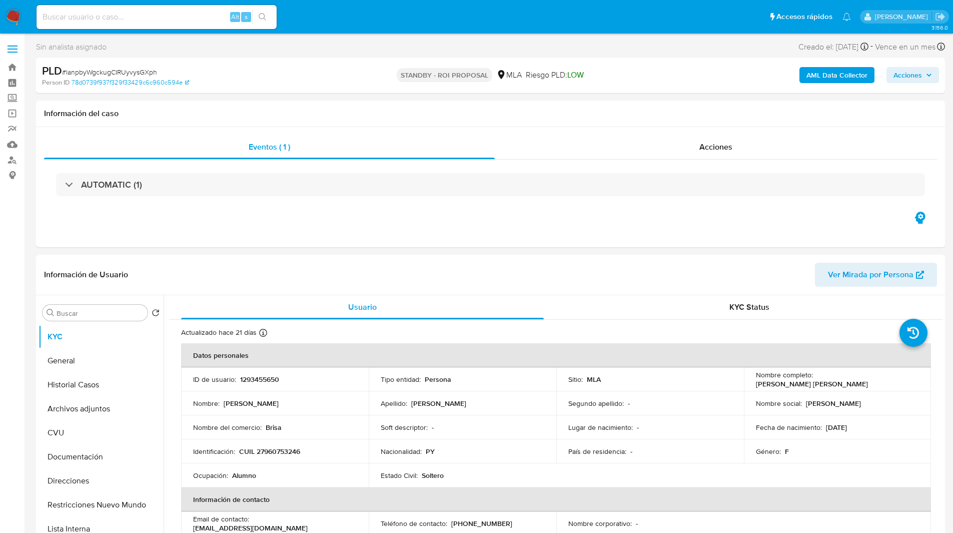
click at [354, 22] on ul "Pausado Ver notificaciones Alt s Accesos rápidos Presiona las siguientes teclas…" at bounding box center [444, 16] width 824 height 25
click at [346, 19] on ul "Pausado Ver notificaciones Alt s Accesos rápidos Presiona las siguientes teclas…" at bounding box center [444, 16] width 824 height 25
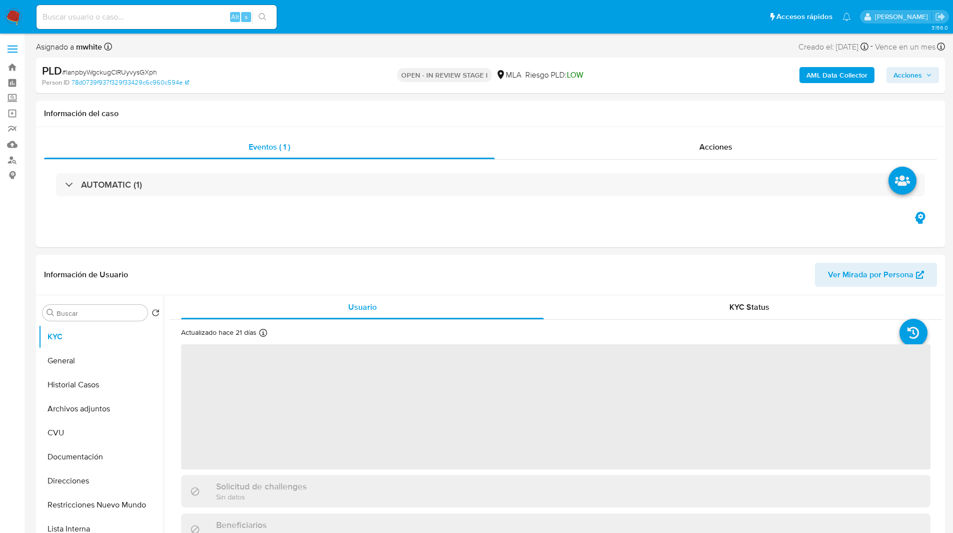
select select "10"
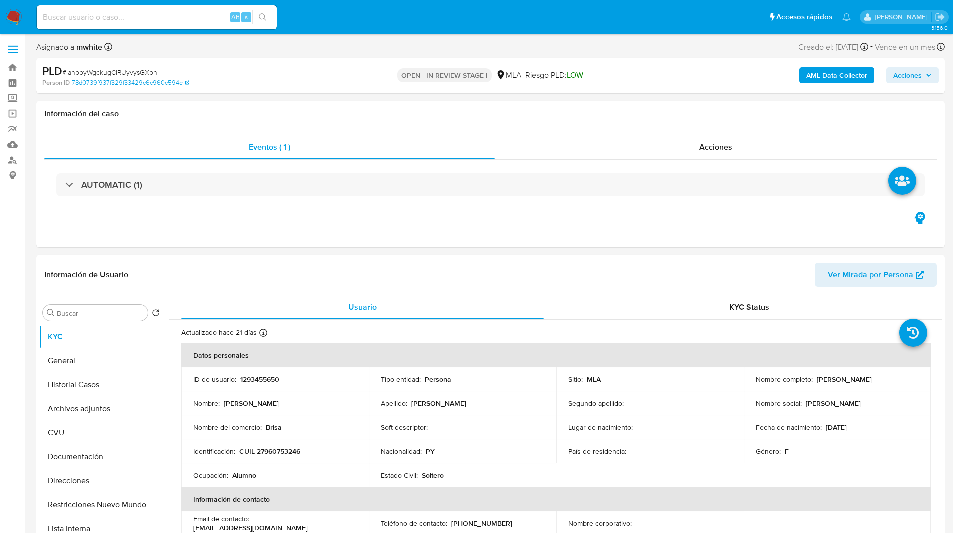
click at [352, 30] on nav "Pausado Ver notificaciones Alt s Accesos rápidos Presiona las siguientes teclas…" at bounding box center [476, 17] width 953 height 34
click at [336, 10] on ul "Pausado Ver notificaciones Alt s Accesos rápidos Presiona las siguientes teclas…" at bounding box center [444, 16] width 824 height 25
click at [446, 51] on div "Asignado a mwhite Asignado el: 17/07/2025 16:30:34 Creado el: 12/07/2025 Creado…" at bounding box center [490, 49] width 909 height 18
click at [450, 48] on div "Asignado a mwhite Asignado el: 17/07/2025 16:30:34 Creado el: 12/07/2025 Creado…" at bounding box center [490, 49] width 909 height 18
click at [349, 23] on ul "Pausado Ver notificaciones Alt s Accesos rápidos Presiona las siguientes teclas…" at bounding box center [444, 16] width 824 height 25
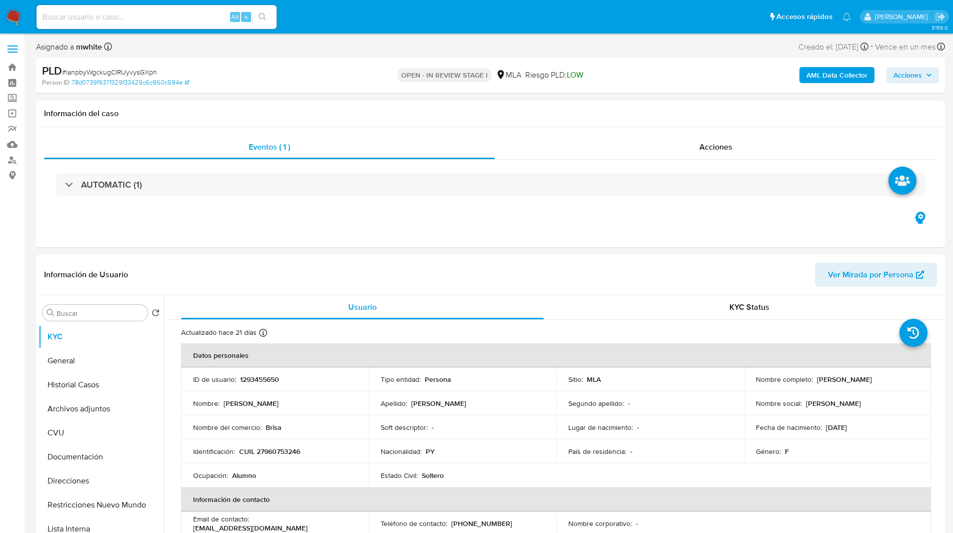
click at [261, 386] on td "ID de usuario : 1293455650" at bounding box center [275, 379] width 188 height 24
click at [254, 375] on p "1293455650" at bounding box center [259, 379] width 39 height 9
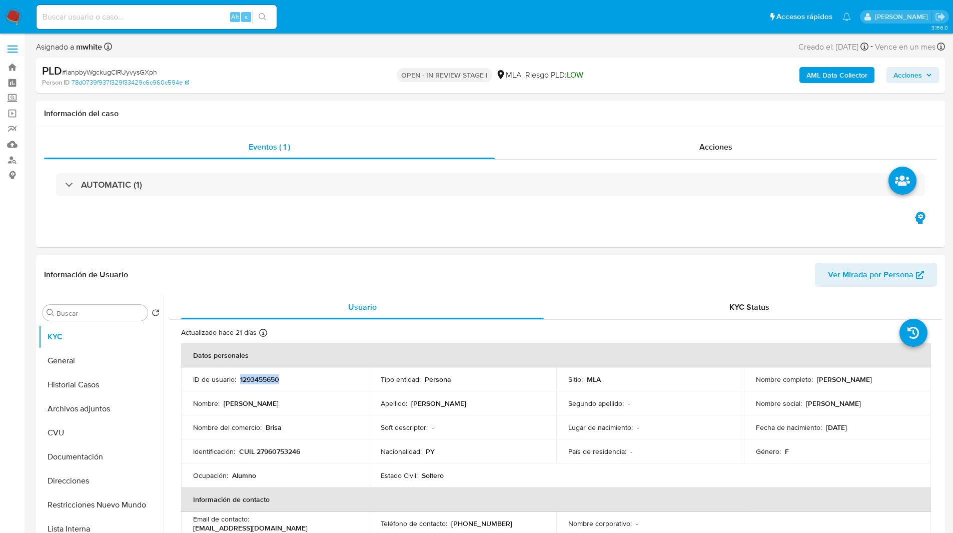
copy p "1293455650"
click at [285, 109] on h1 "Información del caso" at bounding box center [490, 114] width 893 height 10
click at [567, 110] on h1 "Información del caso" at bounding box center [490, 114] width 893 height 10
click at [136, 76] on span "# lanpbyWgckugCIRUyvysGXph" at bounding box center [109, 72] width 95 height 10
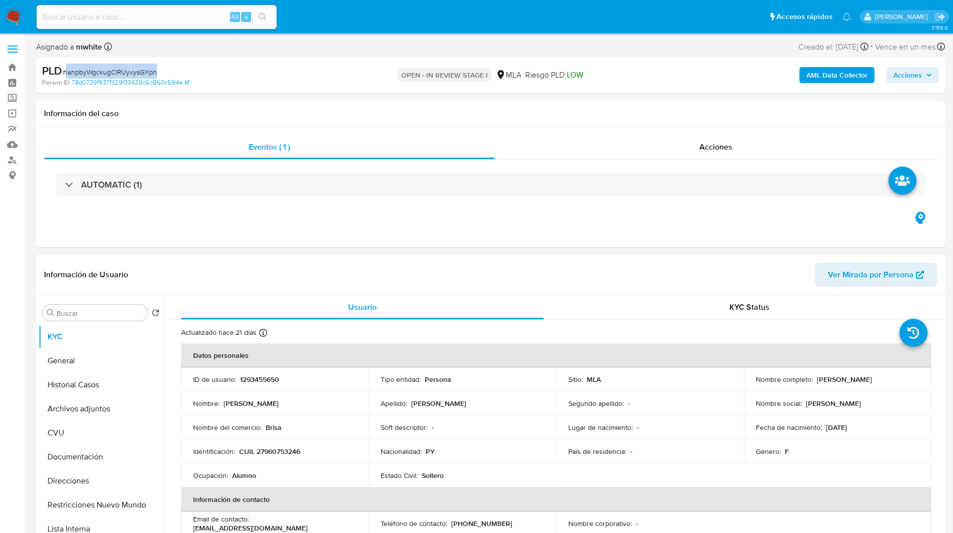
copy span "lanpbyWgckugCIRUyvysGXph"
click at [558, 31] on nav "Pausado Ver notificaciones Alt s Accesos rápidos Presiona las siguientes teclas…" at bounding box center [476, 17] width 953 height 34
click at [17, 16] on img at bounding box center [13, 17] width 17 height 17
click at [98, 401] on button "Archivos adjuntos" at bounding box center [97, 409] width 117 height 24
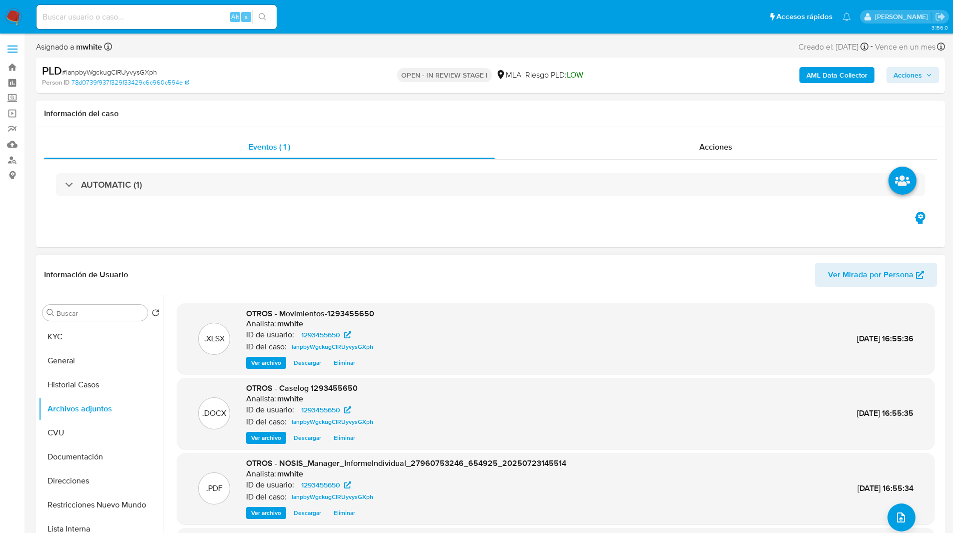
click at [705, 272] on header "Información de Usuario Ver Mirada por Persona" at bounding box center [490, 275] width 893 height 24
click at [350, 358] on span "Eliminar" at bounding box center [345, 363] width 22 height 10
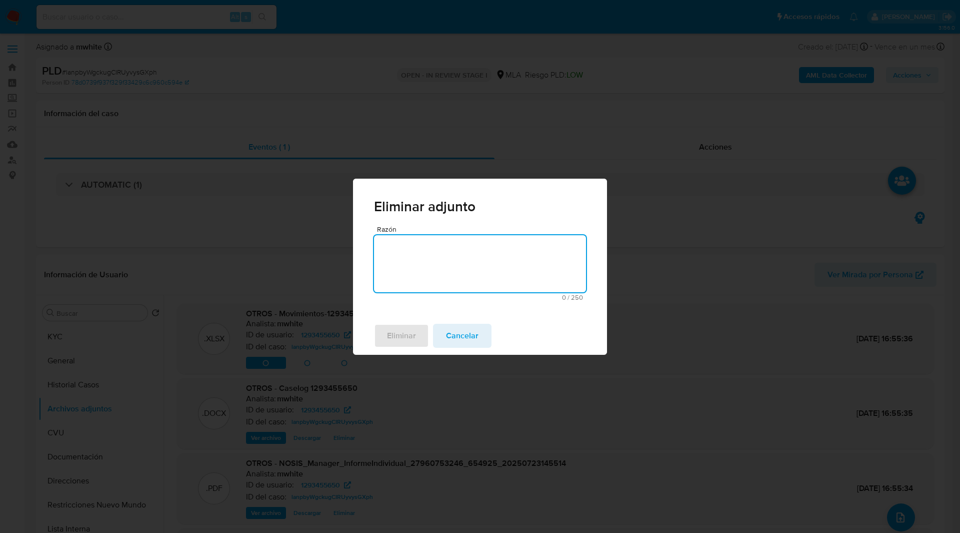
click at [464, 273] on textarea "Razón" at bounding box center [480, 263] width 212 height 57
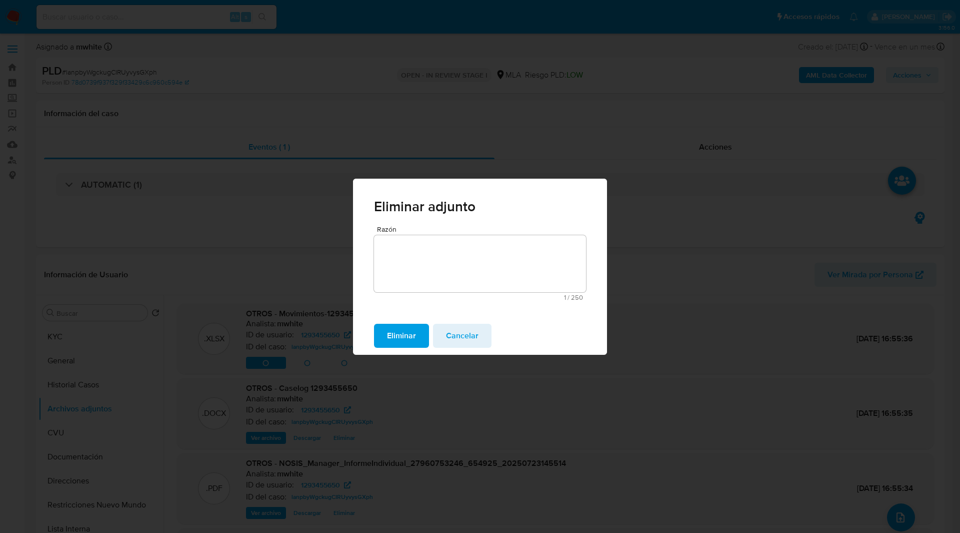
click at [404, 337] on span "Eliminar" at bounding box center [401, 336] width 29 height 22
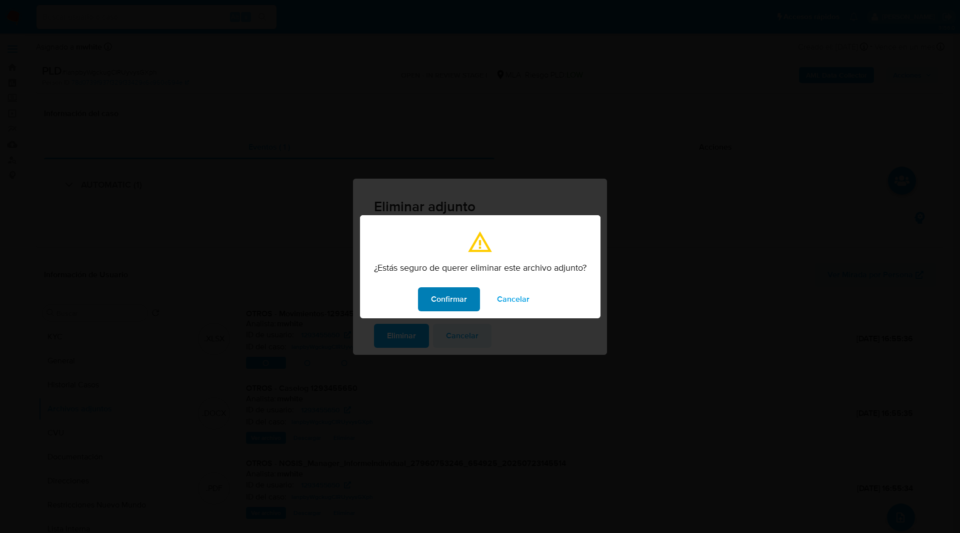
click at [447, 294] on span "Confirmar" at bounding box center [449, 299] width 36 height 22
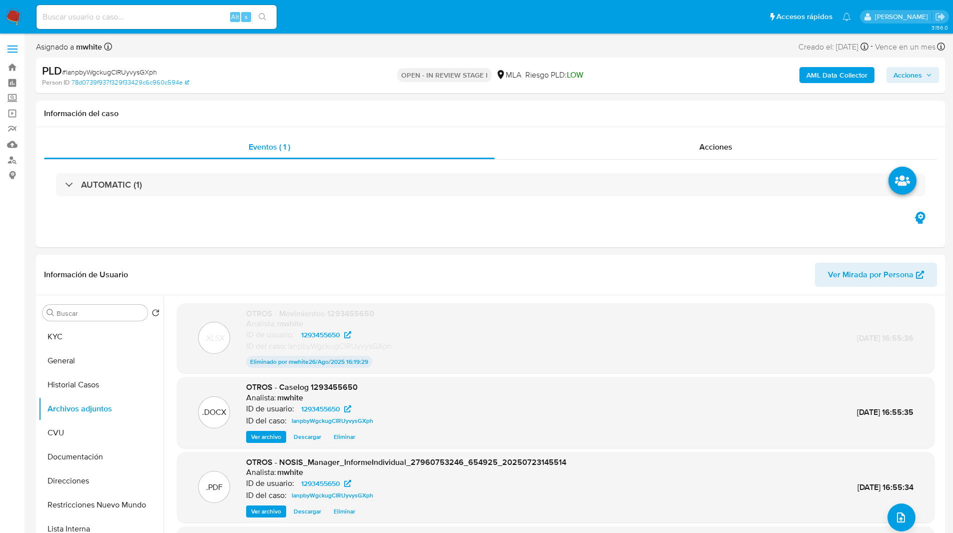
click at [347, 436] on span "Eliminar" at bounding box center [345, 437] width 22 height 10
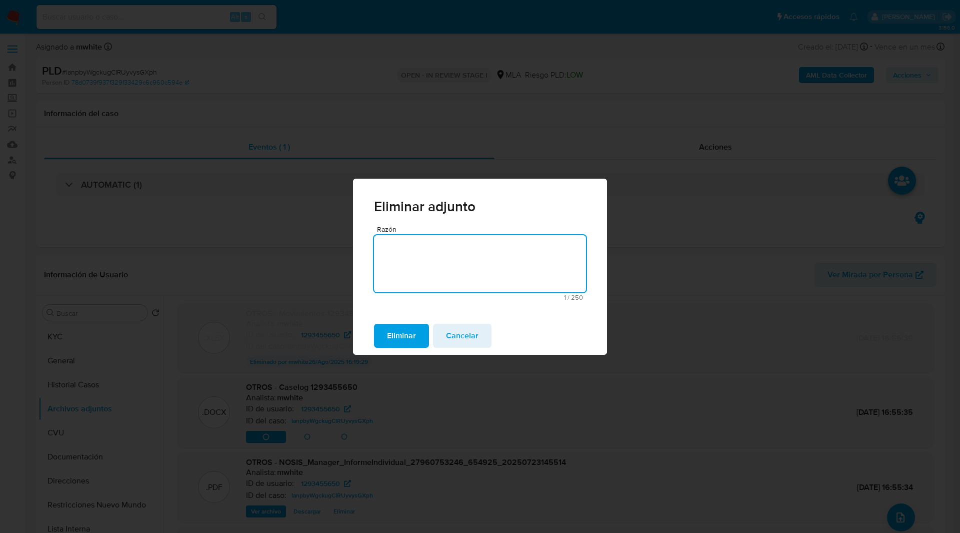
click at [403, 331] on span "Eliminar" at bounding box center [401, 336] width 29 height 22
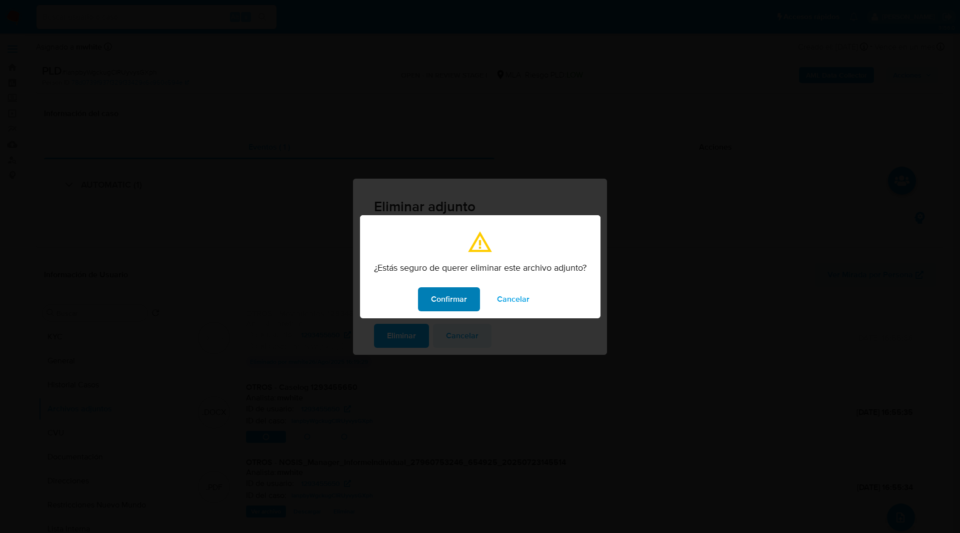
click at [459, 298] on span "Confirmar" at bounding box center [449, 299] width 36 height 22
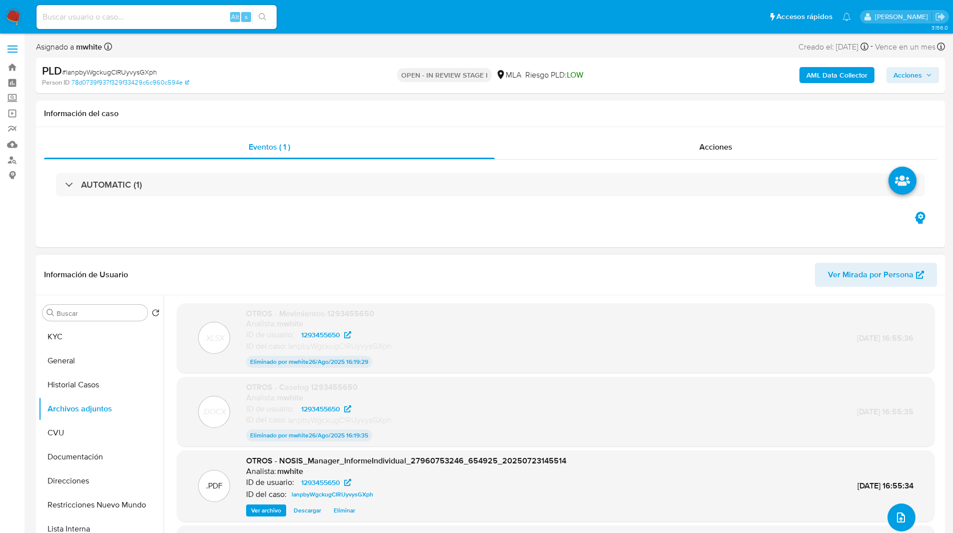
click at [895, 512] on icon "upload-file" at bounding box center [901, 517] width 12 height 12
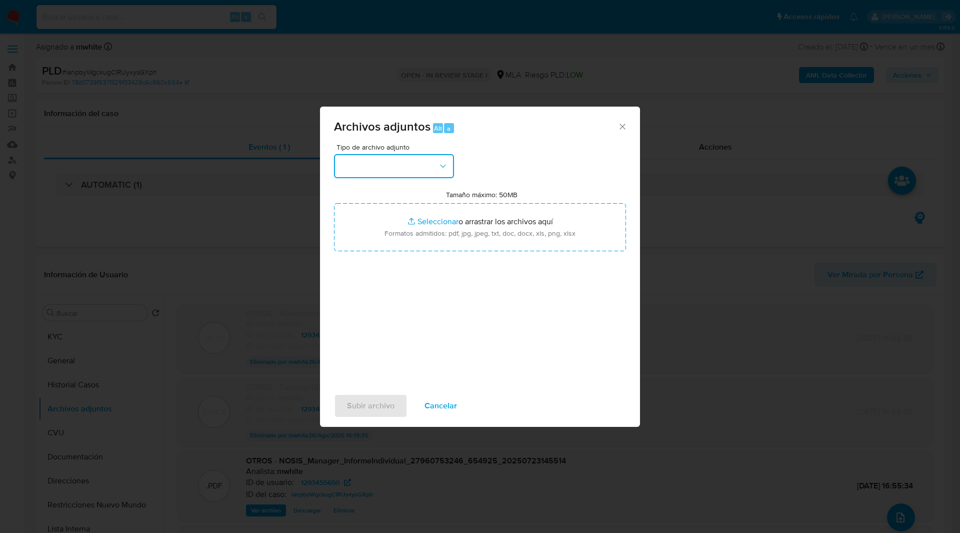
click at [377, 161] on button "button" at bounding box center [394, 166] width 120 height 24
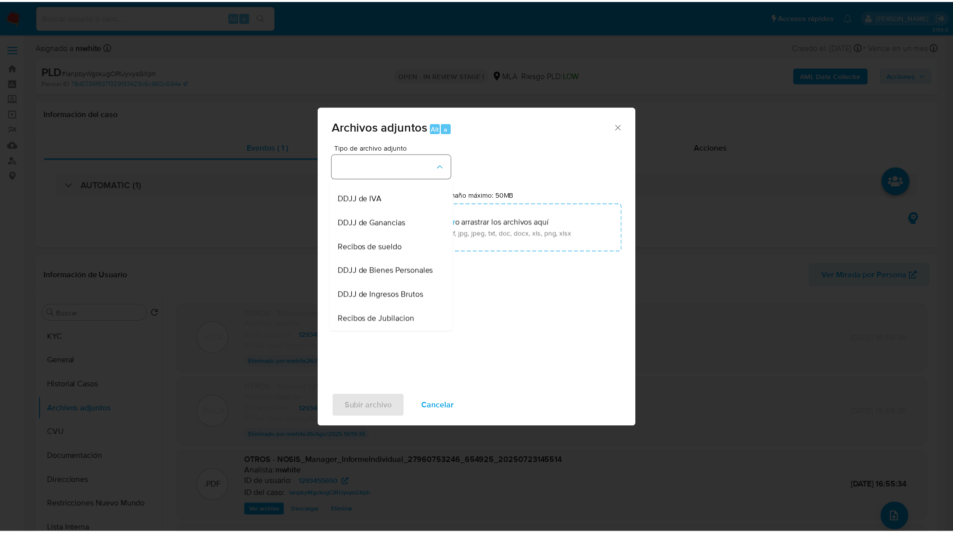
scroll to position [213, 0]
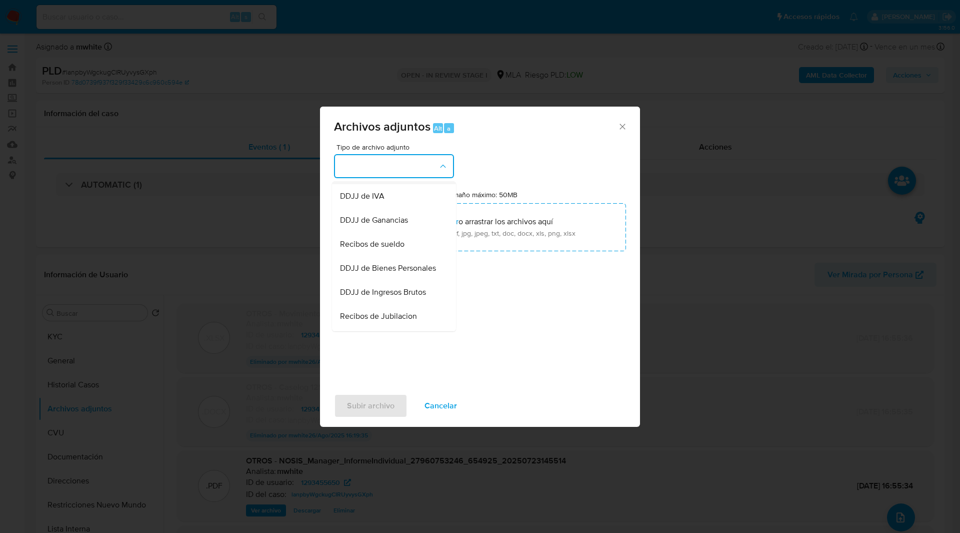
click at [369, 184] on div "OTROS" at bounding box center [391, 172] width 102 height 24
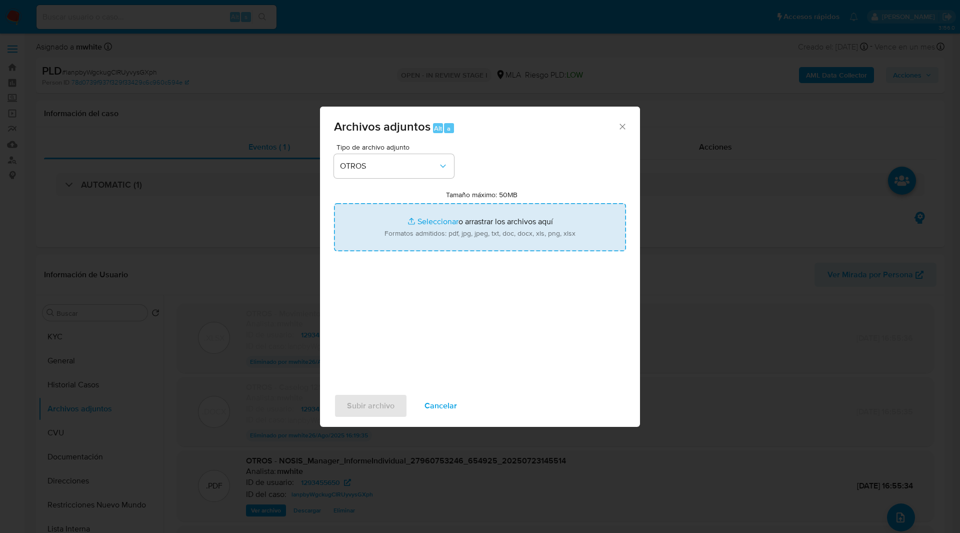
type input "C:\fakepath\Caselog RWCAjwxKPLH8S8C9he9mGDbM - V2.docx"
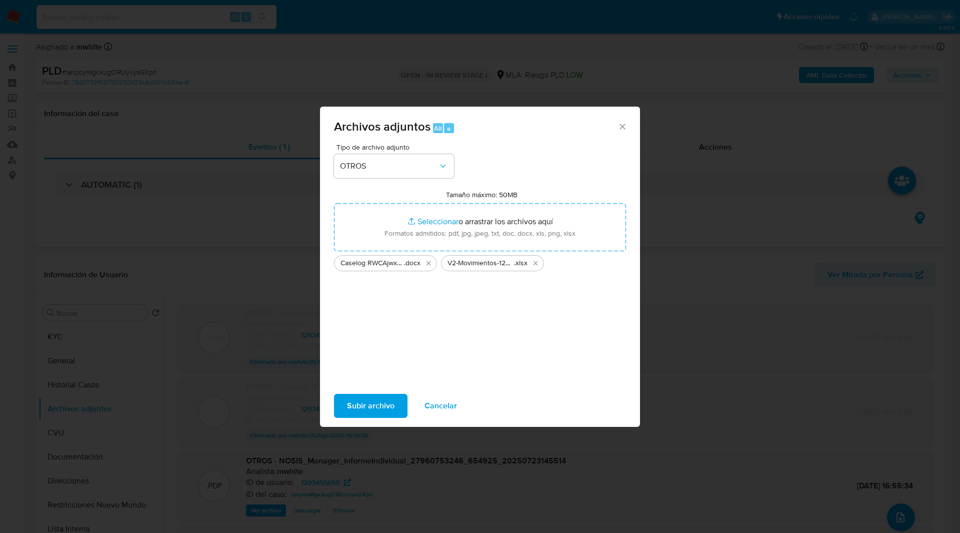
click at [380, 400] on span "Subir archivo" at bounding box center [371, 406] width 48 height 22
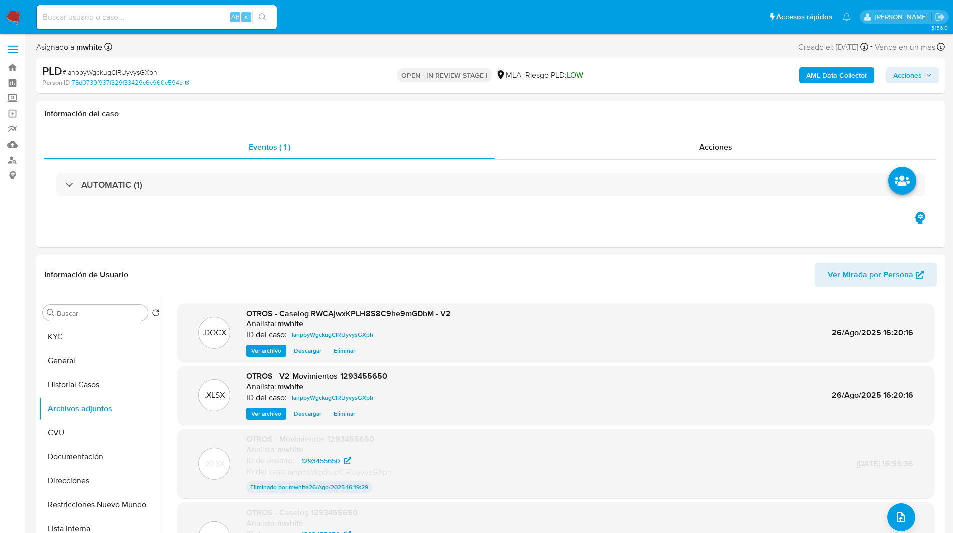
click at [919, 82] on span "Acciones" at bounding box center [907, 75] width 29 height 16
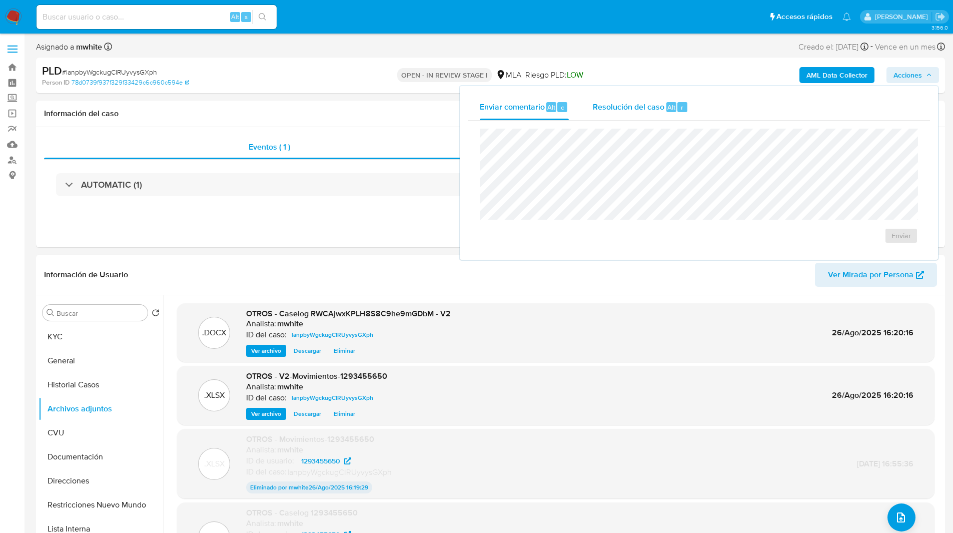
click at [667, 113] on div "Resolución del caso Alt r" at bounding box center [641, 107] width 96 height 26
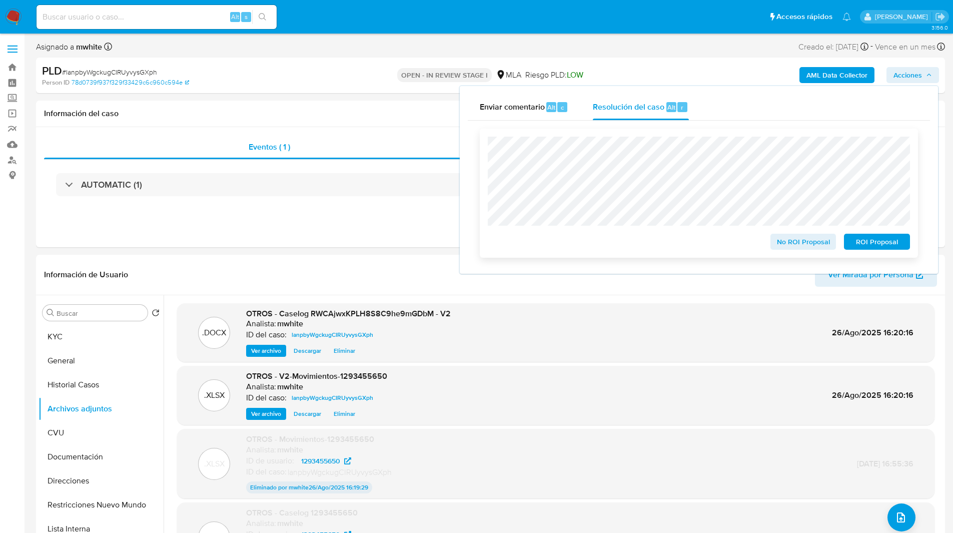
click at [873, 242] on span "ROI Proposal" at bounding box center [877, 242] width 52 height 14
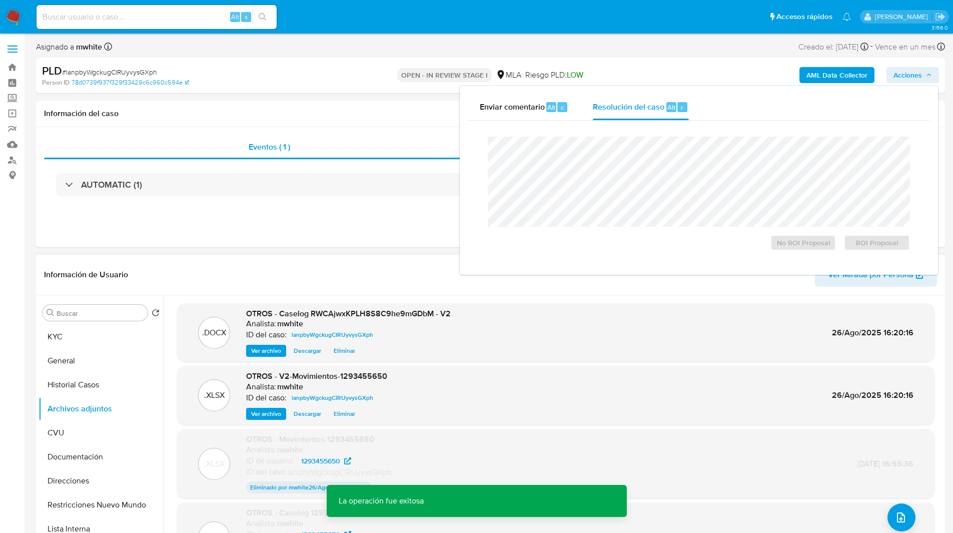
scroll to position [58, 0]
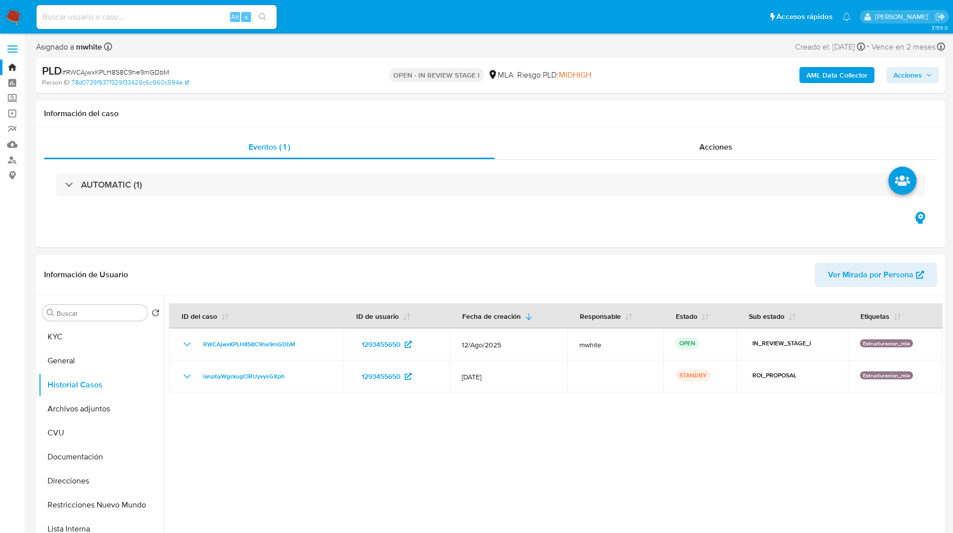
select select "10"
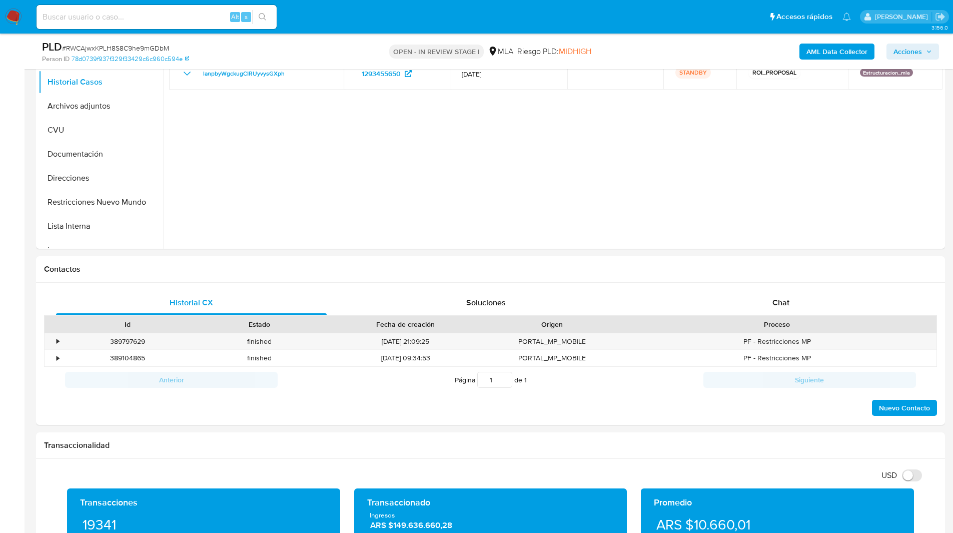
scroll to position [272, 0]
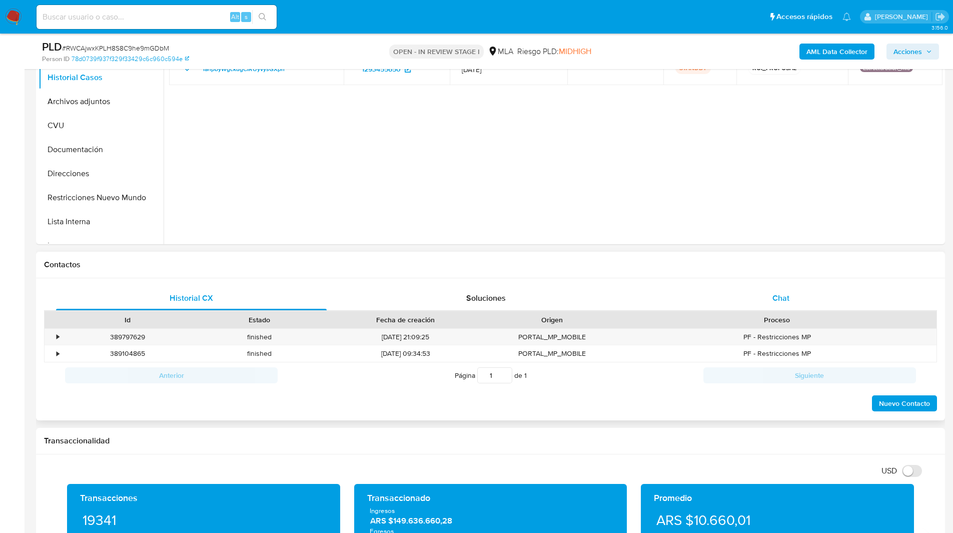
click at [817, 309] on div "Chat" at bounding box center [780, 298] width 271 height 24
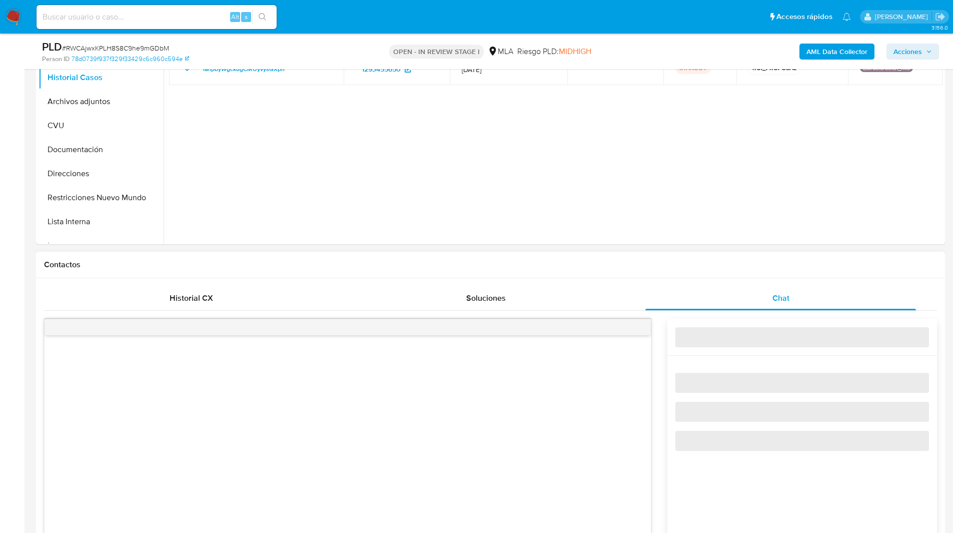
click at [707, 268] on h1 "Contactos" at bounding box center [490, 265] width 893 height 10
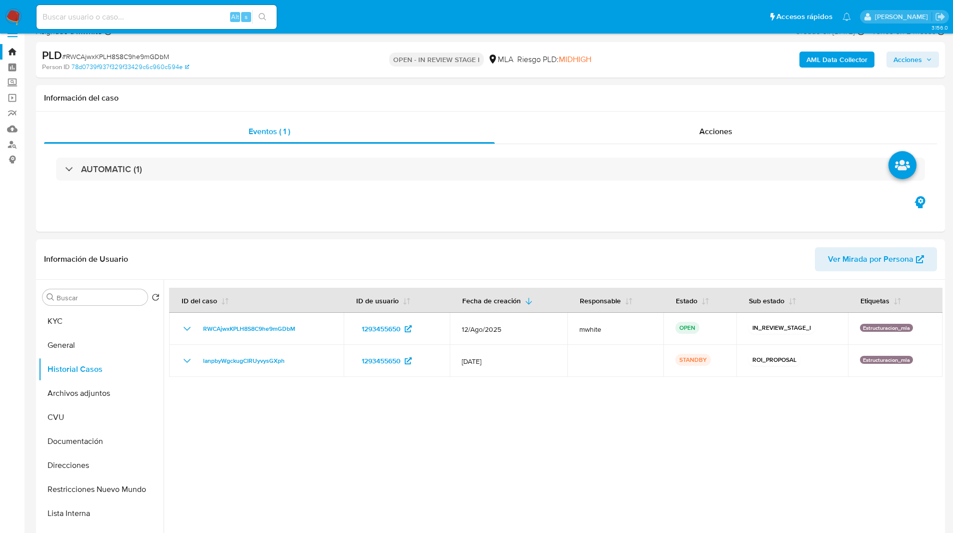
scroll to position [0, 0]
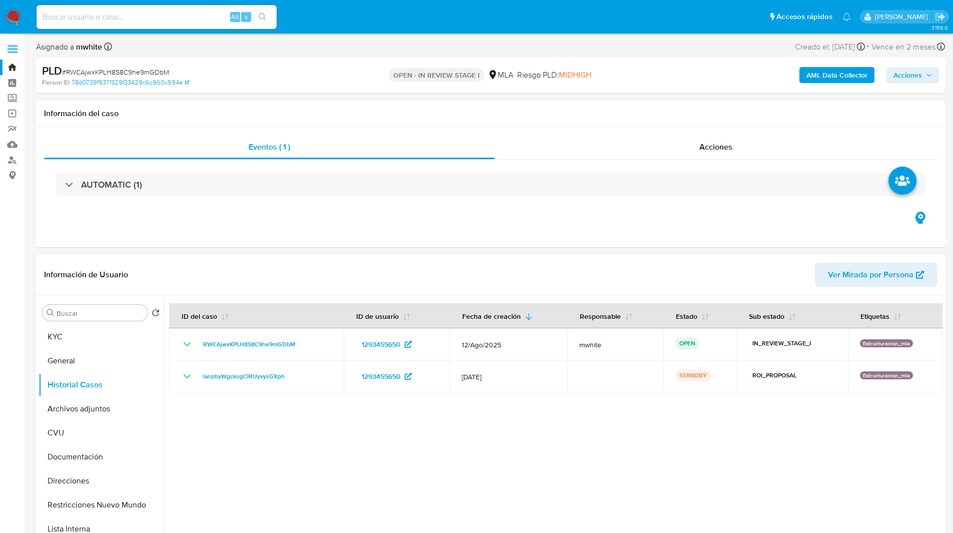
click at [920, 66] on div "AML Data Collector Acciones" at bounding box center [791, 76] width 296 height 24
click at [919, 69] on span "Acciones" at bounding box center [907, 75] width 29 height 16
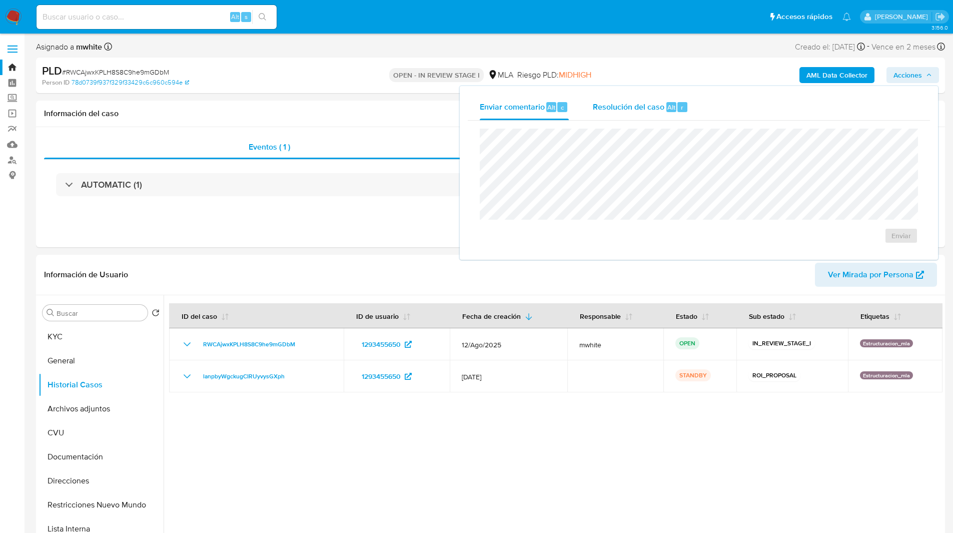
click at [652, 113] on div "Resolución del caso Alt r" at bounding box center [641, 107] width 96 height 26
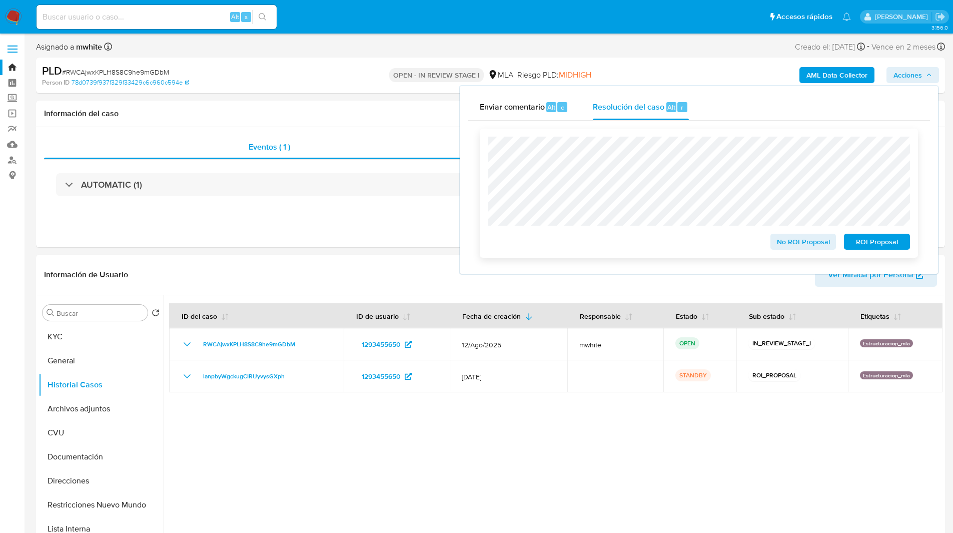
click at [881, 246] on span "ROI Proposal" at bounding box center [877, 242] width 52 height 14
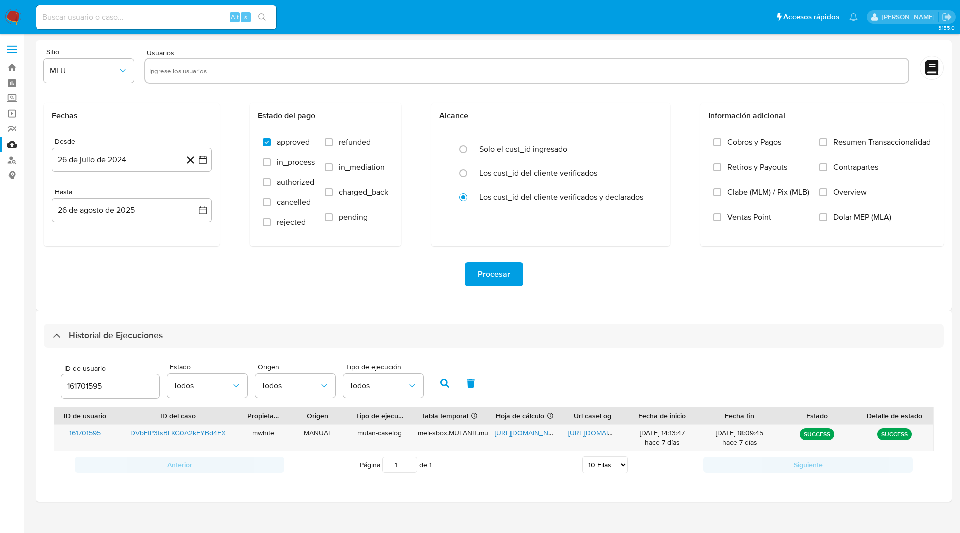
select select "10"
click at [92, 390] on input "161701595" at bounding box center [111, 386] width 98 height 13
paste input "293455650"
type input "1293455650"
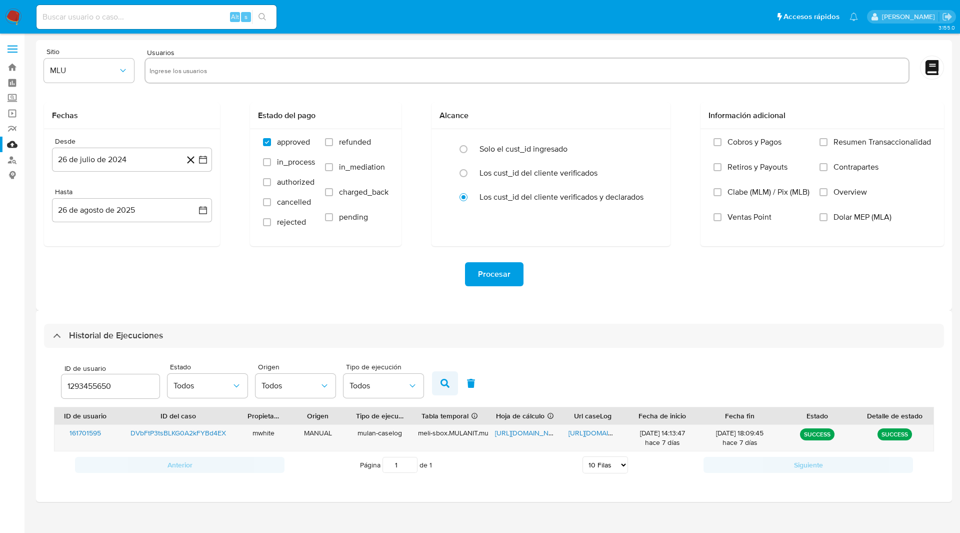
click at [451, 385] on button "button" at bounding box center [445, 383] width 26 height 24
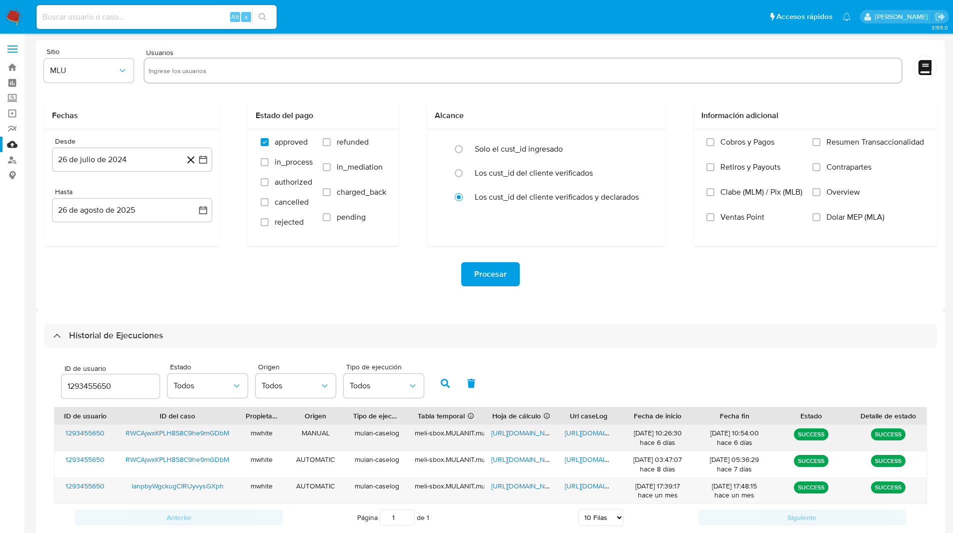
click at [527, 434] on span "https://docs.google.com/spreadsheets/d/1Zdvh28_JfqrWo5oapCCjeEy6t6n8WL-6Q_lJhI8…" at bounding box center [525, 433] width 69 height 10
click at [590, 433] on span "https://docs.google.com/document/d/1Mt4p-Z6CJTPPWKNkTzt9oiuxRw4WBBD-Gd3jWHMGDyk…" at bounding box center [599, 433] width 69 height 10
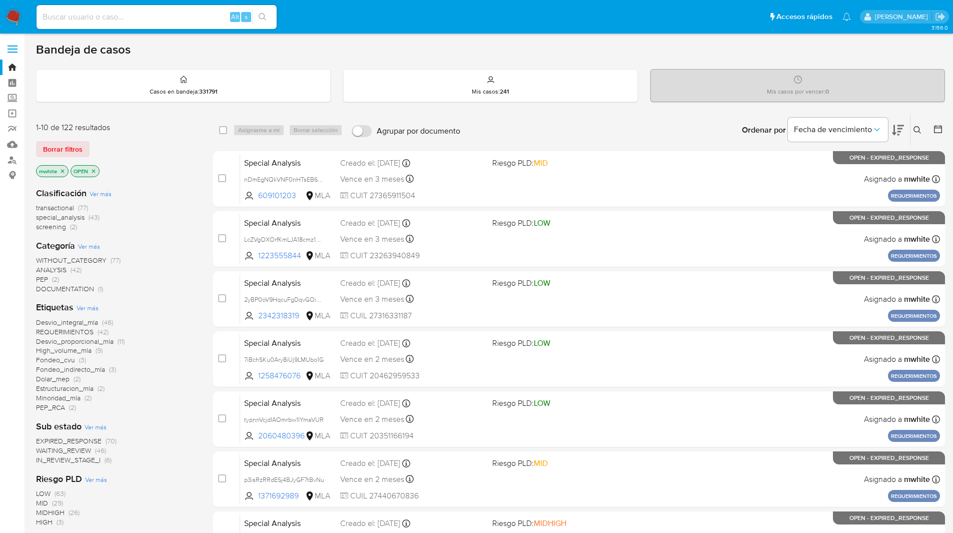
click at [917, 129] on icon at bounding box center [917, 130] width 8 height 8
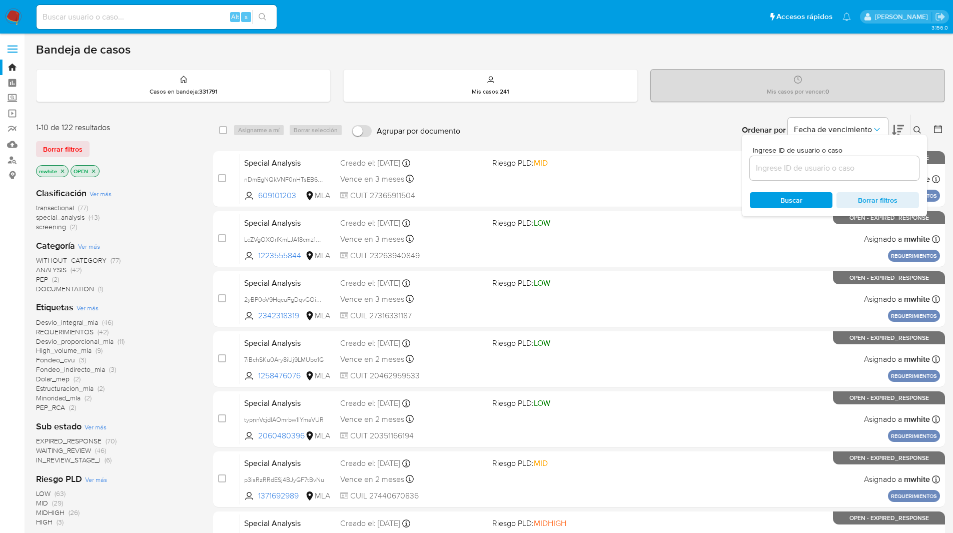
click at [809, 168] on input at bounding box center [834, 168] width 169 height 13
type input "qZnetQHkg3xOSRklS2m0cnAw"
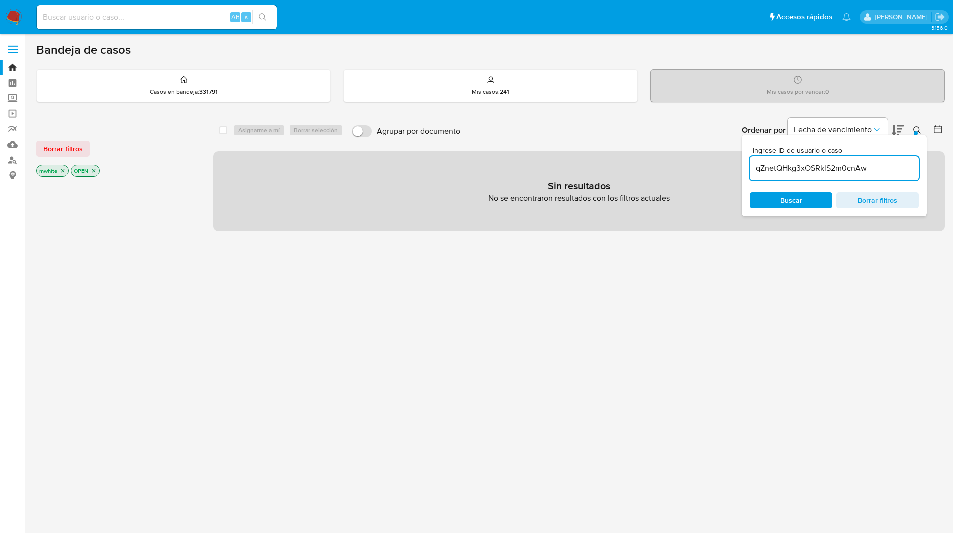
click at [207, 18] on input at bounding box center [157, 17] width 240 height 13
paste input "qZnetQHkg3xOSRklS2m0cnAw"
type input "qZnetQHkg3xOSRklS2m0cnAw"
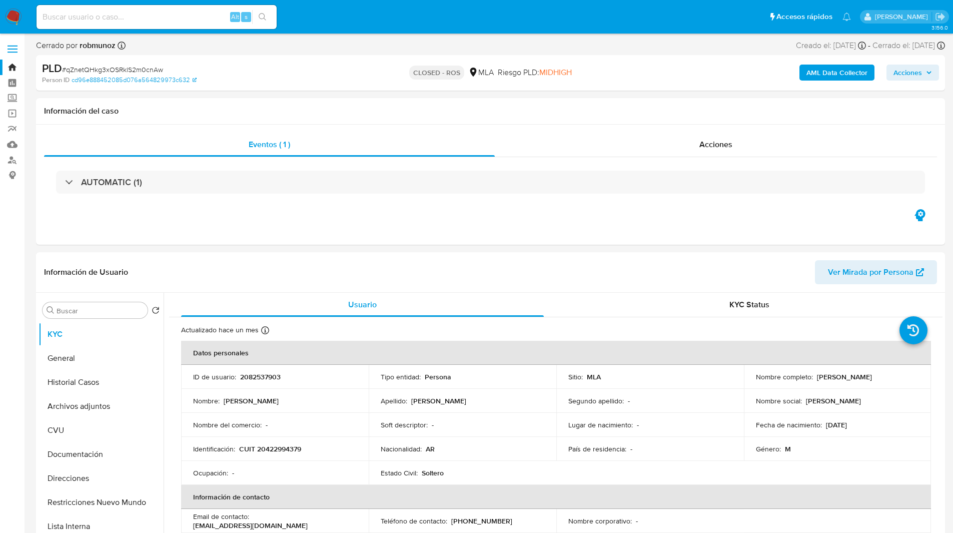
select select "10"
click at [535, 44] on div "Cerrado por robmunoz Asignado el: 16/01/2025 16:24:15 Creado el: 12/01/2025 Cre…" at bounding box center [490, 47] width 909 height 15
click at [629, 147] on div "Acciones" at bounding box center [716, 145] width 442 height 24
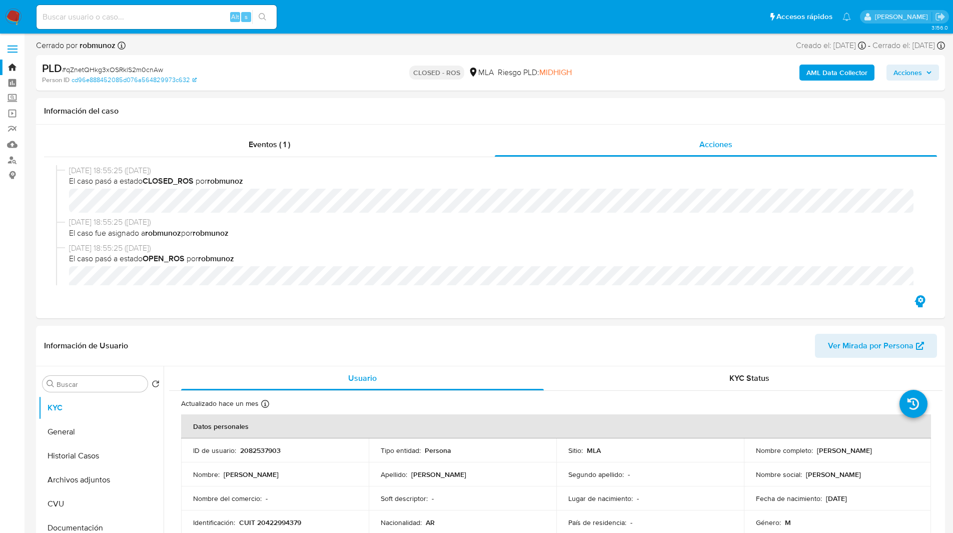
click at [510, 89] on div "PLD # qZnetQHkg3xOSRklS2m0cnAw Person ID cd96e888452085d076a564829973c632 CLOSE…" at bounding box center [490, 73] width 909 height 36
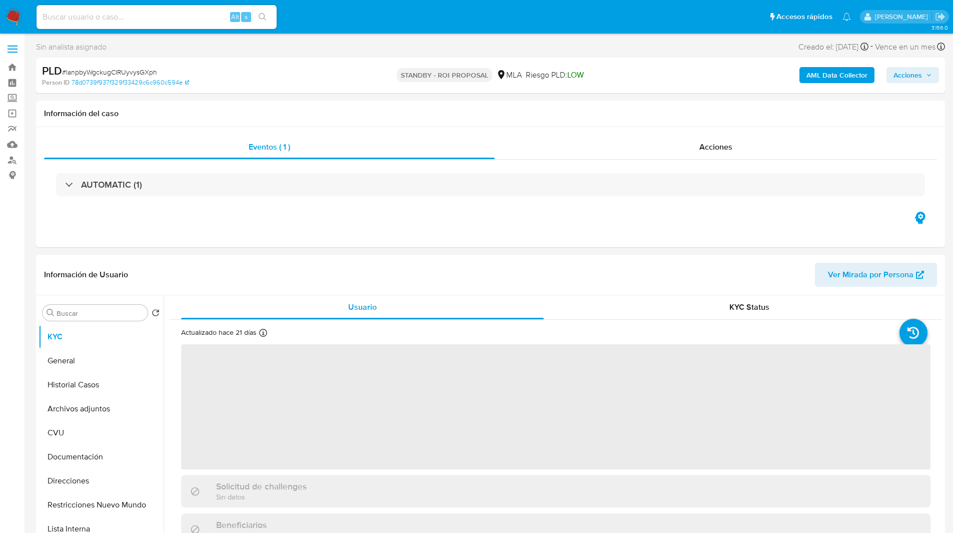
select select "10"
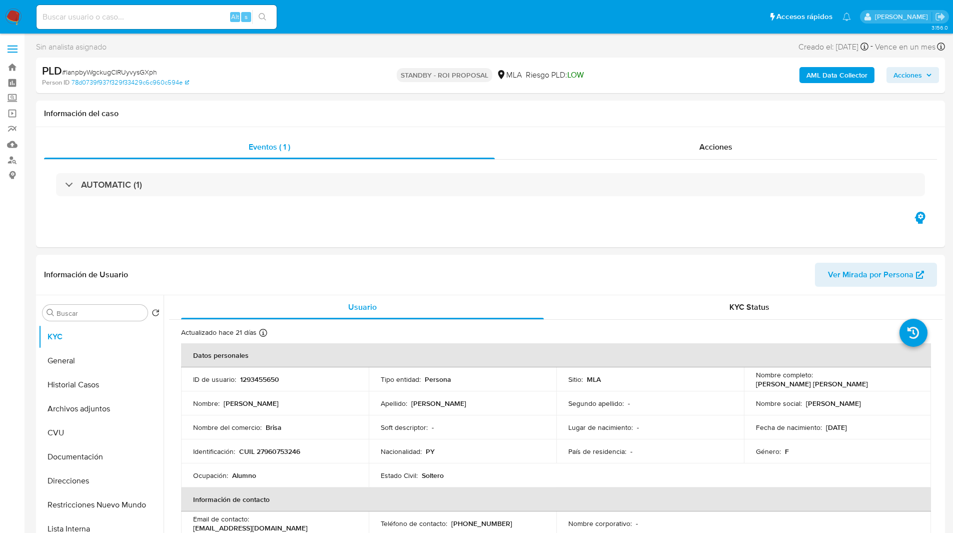
click at [15, 23] on img at bounding box center [13, 17] width 17 height 17
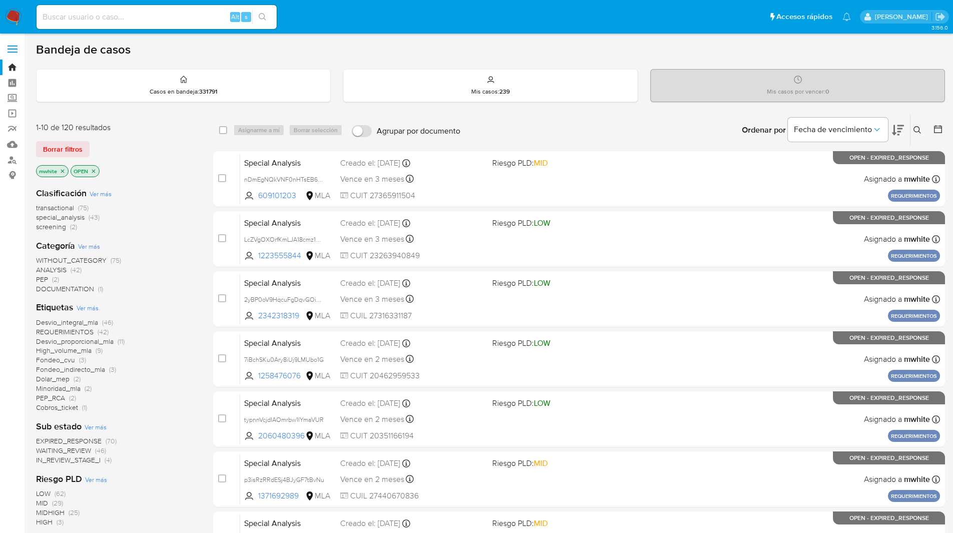
click at [406, 59] on div "Bandeja de casos Casos en bandeja : 331791 Mis casos : 239 Mis casos por vencer…" at bounding box center [490, 412] width 909 height 741
click at [146, 16] on input at bounding box center [157, 17] width 240 height 13
paste input "gFmDkBVoQADysPbJBCfnYm7I"
type input "gFmDkBVoQADysPbJBCfnYm7I"
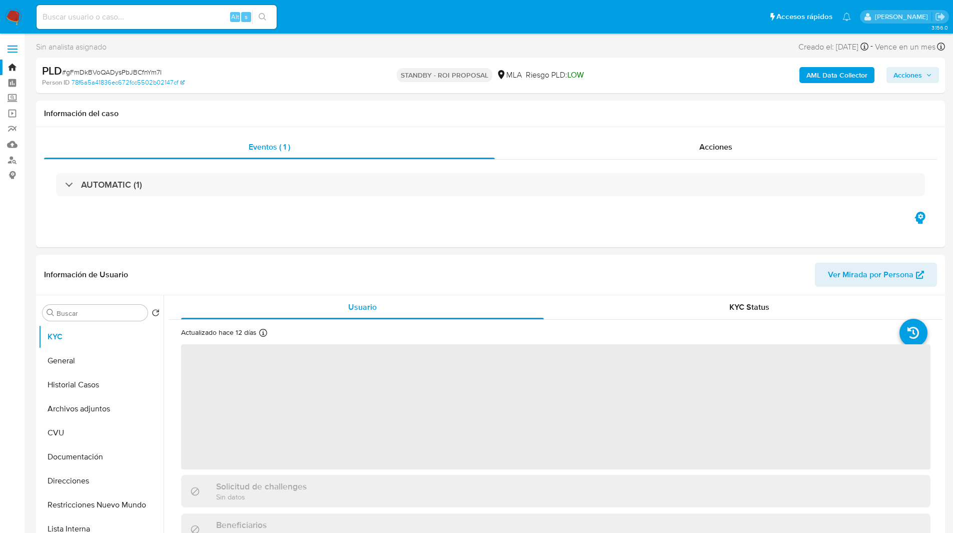
select select "10"
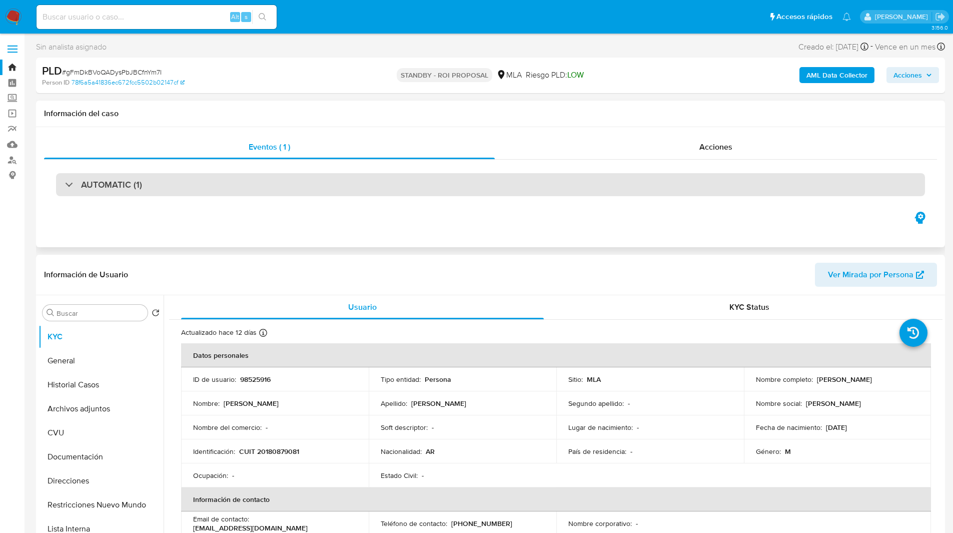
click at [517, 186] on div "AUTOMATIC (1)" at bounding box center [490, 184] width 869 height 23
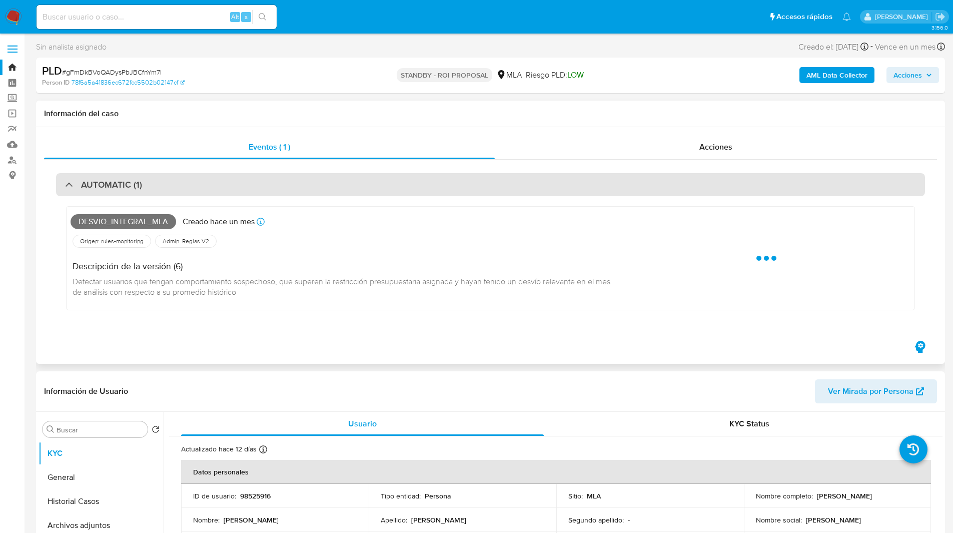
click at [554, 184] on div "AUTOMATIC (1)" at bounding box center [490, 184] width 869 height 23
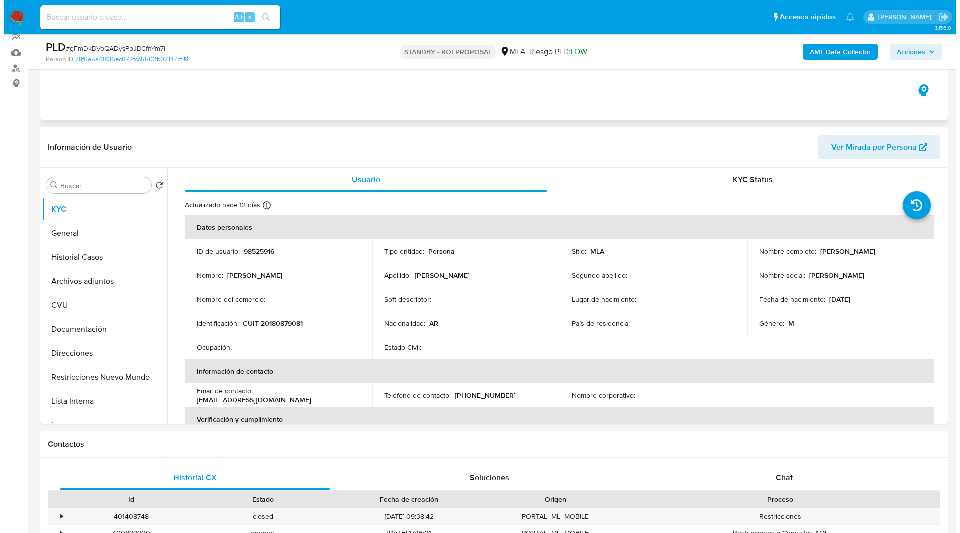
scroll to position [135, 0]
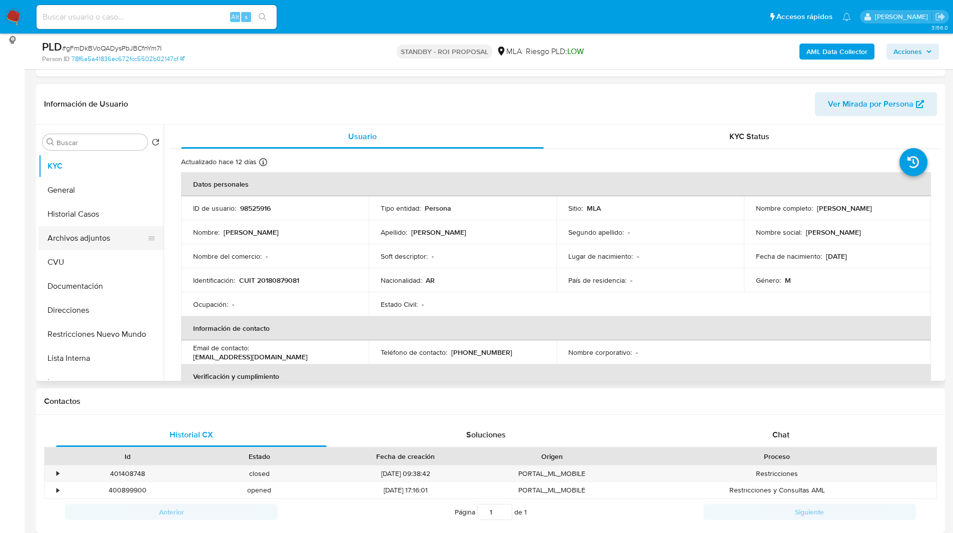
click at [88, 232] on button "Archivos adjuntos" at bounding box center [97, 238] width 117 height 24
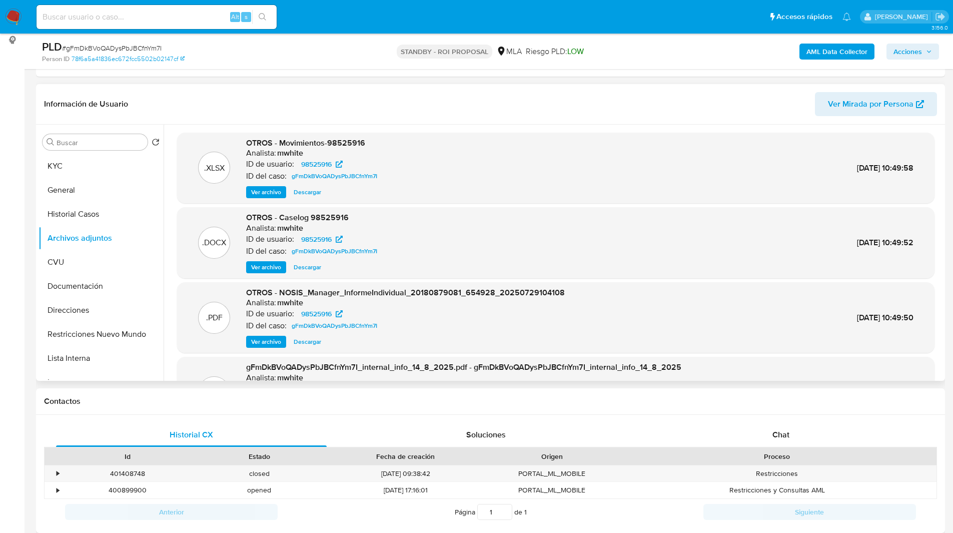
click at [266, 266] on span "Ver archivo" at bounding box center [266, 267] width 30 height 10
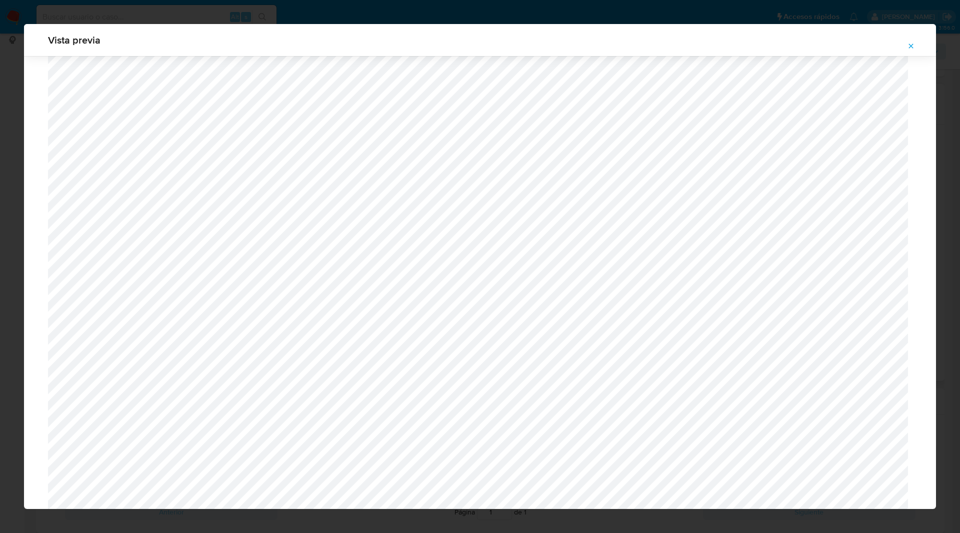
scroll to position [611, 0]
click at [612, 37] on span "Vista previa" at bounding box center [480, 40] width 864 height 10
click at [659, 39] on span "Vista previa" at bounding box center [480, 40] width 864 height 10
click at [346, 35] on span "Vista previa" at bounding box center [480, 40] width 864 height 10
click at [643, 44] on span "Vista previa" at bounding box center [480, 40] width 864 height 10
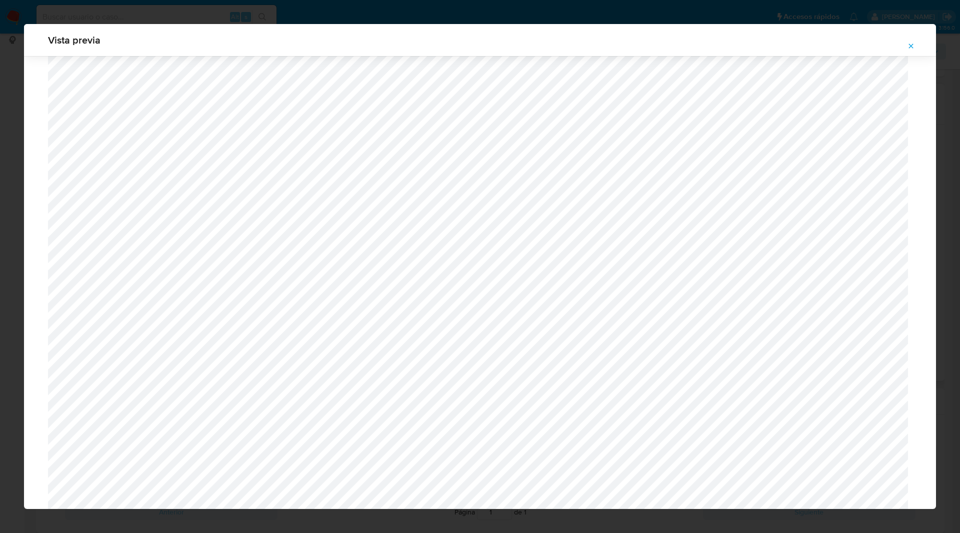
click at [761, 0] on div "Vista previa" at bounding box center [480, 266] width 960 height 533
click at [763, 6] on div "Vista previa" at bounding box center [480, 266] width 960 height 533
click at [908, 46] on icon "Attachment preview" at bounding box center [911, 46] width 8 height 8
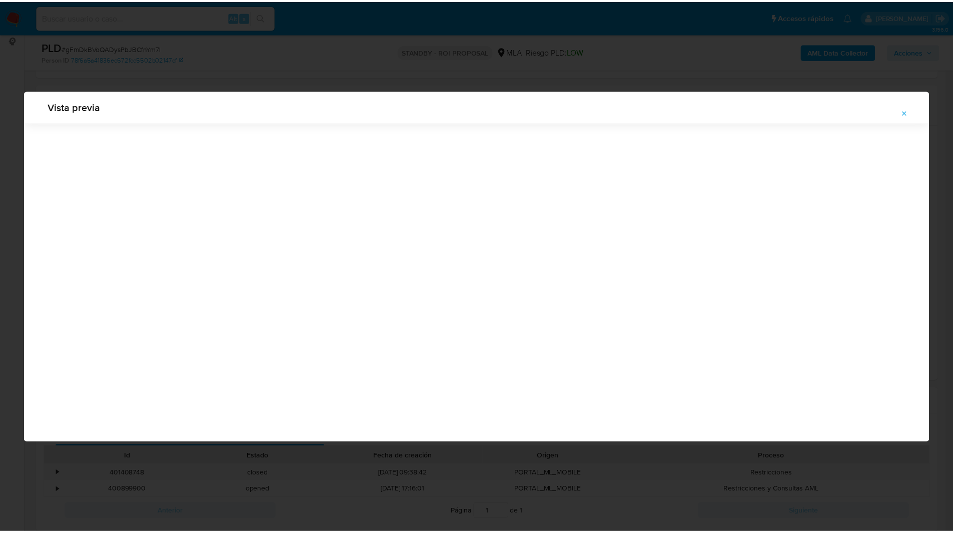
scroll to position [0, 0]
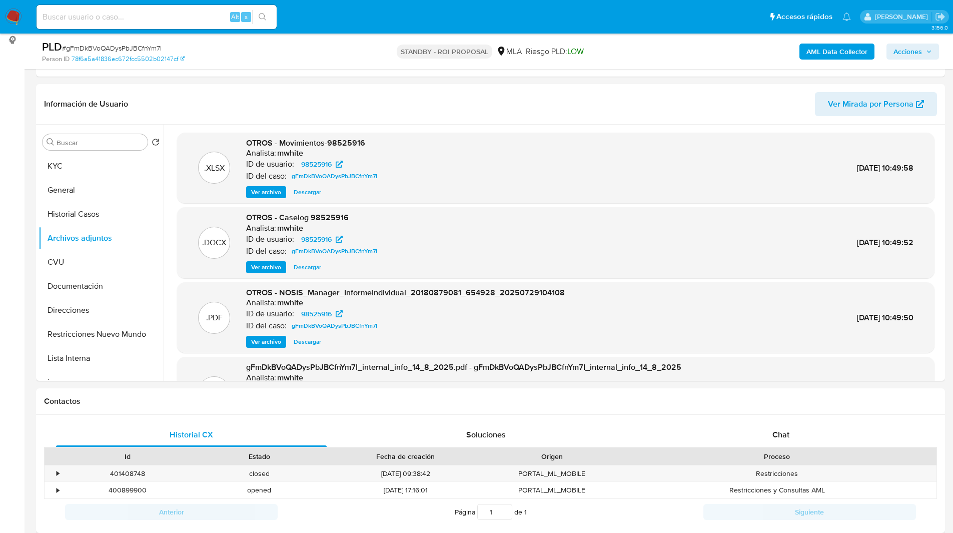
click at [590, 26] on ul "Pausado Ver notificaciones Alt s Accesos rápidos Presiona las siguientes teclas…" at bounding box center [444, 16] width 824 height 25
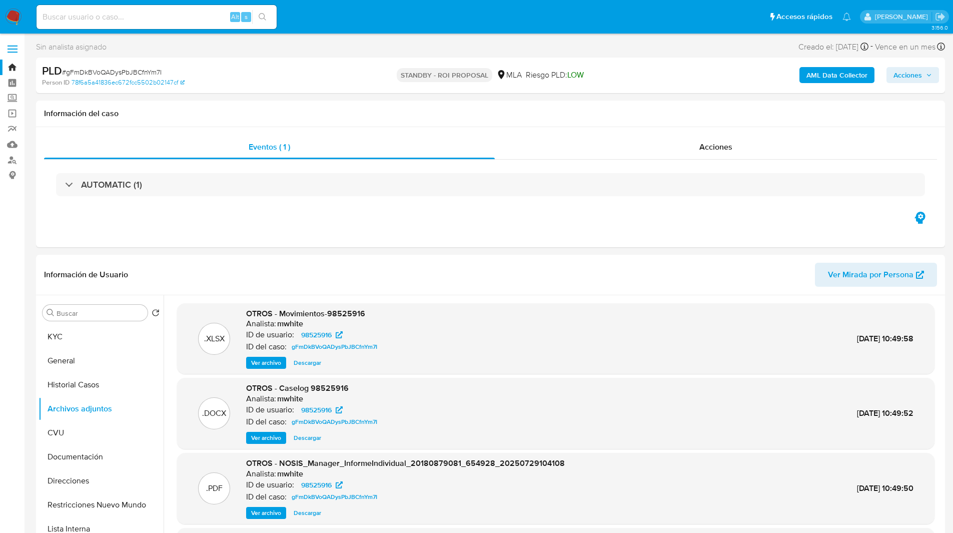
click at [646, 23] on ul "Pausado Ver notificaciones Alt s Accesos rápidos Presiona las siguientes teclas…" at bounding box center [444, 16] width 824 height 25
click at [598, 21] on ul "Pausado Ver notificaciones Alt s Accesos rápidos Presiona las siguientes teclas…" at bounding box center [444, 16] width 824 height 25
click at [593, 24] on ul "Pausado Ver notificaciones Alt s Accesos rápidos Presiona las siguientes teclas…" at bounding box center [444, 16] width 824 height 25
click at [607, 57] on div "Sin analista asignado Asignado el: 17/07/2025 16:37:58 Creado el: 12/07/2025 Cr…" at bounding box center [490, 49] width 909 height 18
click at [634, 47] on div "Sin analista asignado Asignado el: 17/07/2025 16:37:58 Creado el: 12/07/2025 Cr…" at bounding box center [490, 49] width 909 height 18
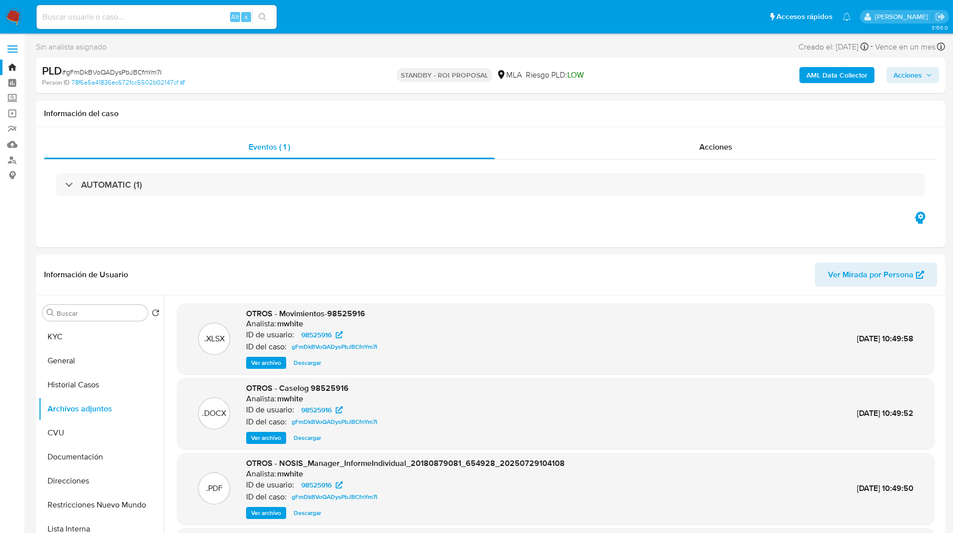
click at [650, 25] on ul "Pausado Ver notificaciones Alt s Accesos rápidos Presiona las siguientes teclas…" at bounding box center [444, 16] width 824 height 25
click at [523, 31] on nav "Pausado Ver notificaciones Alt s Accesos rápidos Presiona las siguientes teclas…" at bounding box center [476, 17] width 953 height 34
click at [469, 42] on div "Sin analista asignado Asignado el: 17/07/2025 16:37:58 Creado el: 12/07/2025 Cr…" at bounding box center [490, 49] width 909 height 18
click at [354, 22] on ul "Pausado Ver notificaciones Alt s Accesos rápidos Presiona las siguientes teclas…" at bounding box center [444, 16] width 824 height 25
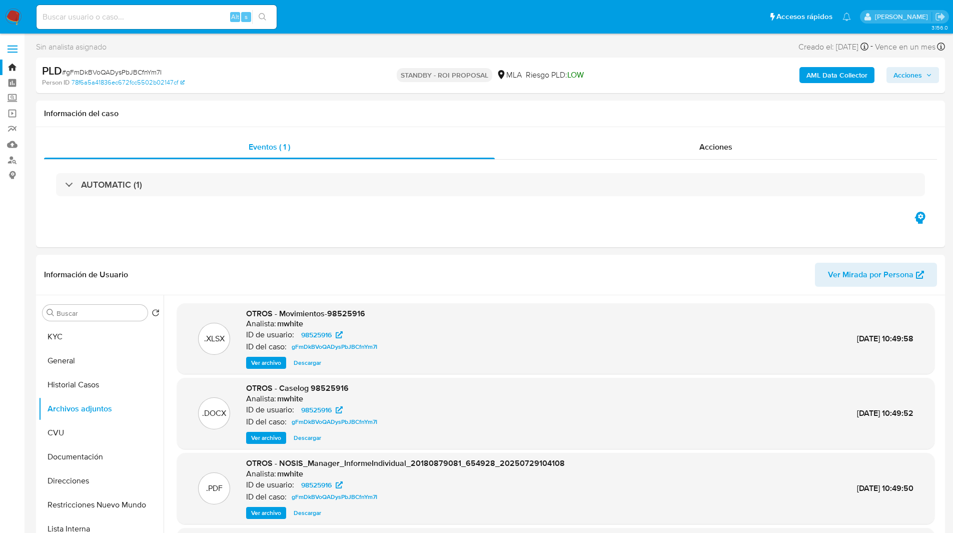
drag, startPoint x: 374, startPoint y: 22, endPoint x: 398, endPoint y: 27, distance: 25.0
click at [398, 27] on ul "Pausado Ver notificaciones Alt s Accesos rápidos Presiona las siguientes teclas…" at bounding box center [444, 16] width 824 height 25
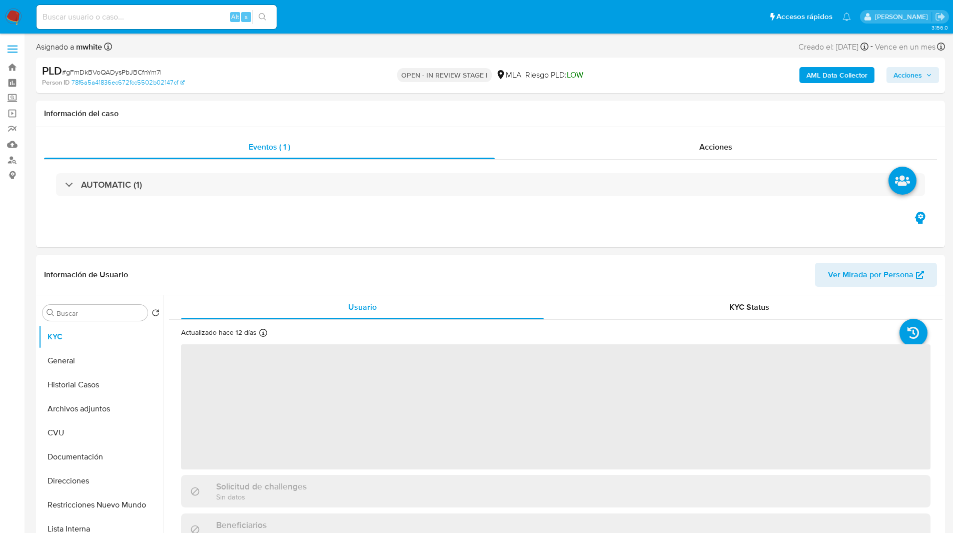
select select "10"
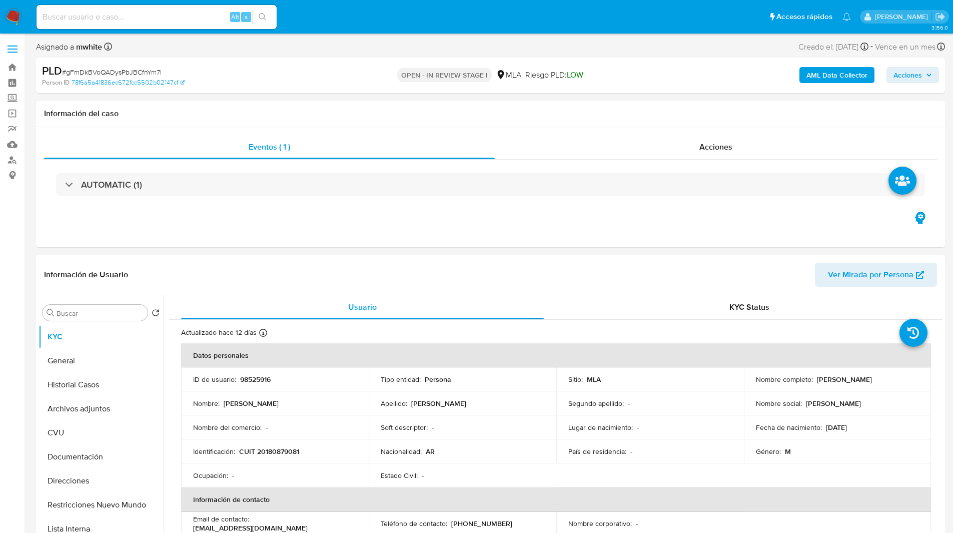
click at [363, 51] on div "Asignado a mwhite Asignado el: [DATE] 16:37:58 Creado el: [DATE] Creado el: [DA…" at bounding box center [490, 49] width 909 height 18
click at [485, 64] on div "OPEN - IN REVIEW STAGE I MLA Riesgo PLD: LOW" at bounding box center [490, 76] width 296 height 24
click at [538, 56] on div "Asignado a mwhite Asignado el: [DATE] 16:37:58 Creado el: [DATE] Creado el: [DA…" at bounding box center [490, 49] width 909 height 18
click at [657, 3] on nav "Pausado Ver notificaciones Alt s Accesos rápidos Presiona las siguientes teclas…" at bounding box center [476, 17] width 953 height 34
click at [614, 25] on ul "Pausado Ver notificaciones Alt s Accesos rápidos Presiona las siguientes teclas…" at bounding box center [444, 16] width 824 height 25
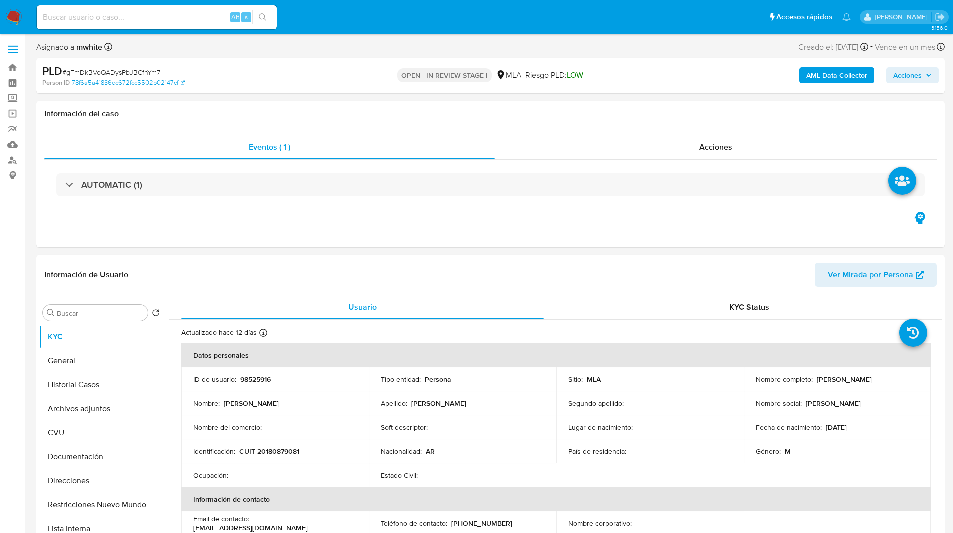
click at [627, 23] on ul "Pausado Ver notificaciones Alt s Accesos rápidos Presiona las siguientes teclas…" at bounding box center [444, 16] width 824 height 25
click at [631, 28] on ul "Pausado Ver notificaciones Alt s Accesos rápidos Presiona las siguientes teclas…" at bounding box center [444, 16] width 824 height 25
click at [481, 30] on nav "Pausado Ver notificaciones Alt s Accesos rápidos Presiona las siguientes teclas…" at bounding box center [476, 17] width 953 height 34
click at [310, 13] on ul "Pausado Ver notificaciones Alt s Accesos rápidos Presiona las siguientes teclas…" at bounding box center [444, 16] width 824 height 25
click at [324, 15] on ul "Pausado Ver notificaciones Alt s Accesos rápidos Presiona las siguientes teclas…" at bounding box center [444, 16] width 824 height 25
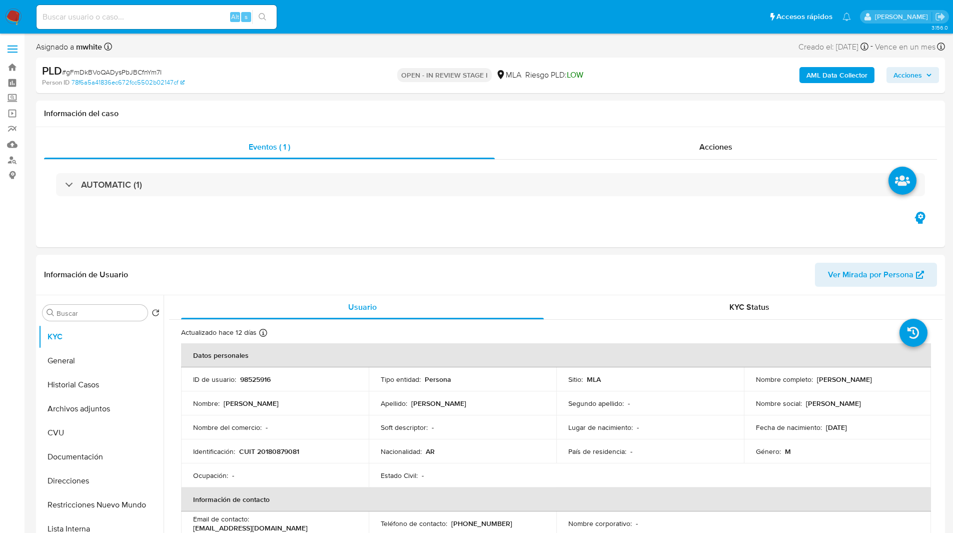
click at [349, 13] on ul "Pausado Ver notificaciones Alt s Accesos rápidos Presiona las siguientes teclas…" at bounding box center [444, 16] width 824 height 25
click at [304, 25] on ul "Pausado Ver notificaciones Alt s Accesos rápidos Presiona las siguientes teclas…" at bounding box center [444, 16] width 824 height 25
click at [378, 19] on ul "Pausado Ver notificaciones Alt s Accesos rápidos Presiona las siguientes teclas…" at bounding box center [444, 16] width 824 height 25
select select "10"
